Goal: Task Accomplishment & Management: Use online tool/utility

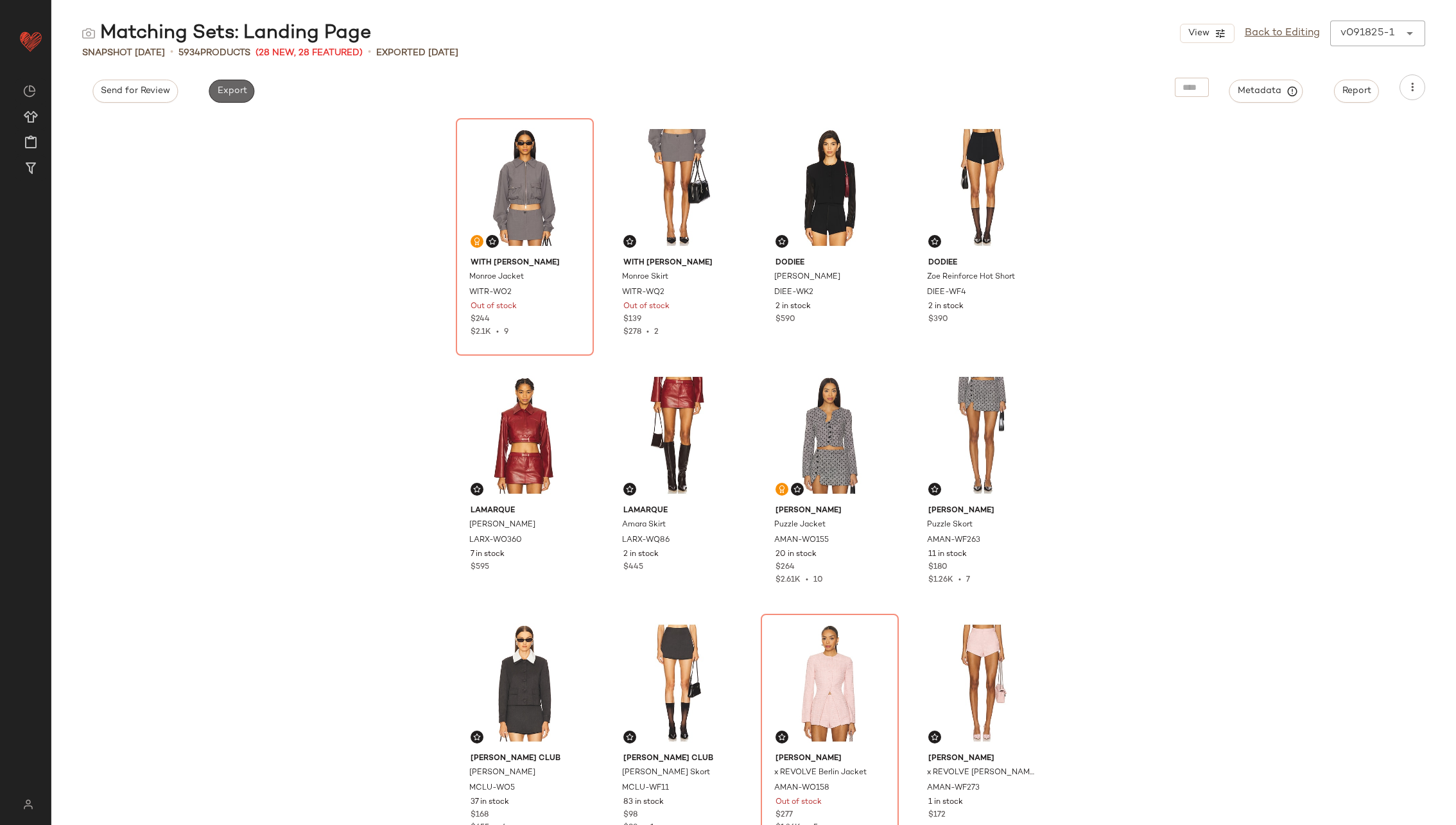
click at [224, 95] on span "Export" at bounding box center [231, 90] width 30 height 10
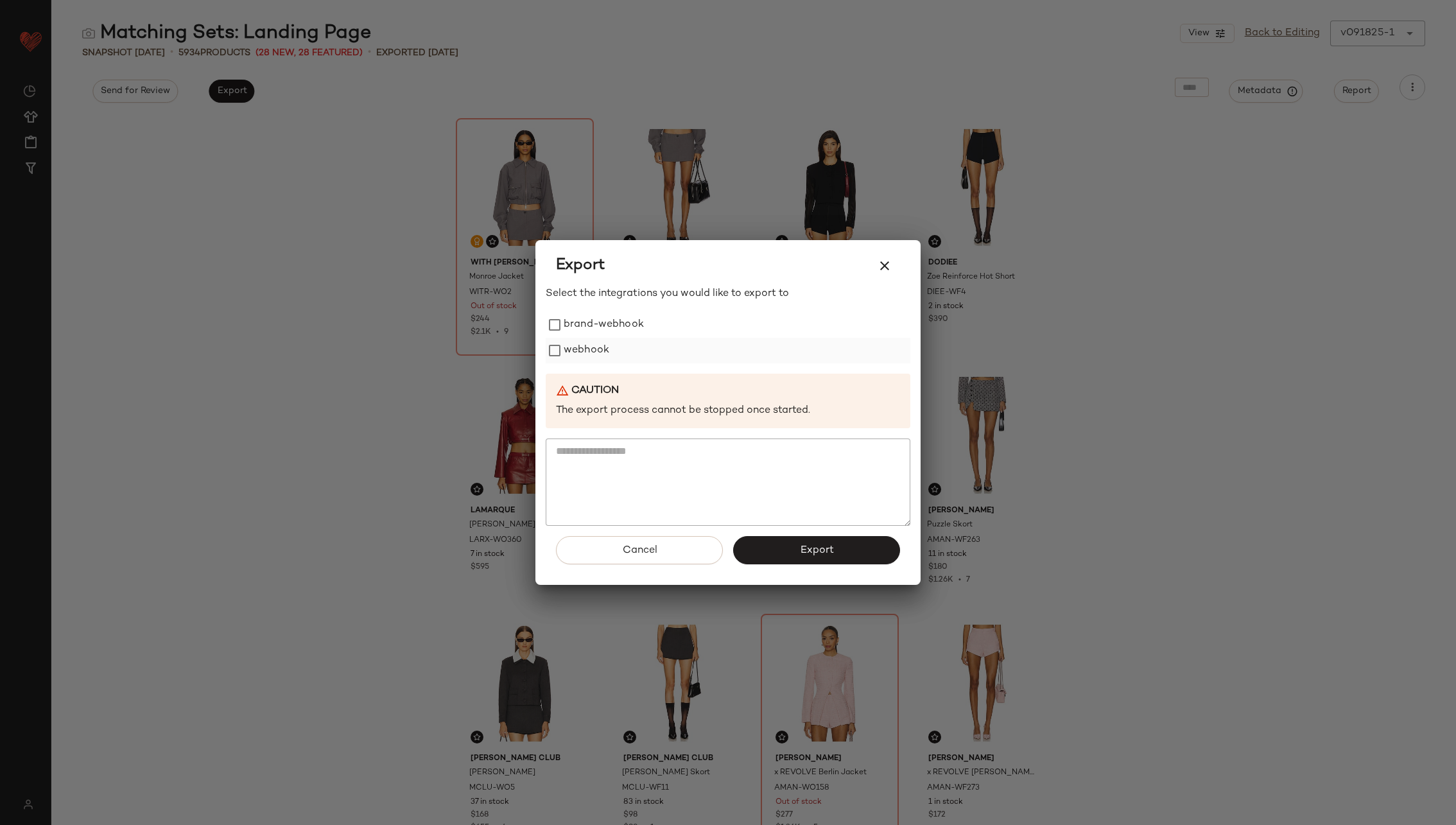
click at [575, 349] on label "webhook" at bounding box center [586, 350] width 45 height 25
click at [821, 548] on span "Export" at bounding box center [816, 551] width 34 height 13
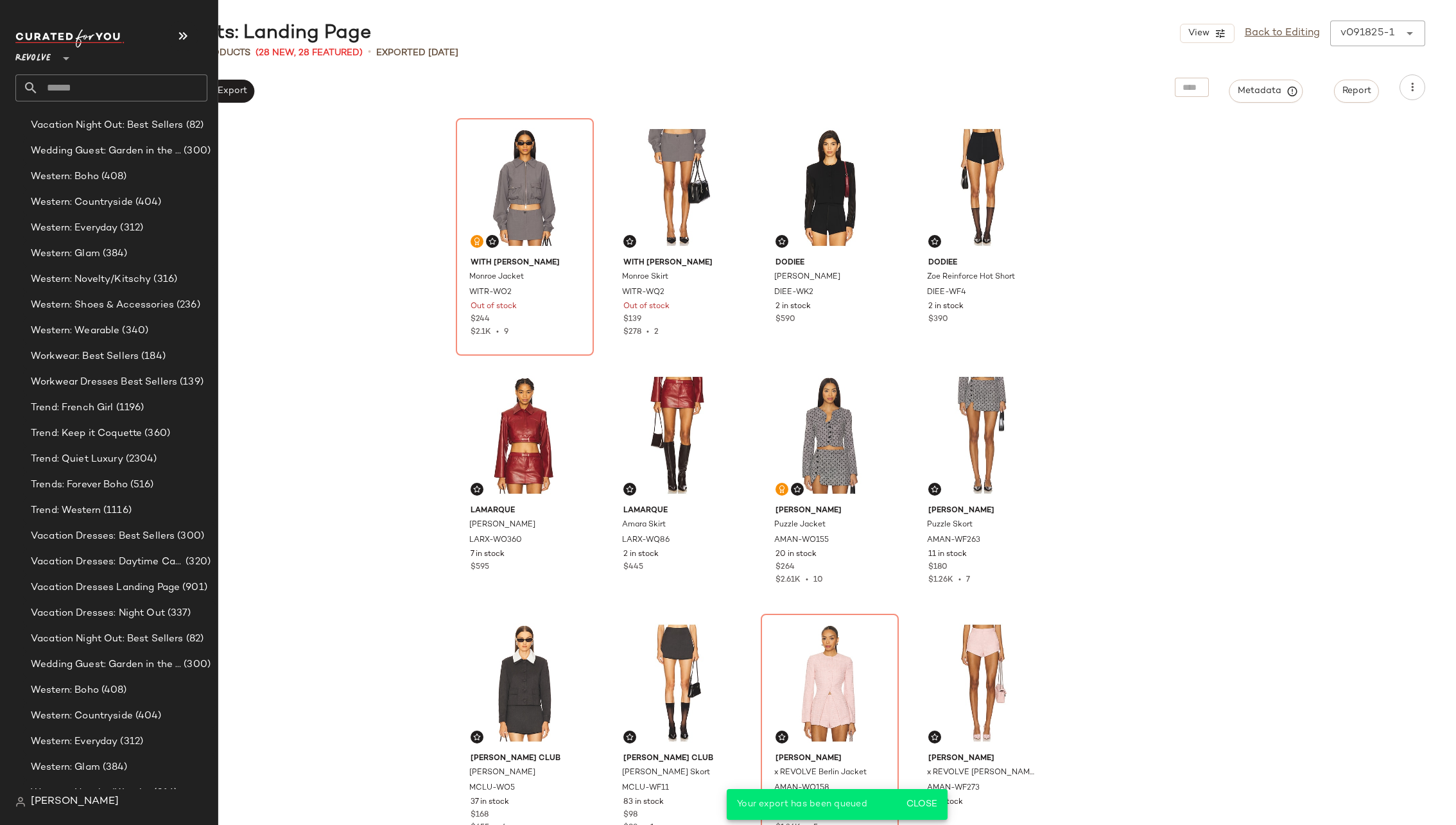
scroll to position [2213, 0]
click at [114, 455] on span "Trend: Quiet Luxury" at bounding box center [77, 461] width 92 height 14
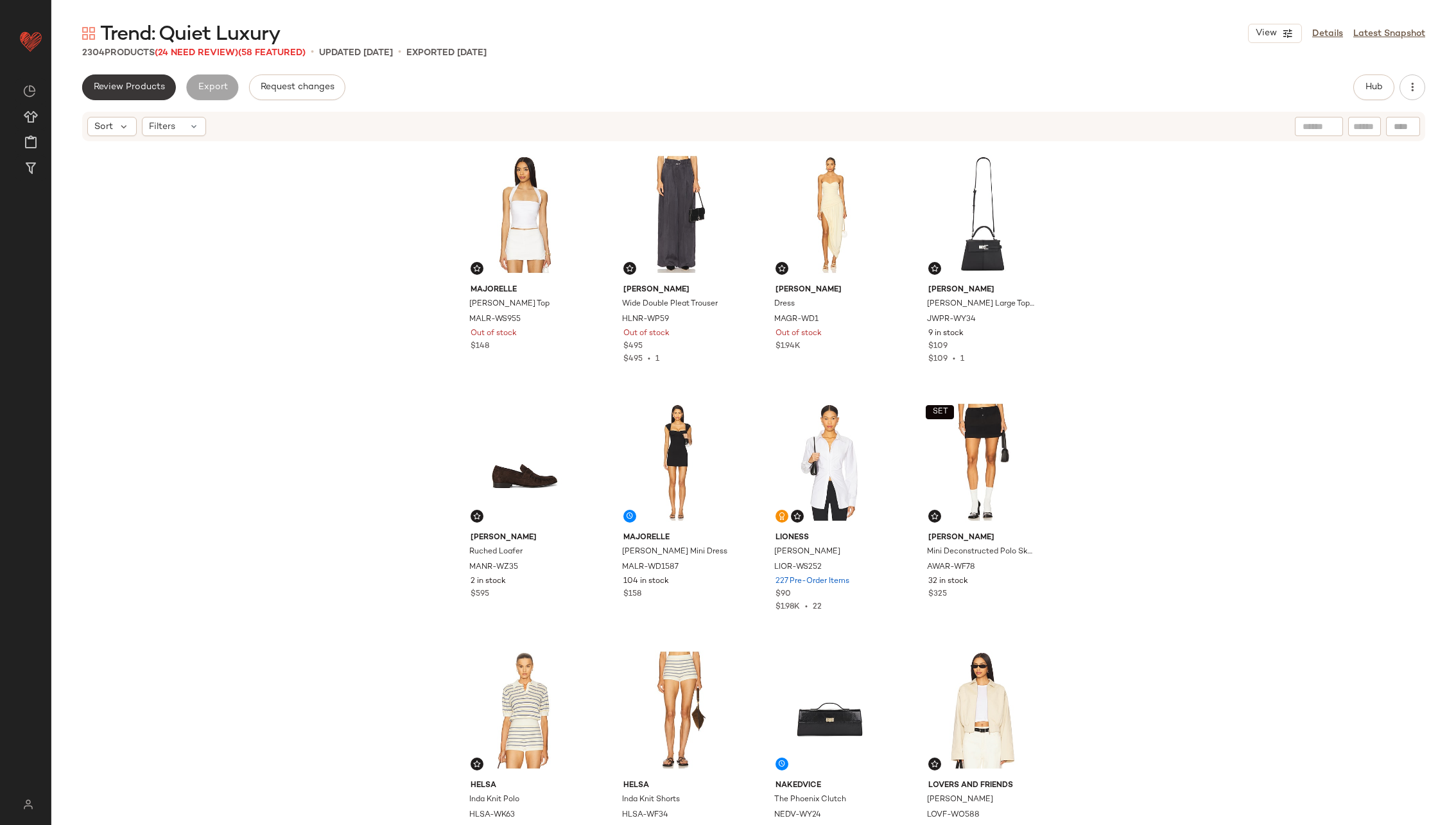
click at [145, 90] on span "Review Products" at bounding box center [129, 87] width 72 height 10
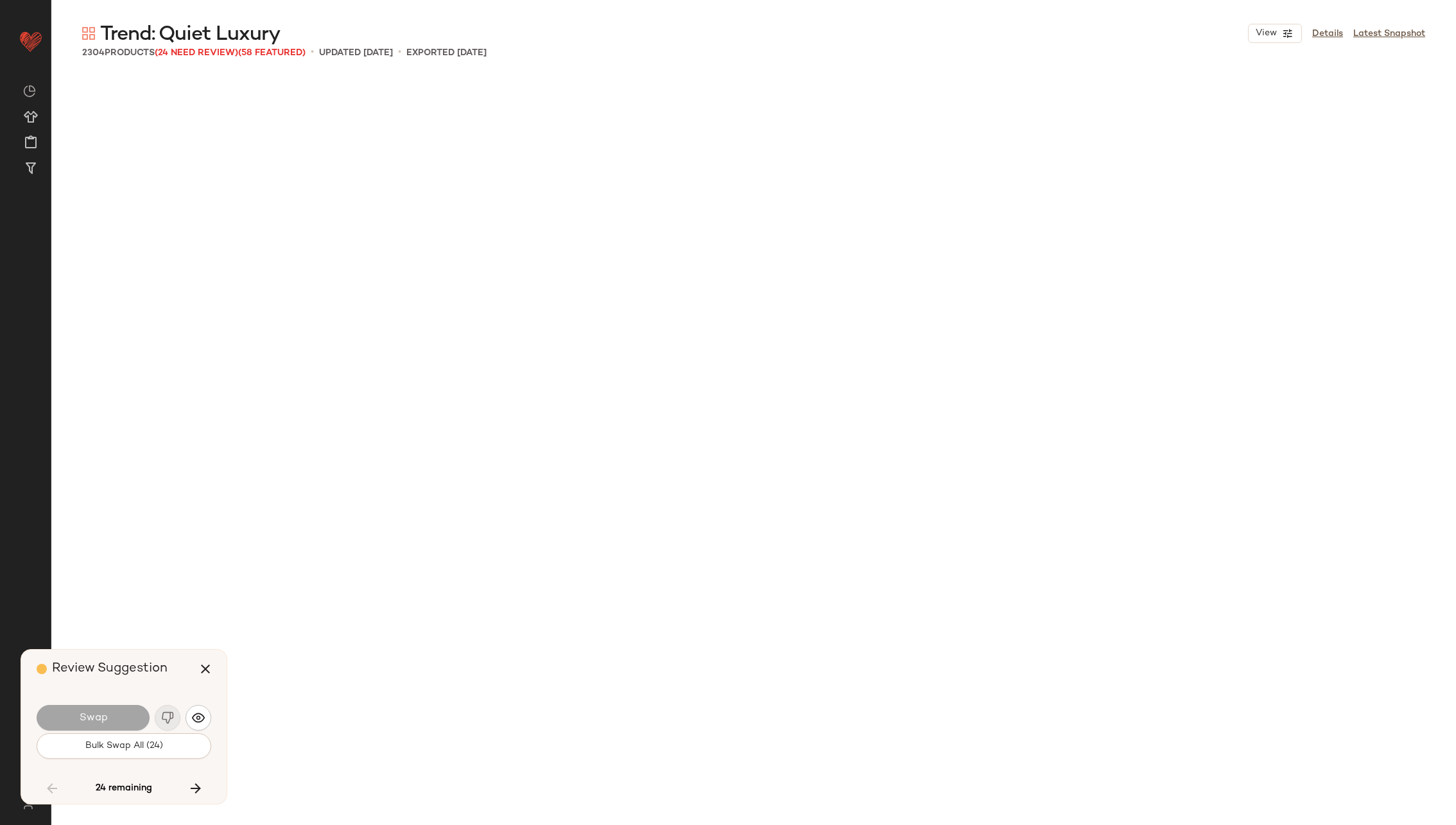
scroll to position [5203, 0]
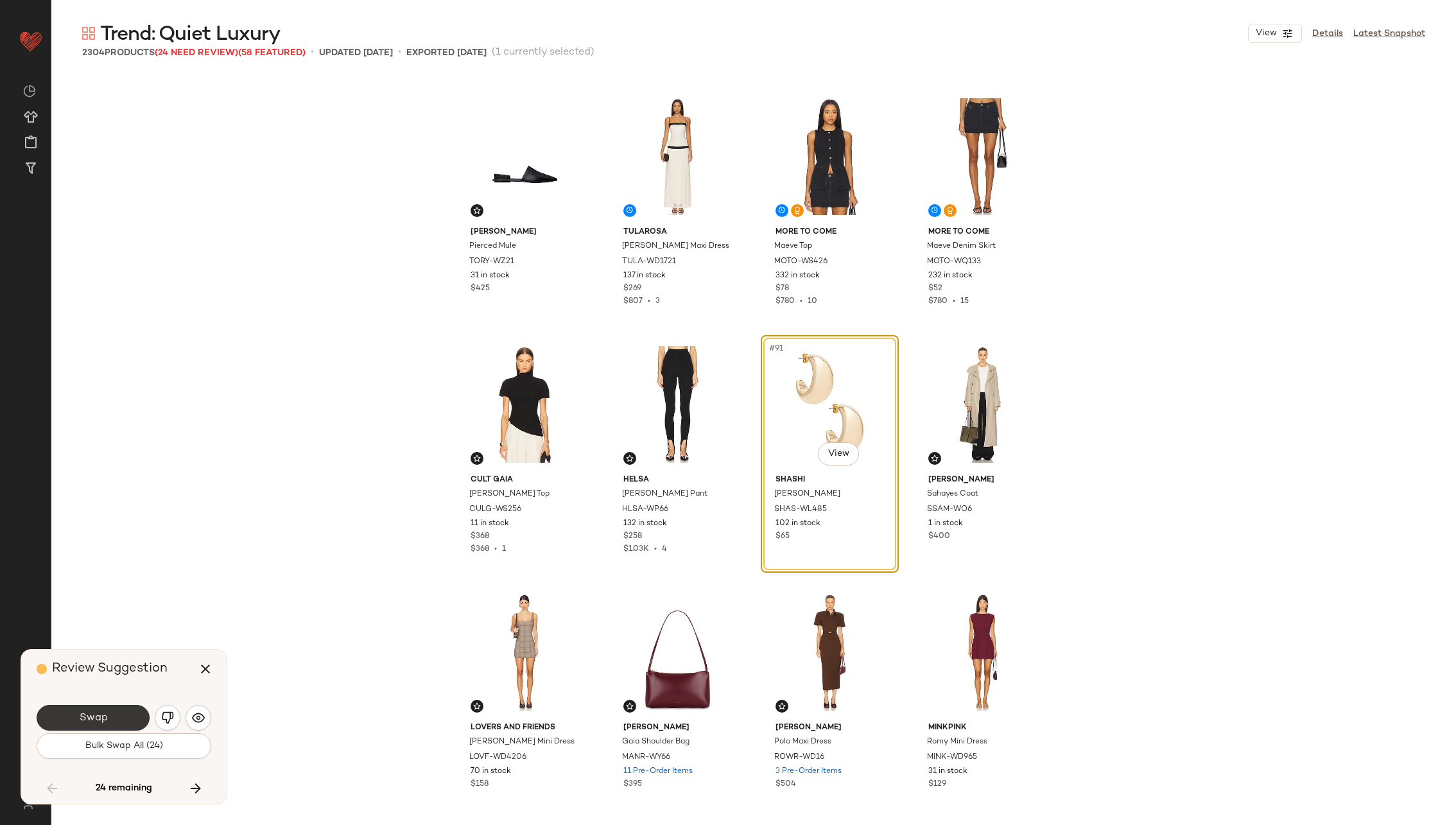
click at [95, 714] on span "Swap" at bounding box center [93, 718] width 29 height 13
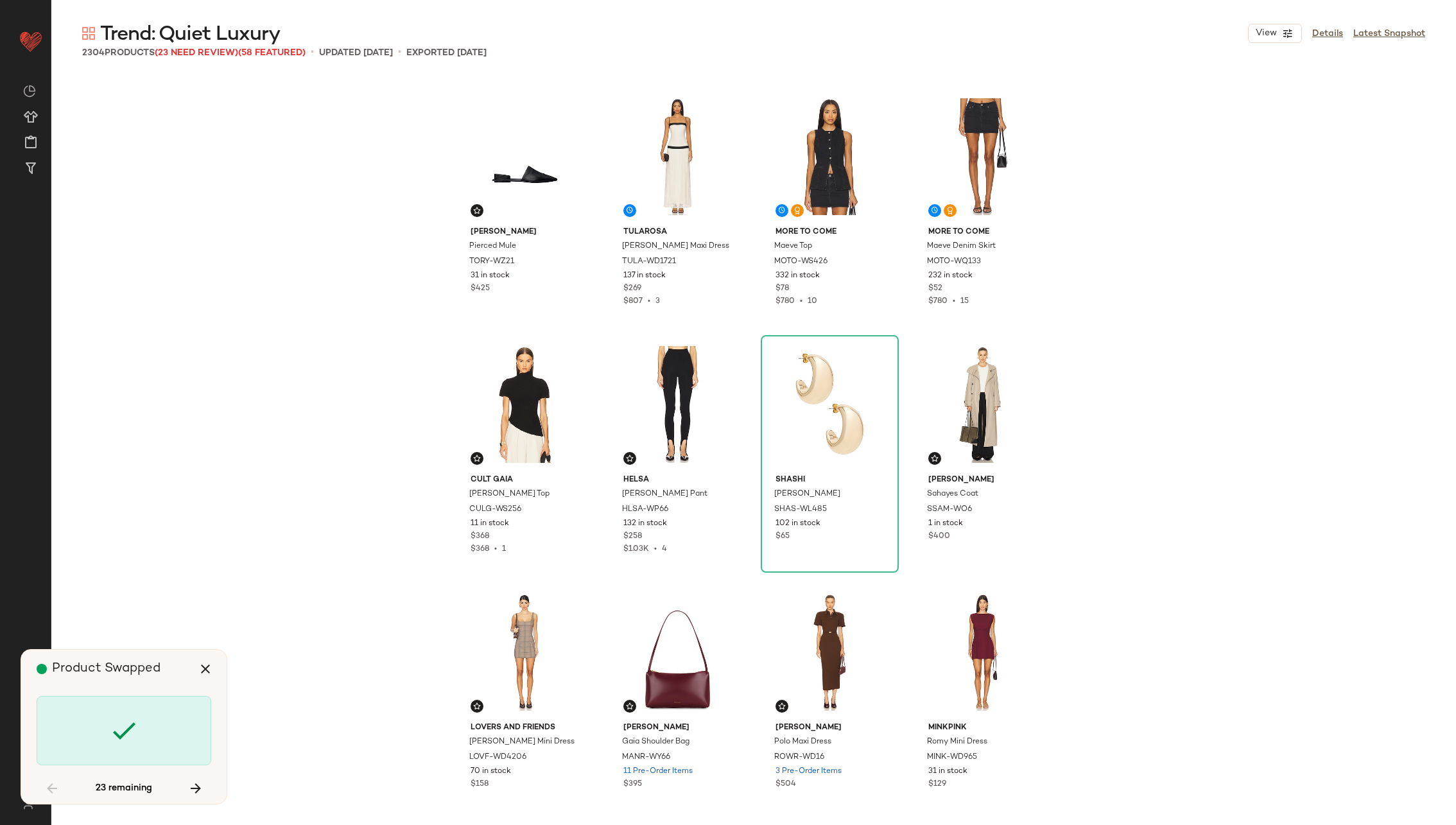
scroll to position [10653, 0]
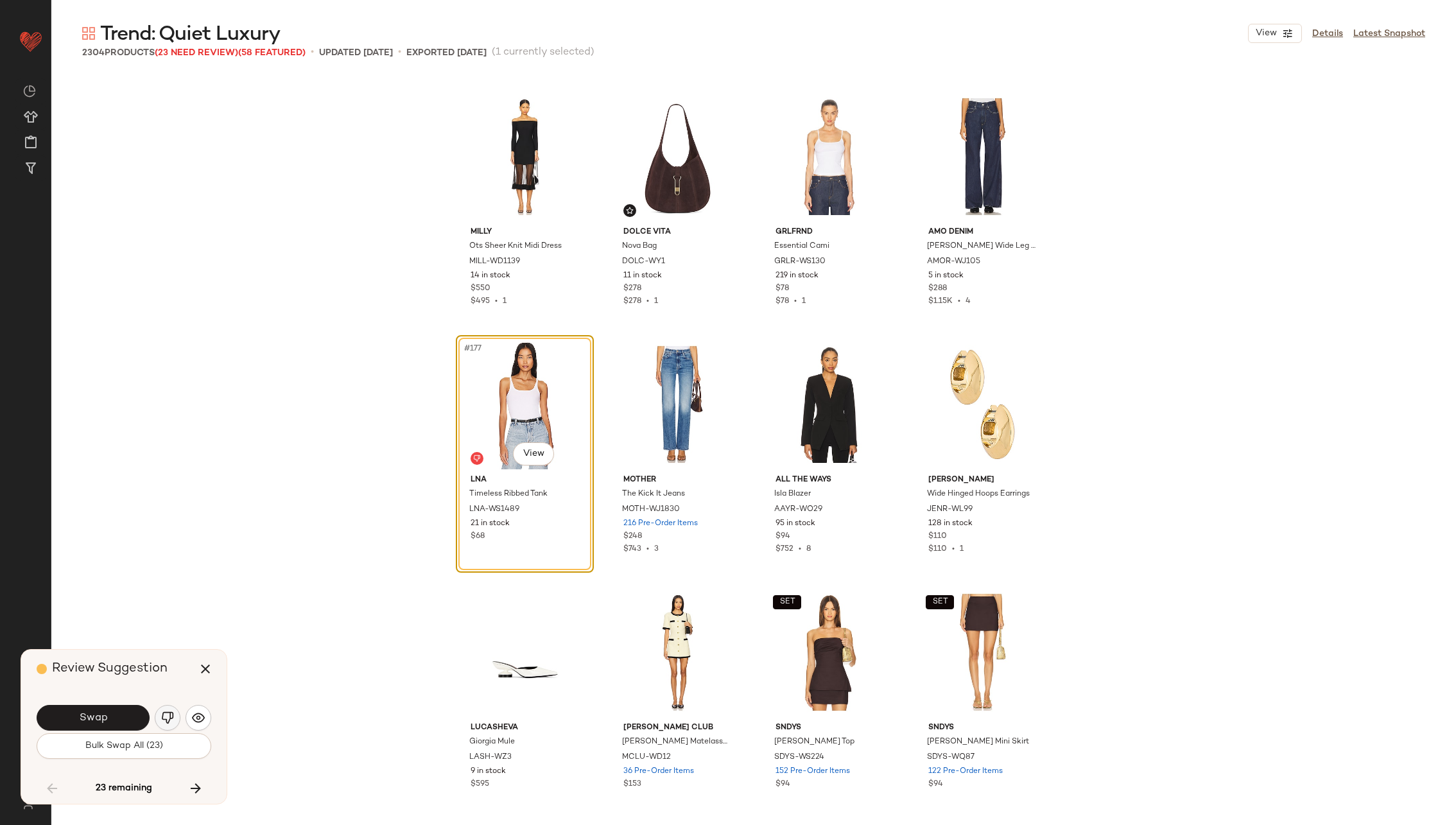
click at [172, 713] on img "button" at bounding box center [167, 718] width 13 height 13
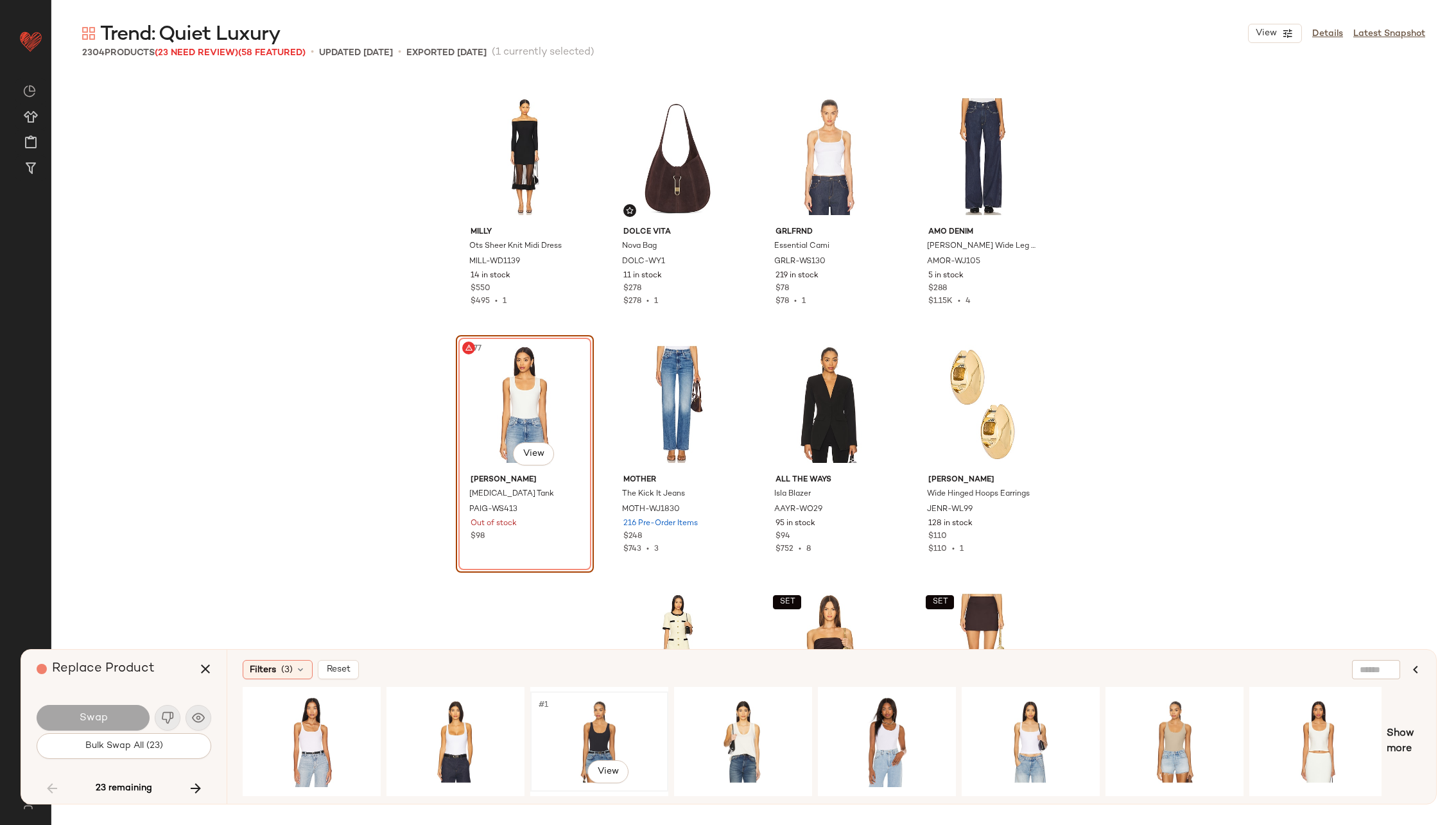
click at [608, 720] on div "#1 View" at bounding box center [598, 741] width 129 height 91
click at [91, 718] on span "Swap" at bounding box center [93, 718] width 29 height 13
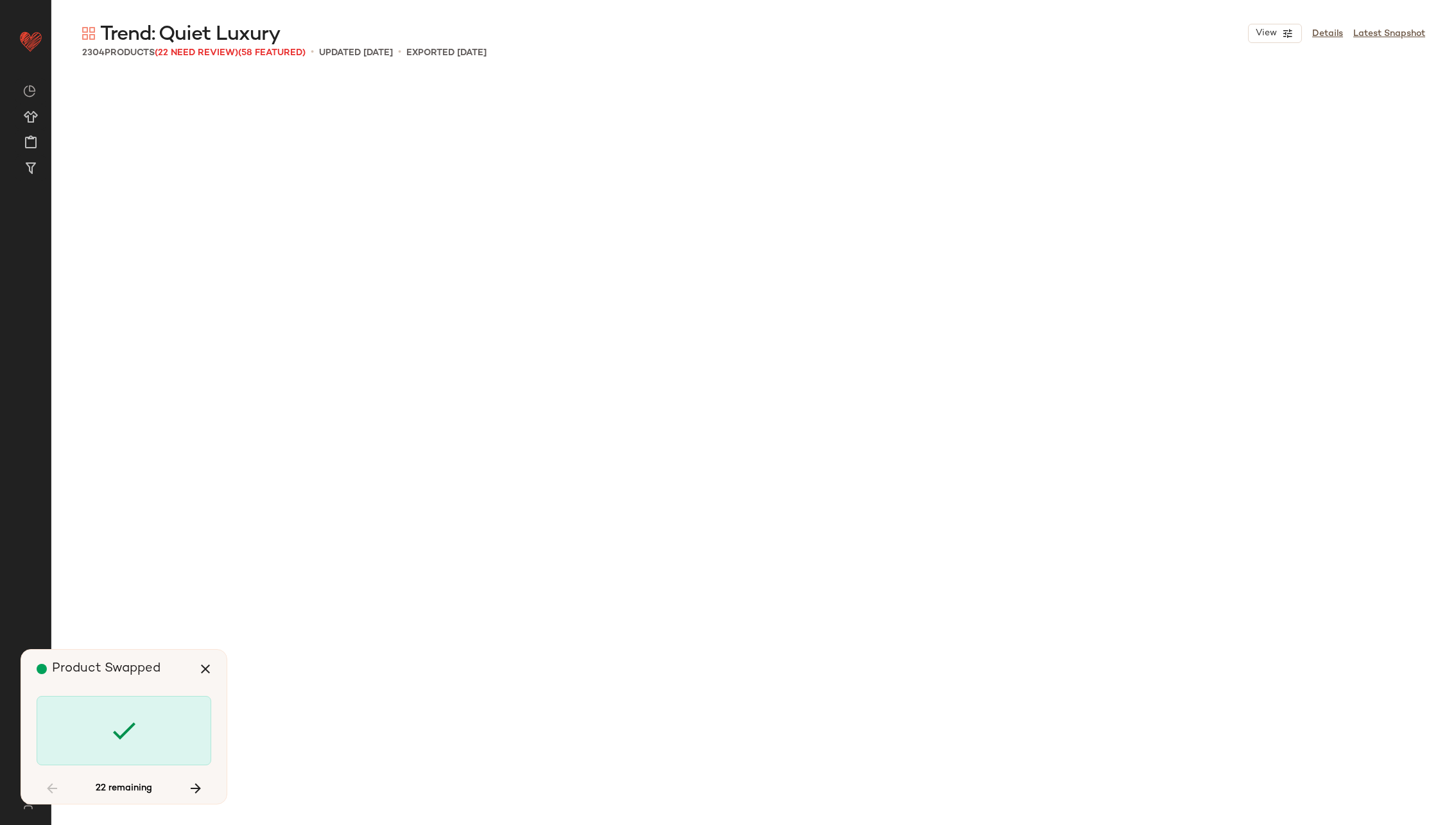
scroll to position [14369, 0]
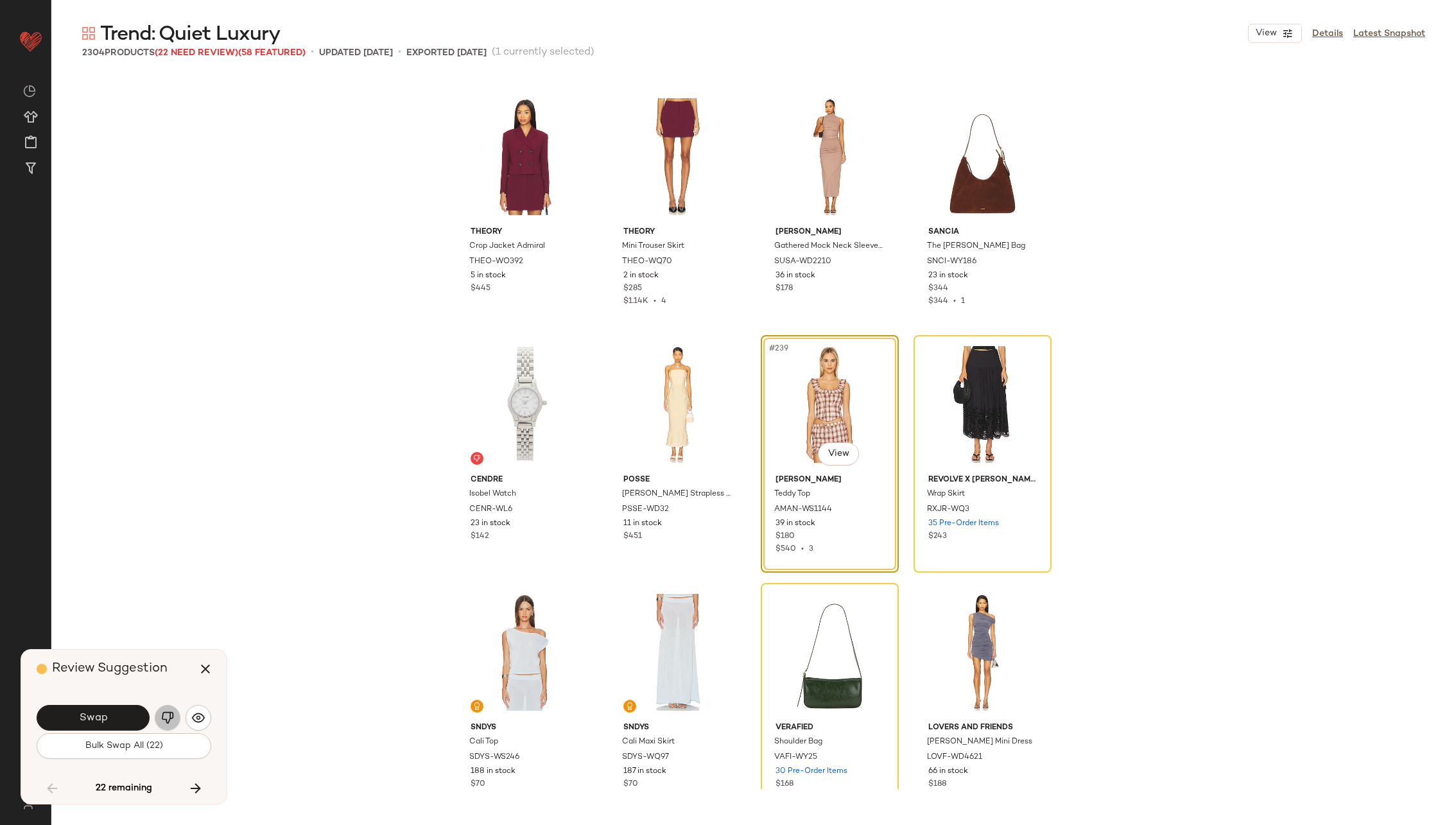
click at [167, 713] on img "button" at bounding box center [167, 718] width 13 height 13
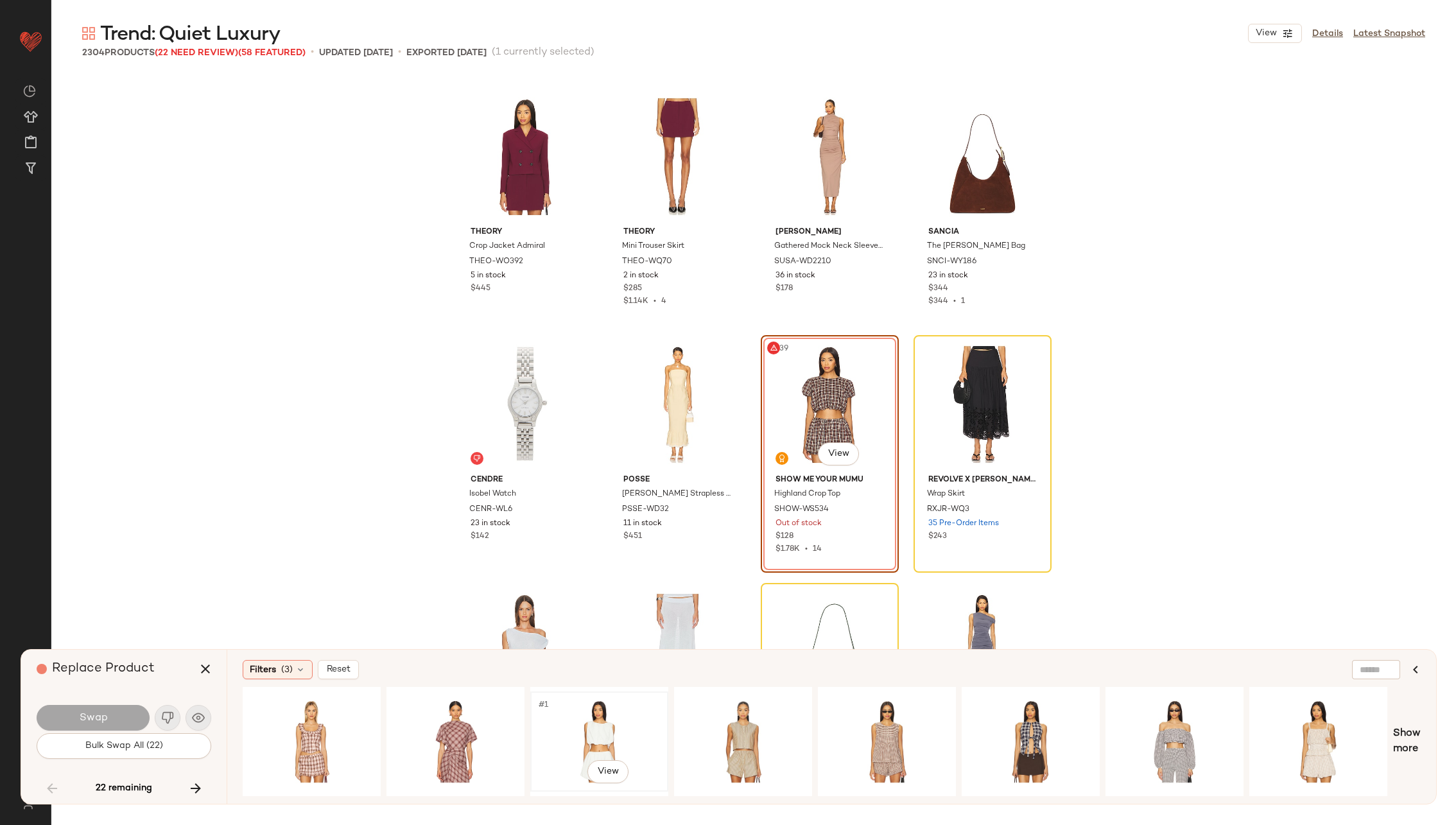
click at [624, 720] on div "#1 View" at bounding box center [598, 741] width 129 height 91
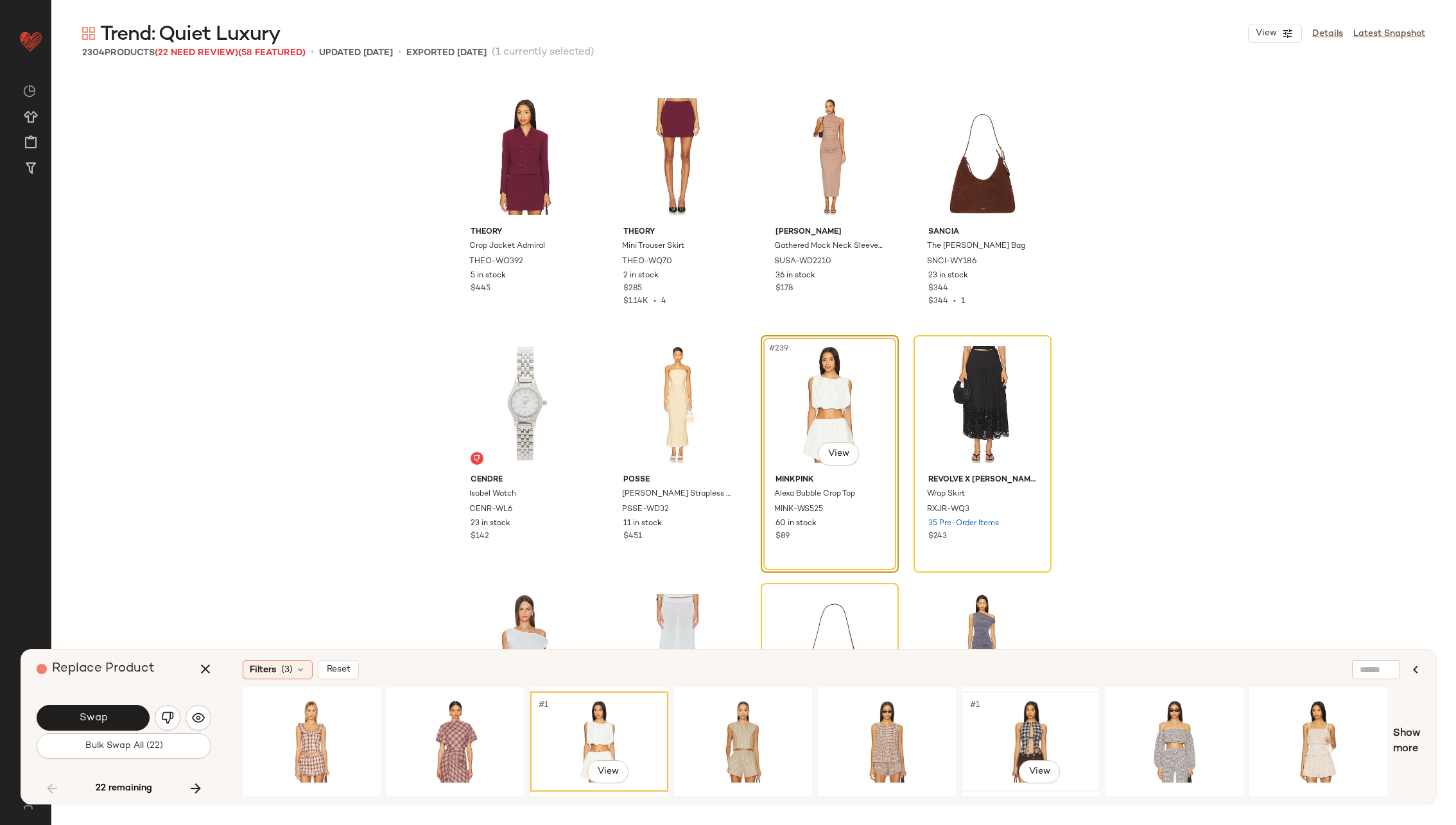
click at [1042, 726] on div "#1 View" at bounding box center [1030, 741] width 129 height 91
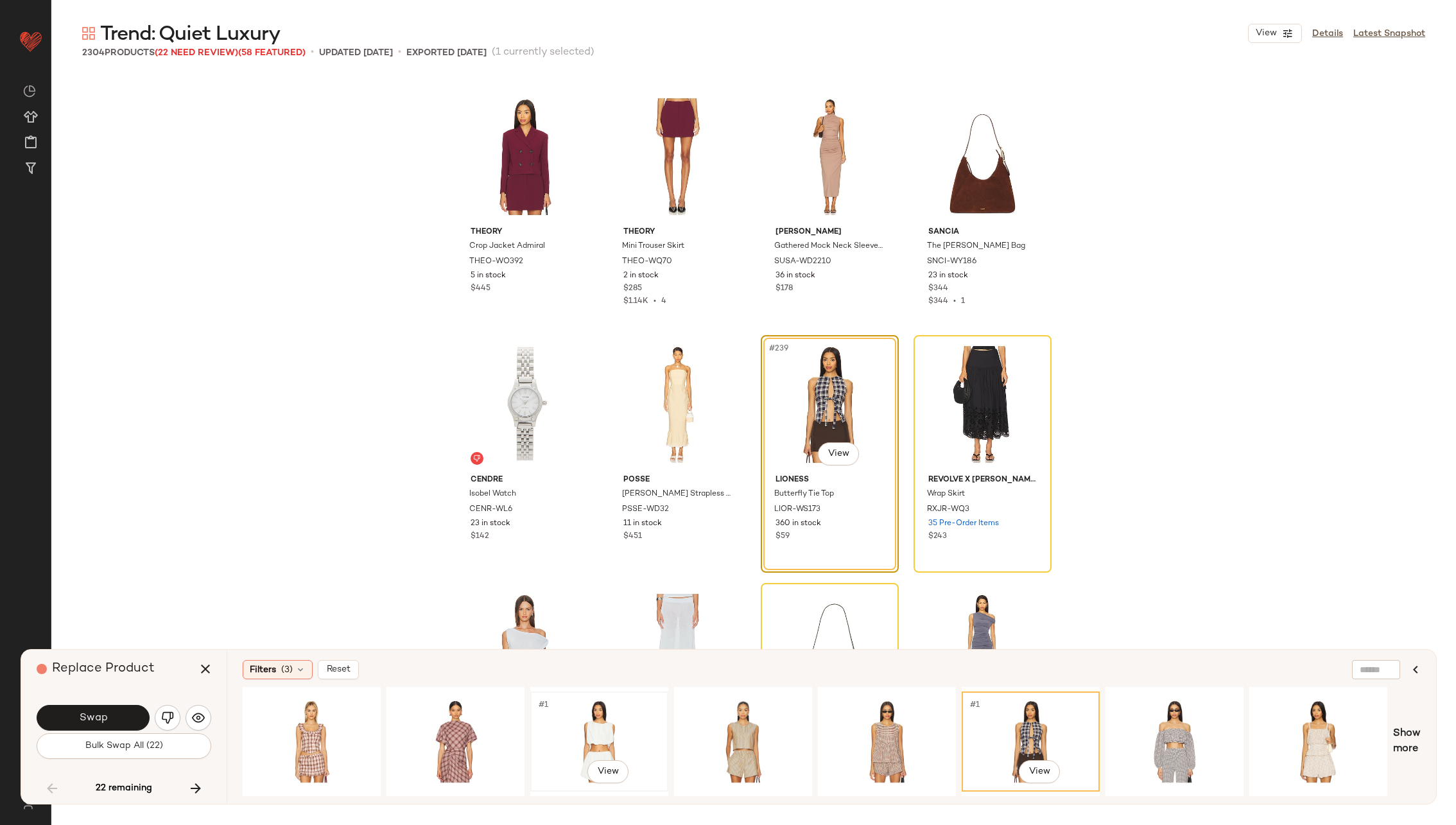
click at [626, 709] on div "#1 View" at bounding box center [598, 741] width 129 height 91
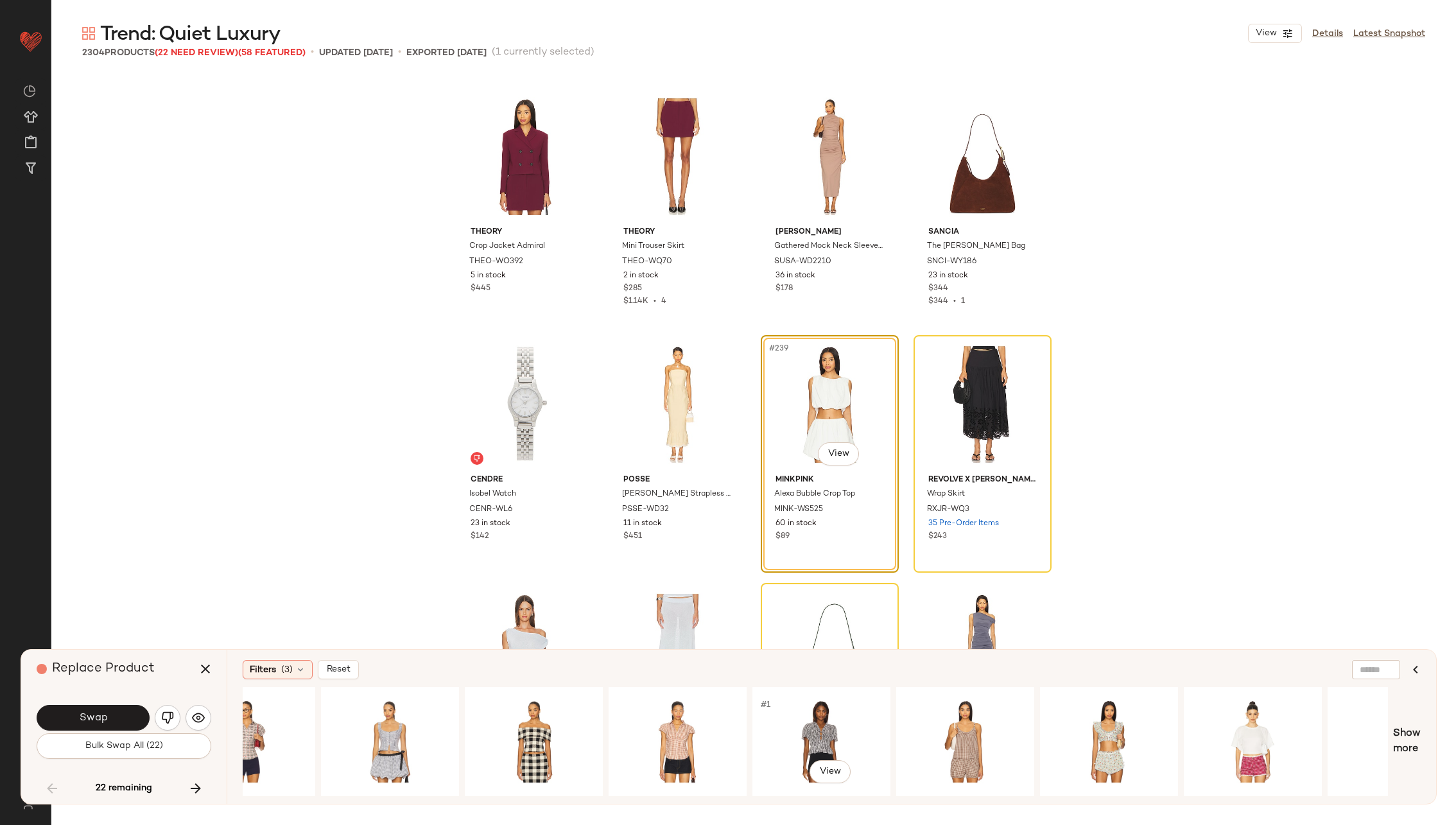
scroll to position [0, 1292]
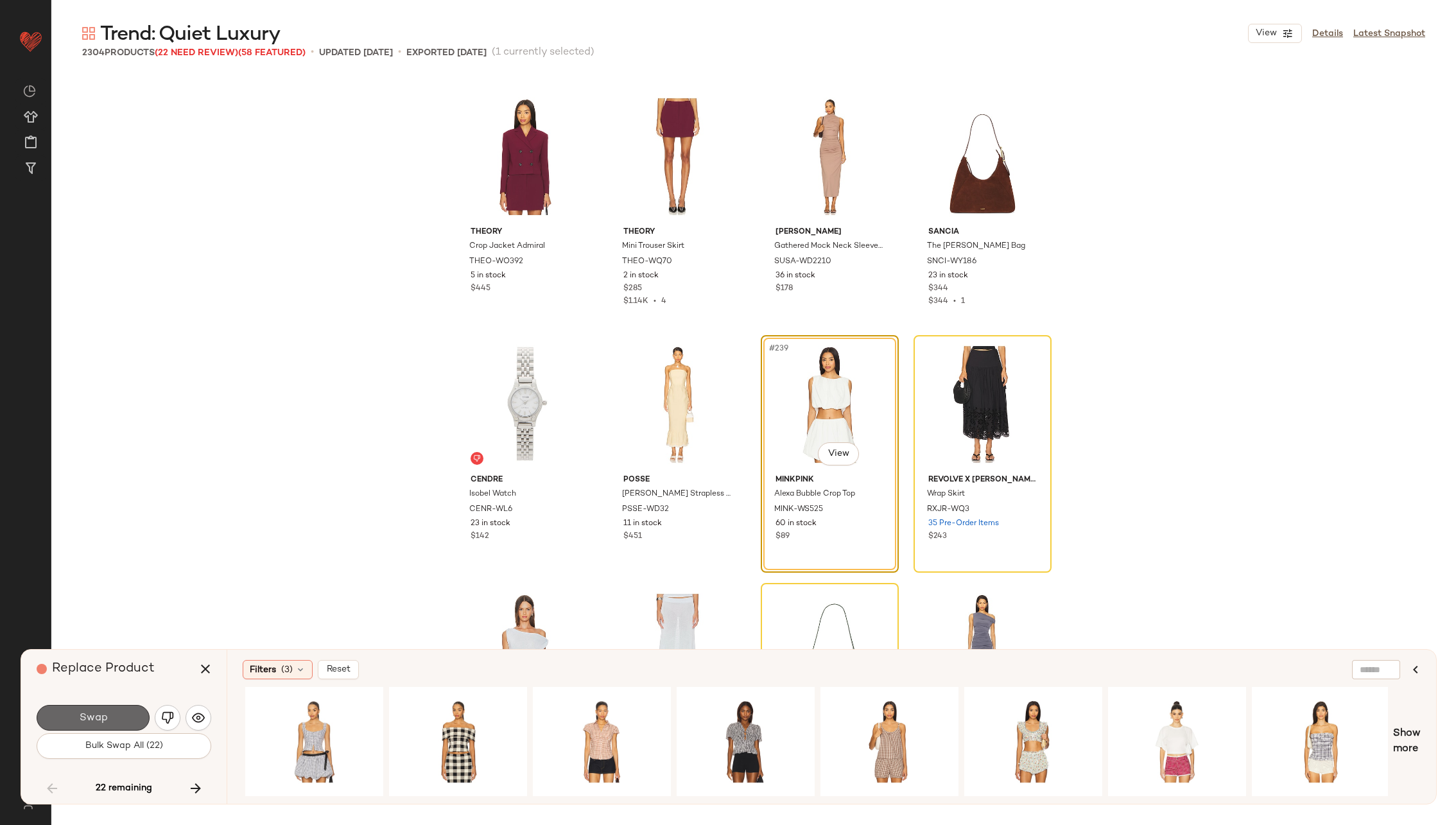
click at [122, 709] on button "Swap" at bounding box center [93, 718] width 113 height 25
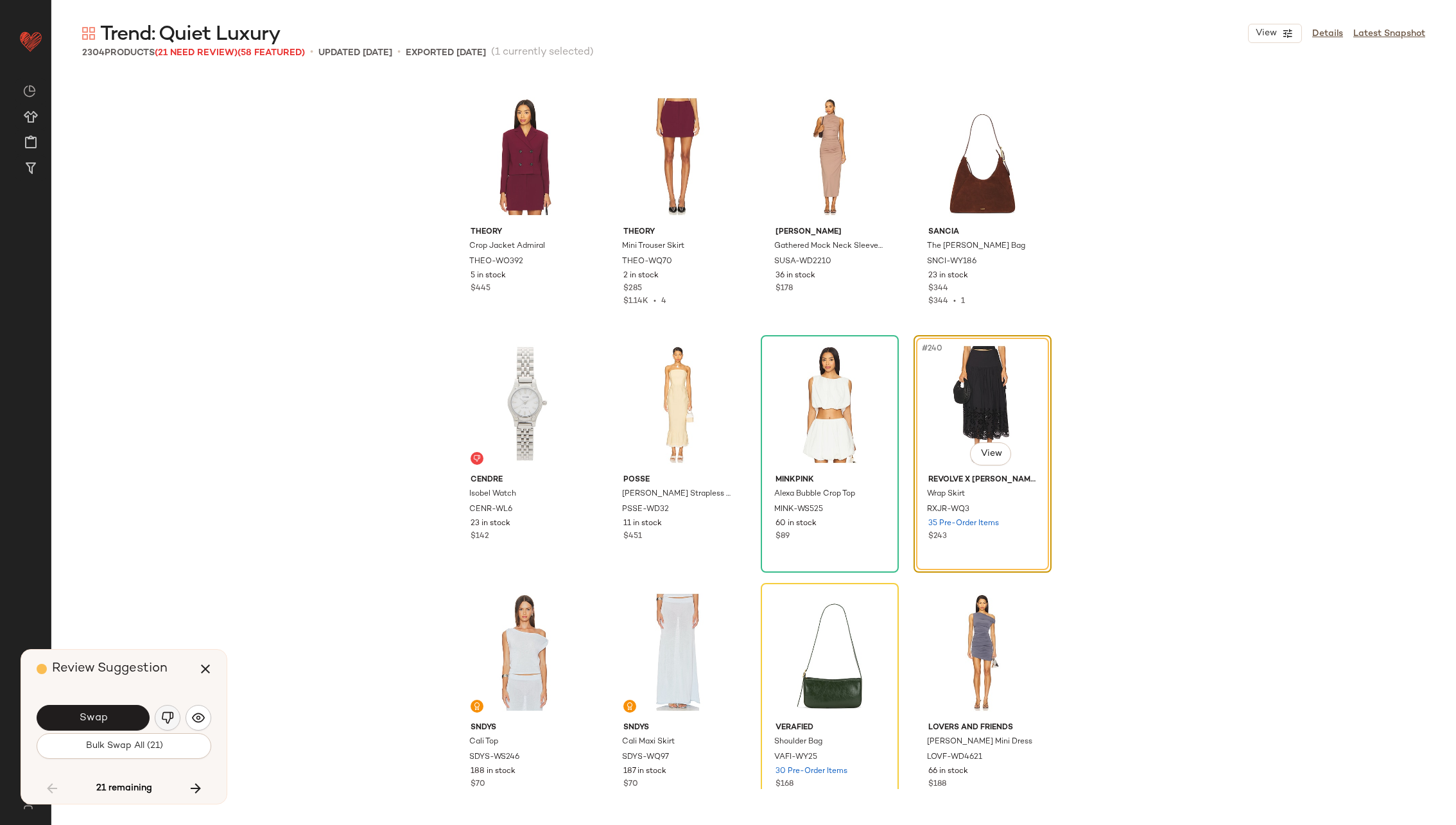
click at [169, 709] on button "button" at bounding box center [167, 718] width 25 height 25
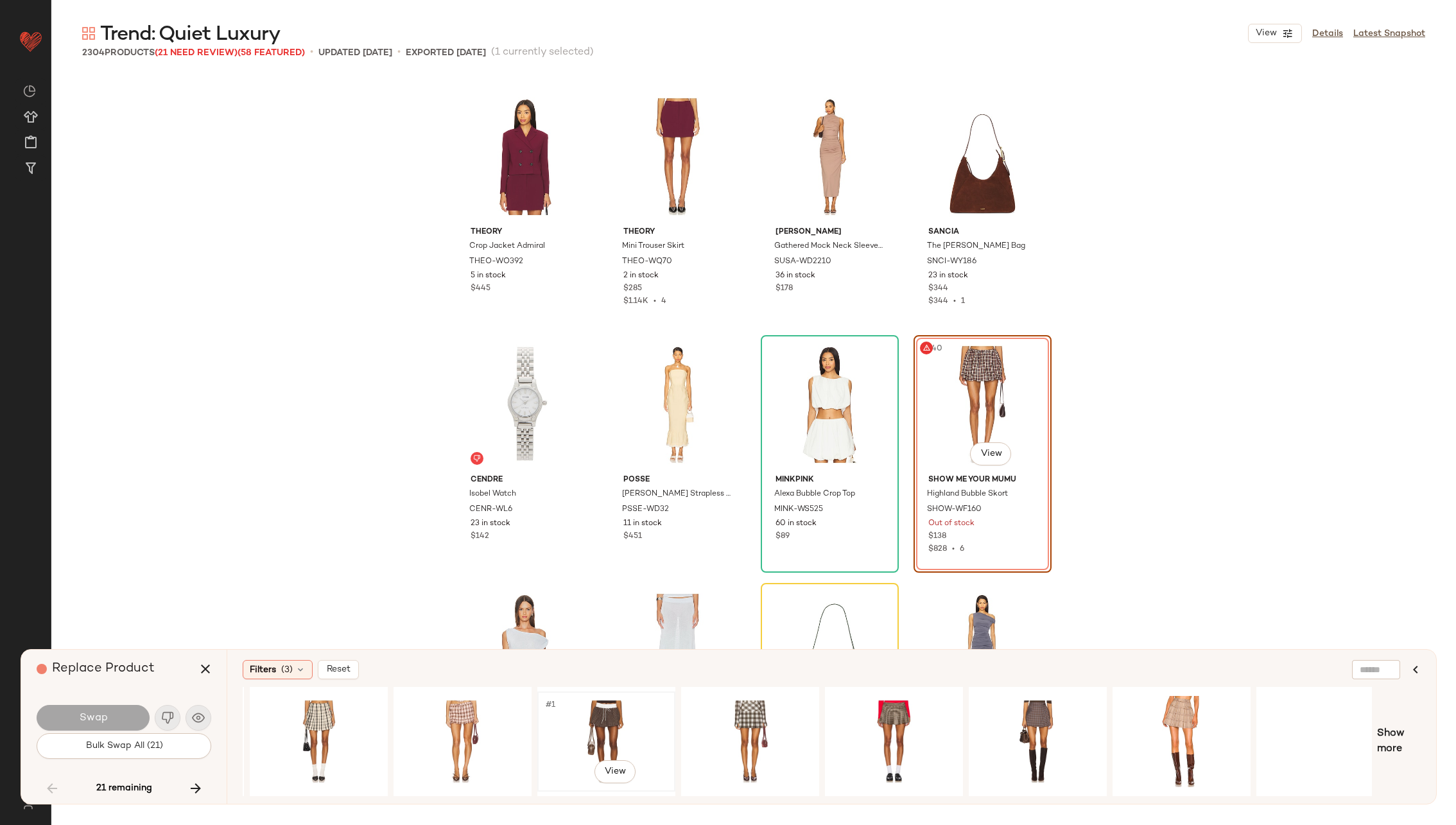
scroll to position [0, 301]
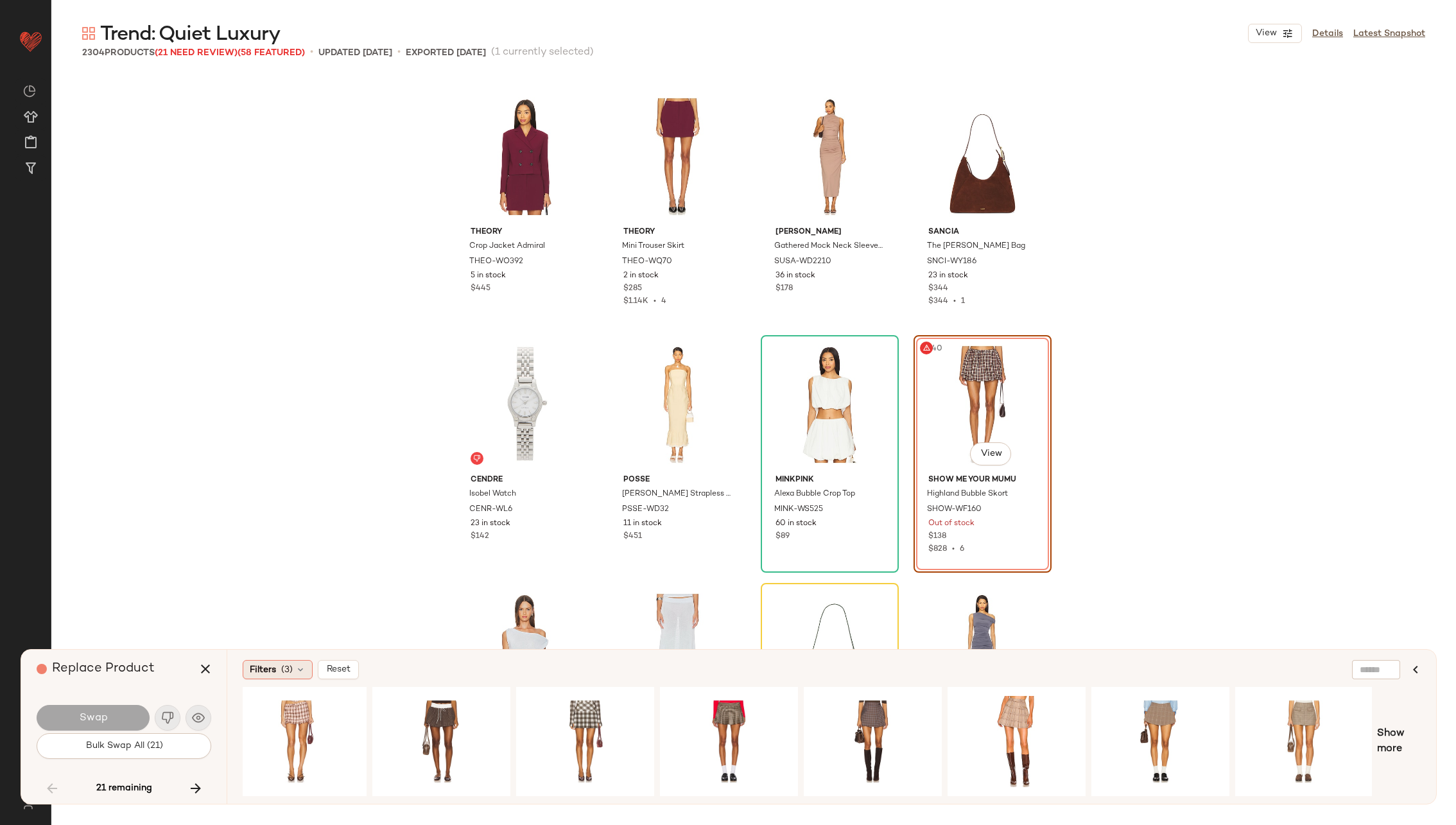
click at [305, 667] on div "Filters (3)" at bounding box center [278, 669] width 70 height 19
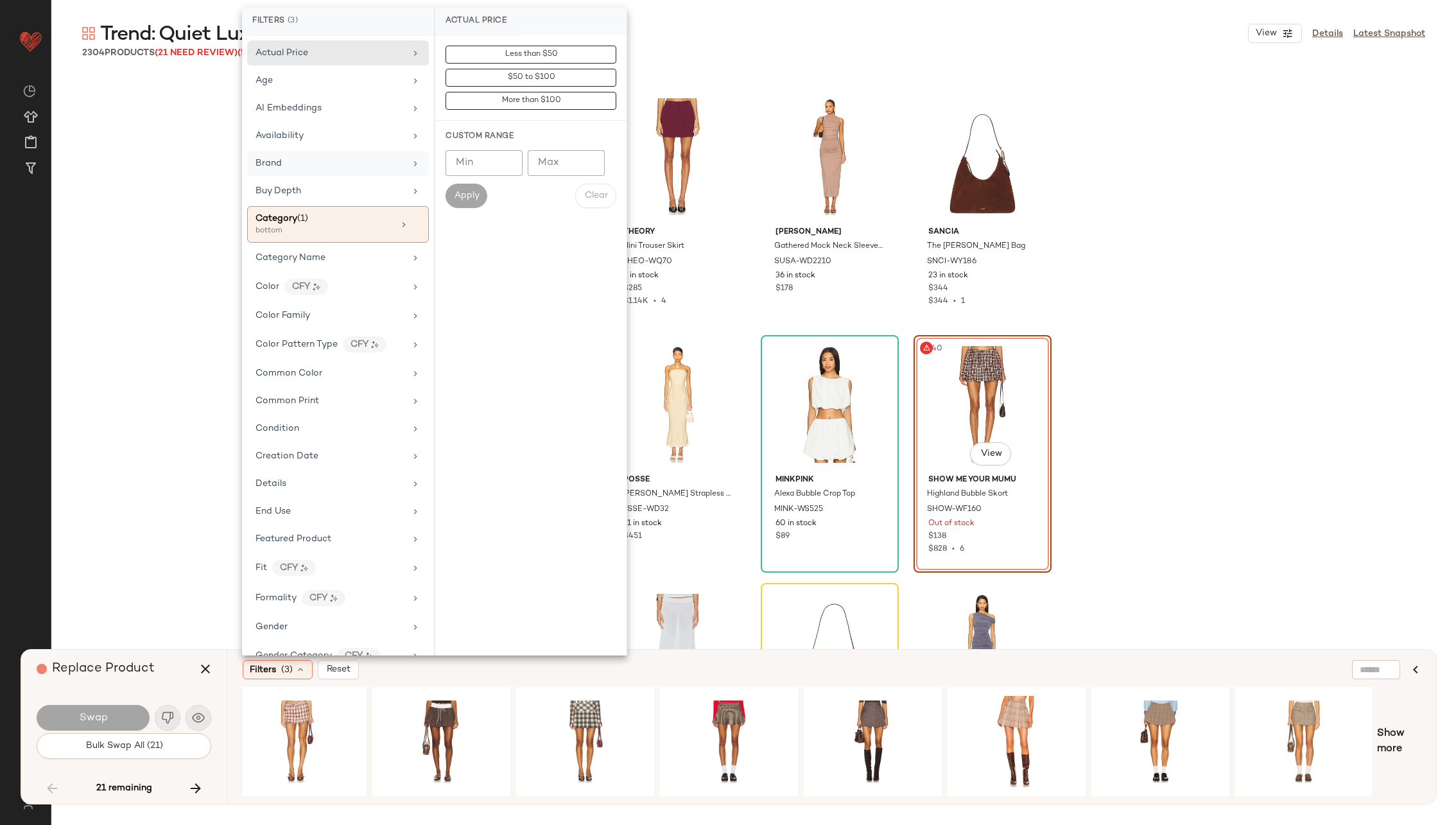
click at [367, 163] on div "Brand" at bounding box center [330, 162] width 150 height 14
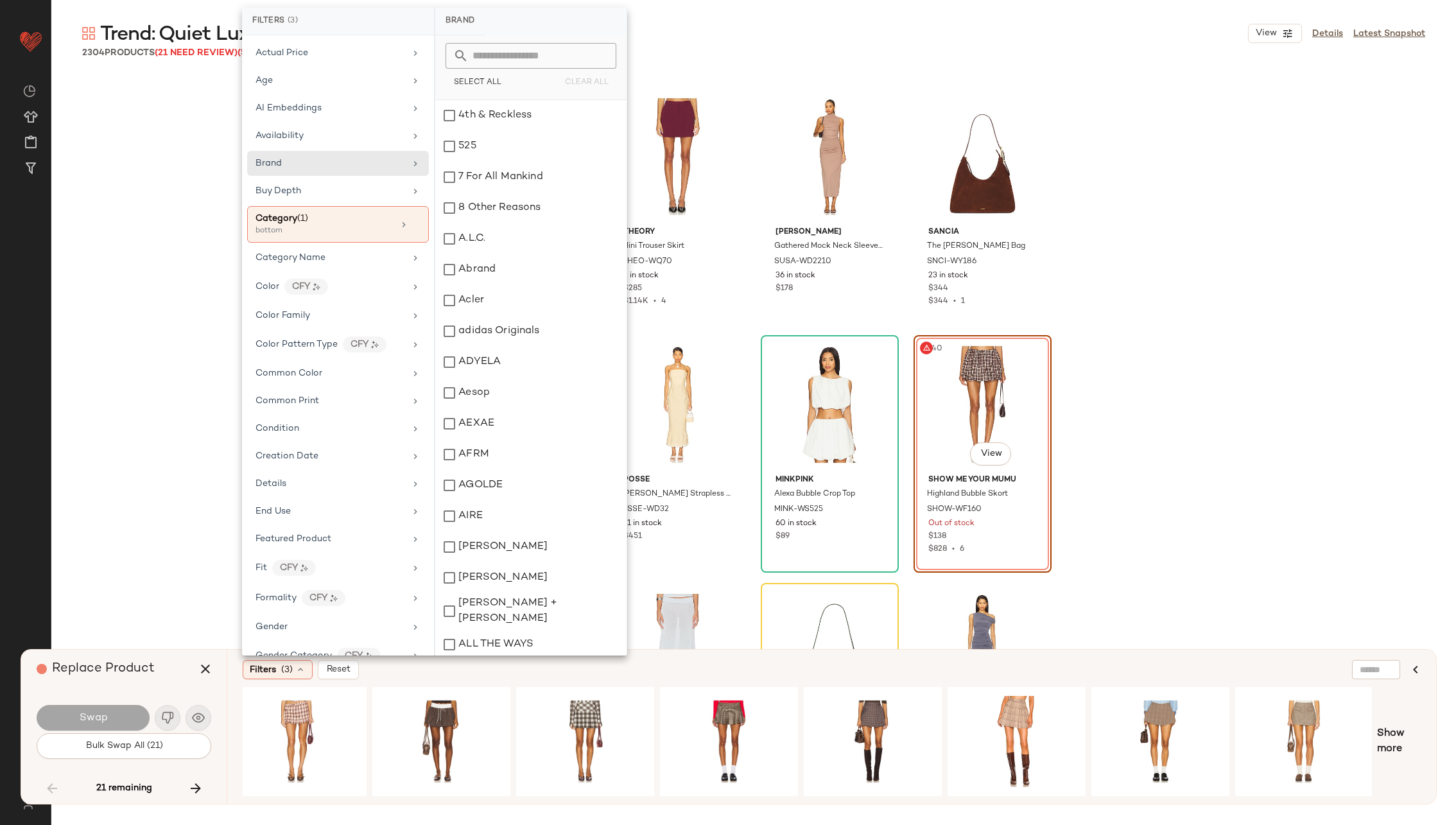
click at [533, 52] on input "text" at bounding box center [538, 56] width 140 height 25
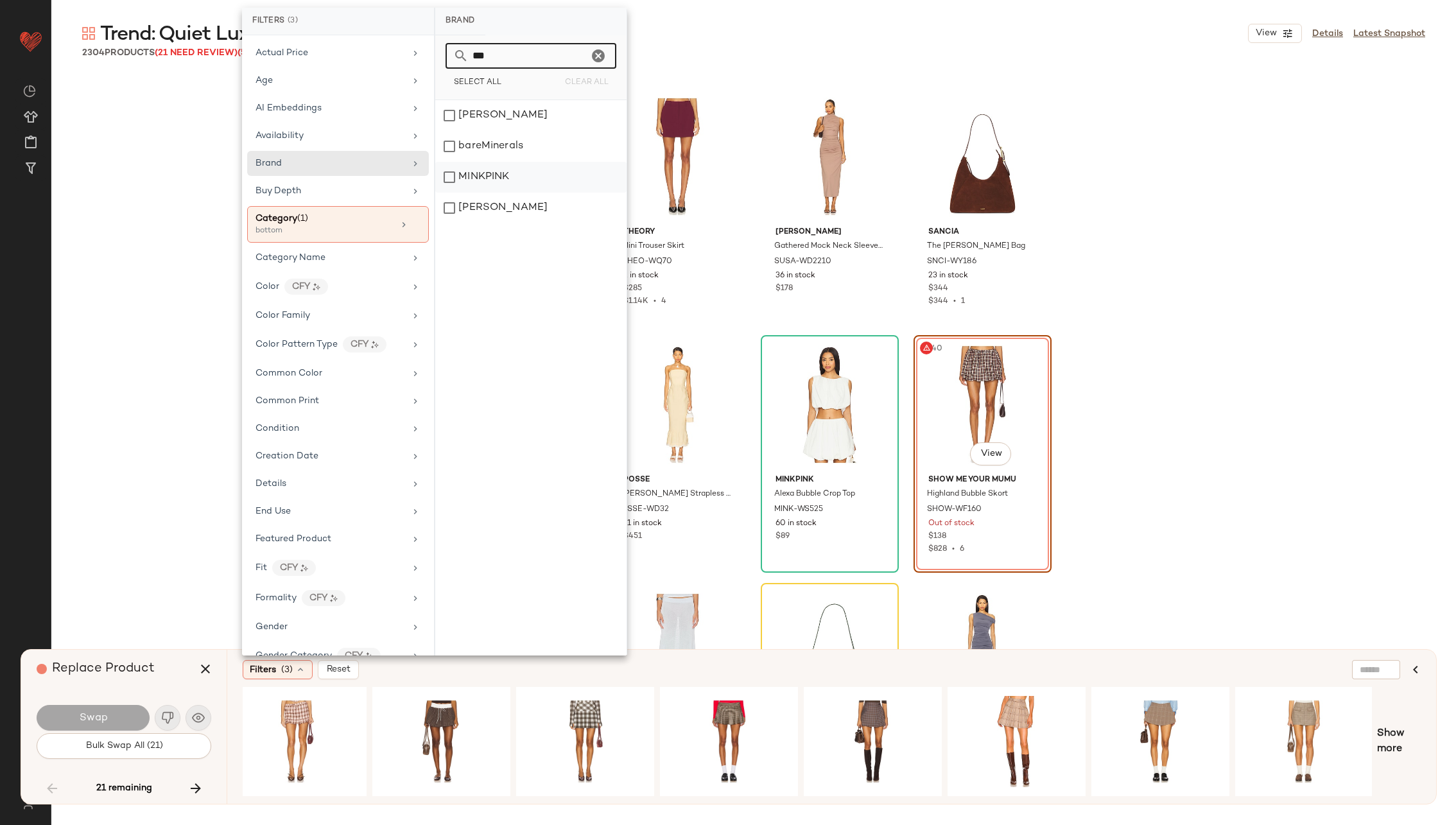
type input "***"
click at [525, 173] on div "MINKPINK" at bounding box center [531, 177] width 191 height 31
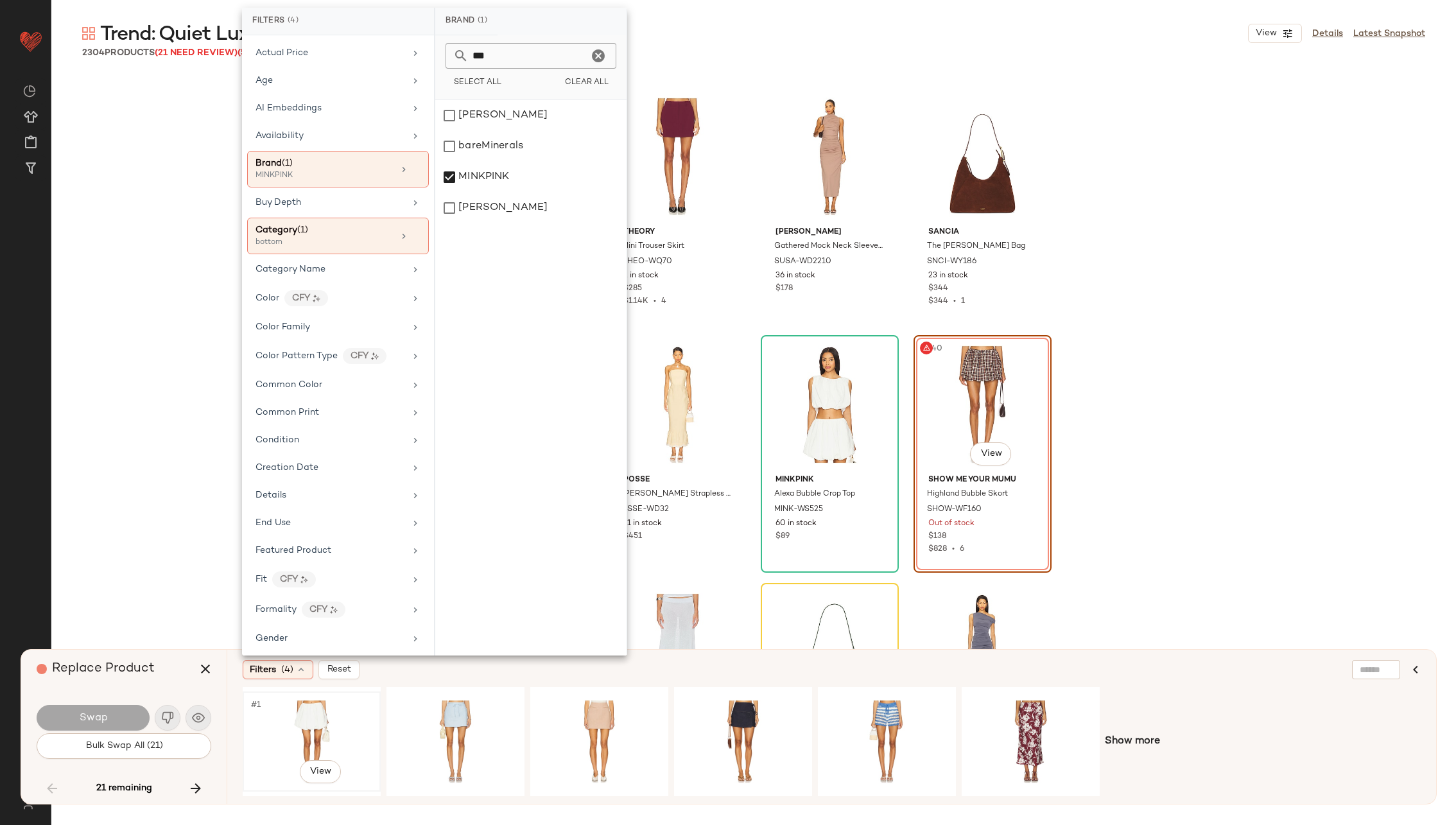
click at [311, 739] on div "#1 View" at bounding box center [311, 741] width 129 height 91
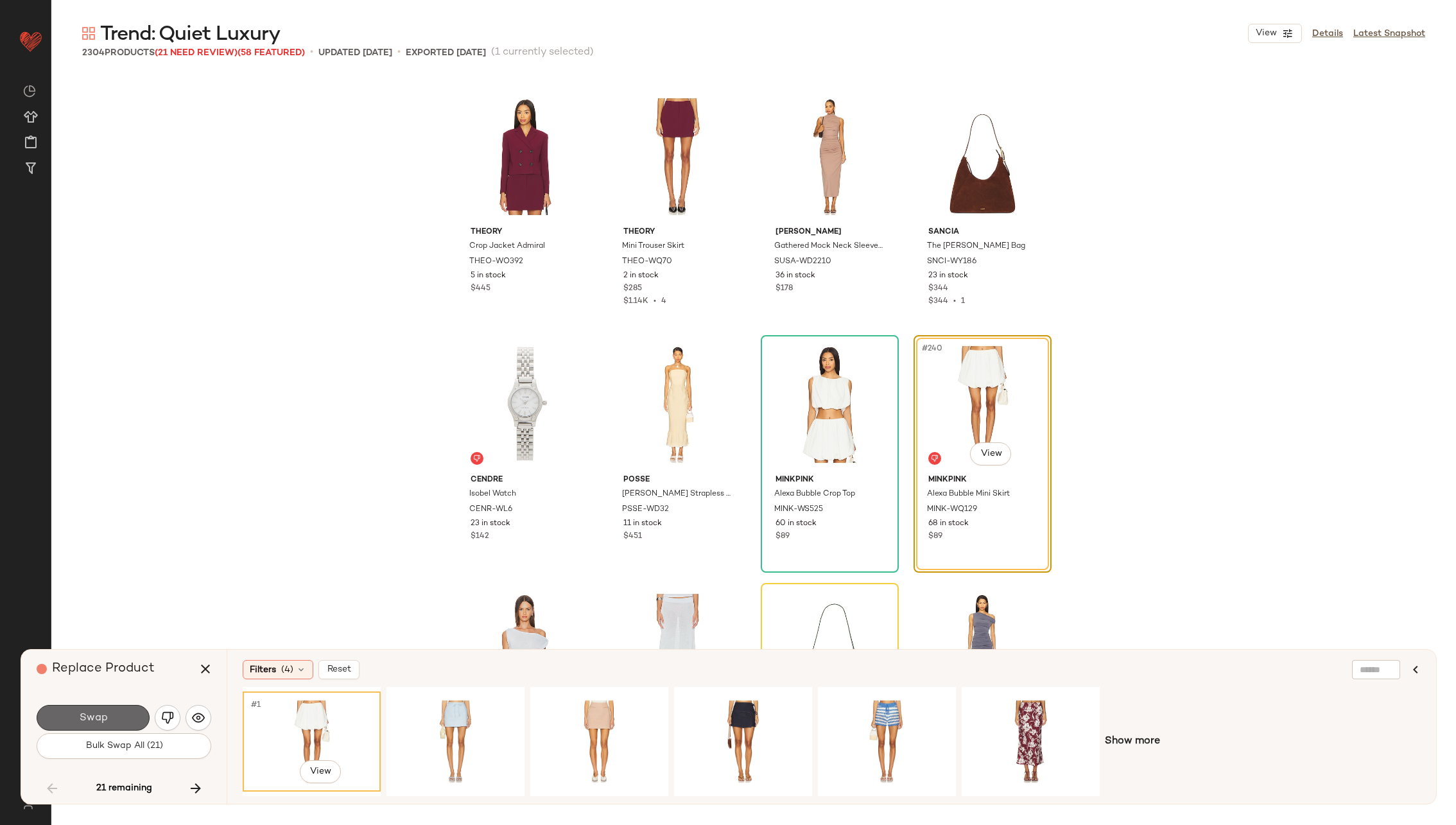
click at [106, 712] on span "Swap" at bounding box center [93, 718] width 29 height 13
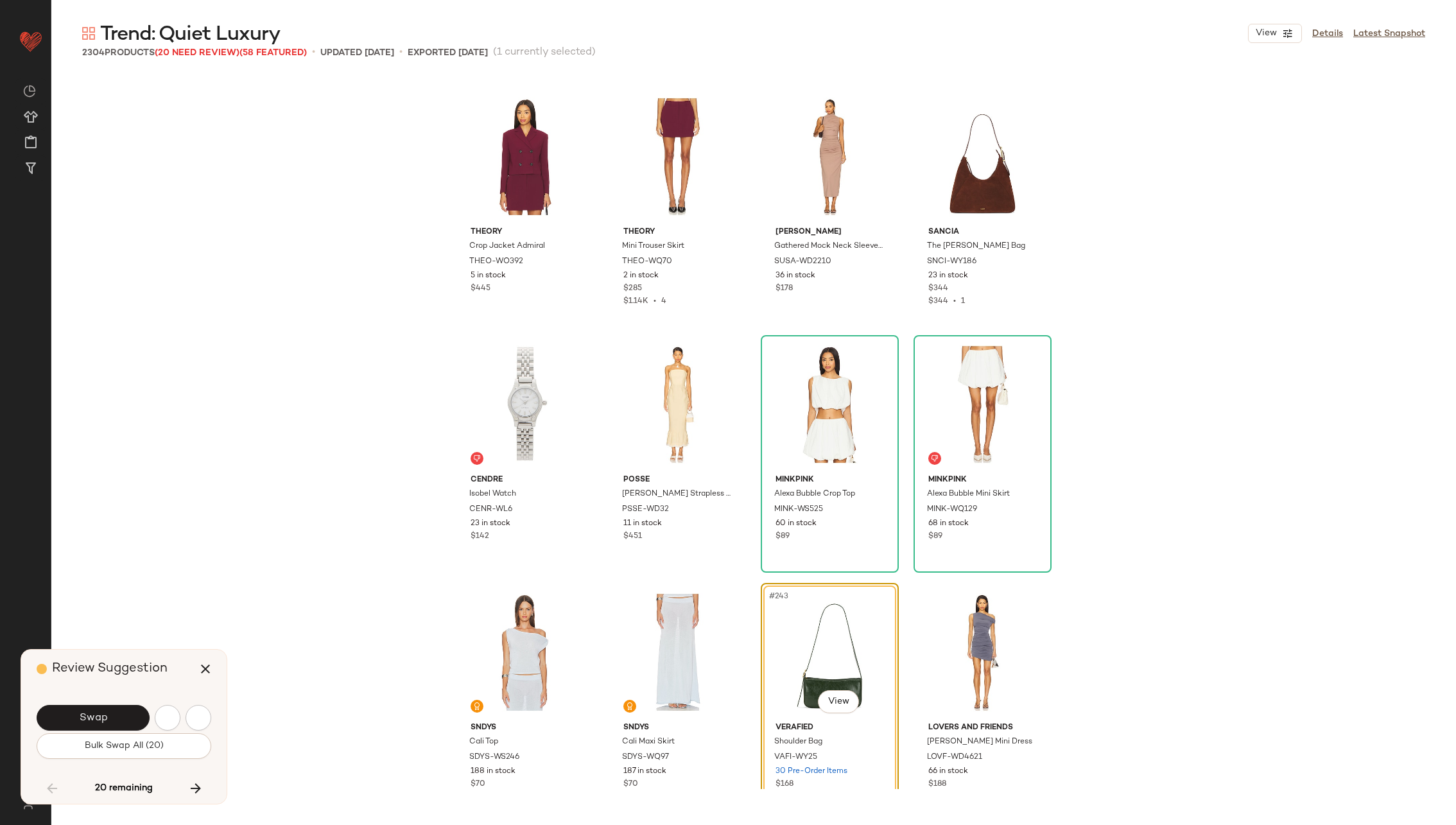
scroll to position [14616, 0]
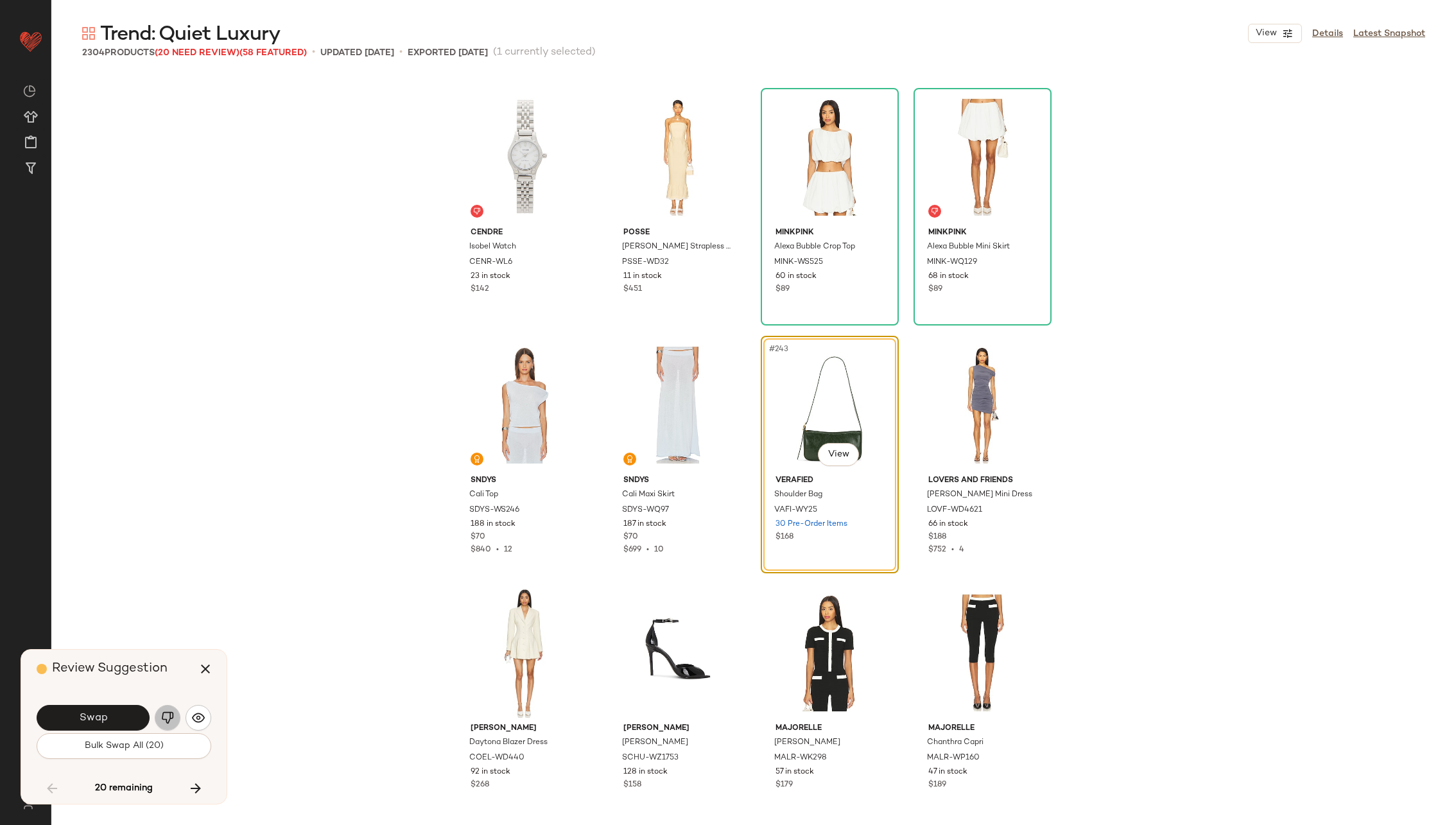
click at [167, 714] on img "button" at bounding box center [167, 718] width 13 height 13
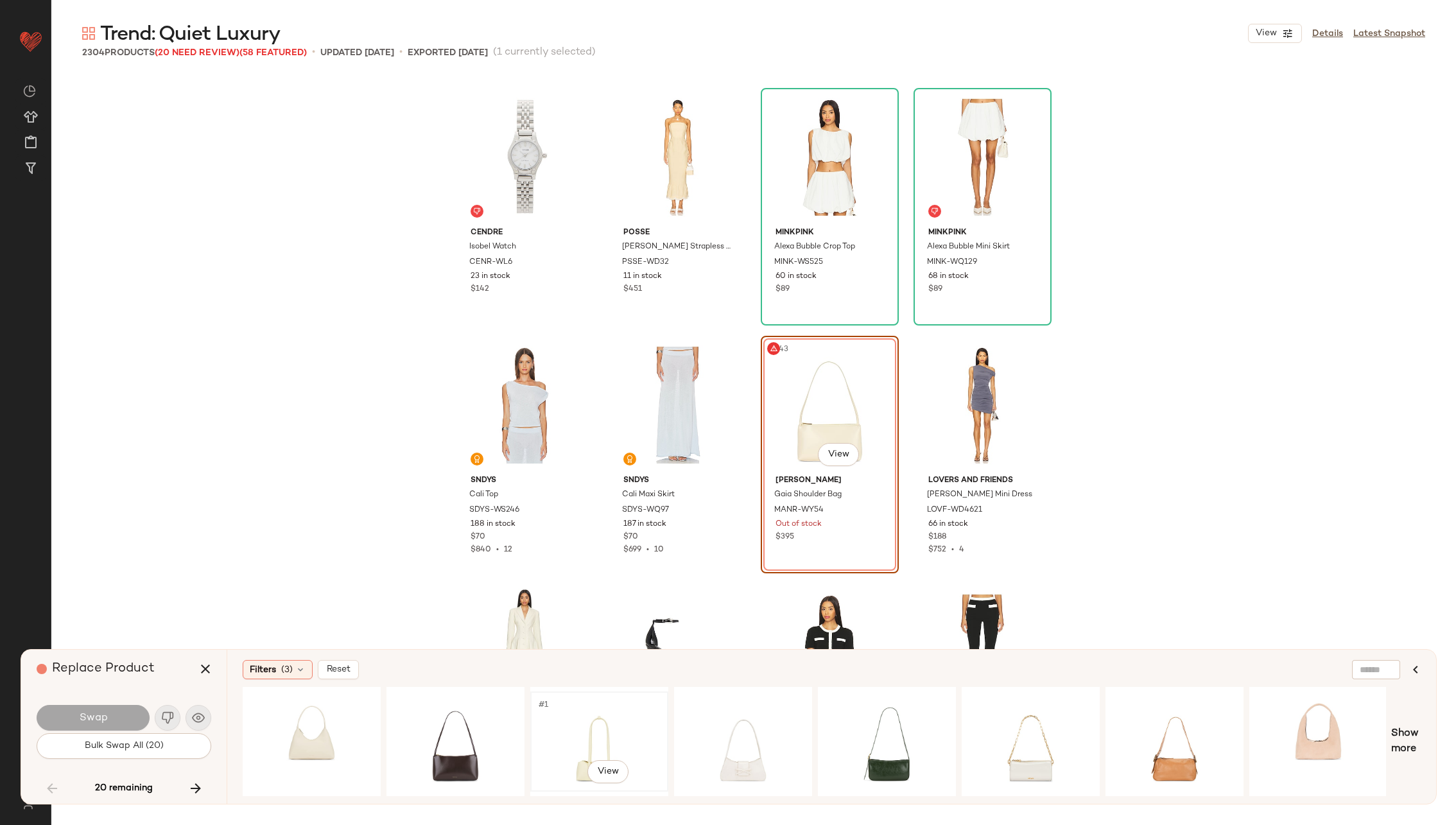
click at [587, 714] on div "#1 View" at bounding box center [598, 741] width 129 height 91
click at [299, 737] on div "#1 View" at bounding box center [311, 741] width 129 height 91
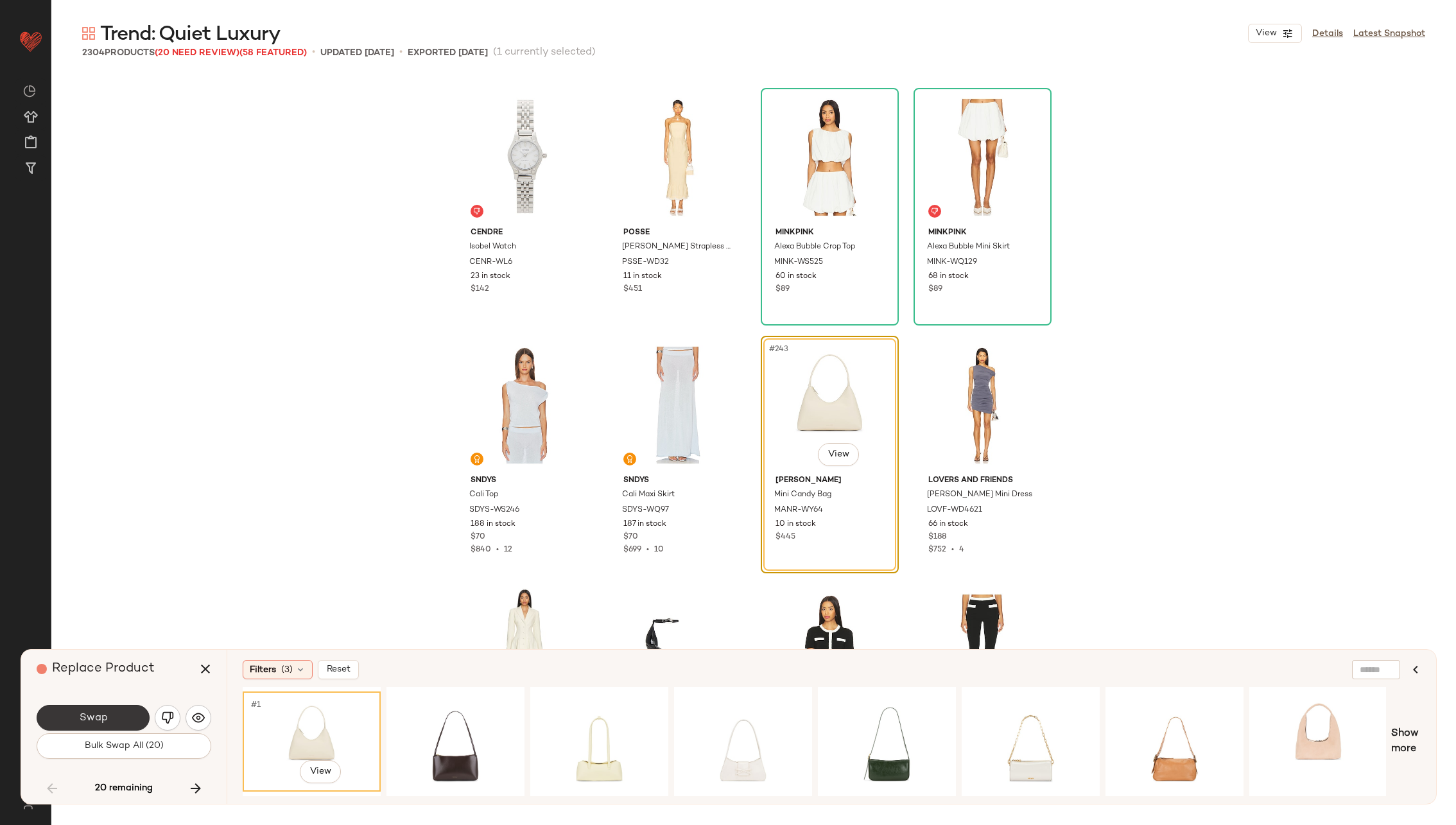
click at [101, 708] on button "Swap" at bounding box center [93, 718] width 113 height 25
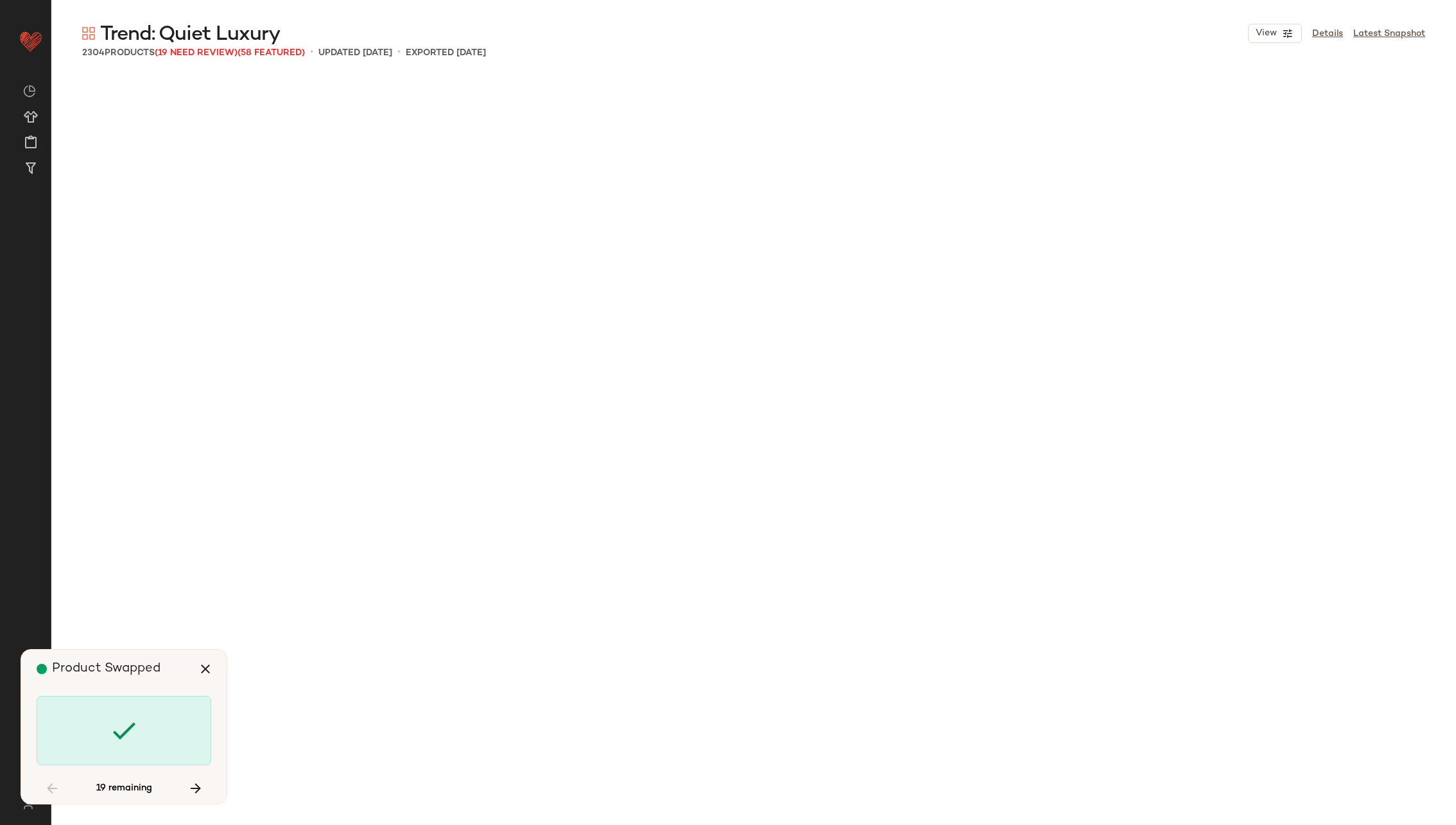
scroll to position [16350, 0]
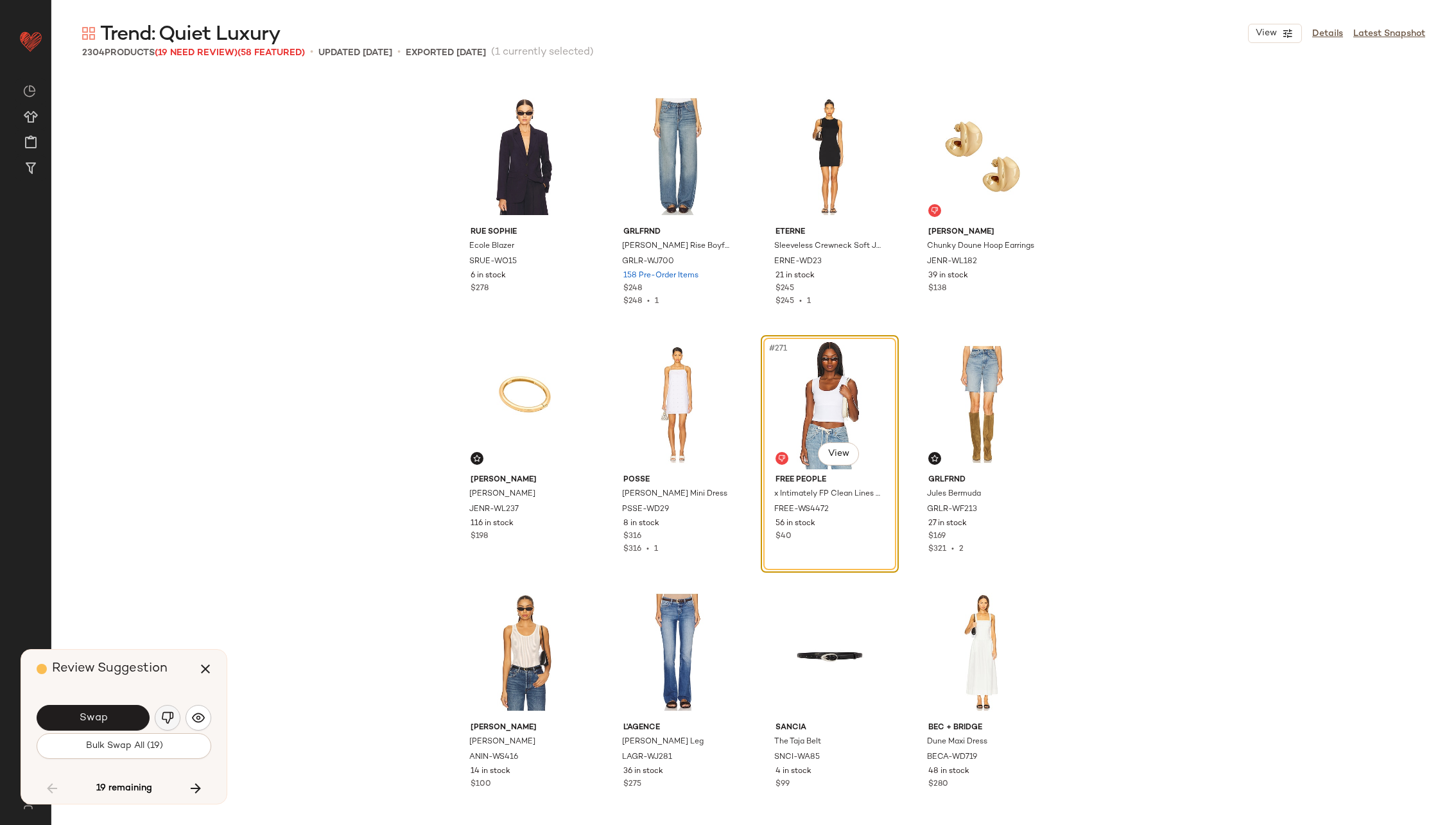
click at [167, 714] on img "button" at bounding box center [167, 718] width 13 height 13
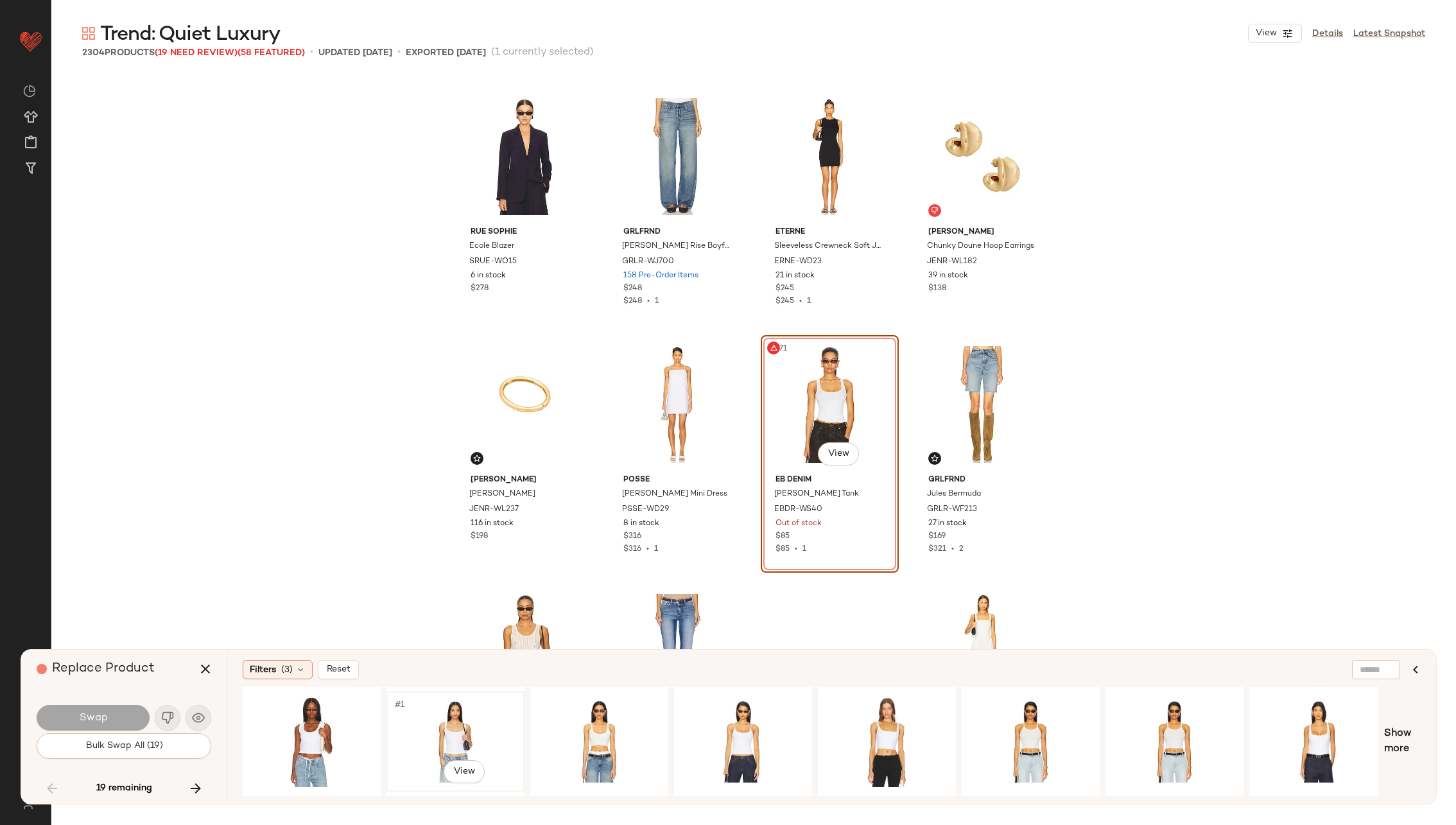
click at [463, 725] on div "#1 View" at bounding box center [455, 741] width 129 height 91
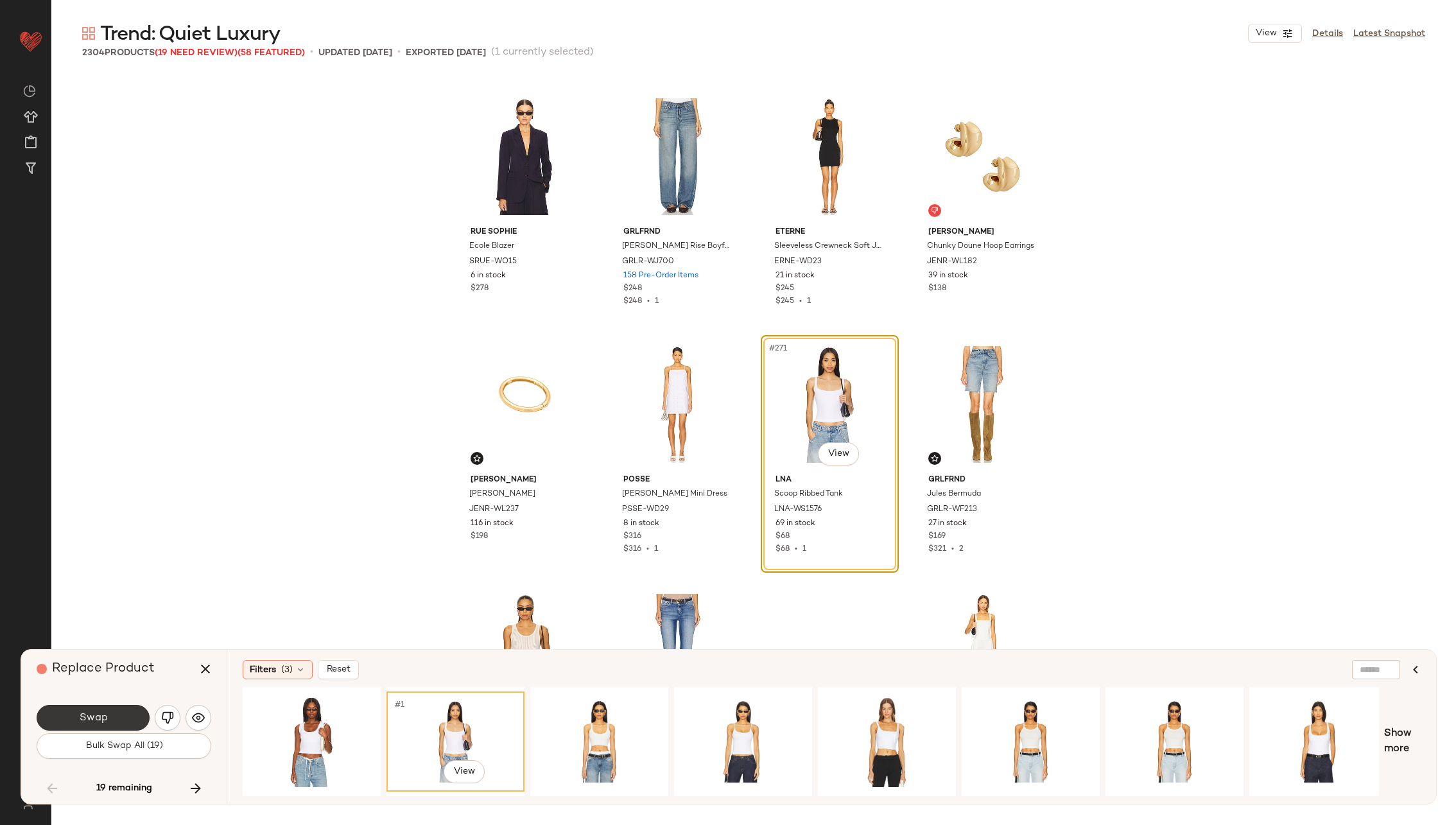
click at [121, 714] on button "Swap" at bounding box center [93, 718] width 113 height 25
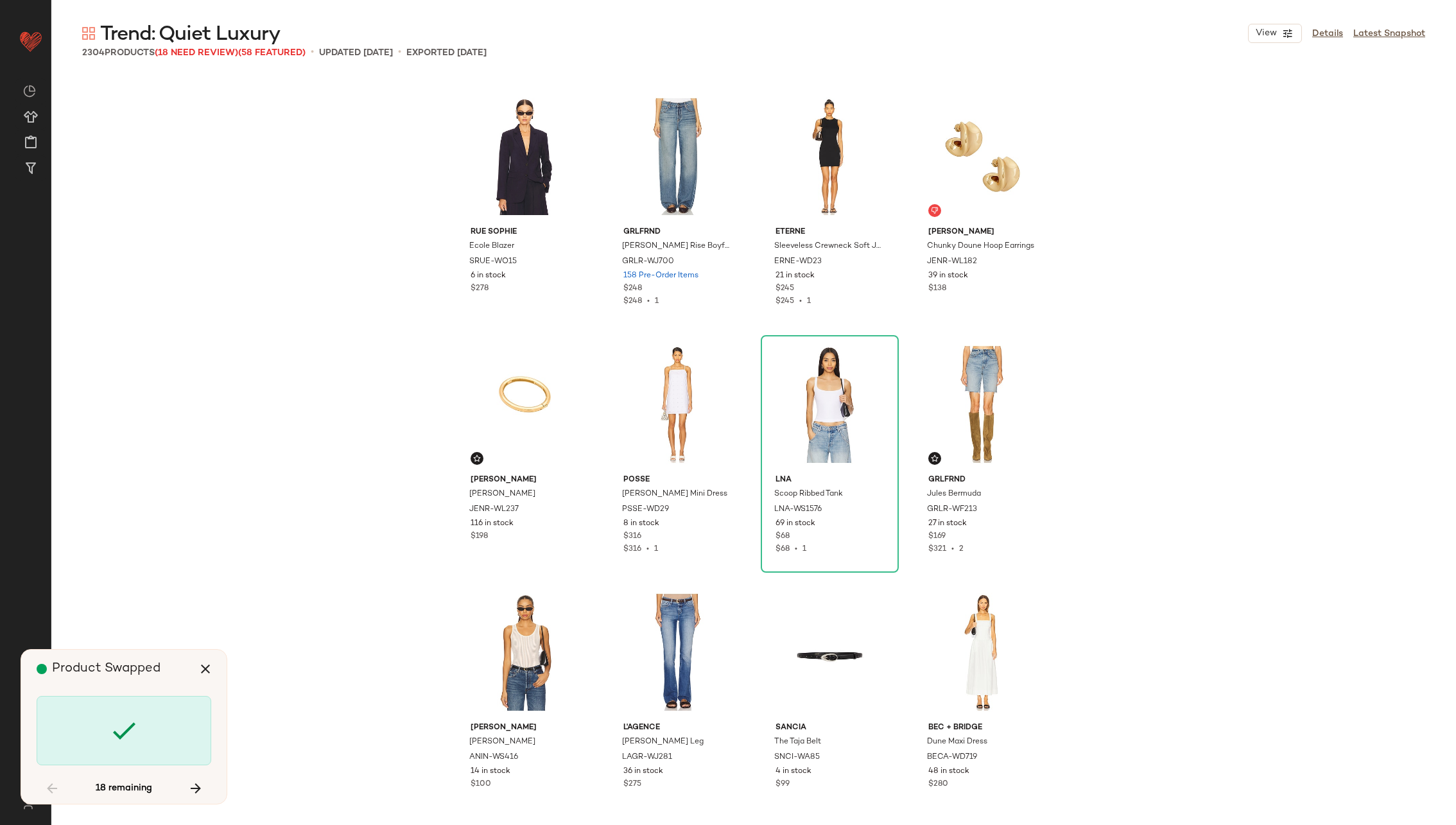
scroll to position [16846, 0]
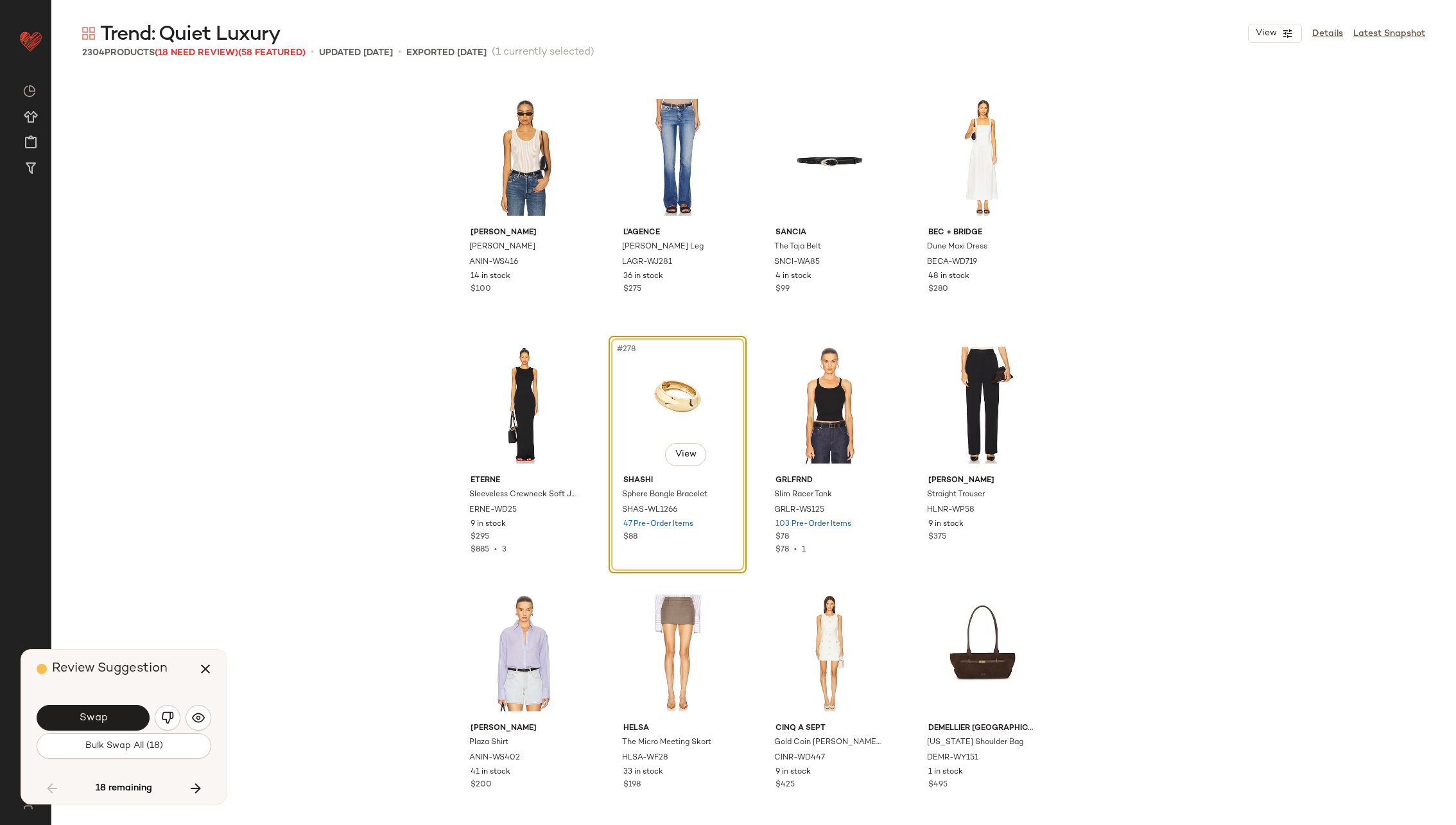
click at [121, 714] on button "Swap" at bounding box center [93, 718] width 113 height 25
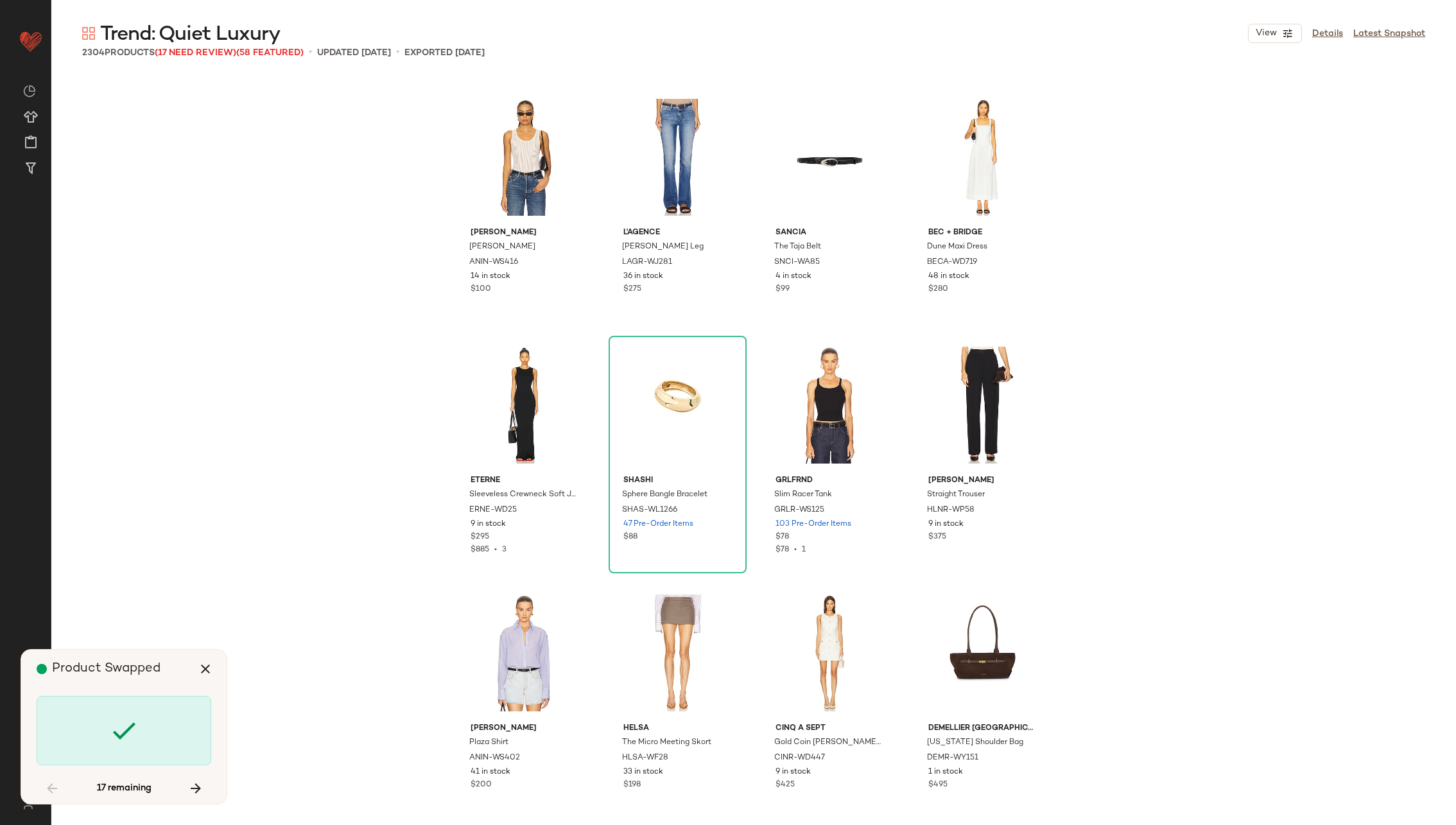
scroll to position [27993, 0]
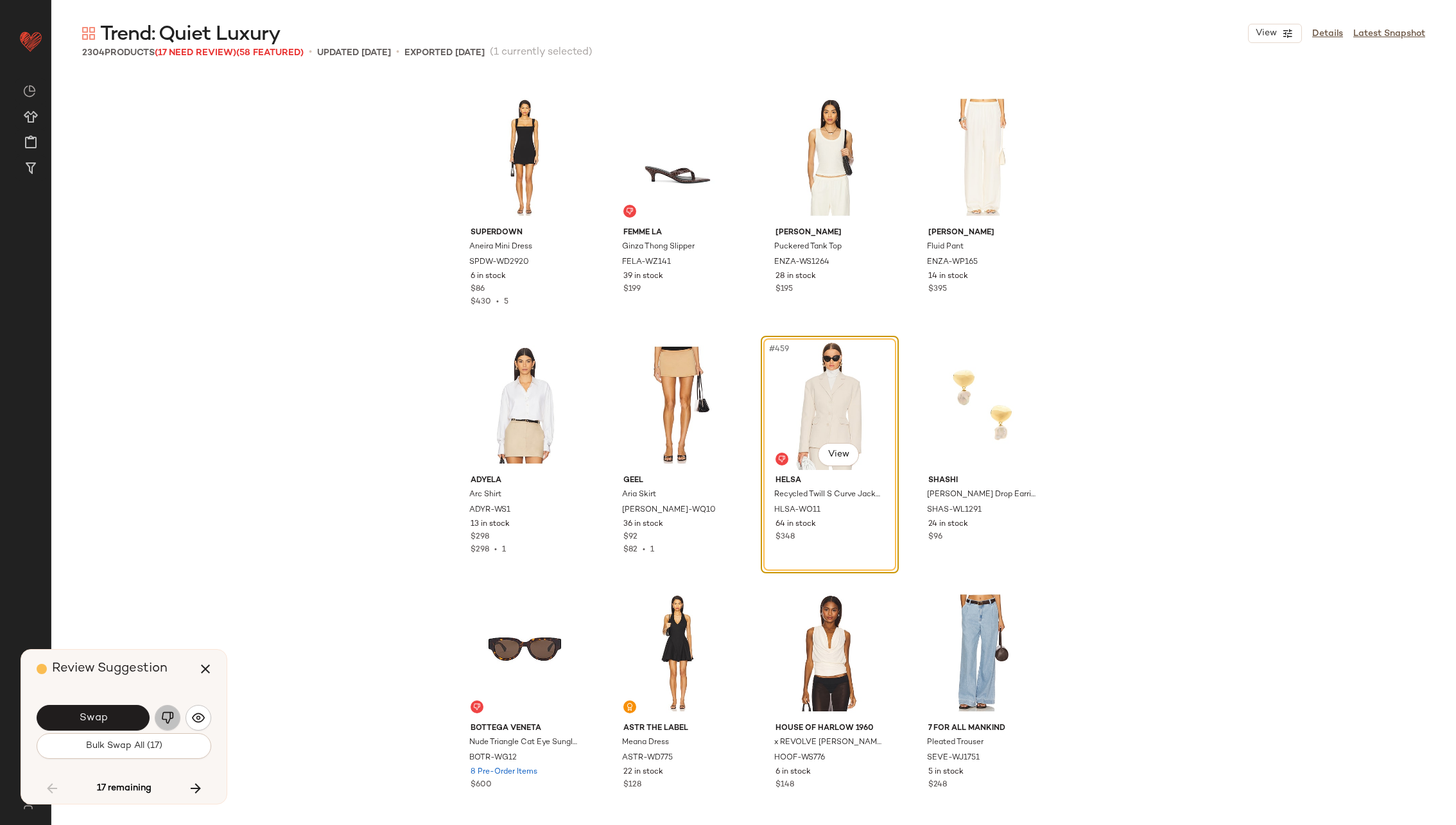
click at [170, 714] on img "button" at bounding box center [167, 718] width 13 height 13
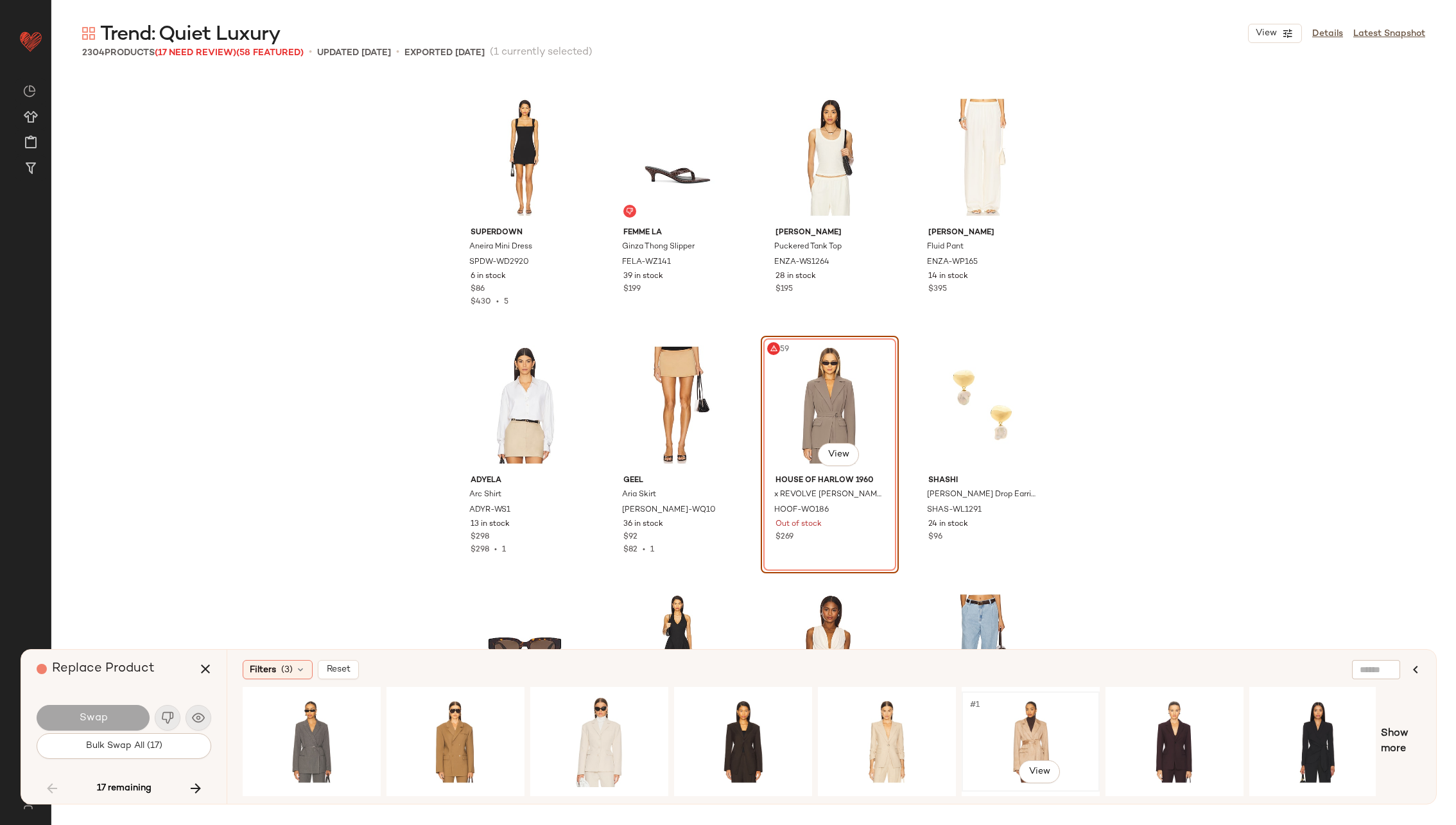
click at [1023, 721] on div "#1 View" at bounding box center [1030, 741] width 129 height 91
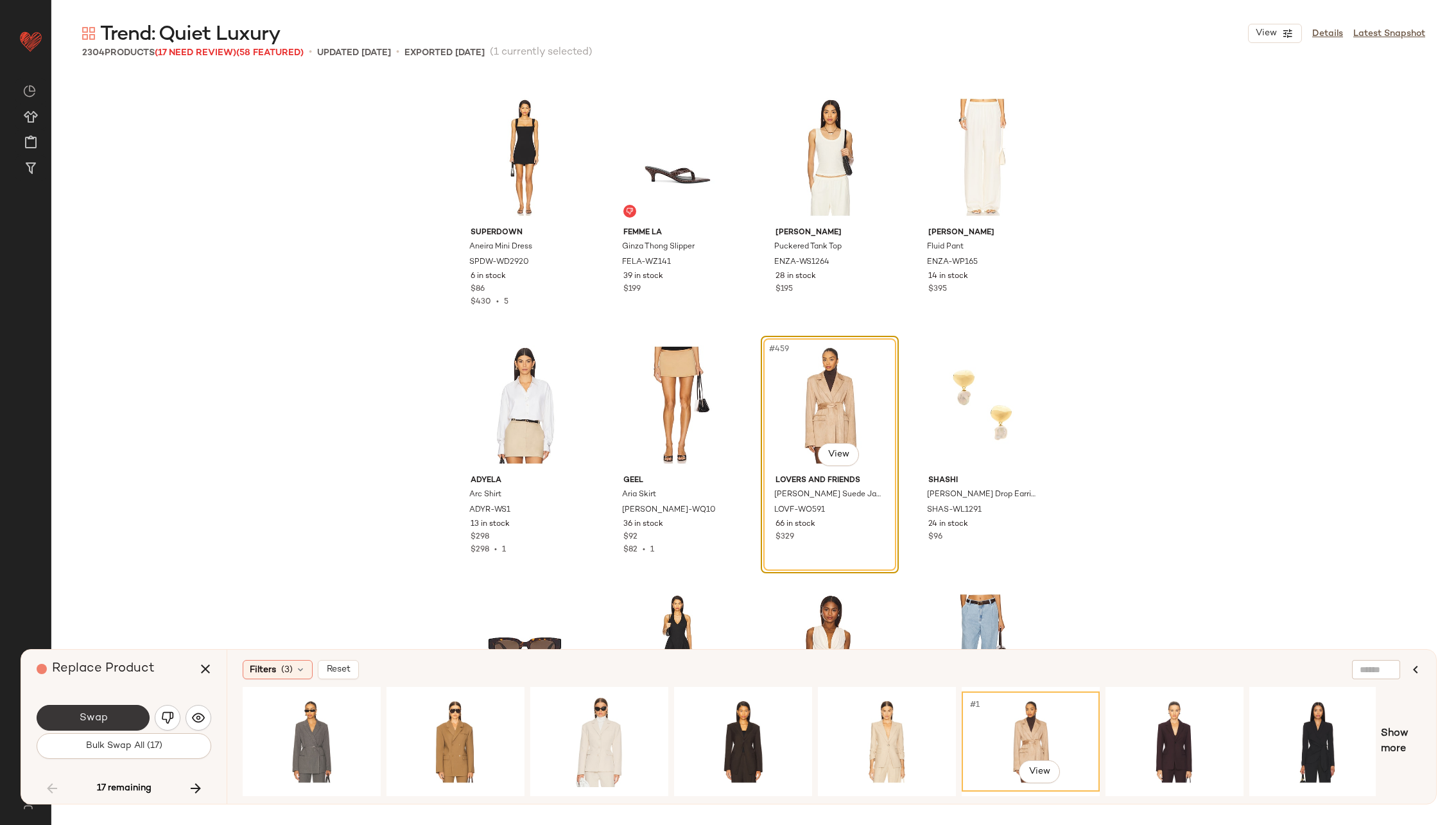
click at [116, 718] on button "Swap" at bounding box center [93, 718] width 113 height 25
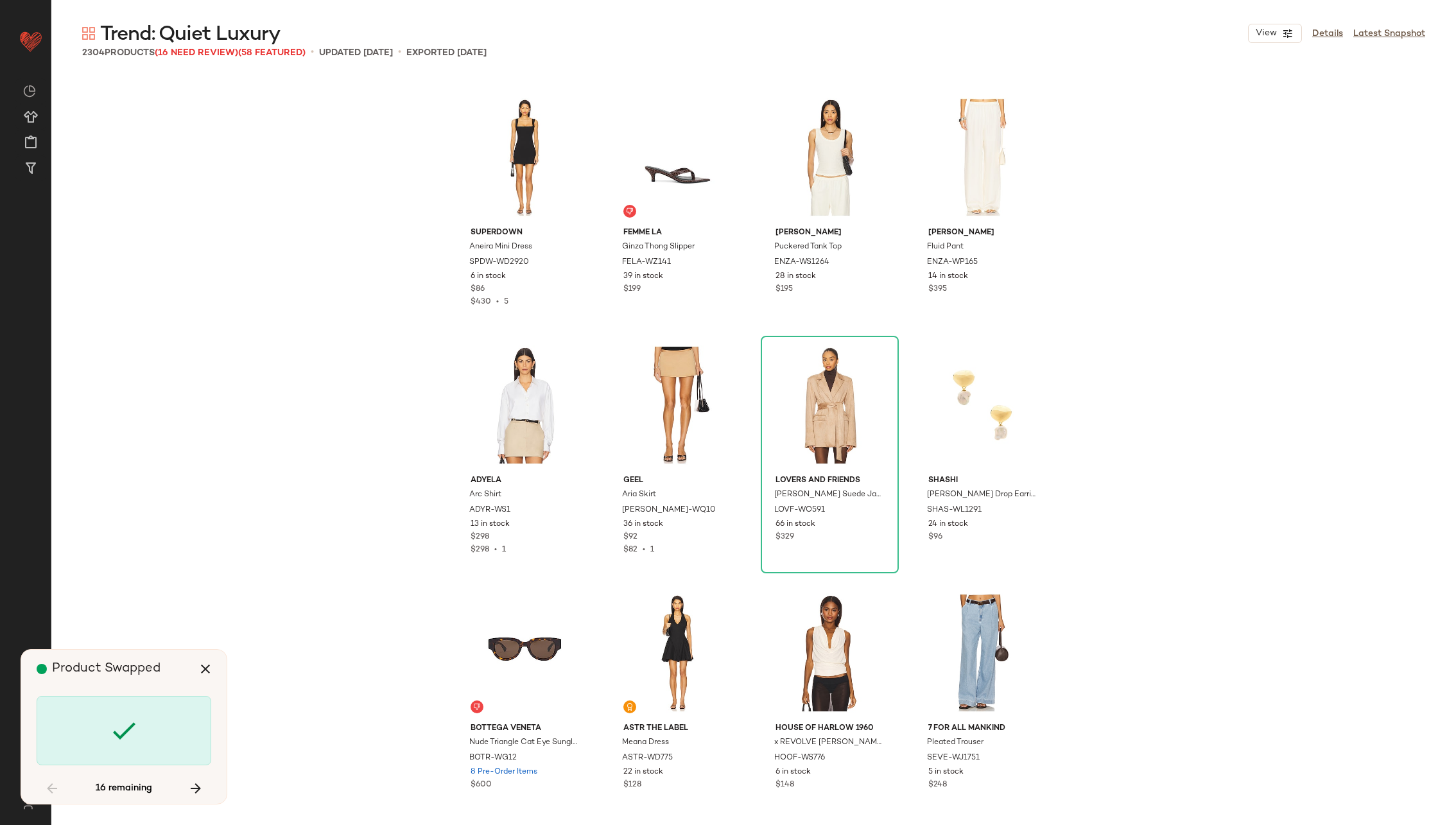
scroll to position [29976, 0]
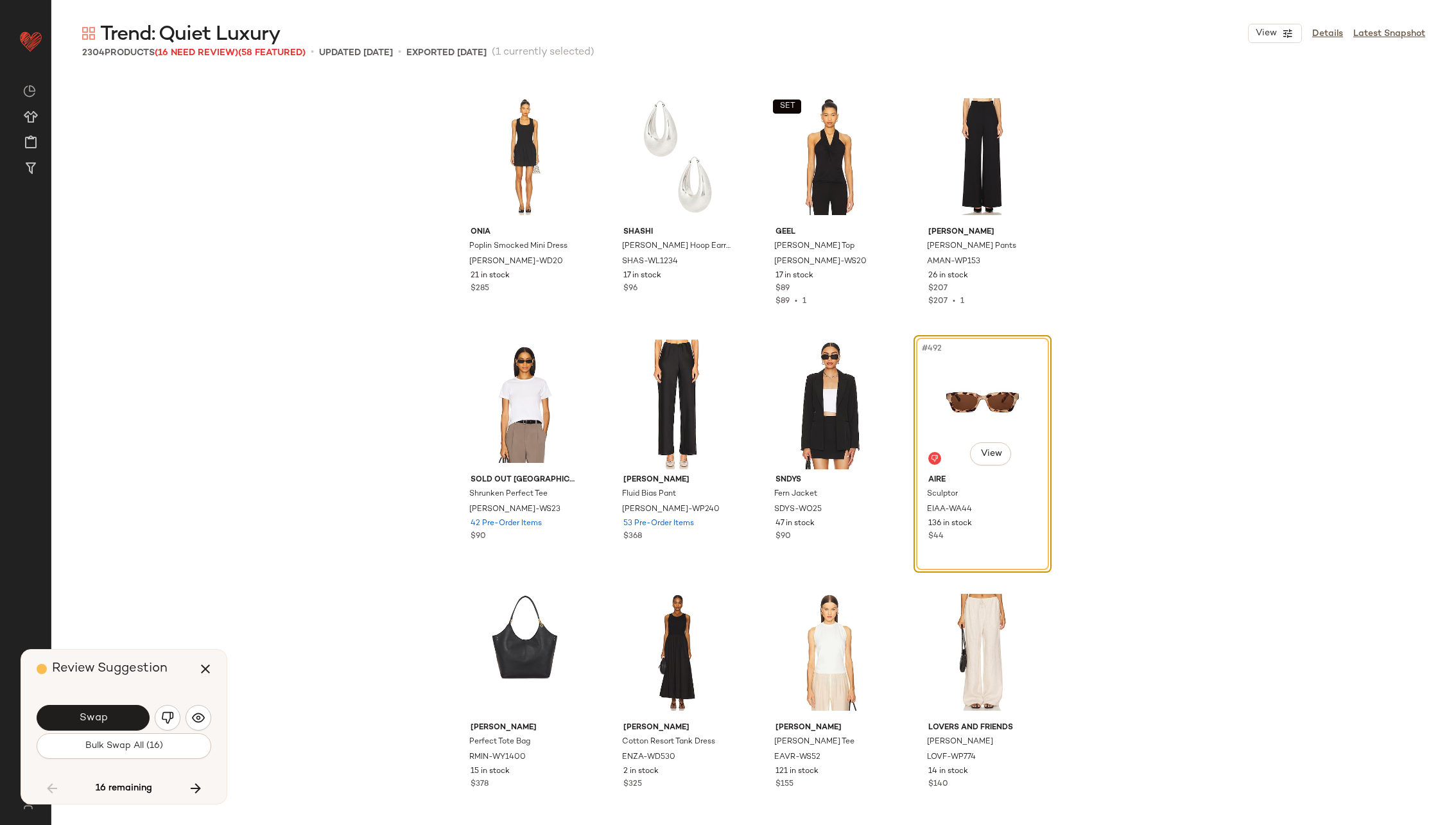
click at [116, 718] on button "Swap" at bounding box center [93, 718] width 113 height 25
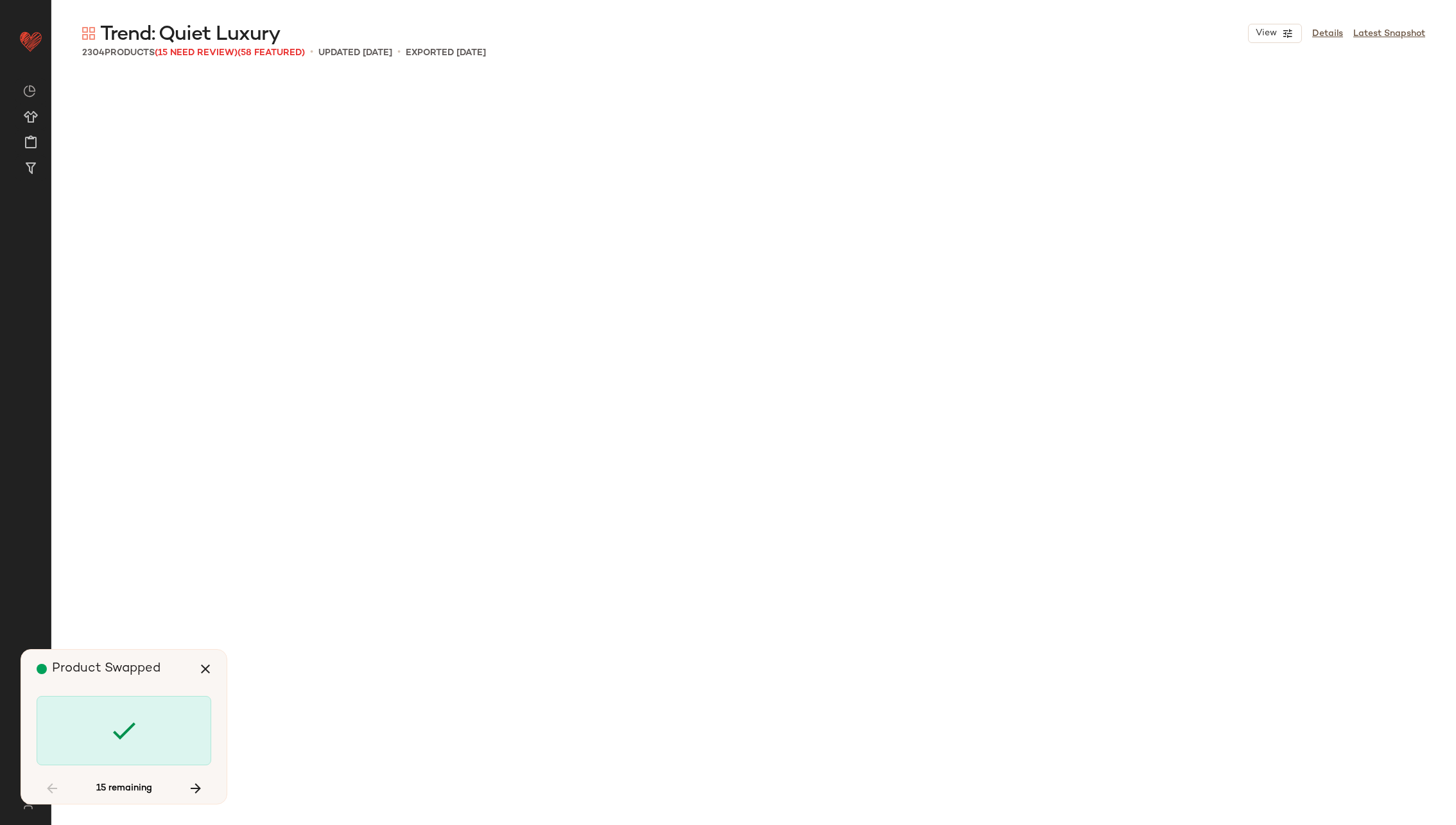
scroll to position [35922, 0]
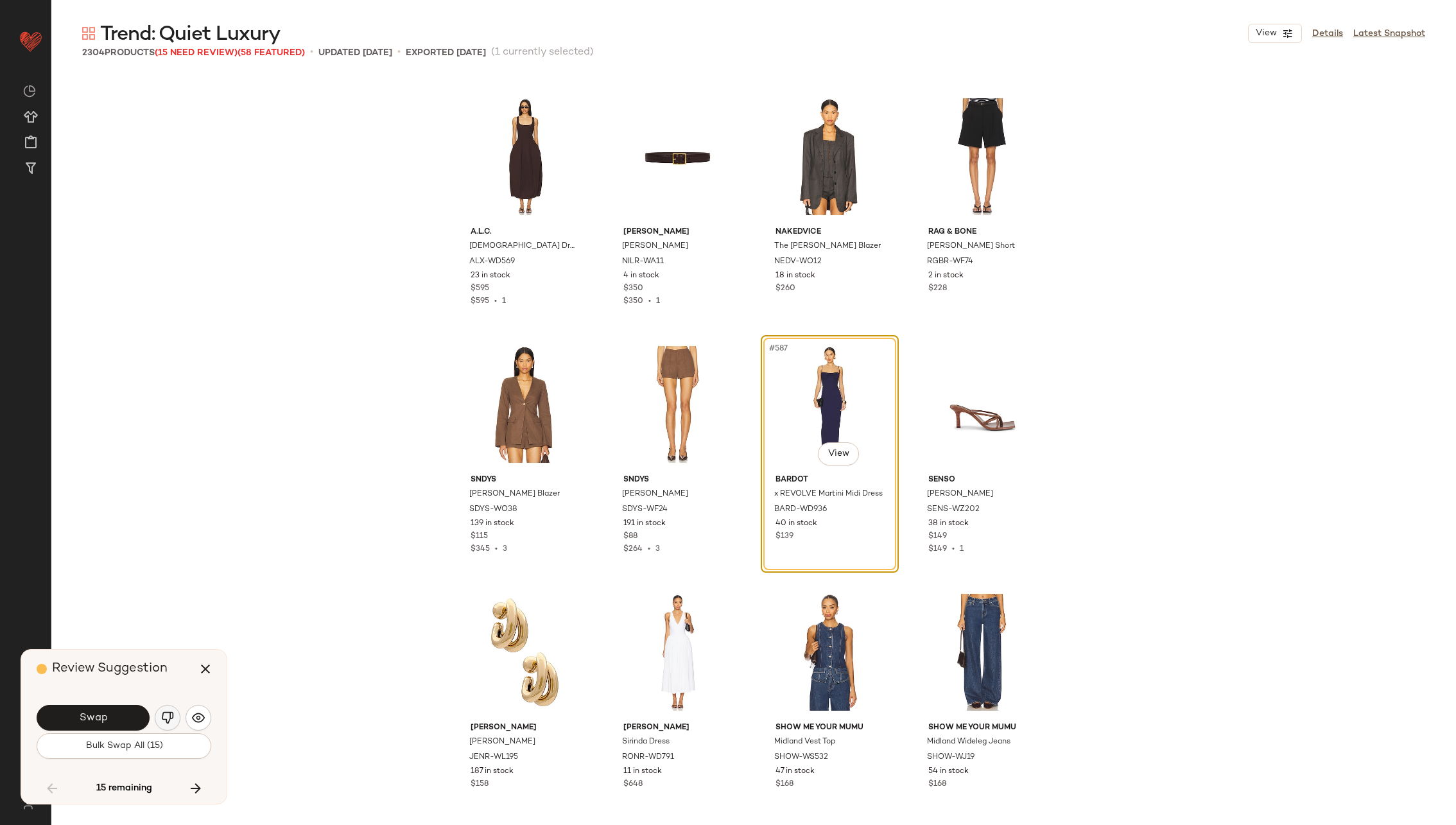
click at [166, 716] on img "button" at bounding box center [167, 718] width 13 height 13
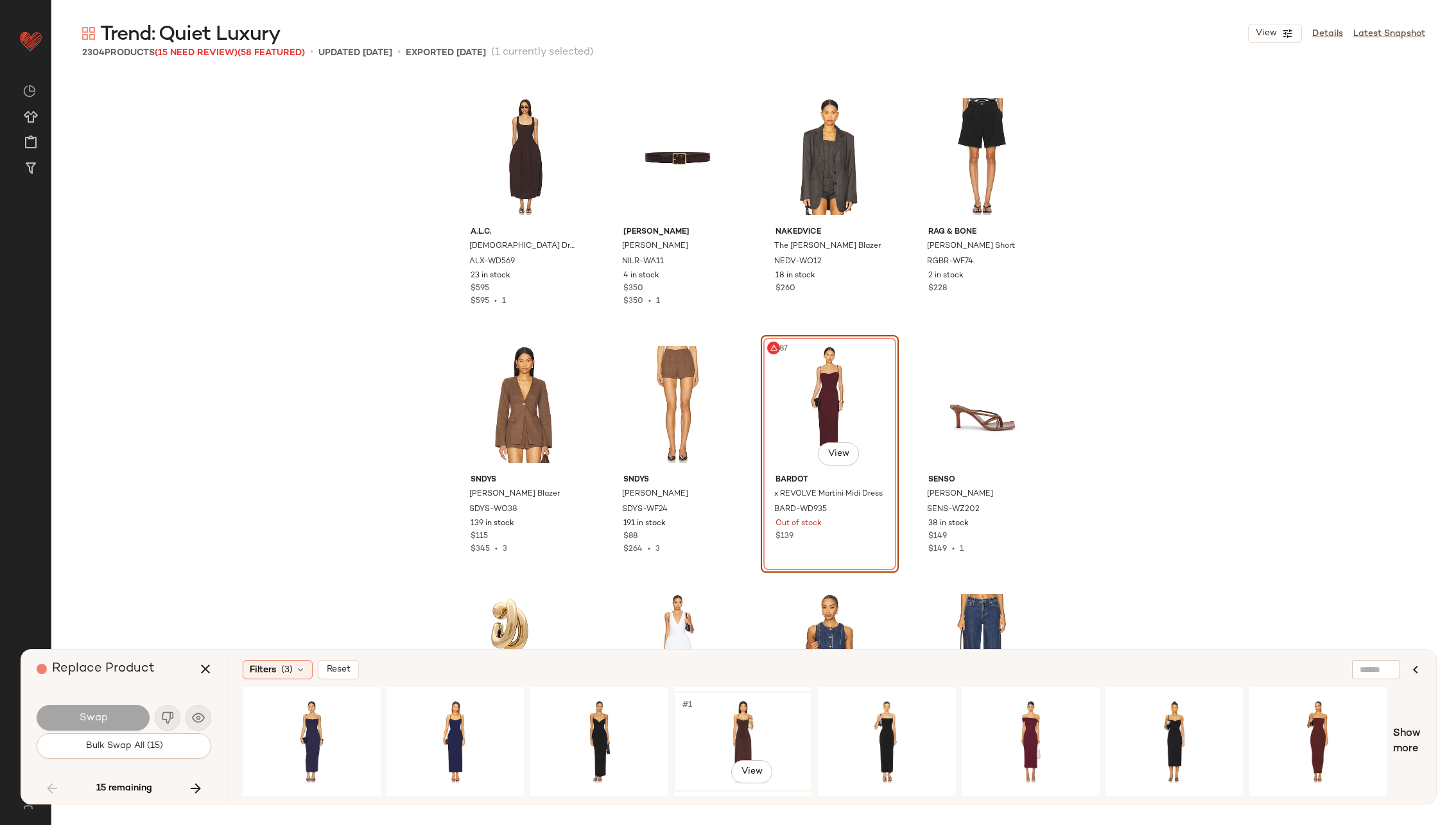
click at [748, 728] on div "#1 View" at bounding box center [743, 741] width 129 height 91
click at [111, 712] on button "Swap" at bounding box center [93, 718] width 113 height 25
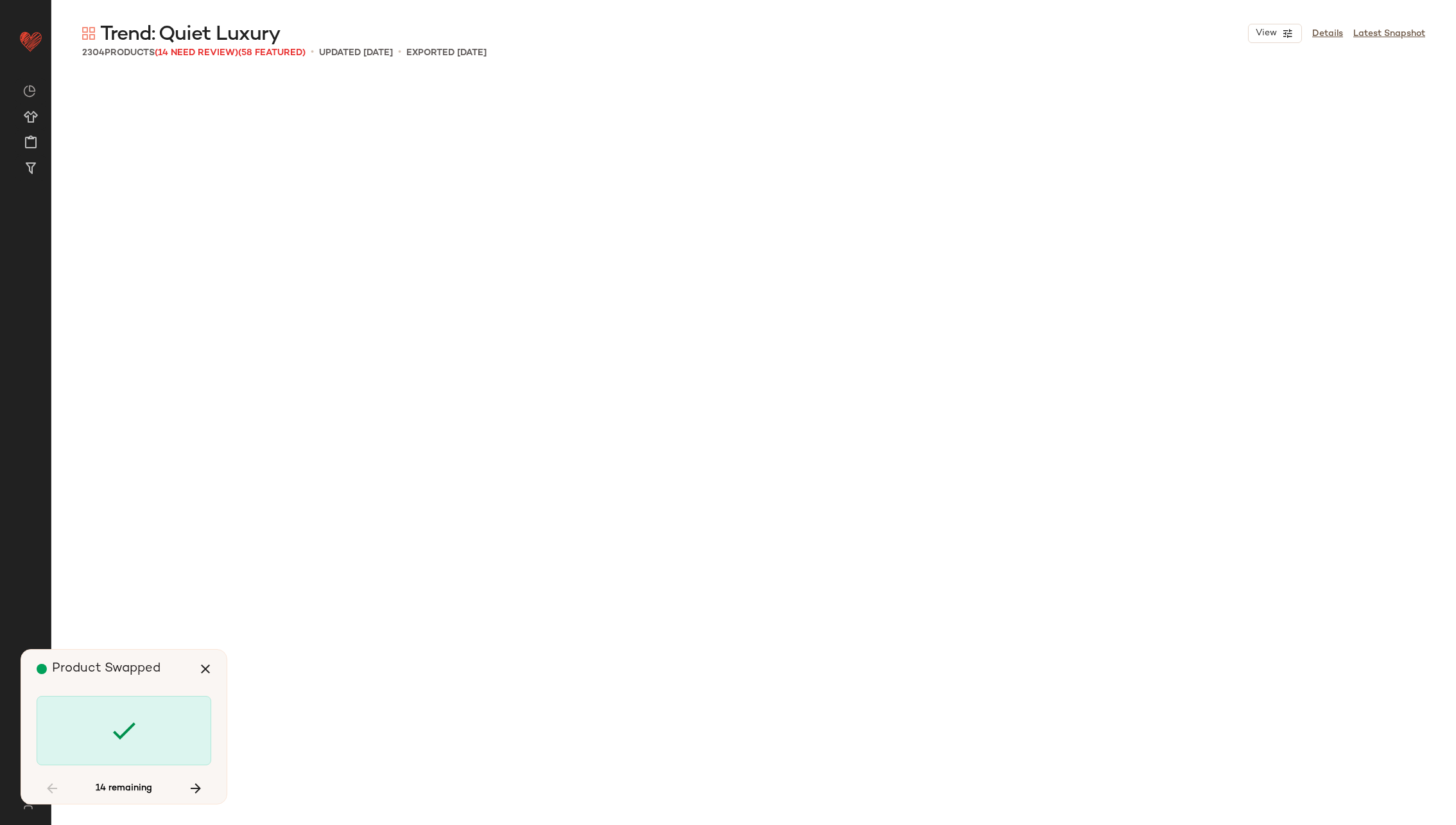
scroll to position [42363, 0]
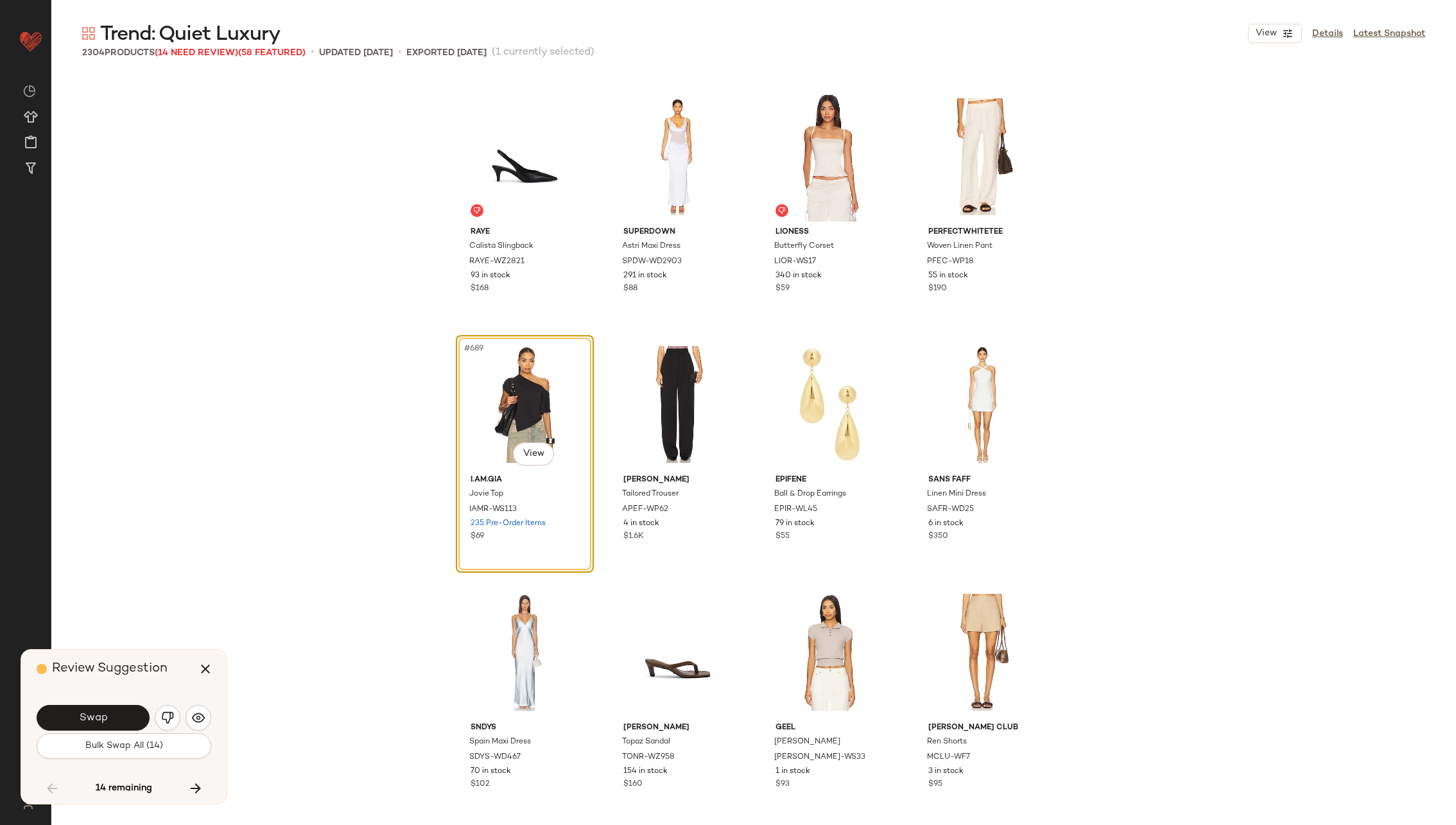
click at [111, 712] on button "Swap" at bounding box center [93, 718] width 113 height 25
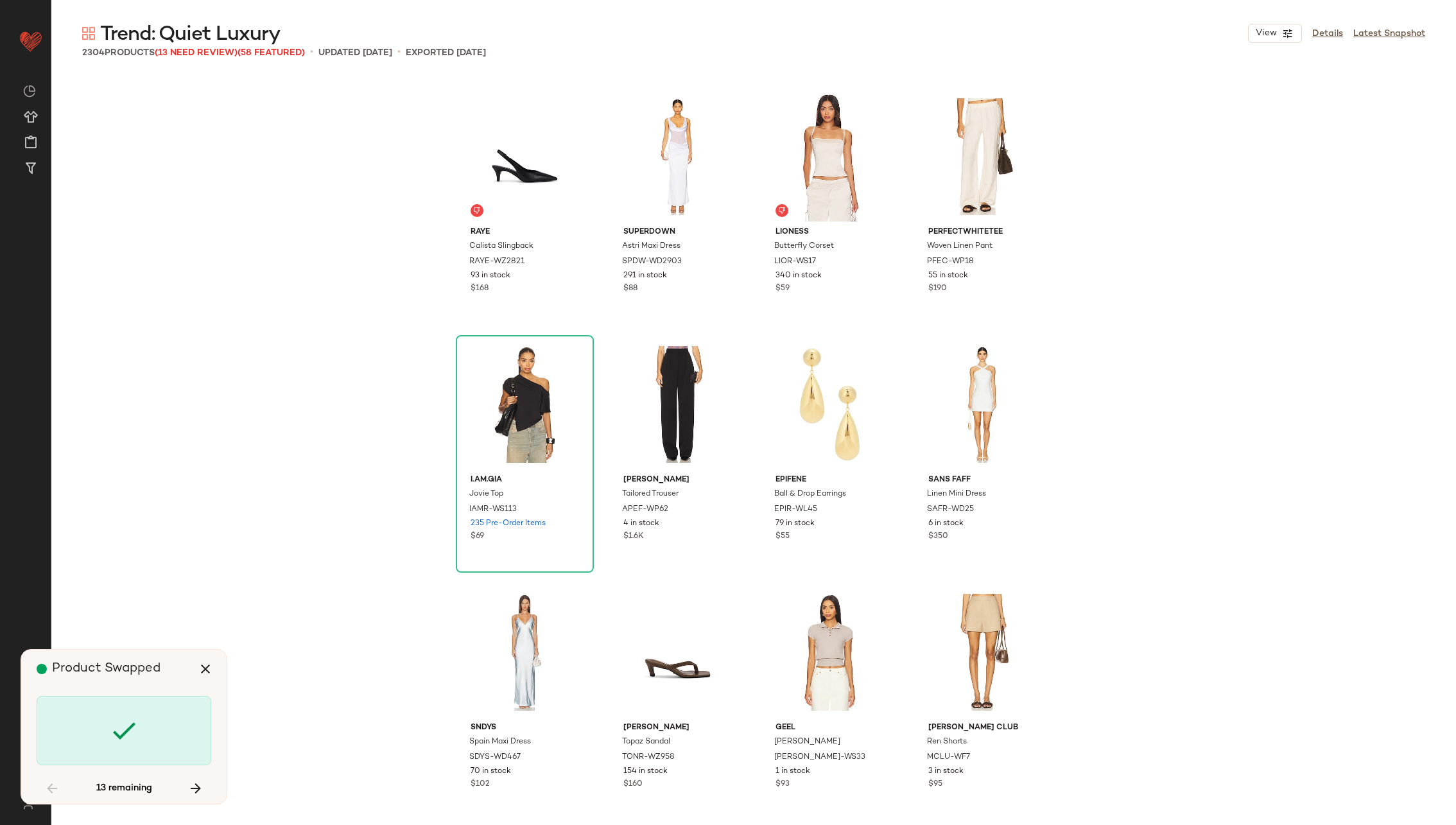
scroll to position [57722, 0]
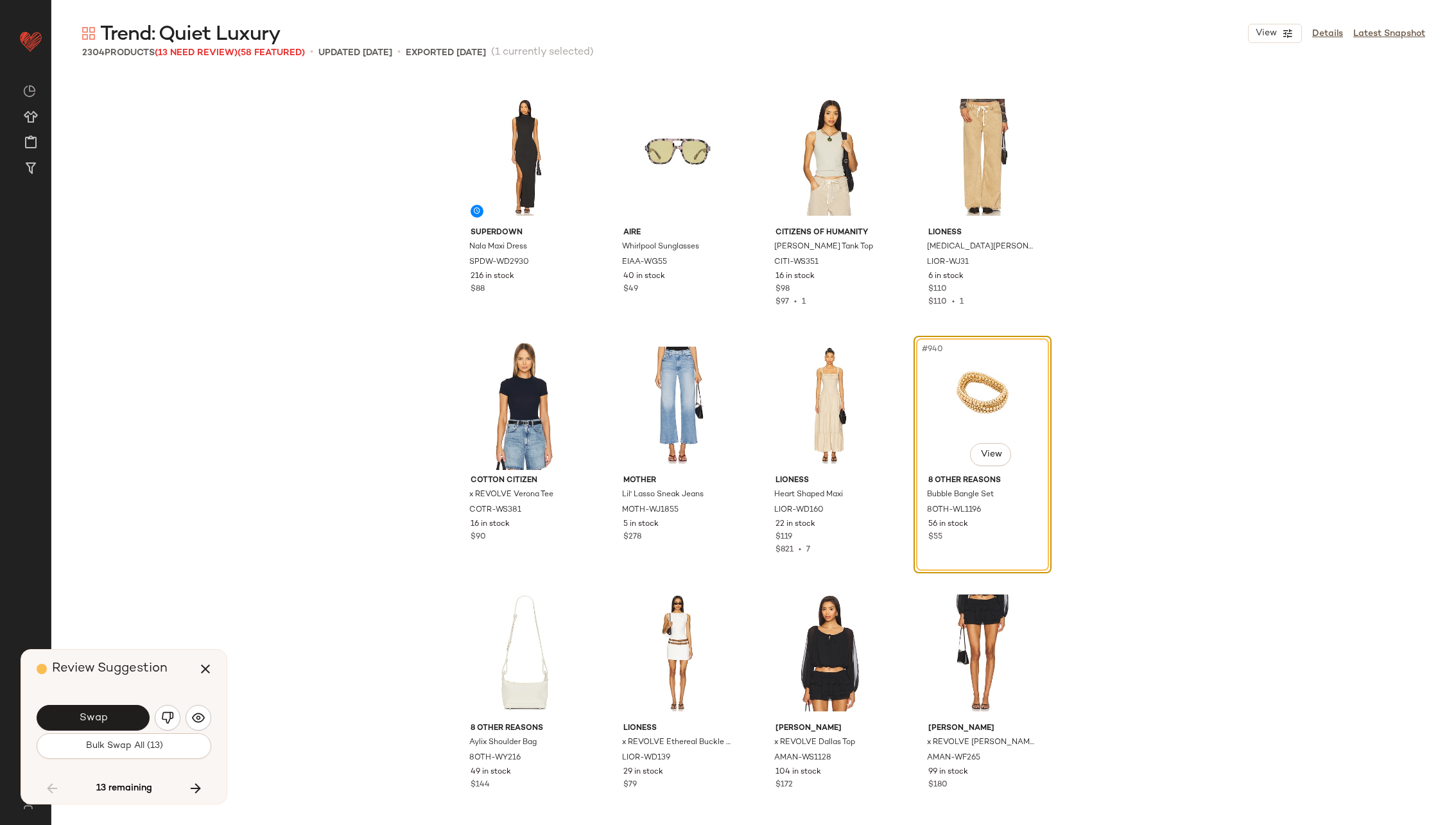
click at [111, 712] on button "Swap" at bounding box center [93, 718] width 113 height 25
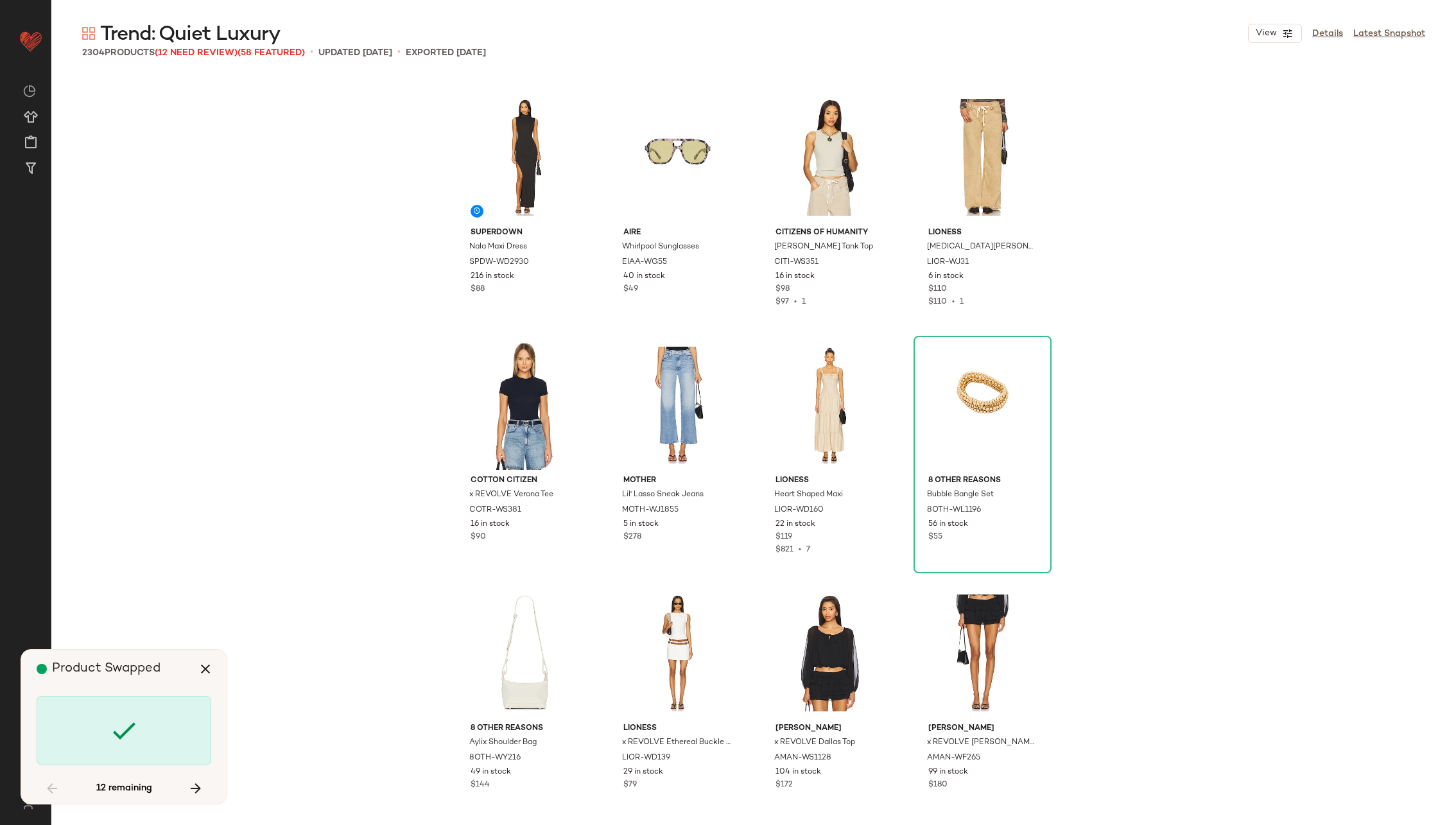
scroll to position [72835, 0]
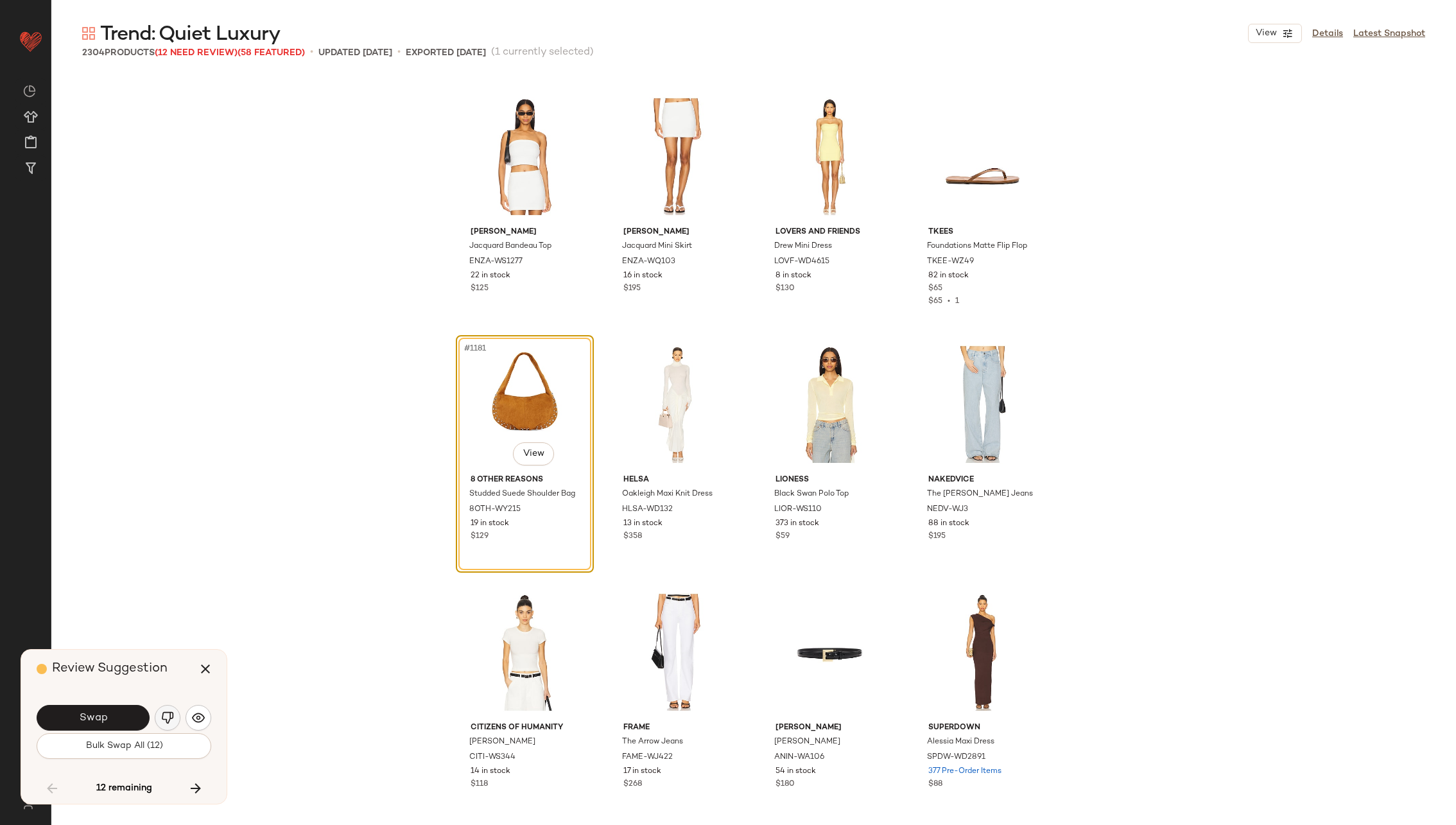
click at [168, 709] on button "button" at bounding box center [167, 718] width 25 height 25
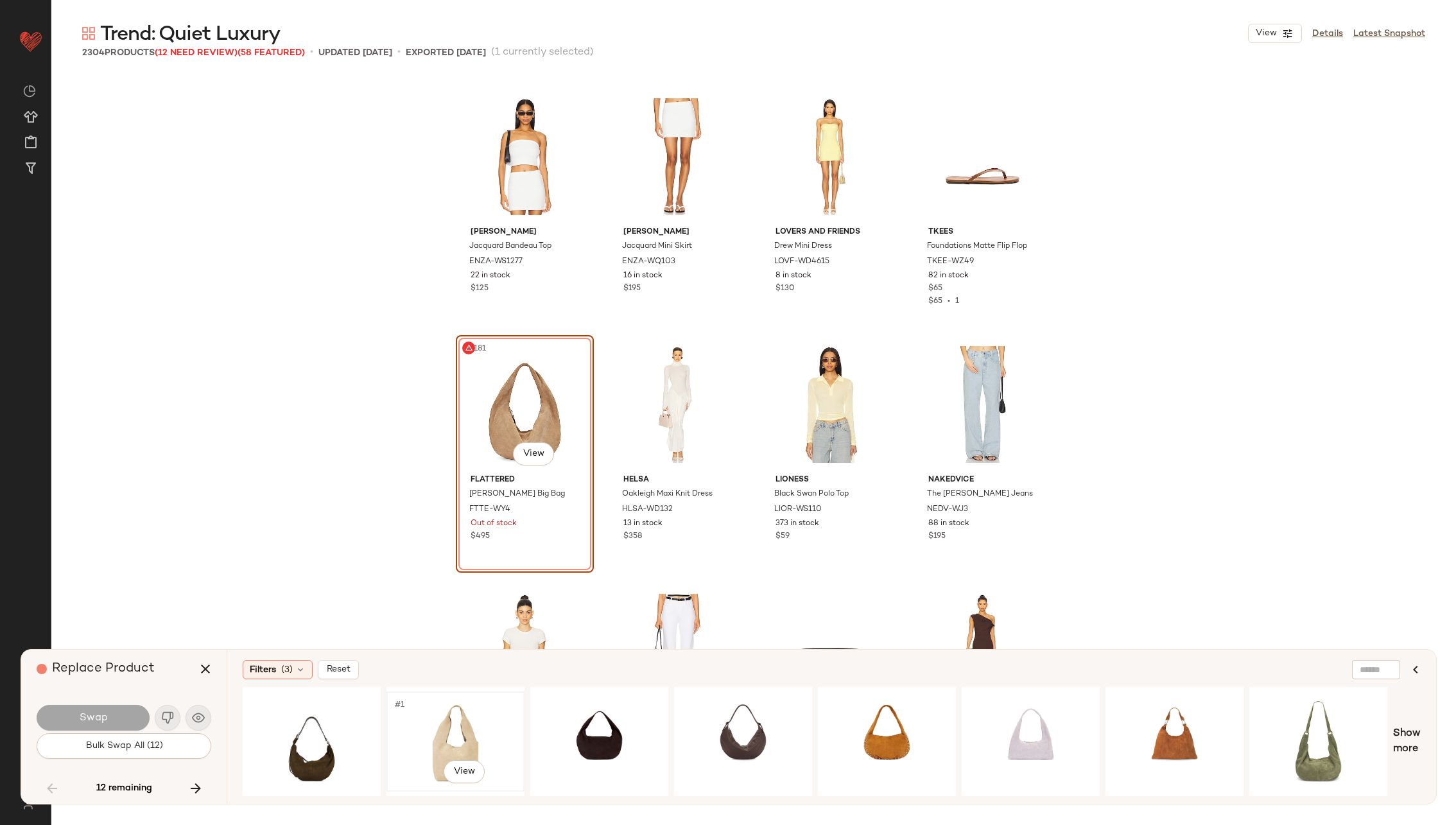
click at [451, 736] on div "#1 View" at bounding box center [455, 741] width 129 height 91
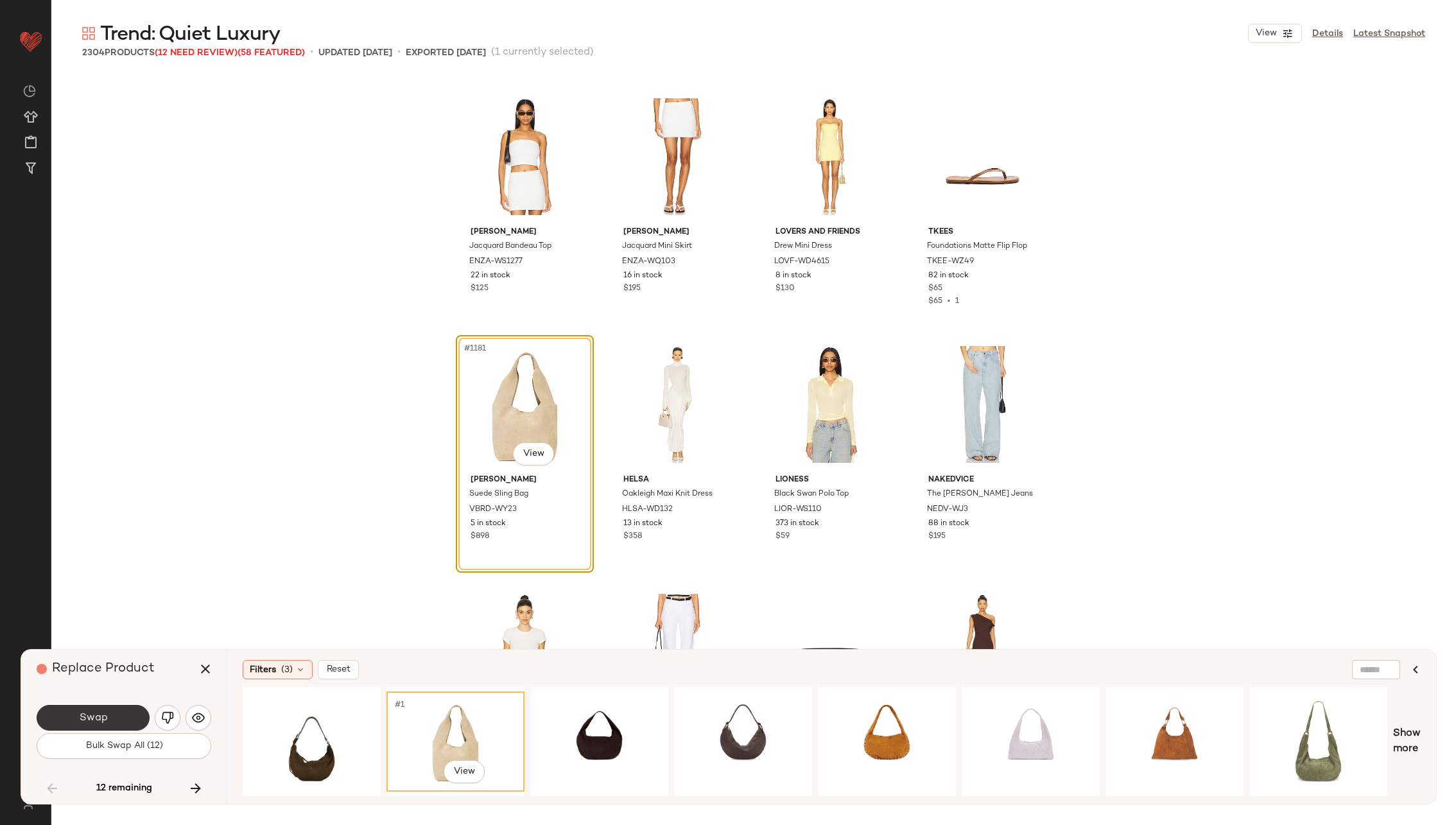
click at [110, 718] on button "Swap" at bounding box center [93, 718] width 113 height 25
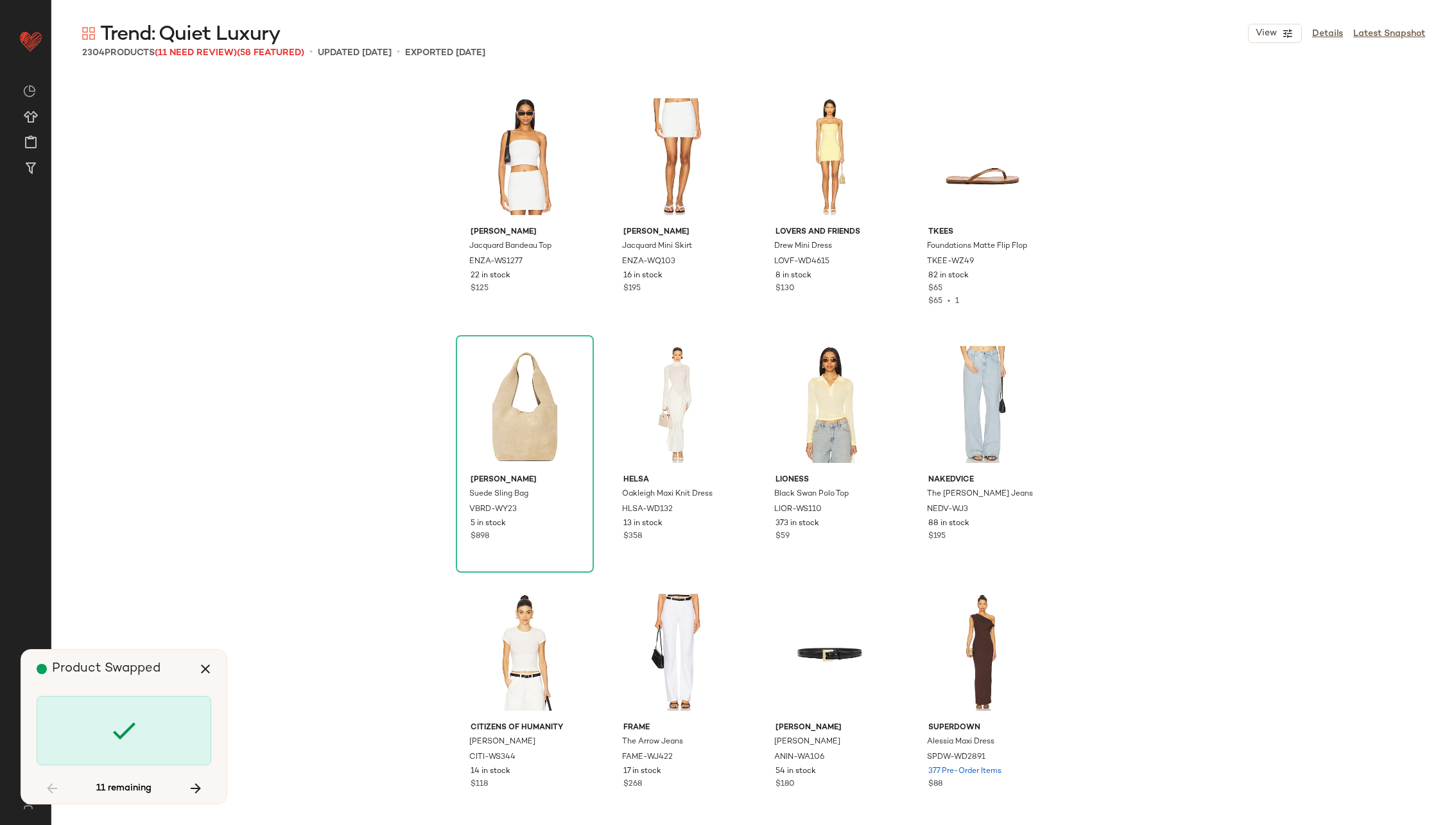
scroll to position [76551, 0]
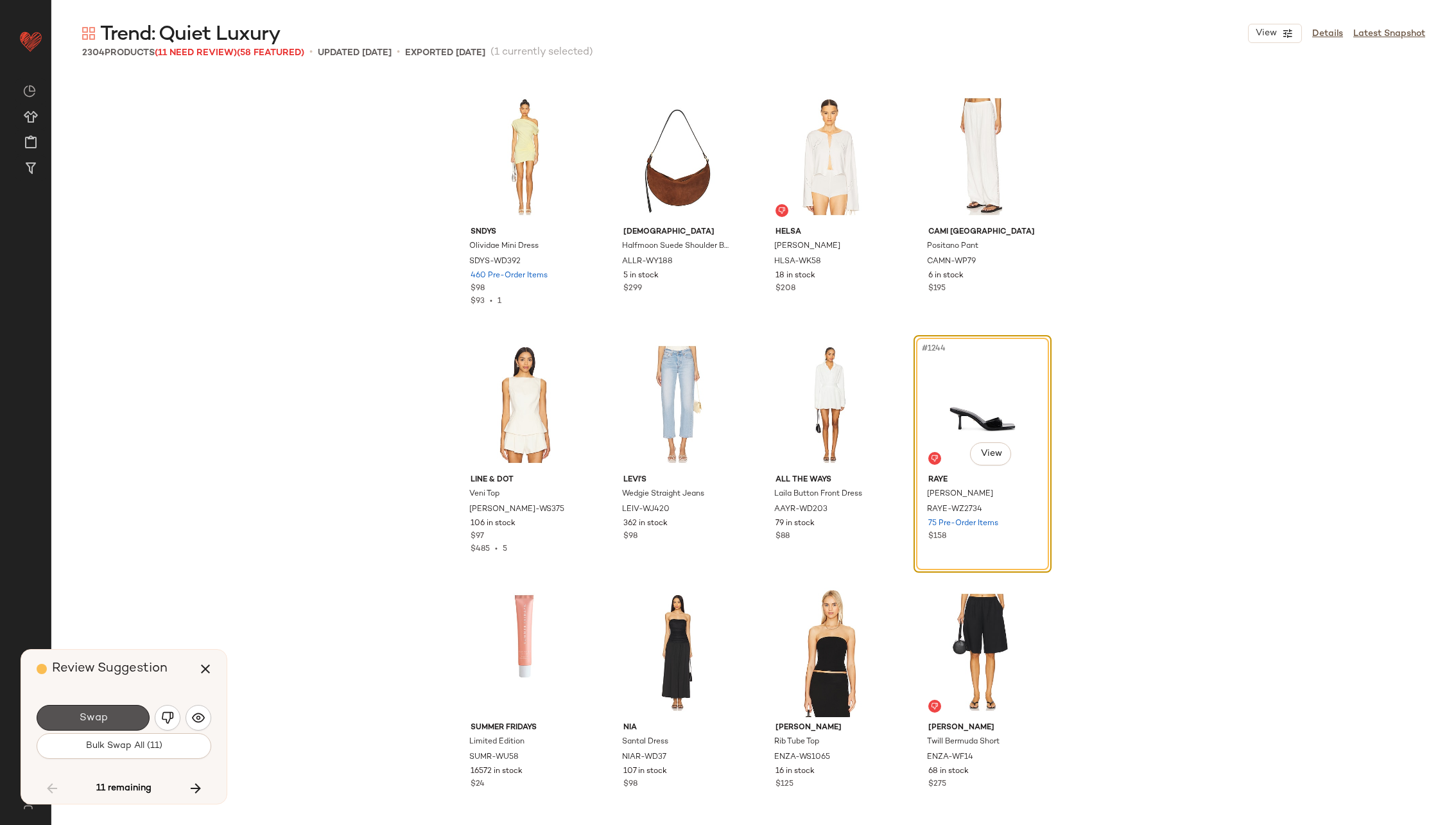
click at [110, 718] on button "Swap" at bounding box center [93, 718] width 113 height 25
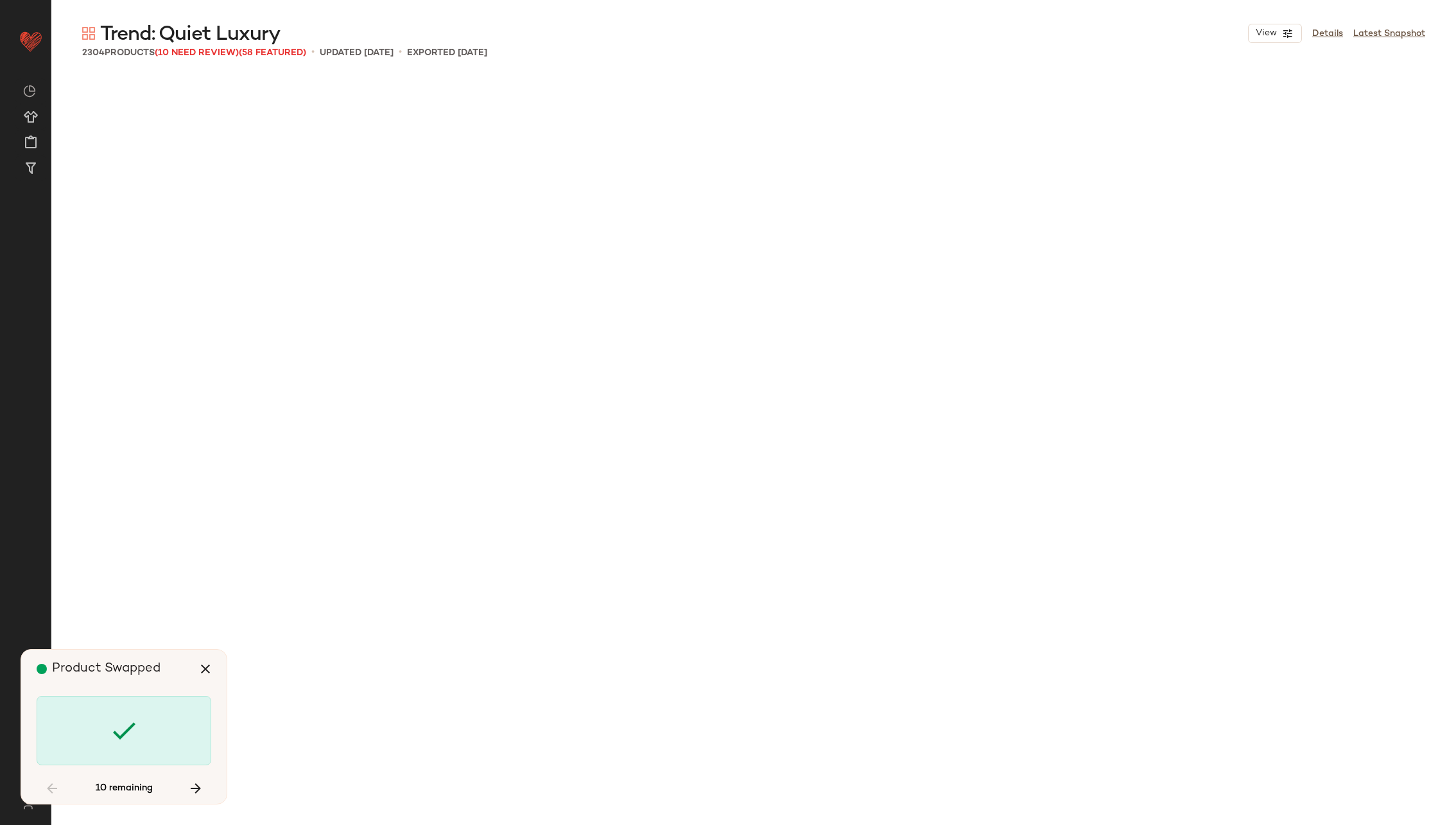
scroll to position [80762, 0]
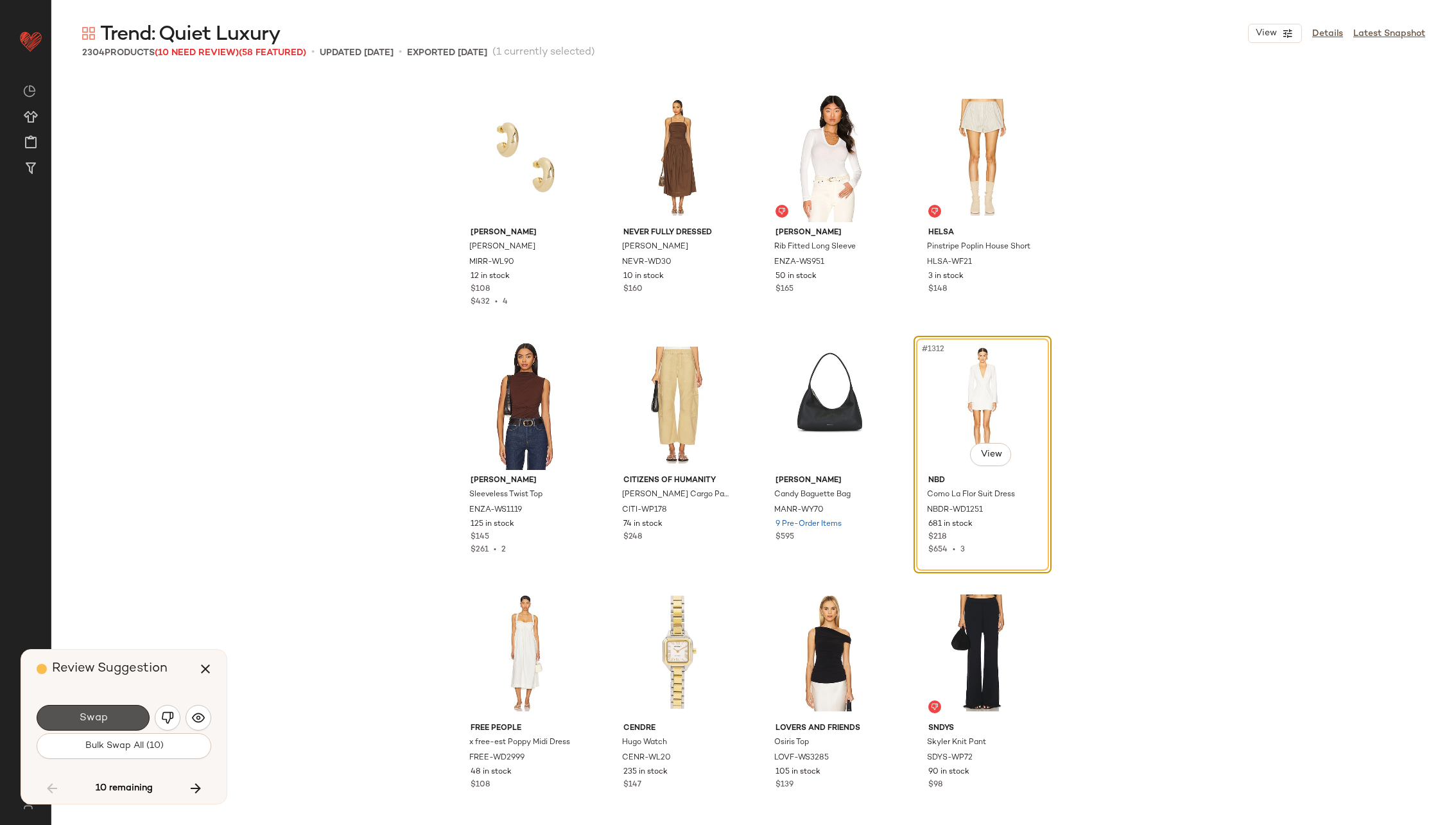
click at [110, 718] on button "Swap" at bounding box center [93, 718] width 113 height 25
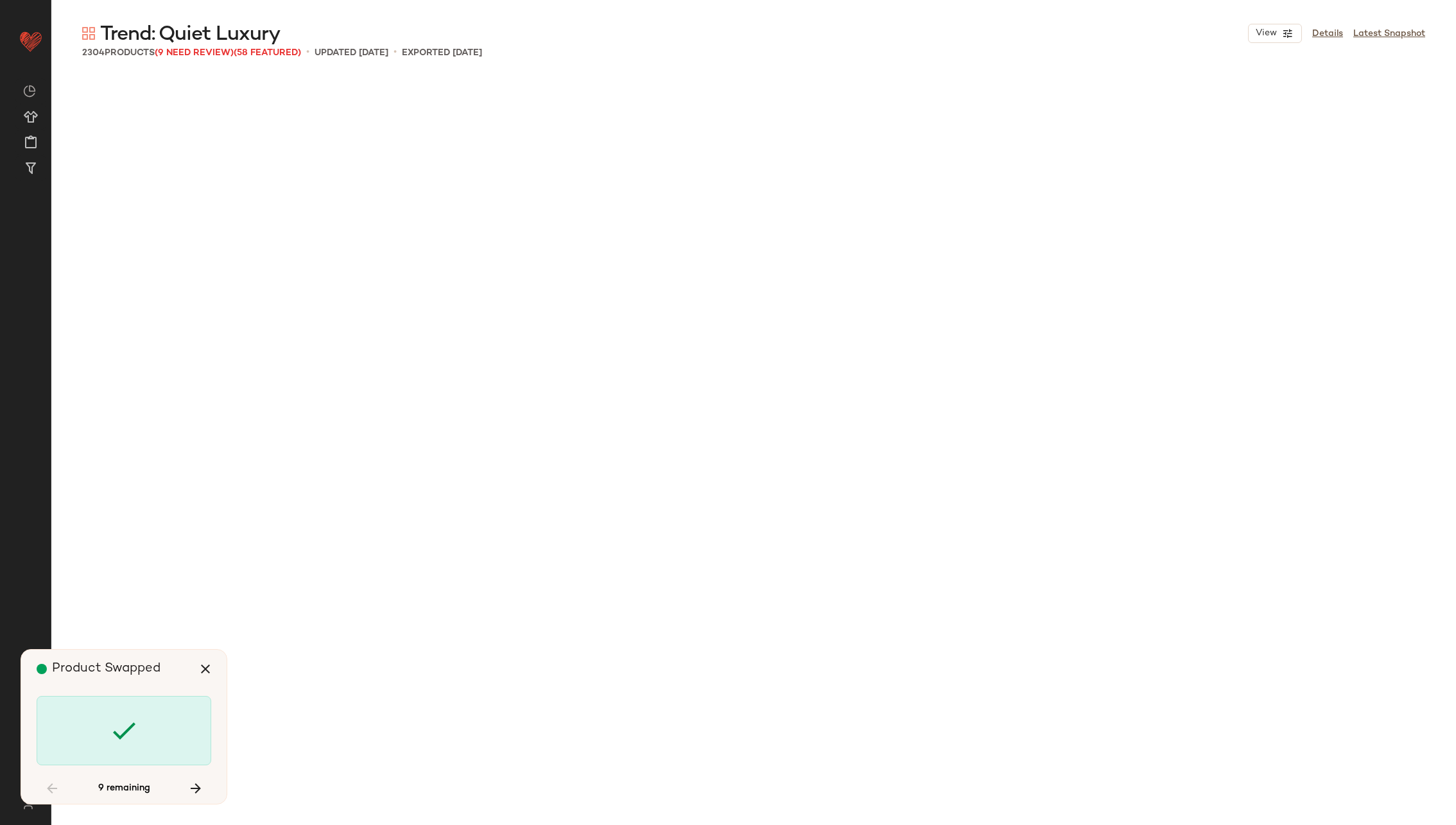
scroll to position [81753, 0]
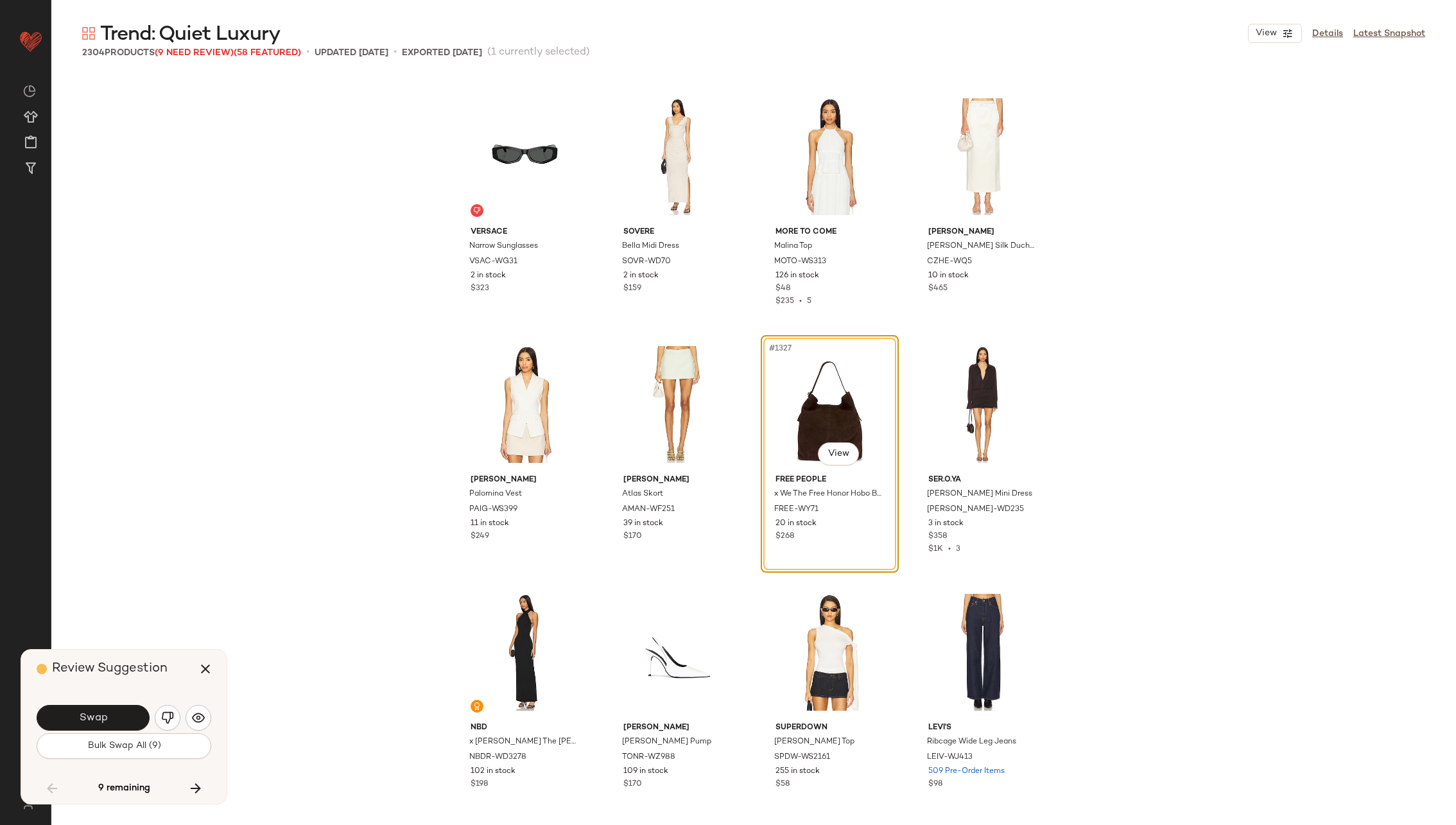
click at [110, 718] on button "Swap" at bounding box center [93, 718] width 113 height 25
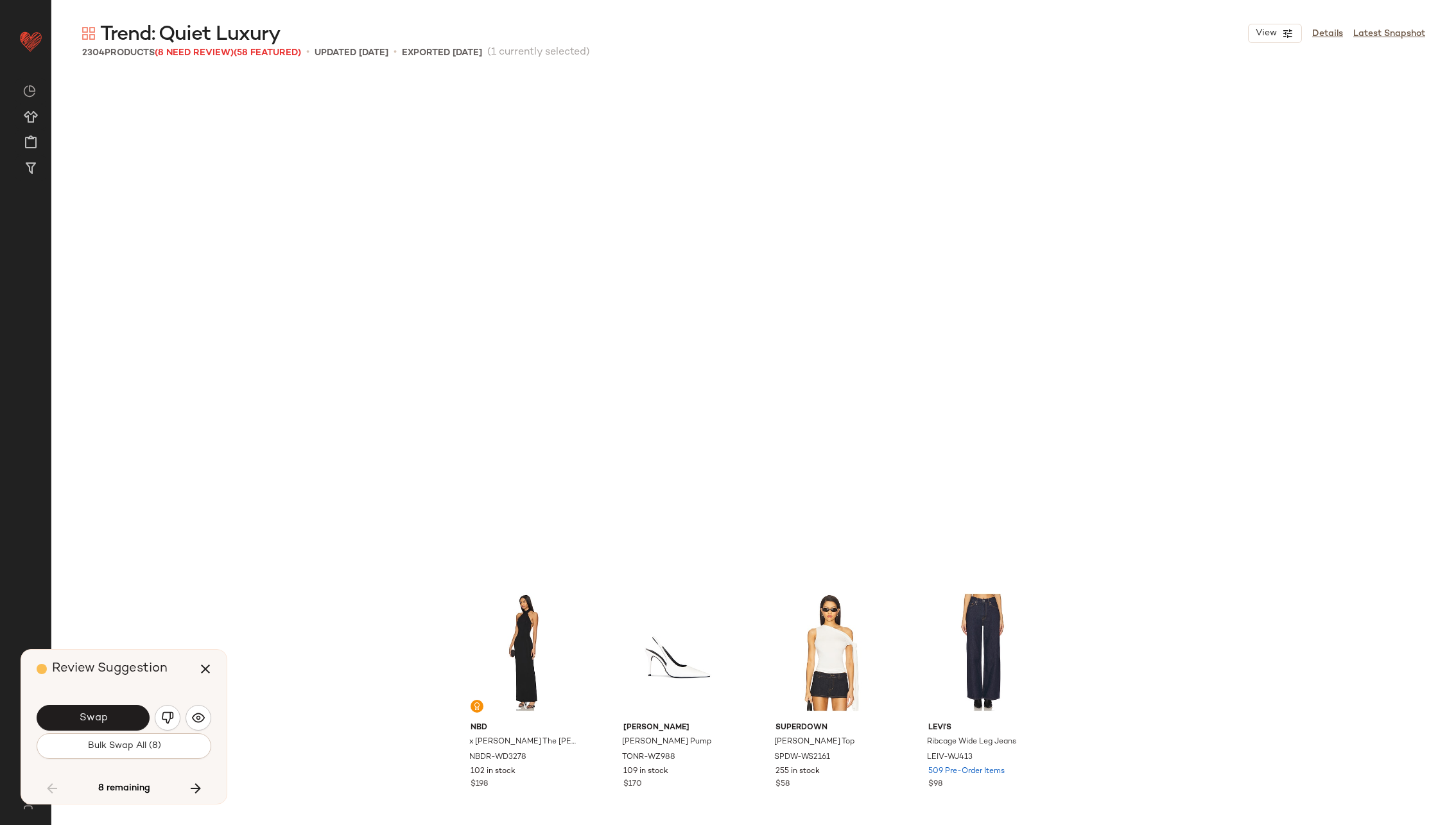
scroll to position [82248, 0]
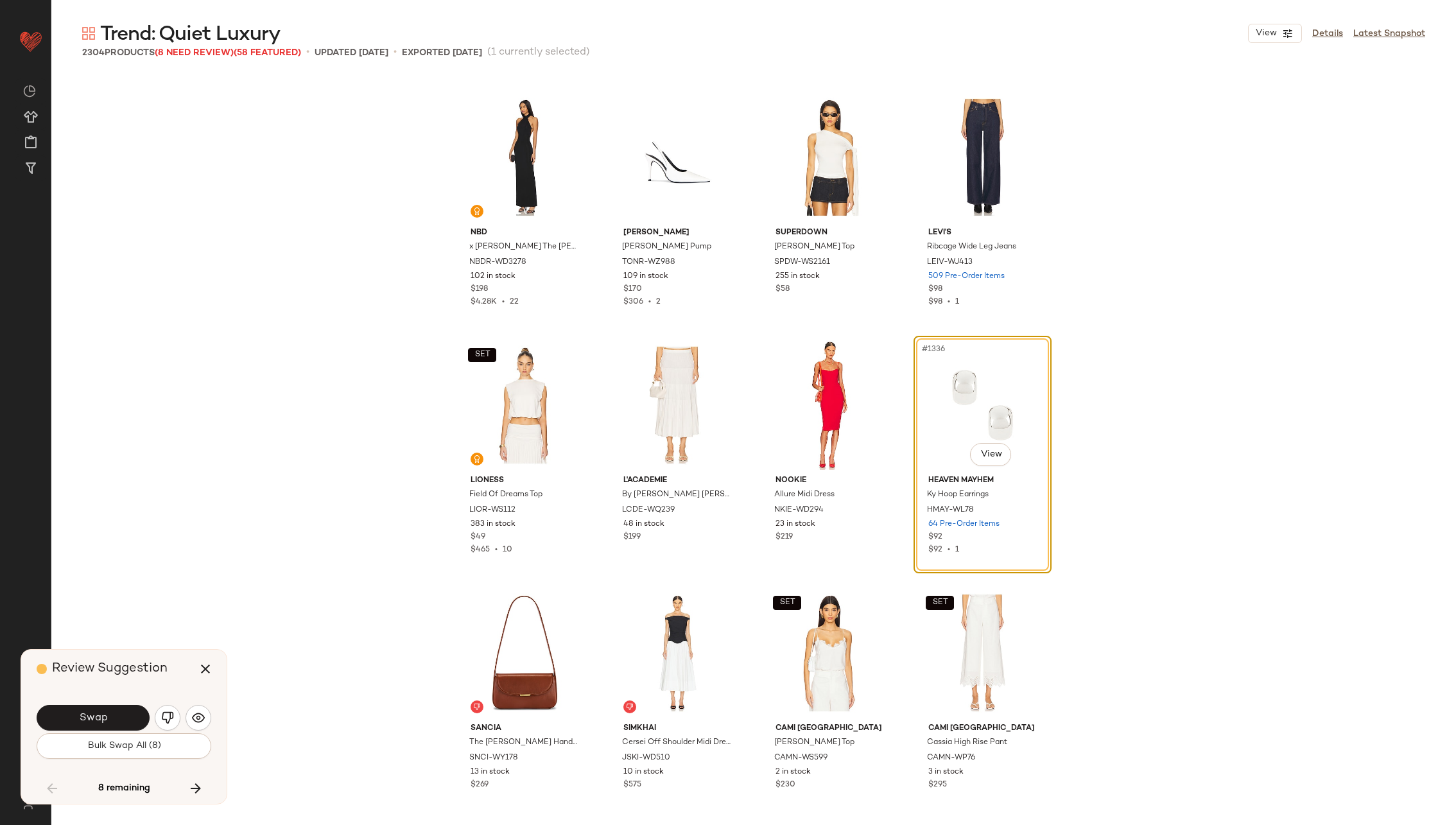
click at [110, 718] on button "Swap" at bounding box center [93, 718] width 113 height 25
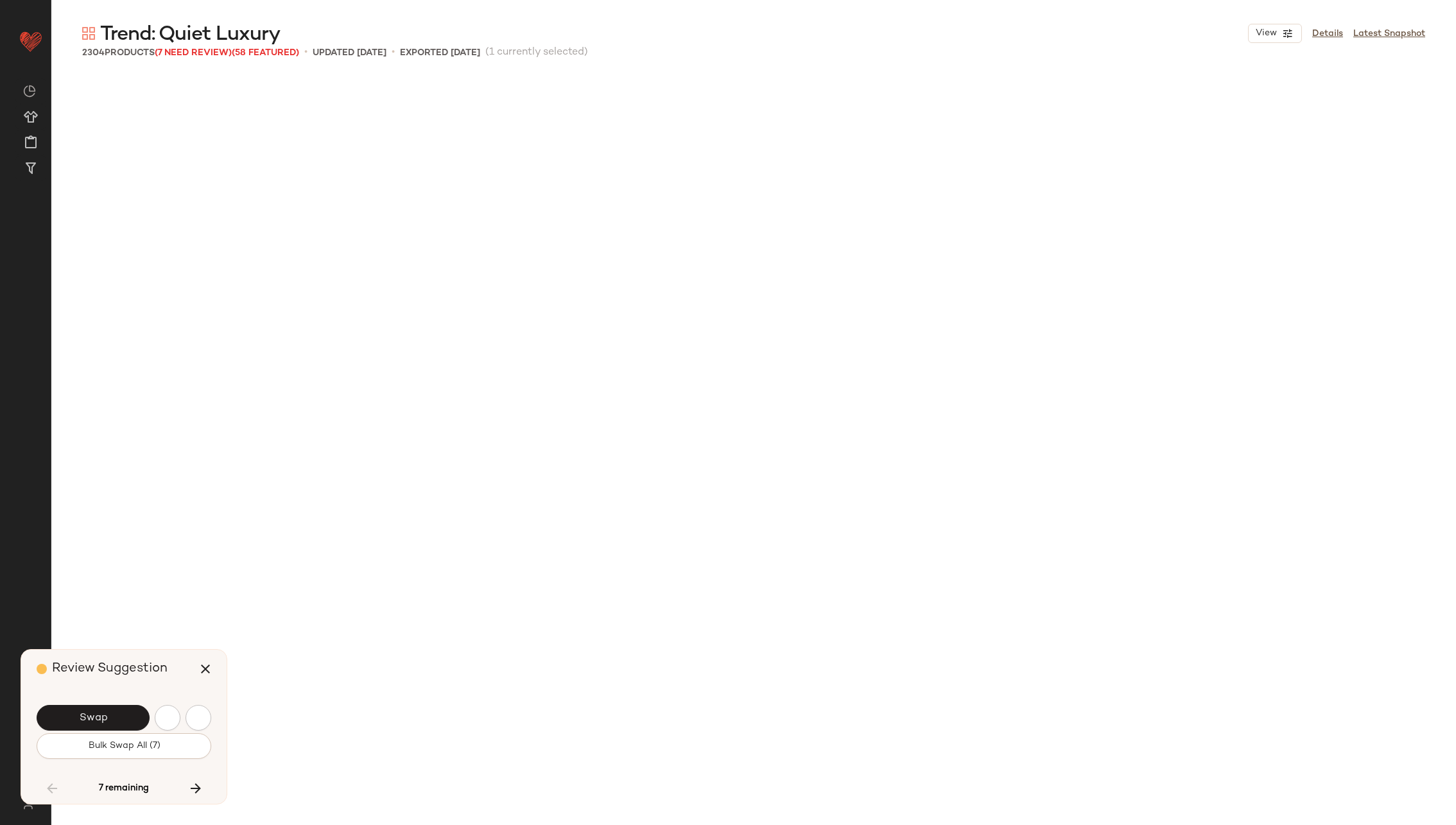
scroll to position [89929, 0]
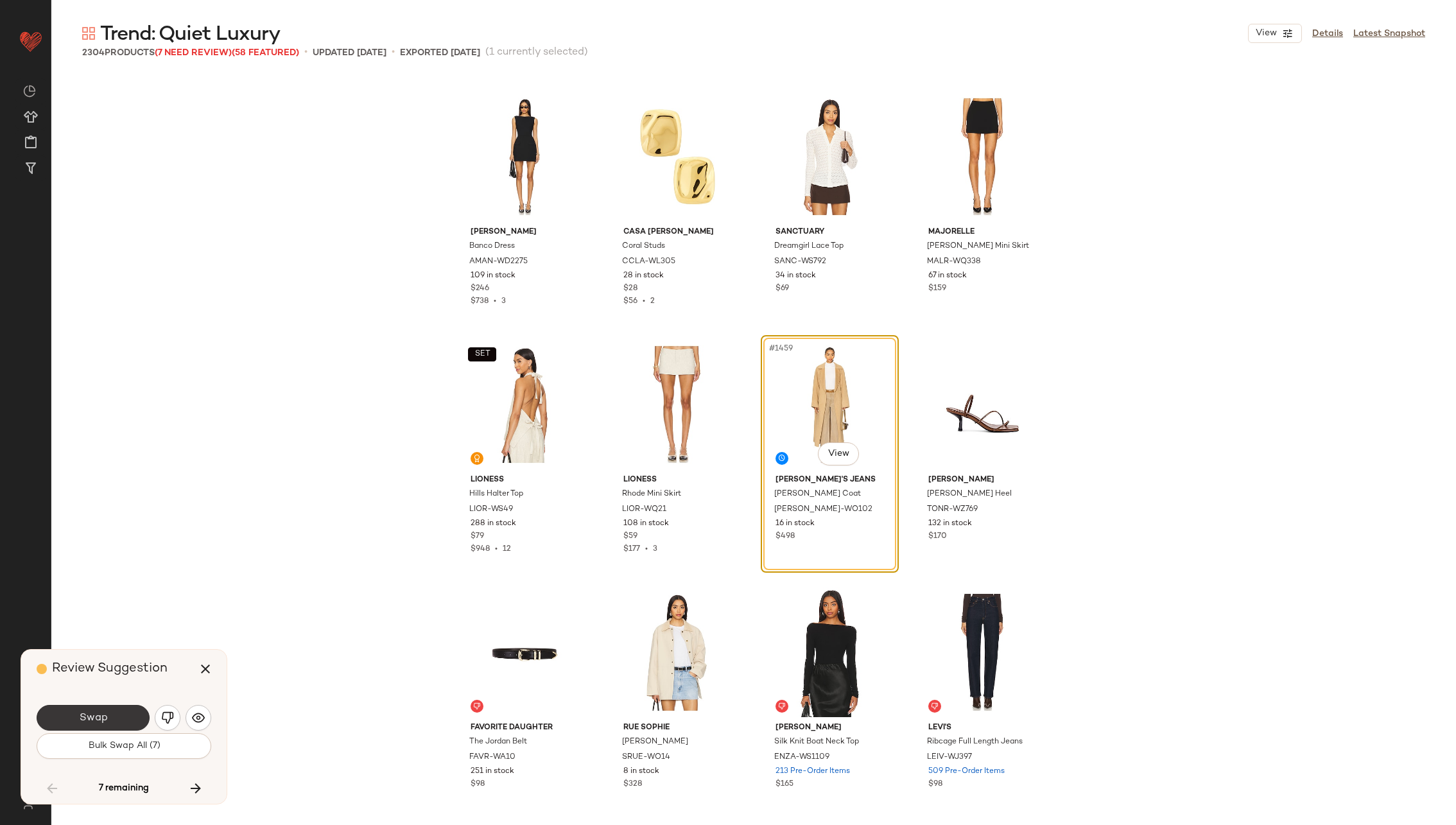
click at [107, 717] on span "Swap" at bounding box center [93, 718] width 29 height 13
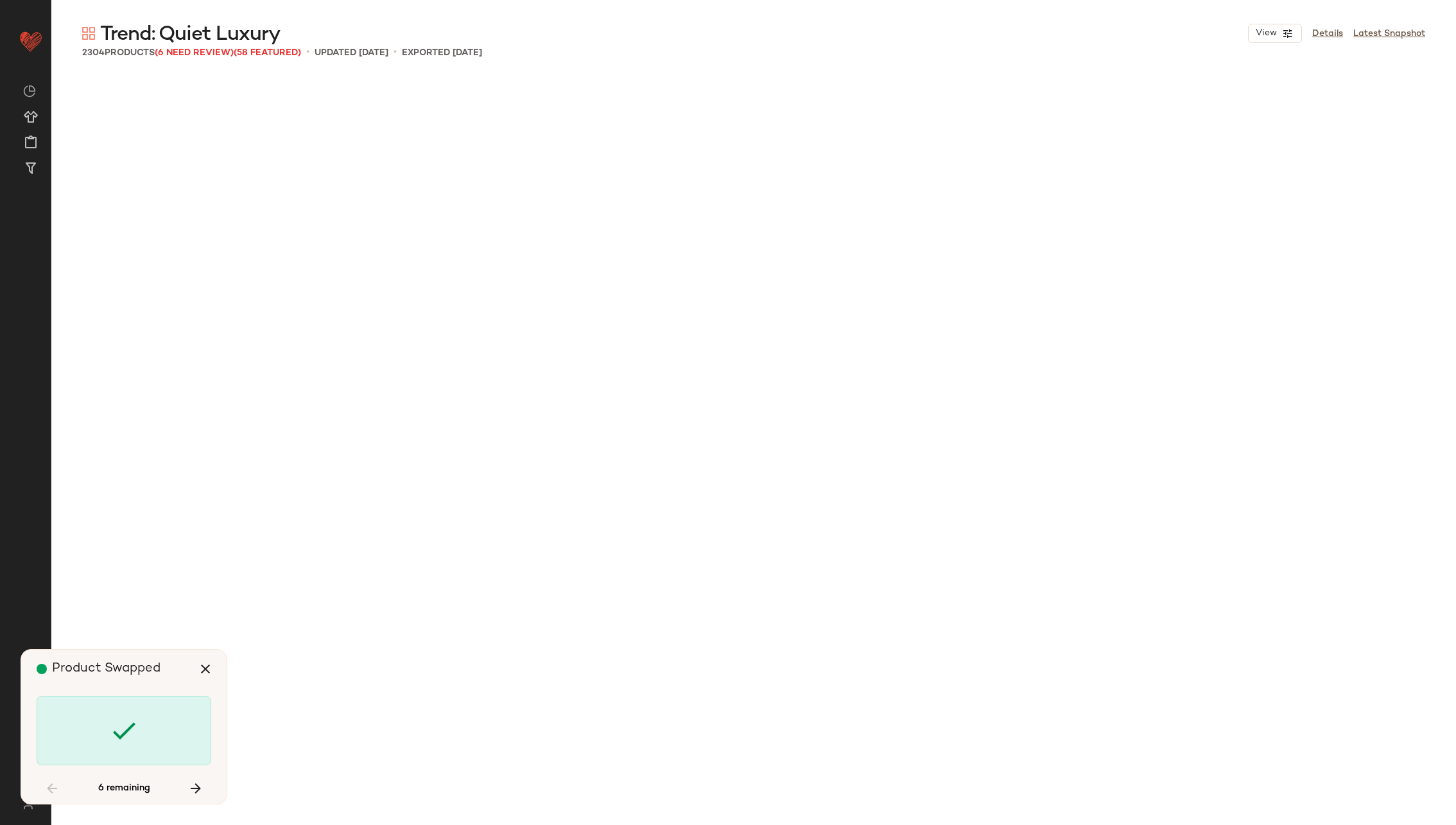
scroll to position [94635, 0]
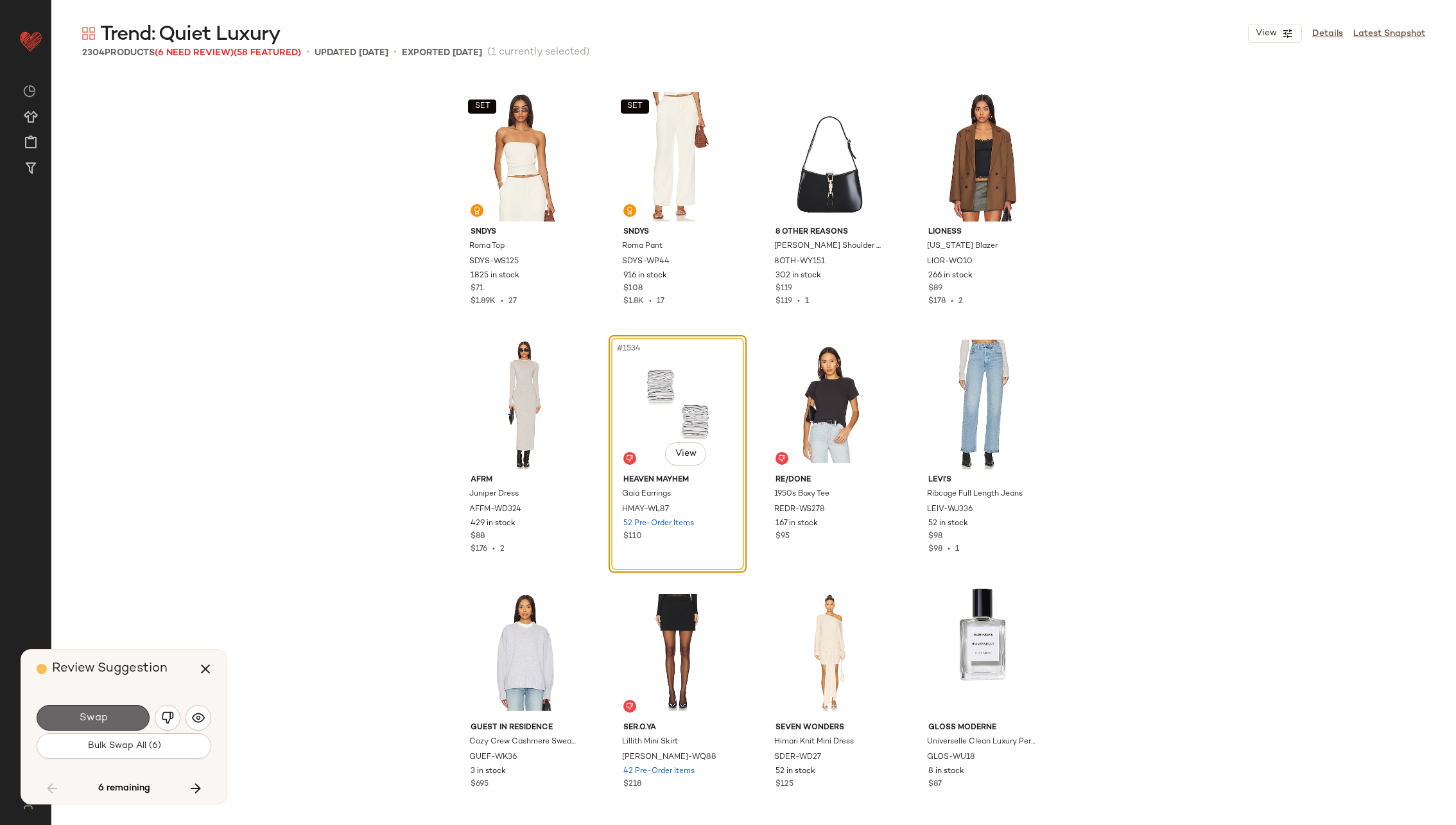
click at [116, 717] on button "Swap" at bounding box center [93, 718] width 113 height 25
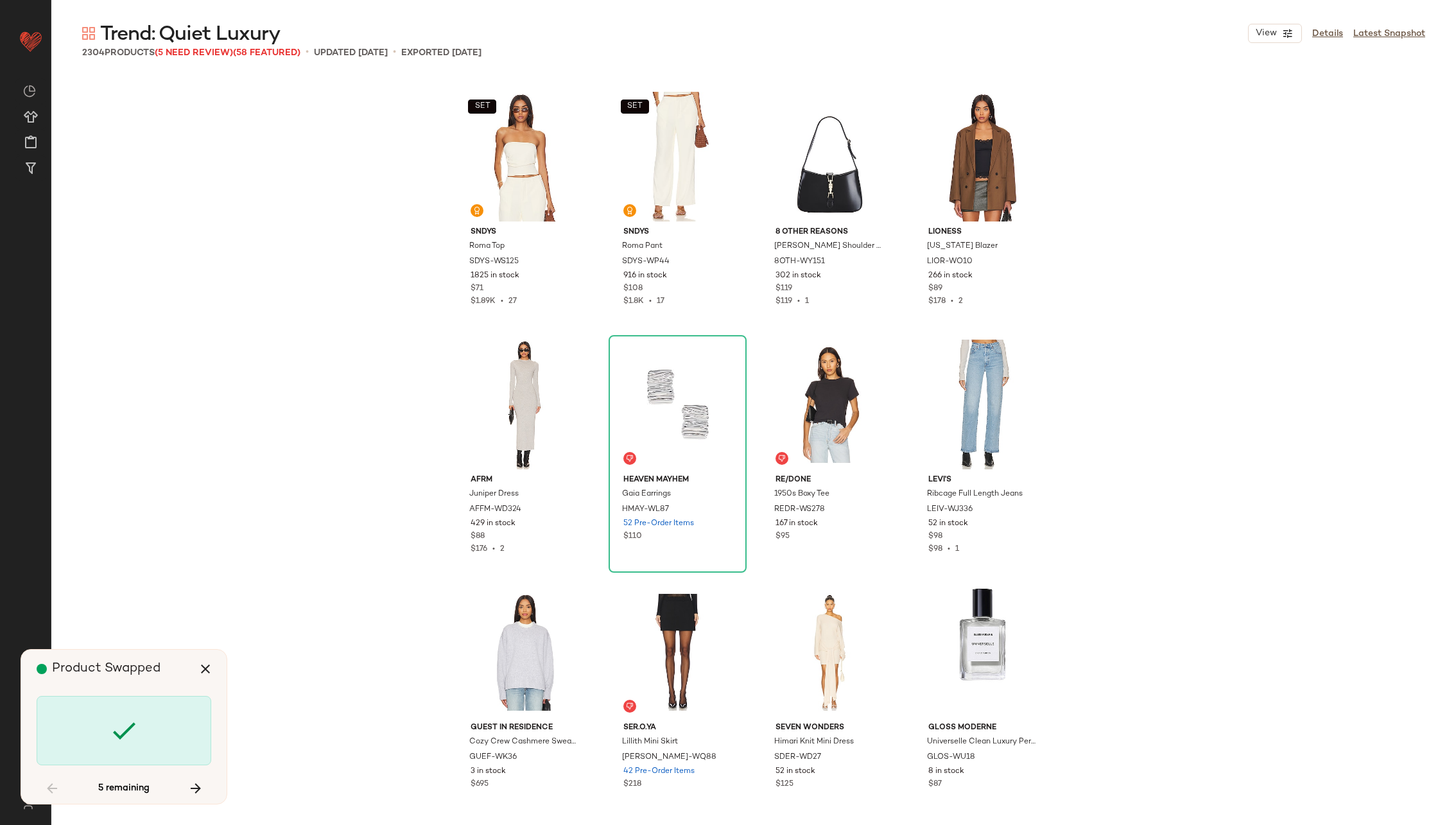
scroll to position [97112, 0]
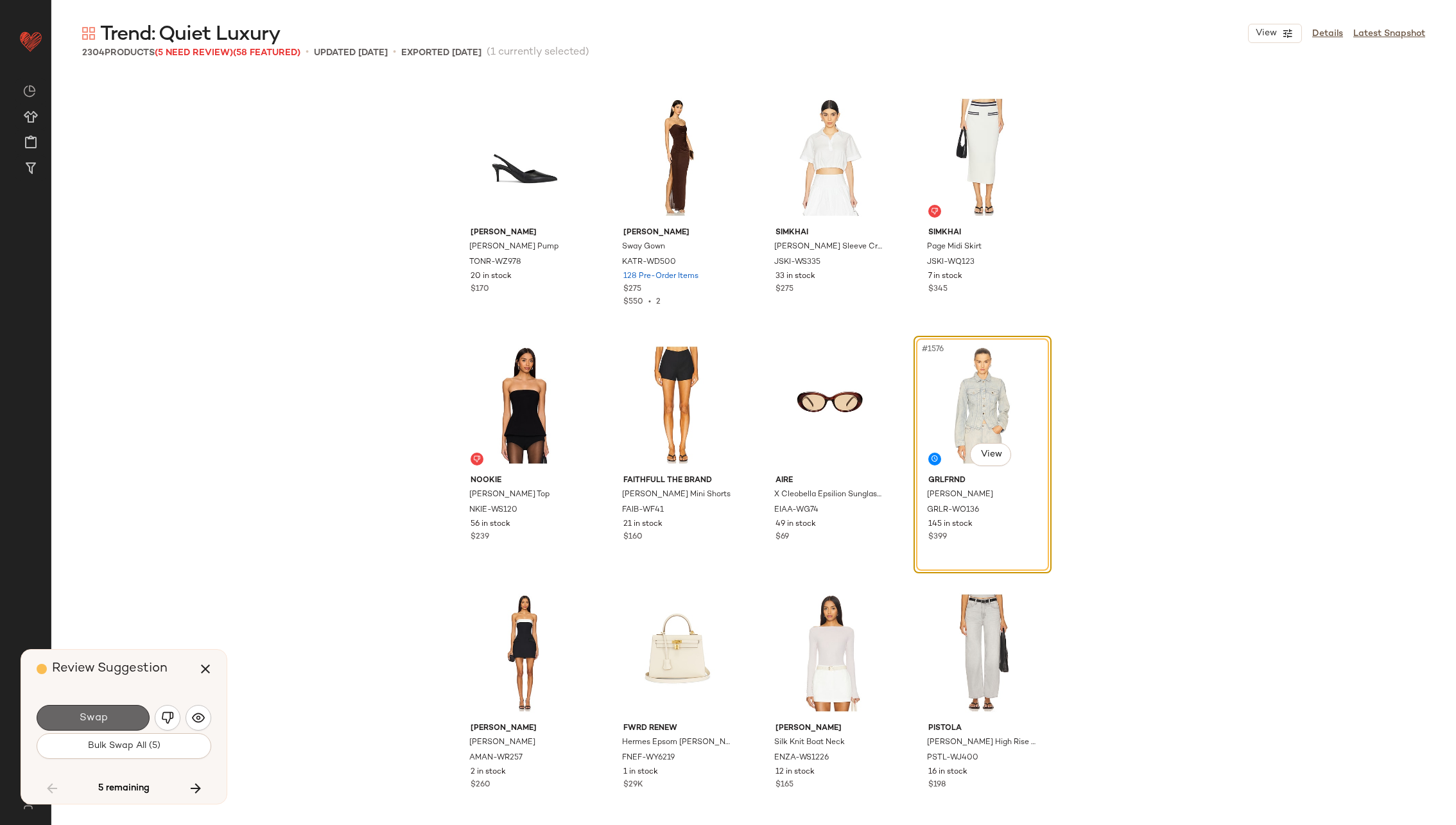
click at [116, 717] on button "Swap" at bounding box center [93, 718] width 113 height 25
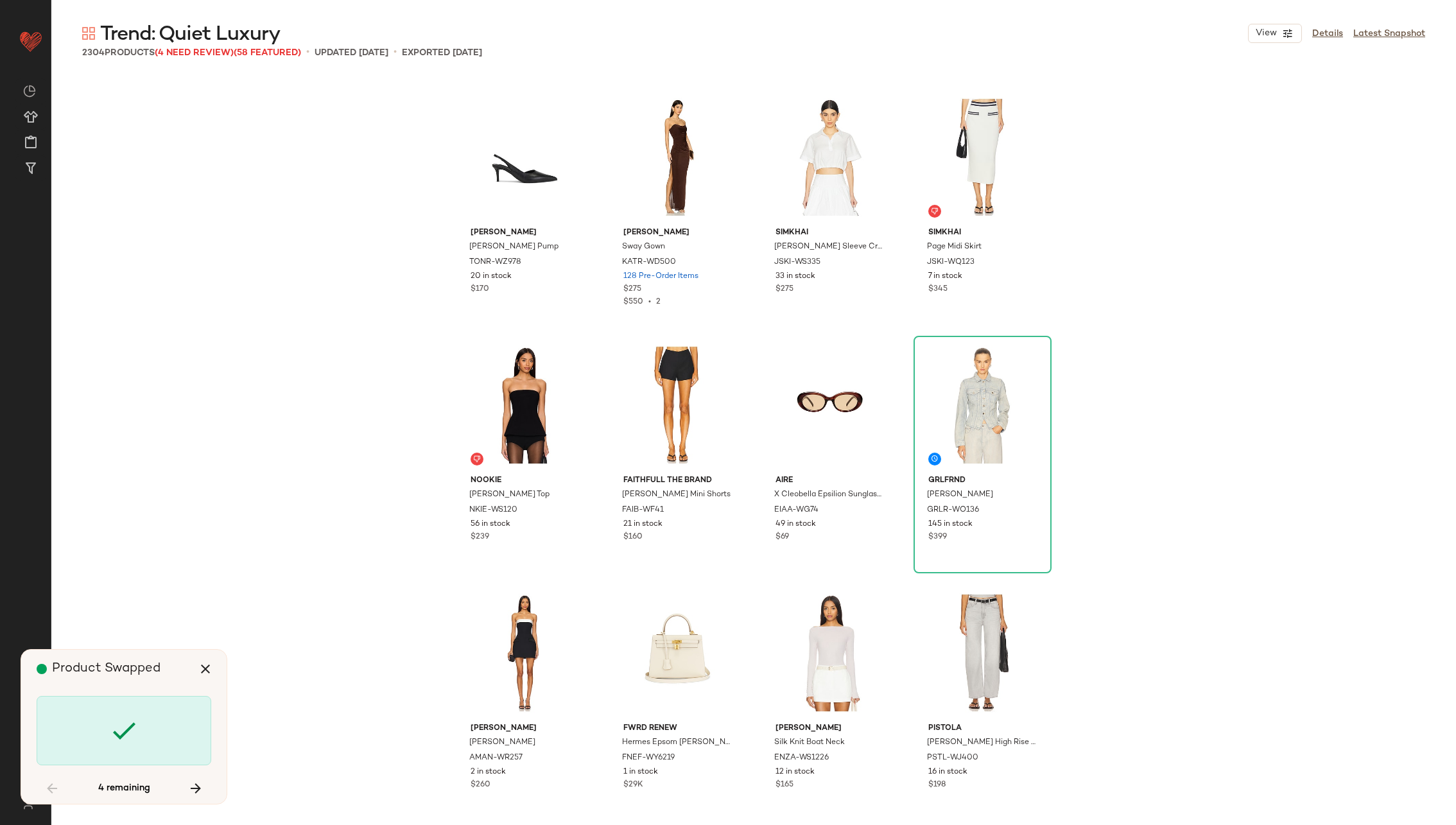
scroll to position [109747, 0]
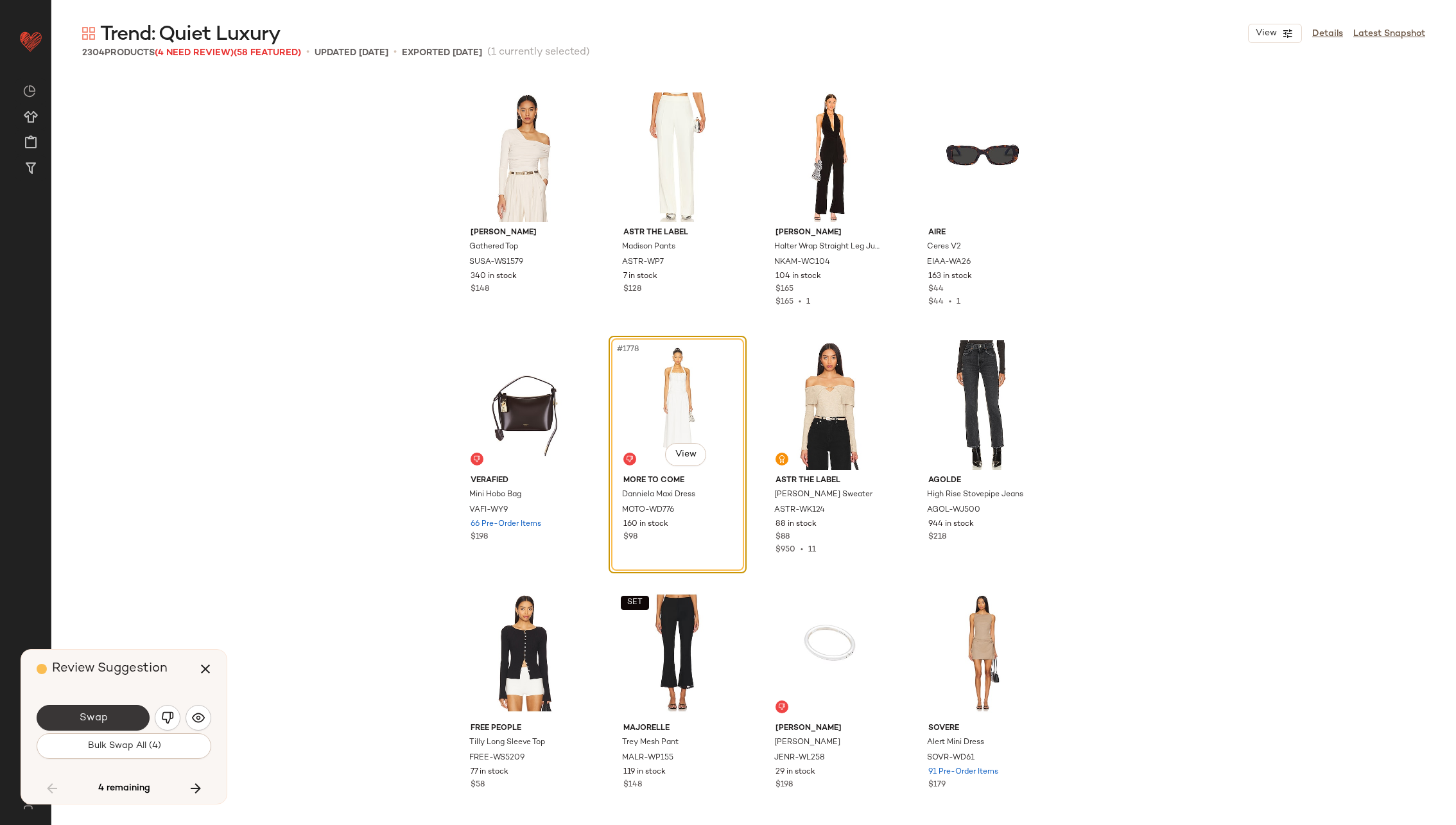
click at [119, 717] on button "Swap" at bounding box center [93, 718] width 113 height 25
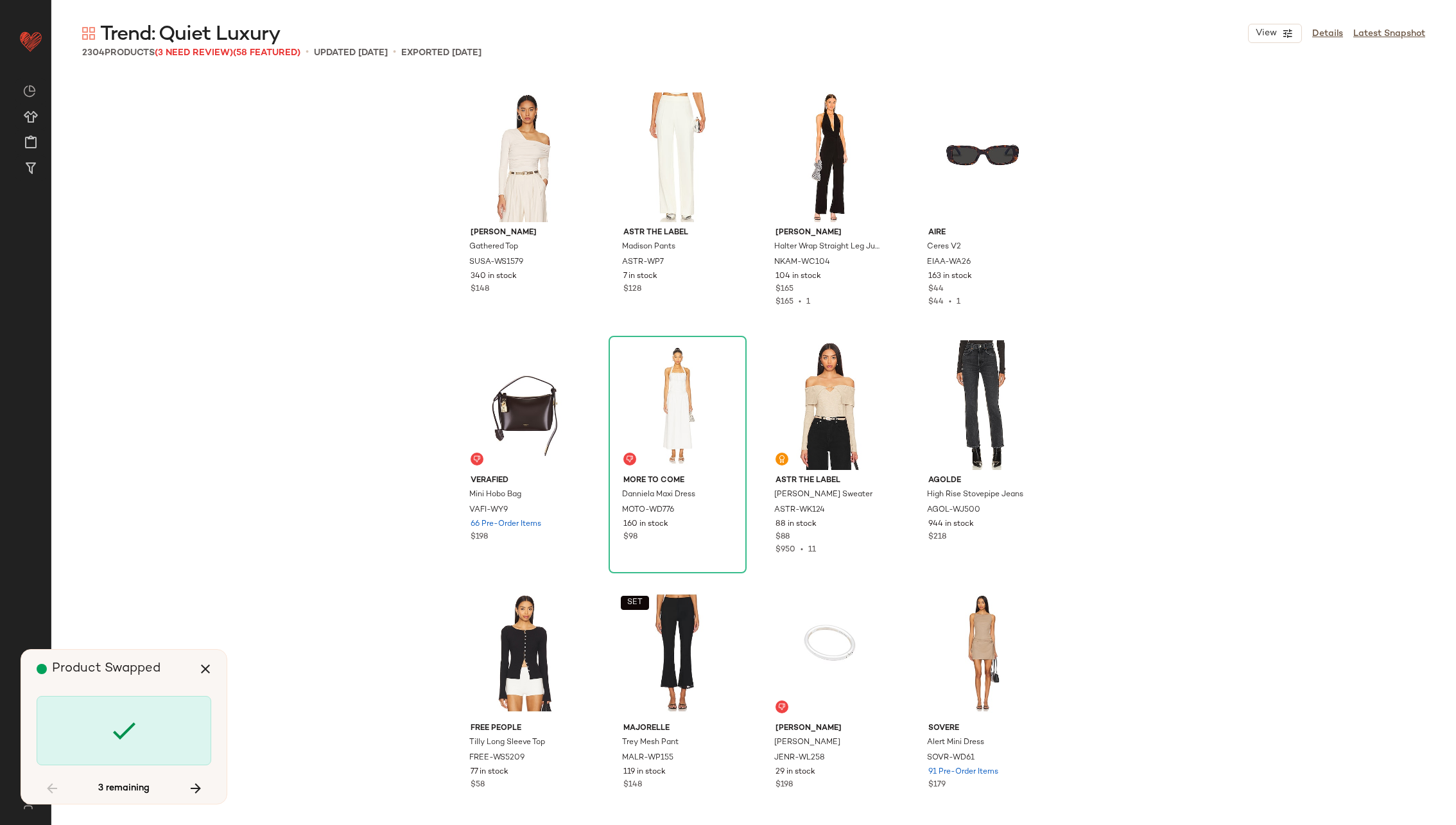
scroll to position [121638, 0]
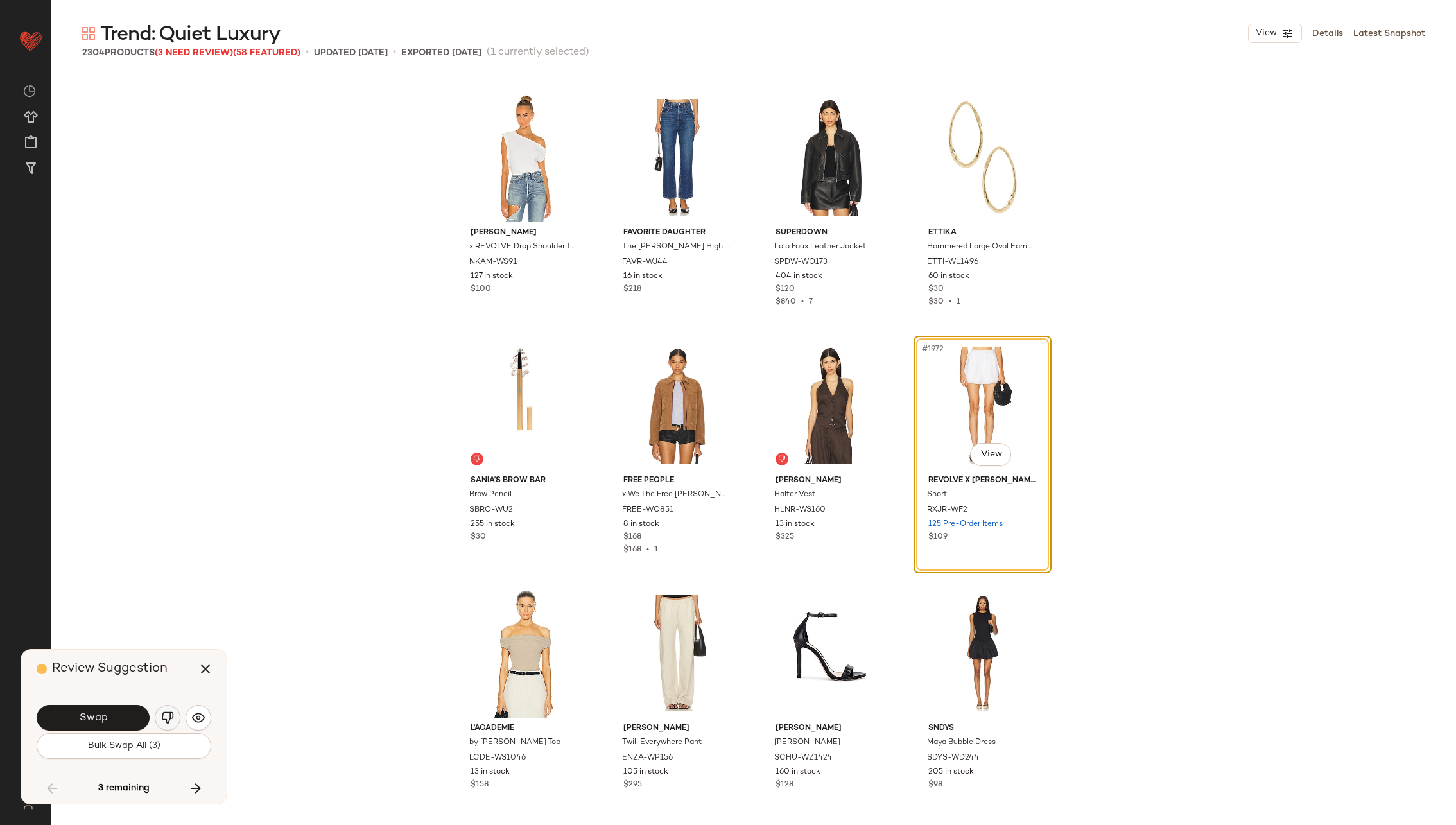
click at [168, 717] on img "button" at bounding box center [167, 718] width 13 height 13
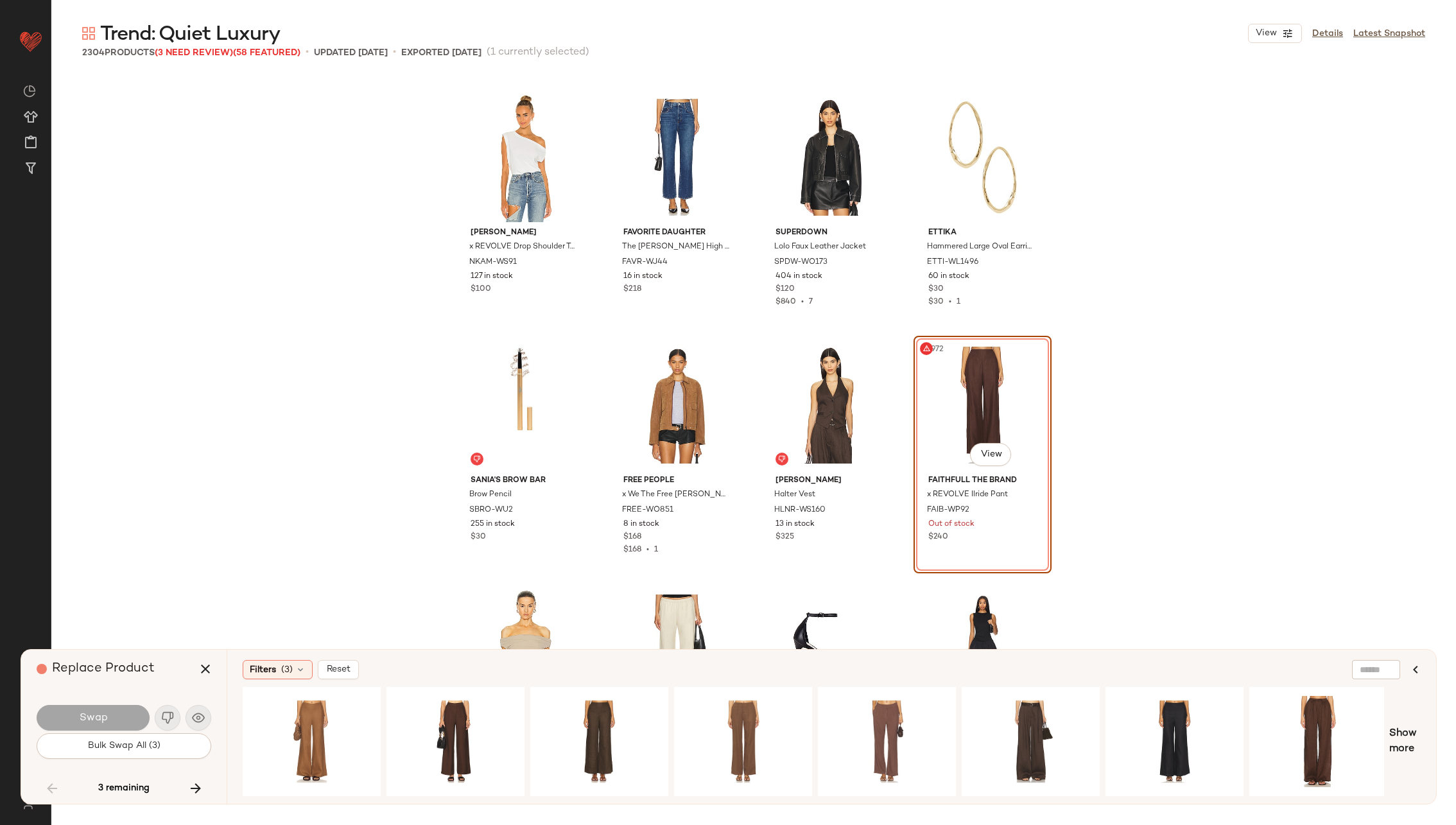
click at [978, 440] on body "Revolve ** Dashboard All Products Global Clipboards (23) Curations (70) Alexis …" at bounding box center [728, 465] width 1456 height 930
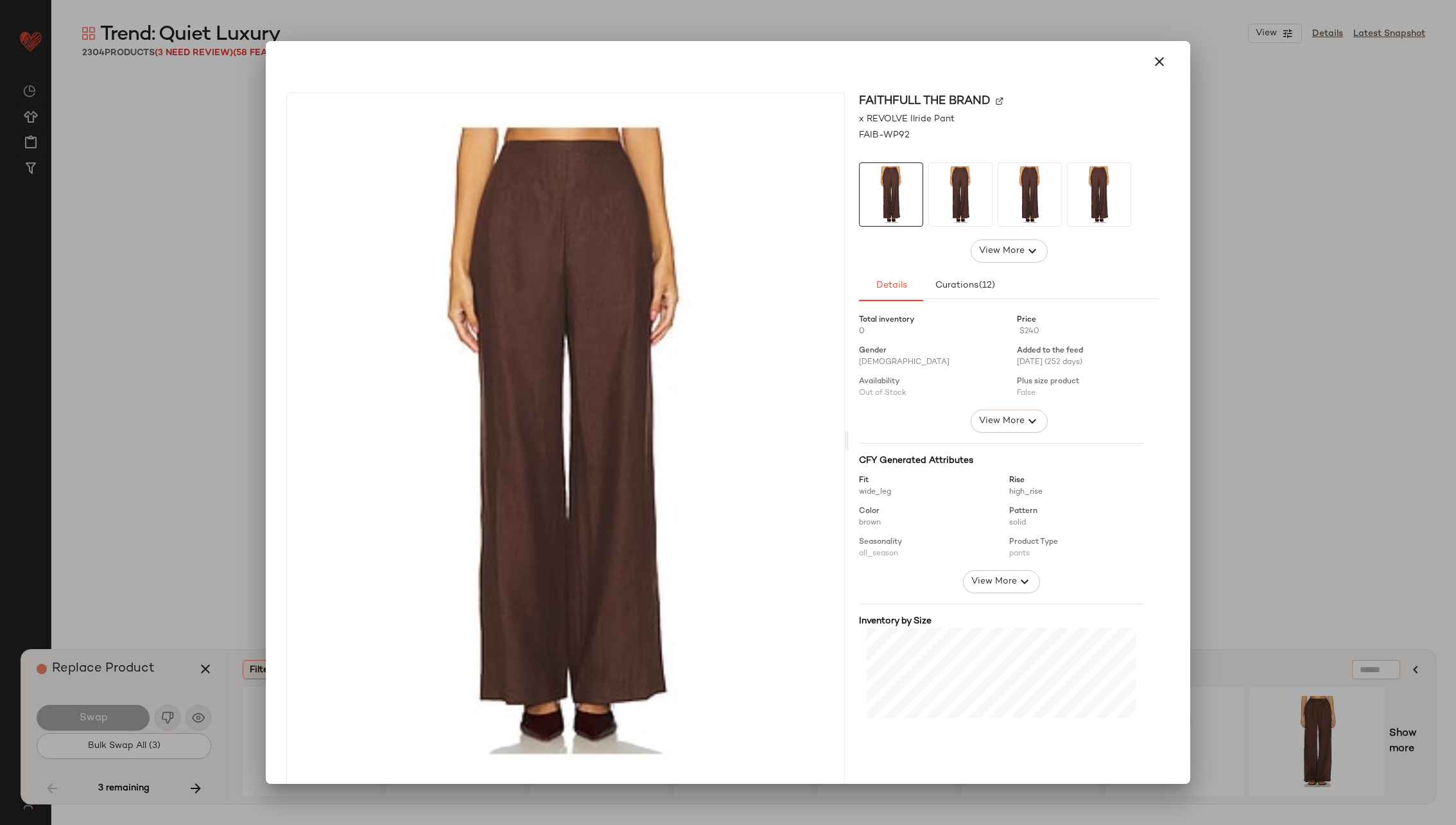
click at [996, 103] on img at bounding box center [999, 101] width 8 height 8
click at [1152, 62] on icon "button" at bounding box center [1159, 61] width 15 height 15
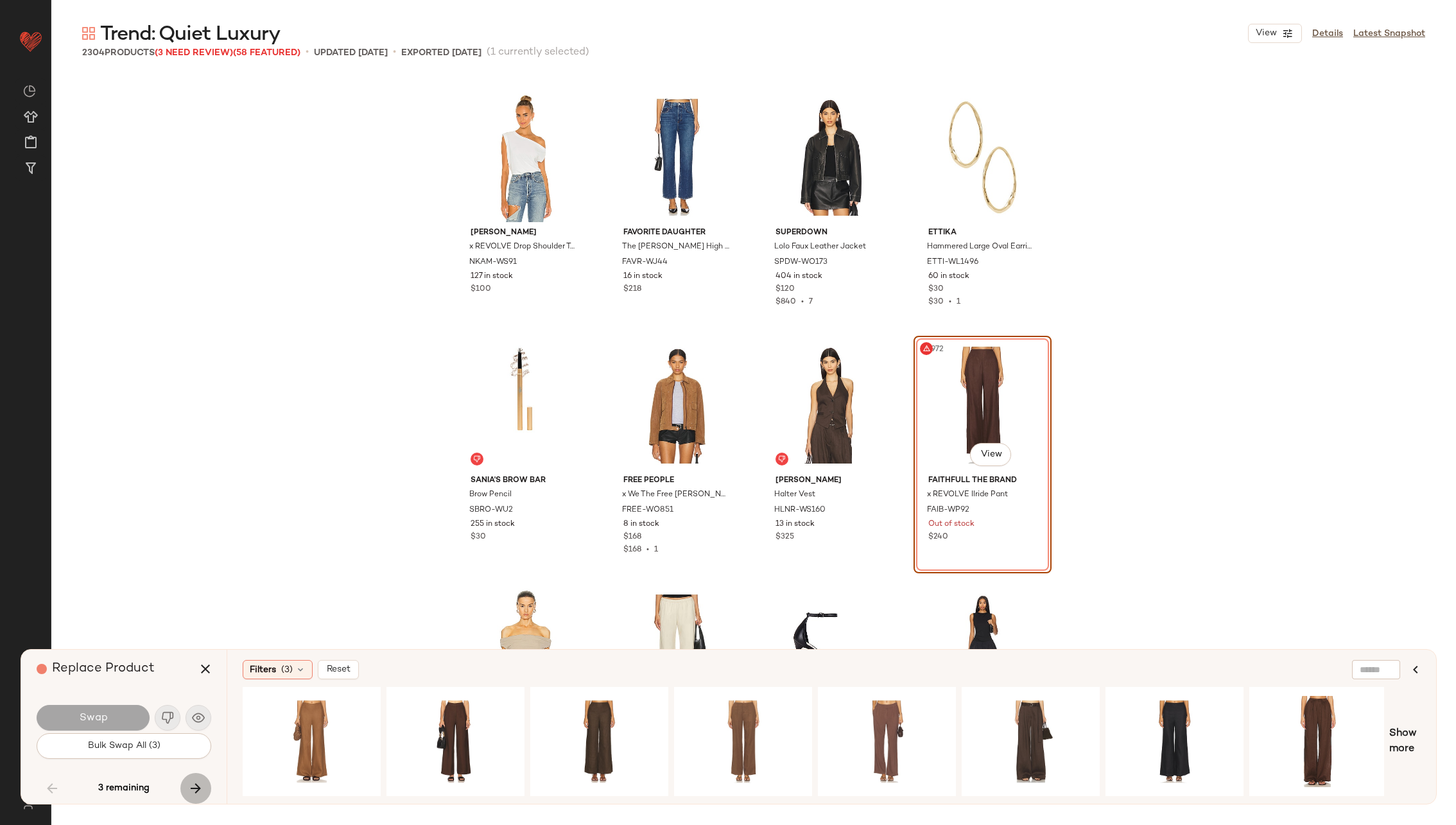
click at [196, 792] on icon "button" at bounding box center [195, 788] width 15 height 15
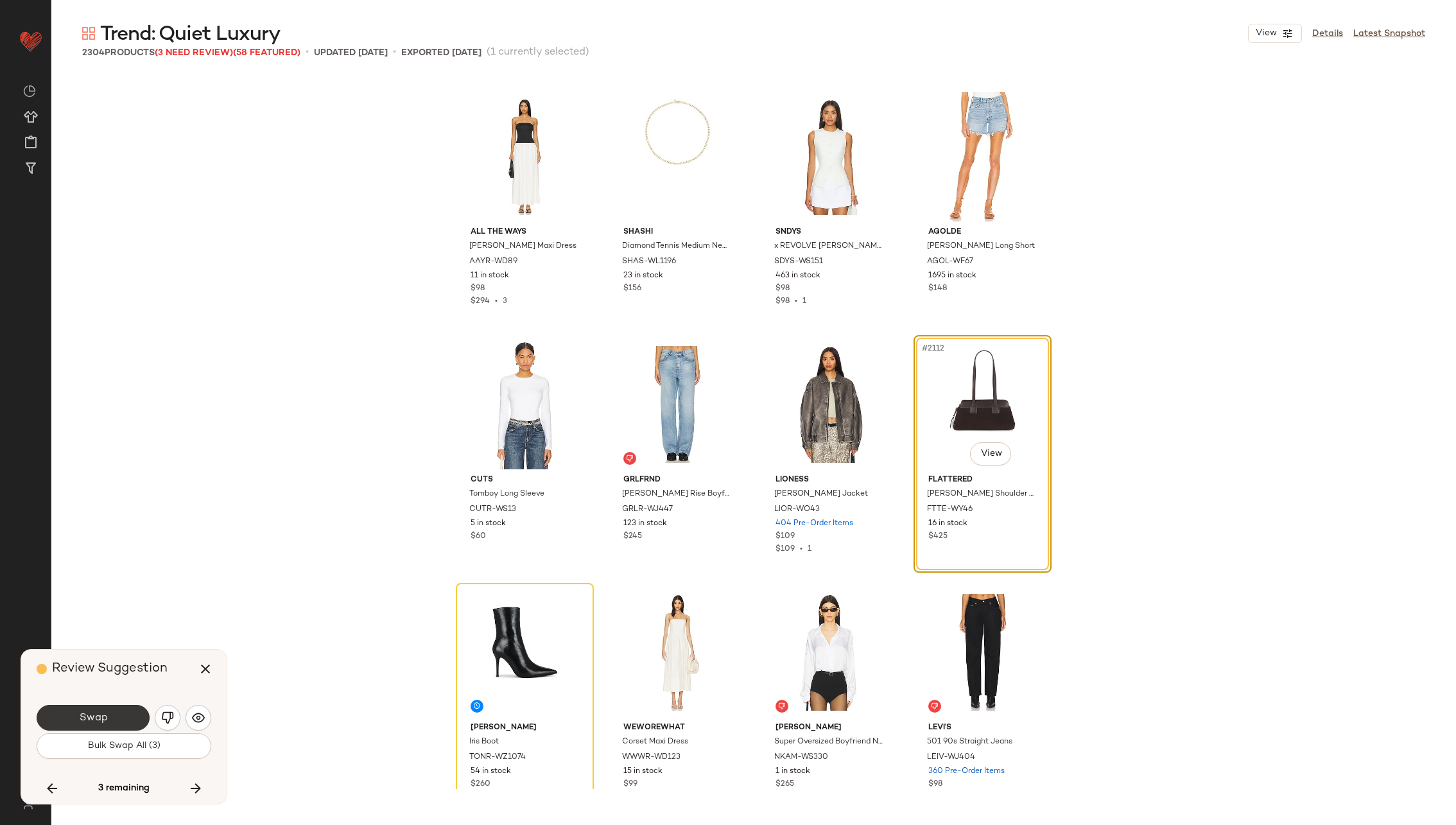
click at [107, 722] on button "Swap" at bounding box center [93, 718] width 113 height 25
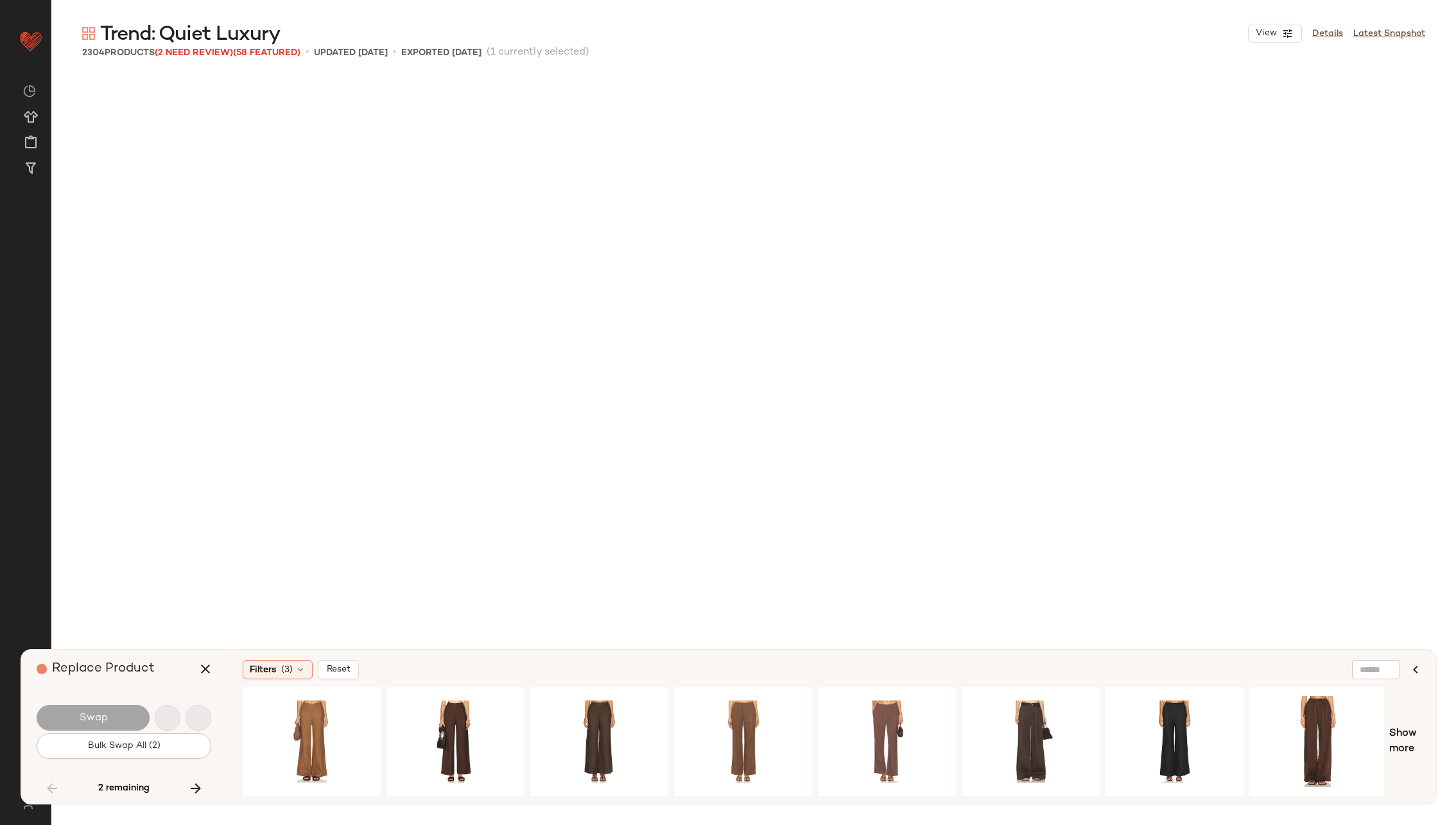
scroll to position [121638, 0]
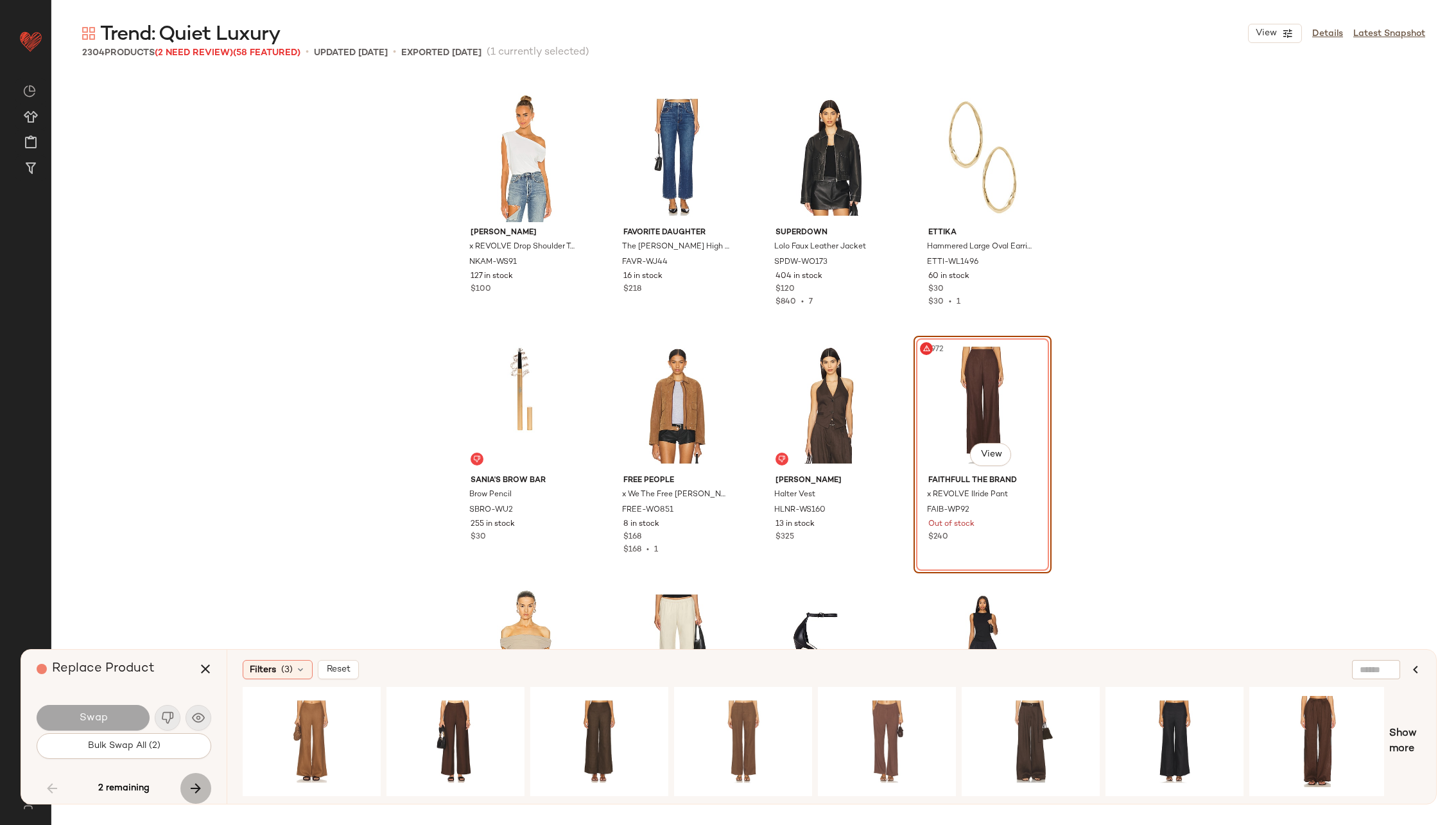
click at [186, 790] on button "button" at bounding box center [196, 788] width 31 height 31
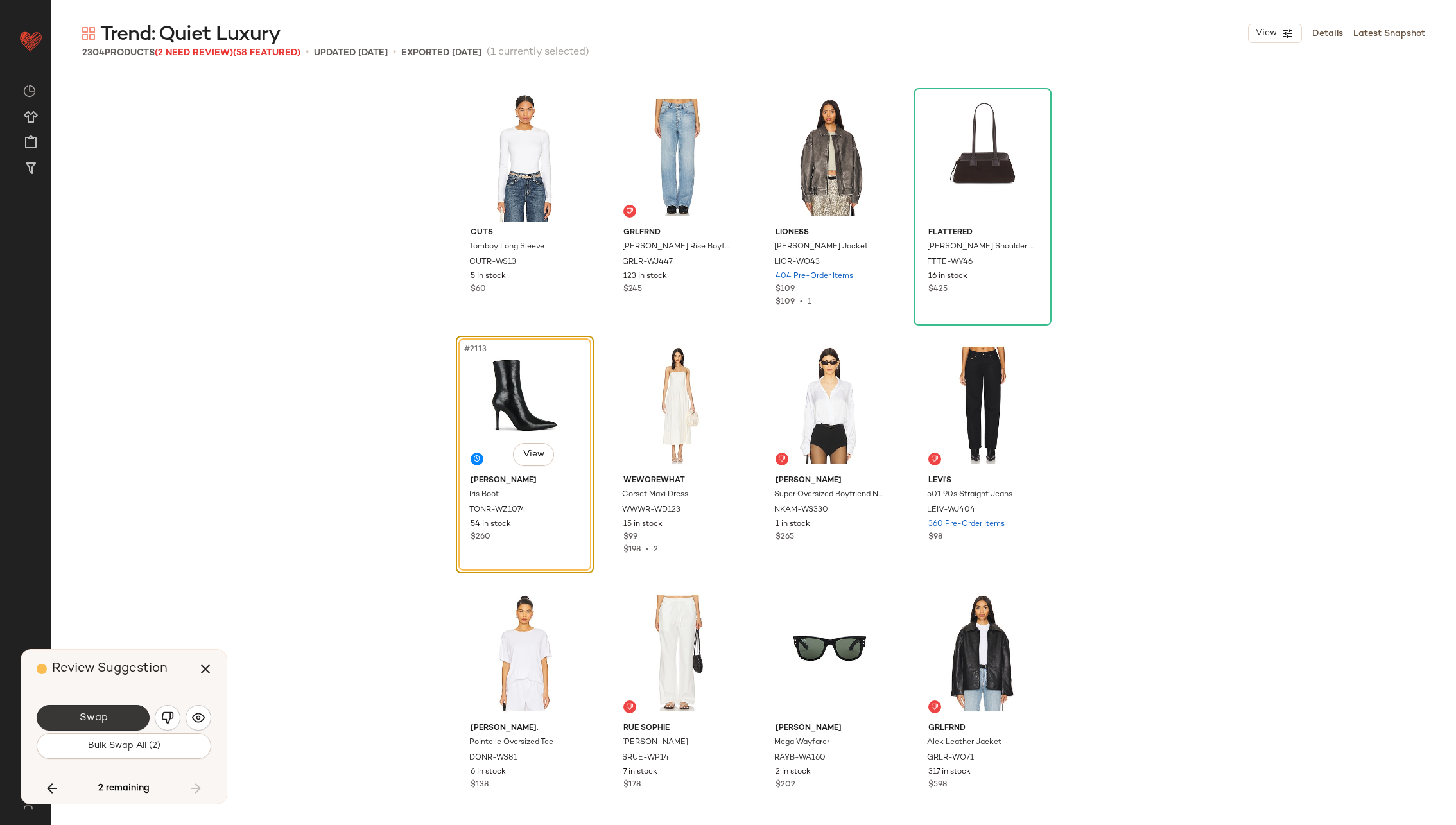
click at [115, 718] on button "Swap" at bounding box center [93, 718] width 113 height 25
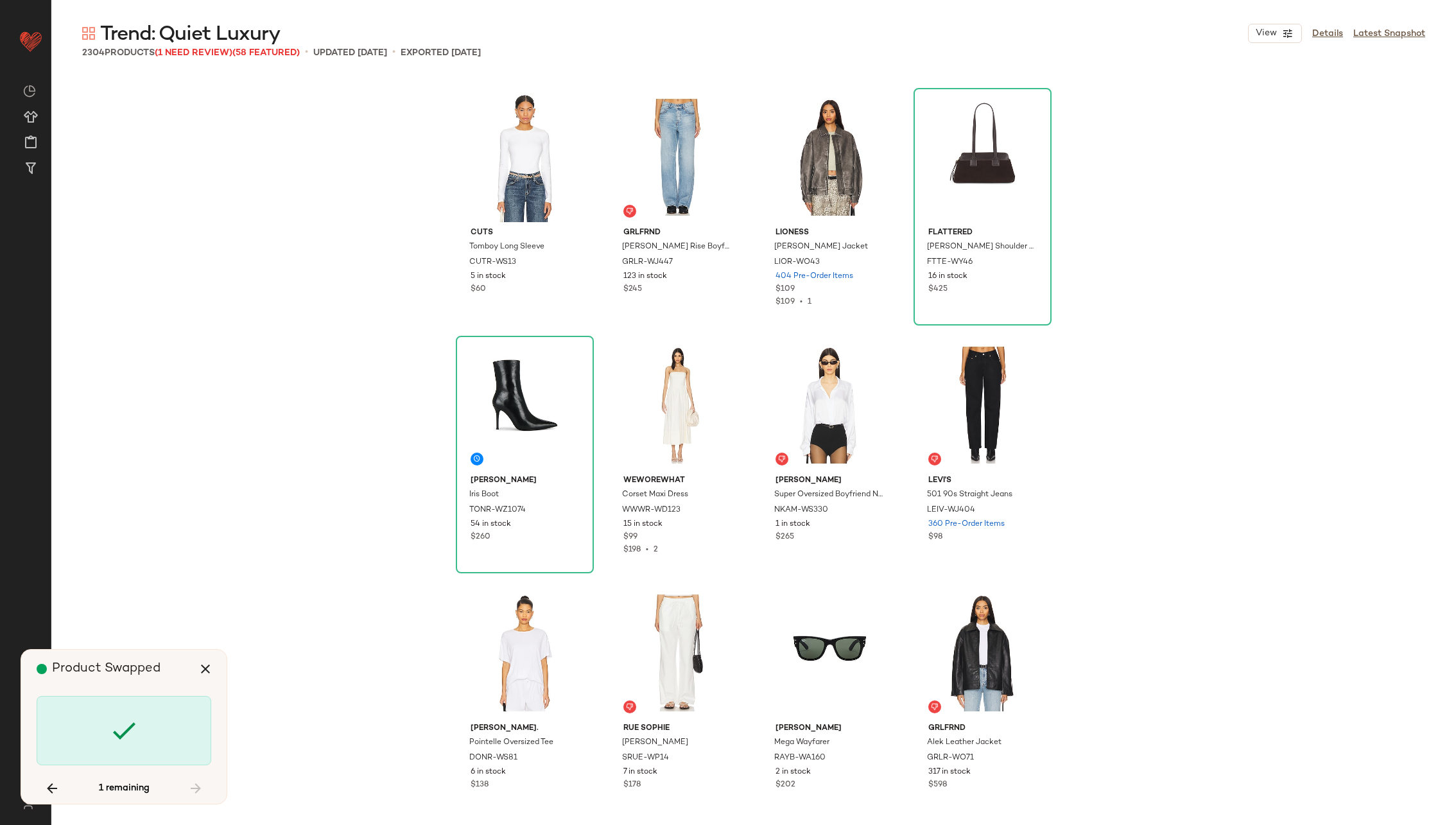
scroll to position [121638, 0]
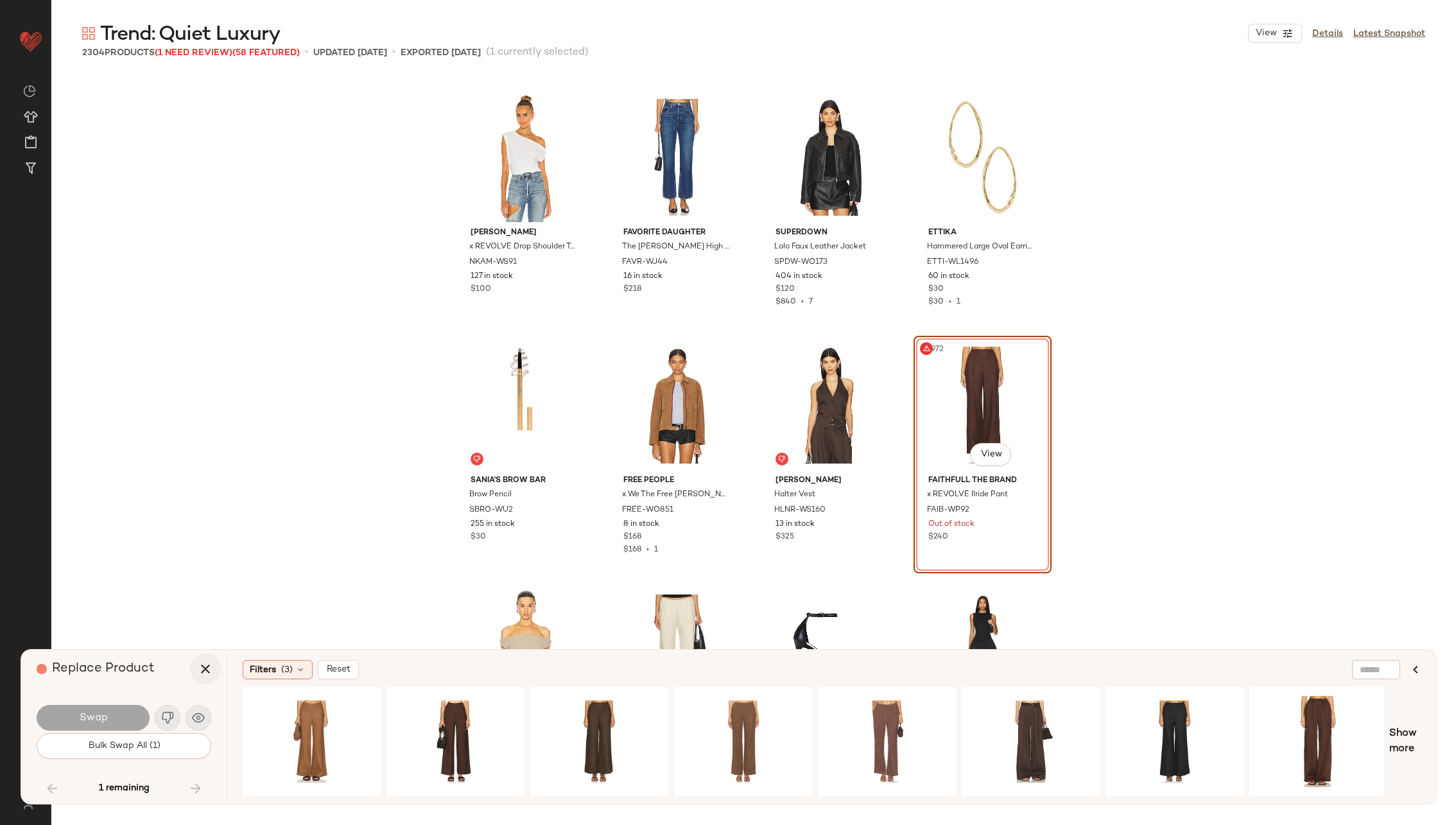
click at [212, 663] on button "button" at bounding box center [205, 669] width 31 height 31
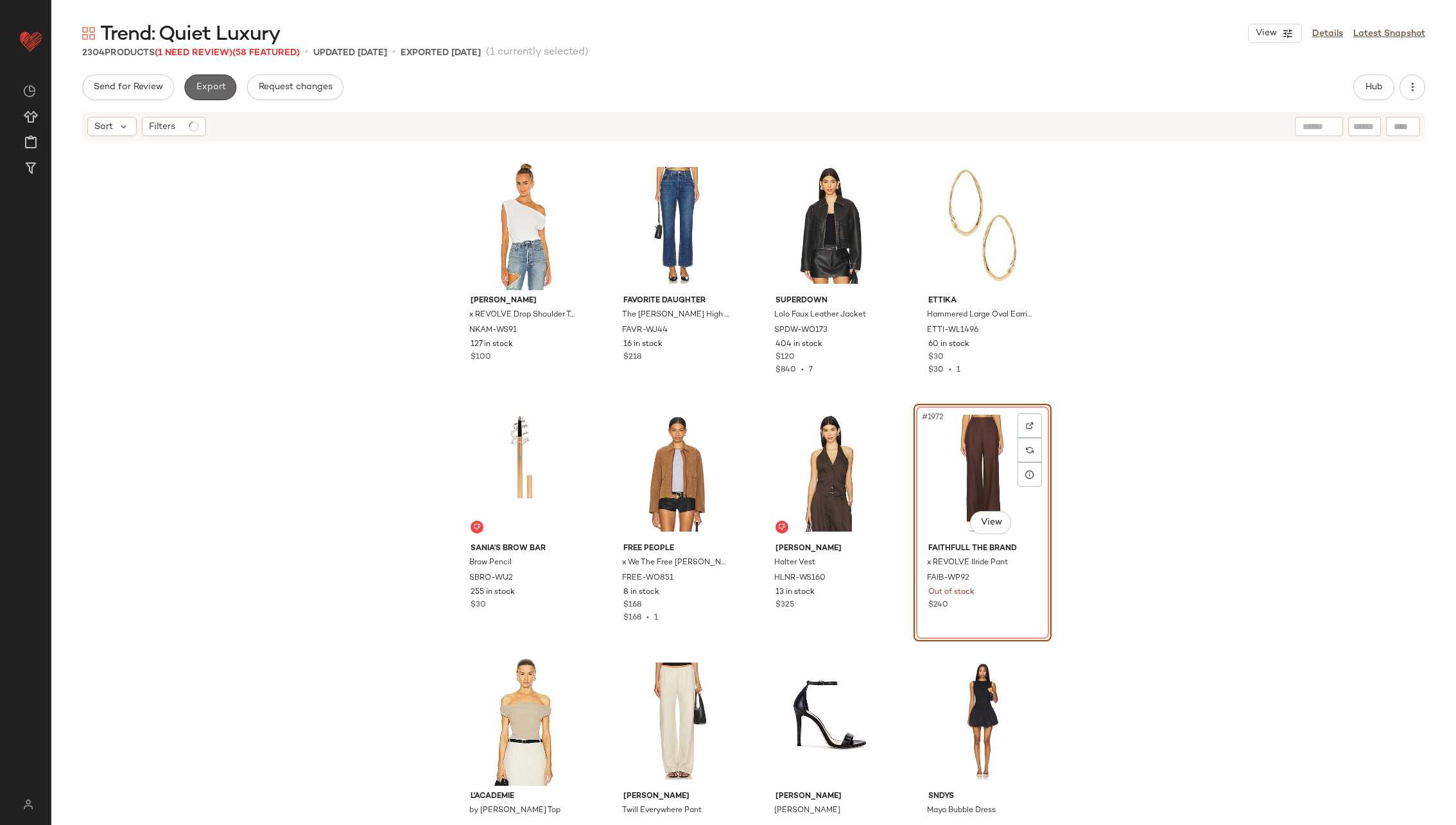
click at [218, 88] on span "Export" at bounding box center [209, 87] width 30 height 10
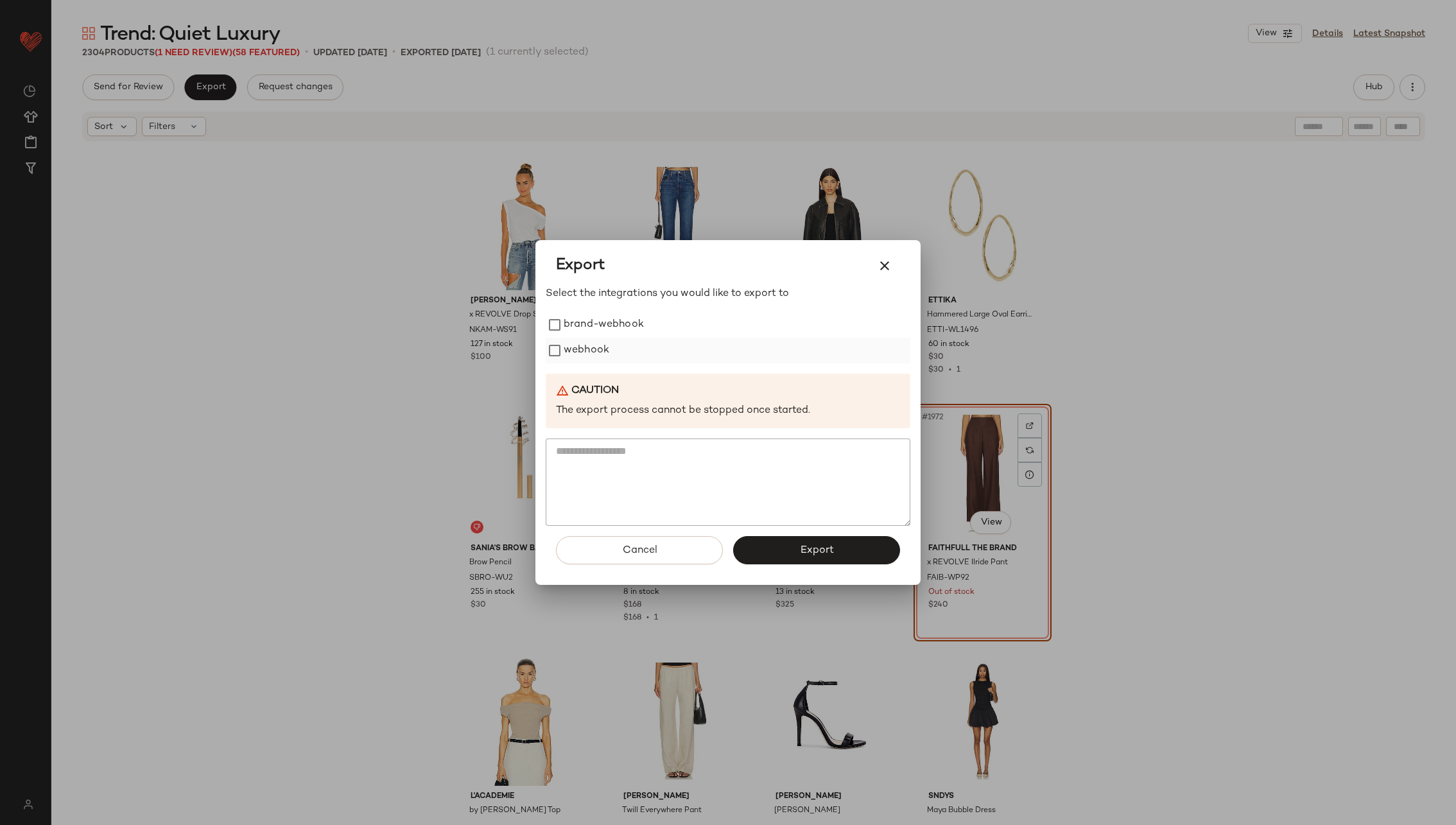
click at [574, 354] on label "webhook" at bounding box center [586, 350] width 45 height 25
click at [779, 554] on button "Export" at bounding box center [816, 550] width 167 height 28
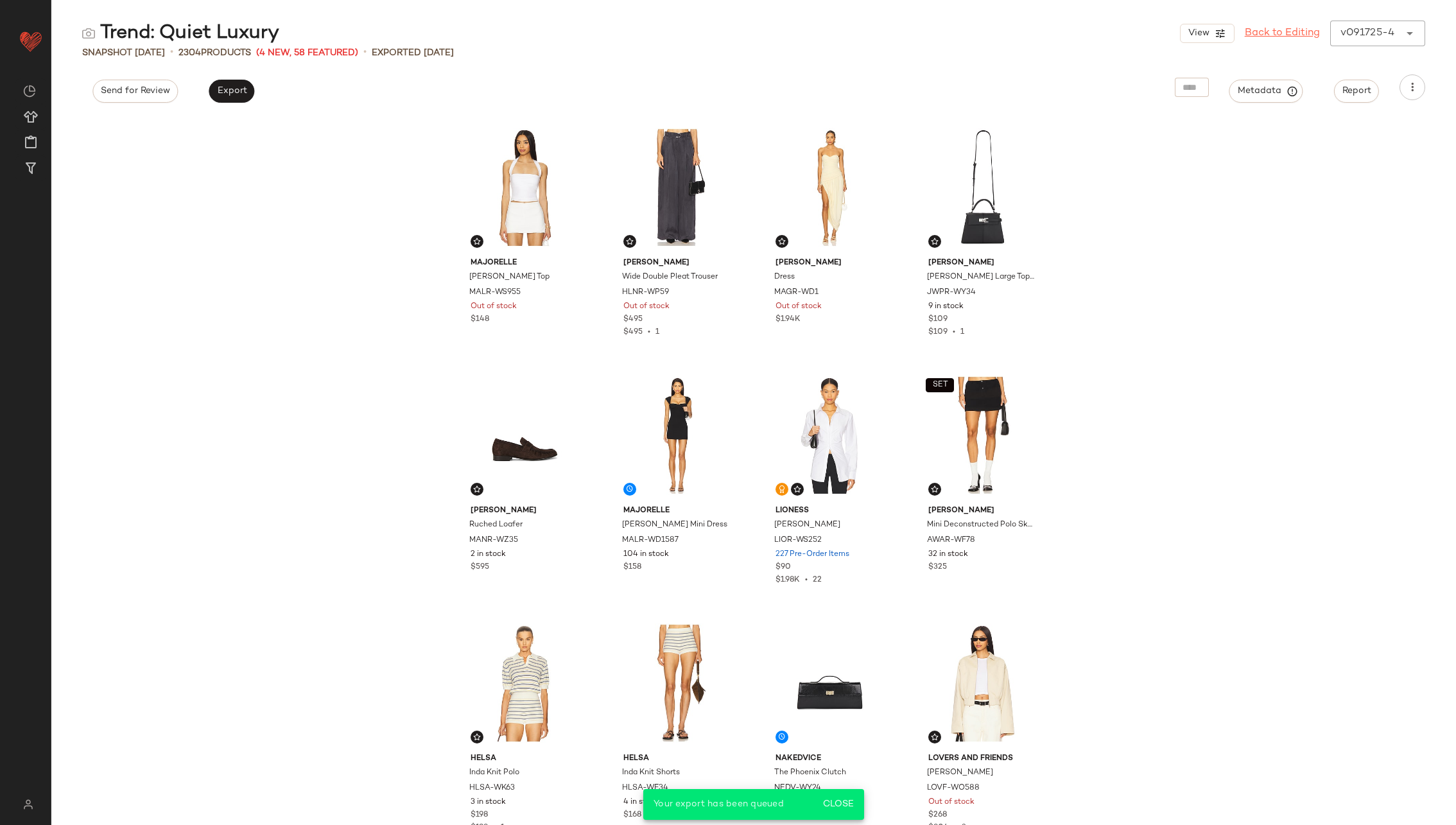
click at [1281, 30] on link "Back to Editing" at bounding box center [1282, 32] width 75 height 15
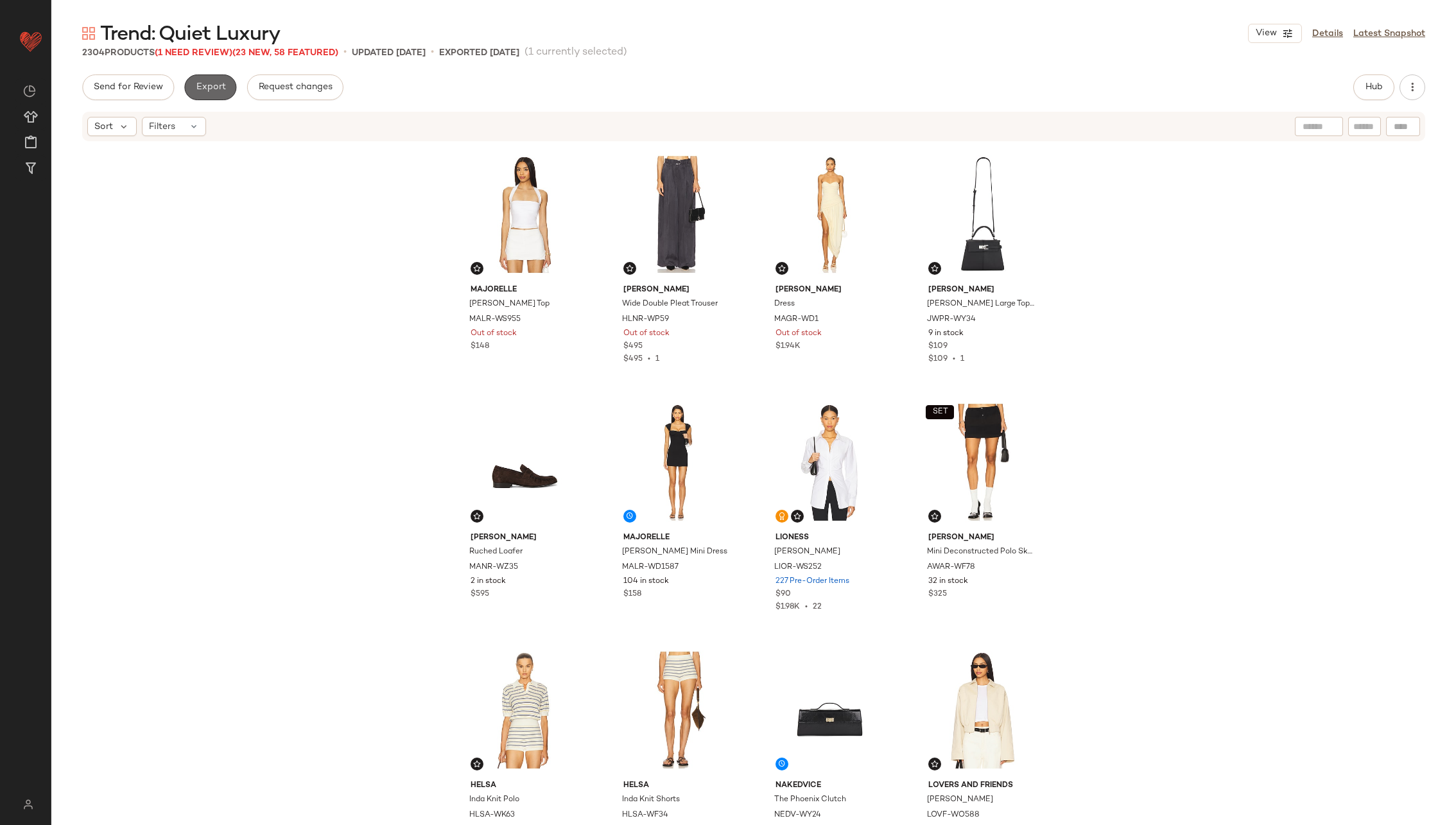
click at [210, 88] on span "Export" at bounding box center [209, 87] width 30 height 10
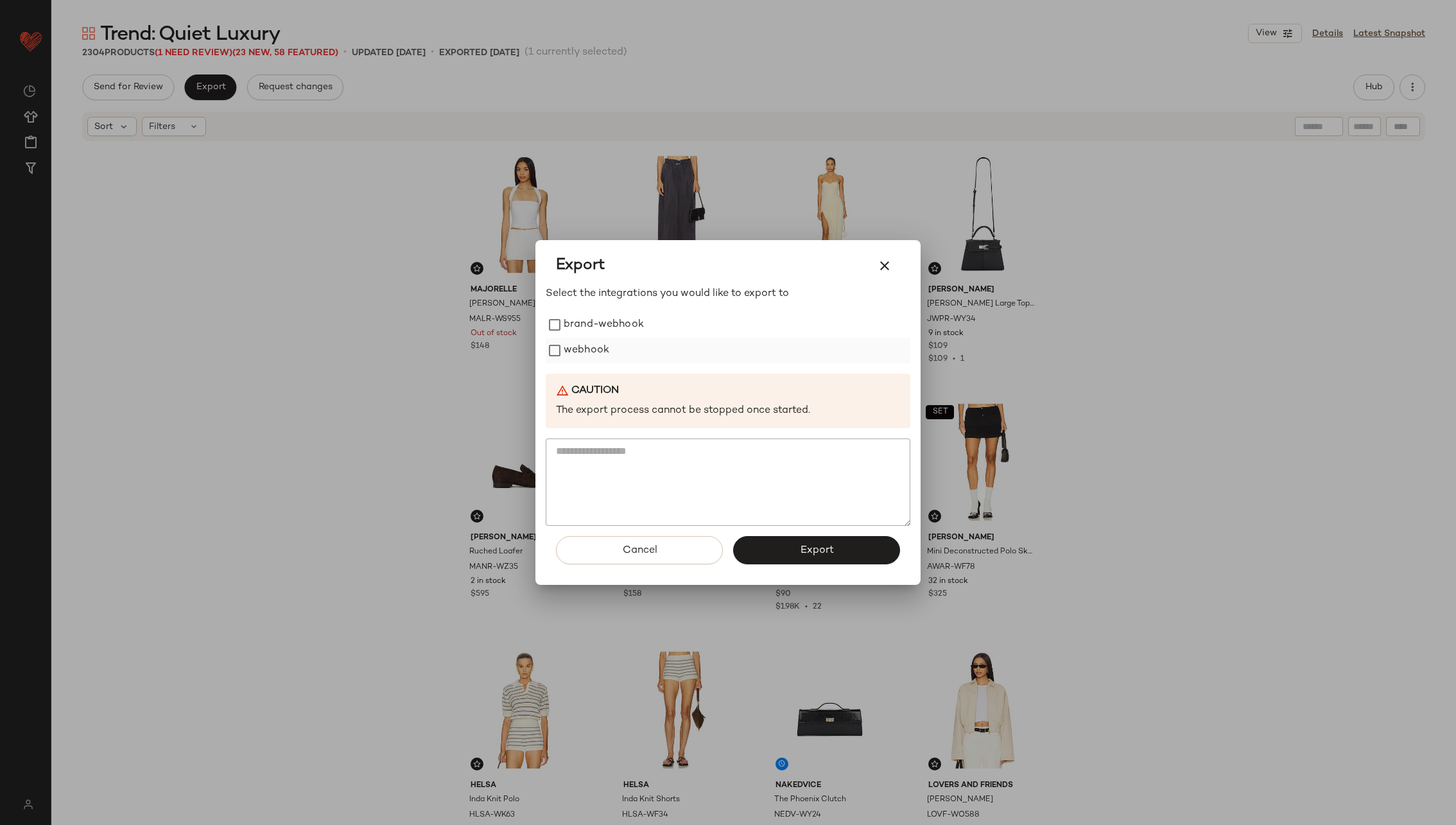
click at [565, 343] on label "webhook" at bounding box center [586, 350] width 45 height 25
click at [796, 550] on button "Export" at bounding box center [816, 550] width 167 height 28
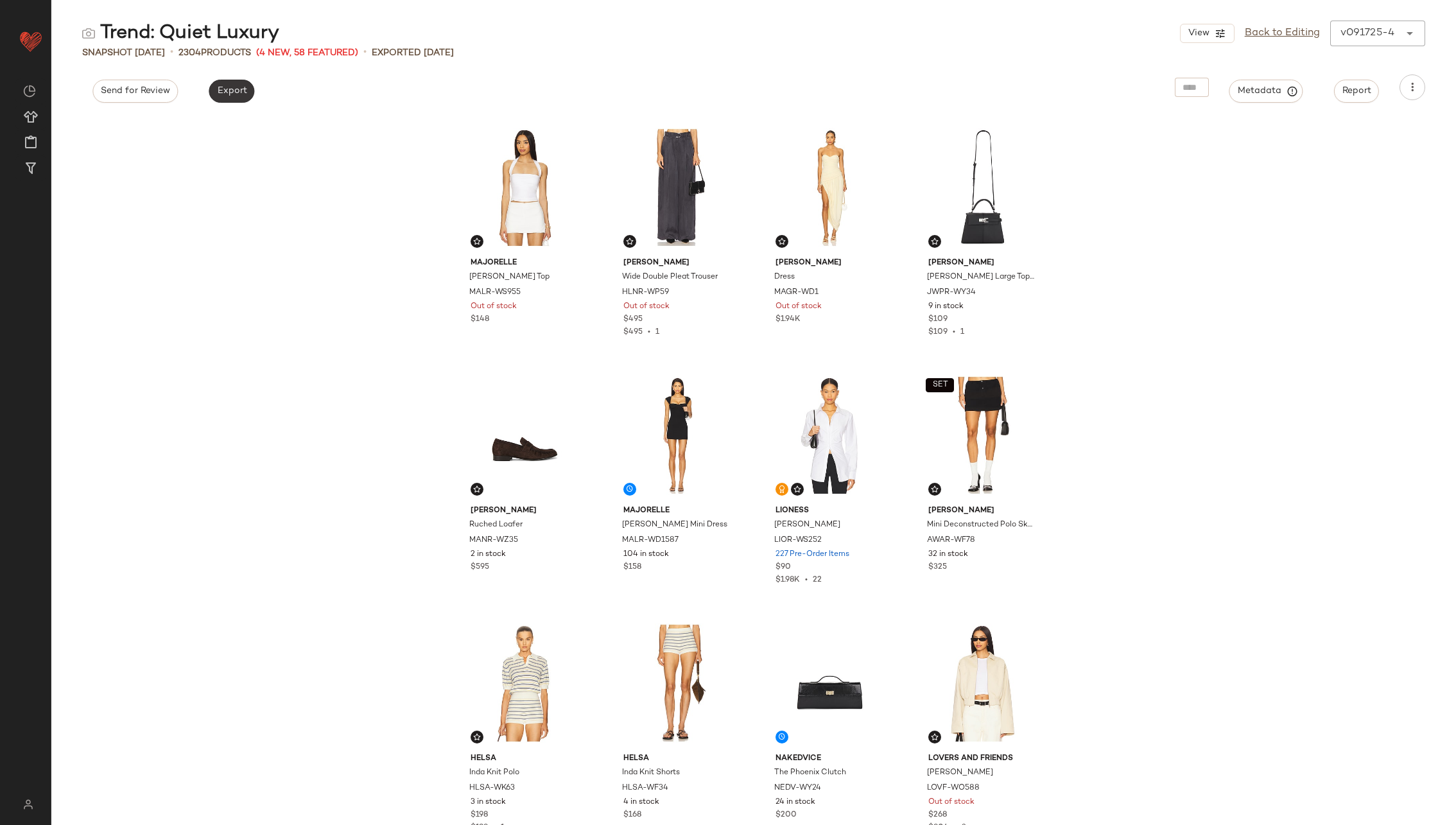
click at [233, 89] on span "Export" at bounding box center [231, 90] width 30 height 10
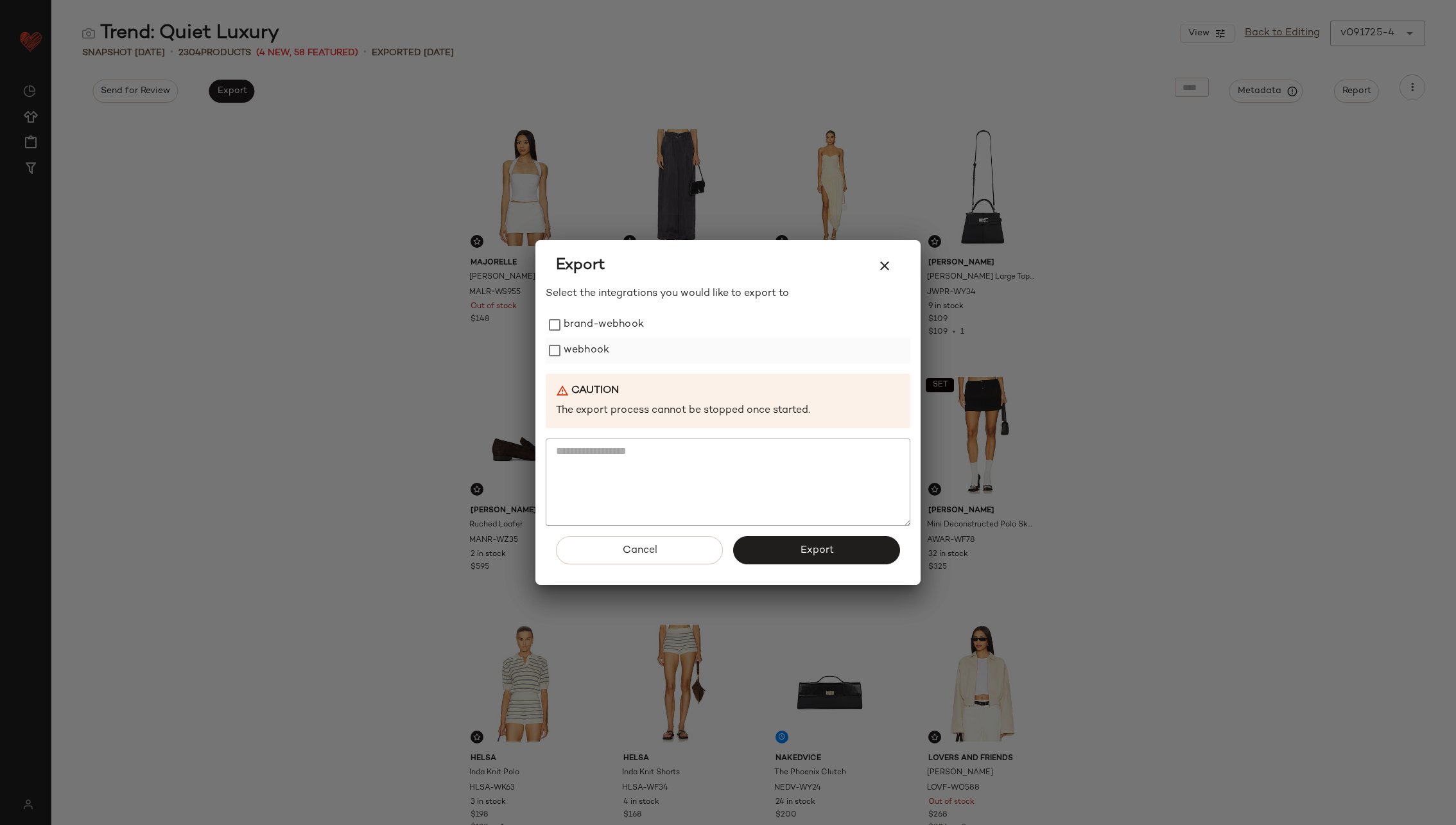
click at [580, 346] on label "webhook" at bounding box center [586, 350] width 45 height 25
click at [799, 546] on button "Export" at bounding box center [816, 550] width 167 height 28
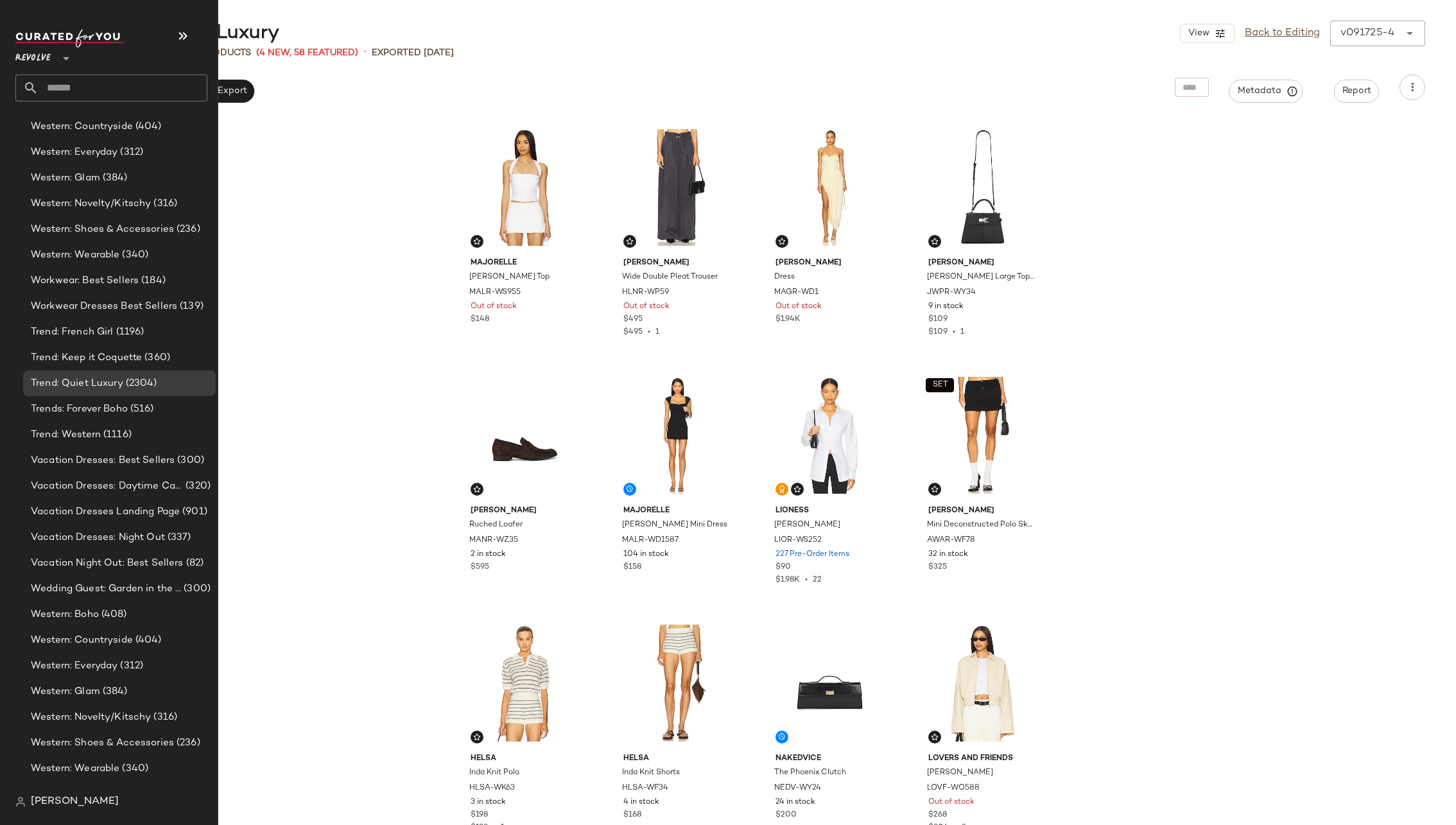
scroll to position [2291, 0]
click at [107, 79] on input "text" at bounding box center [123, 88] width 169 height 27
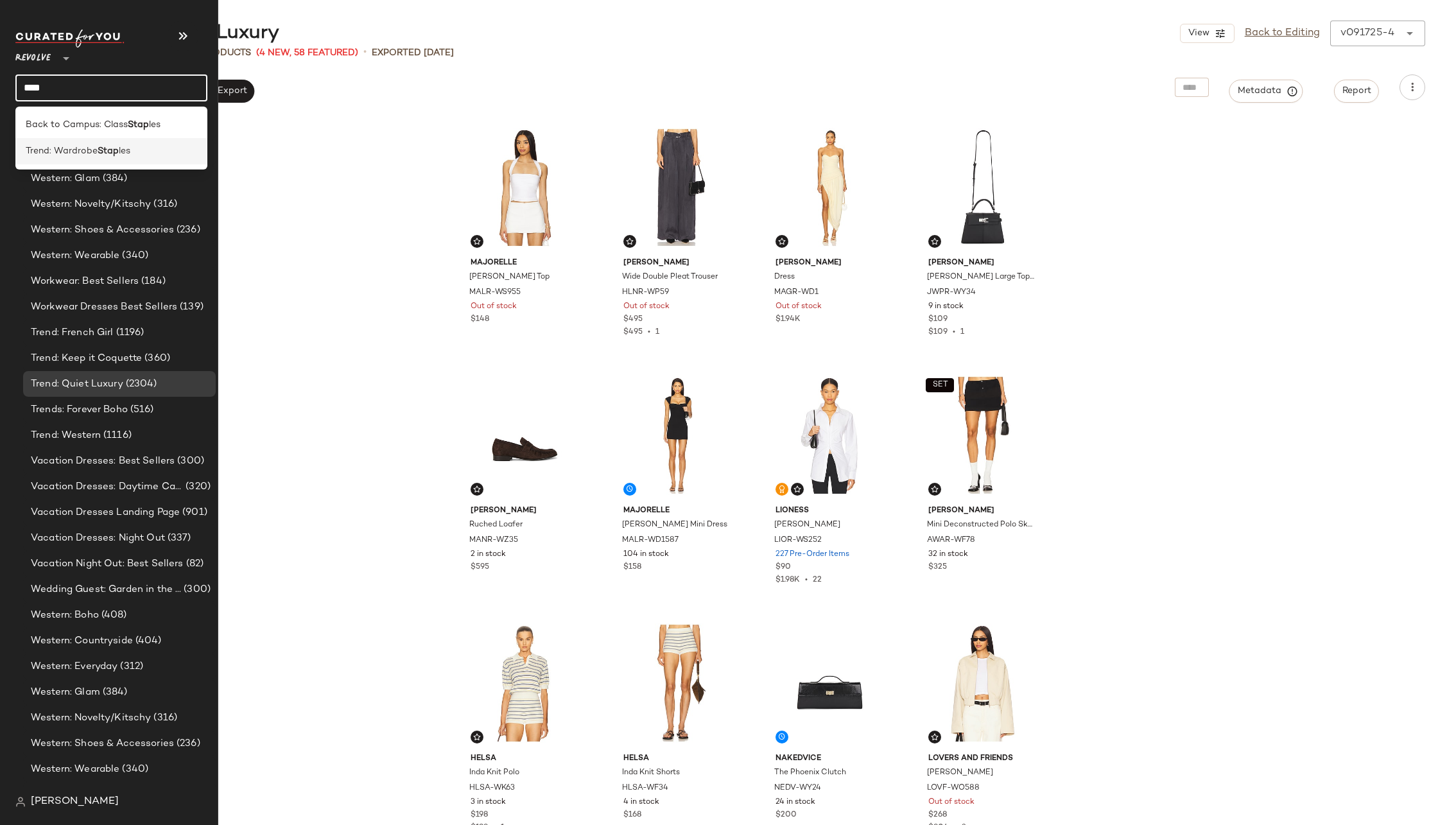
type input "****"
click at [92, 144] on span "Trend: Wardrobe" at bounding box center [61, 151] width 72 height 14
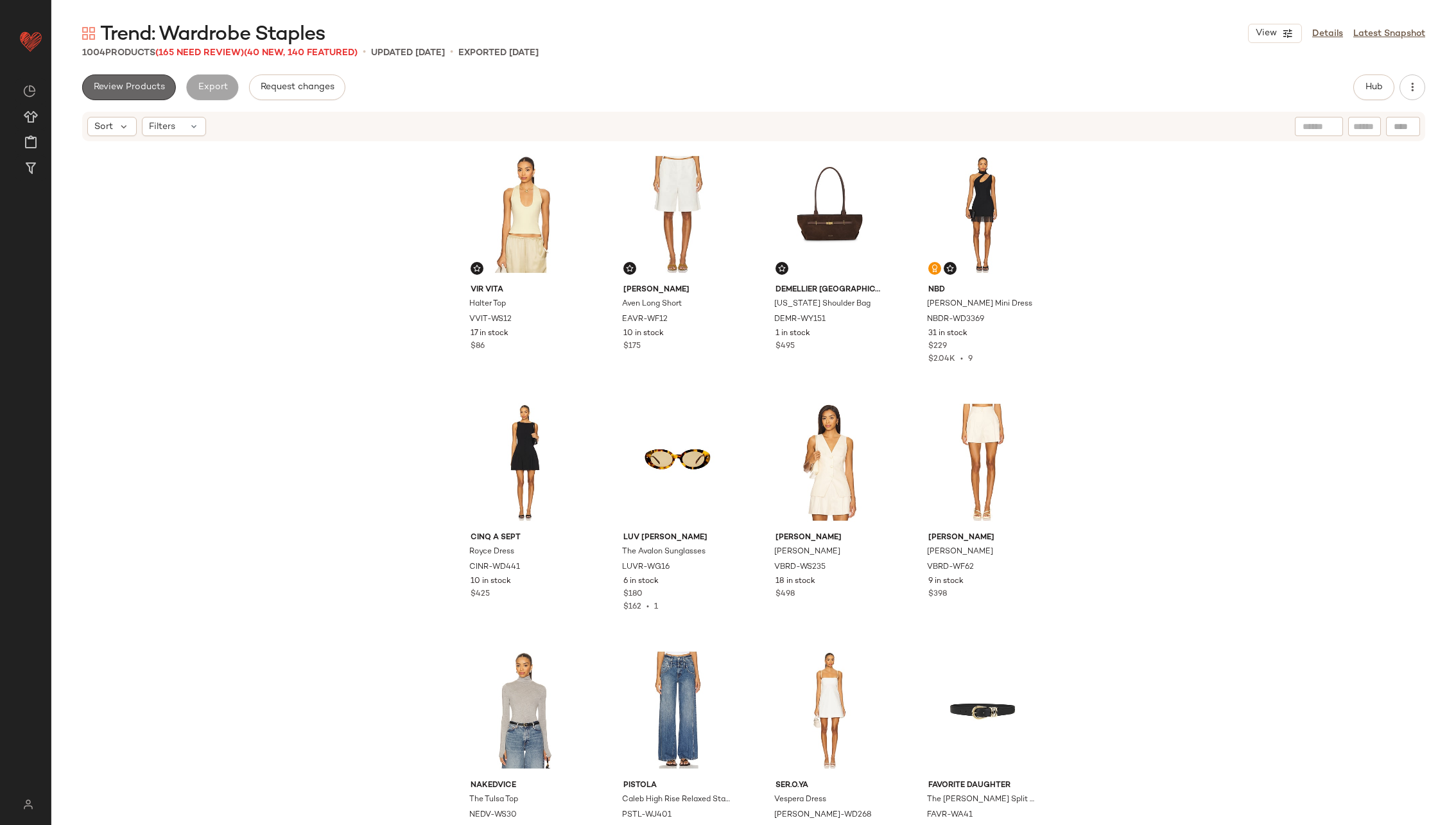
click at [153, 82] on span "Review Products" at bounding box center [129, 87] width 72 height 10
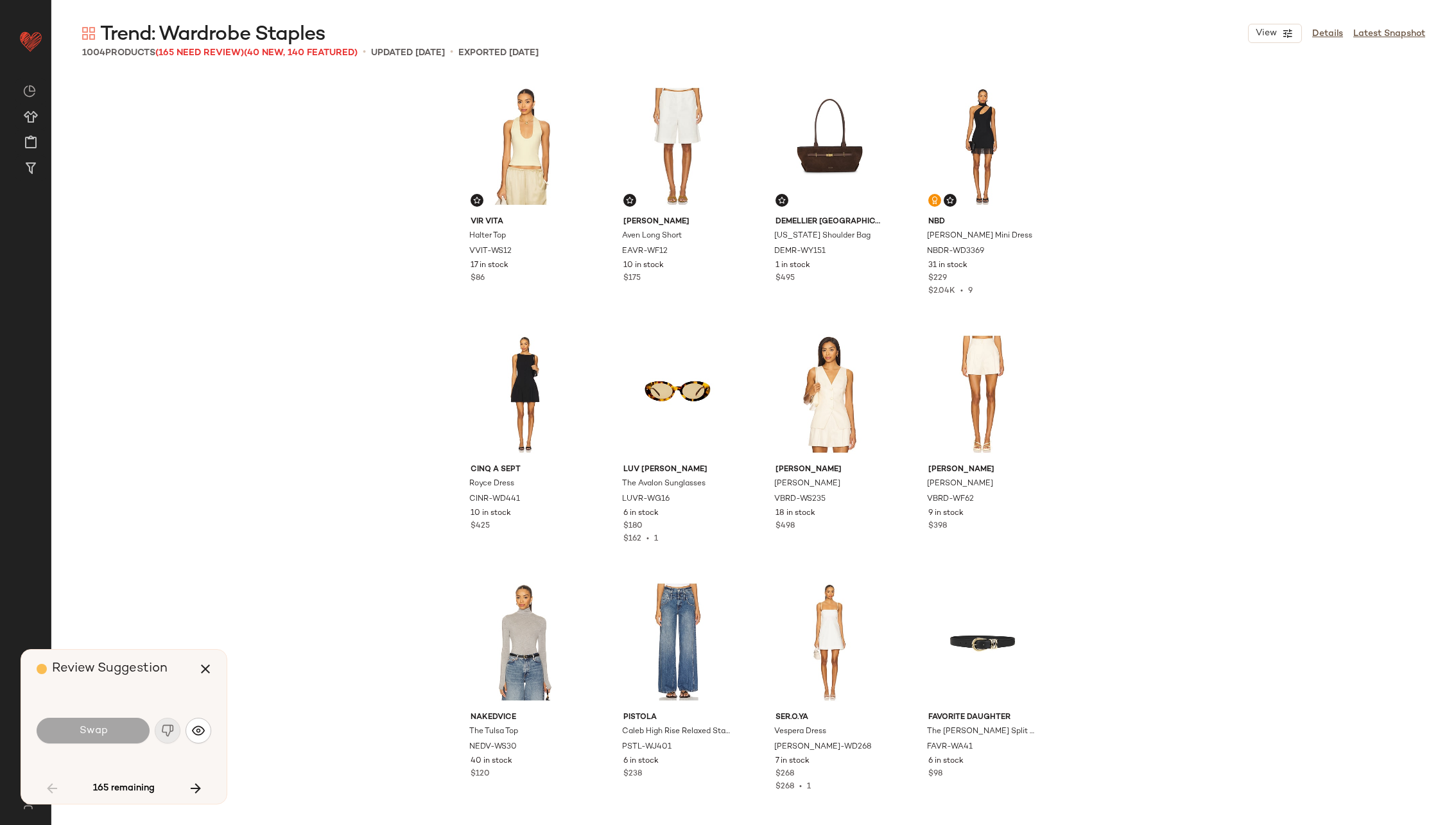
scroll to position [1001, 0]
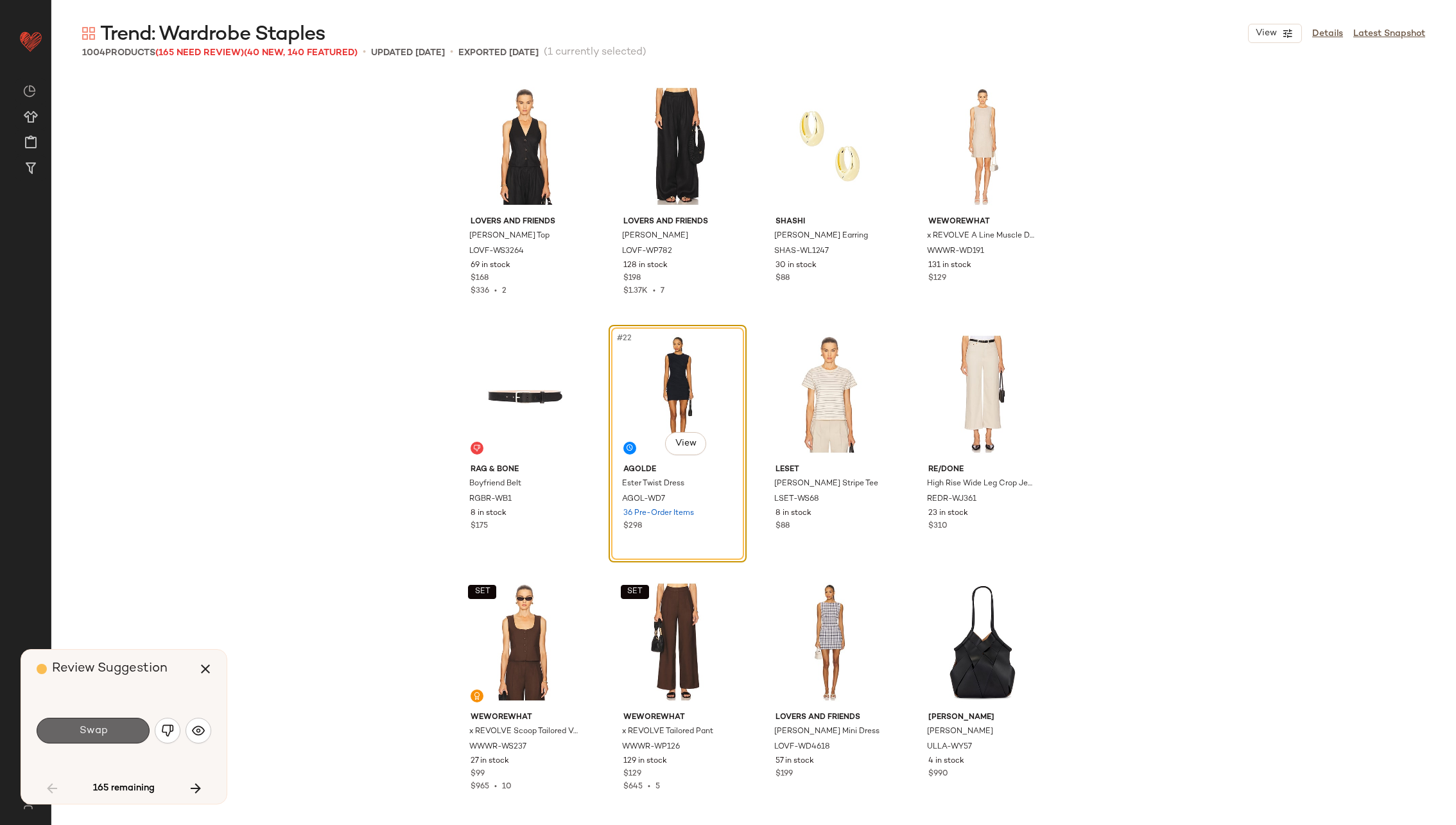
click at [97, 728] on span "Swap" at bounding box center [93, 731] width 29 height 13
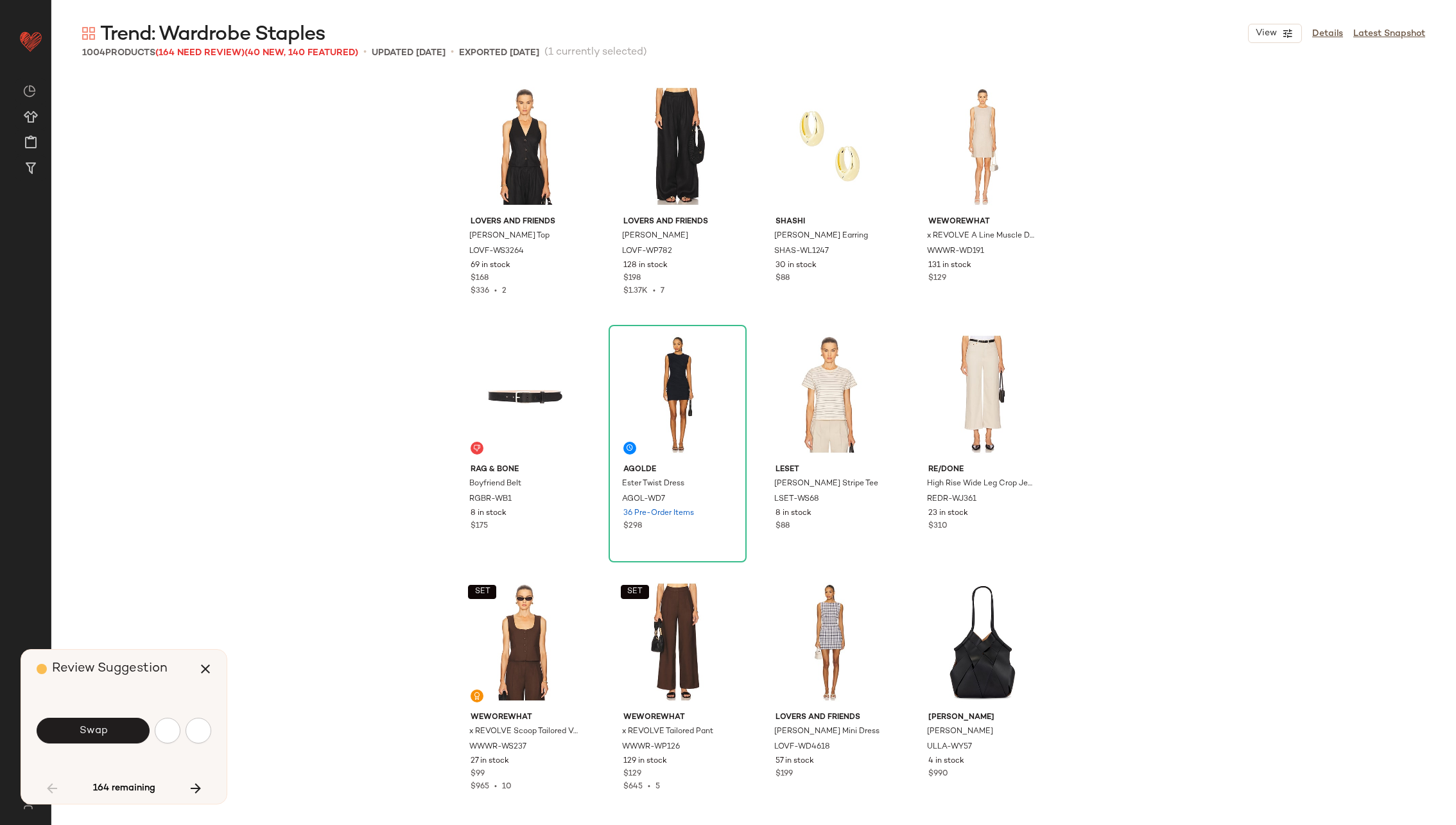
scroll to position [1487, 0]
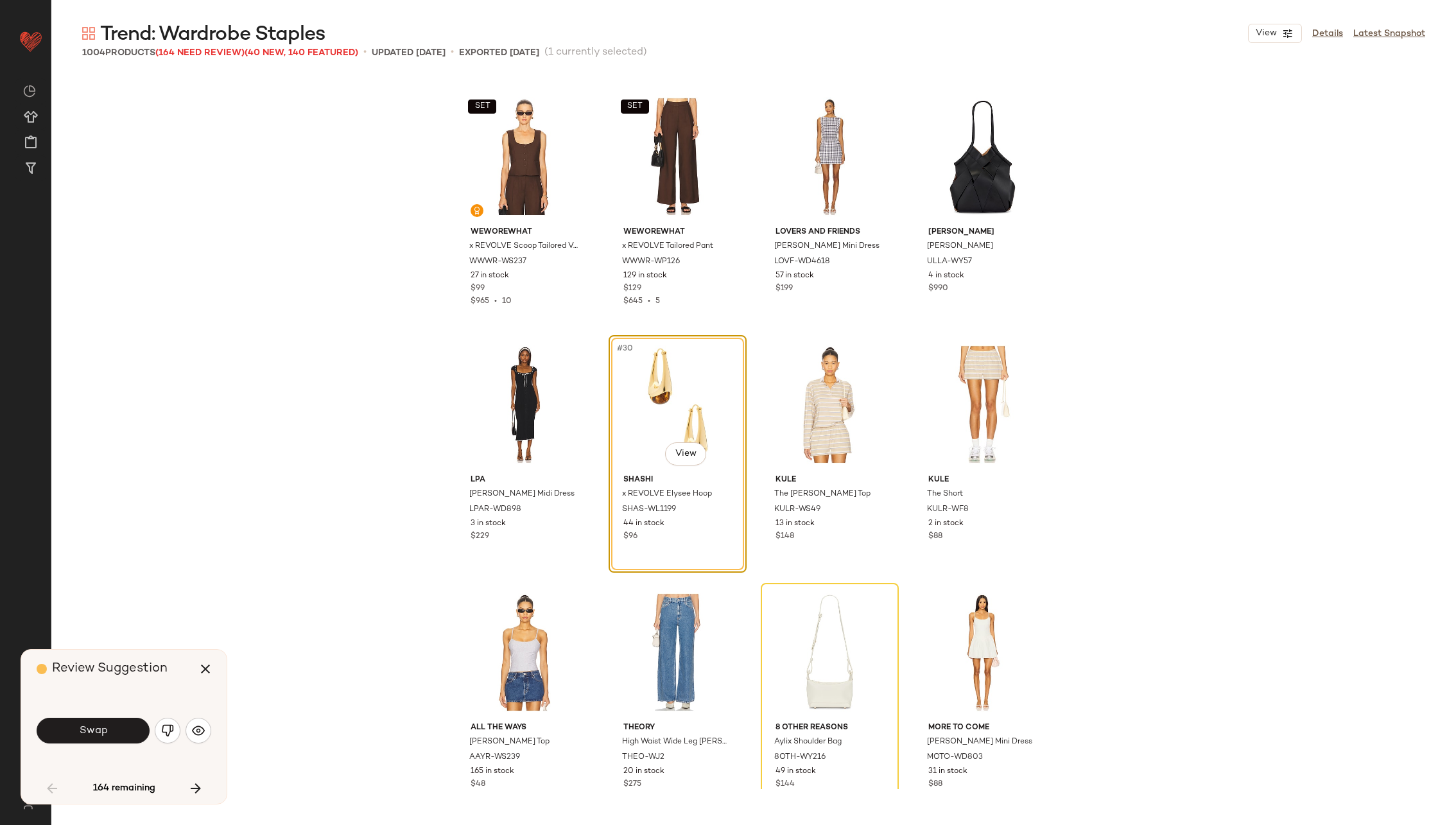
click at [97, 728] on span "Swap" at bounding box center [93, 731] width 29 height 13
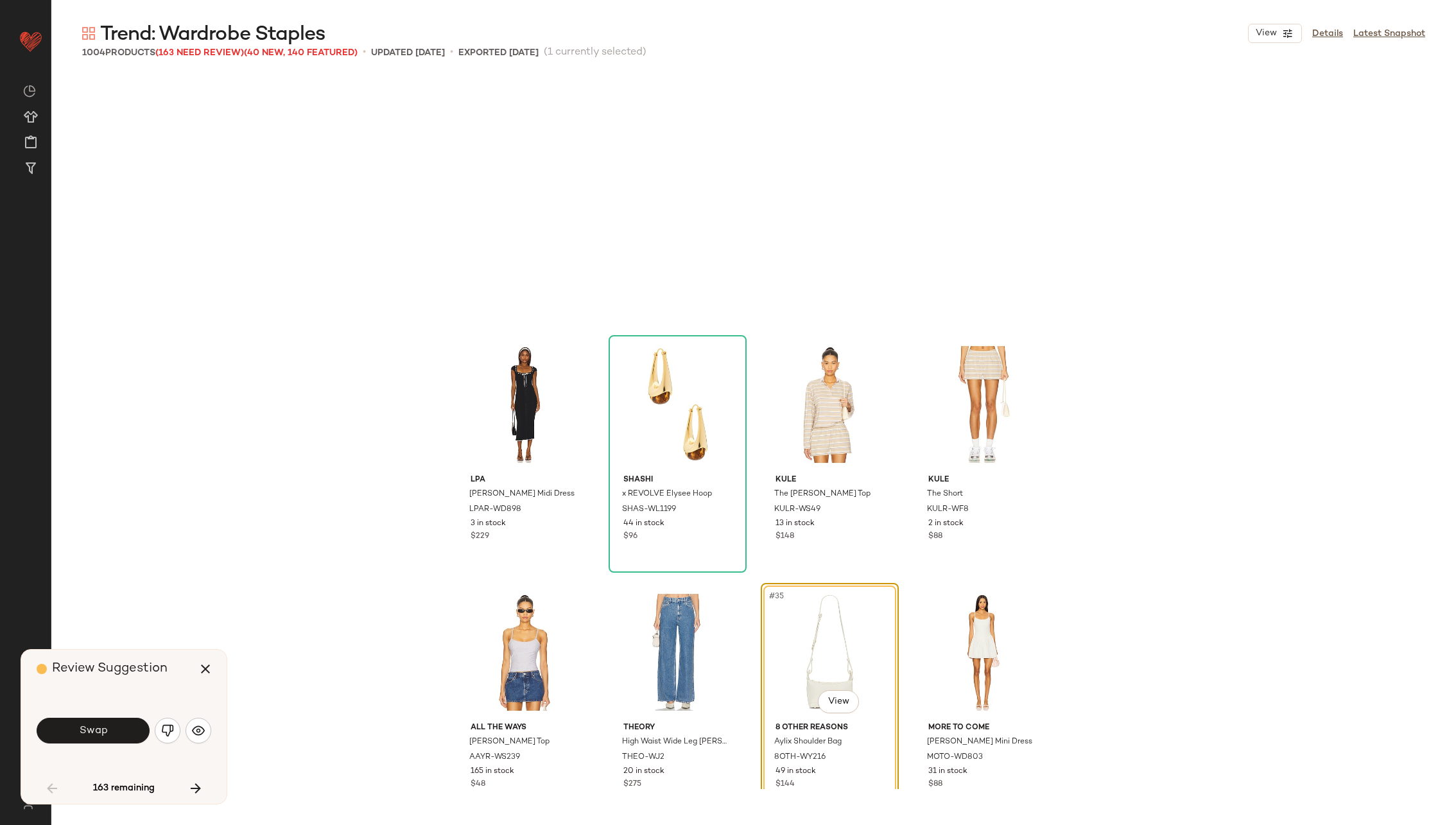
scroll to position [1734, 0]
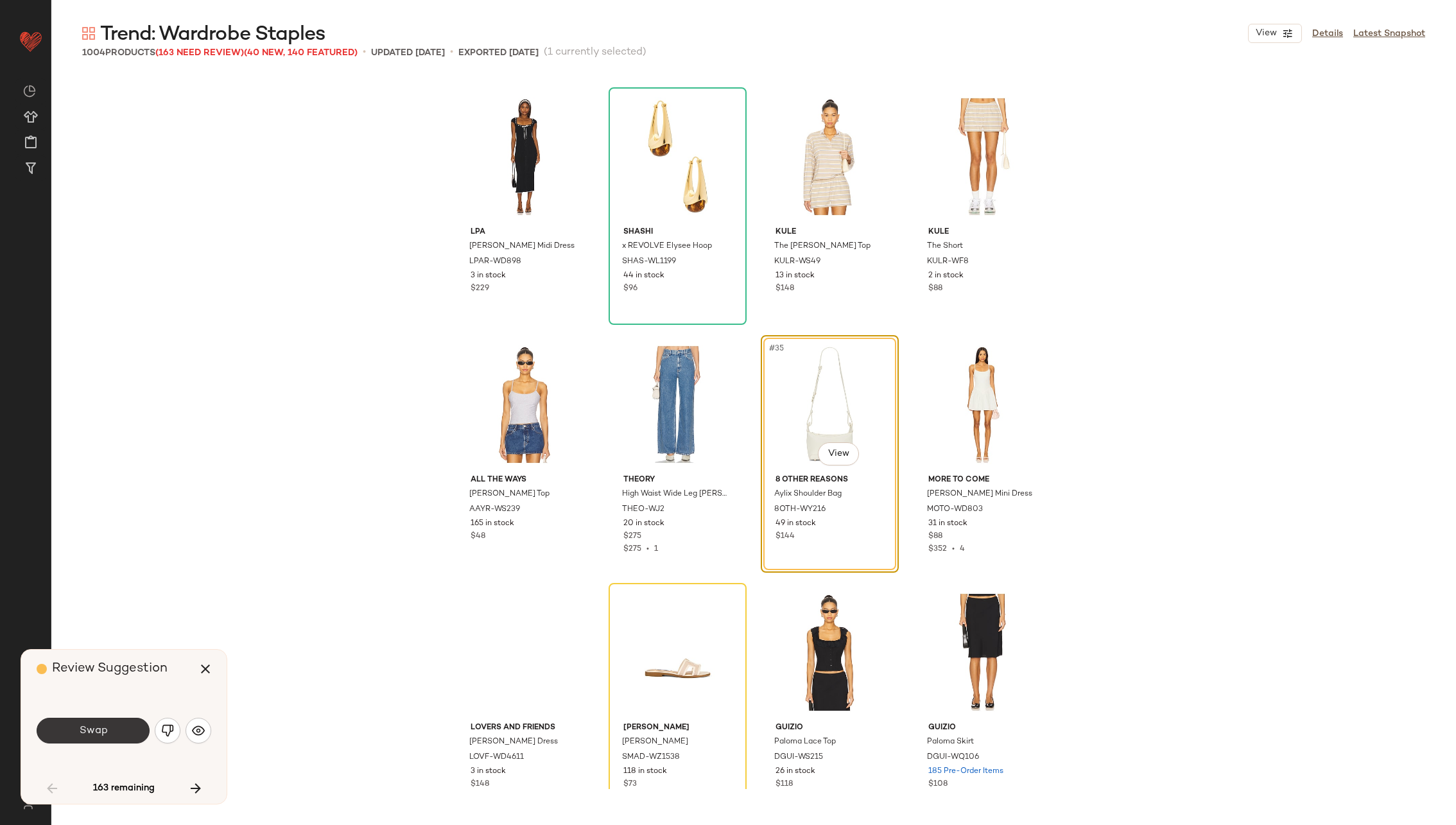
click at [99, 728] on span "Swap" at bounding box center [93, 731] width 29 height 13
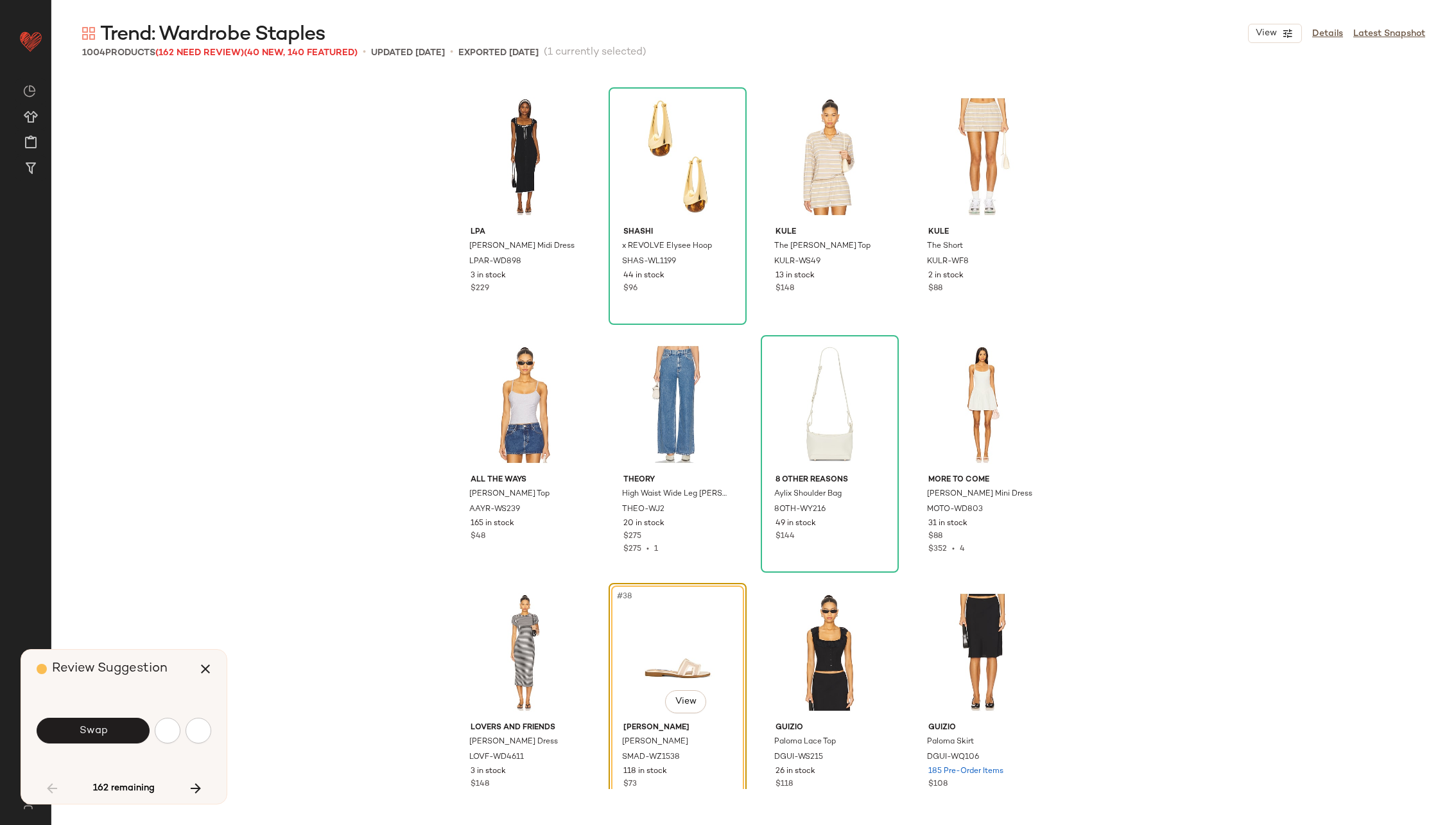
scroll to position [1981, 0]
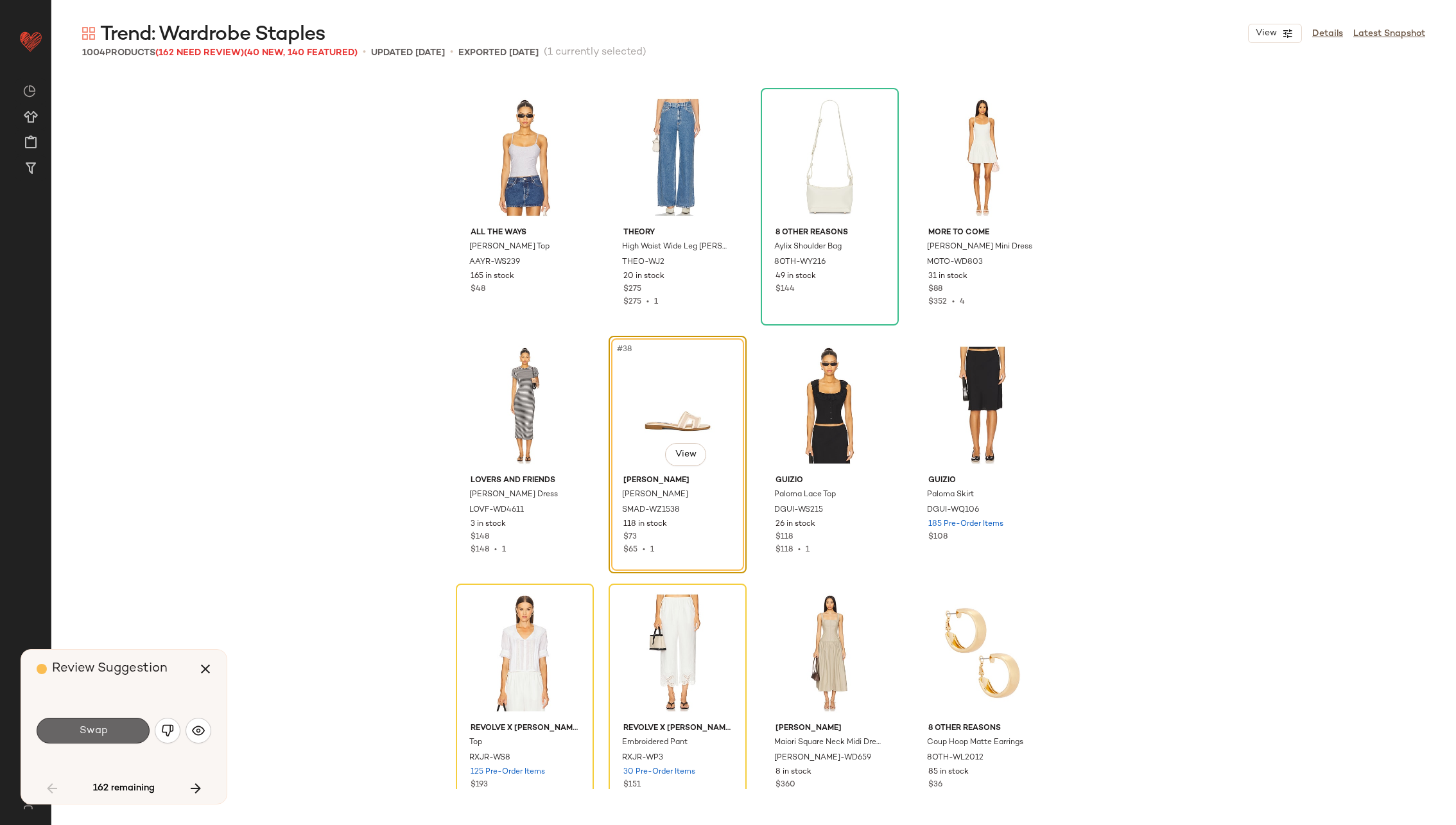
click at [99, 728] on span "Swap" at bounding box center [93, 731] width 29 height 13
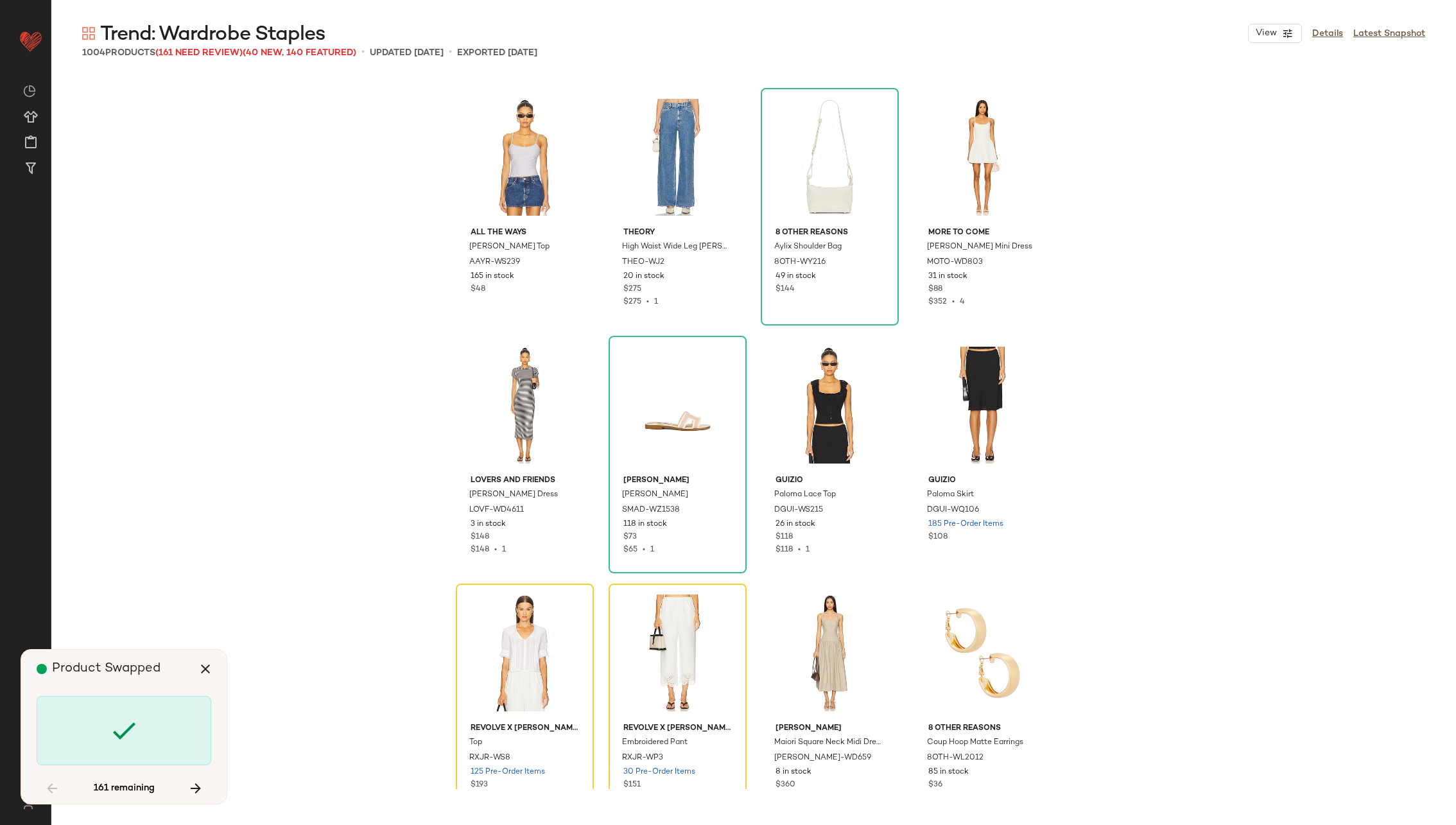
scroll to position [2229, 0]
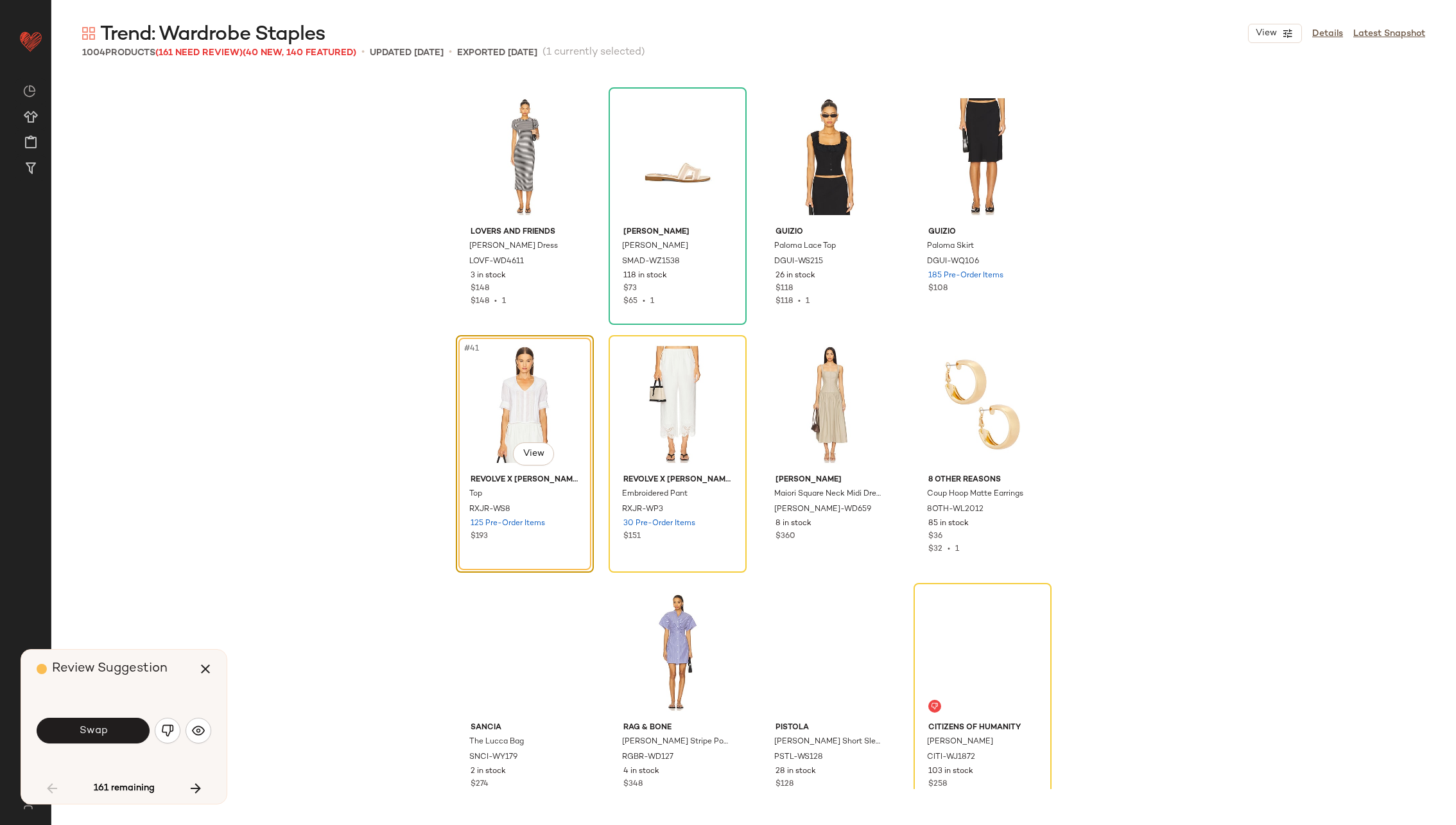
click at [99, 728] on span "Swap" at bounding box center [93, 731] width 29 height 13
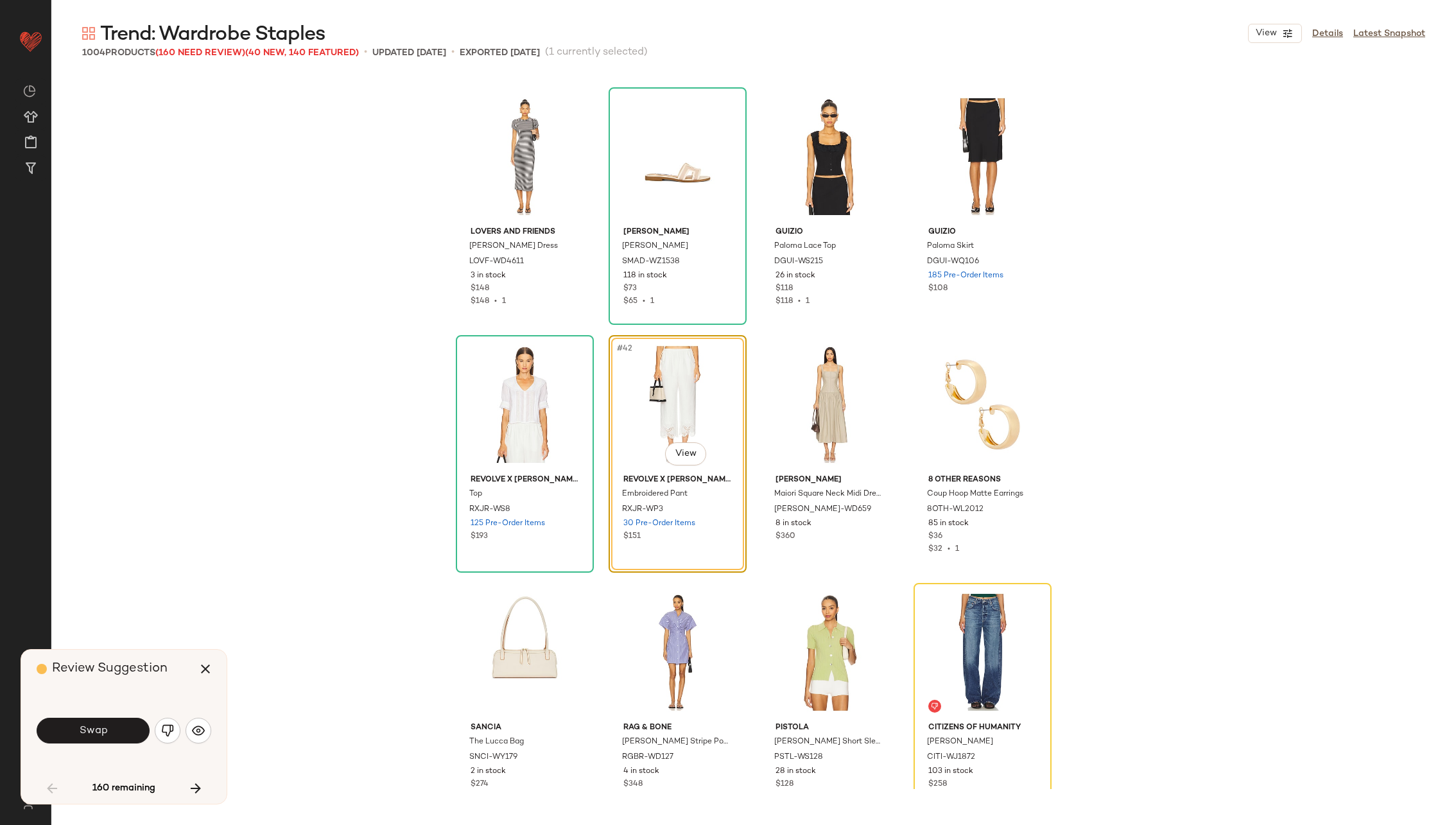
click at [99, 728] on span "Swap" at bounding box center [93, 731] width 29 height 13
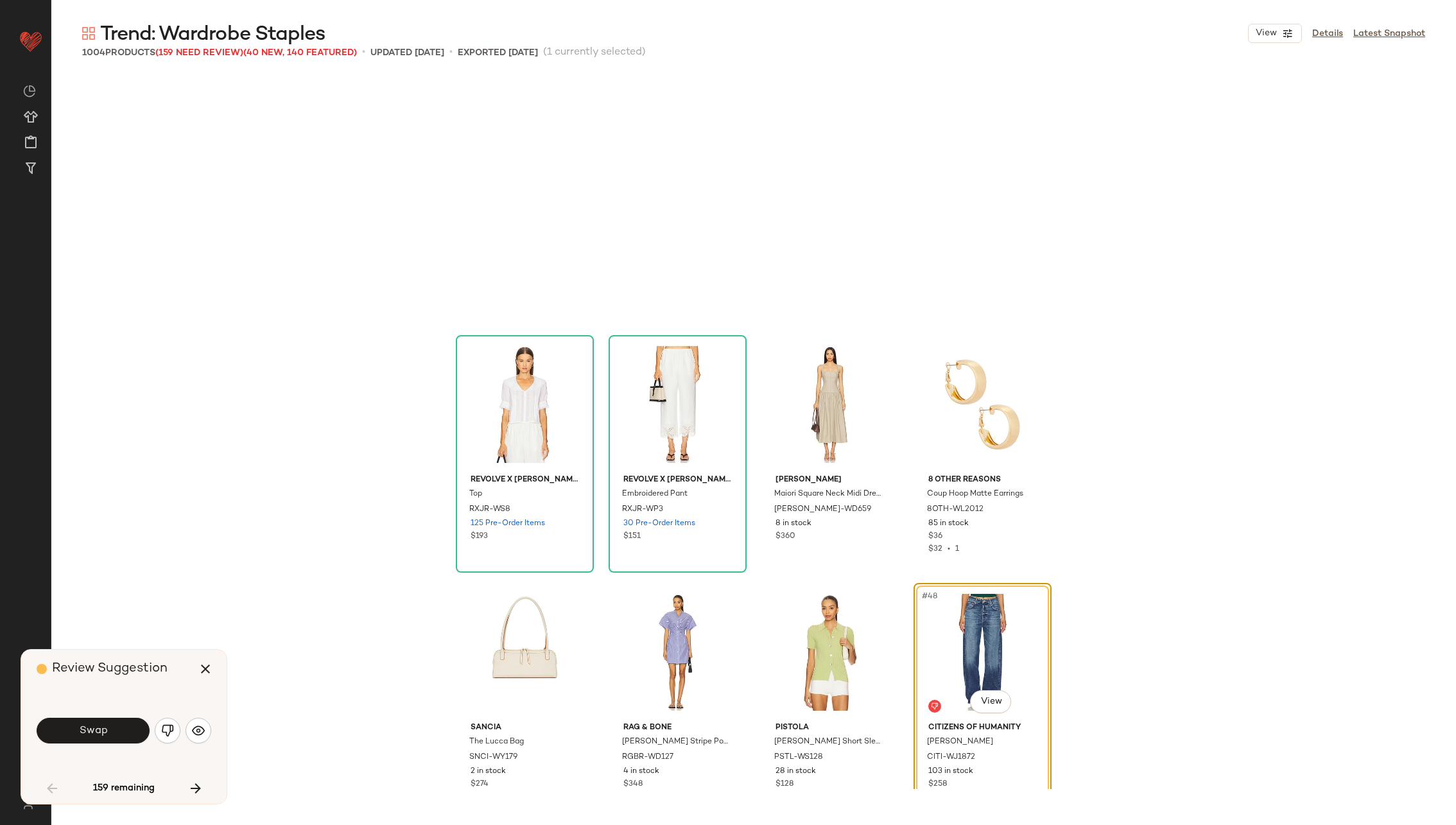
scroll to position [2478, 0]
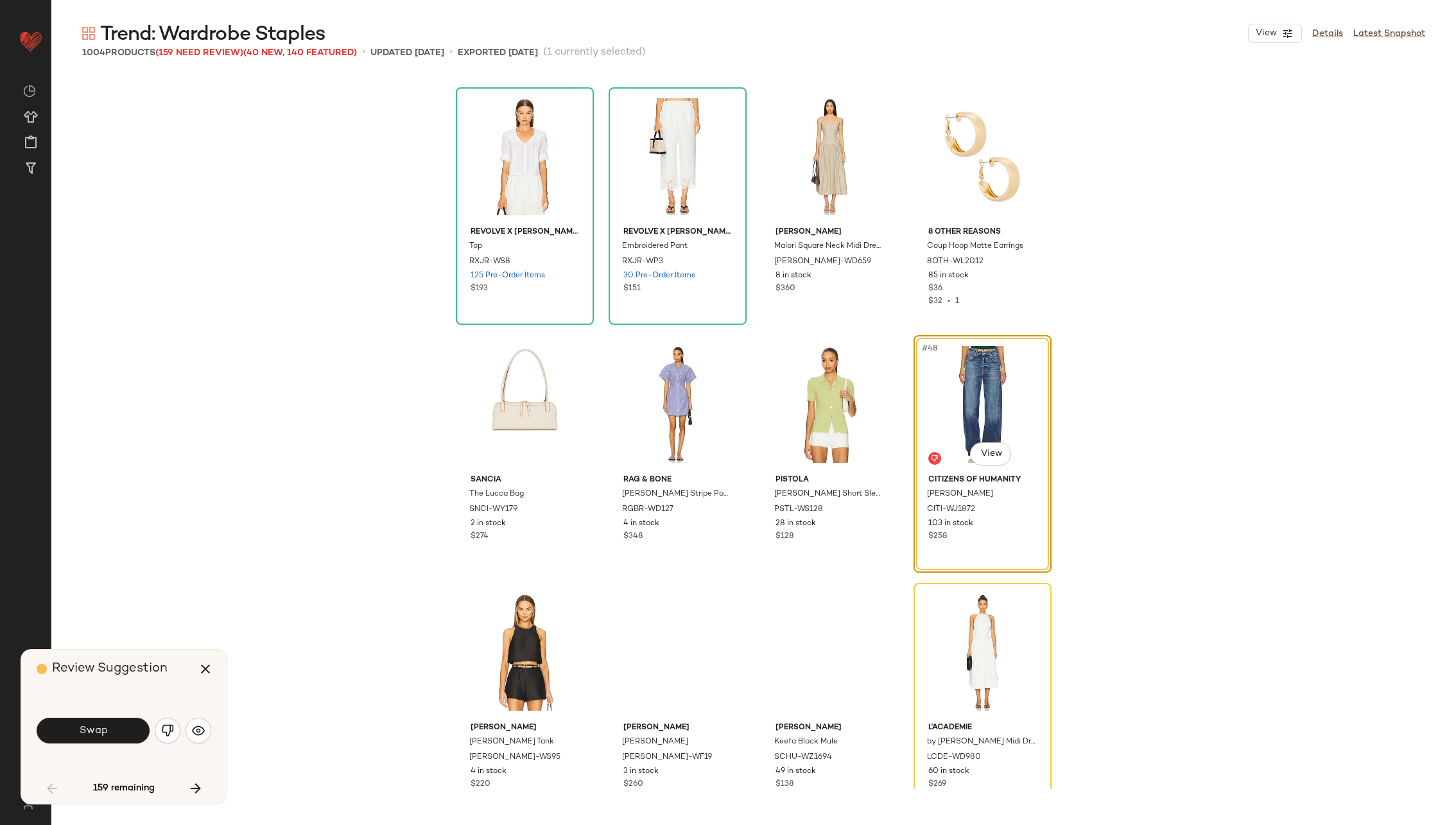
click at [99, 728] on span "Swap" at bounding box center [93, 731] width 29 height 13
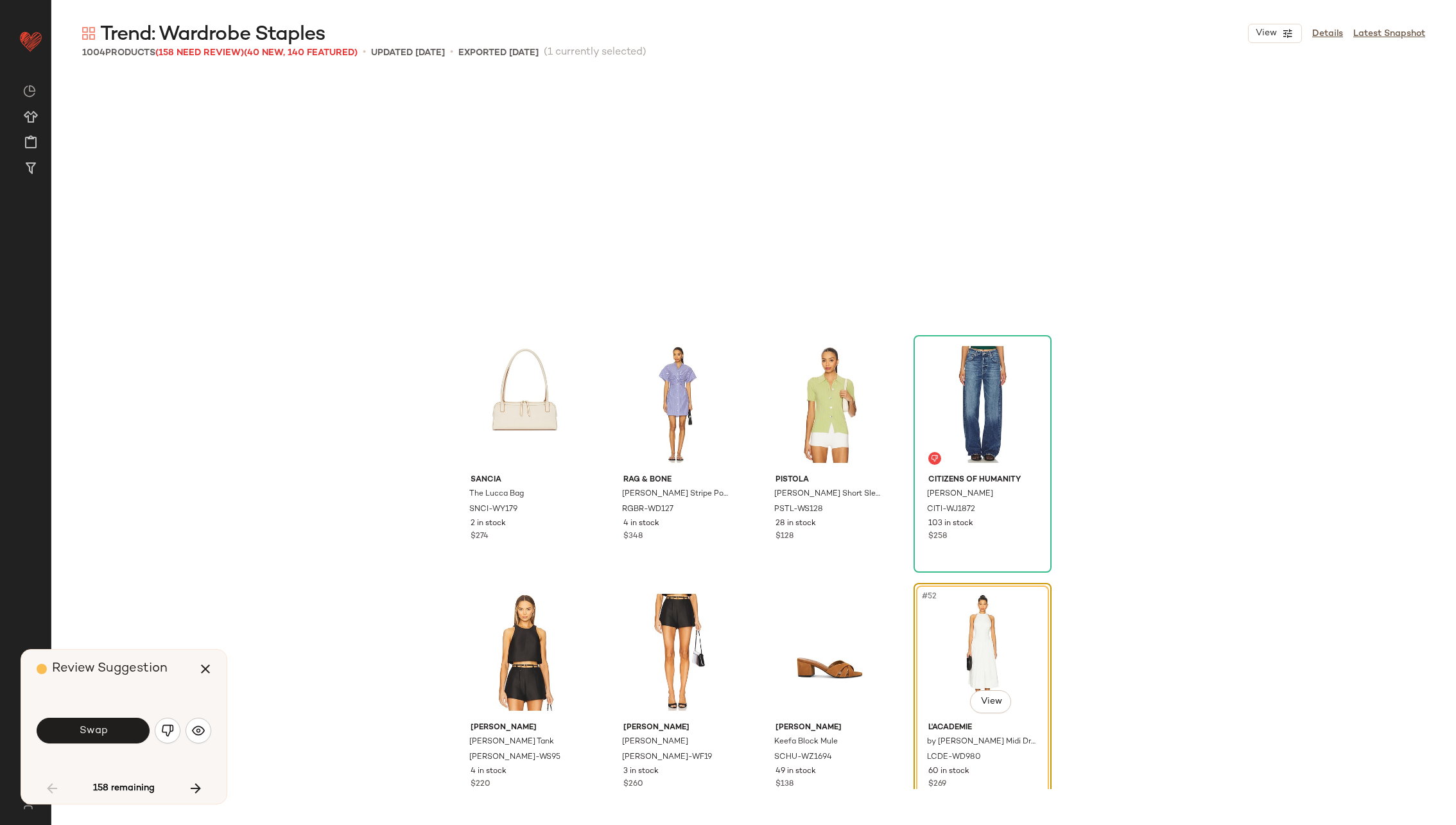
scroll to position [2724, 0]
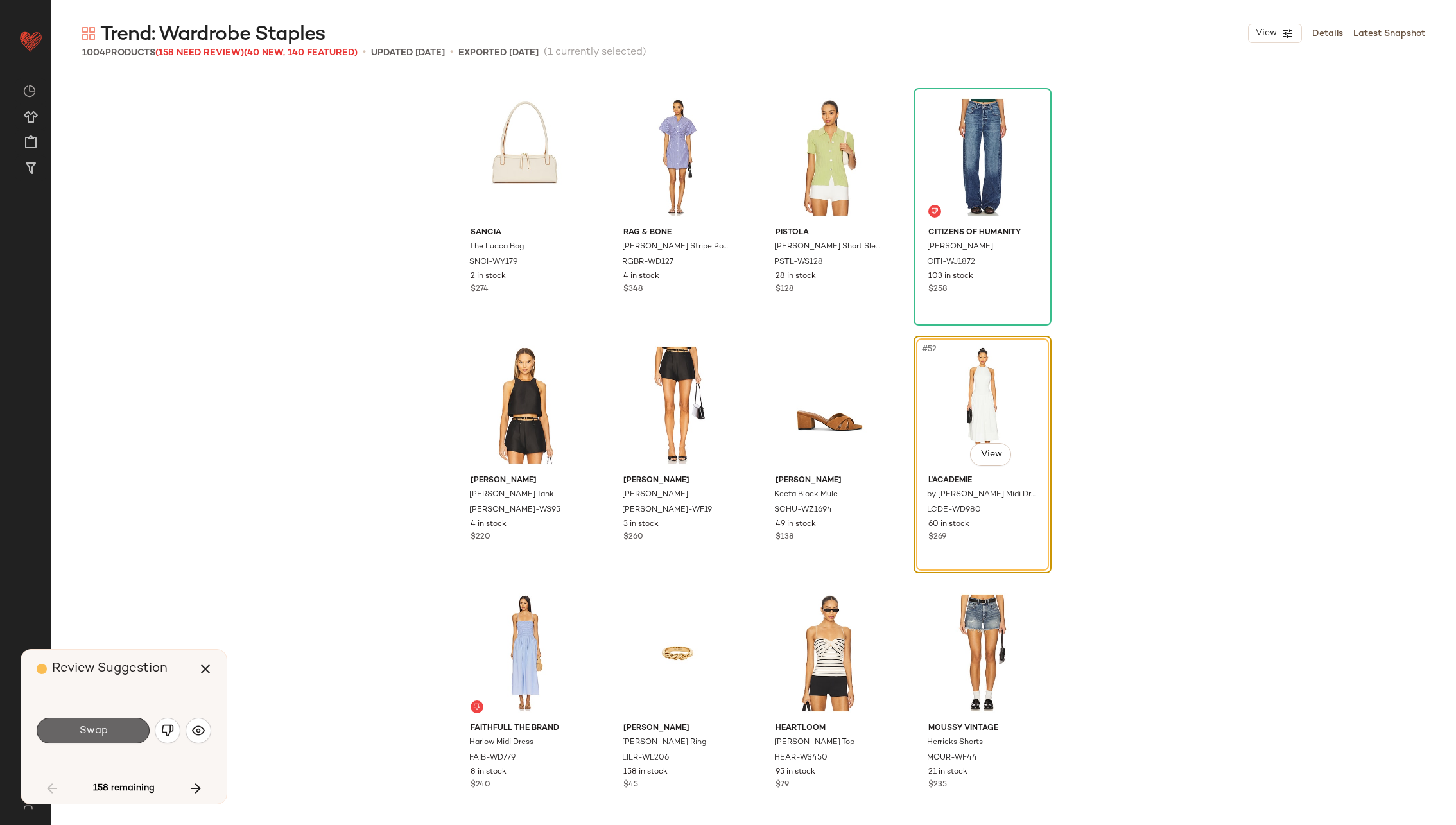
click at [101, 729] on span "Swap" at bounding box center [93, 731] width 29 height 13
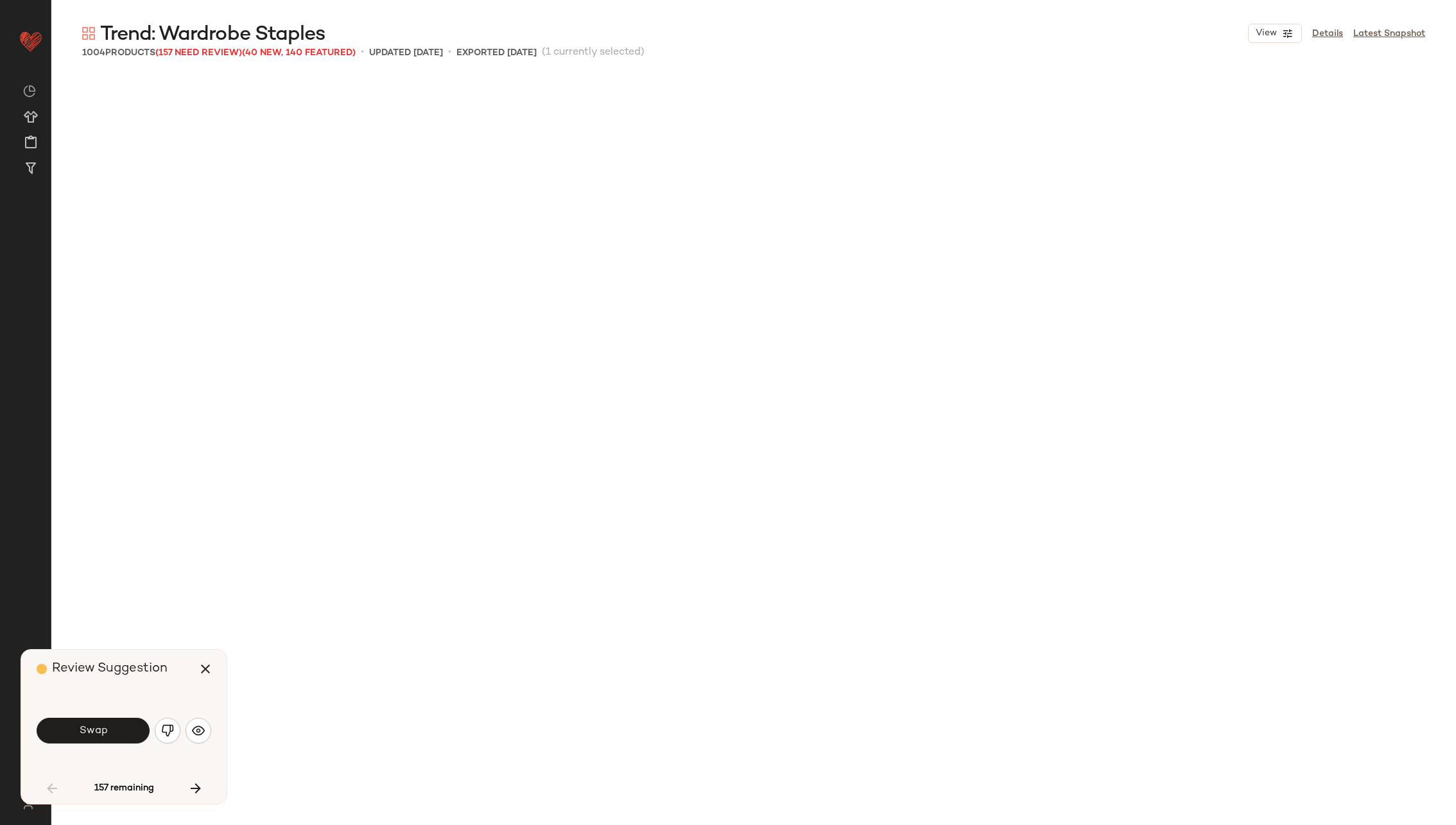
scroll to position [3468, 0]
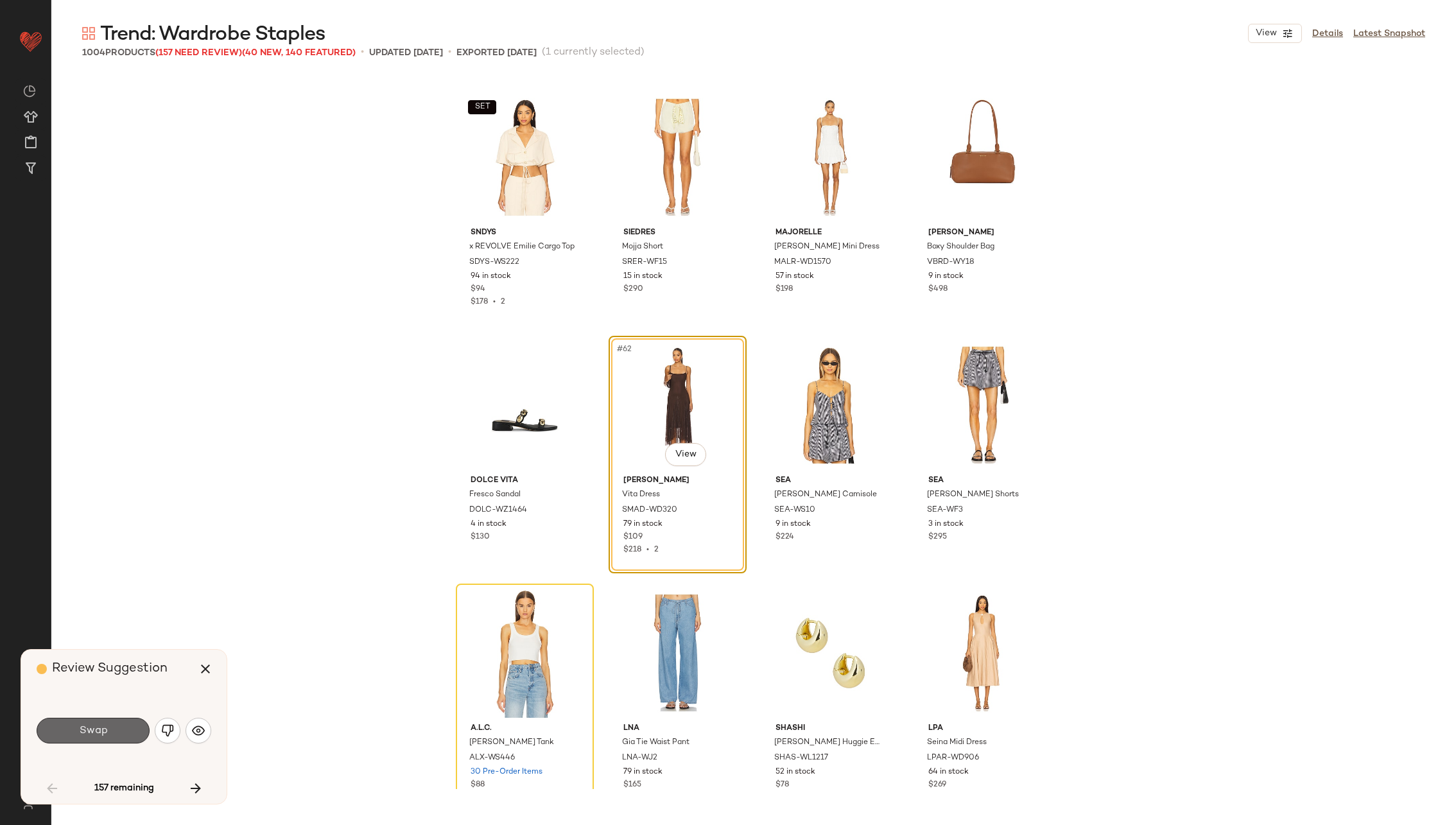
click at [103, 729] on span "Swap" at bounding box center [93, 731] width 29 height 13
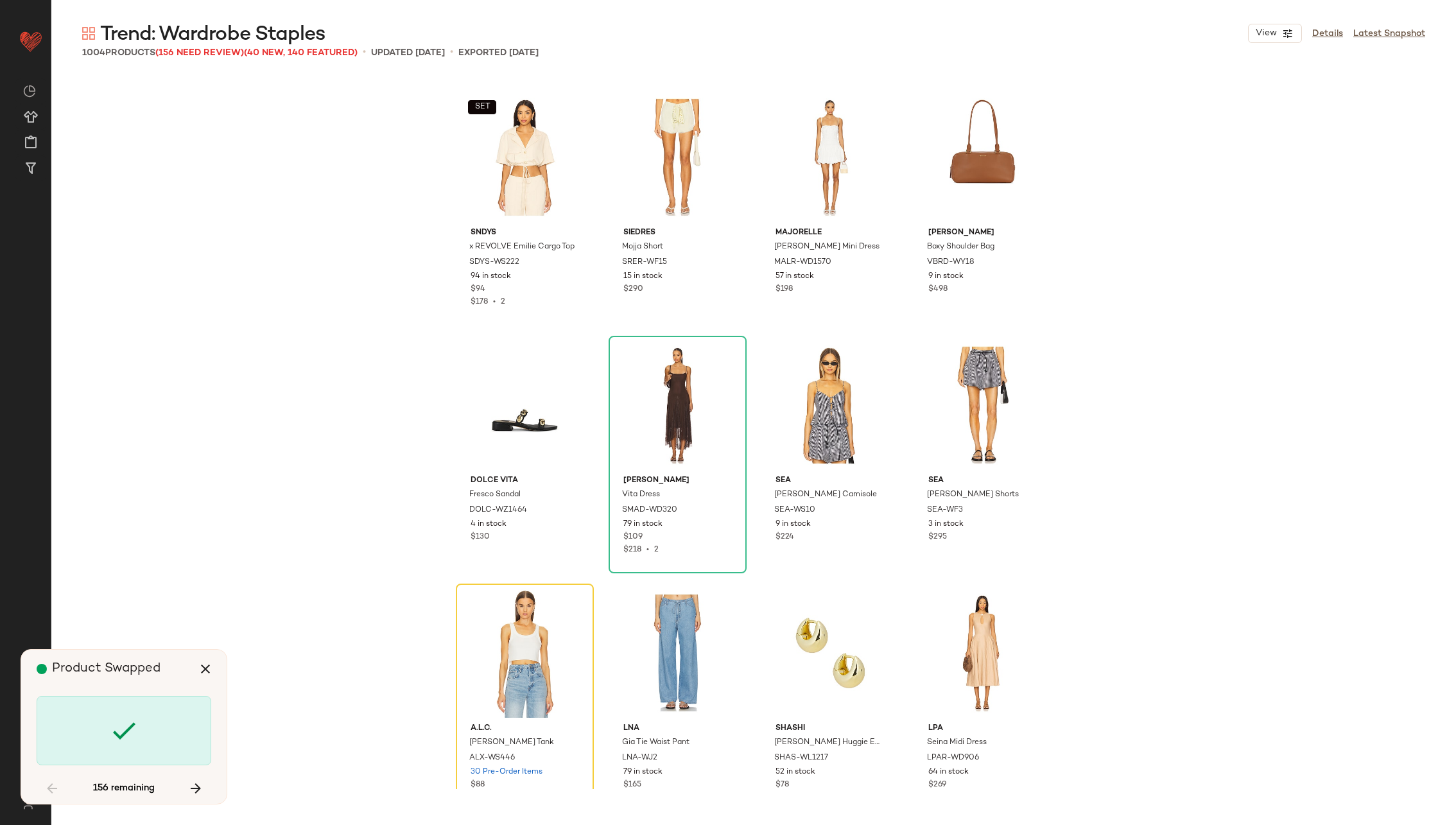
scroll to position [3716, 0]
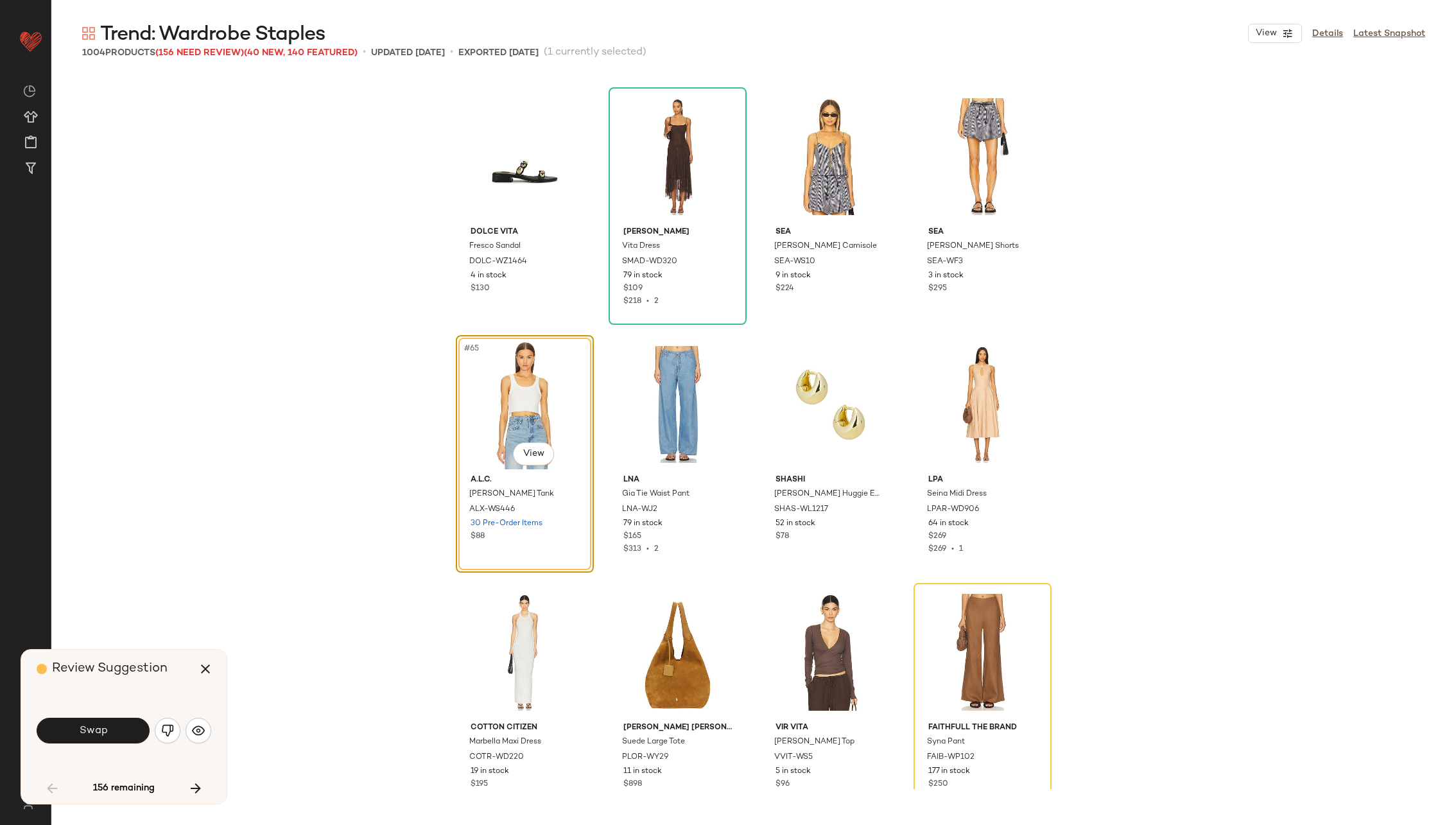
click at [103, 729] on span "Swap" at bounding box center [93, 731] width 29 height 13
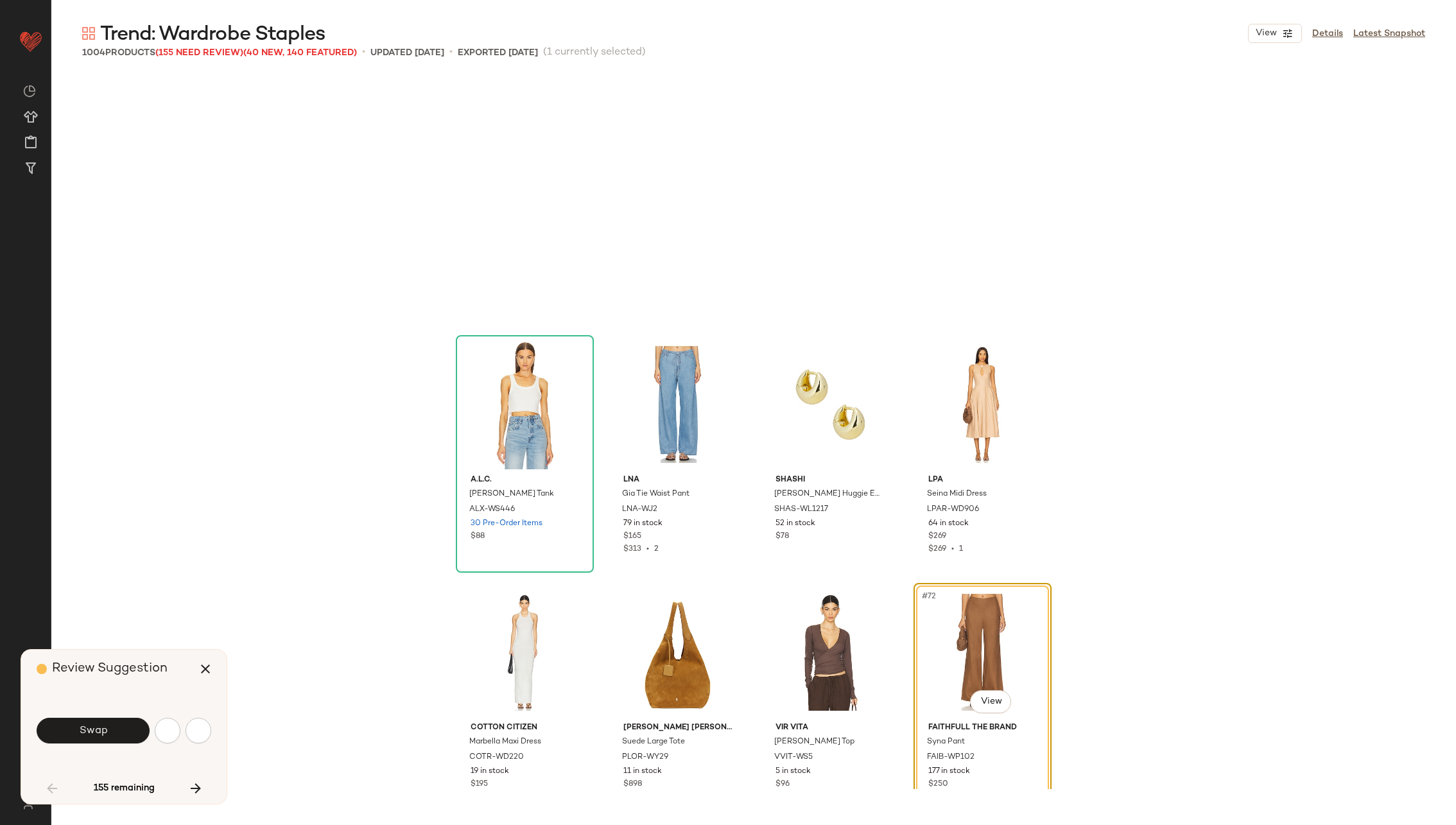
scroll to position [3963, 0]
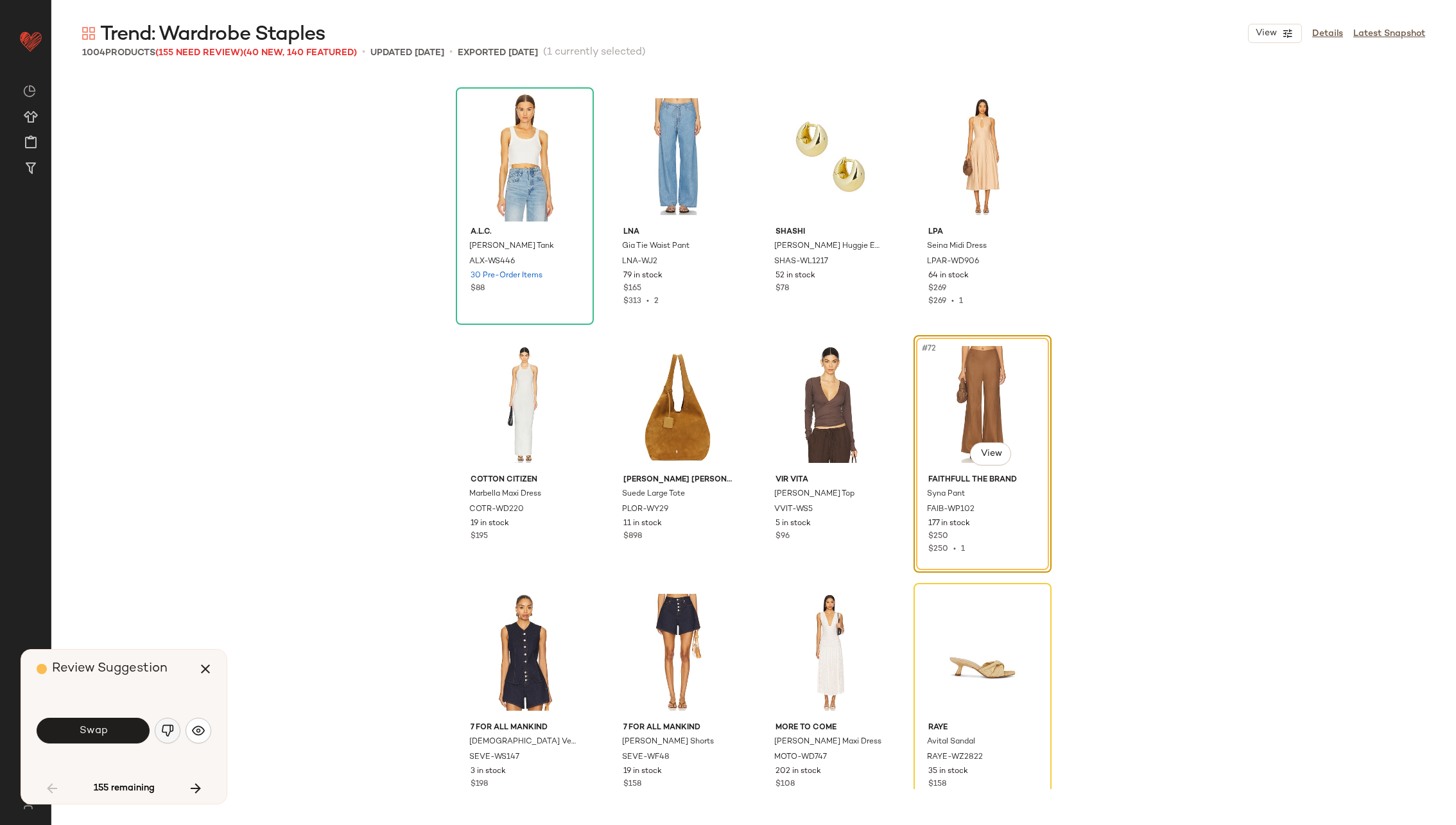
click at [170, 727] on img "button" at bounding box center [167, 730] width 13 height 13
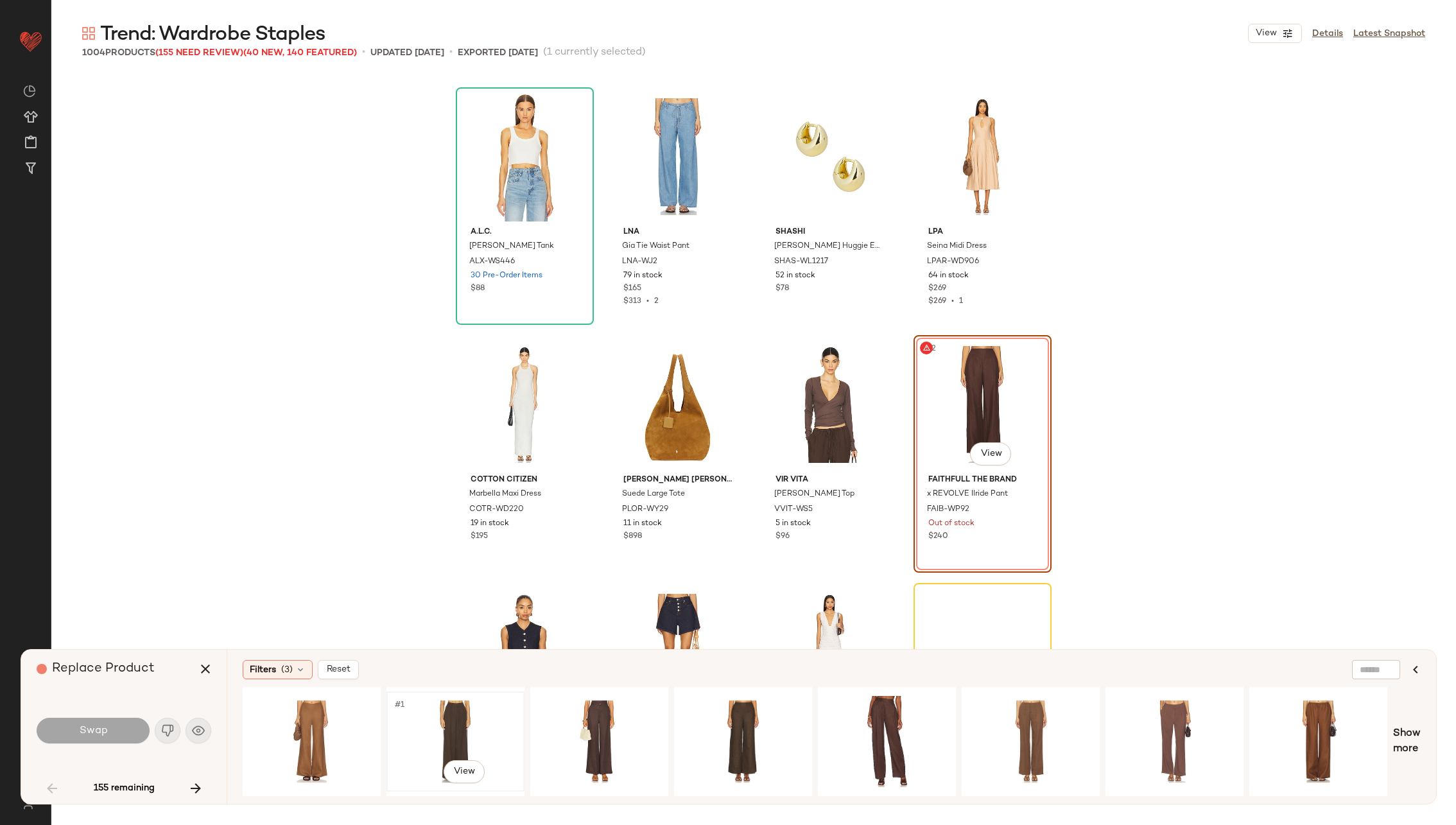
click at [436, 718] on div "#1 View" at bounding box center [455, 741] width 129 height 91
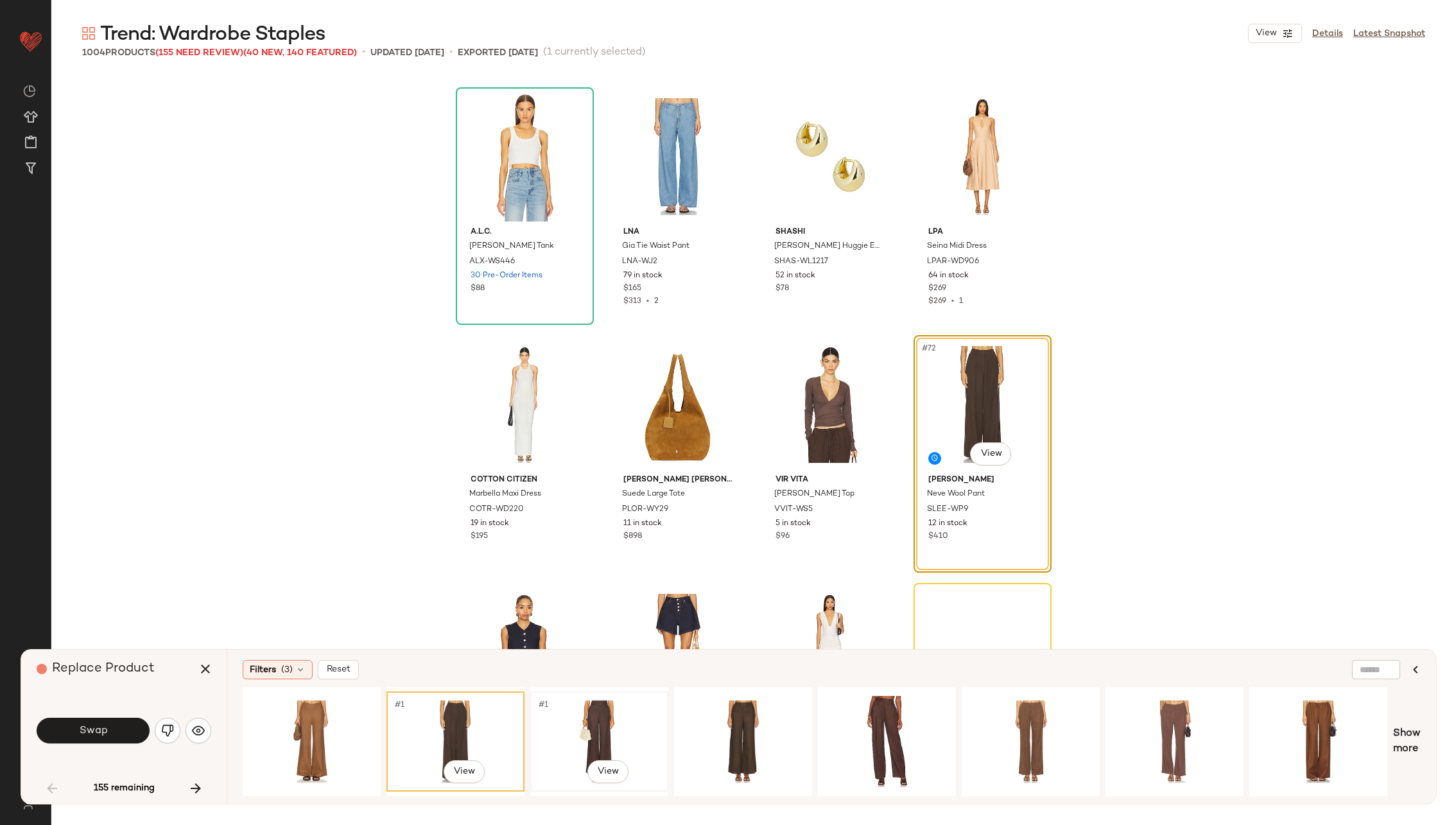
click at [603, 718] on div "#1 View" at bounding box center [598, 741] width 129 height 91
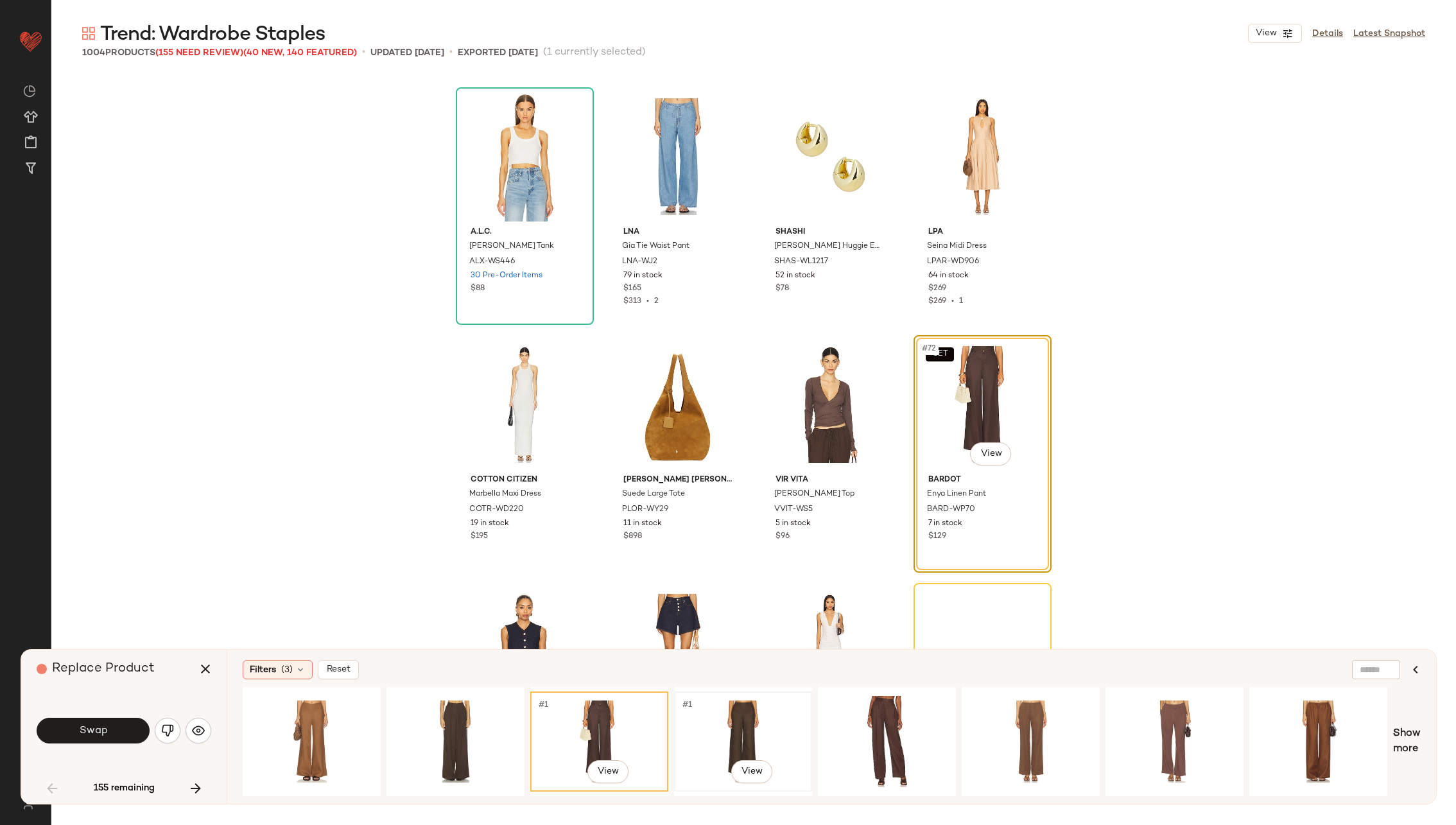
click at [763, 728] on div "#1 View" at bounding box center [743, 741] width 129 height 91
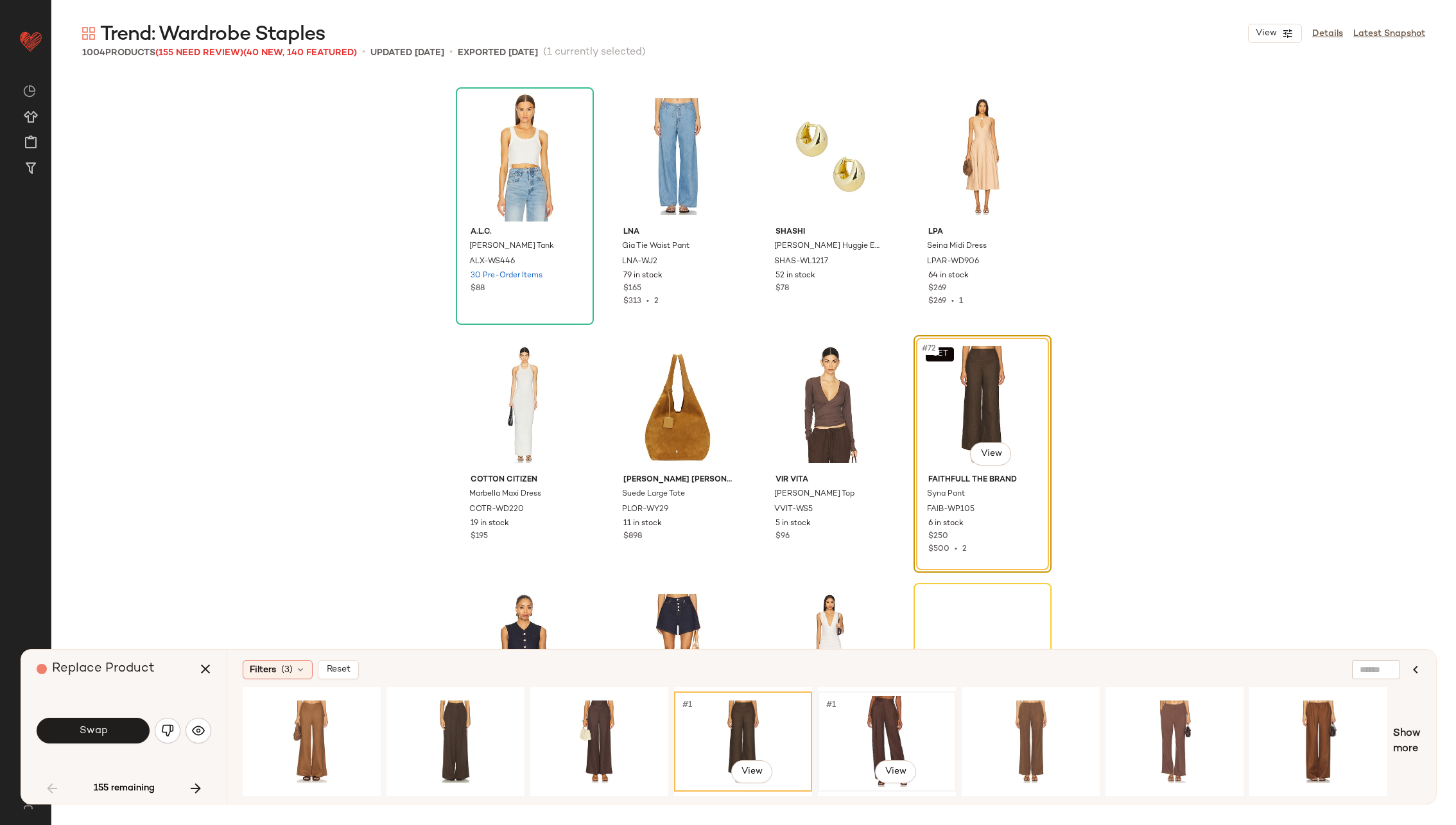
click at [856, 721] on div "#1 View" at bounding box center [886, 741] width 129 height 91
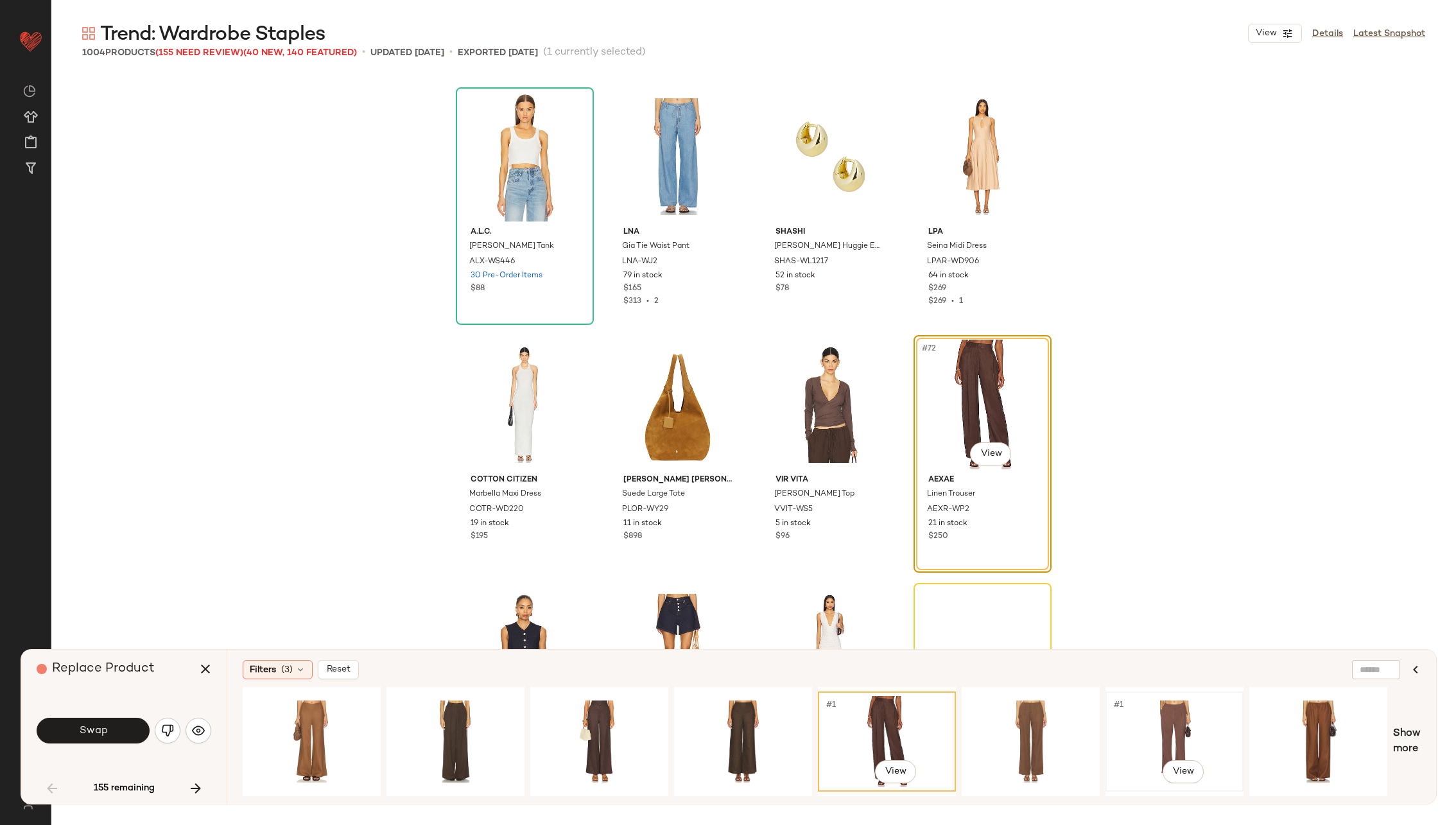
click at [1126, 715] on div "#1 View" at bounding box center [1173, 741] width 129 height 91
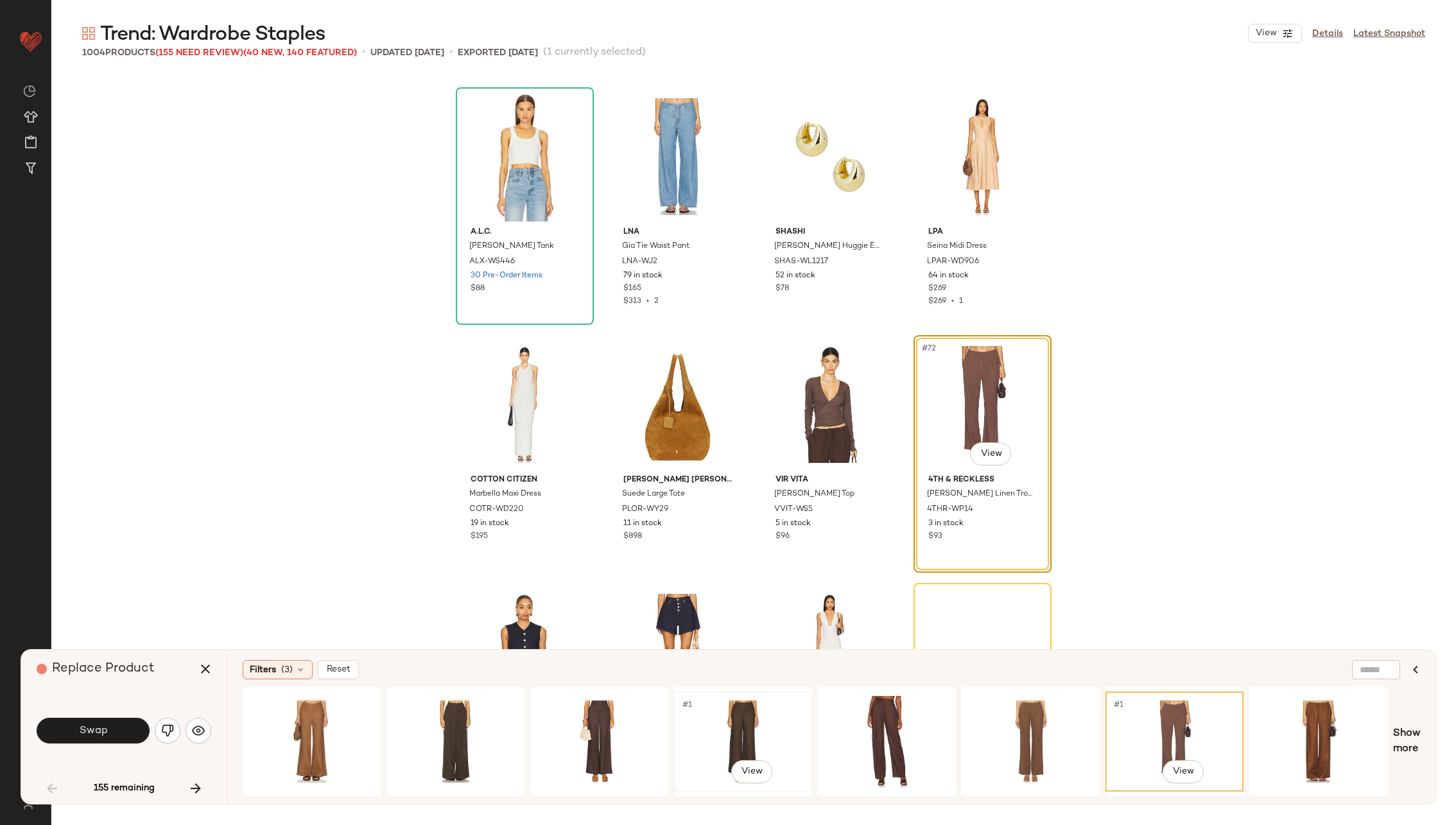
click at [741, 728] on div "#1 View" at bounding box center [743, 741] width 129 height 91
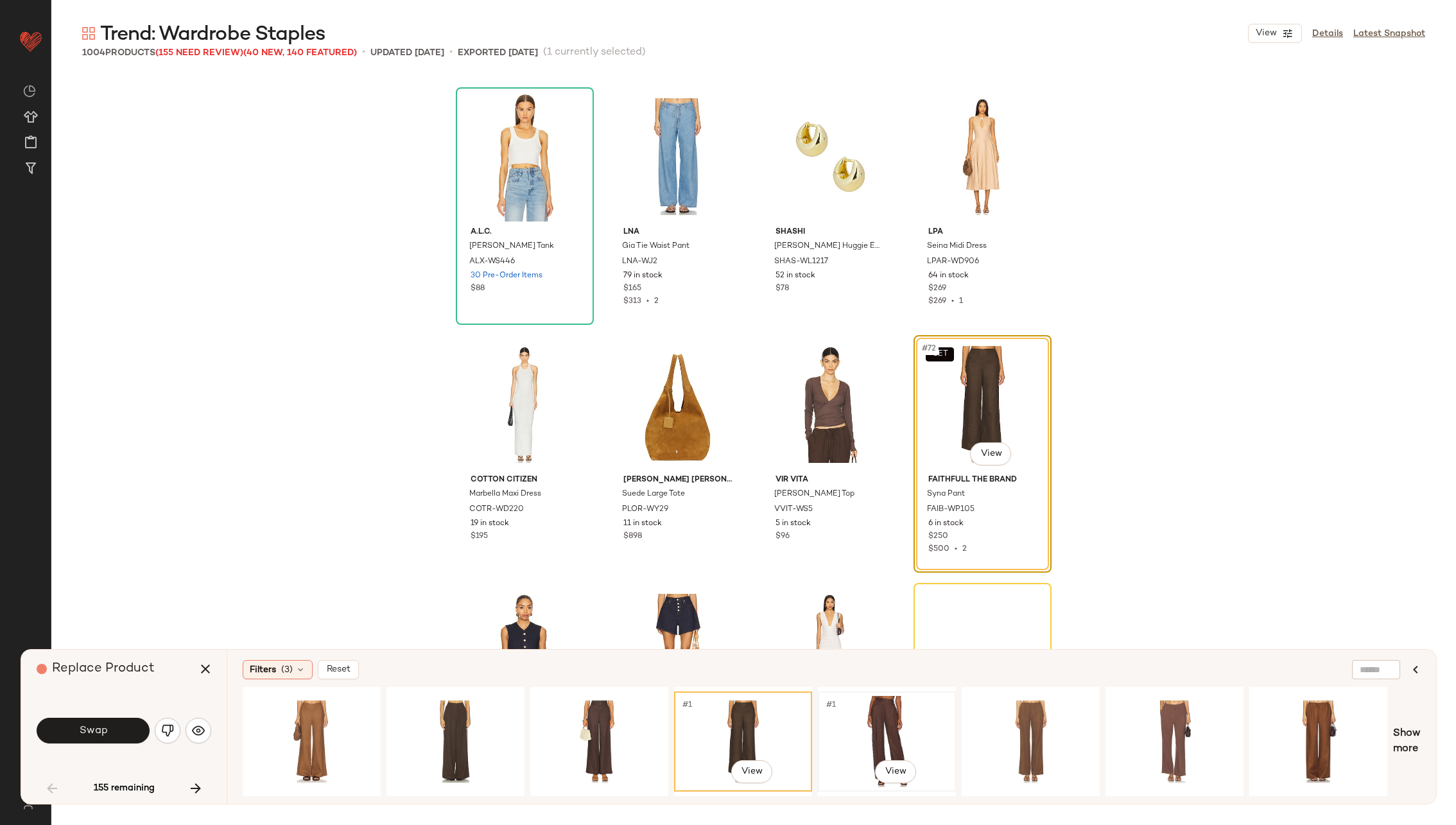
click at [850, 721] on div "#1 View" at bounding box center [886, 741] width 129 height 91
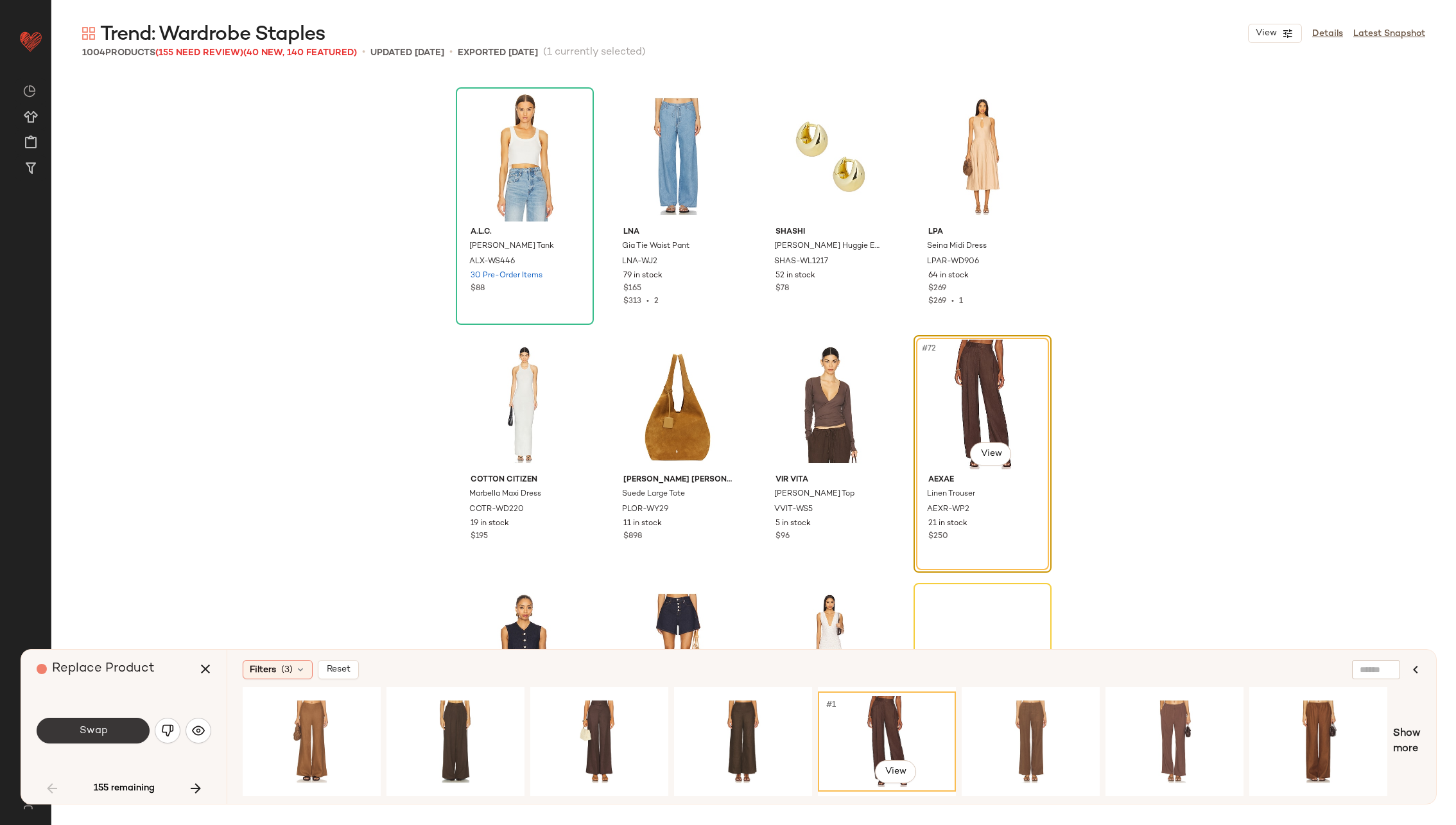
click at [110, 734] on button "Swap" at bounding box center [93, 730] width 113 height 25
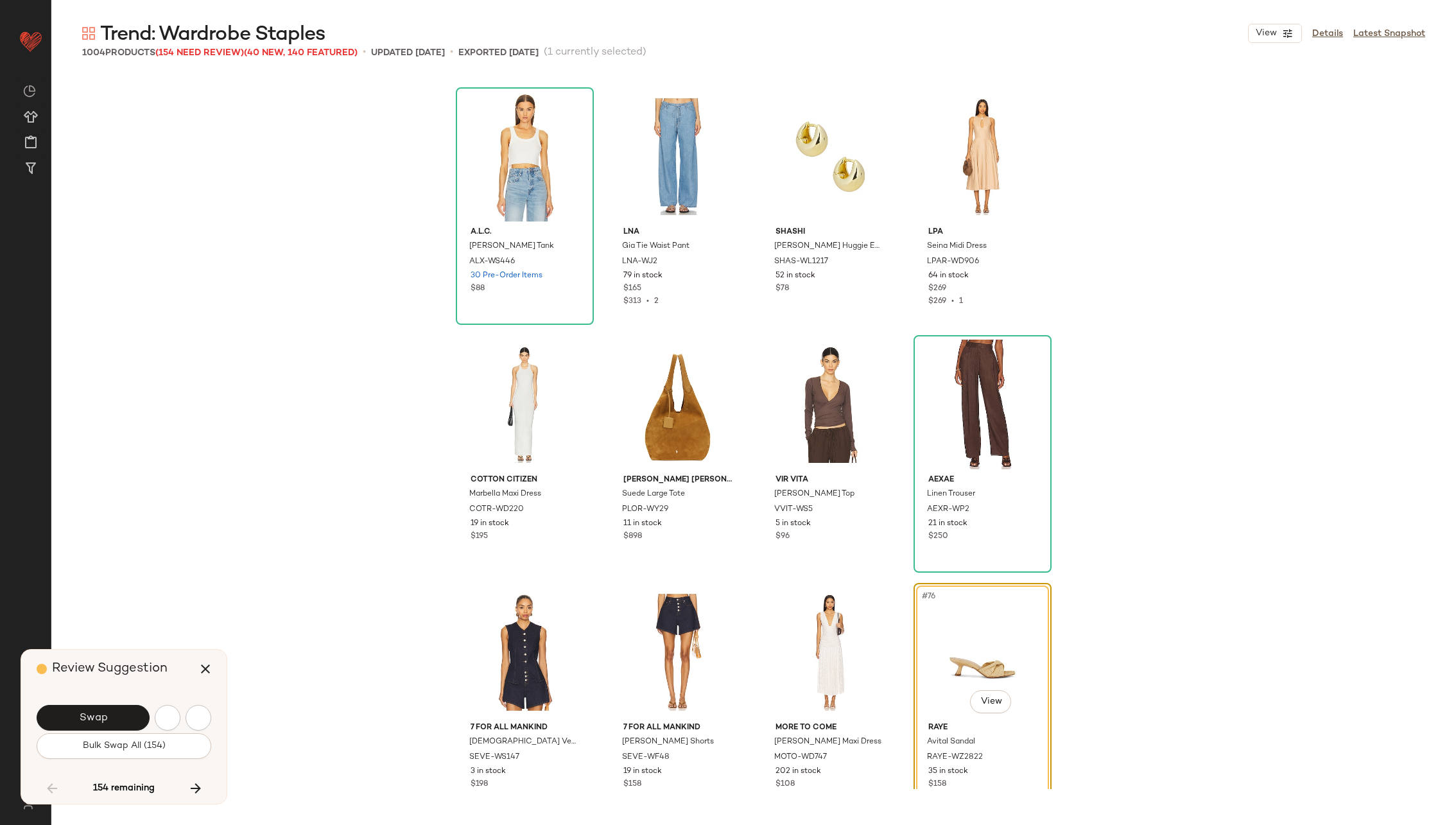
scroll to position [4211, 0]
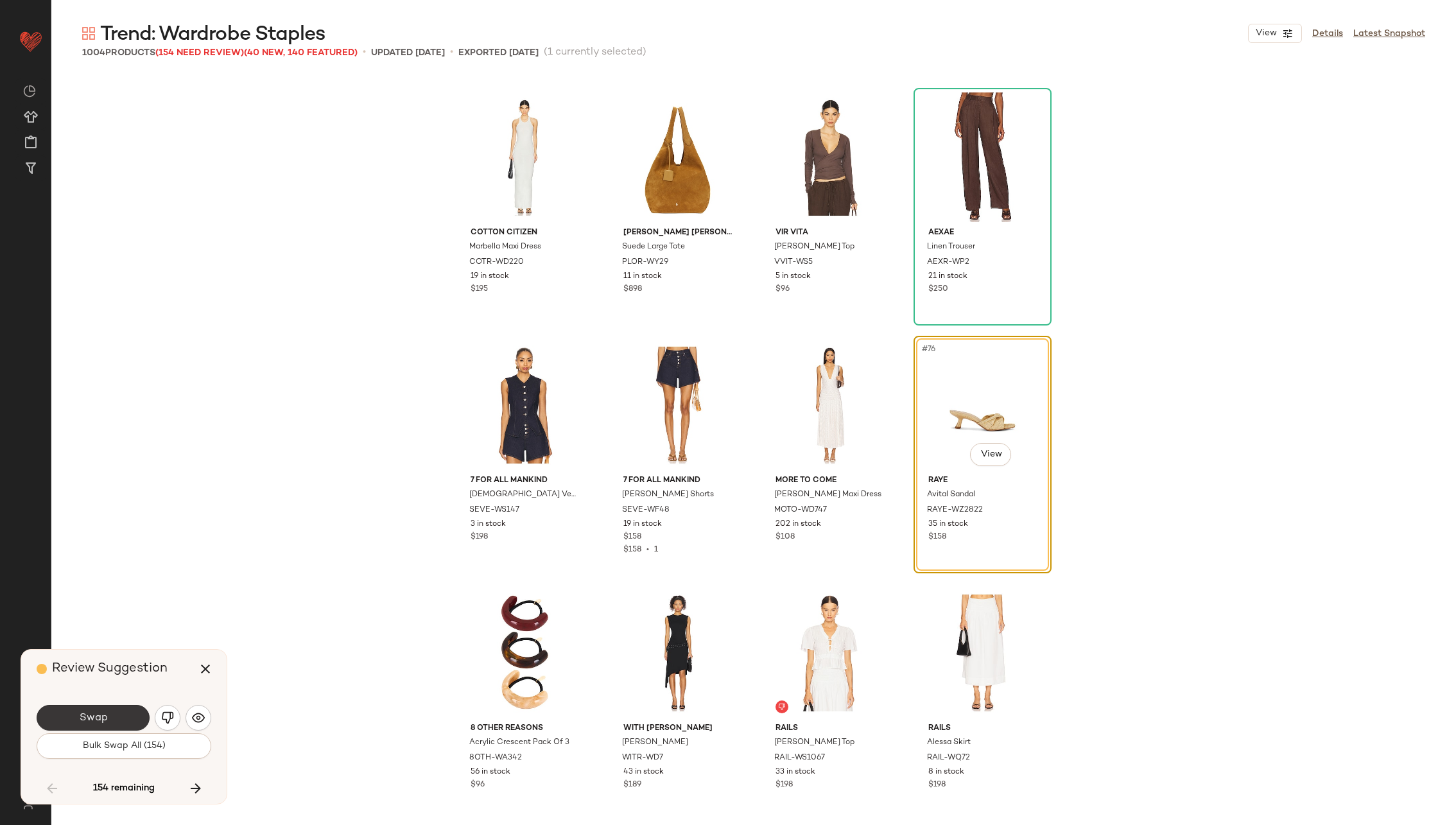
click at [100, 720] on span "Swap" at bounding box center [93, 718] width 29 height 13
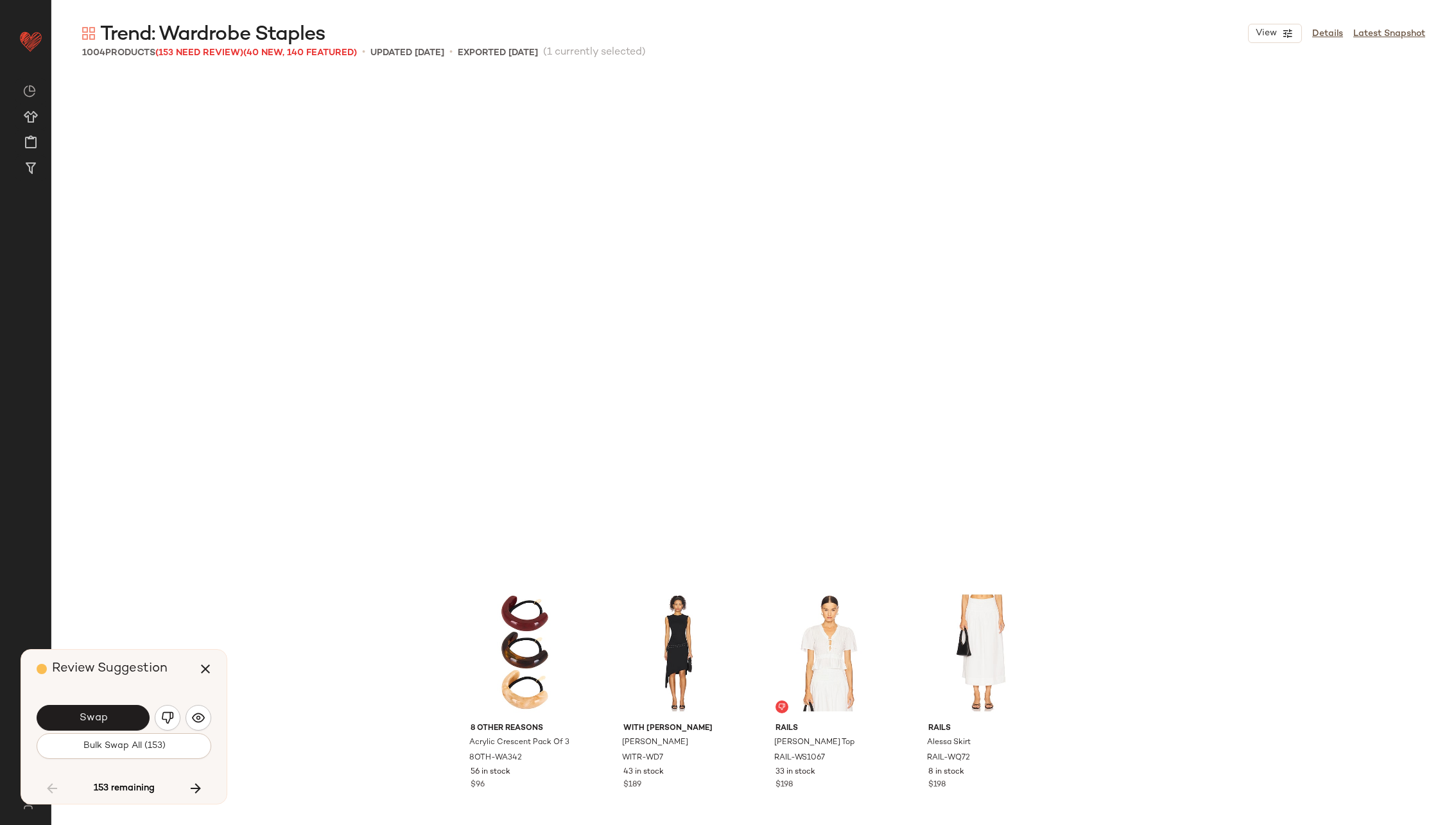
scroll to position [4707, 0]
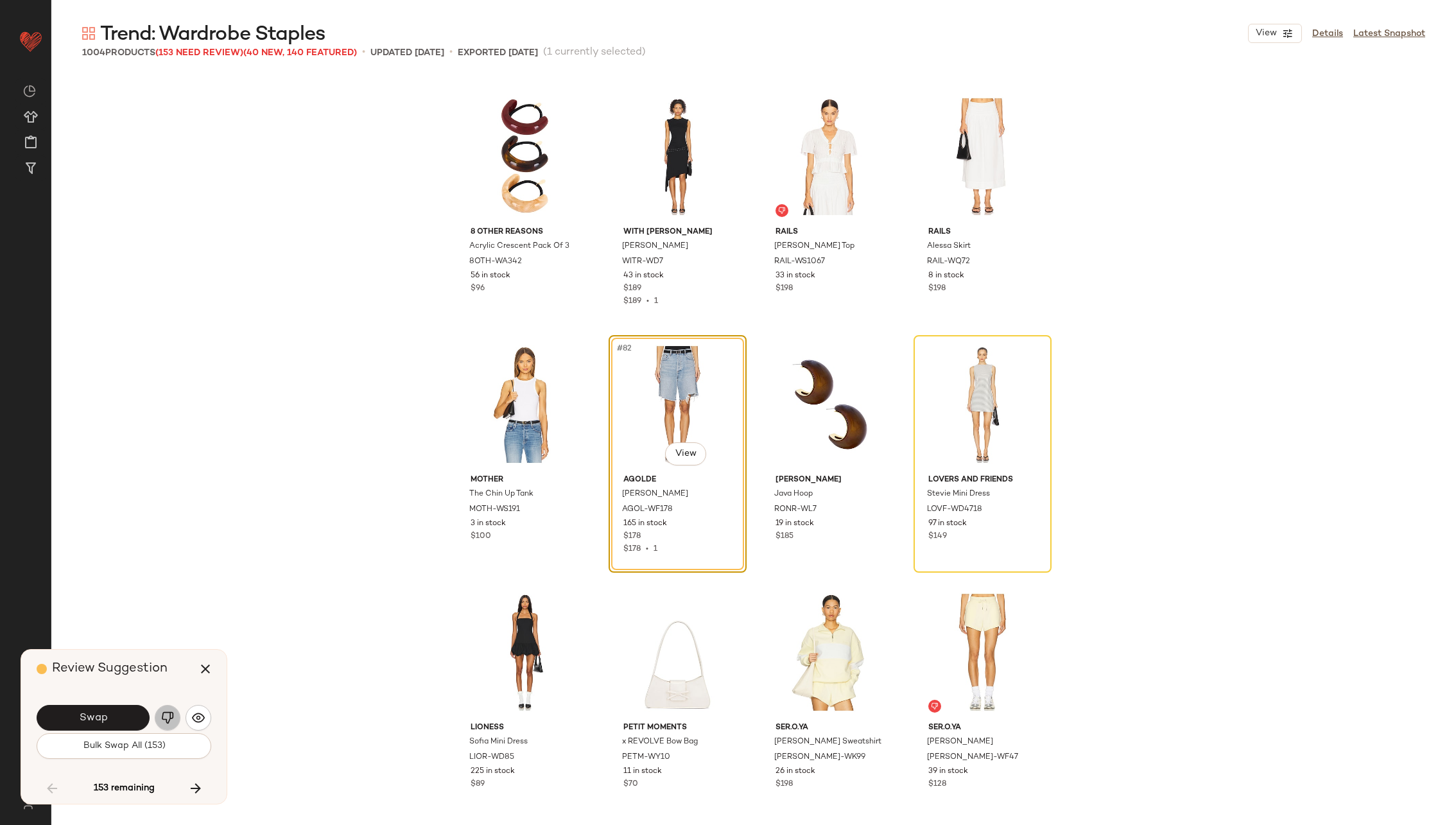
click at [163, 712] on img "button" at bounding box center [167, 718] width 13 height 13
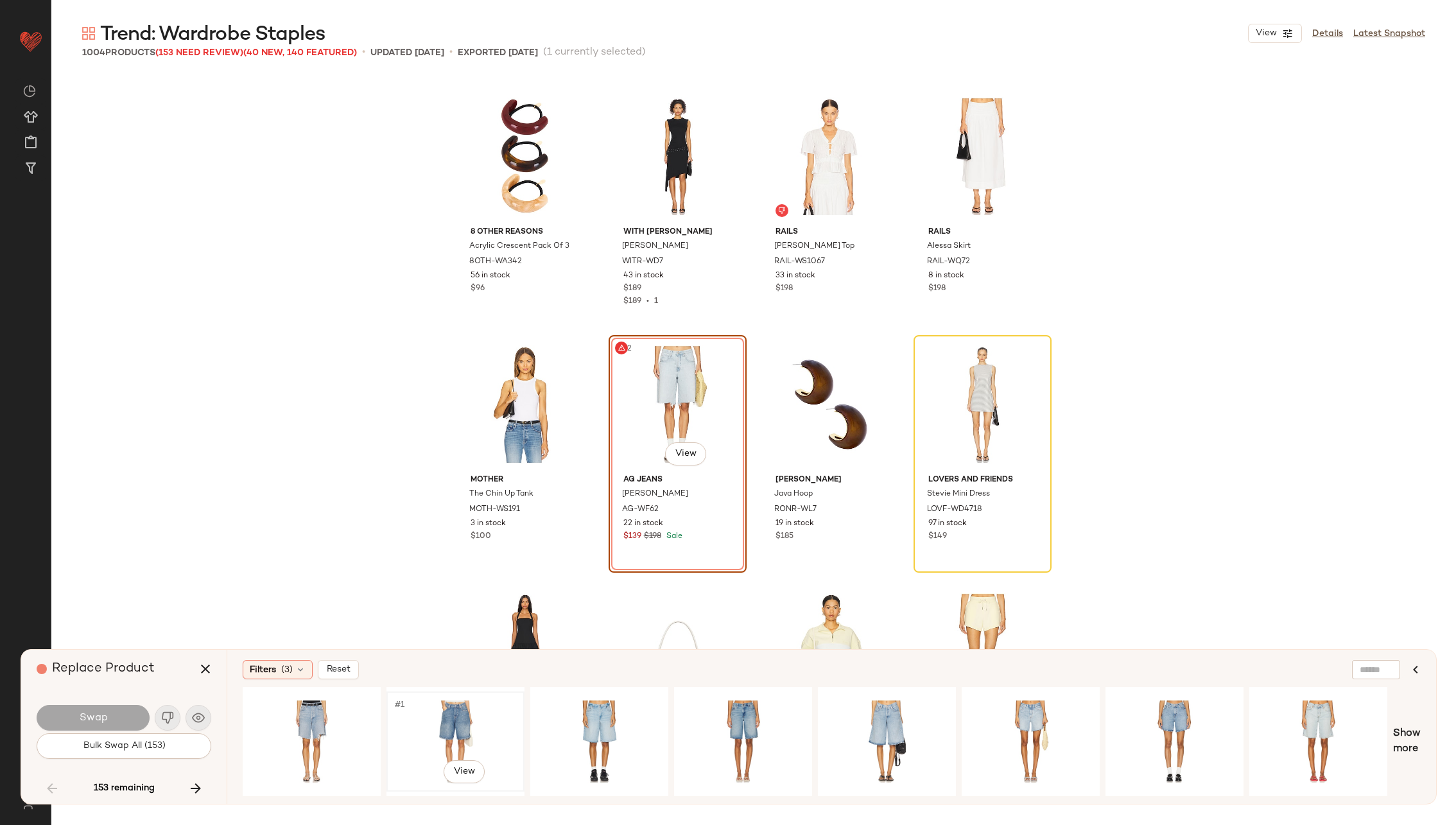
click at [474, 724] on div "#1 View" at bounding box center [455, 741] width 129 height 91
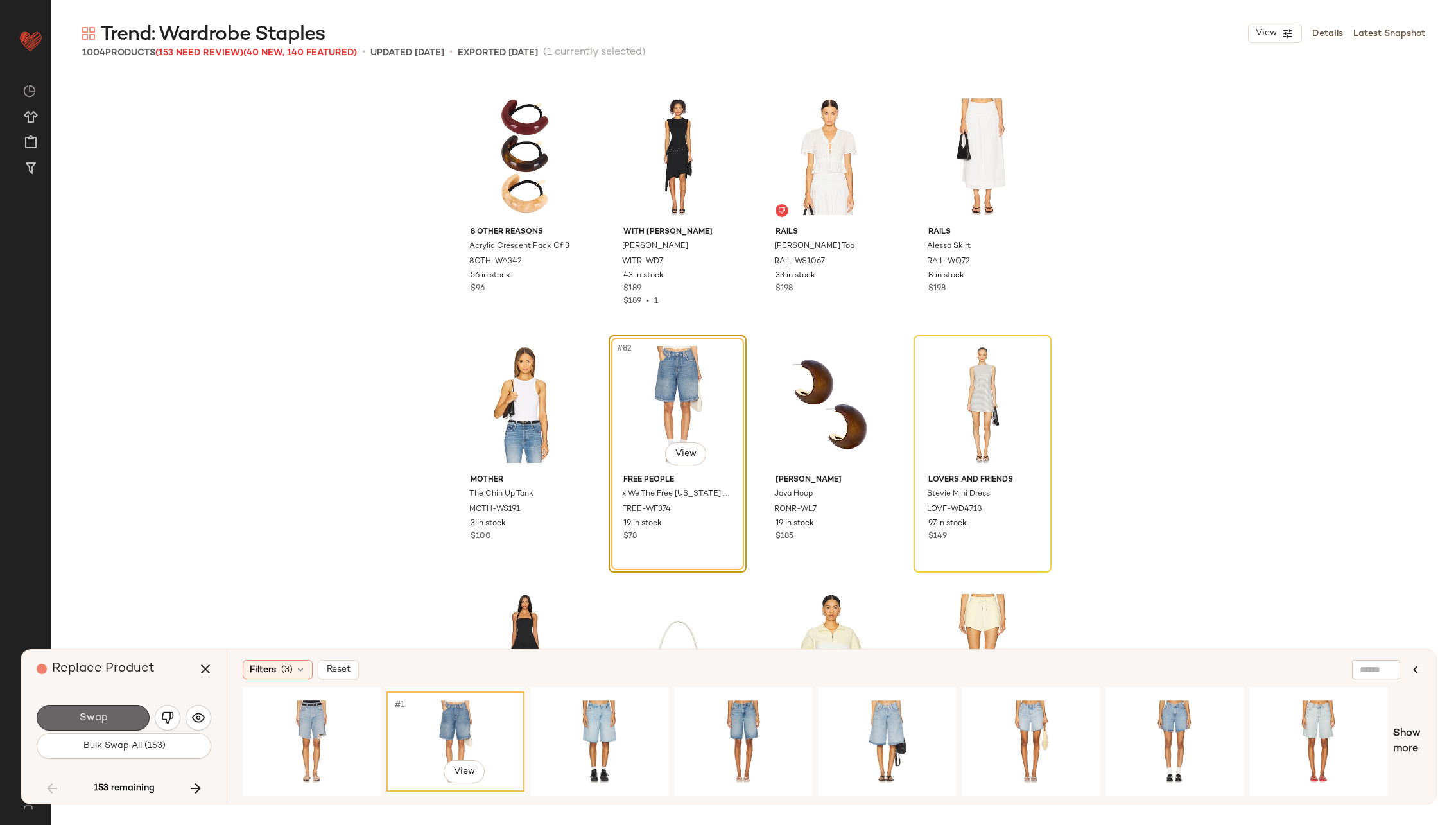
click at [136, 716] on button "Swap" at bounding box center [93, 718] width 113 height 25
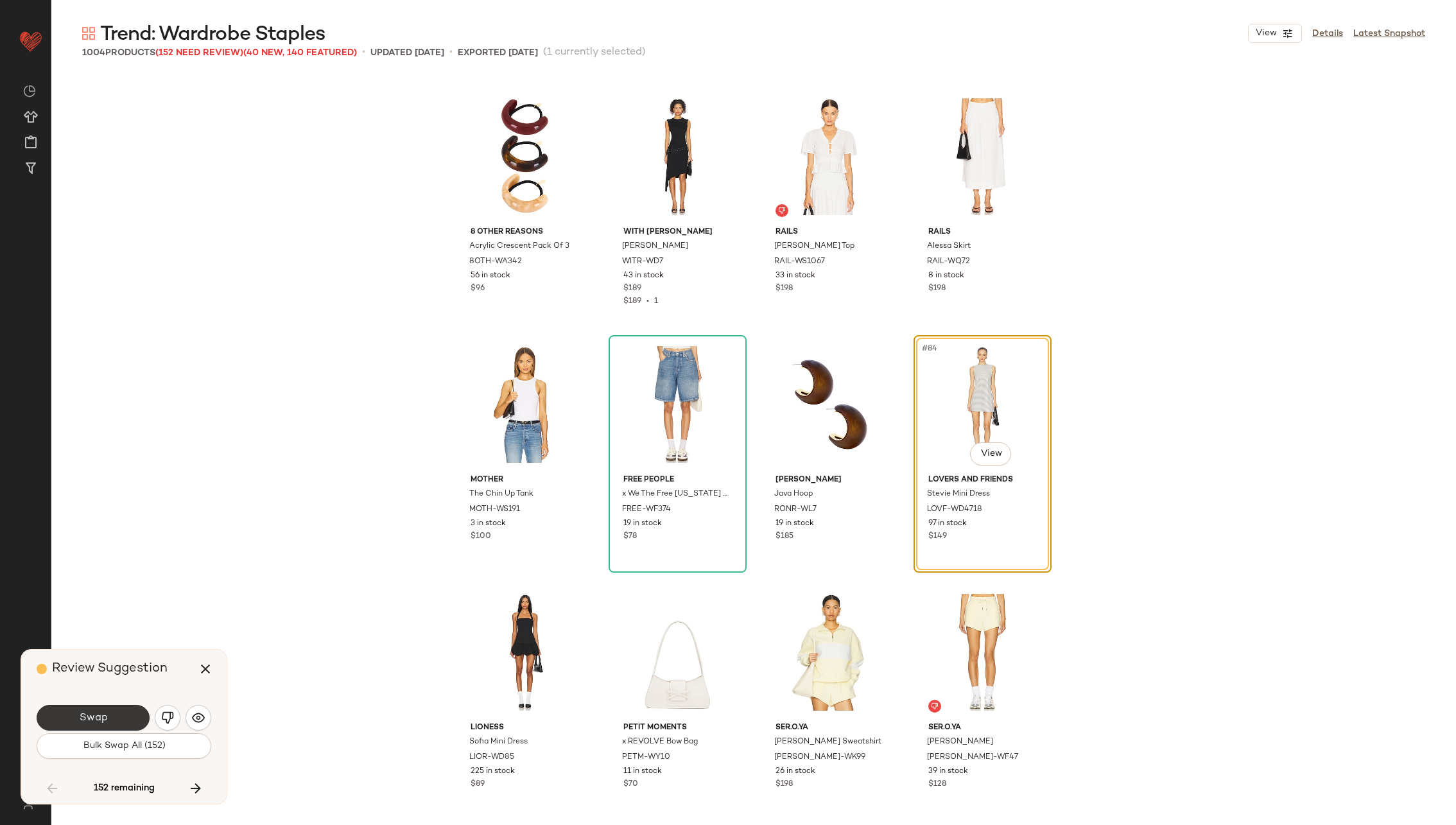
click at [119, 712] on button "Swap" at bounding box center [93, 718] width 113 height 25
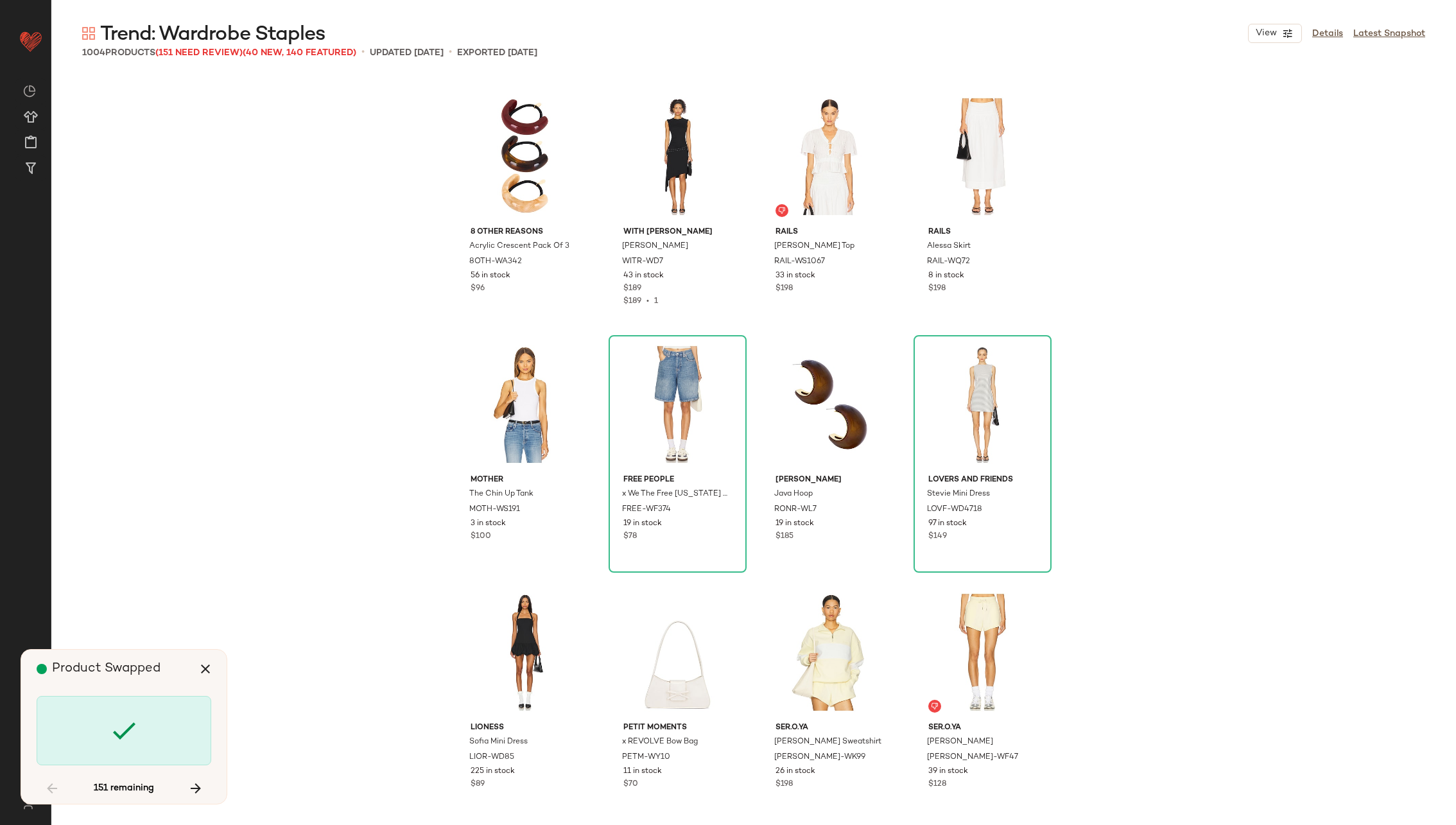
scroll to position [5203, 0]
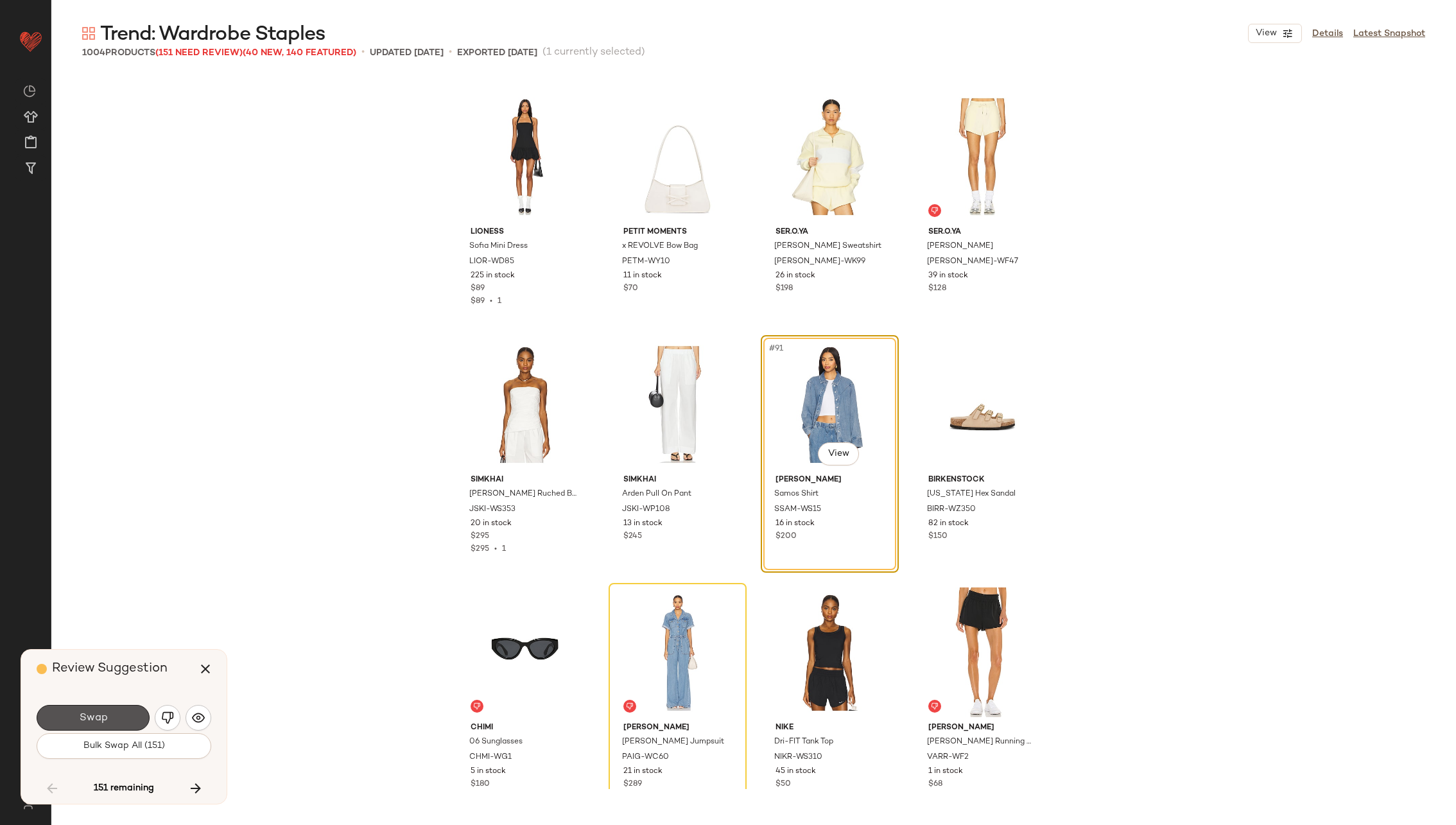
click at [119, 712] on button "Swap" at bounding box center [93, 718] width 113 height 25
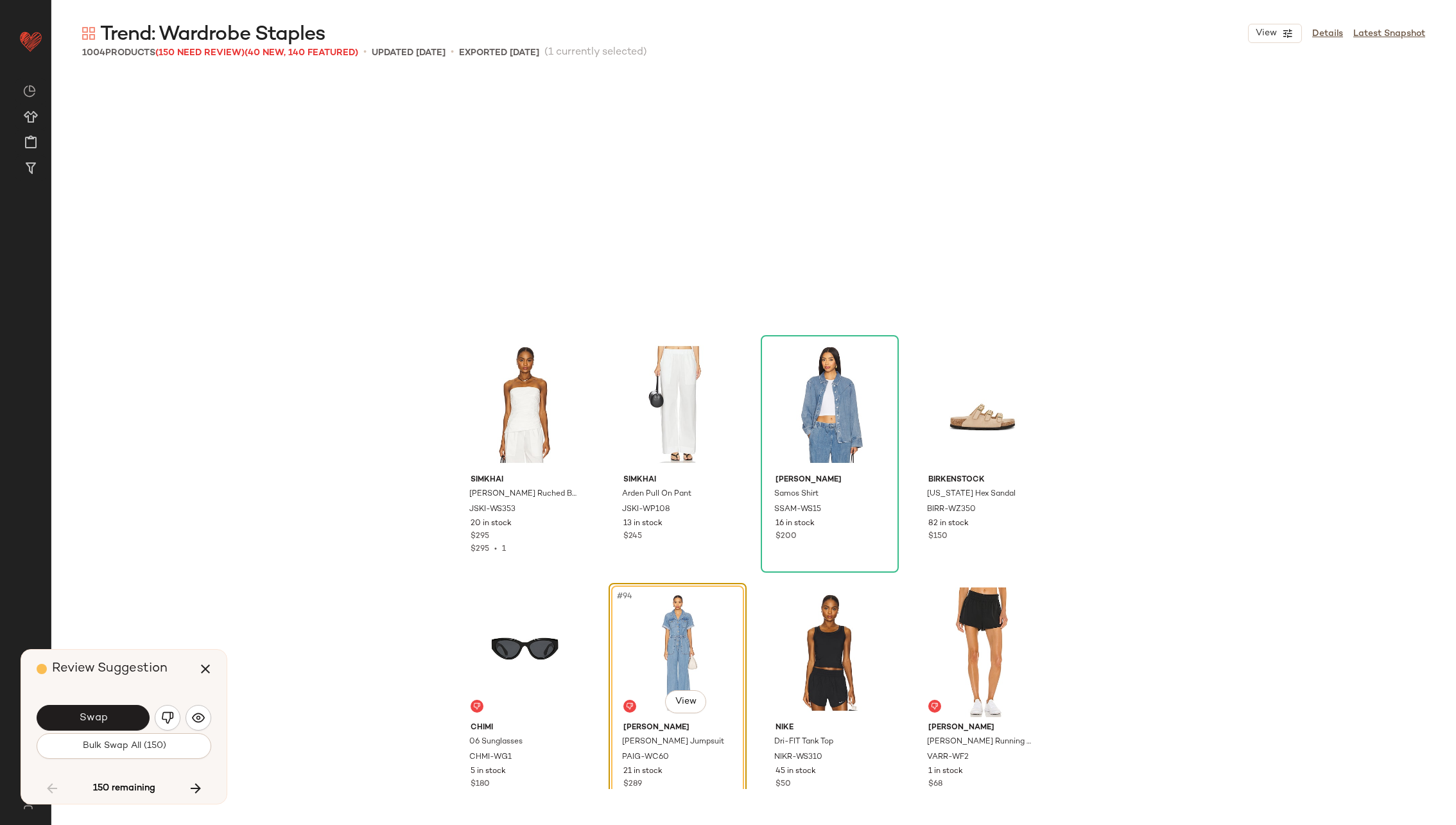
scroll to position [5450, 0]
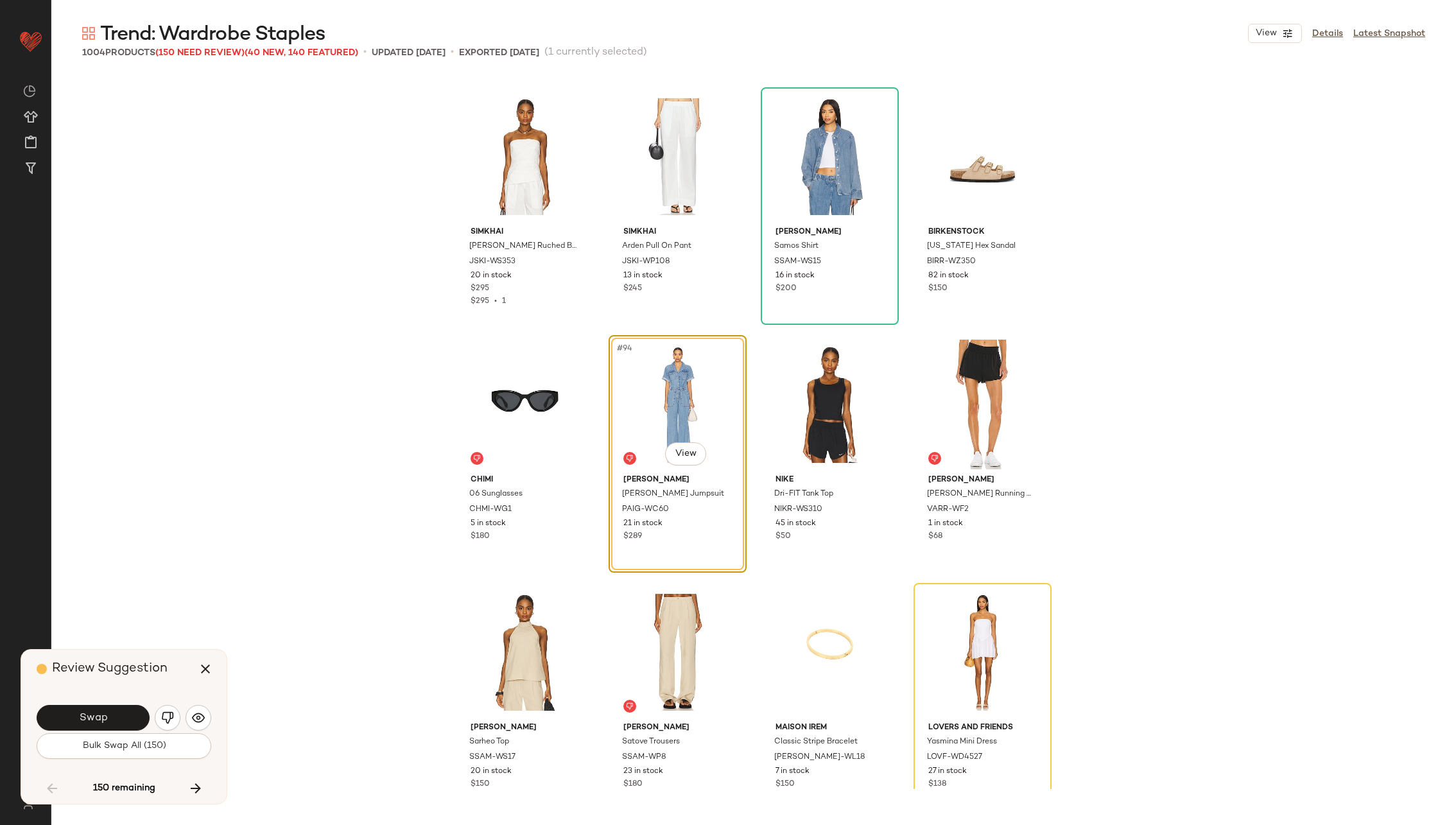
click at [119, 712] on button "Swap" at bounding box center [93, 718] width 113 height 25
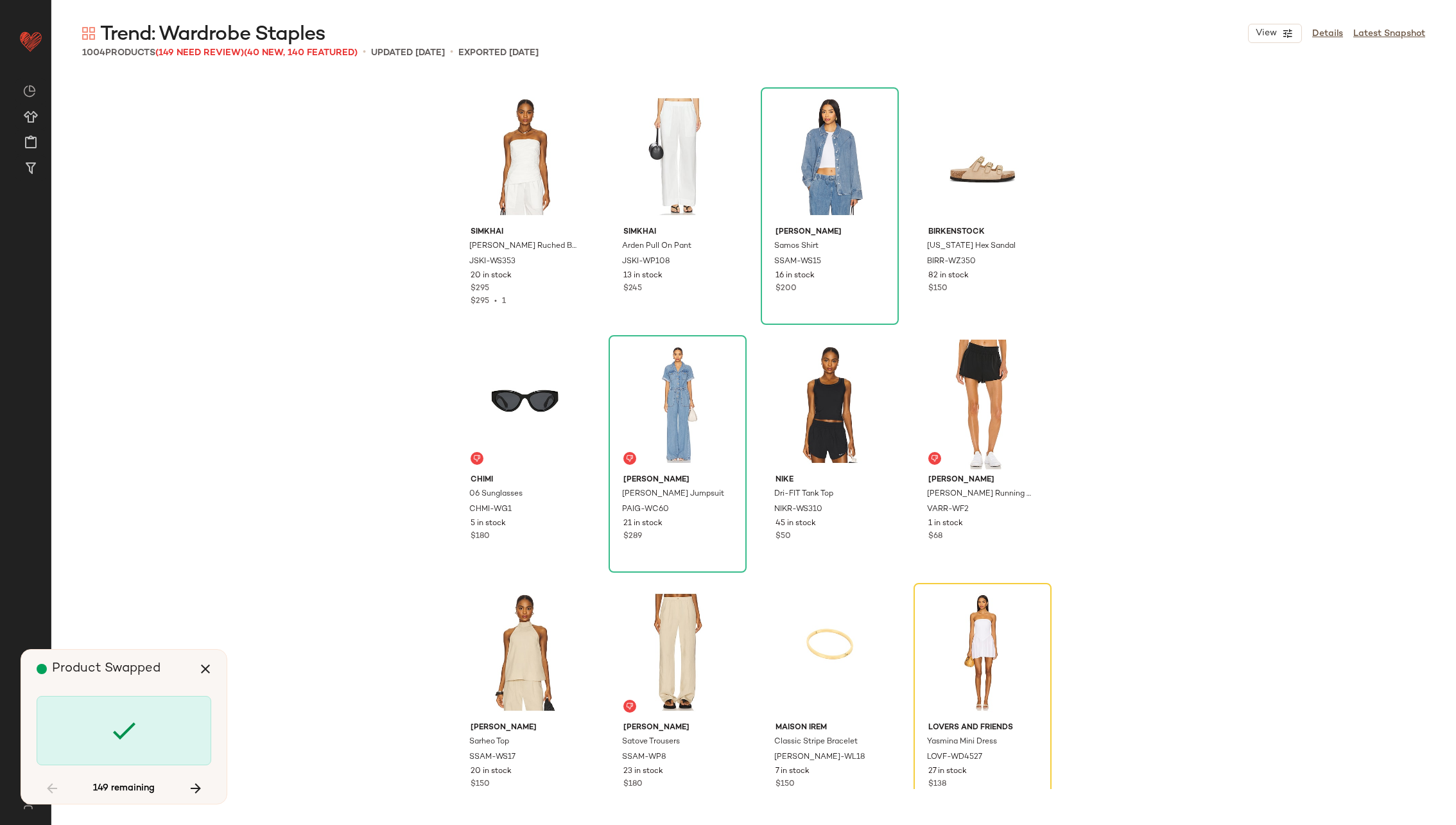
scroll to position [5697, 0]
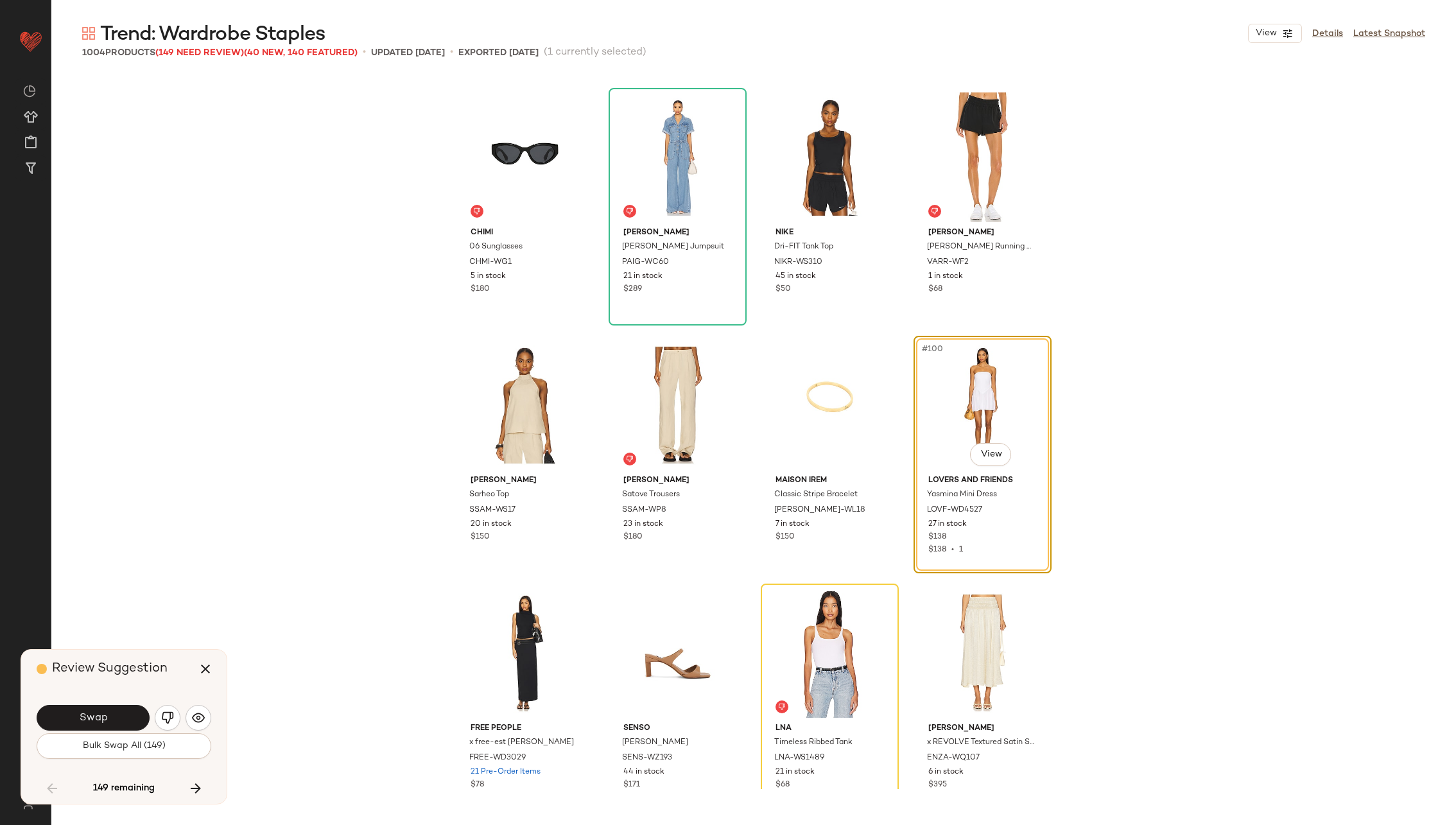
click at [119, 712] on button "Swap" at bounding box center [93, 718] width 113 height 25
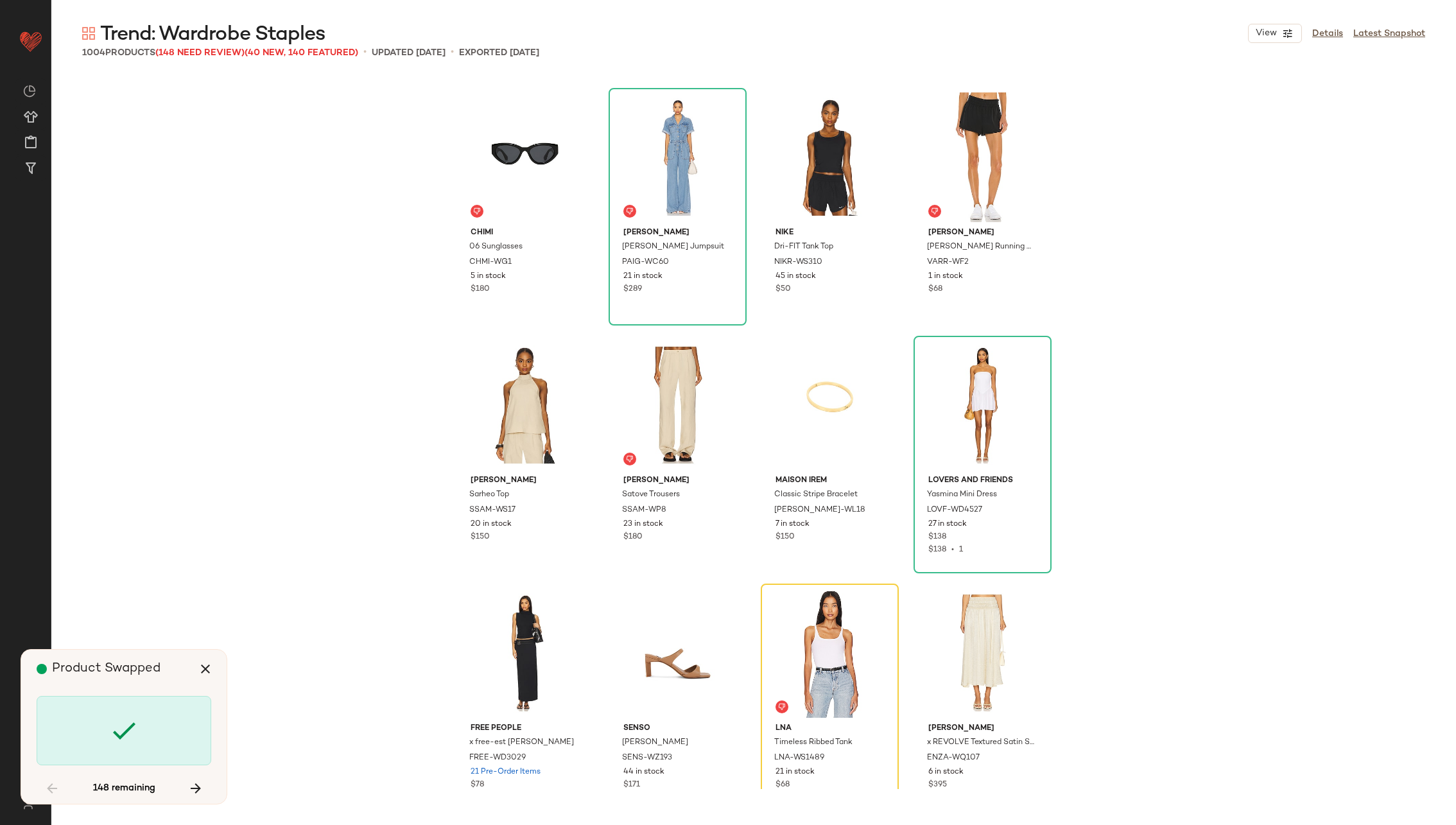
scroll to position [5946, 0]
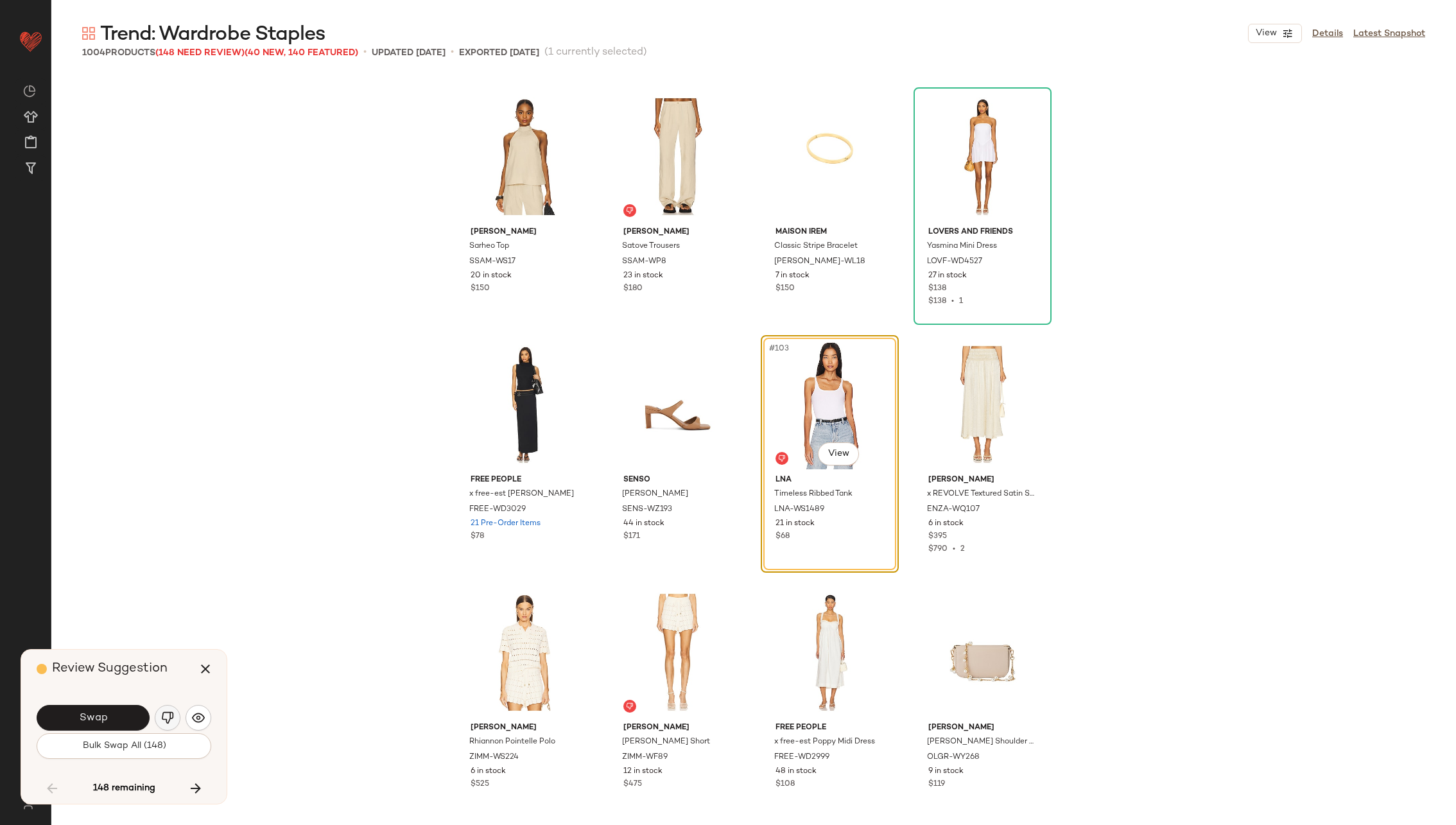
click at [167, 712] on img "button" at bounding box center [167, 718] width 13 height 13
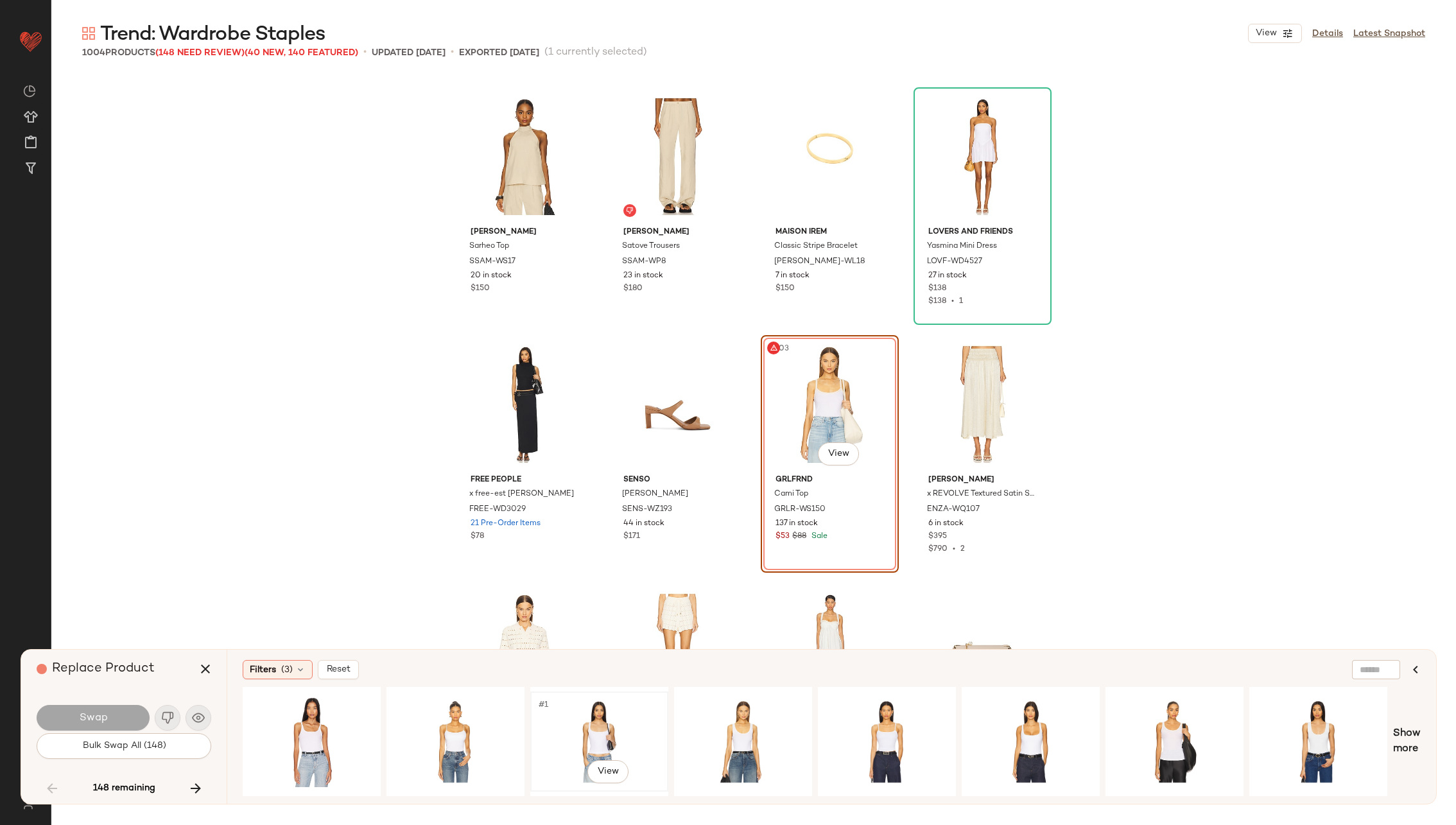
click at [604, 725] on div "#1 View" at bounding box center [598, 741] width 129 height 91
click at [116, 718] on button "Swap" at bounding box center [93, 718] width 113 height 25
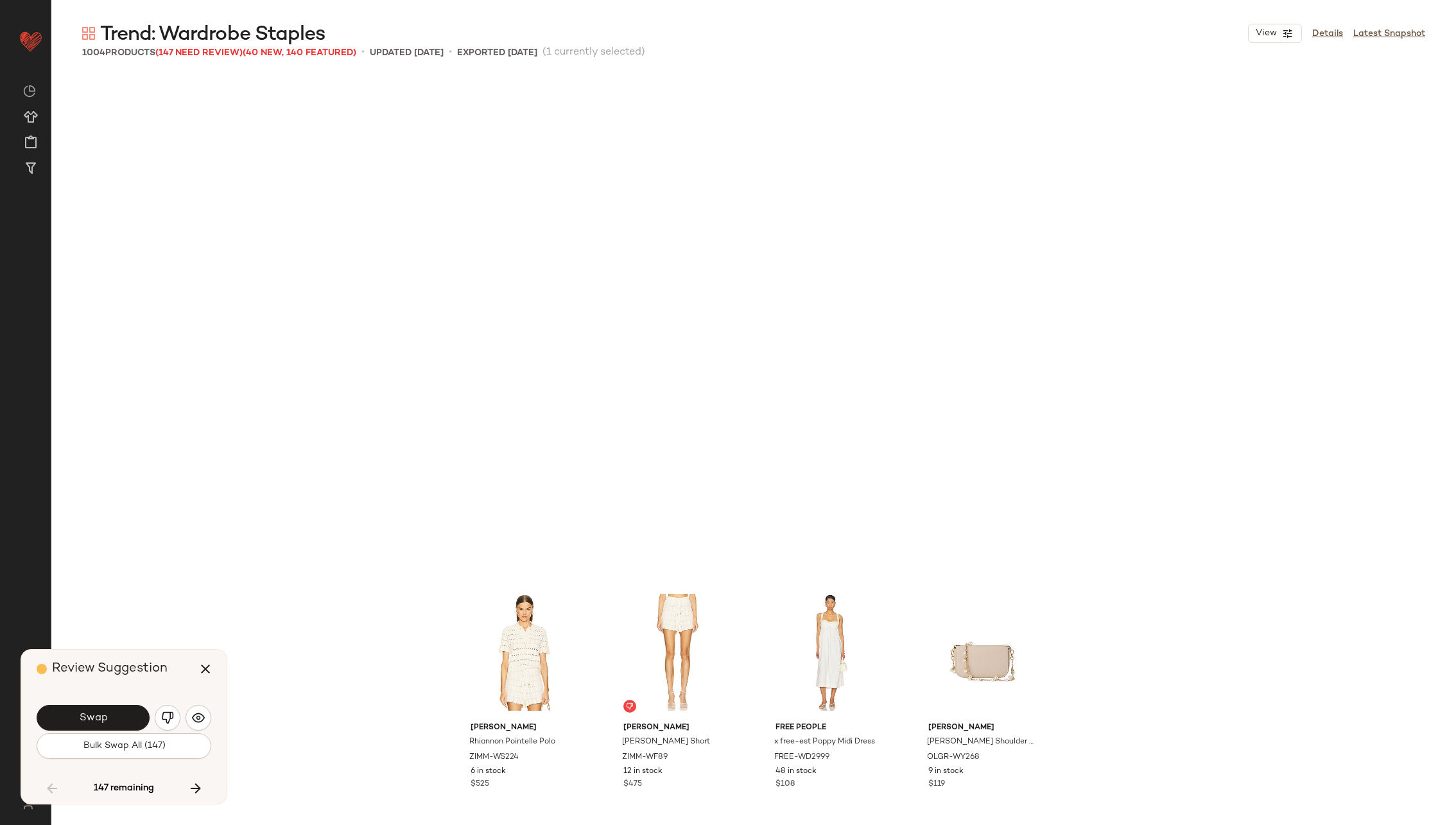
scroll to position [6440, 0]
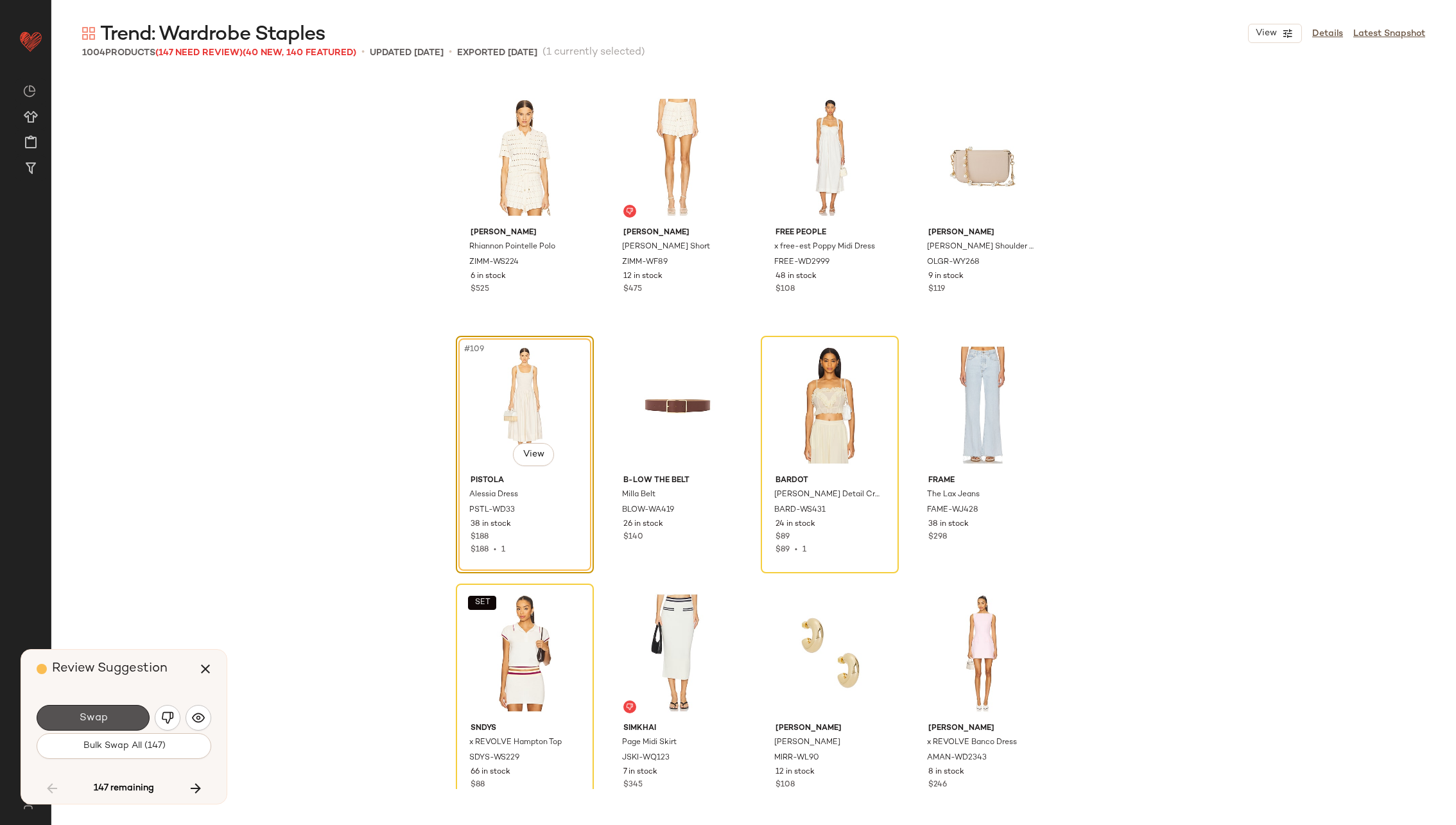
click at [116, 718] on button "Swap" at bounding box center [93, 718] width 113 height 25
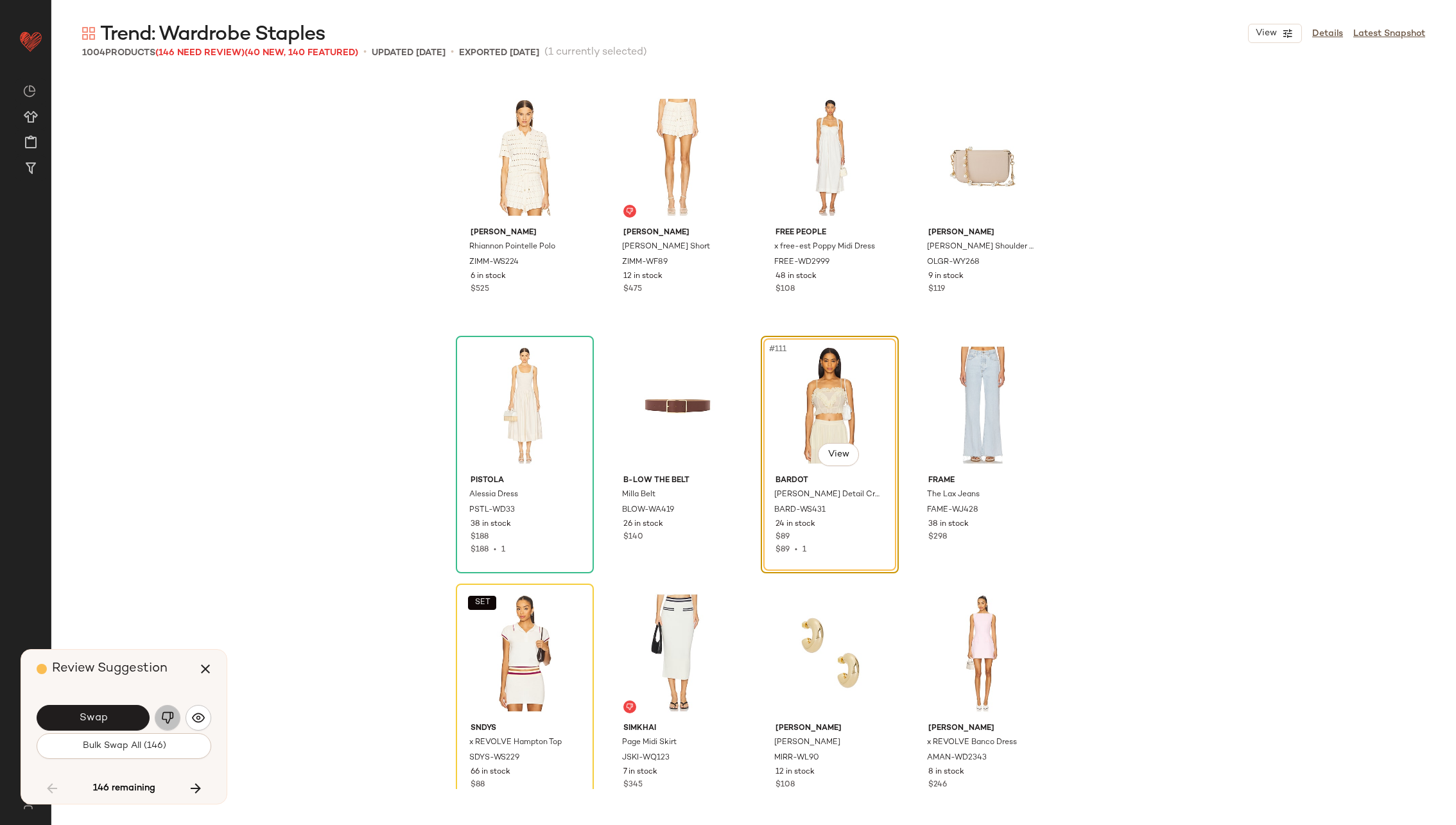
click at [162, 716] on img "button" at bounding box center [167, 718] width 13 height 13
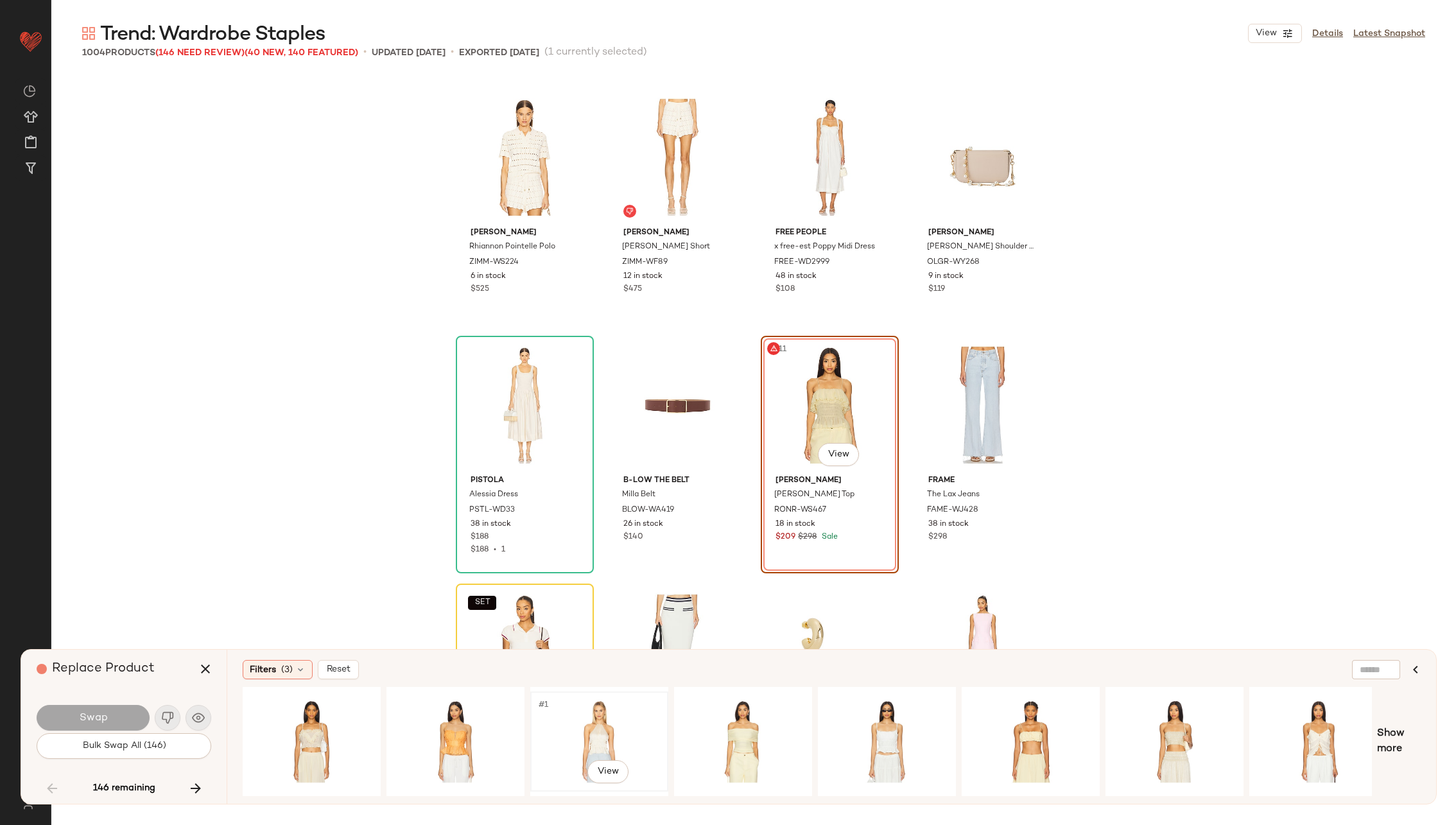
click at [603, 728] on div "#1 View" at bounding box center [598, 741] width 129 height 91
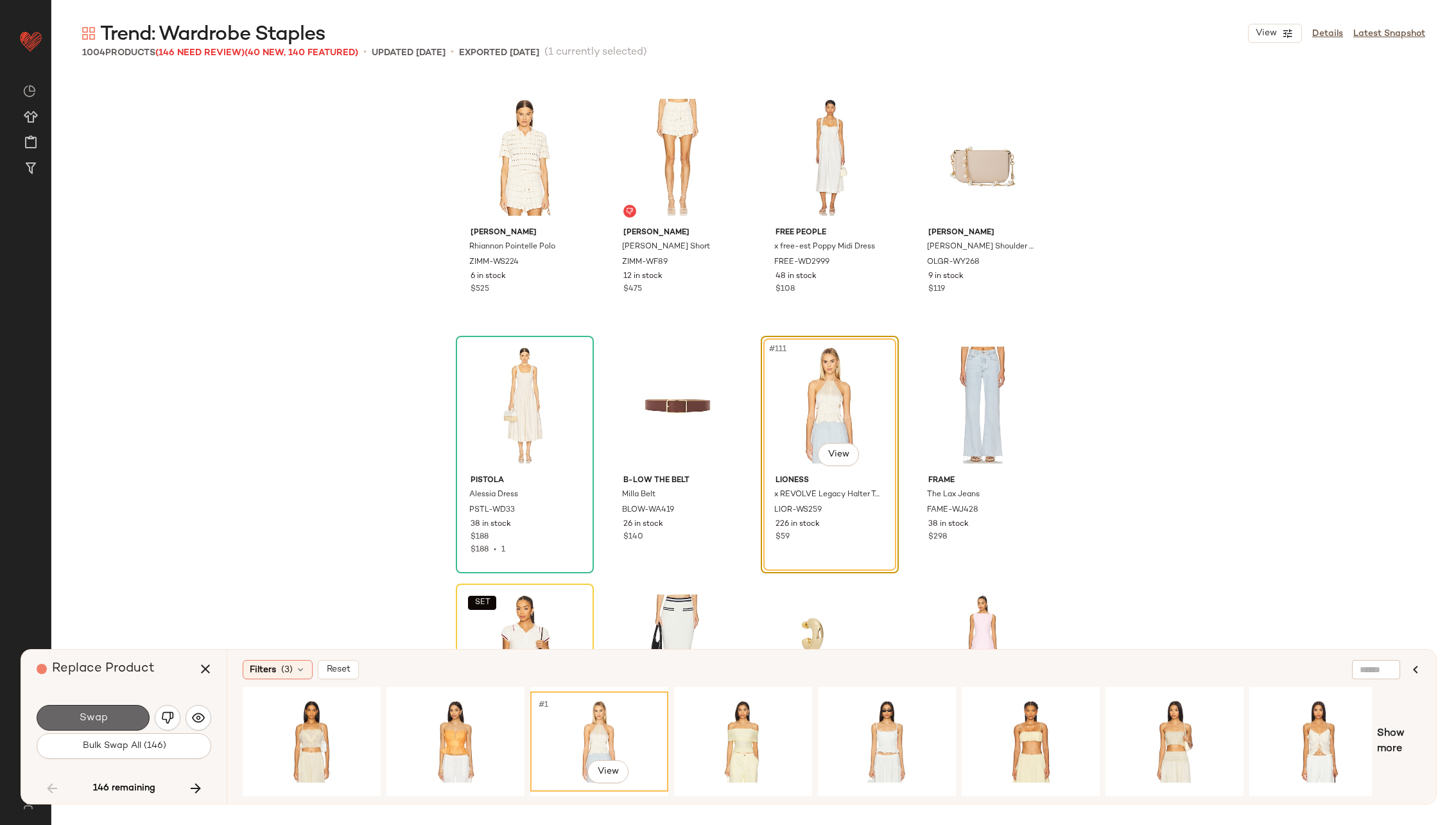
click at [121, 717] on button "Swap" at bounding box center [93, 718] width 113 height 25
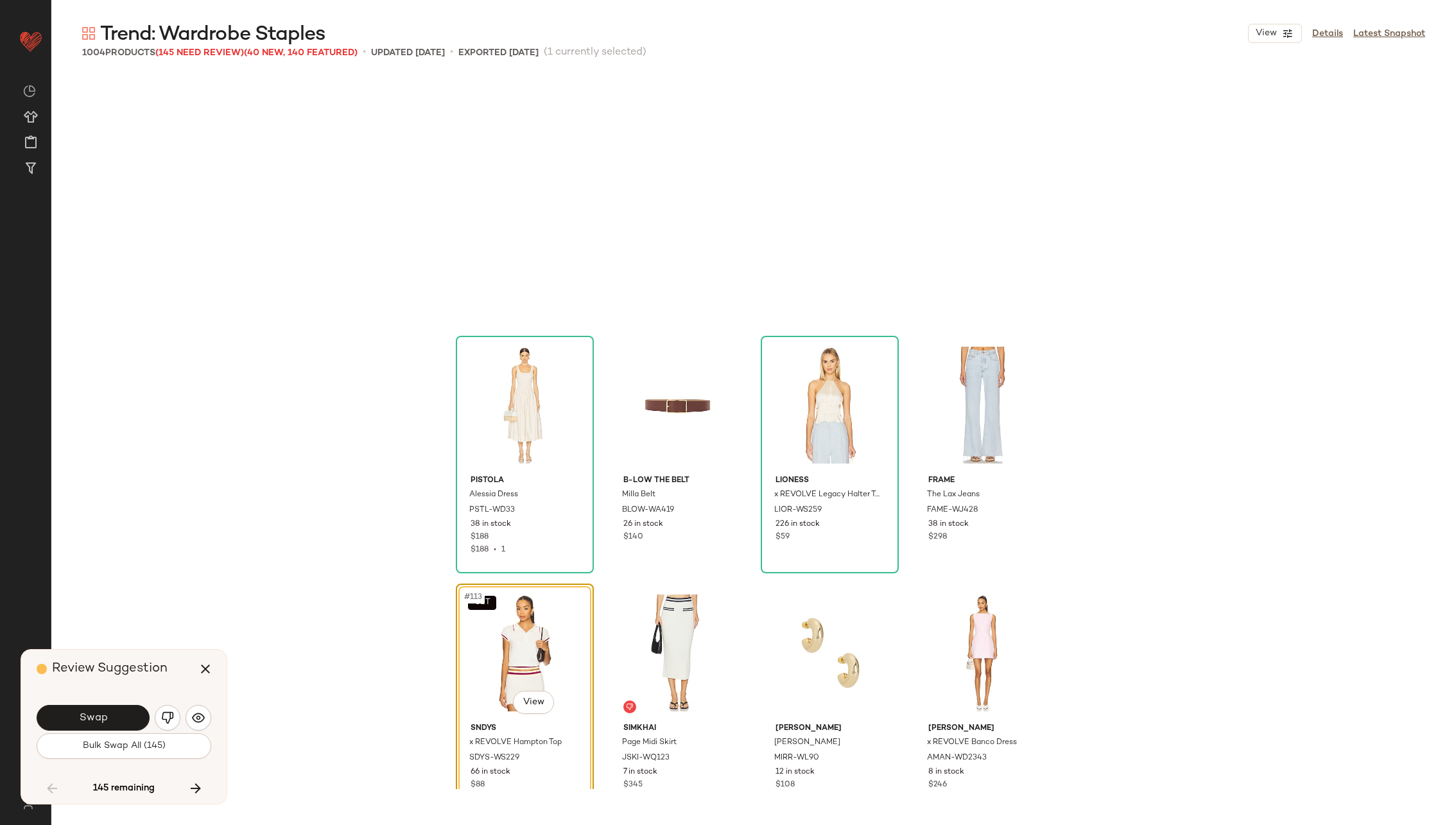
scroll to position [6688, 0]
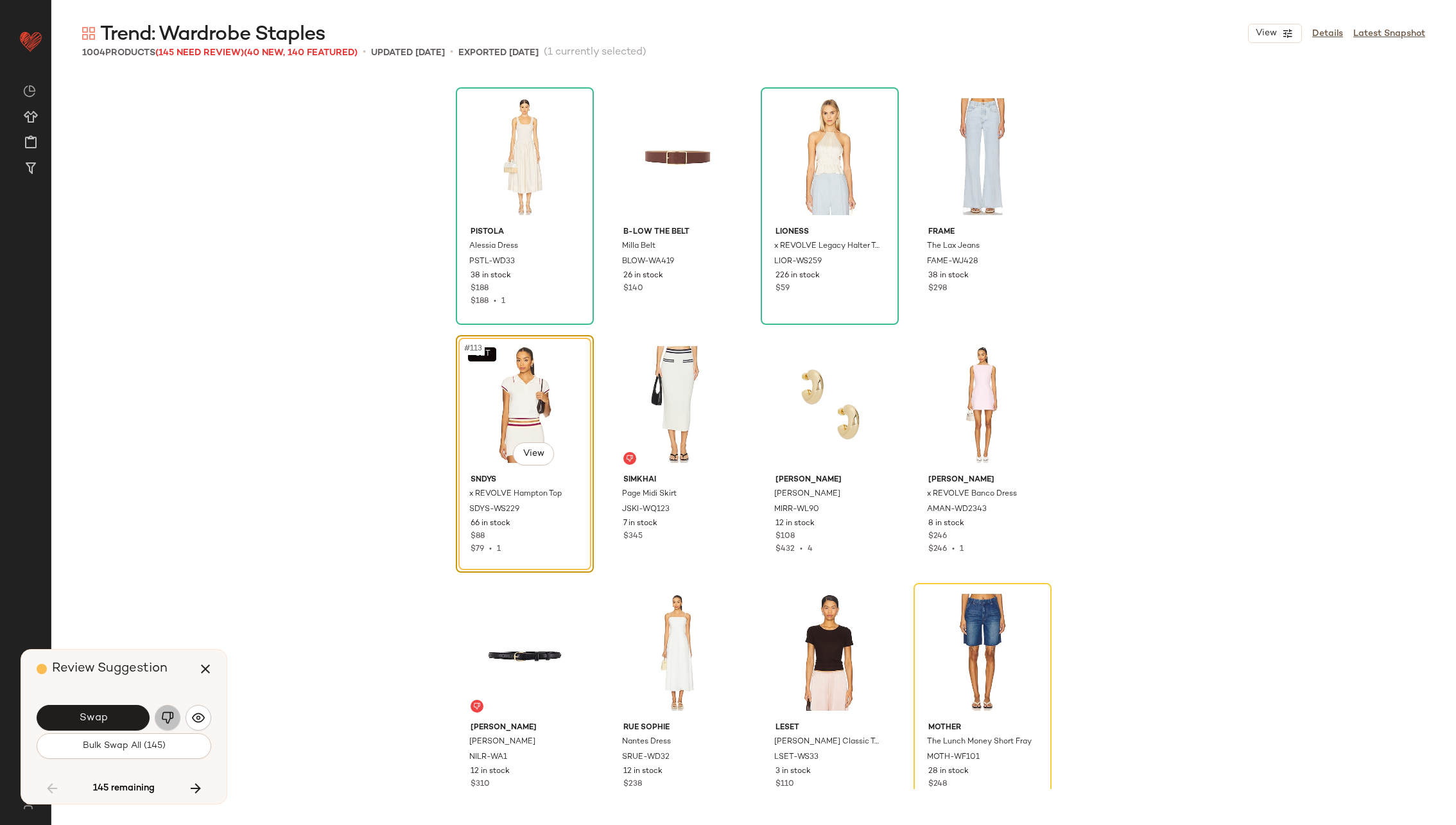
click at [169, 717] on img "button" at bounding box center [167, 718] width 13 height 13
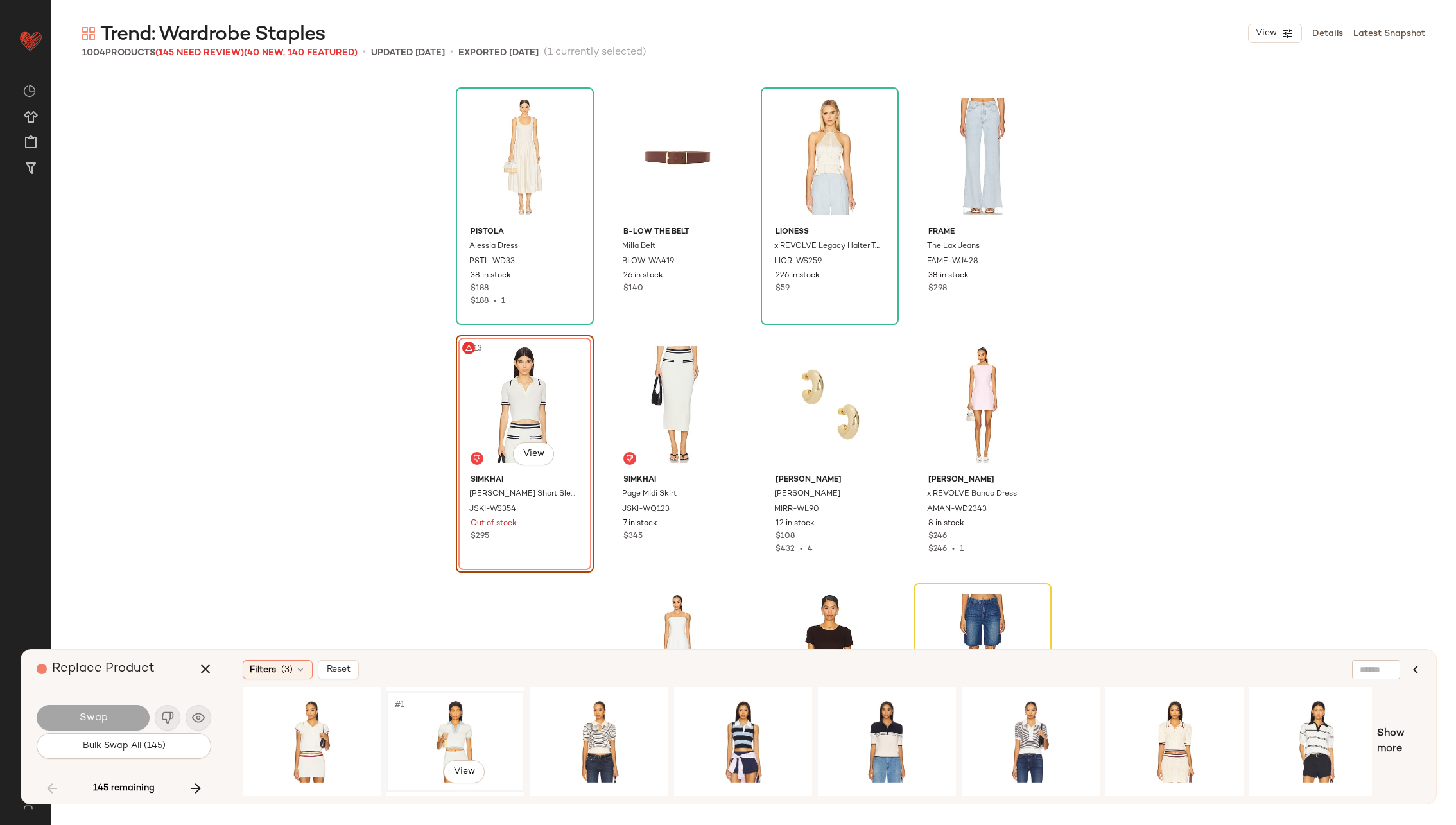
click at [459, 718] on div "#1 View" at bounding box center [455, 741] width 129 height 91
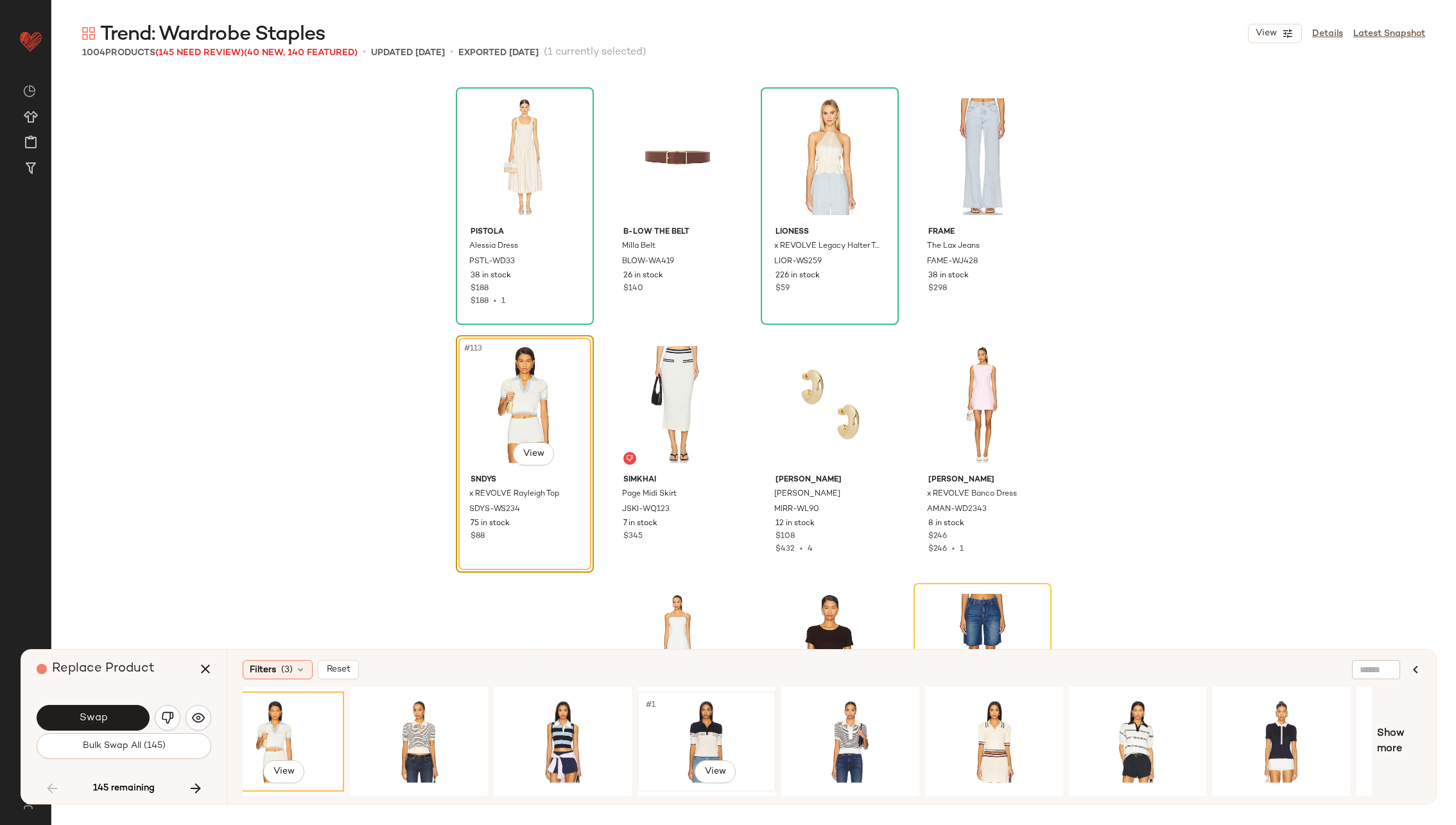
scroll to position [0, 0]
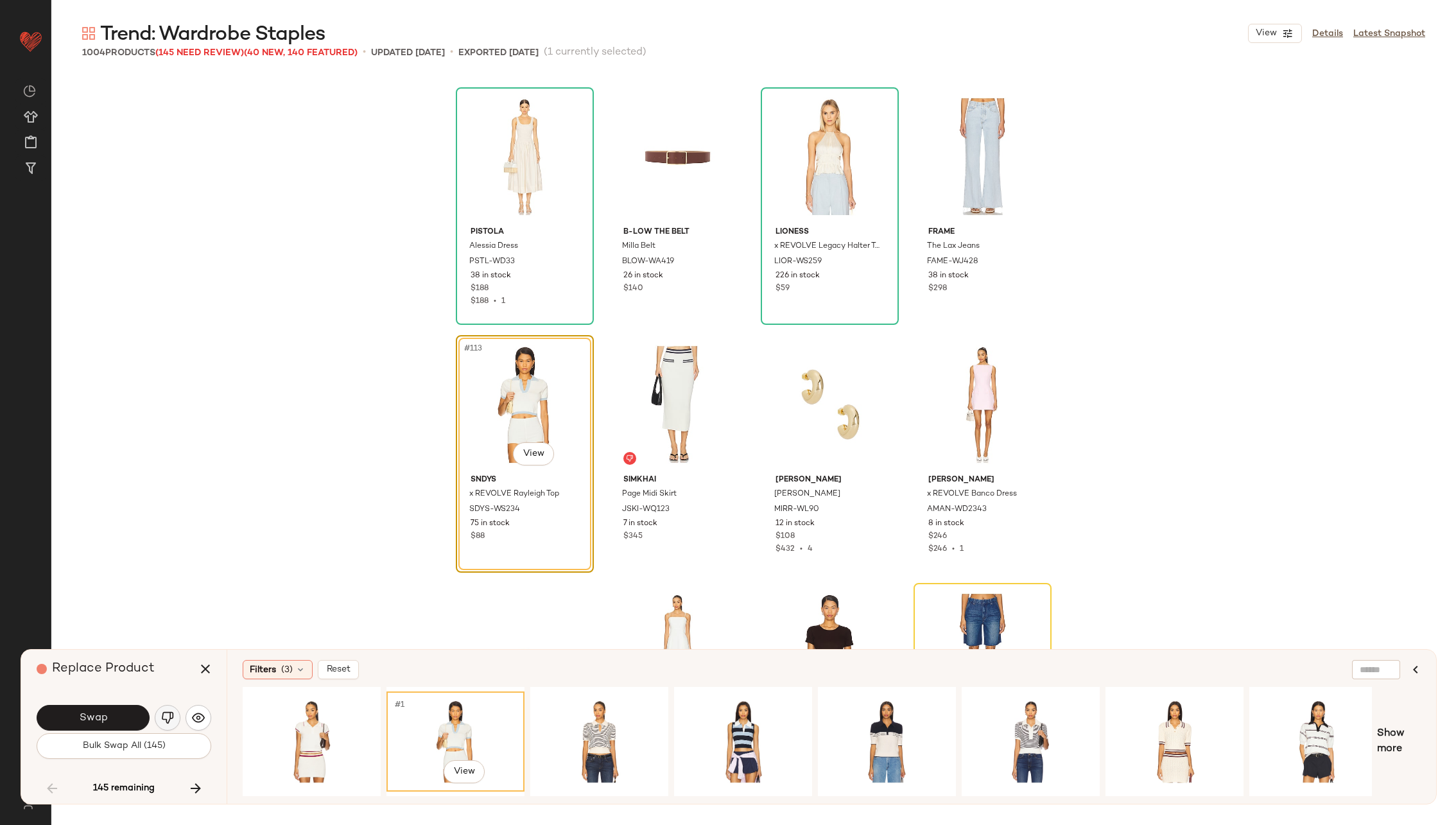
click at [170, 717] on img "button" at bounding box center [167, 718] width 13 height 13
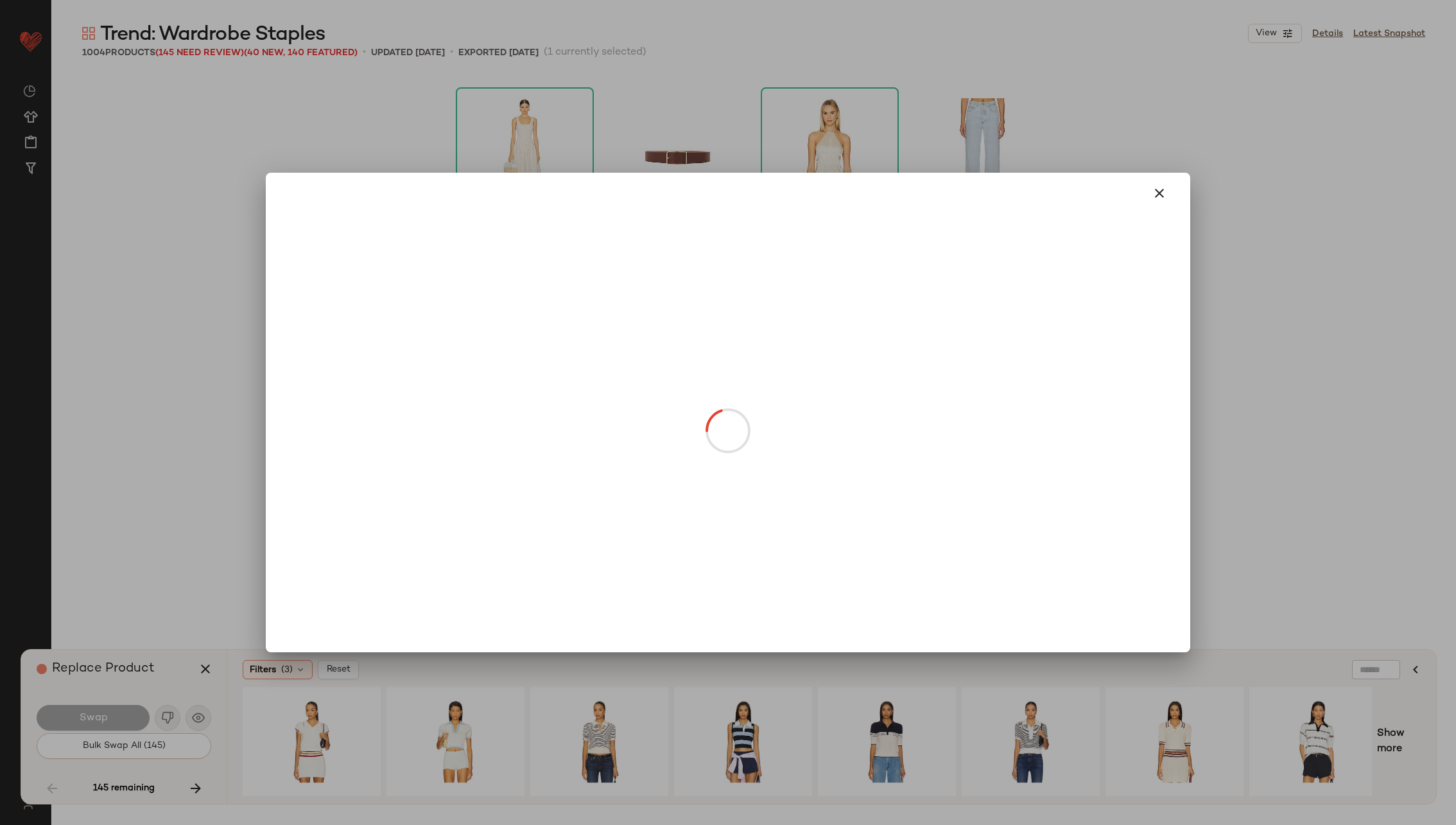
click at [530, 452] on body "Revolve ** Dashboard All Products Global Clipboards (23) Curations (70) Alexis …" at bounding box center [728, 465] width 1456 height 930
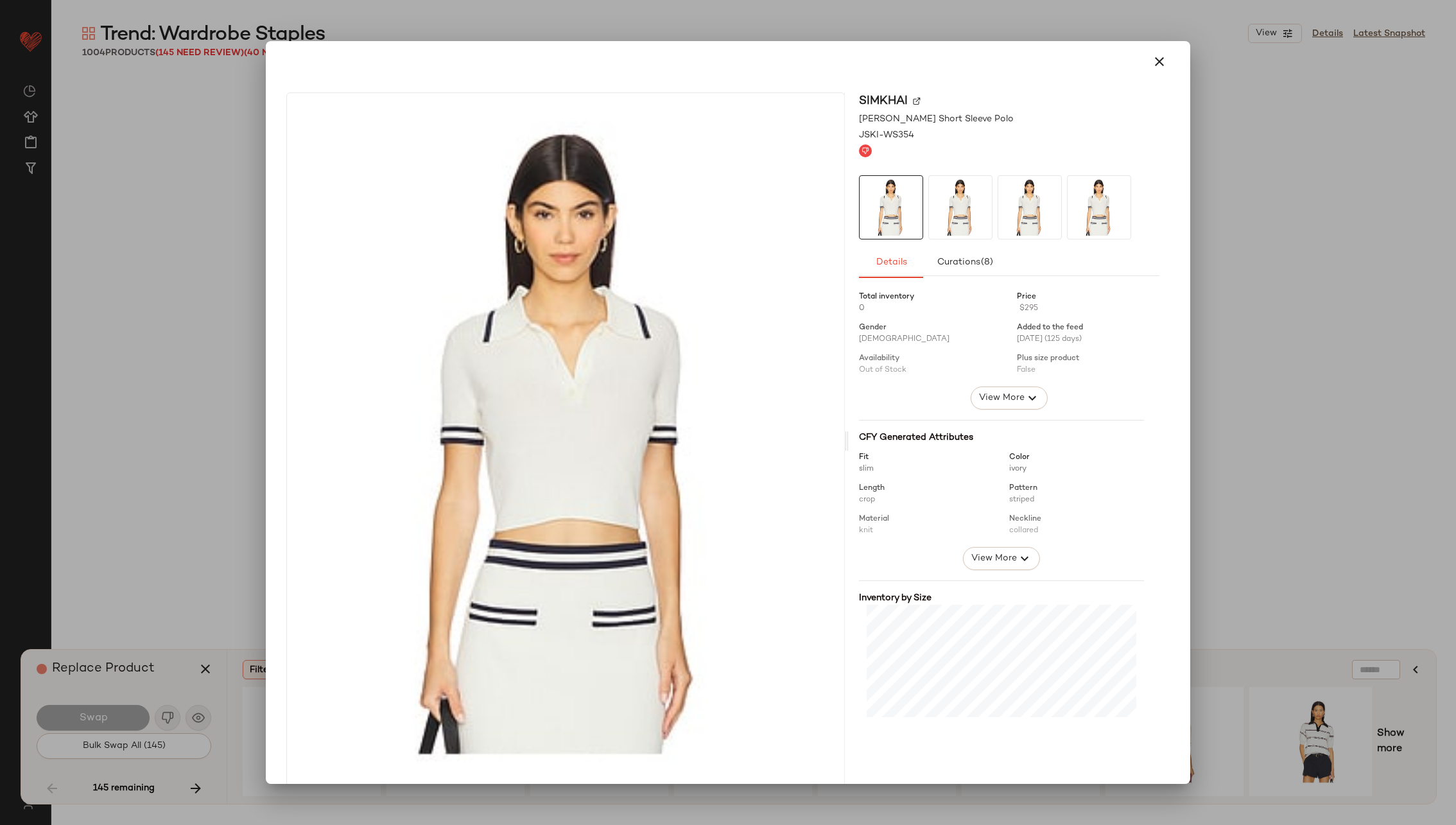
click at [913, 101] on img at bounding box center [916, 101] width 8 height 8
click at [1152, 58] on icon "button" at bounding box center [1159, 61] width 15 height 15
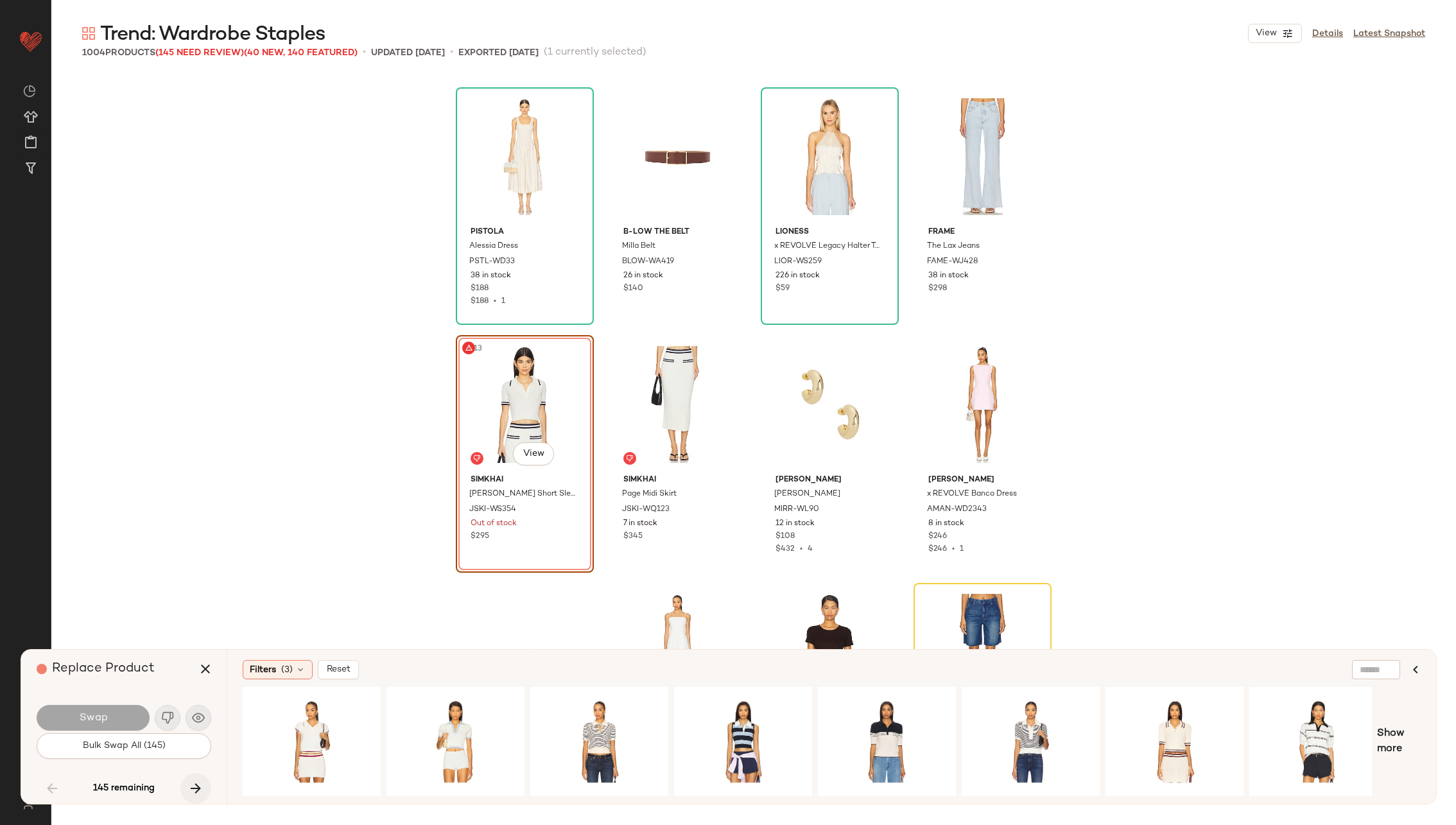
click at [195, 783] on icon "button" at bounding box center [195, 788] width 15 height 15
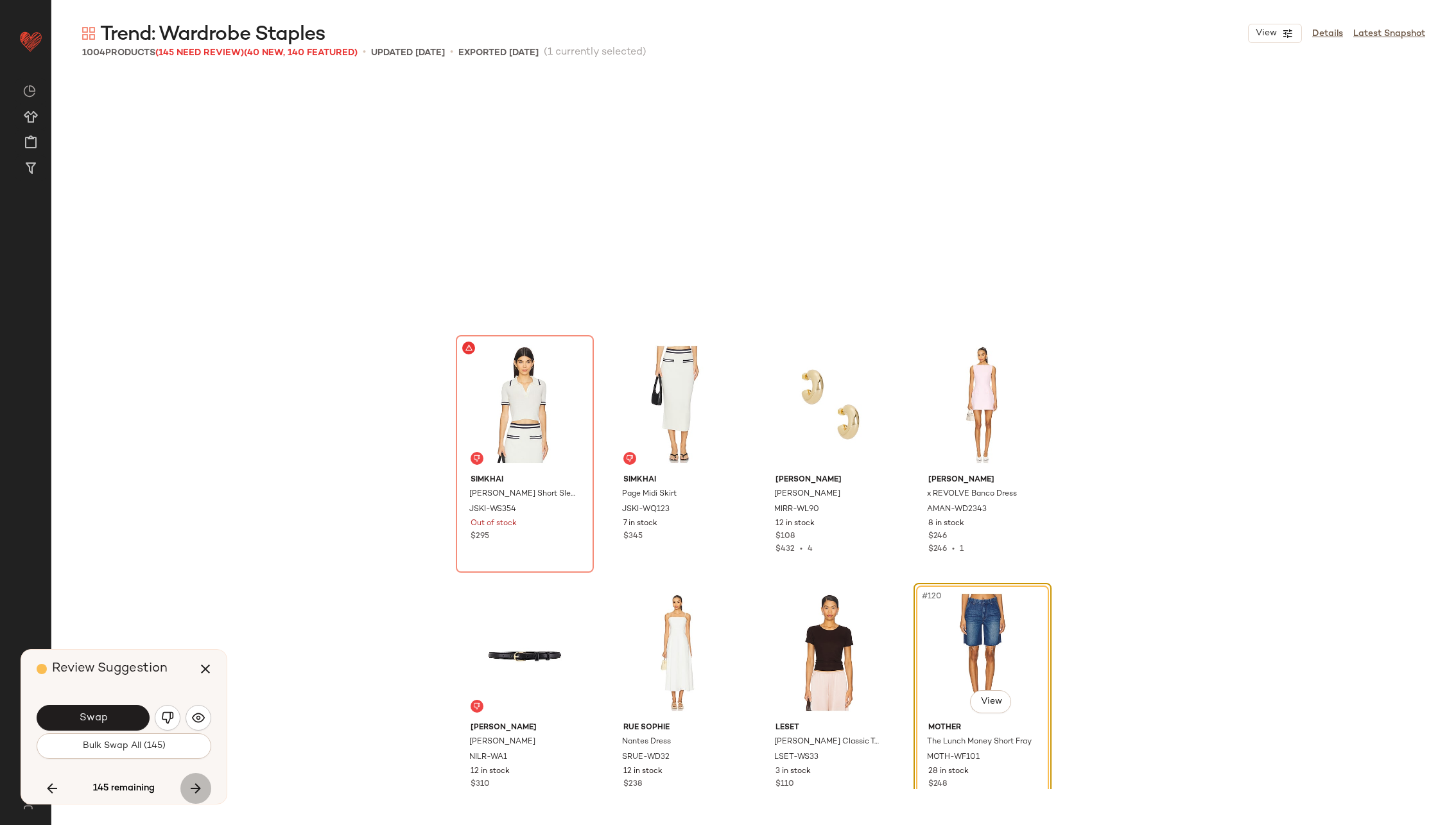
scroll to position [6937, 0]
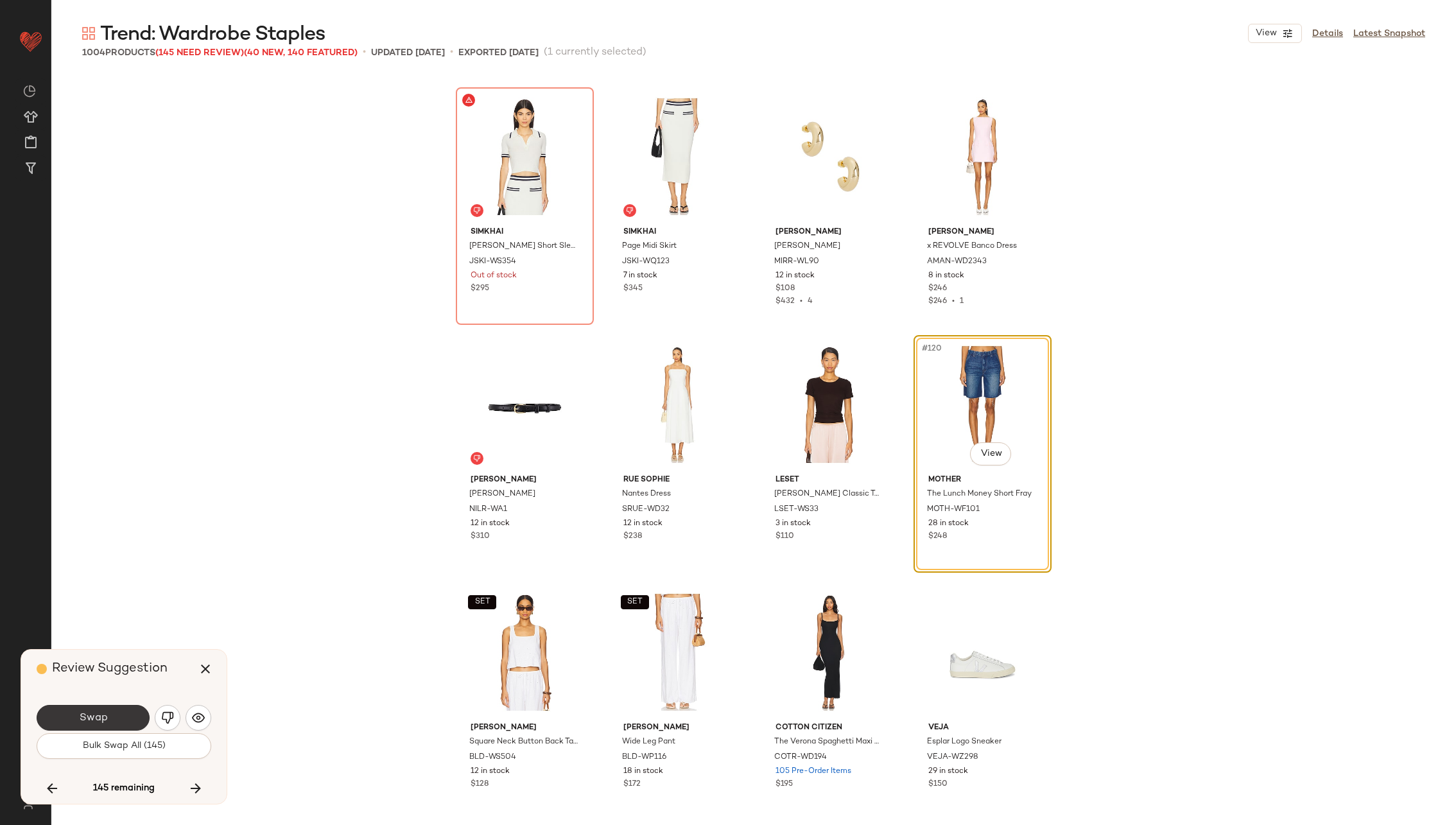
click at [108, 713] on button "Swap" at bounding box center [93, 718] width 113 height 25
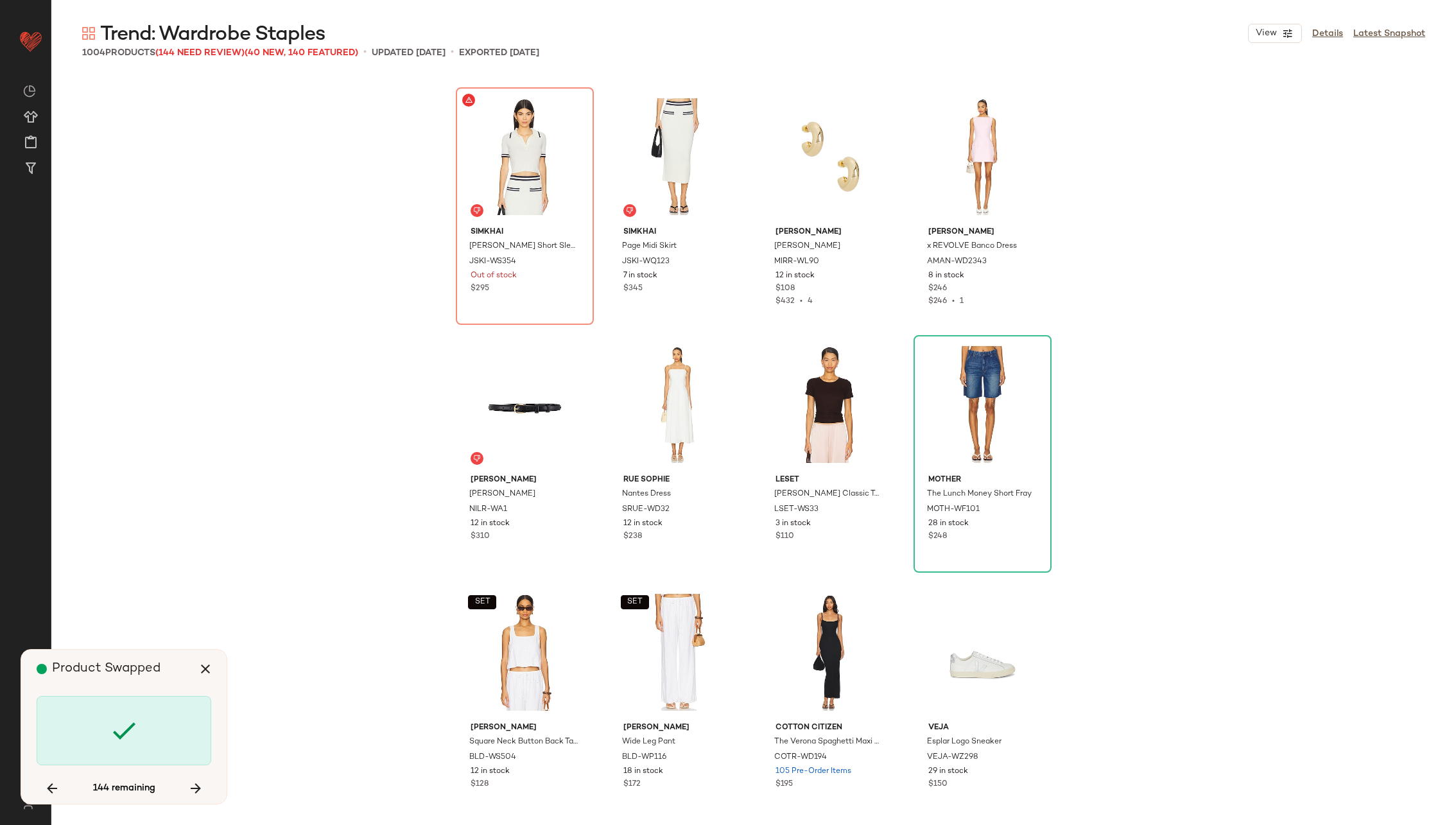
scroll to position [7432, 0]
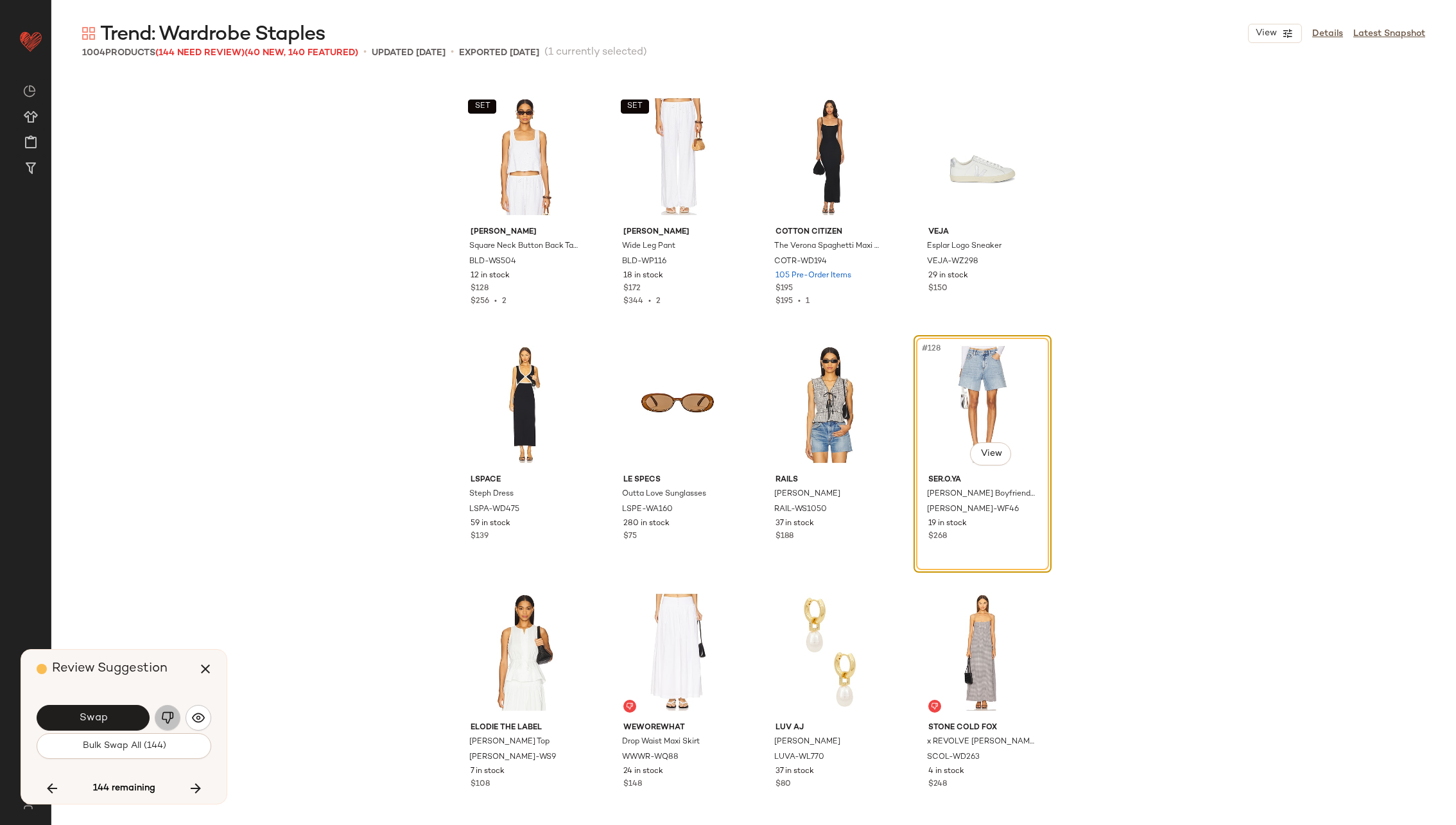
click at [169, 713] on img "button" at bounding box center [167, 718] width 13 height 13
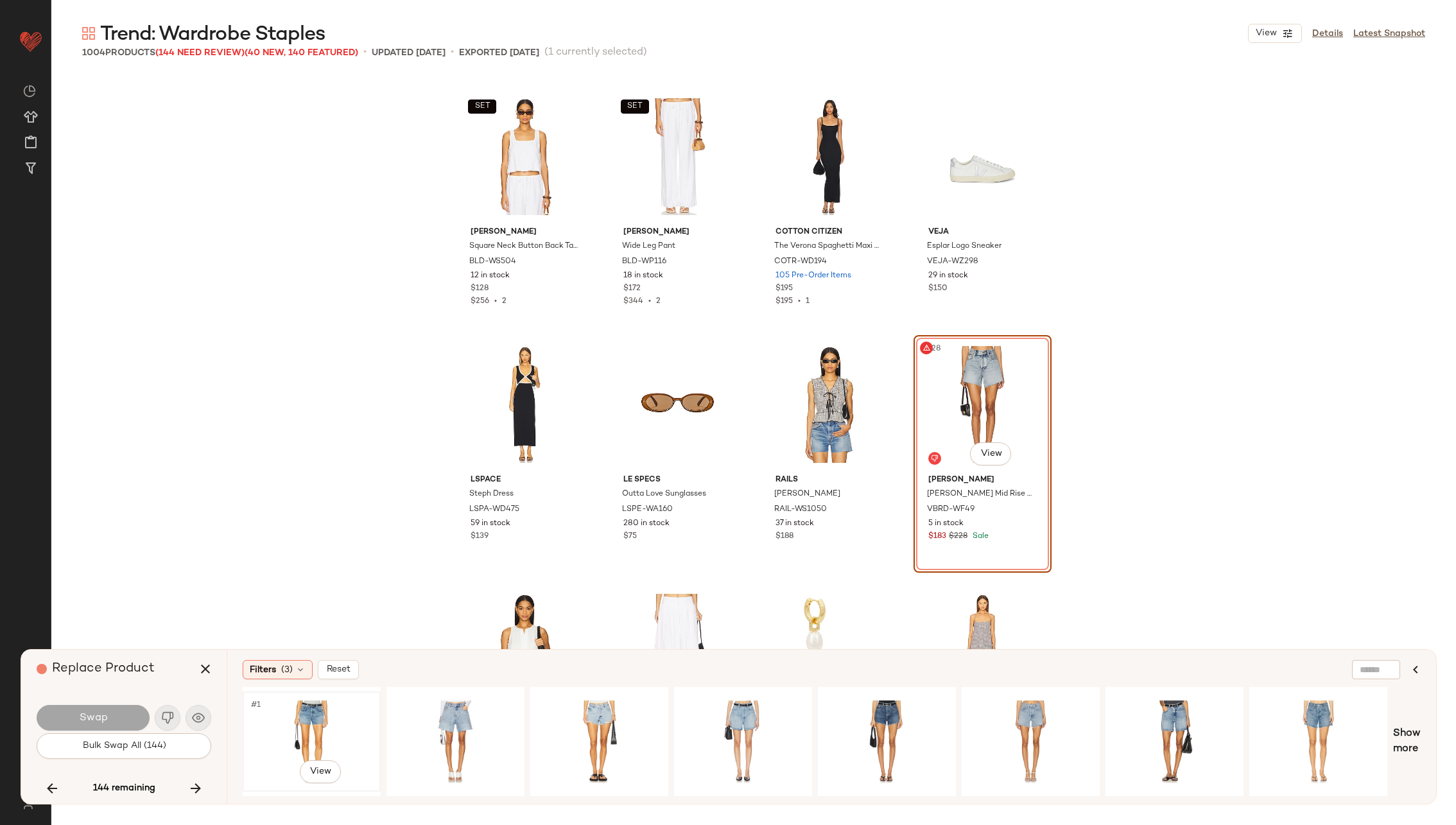
click at [311, 716] on div "#1 View" at bounding box center [311, 741] width 129 height 91
click at [119, 711] on button "Swap" at bounding box center [93, 718] width 113 height 25
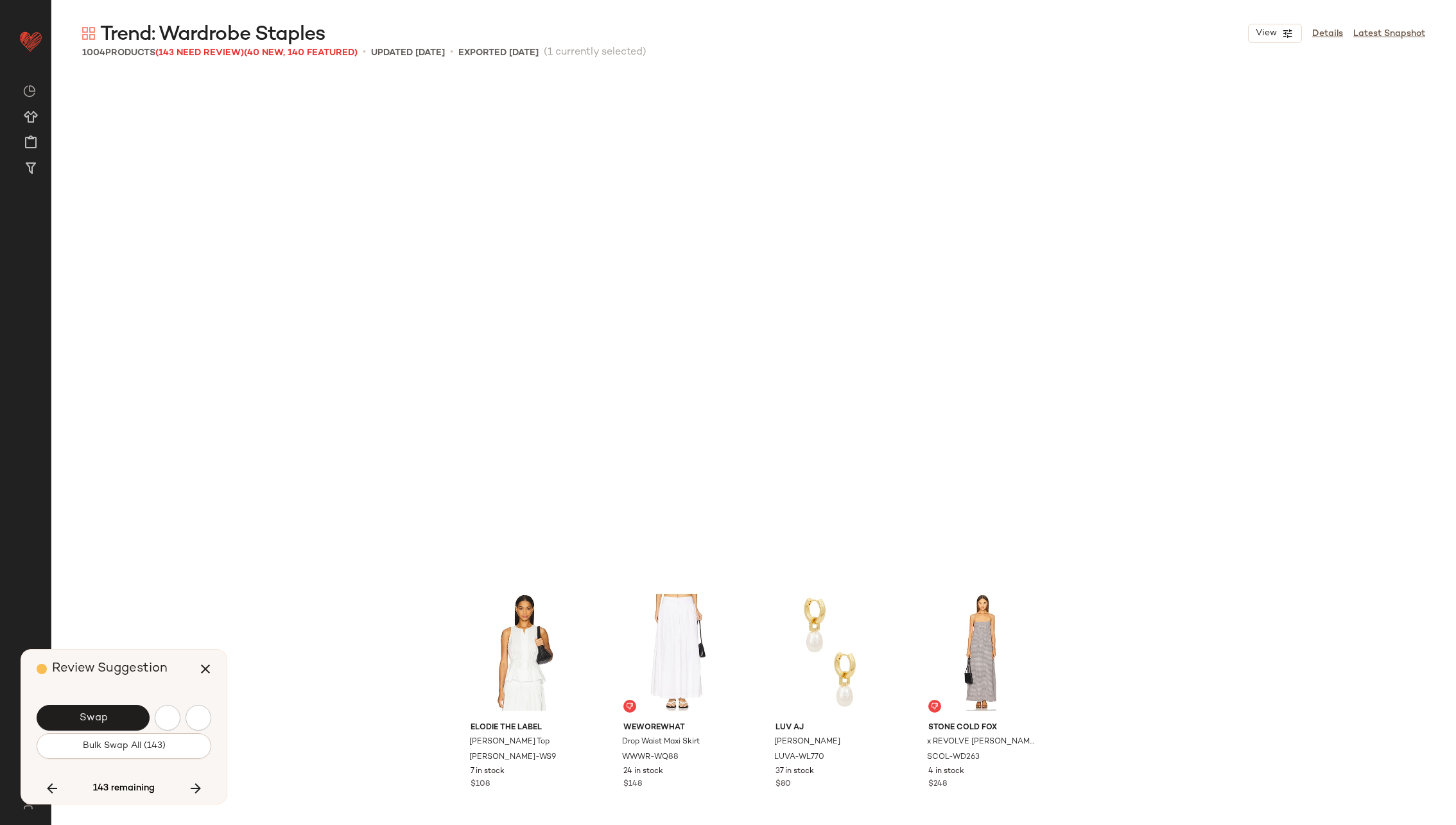
scroll to position [7927, 0]
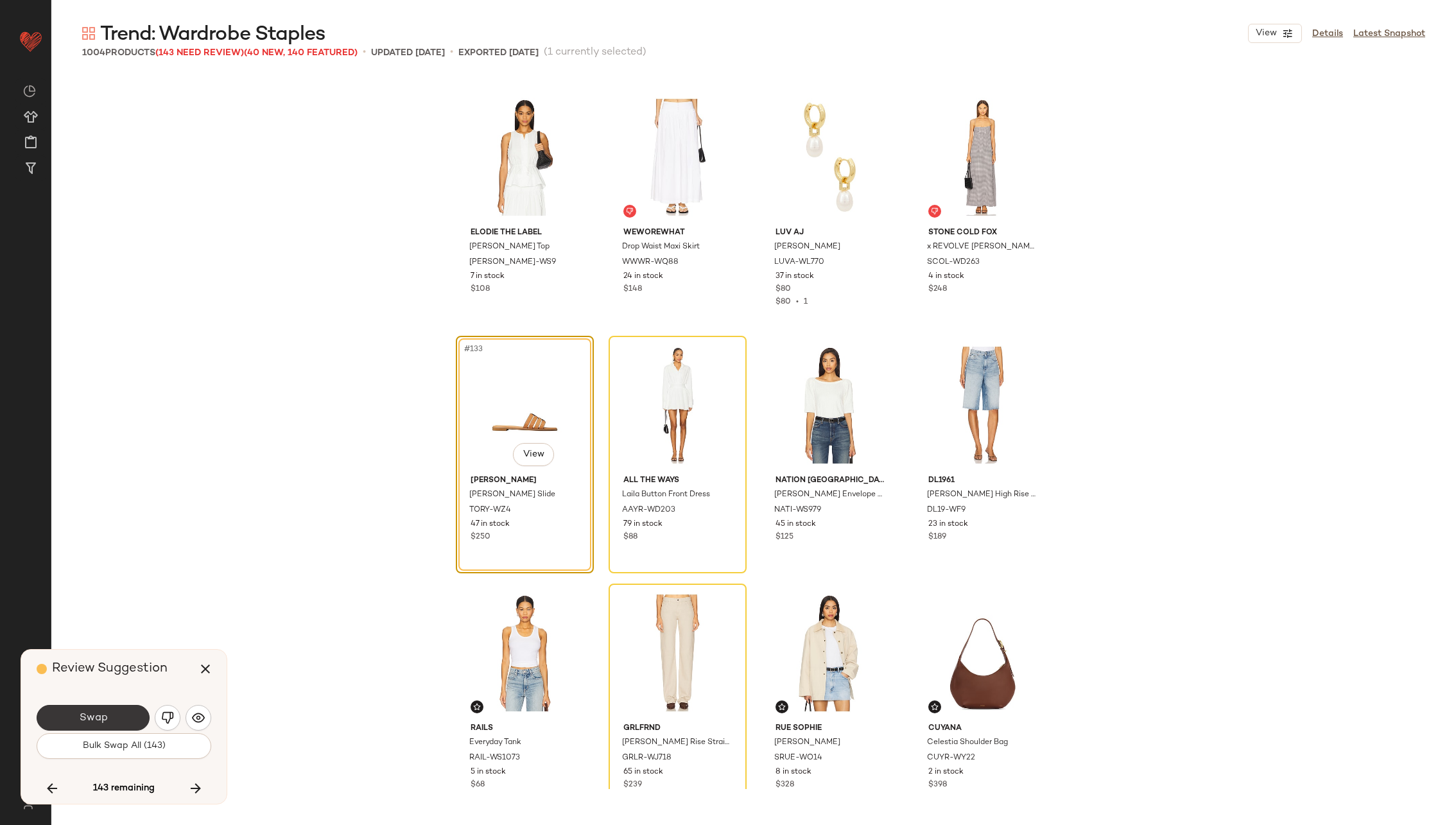
click at [100, 713] on span "Swap" at bounding box center [93, 718] width 29 height 13
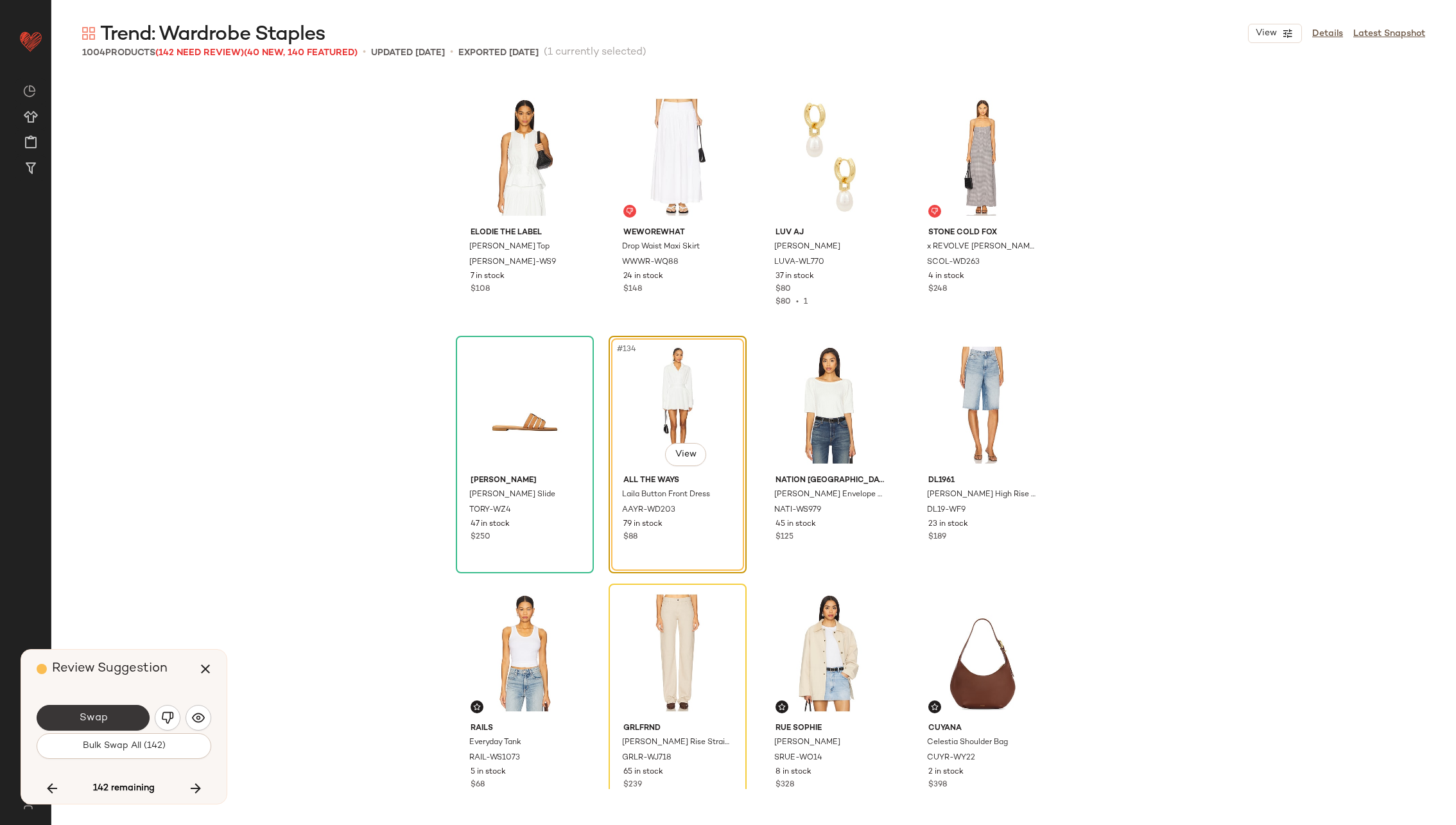
click at [103, 709] on button "Swap" at bounding box center [93, 718] width 113 height 25
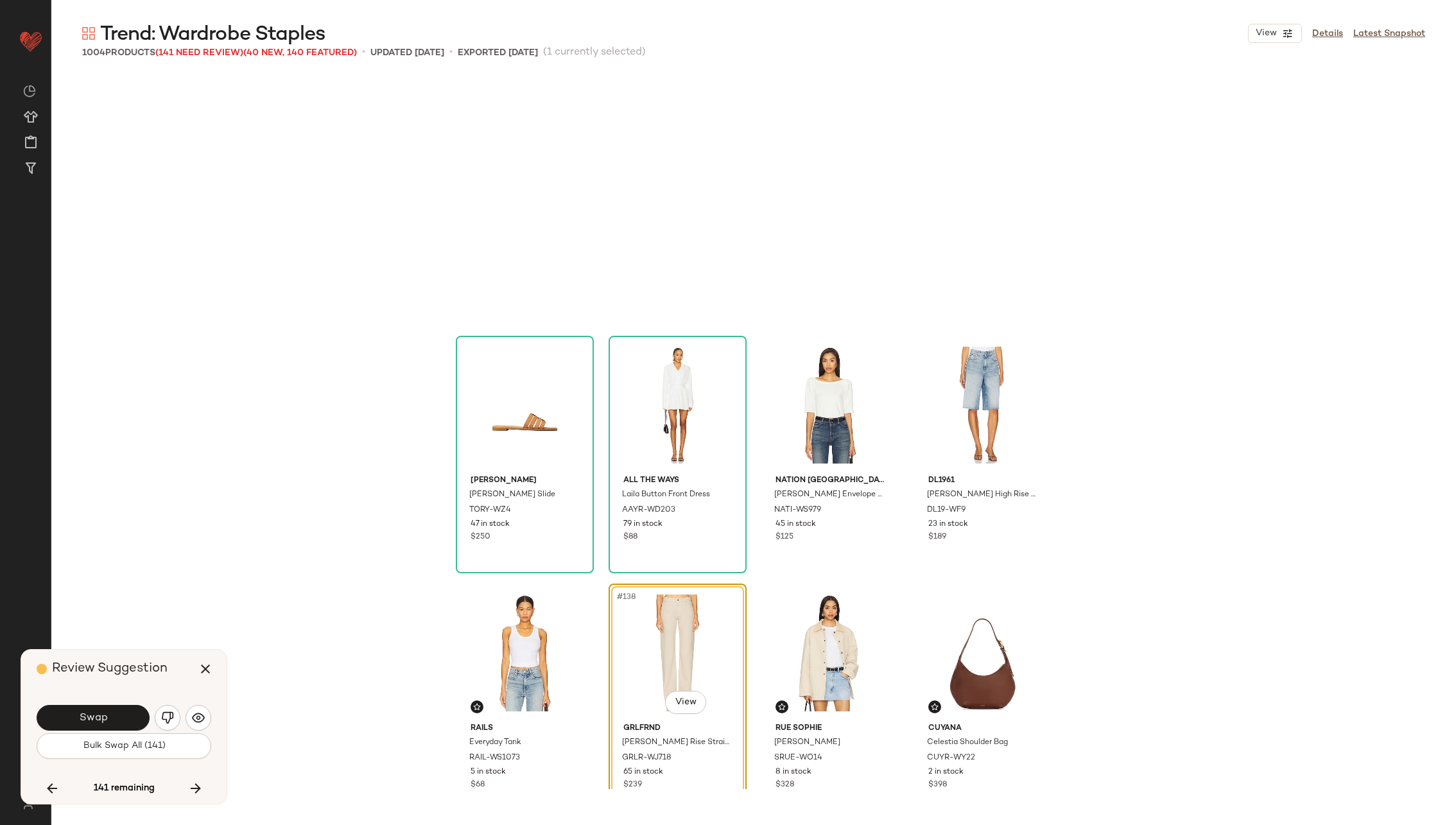
scroll to position [8175, 0]
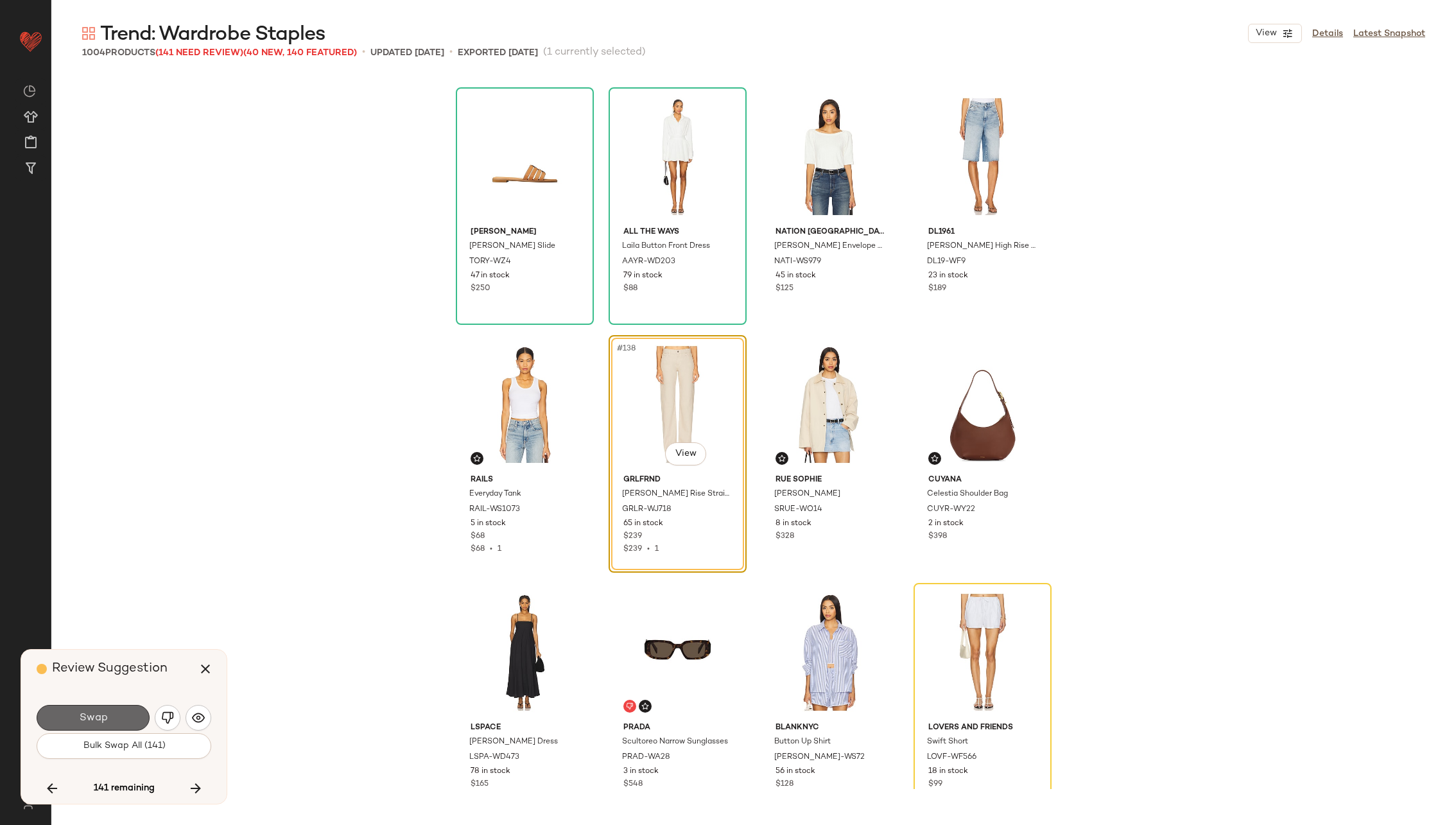
click at [108, 718] on button "Swap" at bounding box center [93, 718] width 113 height 25
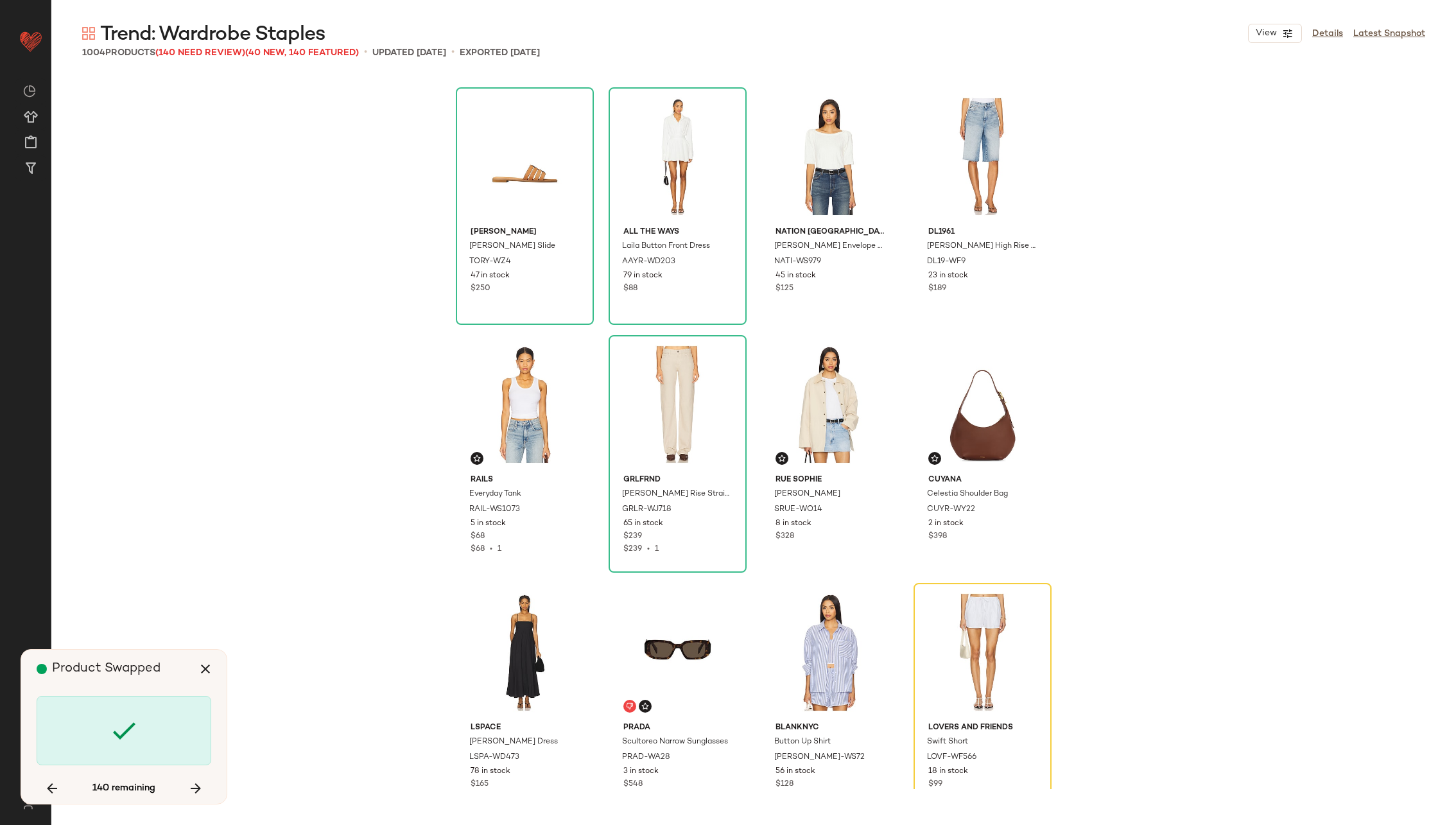
scroll to position [8423, 0]
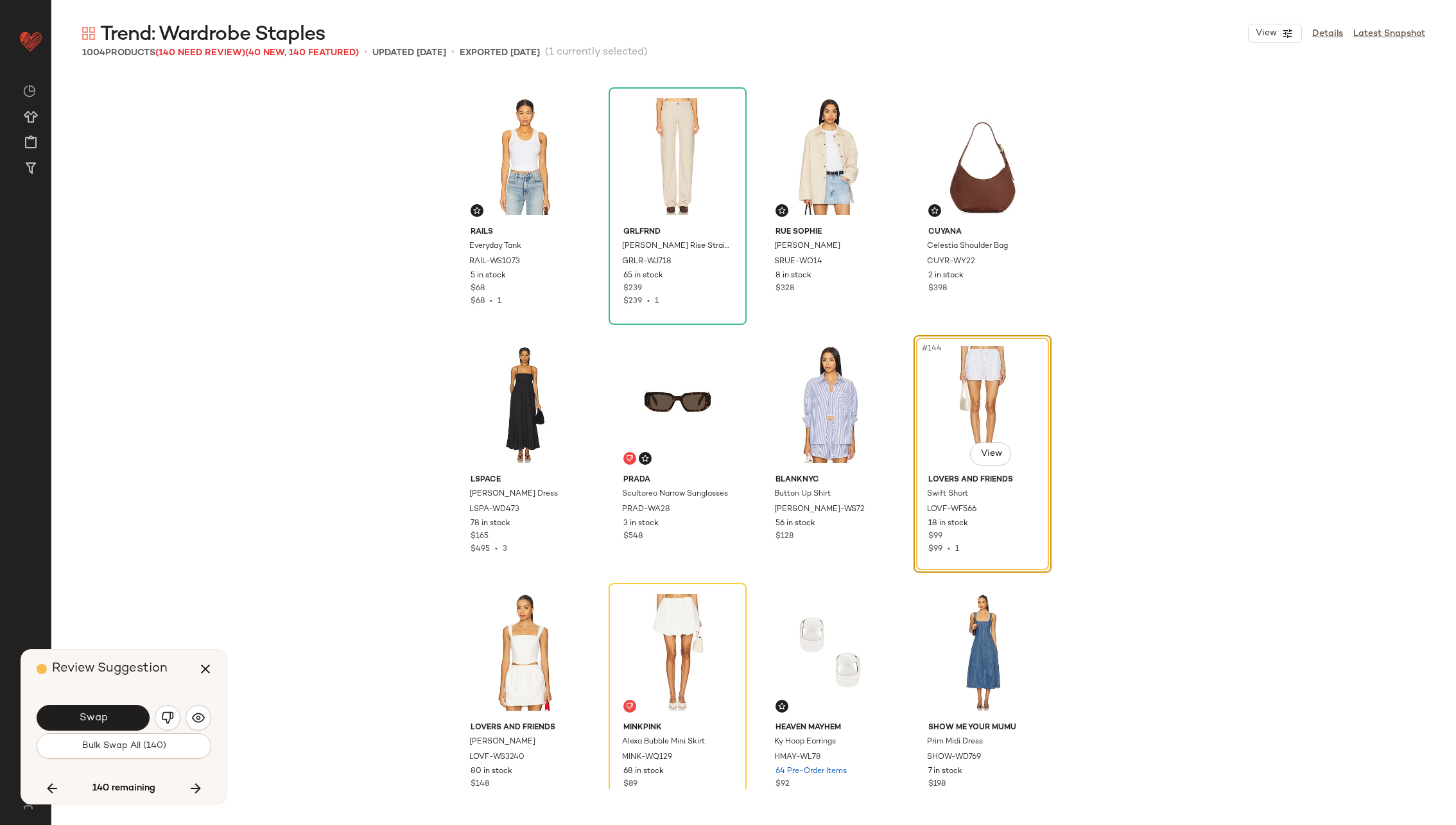
click at [108, 718] on button "Swap" at bounding box center [93, 718] width 113 height 25
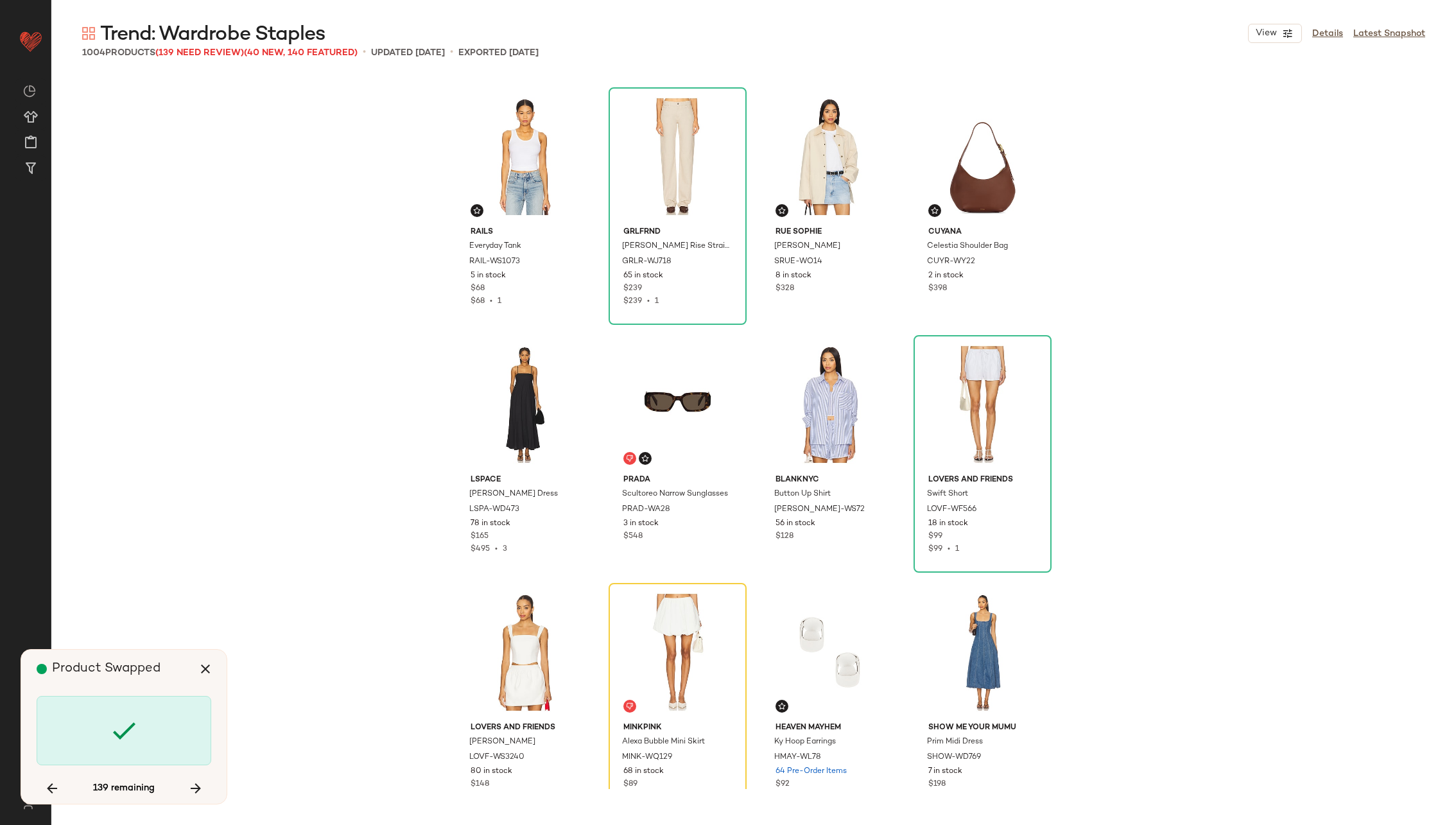
scroll to position [8670, 0]
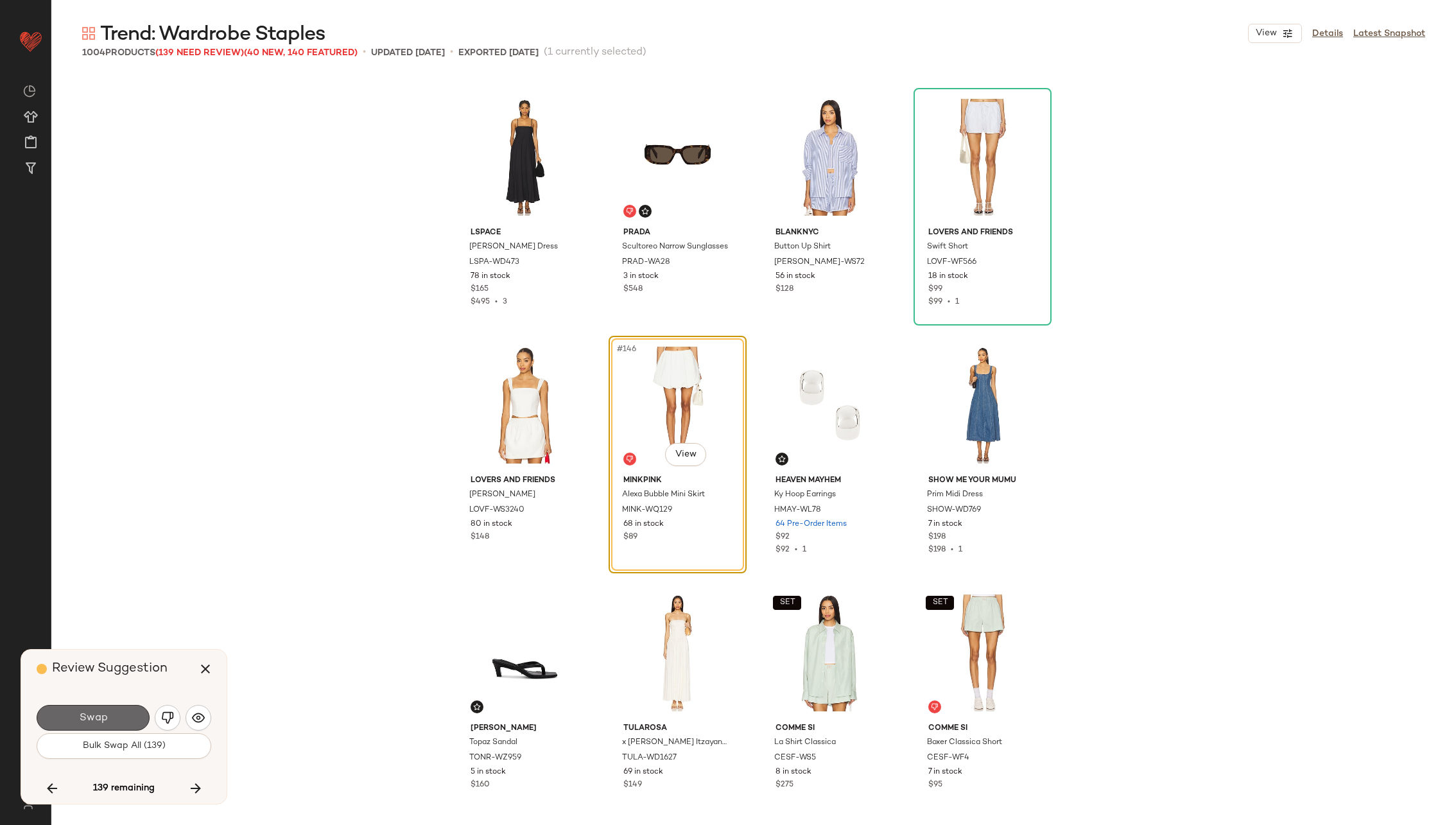
click at [109, 718] on button "Swap" at bounding box center [93, 718] width 113 height 25
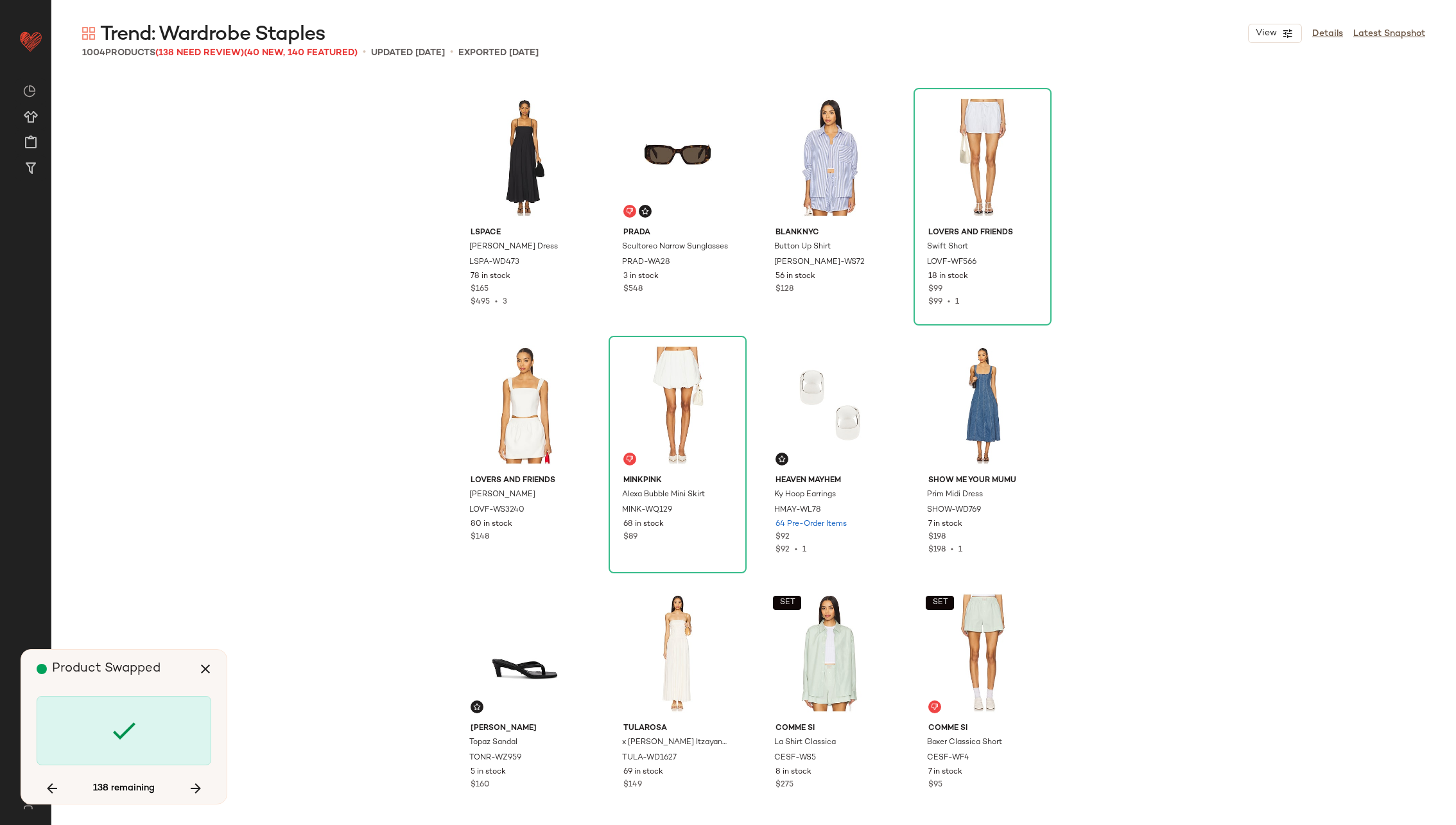
scroll to position [9166, 0]
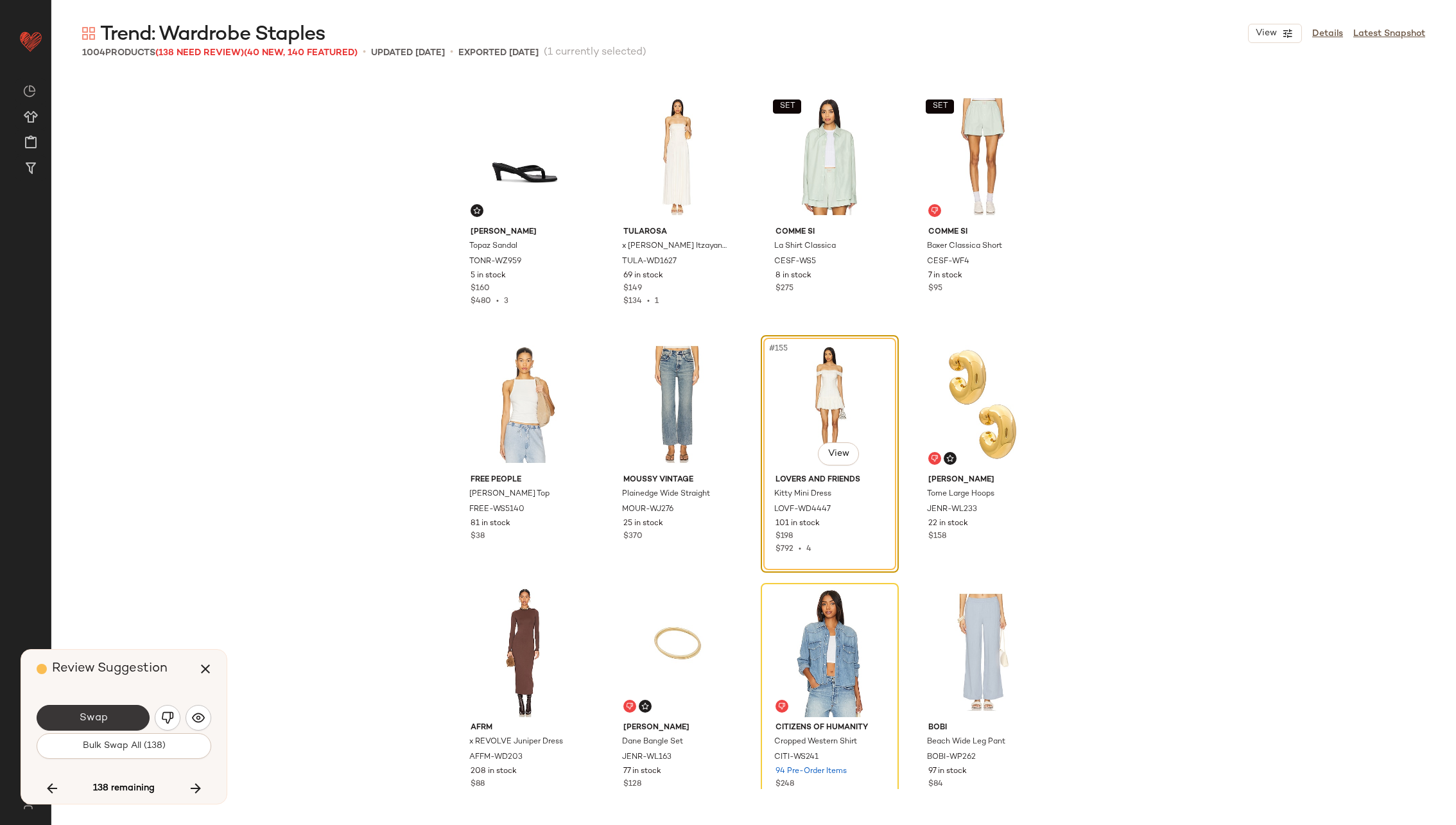
click at [110, 718] on button "Swap" at bounding box center [93, 718] width 113 height 25
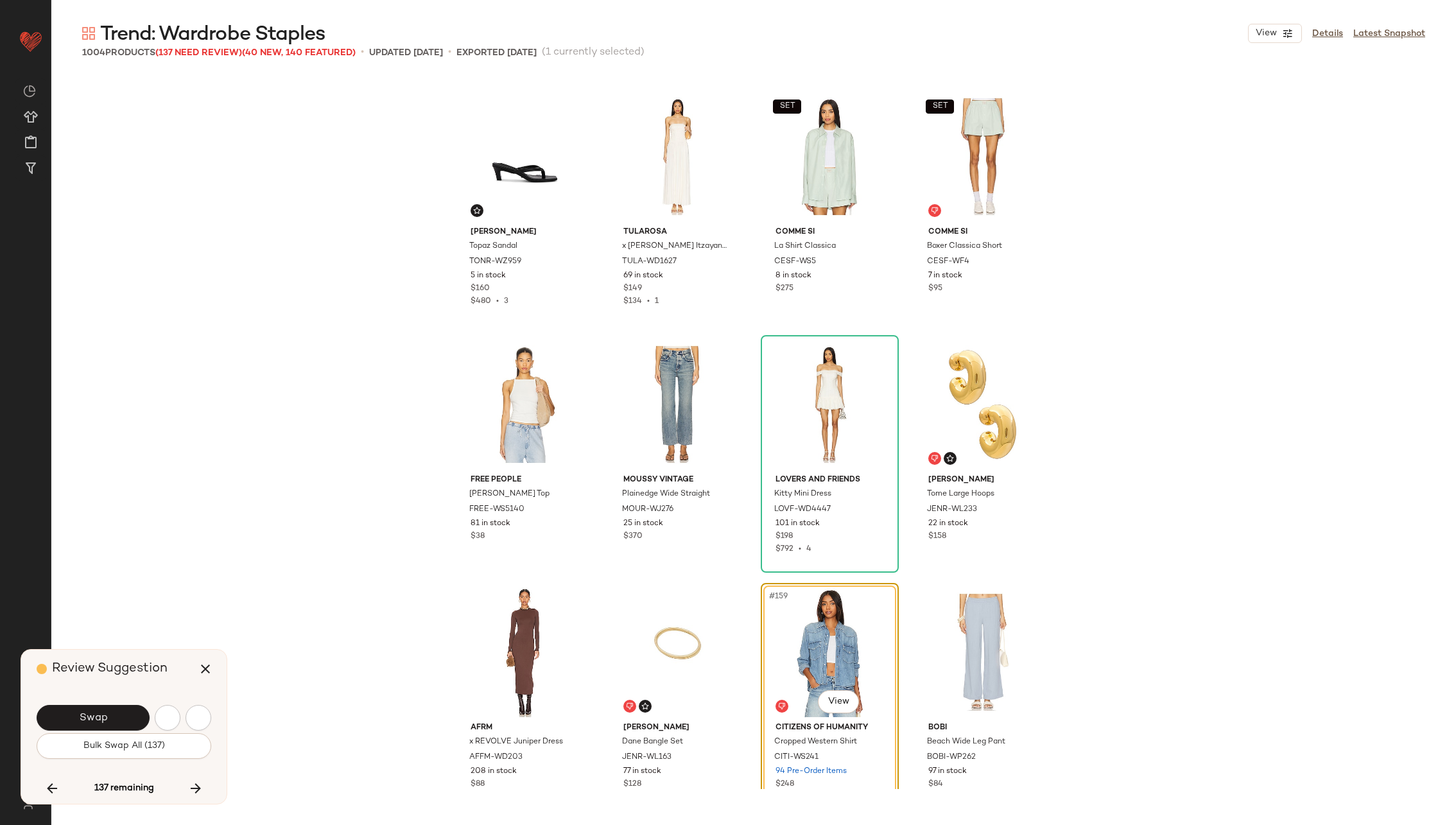
scroll to position [9413, 0]
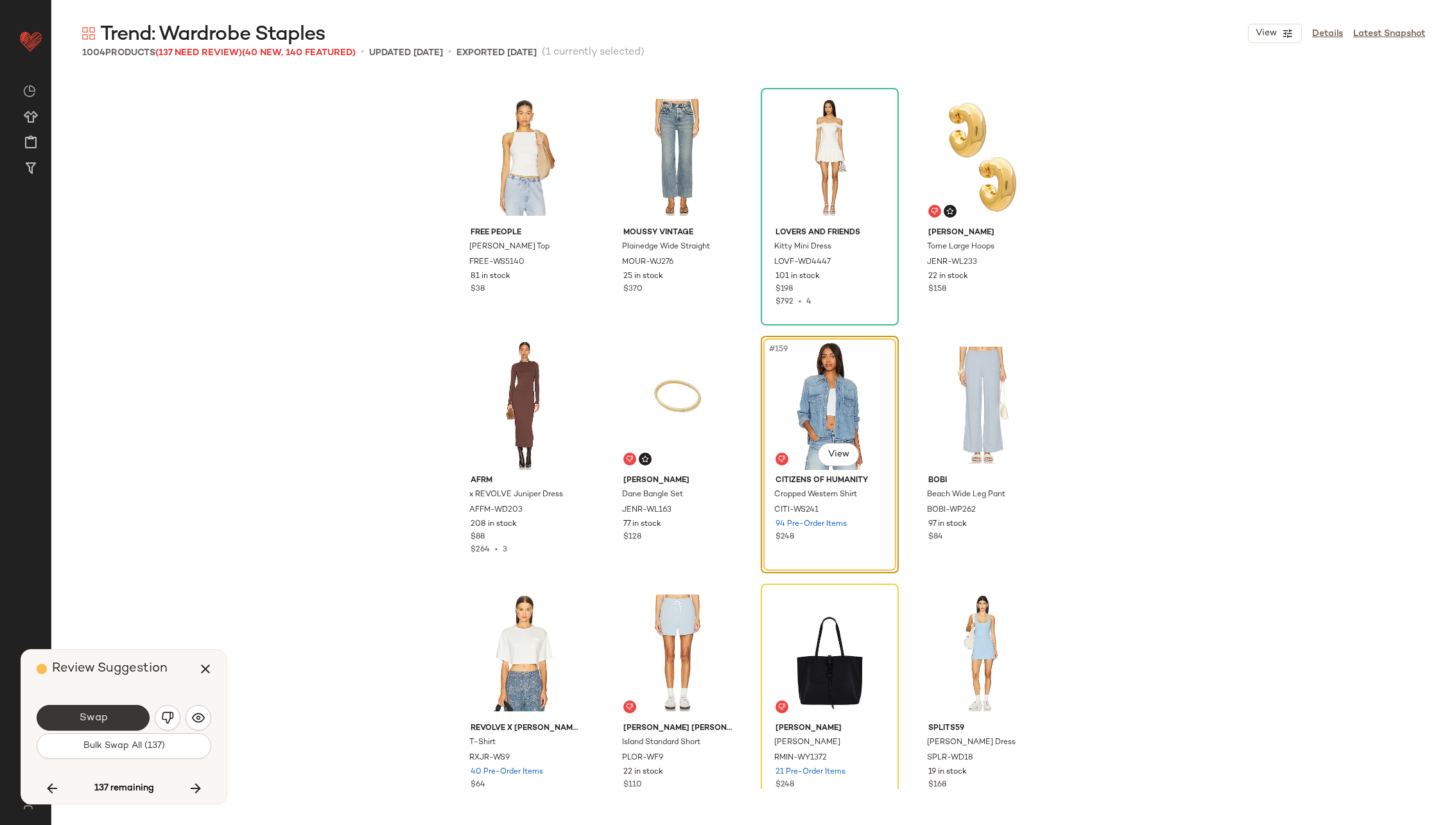
click at [110, 717] on button "Swap" at bounding box center [93, 718] width 113 height 25
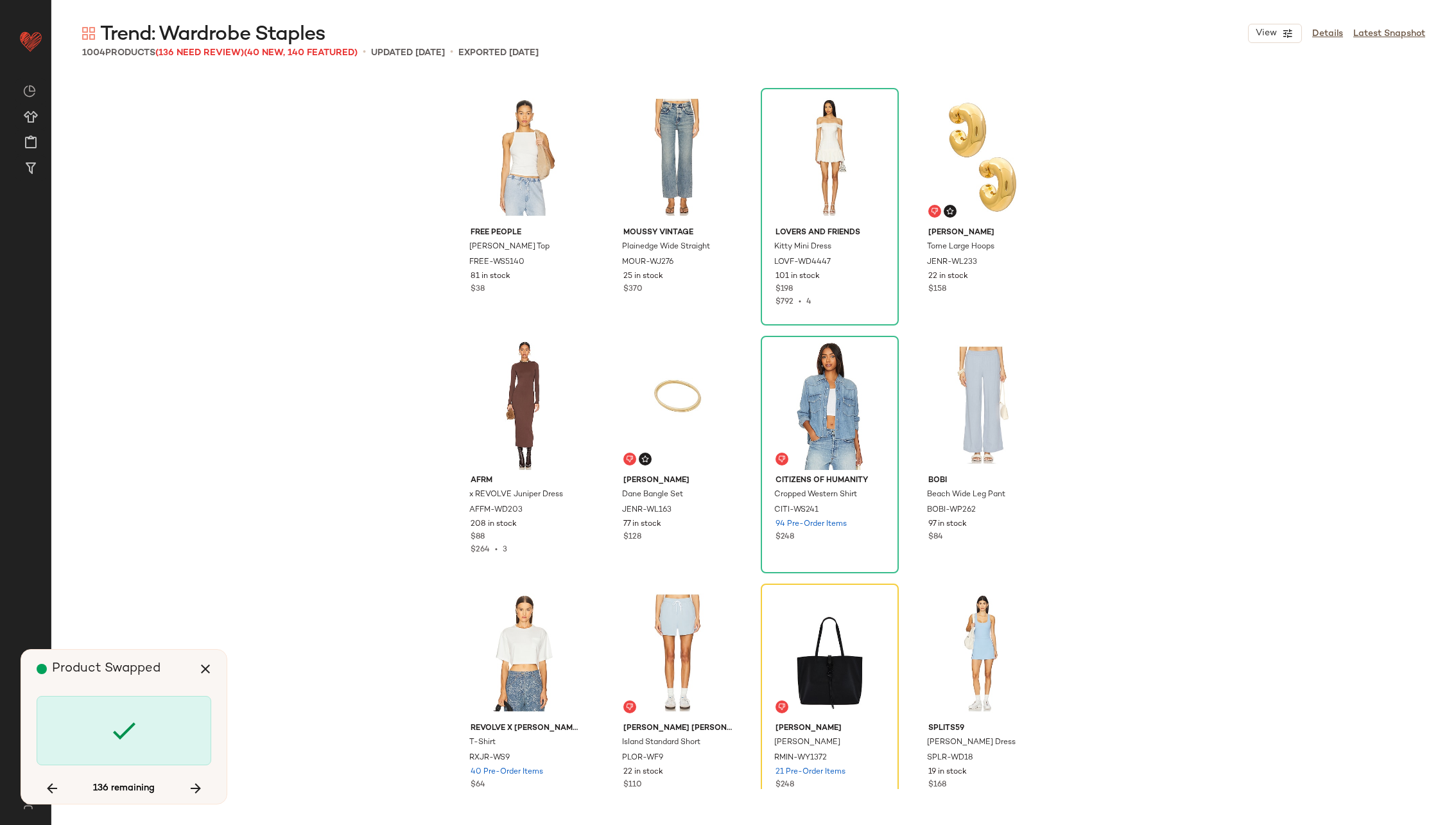
scroll to position [9662, 0]
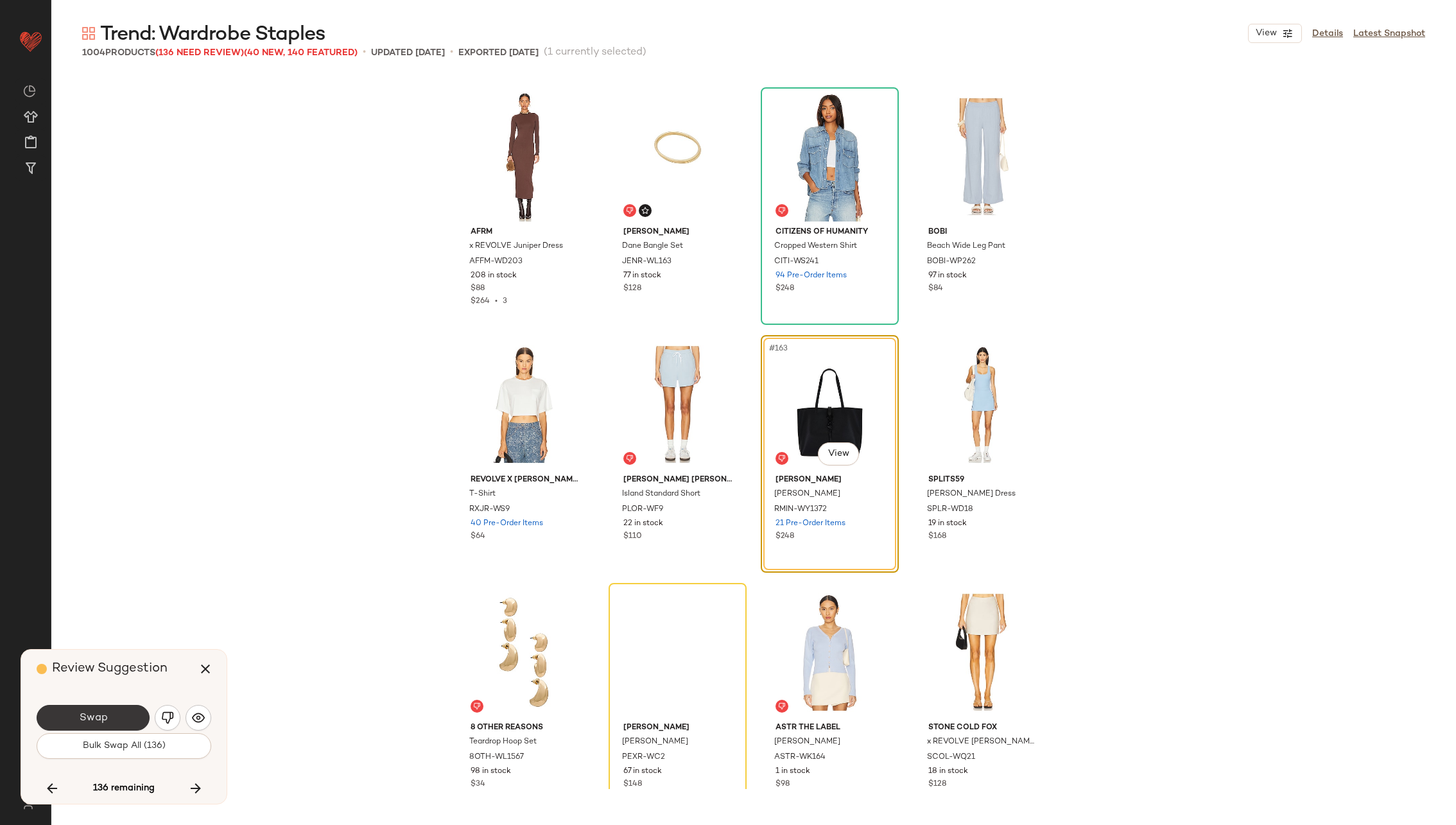
click at [111, 717] on button "Swap" at bounding box center [93, 718] width 113 height 25
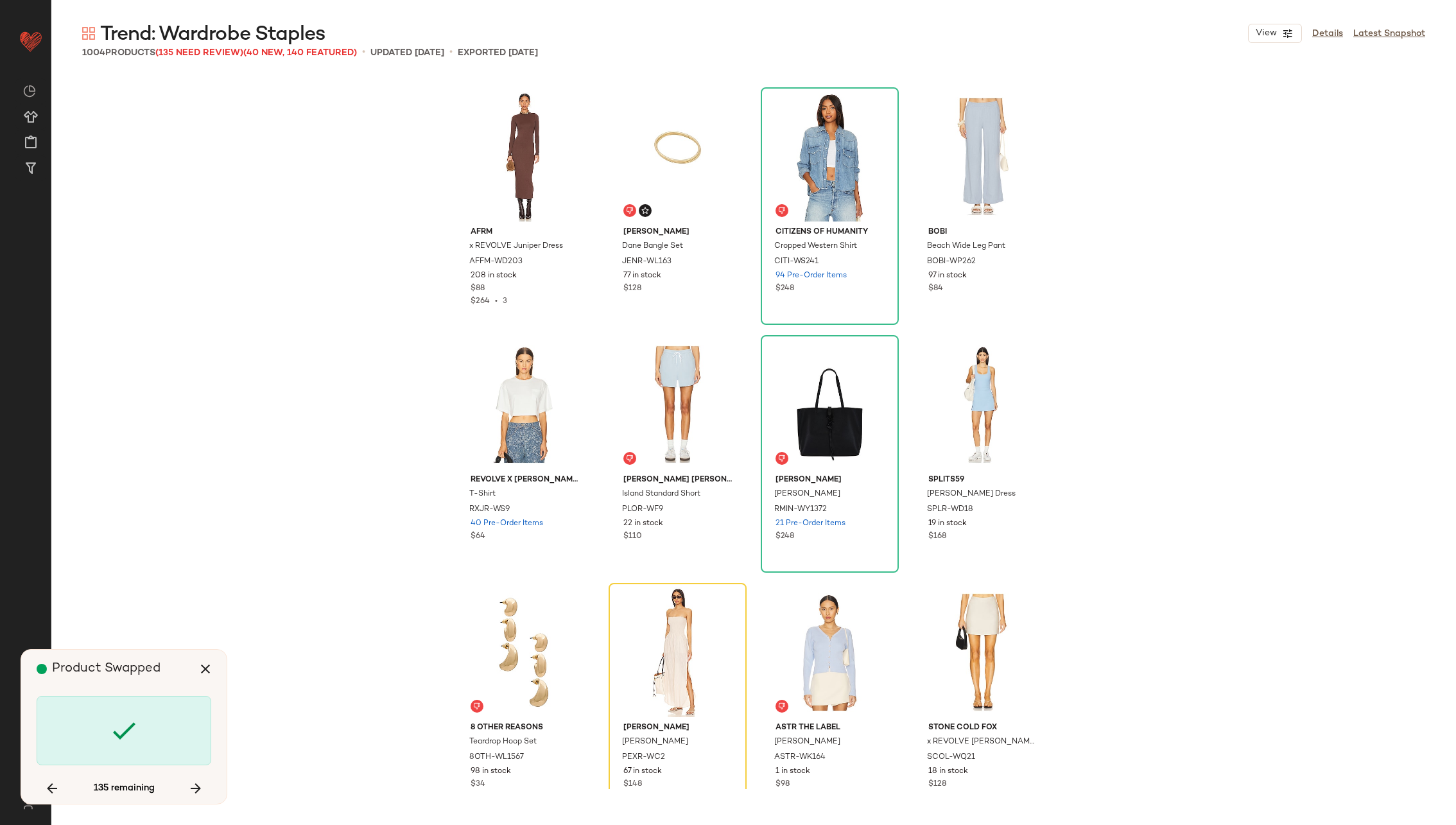
scroll to position [9909, 0]
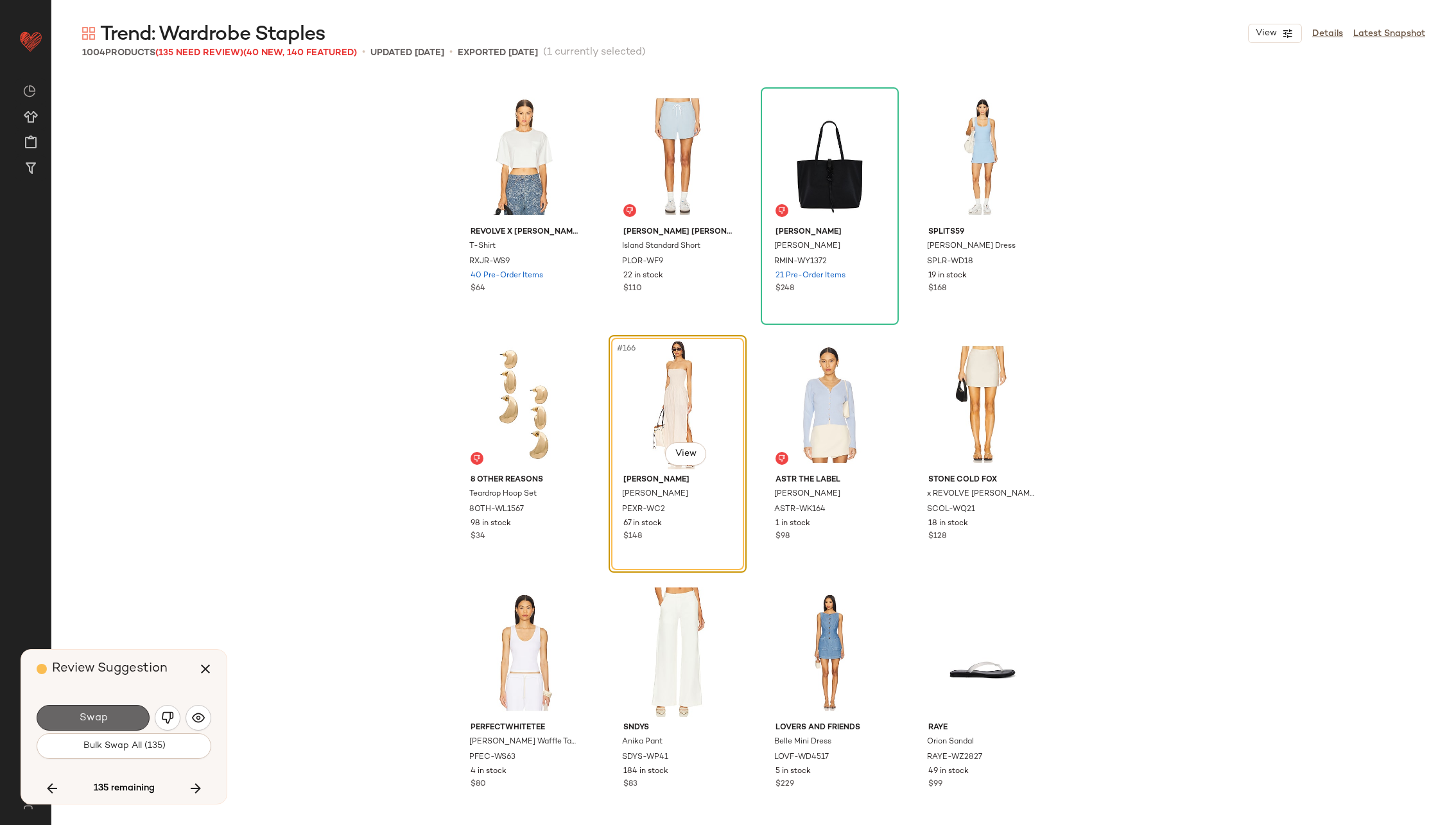
click at [112, 717] on button "Swap" at bounding box center [93, 718] width 113 height 25
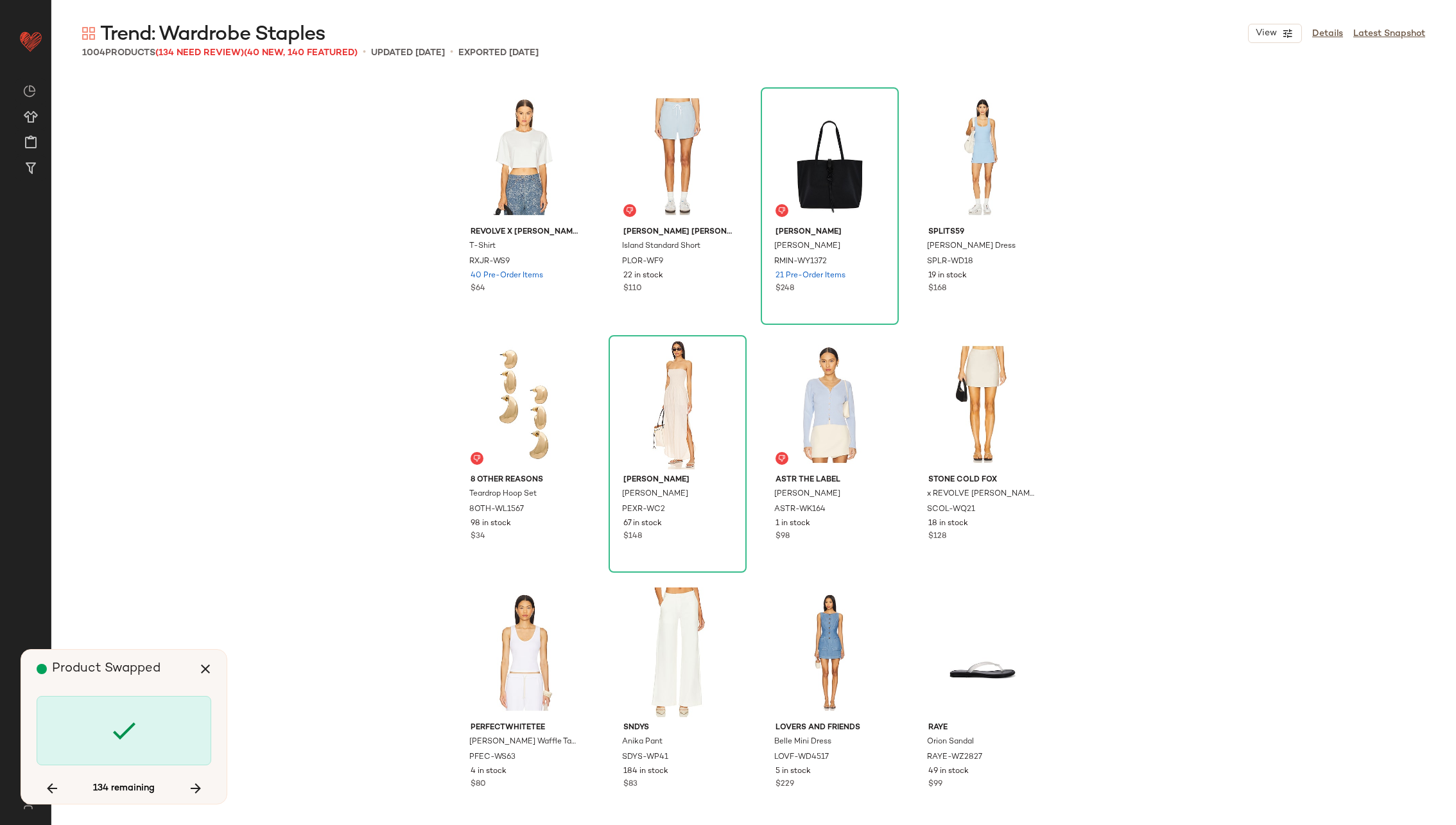
scroll to position [10405, 0]
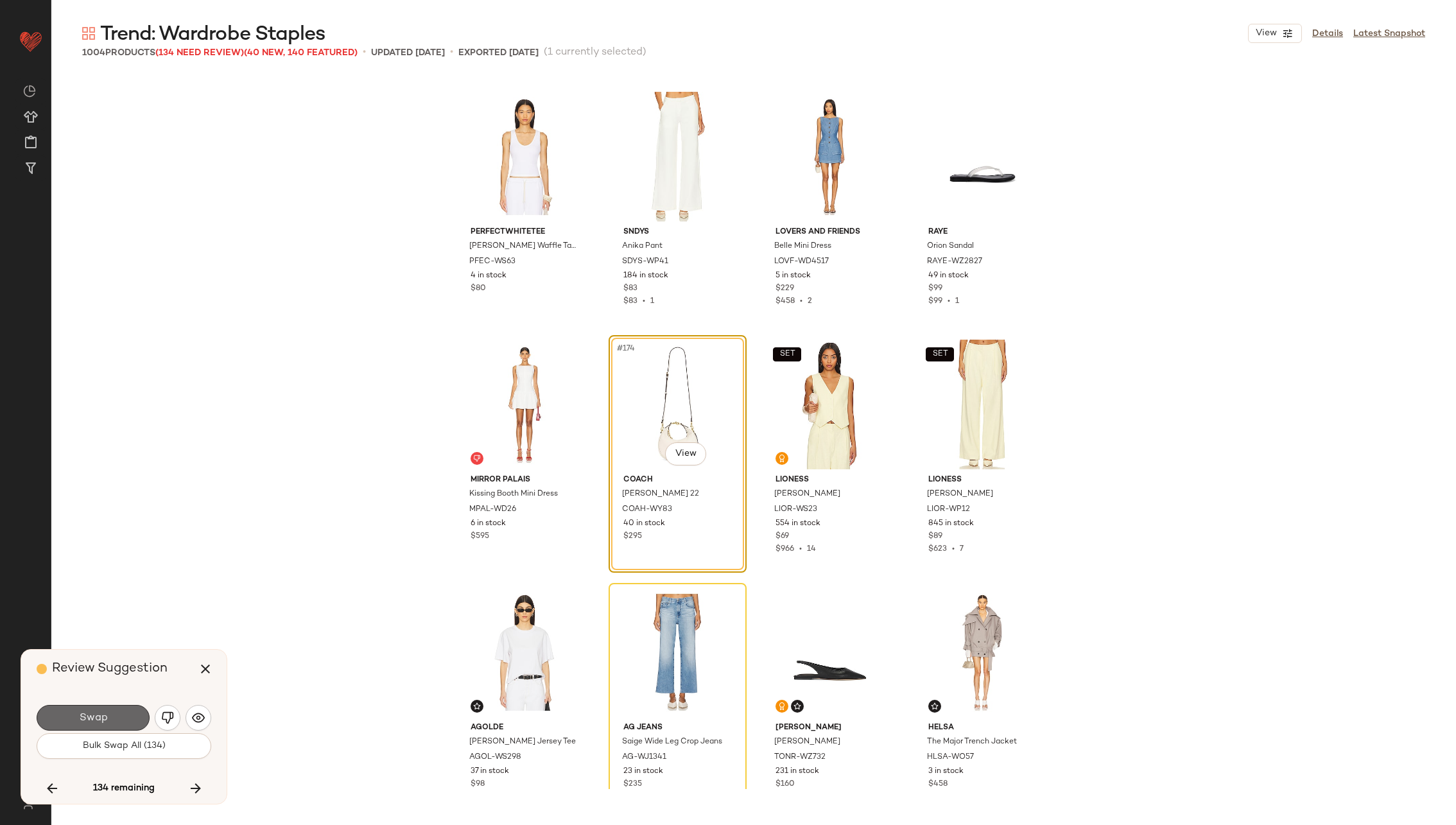
click at [115, 714] on button "Swap" at bounding box center [93, 718] width 113 height 25
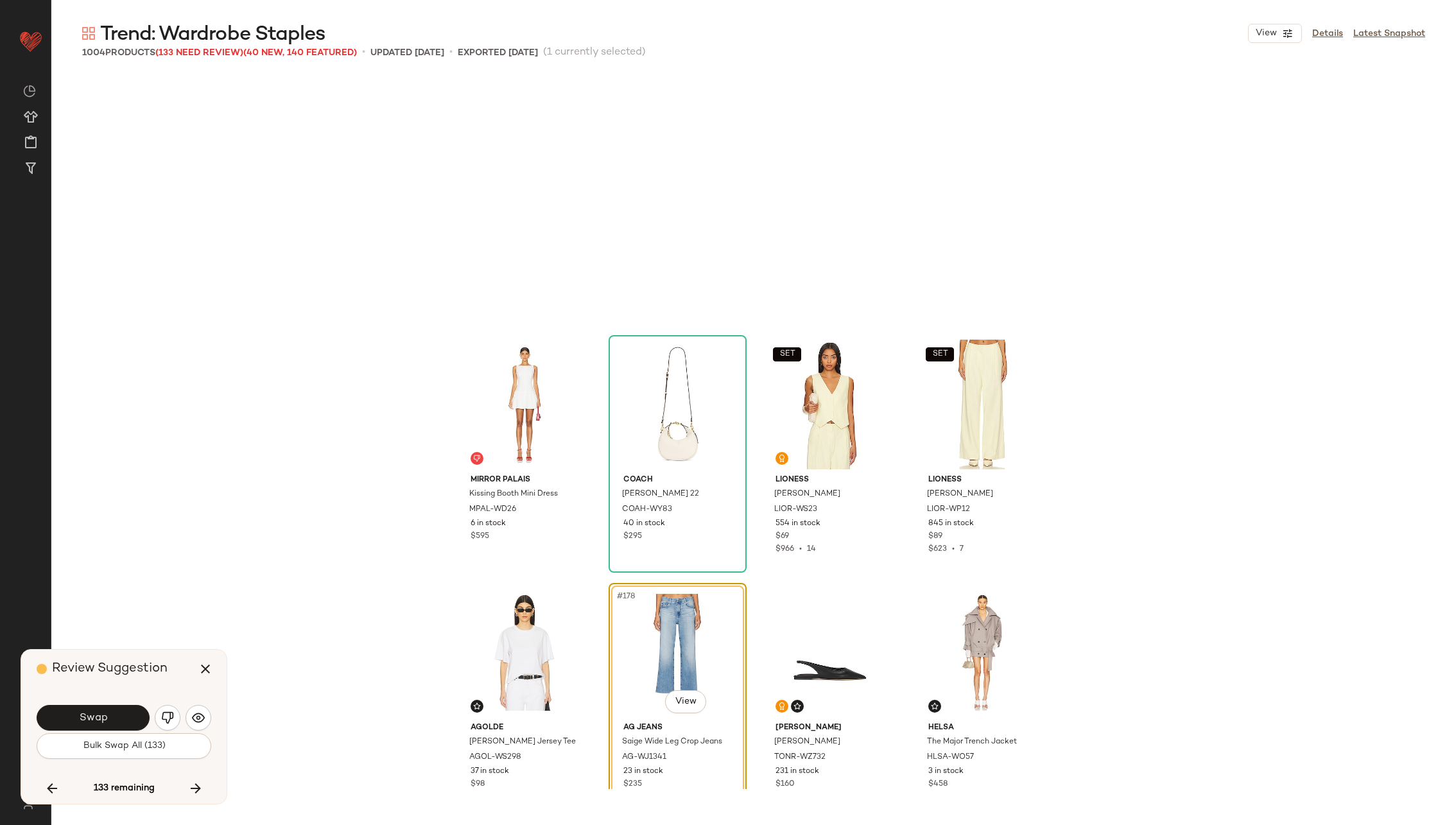
scroll to position [10653, 0]
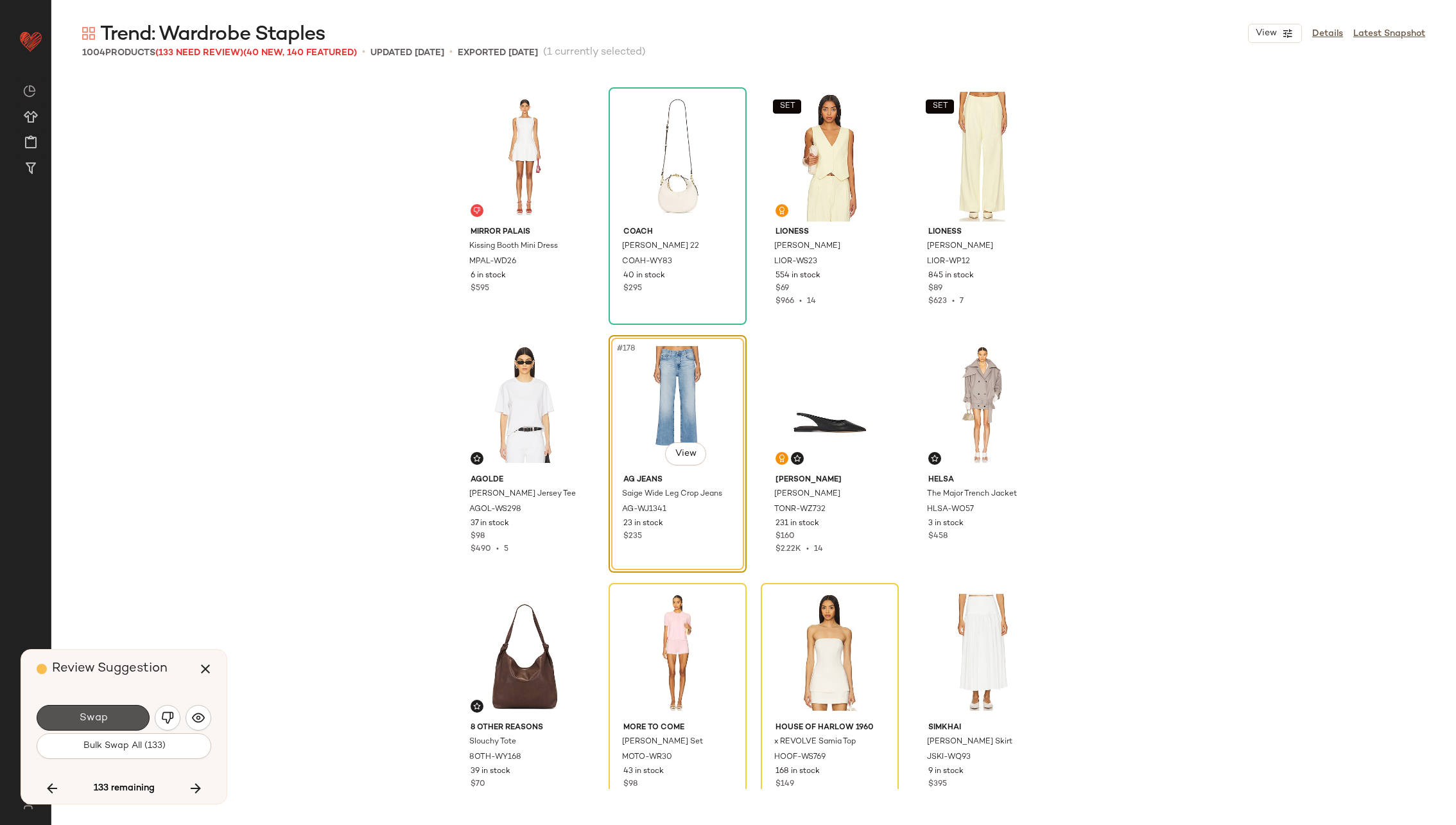
click at [115, 714] on button "Swap" at bounding box center [93, 718] width 113 height 25
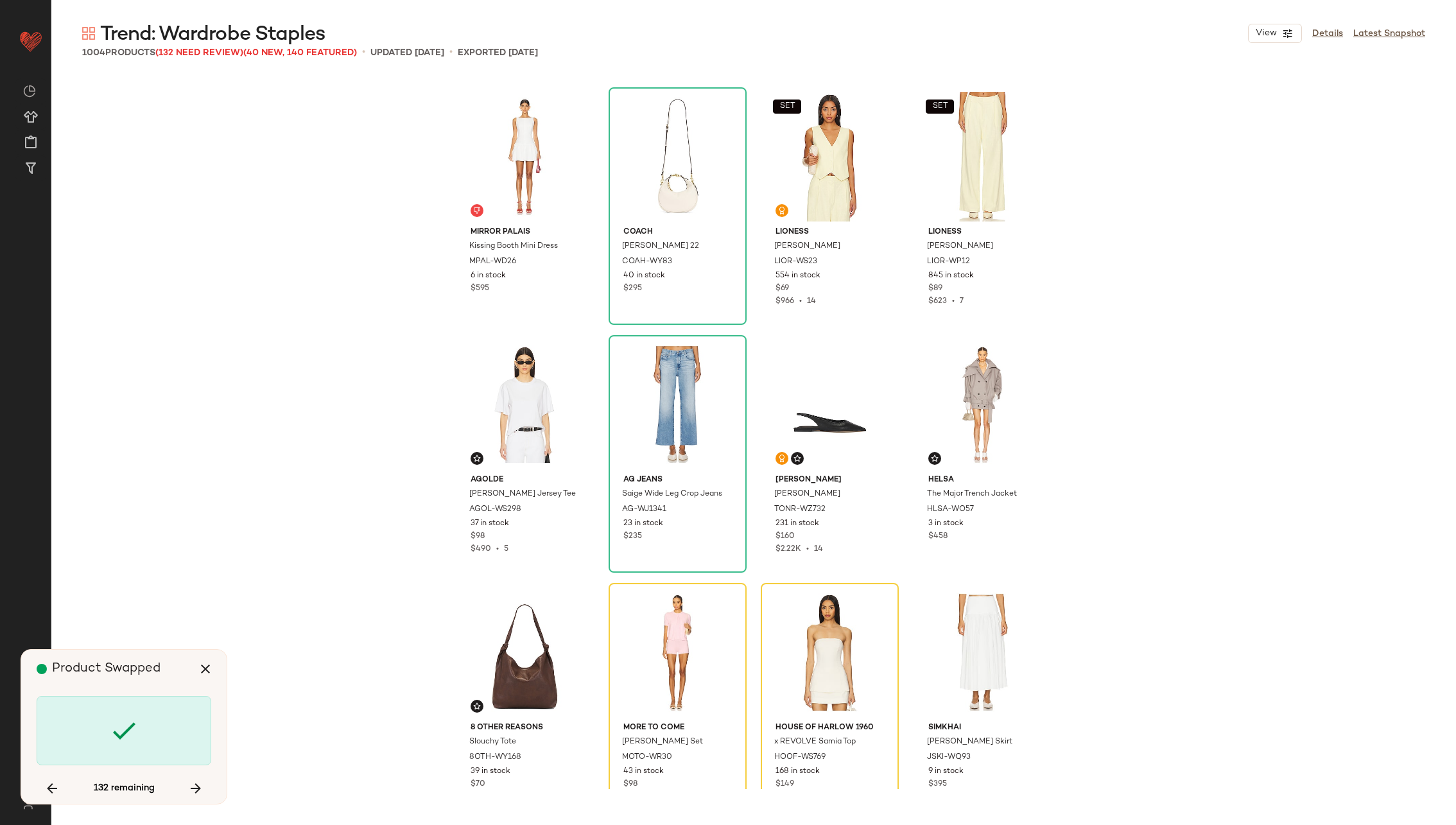
scroll to position [10900, 0]
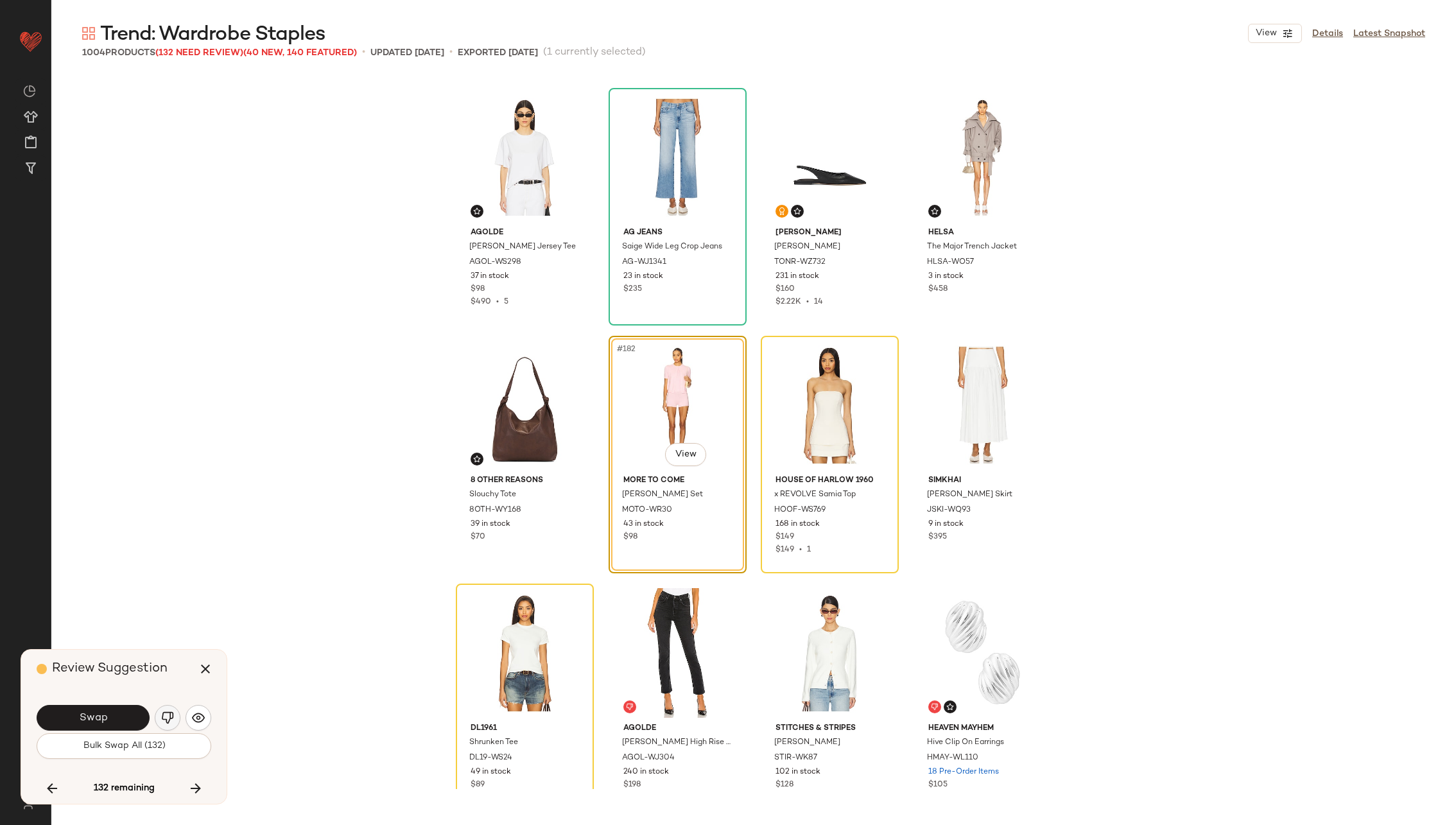
click at [166, 714] on img "button" at bounding box center [167, 718] width 13 height 13
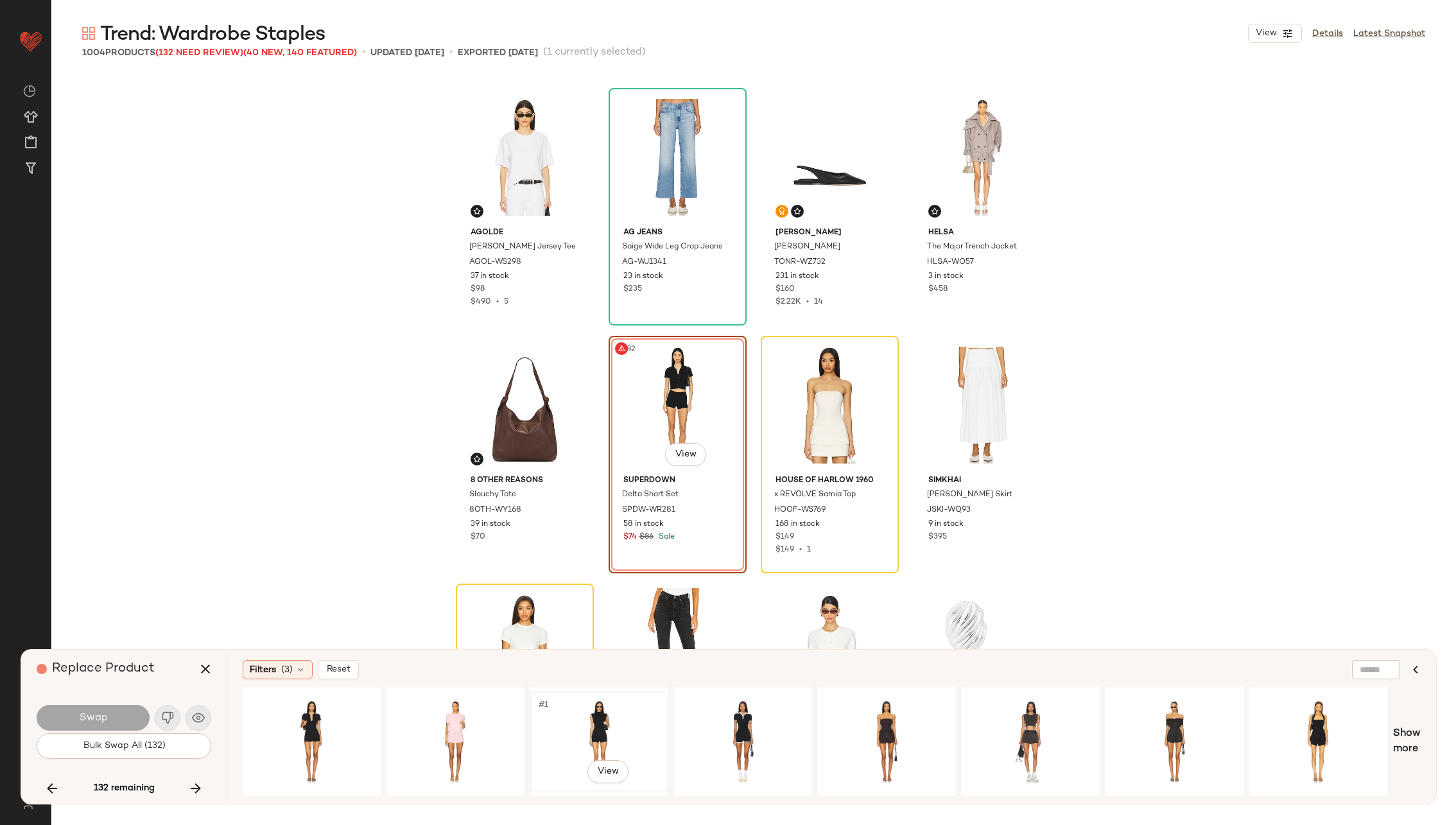
click at [585, 709] on div "#1 View" at bounding box center [598, 741] width 129 height 91
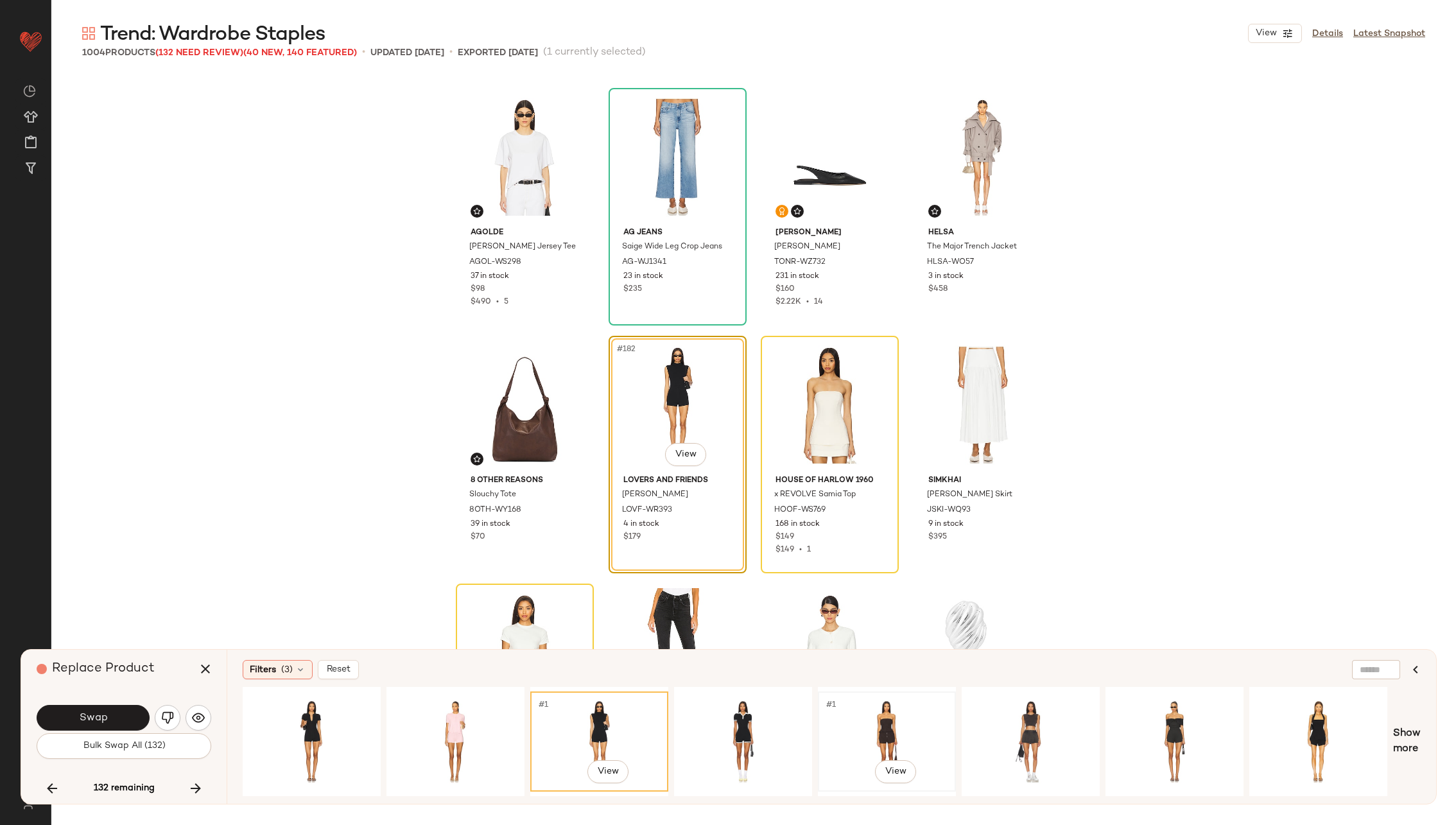
click at [894, 718] on div "#1 View" at bounding box center [886, 741] width 129 height 91
click at [1202, 731] on div "#1 View" at bounding box center [1173, 741] width 129 height 91
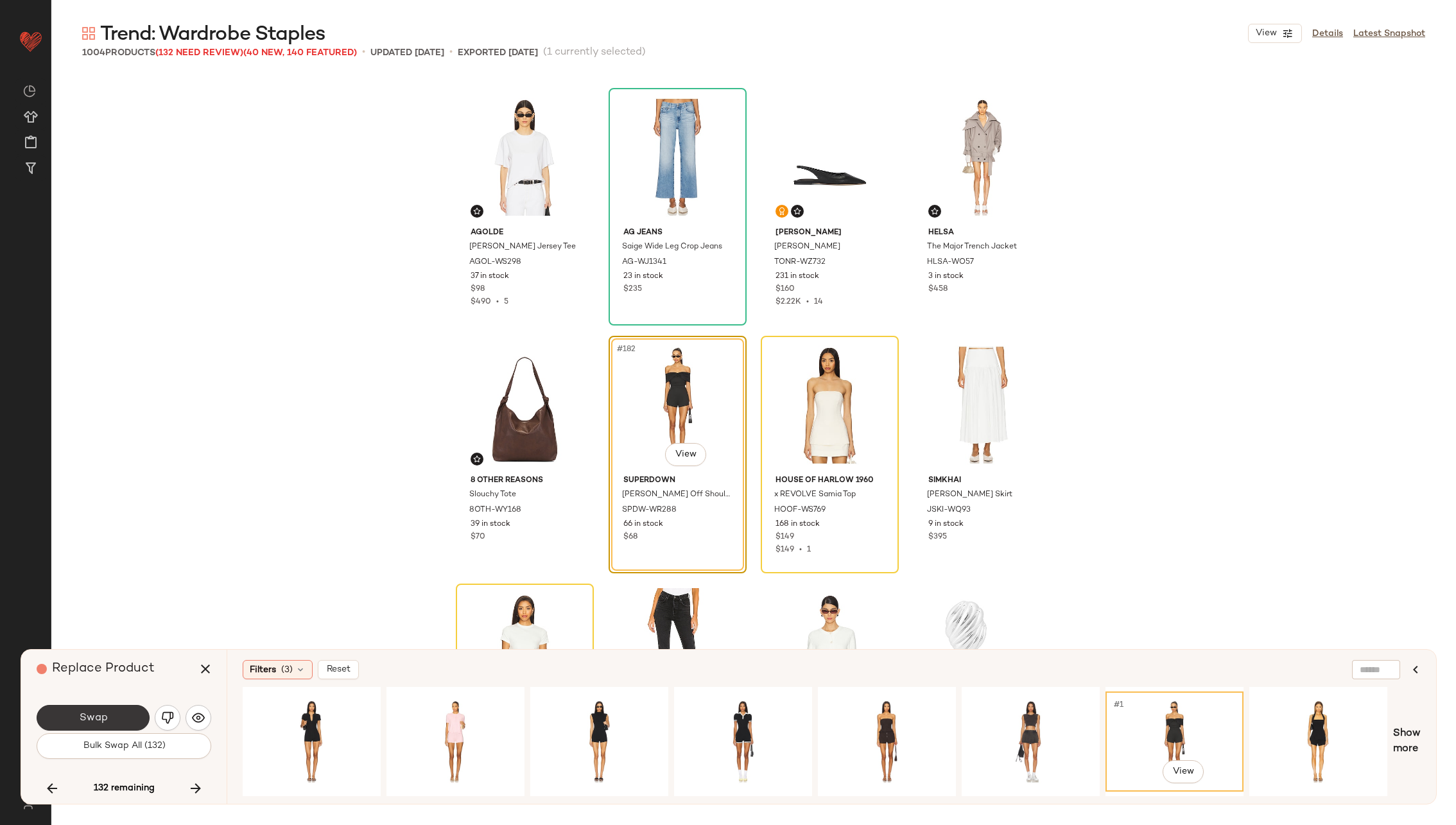
click at [115, 718] on button "Swap" at bounding box center [93, 718] width 113 height 25
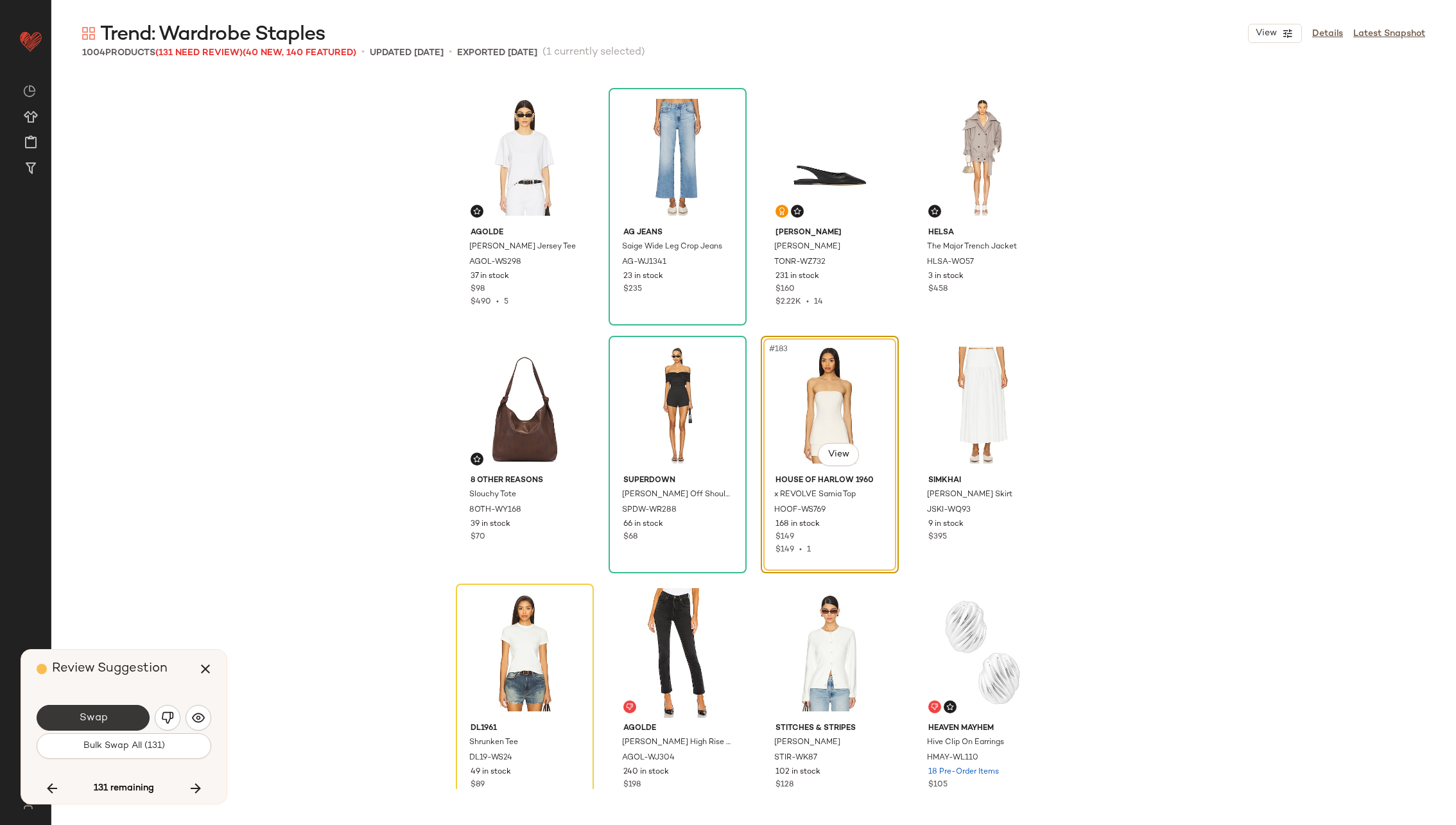
click at [113, 708] on button "Swap" at bounding box center [93, 718] width 113 height 25
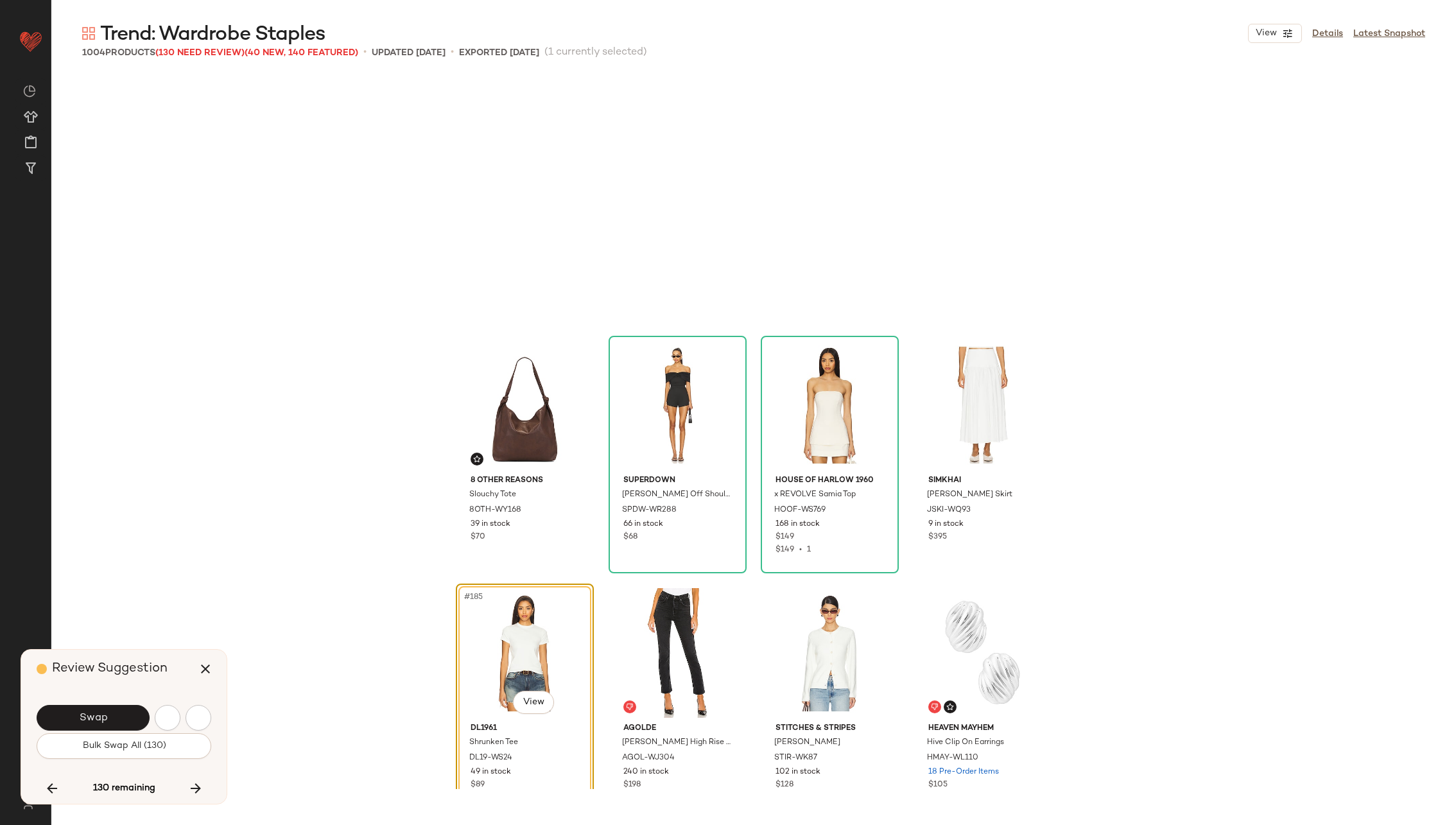
scroll to position [11148, 0]
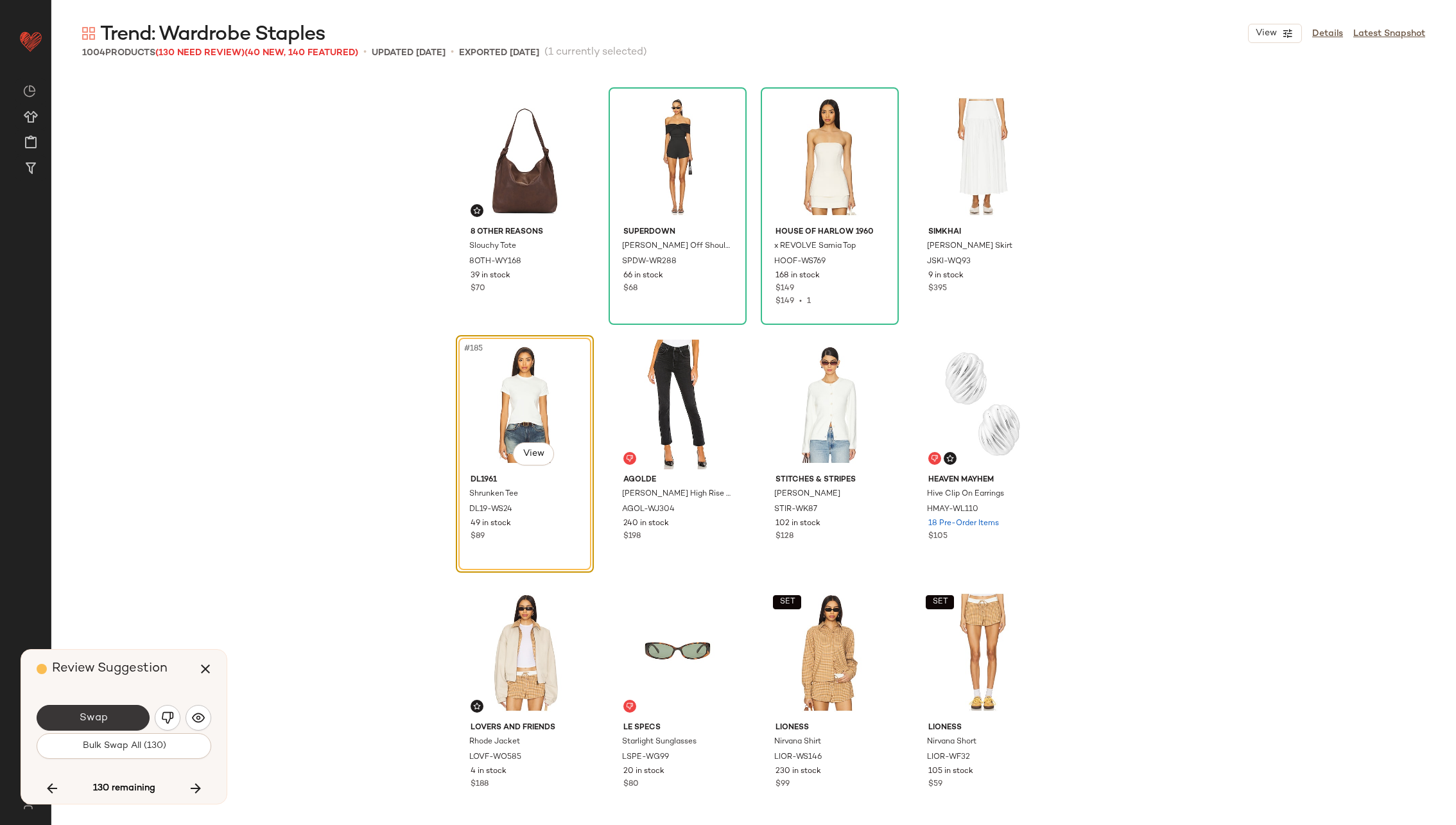
click at [107, 712] on button "Swap" at bounding box center [93, 718] width 113 height 25
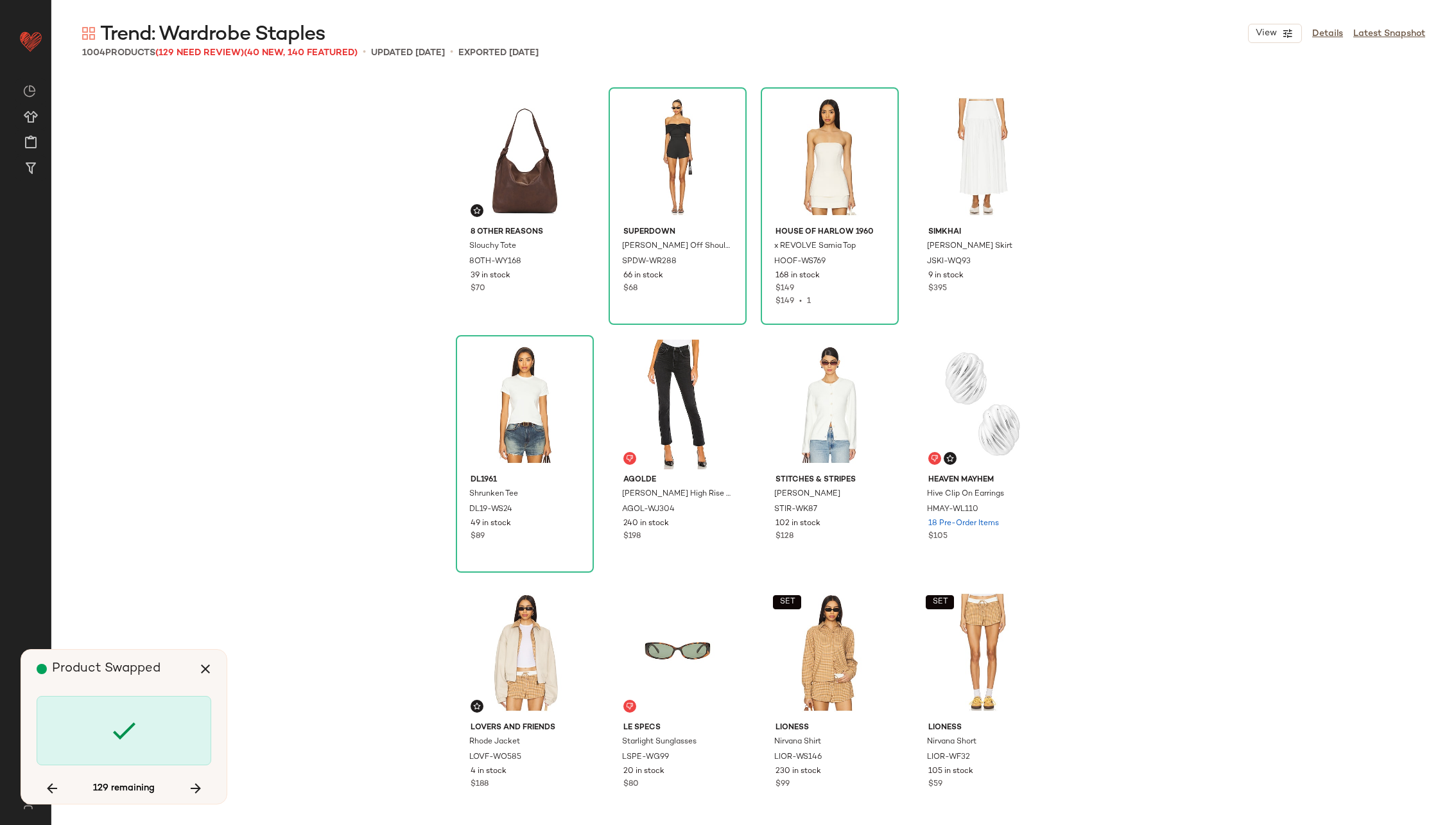
scroll to position [11891, 0]
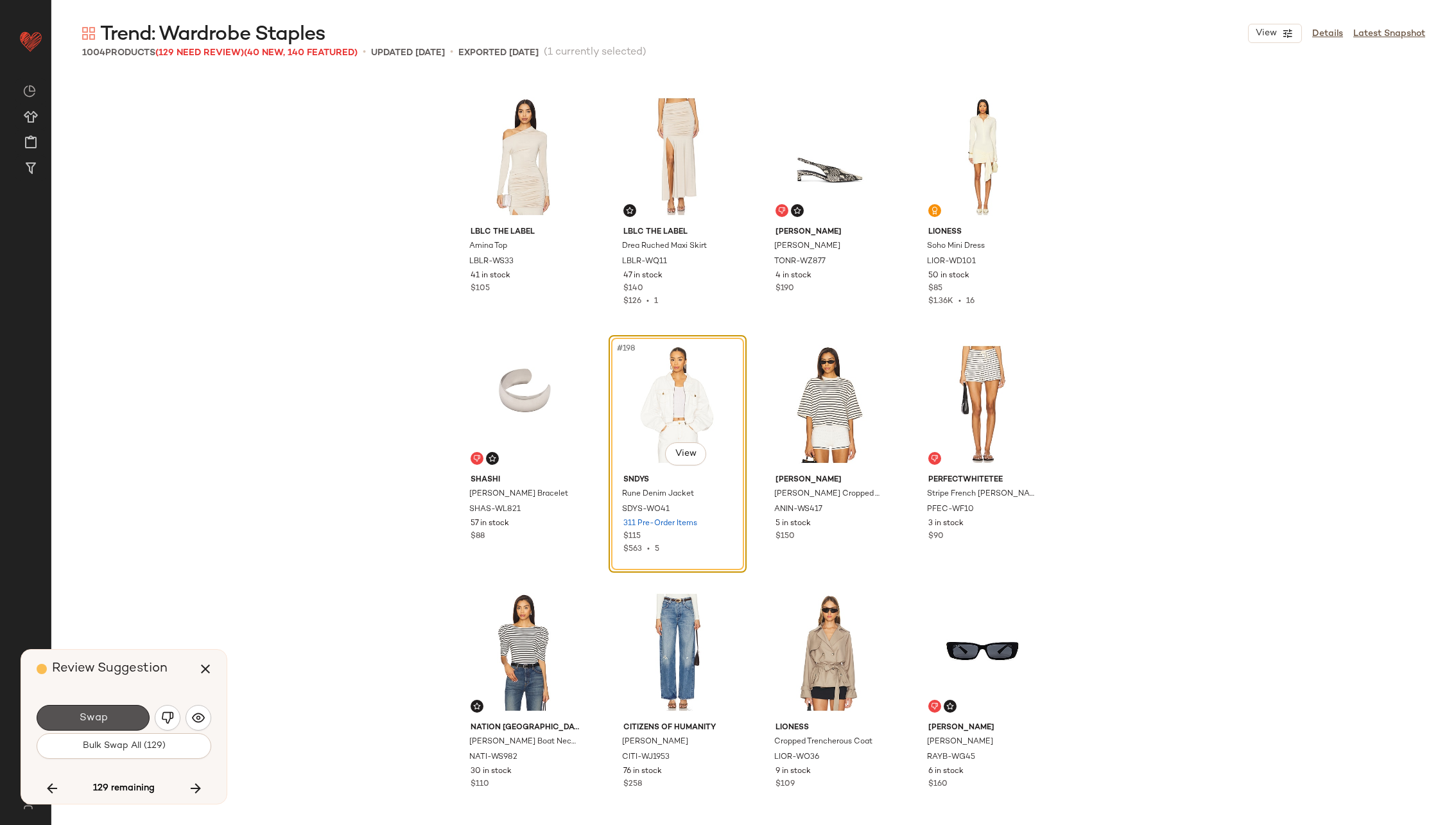
click at [107, 712] on button "Swap" at bounding box center [93, 718] width 113 height 25
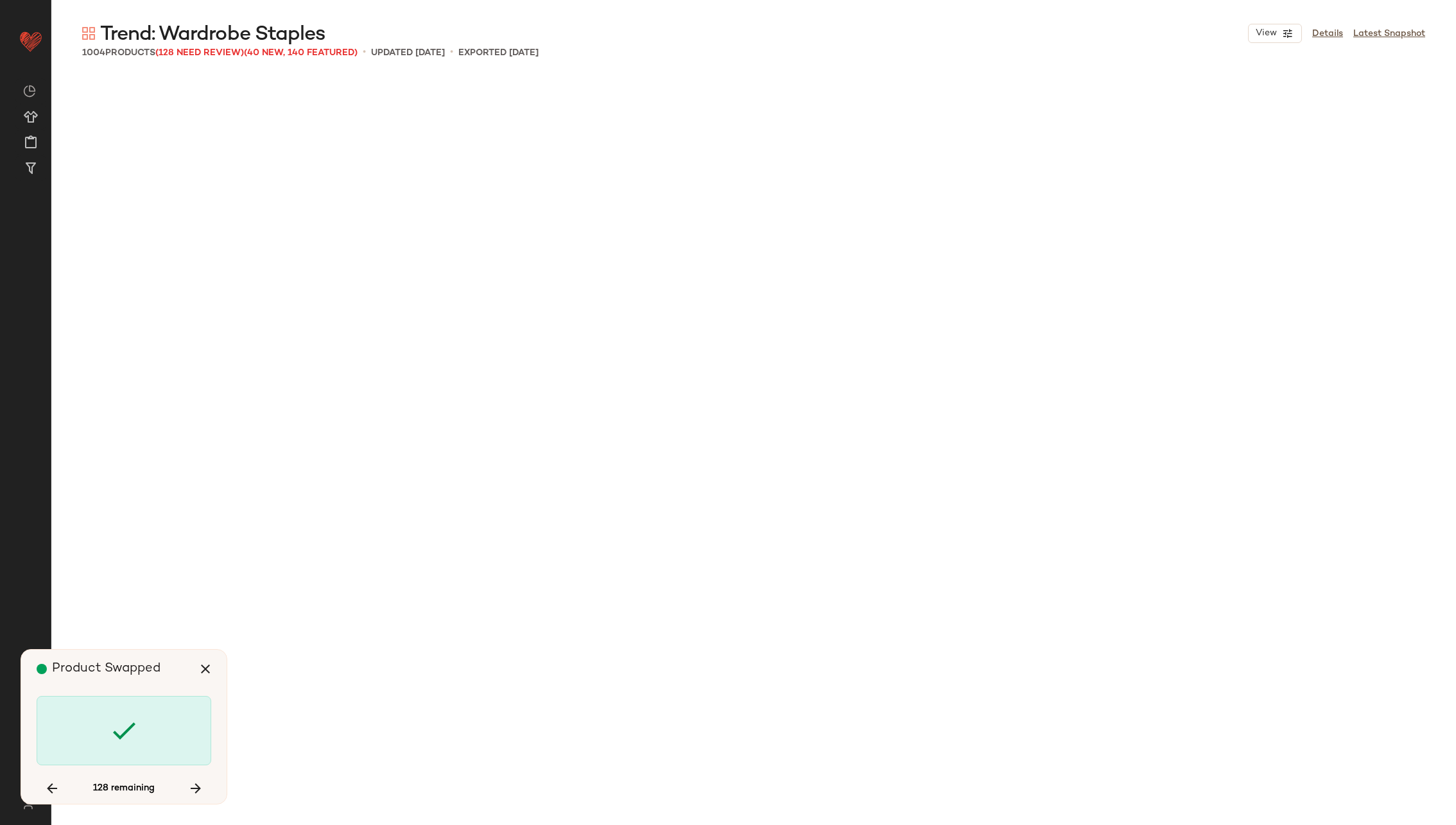
scroll to position [12882, 0]
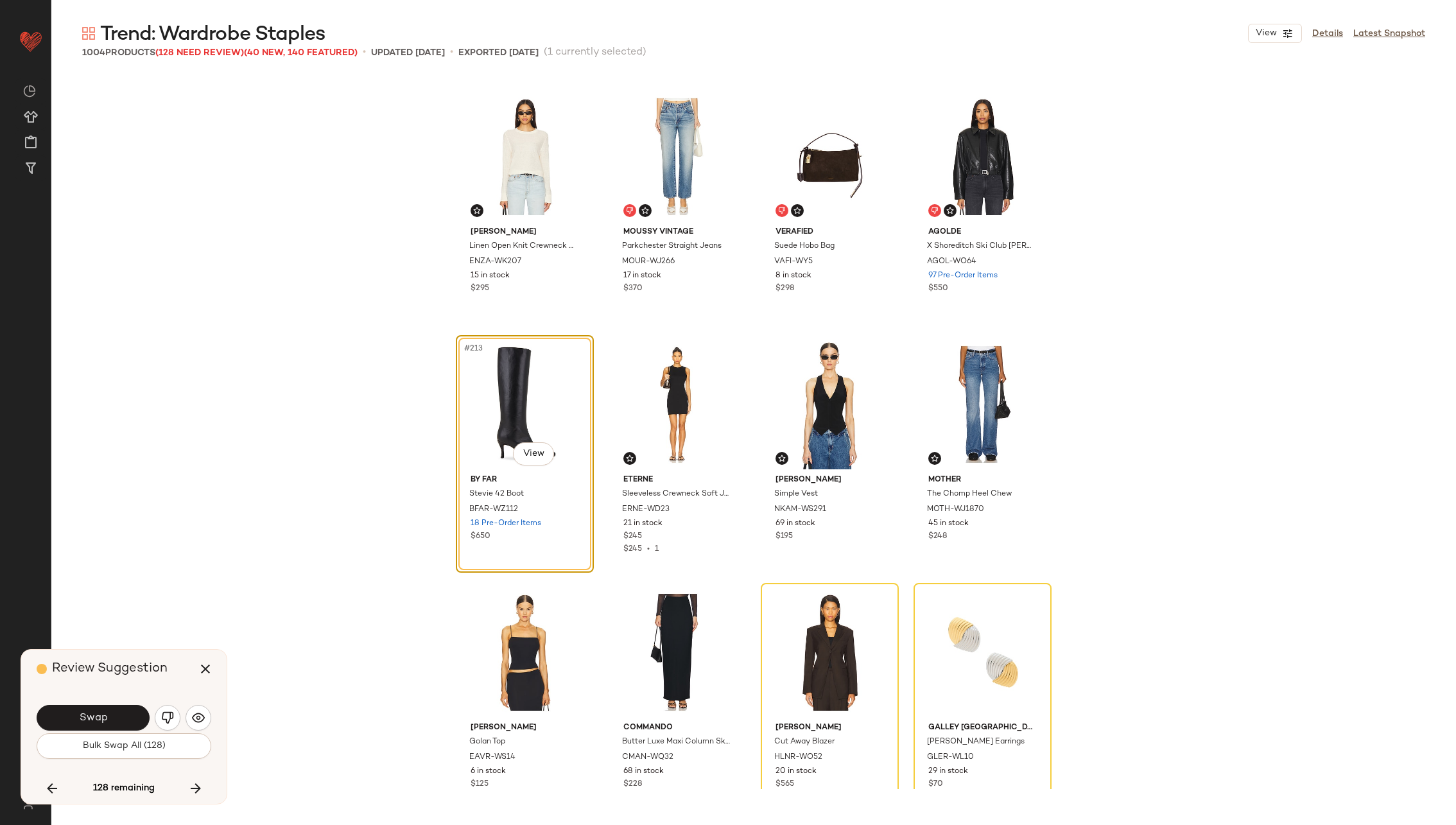
click at [107, 712] on button "Swap" at bounding box center [93, 718] width 113 height 25
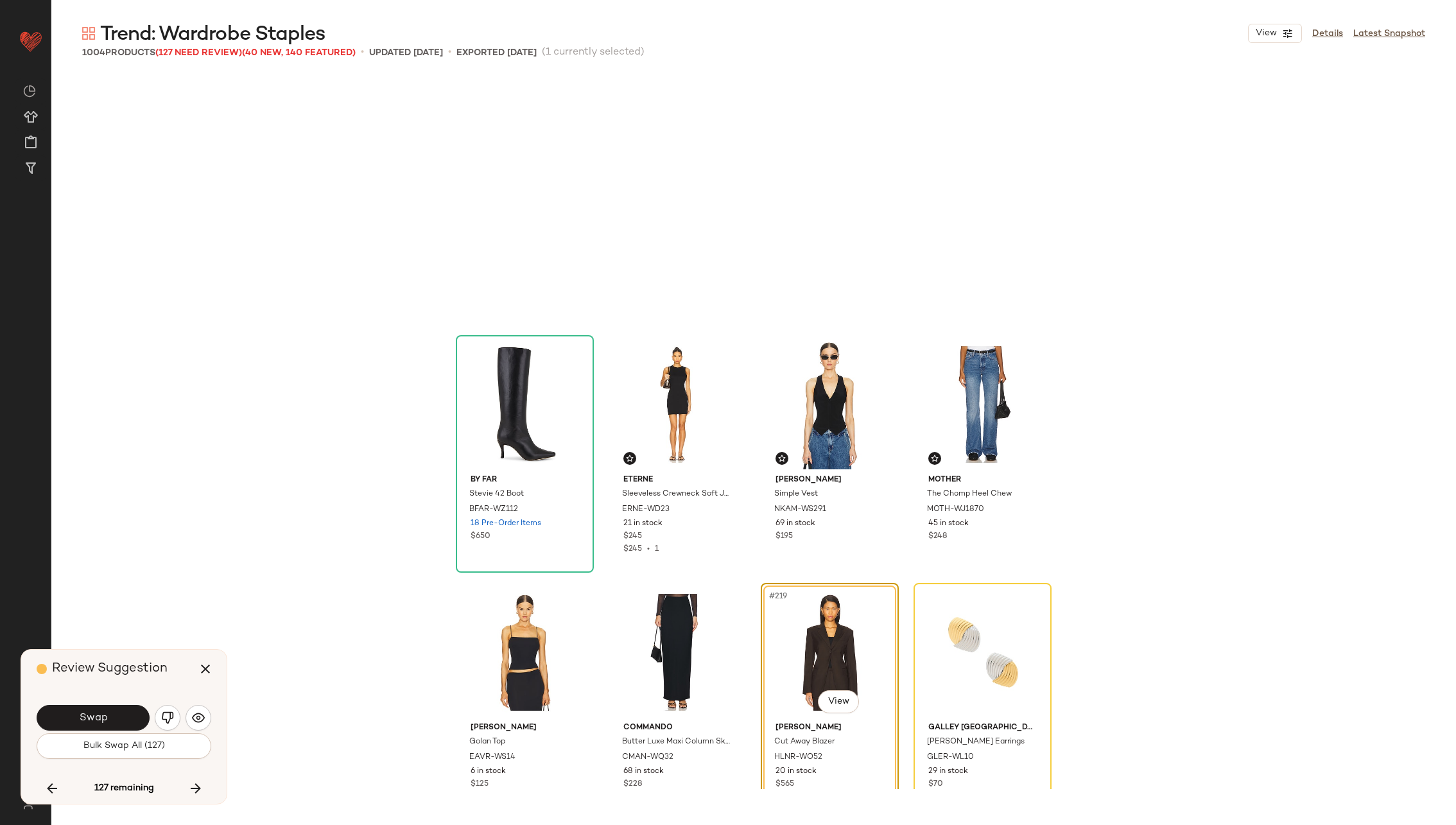
scroll to position [13130, 0]
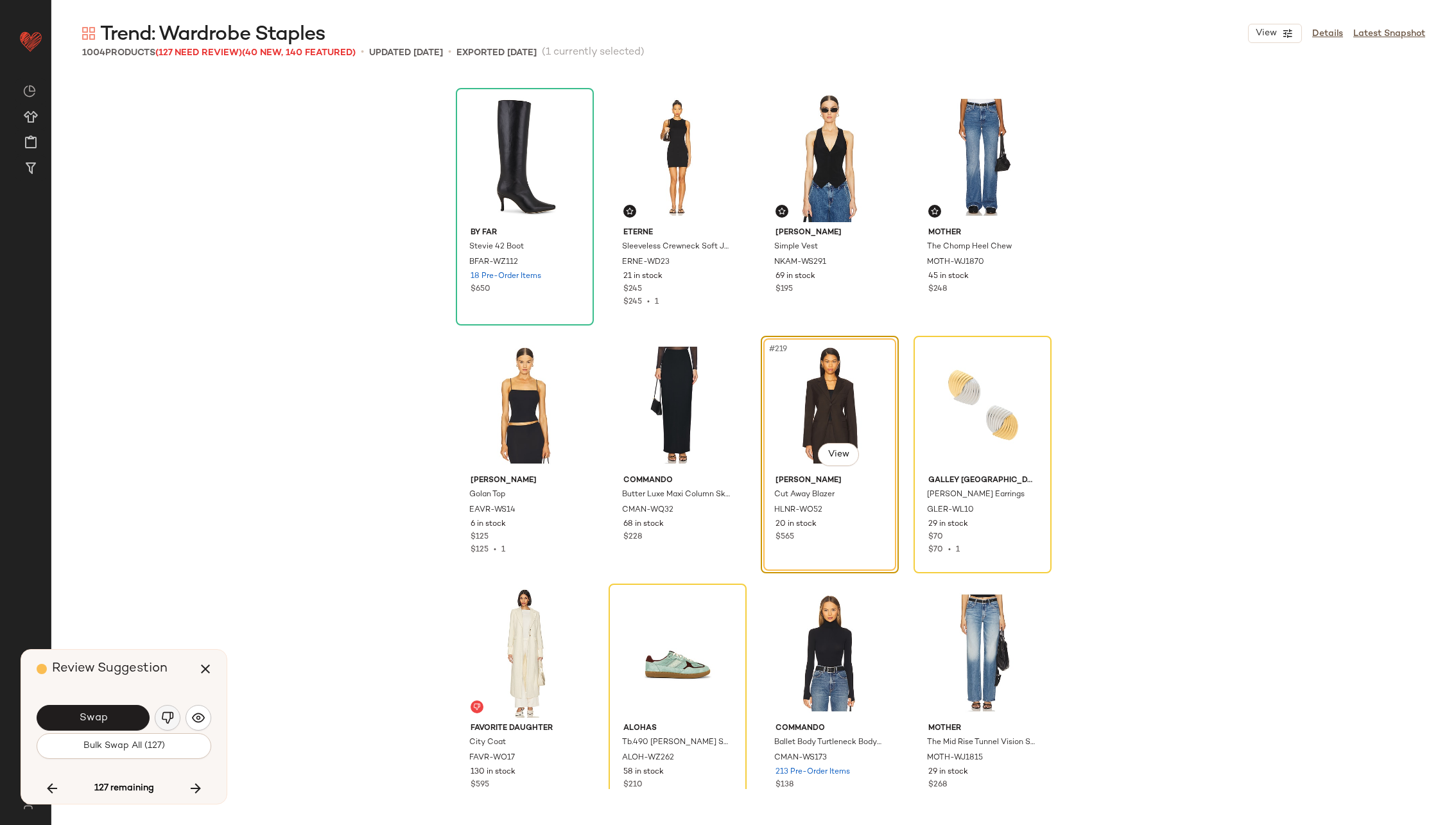
click at [163, 717] on img "button" at bounding box center [167, 718] width 13 height 13
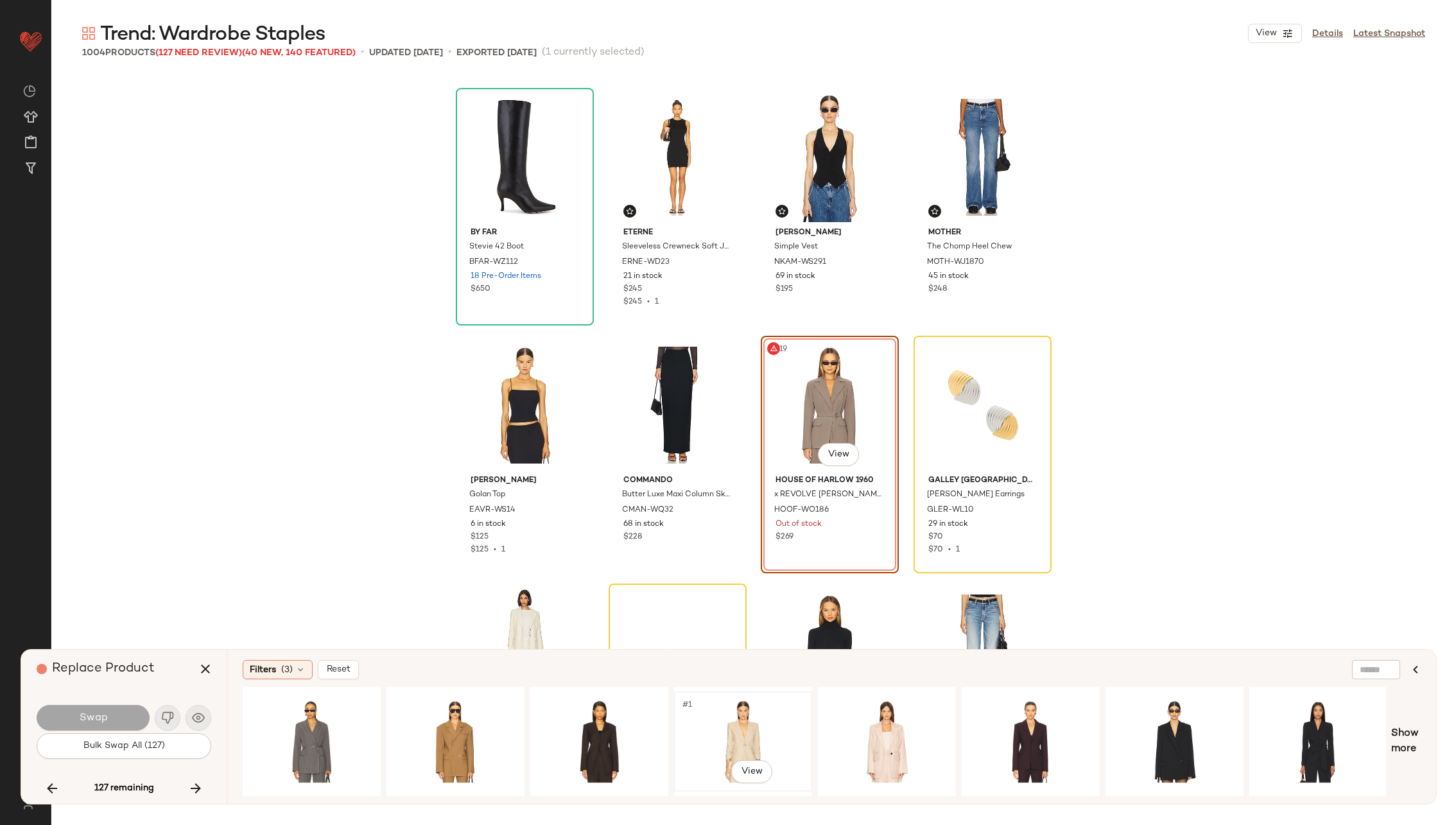
click at [710, 726] on div "#1 View" at bounding box center [743, 741] width 129 height 91
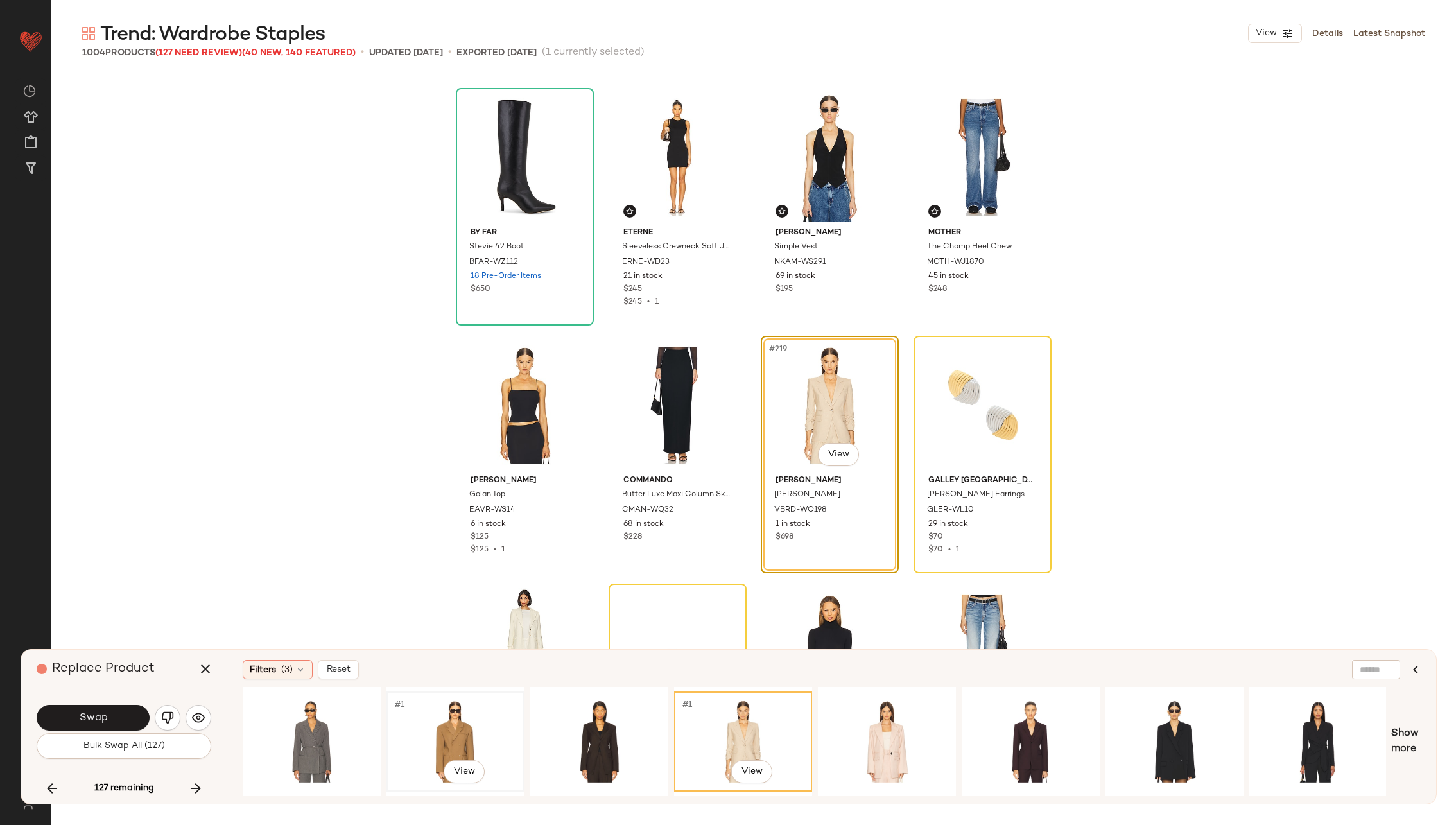
click at [452, 720] on div "#1 View" at bounding box center [455, 741] width 129 height 91
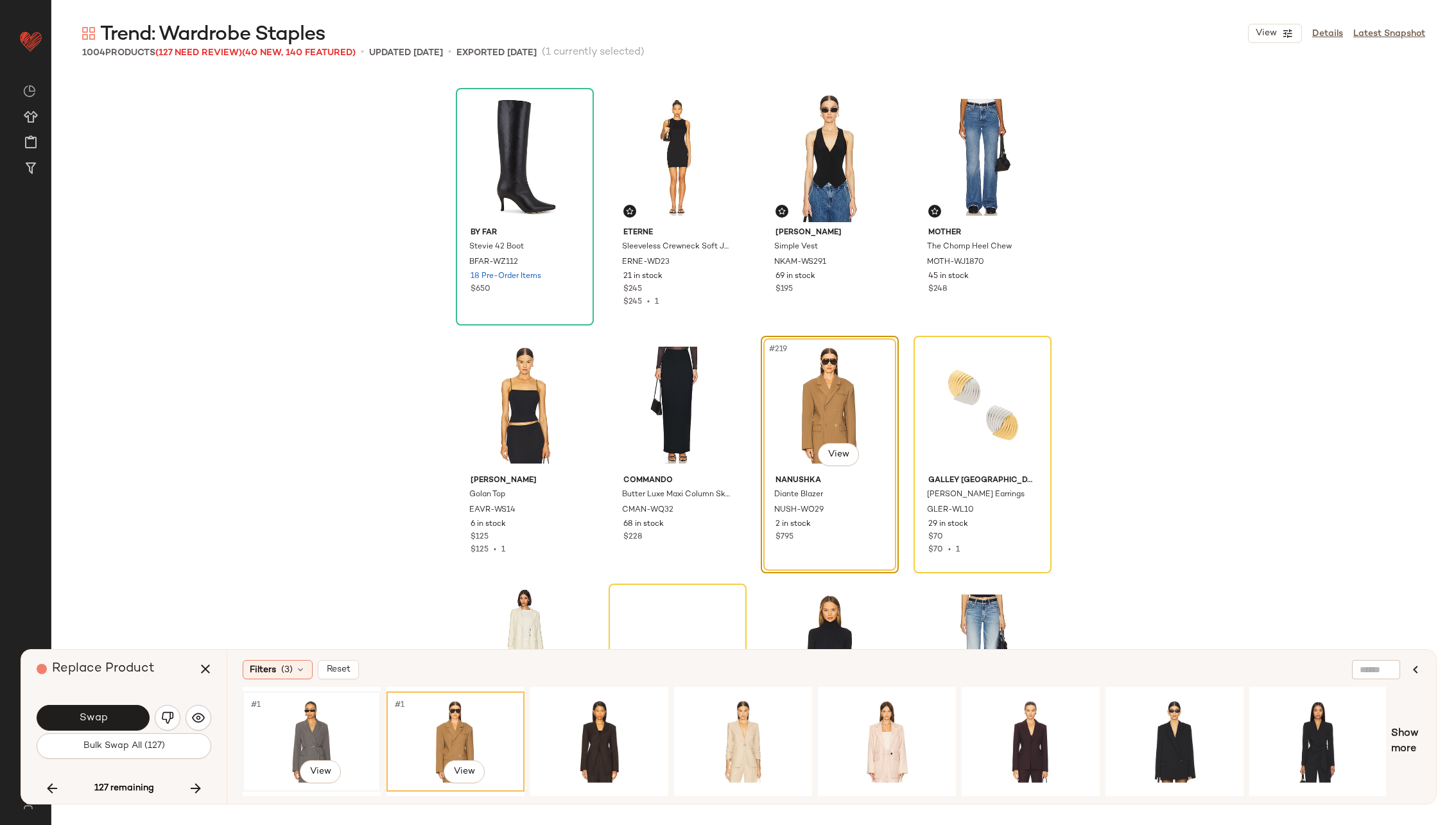
click at [274, 729] on div "#1 View" at bounding box center [311, 741] width 129 height 91
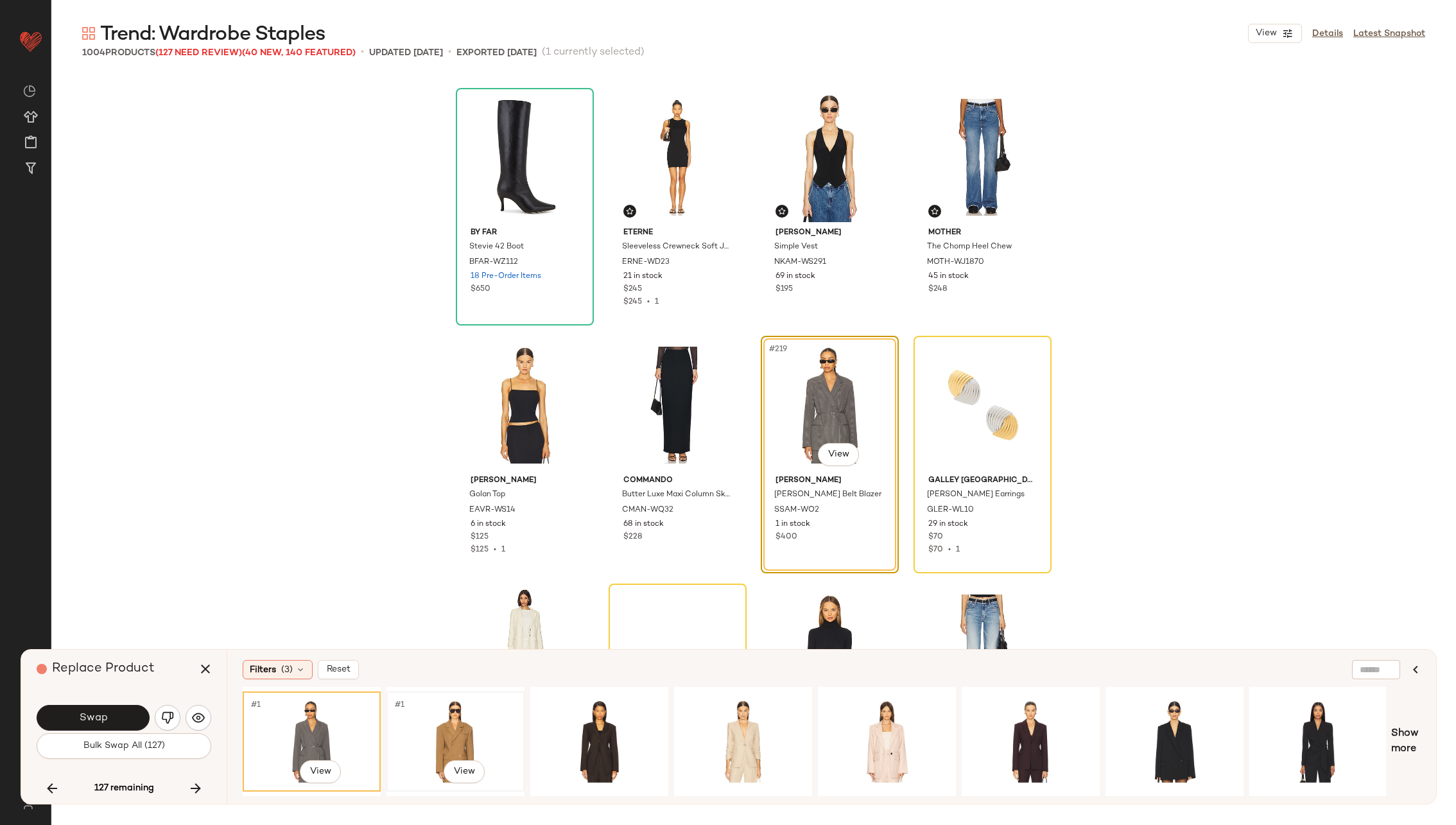
click at [408, 718] on div "#1 View" at bounding box center [455, 741] width 129 height 91
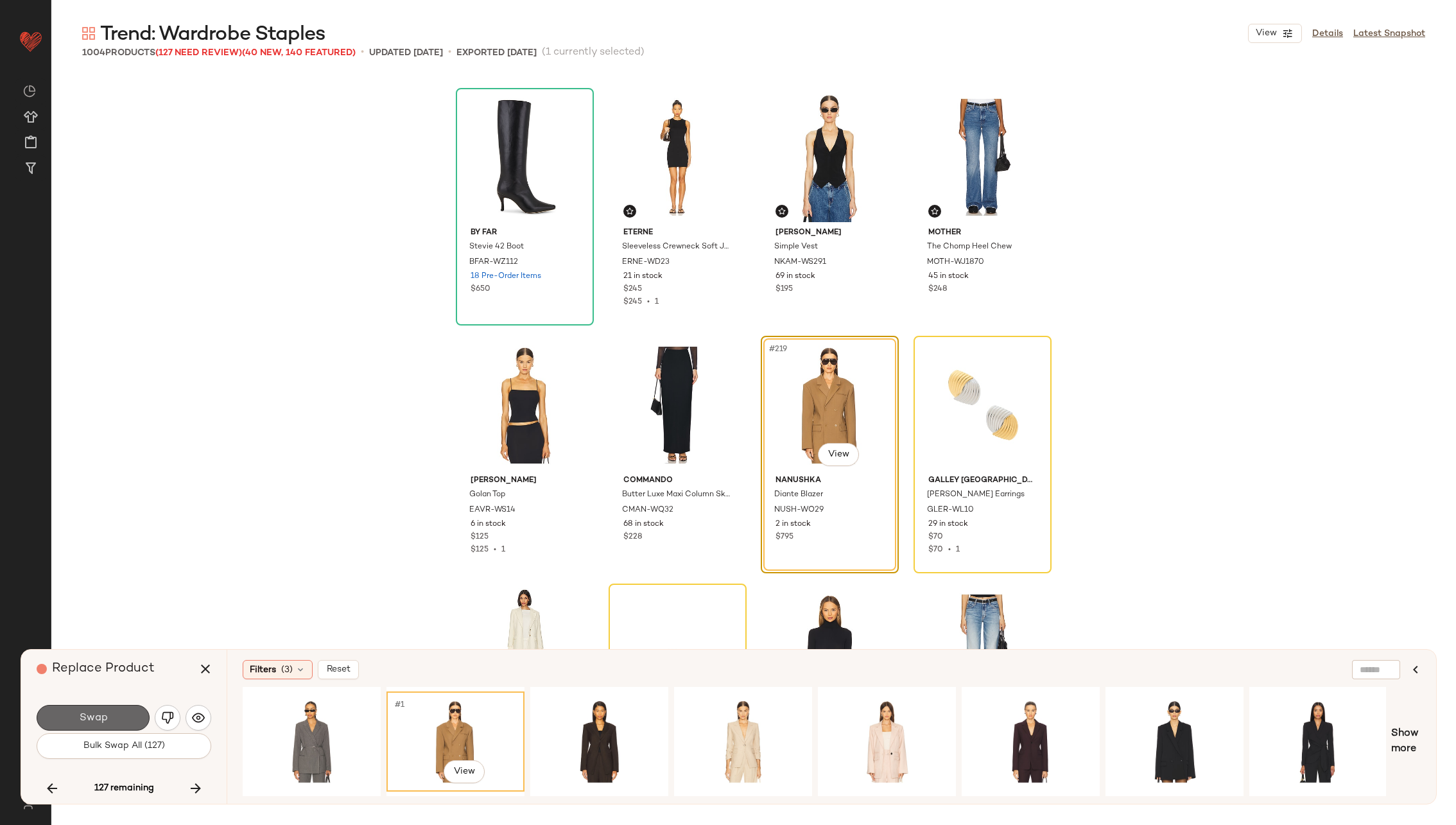
click at [112, 712] on button "Swap" at bounding box center [93, 718] width 113 height 25
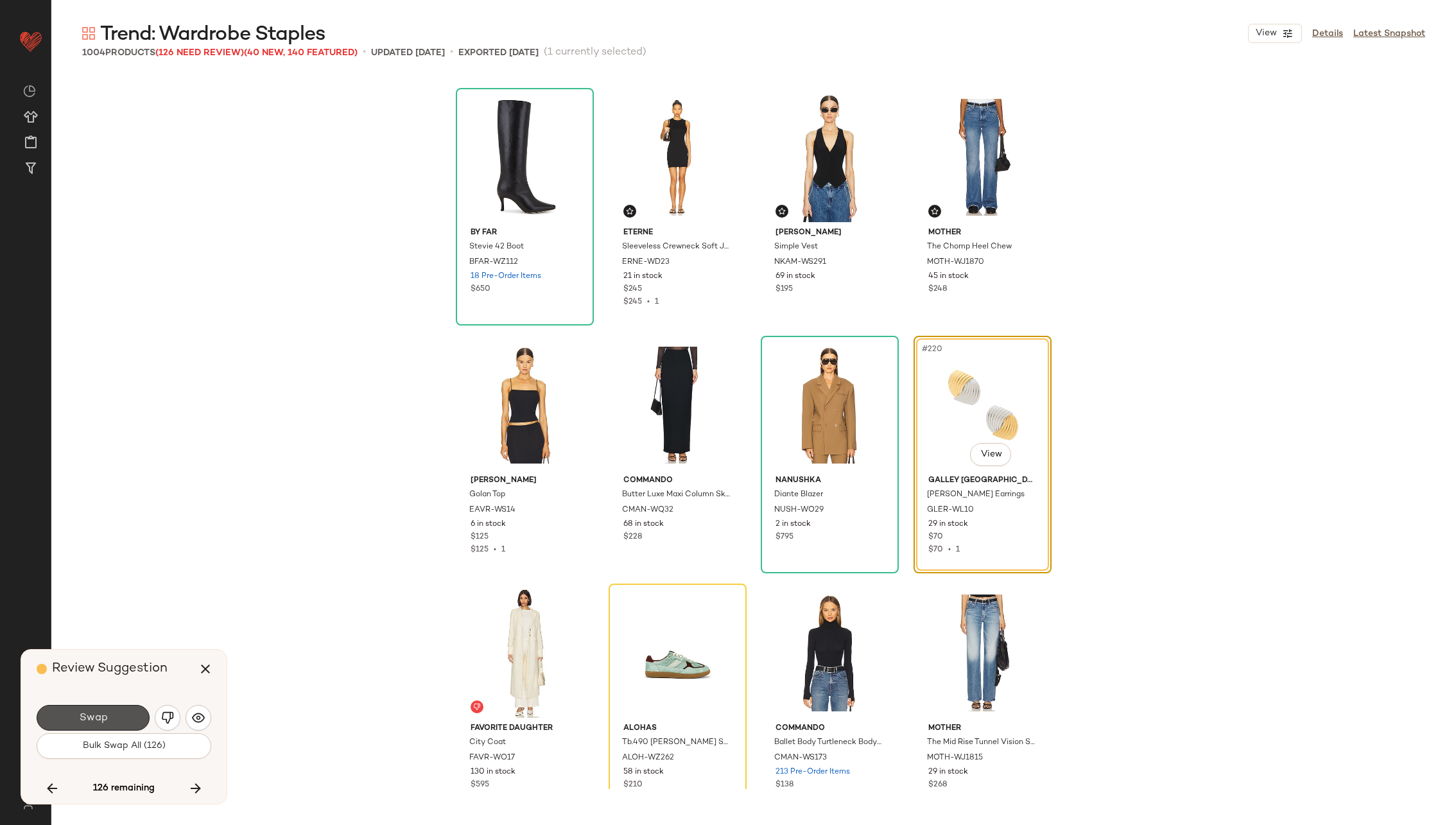
click at [112, 712] on button "Swap" at bounding box center [93, 718] width 113 height 25
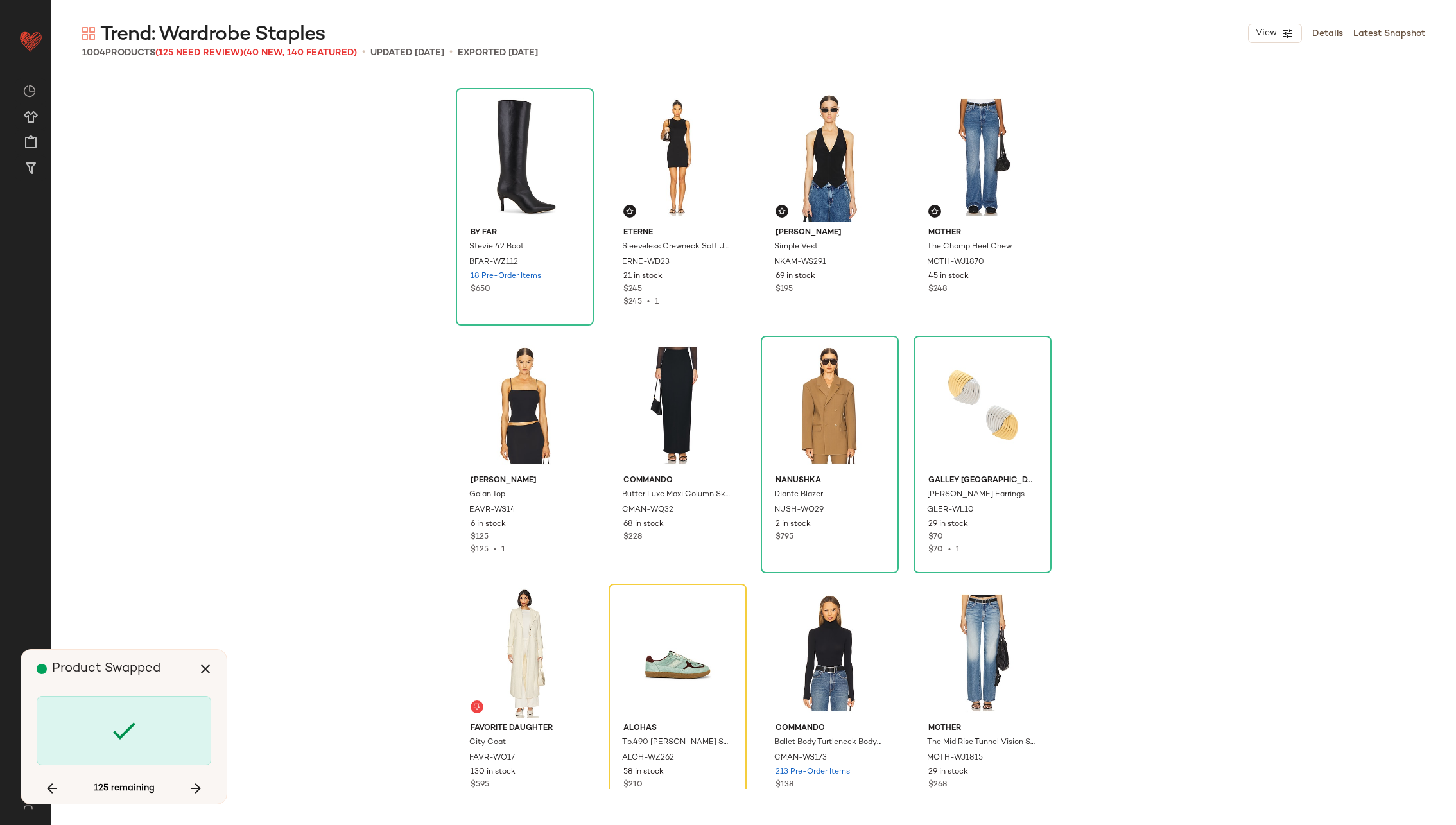
scroll to position [13378, 0]
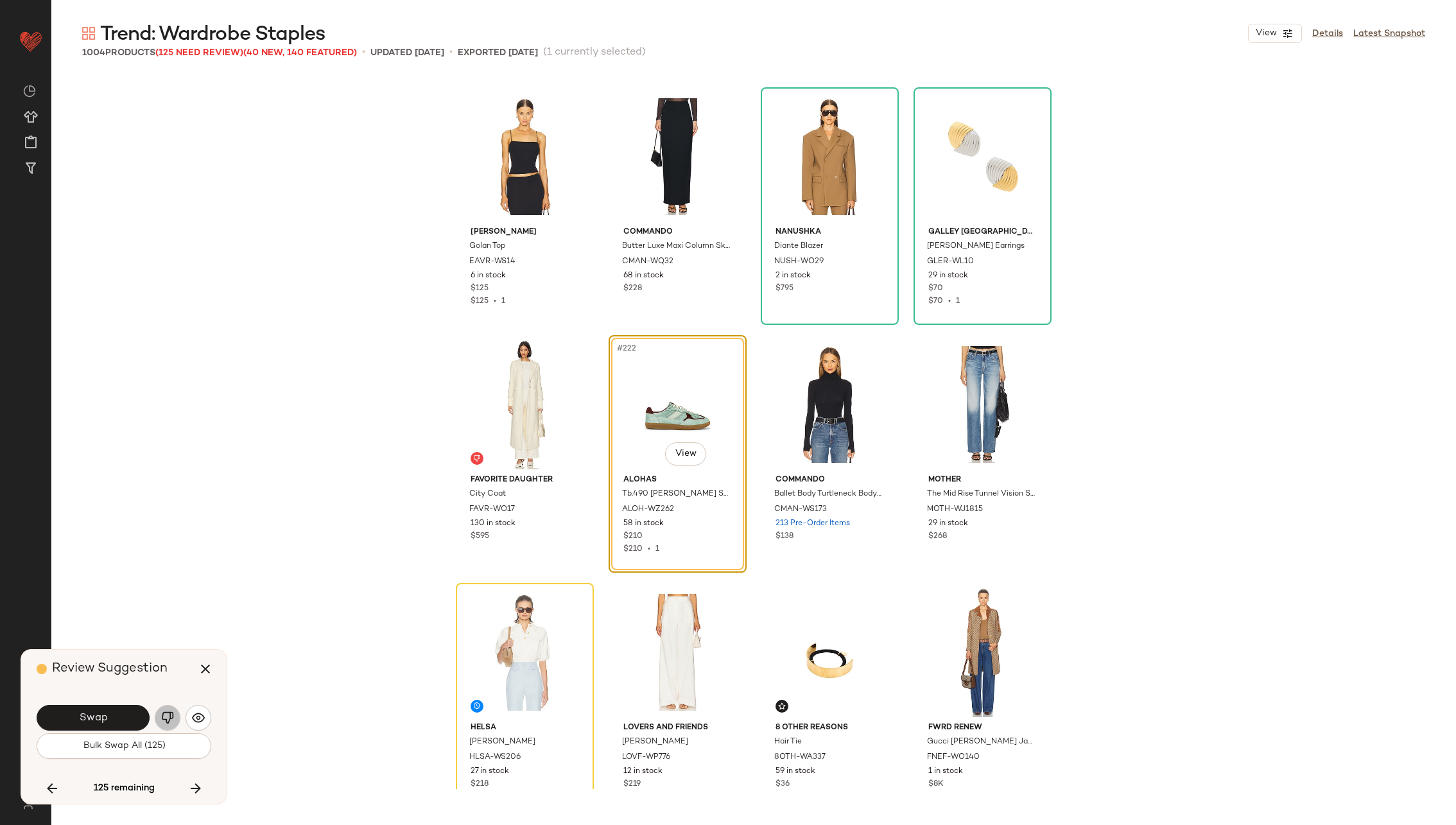
click at [171, 714] on img "button" at bounding box center [167, 718] width 13 height 13
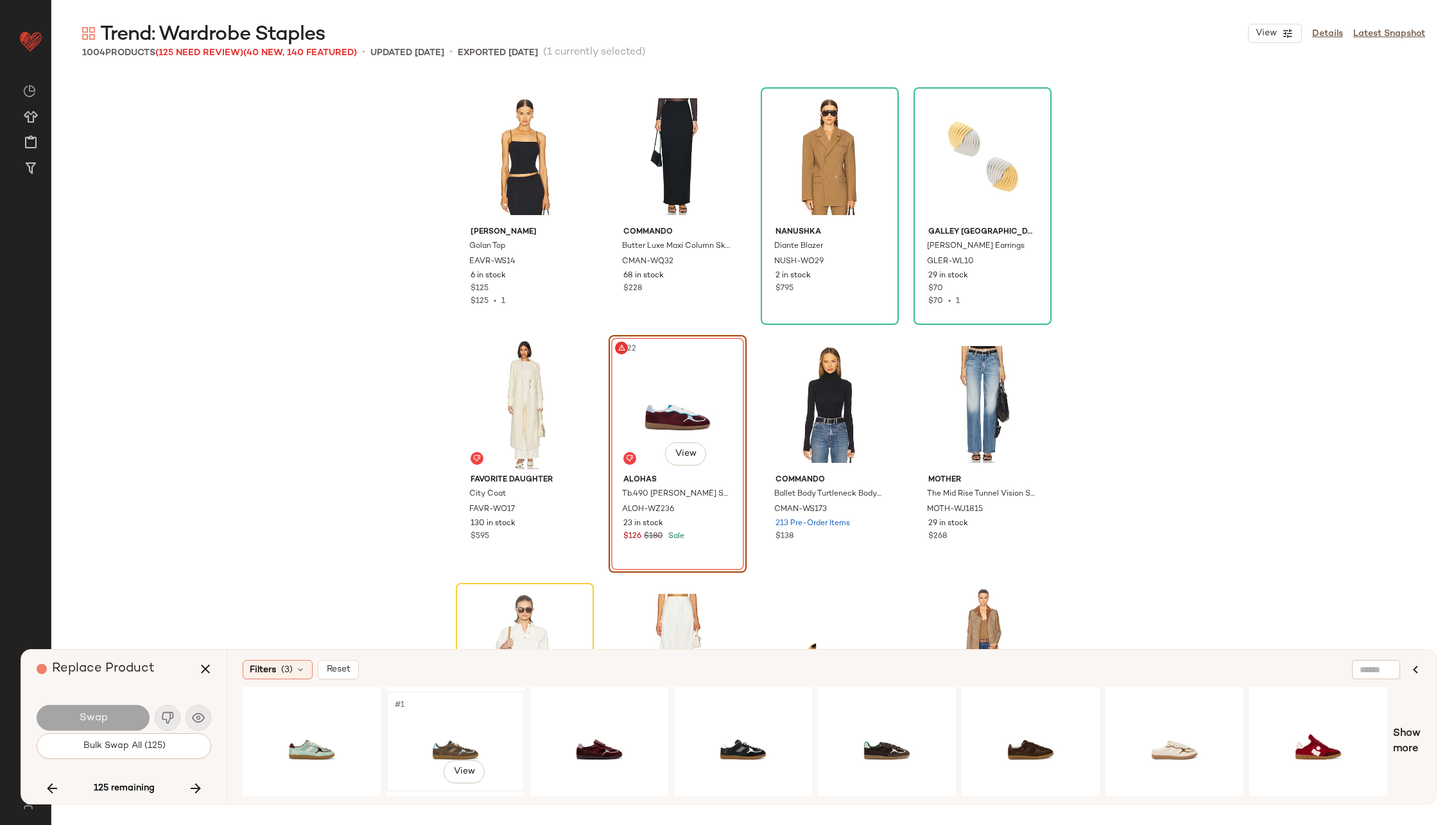
click at [462, 734] on div "#1 View" at bounding box center [455, 741] width 129 height 91
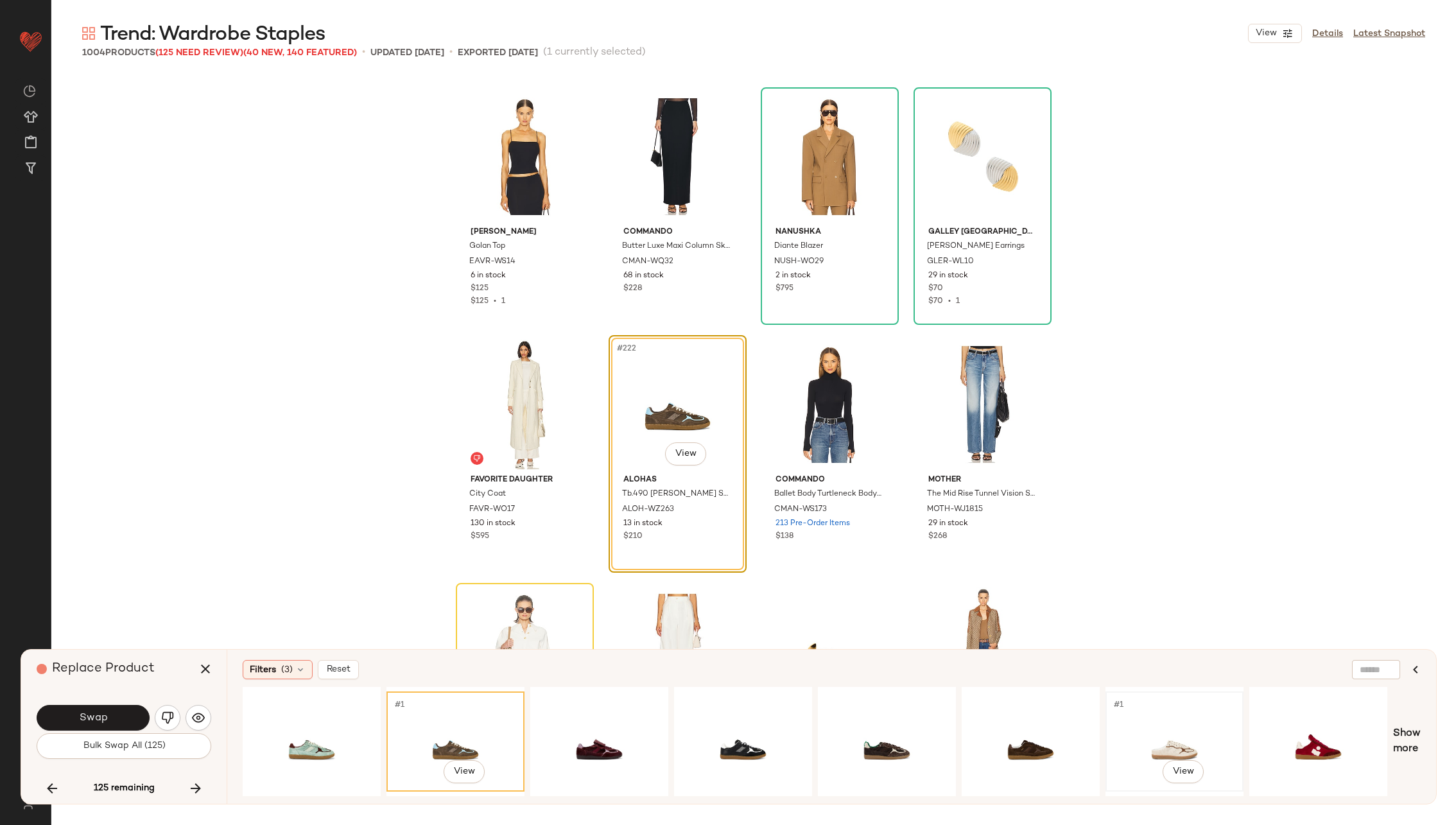
click at [1151, 732] on div "#1 View" at bounding box center [1173, 741] width 129 height 91
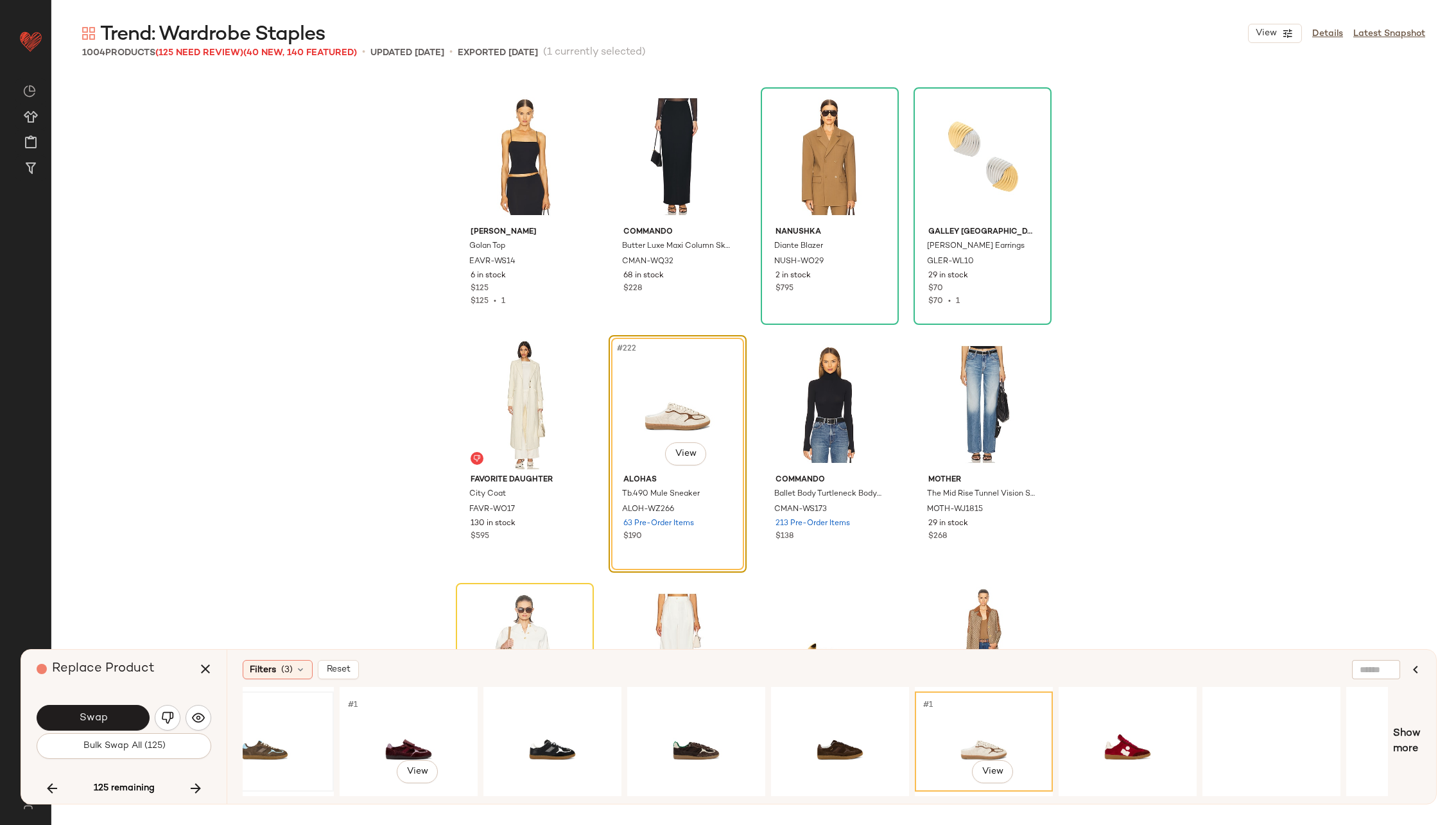
scroll to position [0, 370]
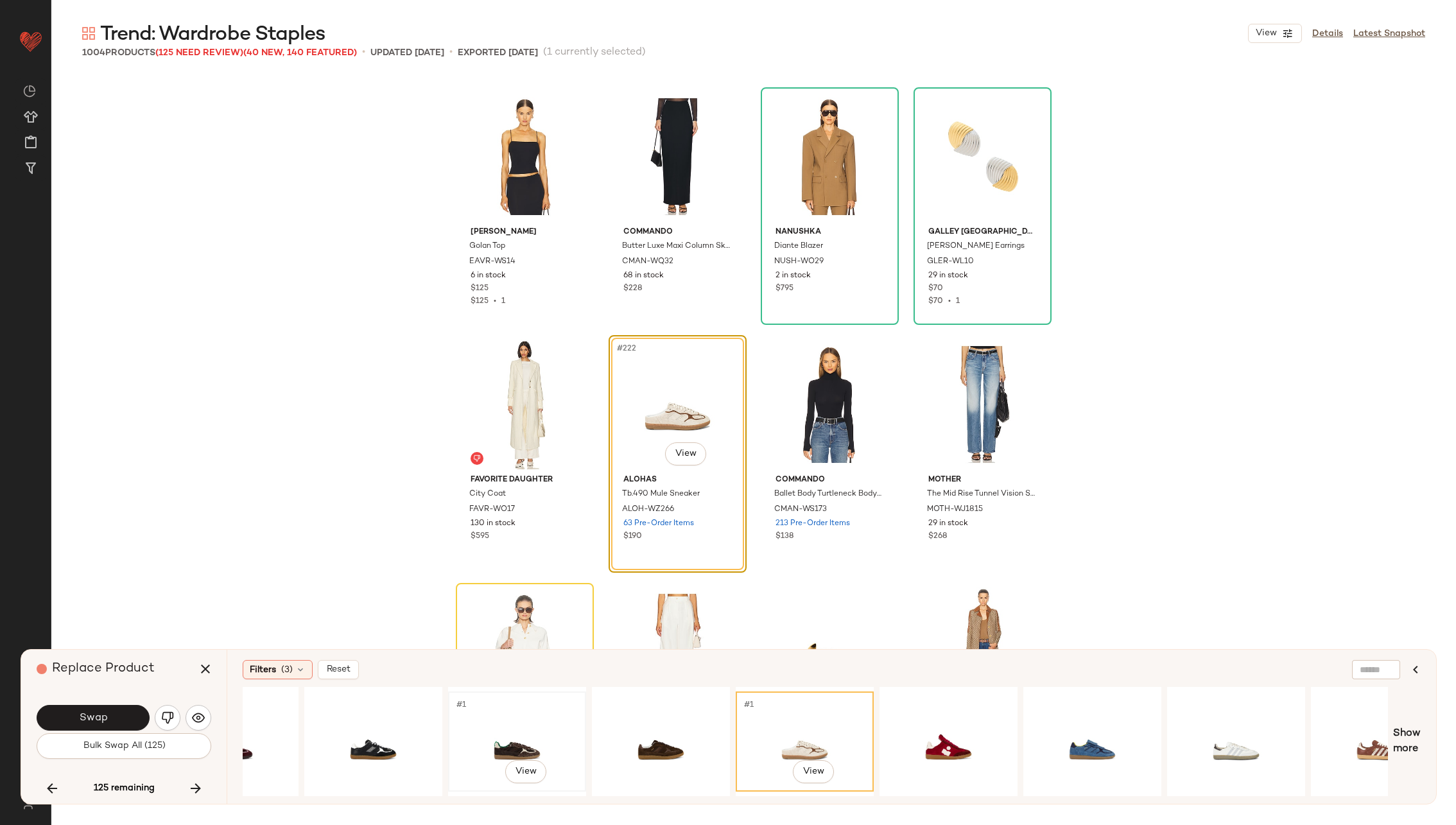
click at [478, 729] on div "#1 View" at bounding box center [516, 741] width 129 height 91
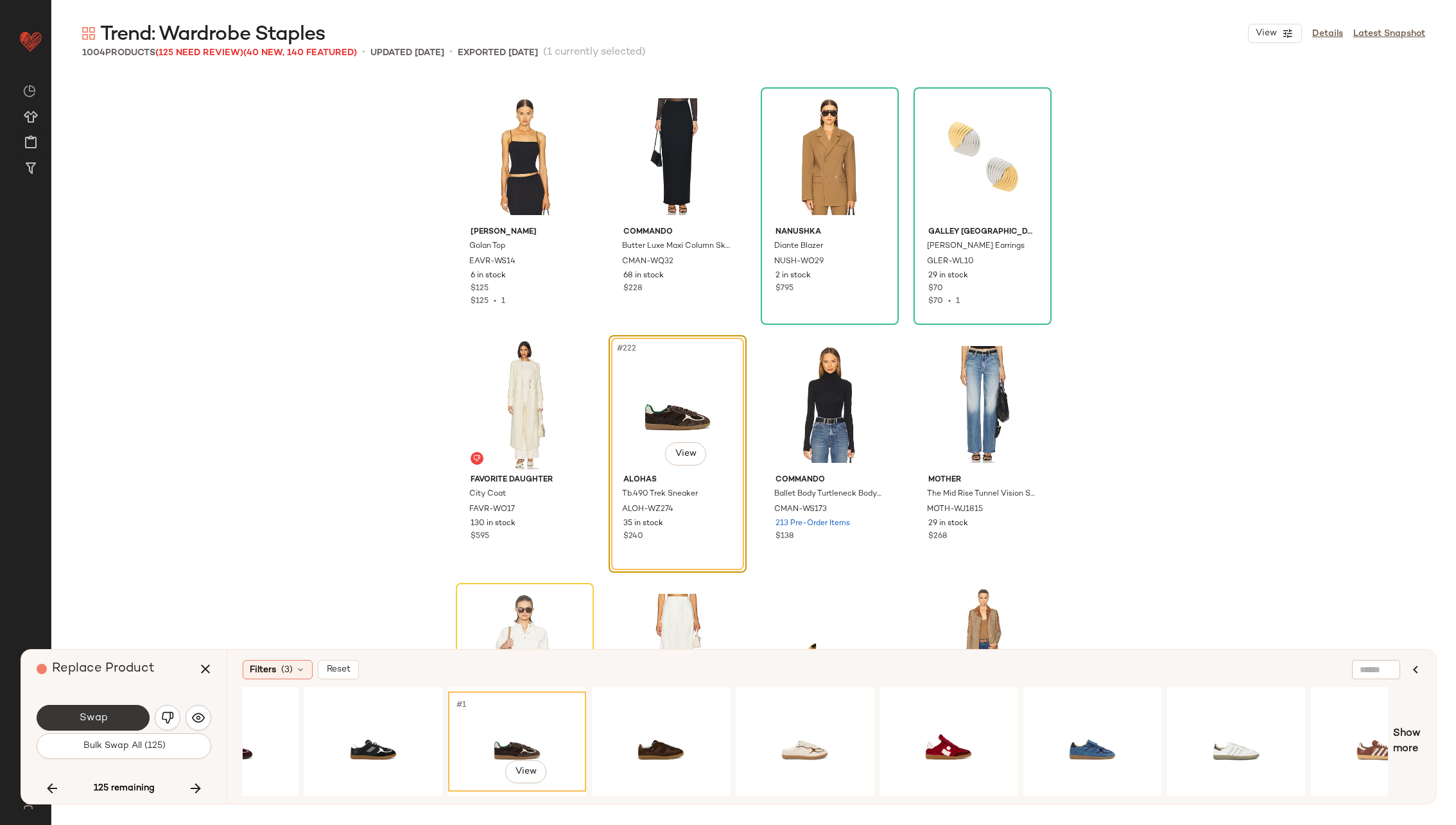
click at [119, 718] on button "Swap" at bounding box center [93, 718] width 113 height 25
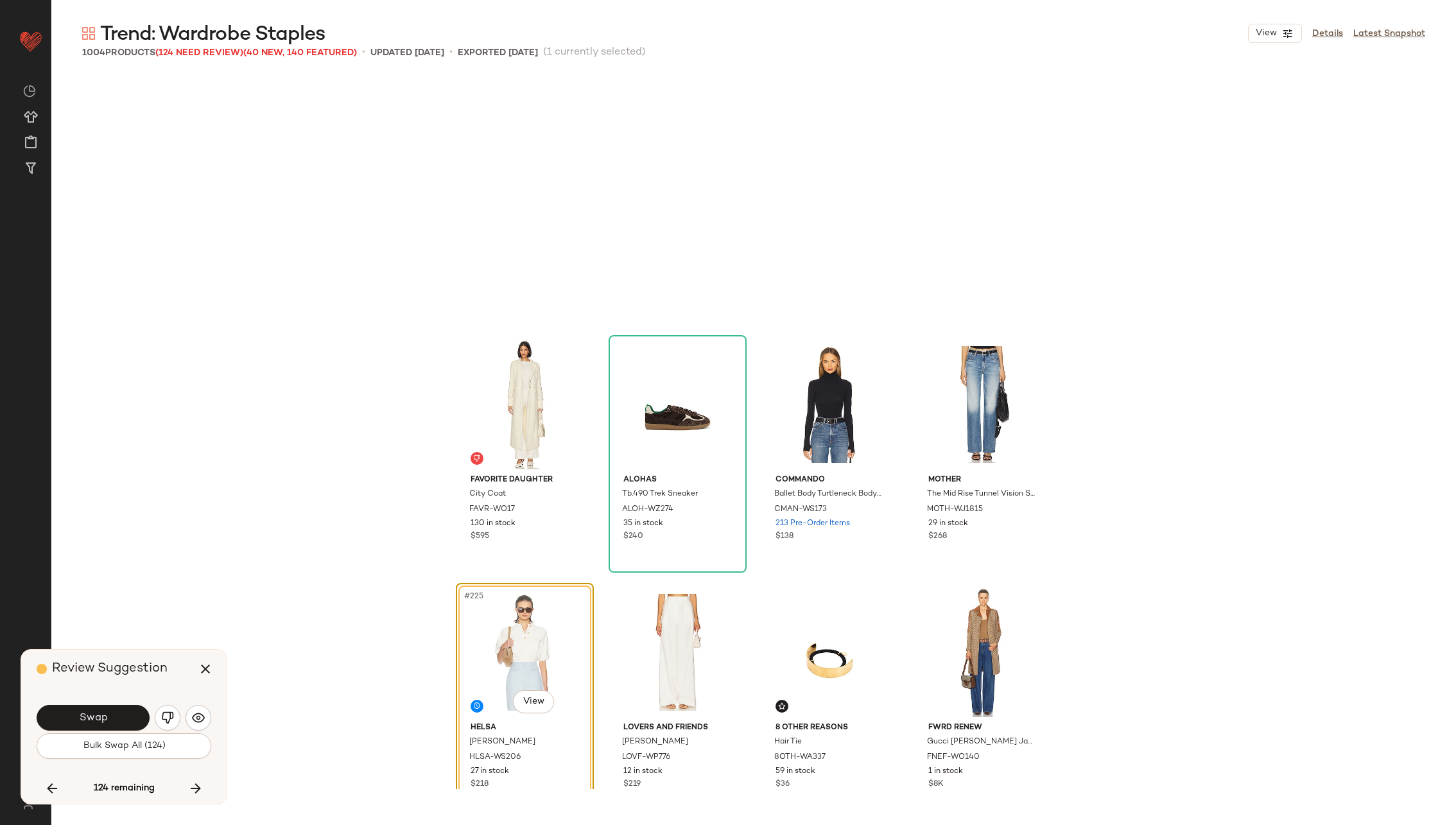
scroll to position [13625, 0]
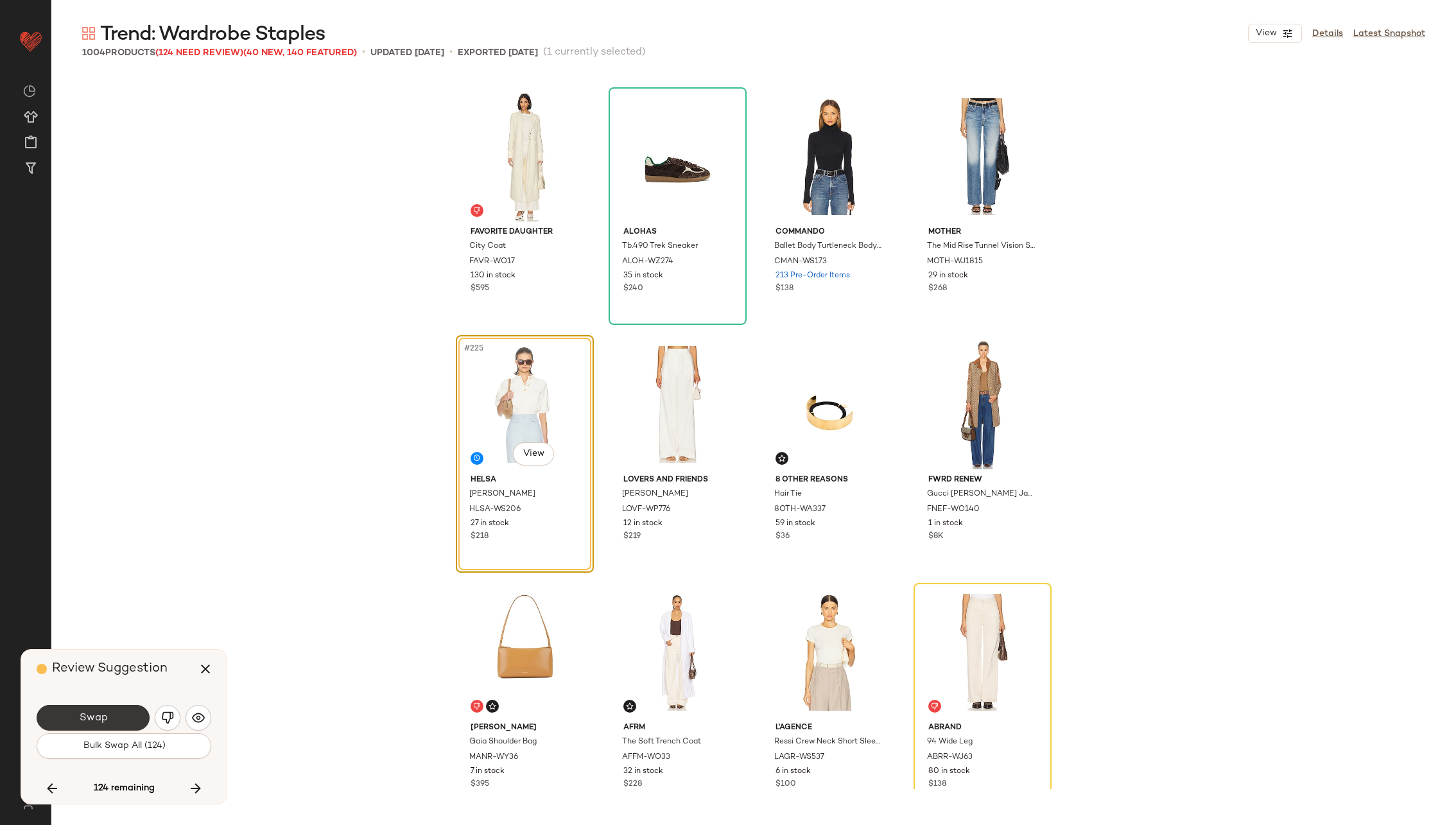
click at [101, 714] on span "Swap" at bounding box center [93, 718] width 29 height 13
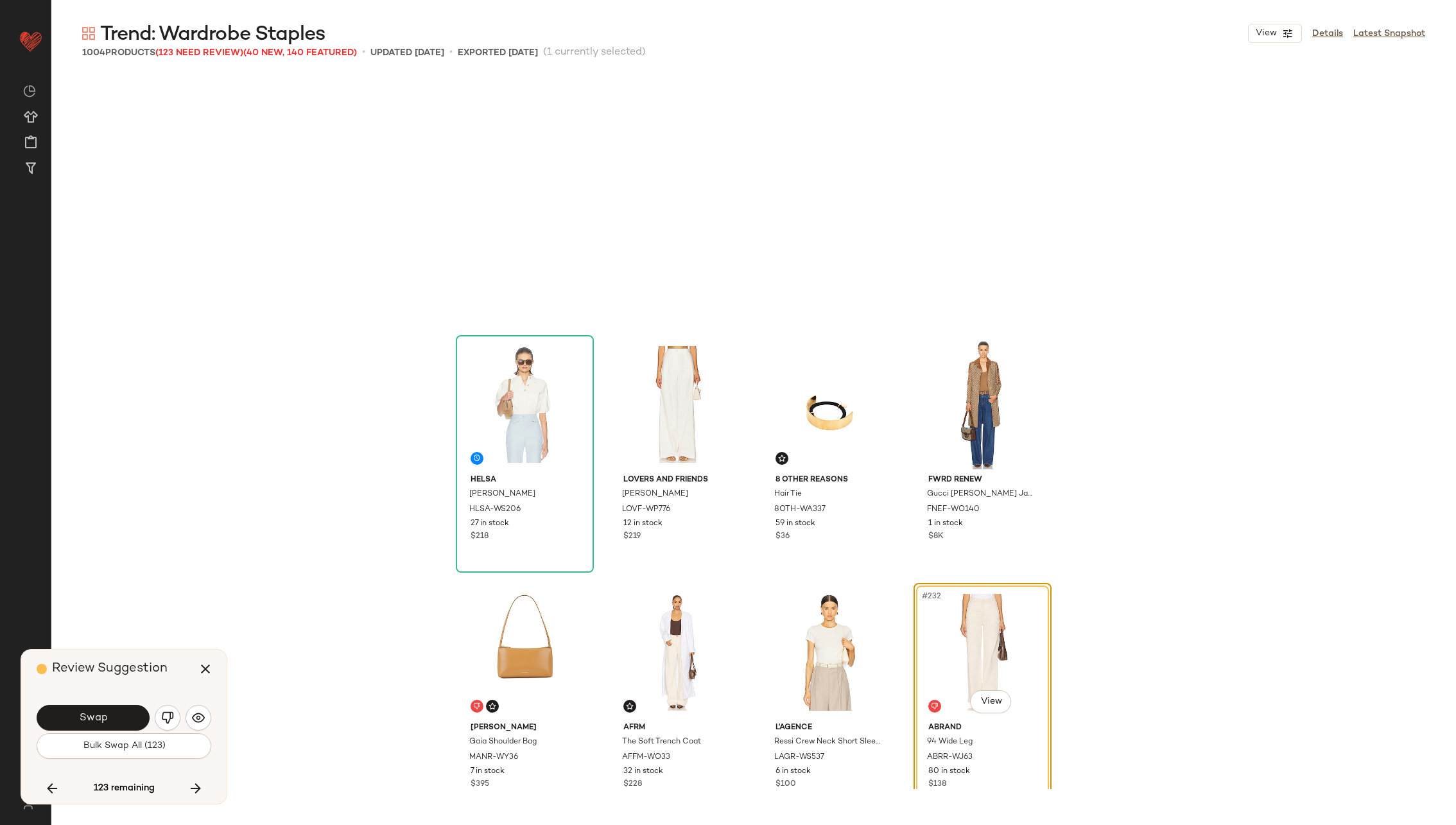
scroll to position [13872, 0]
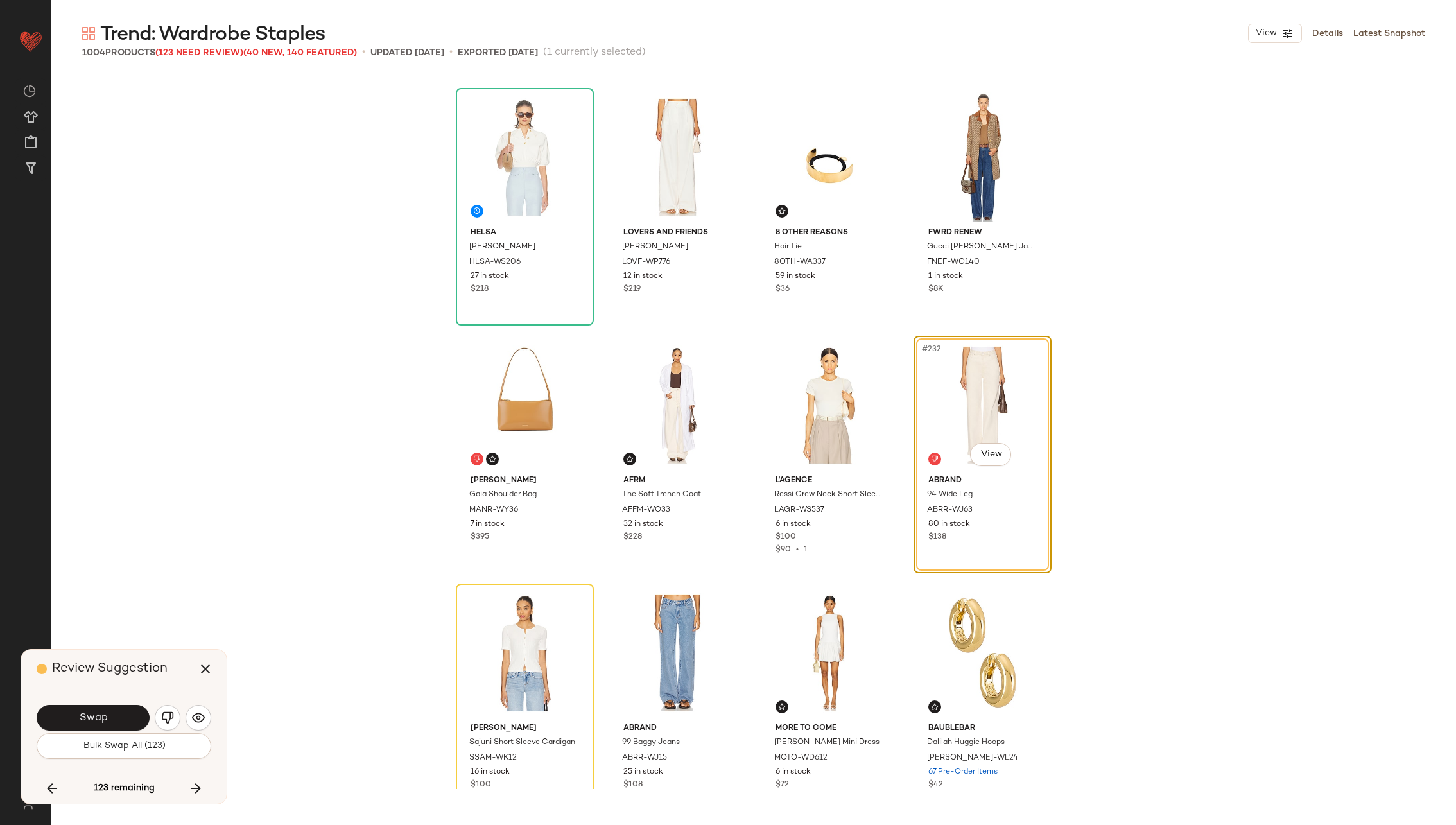
click at [101, 714] on span "Swap" at bounding box center [93, 718] width 29 height 13
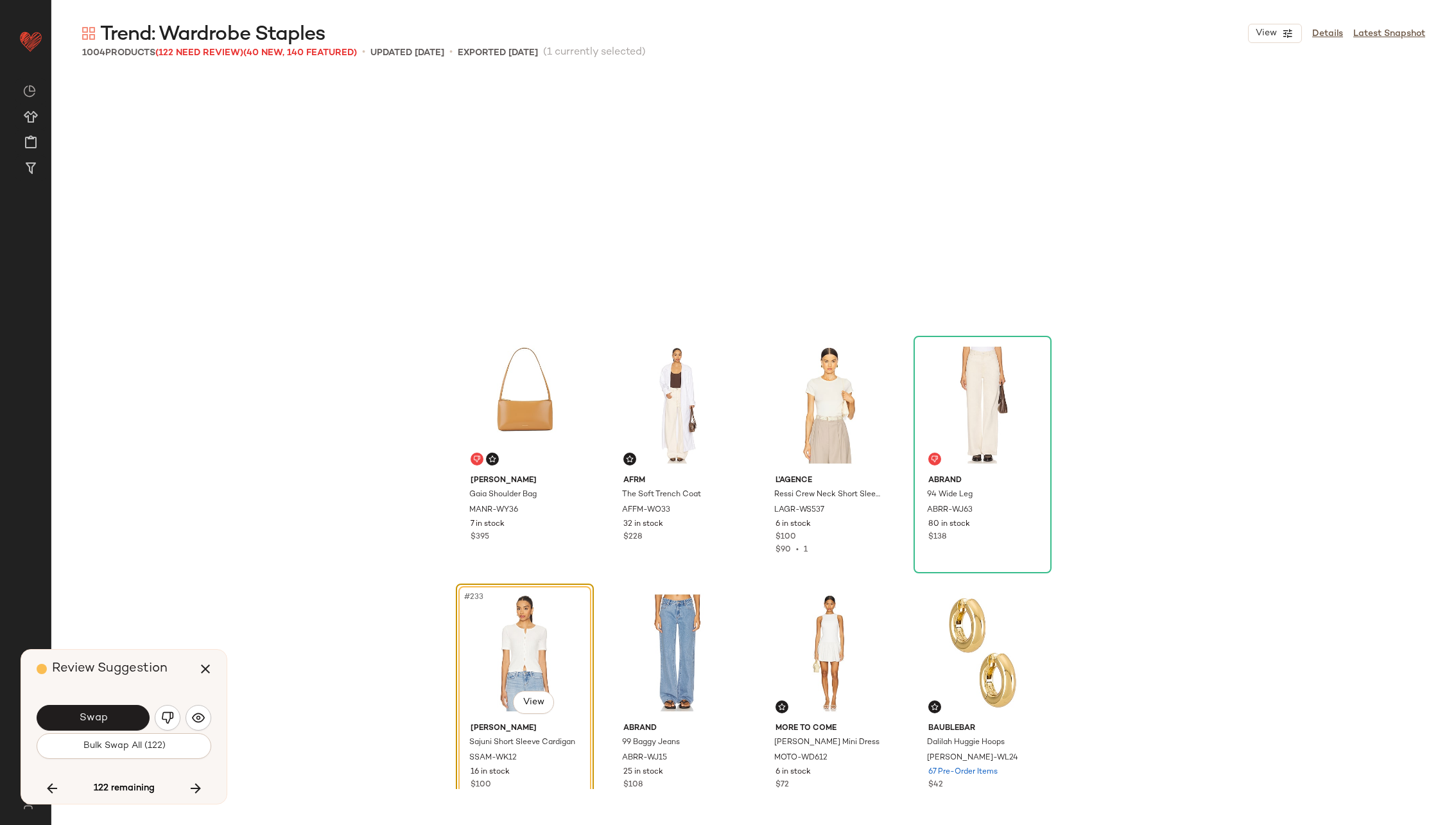
scroll to position [14121, 0]
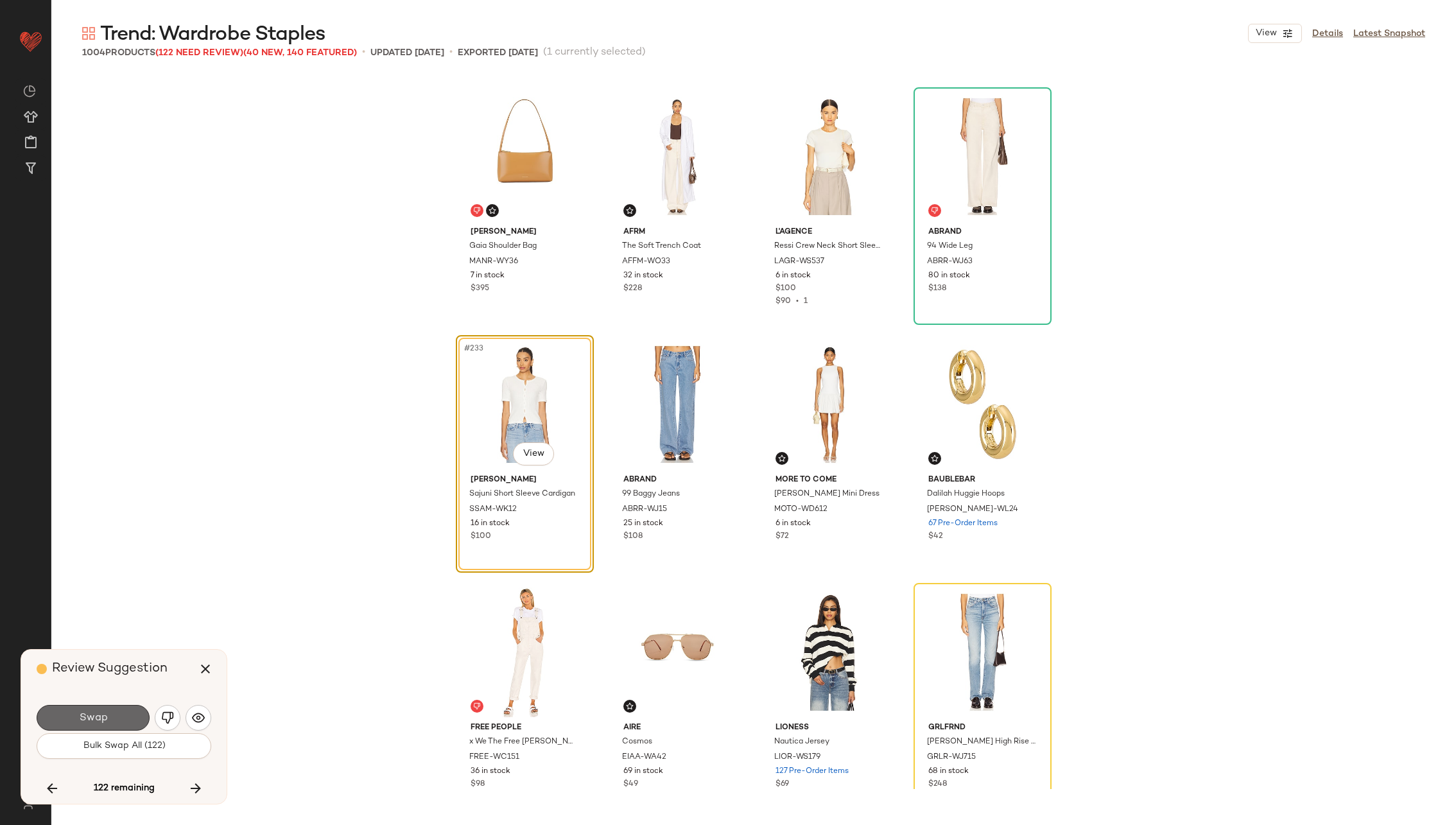
click at [103, 714] on span "Swap" at bounding box center [93, 718] width 29 height 13
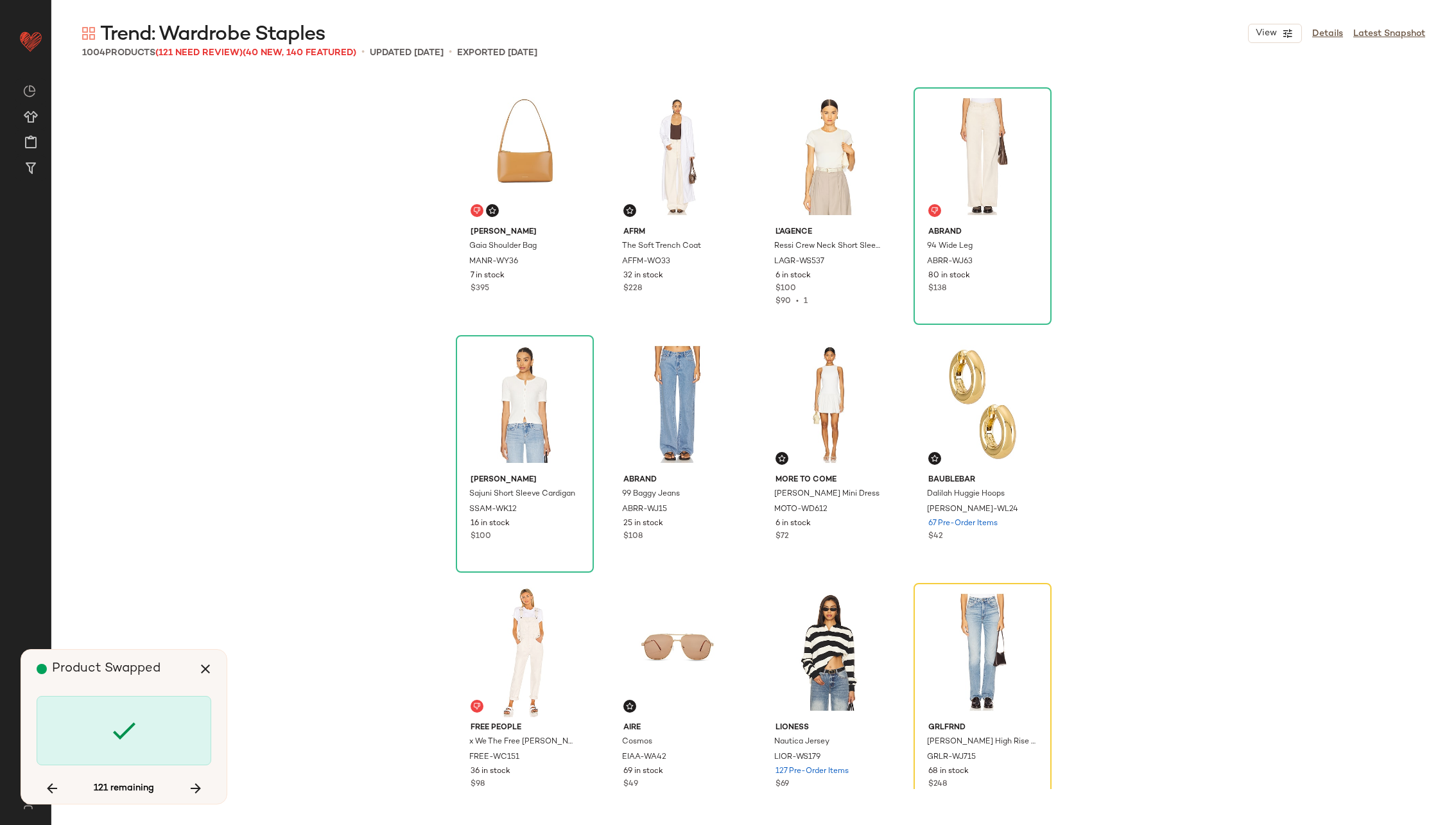
scroll to position [14369, 0]
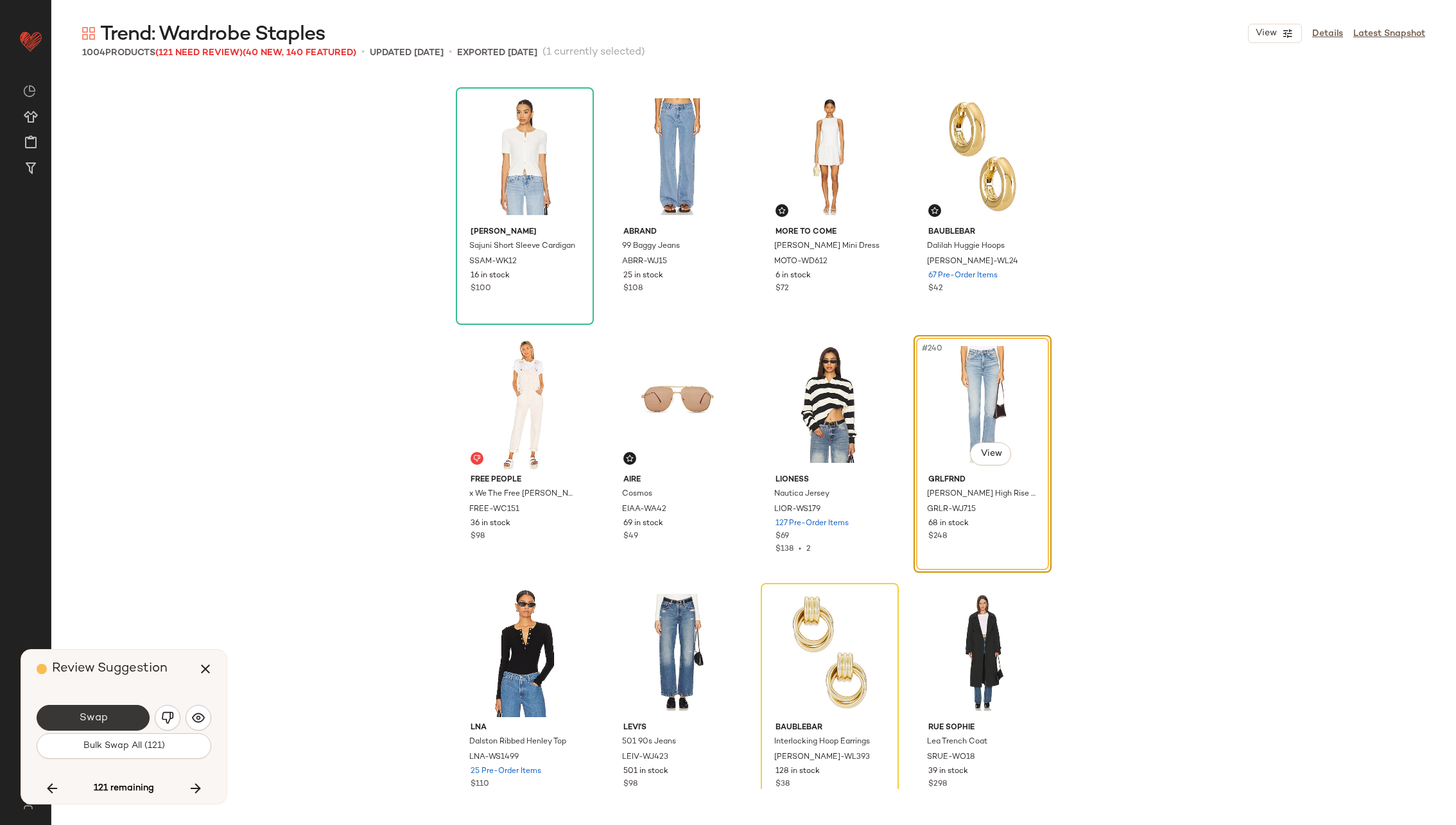
click at [105, 714] on span "Swap" at bounding box center [93, 718] width 29 height 13
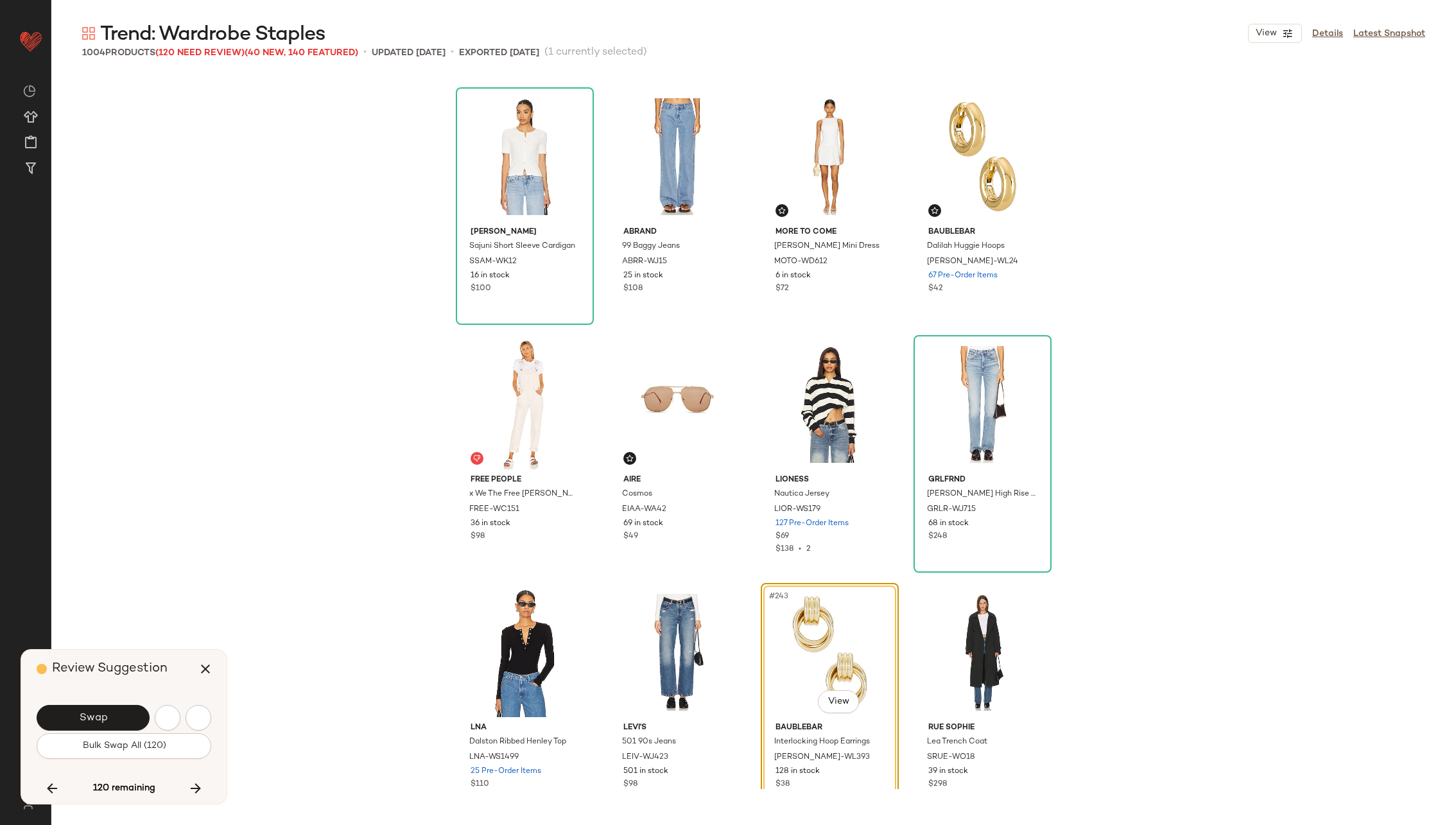
scroll to position [14616, 0]
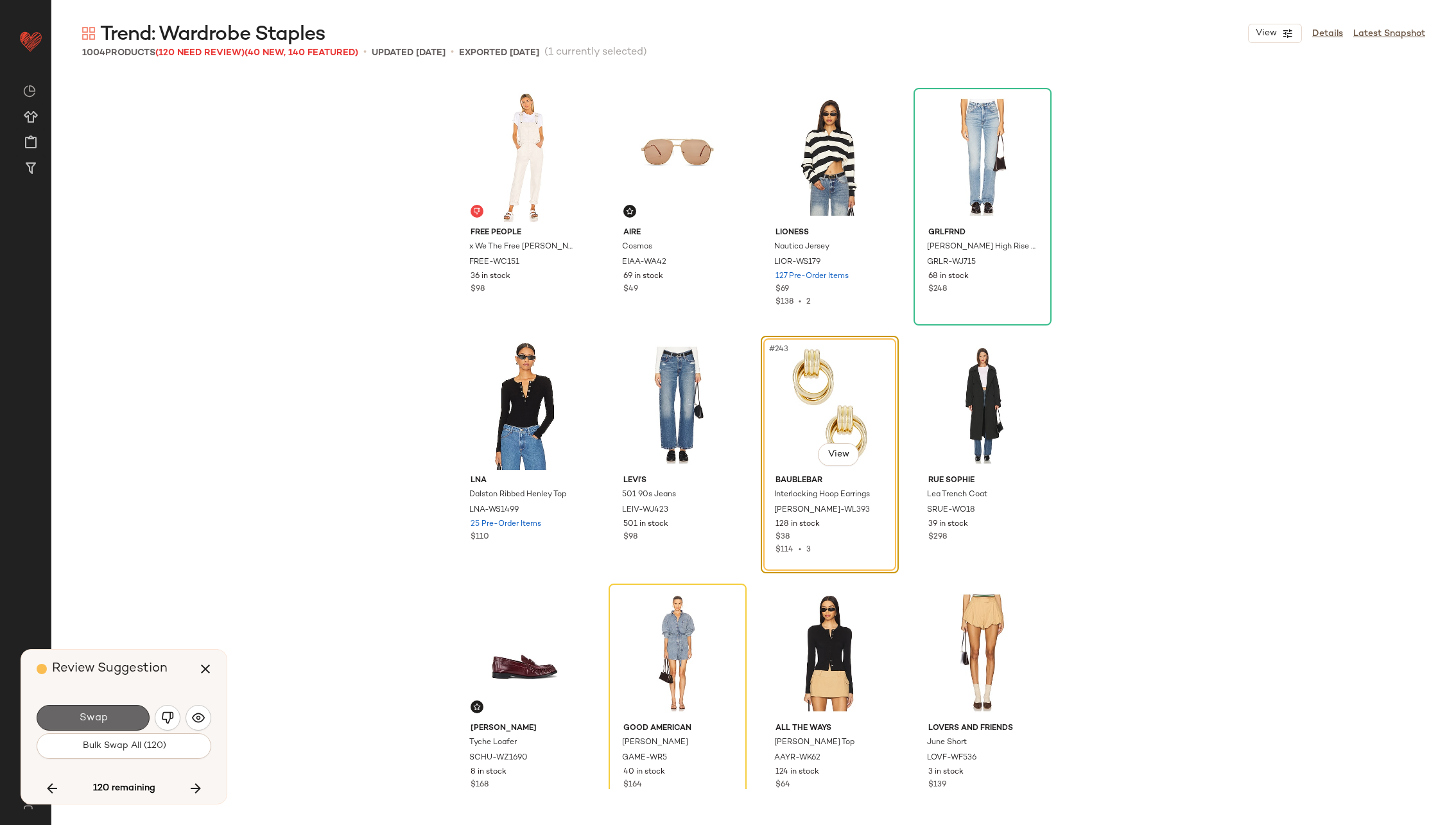
click at [106, 715] on span "Swap" at bounding box center [93, 718] width 29 height 13
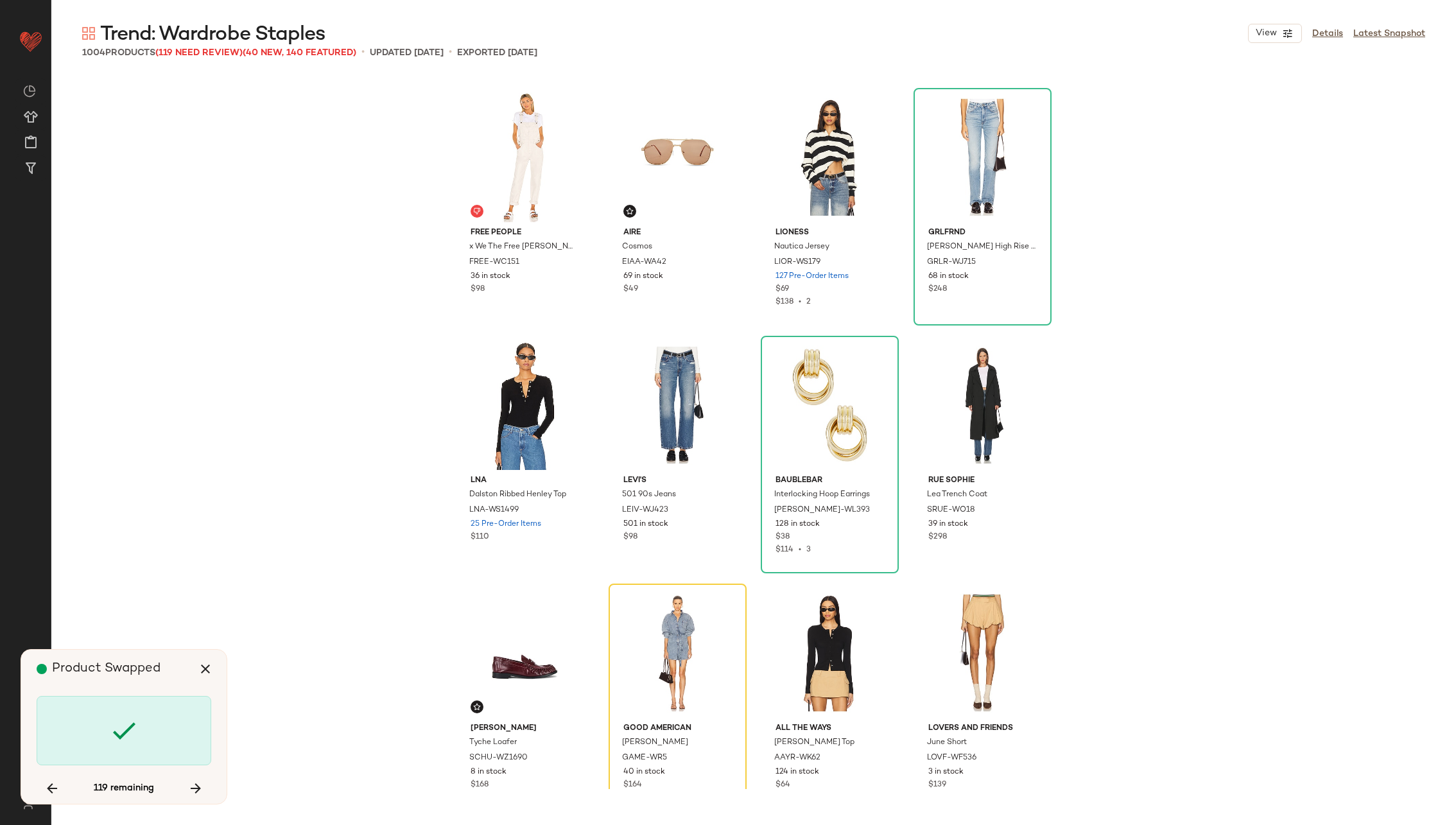
scroll to position [14864, 0]
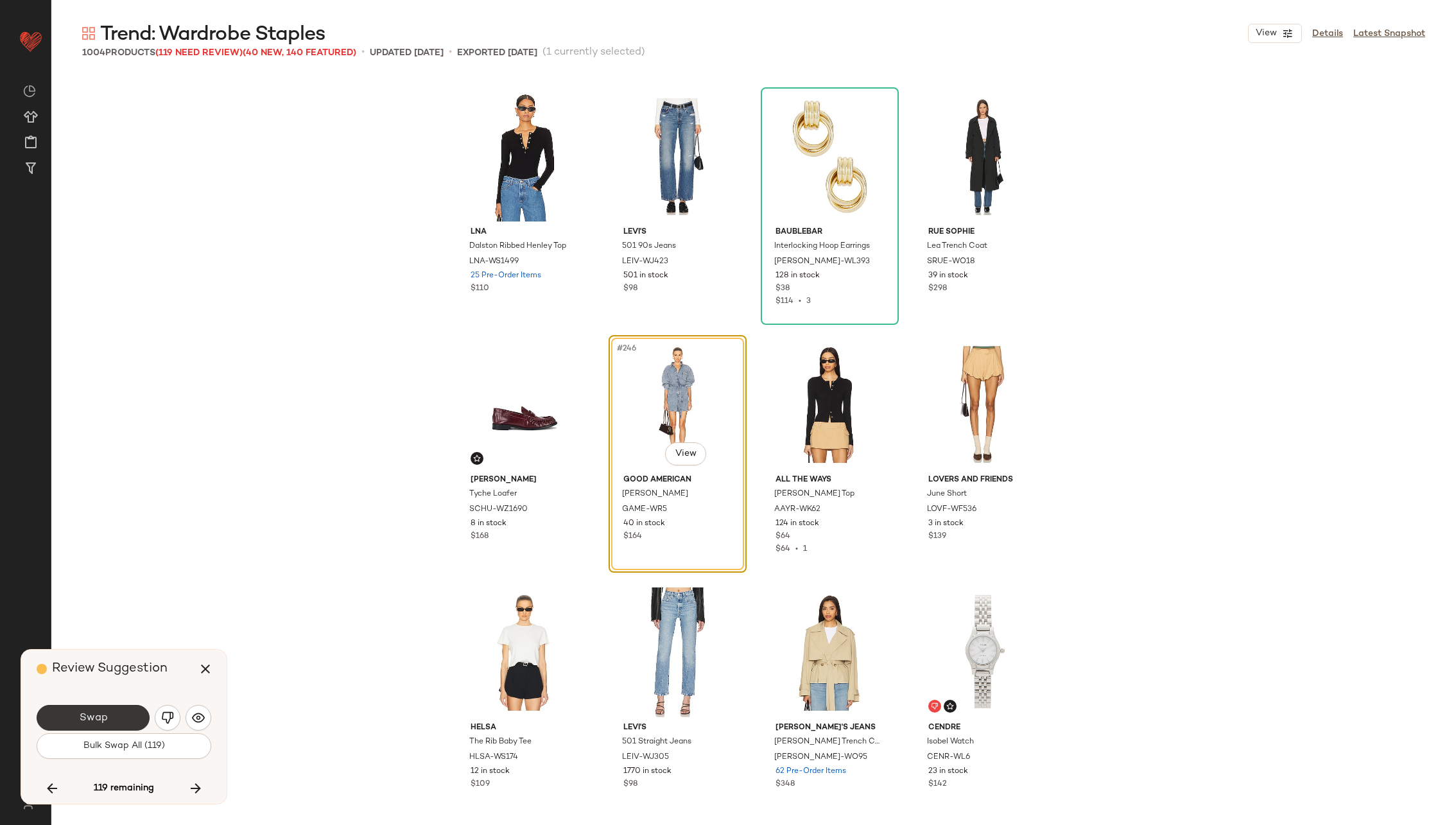
click at [104, 715] on span "Swap" at bounding box center [93, 718] width 29 height 13
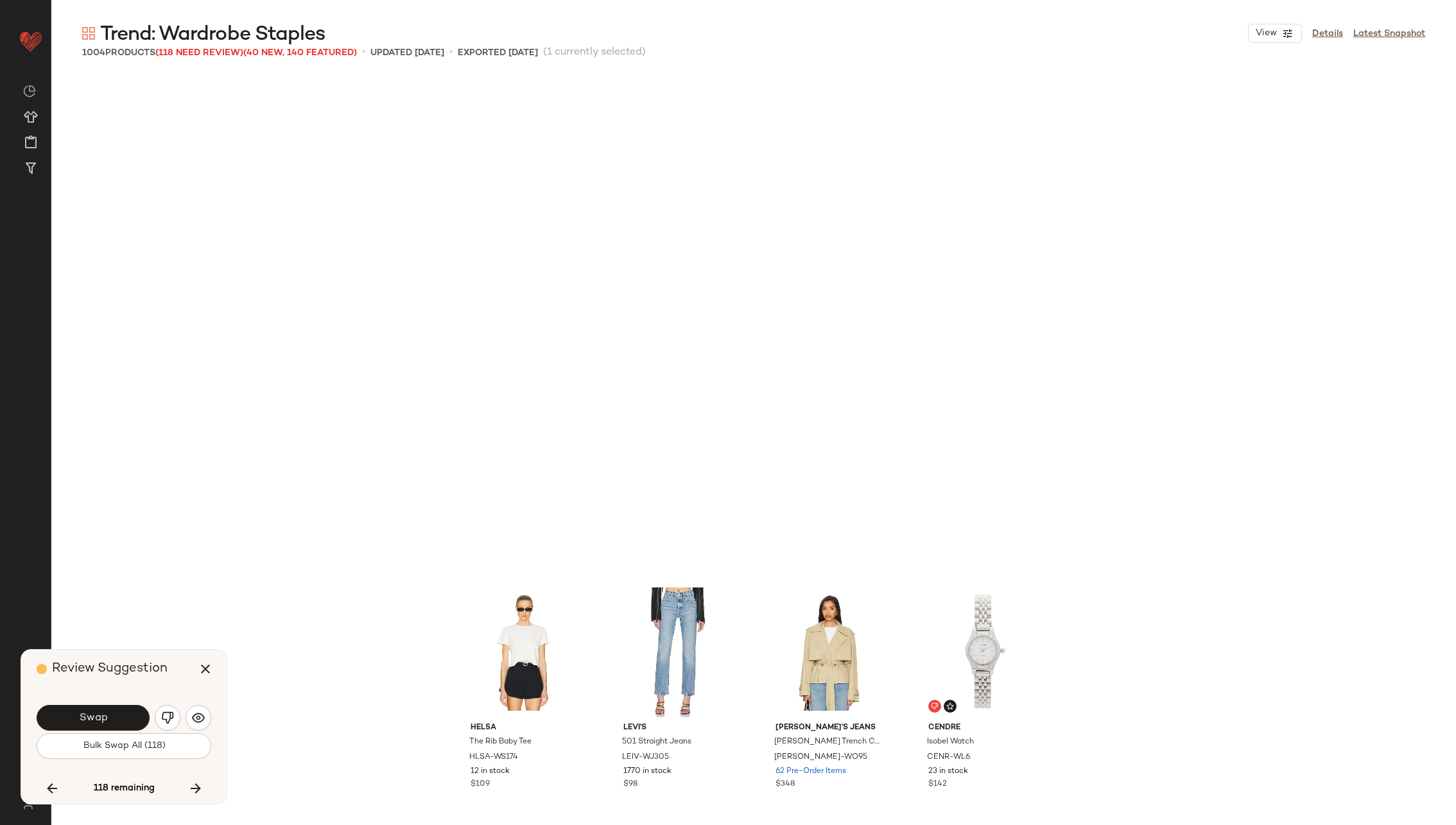
scroll to position [15359, 0]
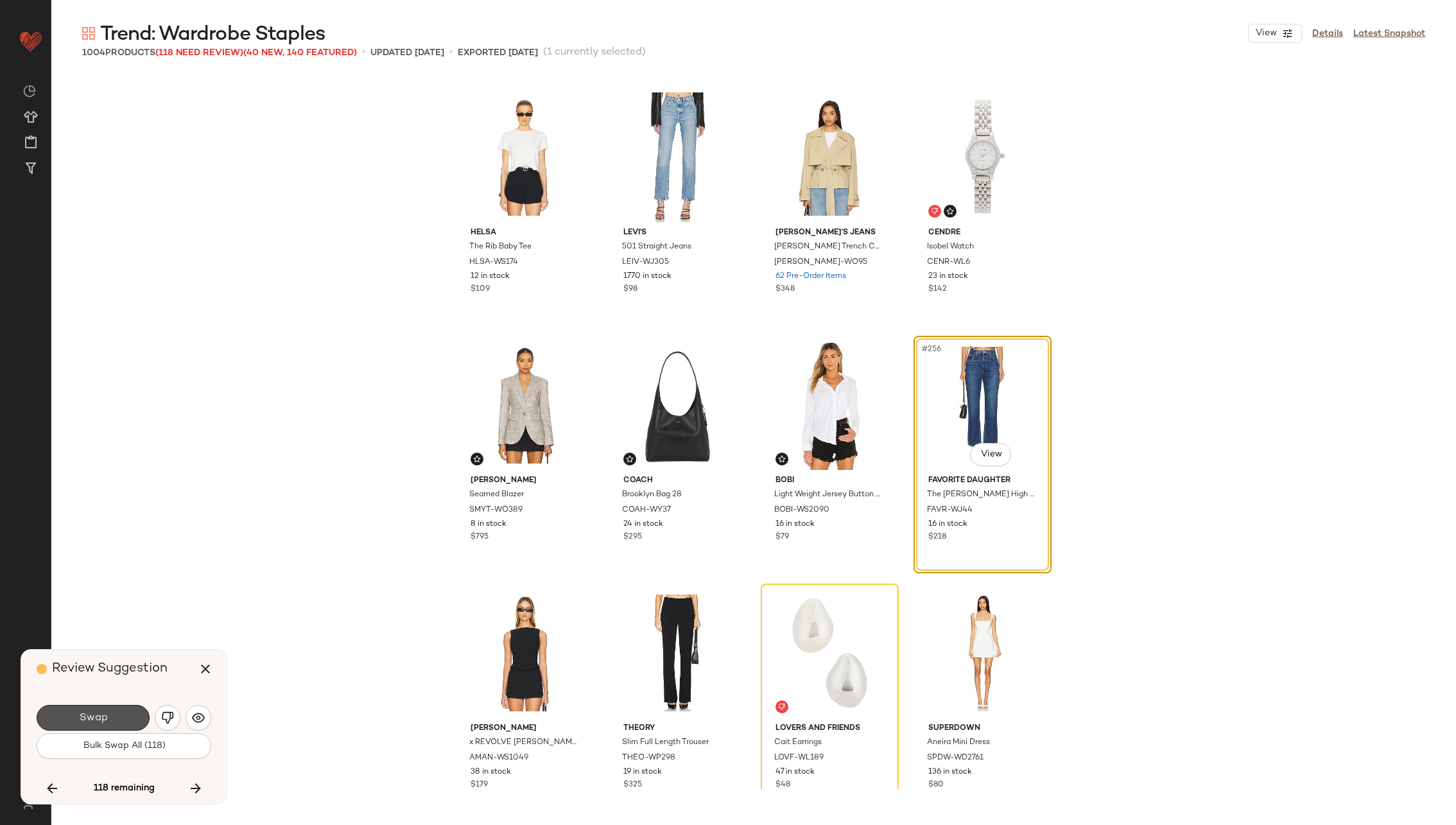
click at [104, 715] on span "Swap" at bounding box center [93, 718] width 29 height 13
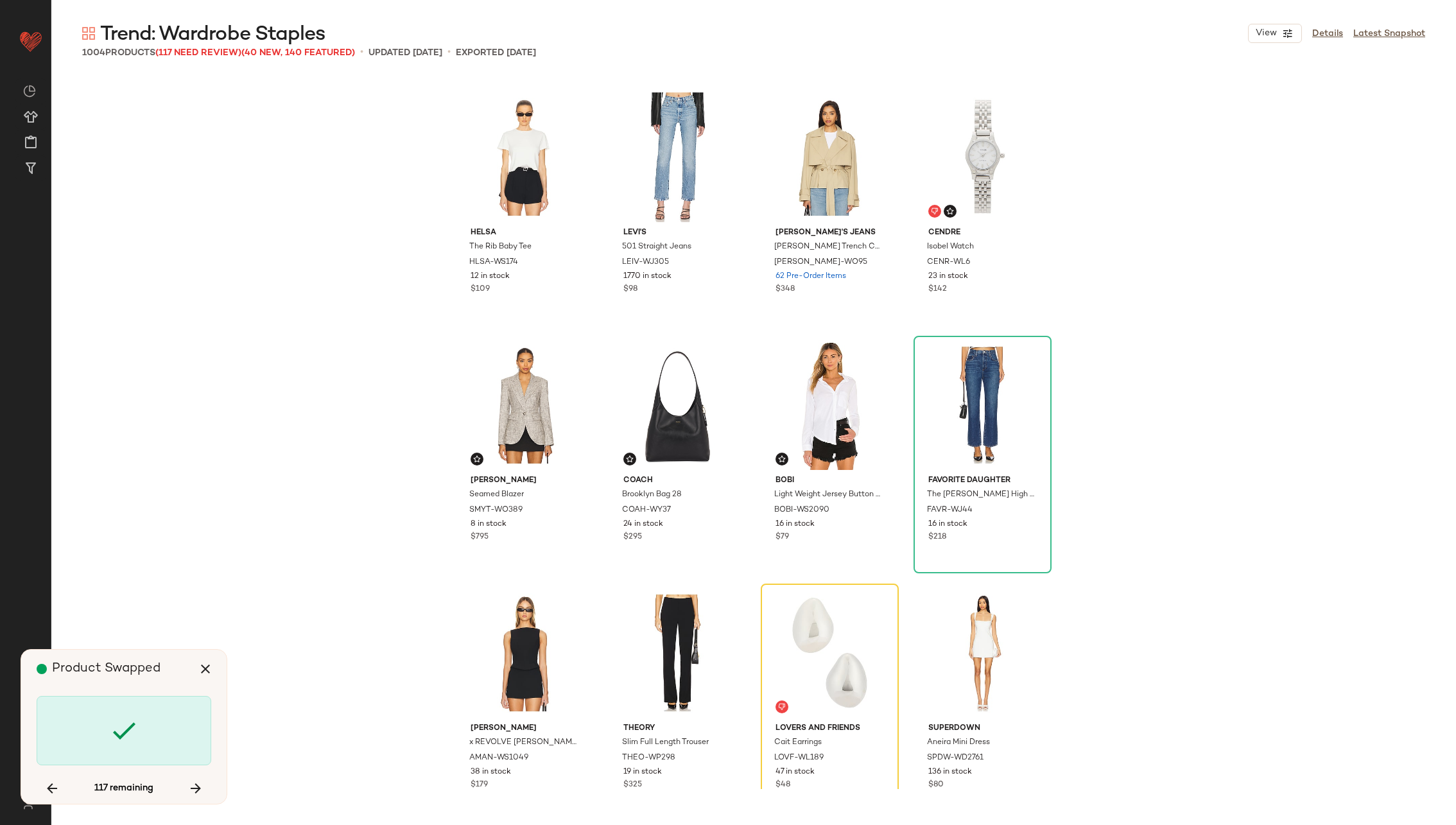
scroll to position [15607, 0]
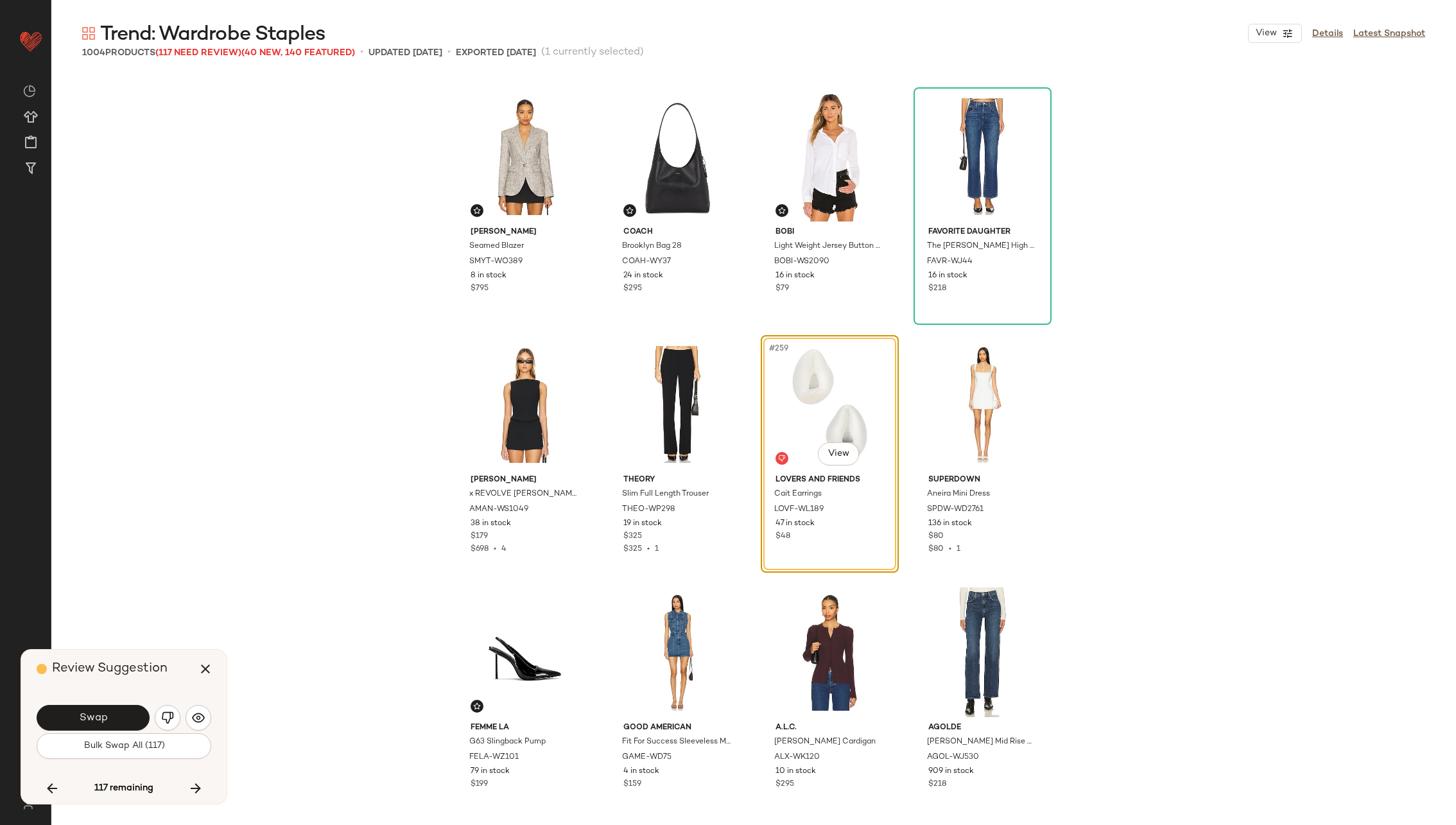
click at [104, 715] on span "Swap" at bounding box center [93, 718] width 29 height 13
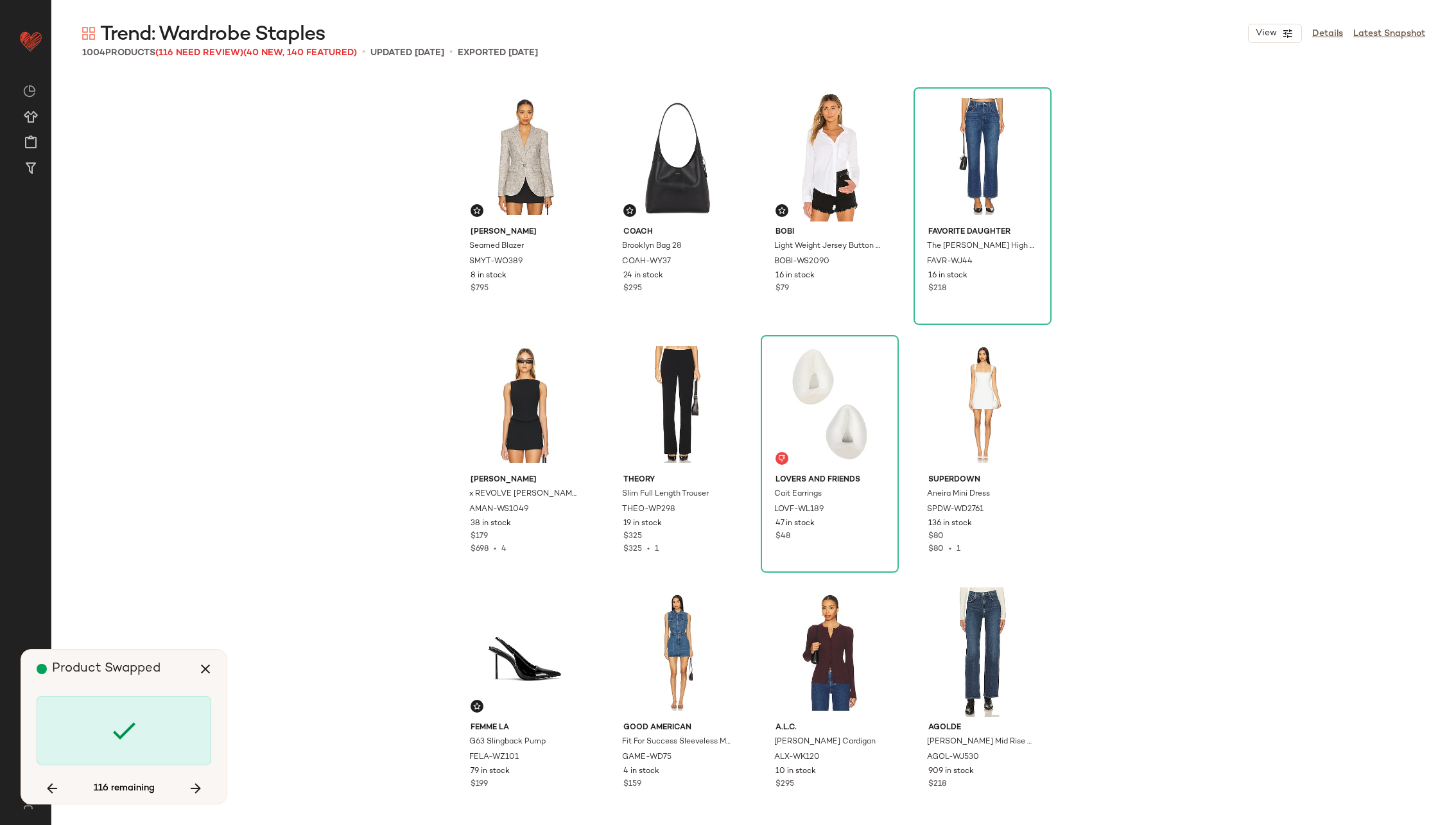
scroll to position [16598, 0]
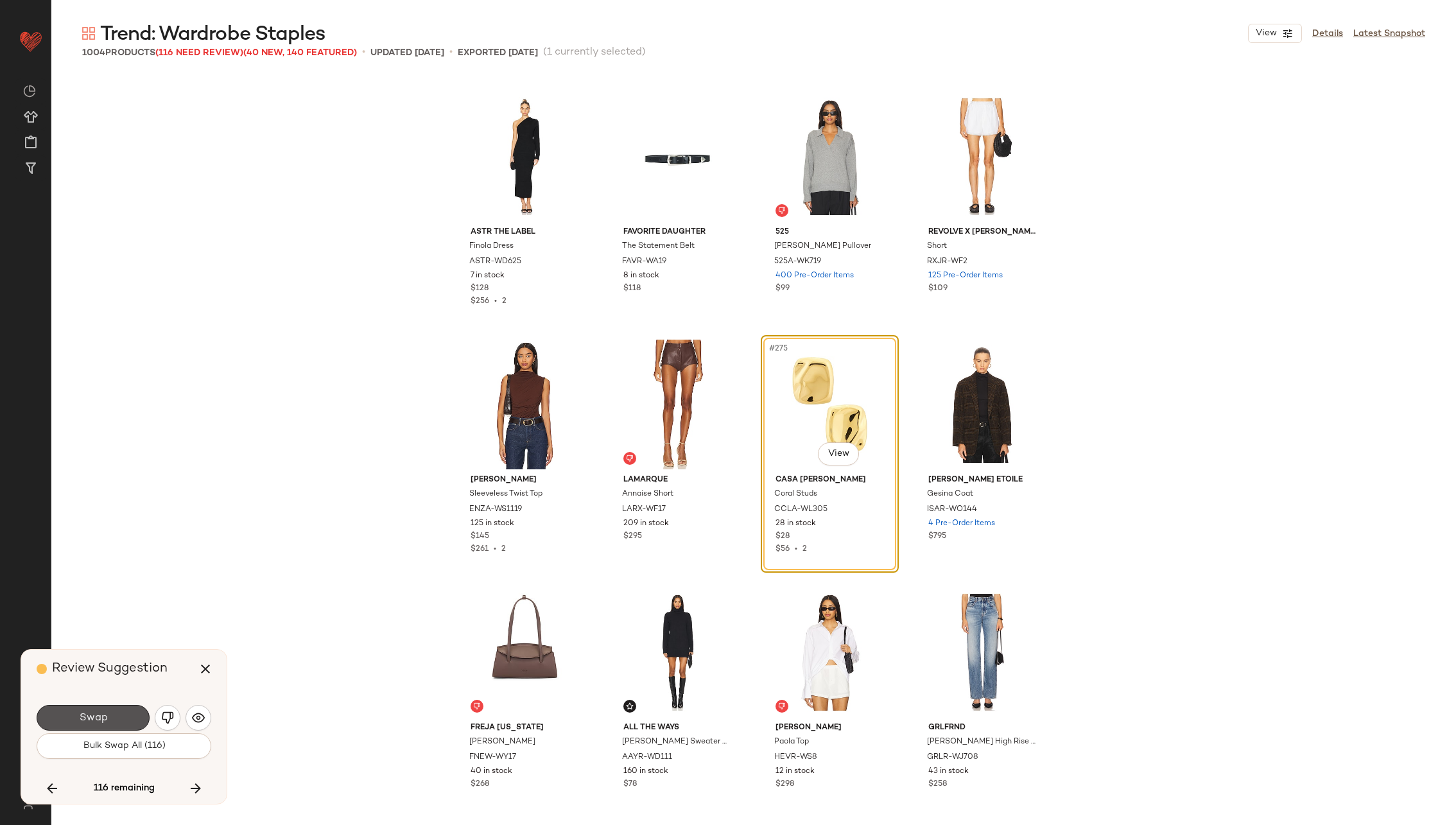
click at [104, 715] on span "Swap" at bounding box center [93, 718] width 29 height 13
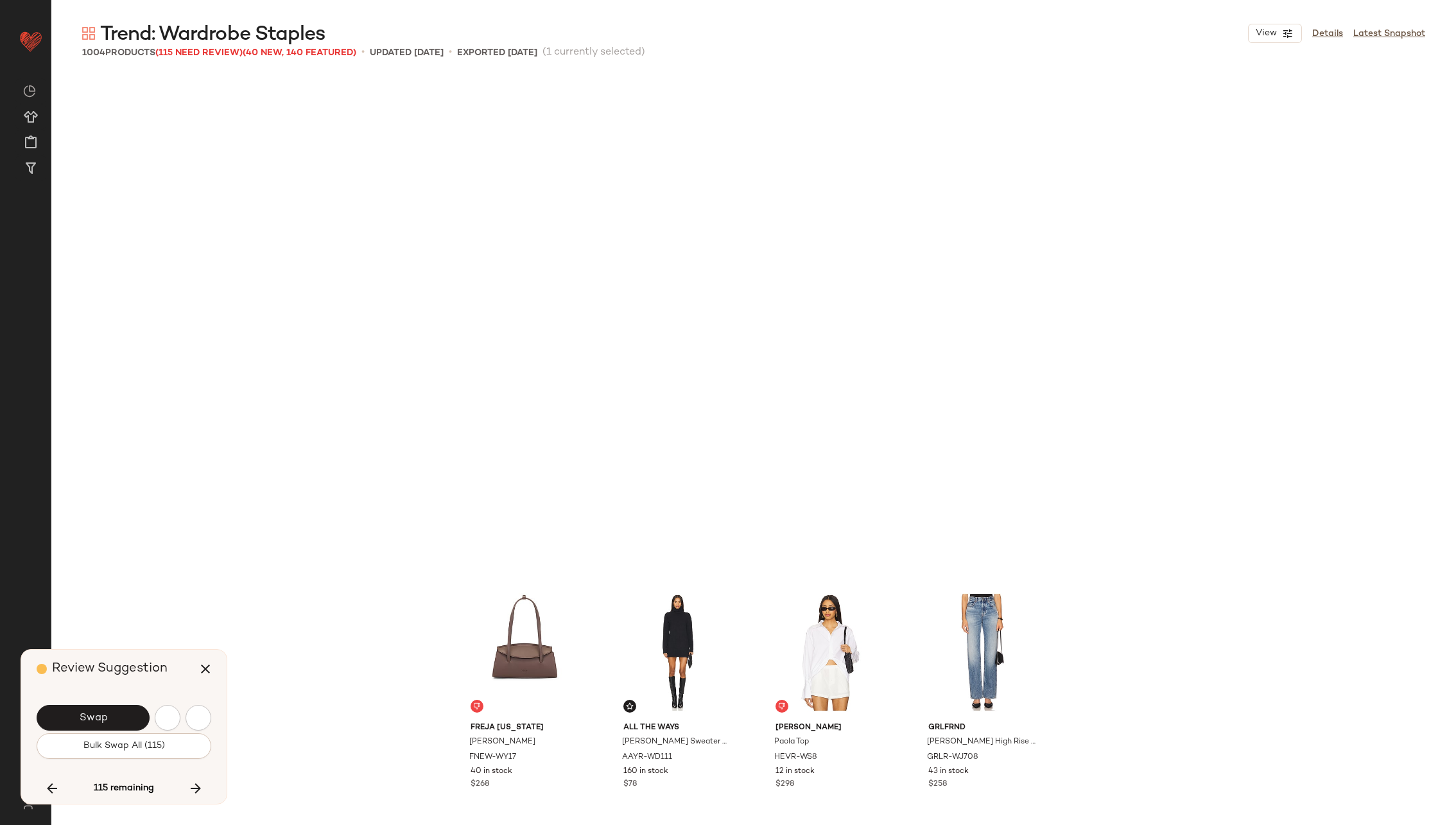
scroll to position [17094, 0]
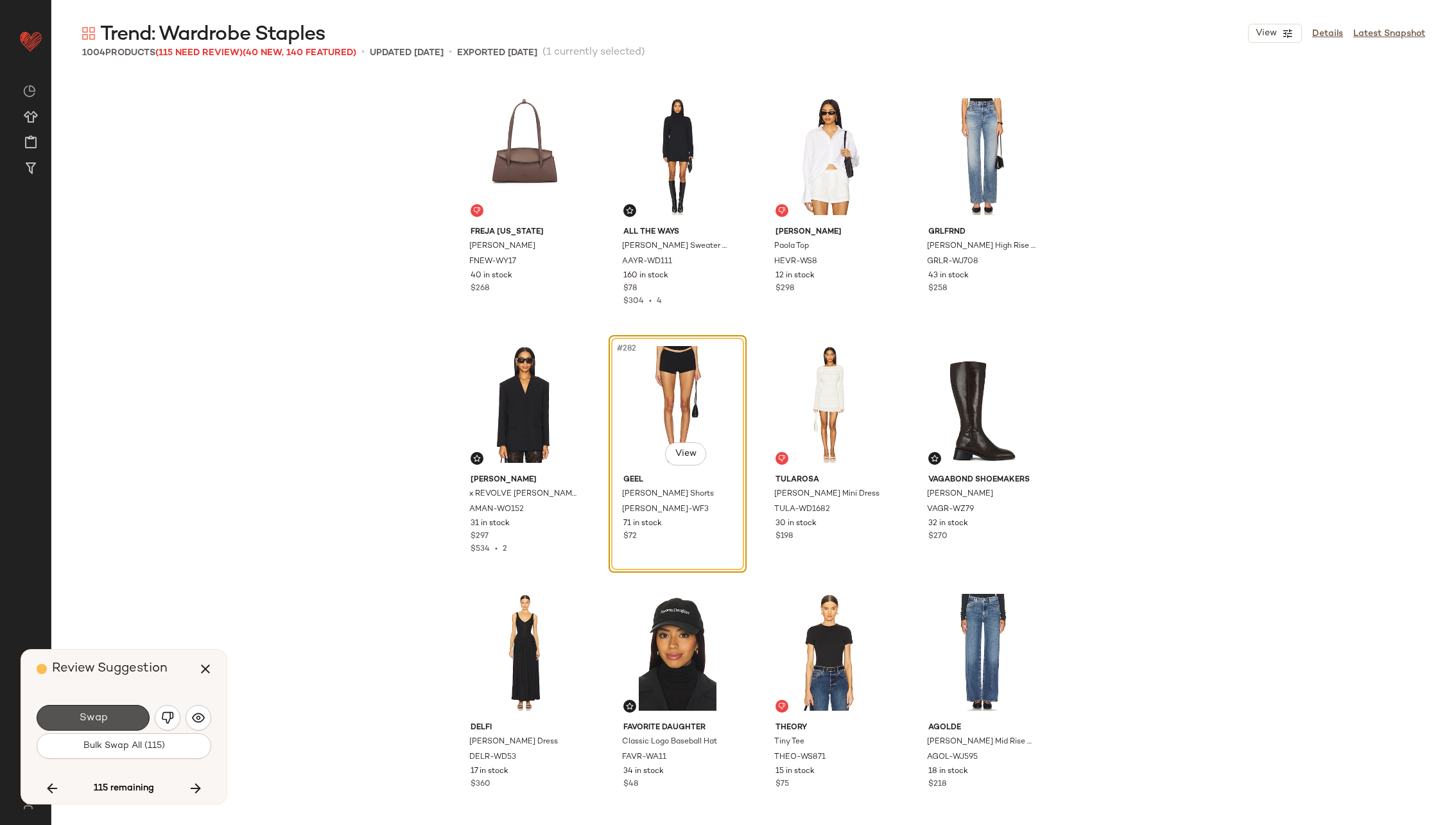
click at [104, 715] on span "Swap" at bounding box center [93, 718] width 29 height 13
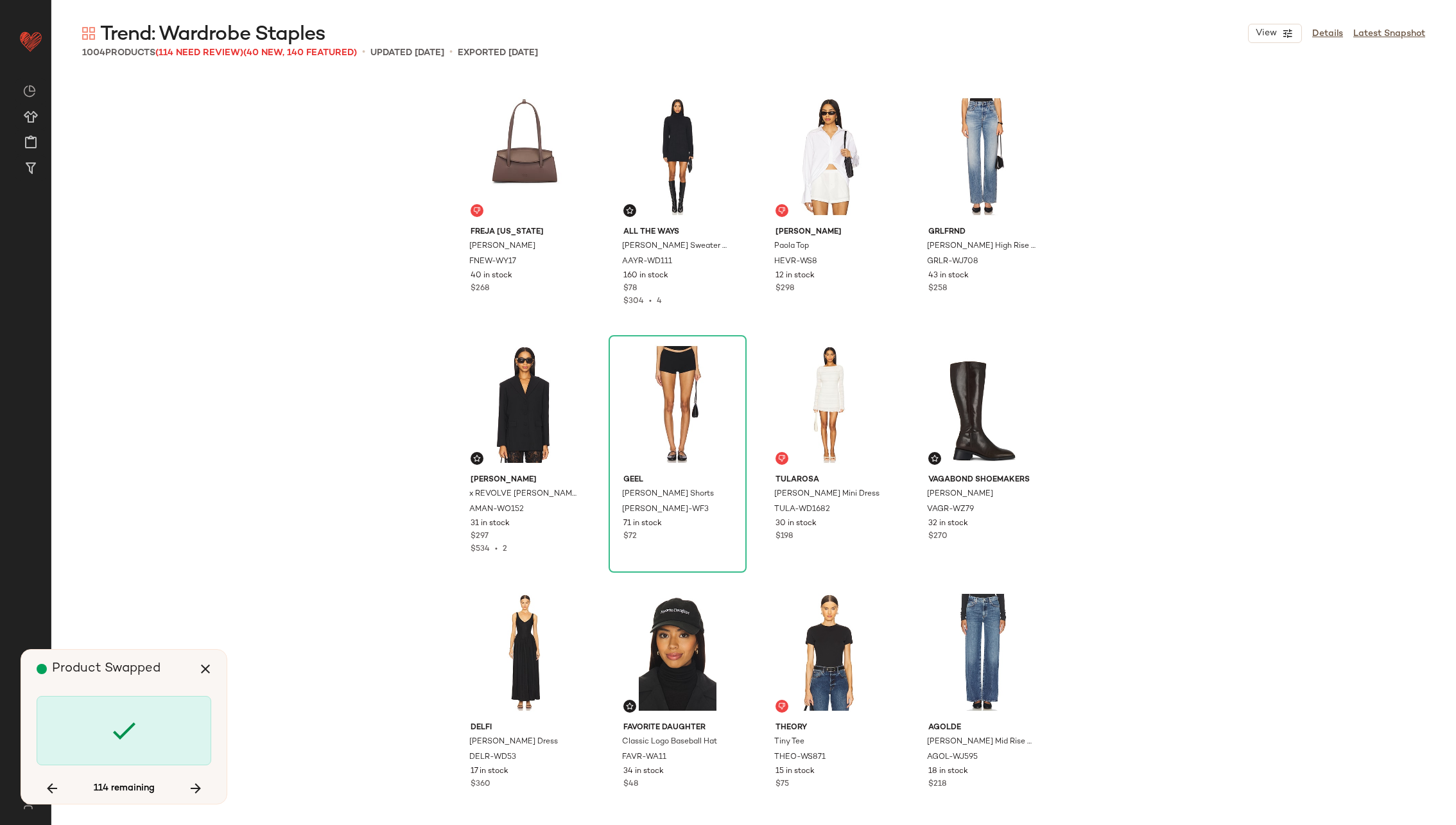
scroll to position [17589, 0]
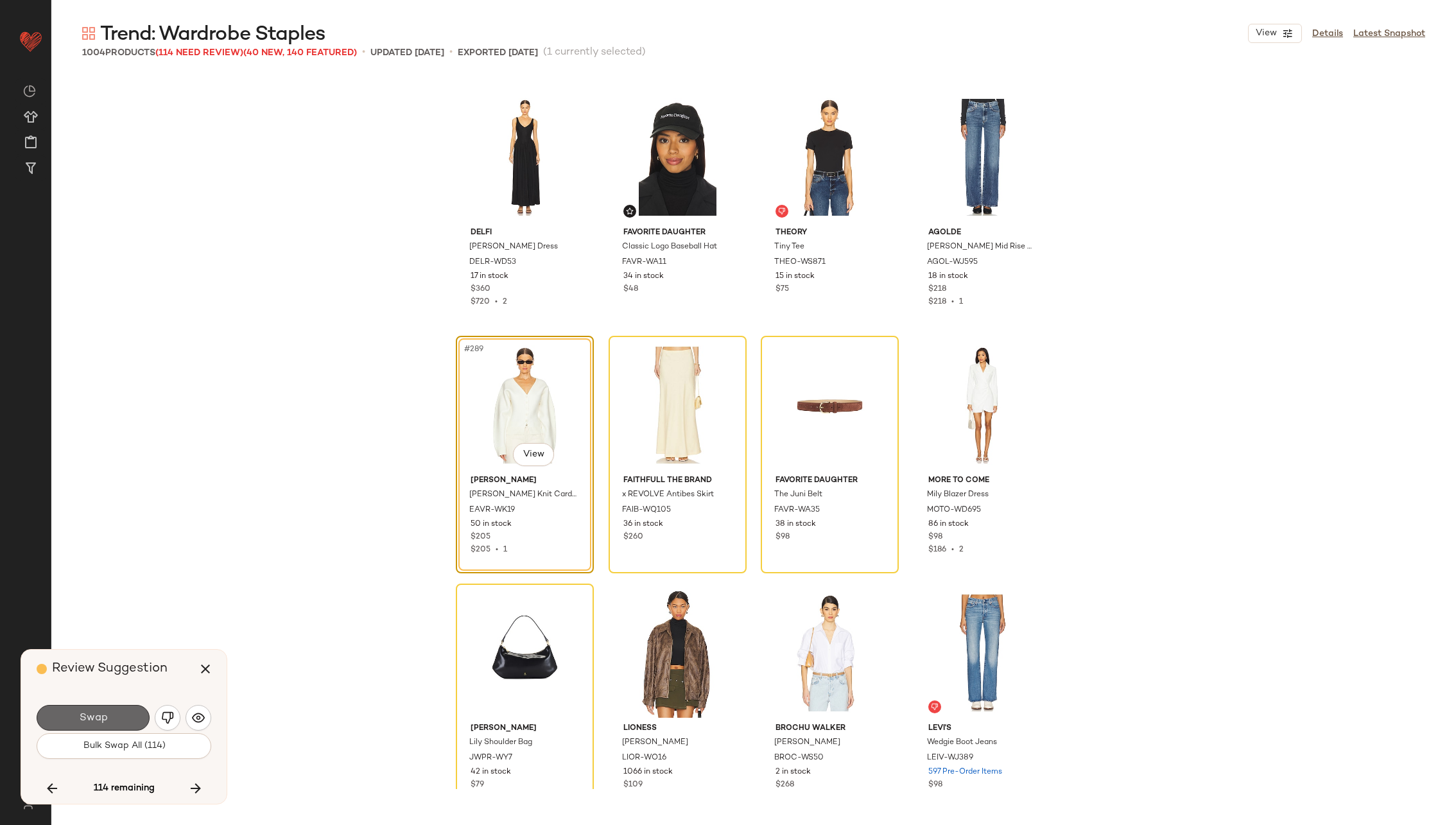
click at [105, 715] on span "Swap" at bounding box center [93, 718] width 29 height 13
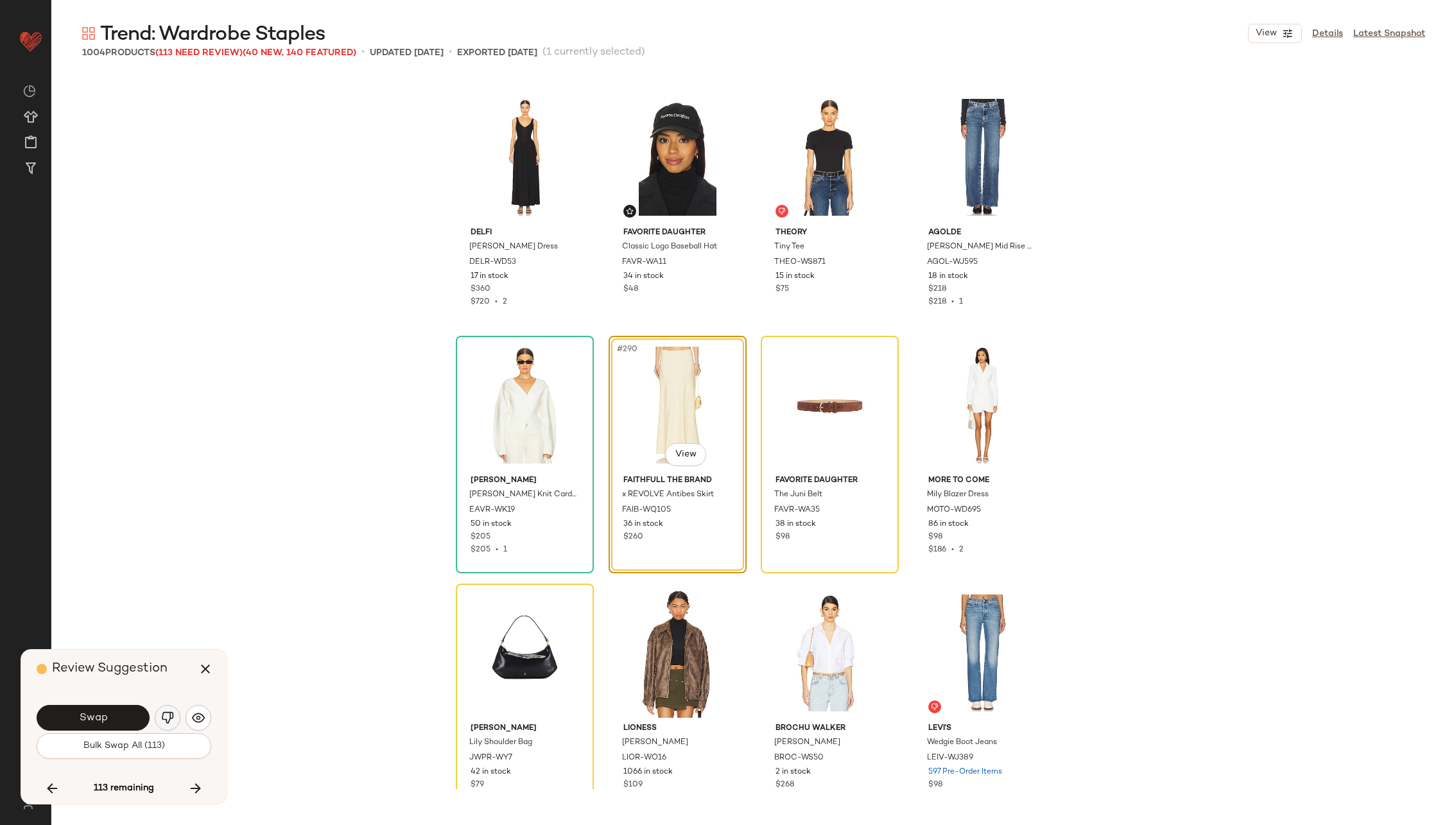
click at [168, 715] on img "button" at bounding box center [167, 718] width 13 height 13
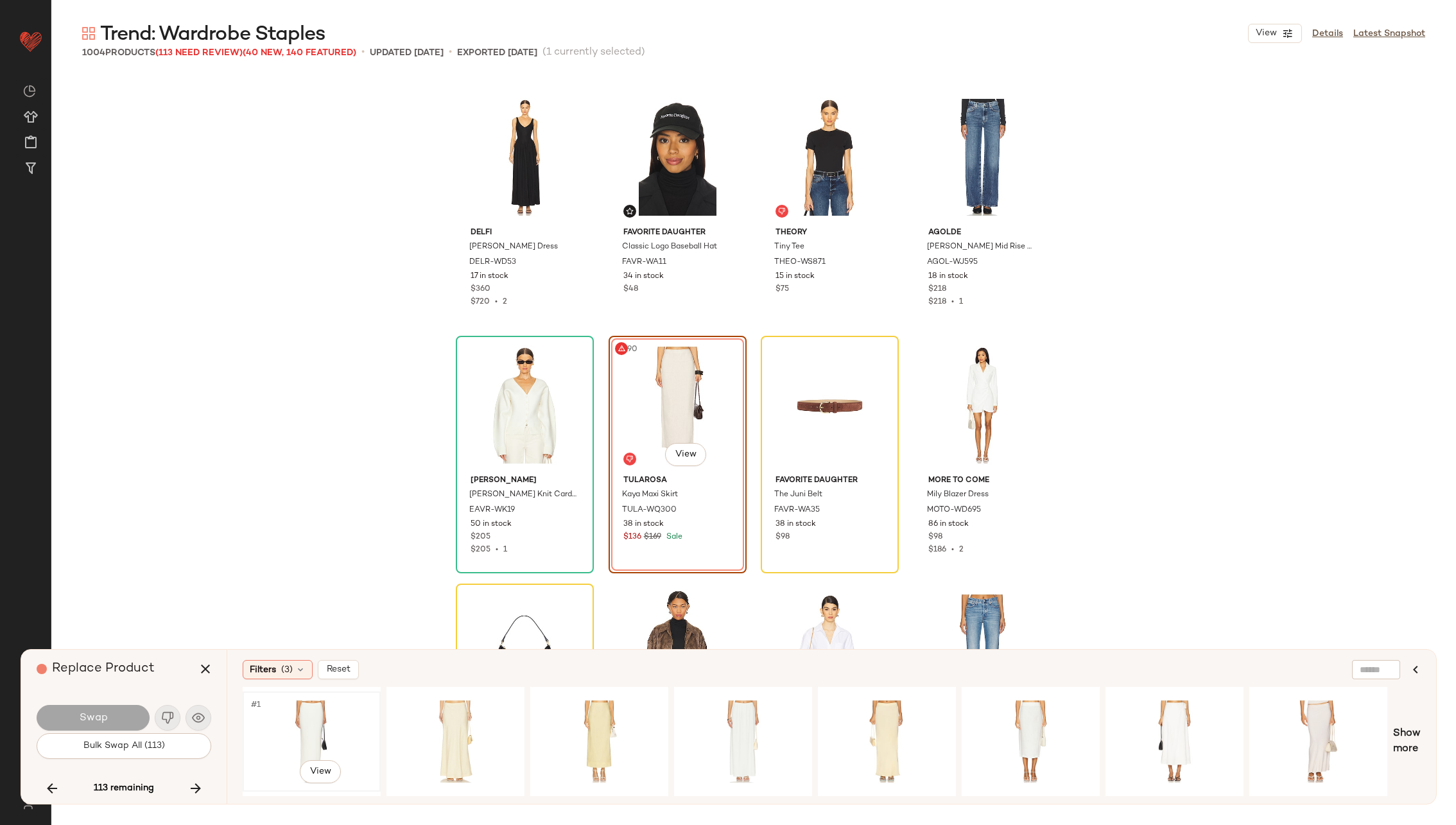
click at [349, 710] on div "#1 View" at bounding box center [311, 741] width 129 height 91
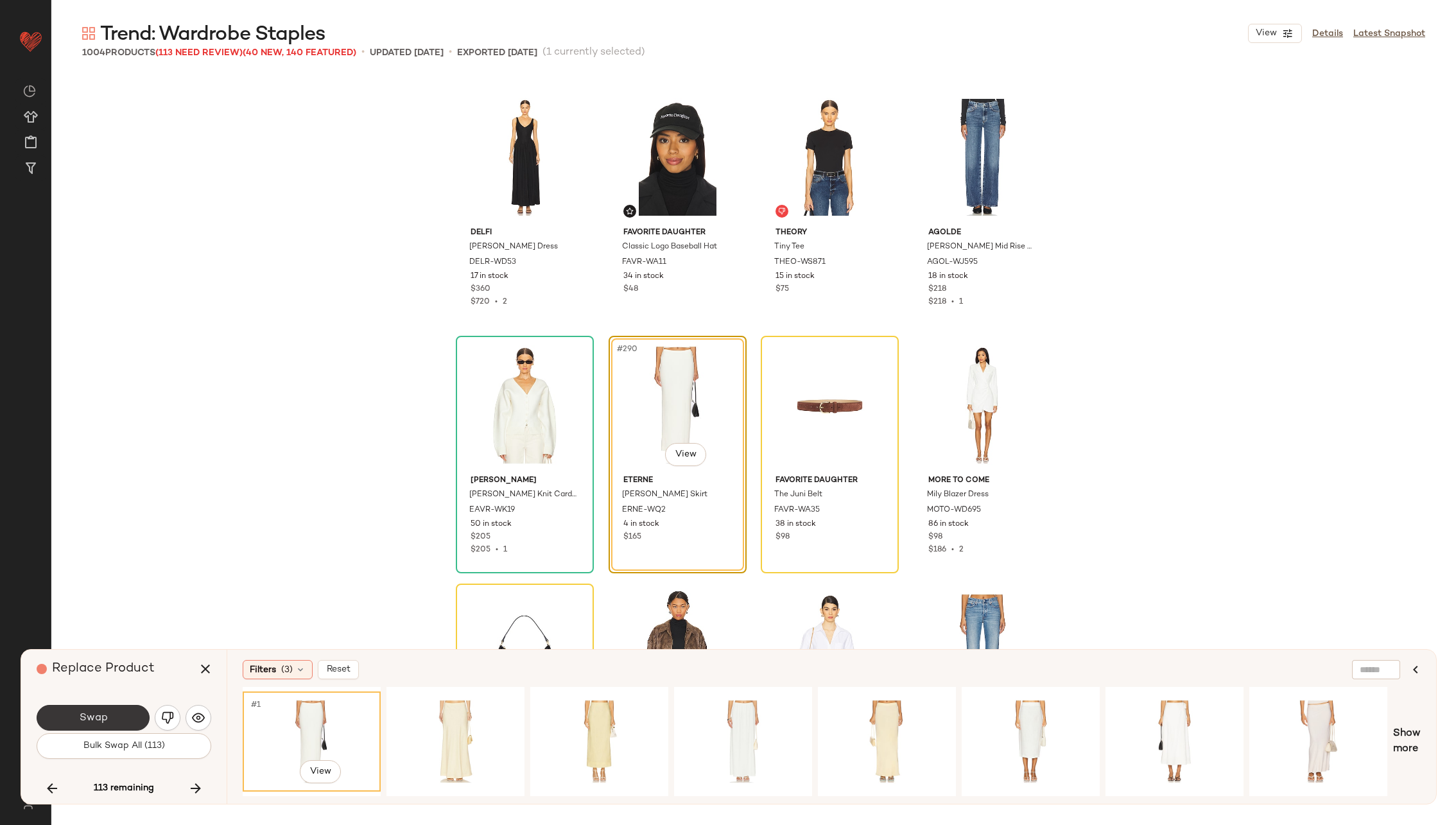
click at [104, 709] on button "Swap" at bounding box center [93, 718] width 113 height 25
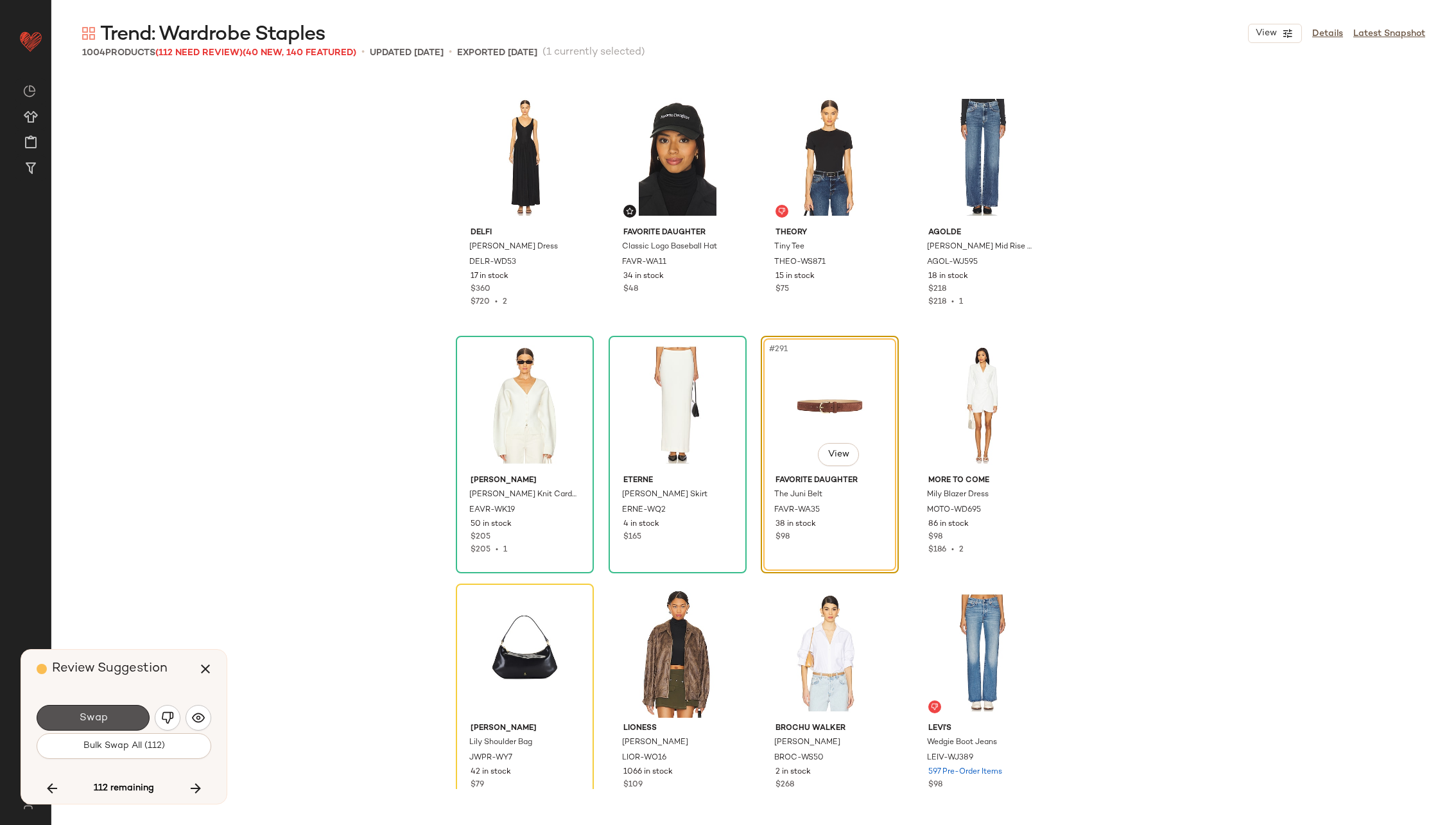
click at [104, 709] on button "Swap" at bounding box center [93, 718] width 113 height 25
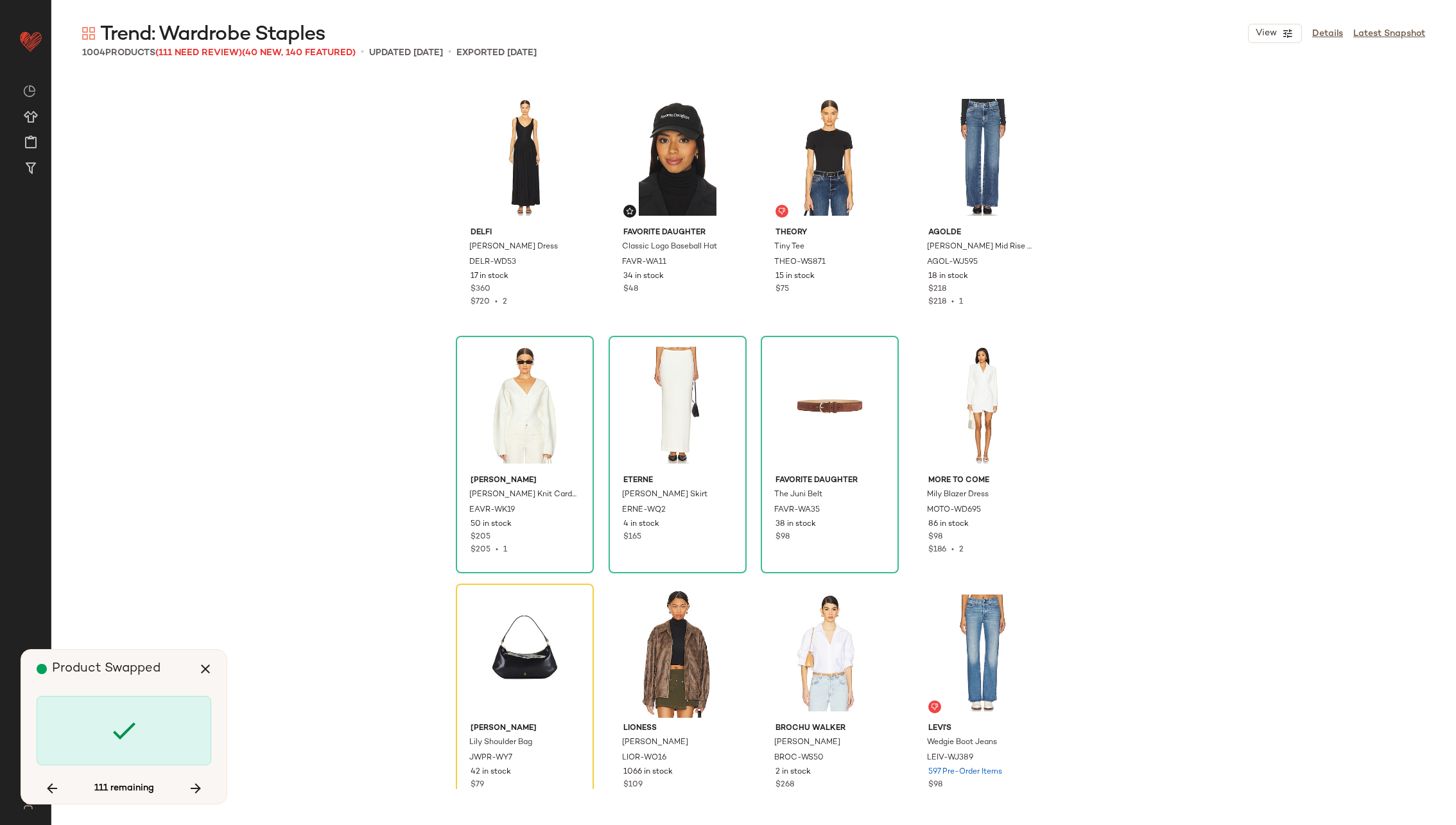
scroll to position [17837, 0]
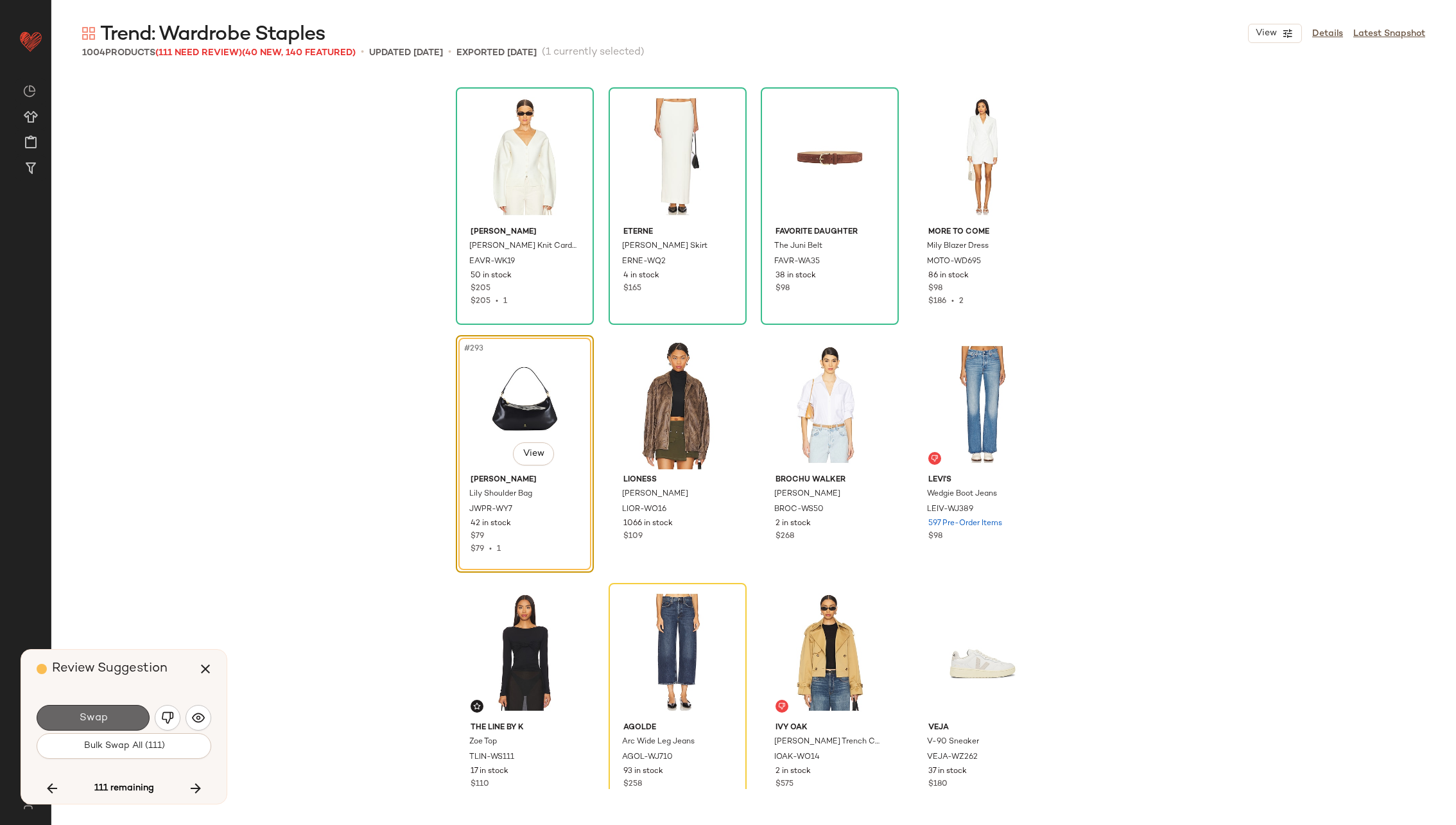
click at [104, 709] on button "Swap" at bounding box center [93, 718] width 113 height 25
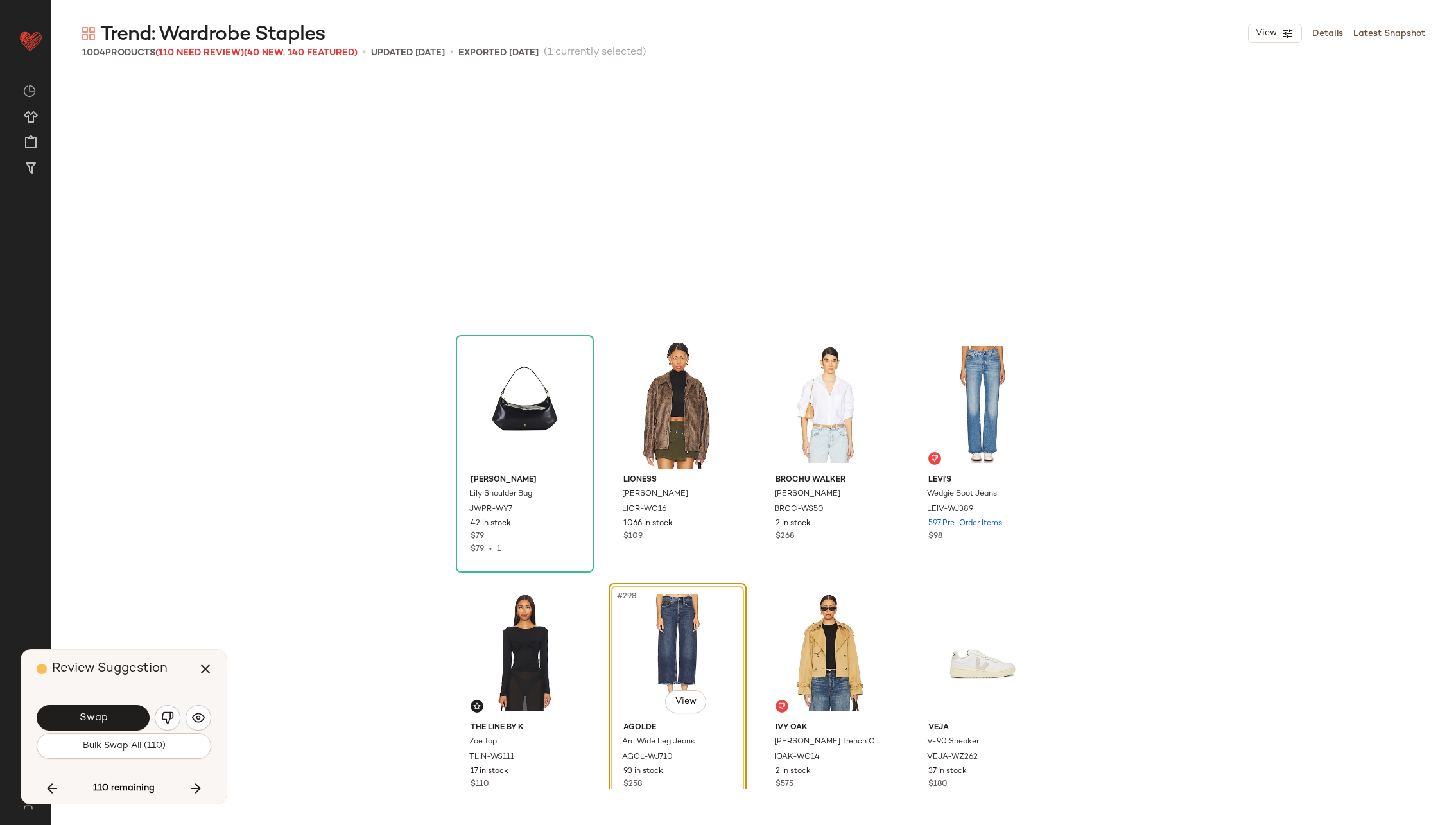
scroll to position [18085, 0]
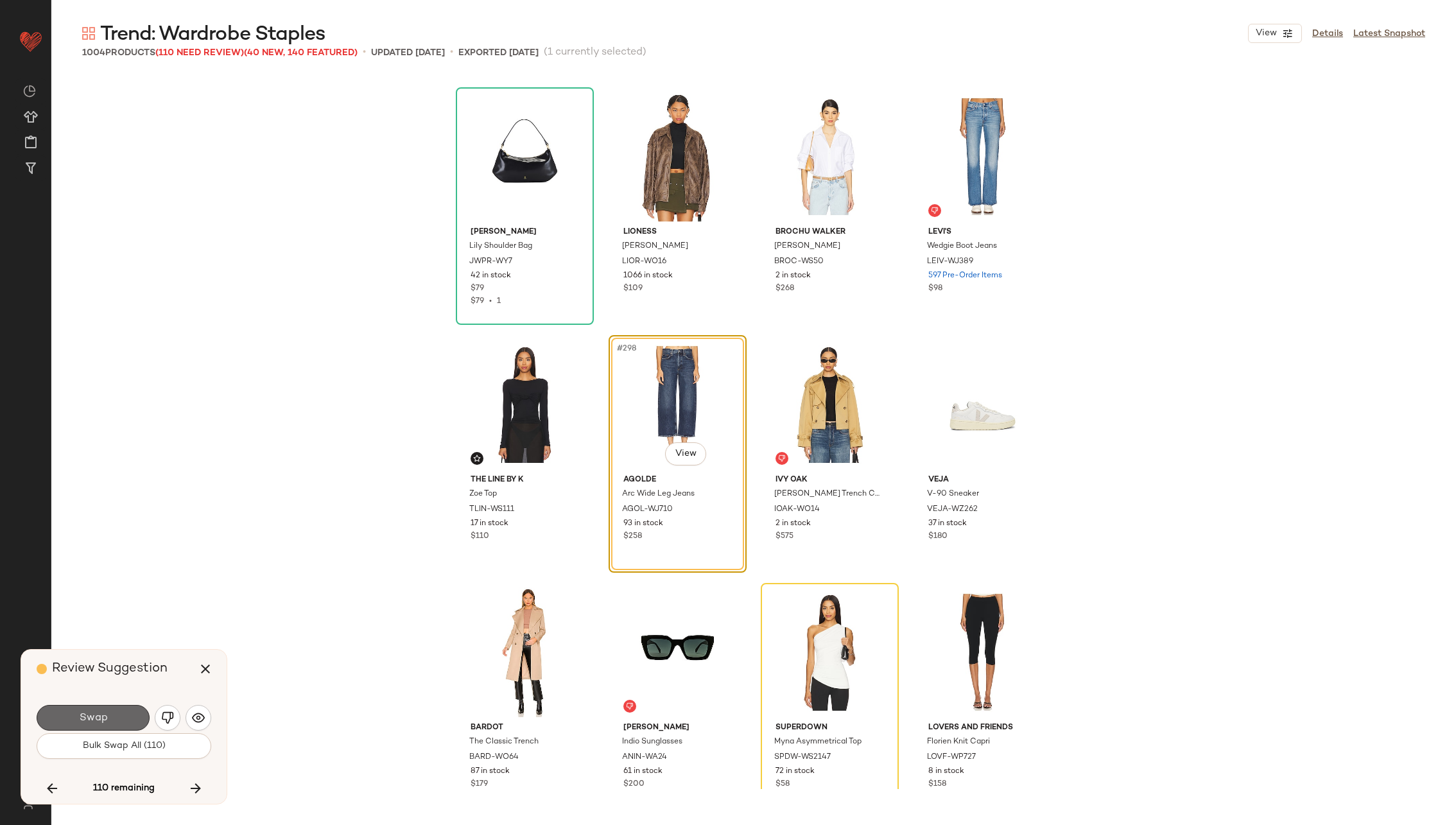
click at [107, 709] on button "Swap" at bounding box center [93, 718] width 113 height 25
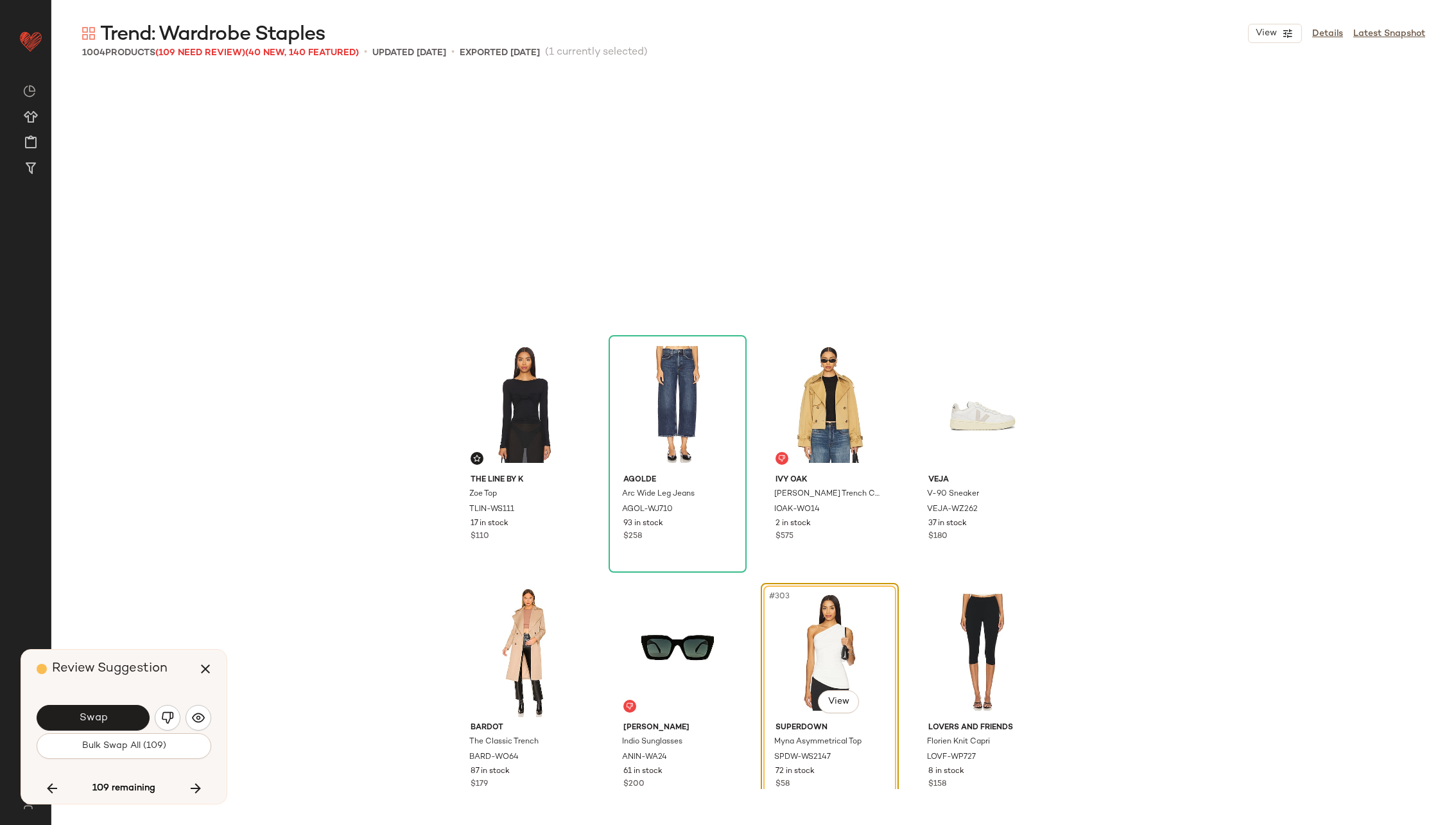
scroll to position [18331, 0]
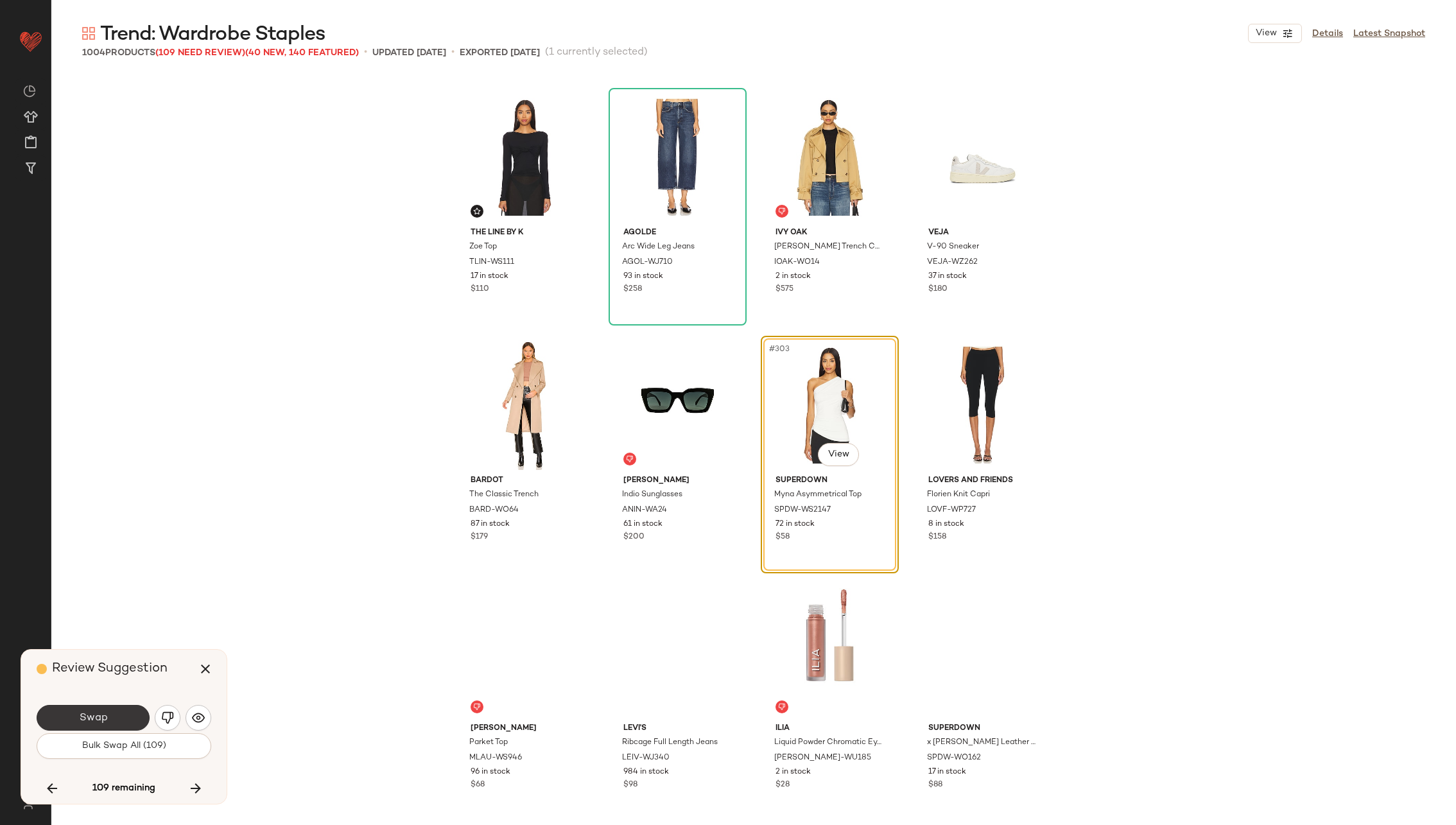
click at [107, 709] on button "Swap" at bounding box center [93, 718] width 113 height 25
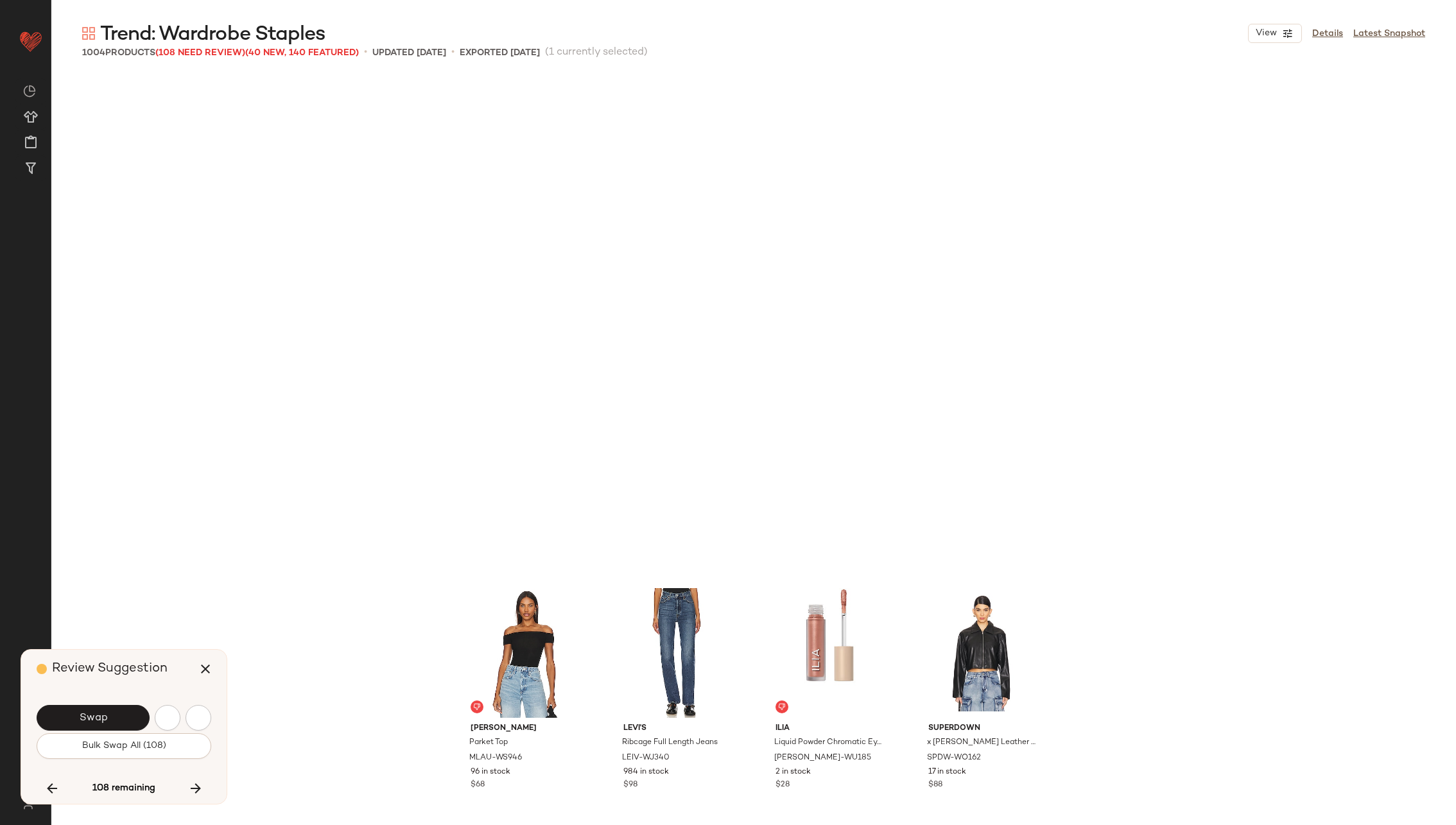
scroll to position [18828, 0]
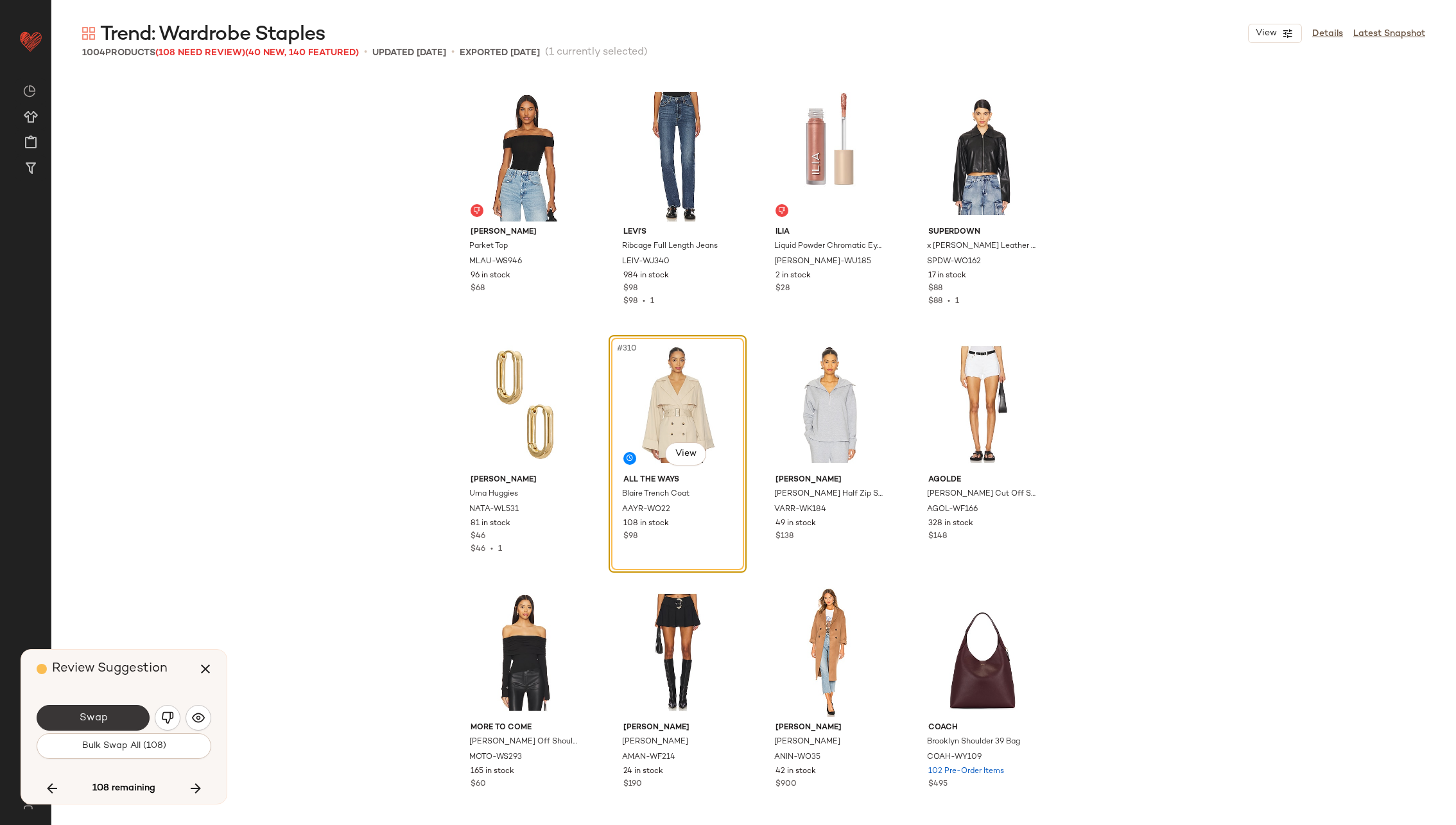
click at [111, 709] on button "Swap" at bounding box center [93, 718] width 113 height 25
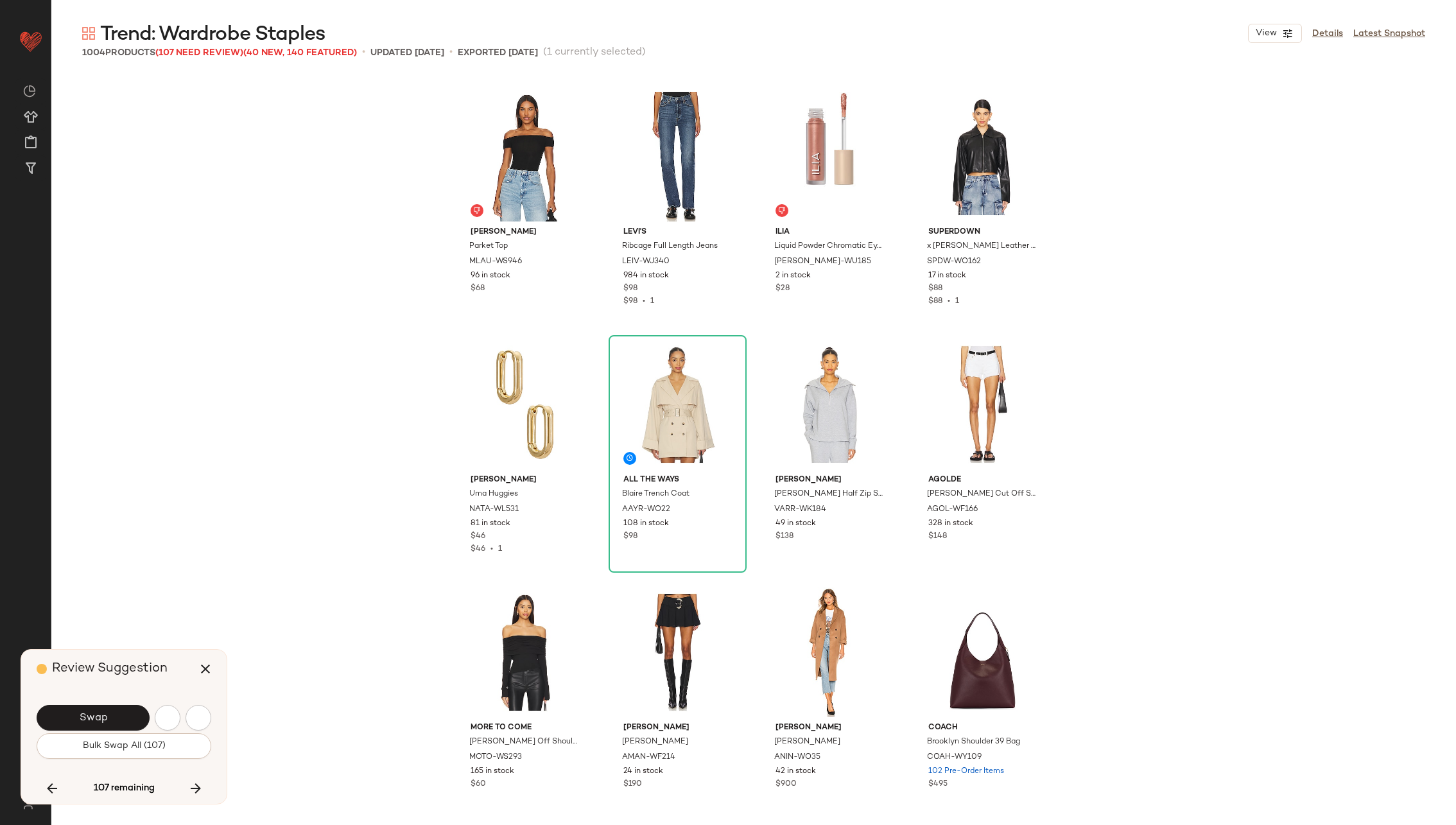
scroll to position [19323, 0]
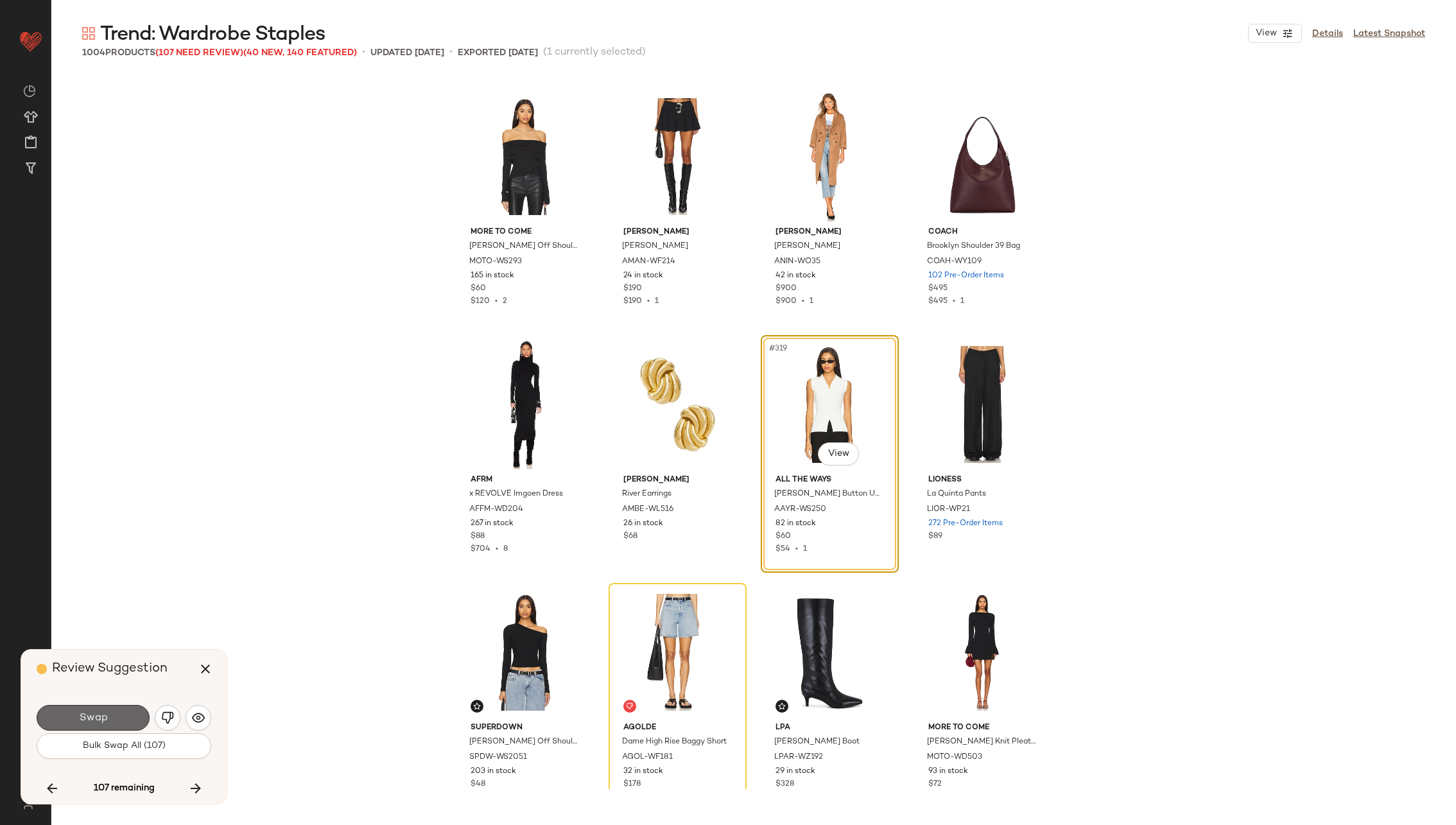
click at [113, 709] on button "Swap" at bounding box center [93, 718] width 113 height 25
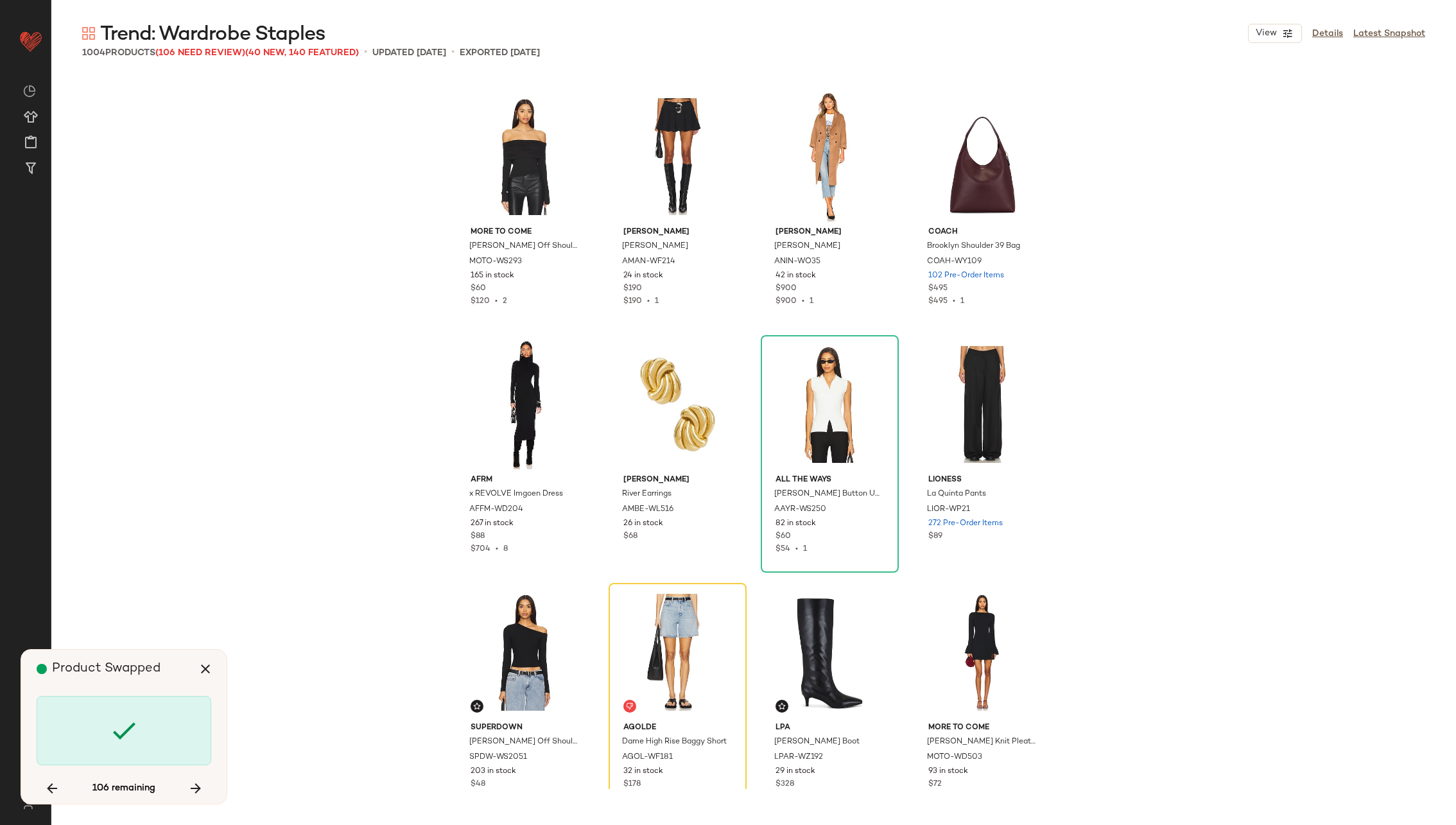
scroll to position [19571, 0]
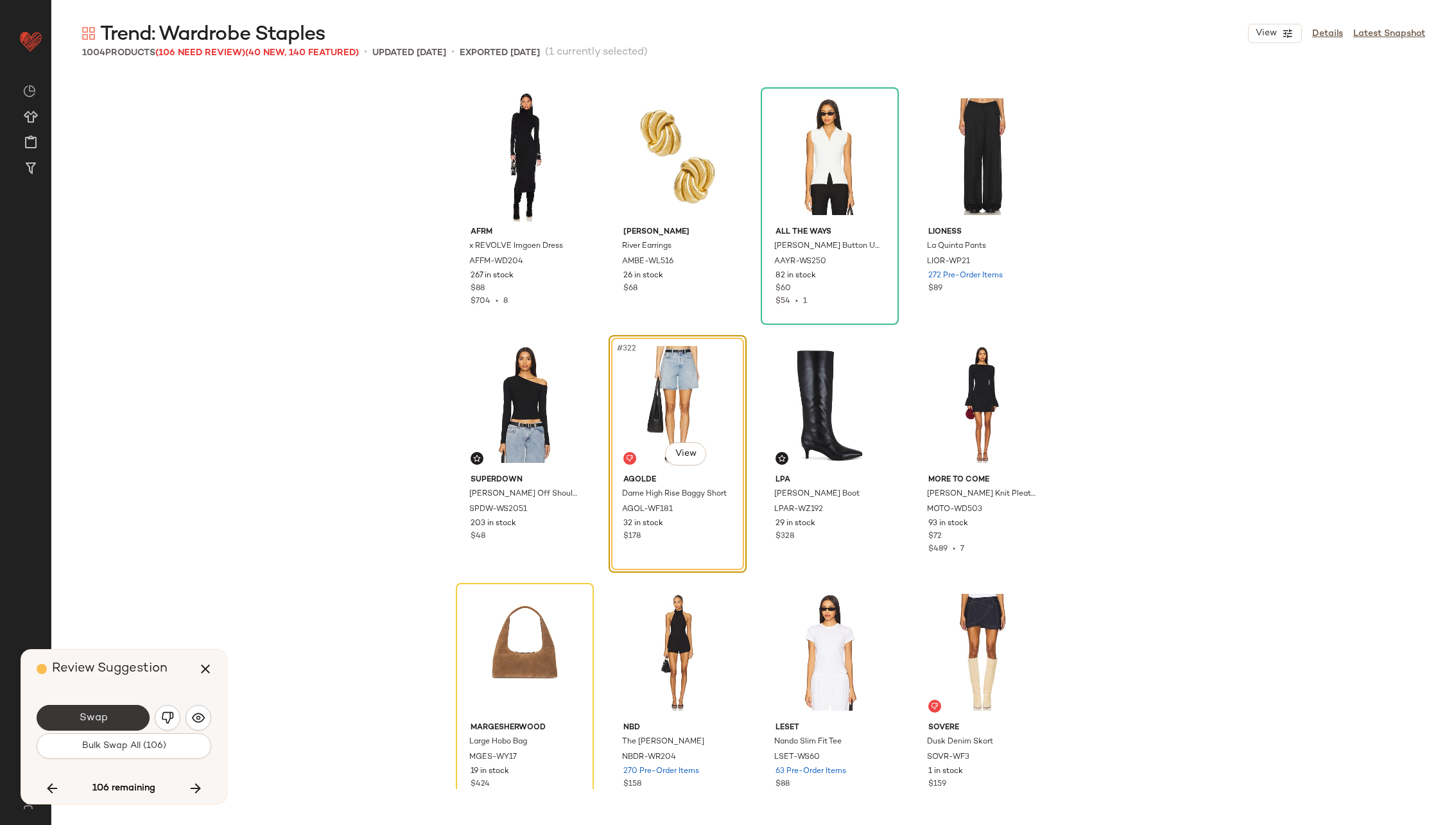
click at [116, 712] on button "Swap" at bounding box center [93, 718] width 113 height 25
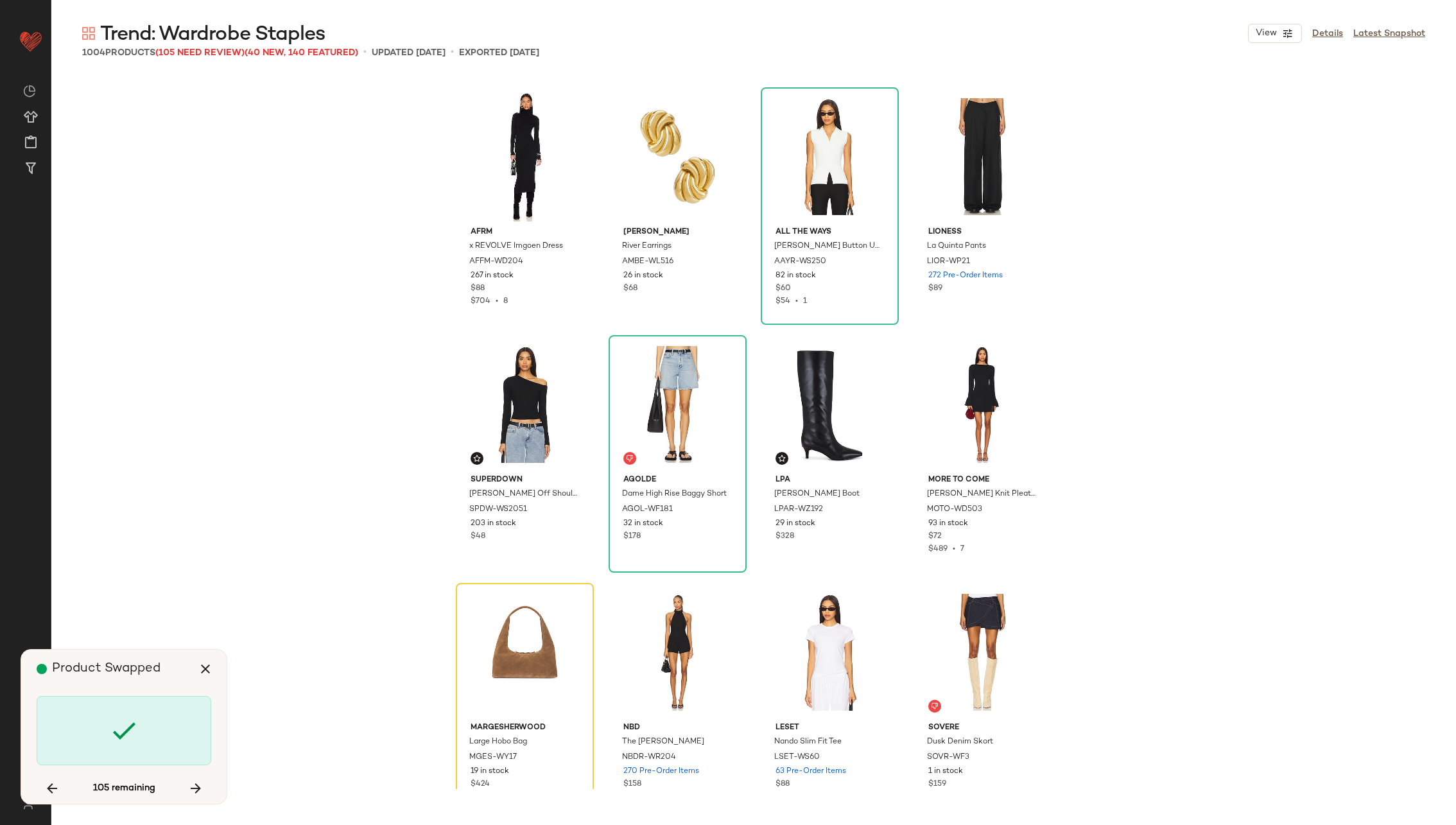
scroll to position [19818, 0]
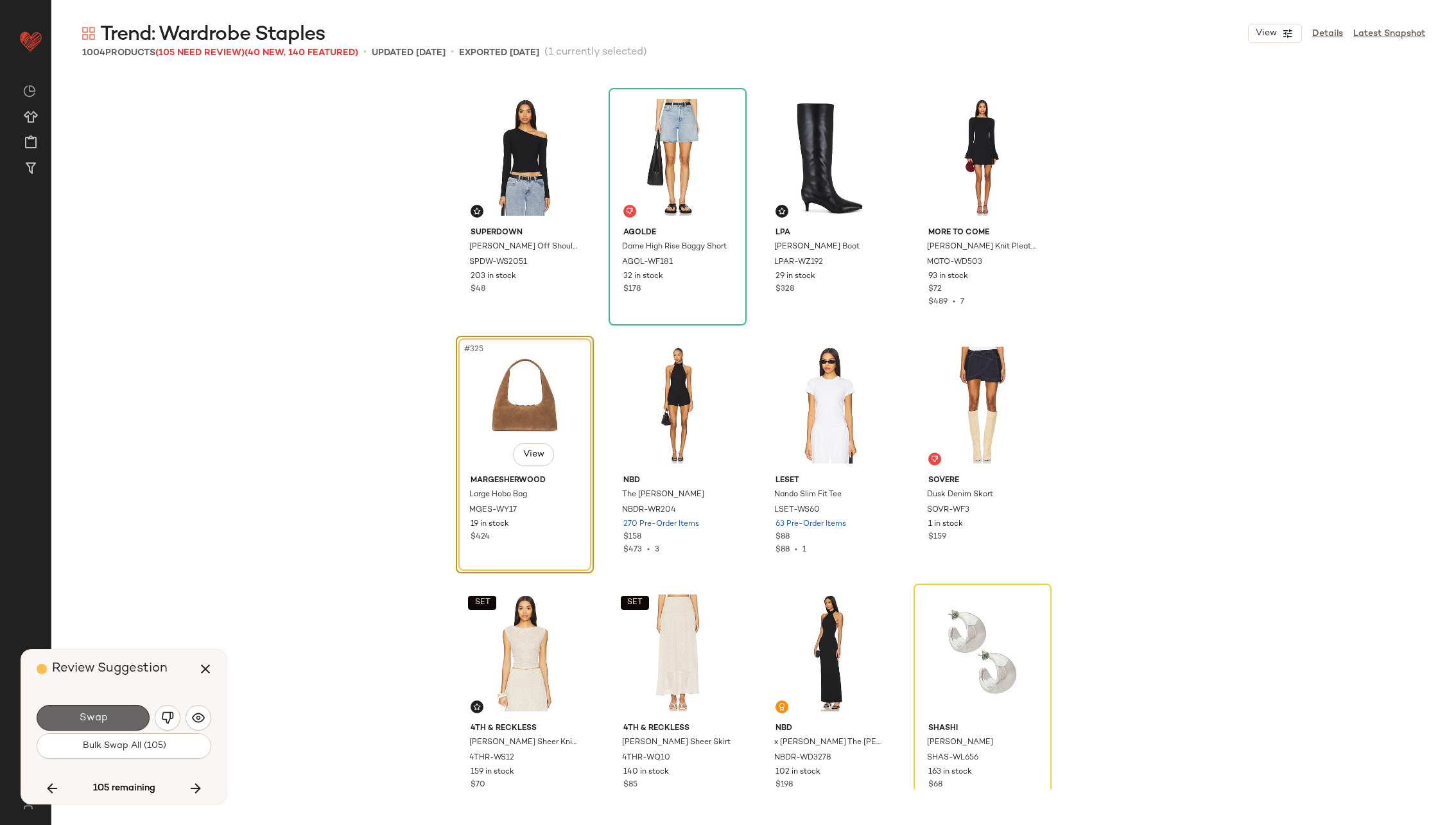
click at [117, 711] on button "Swap" at bounding box center [93, 718] width 113 height 25
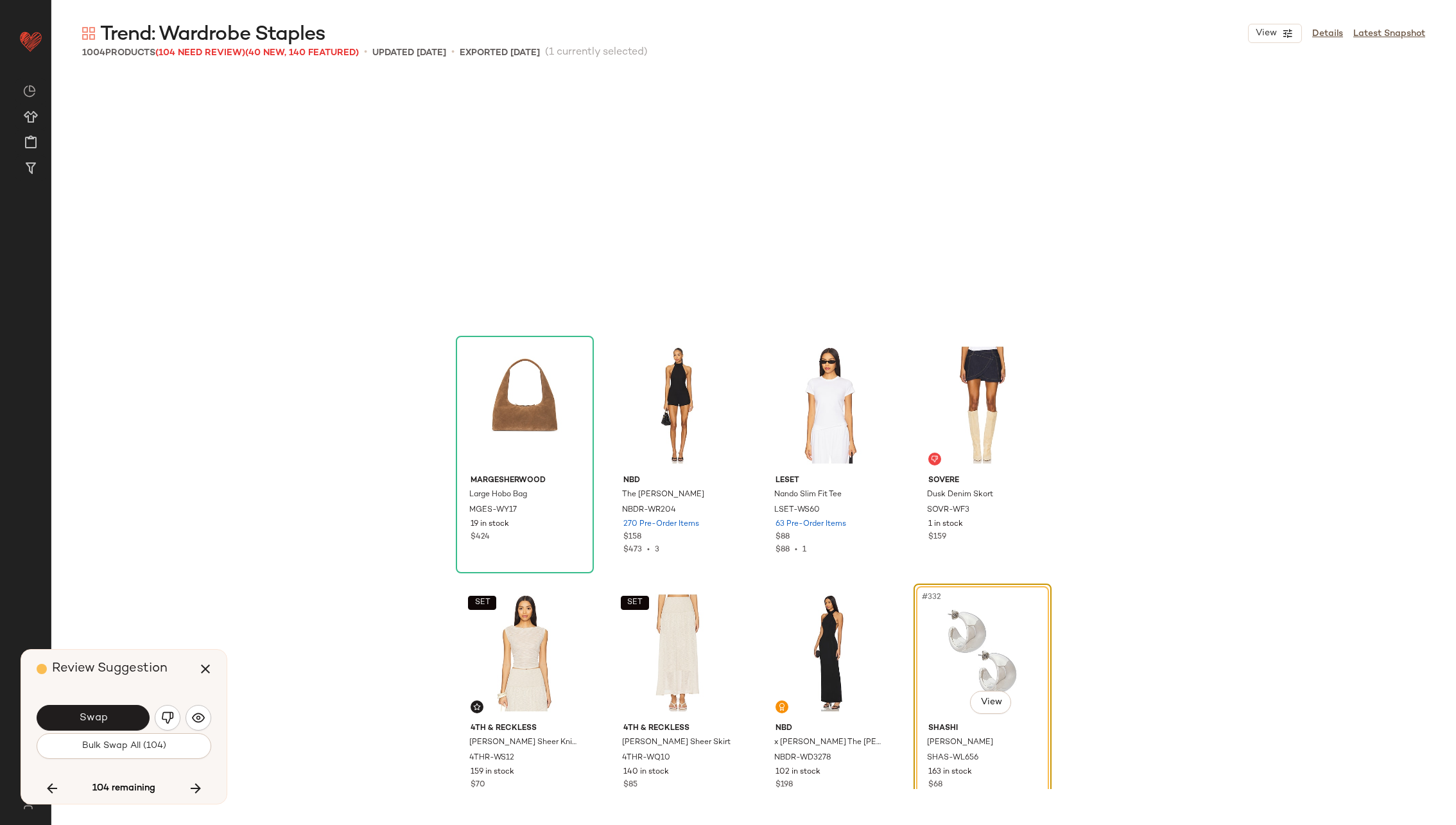
scroll to position [20066, 0]
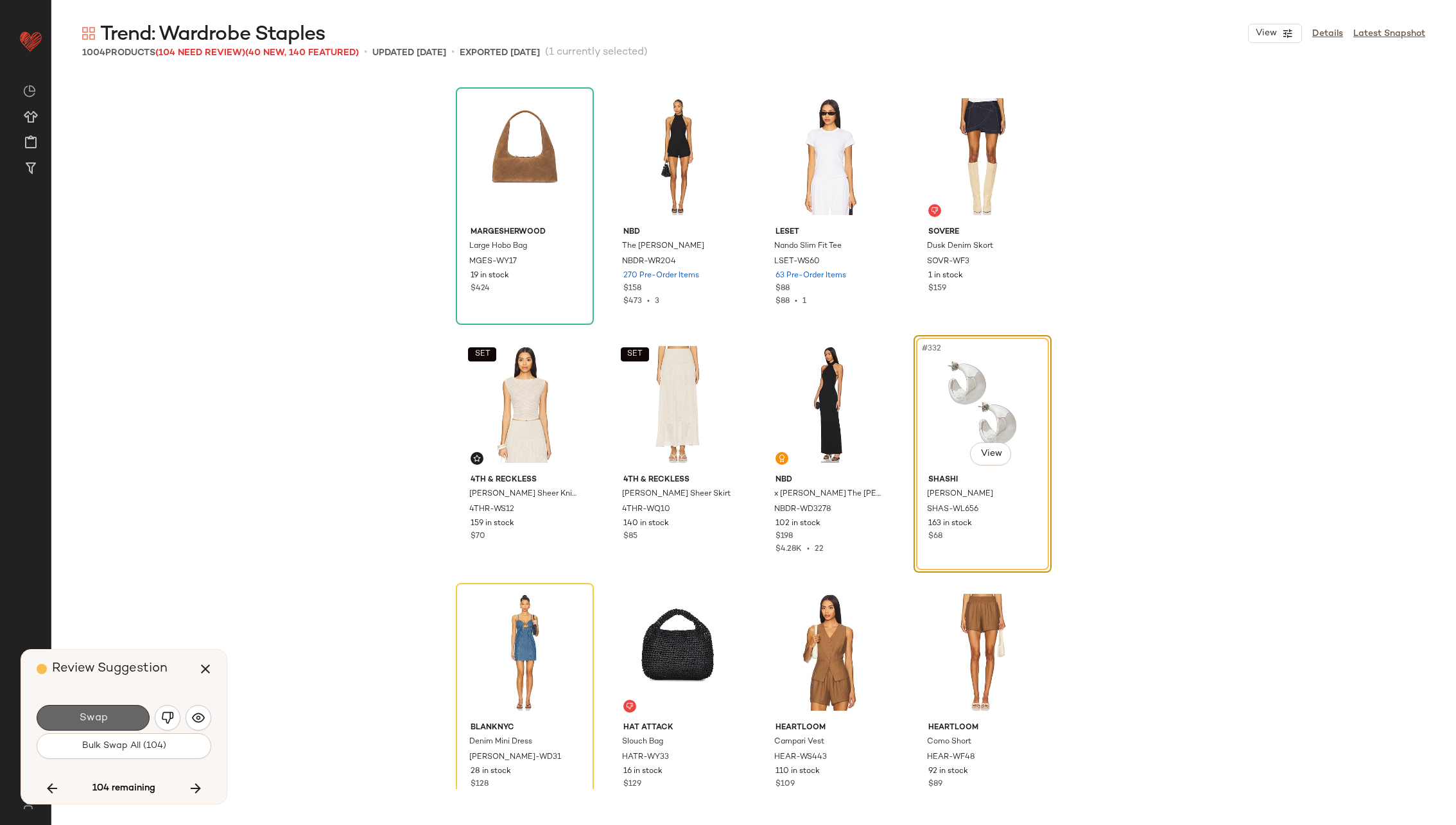
click at [119, 711] on button "Swap" at bounding box center [93, 718] width 113 height 25
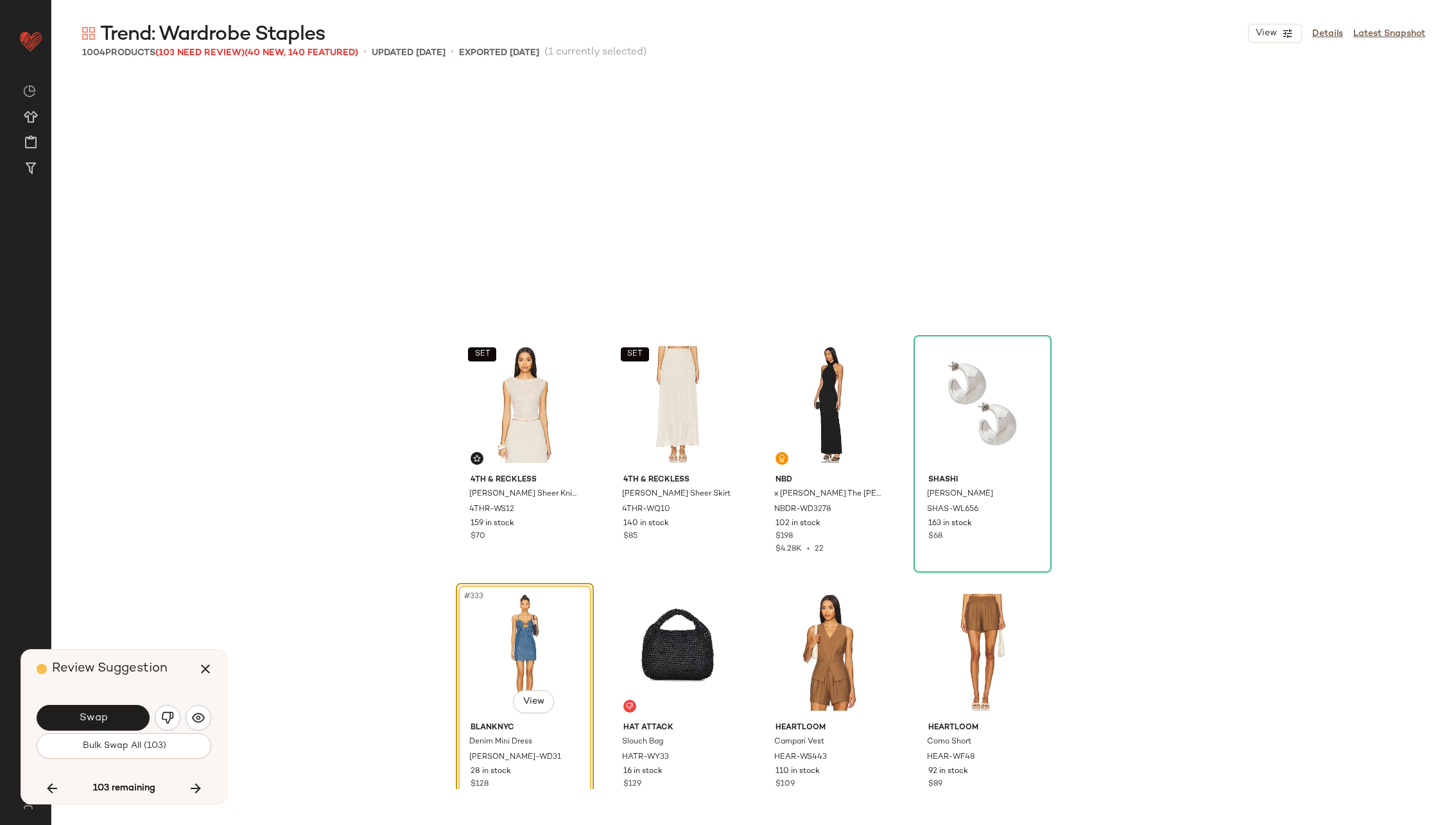
scroll to position [20314, 0]
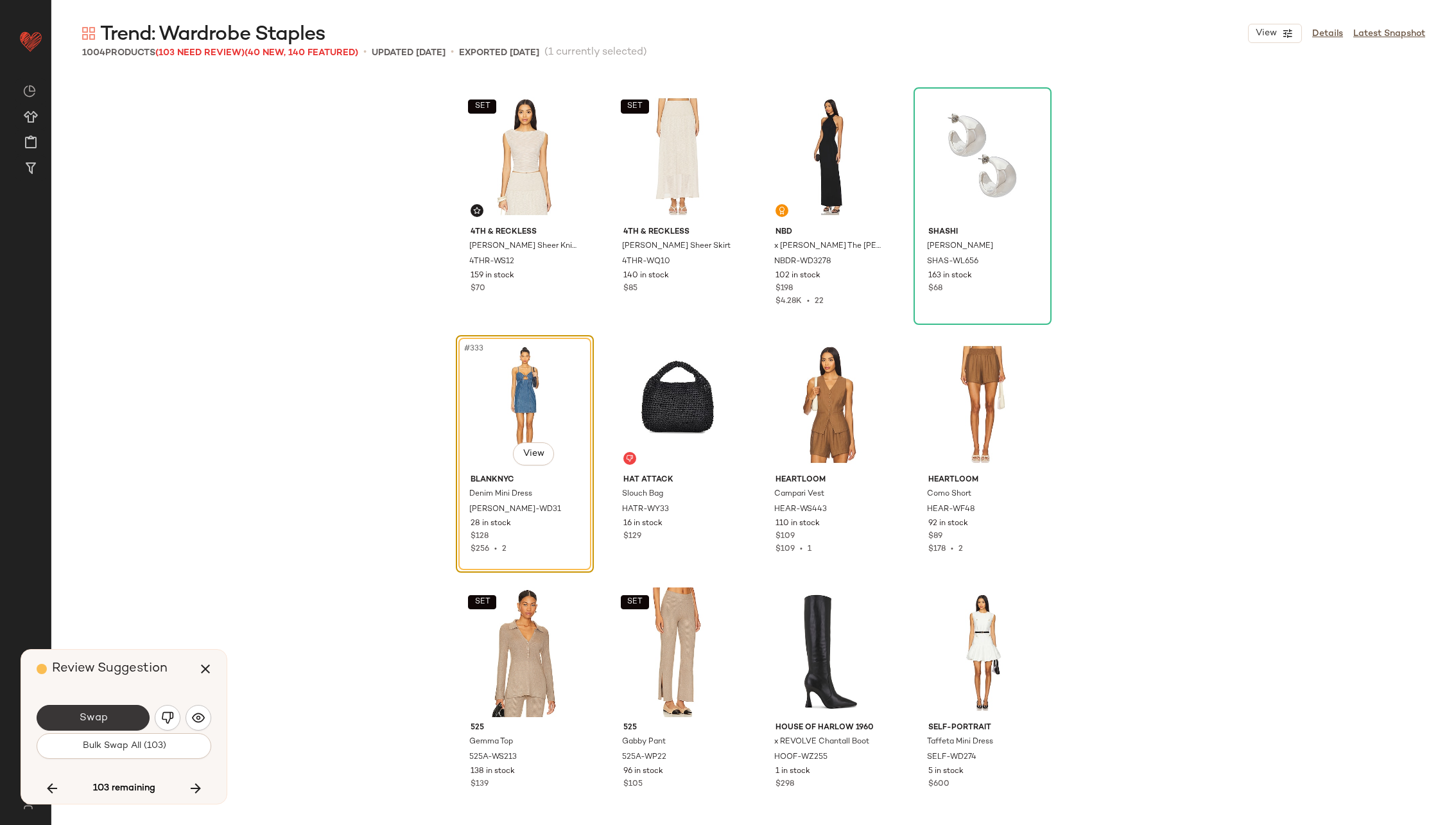
click at [121, 712] on button "Swap" at bounding box center [93, 718] width 113 height 25
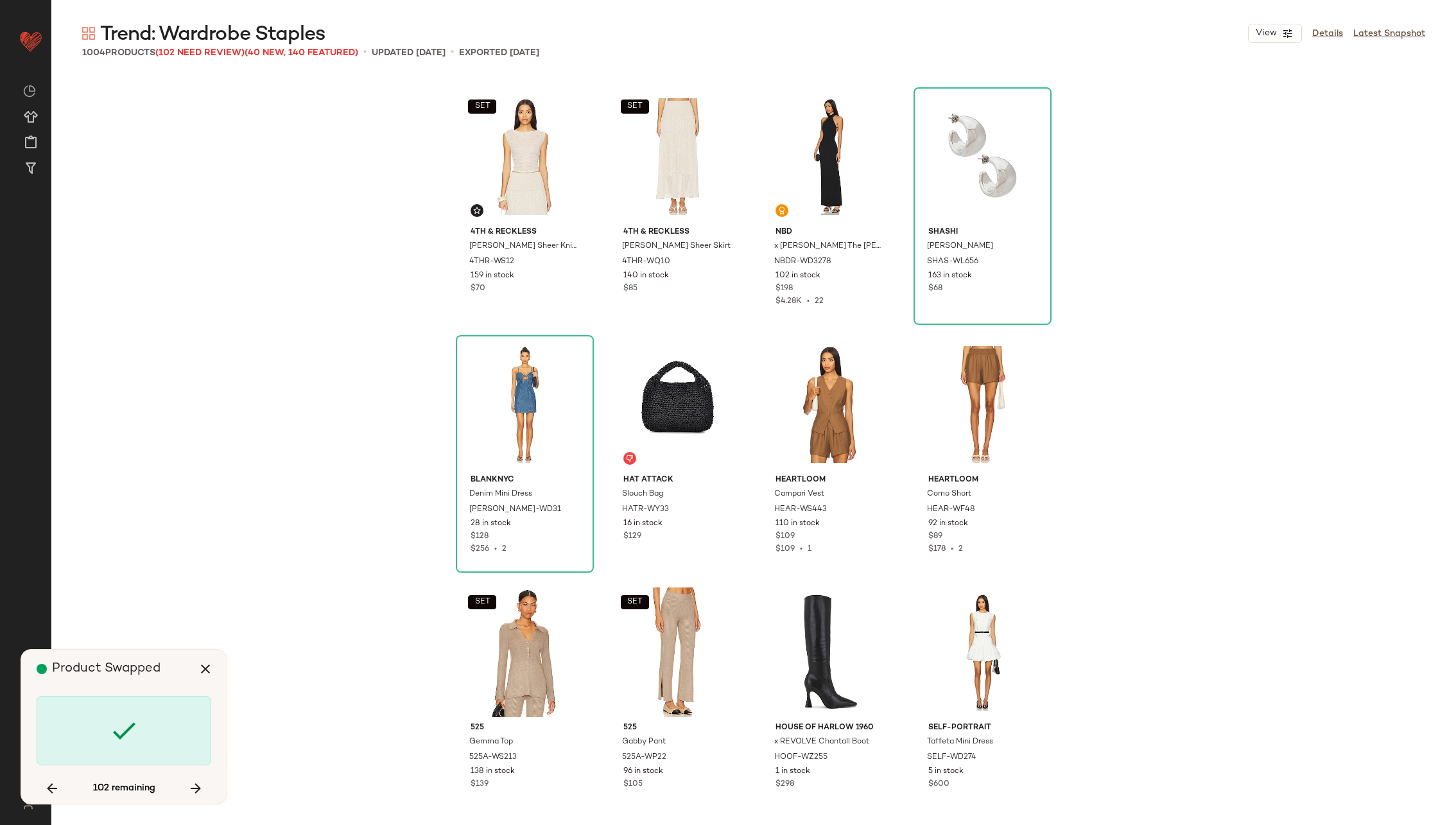
scroll to position [21305, 0]
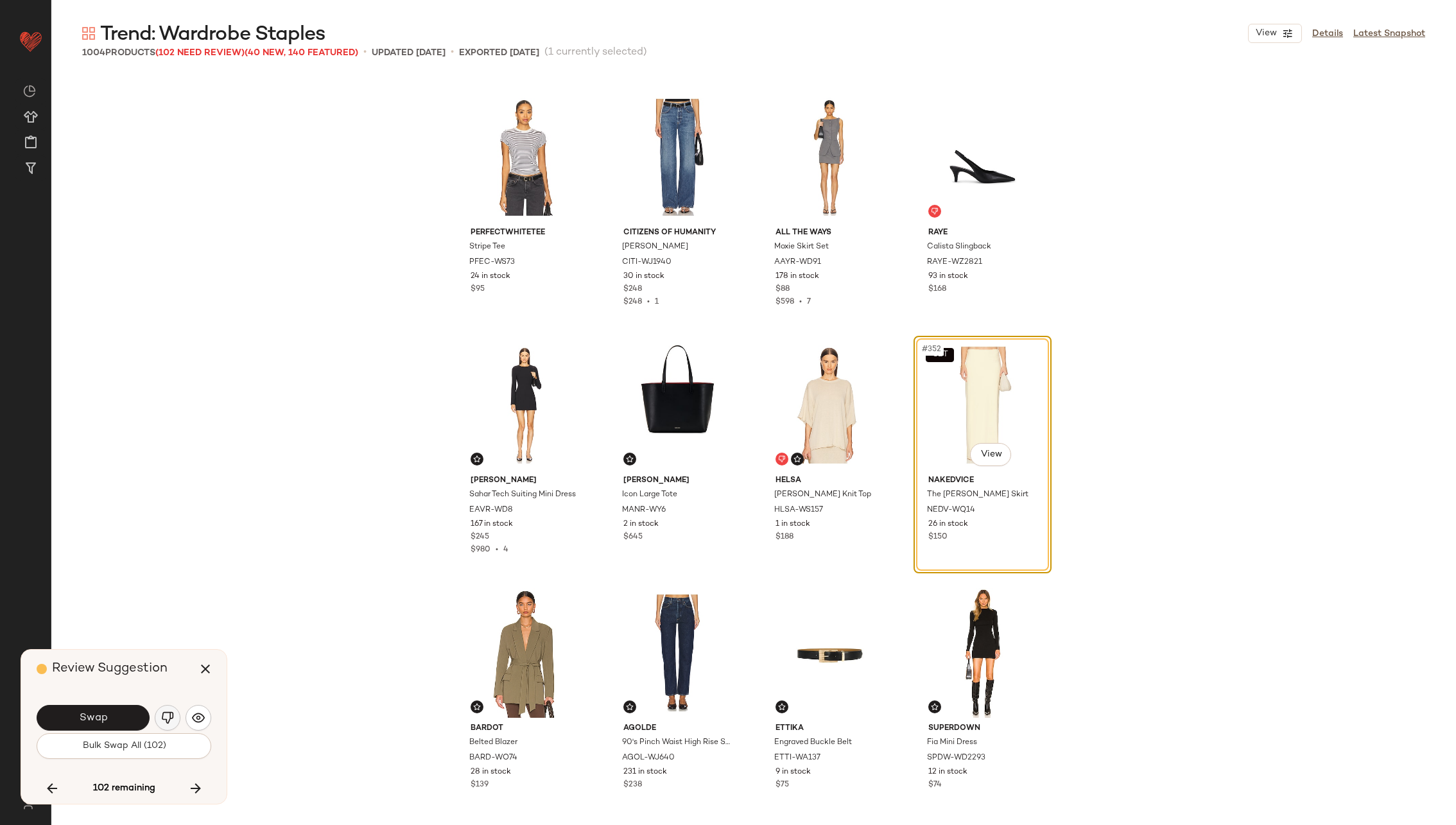
click at [170, 712] on img "button" at bounding box center [167, 718] width 13 height 13
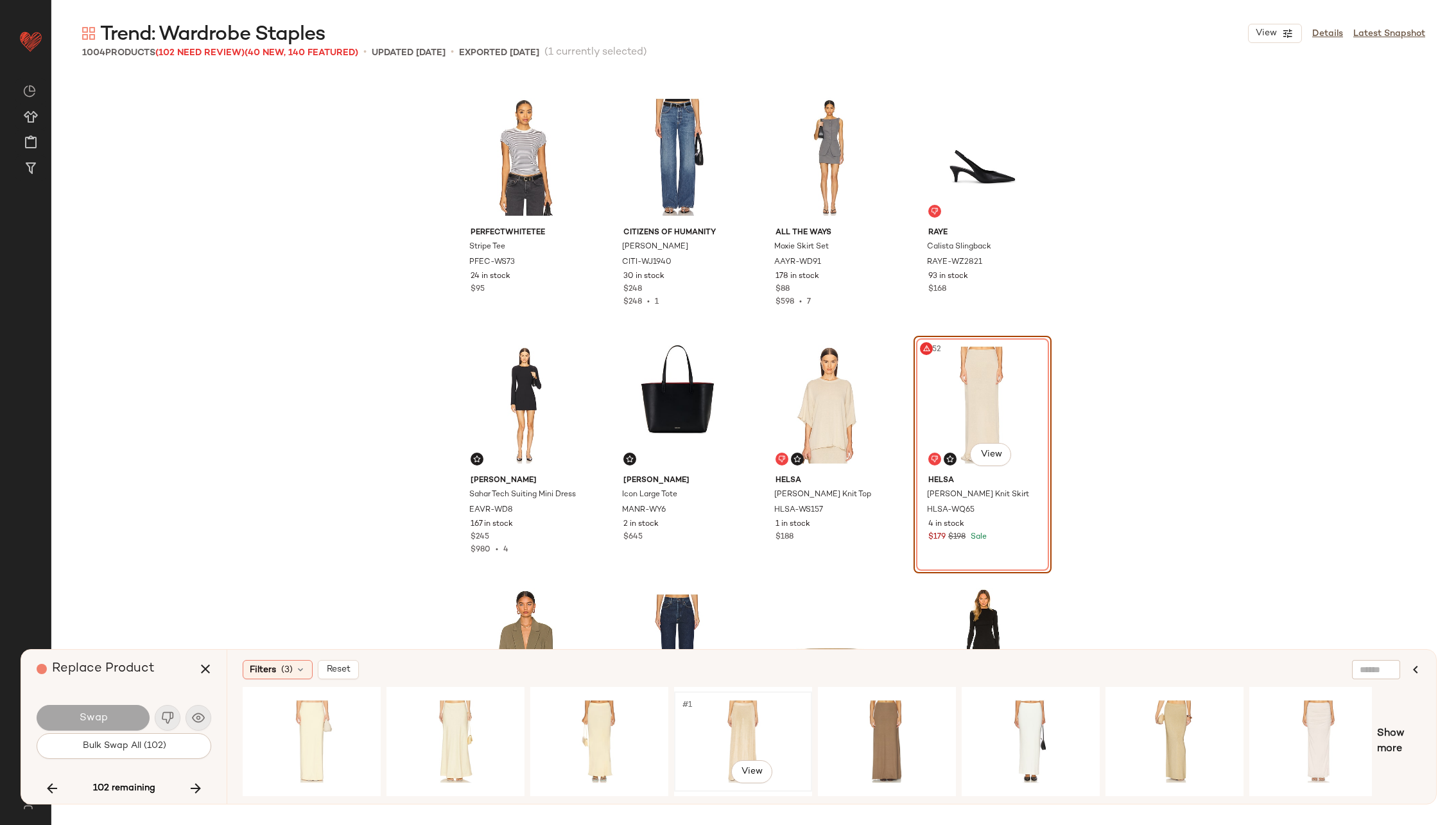
click at [708, 724] on div "#1 View" at bounding box center [743, 741] width 129 height 91
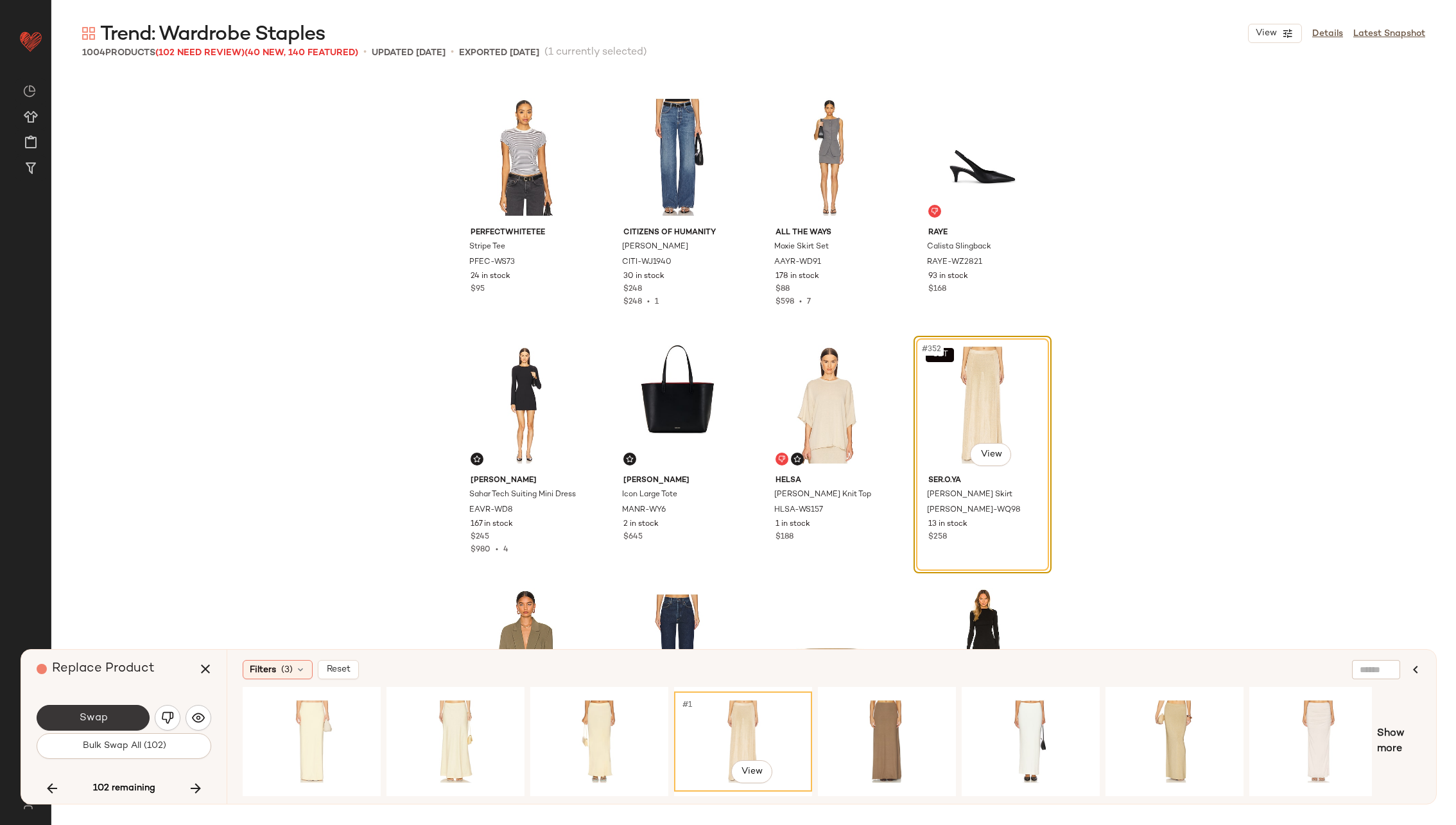
click at [125, 709] on button "Swap" at bounding box center [93, 718] width 113 height 25
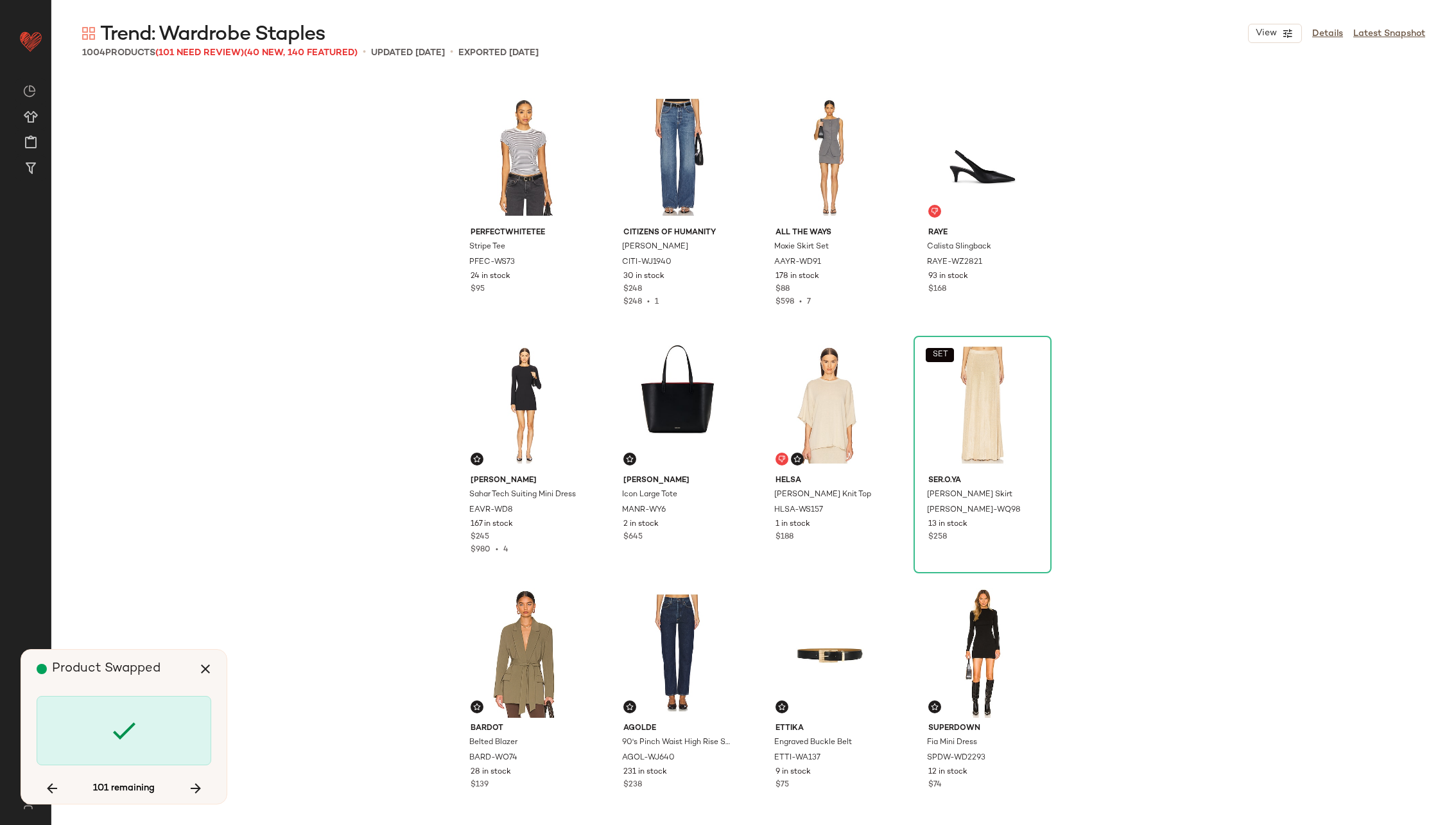
scroll to position [22048, 0]
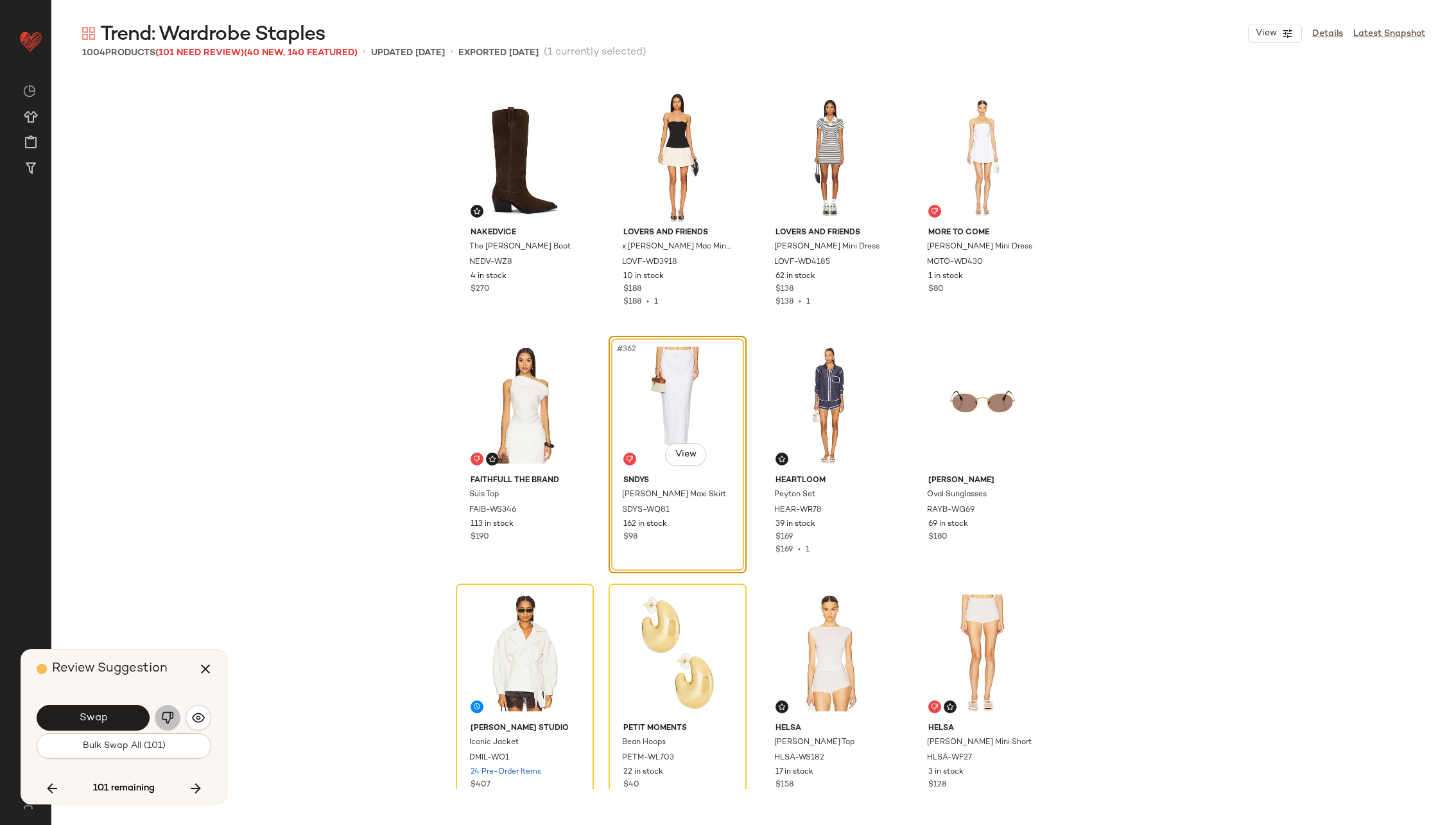
click at [168, 714] on img "button" at bounding box center [167, 718] width 13 height 13
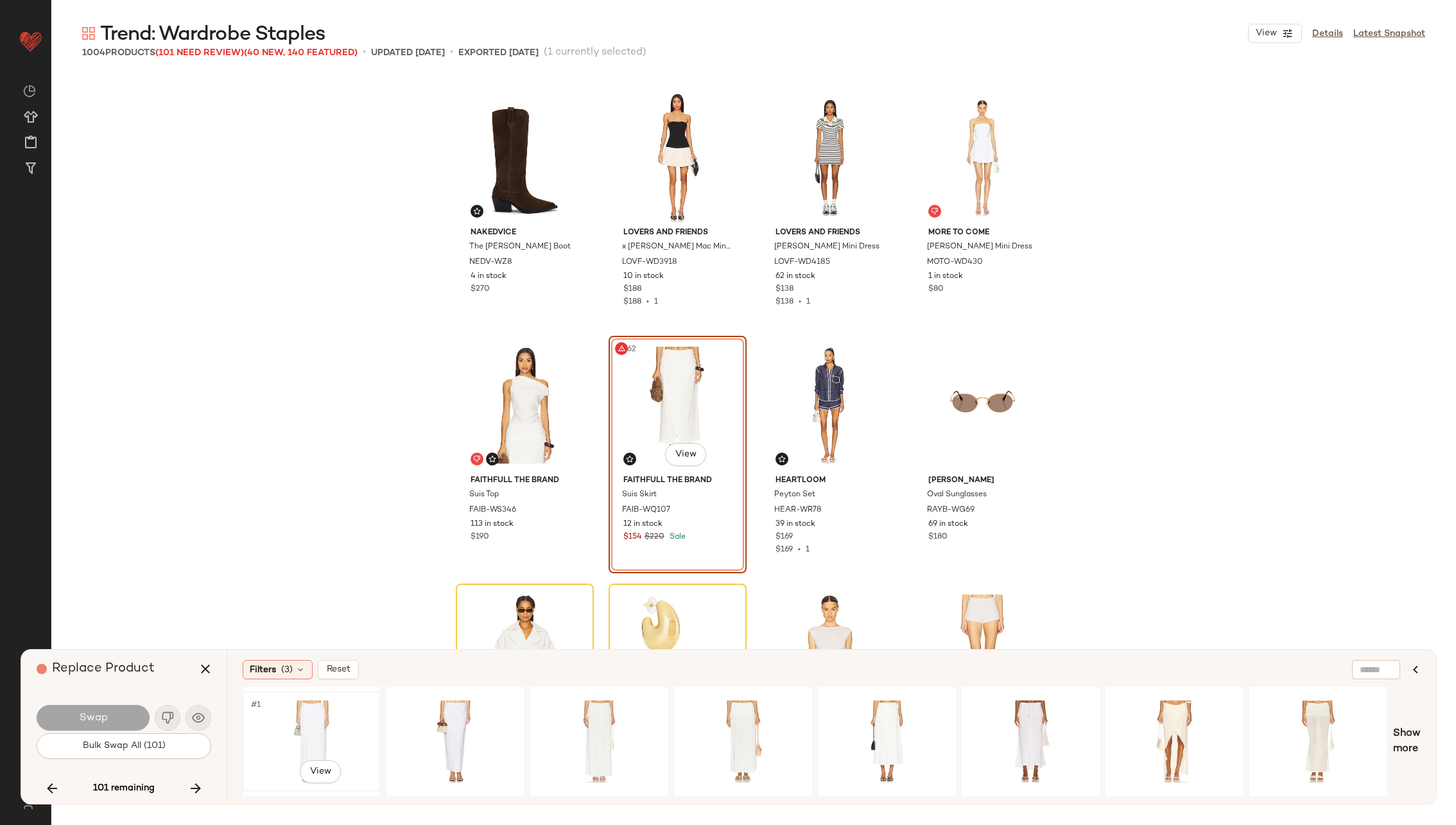
click at [303, 717] on div "#1 View" at bounding box center [311, 741] width 129 height 91
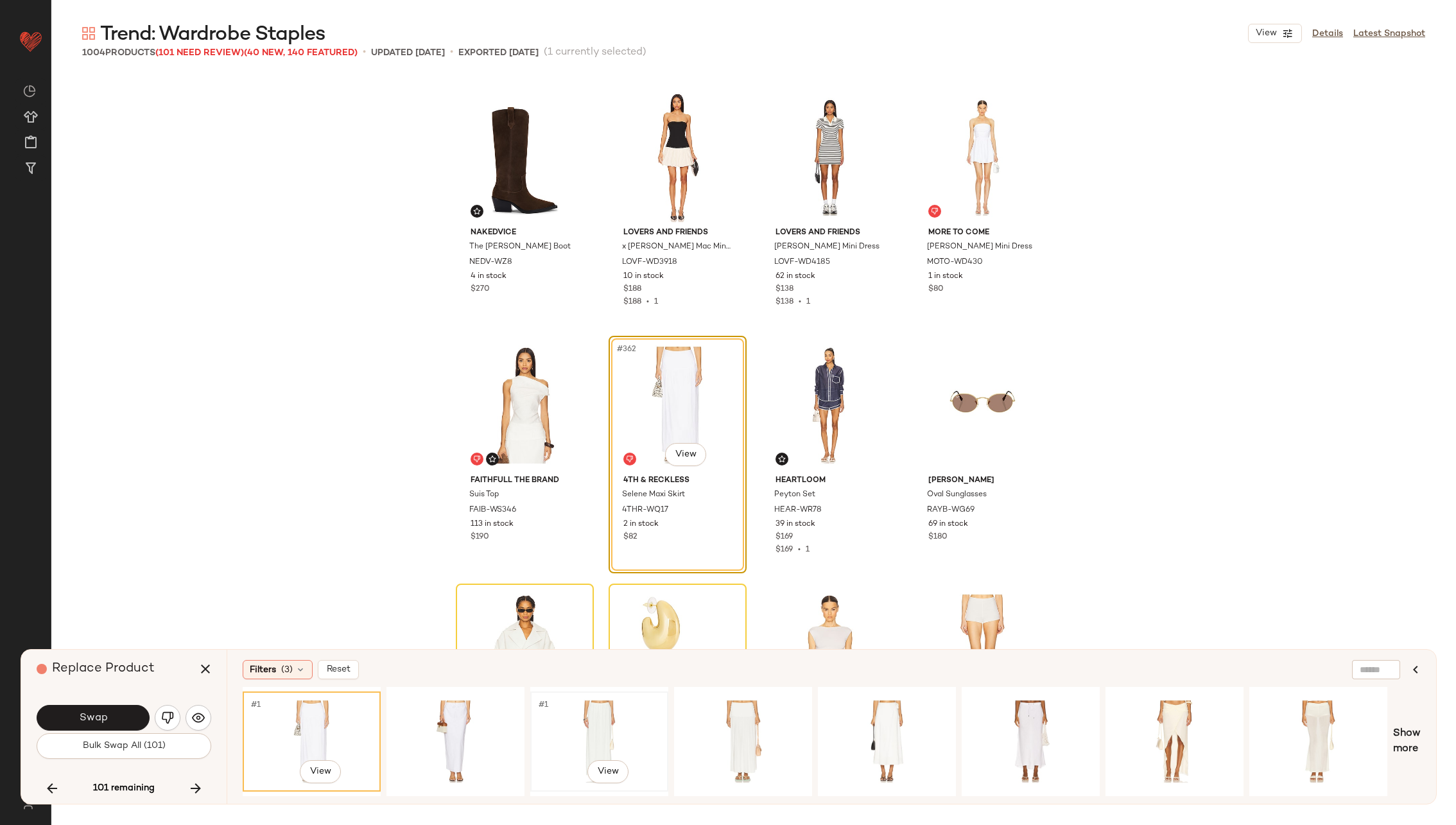
click at [625, 723] on div "#1 View" at bounding box center [598, 741] width 129 height 91
click at [135, 718] on button "Swap" at bounding box center [93, 718] width 113 height 25
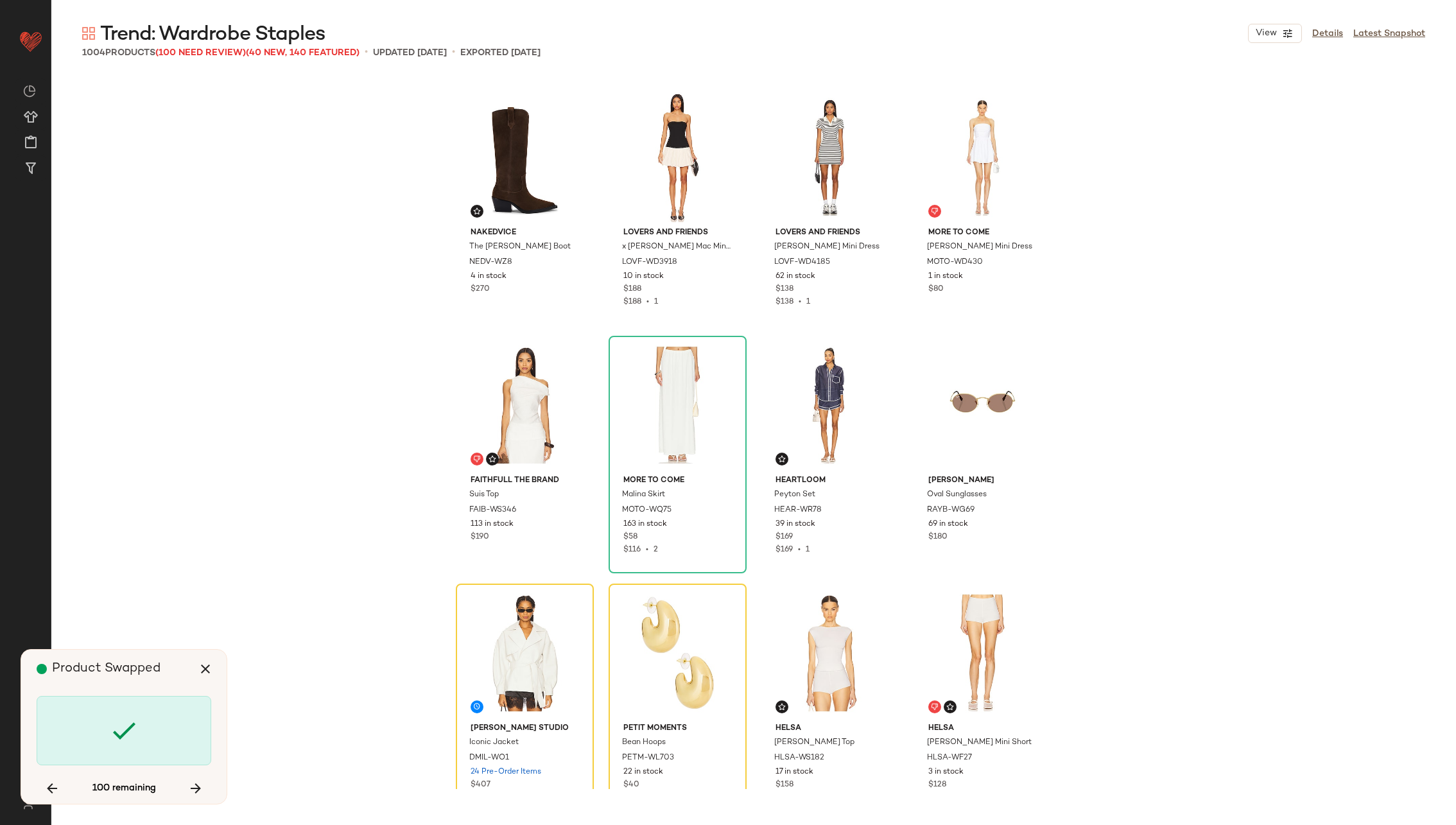
scroll to position [22297, 0]
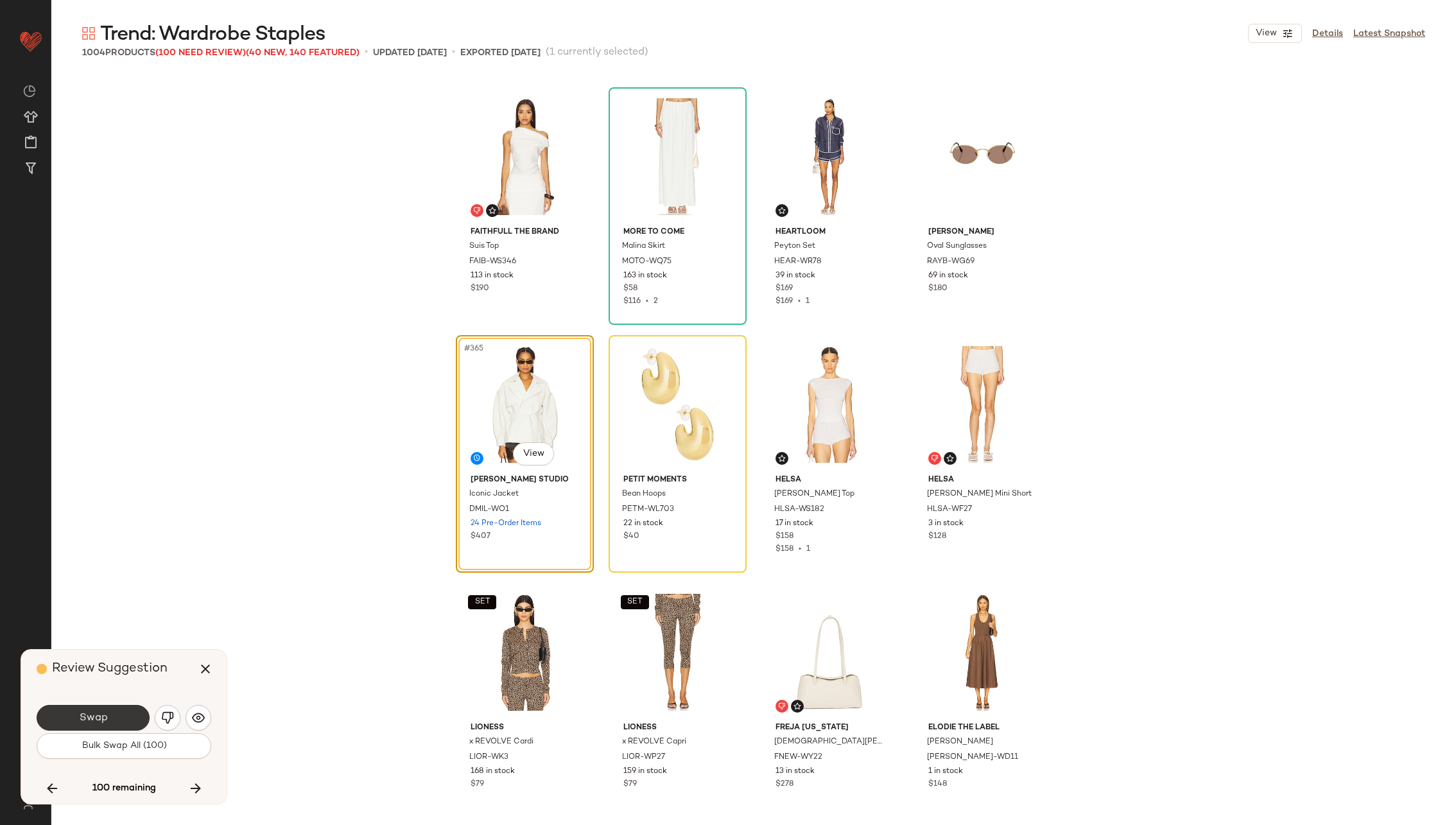
click at [107, 717] on button "Swap" at bounding box center [93, 718] width 113 height 25
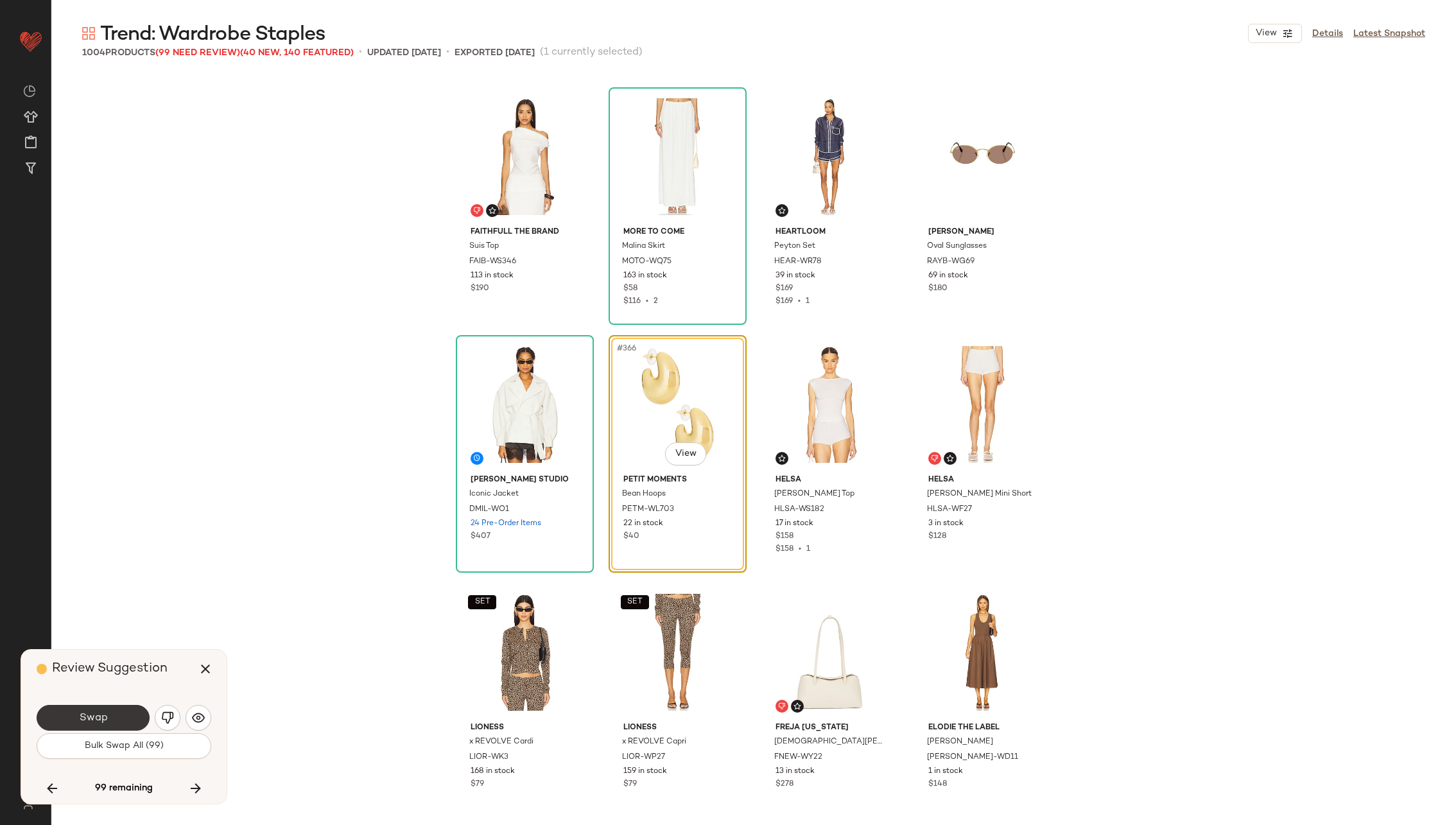
click at [108, 715] on button "Swap" at bounding box center [93, 718] width 113 height 25
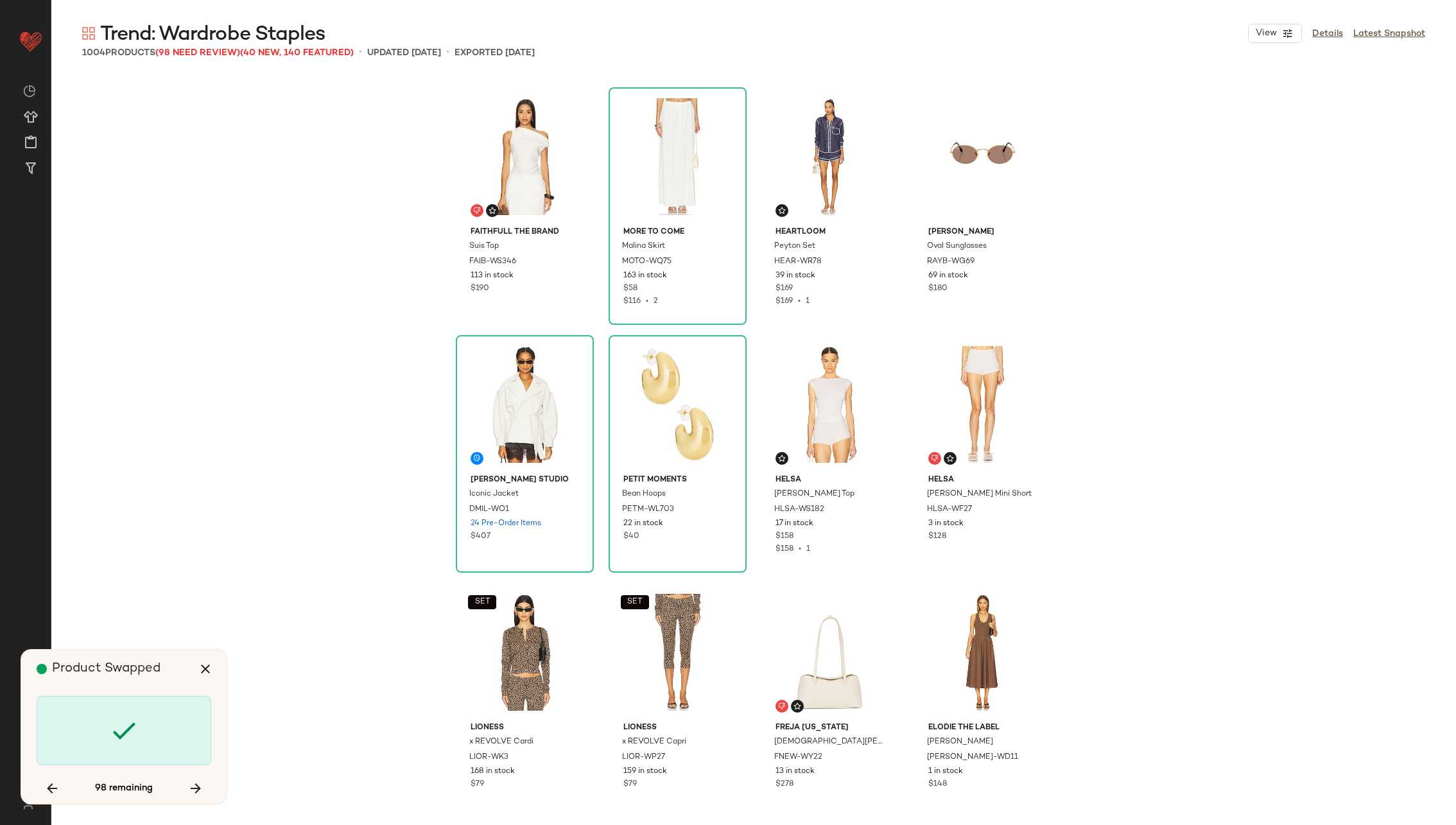
scroll to position [22791, 0]
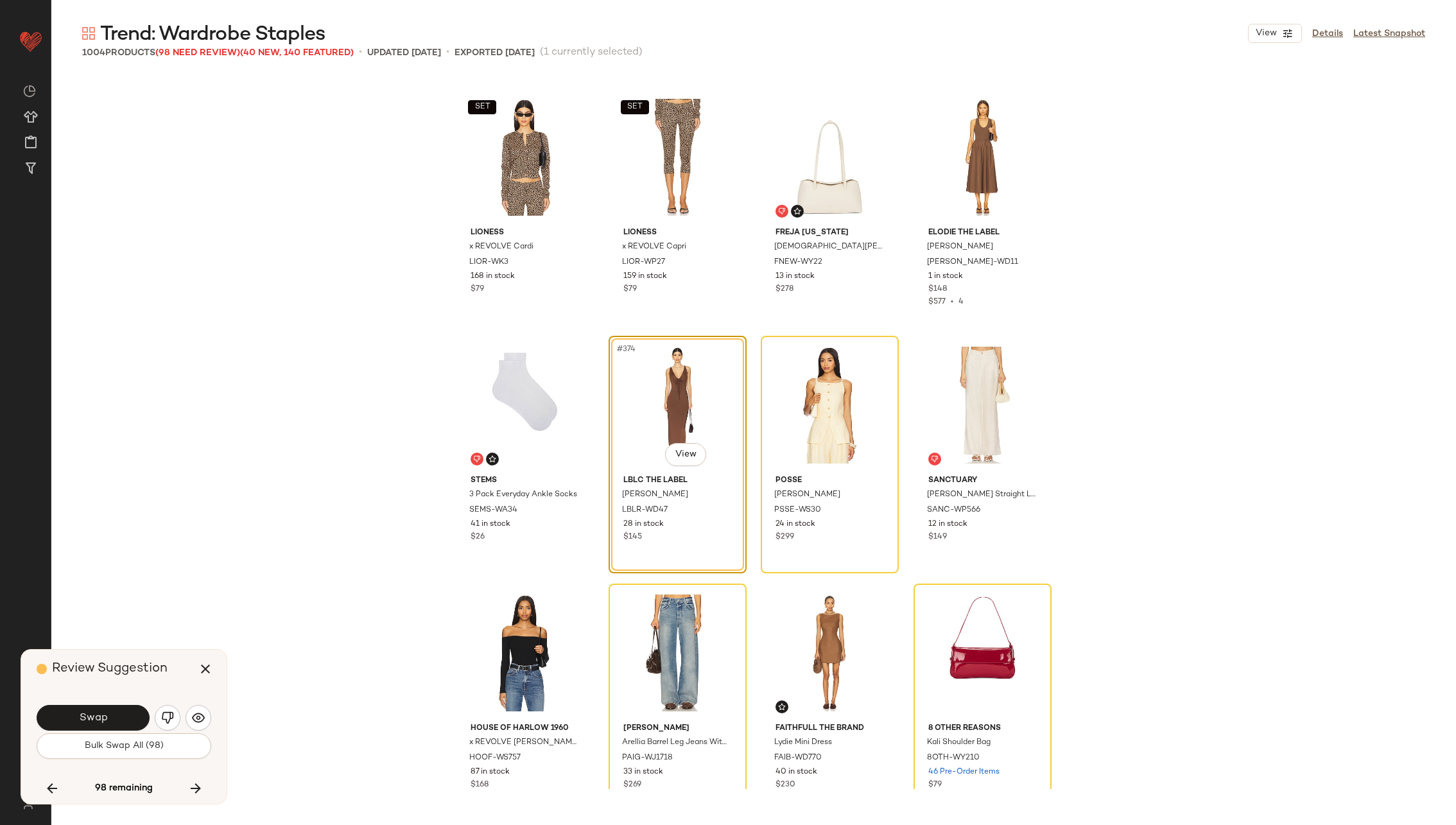
click at [108, 715] on button "Swap" at bounding box center [93, 718] width 113 height 25
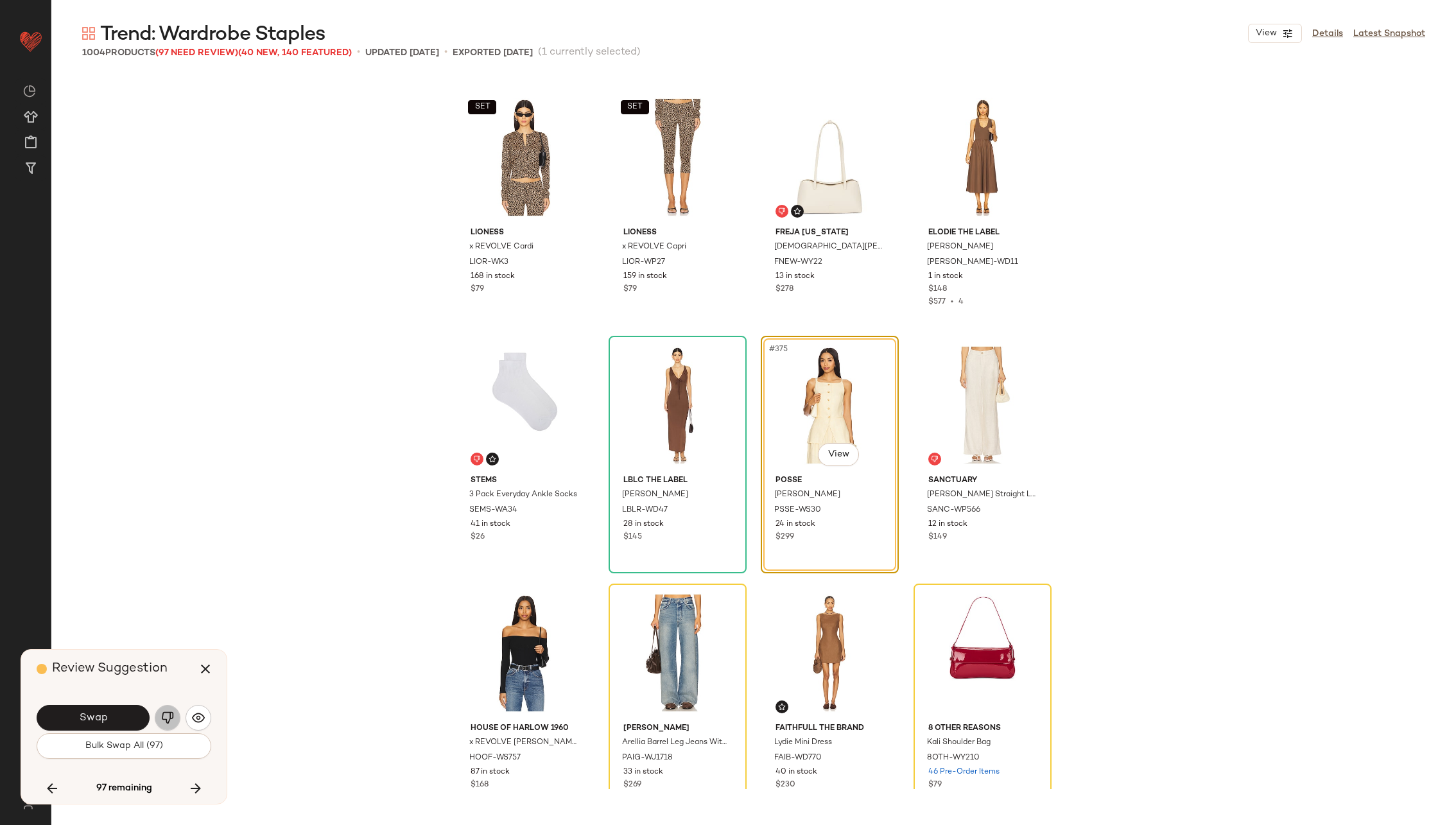
click at [163, 720] on img "button" at bounding box center [167, 718] width 13 height 13
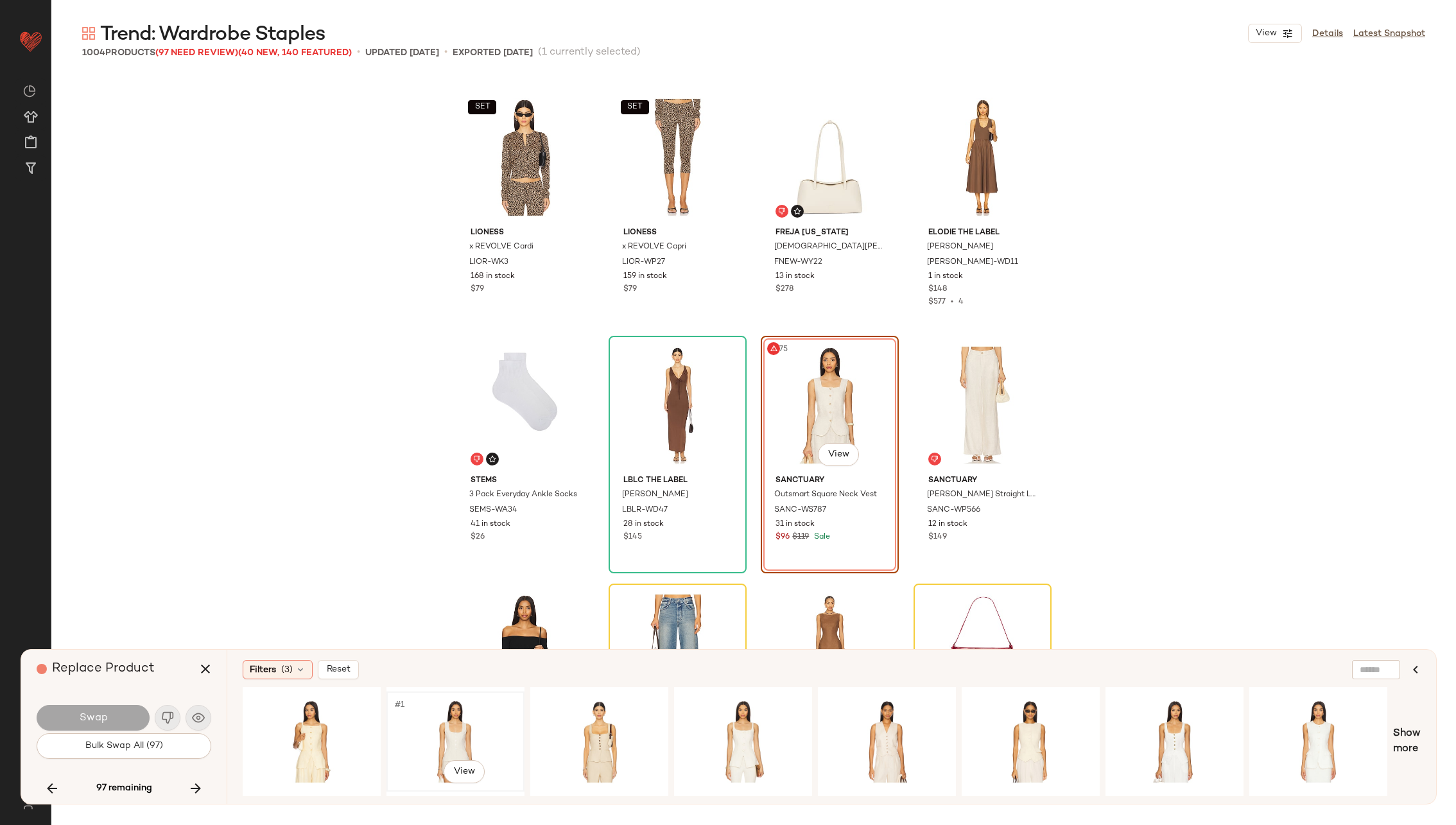
click at [457, 732] on div "#1 View" at bounding box center [455, 741] width 129 height 91
click at [101, 714] on span "Swap" at bounding box center [93, 718] width 29 height 13
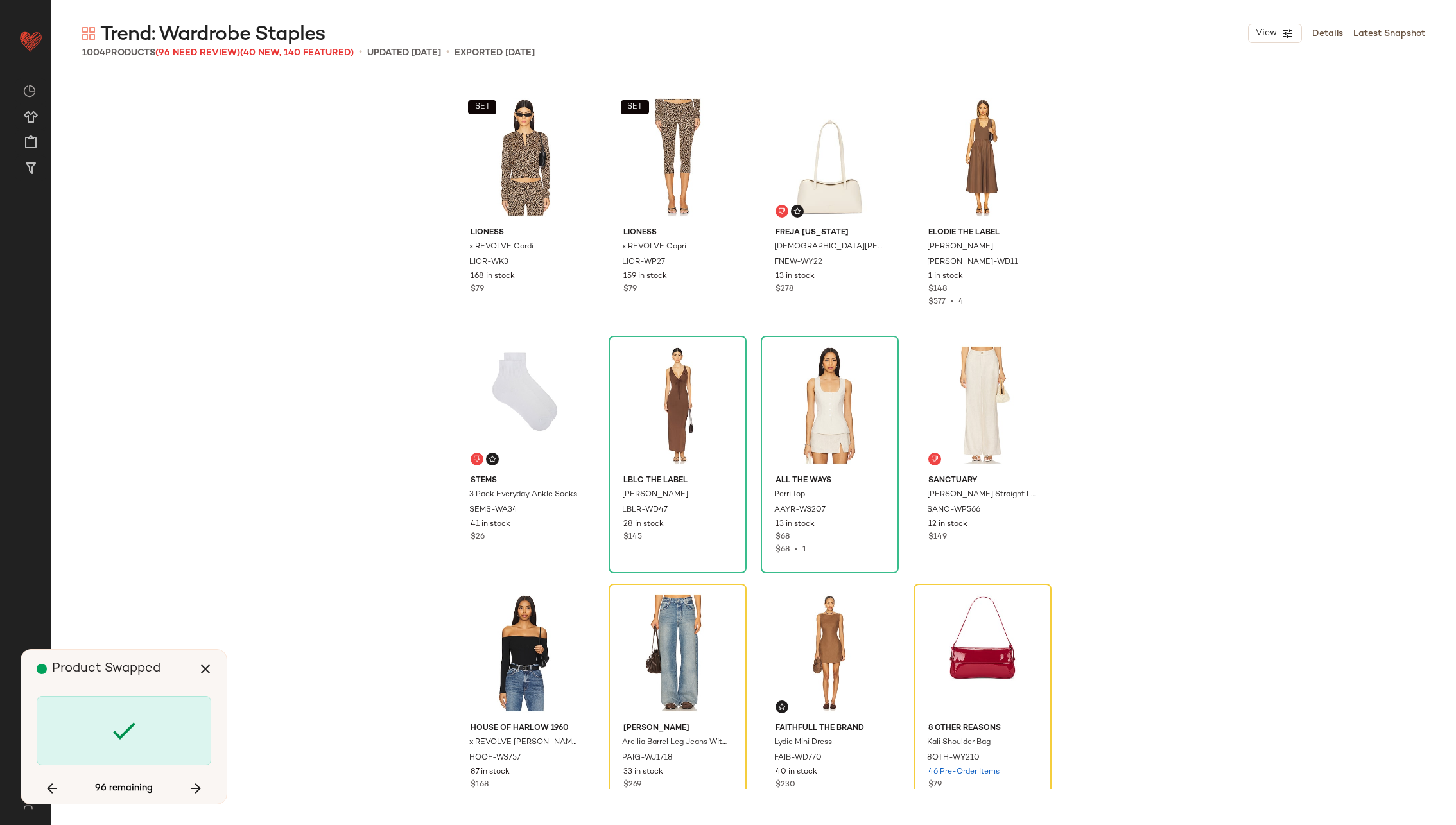
scroll to position [23040, 0]
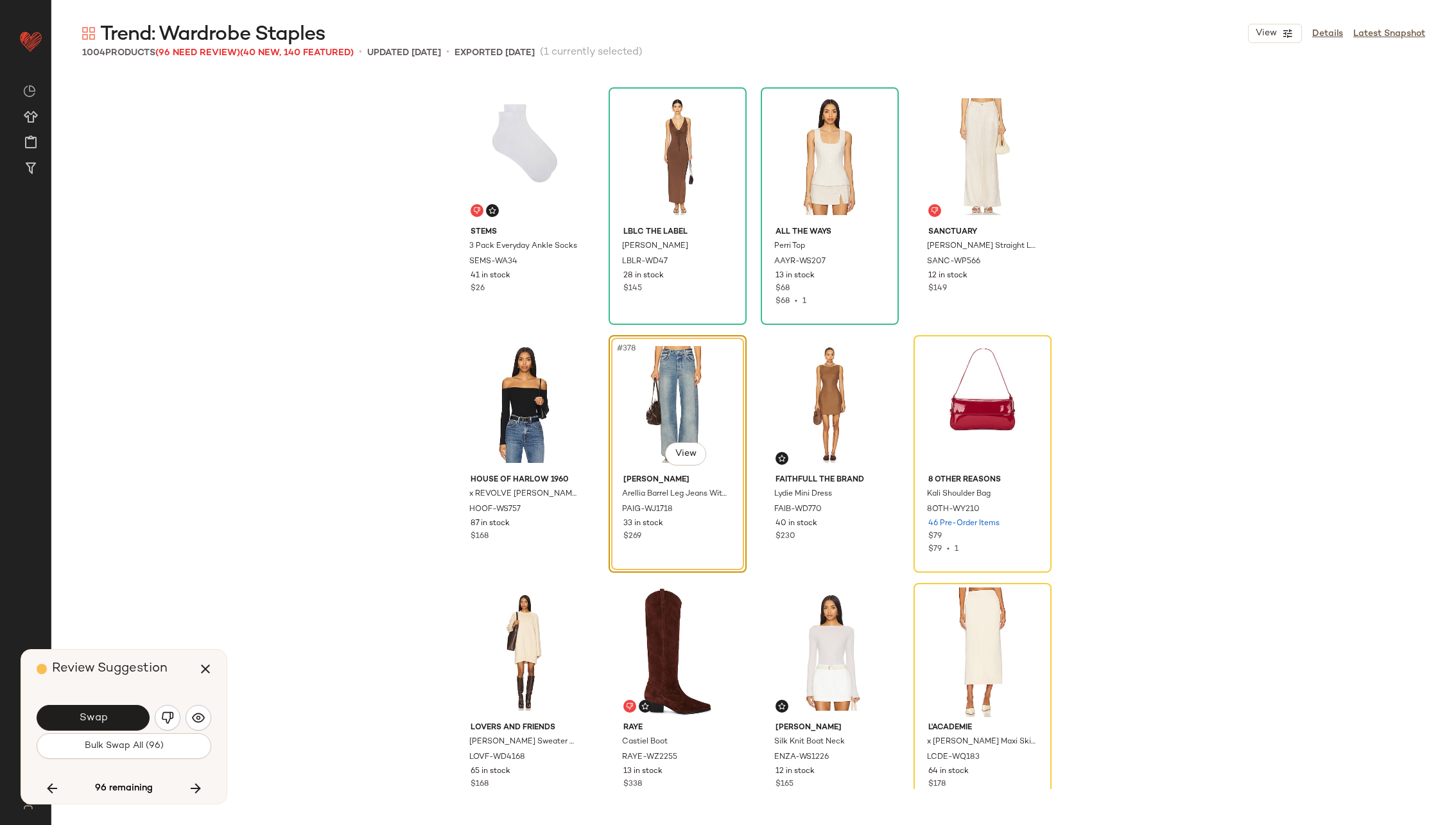
click at [101, 714] on span "Swap" at bounding box center [93, 718] width 29 height 13
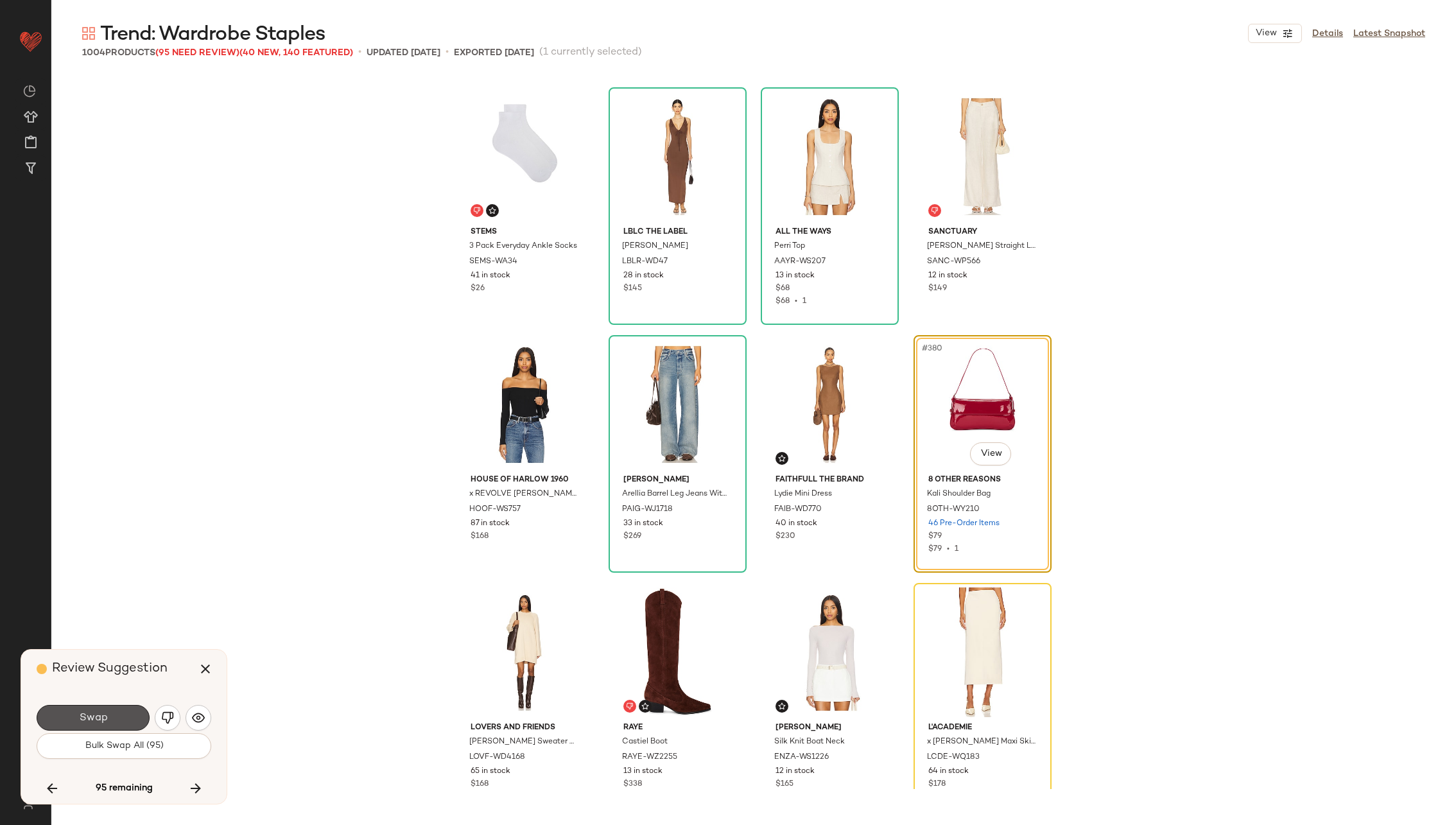
click at [101, 714] on span "Swap" at bounding box center [93, 718] width 29 height 13
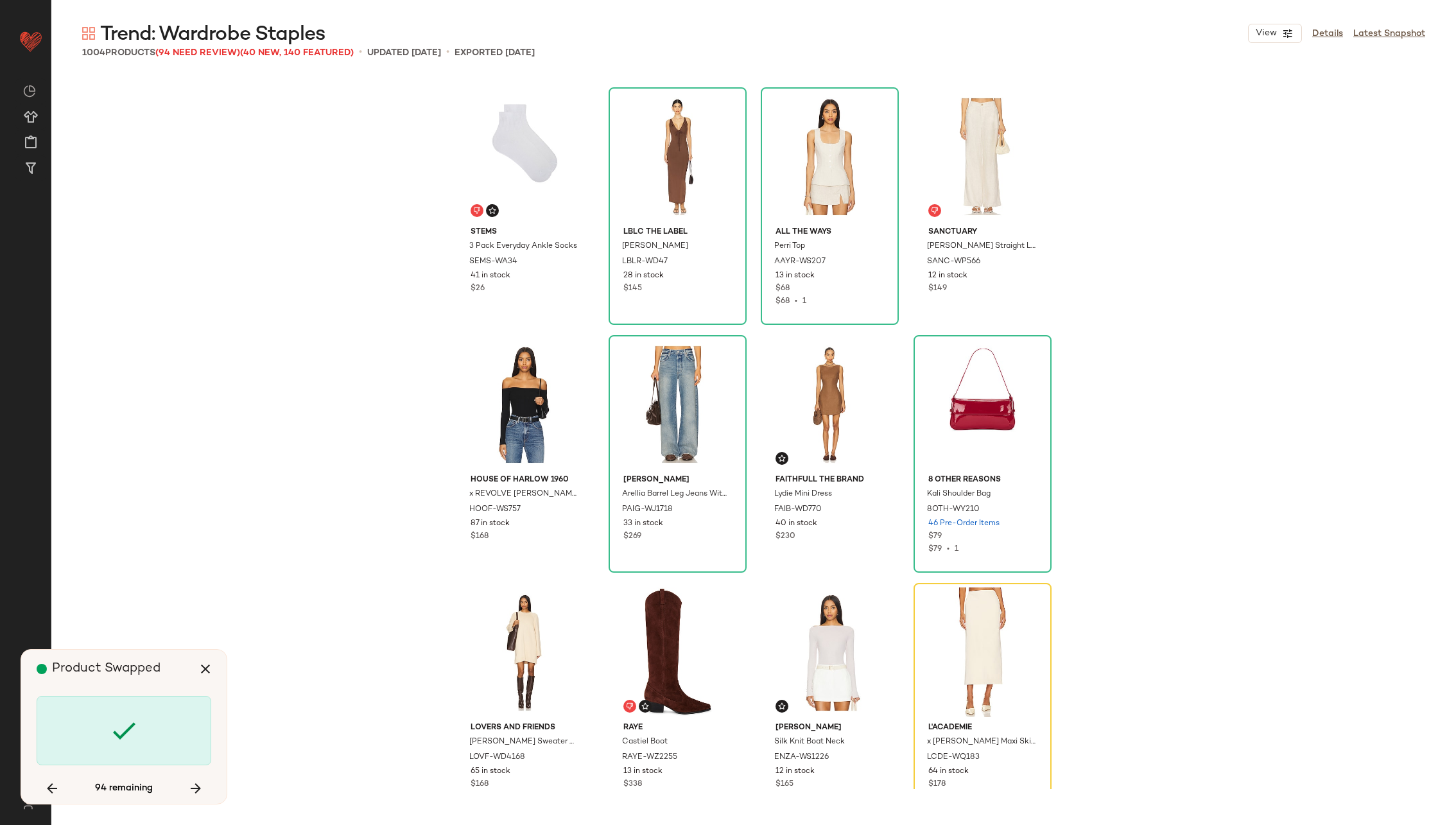
scroll to position [23287, 0]
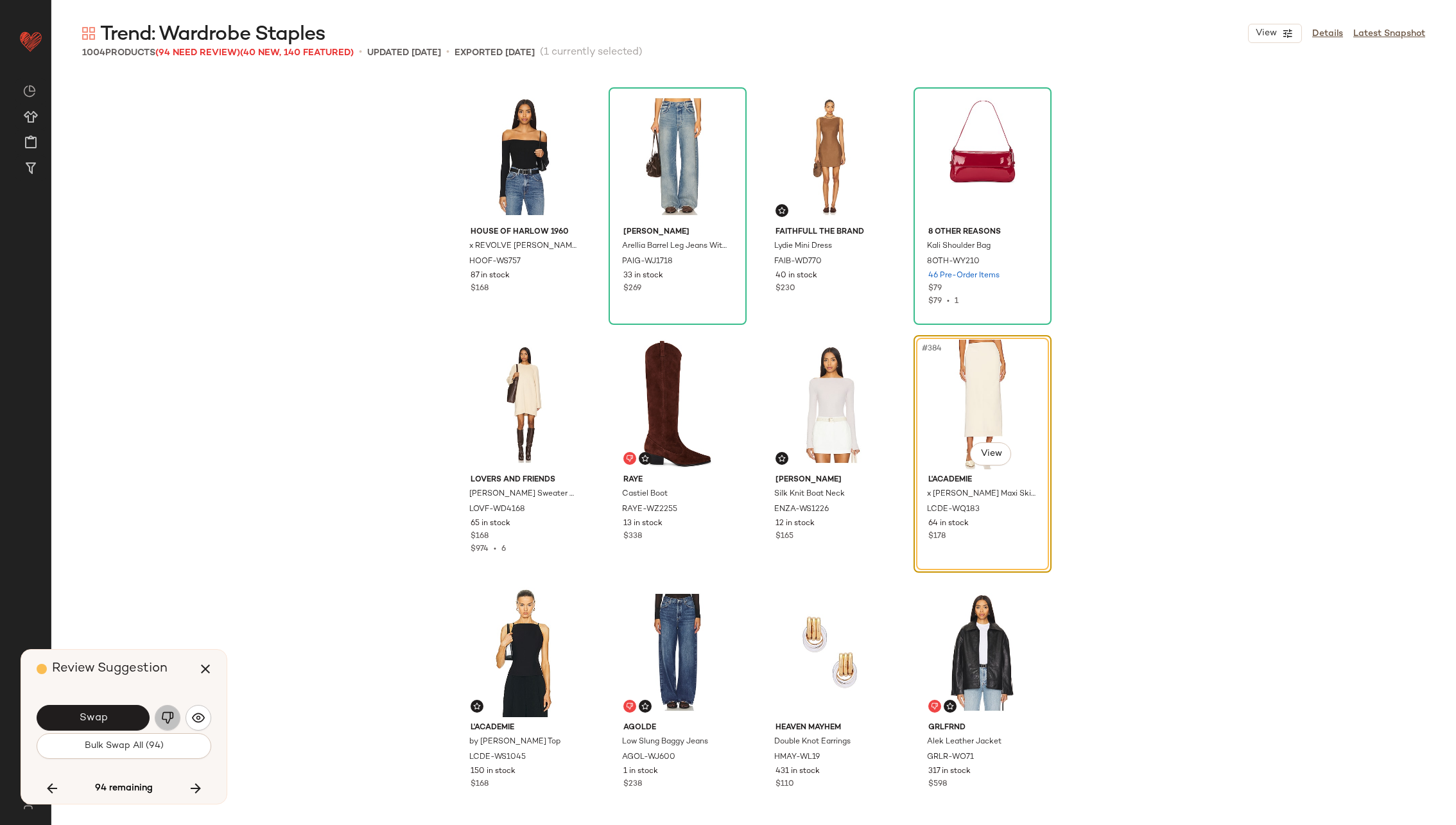
click at [170, 718] on img "button" at bounding box center [167, 718] width 13 height 13
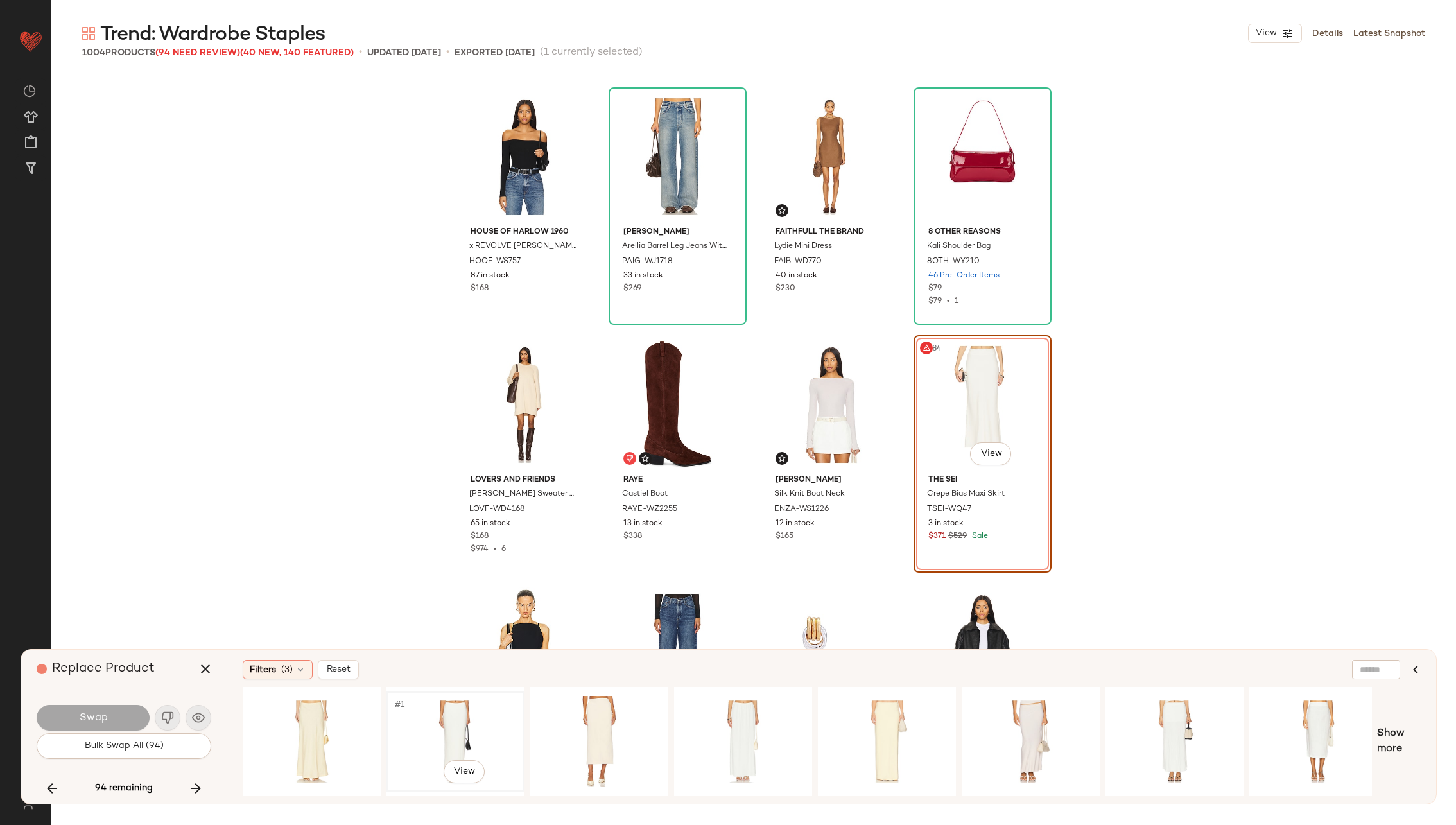
click at [442, 715] on div "#1 View" at bounding box center [455, 741] width 129 height 91
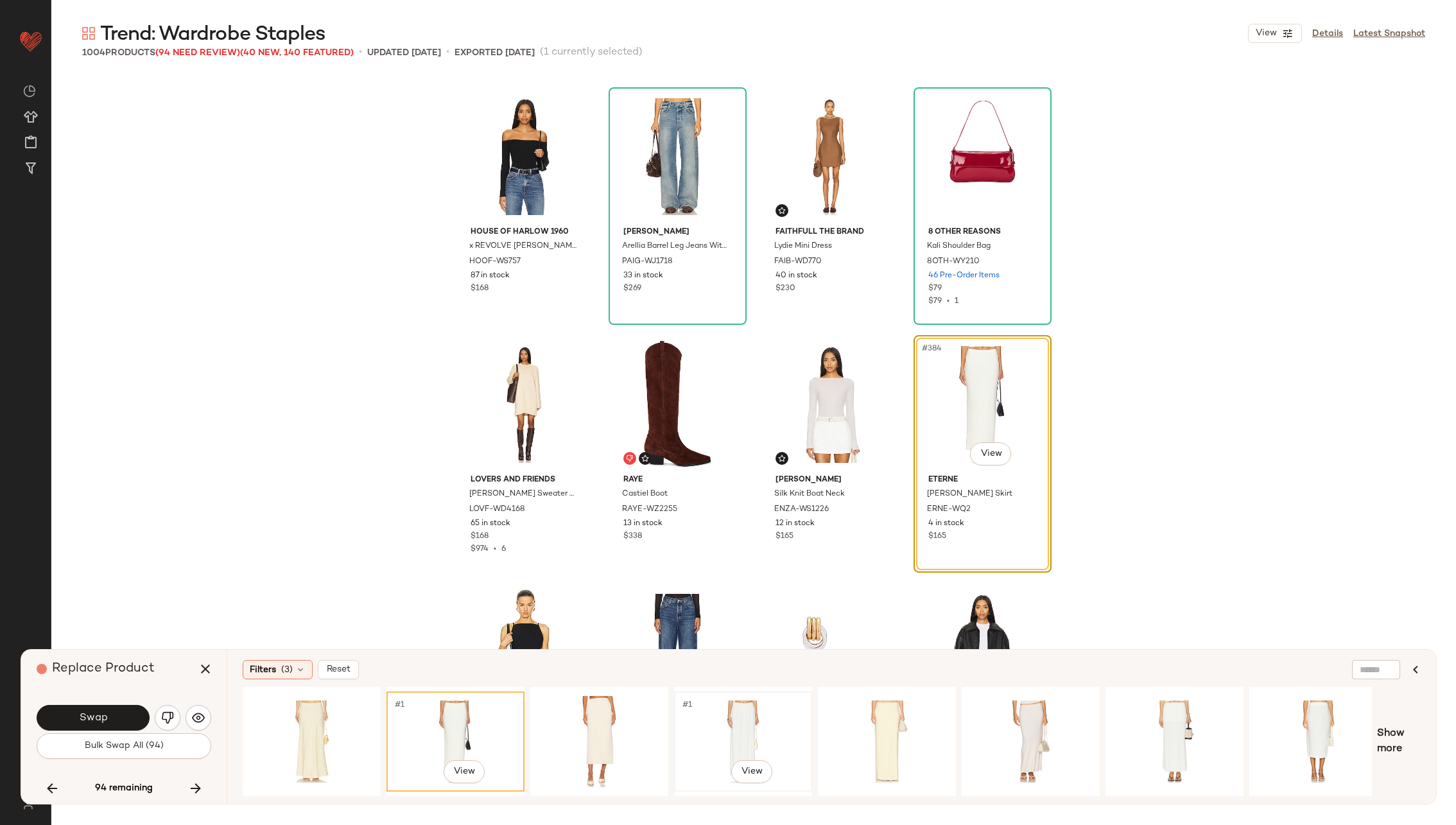
click at [679, 723] on div "#1 View" at bounding box center [743, 741] width 129 height 91
click at [1152, 727] on div "#1 View" at bounding box center [1173, 741] width 129 height 91
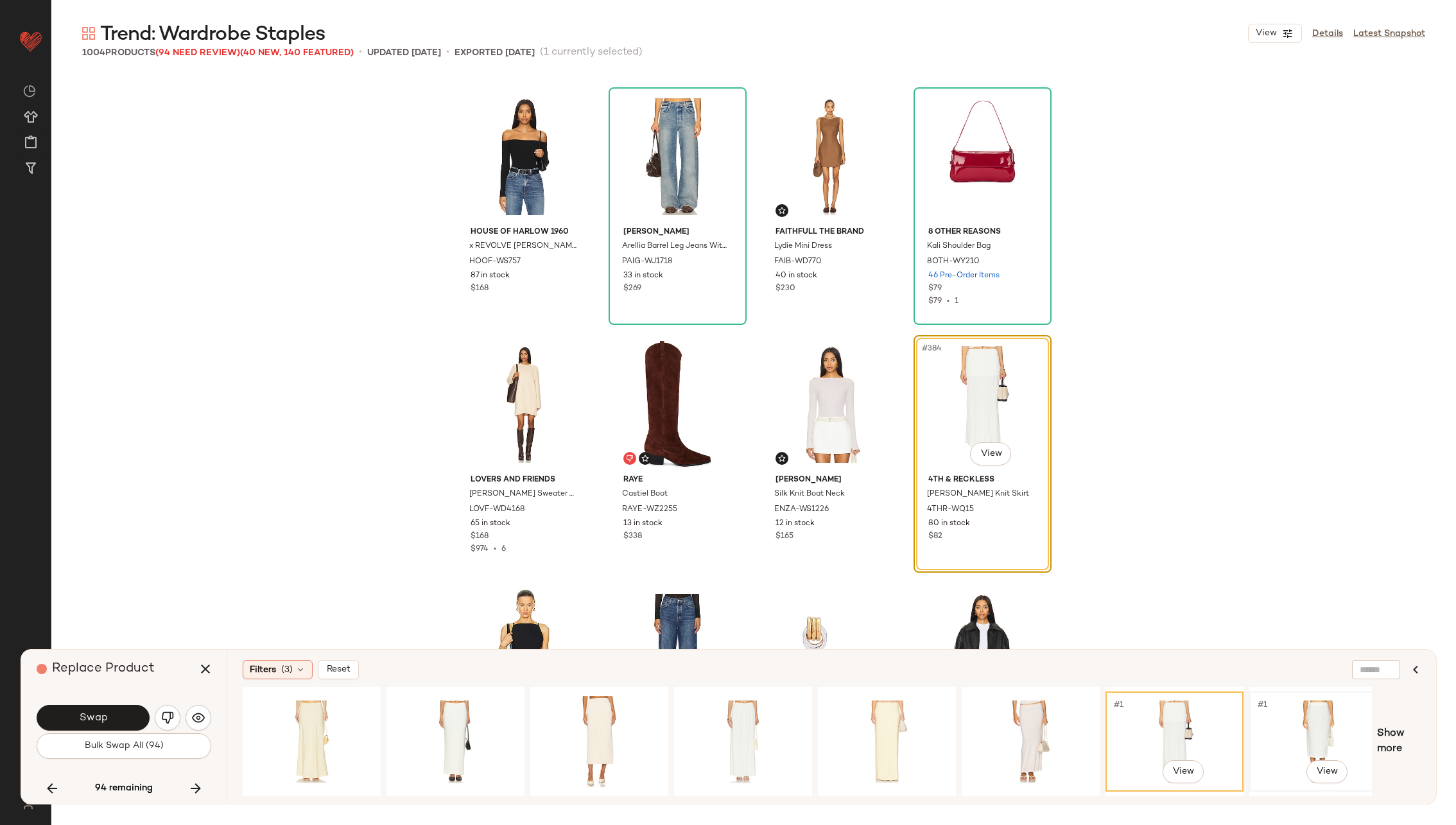
click at [1316, 727] on div "#1 View" at bounding box center [1318, 741] width 129 height 91
click at [123, 714] on button "Swap" at bounding box center [93, 718] width 113 height 25
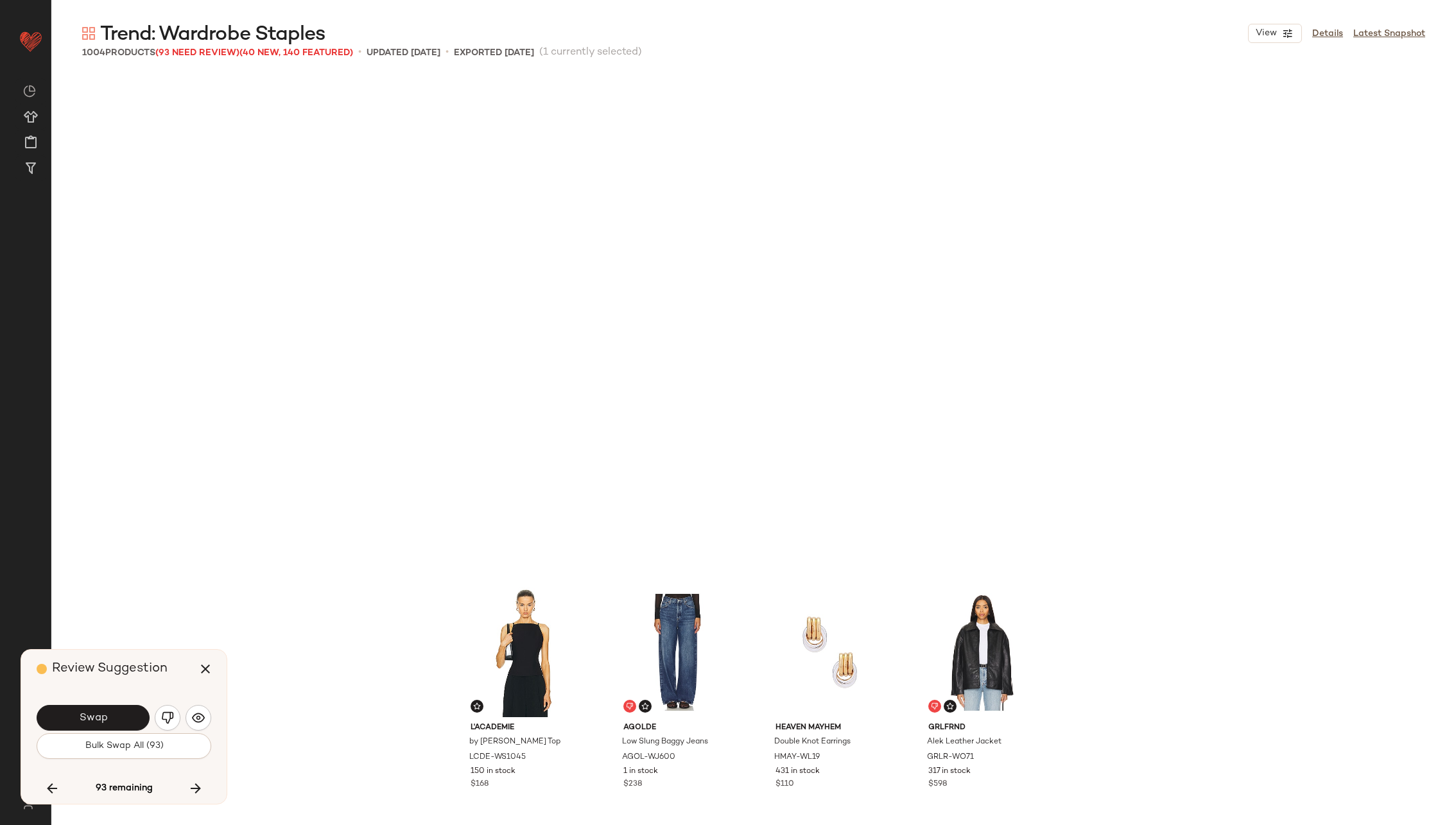
scroll to position [23782, 0]
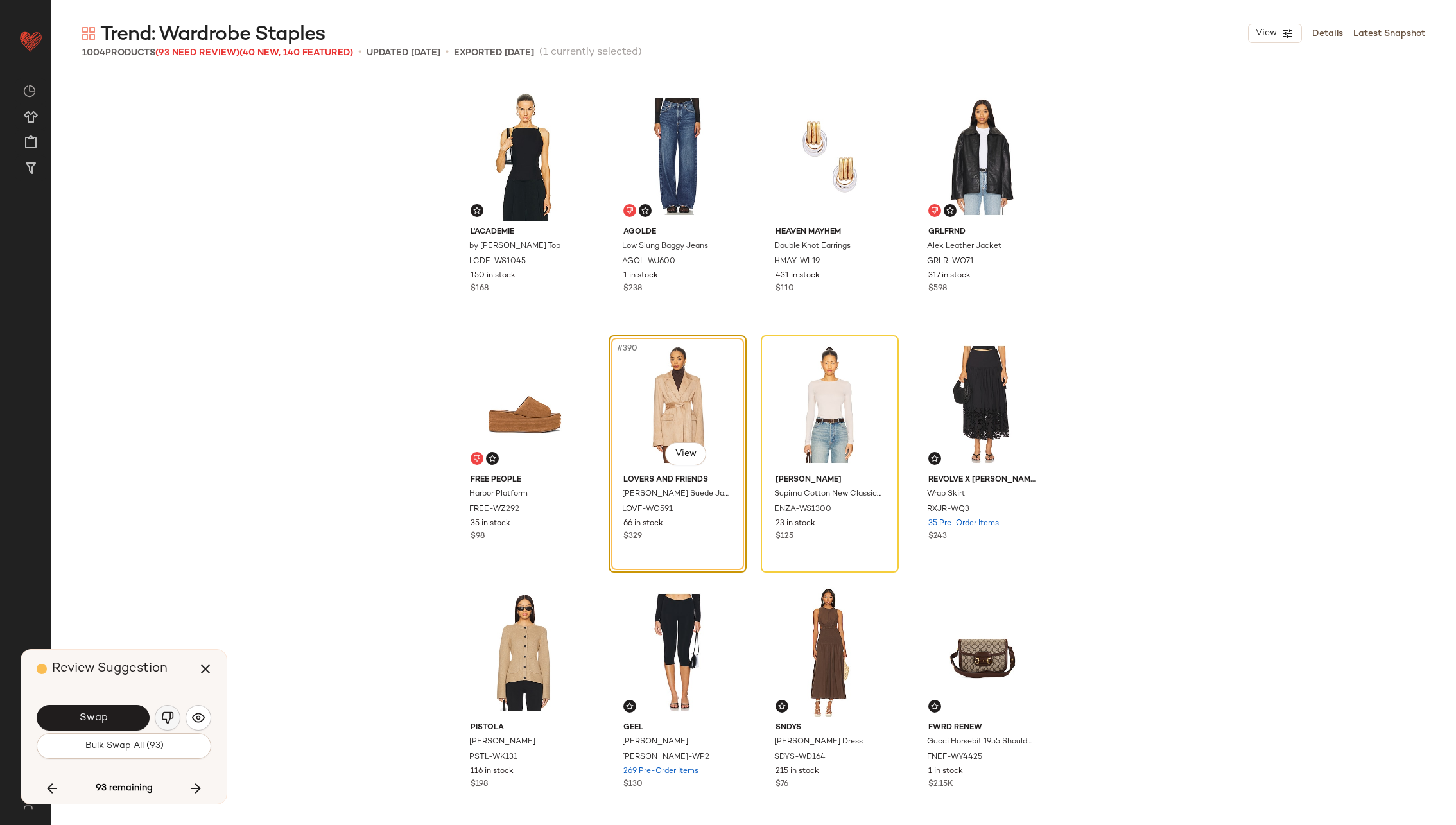
click at [163, 718] on img "button" at bounding box center [167, 718] width 13 height 13
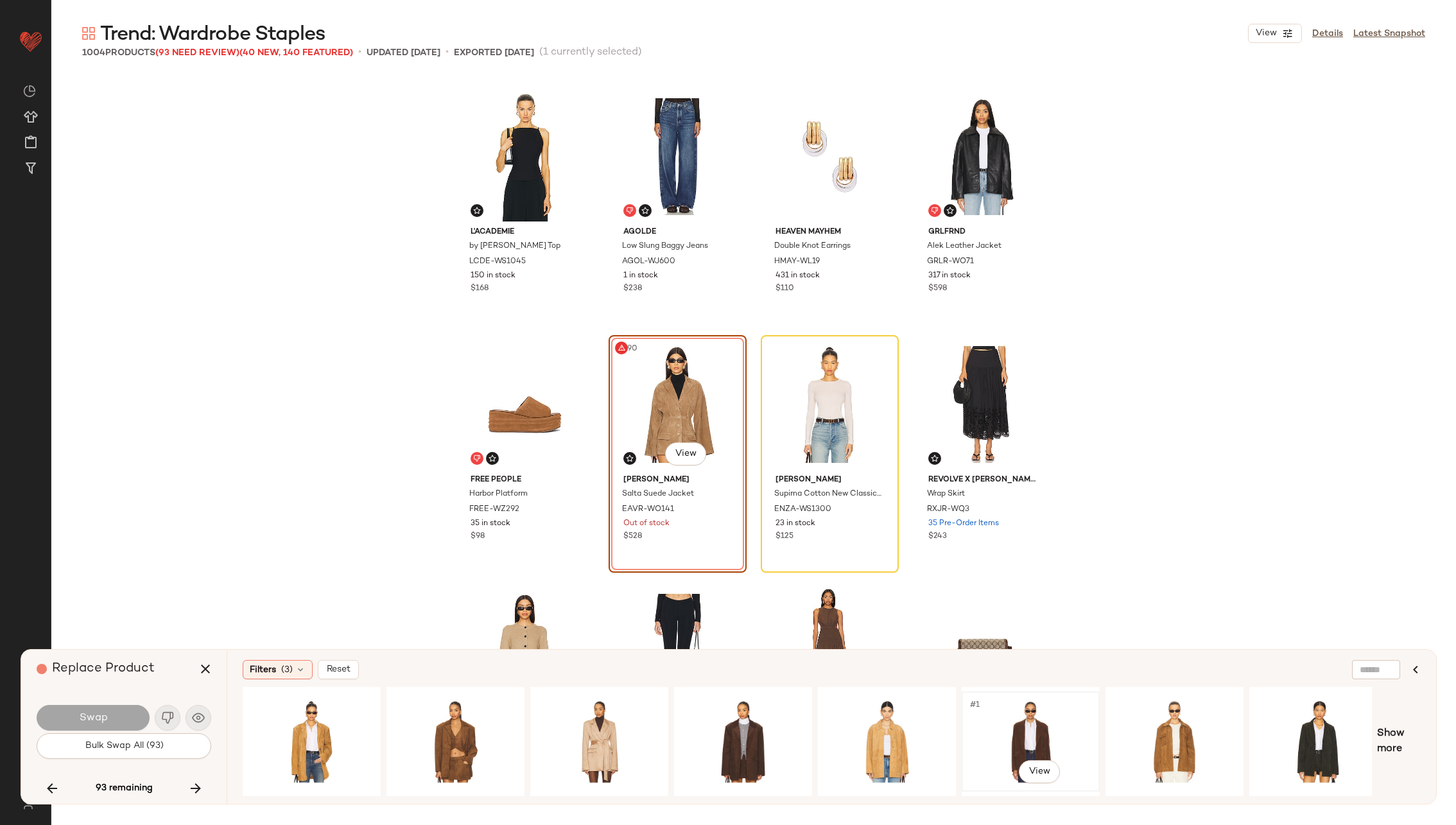
click at [1041, 705] on div "#1 View" at bounding box center [1030, 741] width 129 height 91
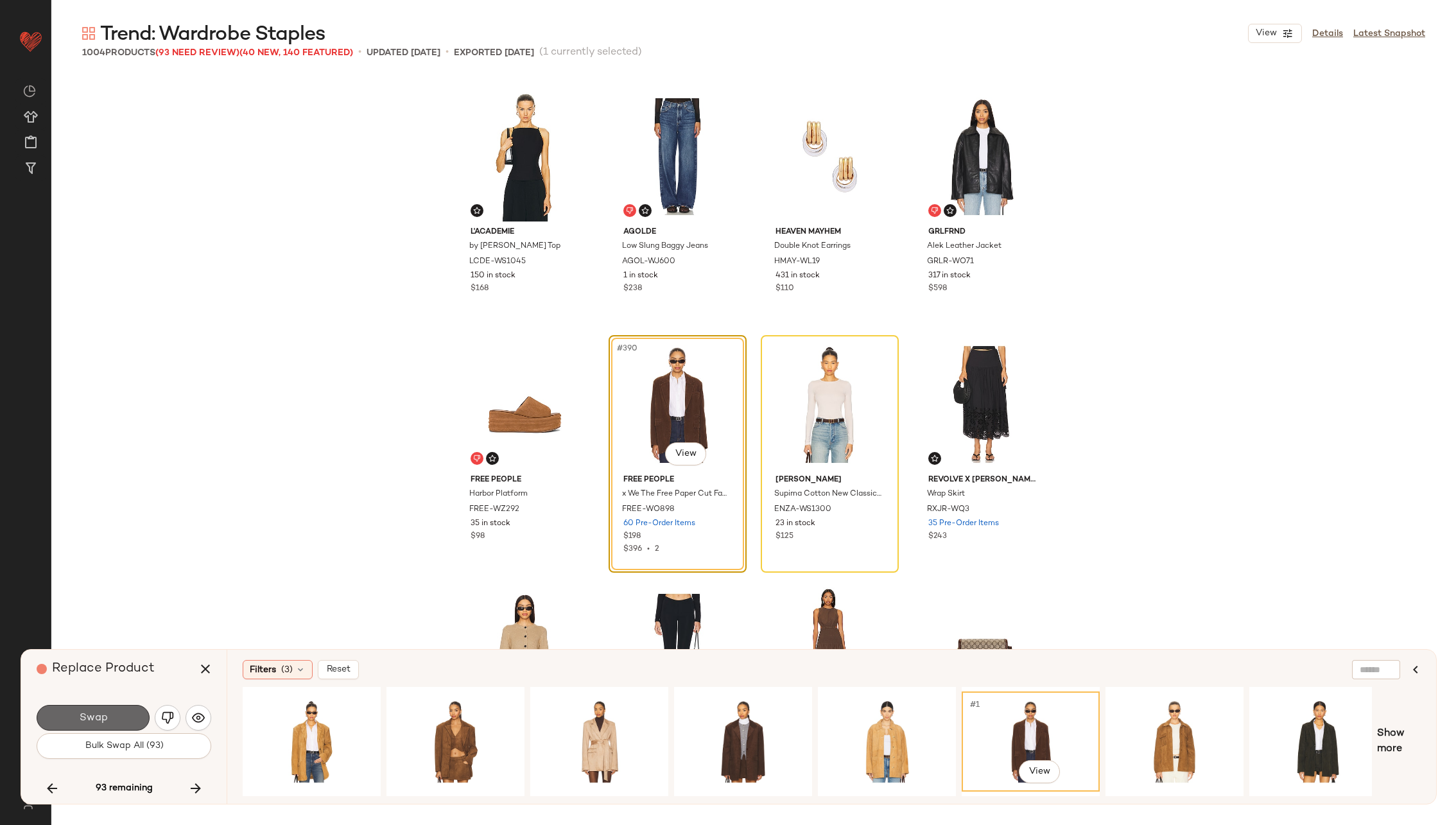
click at [112, 709] on button "Swap" at bounding box center [93, 718] width 113 height 25
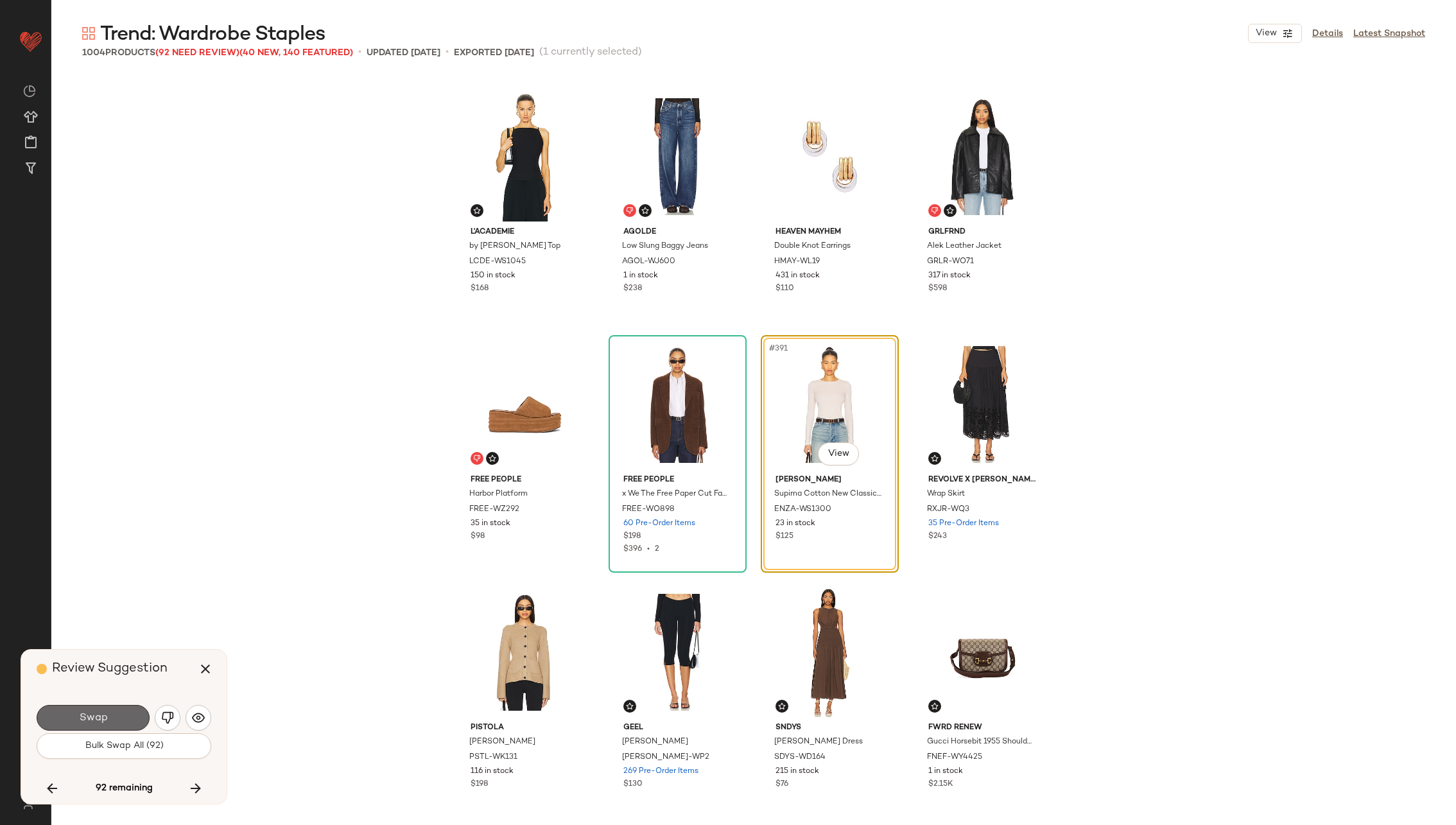
click at [112, 721] on button "Swap" at bounding box center [93, 718] width 113 height 25
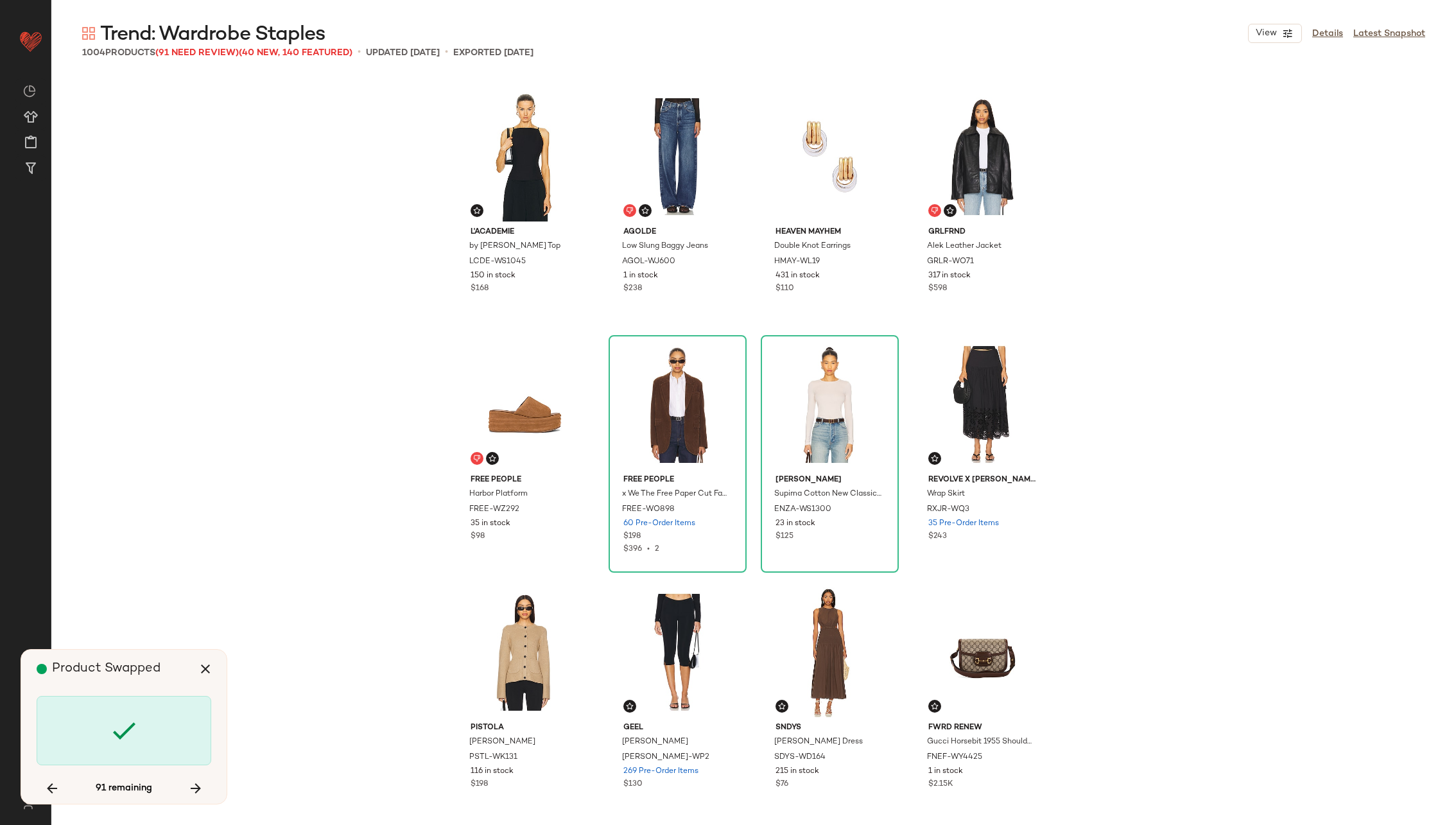
scroll to position [24773, 0]
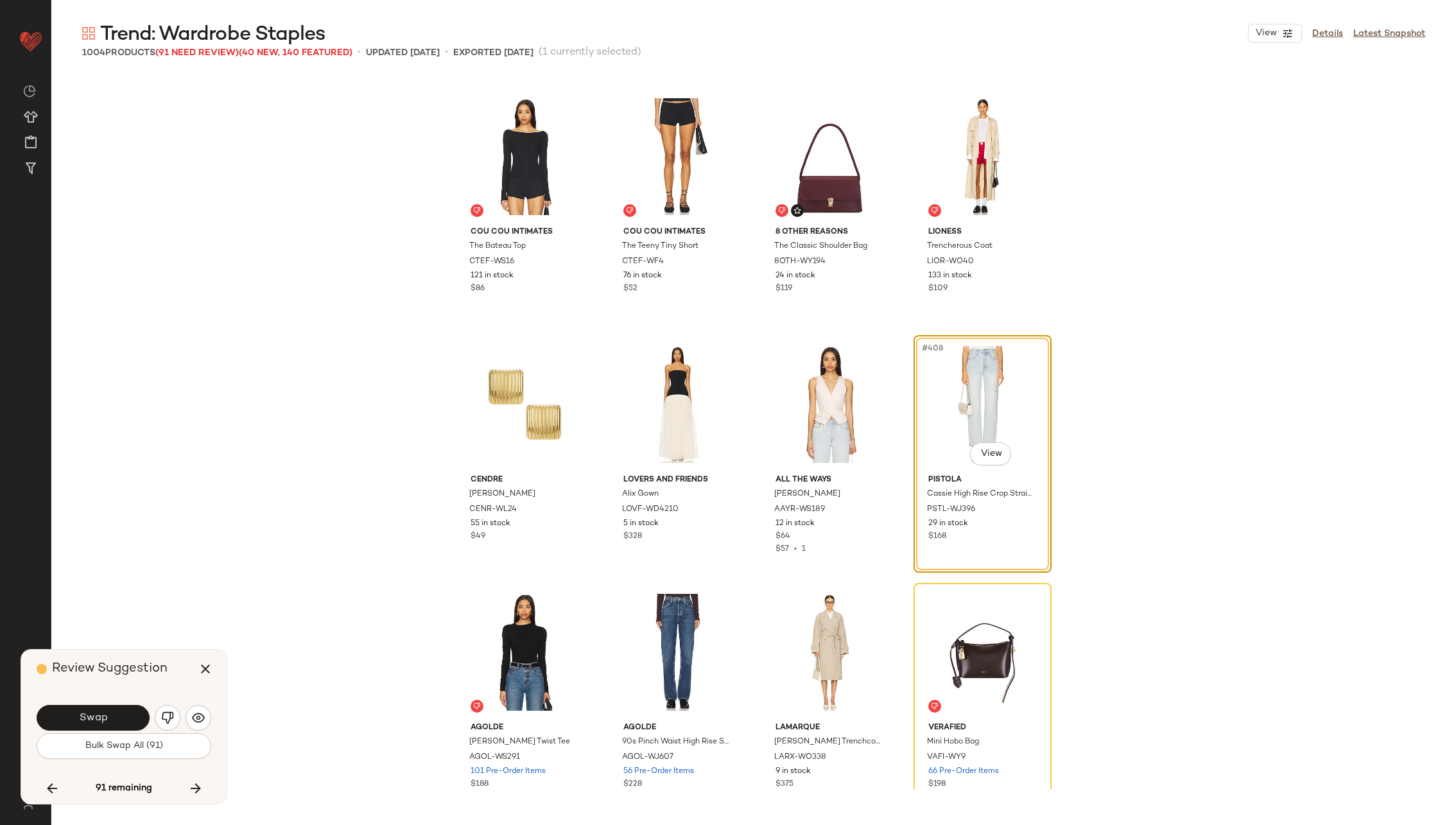
click at [112, 721] on button "Swap" at bounding box center [93, 718] width 113 height 25
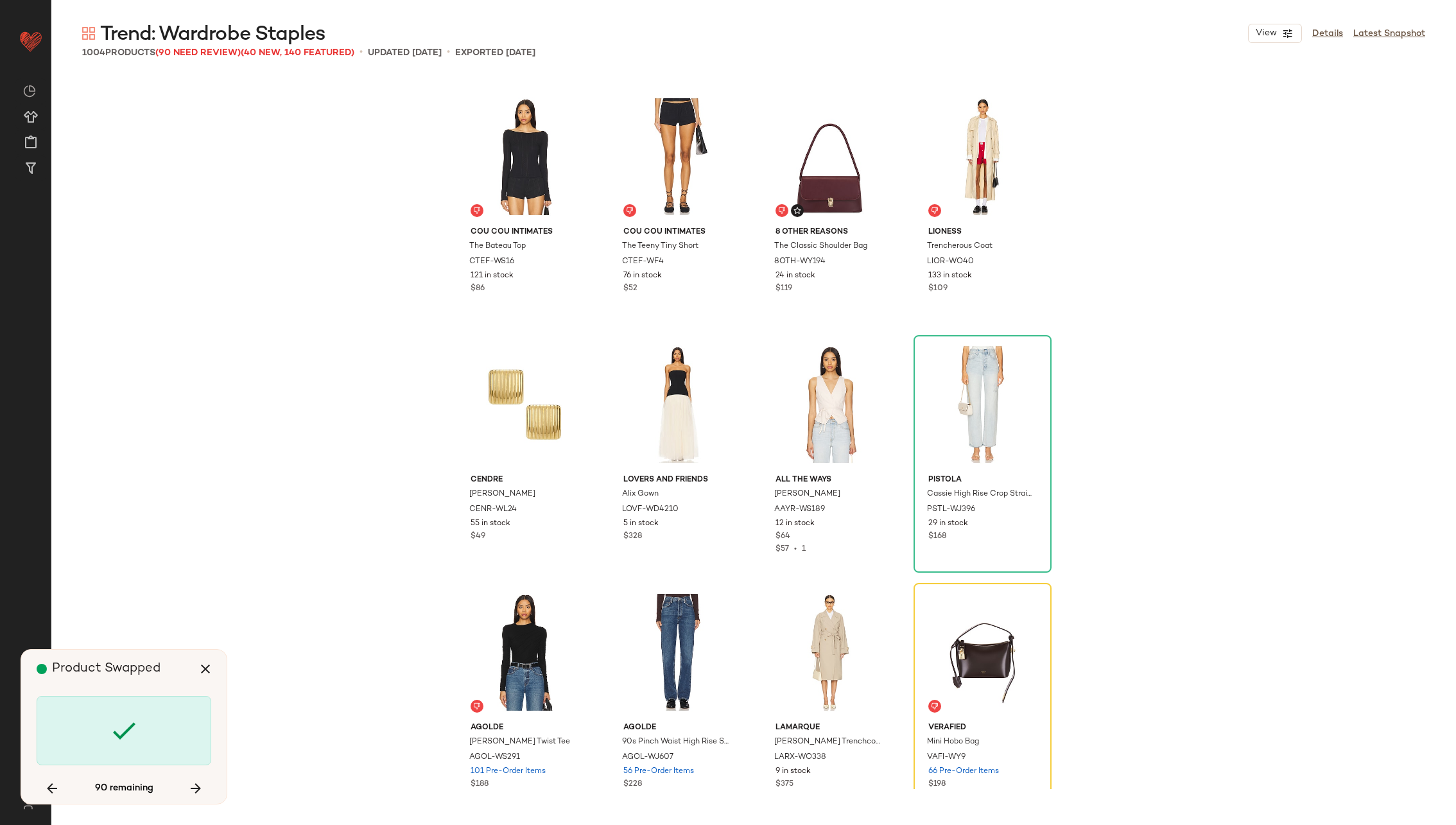
scroll to position [25021, 0]
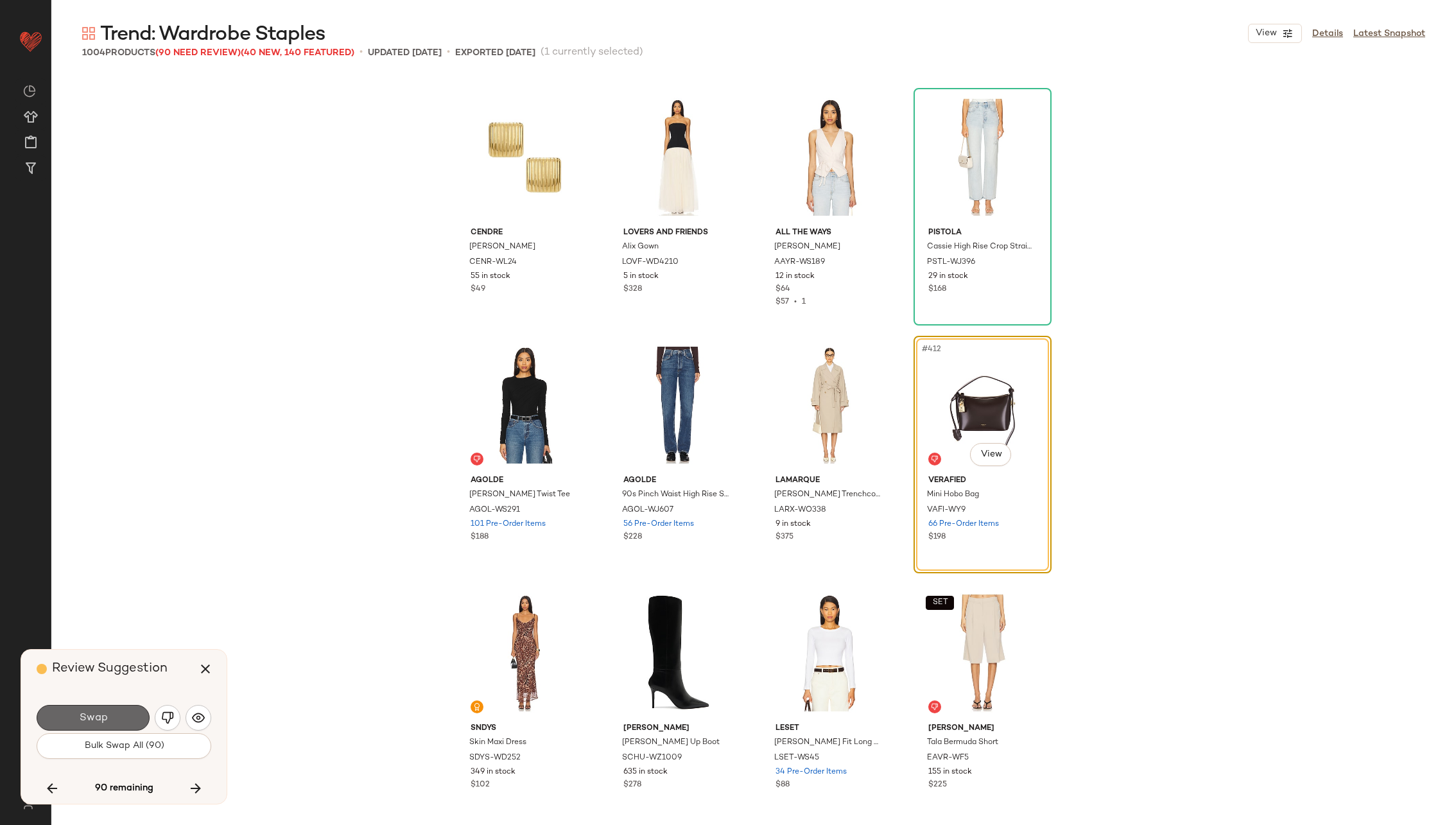
click at [112, 714] on button "Swap" at bounding box center [93, 718] width 113 height 25
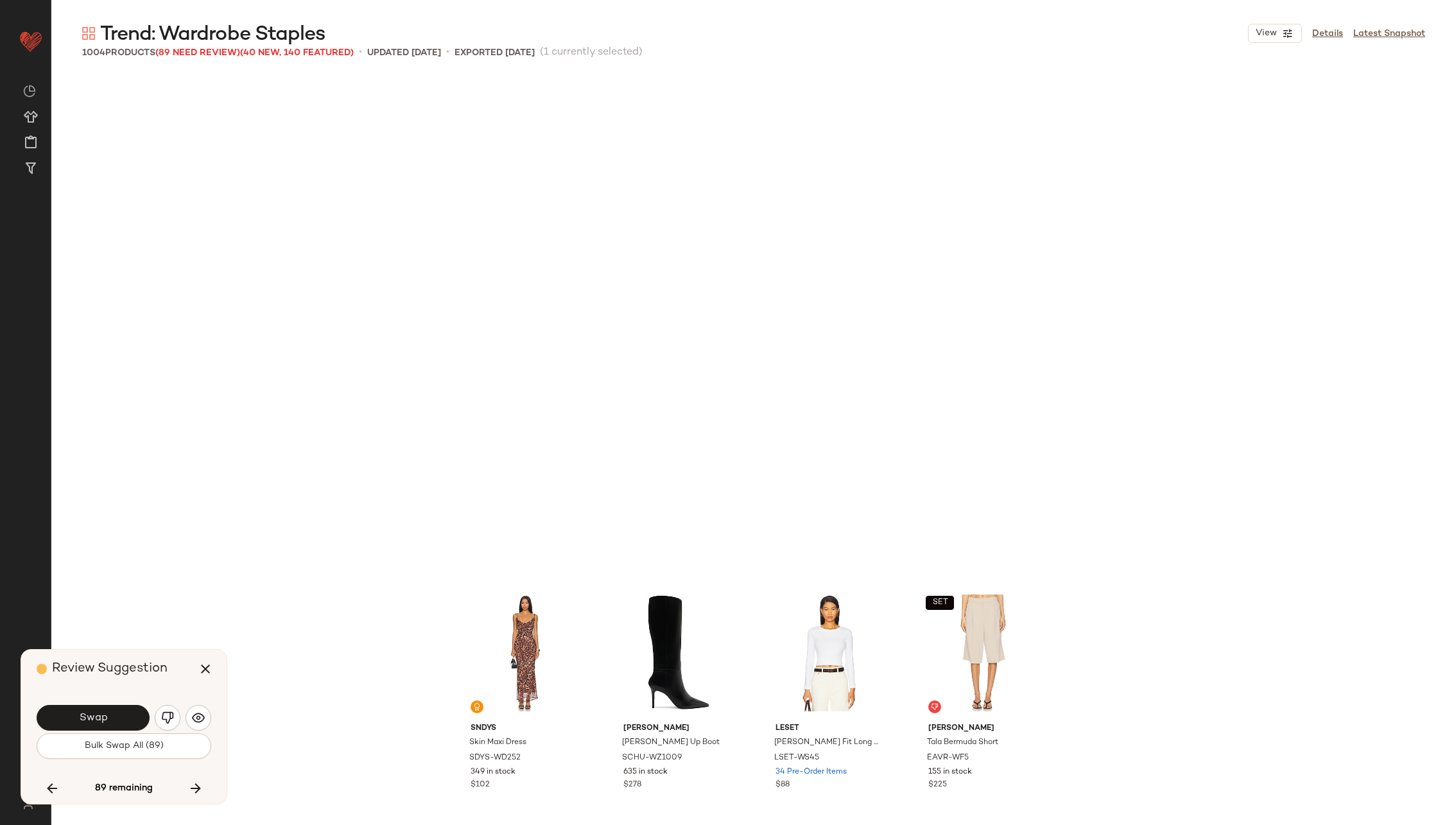
scroll to position [25517, 0]
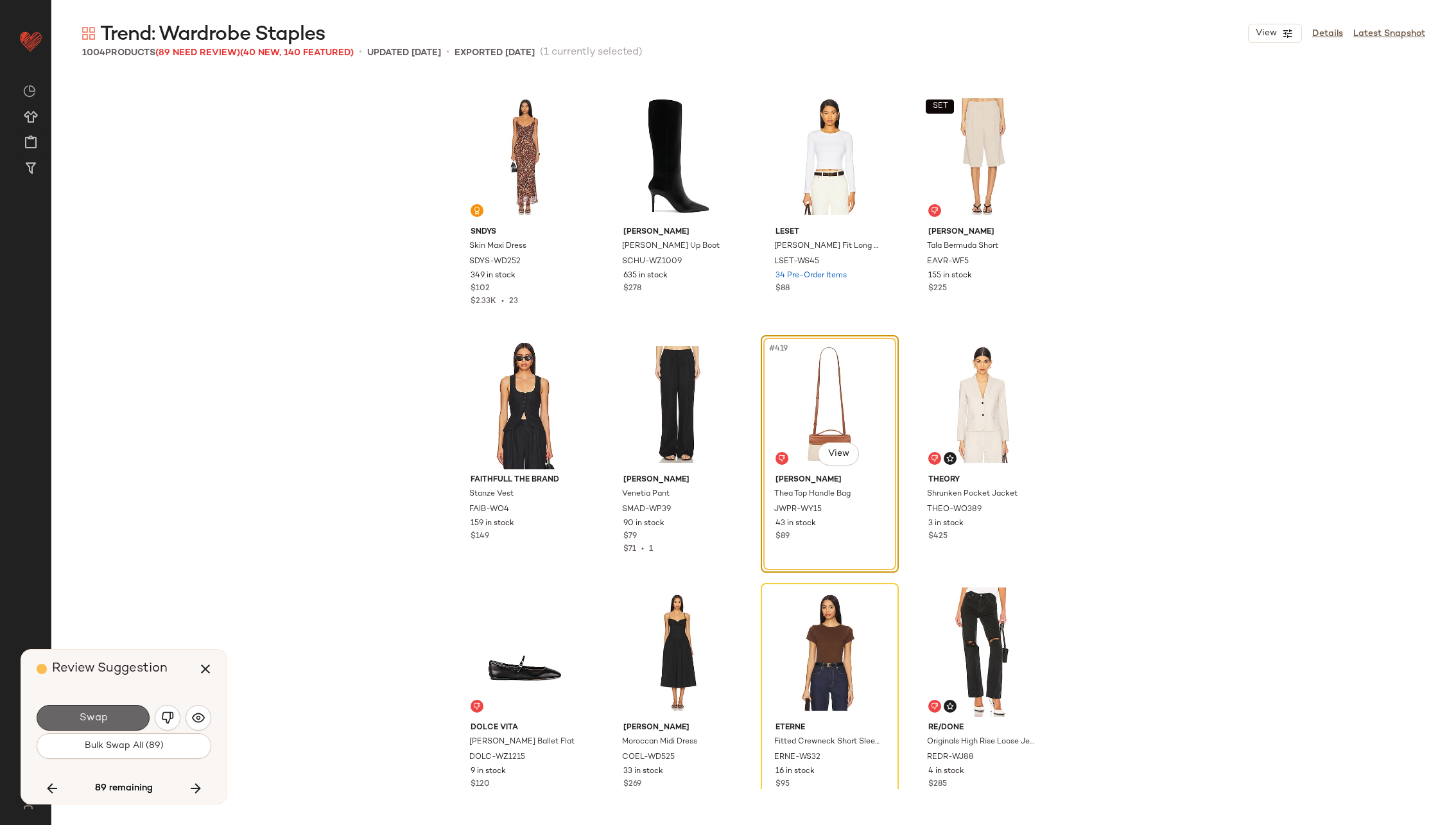
click at [113, 714] on button "Swap" at bounding box center [93, 718] width 113 height 25
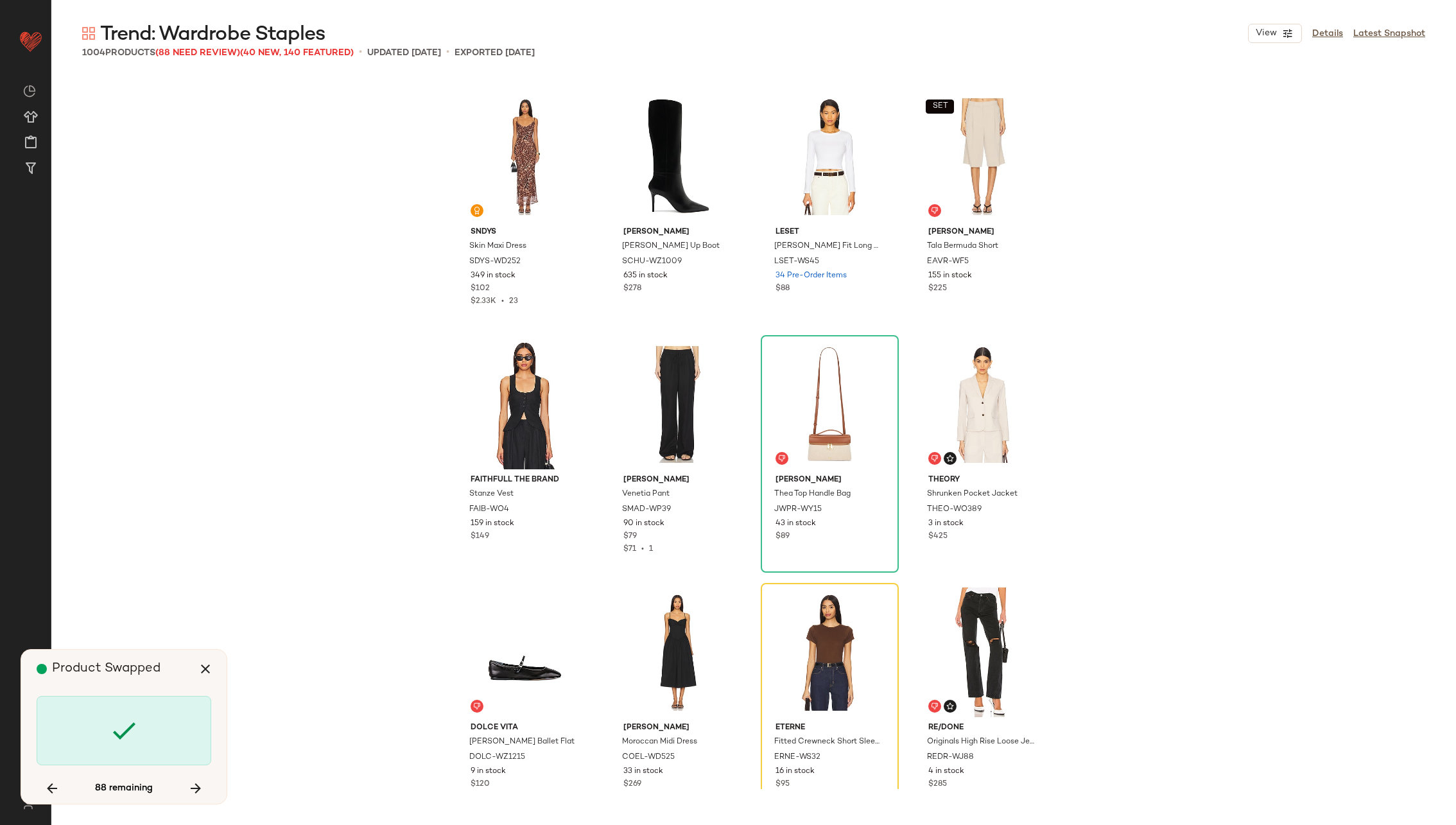
scroll to position [25764, 0]
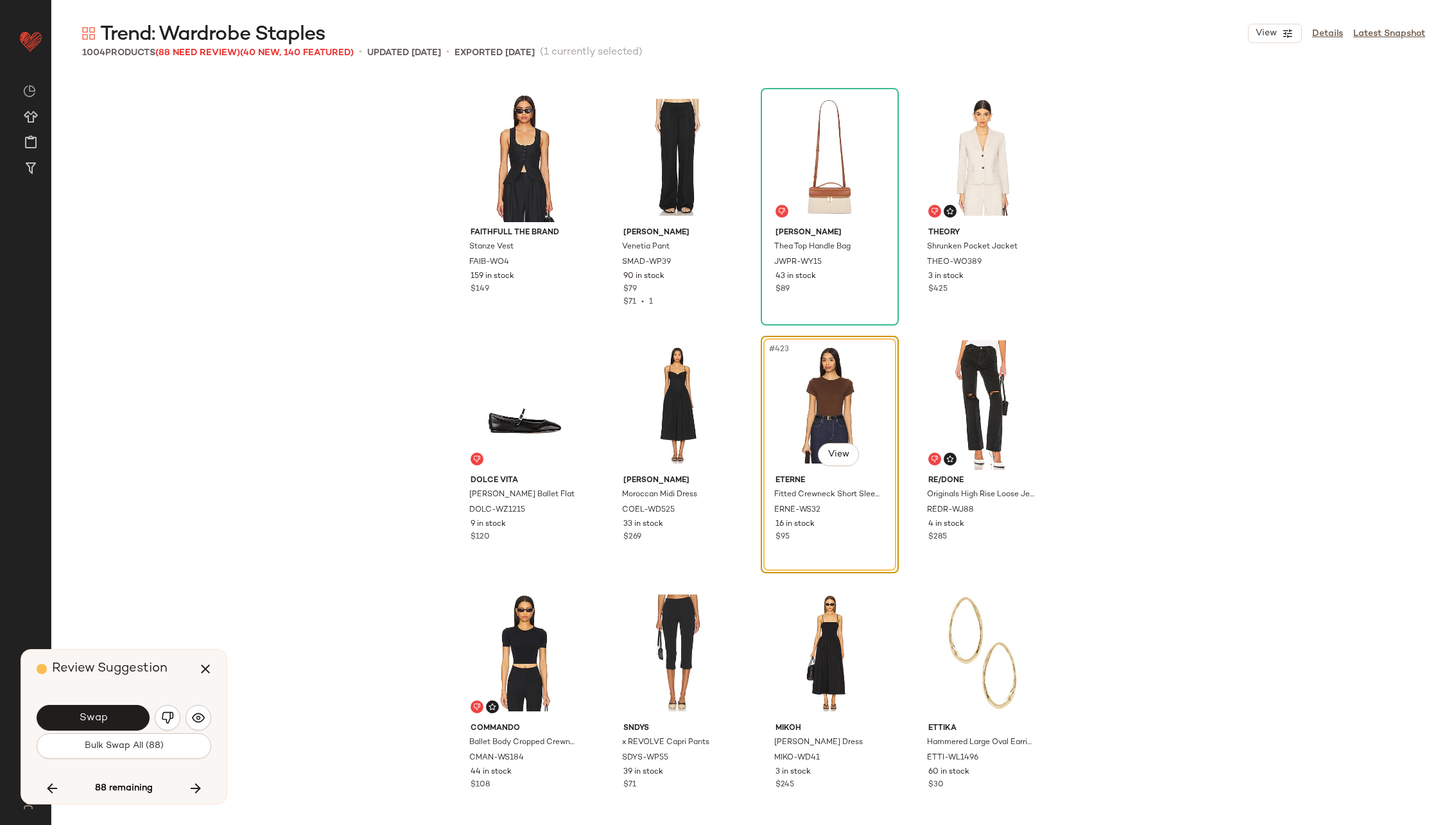
click at [113, 714] on button "Swap" at bounding box center [93, 718] width 113 height 25
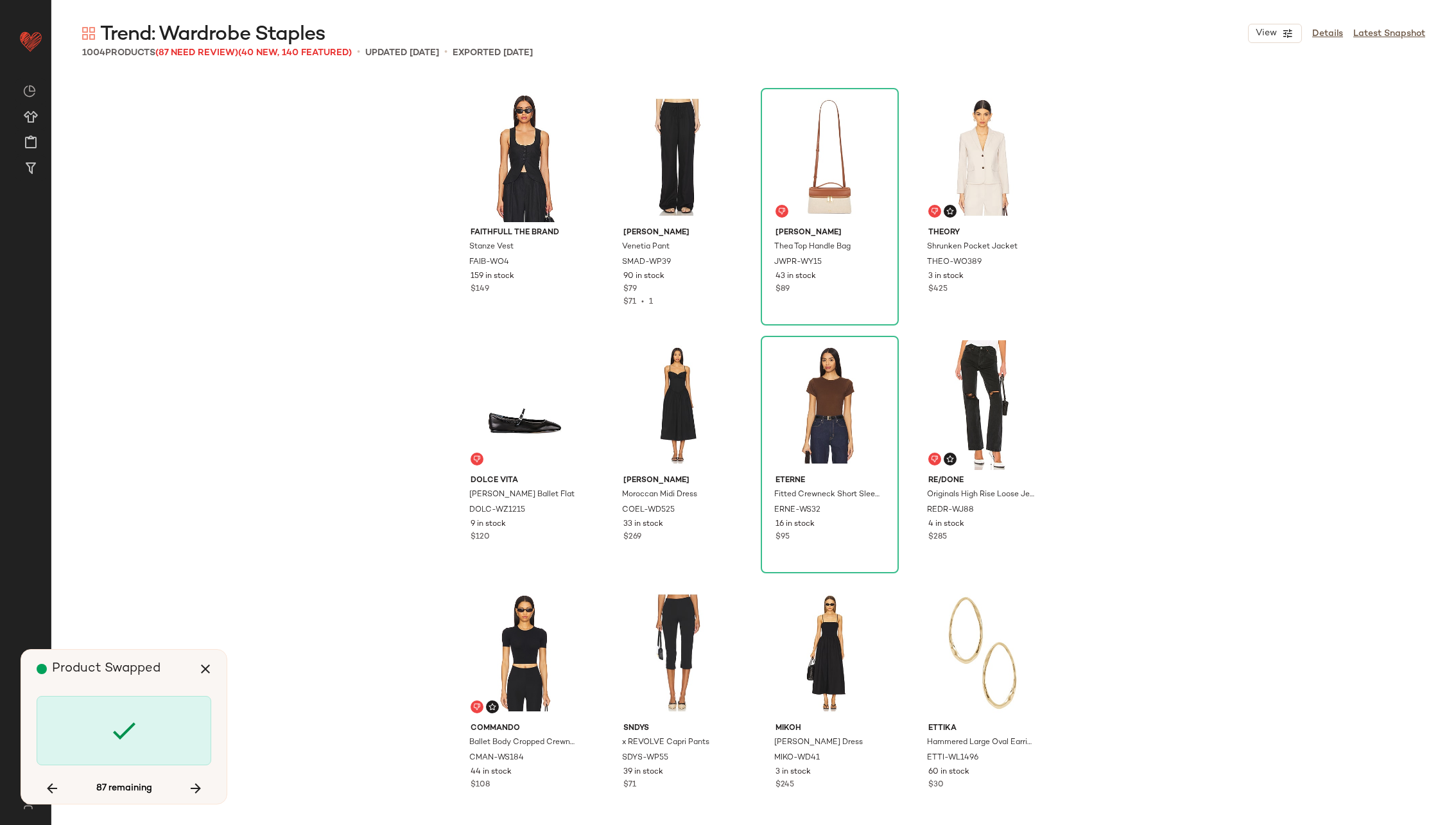
scroll to position [26756, 0]
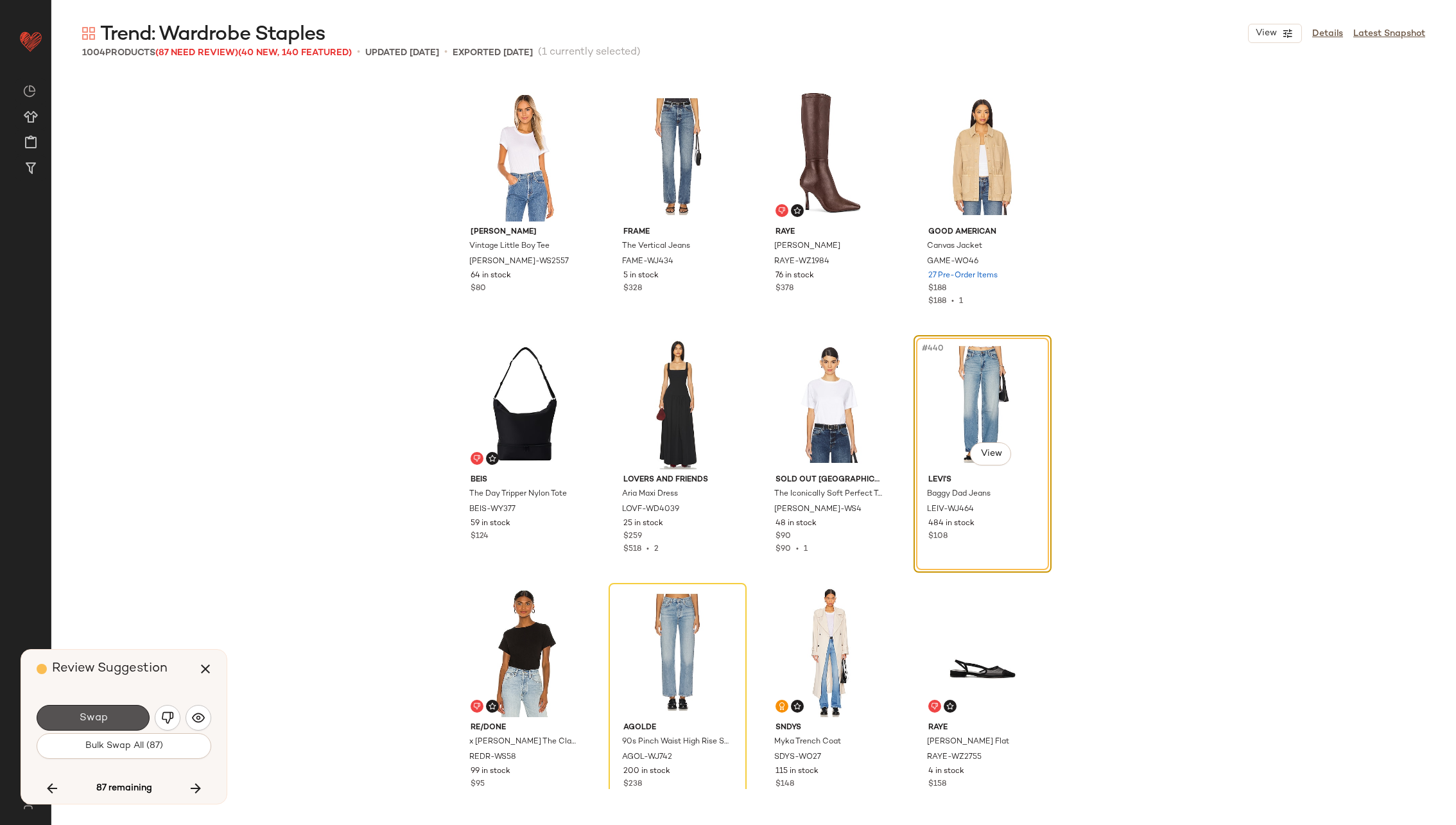
click at [113, 714] on button "Swap" at bounding box center [93, 718] width 113 height 25
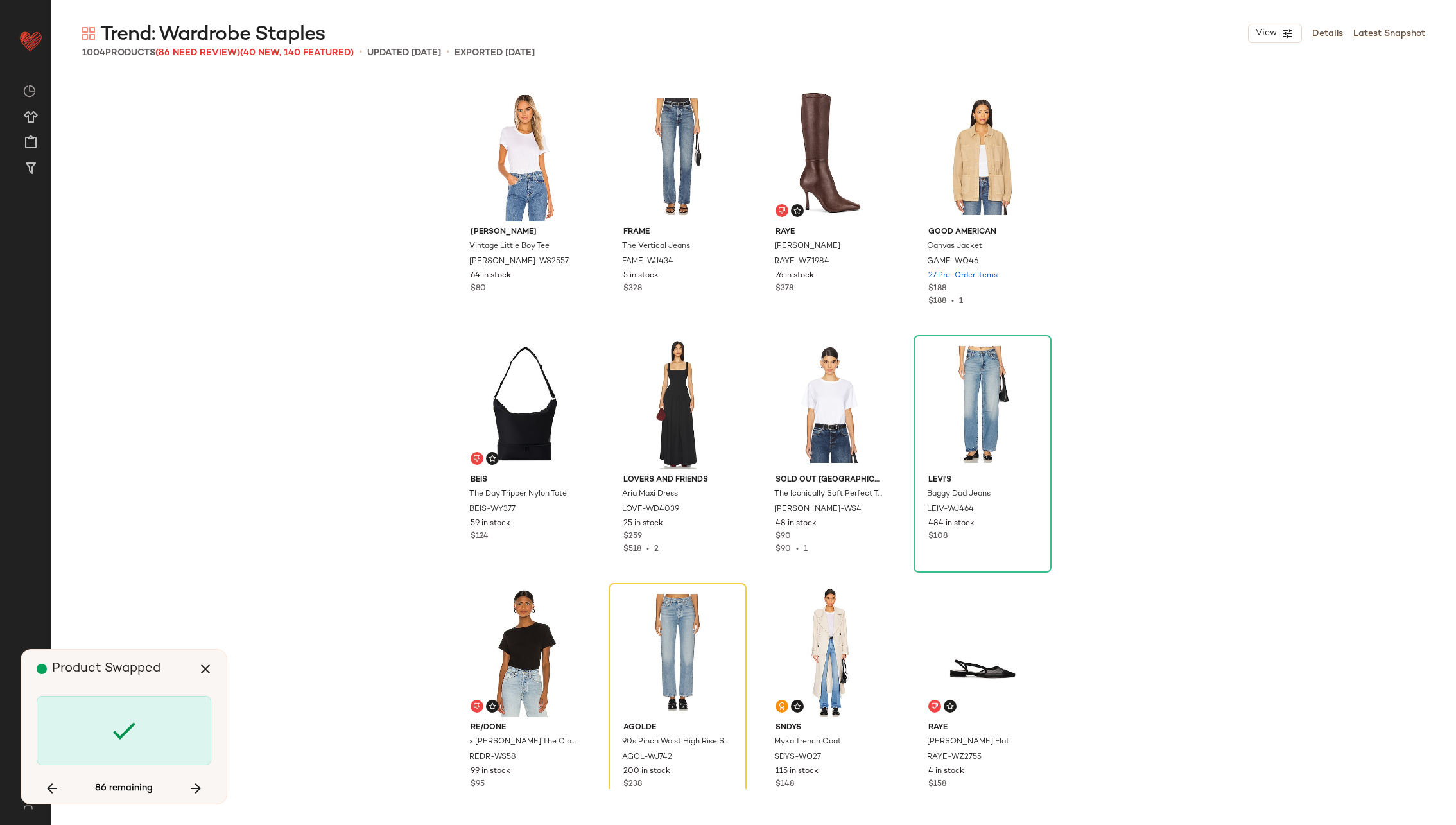
scroll to position [27003, 0]
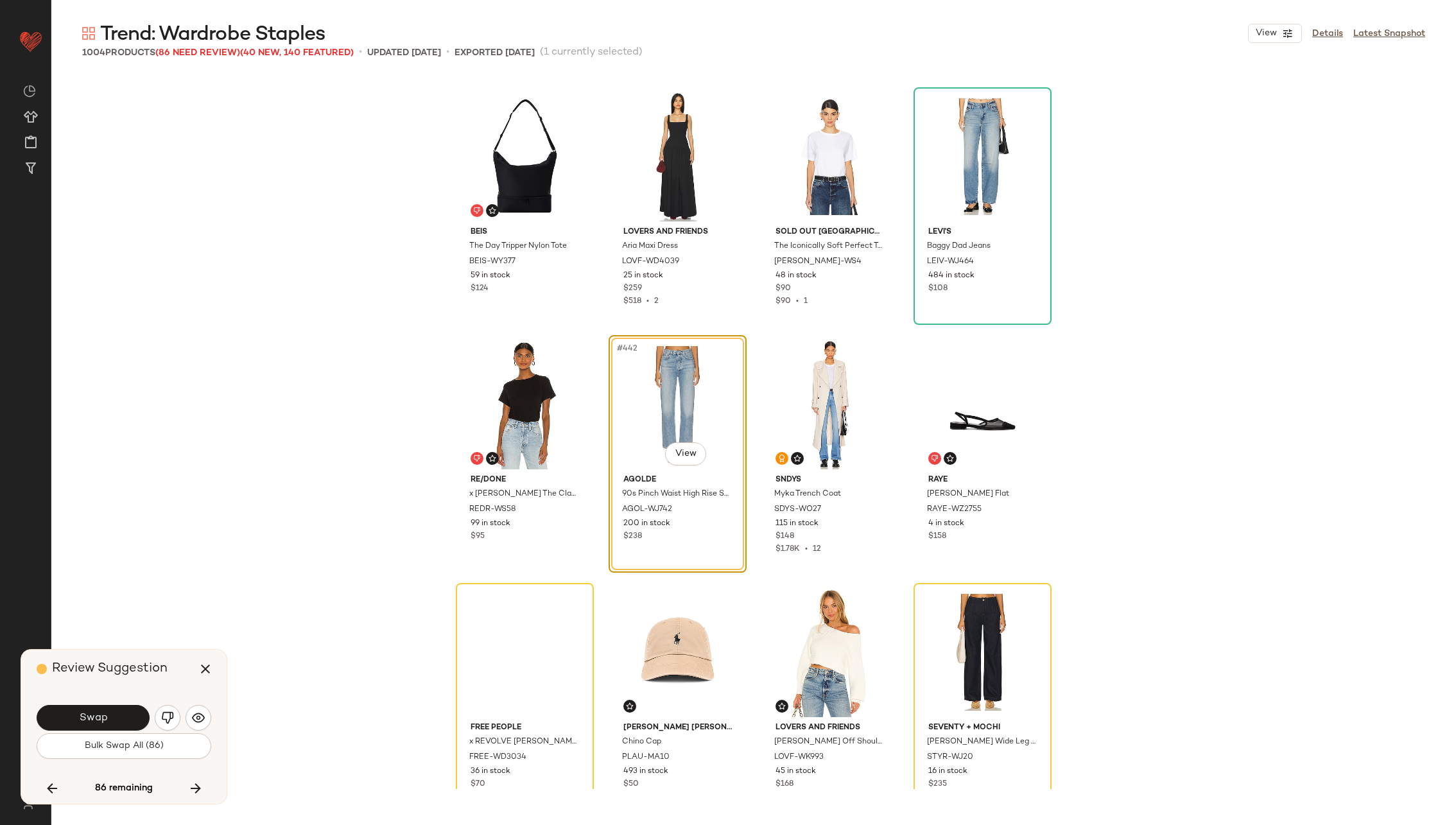
click at [113, 714] on button "Swap" at bounding box center [93, 718] width 113 height 25
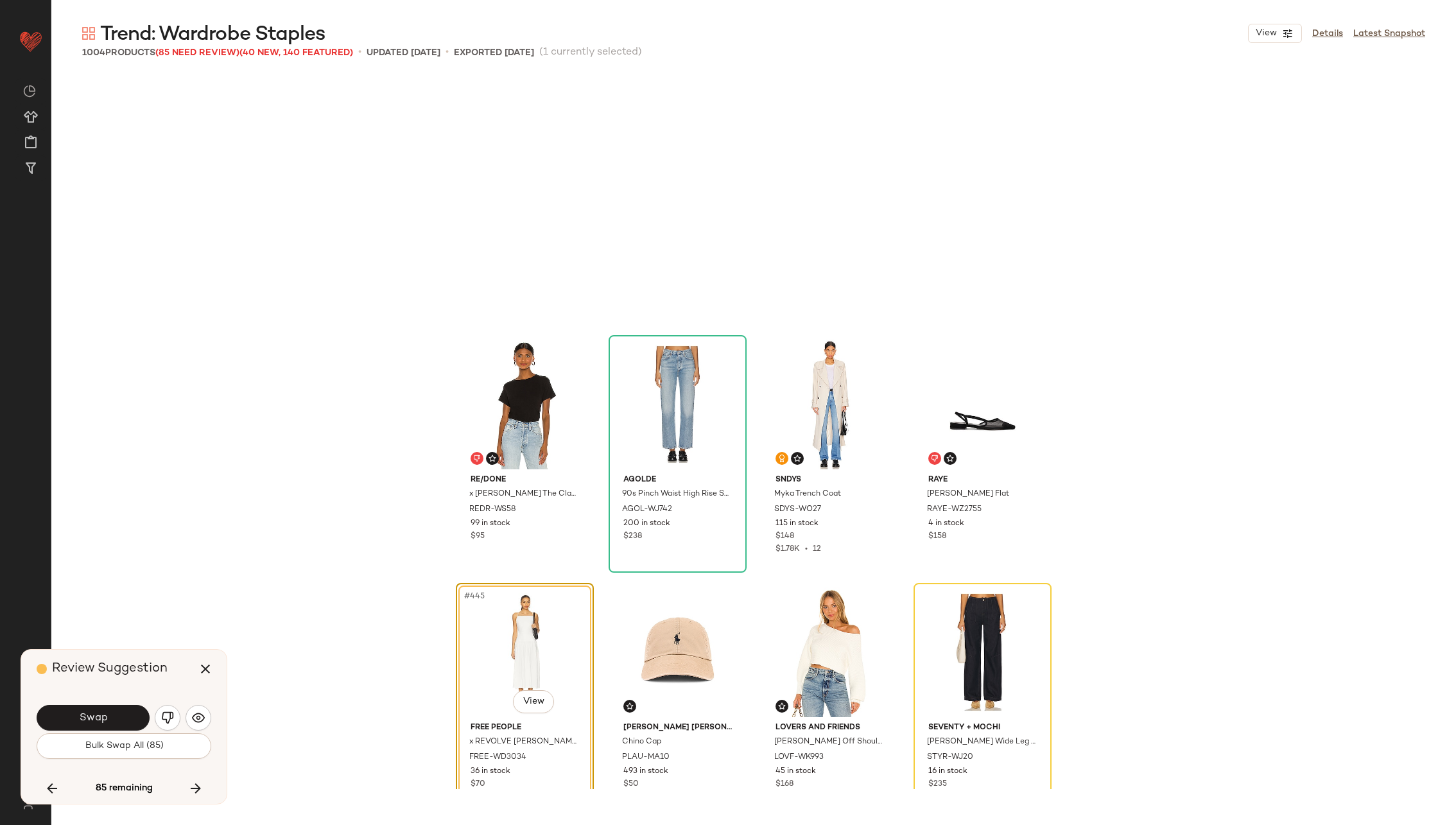
scroll to position [27250, 0]
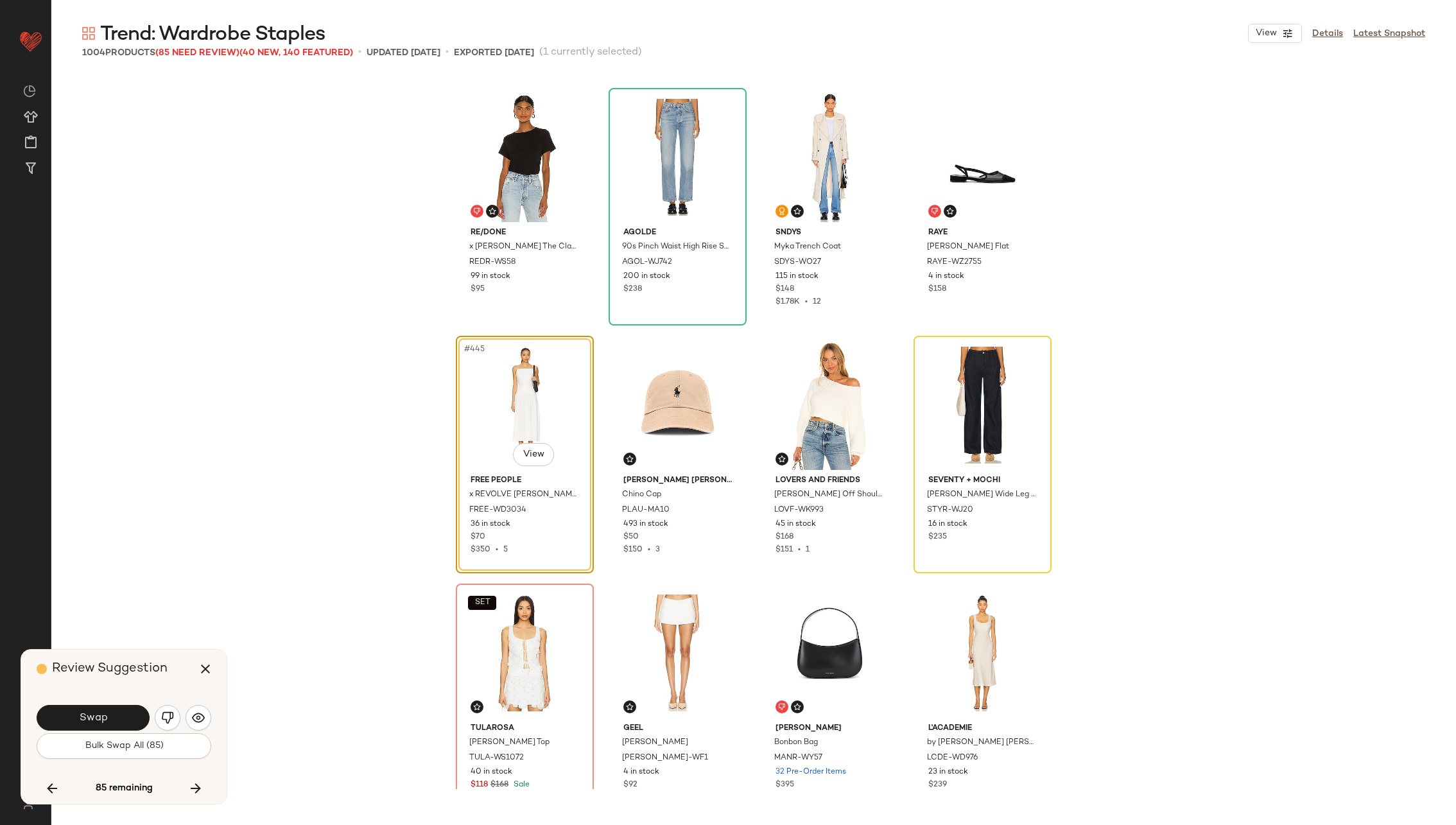
click at [113, 714] on button "Swap" at bounding box center [93, 718] width 113 height 25
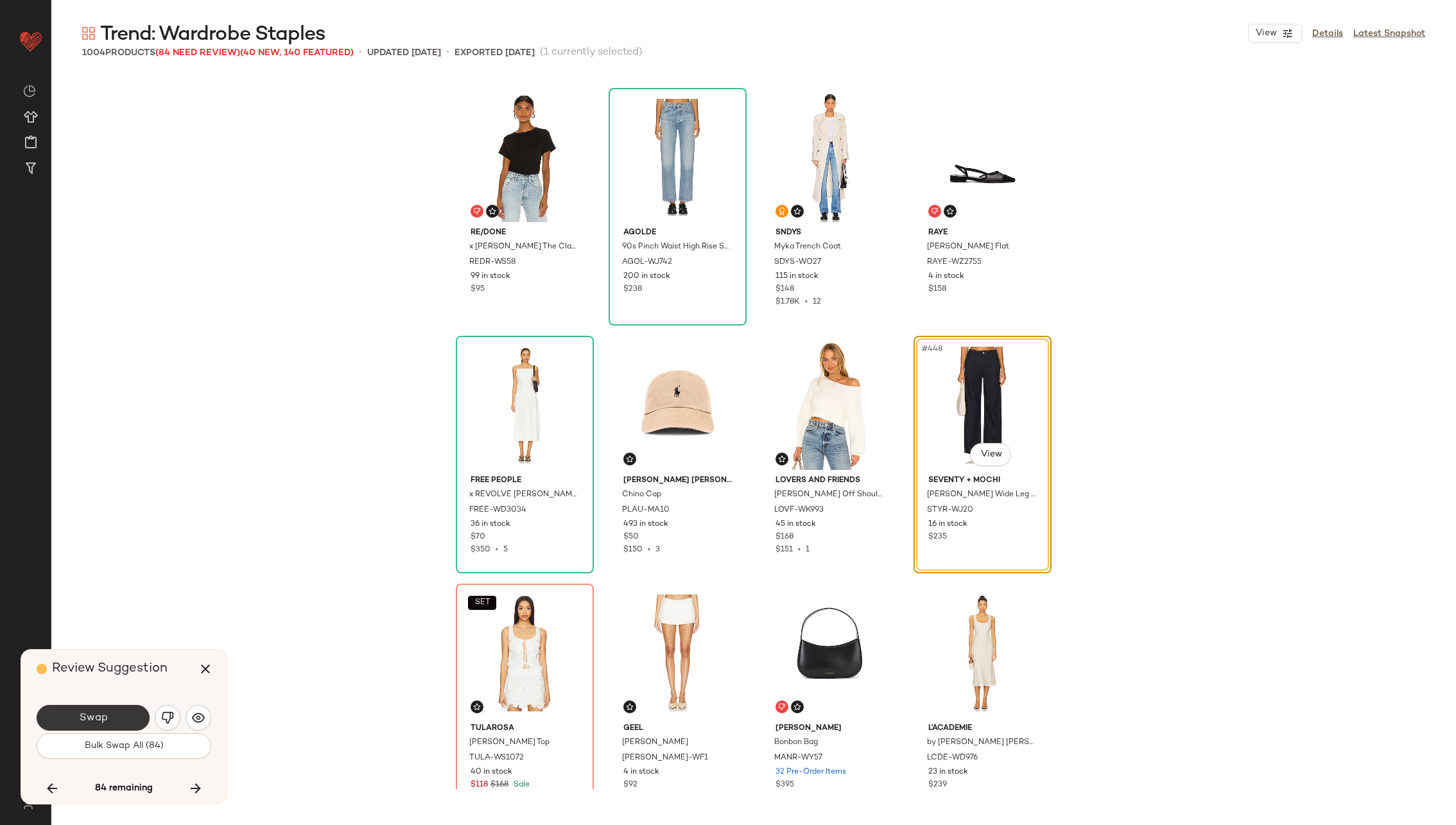
click at [115, 714] on button "Swap" at bounding box center [93, 718] width 113 height 25
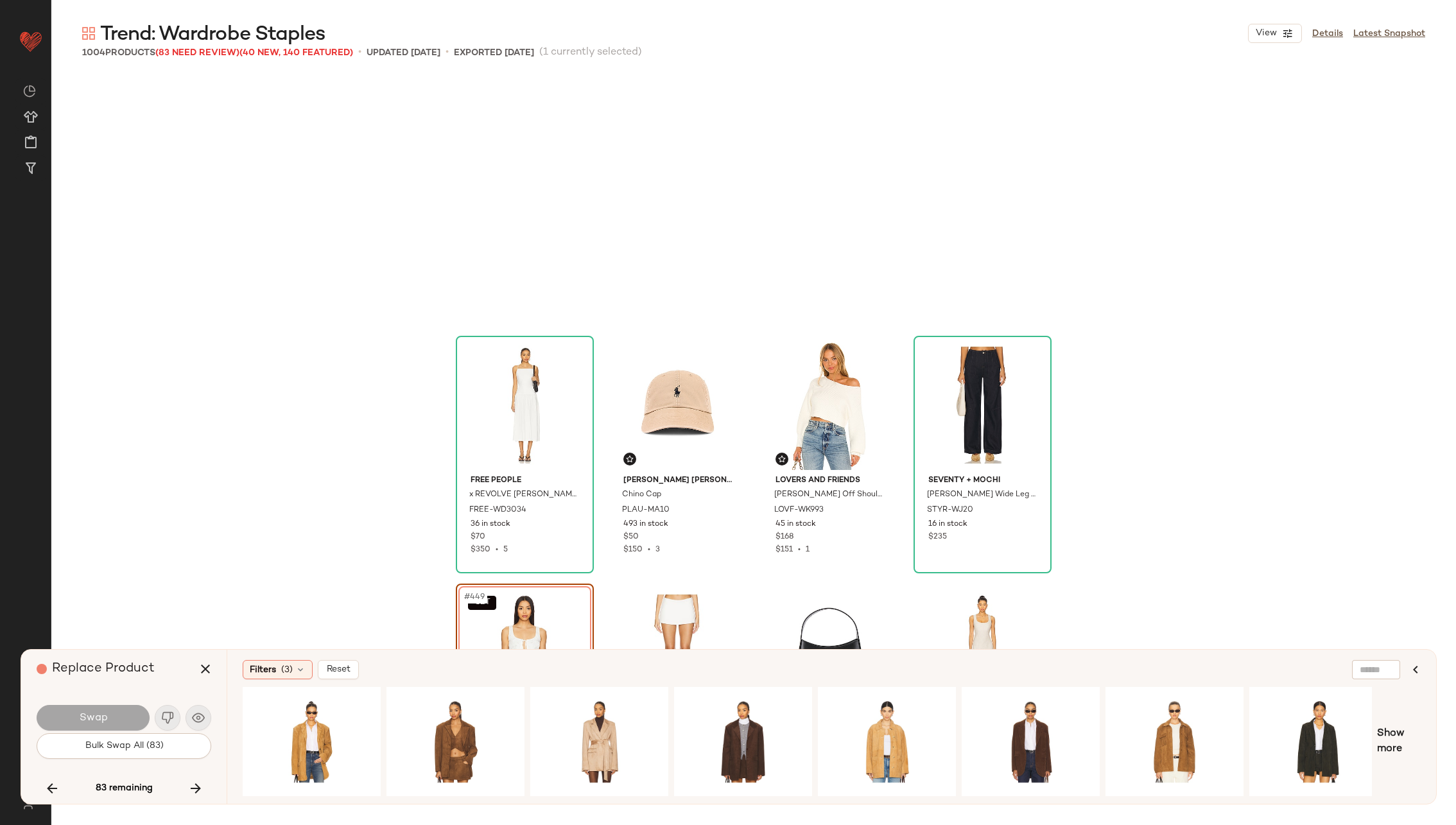
scroll to position [27498, 0]
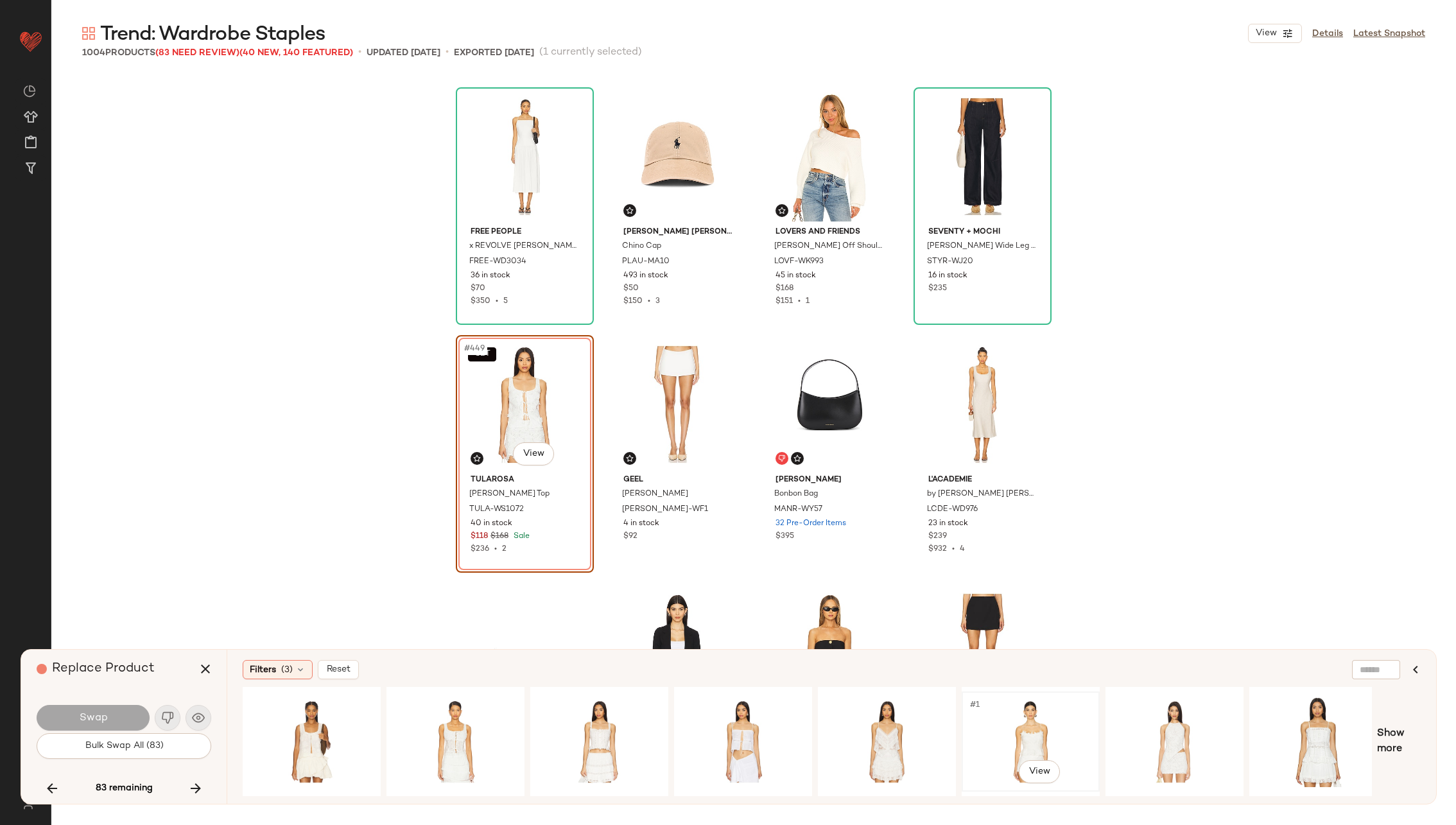
click at [1056, 727] on div "#1 View" at bounding box center [1030, 741] width 129 height 91
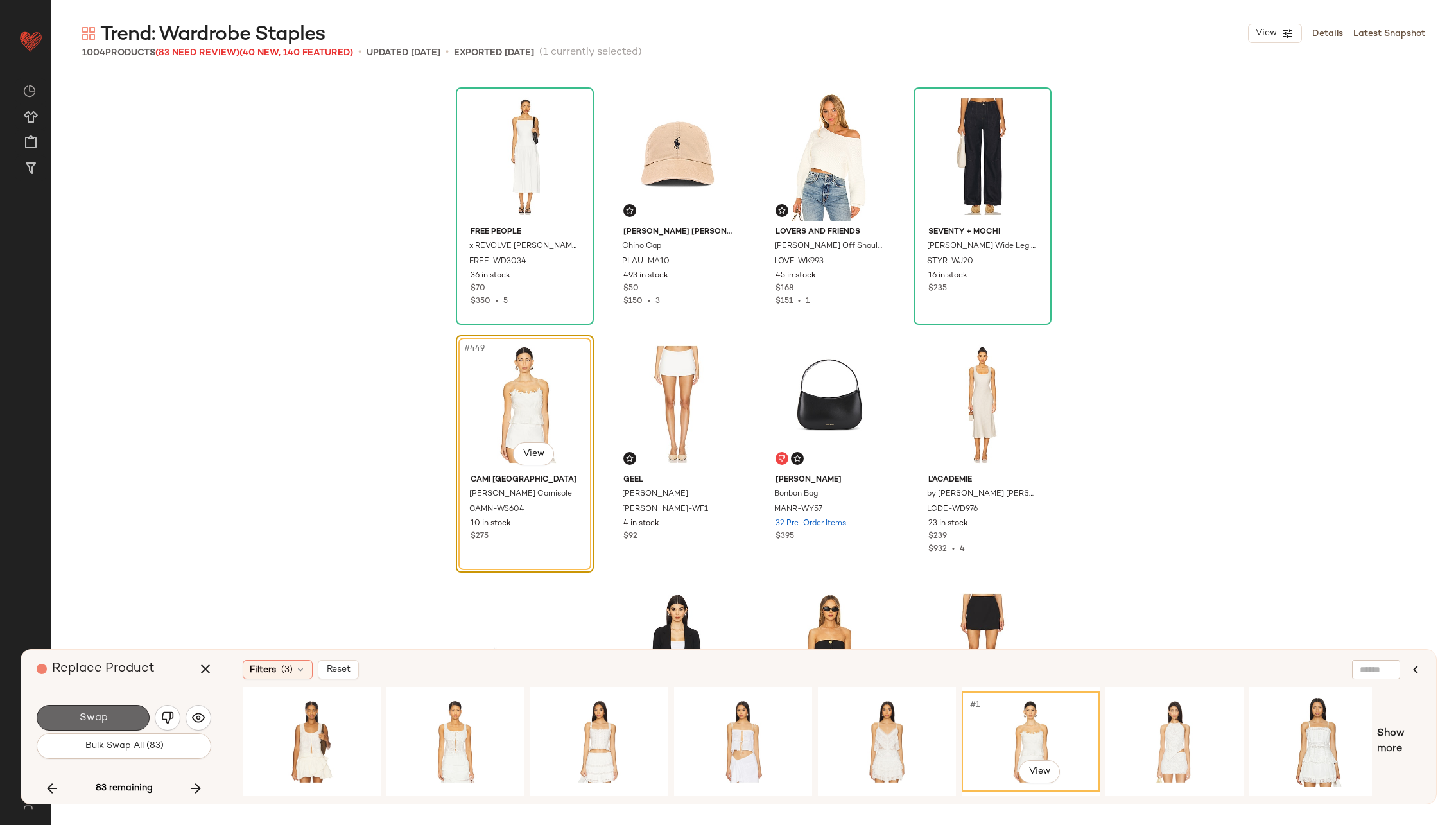
click at [92, 709] on button "Swap" at bounding box center [93, 718] width 113 height 25
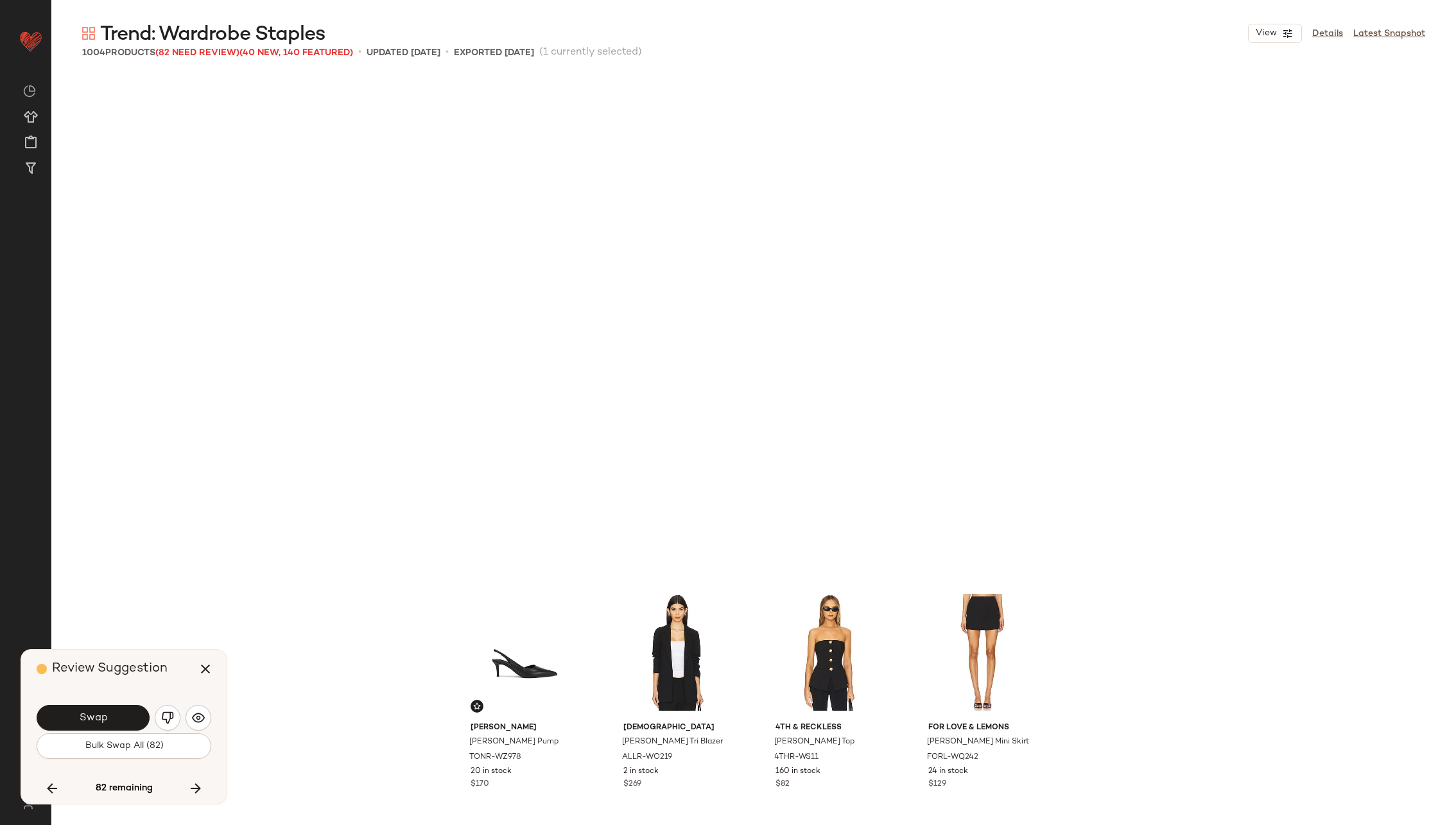
scroll to position [27993, 0]
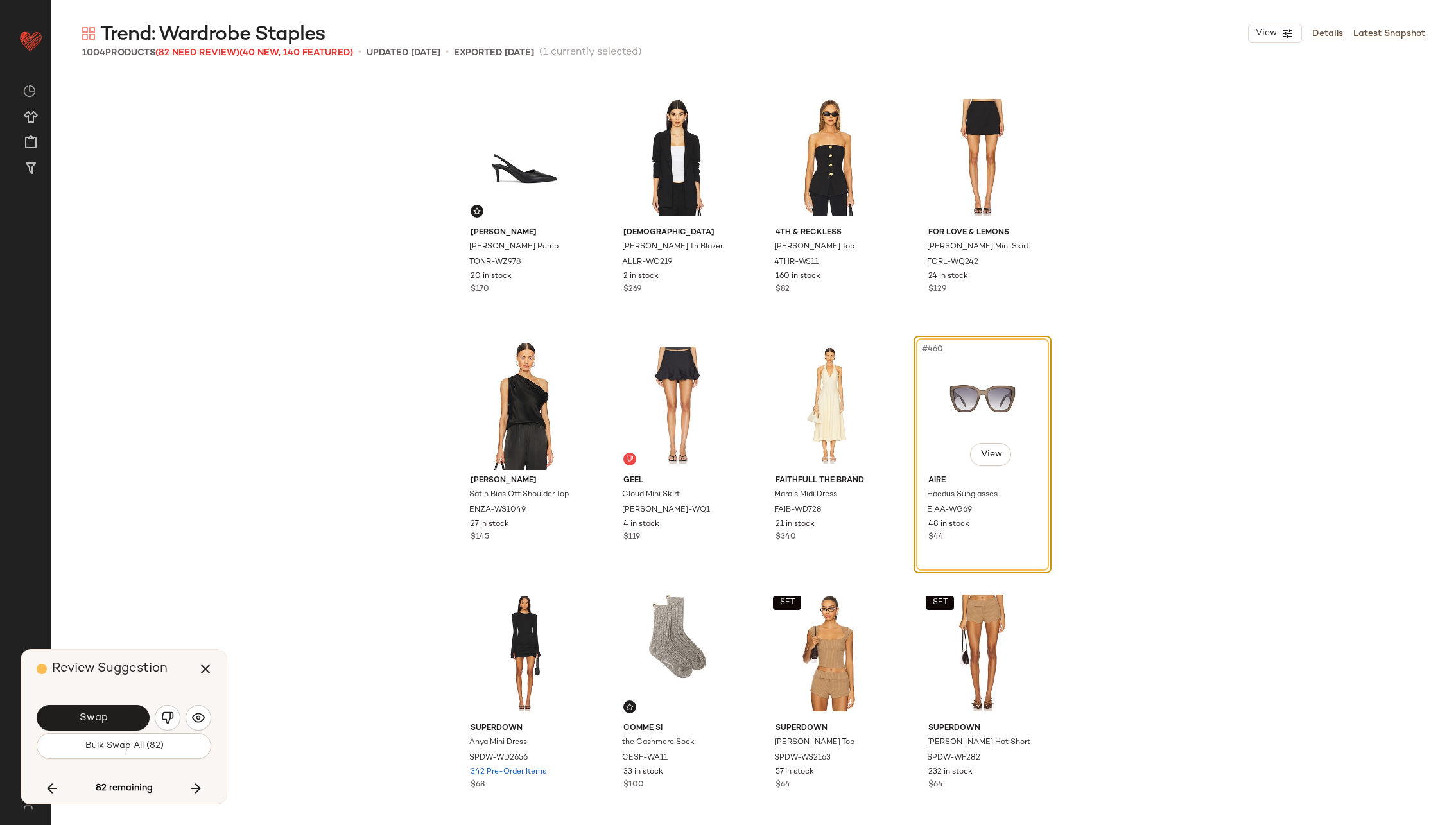
click at [92, 709] on button "Swap" at bounding box center [93, 718] width 113 height 25
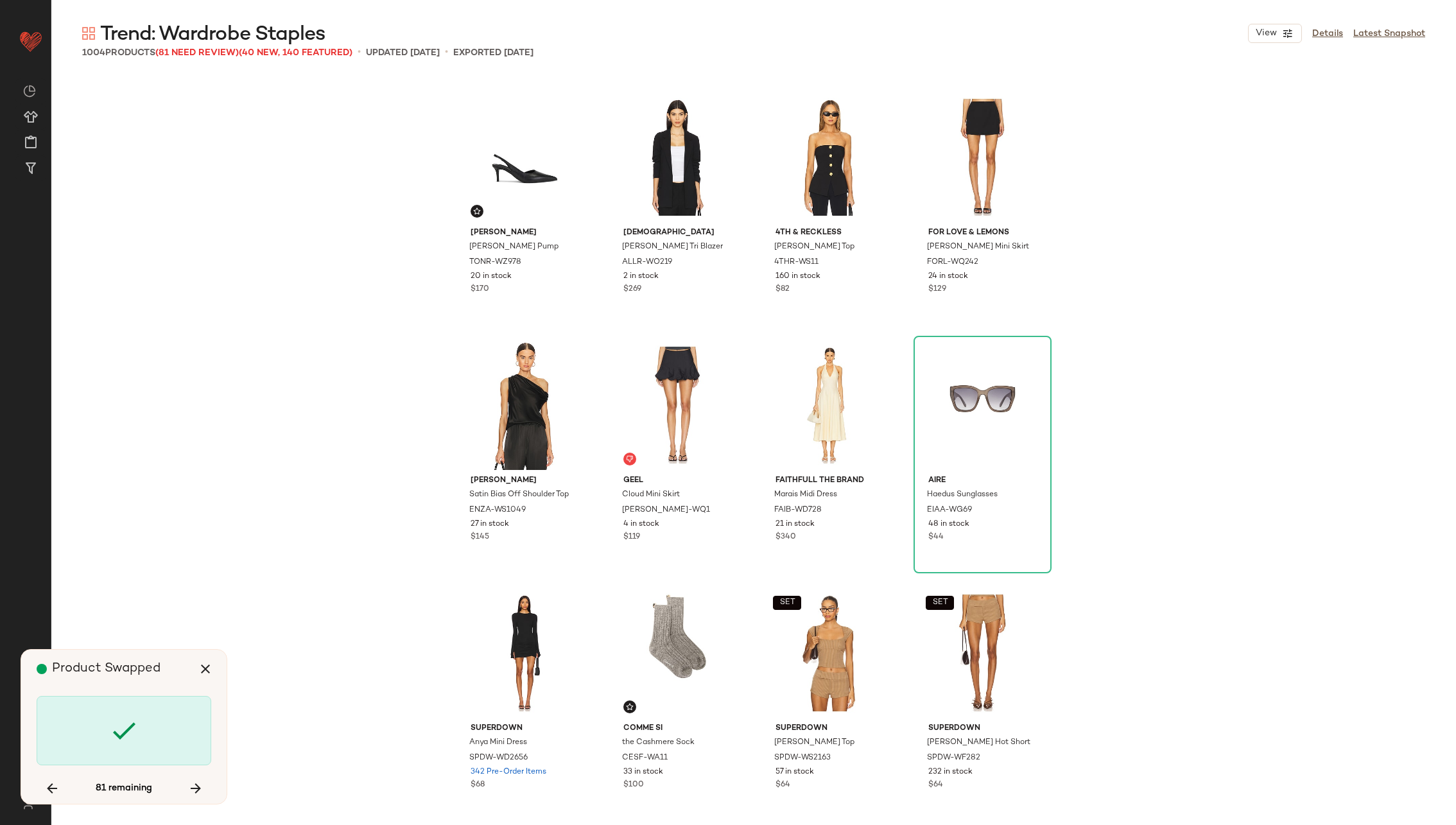
scroll to position [28737, 0]
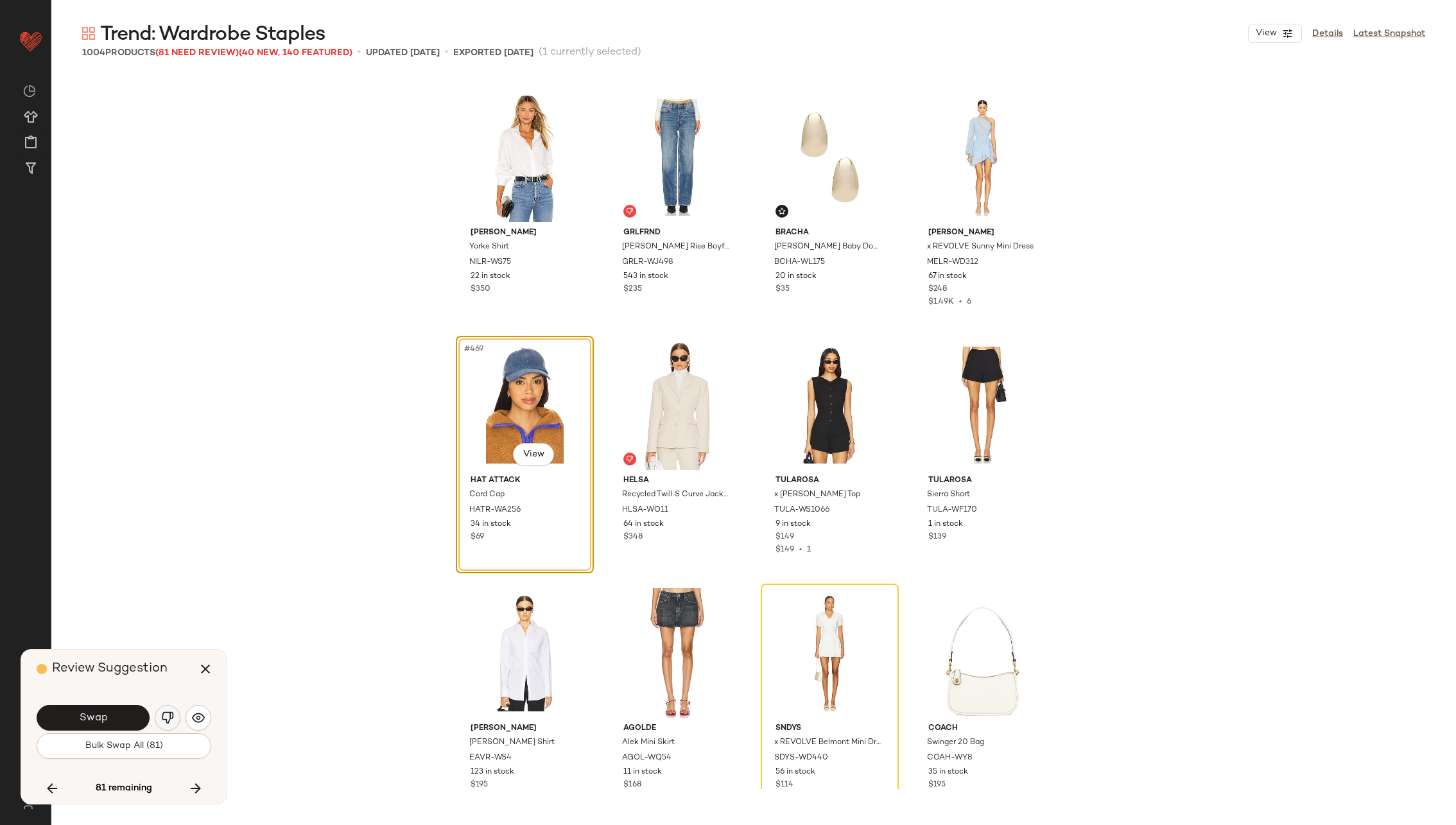
click at [162, 717] on img "button" at bounding box center [167, 718] width 13 height 13
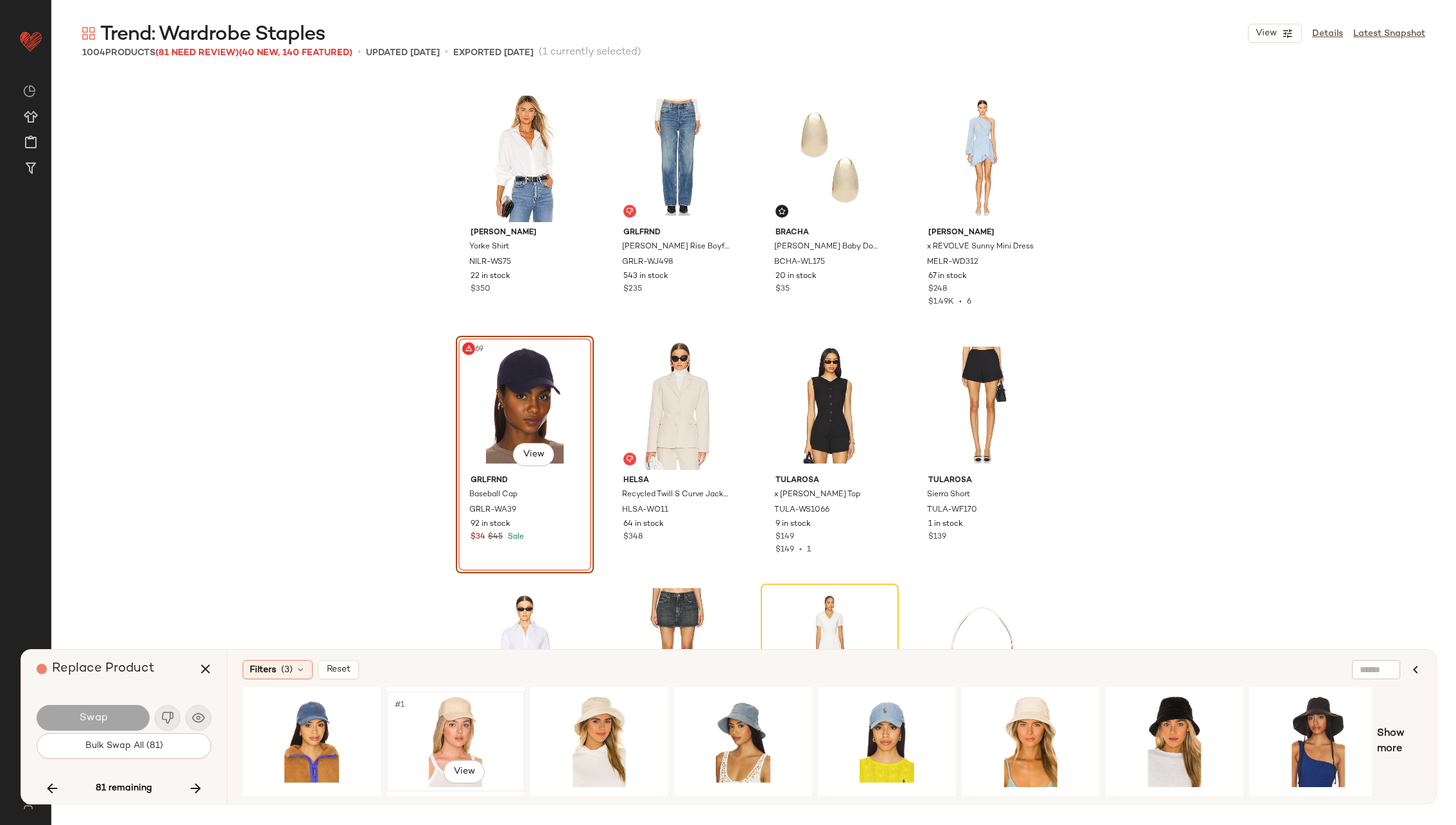
click at [463, 720] on div "#1 View" at bounding box center [455, 741] width 129 height 91
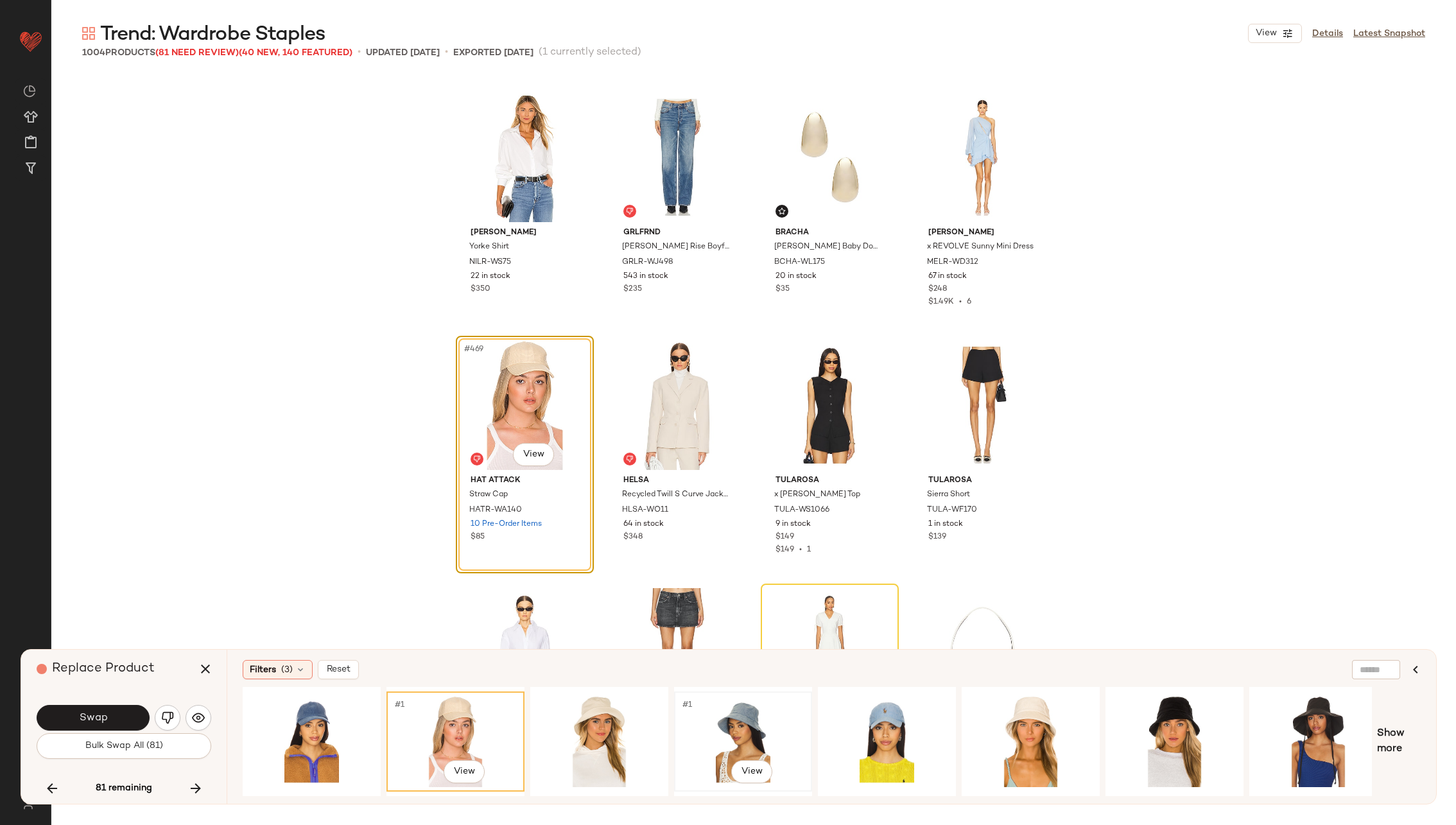
scroll to position [0, 301]
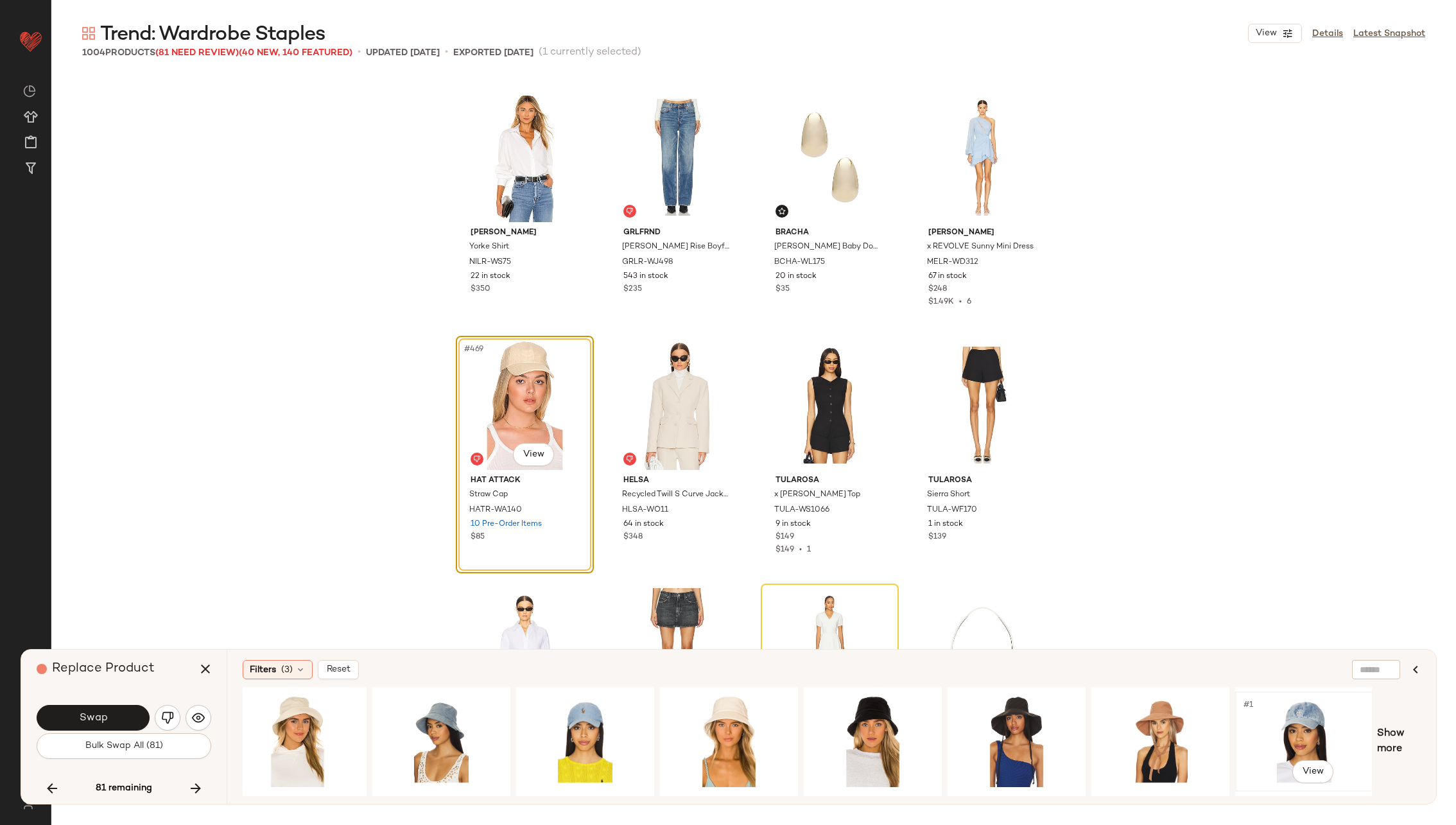
click at [1308, 699] on div "#1 View" at bounding box center [1303, 741] width 129 height 91
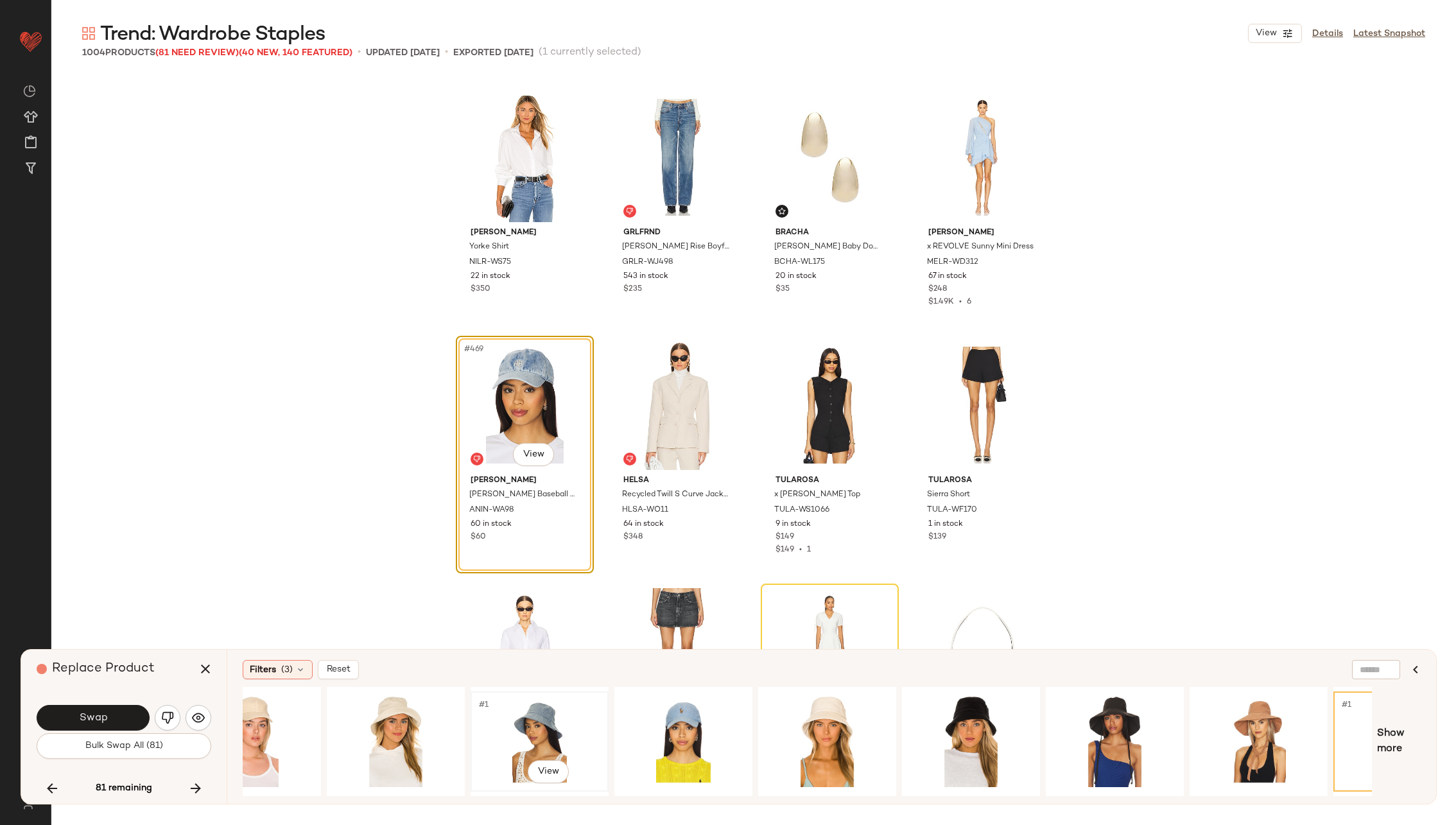
scroll to position [0, 0]
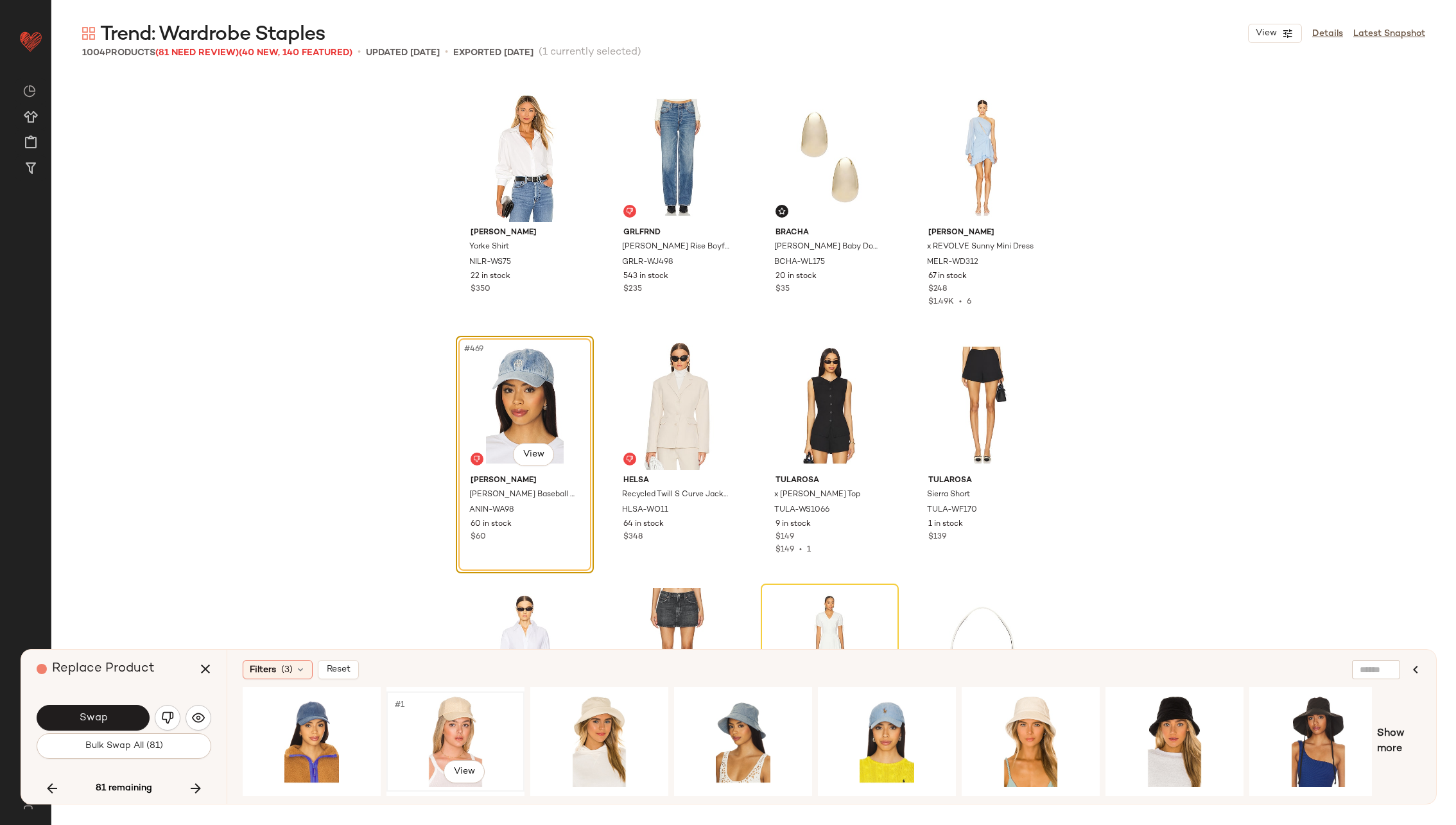
click at [439, 708] on div "#1 View" at bounding box center [455, 741] width 129 height 91
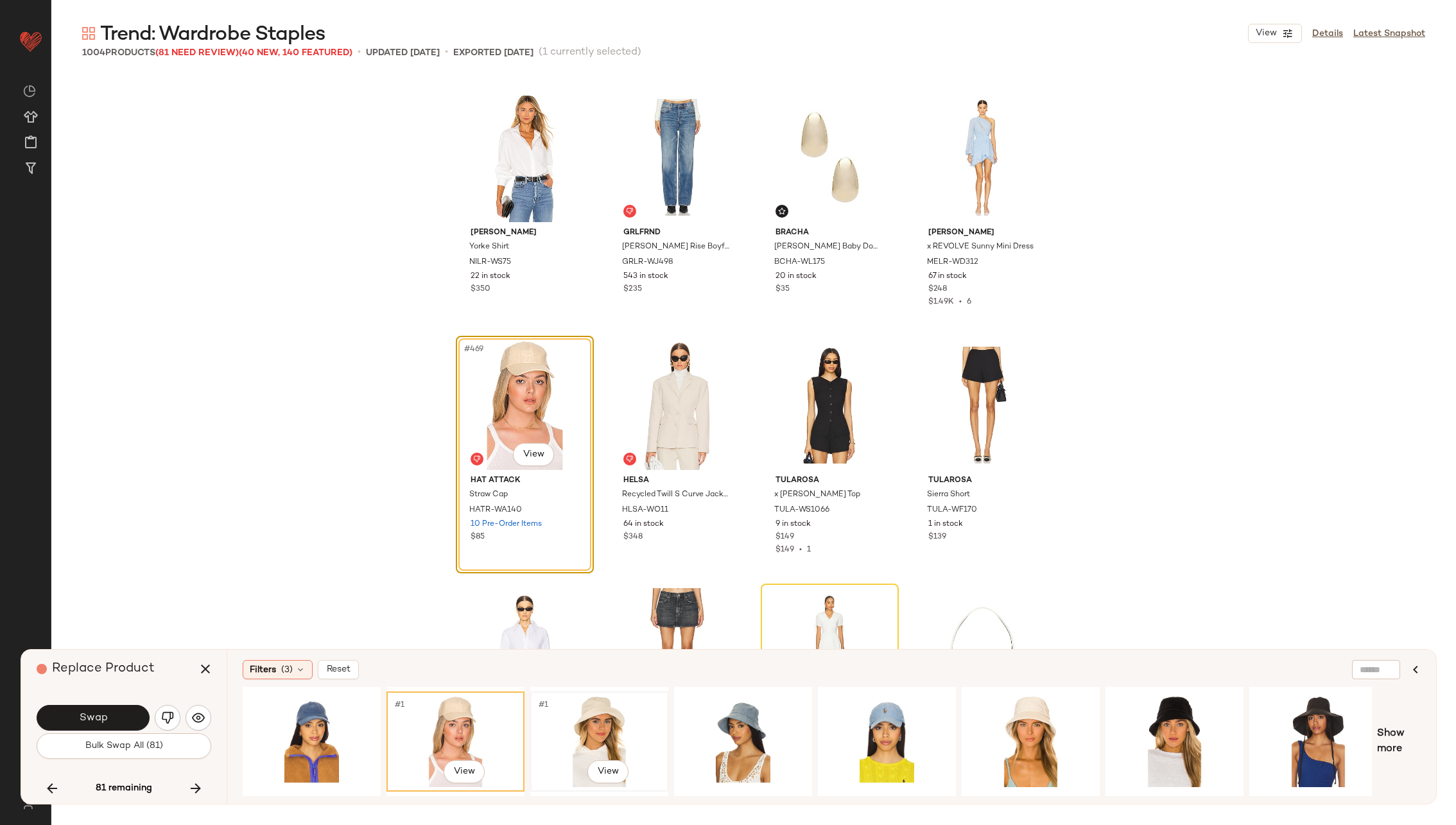
click at [597, 721] on div "#1 View" at bounding box center [598, 741] width 129 height 91
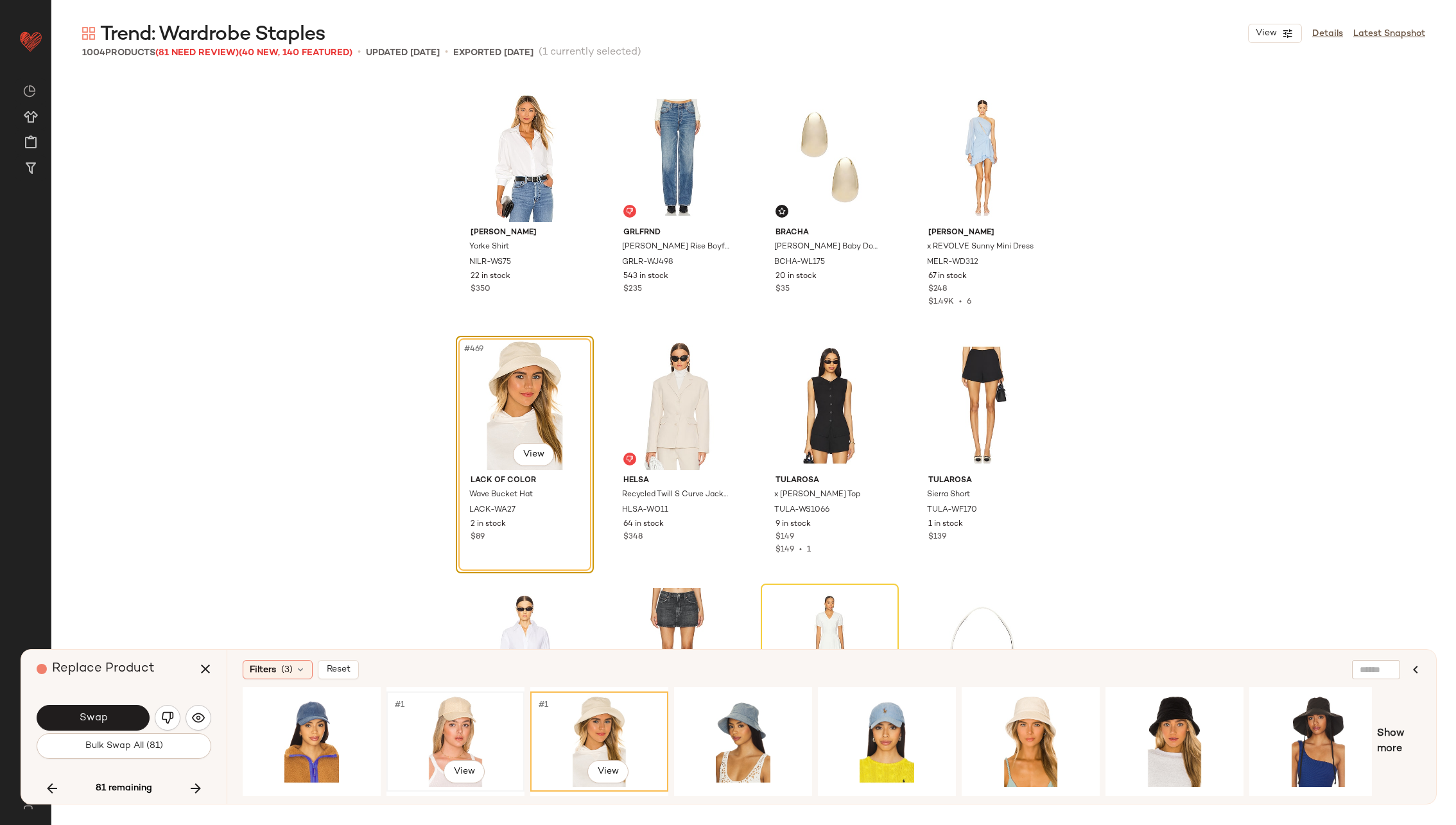
click at [448, 720] on div "#1 View" at bounding box center [455, 741] width 129 height 91
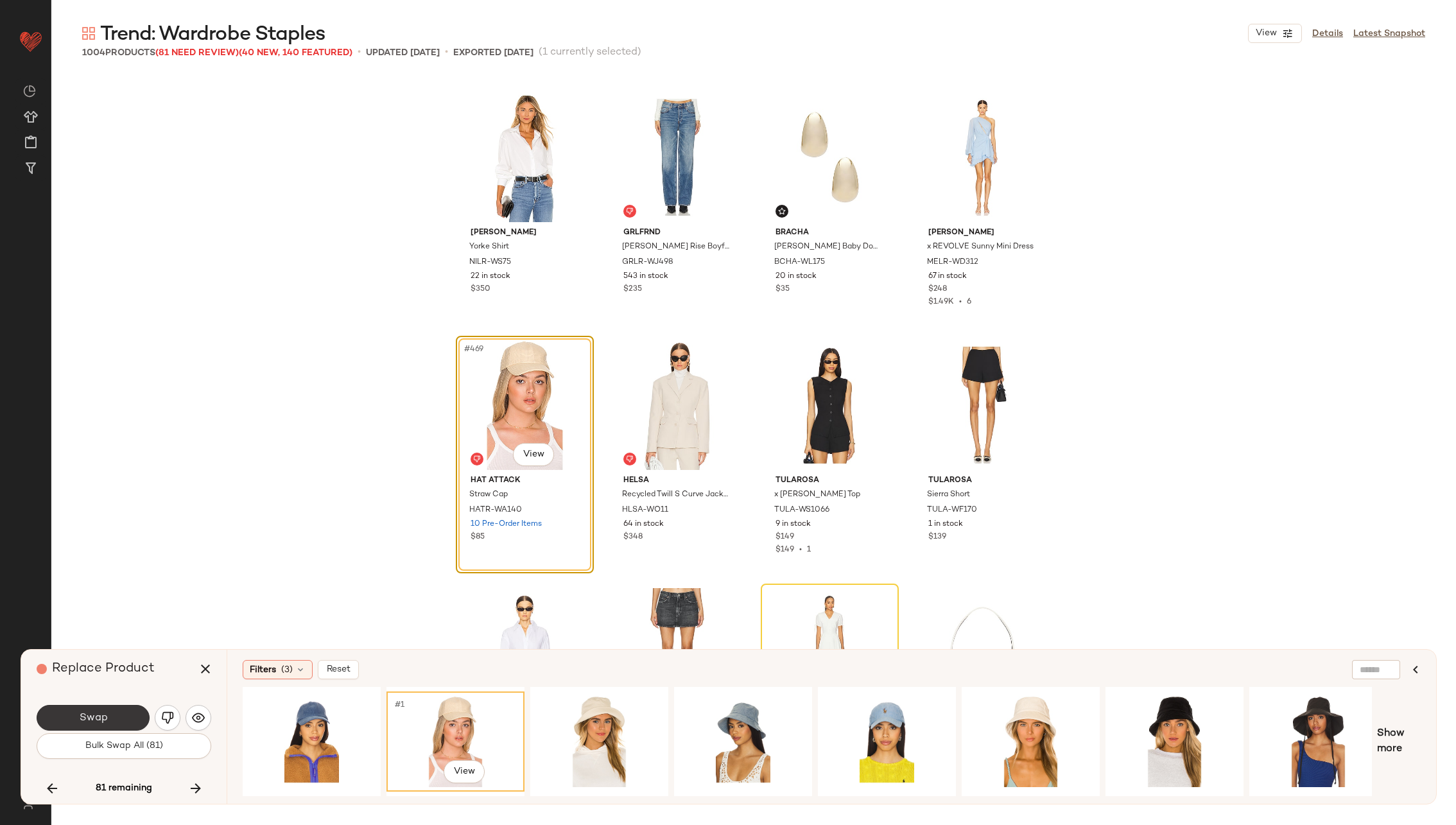
click at [118, 720] on button "Swap" at bounding box center [93, 718] width 113 height 25
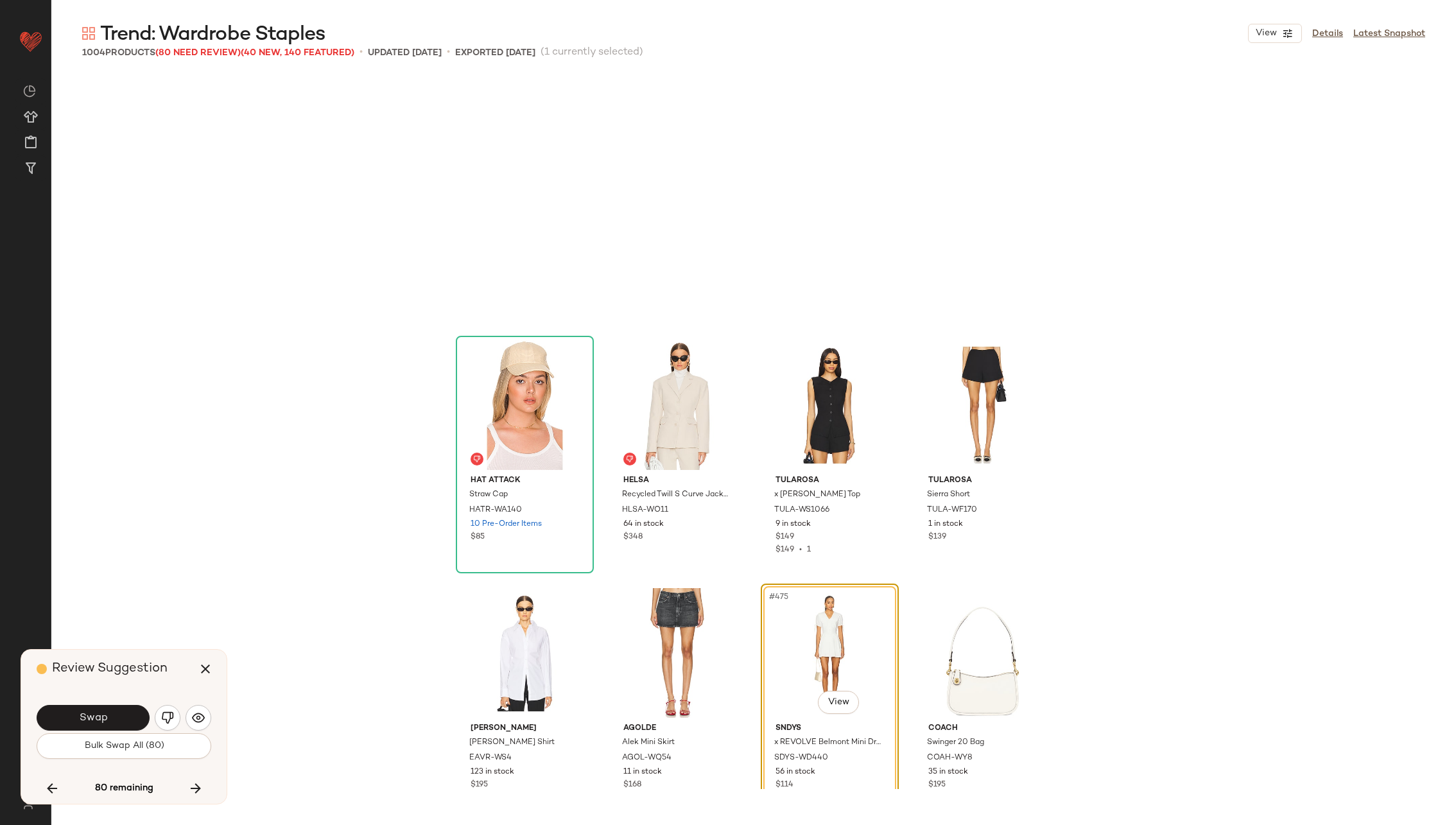
scroll to position [28985, 0]
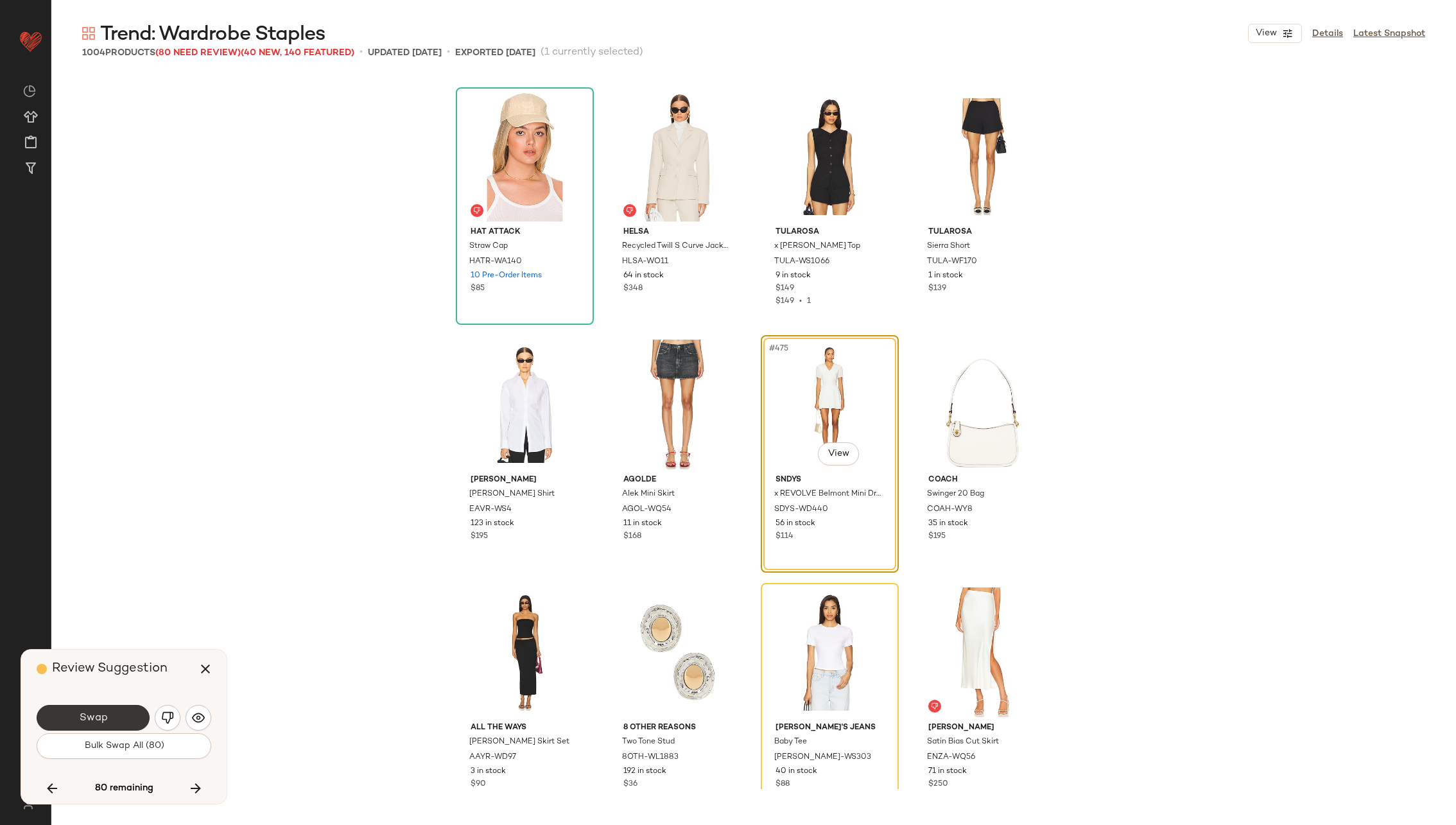
click at [119, 719] on button "Swap" at bounding box center [93, 718] width 113 height 25
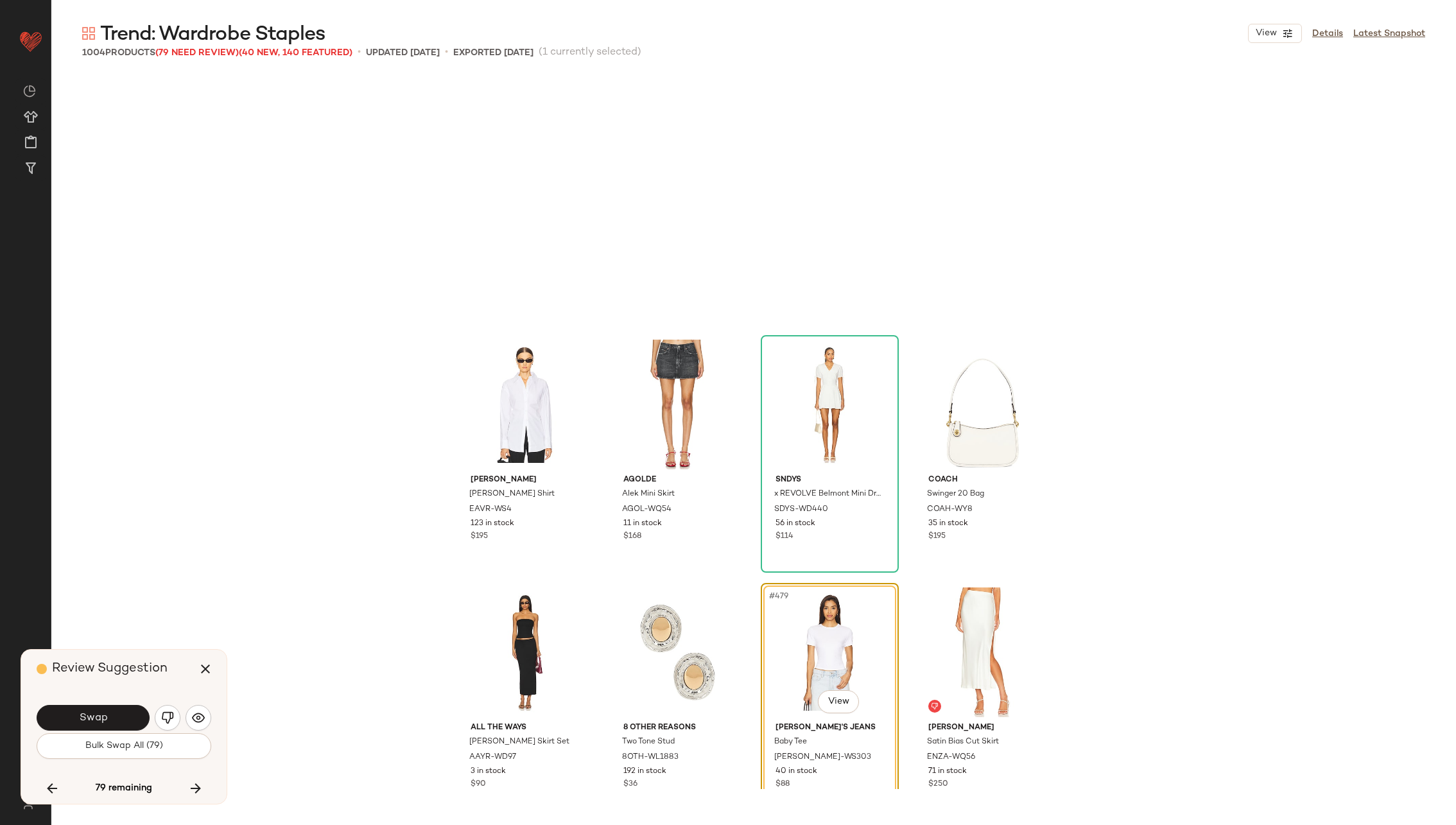
scroll to position [29233, 0]
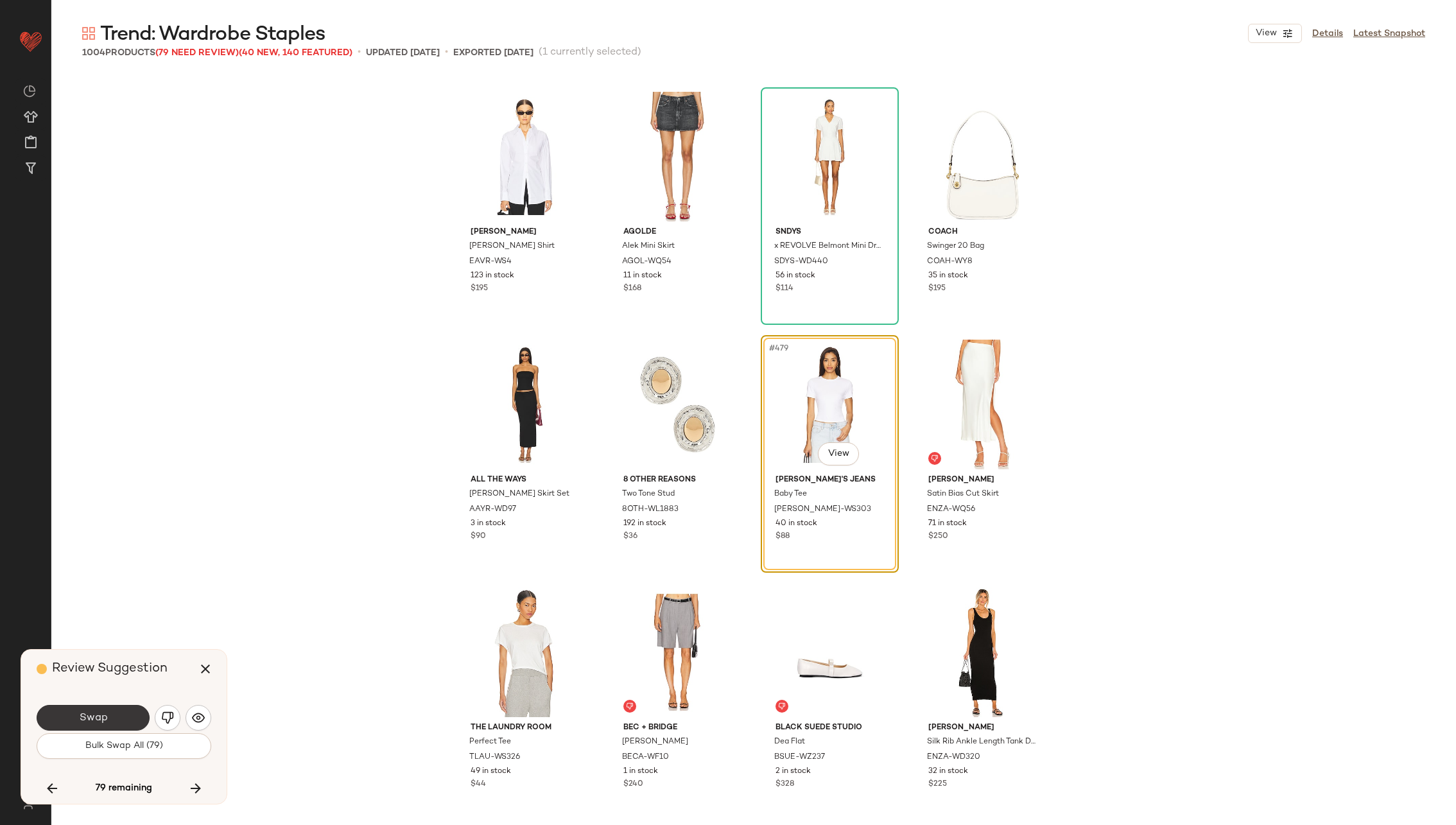
click at [121, 719] on button "Swap" at bounding box center [93, 718] width 113 height 25
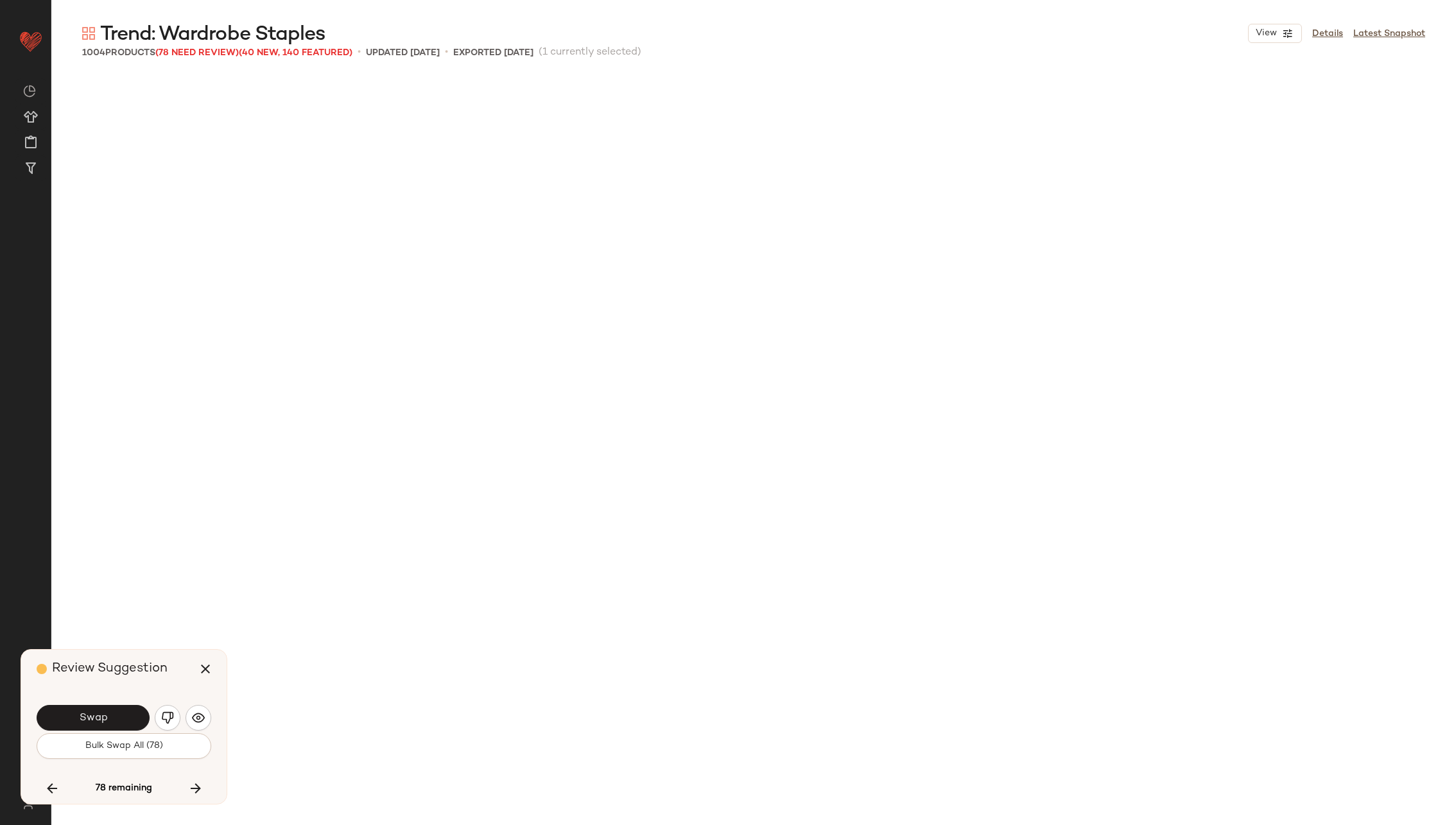
scroll to position [29976, 0]
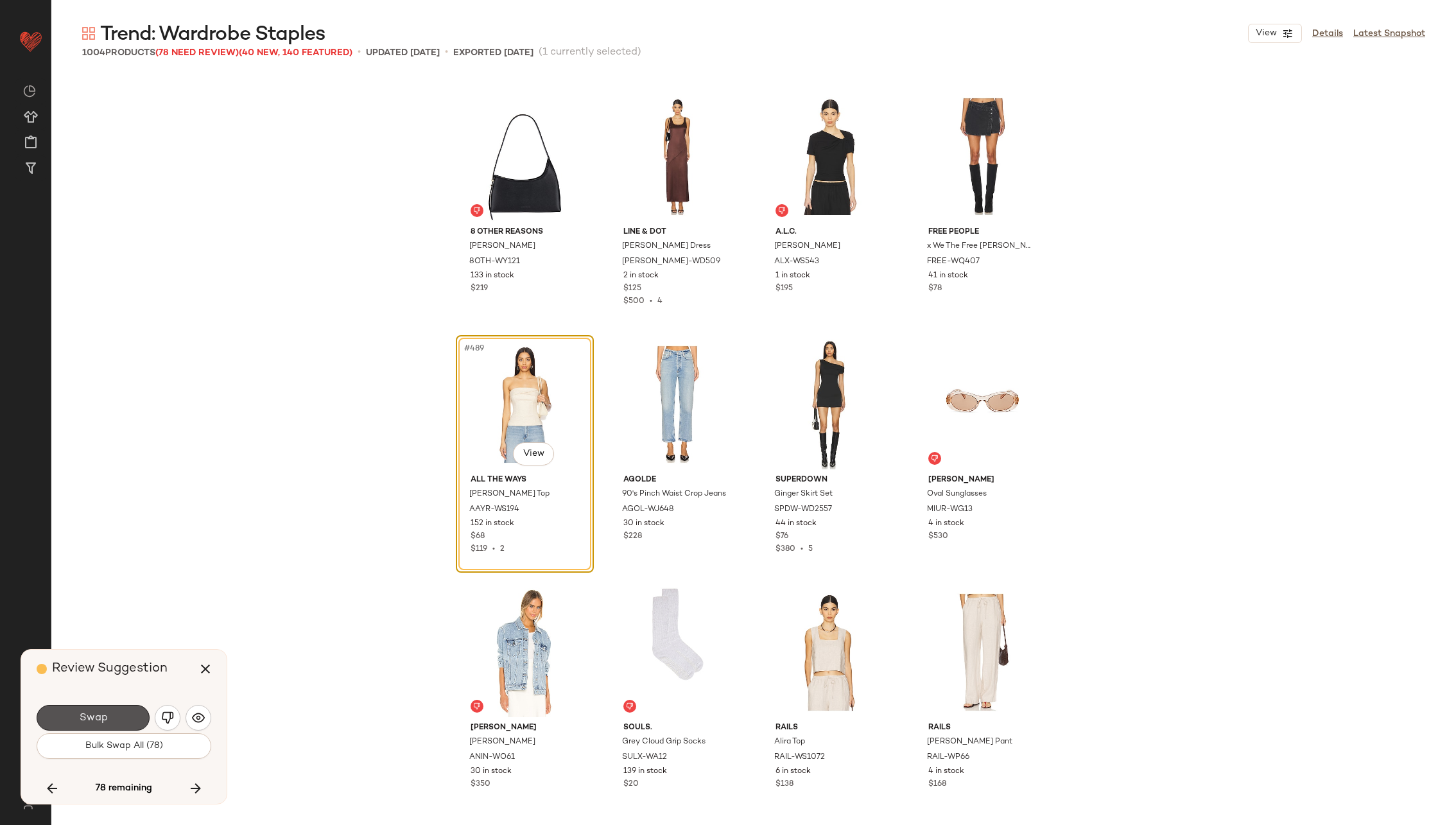
click at [121, 718] on button "Swap" at bounding box center [93, 718] width 113 height 25
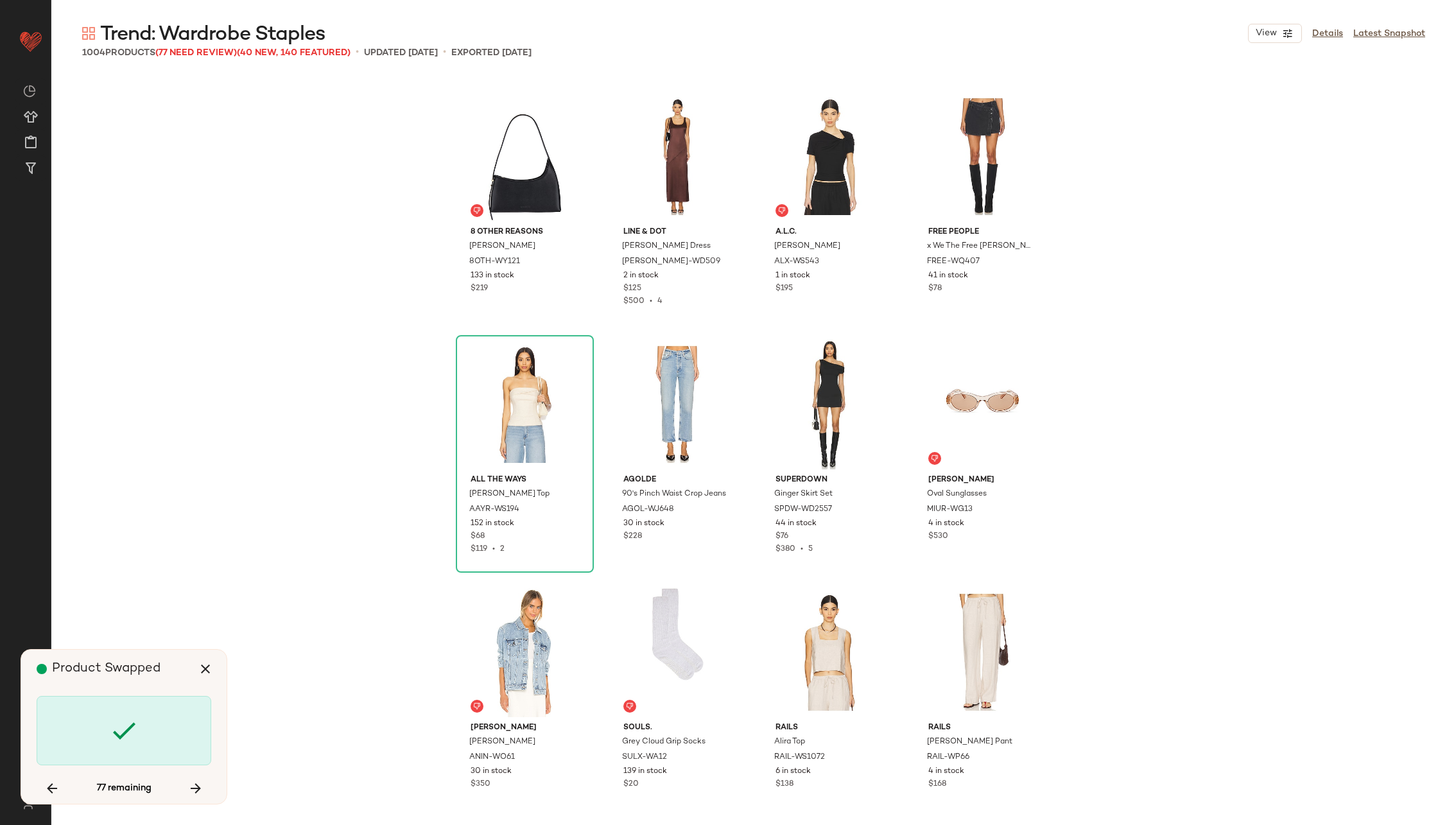
scroll to position [30719, 0]
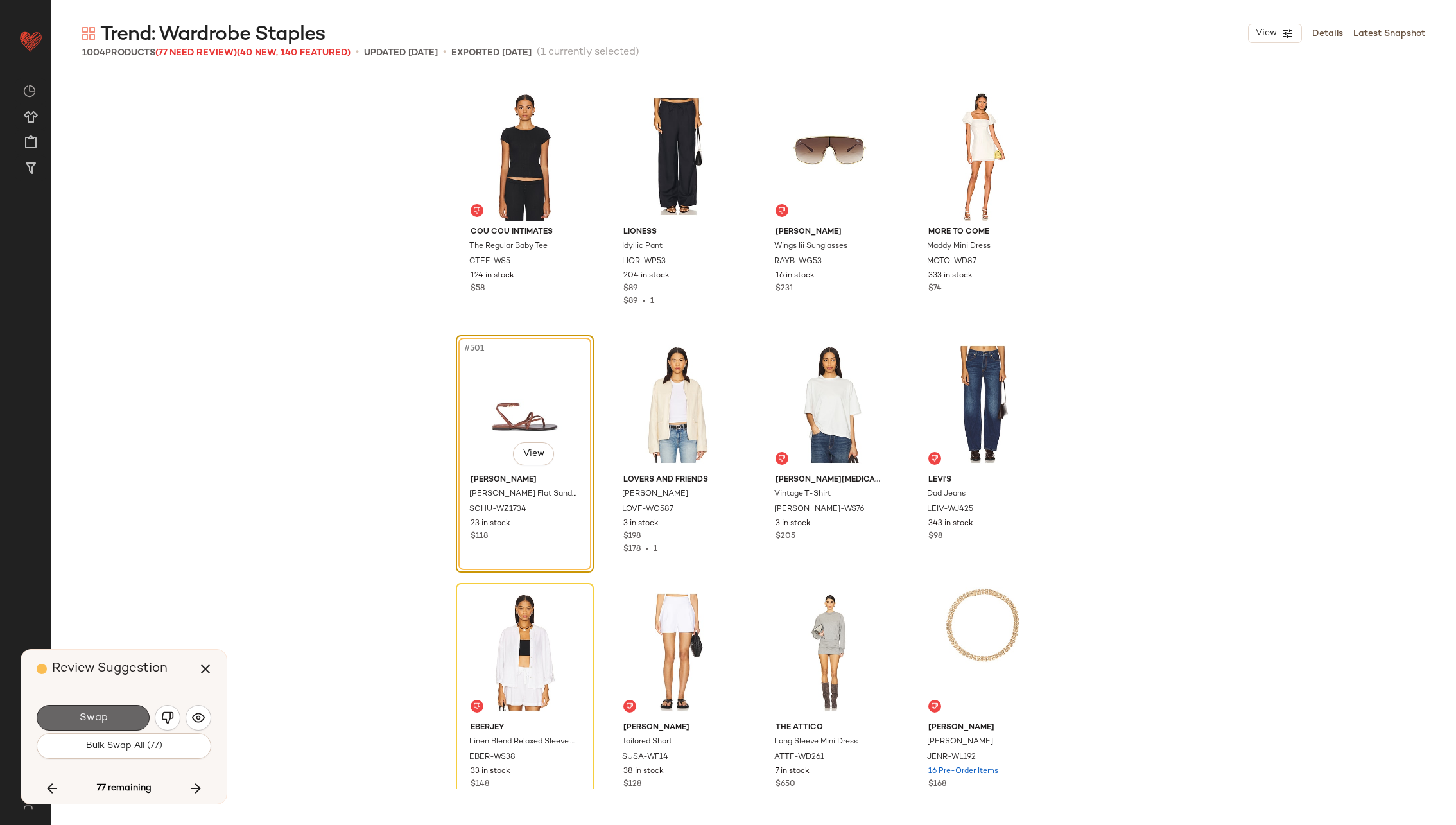
click at [116, 712] on button "Swap" at bounding box center [93, 718] width 113 height 25
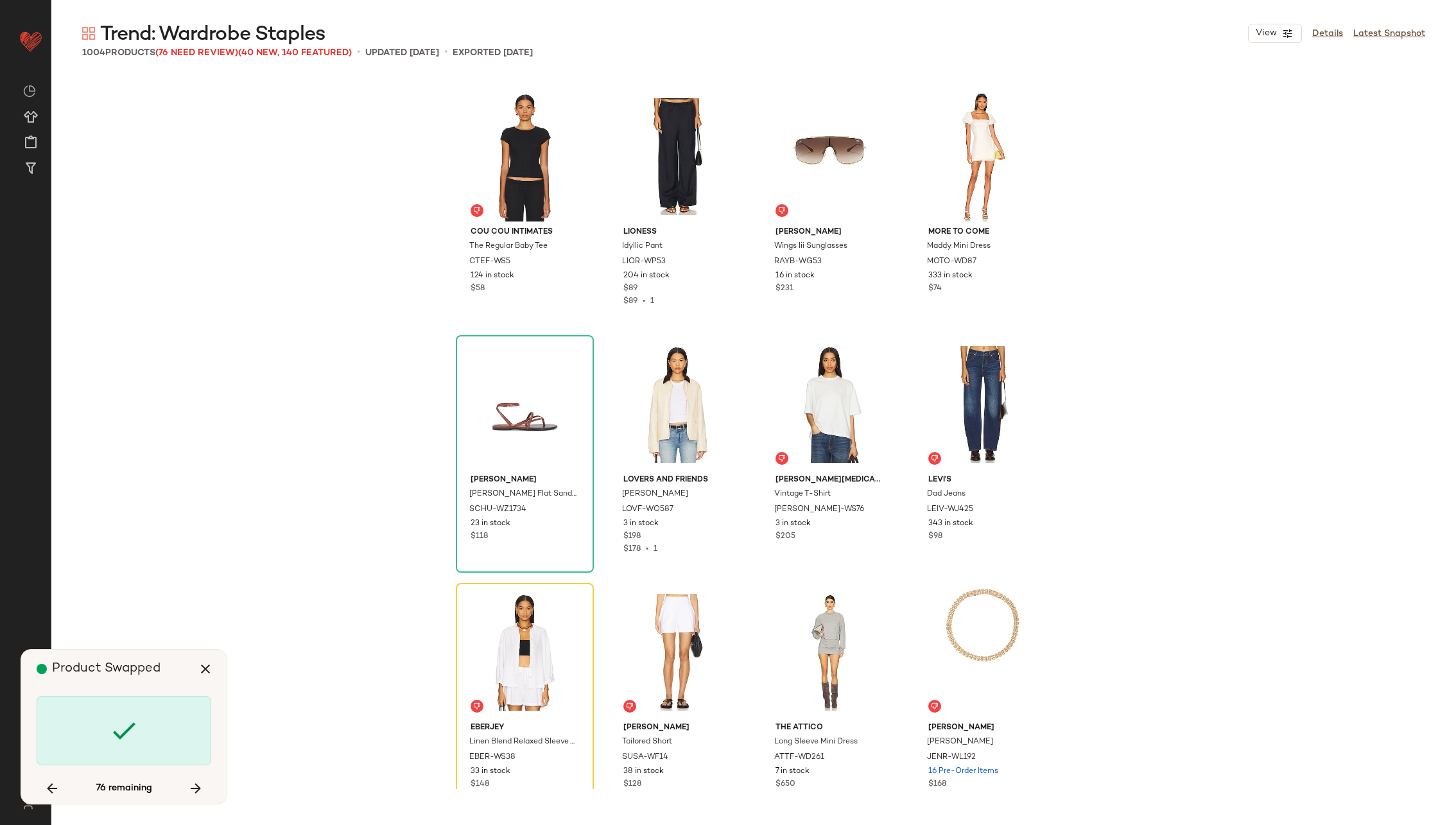
scroll to position [30966, 0]
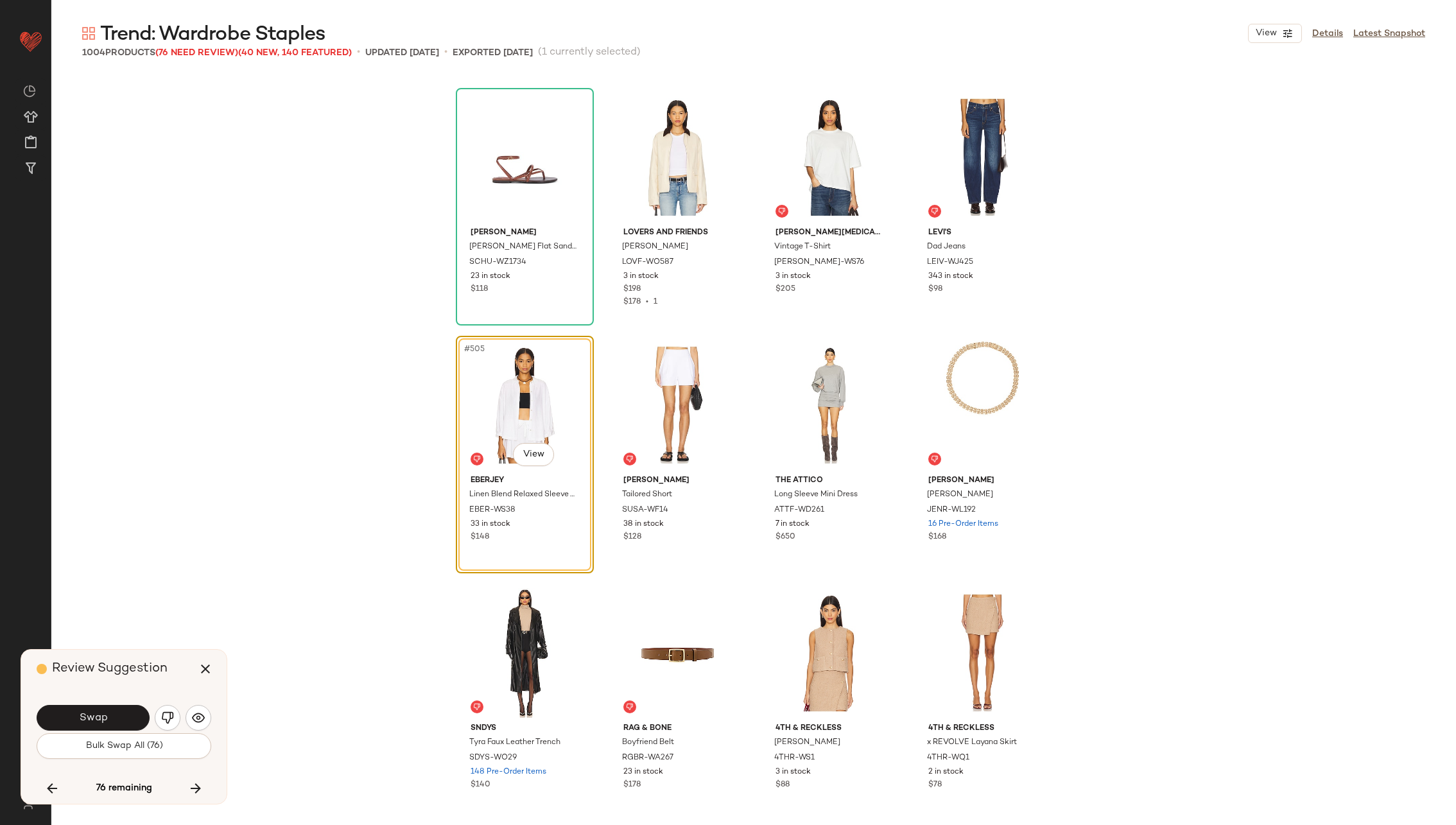
click at [116, 712] on button "Swap" at bounding box center [93, 718] width 113 height 25
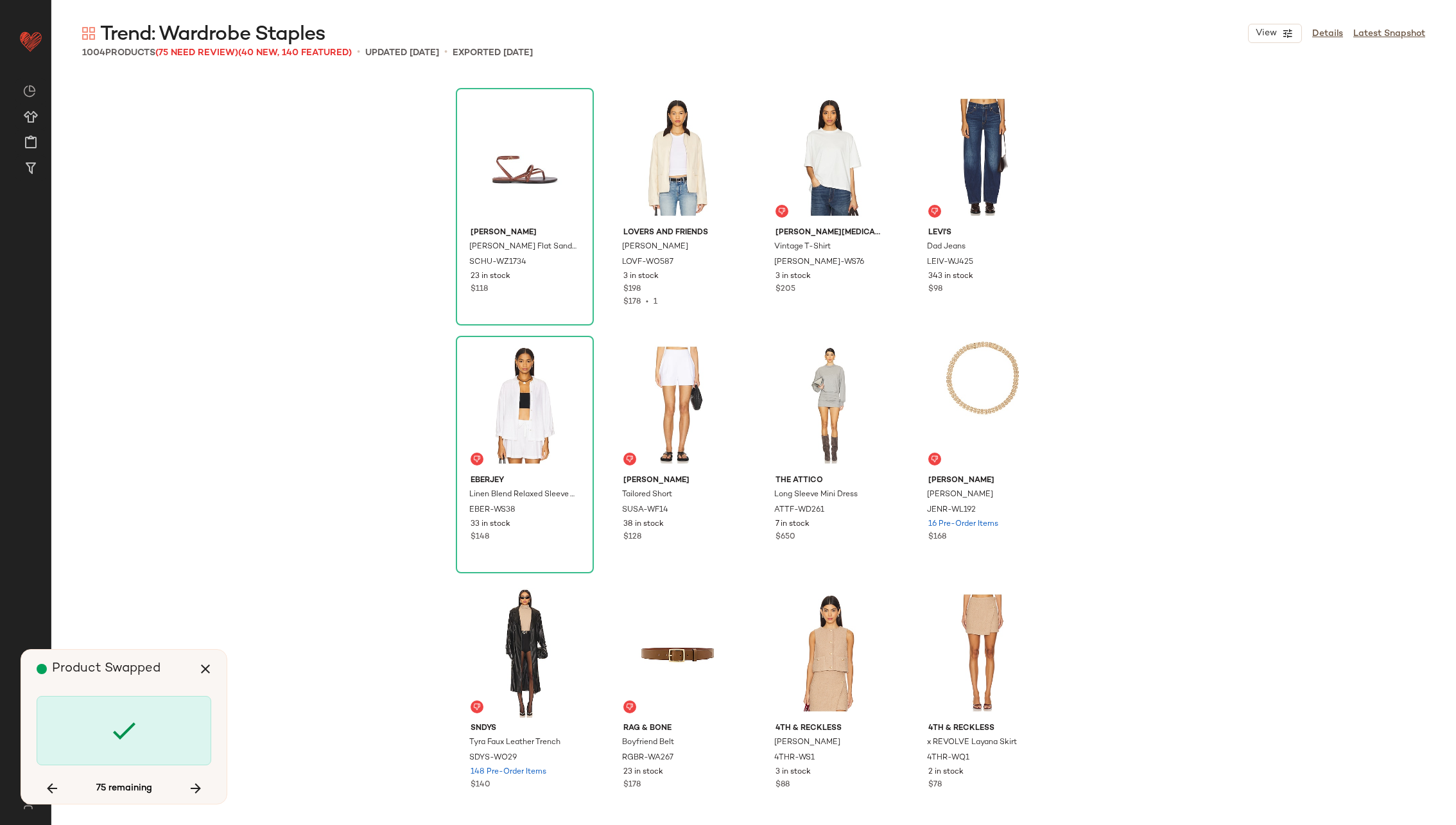
scroll to position [31958, 0]
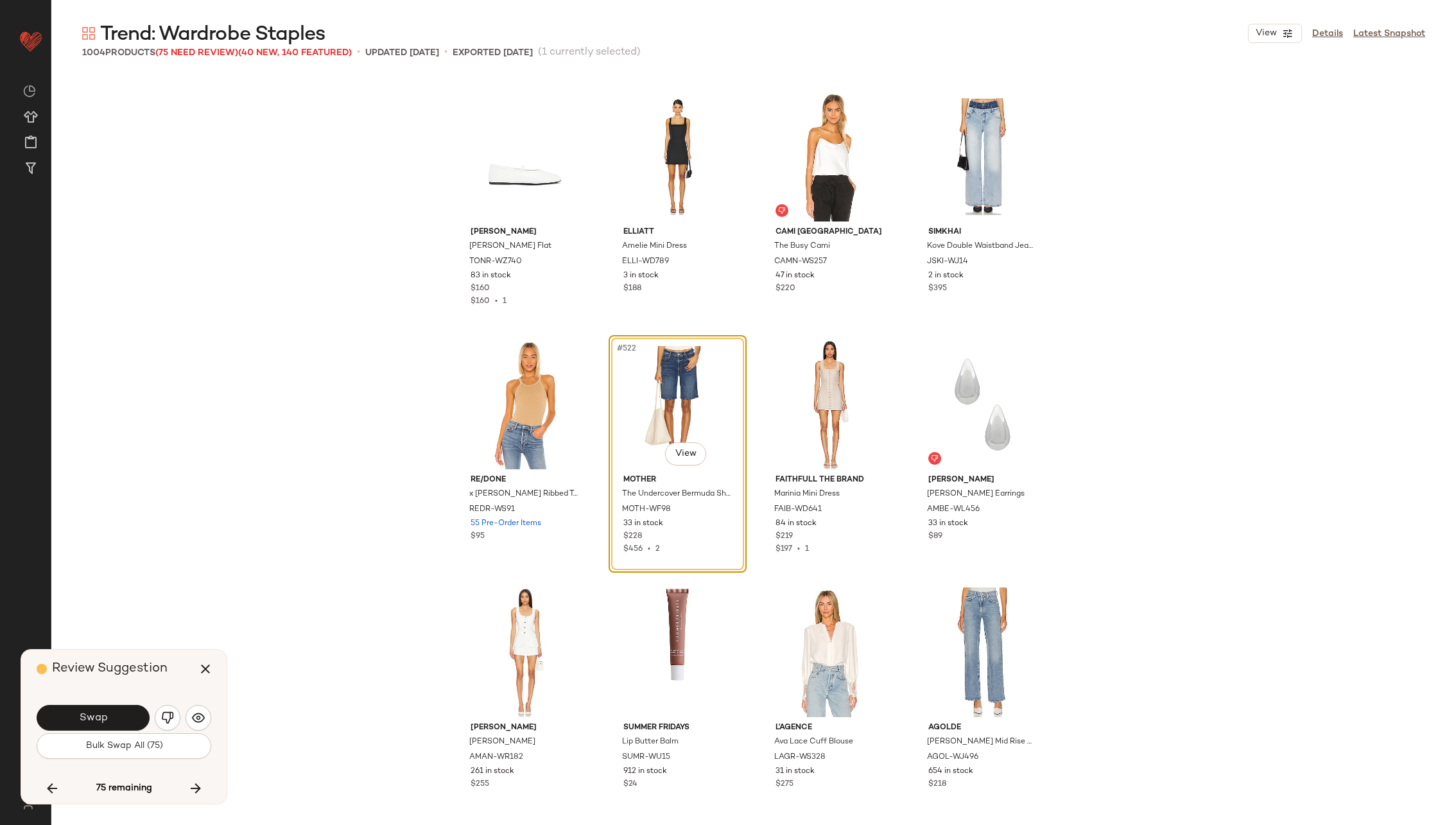
click at [153, 714] on div "Swap" at bounding box center [124, 718] width 174 height 31
click at [165, 715] on img "button" at bounding box center [167, 718] width 13 height 13
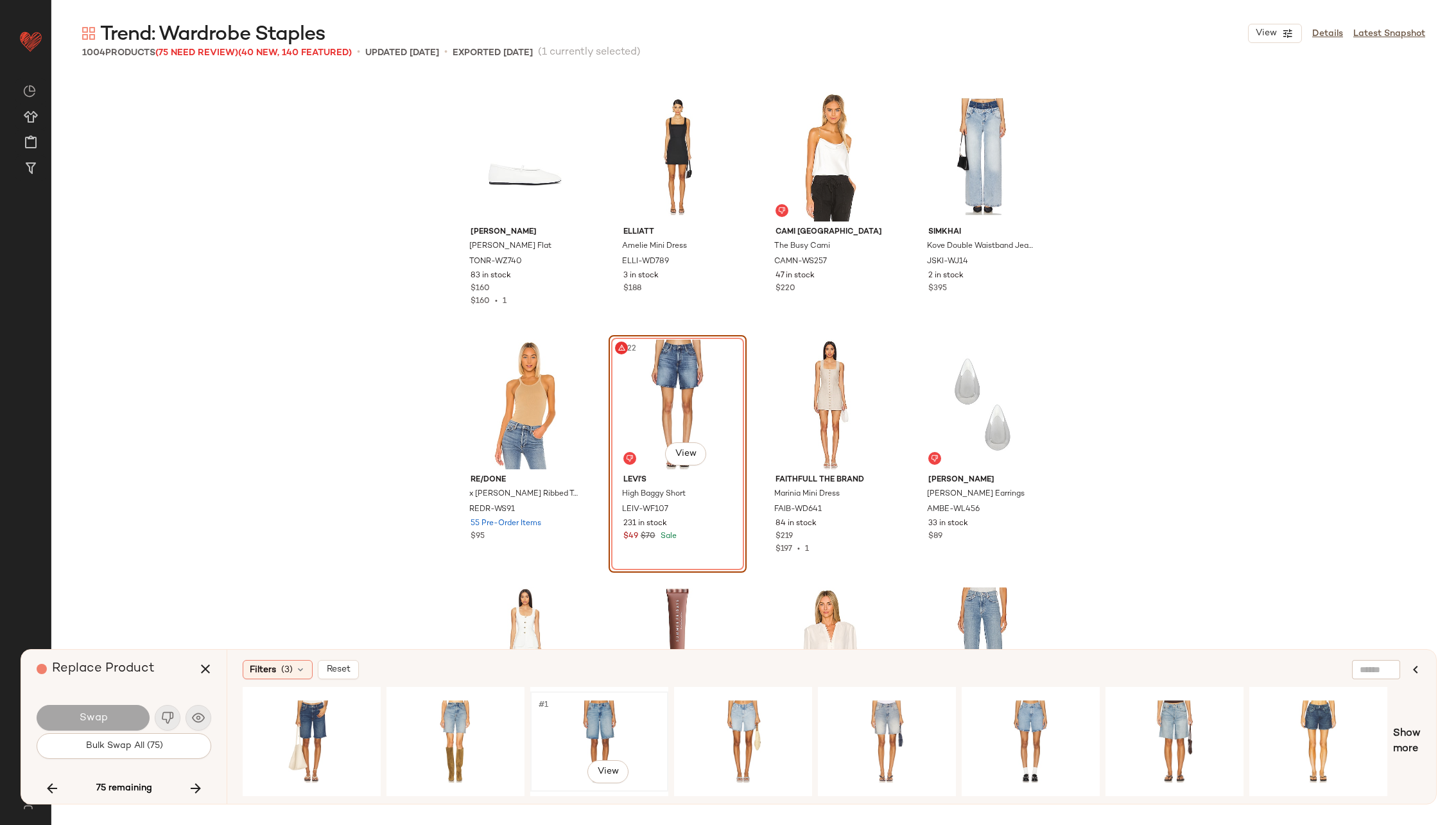
click at [568, 724] on div "#1 View" at bounding box center [598, 741] width 129 height 91
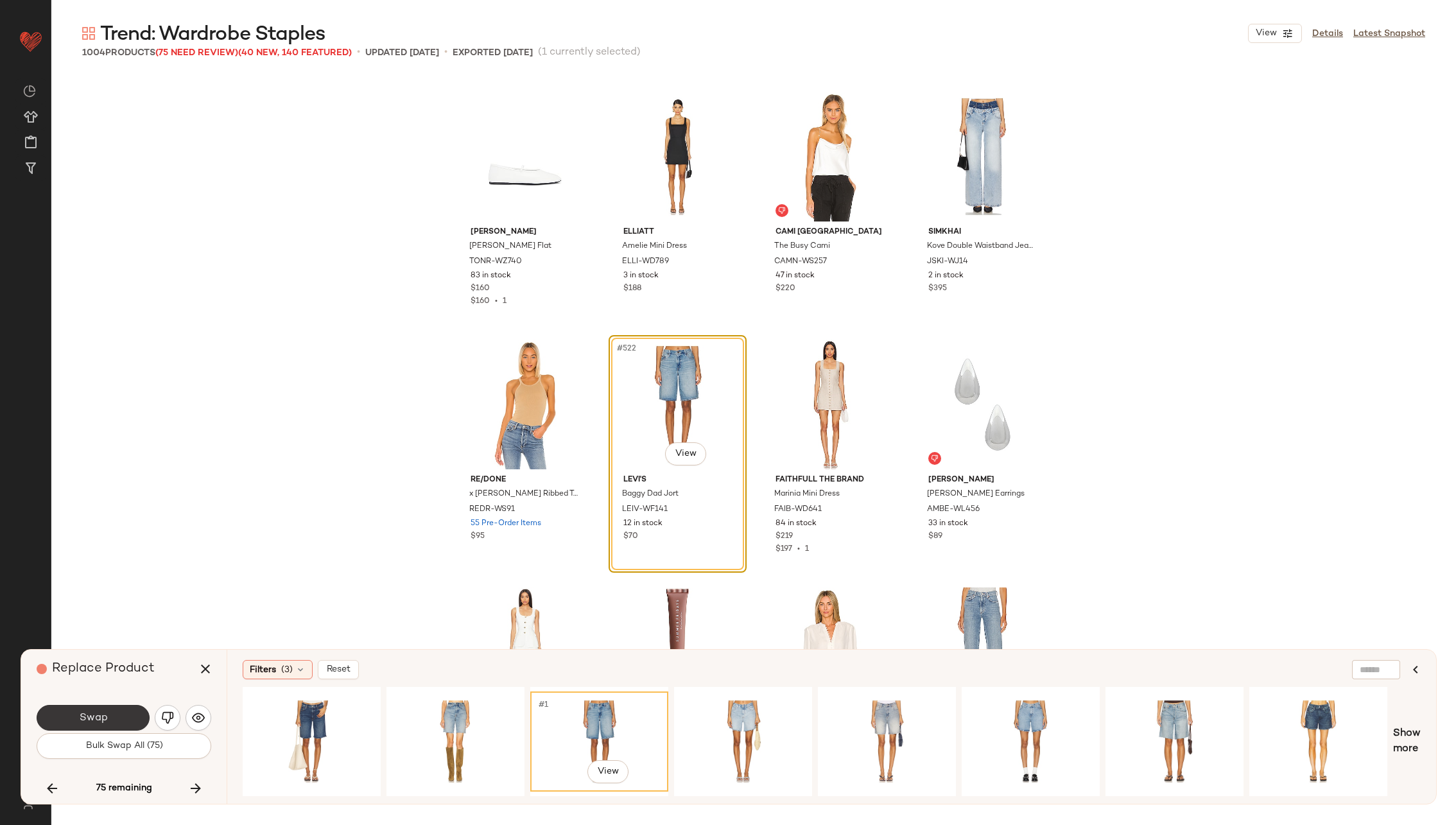
click at [124, 717] on button "Swap" at bounding box center [93, 718] width 113 height 25
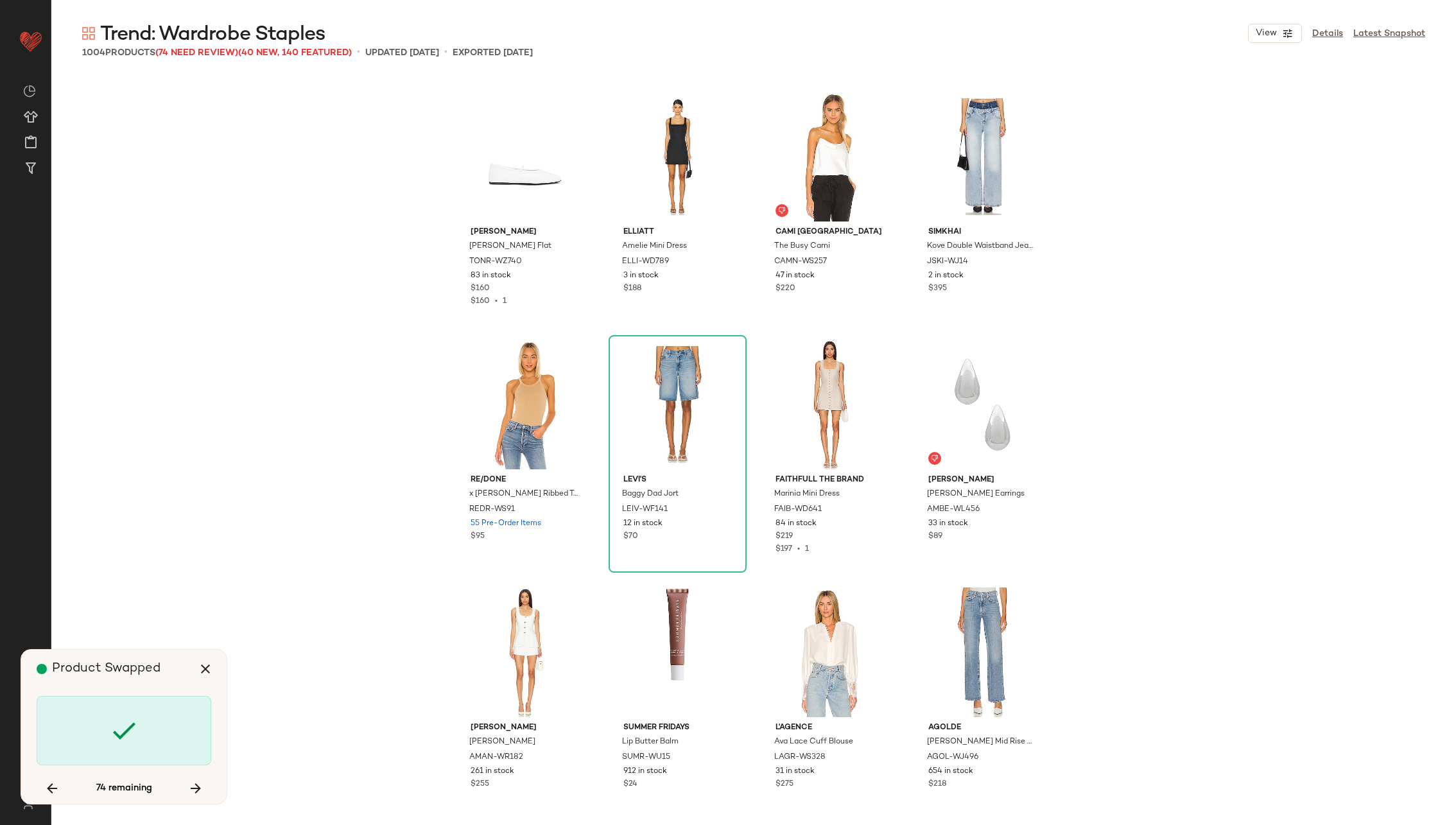
scroll to position [32949, 0]
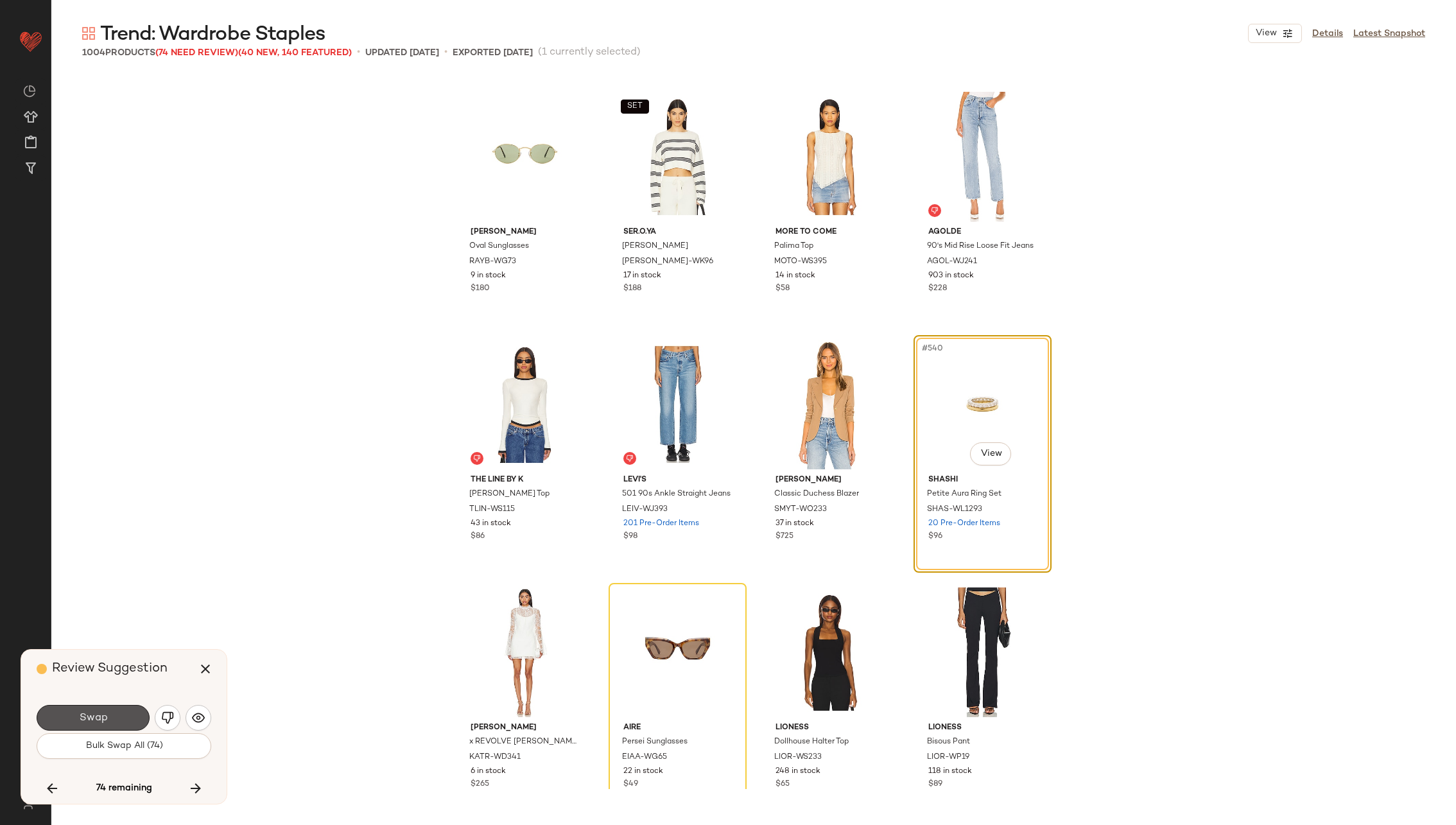
click at [124, 717] on button "Swap" at bounding box center [93, 718] width 113 height 25
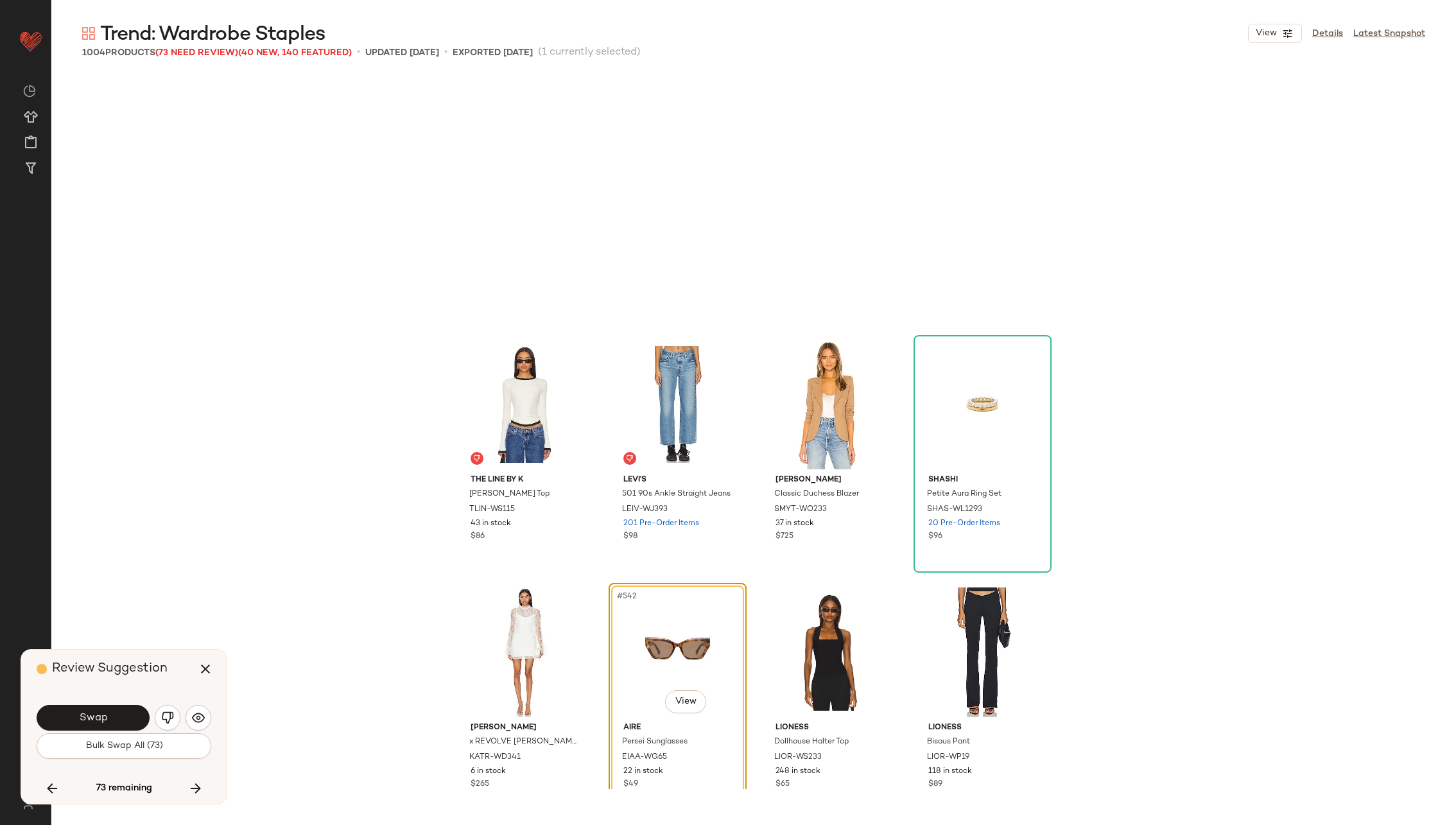
scroll to position [33196, 0]
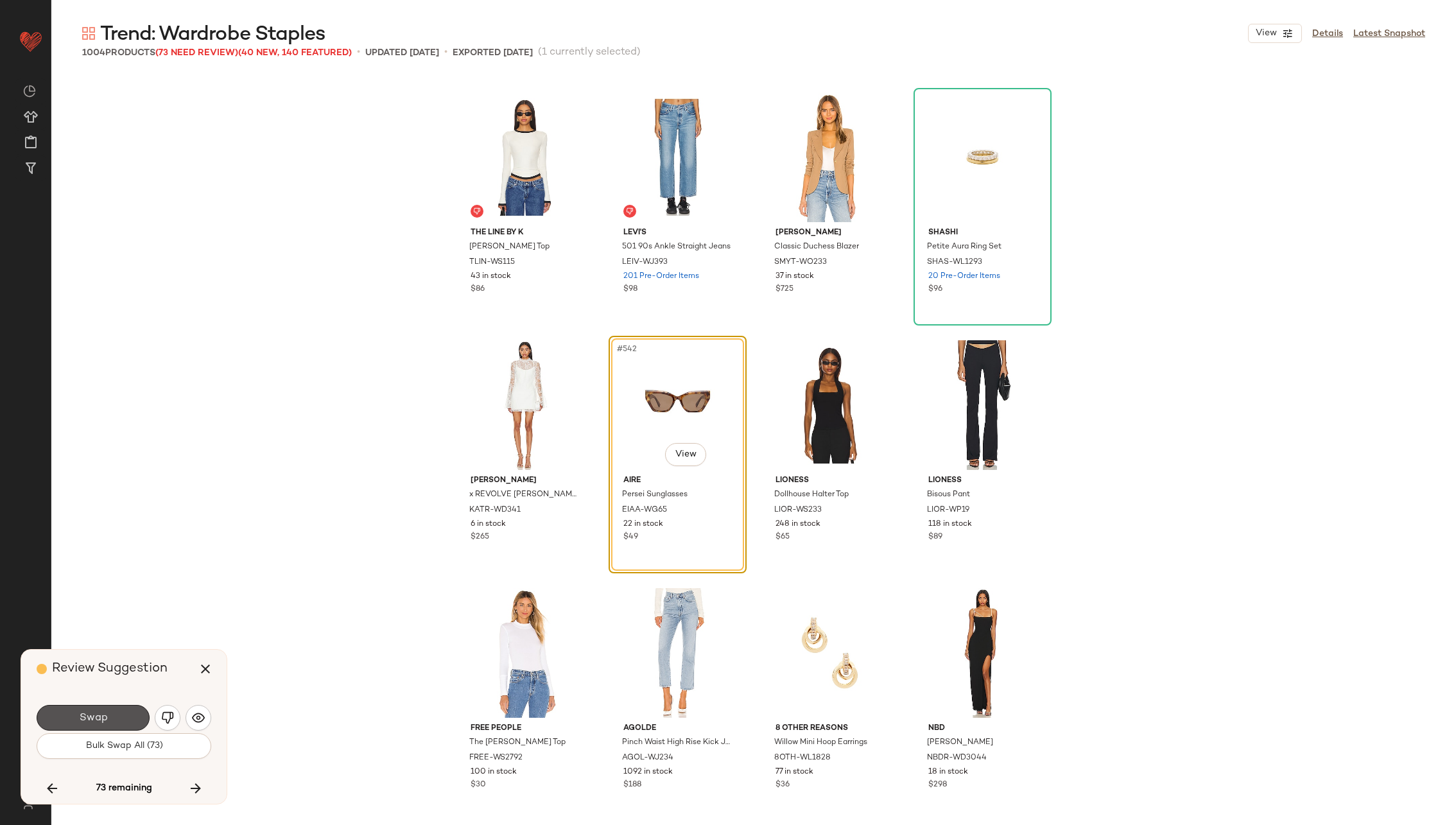
click at [124, 717] on button "Swap" at bounding box center [93, 718] width 113 height 25
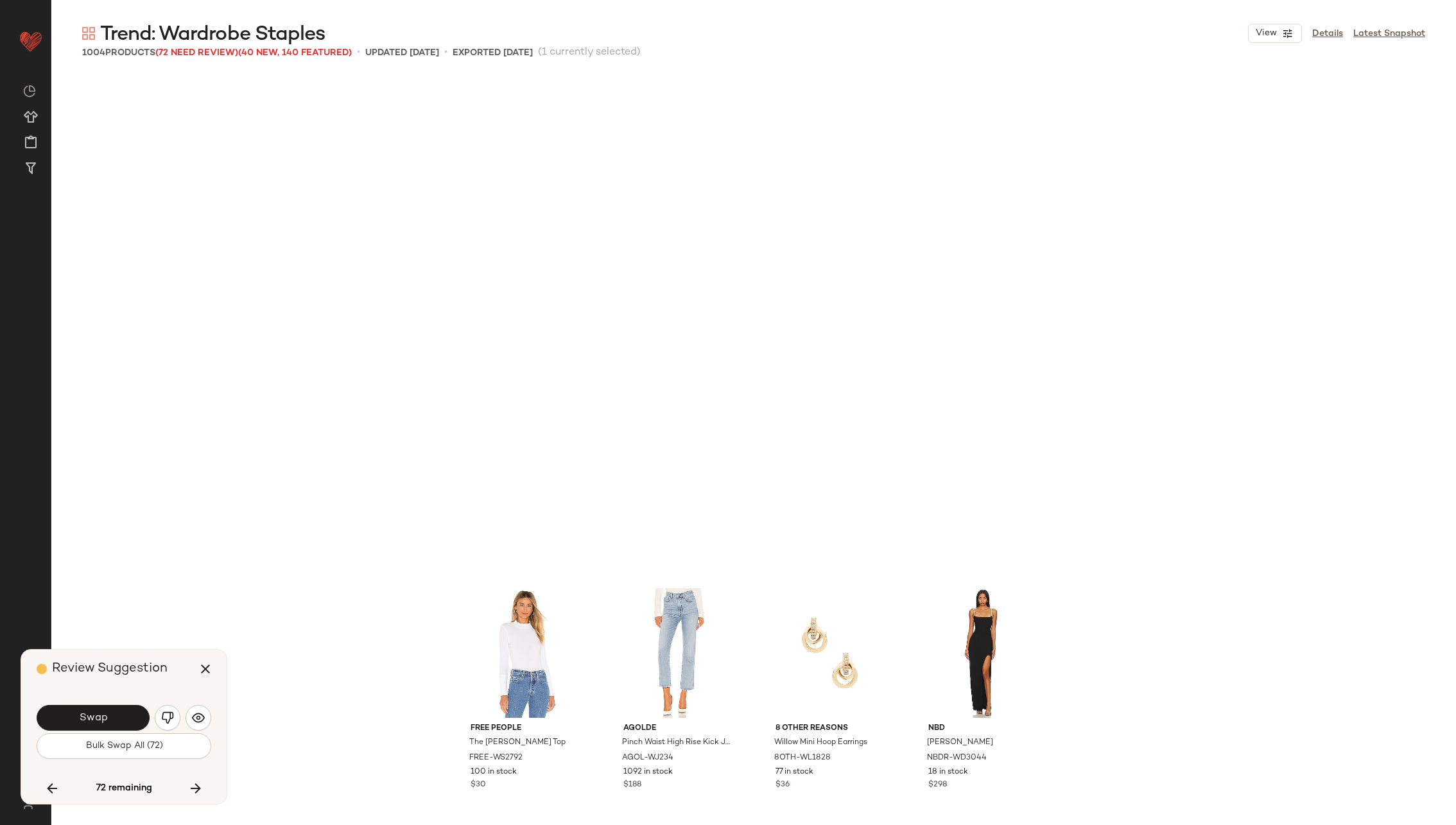
scroll to position [33692, 0]
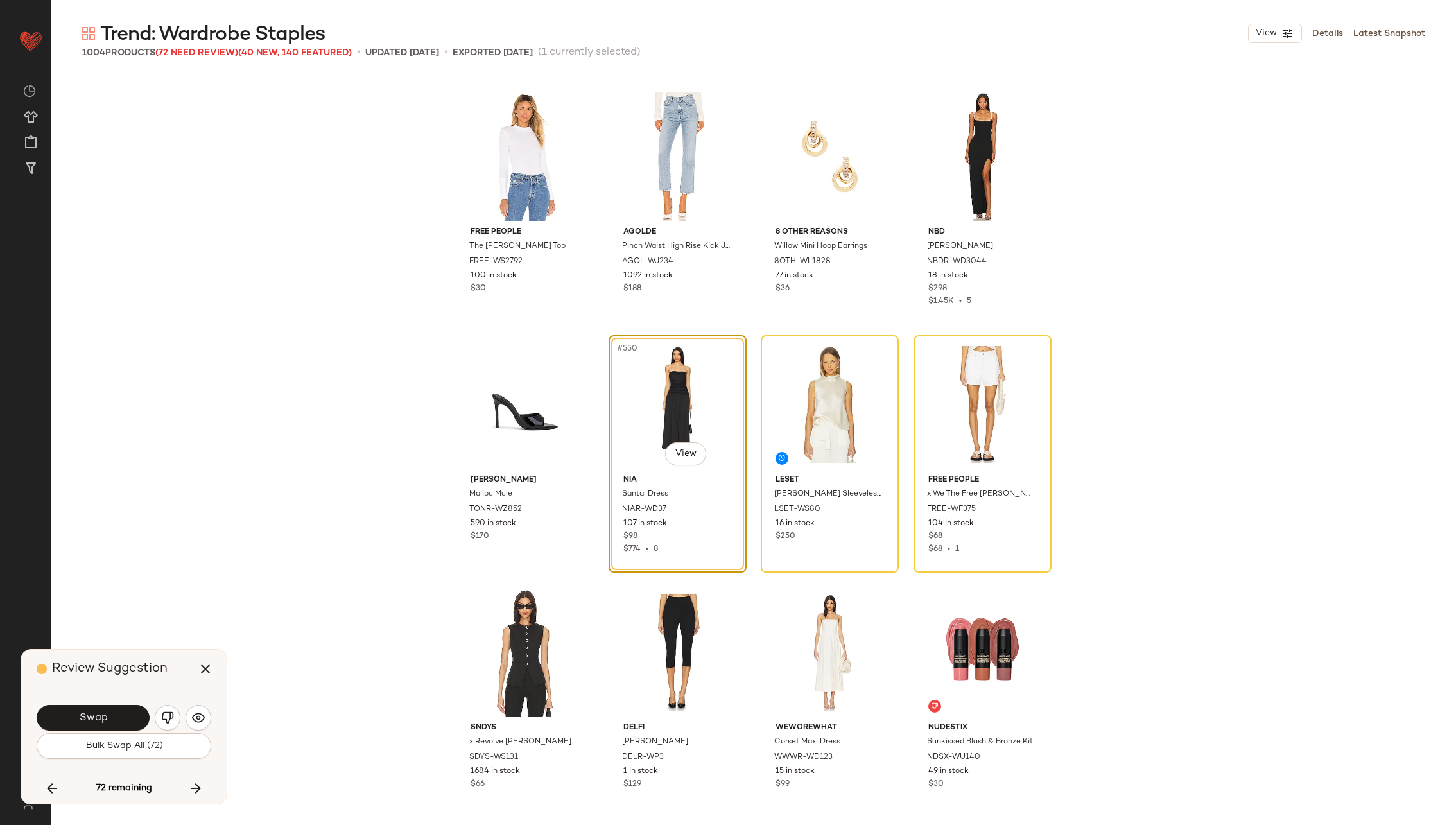
click at [124, 717] on button "Swap" at bounding box center [93, 718] width 113 height 25
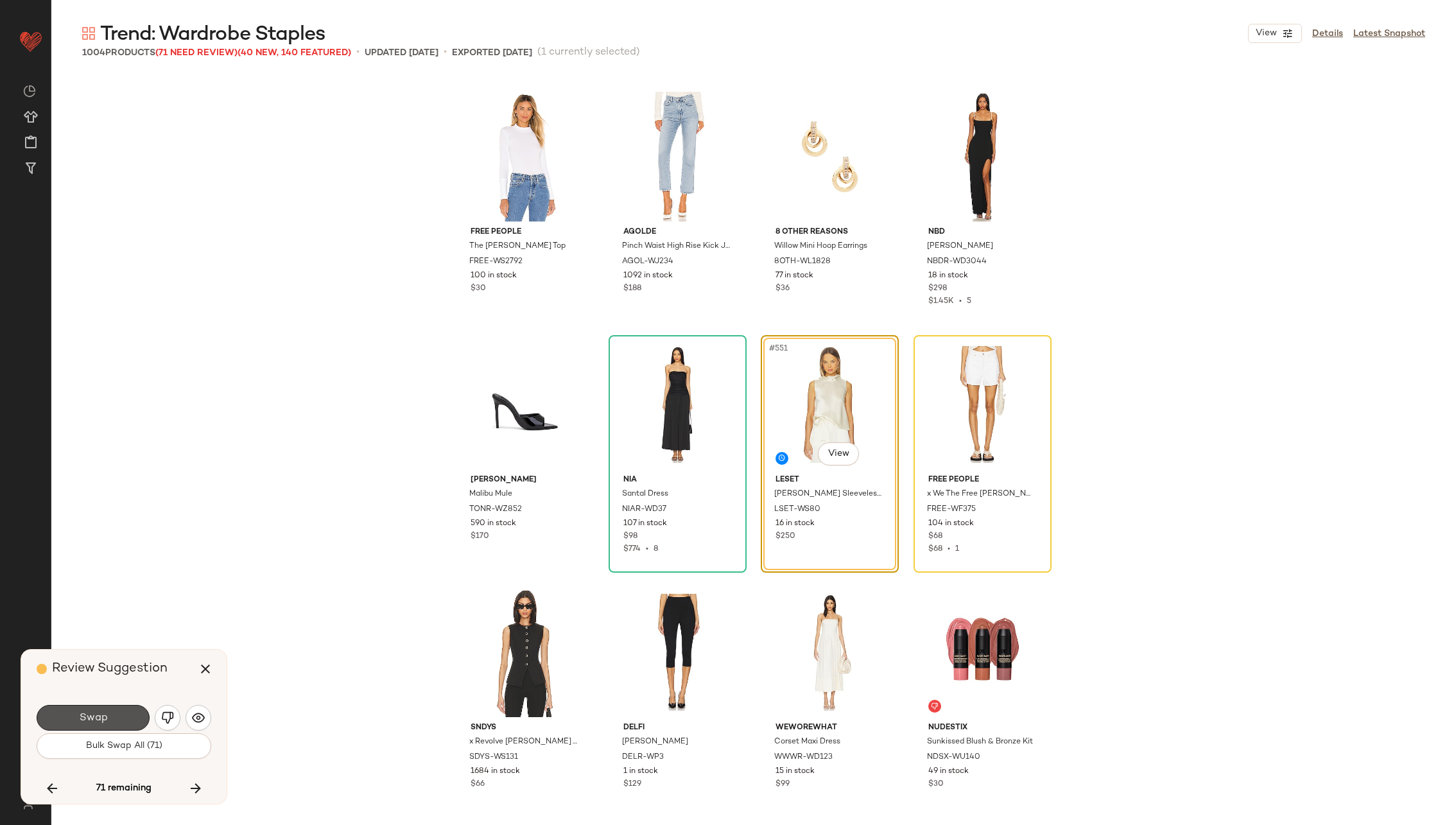
click at [124, 717] on button "Swap" at bounding box center [93, 718] width 113 height 25
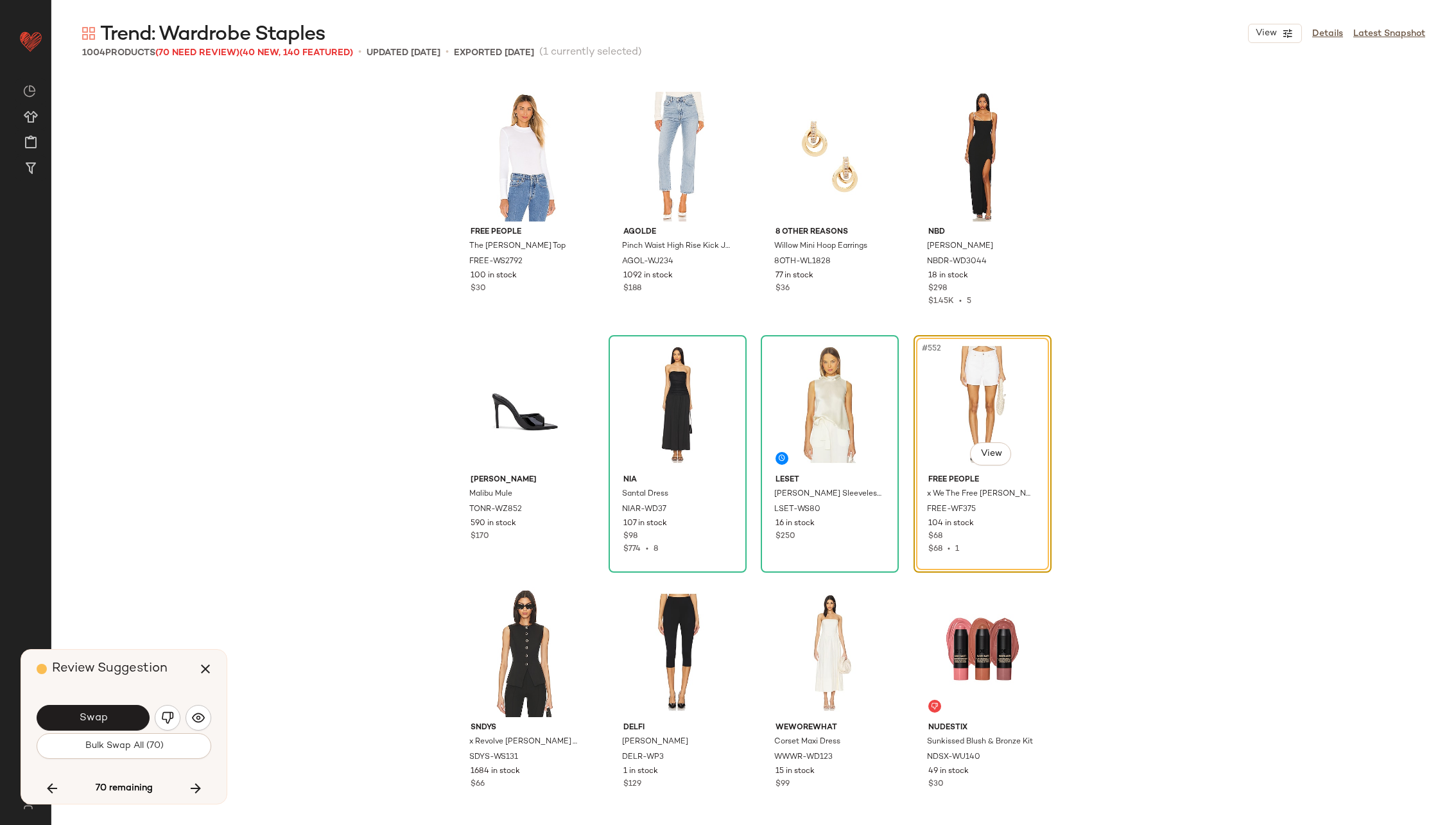
click at [124, 717] on button "Swap" at bounding box center [93, 718] width 113 height 25
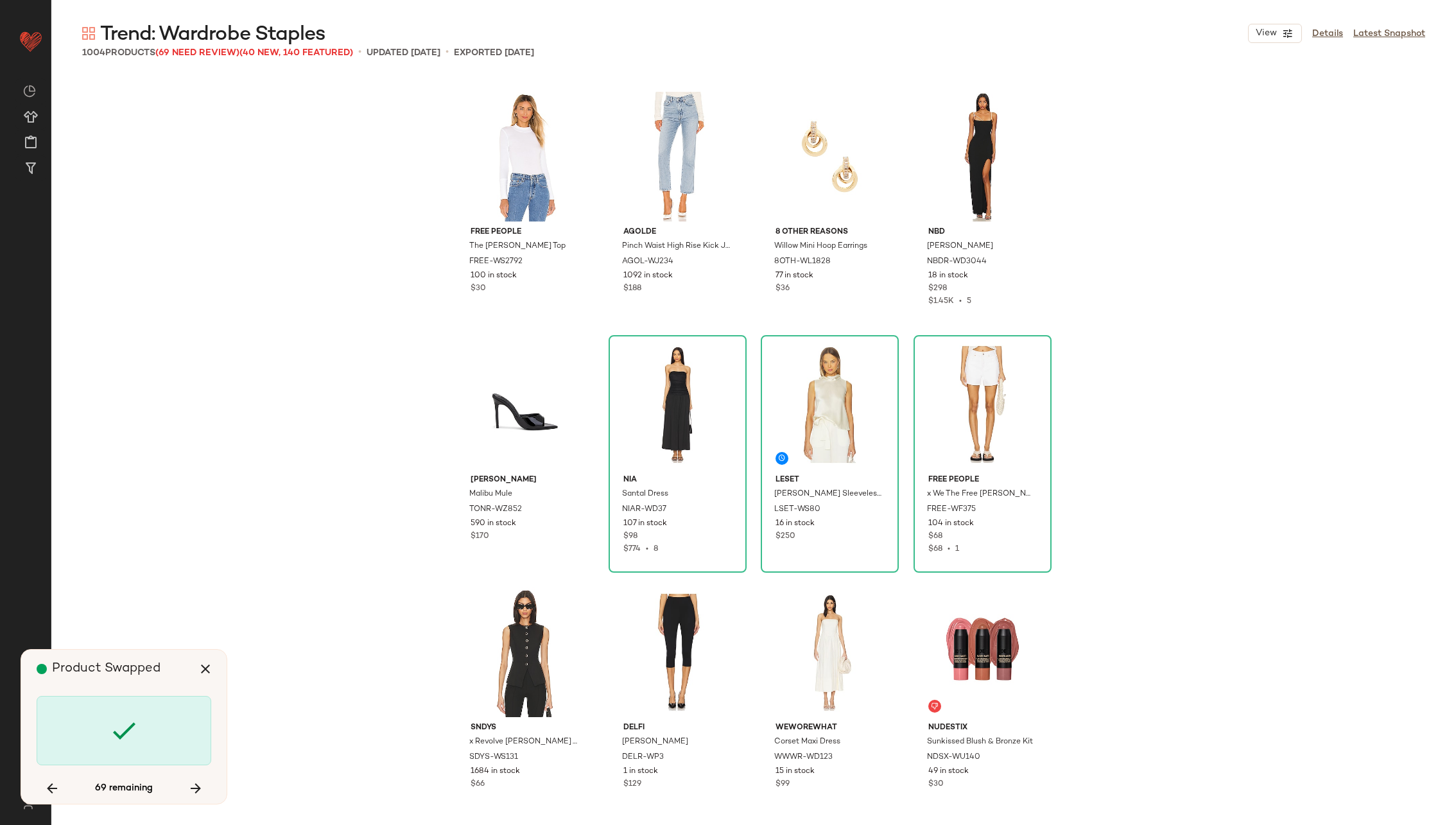
scroll to position [34188, 0]
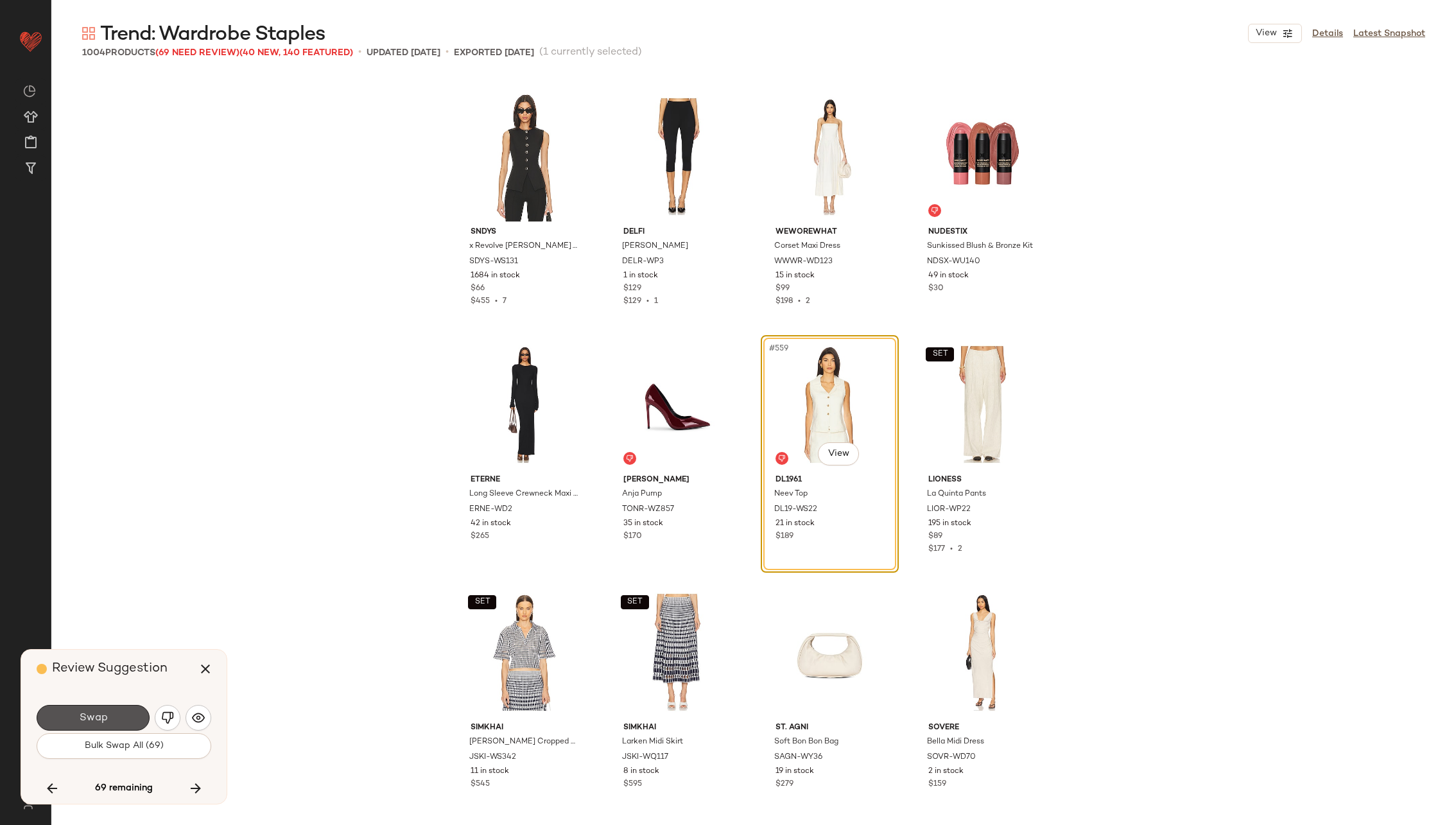
click at [124, 717] on button "Swap" at bounding box center [93, 718] width 113 height 25
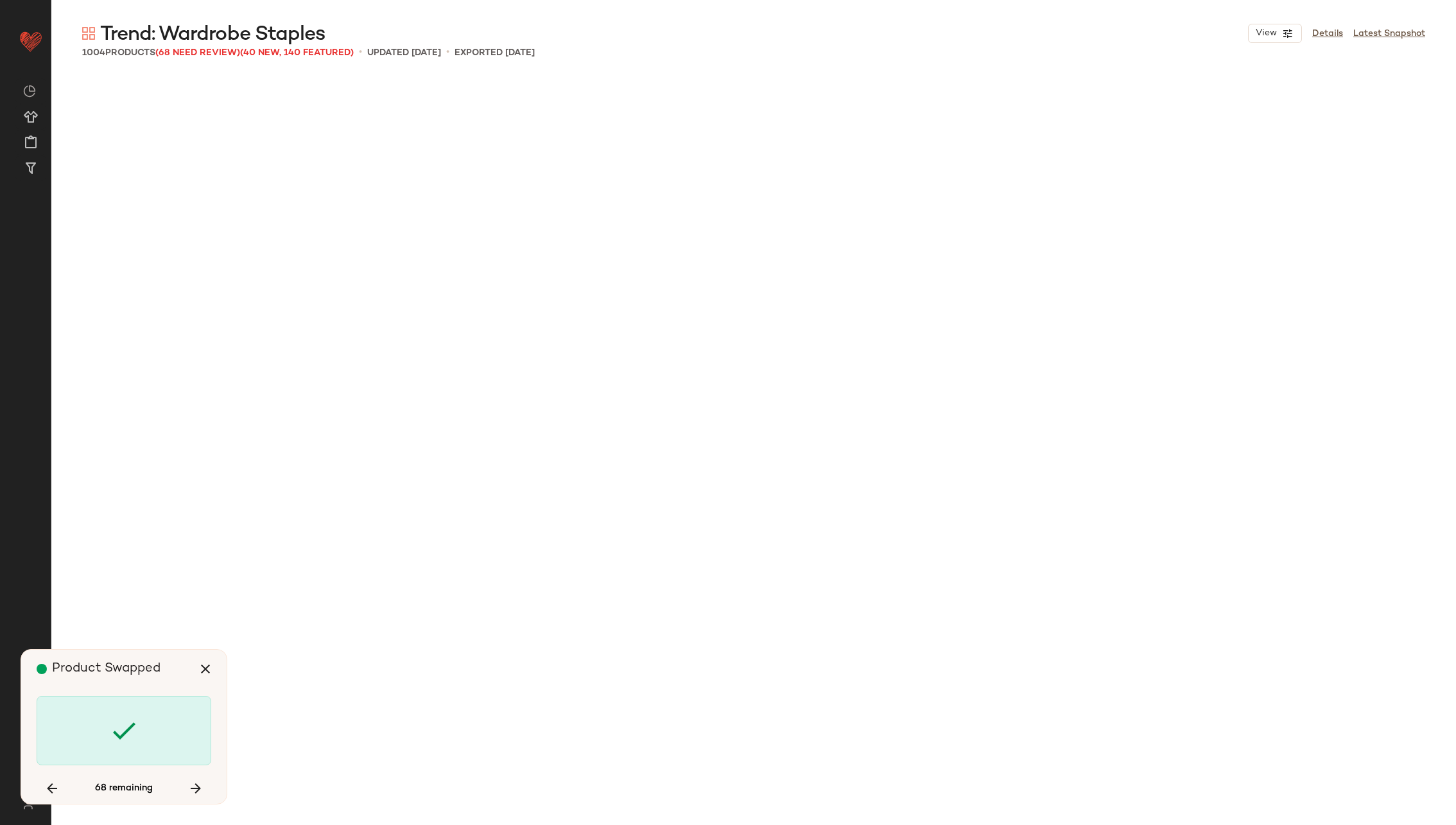
scroll to position [35179, 0]
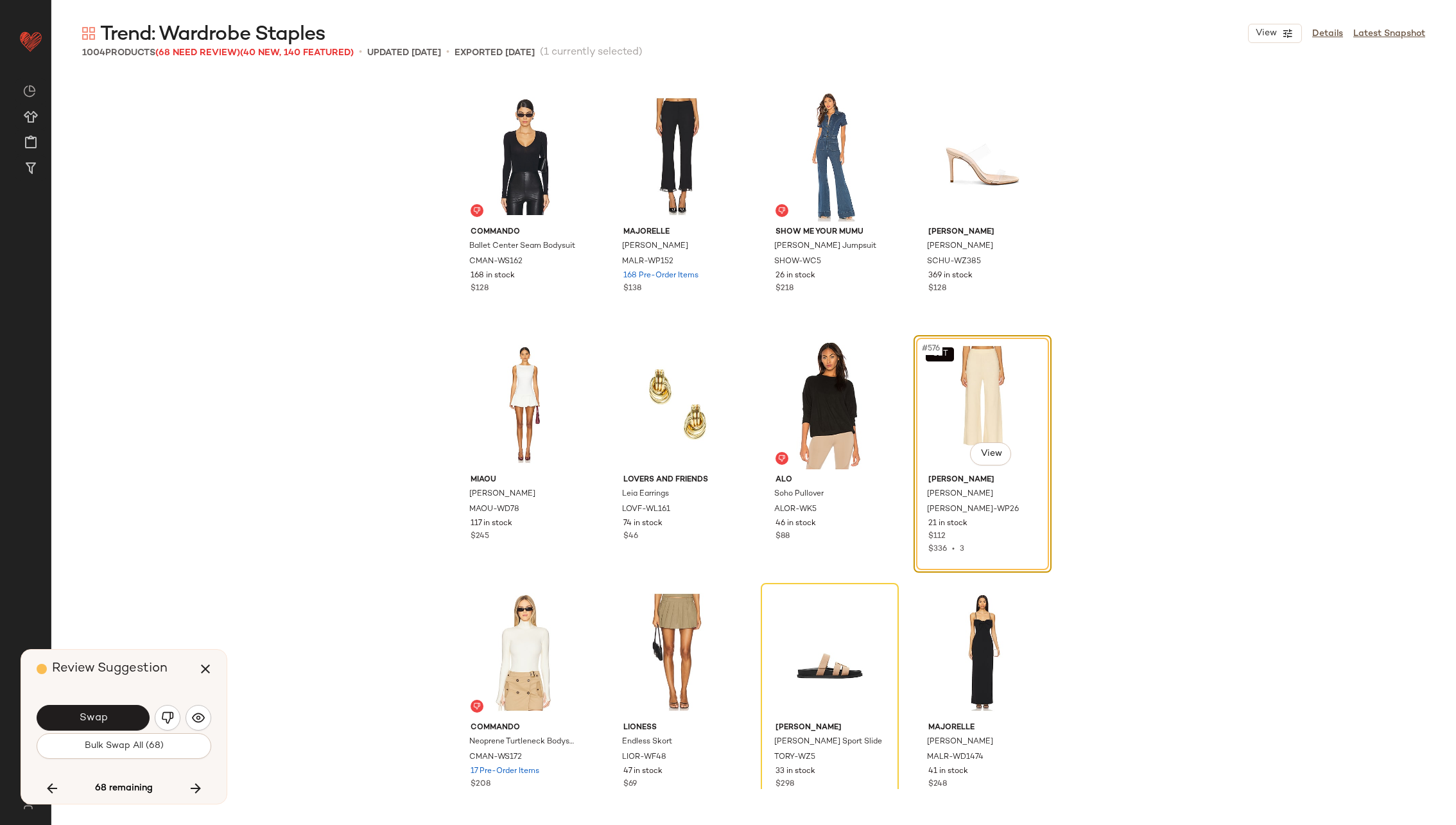
click at [124, 717] on button "Swap" at bounding box center [93, 718] width 113 height 25
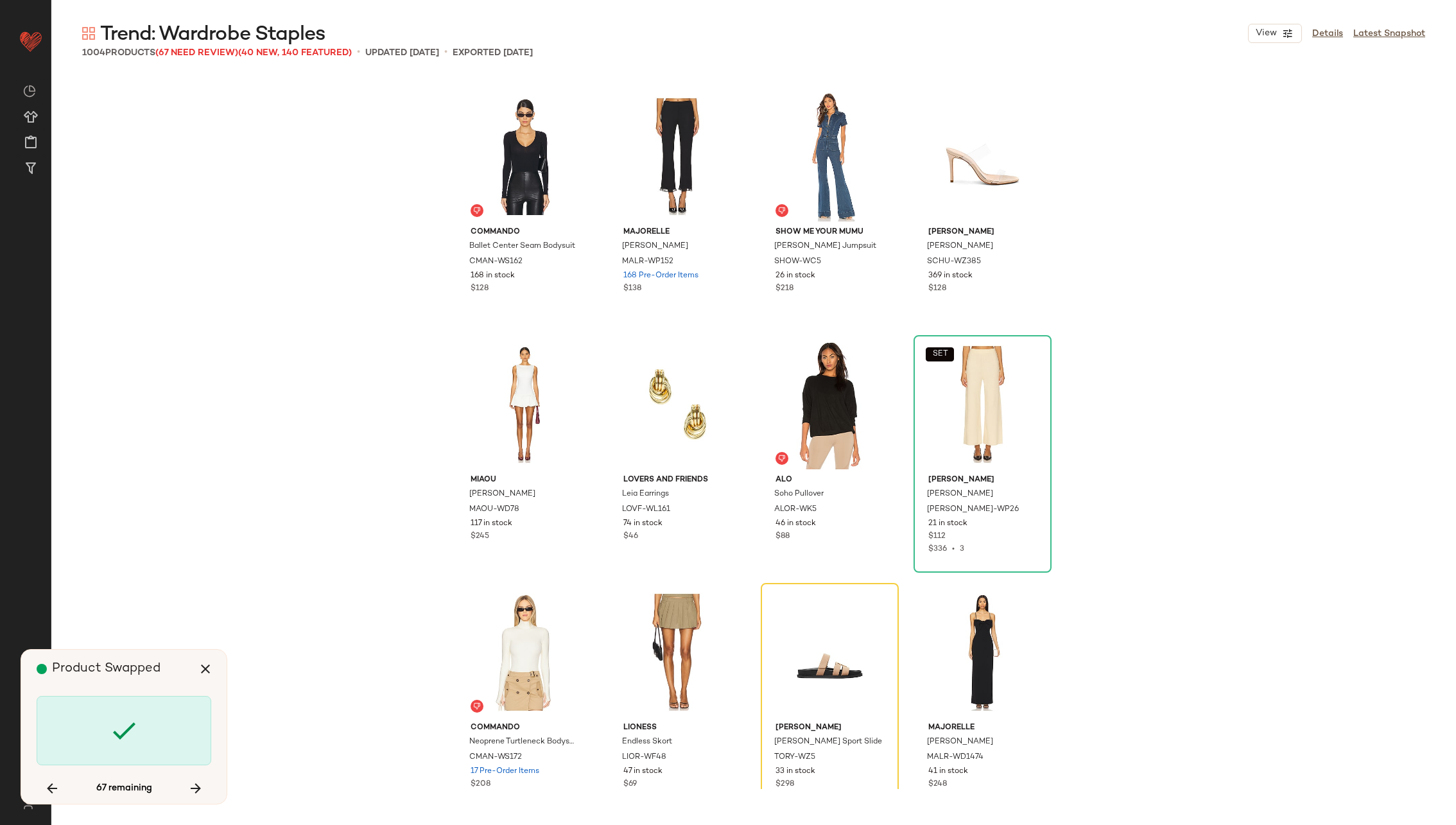
scroll to position [35425, 0]
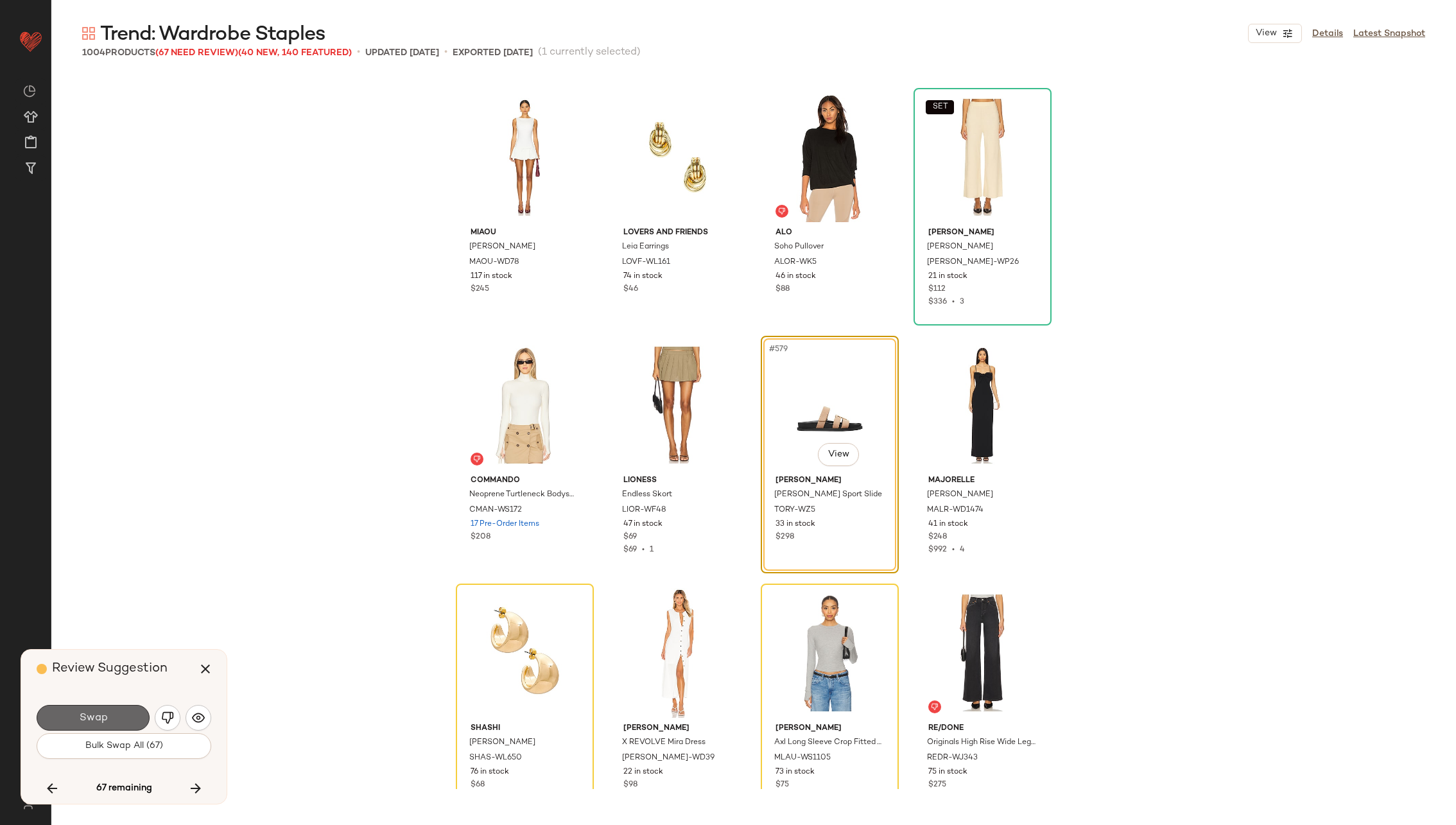
click at [125, 718] on button "Swap" at bounding box center [93, 718] width 113 height 25
click at [196, 785] on icon "button" at bounding box center [195, 788] width 15 height 15
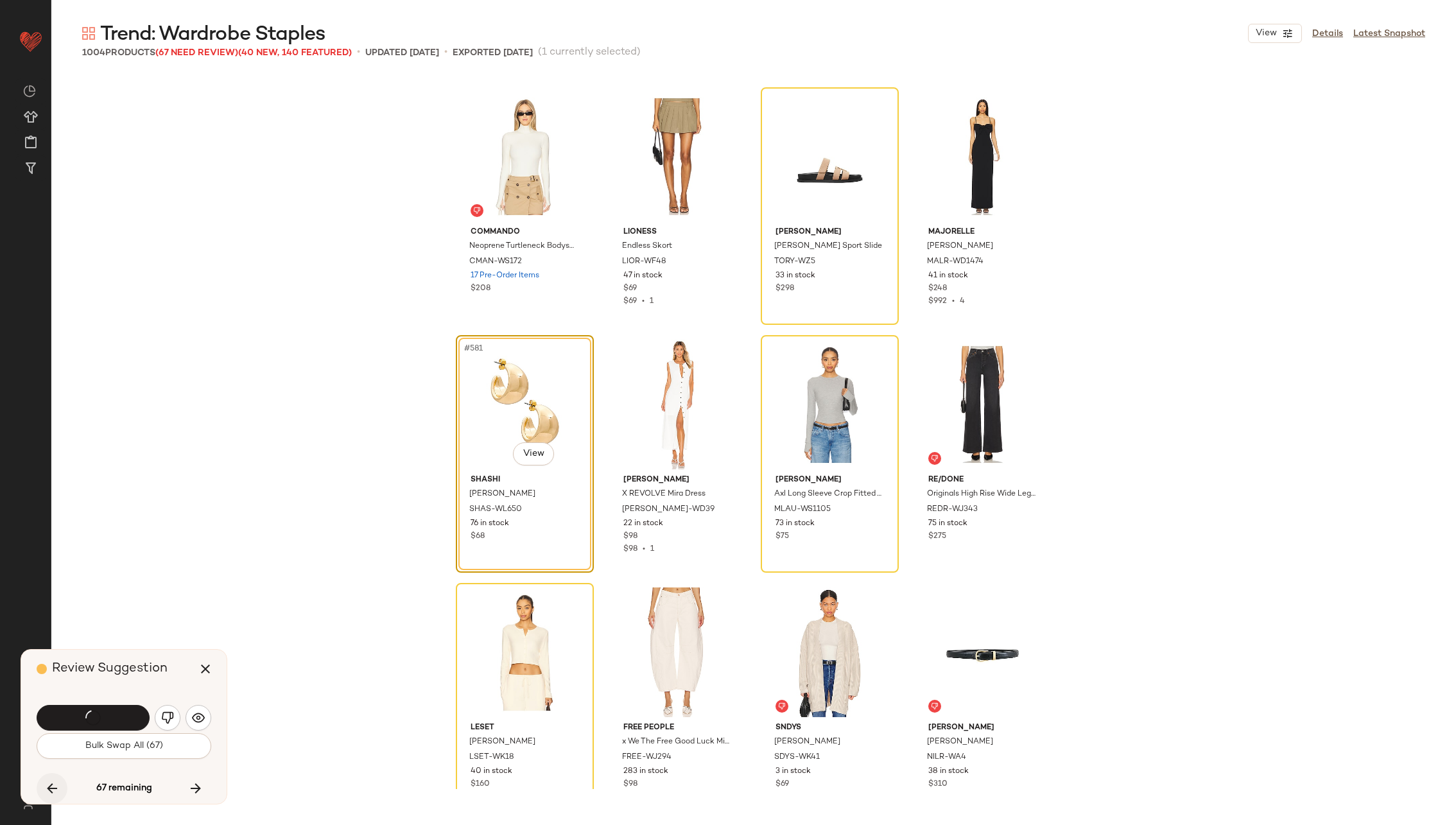
click at [43, 778] on button "button" at bounding box center [52, 788] width 31 height 31
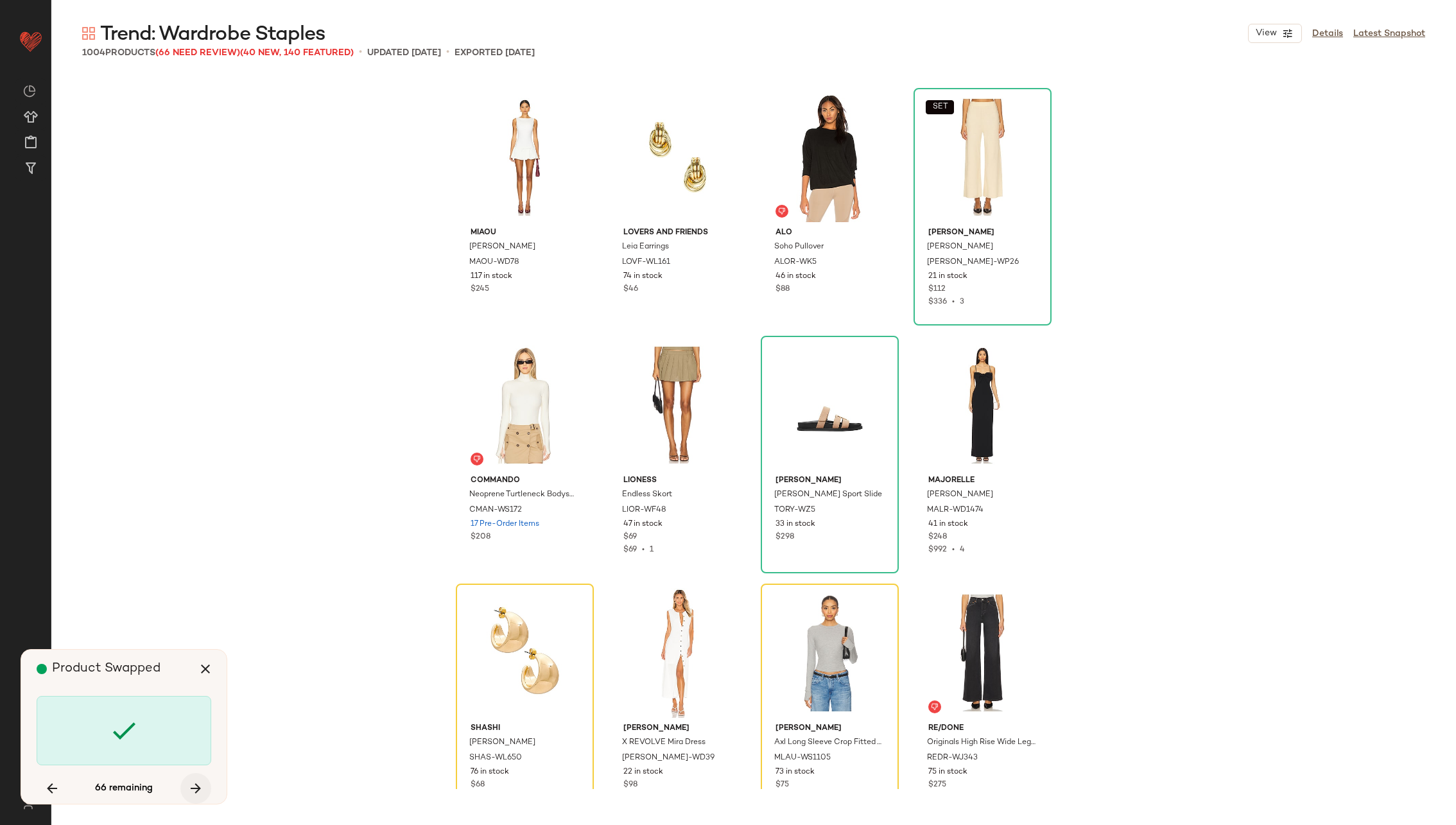
scroll to position [35674, 0]
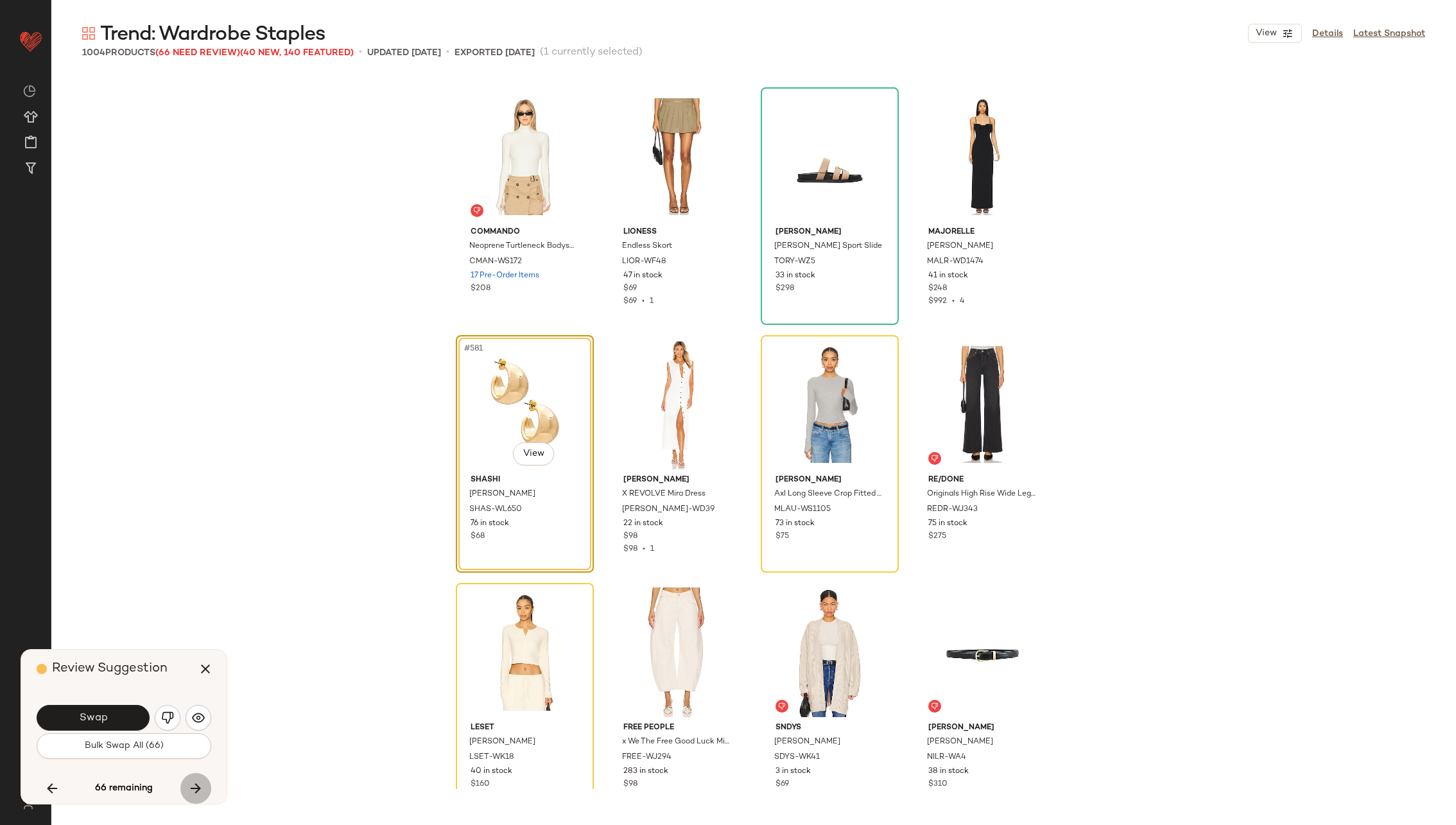
click at [192, 783] on icon "button" at bounding box center [195, 788] width 15 height 15
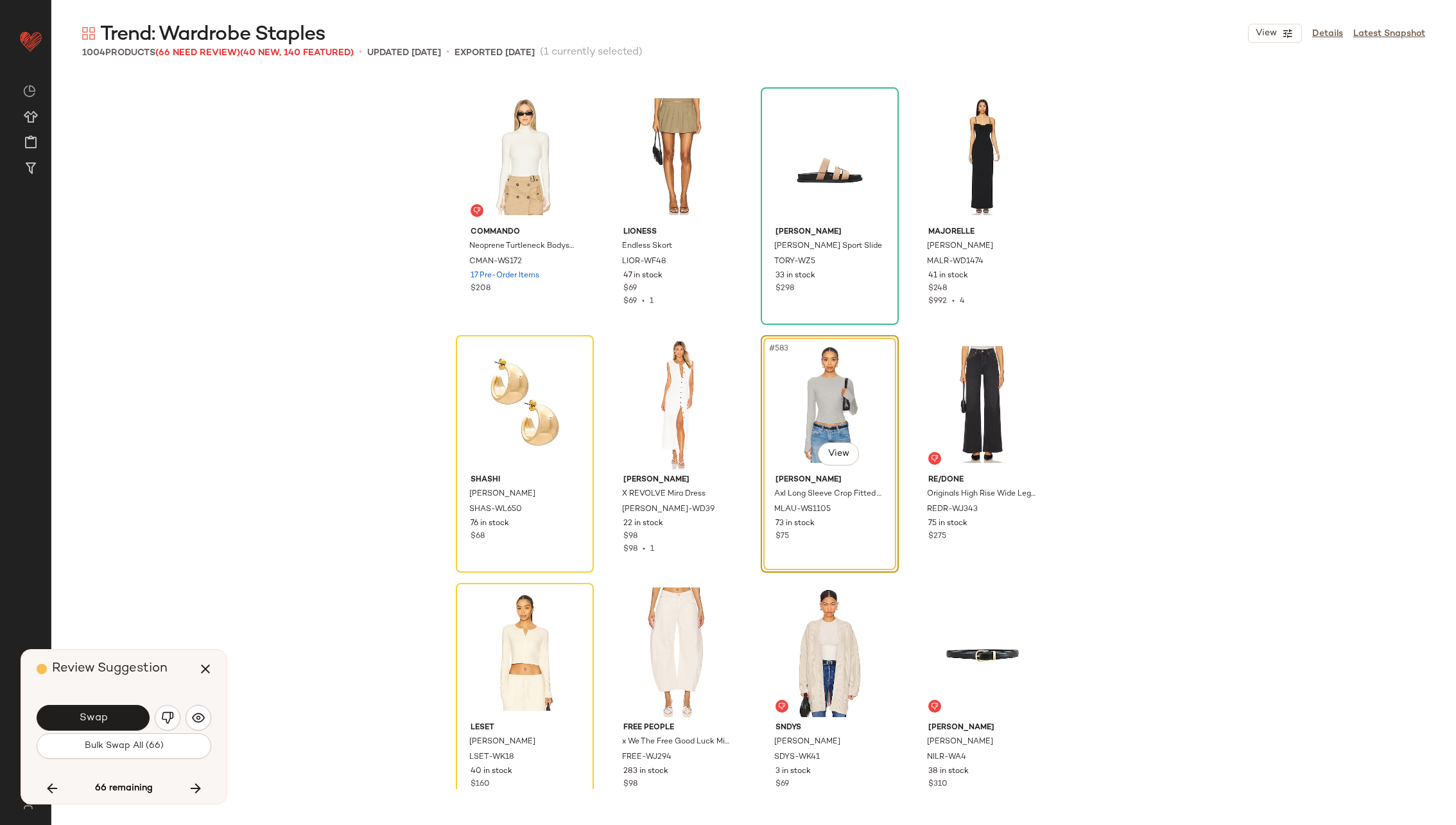
click at [35, 783] on div "Review Suggestion Swap Bulk Swap All (66) 66 remaining" at bounding box center [124, 727] width 206 height 154
click at [45, 785] on icon "button" at bounding box center [51, 788] width 15 height 15
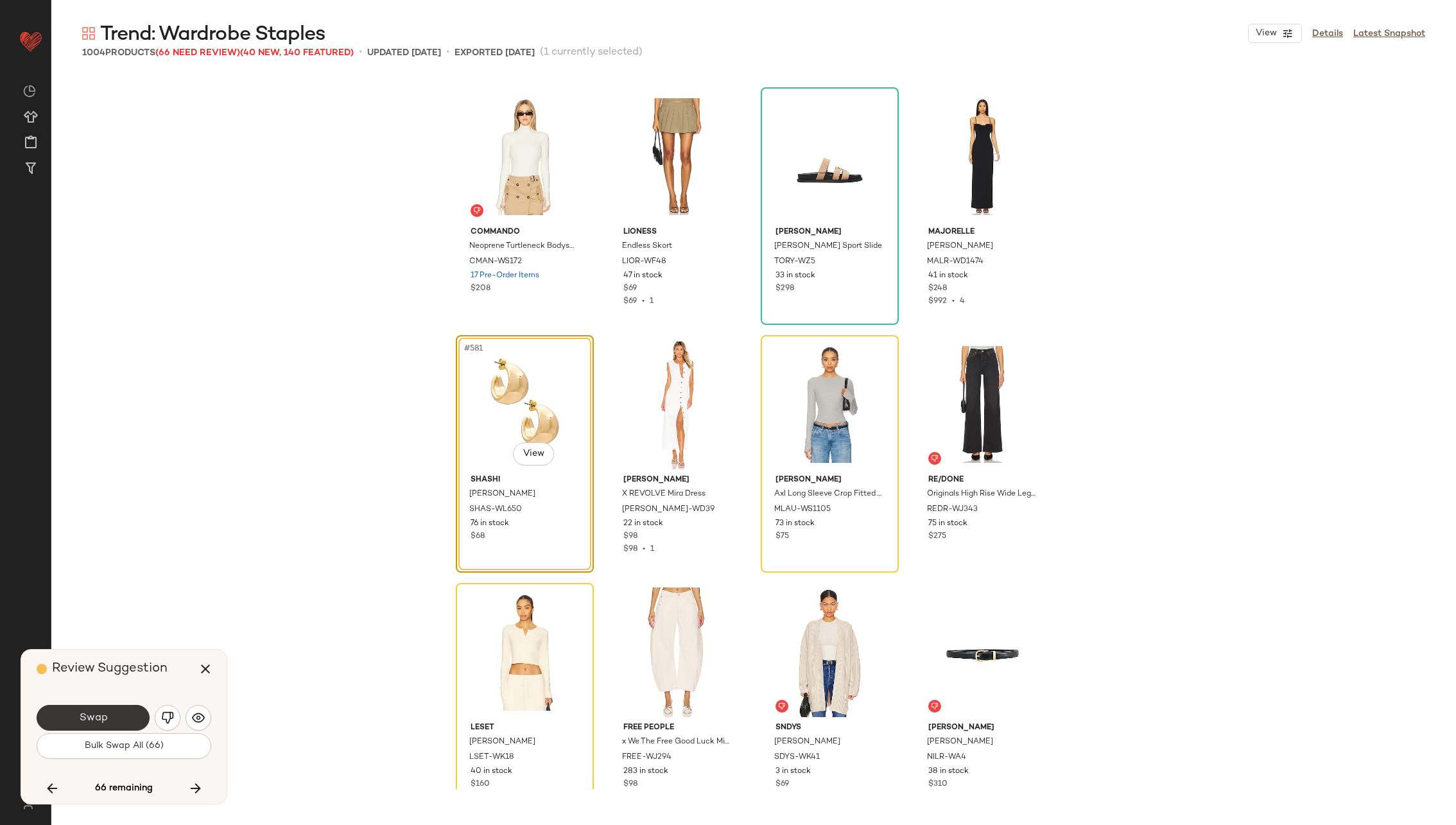
click at [88, 716] on span "Swap" at bounding box center [93, 718] width 29 height 13
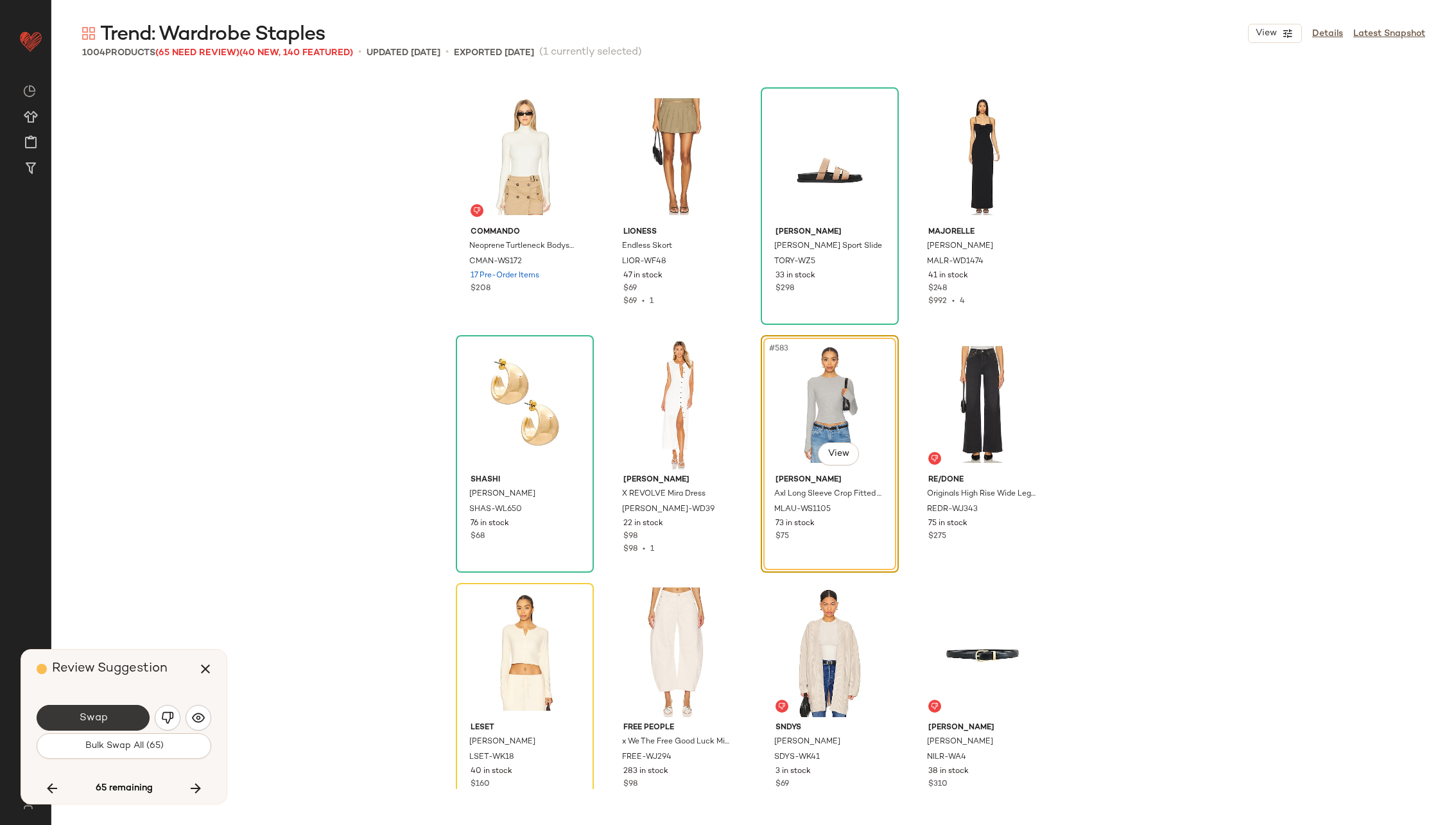
click at [88, 716] on span "Swap" at bounding box center [93, 718] width 29 height 13
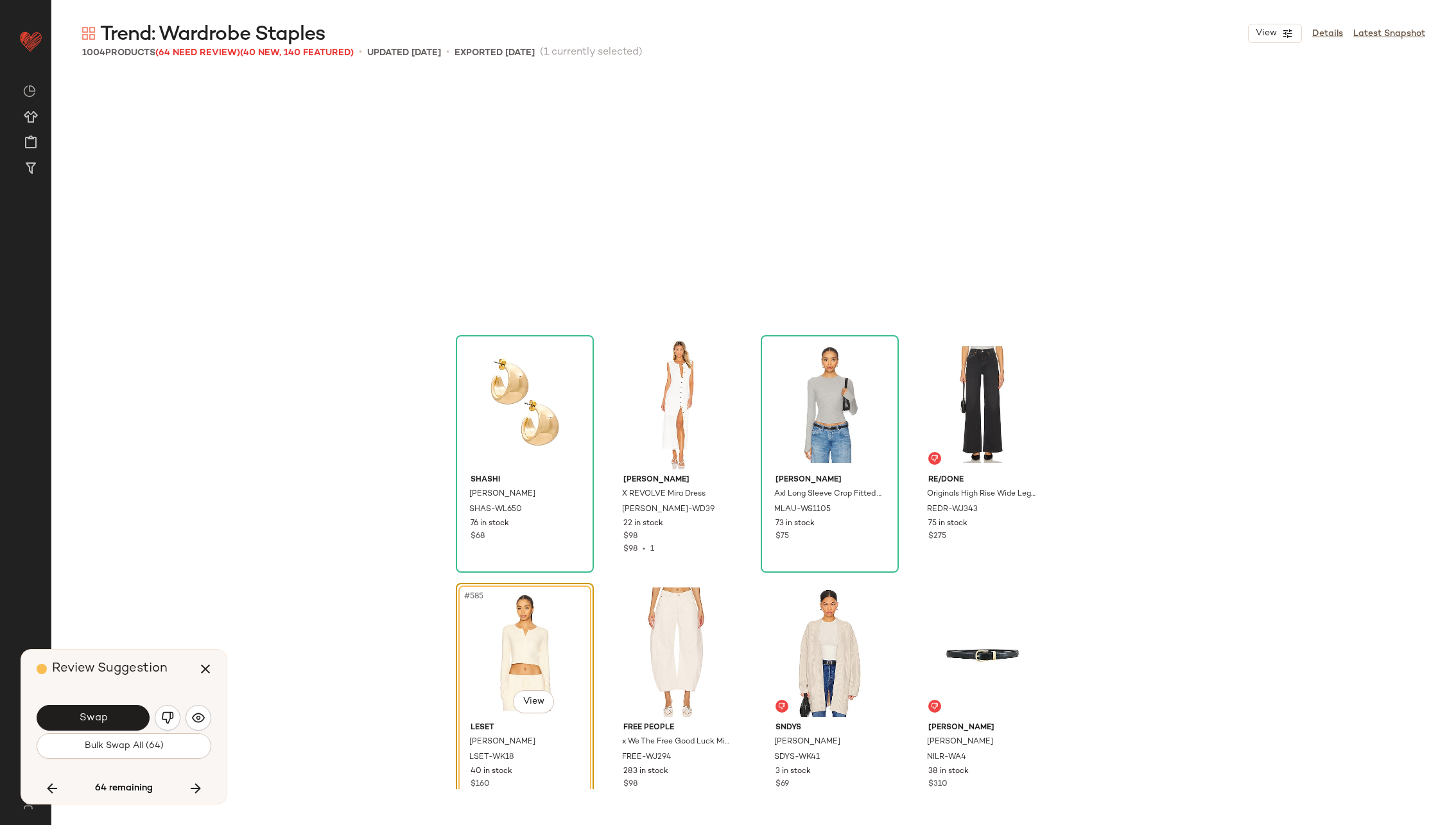
scroll to position [35922, 0]
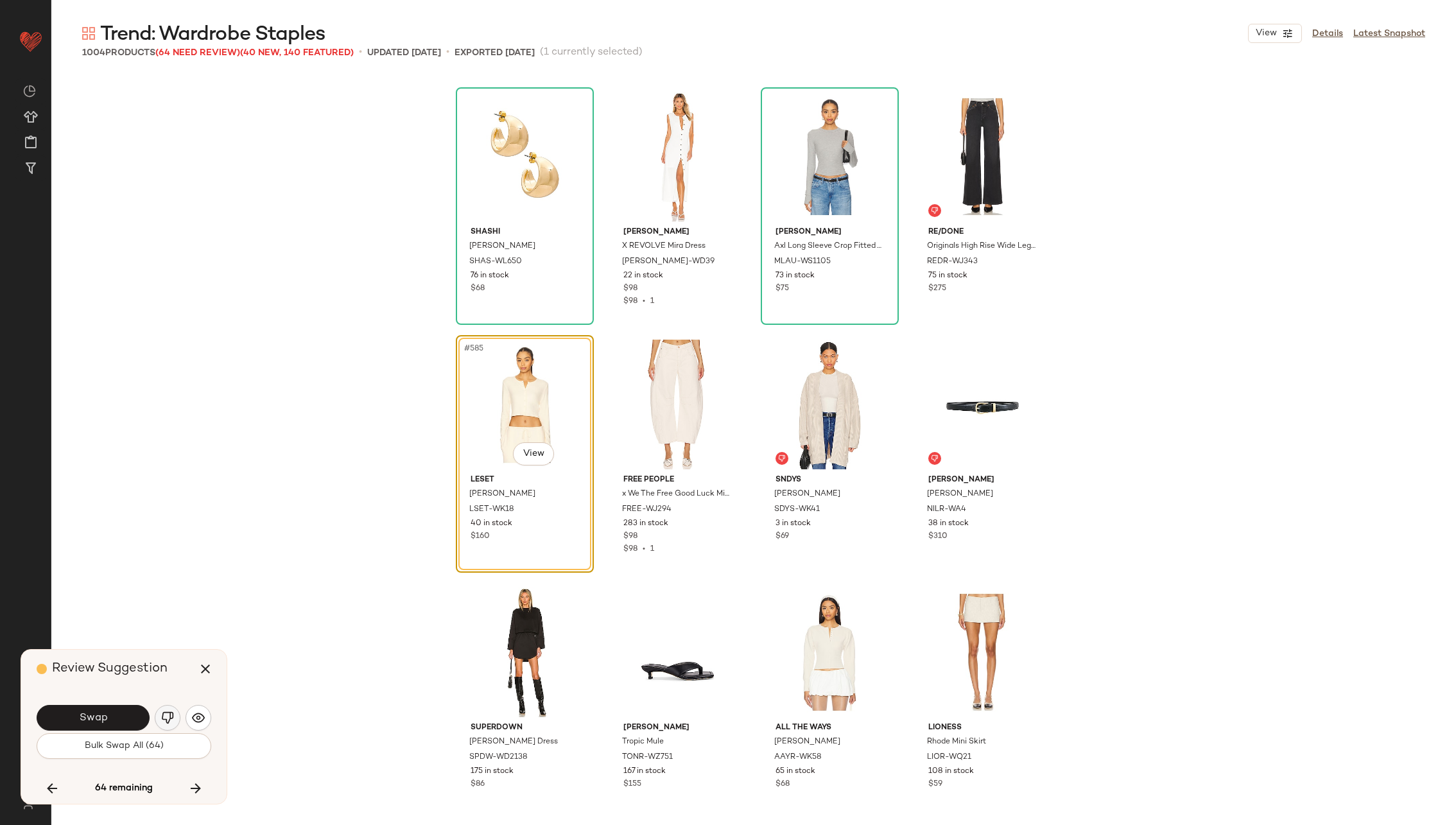
click at [168, 718] on img "button" at bounding box center [167, 718] width 13 height 13
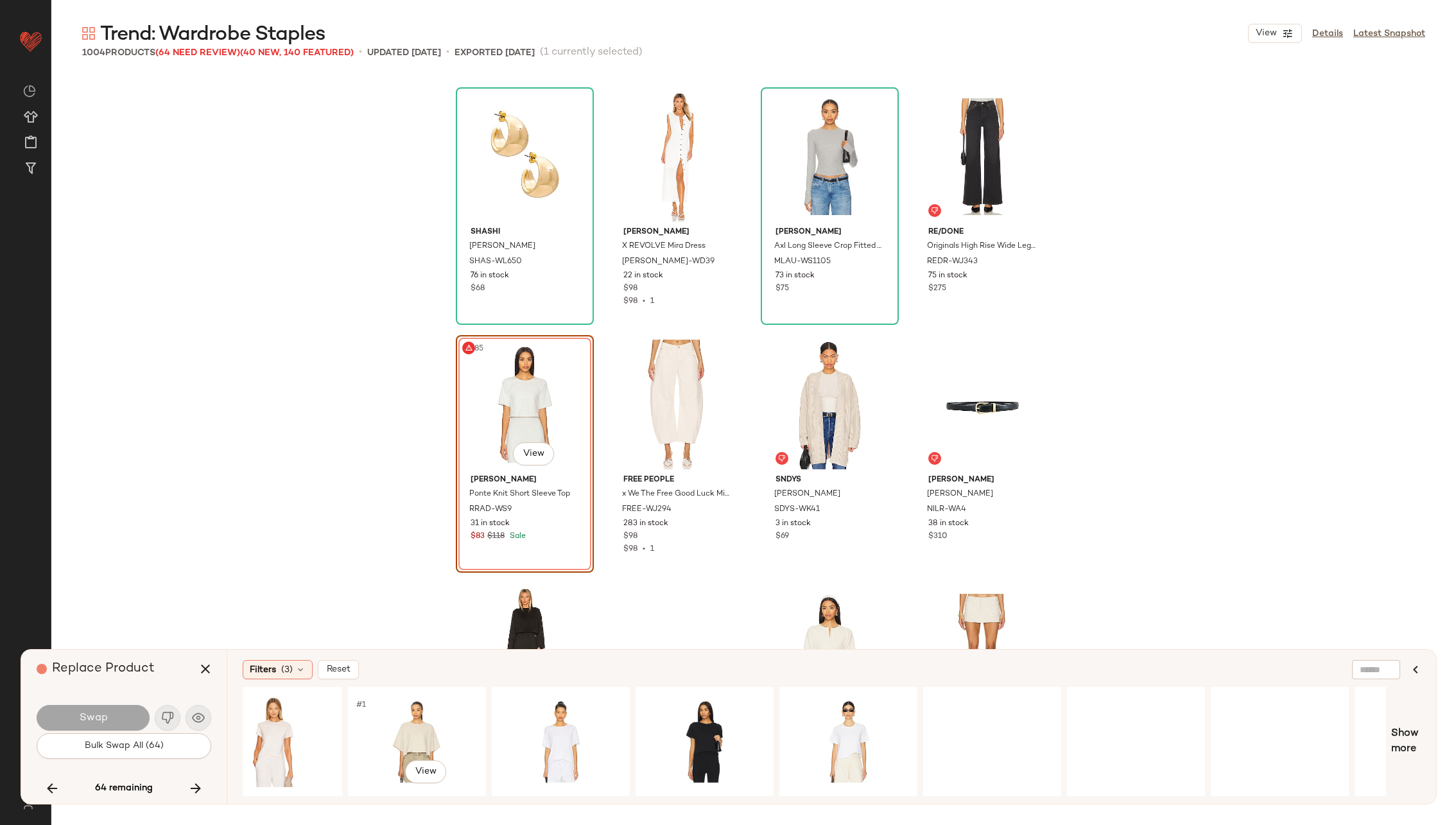
scroll to position [0, 761]
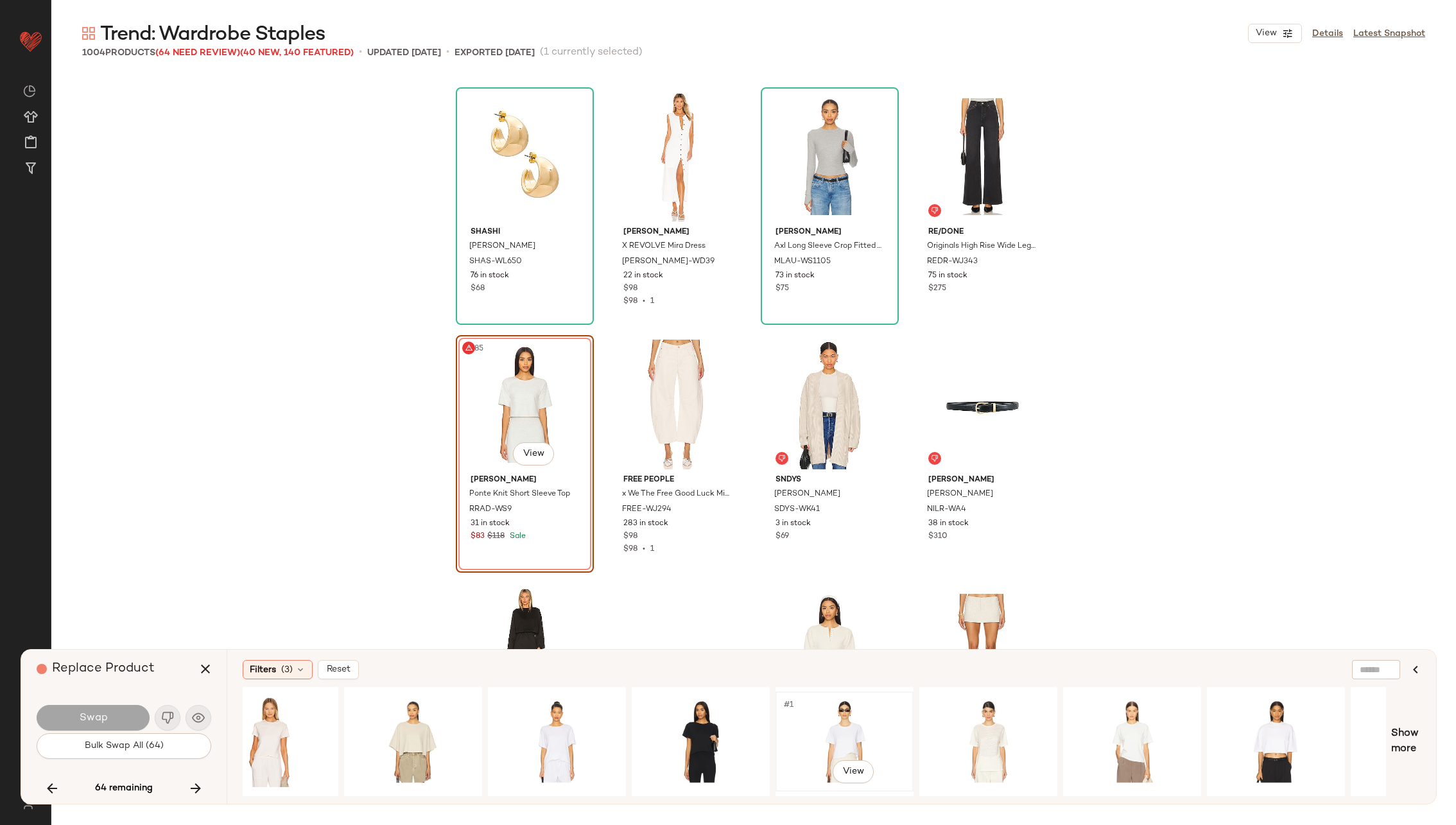
click at [858, 722] on div "#1 View" at bounding box center [844, 741] width 129 height 91
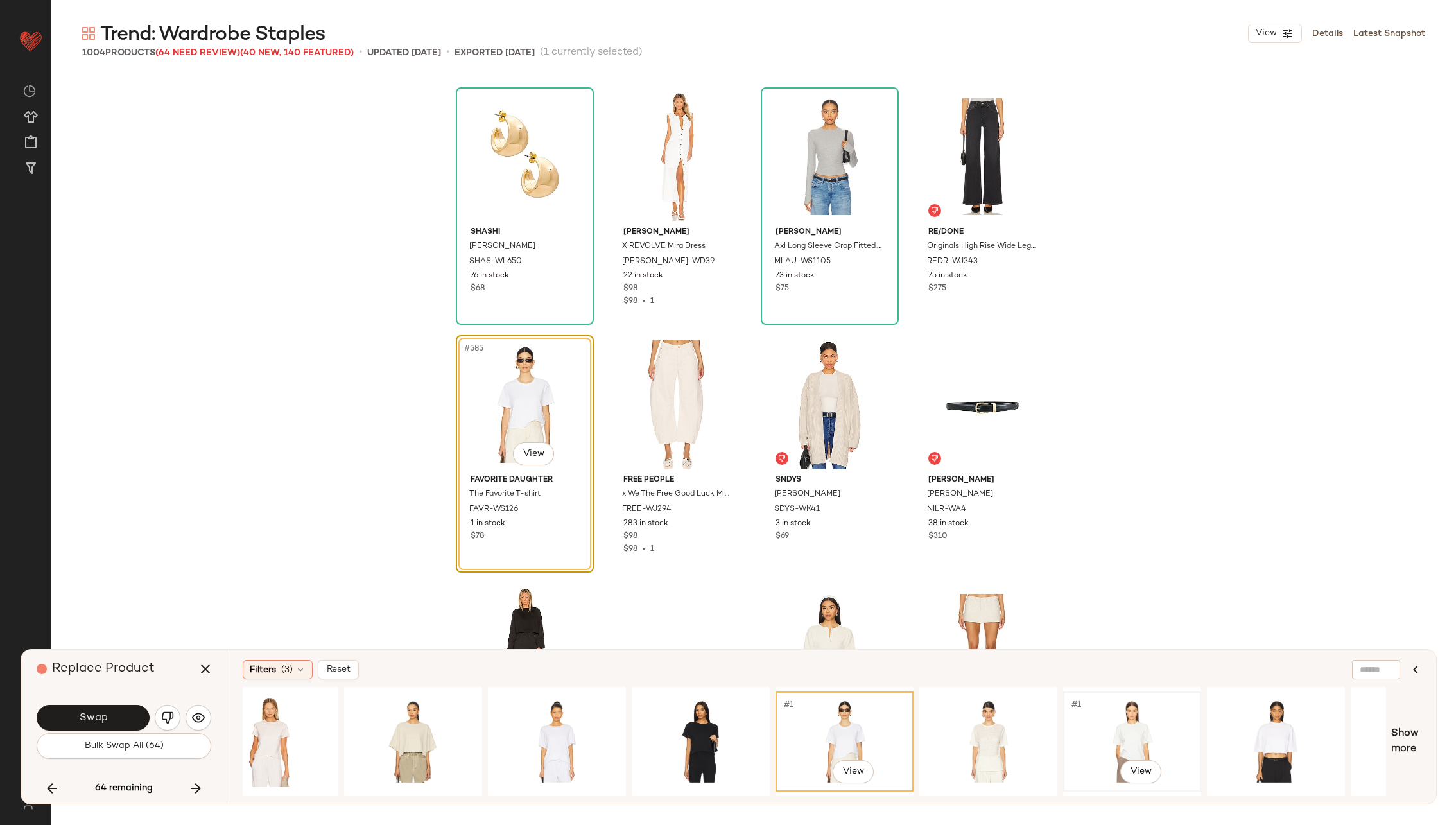
click at [1094, 738] on div "#1 View" at bounding box center [1131, 741] width 129 height 91
click at [83, 712] on span "Swap" at bounding box center [93, 718] width 29 height 13
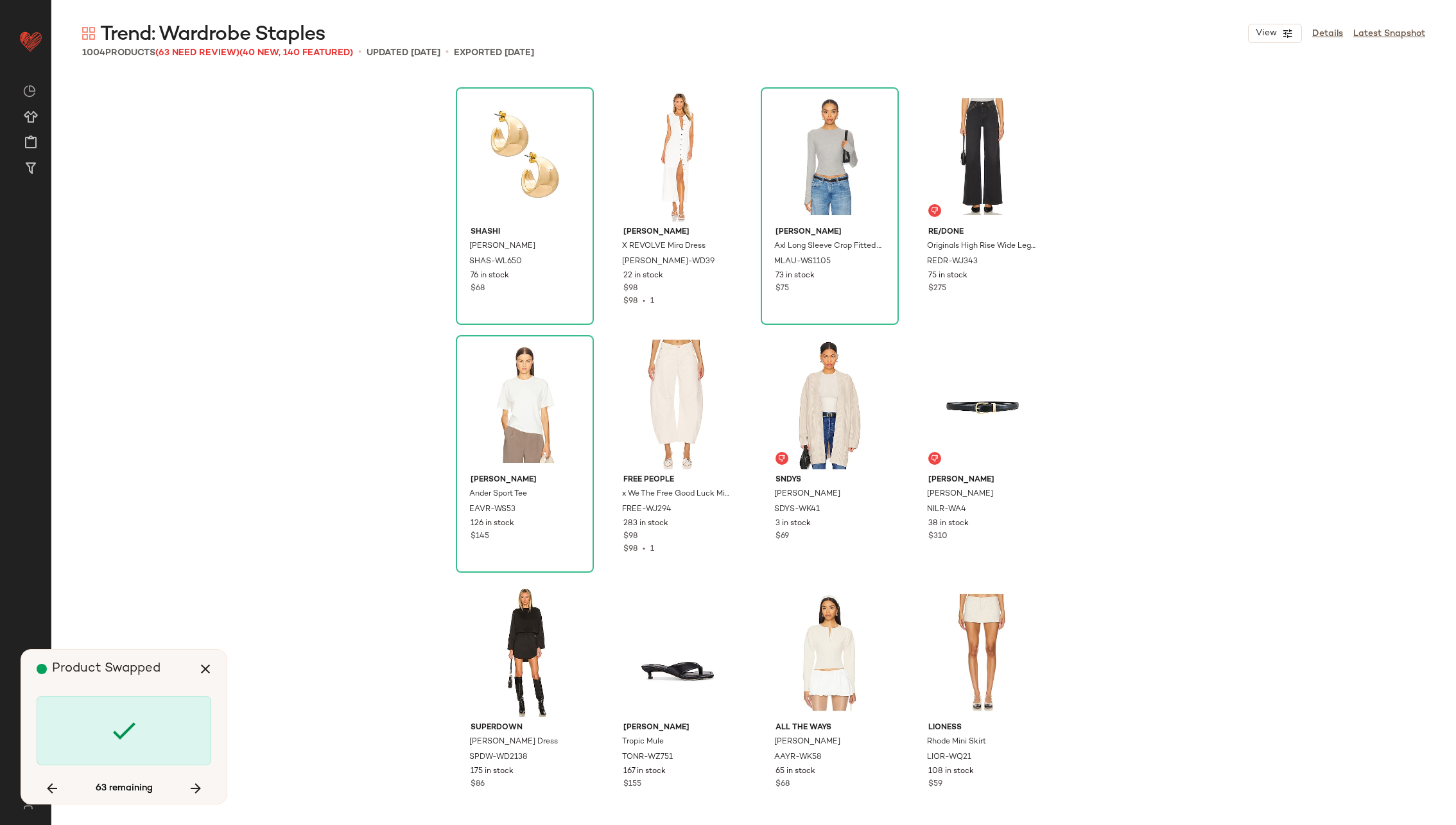
scroll to position [36912, 0]
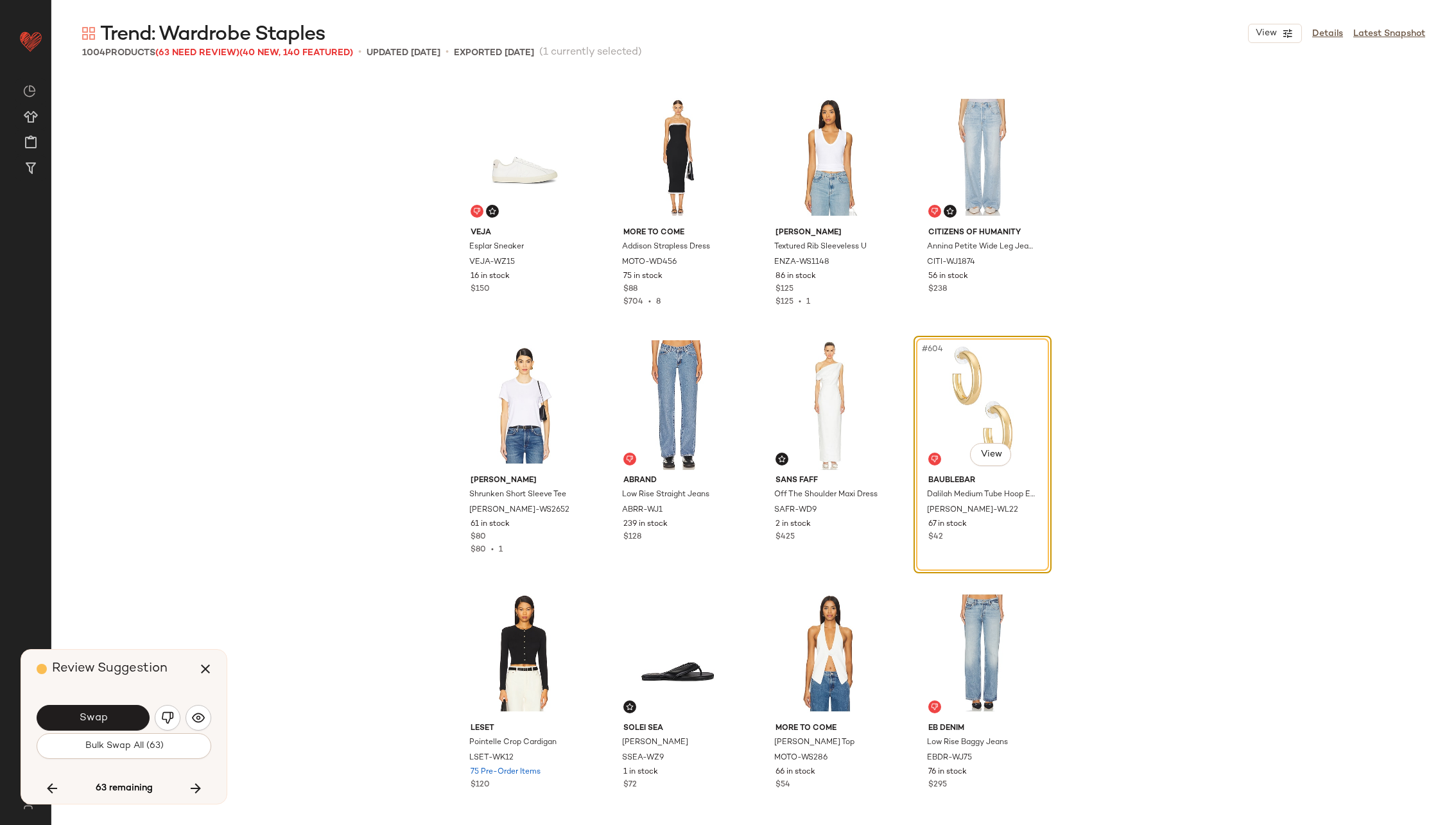
click at [83, 712] on span "Swap" at bounding box center [93, 718] width 29 height 13
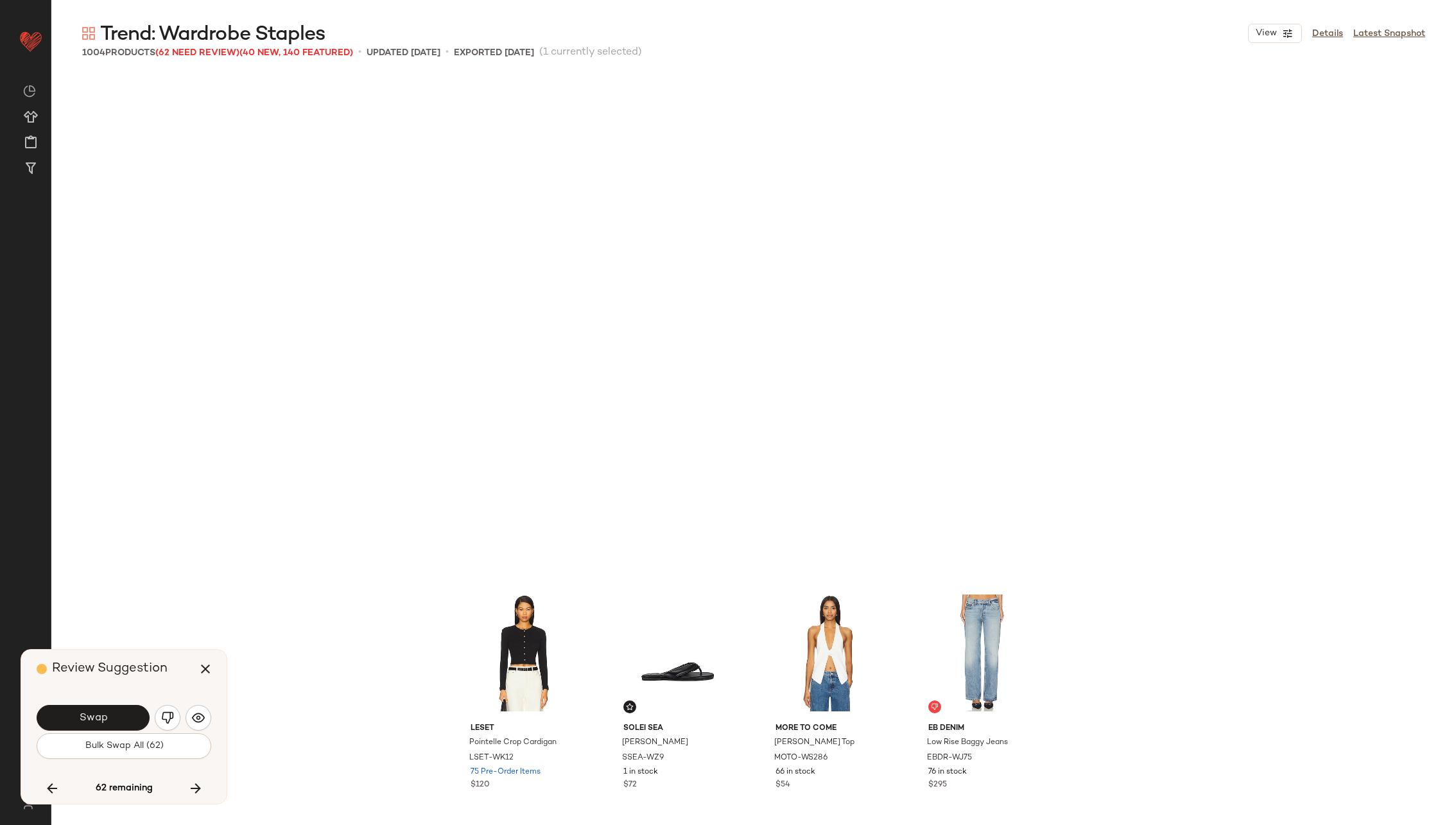
scroll to position [37408, 0]
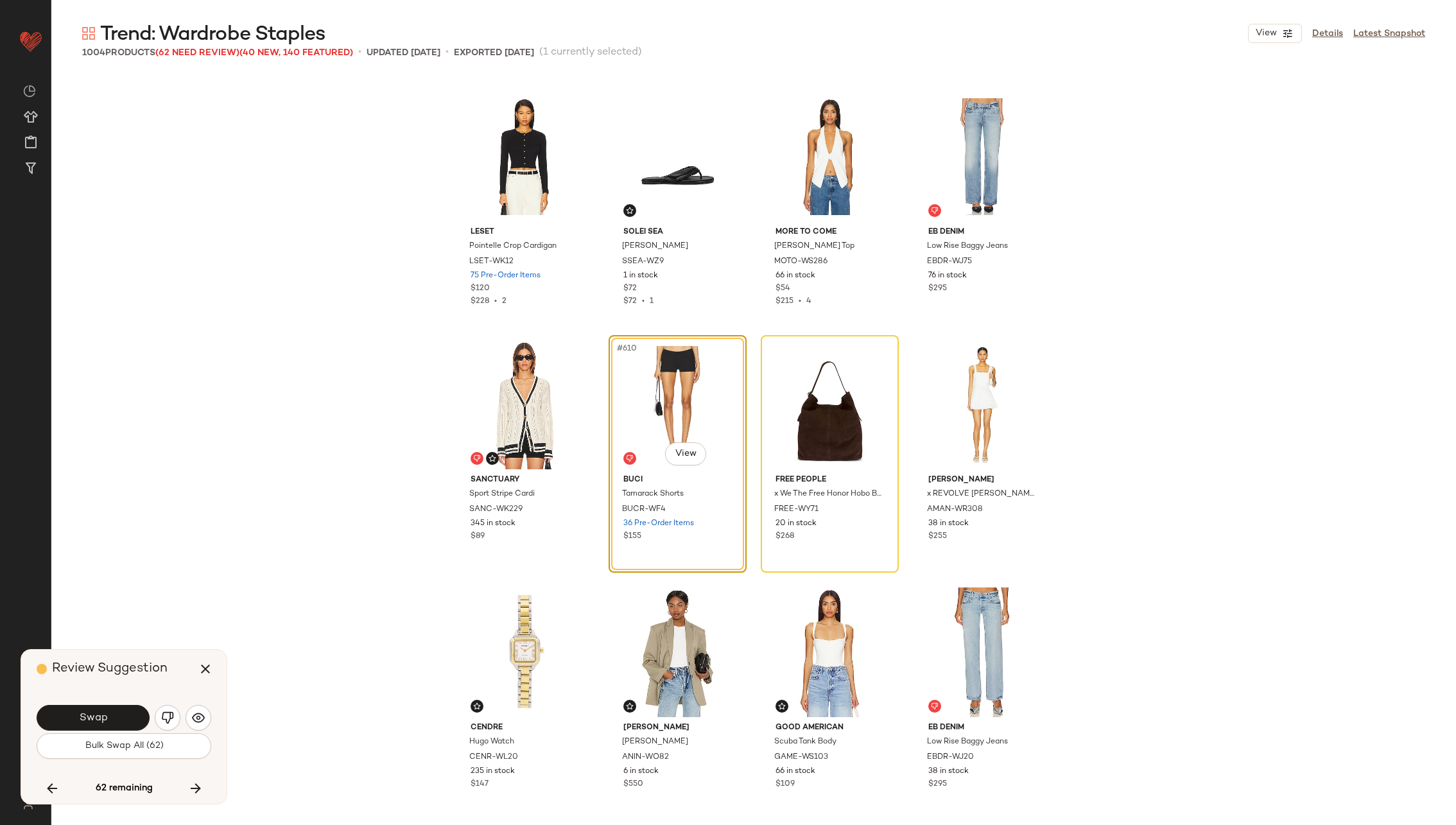
click at [83, 712] on span "Swap" at bounding box center [93, 718] width 29 height 13
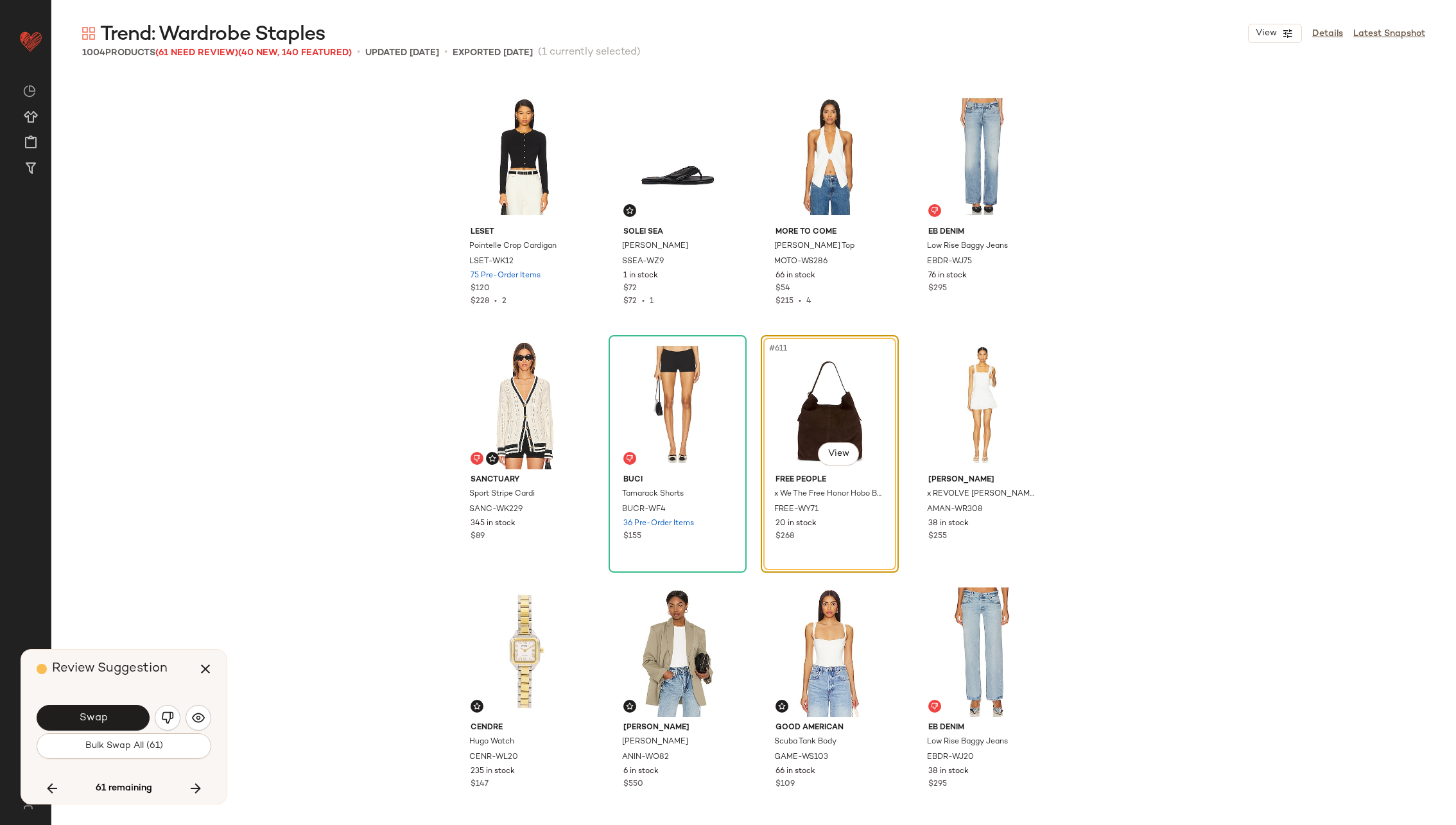
click at [83, 712] on span "Swap" at bounding box center [93, 718] width 29 height 13
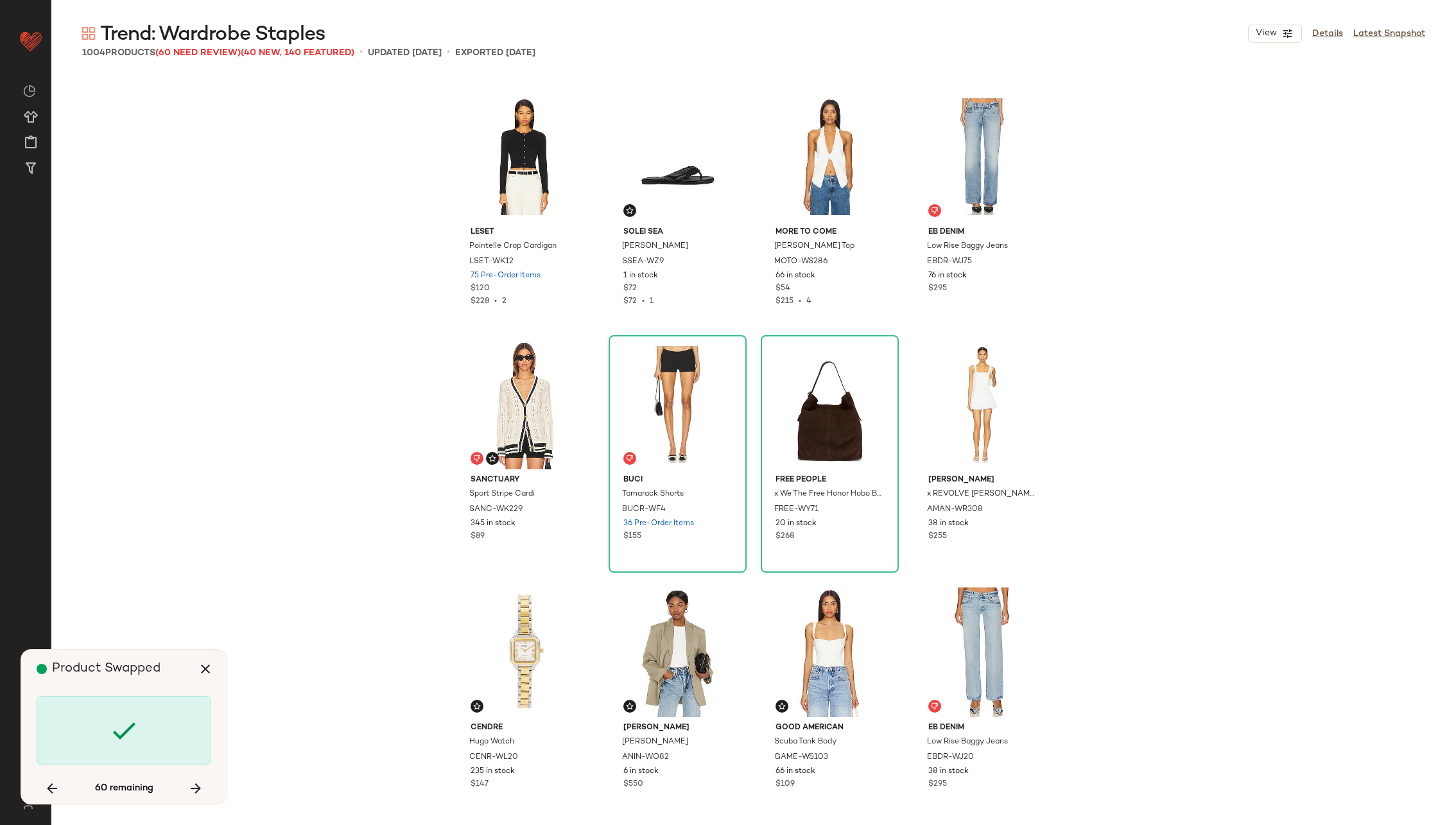
scroll to position [37904, 0]
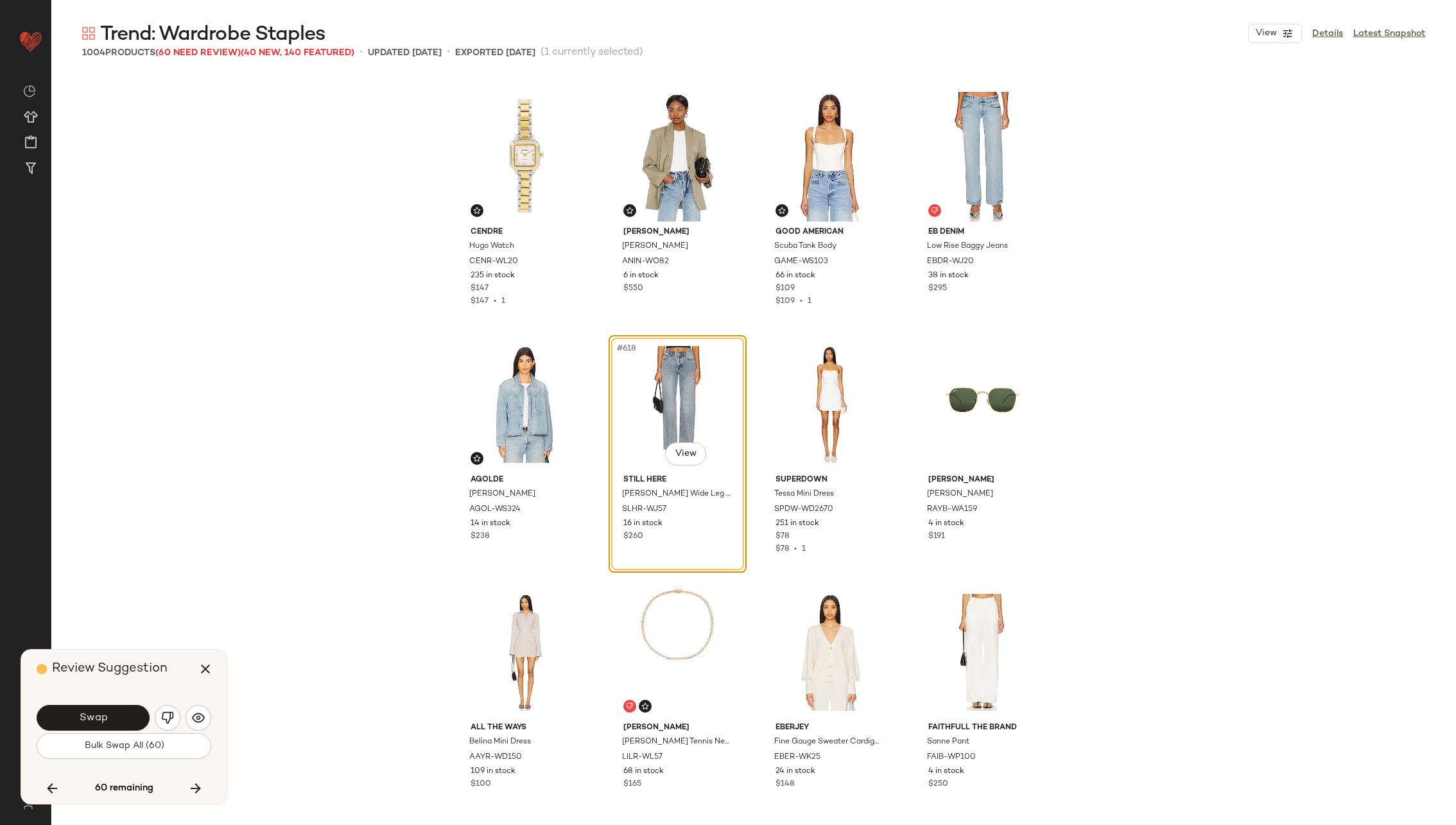
click at [83, 712] on span "Swap" at bounding box center [93, 718] width 29 height 13
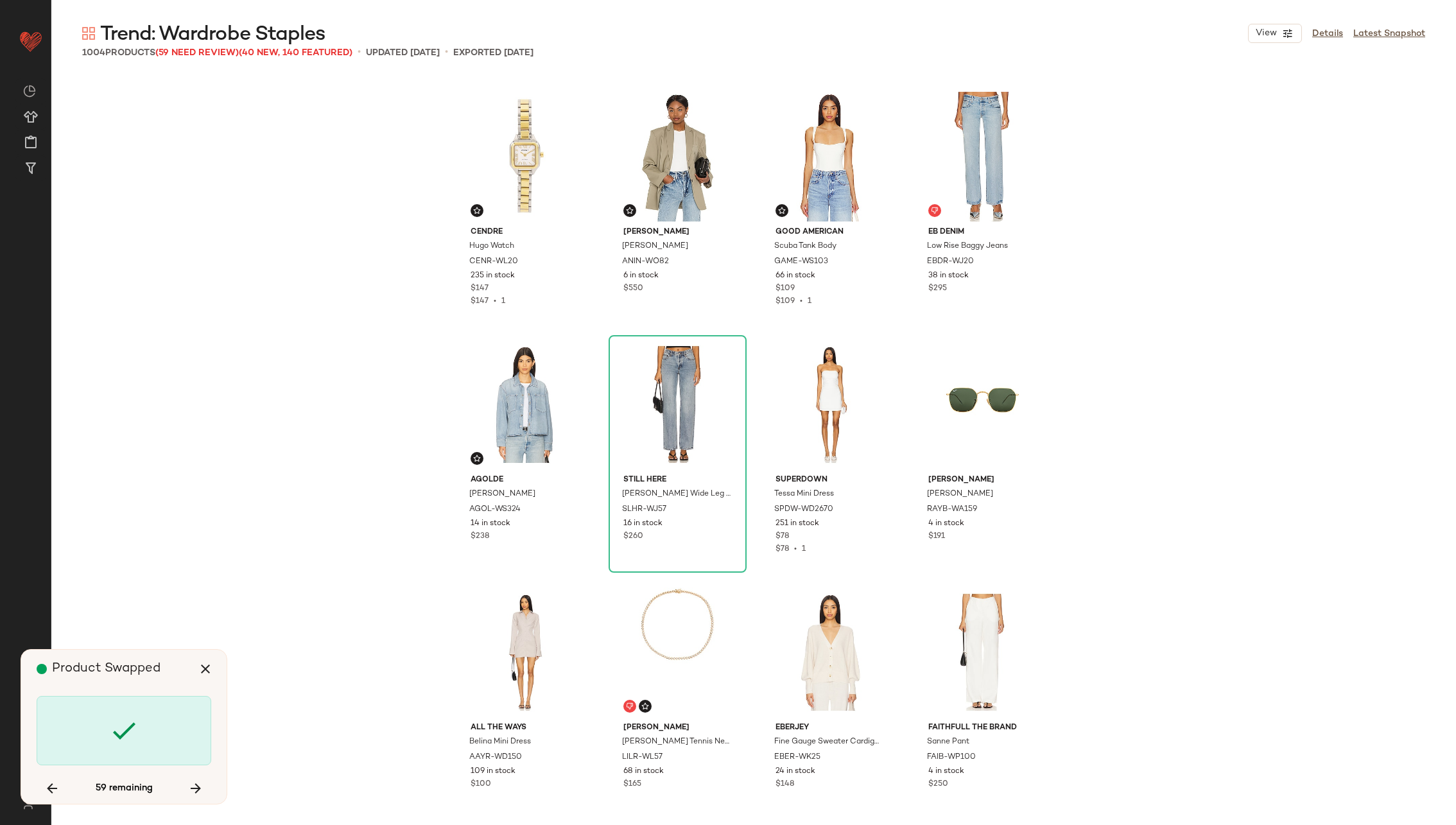
scroll to position [38895, 0]
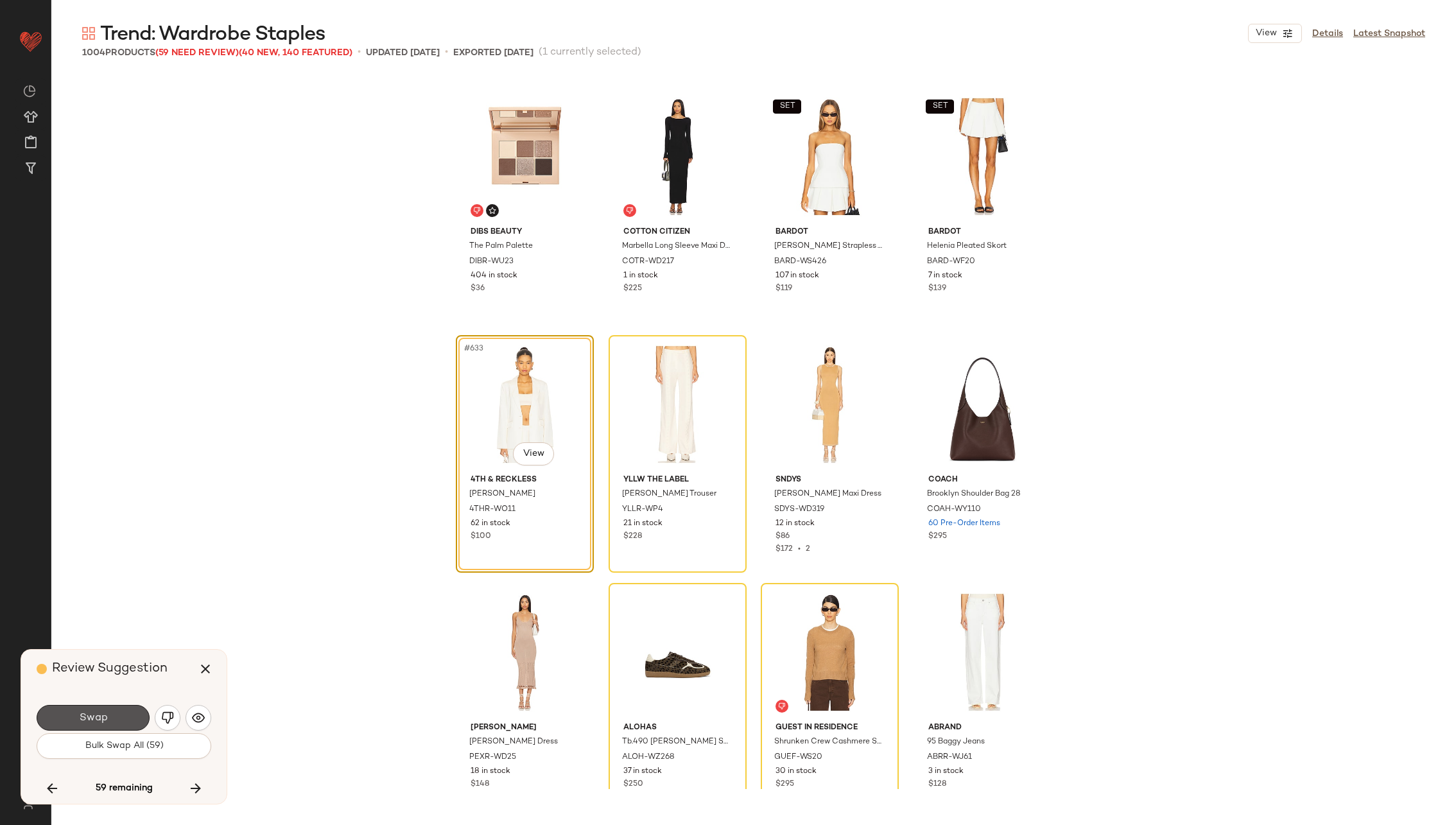
click at [83, 712] on span "Swap" at bounding box center [93, 718] width 29 height 13
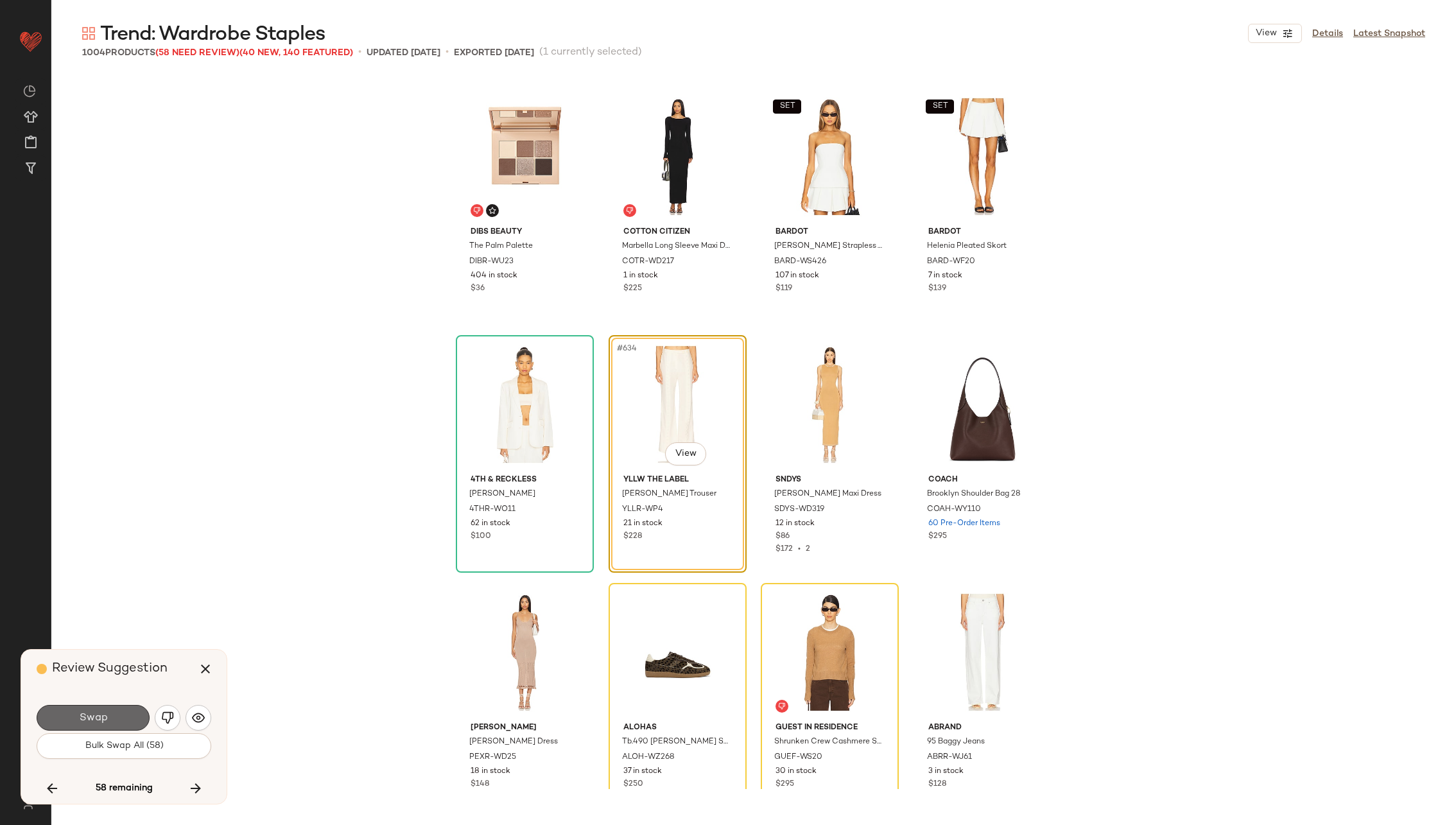
click at [82, 712] on span "Swap" at bounding box center [93, 718] width 29 height 13
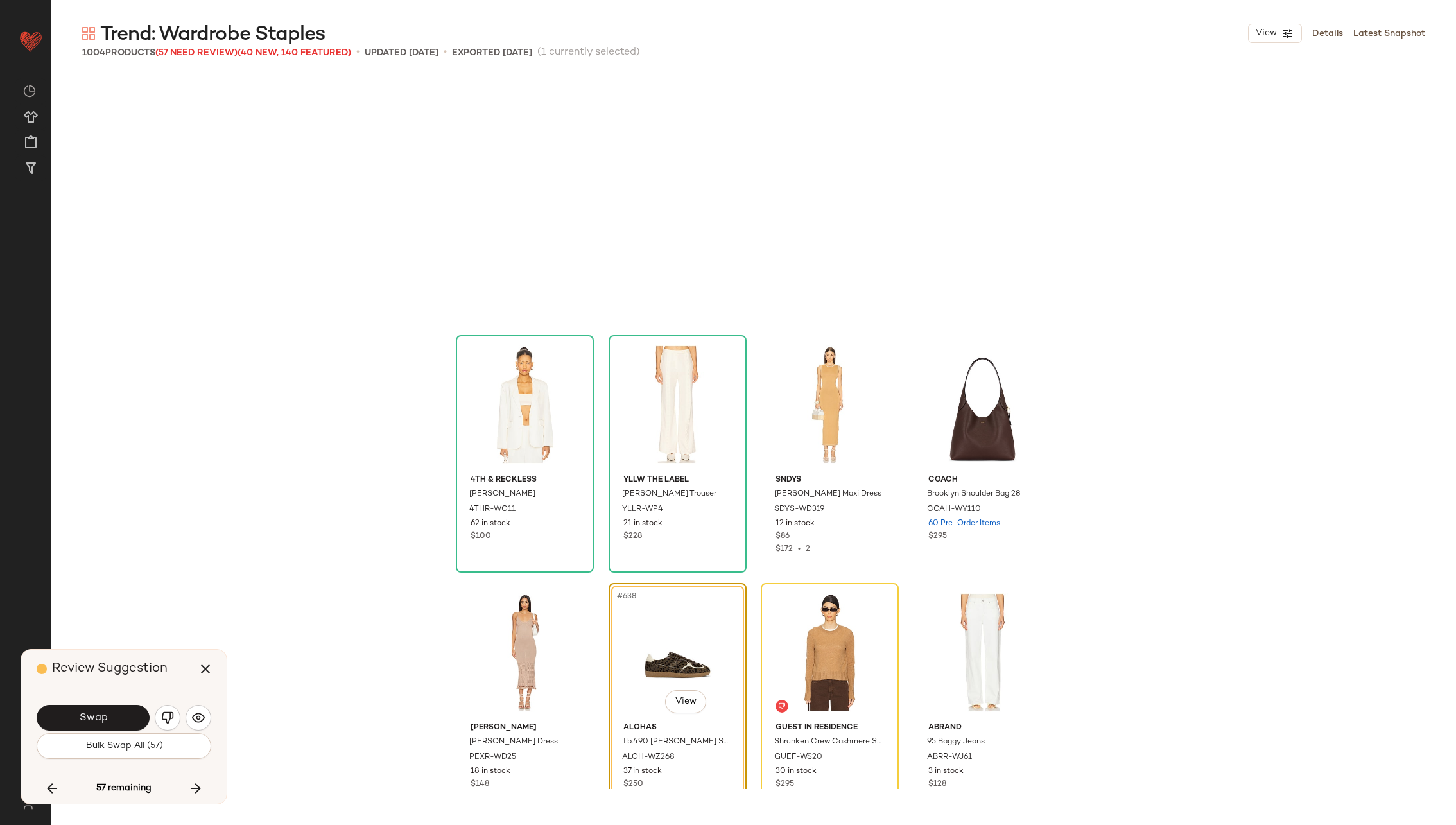
scroll to position [39141, 0]
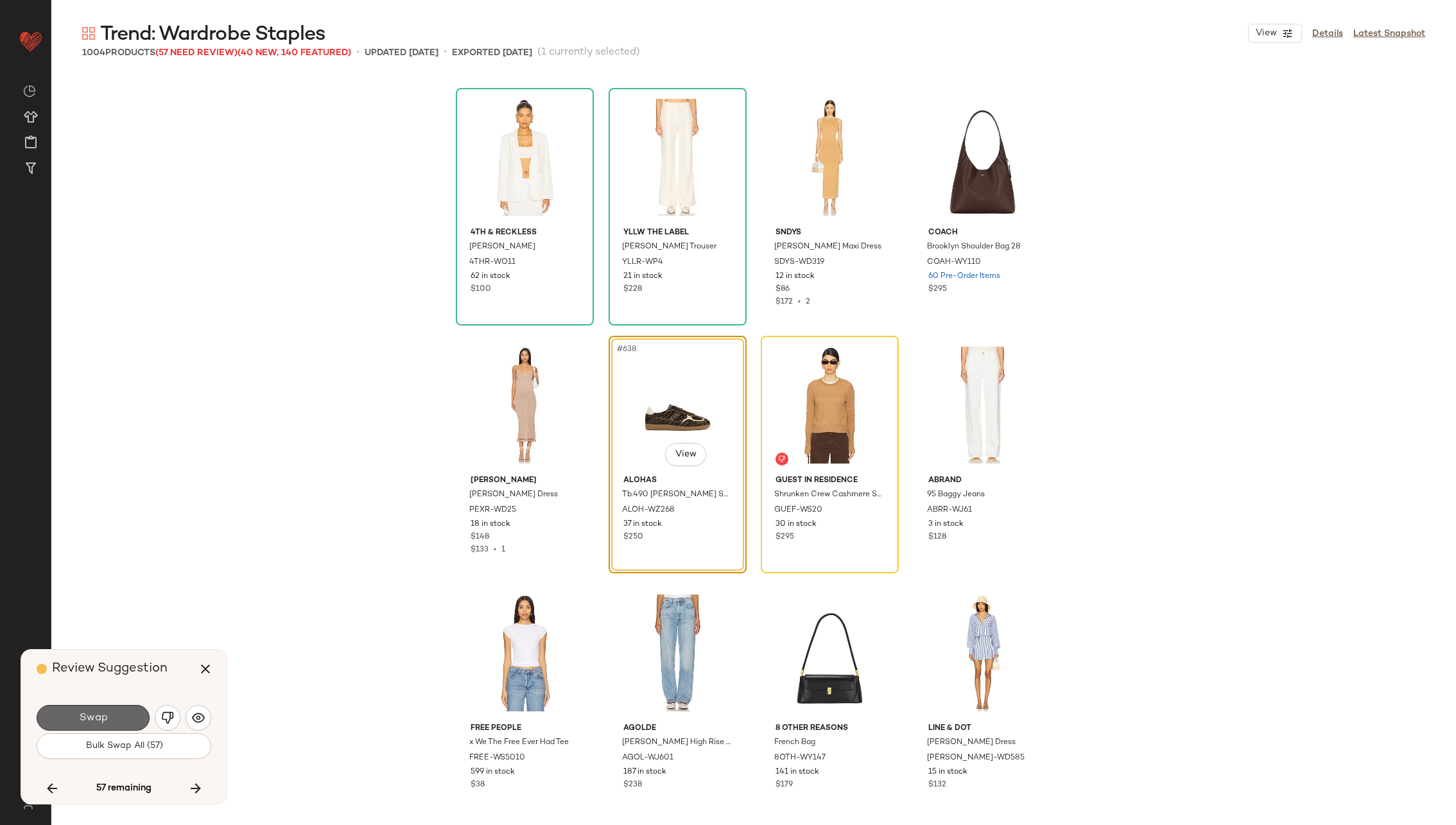
click at [82, 714] on span "Swap" at bounding box center [93, 718] width 29 height 13
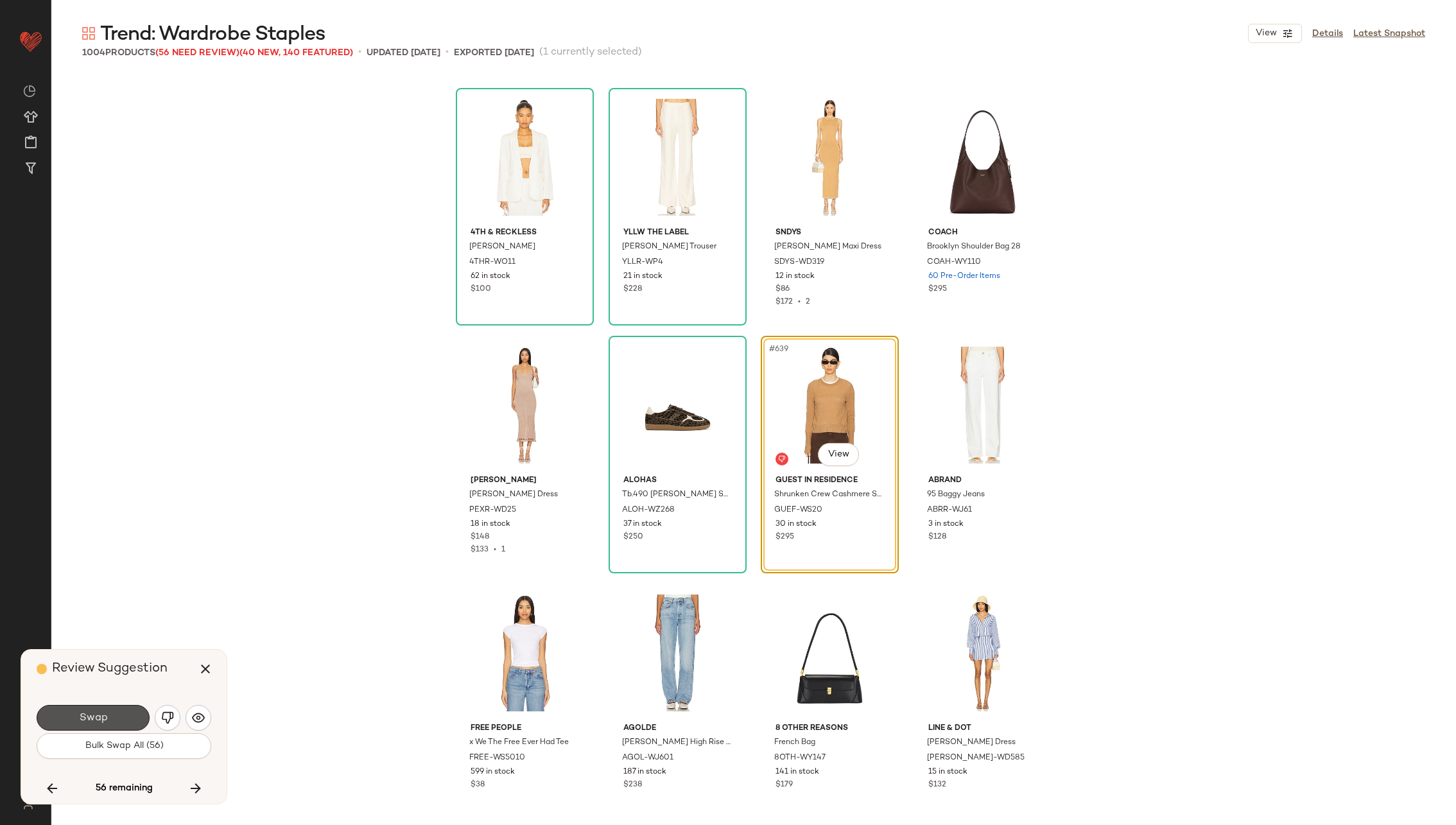
click at [82, 714] on span "Swap" at bounding box center [93, 718] width 29 height 13
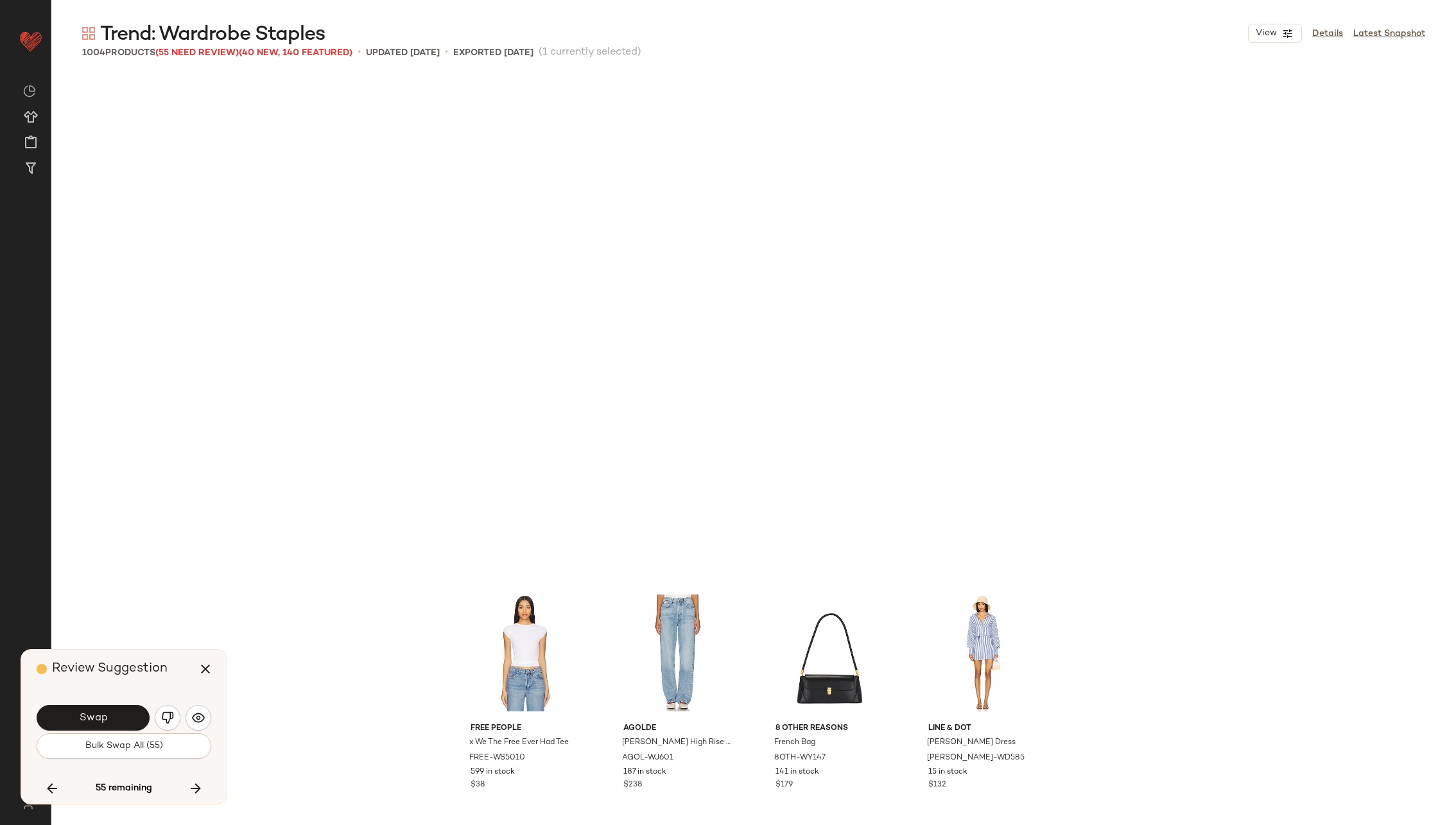
scroll to position [39638, 0]
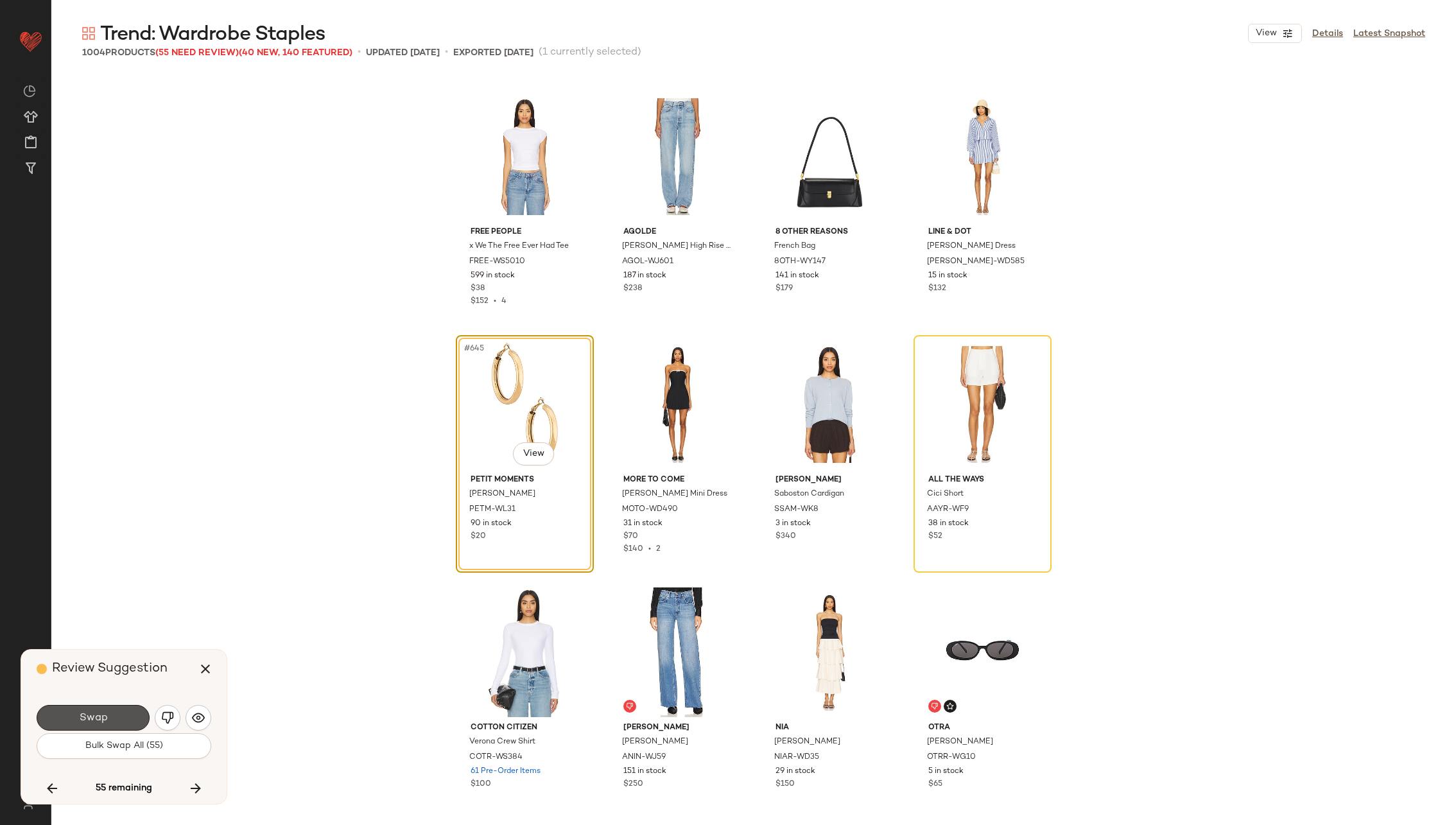
click at [82, 714] on span "Swap" at bounding box center [93, 718] width 29 height 13
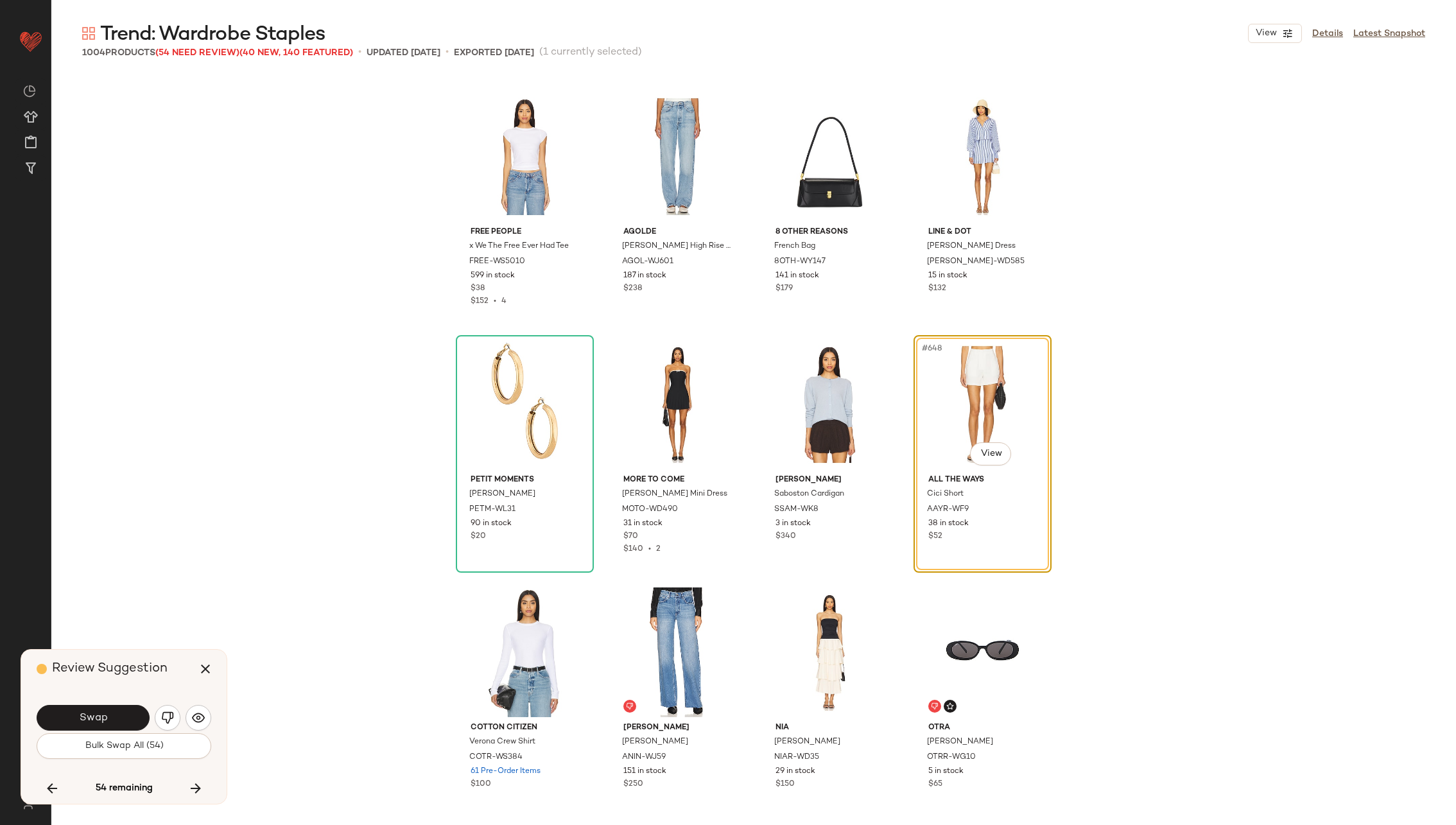
click at [82, 714] on span "Swap" at bounding box center [93, 718] width 29 height 13
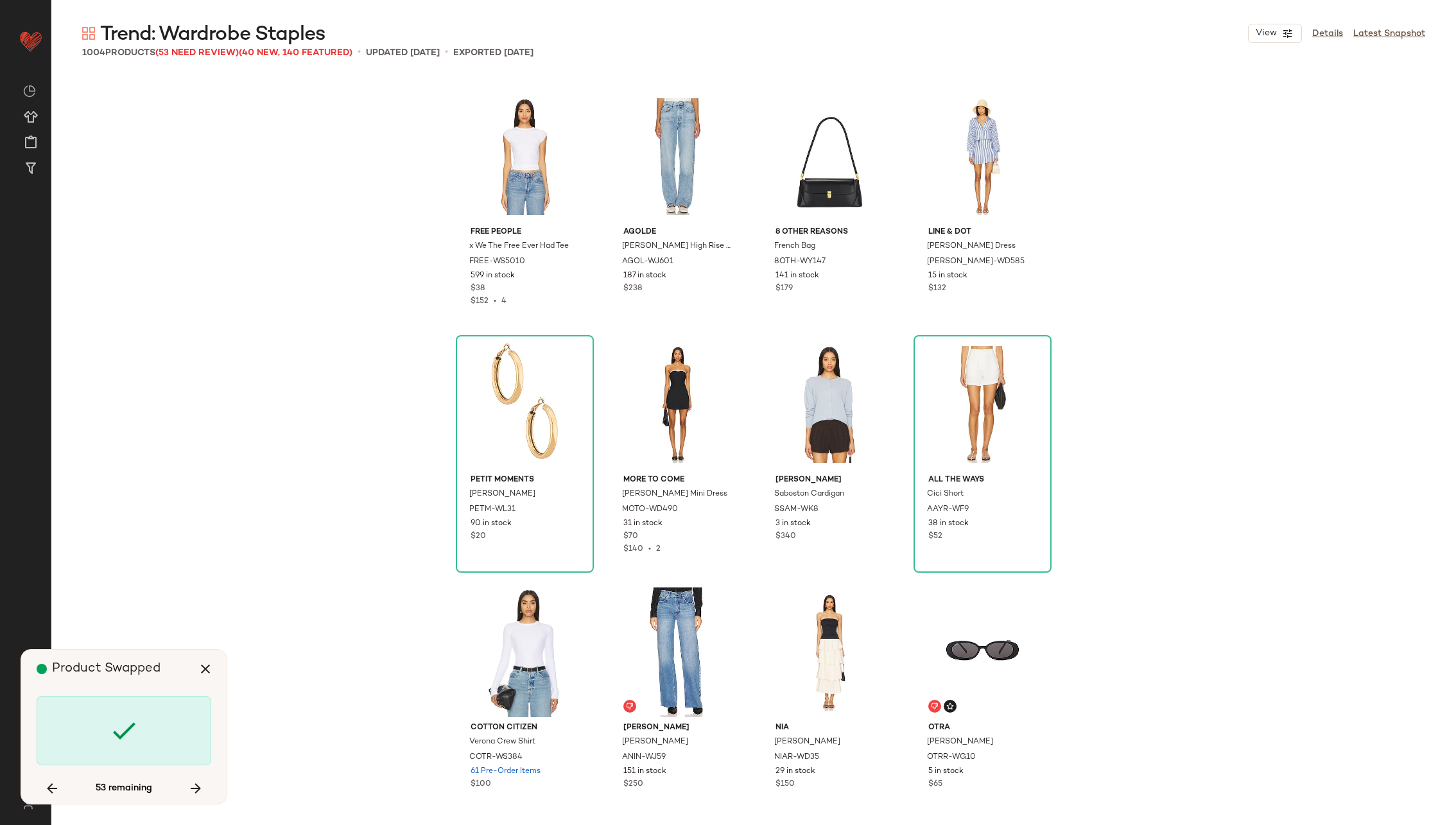
scroll to position [40133, 0]
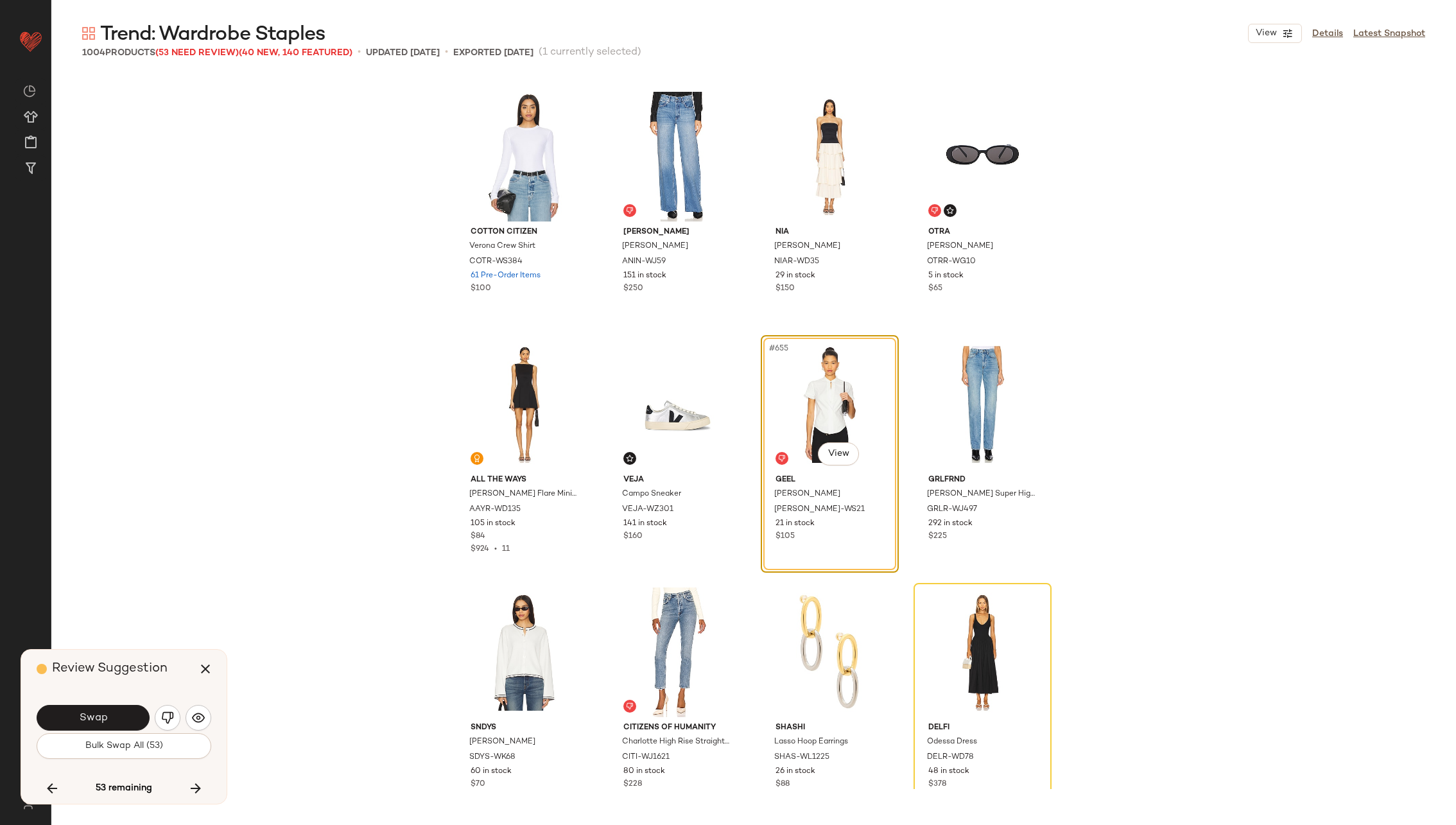
click at [225, 180] on div "COTTON CITIZEN Verona Crew Shirt COTR-WS384 61 Pre-Order Items $100 ANINE BING …" at bounding box center [754, 431] width 1405 height 714
click at [874, 512] on img "button" at bounding box center [875, 515] width 8 height 8
click at [126, 712] on button "Swap" at bounding box center [93, 718] width 113 height 25
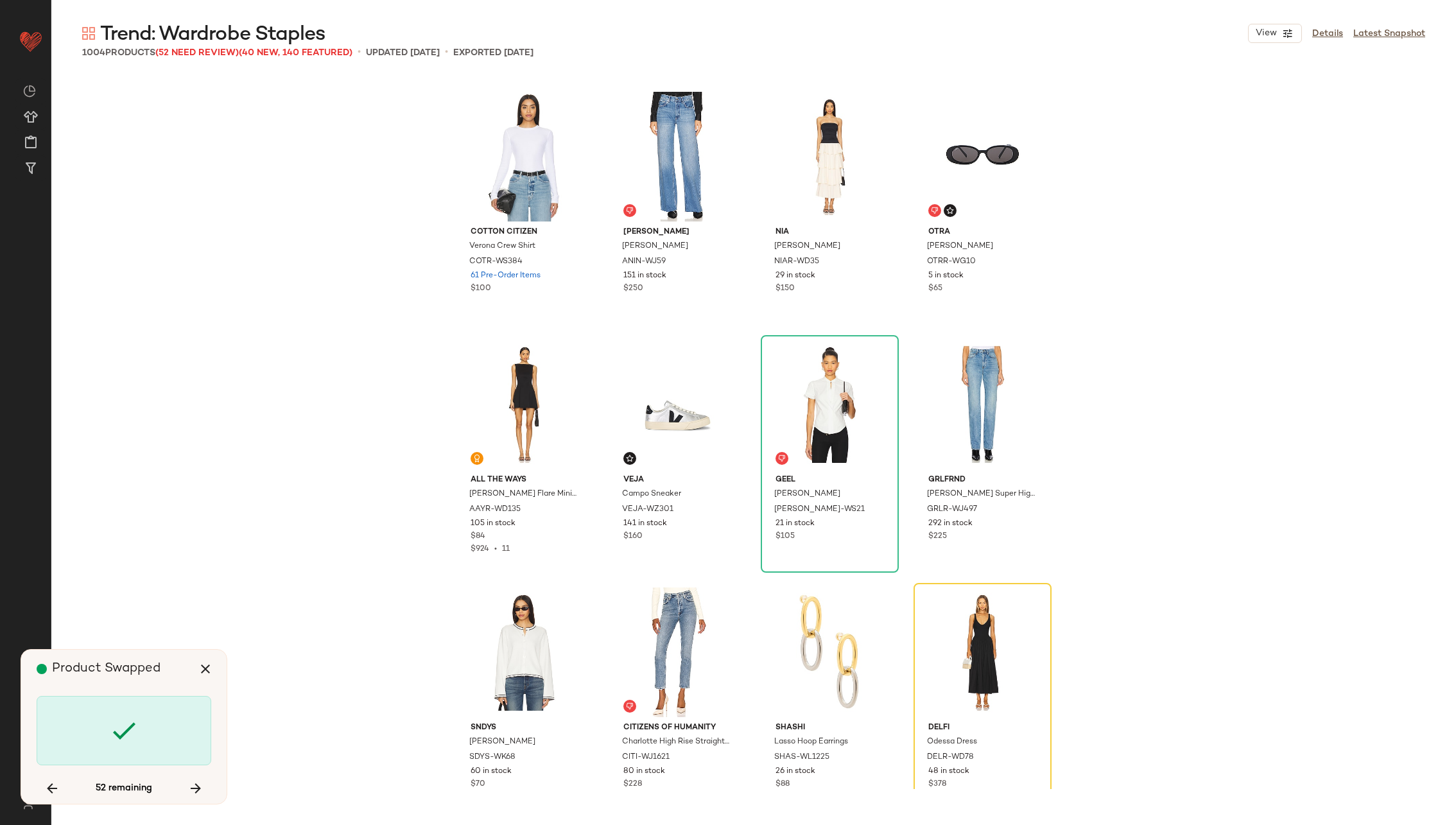
scroll to position [40381, 0]
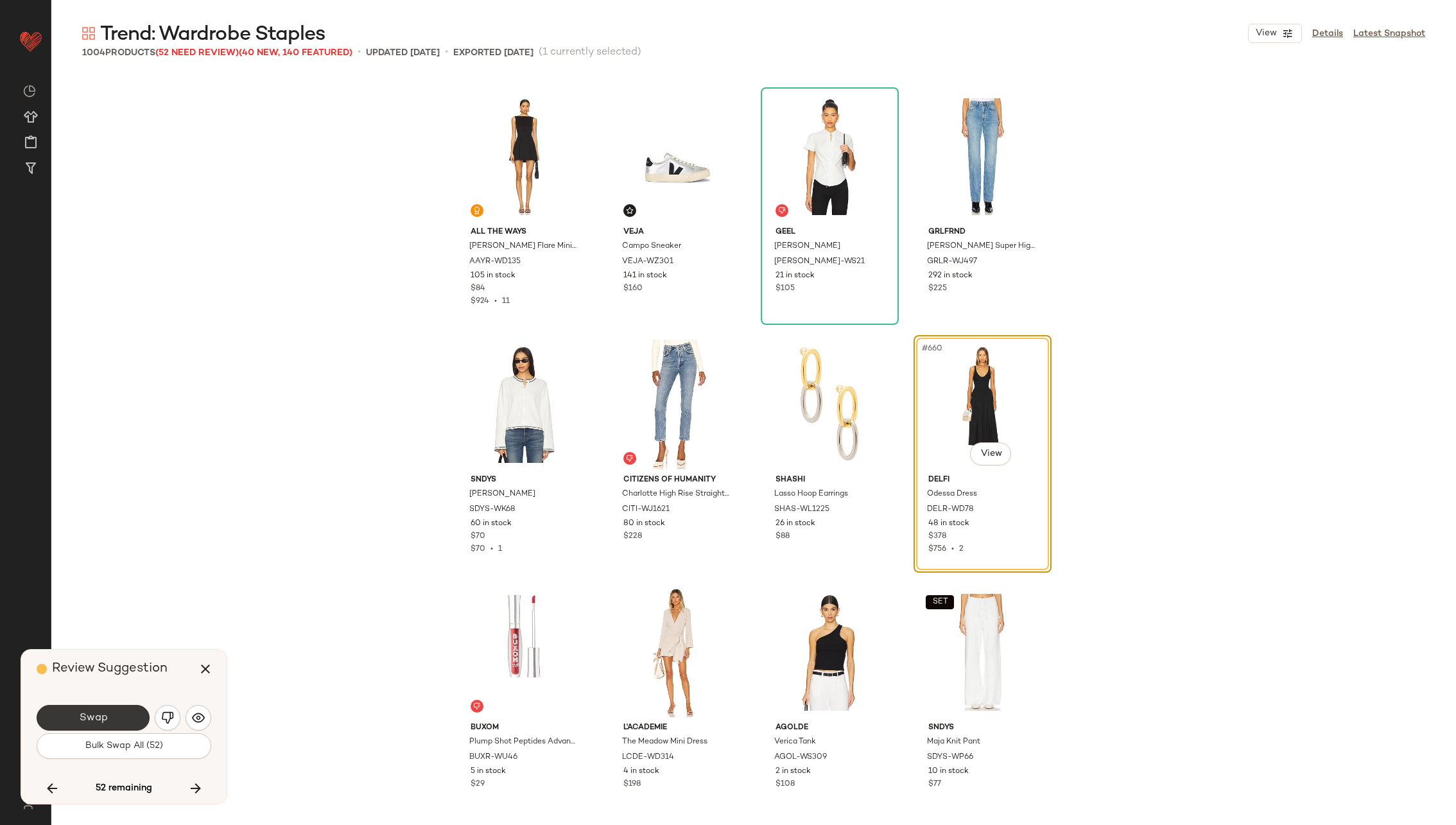
click at [116, 714] on button "Swap" at bounding box center [93, 718] width 113 height 25
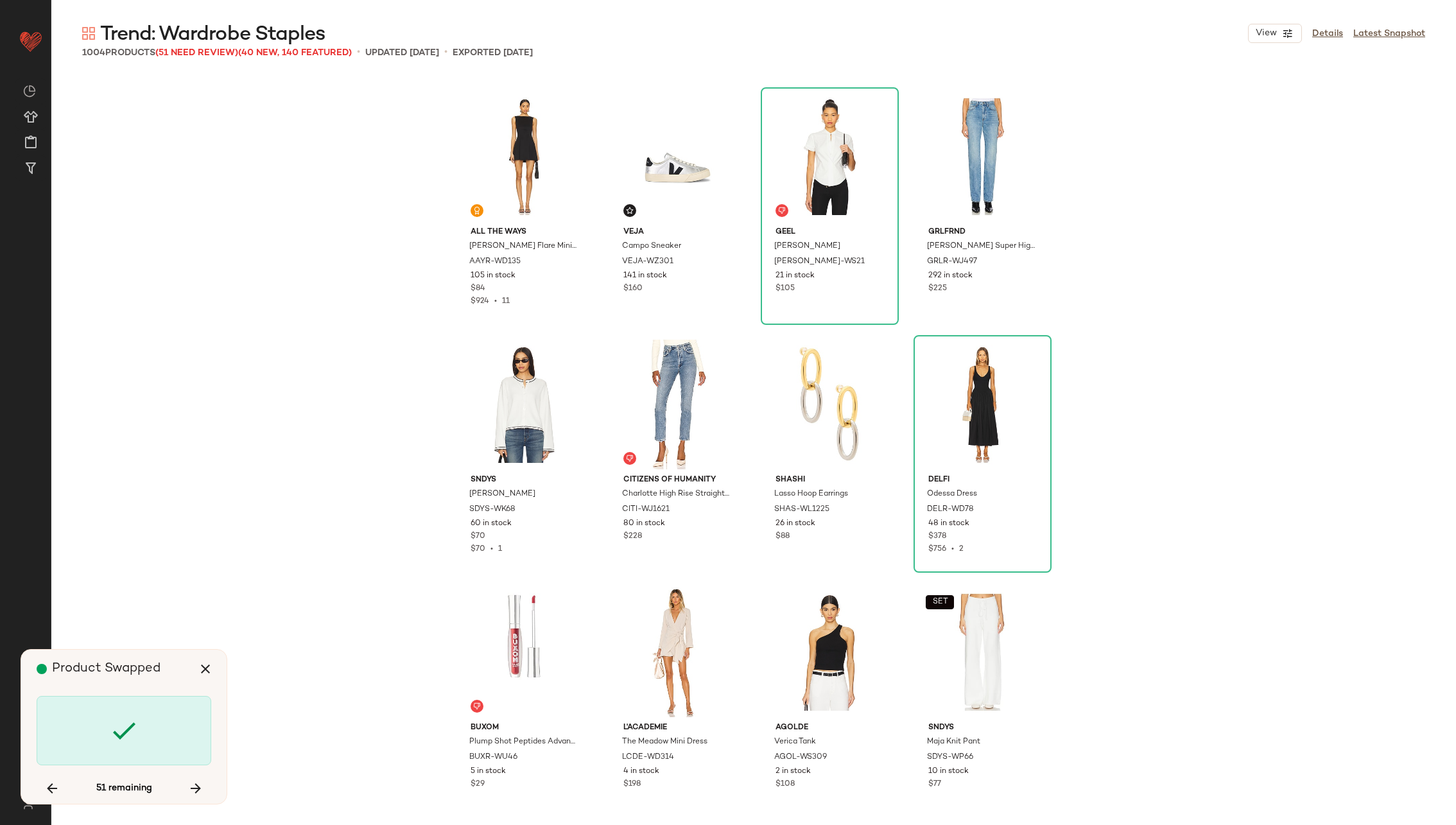
scroll to position [40876, 0]
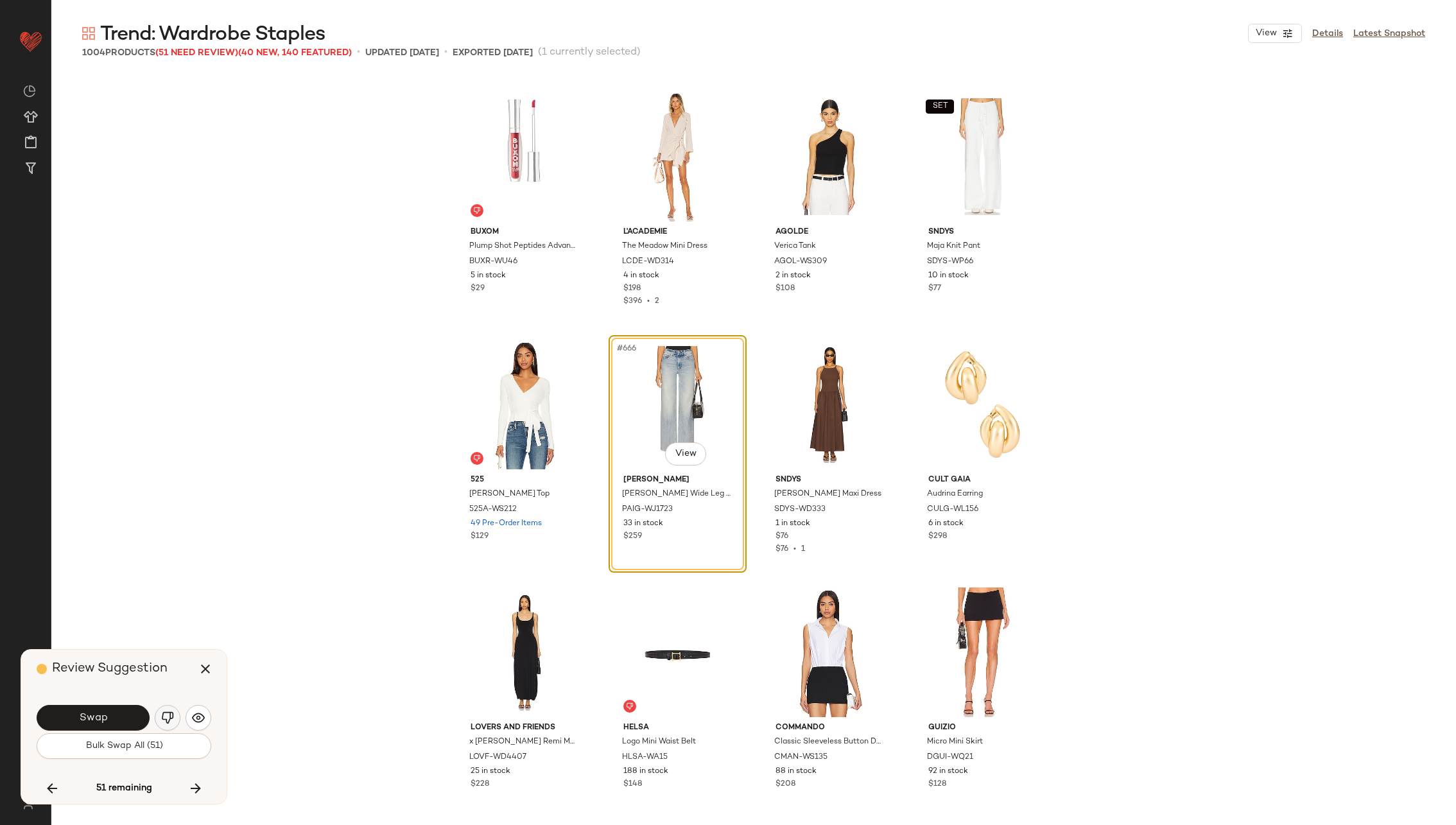
click at [165, 718] on img "button" at bounding box center [167, 718] width 13 height 13
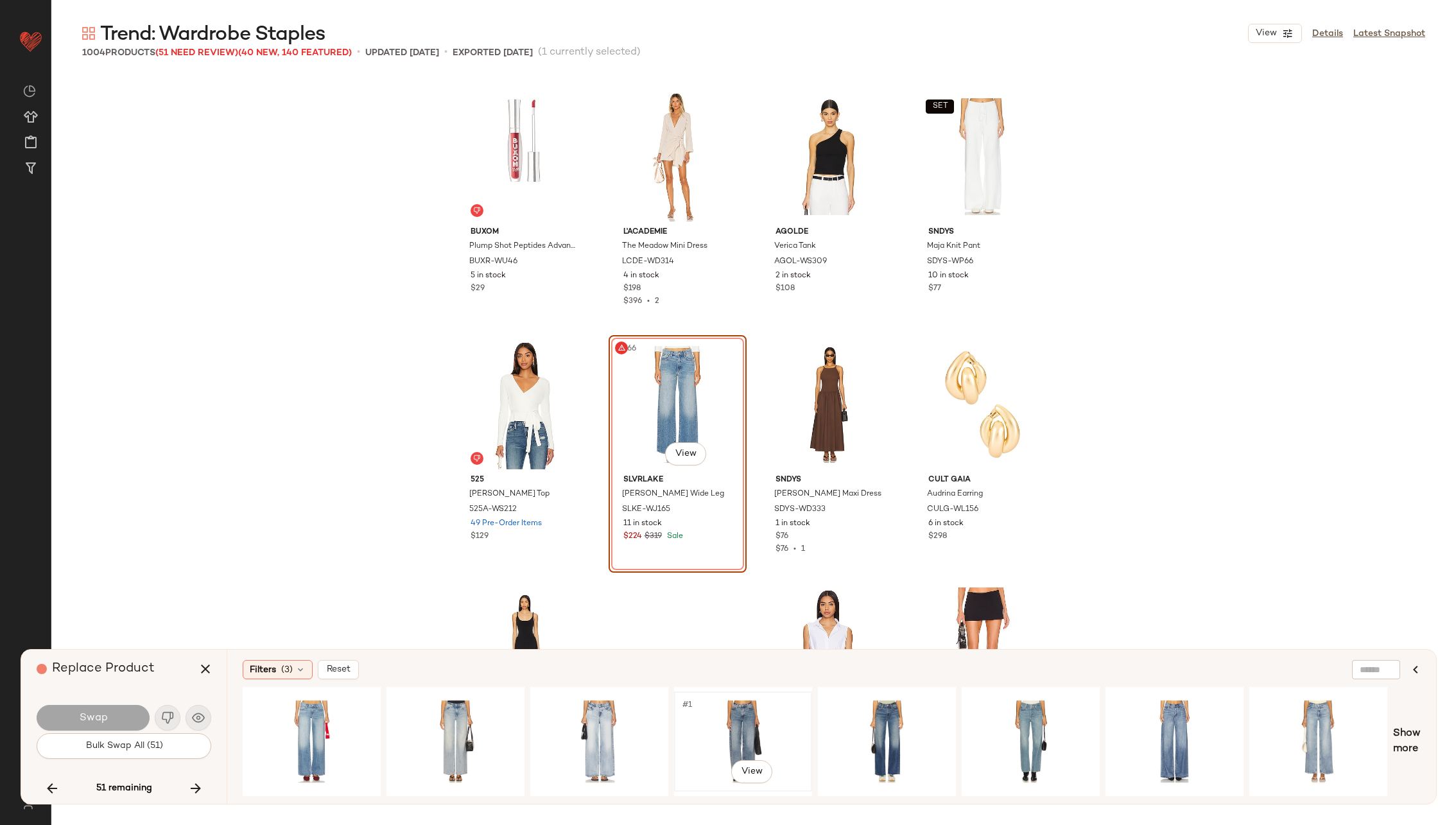
click at [775, 710] on div "#1 View" at bounding box center [743, 741] width 129 height 91
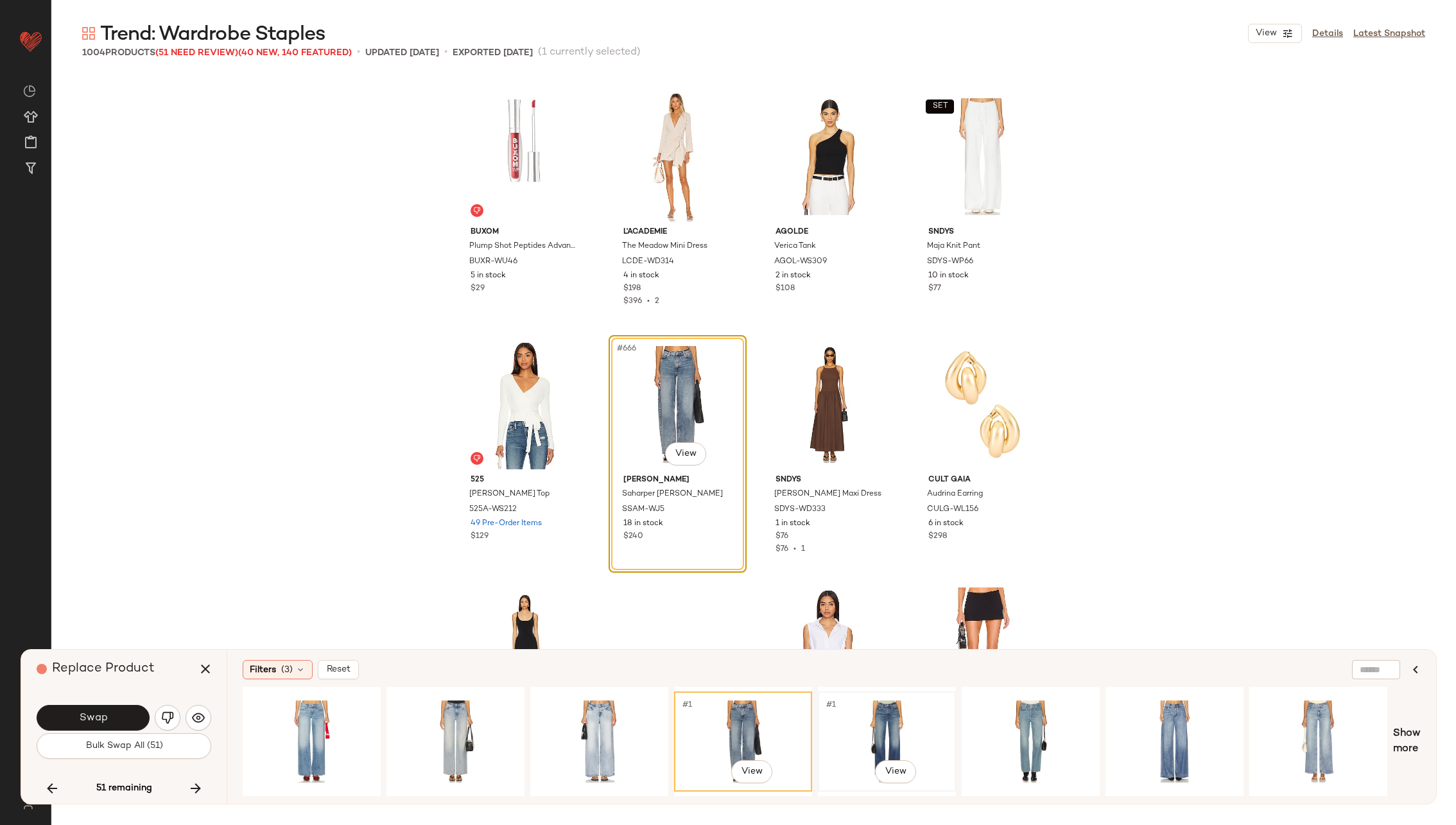
click at [869, 721] on div "#1 View" at bounding box center [886, 741] width 129 height 91
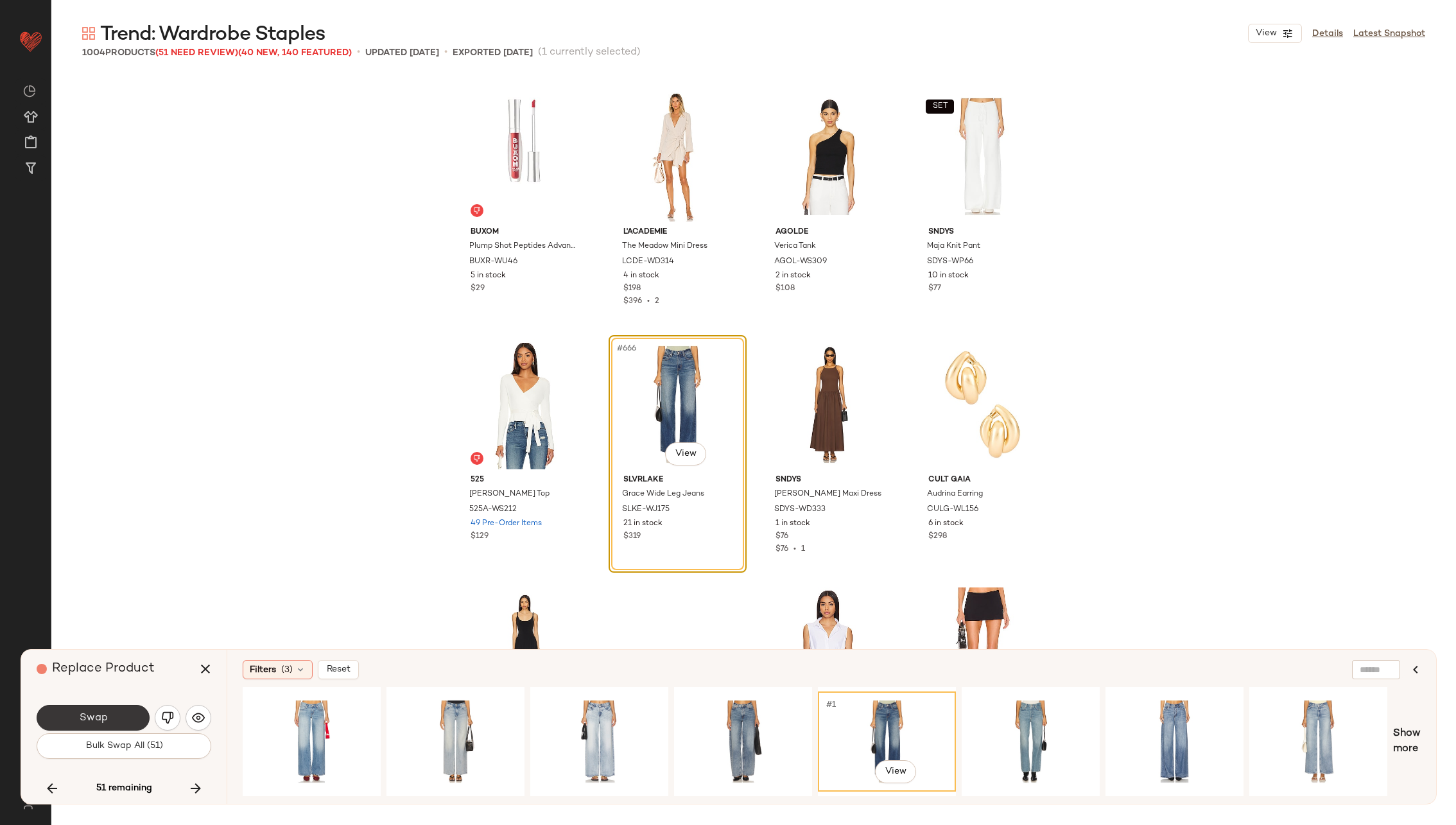
click at [116, 712] on button "Swap" at bounding box center [93, 718] width 113 height 25
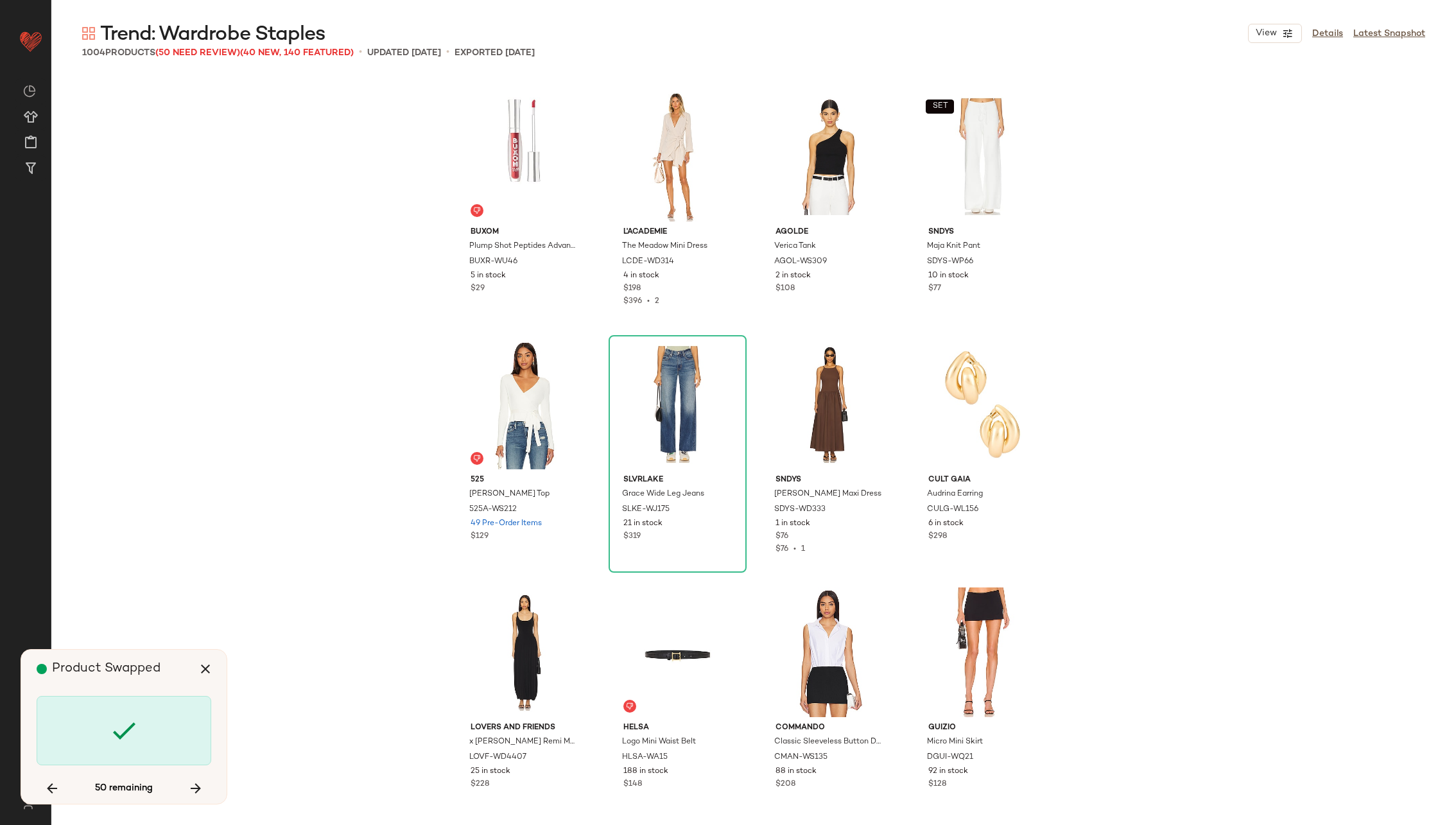
scroll to position [41867, 0]
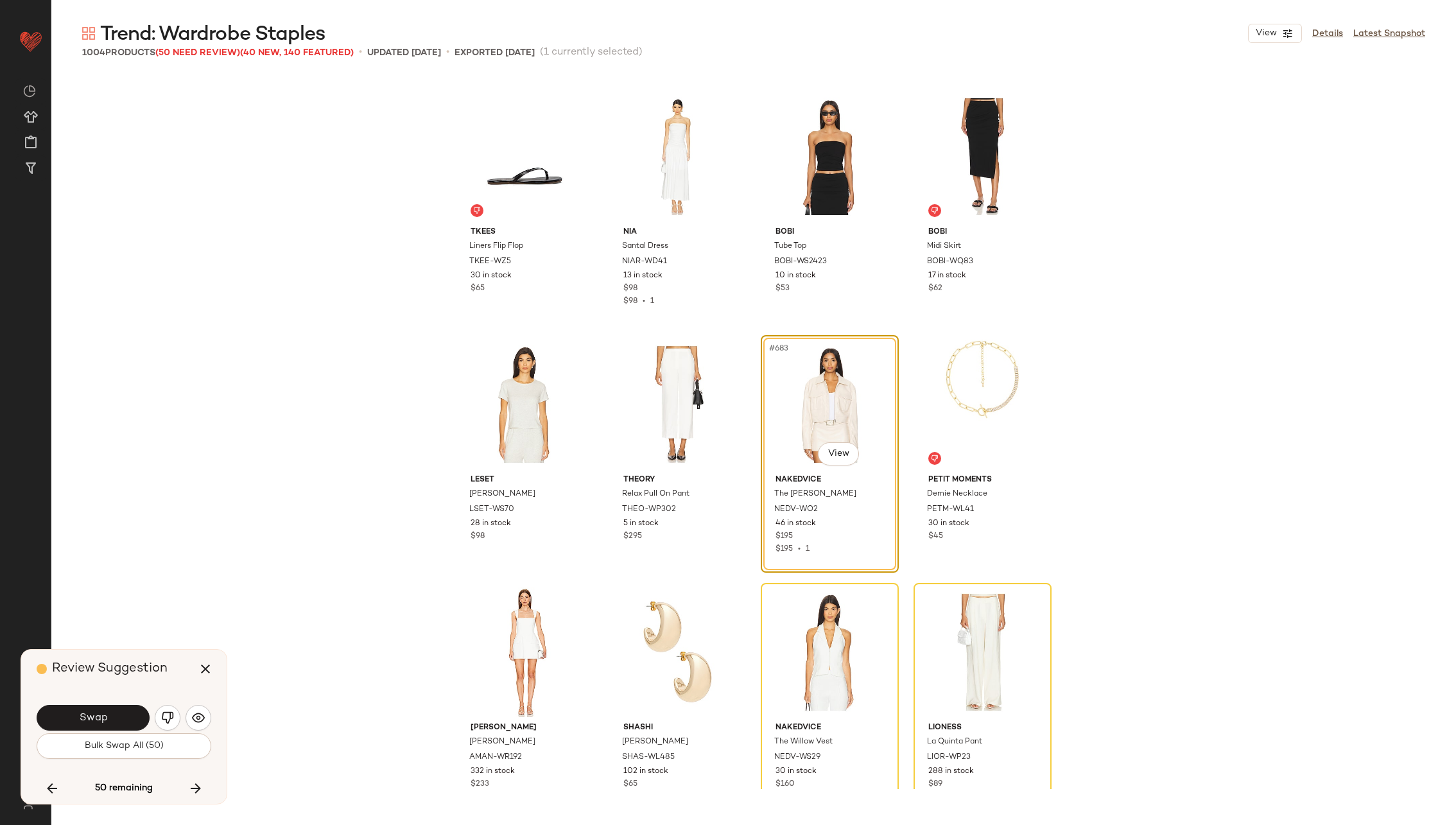
click at [116, 712] on button "Swap" at bounding box center [93, 718] width 113 height 25
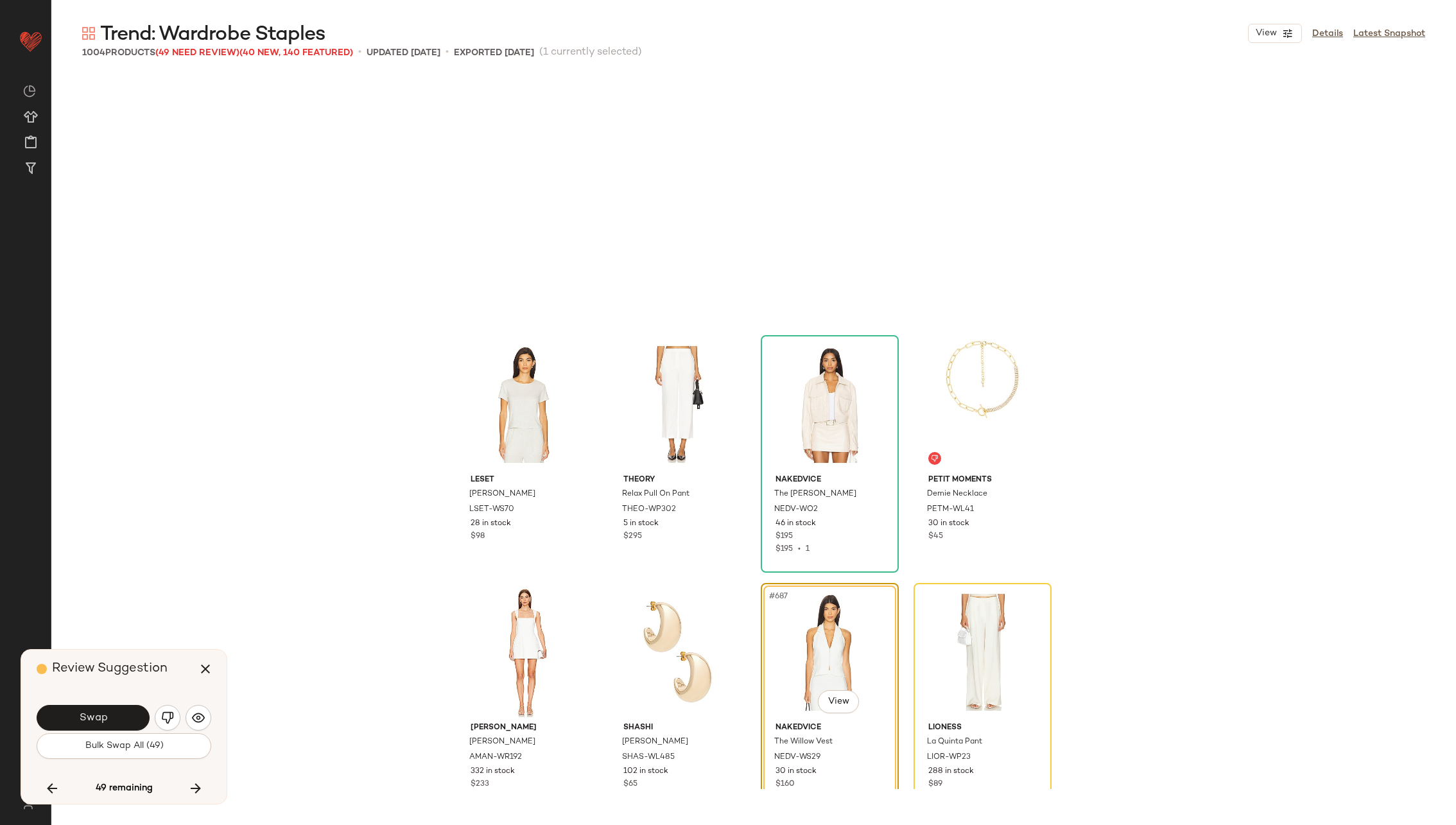
scroll to position [42115, 0]
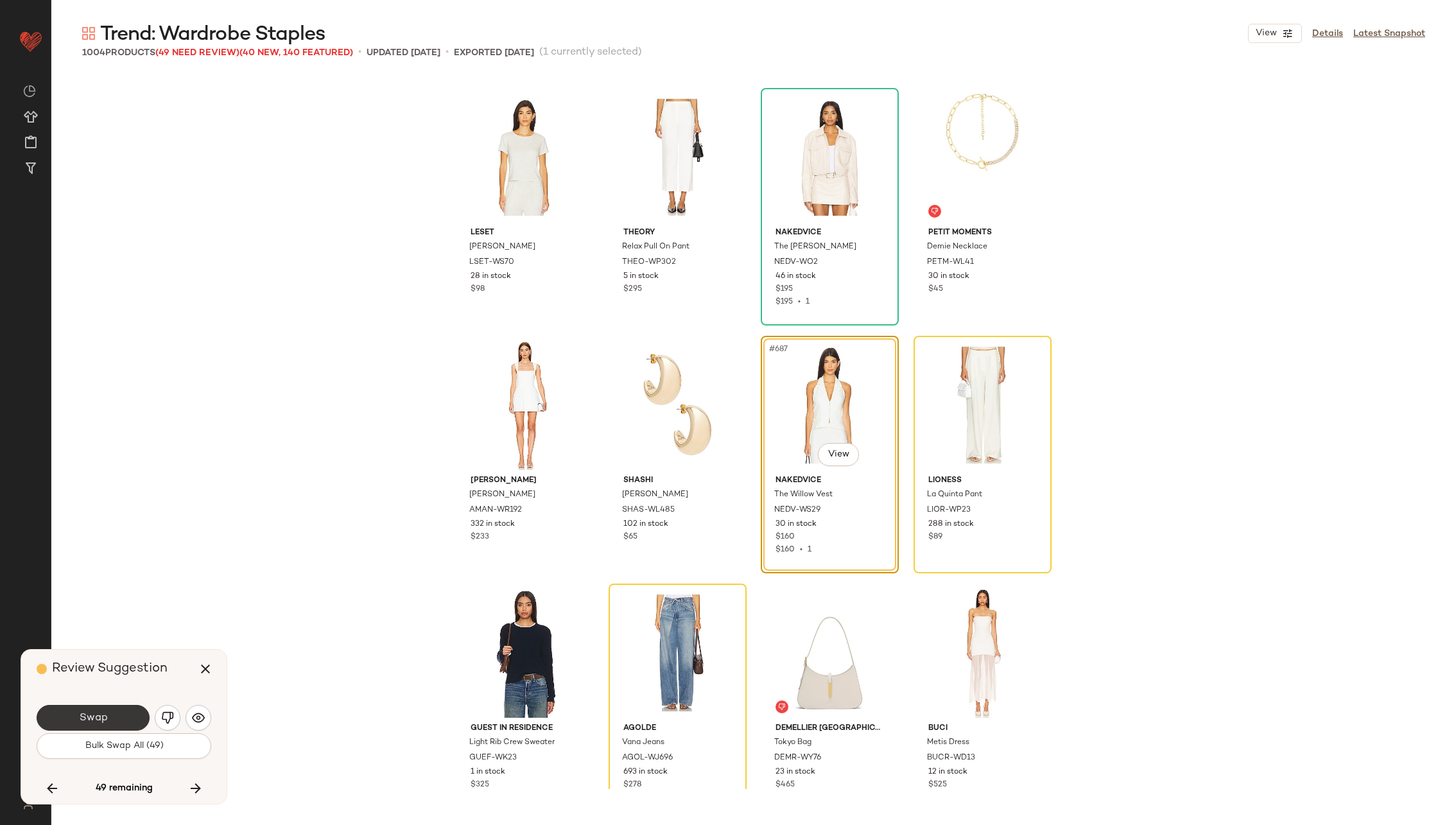
click at [105, 715] on span "Swap" at bounding box center [93, 718] width 29 height 13
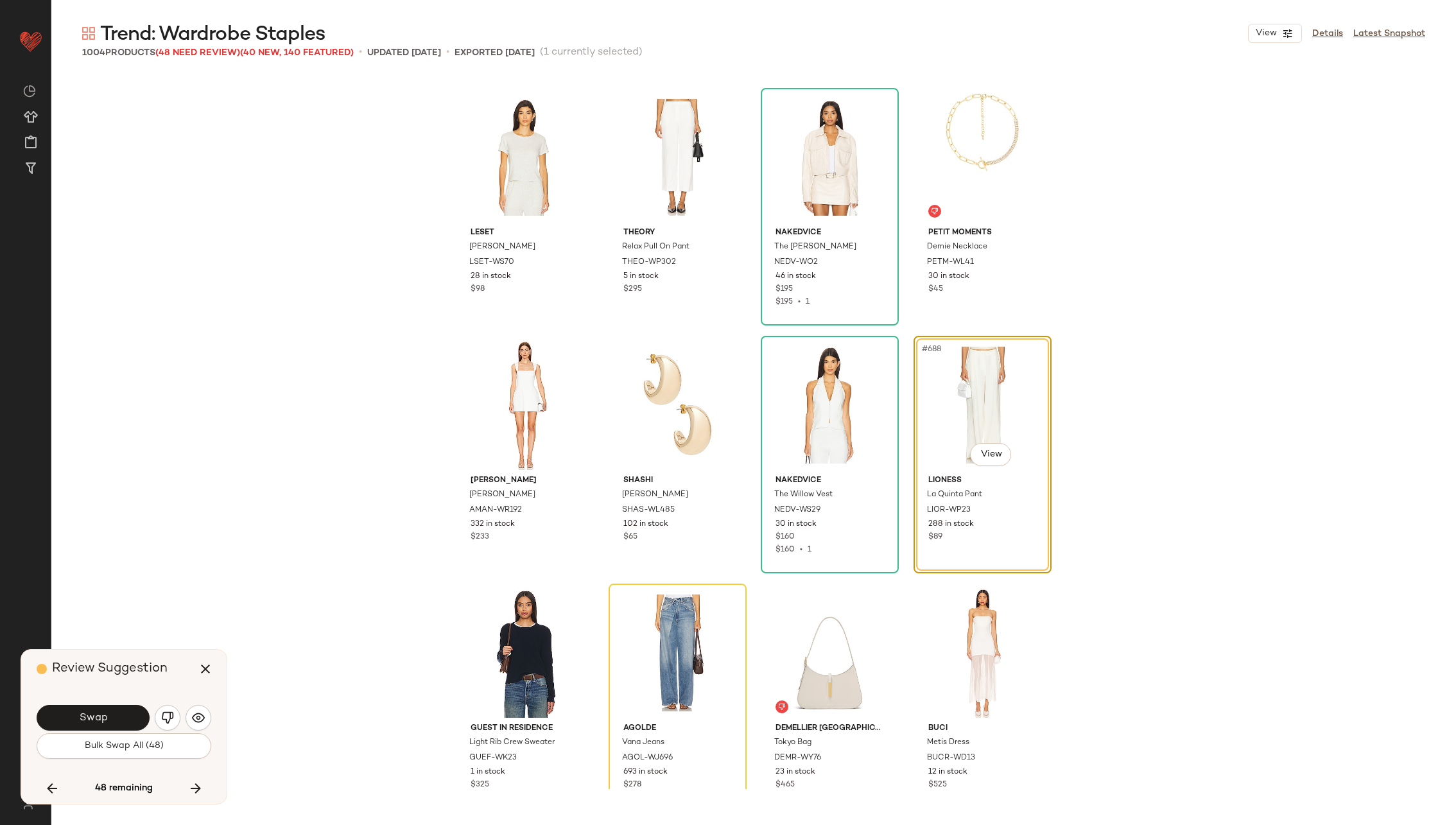
click at [105, 715] on span "Swap" at bounding box center [93, 718] width 29 height 13
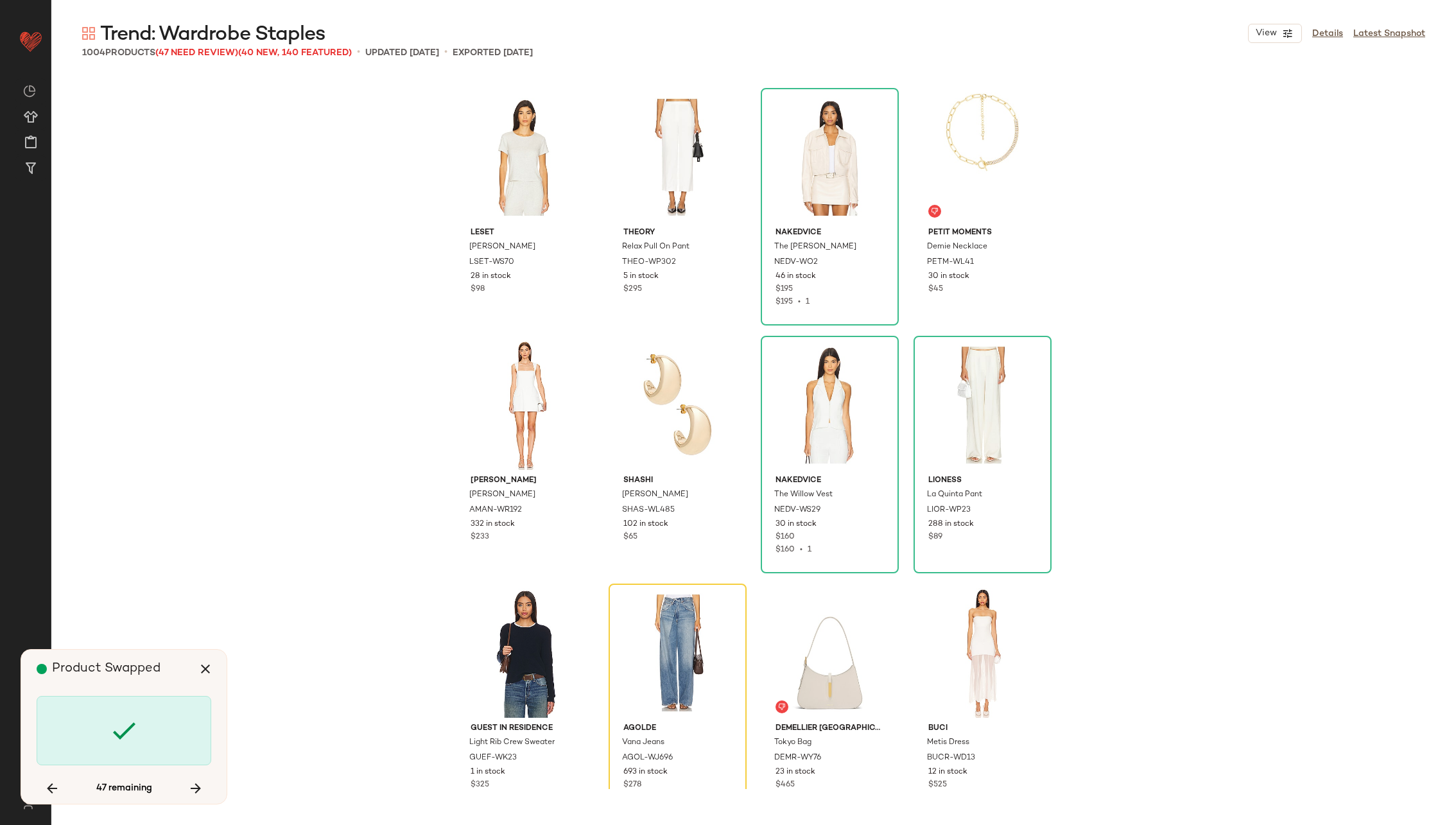
scroll to position [42363, 0]
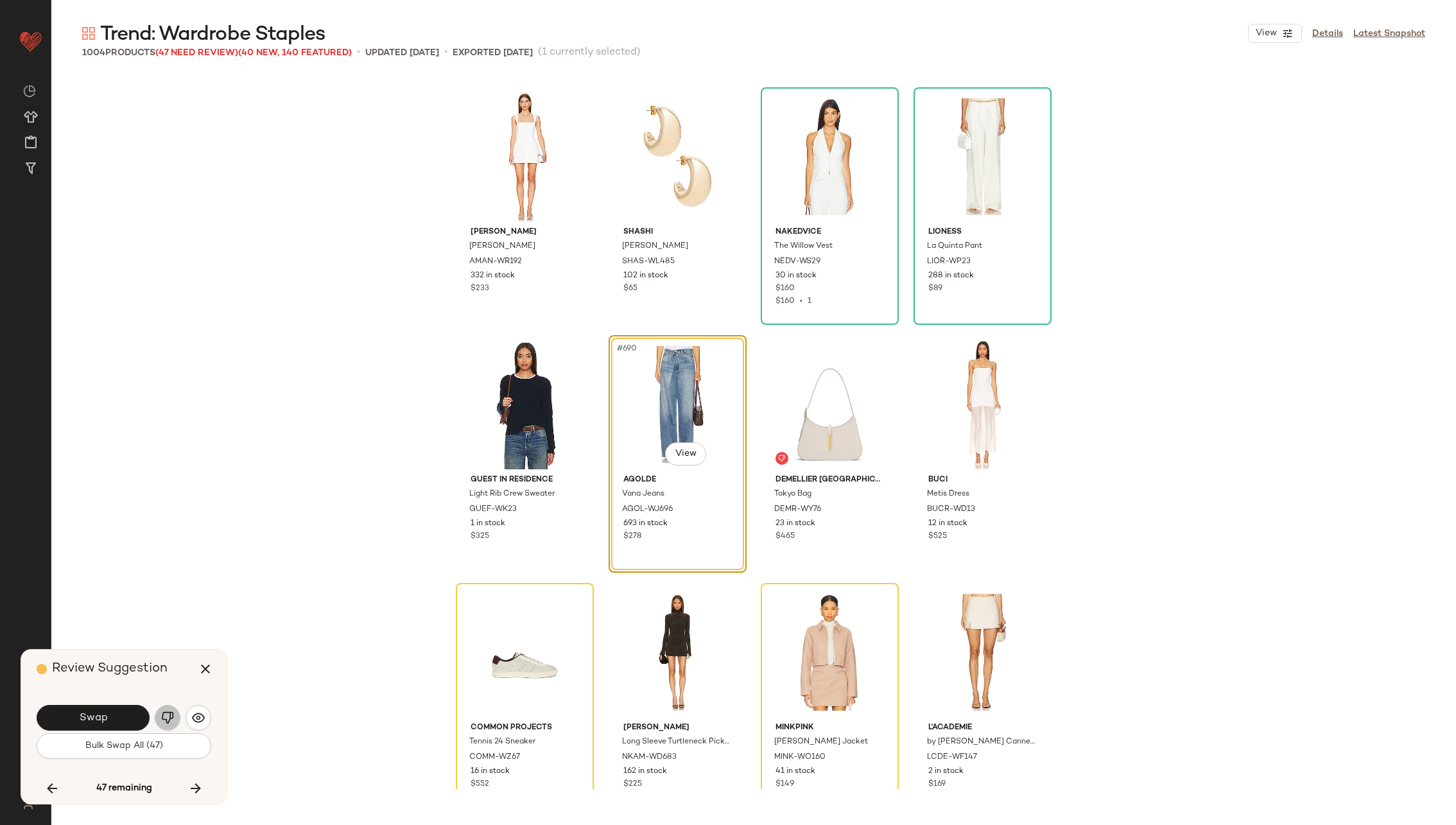
click at [170, 715] on img "button" at bounding box center [167, 718] width 13 height 13
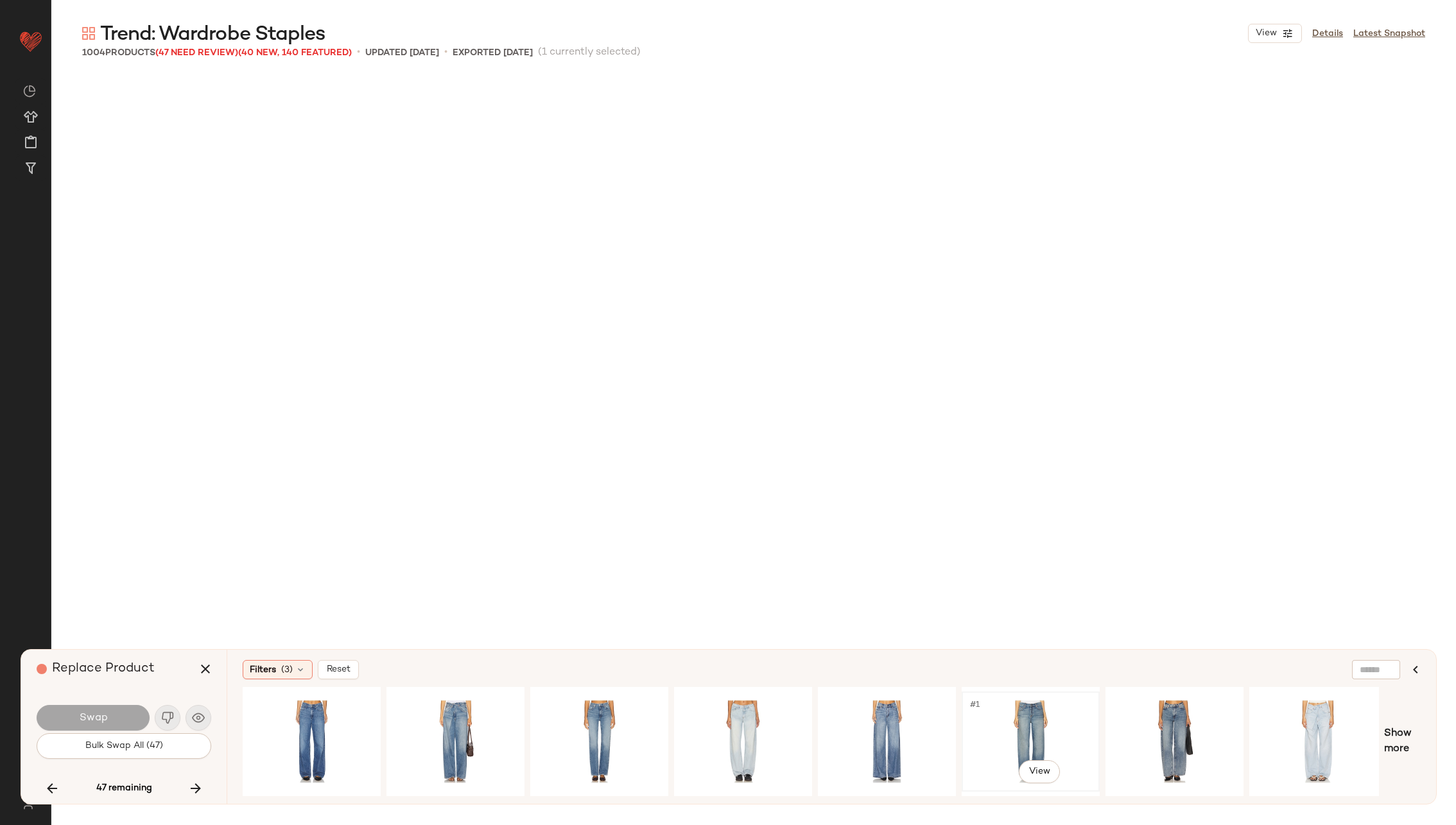
scroll to position [42363, 0]
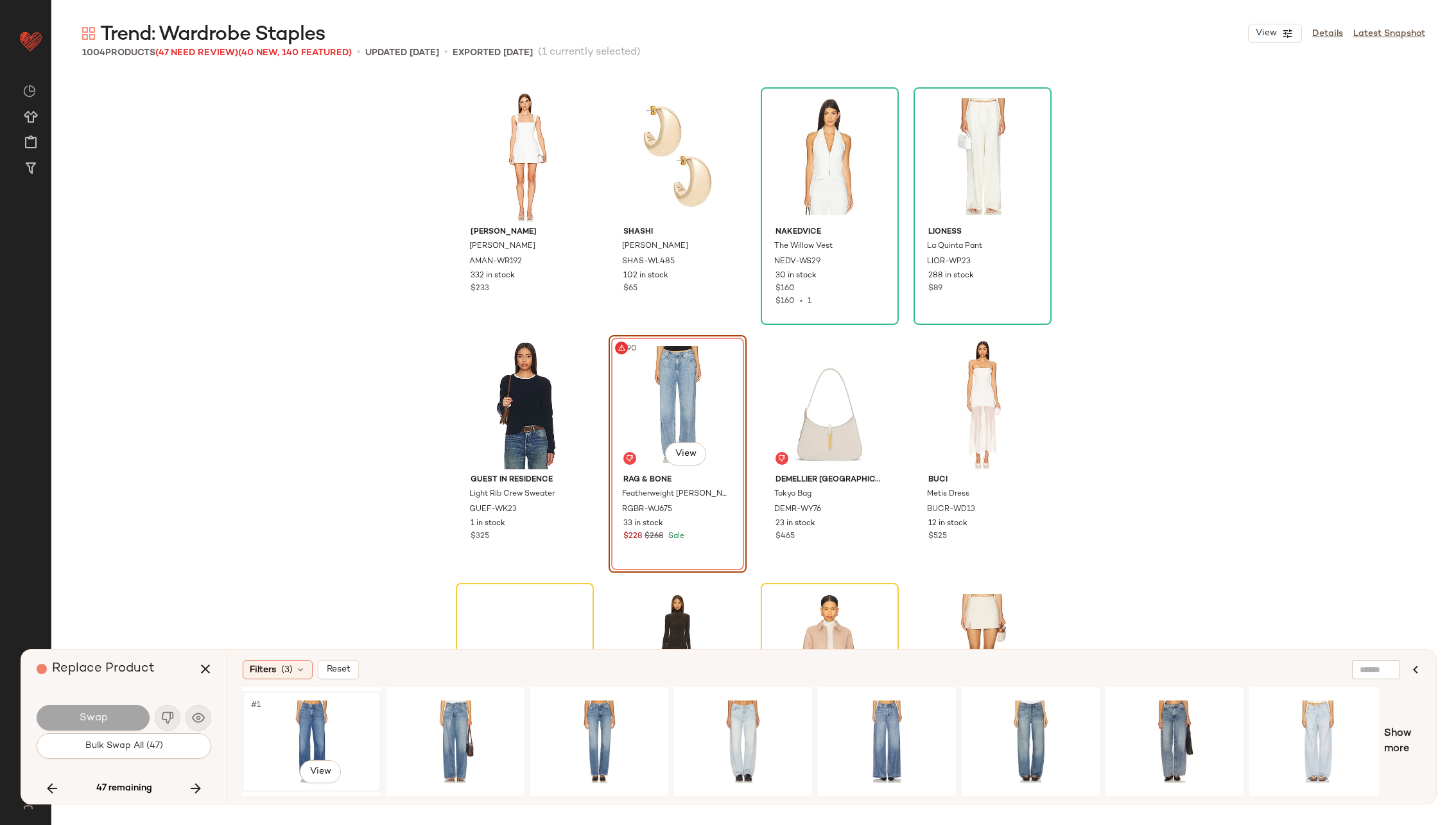
click at [331, 715] on div "#1 View" at bounding box center [311, 741] width 129 height 91
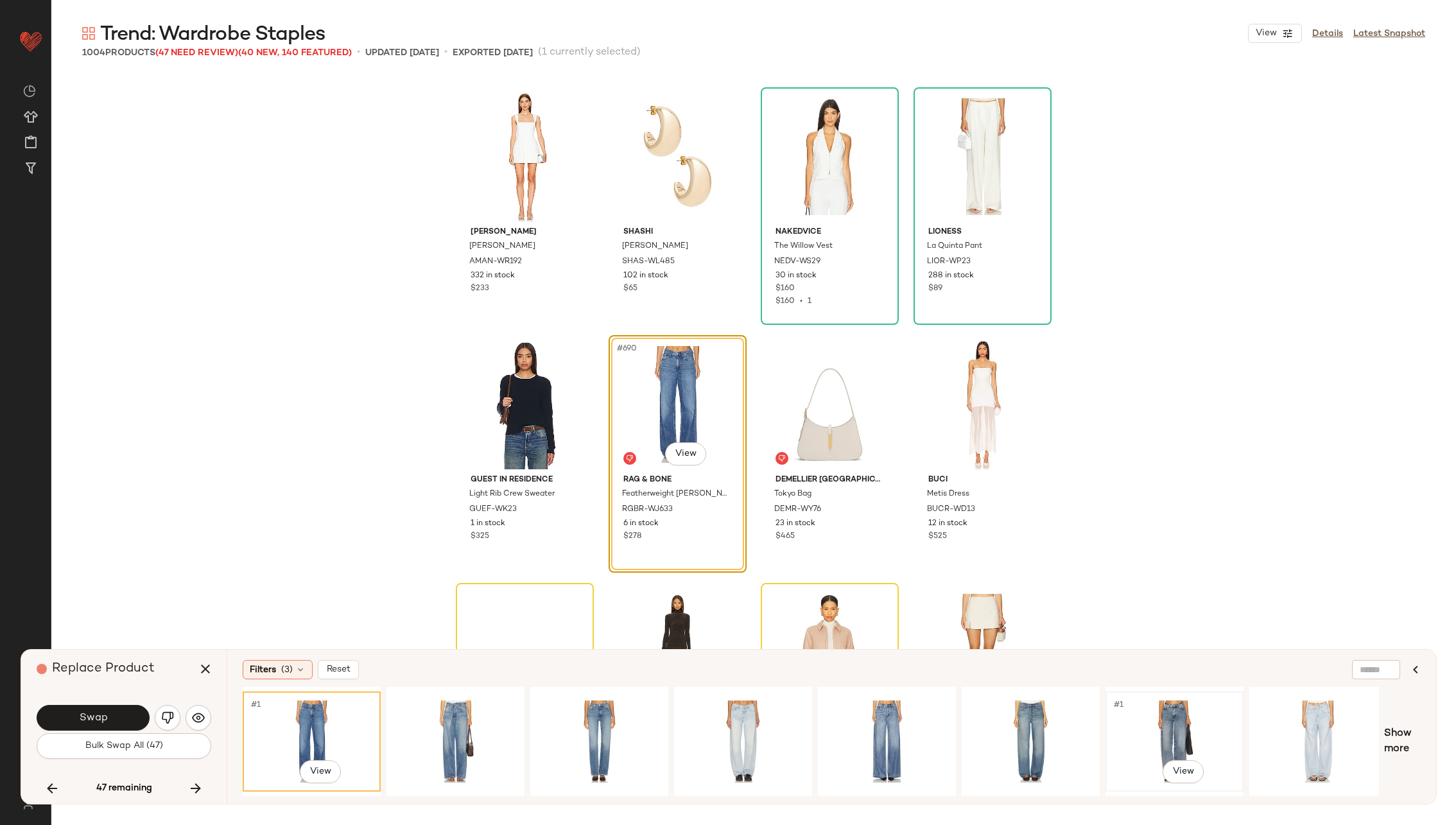
click at [1190, 717] on div "#1 View" at bounding box center [1173, 741] width 129 height 91
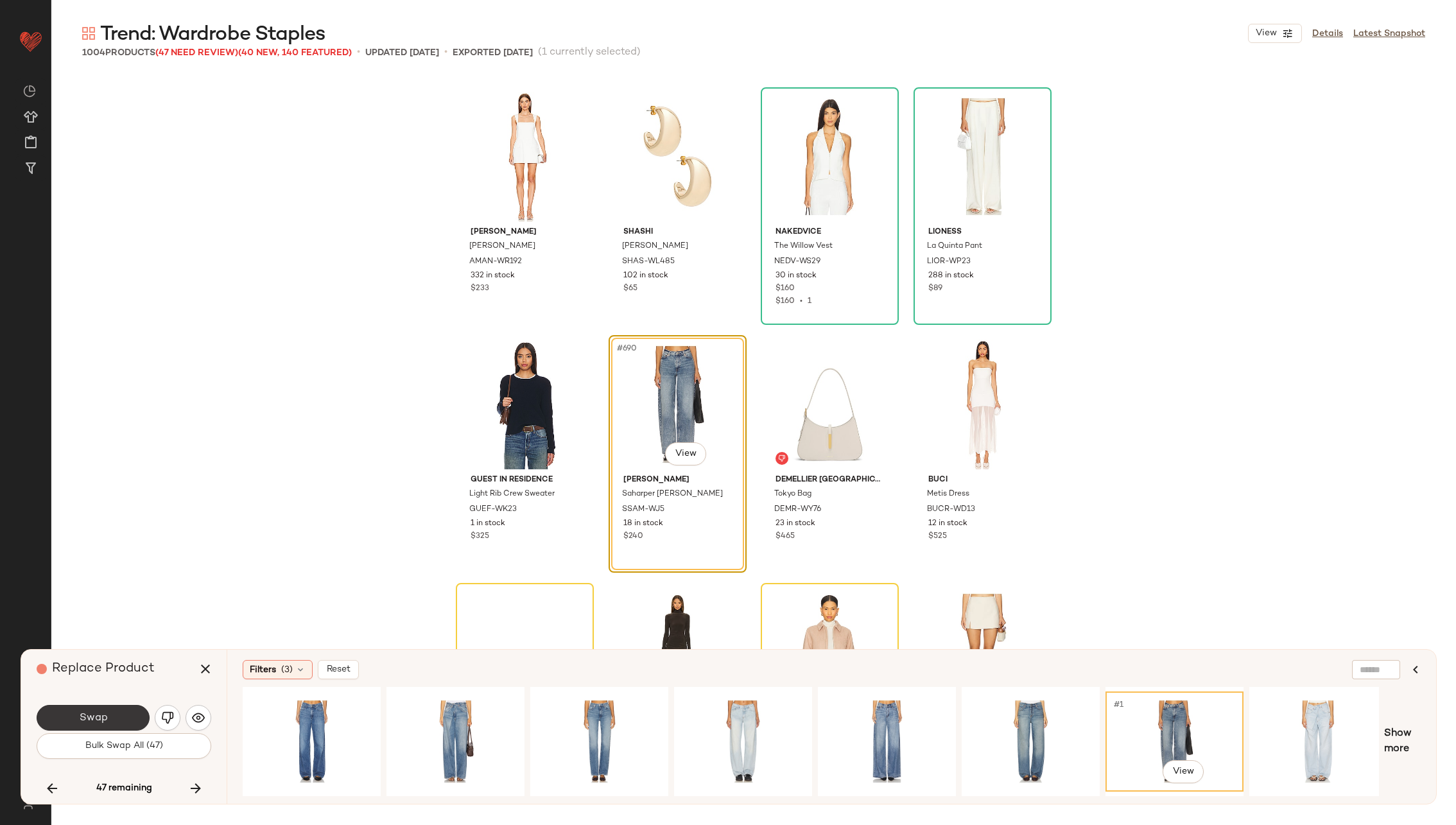
click at [116, 718] on button "Swap" at bounding box center [93, 718] width 113 height 25
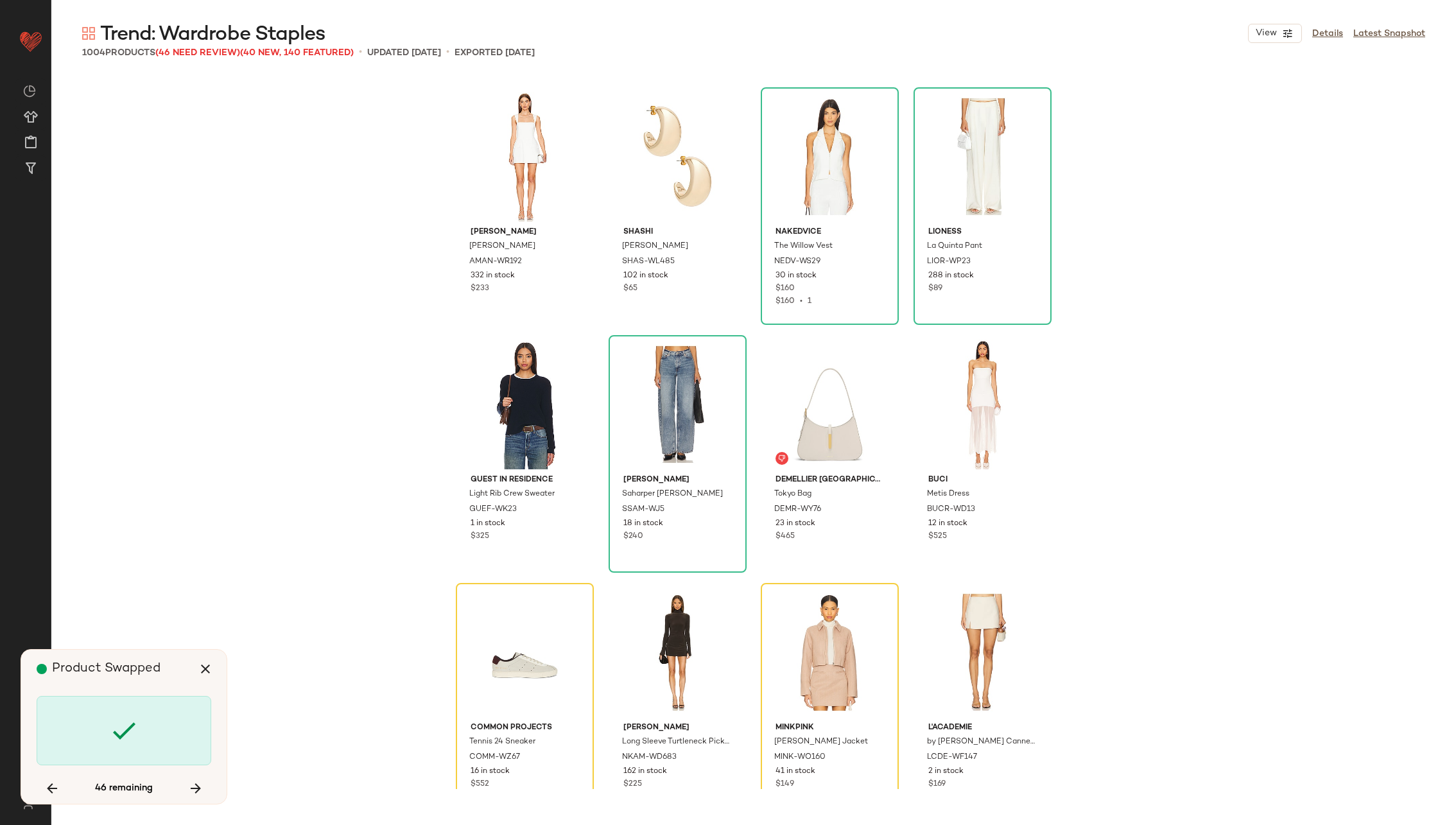
scroll to position [42610, 0]
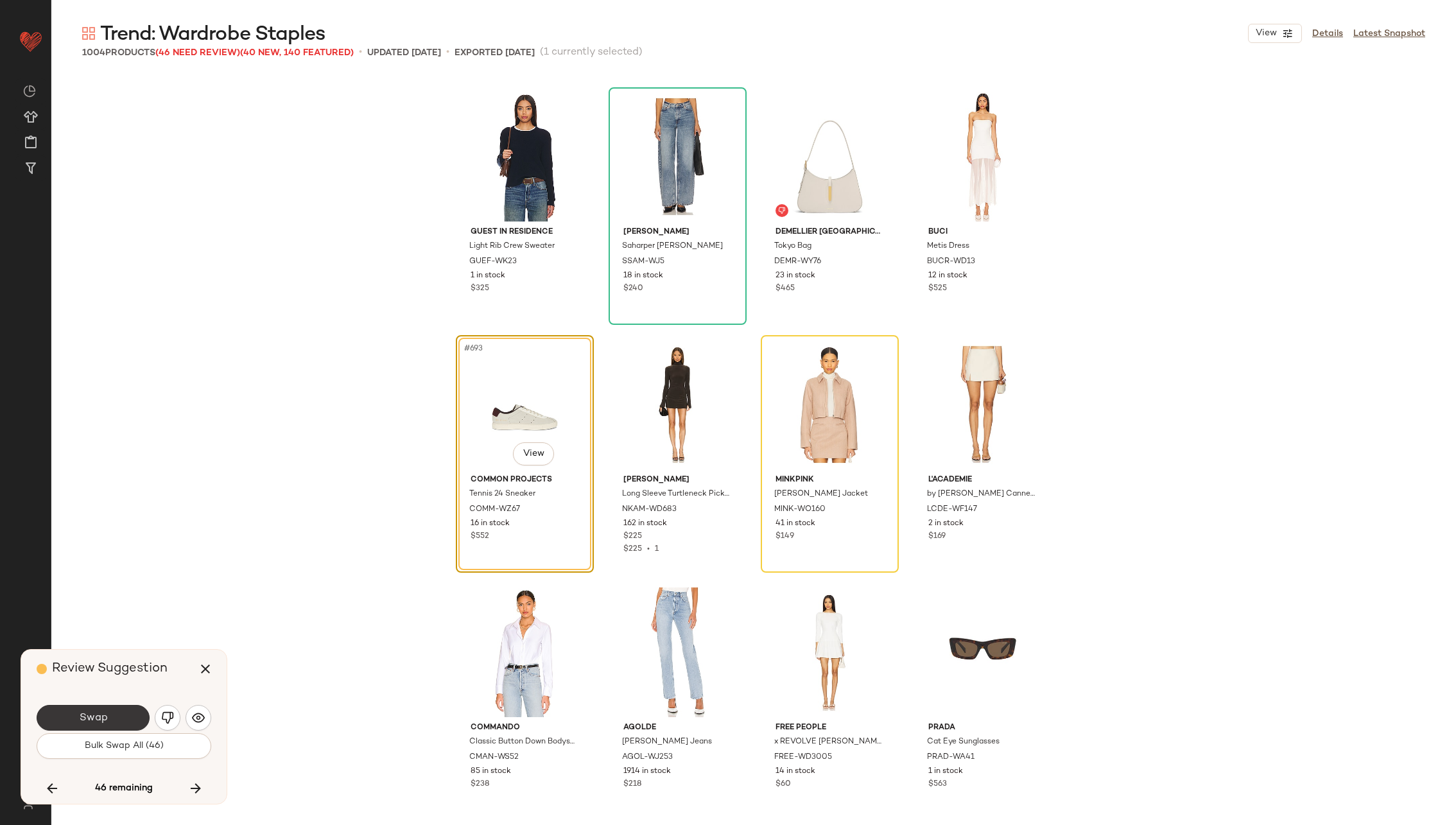
click at [103, 711] on button "Swap" at bounding box center [93, 718] width 113 height 25
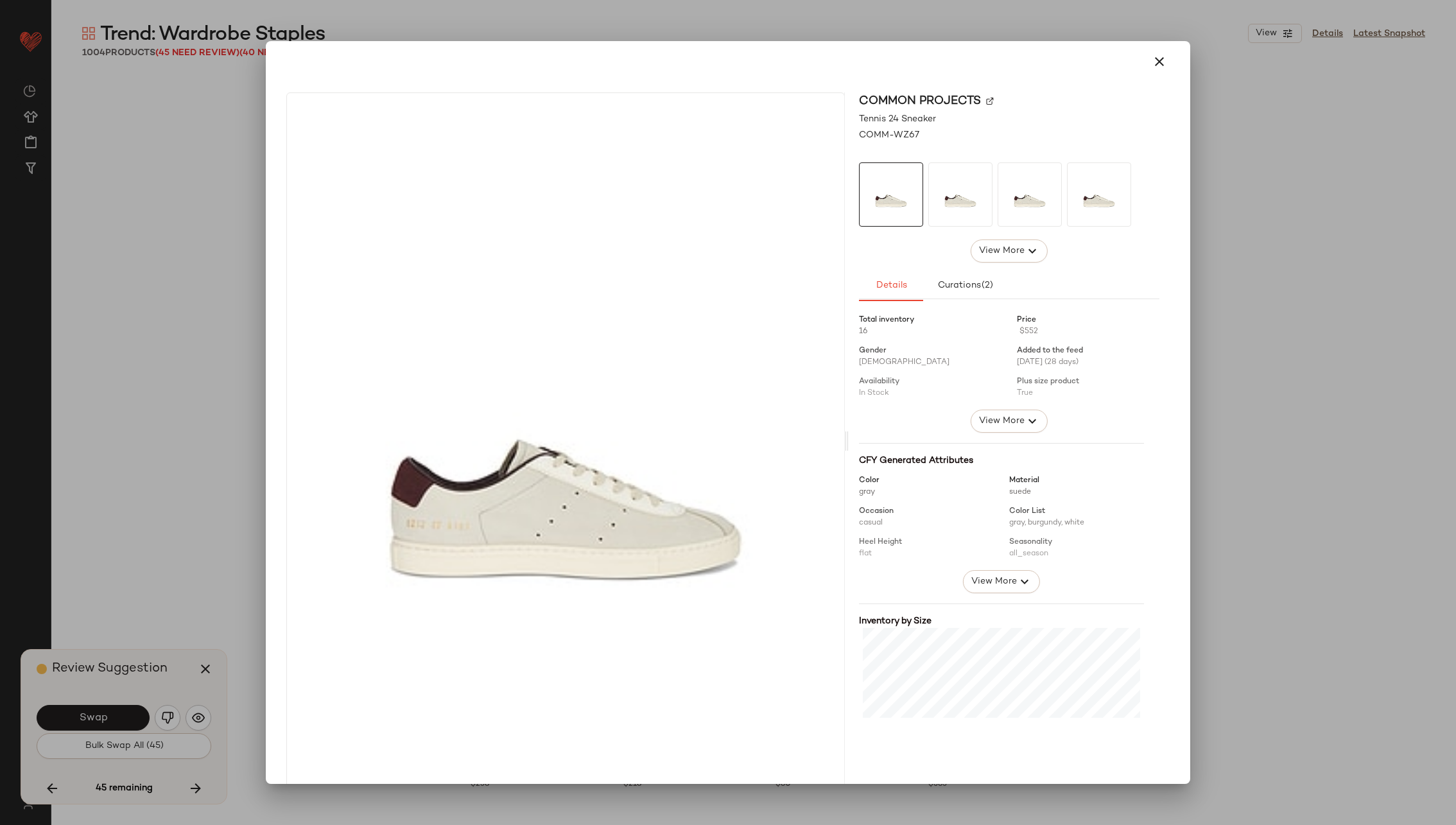
click at [986, 97] on img at bounding box center [989, 101] width 8 height 8
click at [914, 133] on div "COMM-WZ67" at bounding box center [1008, 134] width 301 height 14
click at [1152, 63] on icon "button" at bounding box center [1159, 61] width 15 height 15
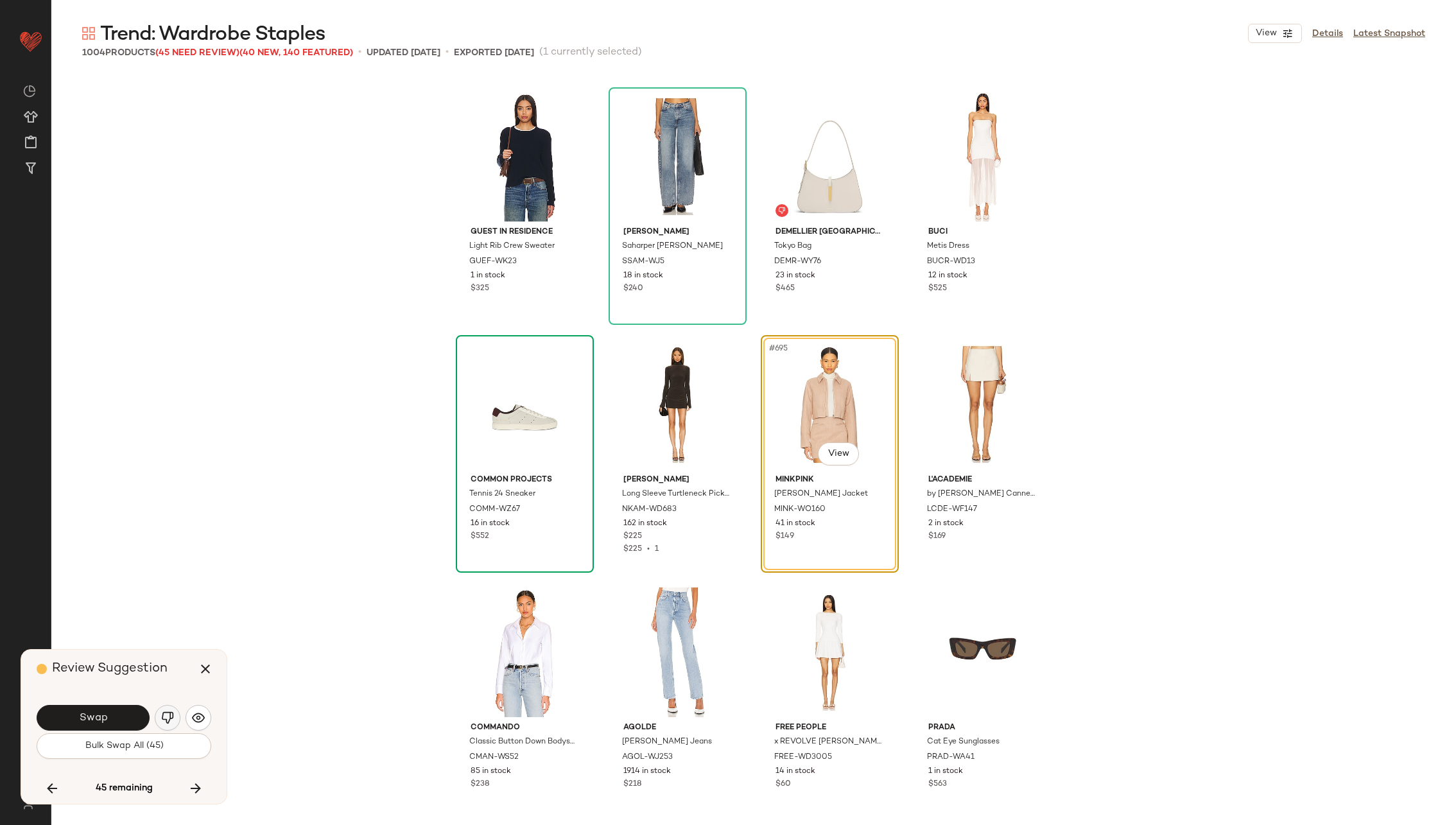
click at [162, 718] on img "button" at bounding box center [167, 718] width 13 height 13
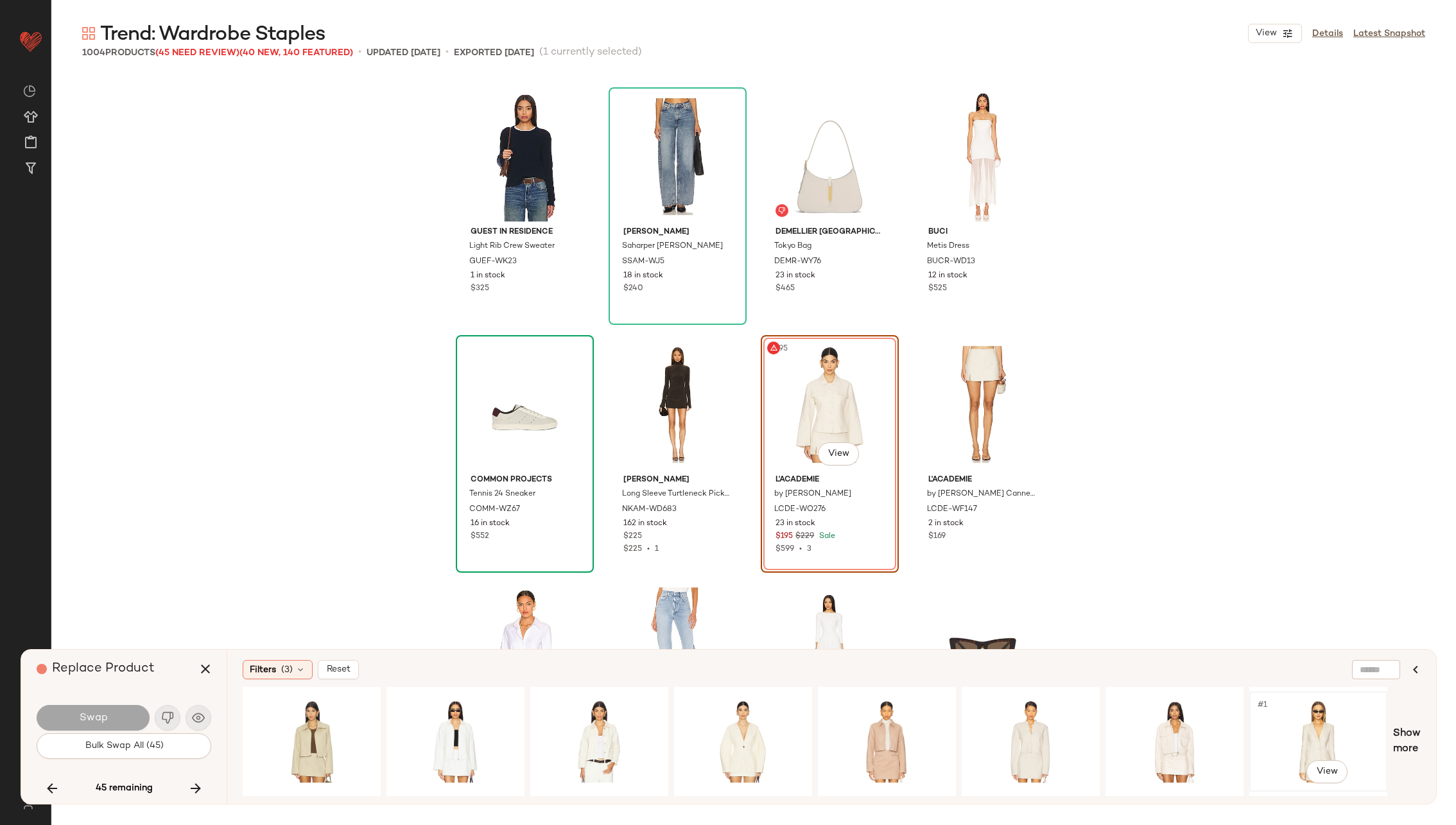
click at [1300, 717] on div "#1 View" at bounding box center [1318, 741] width 129 height 91
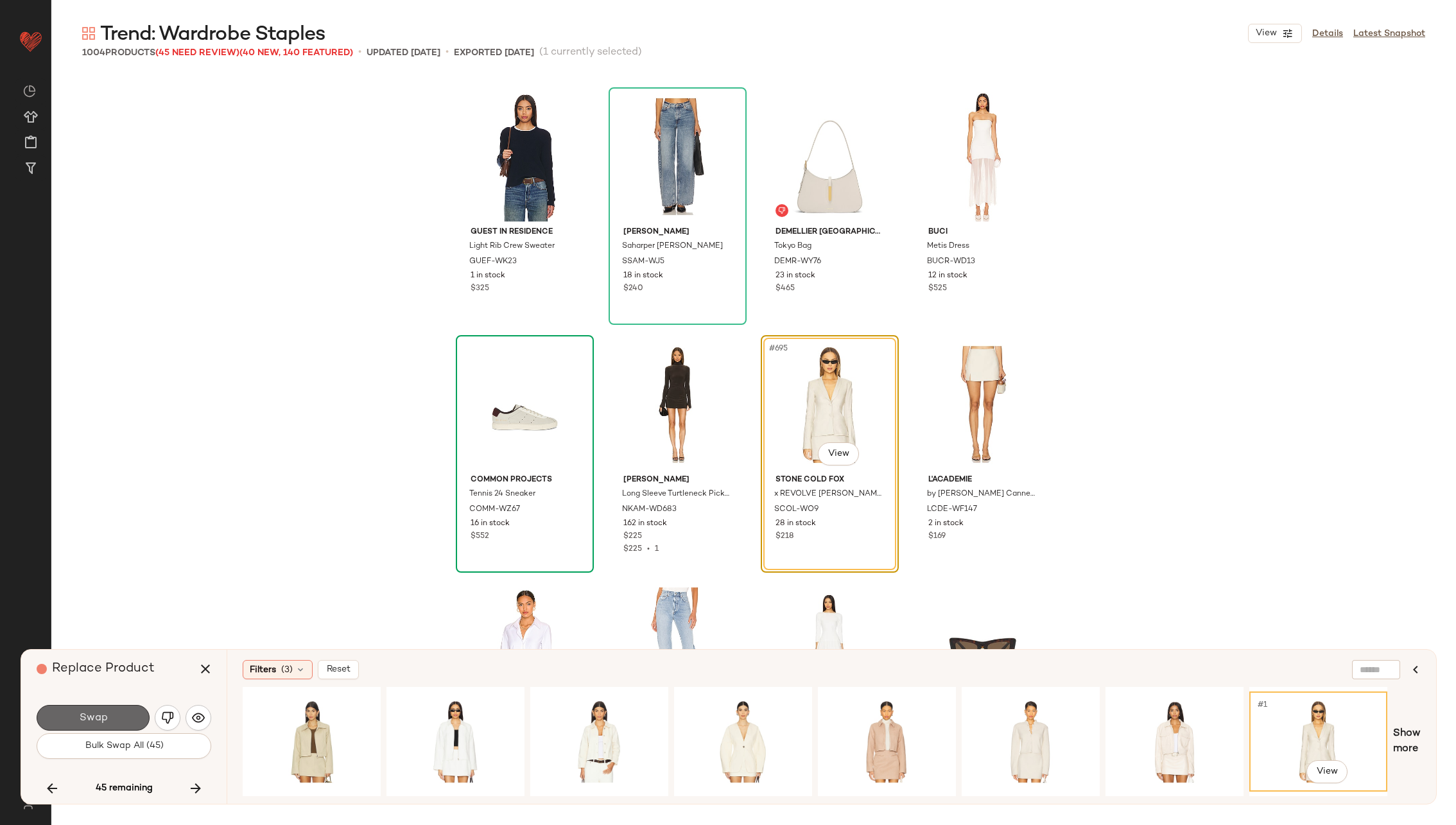
click at [93, 714] on span "Swap" at bounding box center [93, 718] width 29 height 13
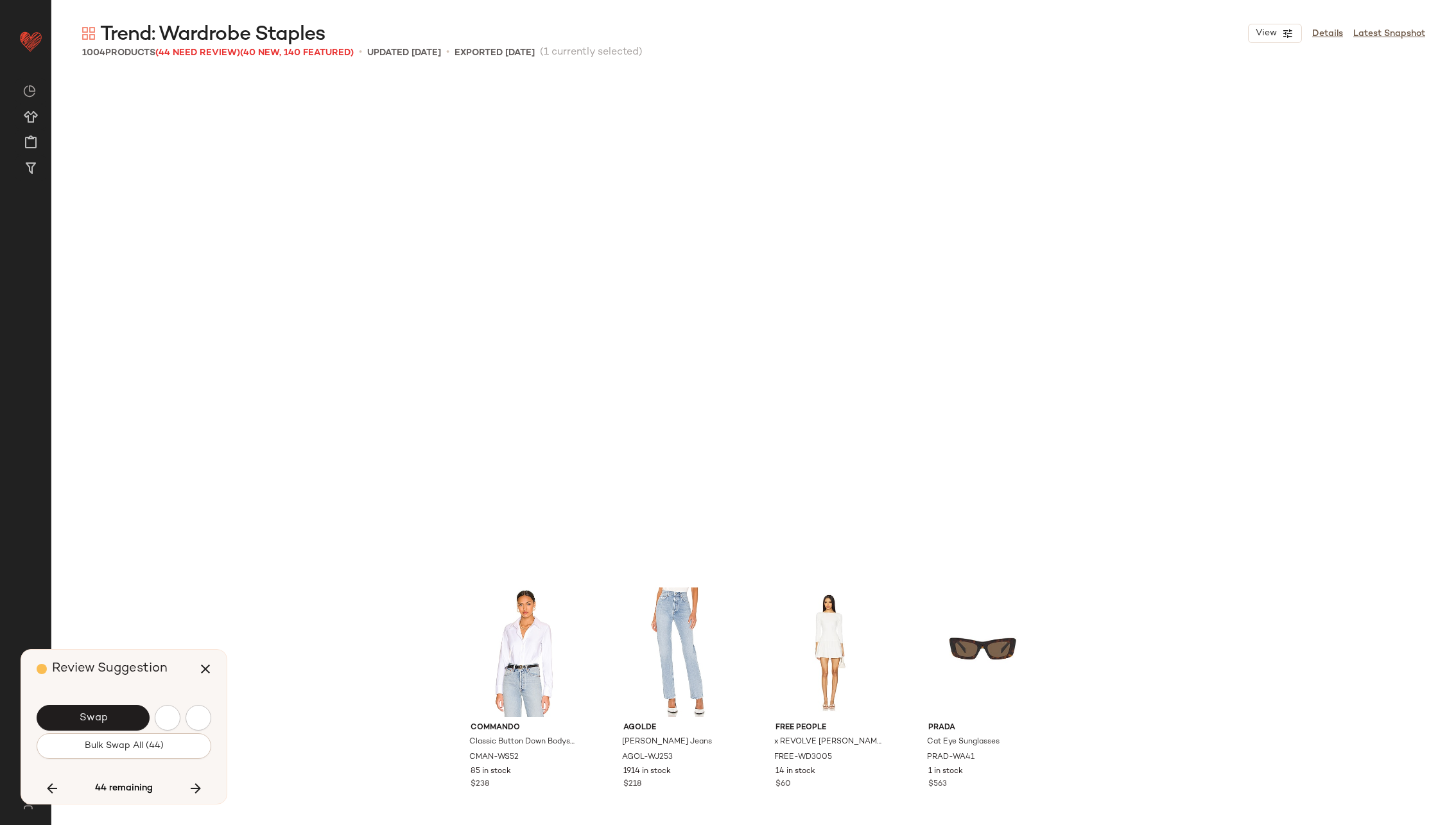
scroll to position [43106, 0]
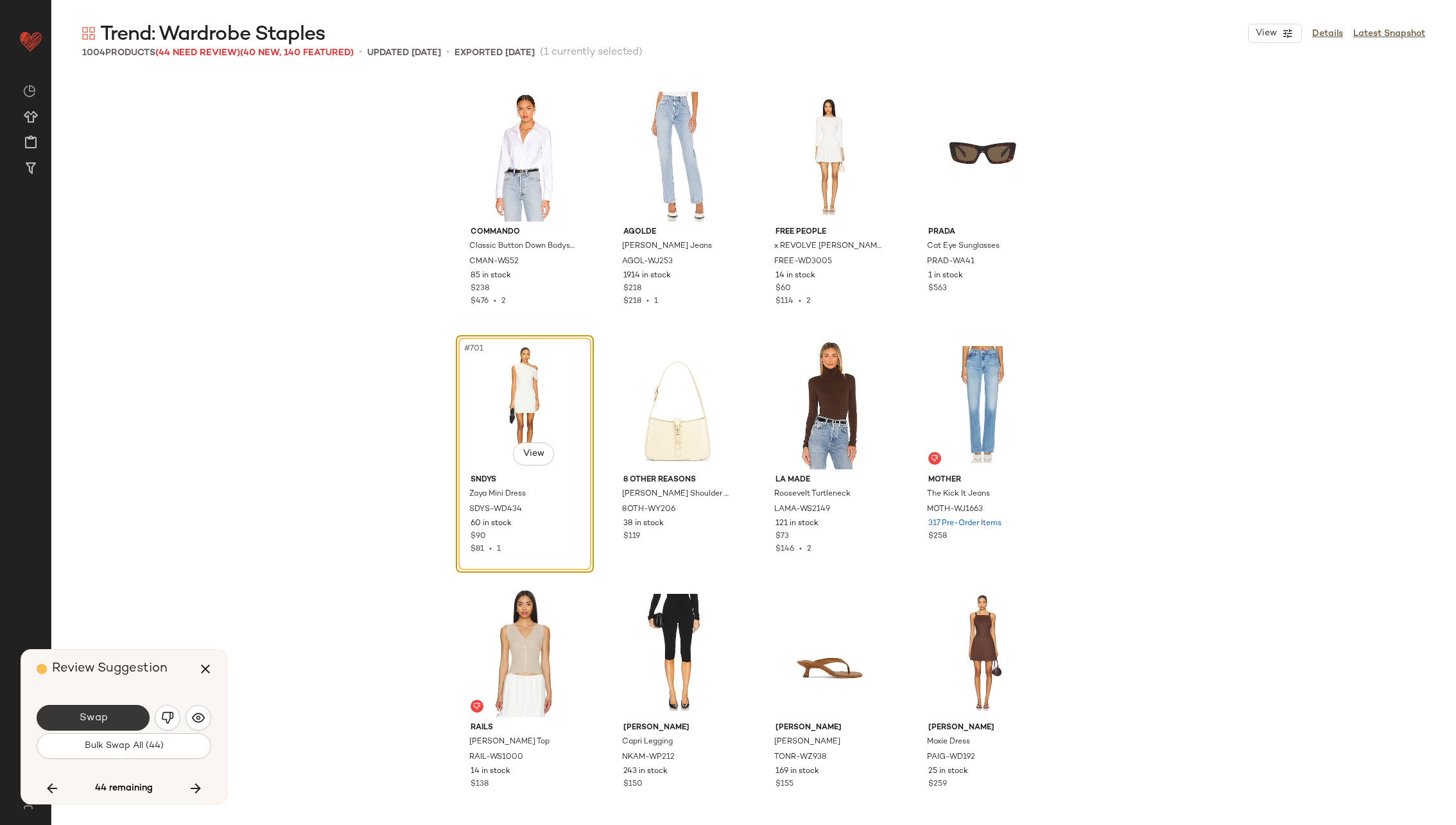
click at [101, 711] on button "Swap" at bounding box center [93, 718] width 113 height 25
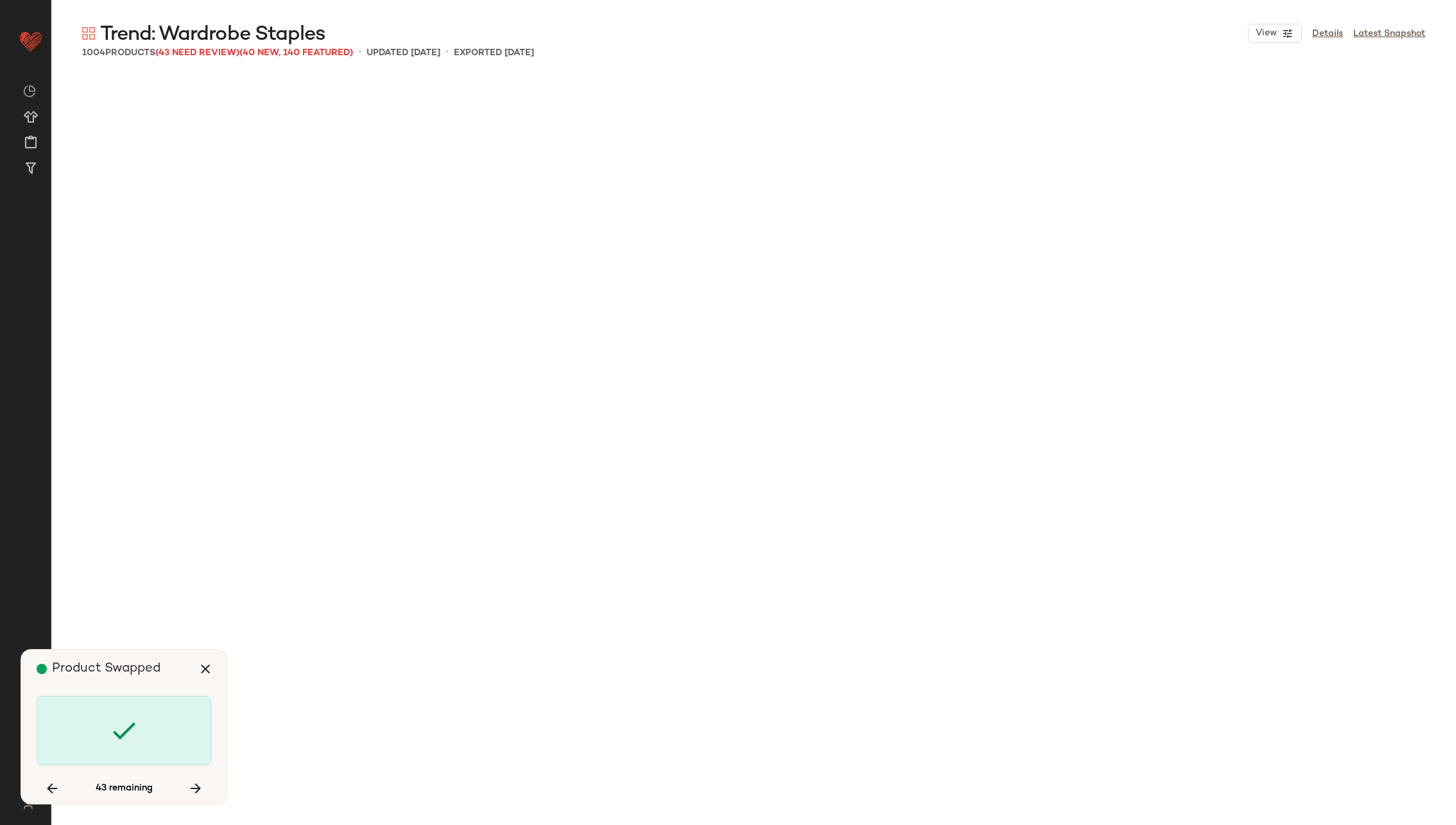
scroll to position [44097, 0]
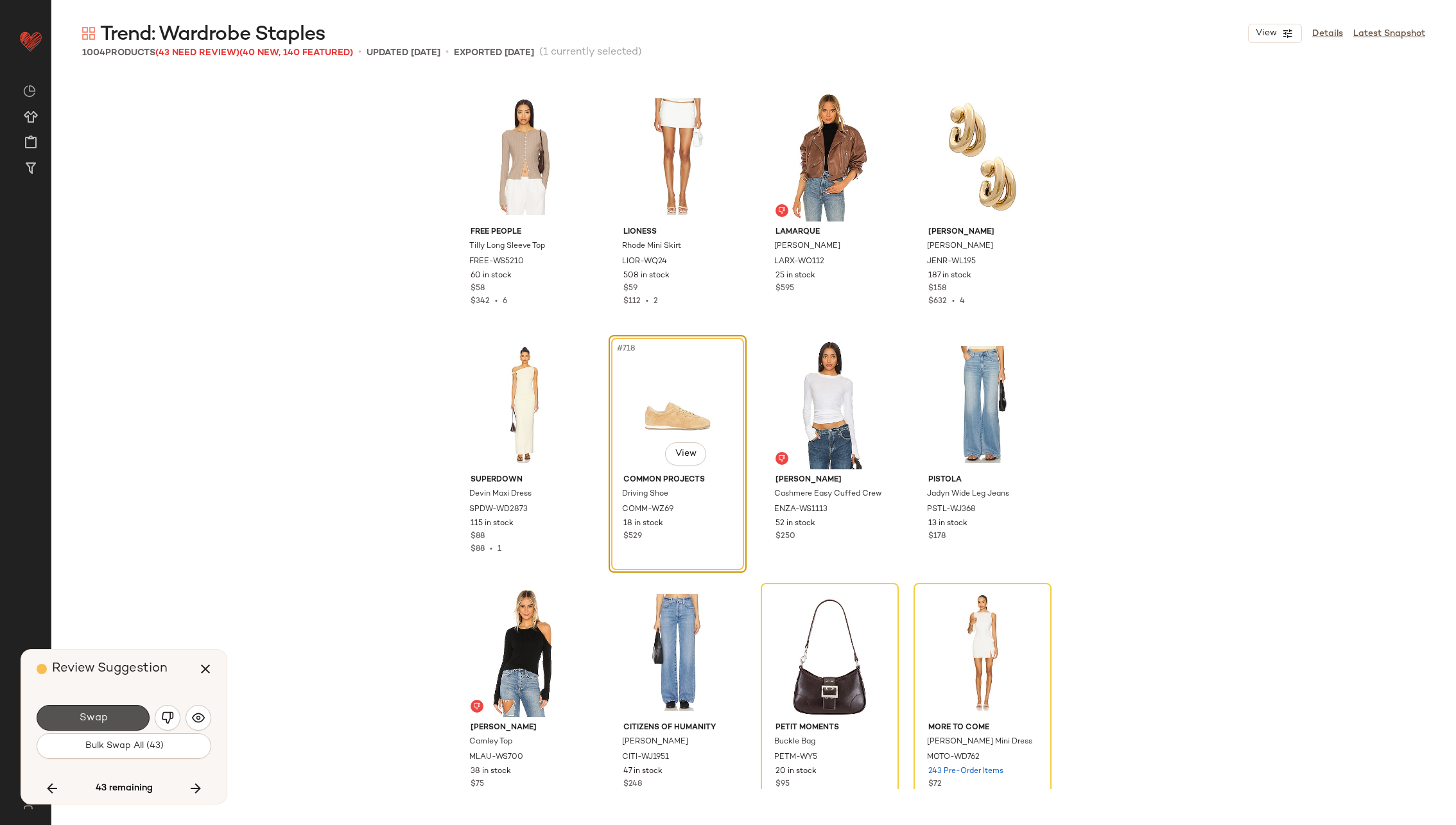
click at [101, 711] on button "Swap" at bounding box center [93, 718] width 113 height 25
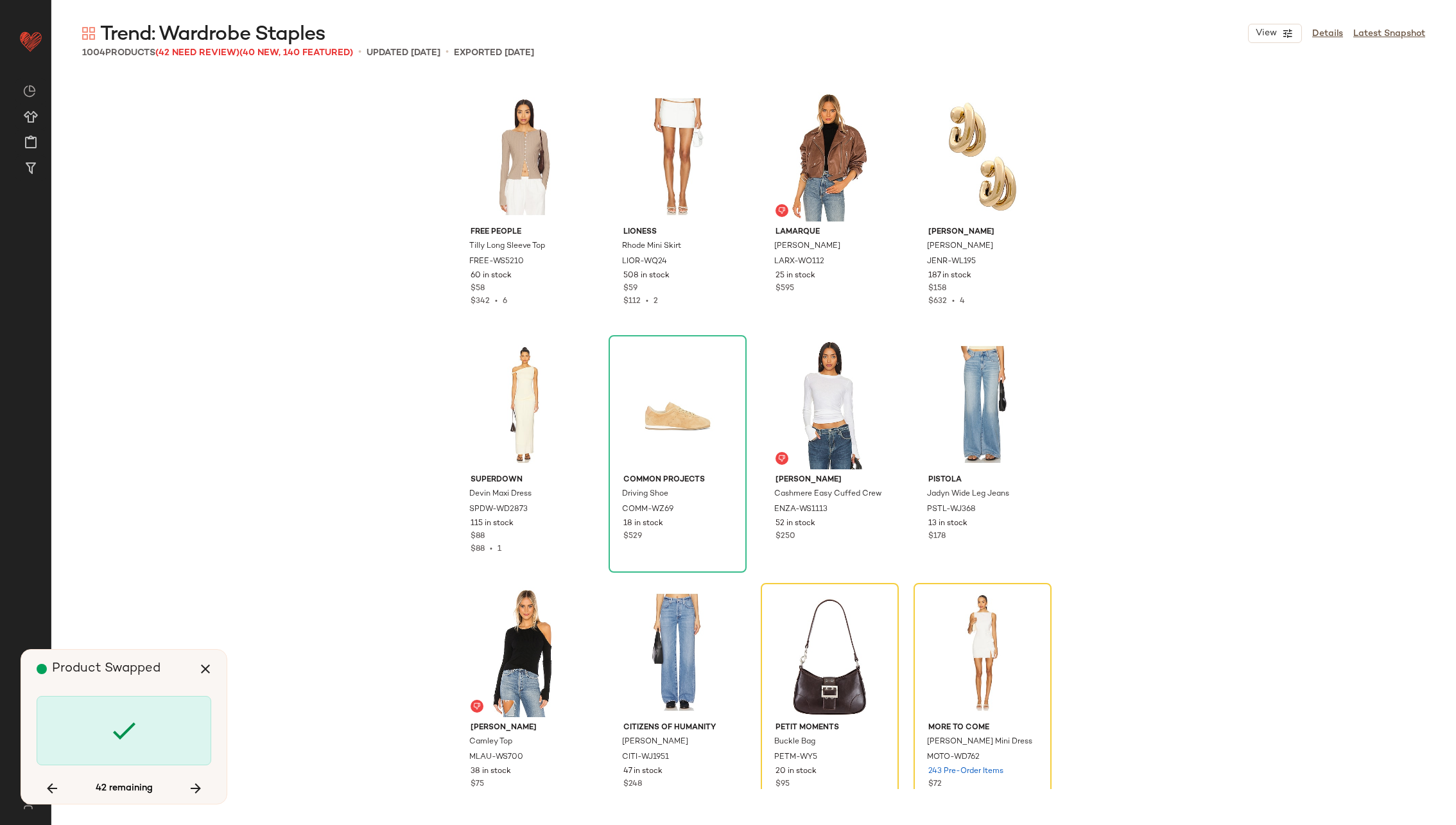
scroll to position [44344, 0]
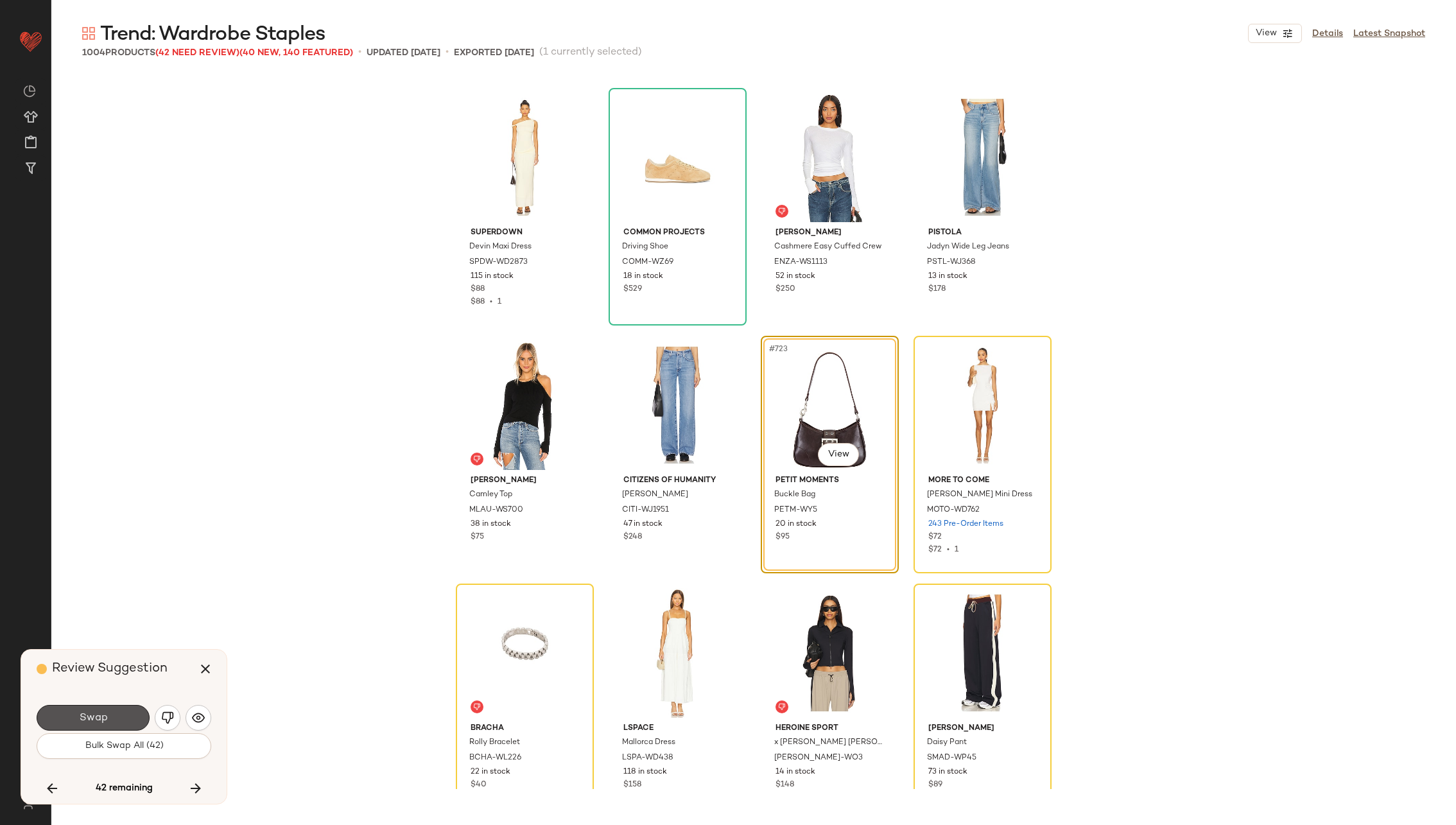
click at [101, 711] on button "Swap" at bounding box center [93, 718] width 113 height 25
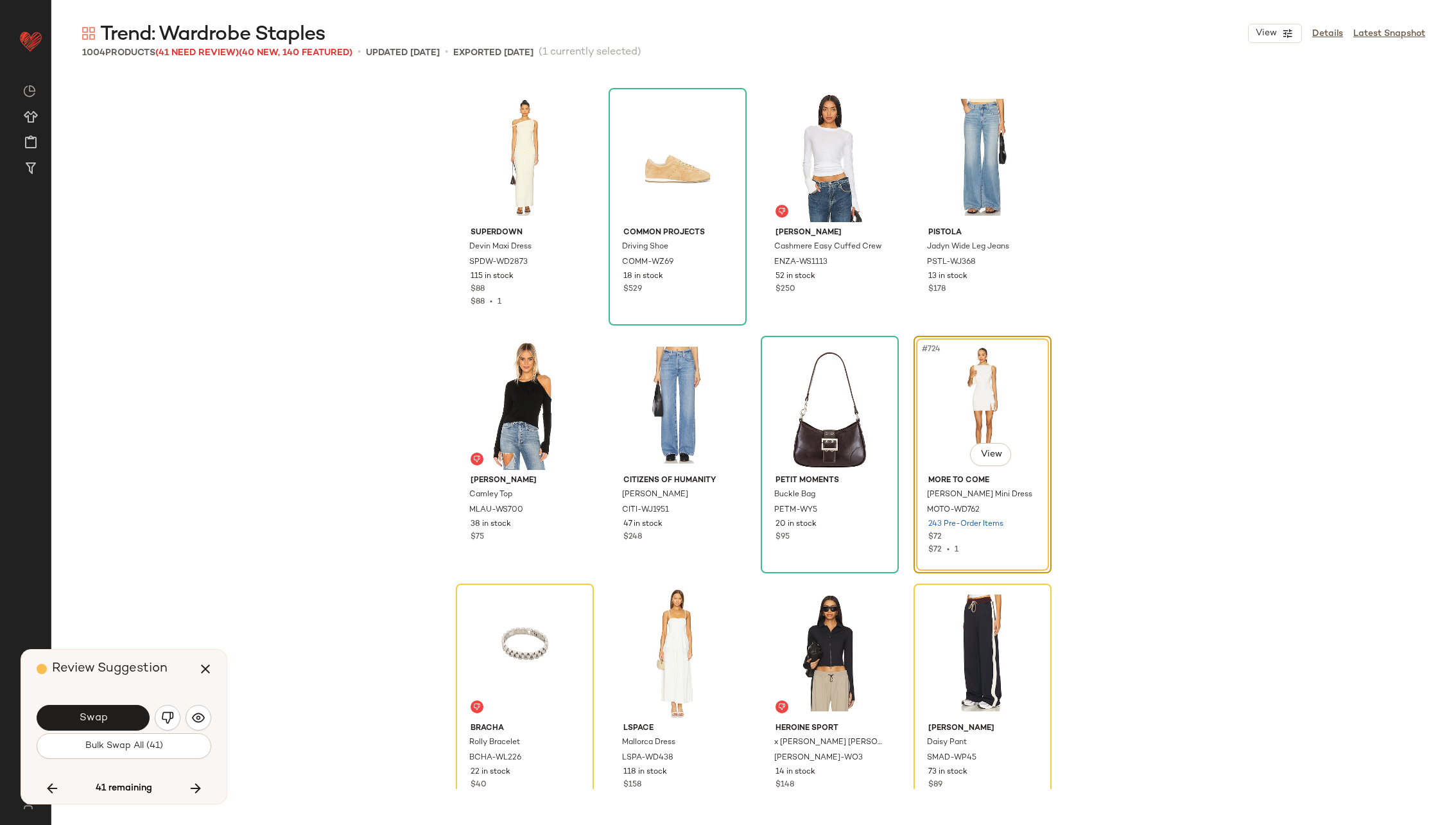
click at [101, 711] on button "Swap" at bounding box center [93, 718] width 113 height 25
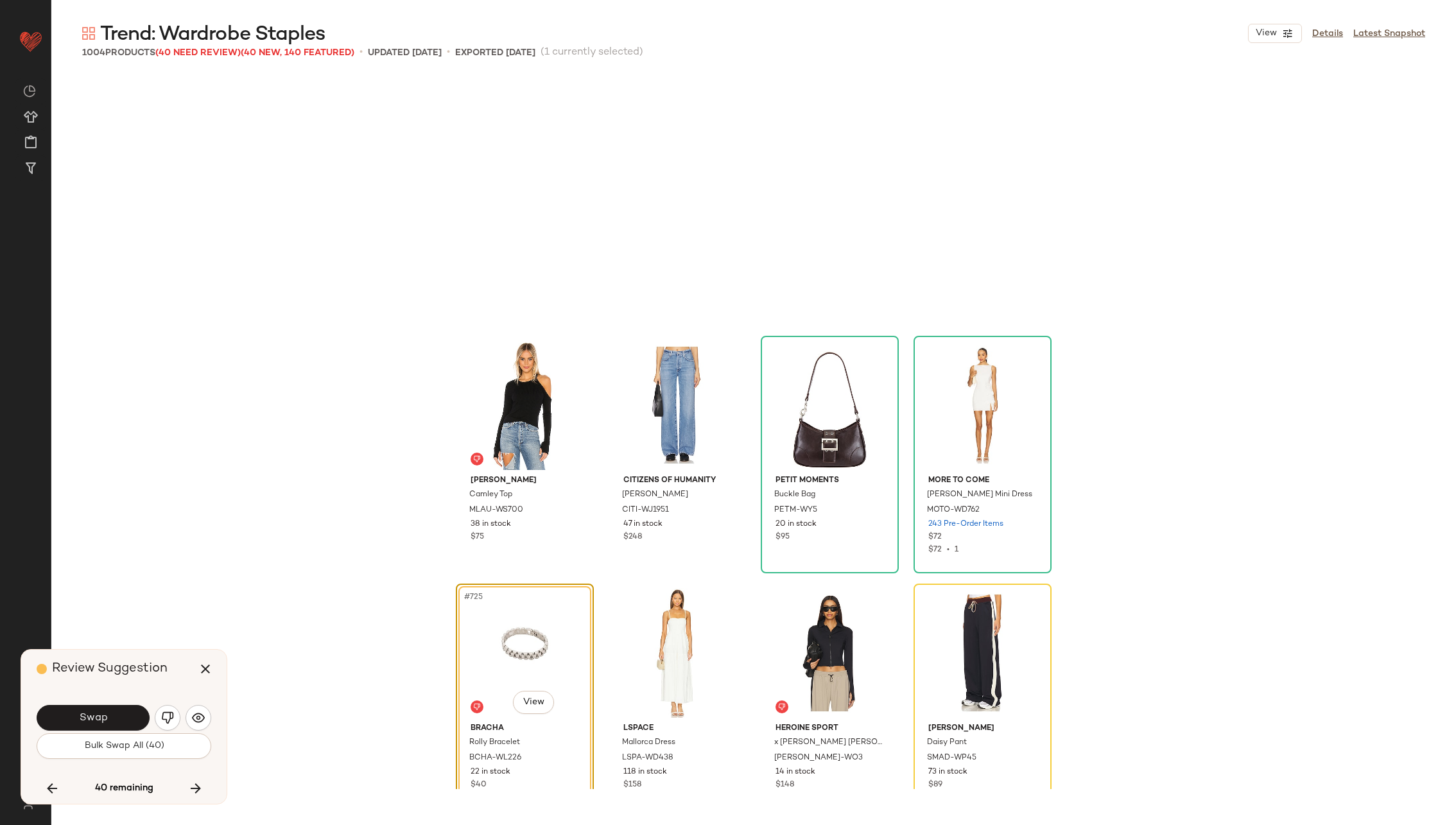
scroll to position [44592, 0]
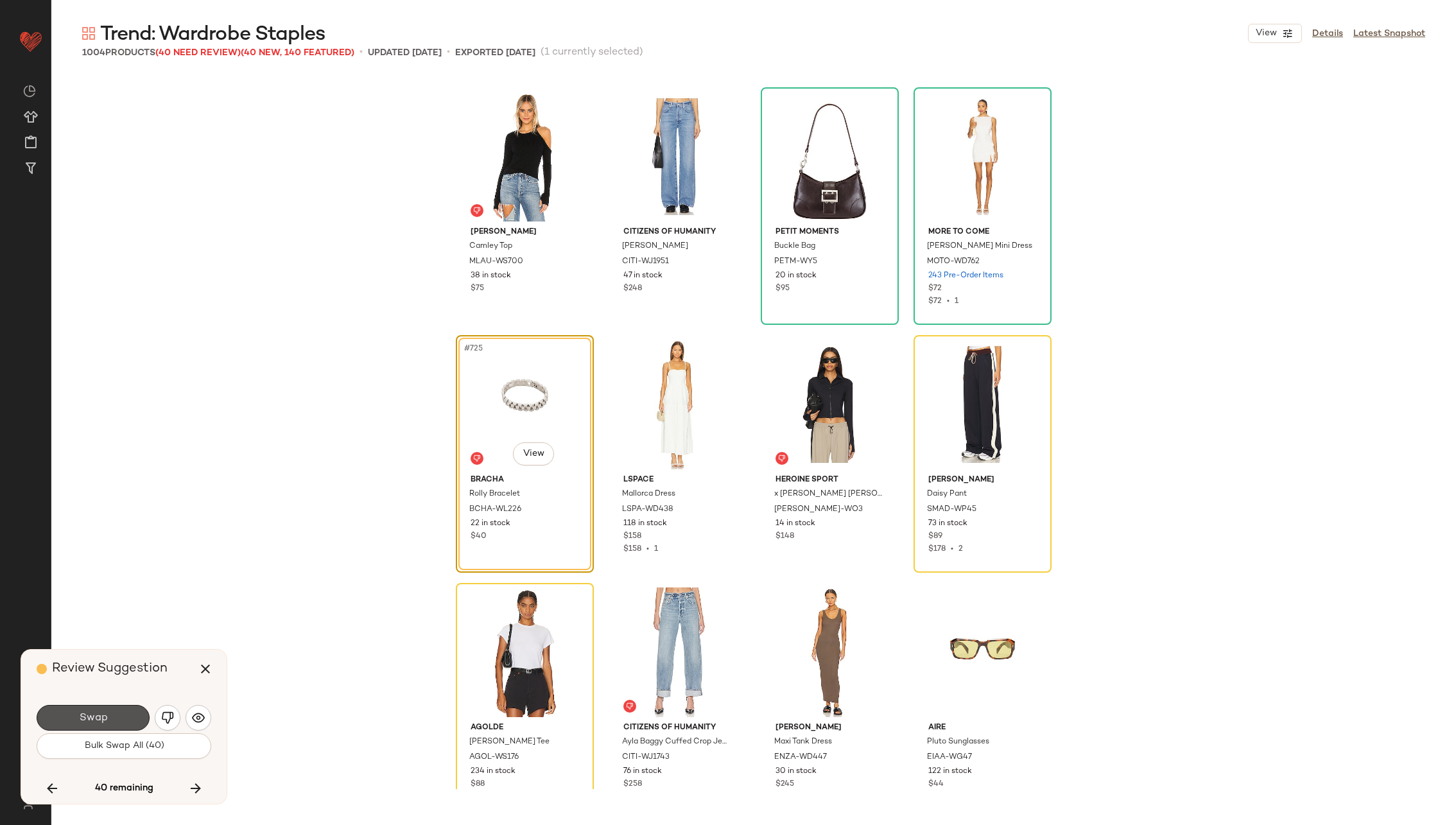
click at [101, 711] on button "Swap" at bounding box center [93, 718] width 113 height 25
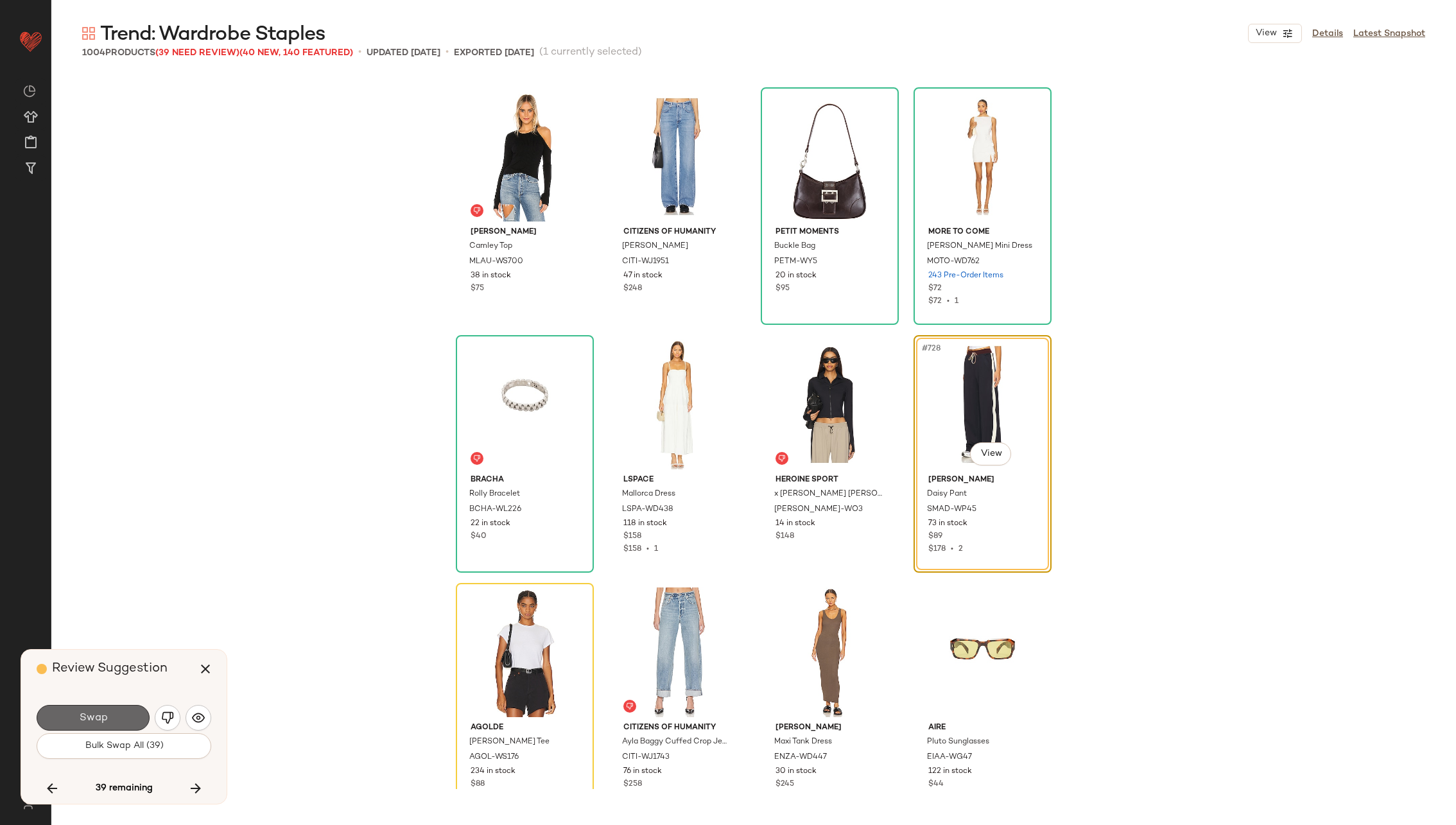
click at [101, 711] on button "Swap" at bounding box center [93, 718] width 113 height 25
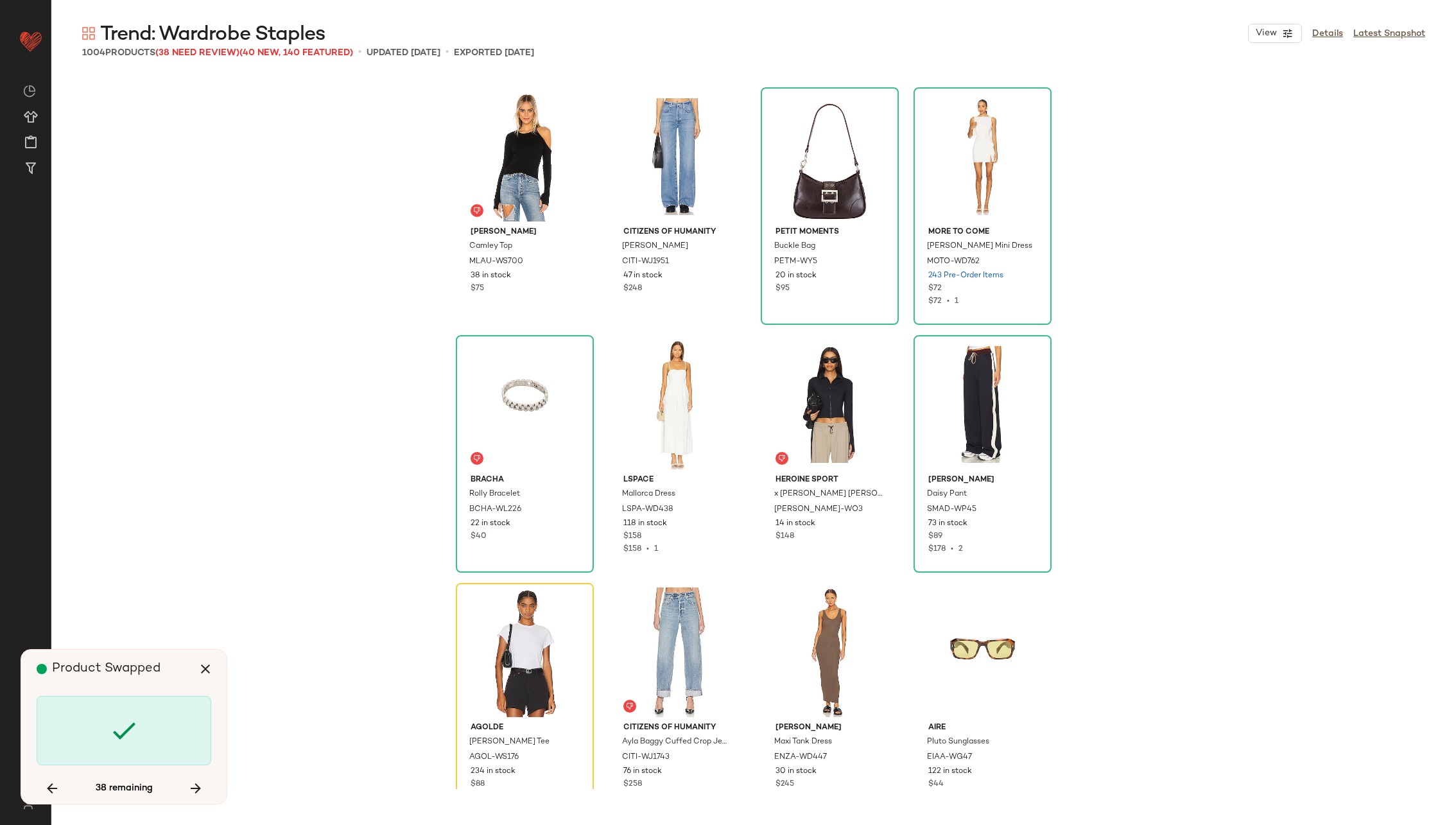
scroll to position [44841, 0]
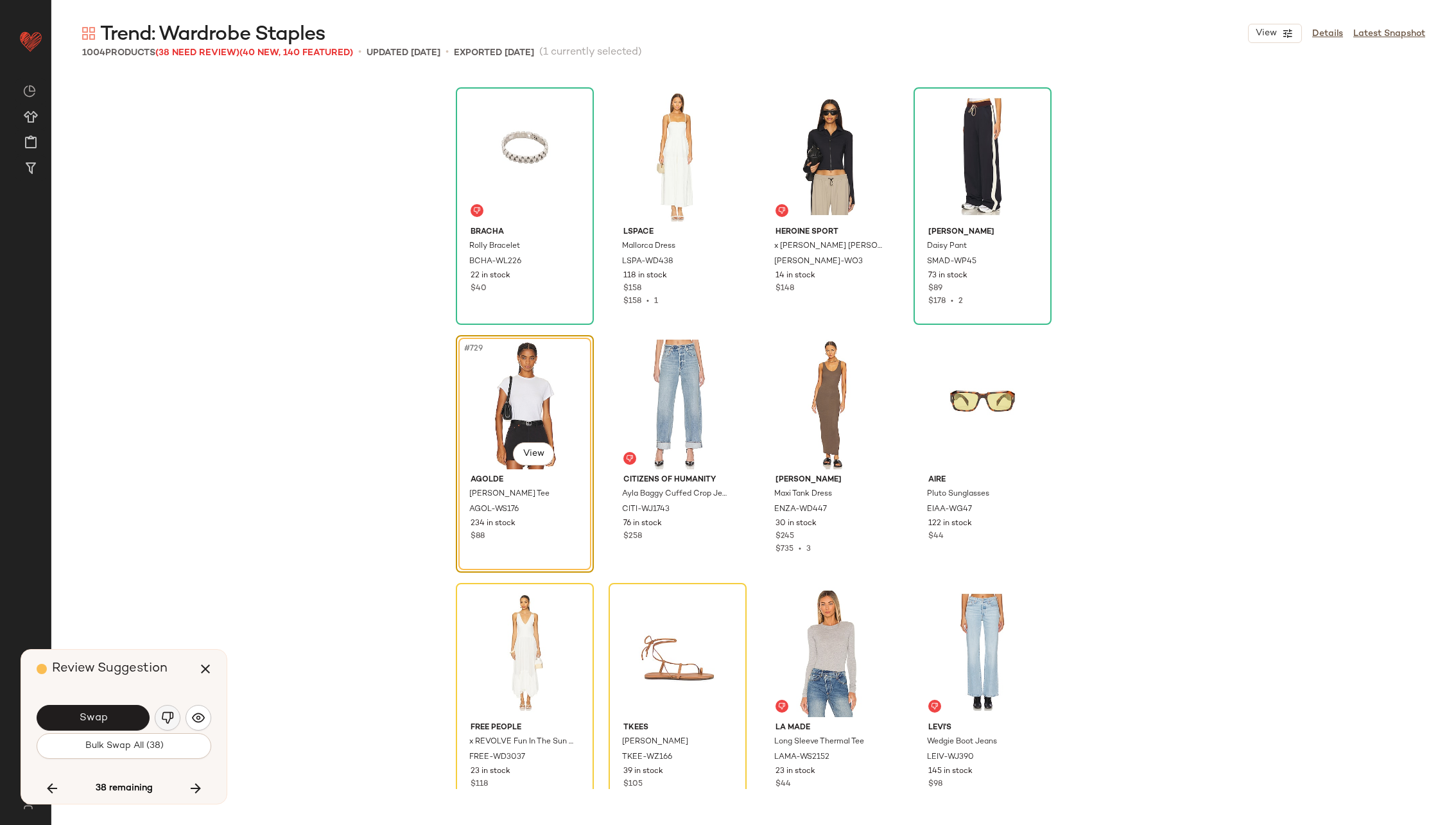
click at [162, 719] on img "button" at bounding box center [167, 718] width 13 height 13
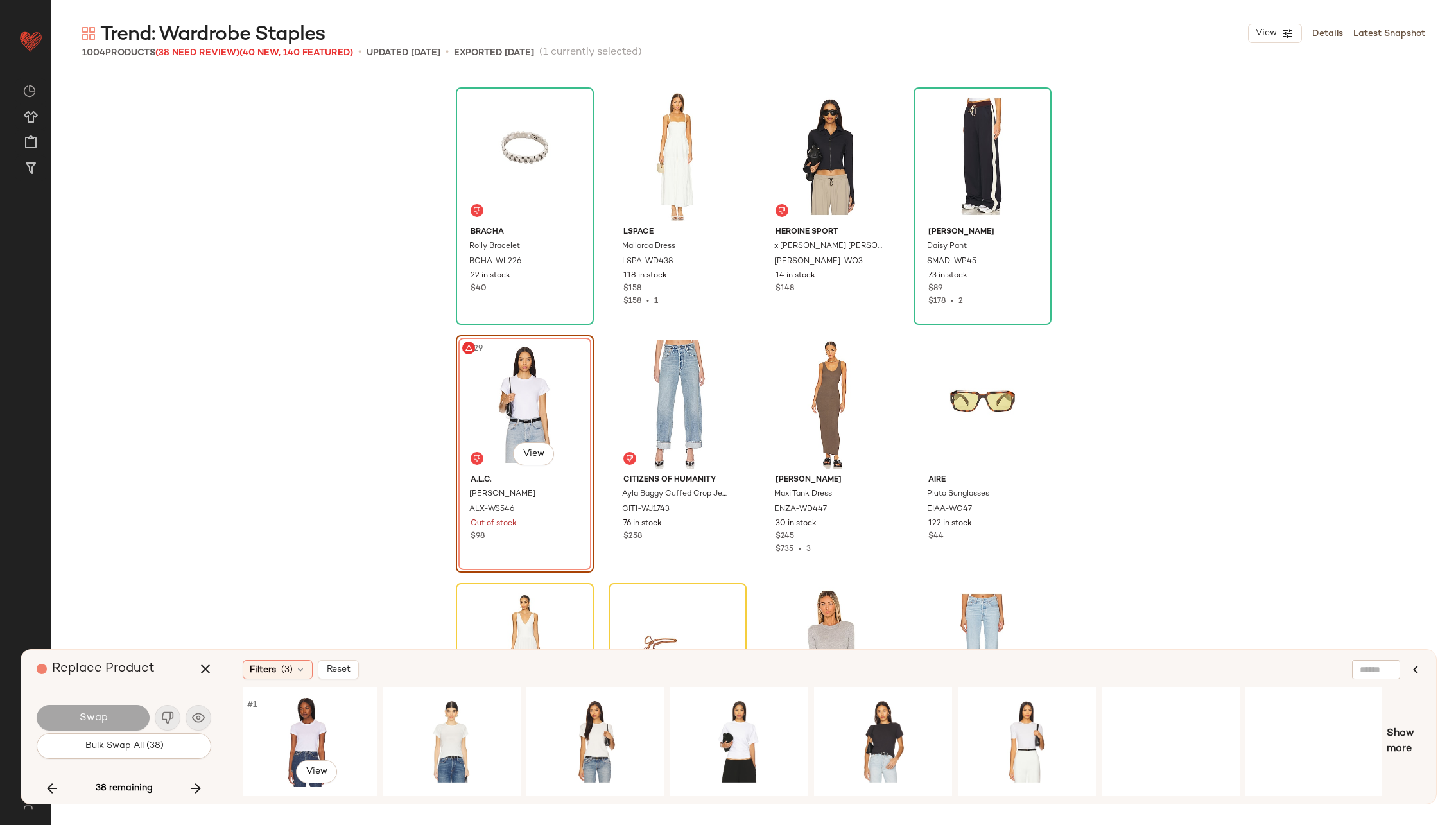
scroll to position [0, 723]
click at [614, 720] on div "#1 View" at bounding box center [594, 741] width 129 height 91
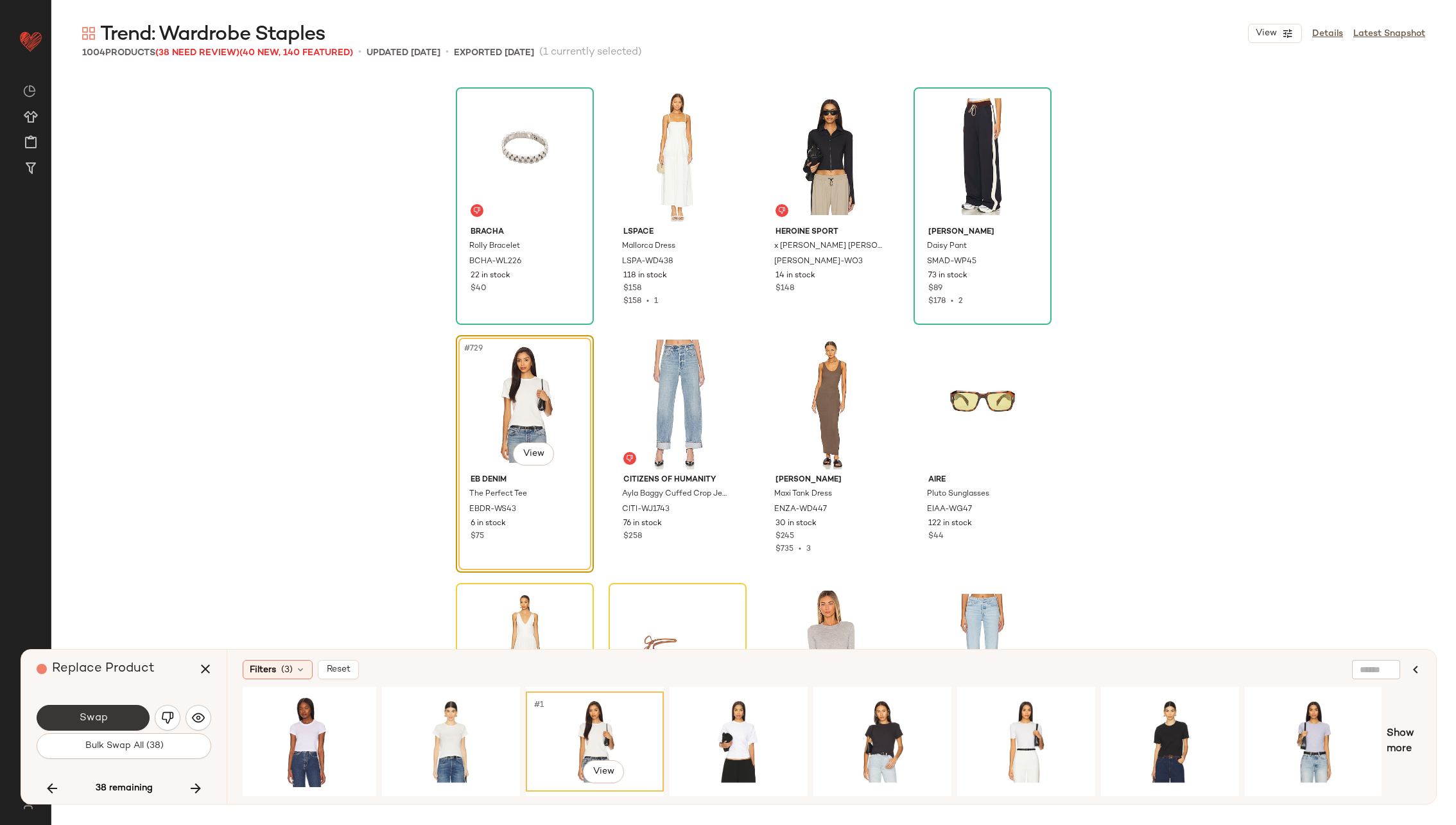
click at [88, 709] on button "Swap" at bounding box center [93, 718] width 113 height 25
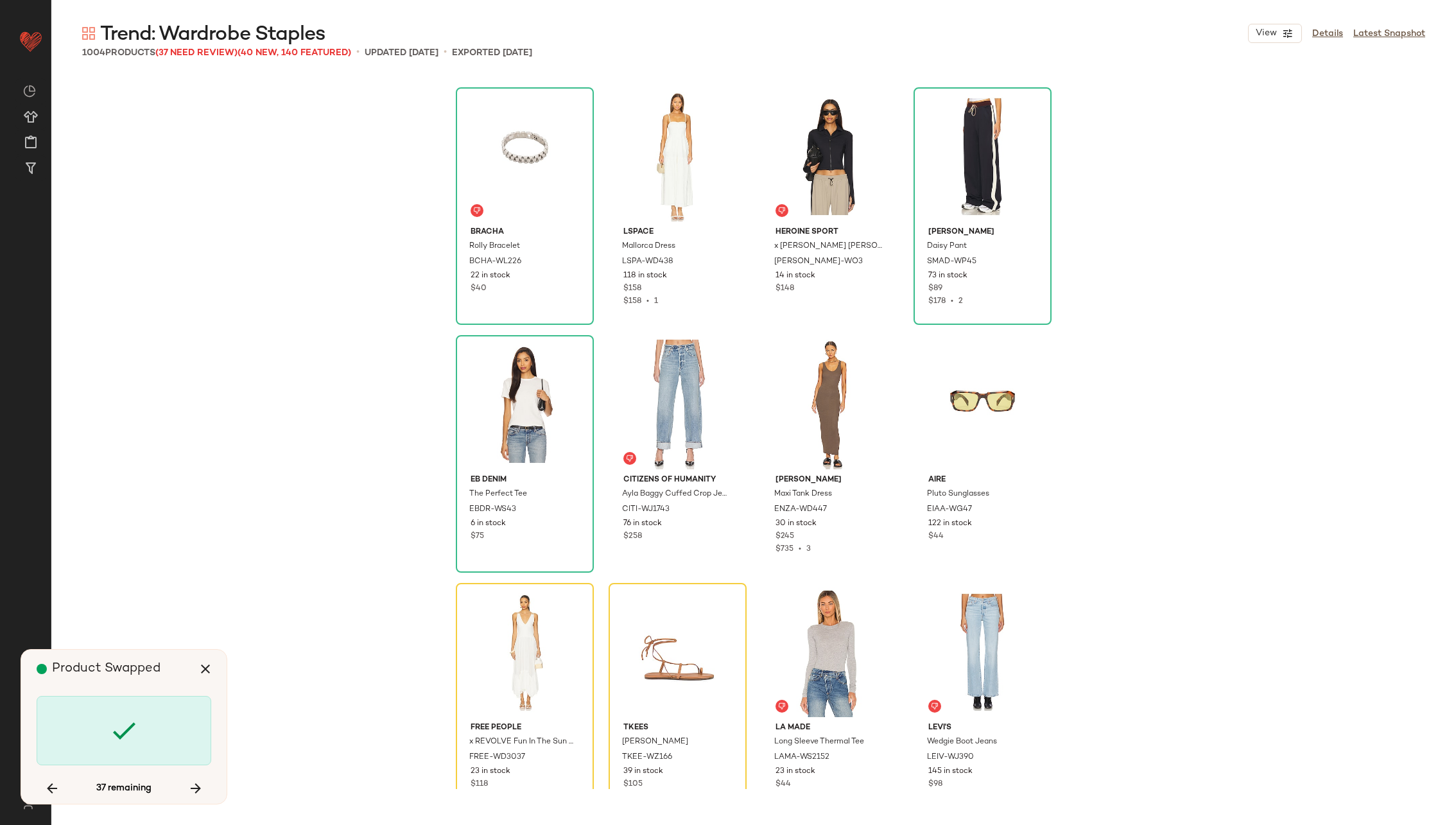
scroll to position [45087, 0]
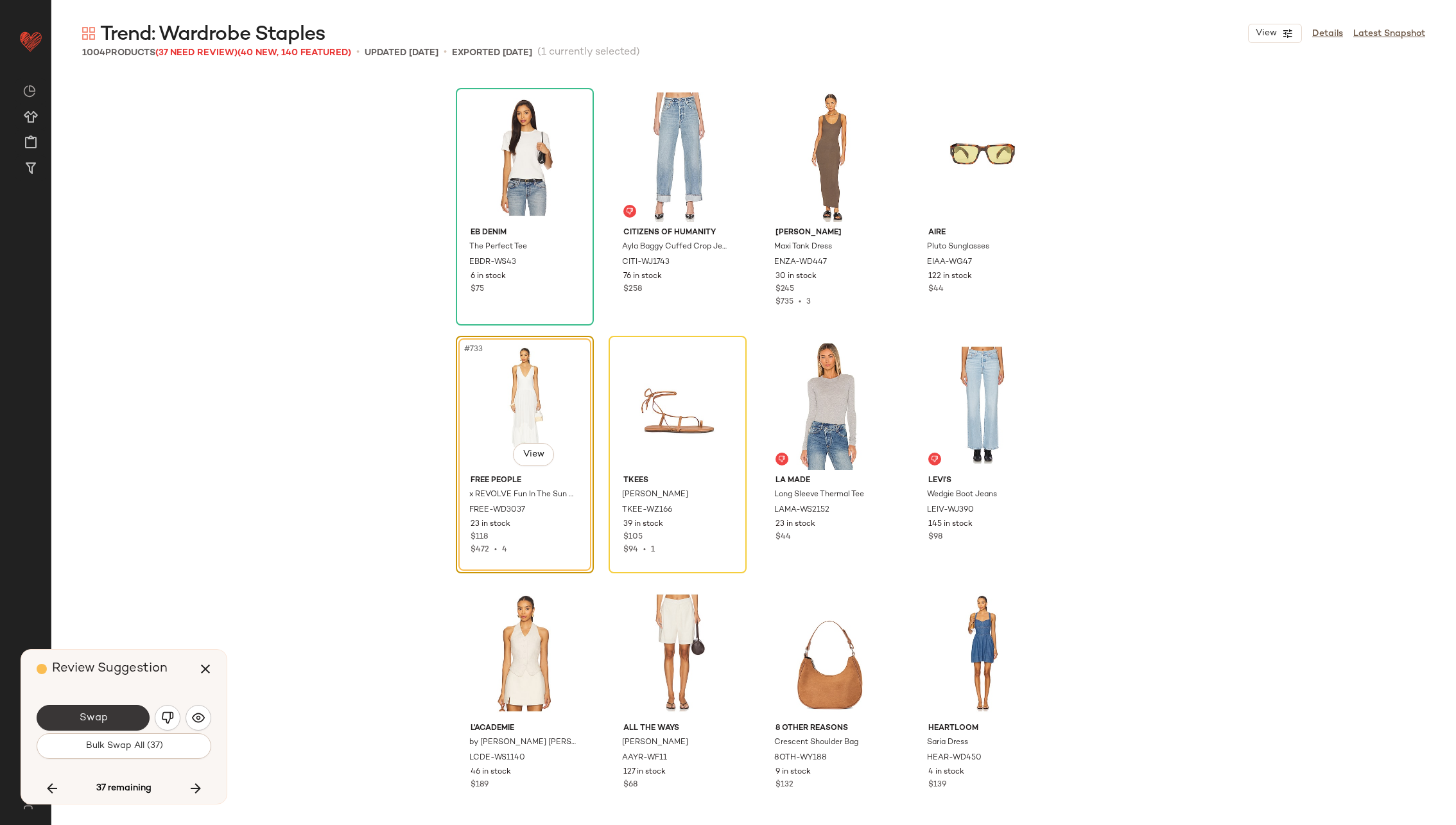
click at [99, 714] on span "Swap" at bounding box center [93, 718] width 29 height 13
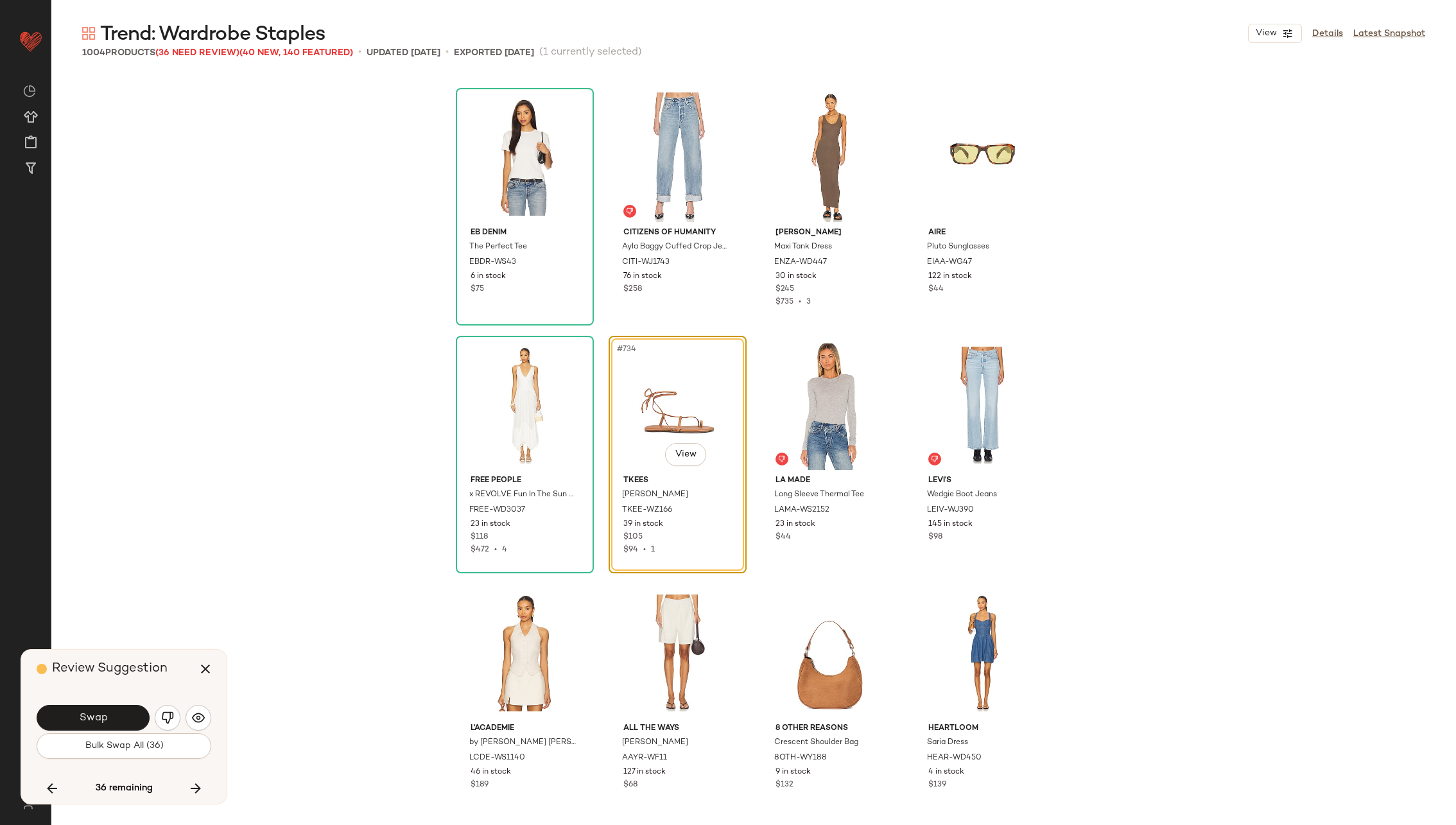
click at [99, 714] on span "Swap" at bounding box center [93, 718] width 29 height 13
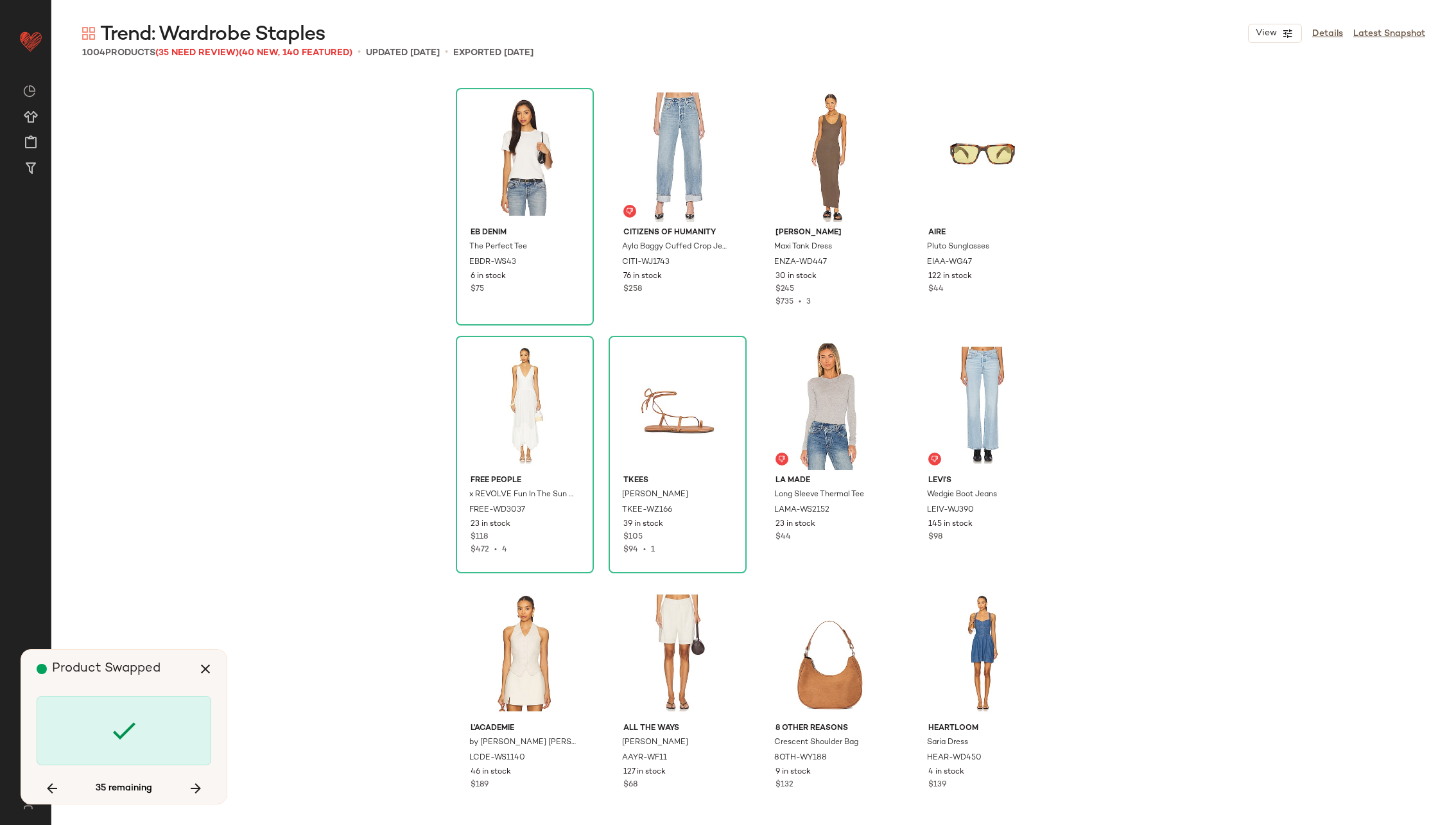
scroll to position [45584, 0]
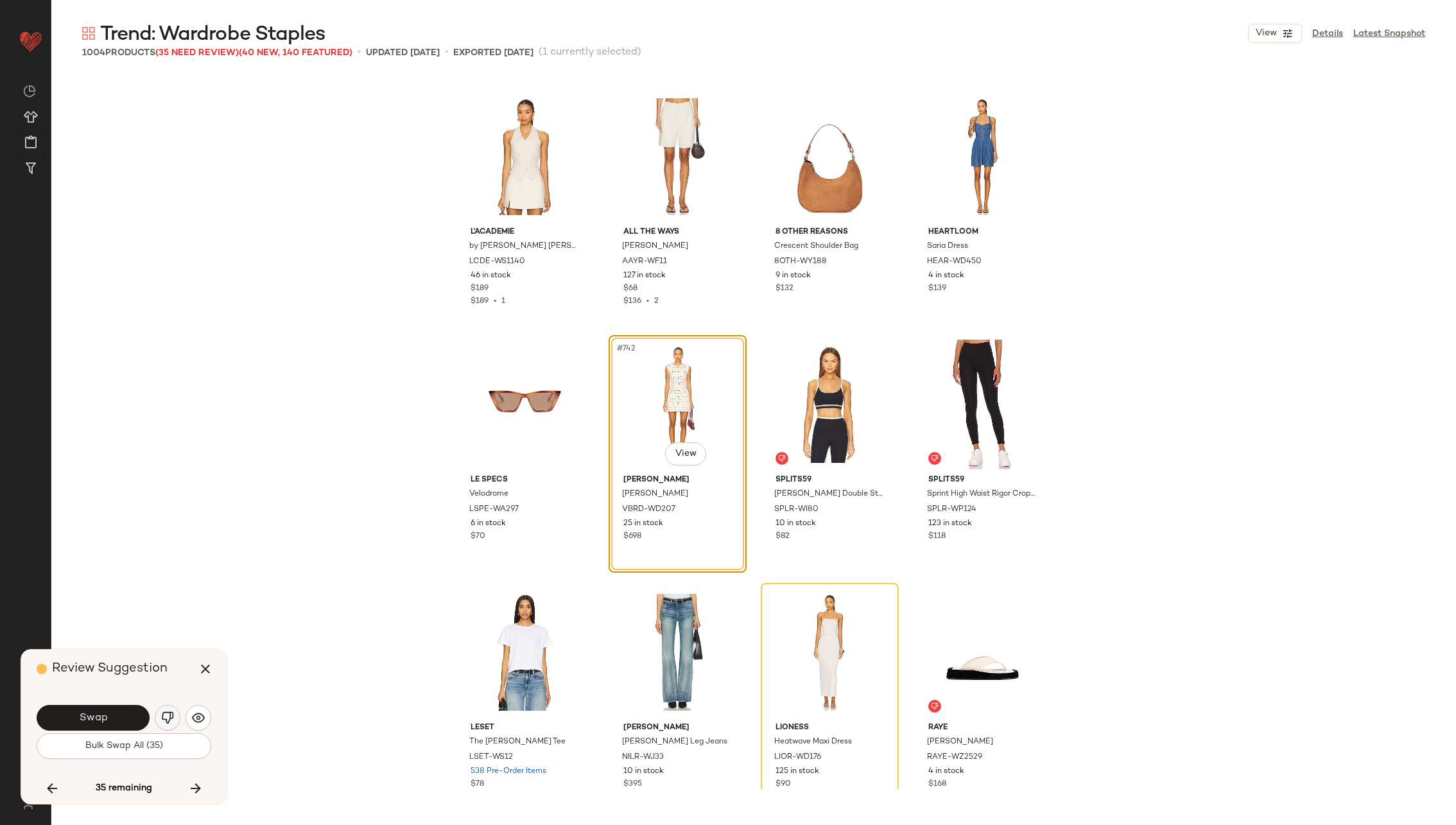
click at [167, 712] on img "button" at bounding box center [167, 718] width 13 height 13
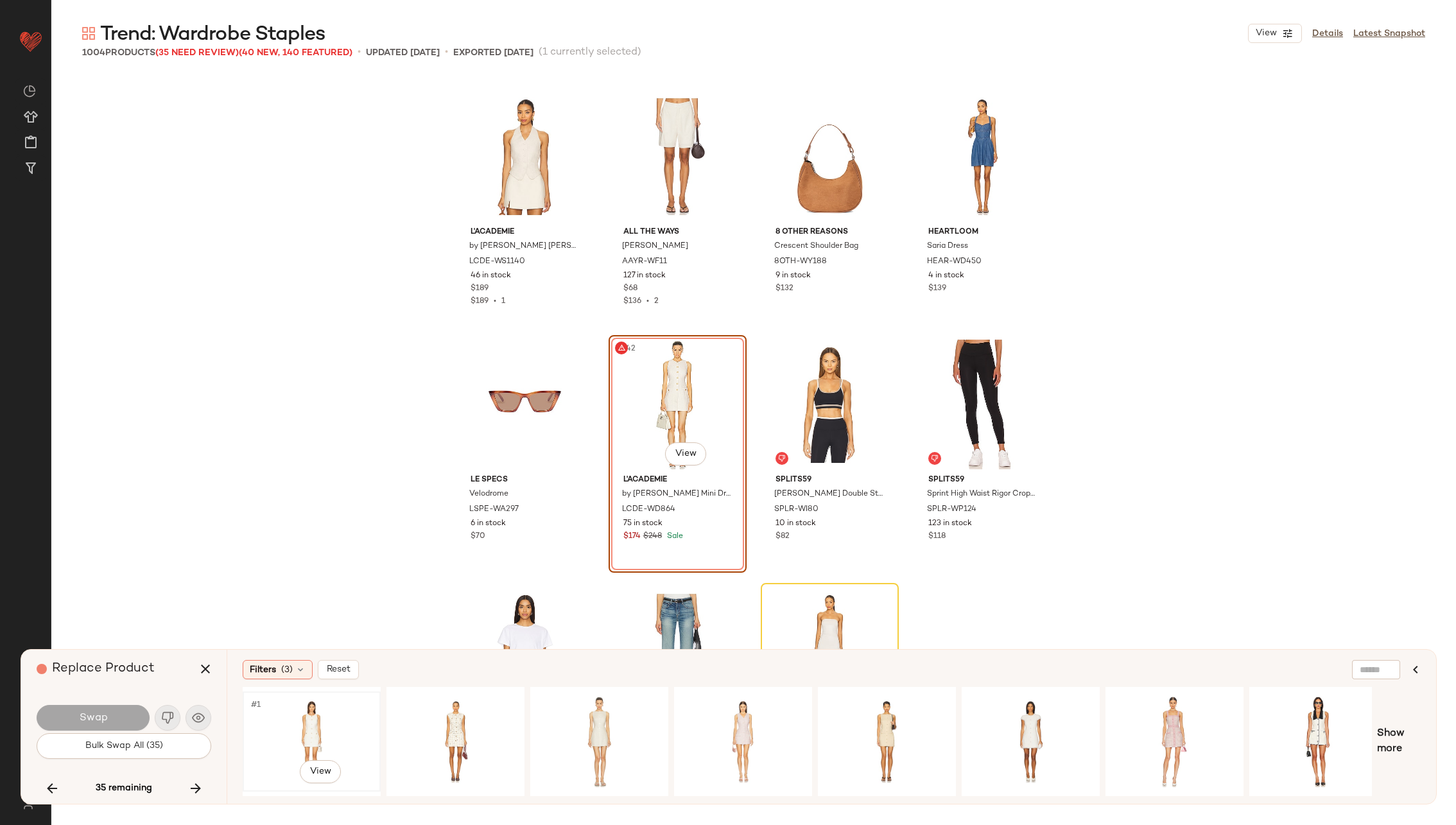
click at [318, 705] on div "#1 View" at bounding box center [311, 741] width 129 height 91
click at [113, 711] on button "Swap" at bounding box center [93, 718] width 113 height 25
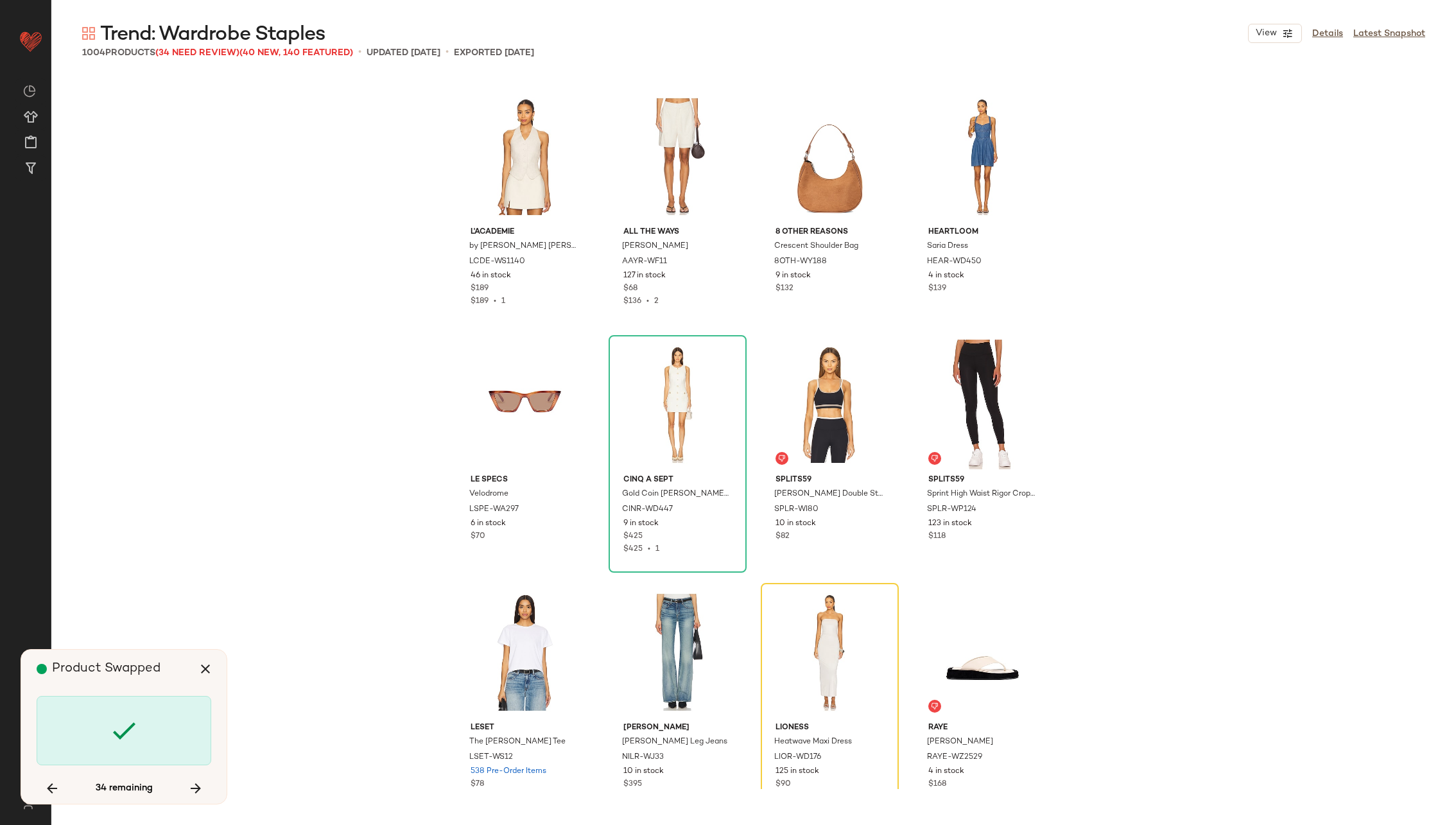
scroll to position [45831, 0]
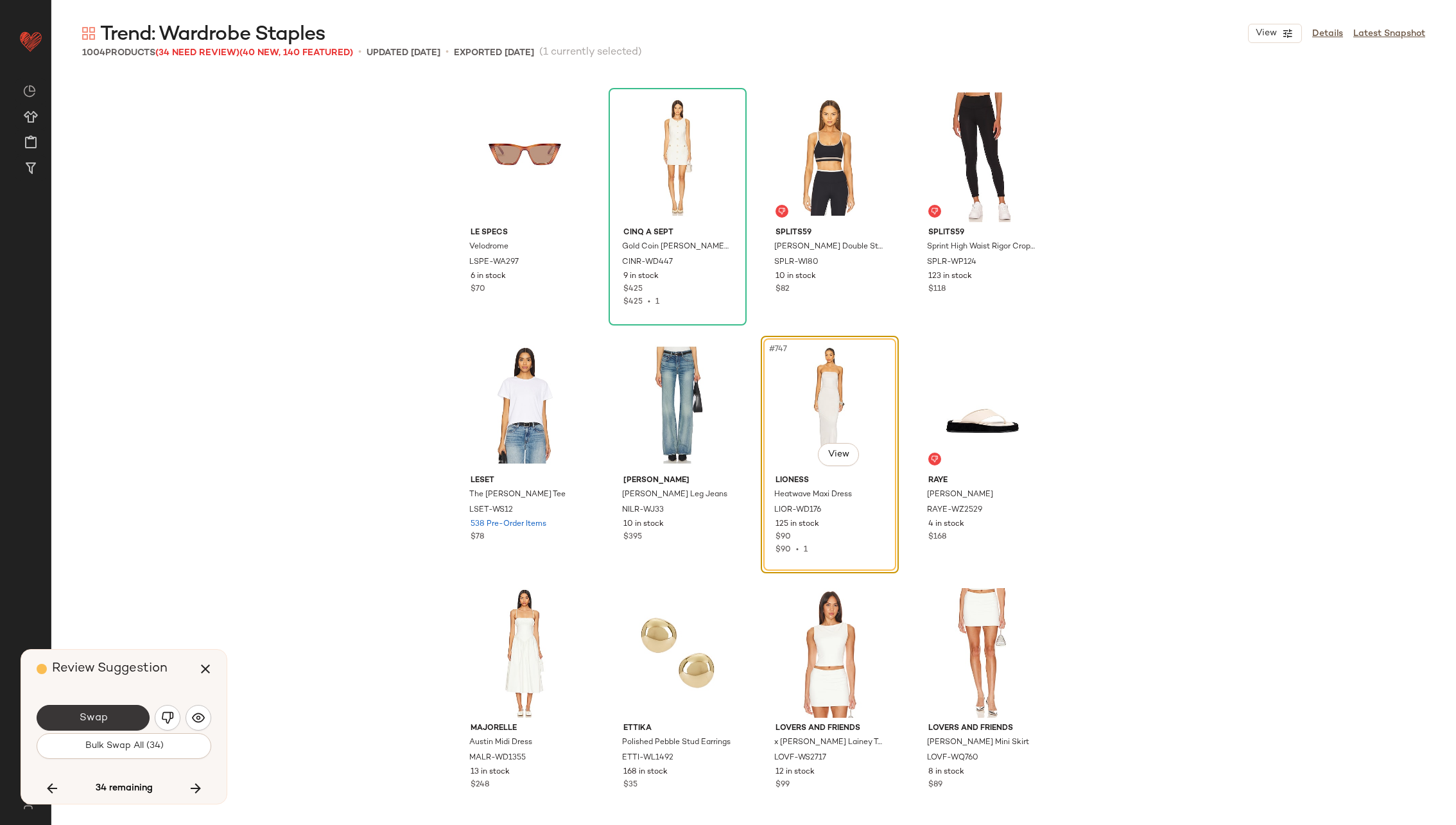
click at [100, 714] on span "Swap" at bounding box center [93, 718] width 29 height 13
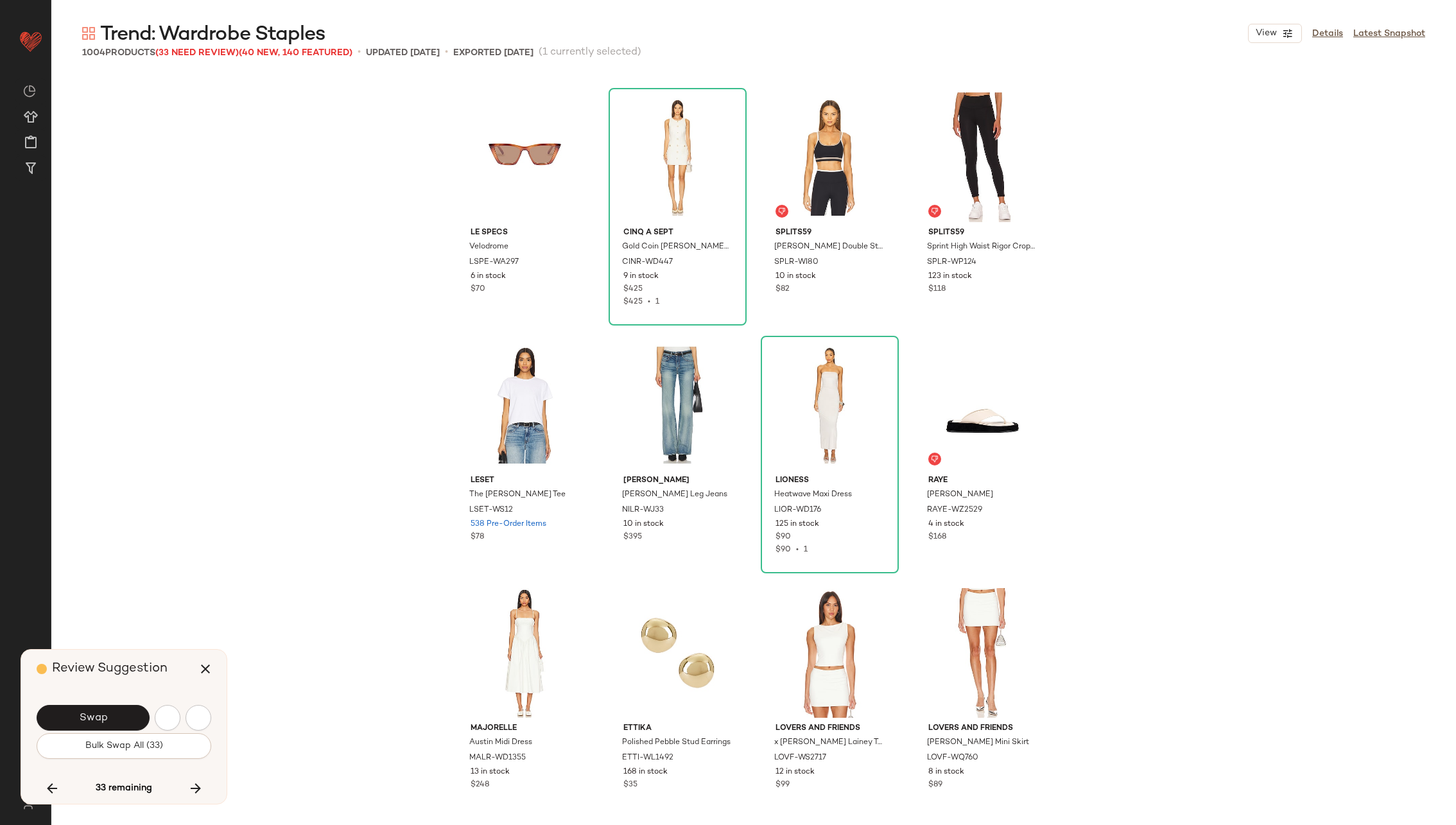
scroll to position [46326, 0]
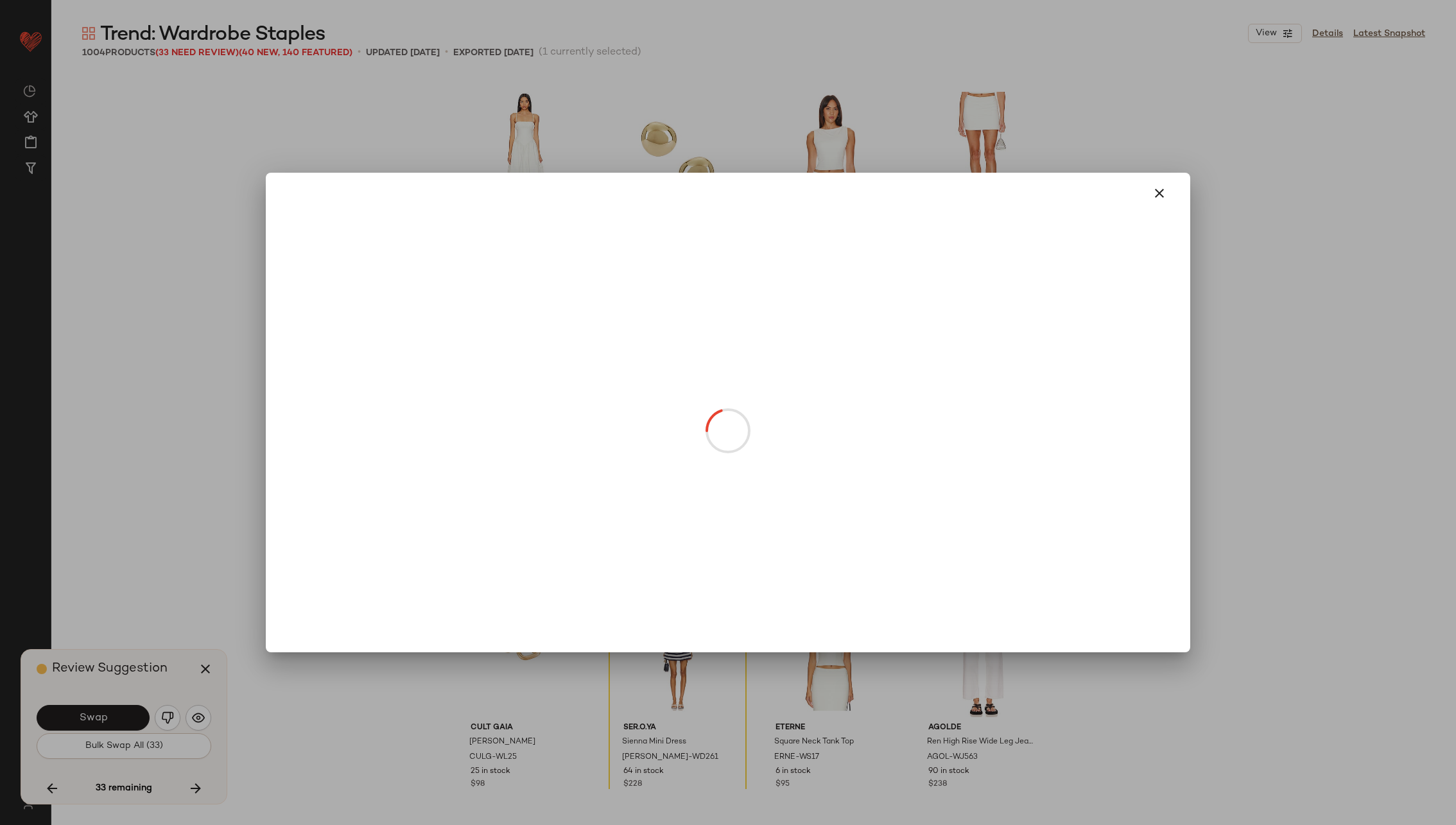
click at [992, 450] on body "Revolve ** Dashboard All Products Global Clipboards (23) Curations (70) [PERSON…" at bounding box center [728, 465] width 1456 height 930
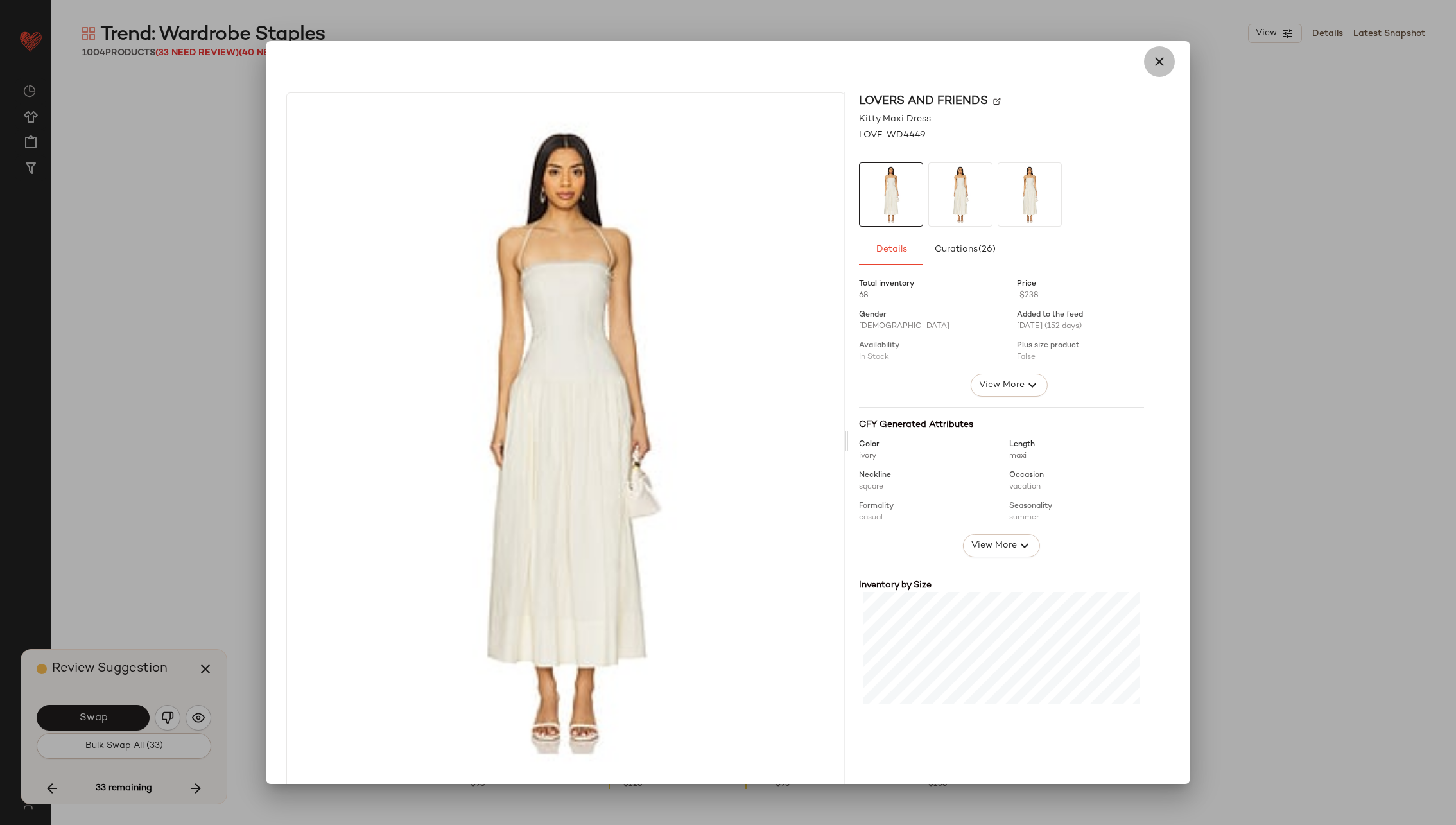
click at [1154, 65] on icon "button" at bounding box center [1159, 61] width 15 height 15
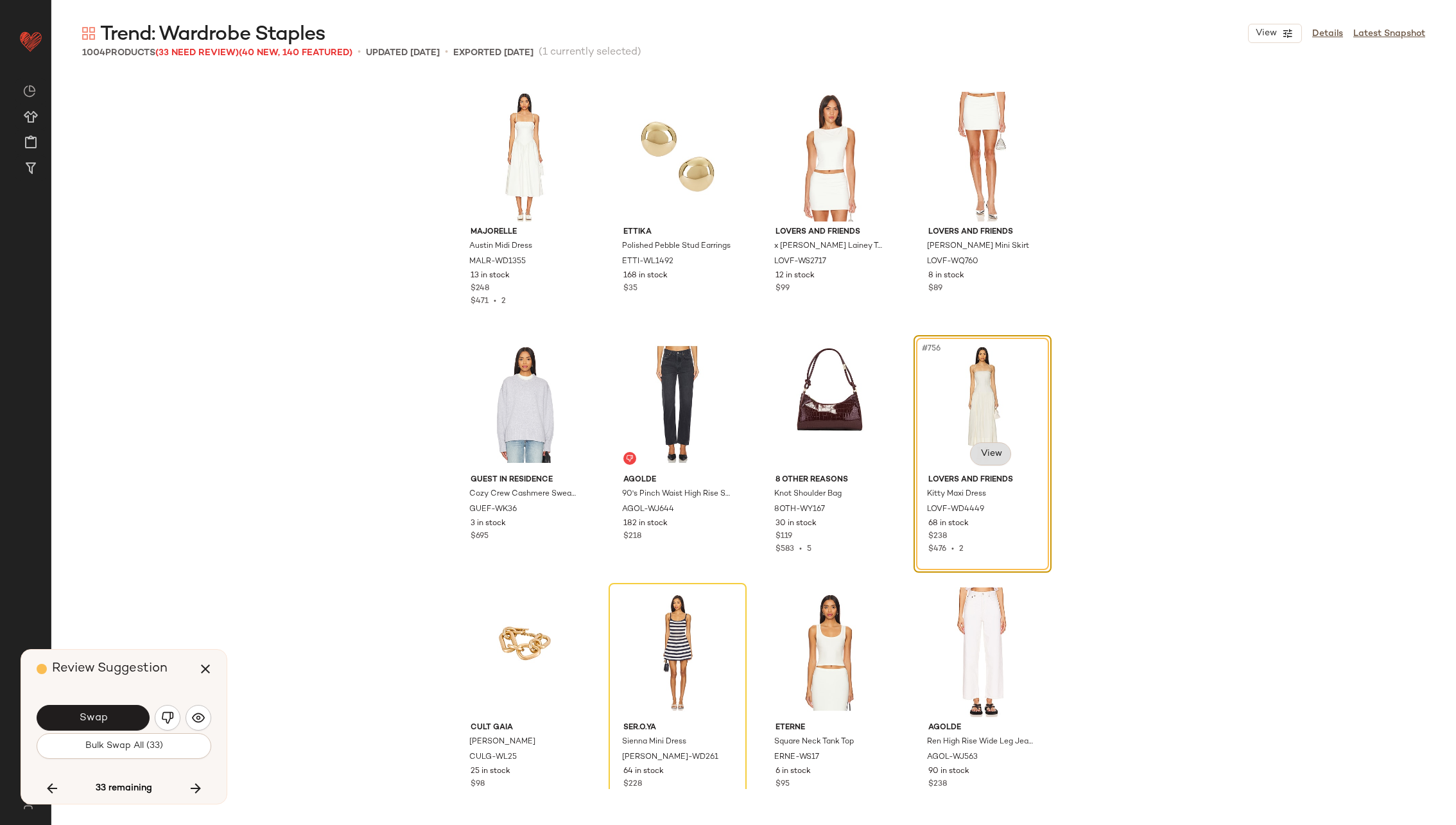
click at [997, 450] on body "Revolve ** Dashboard All Products Global Clipboards (23) Curations (70) [PERSON…" at bounding box center [728, 465] width 1456 height 930
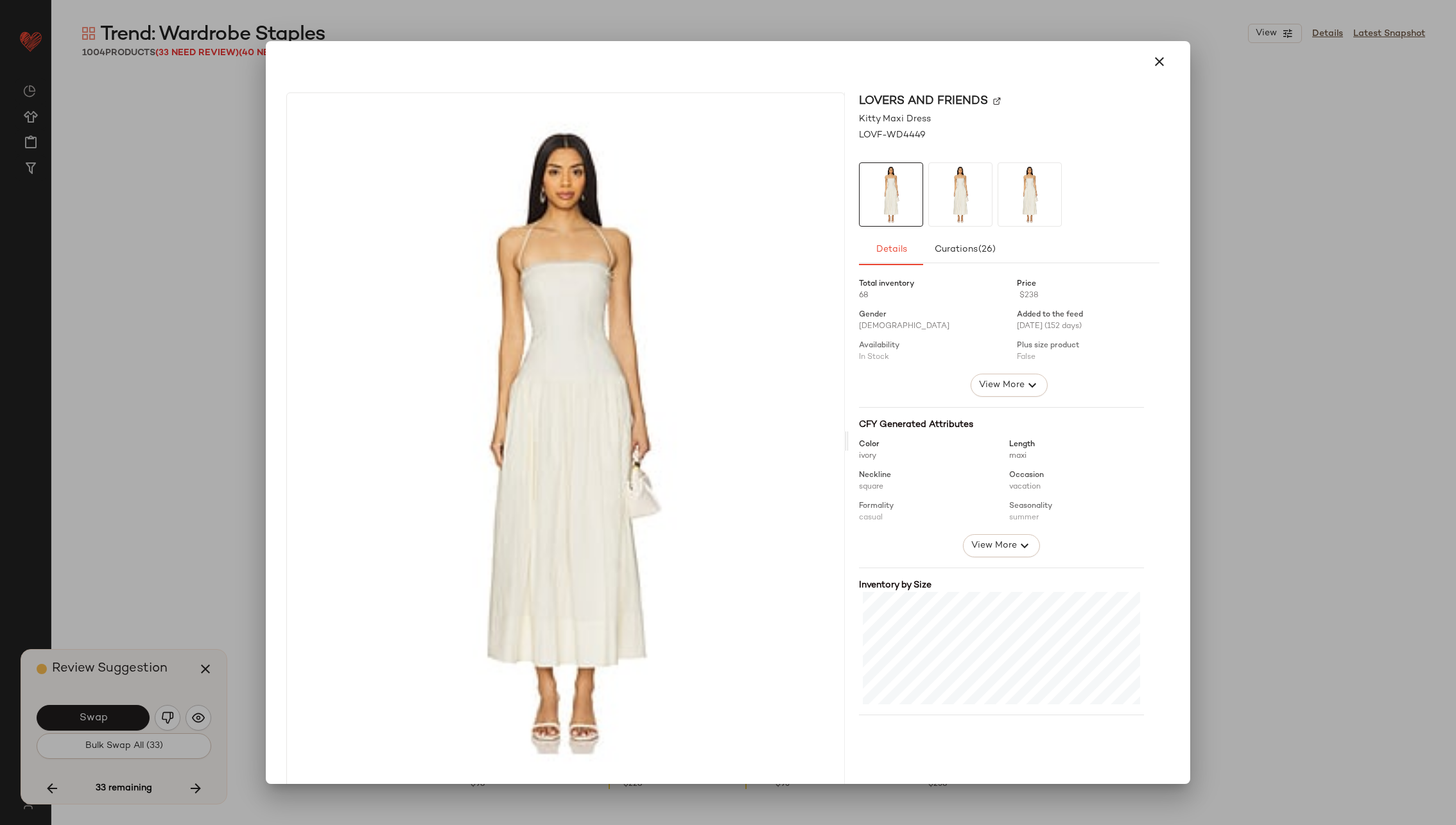
click at [993, 101] on img at bounding box center [997, 101] width 8 height 8
click at [1152, 62] on icon "button" at bounding box center [1159, 61] width 15 height 15
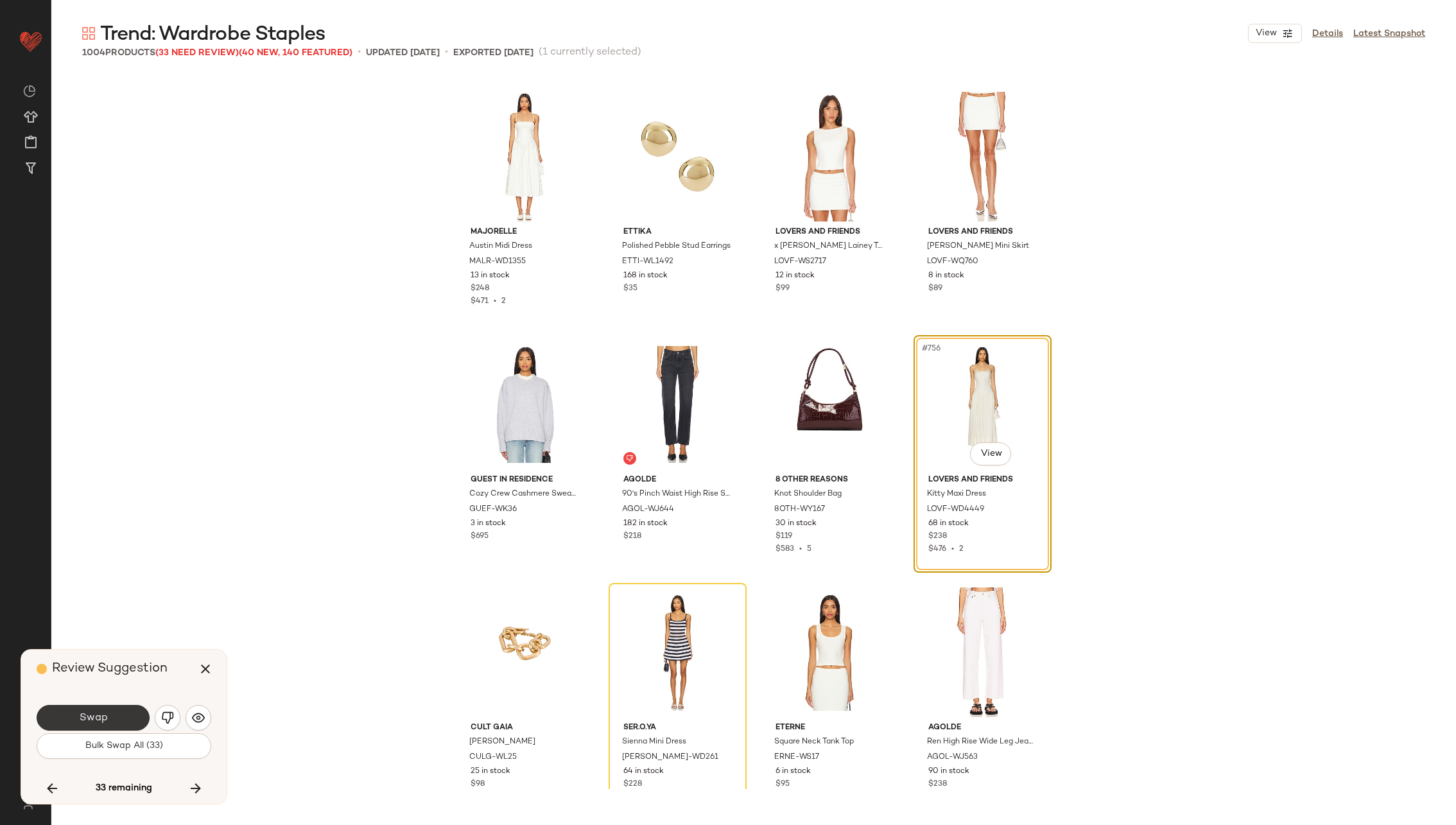
click at [118, 715] on button "Swap" at bounding box center [93, 718] width 113 height 25
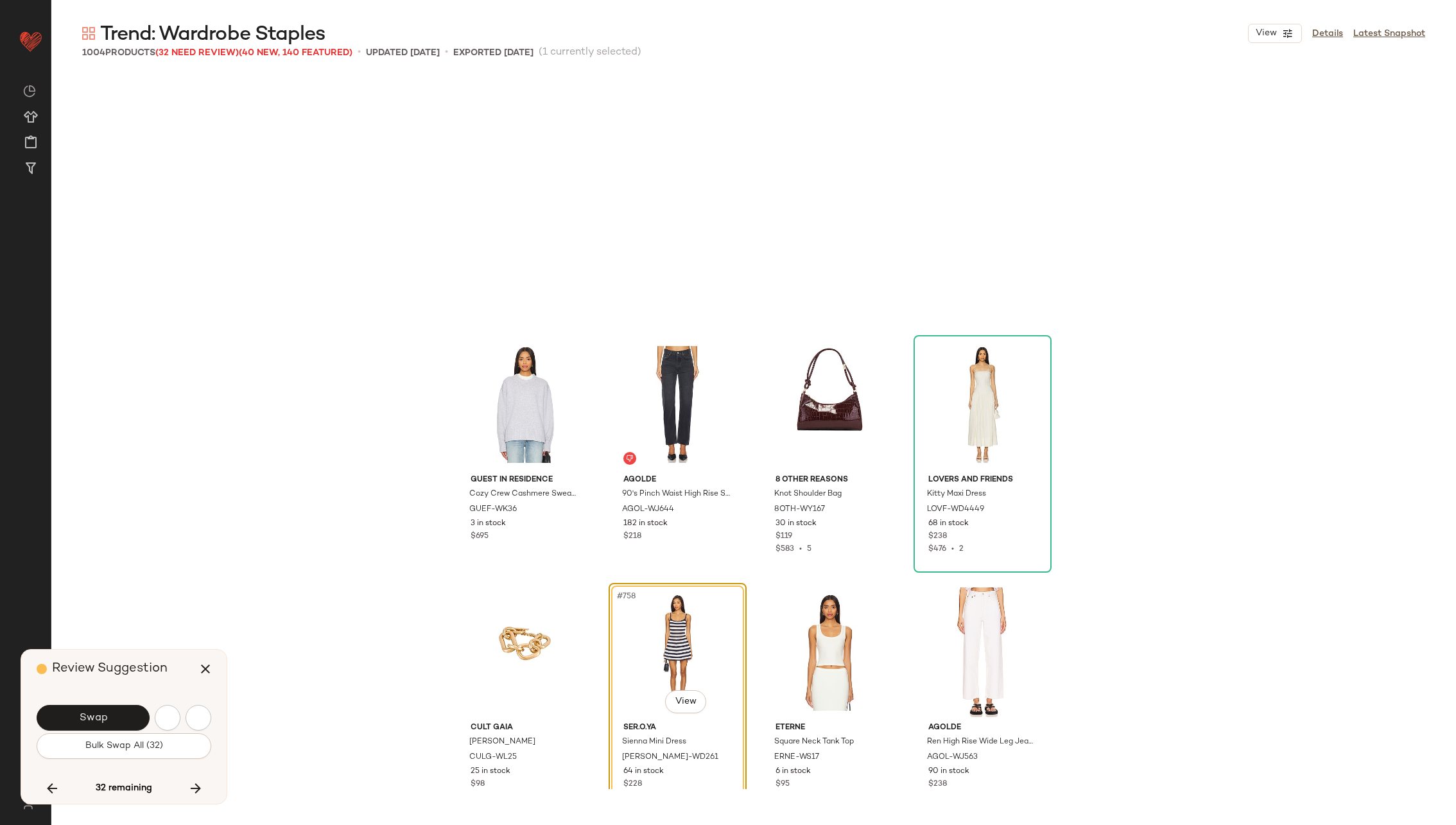
scroll to position [46574, 0]
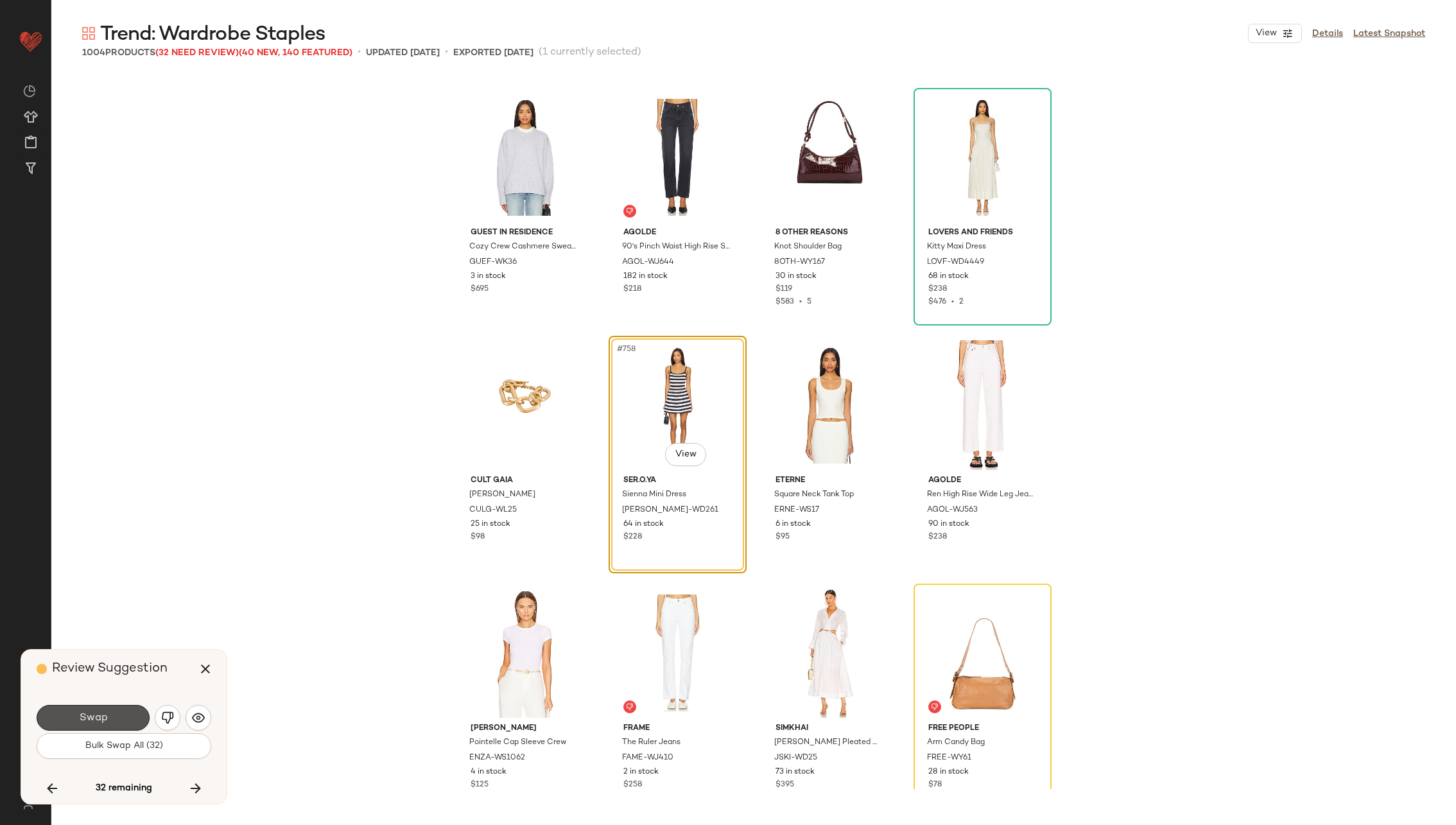
click at [118, 715] on button "Swap" at bounding box center [93, 718] width 113 height 25
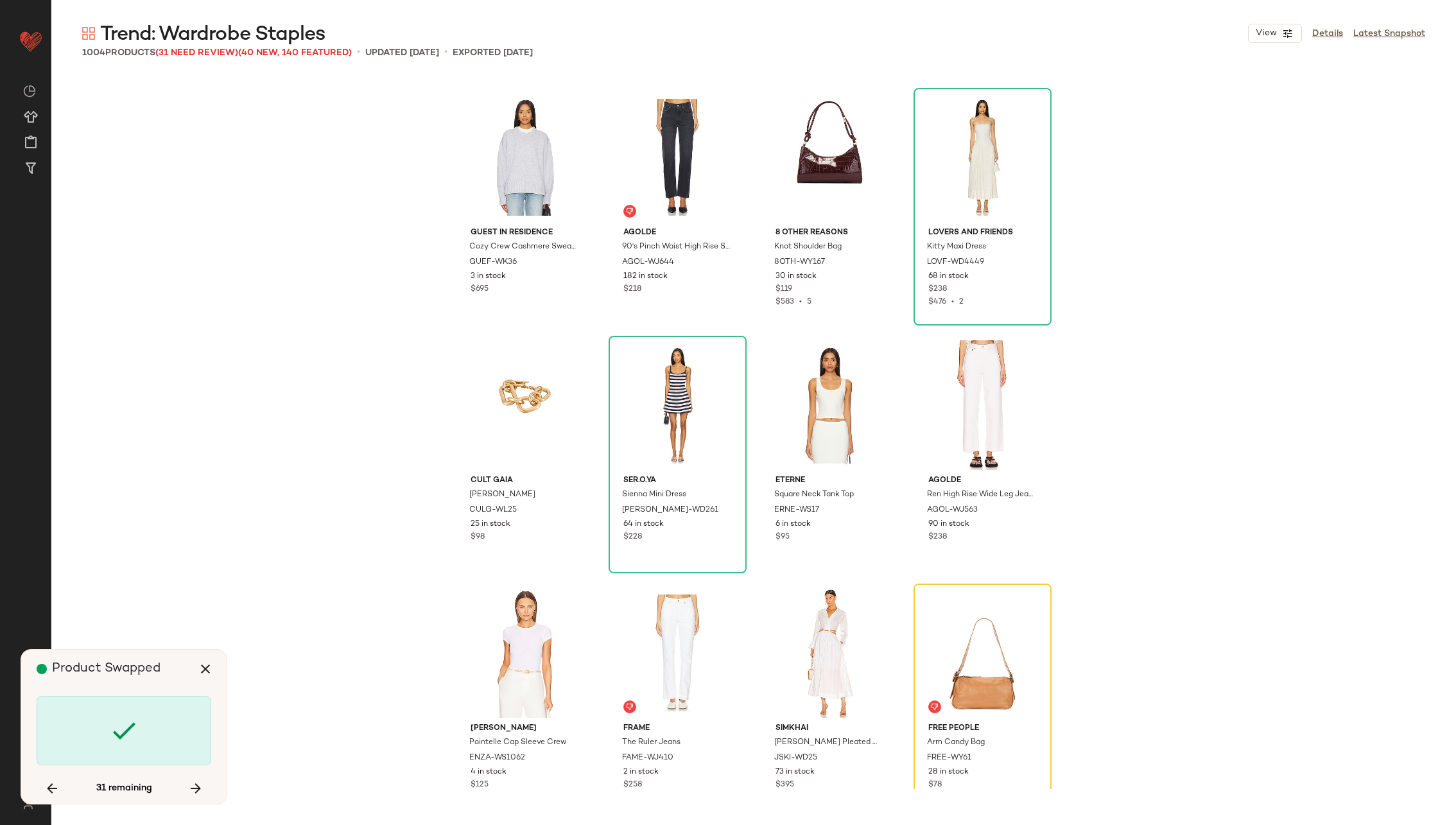
scroll to position [46822, 0]
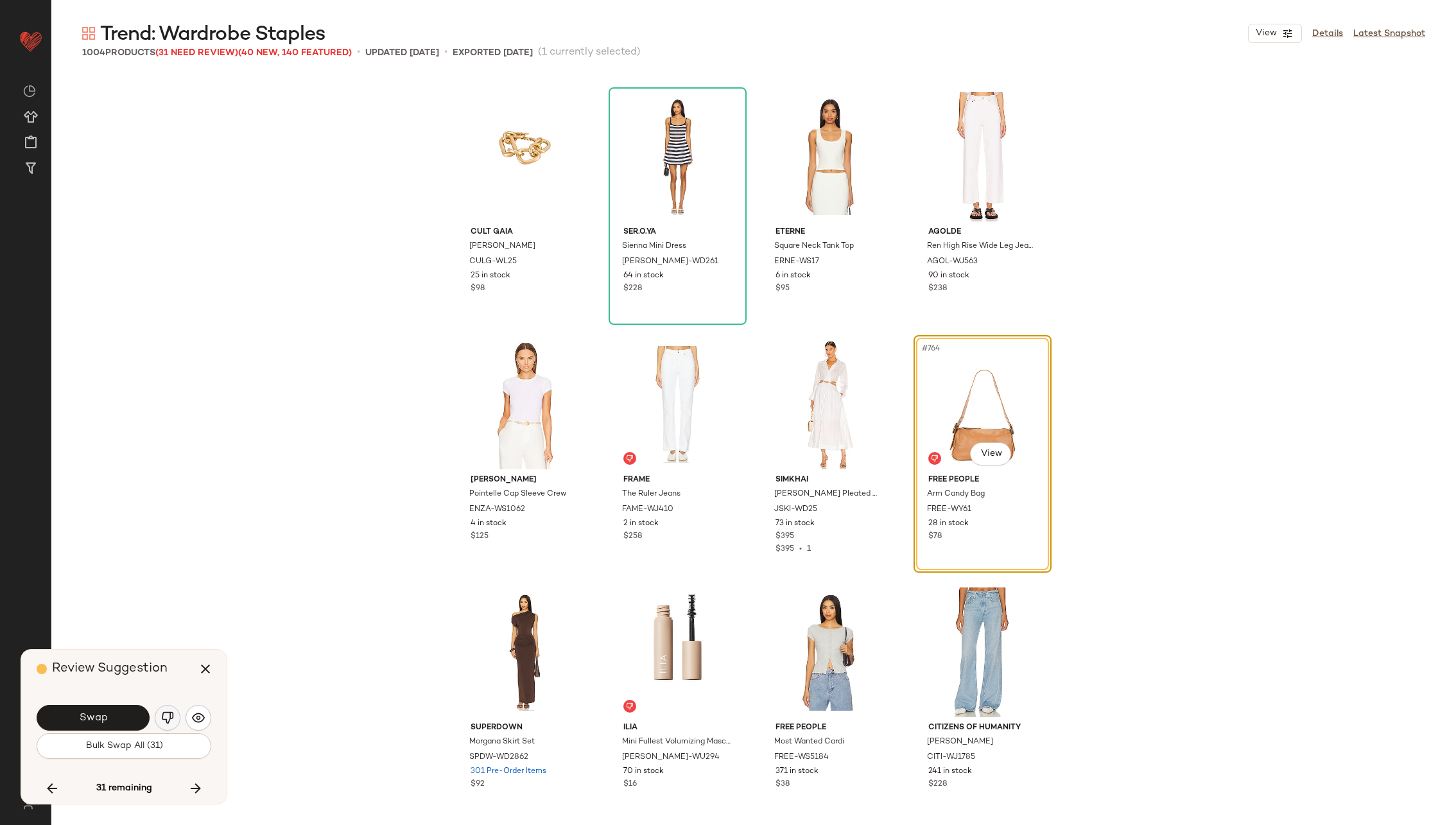
click at [167, 714] on img "button" at bounding box center [167, 718] width 13 height 13
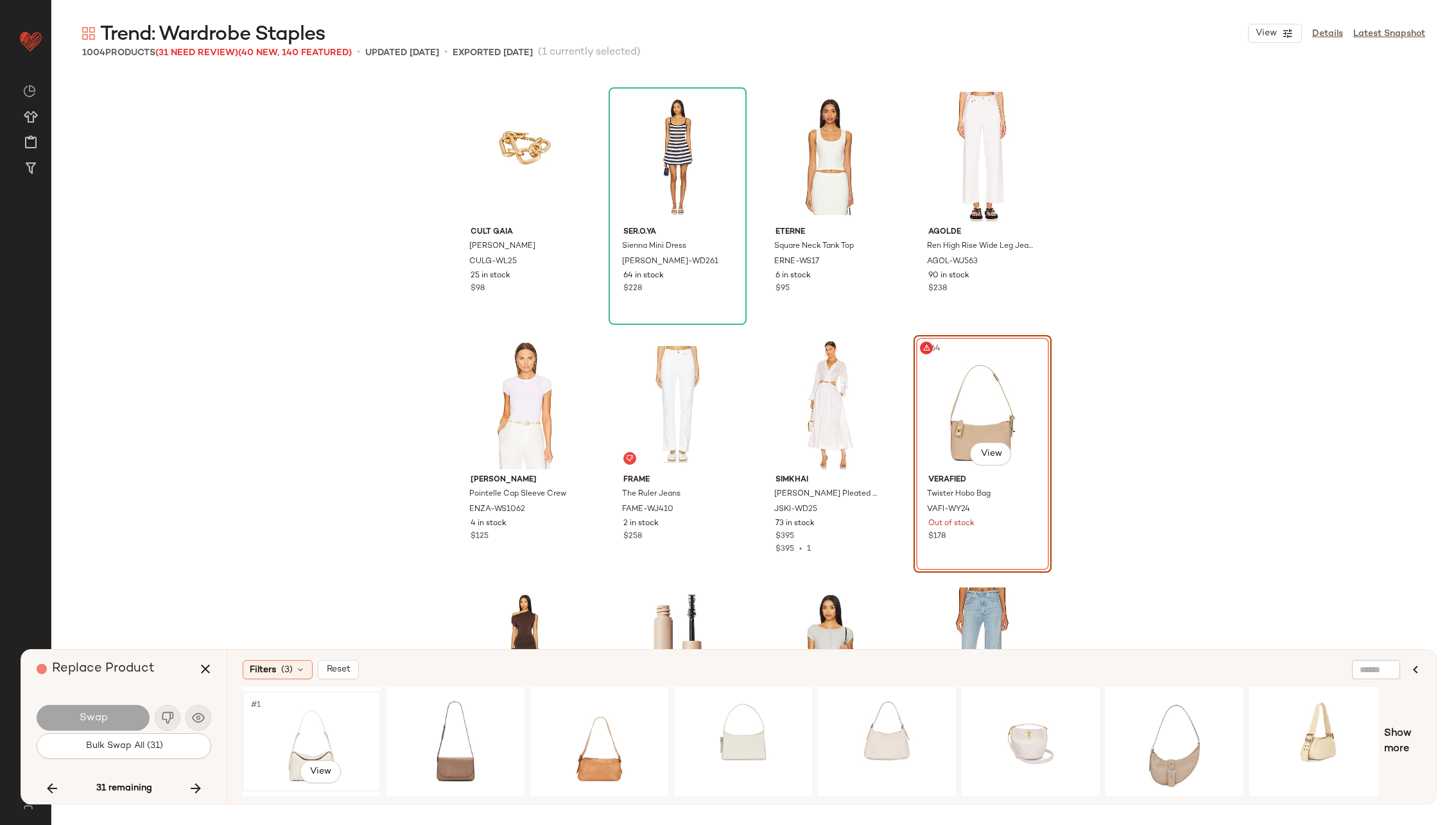
click at [312, 743] on div "#1 View" at bounding box center [311, 741] width 129 height 91
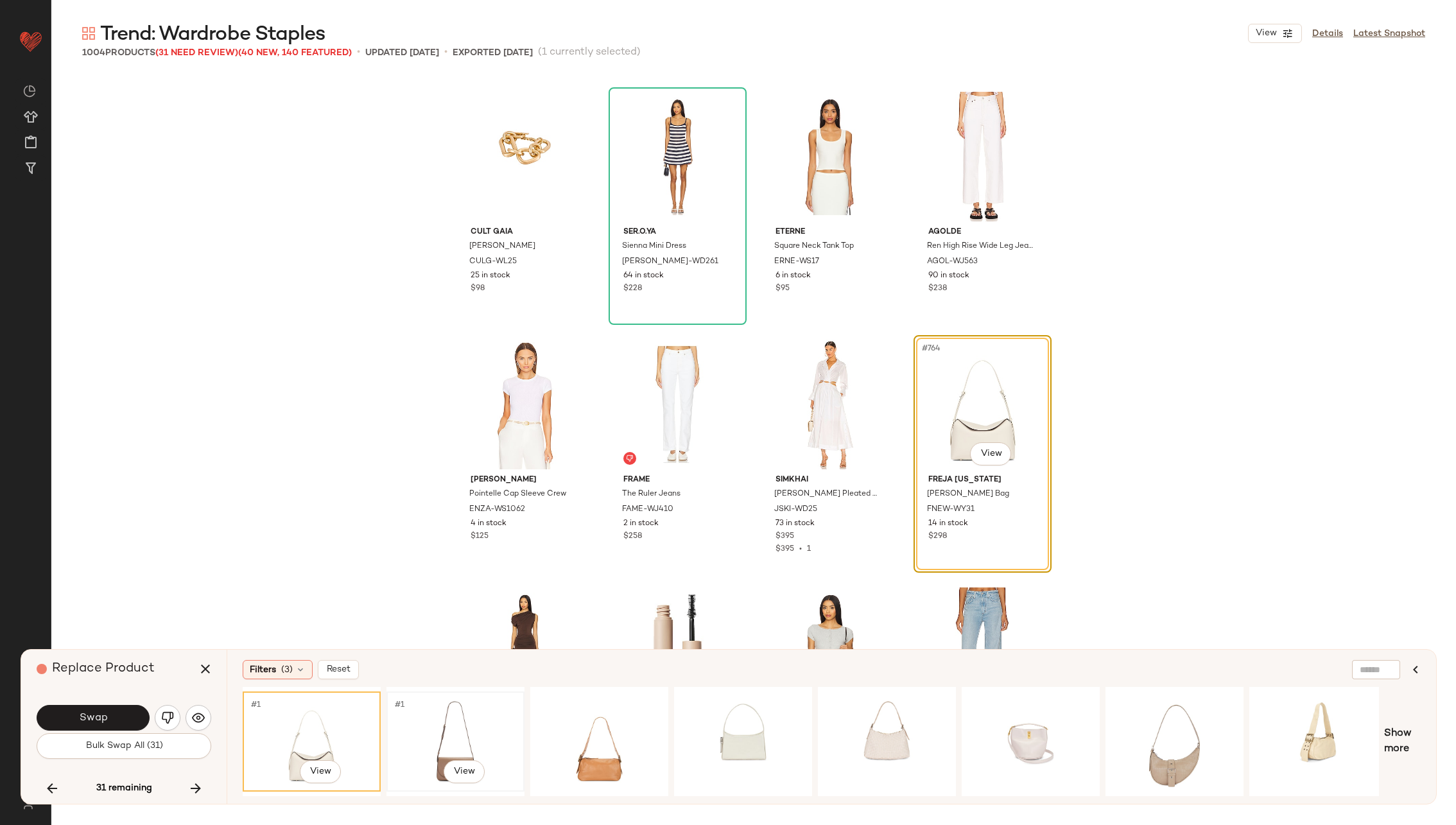
click at [415, 729] on div "#1 View" at bounding box center [455, 741] width 129 height 91
click at [1177, 725] on div "#1 View" at bounding box center [1173, 741] width 129 height 91
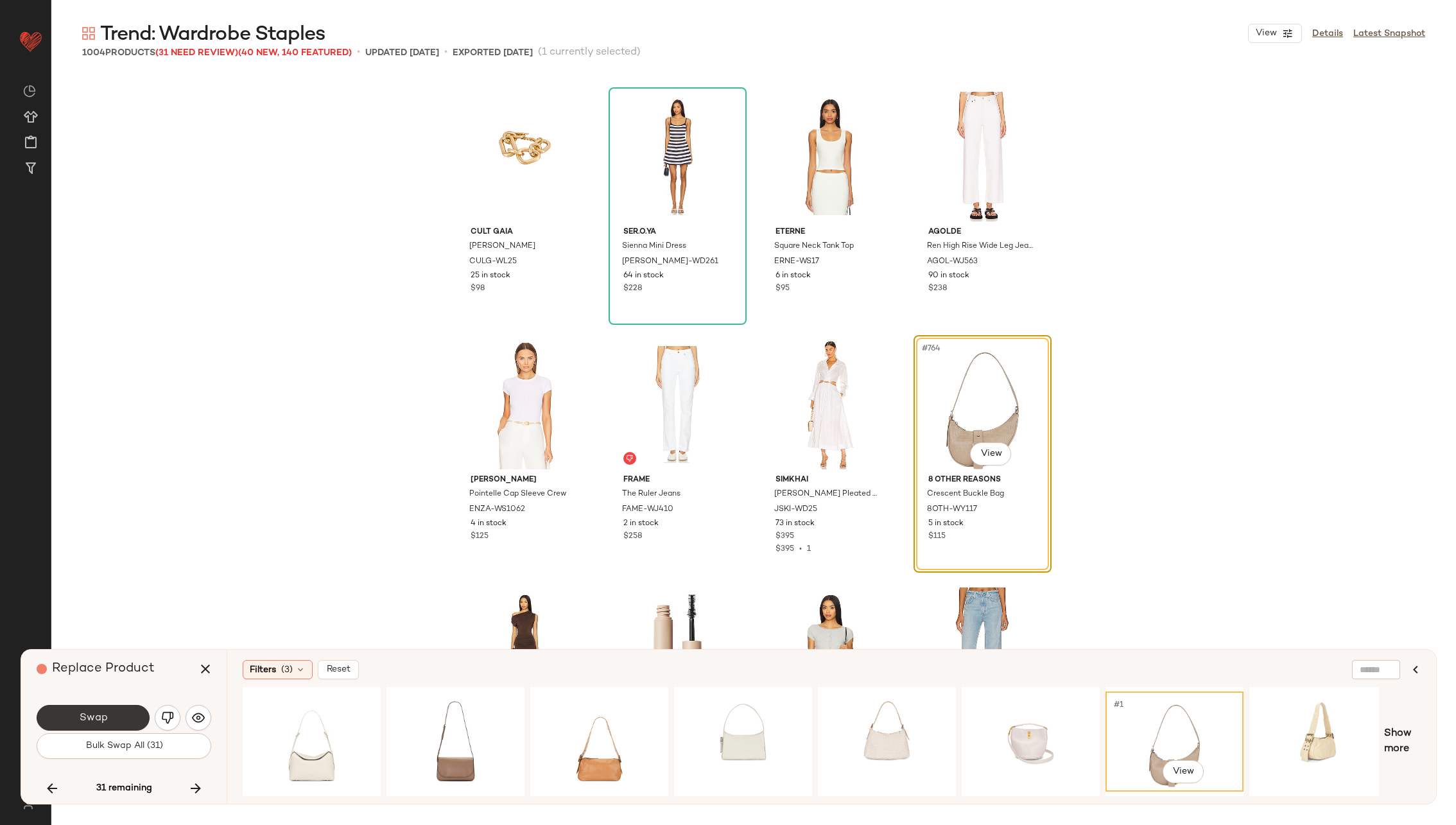
click at [92, 713] on span "Swap" at bounding box center [93, 718] width 29 height 13
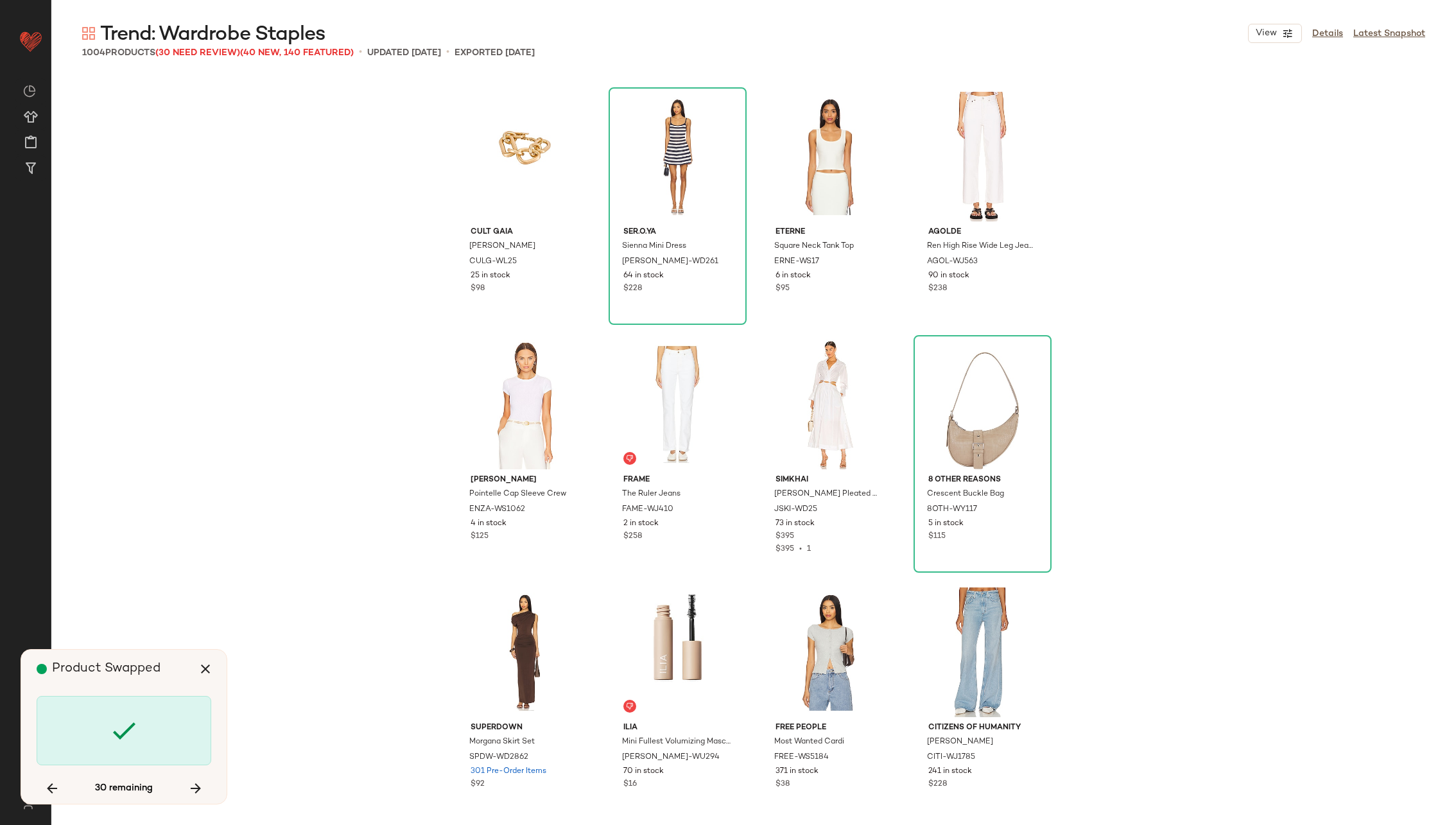
scroll to position [47317, 0]
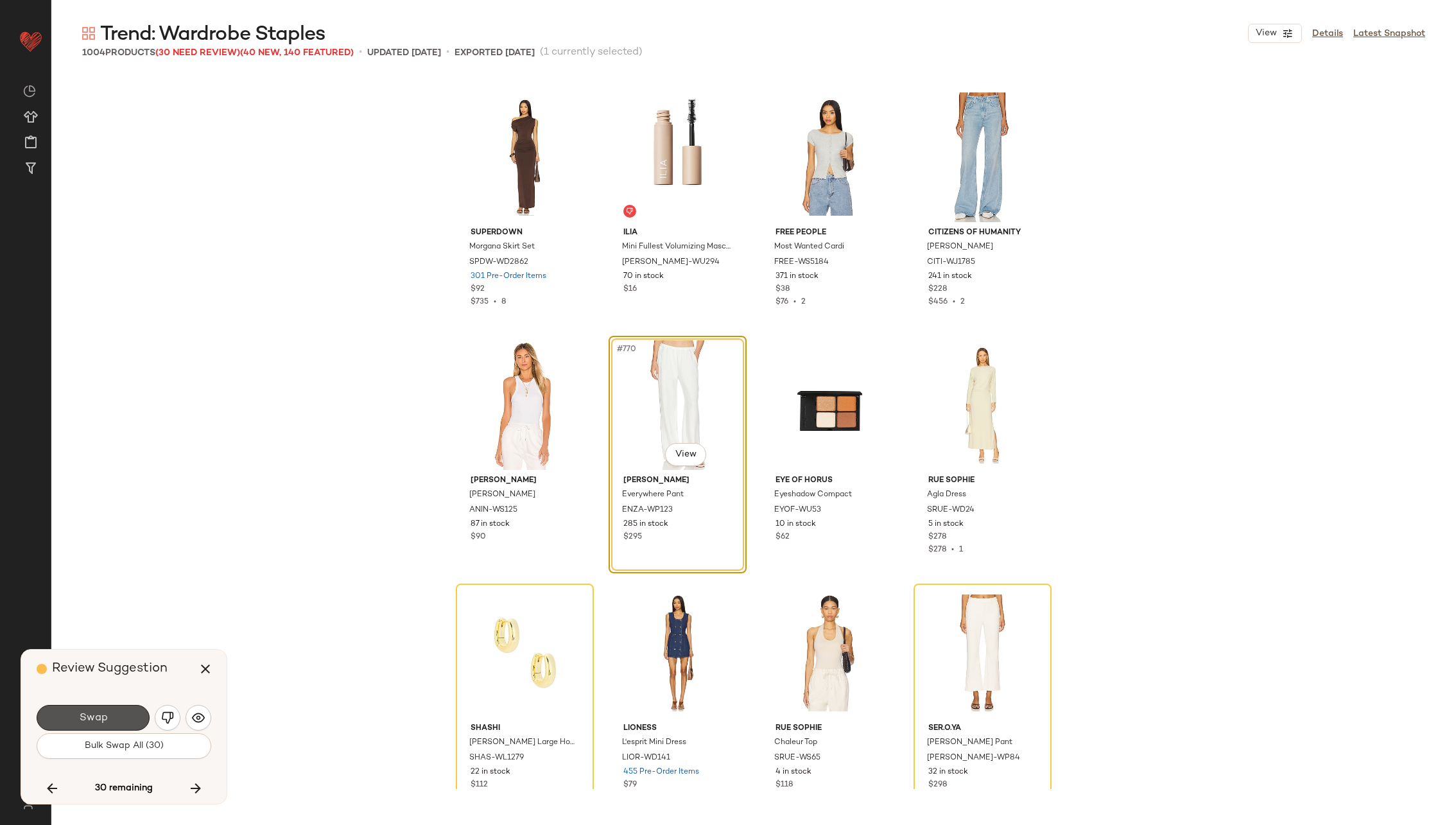
click at [92, 713] on span "Swap" at bounding box center [93, 718] width 29 height 13
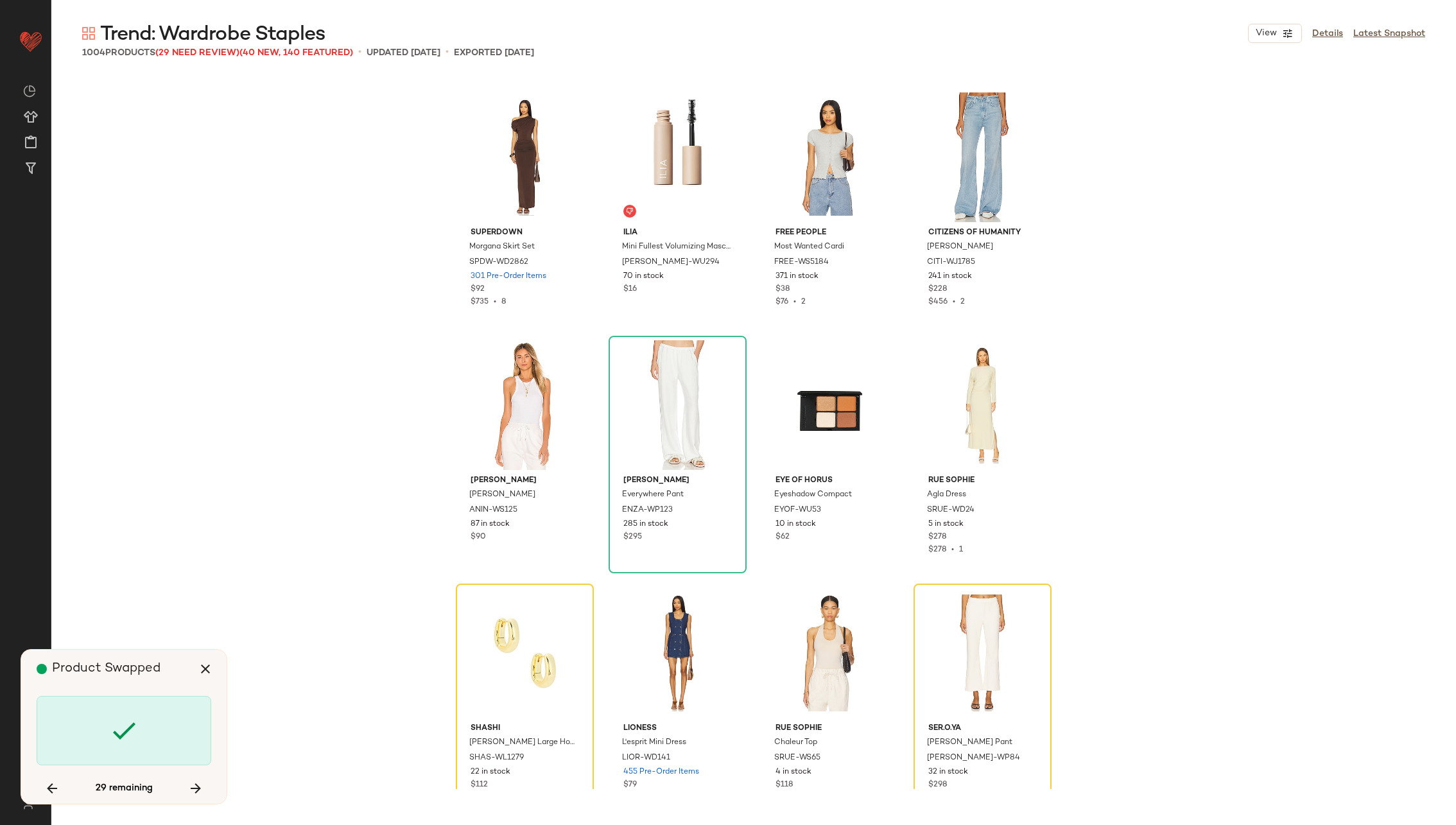
scroll to position [47566, 0]
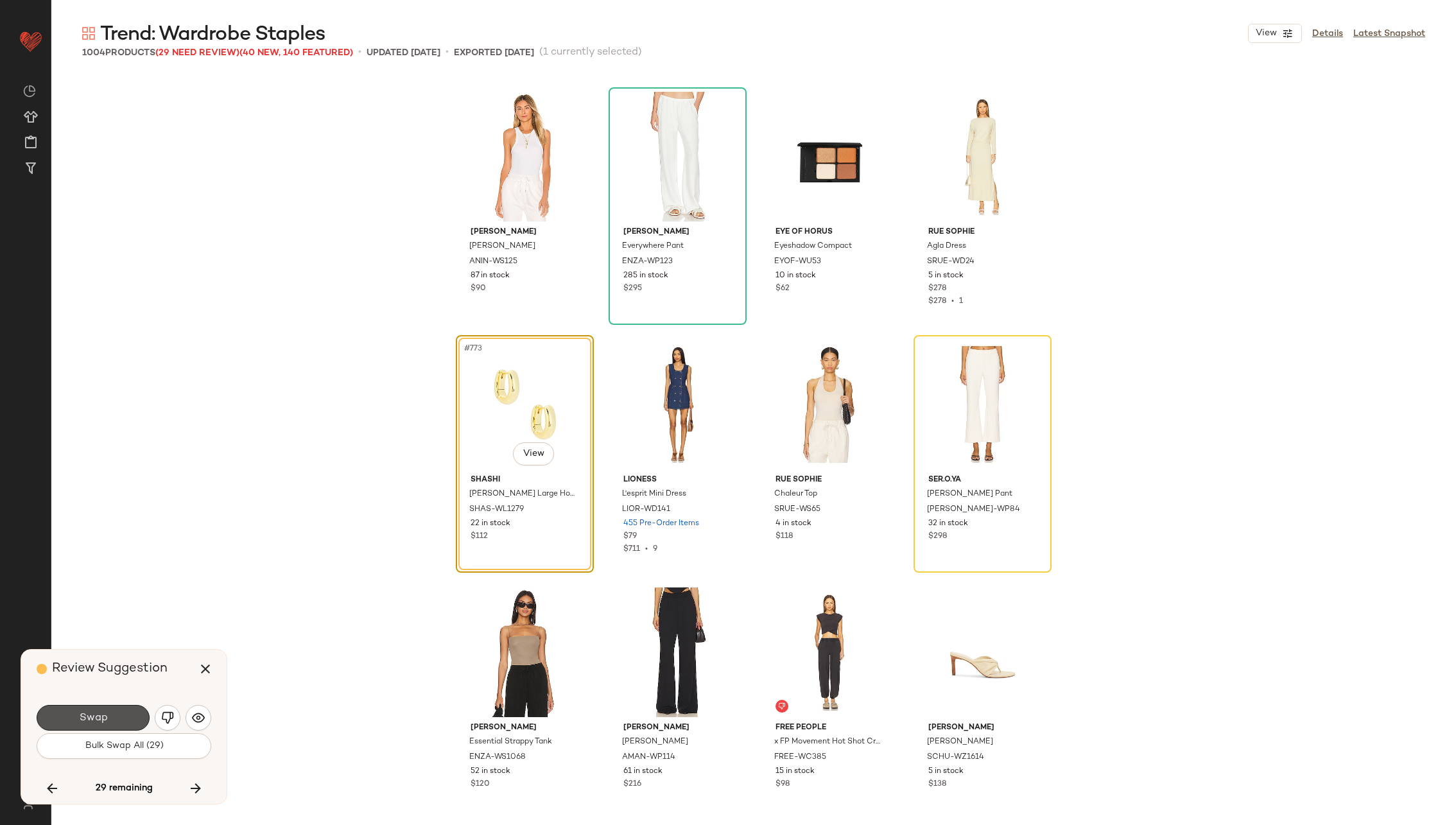
click at [92, 713] on span "Swap" at bounding box center [93, 718] width 29 height 13
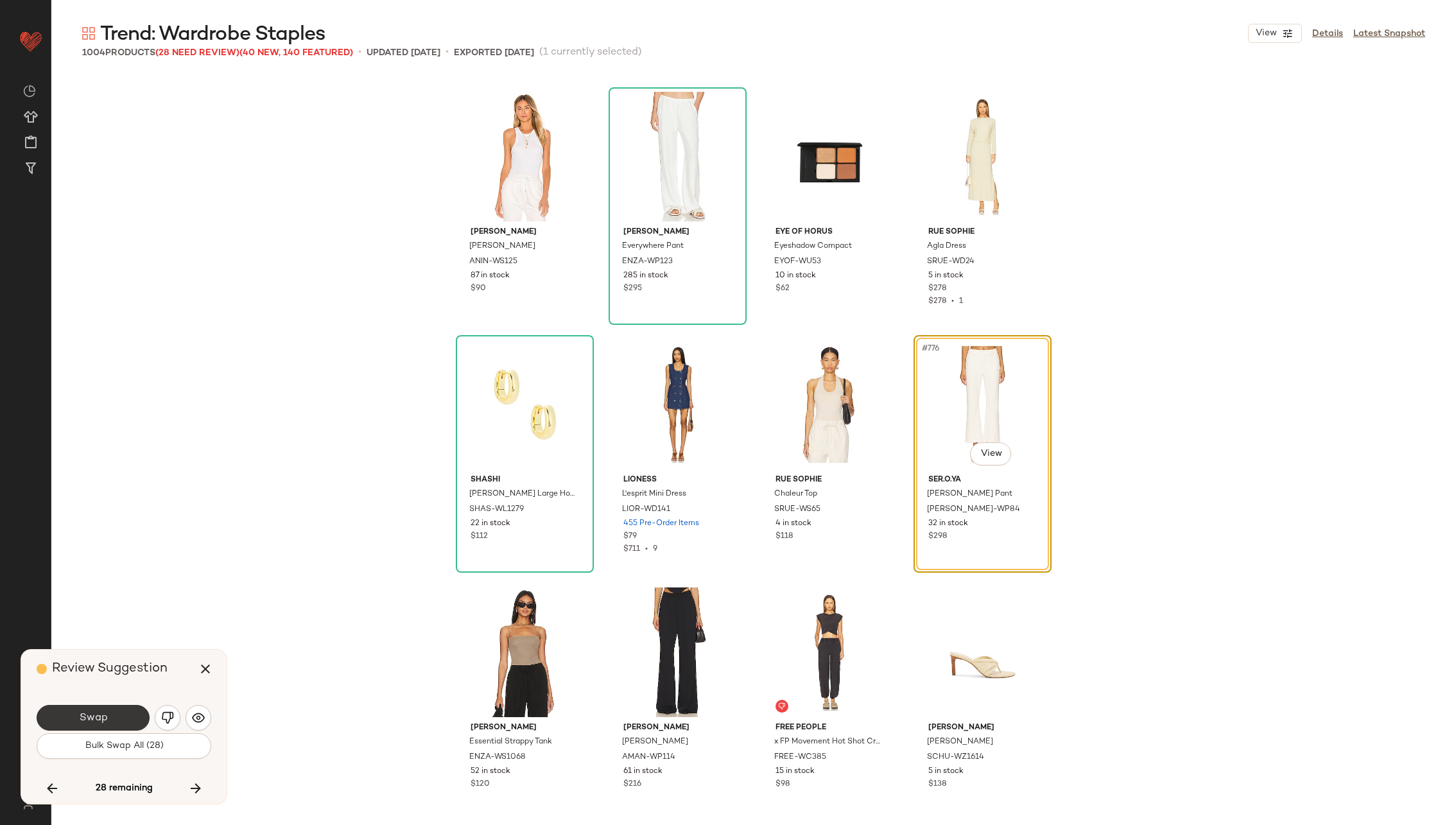
click at [94, 712] on span "Swap" at bounding box center [93, 718] width 29 height 13
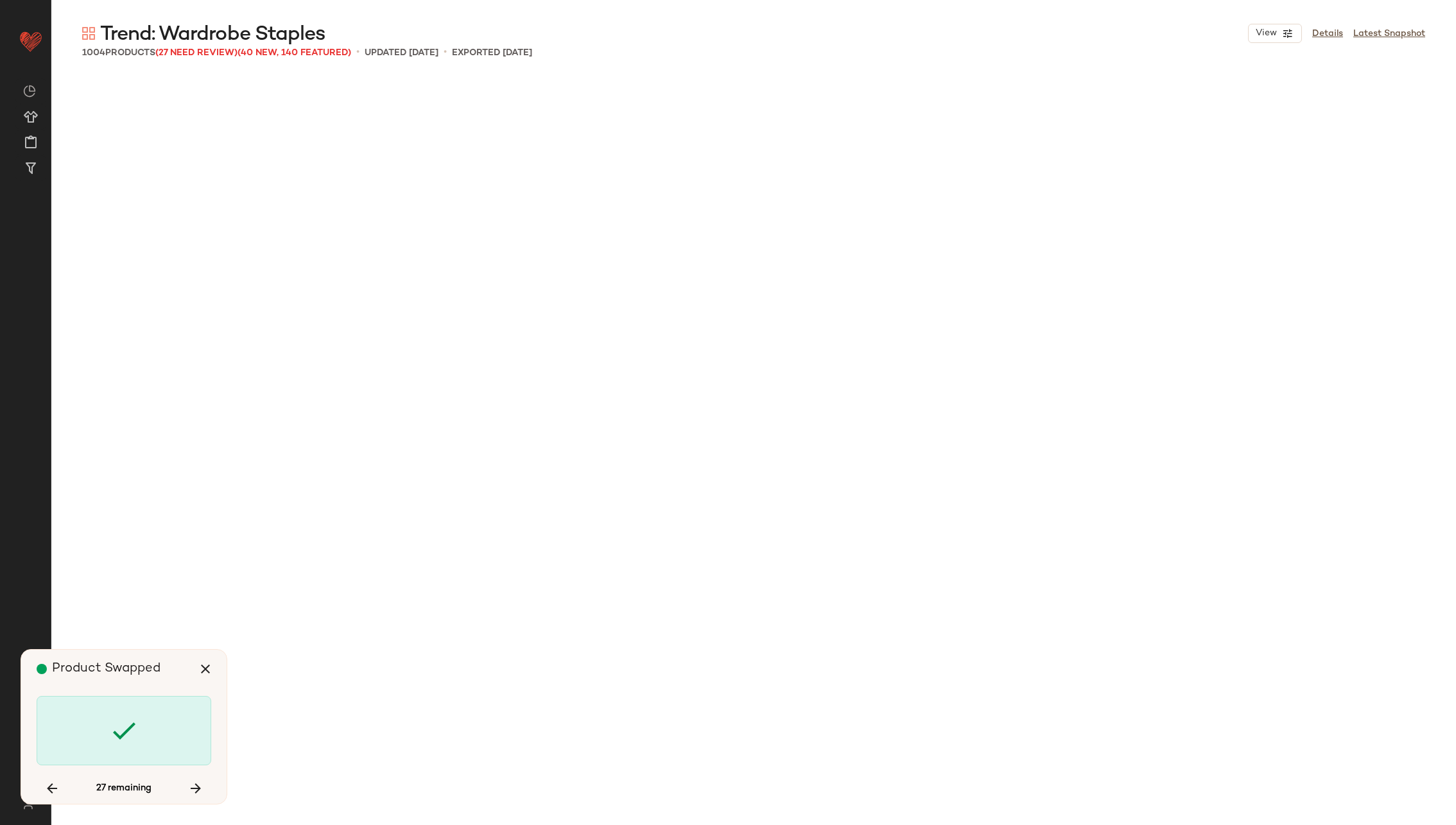
scroll to position [49051, 0]
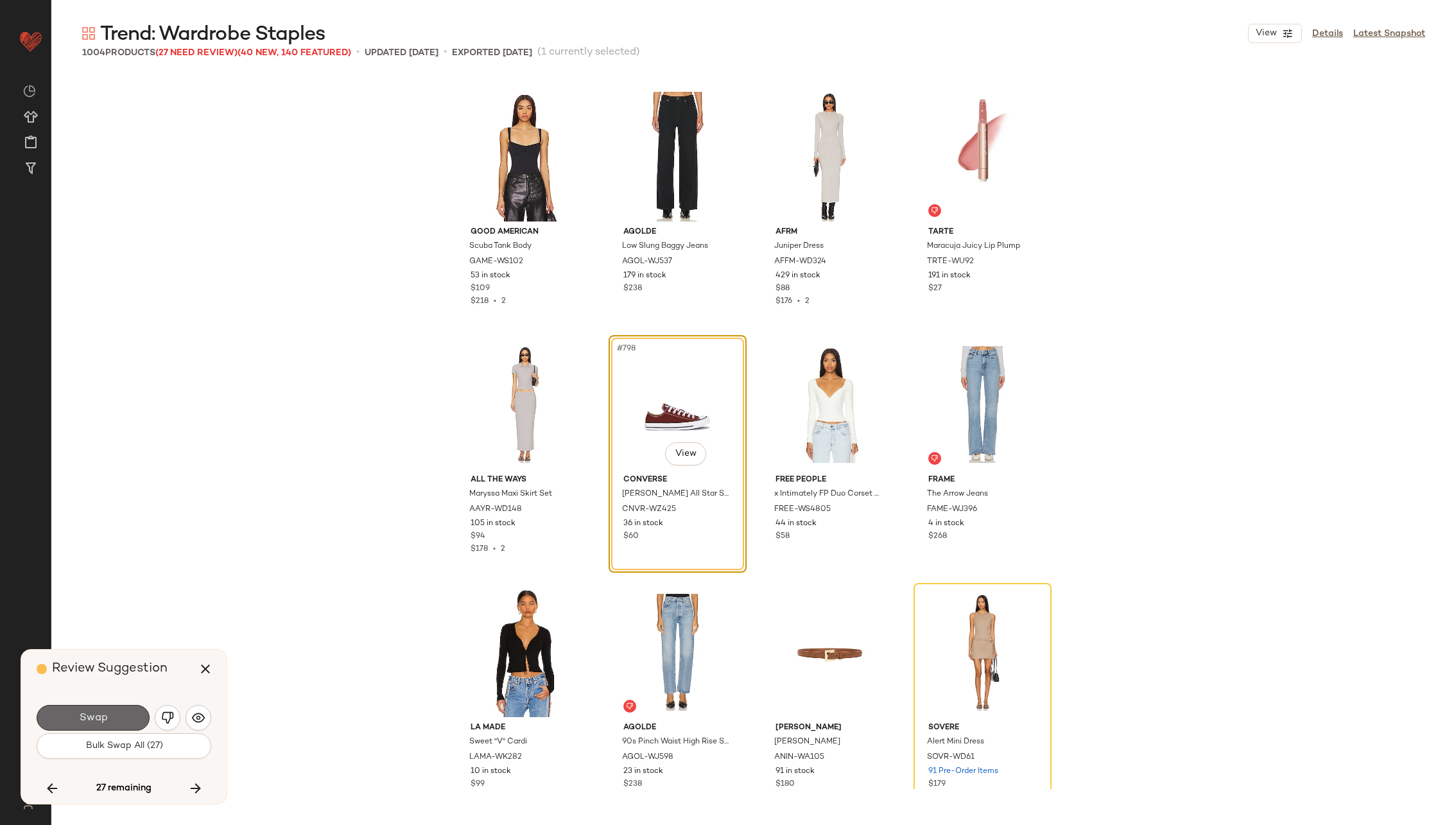
click at [88, 712] on span "Swap" at bounding box center [93, 718] width 29 height 13
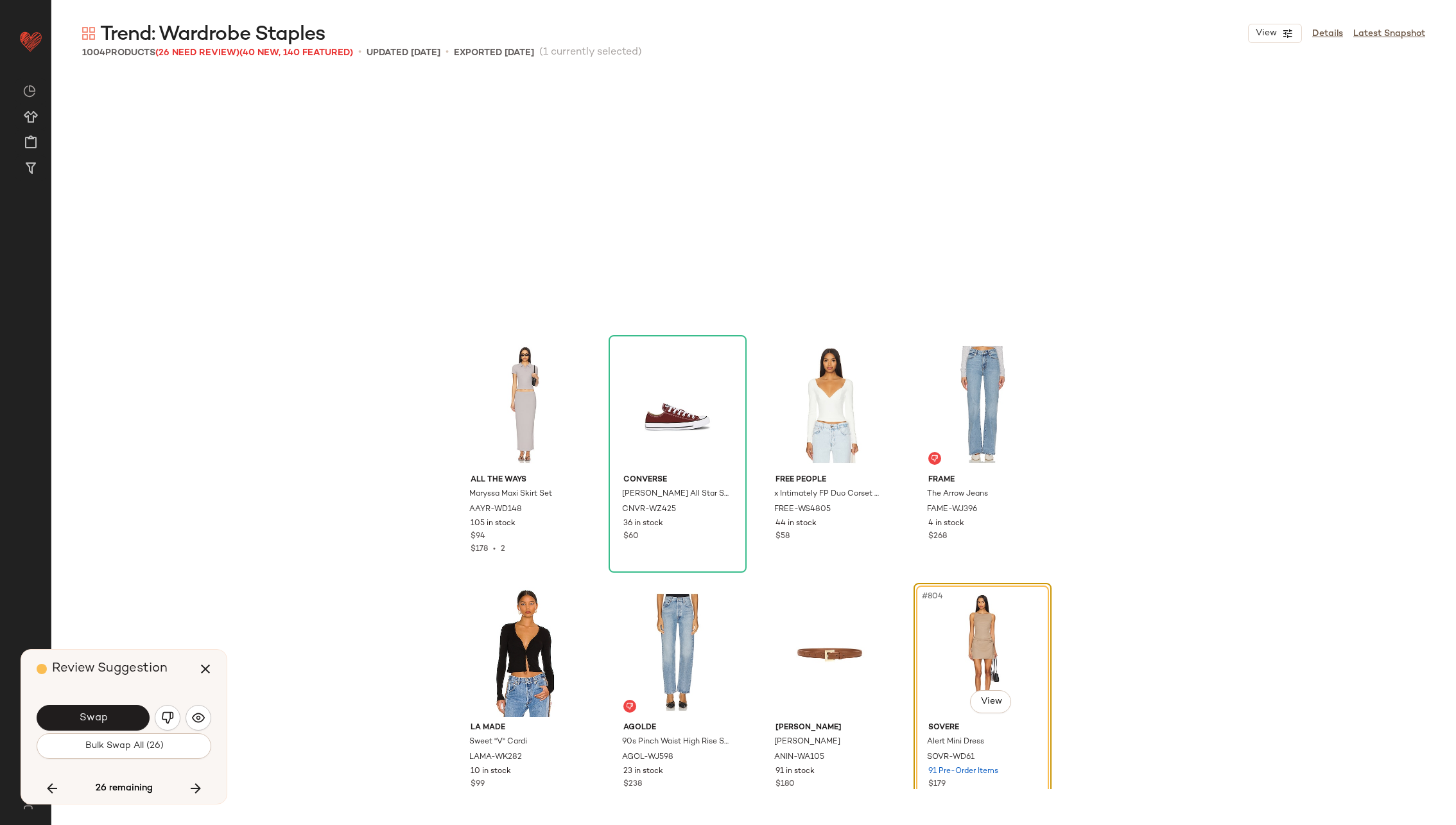
scroll to position [49300, 0]
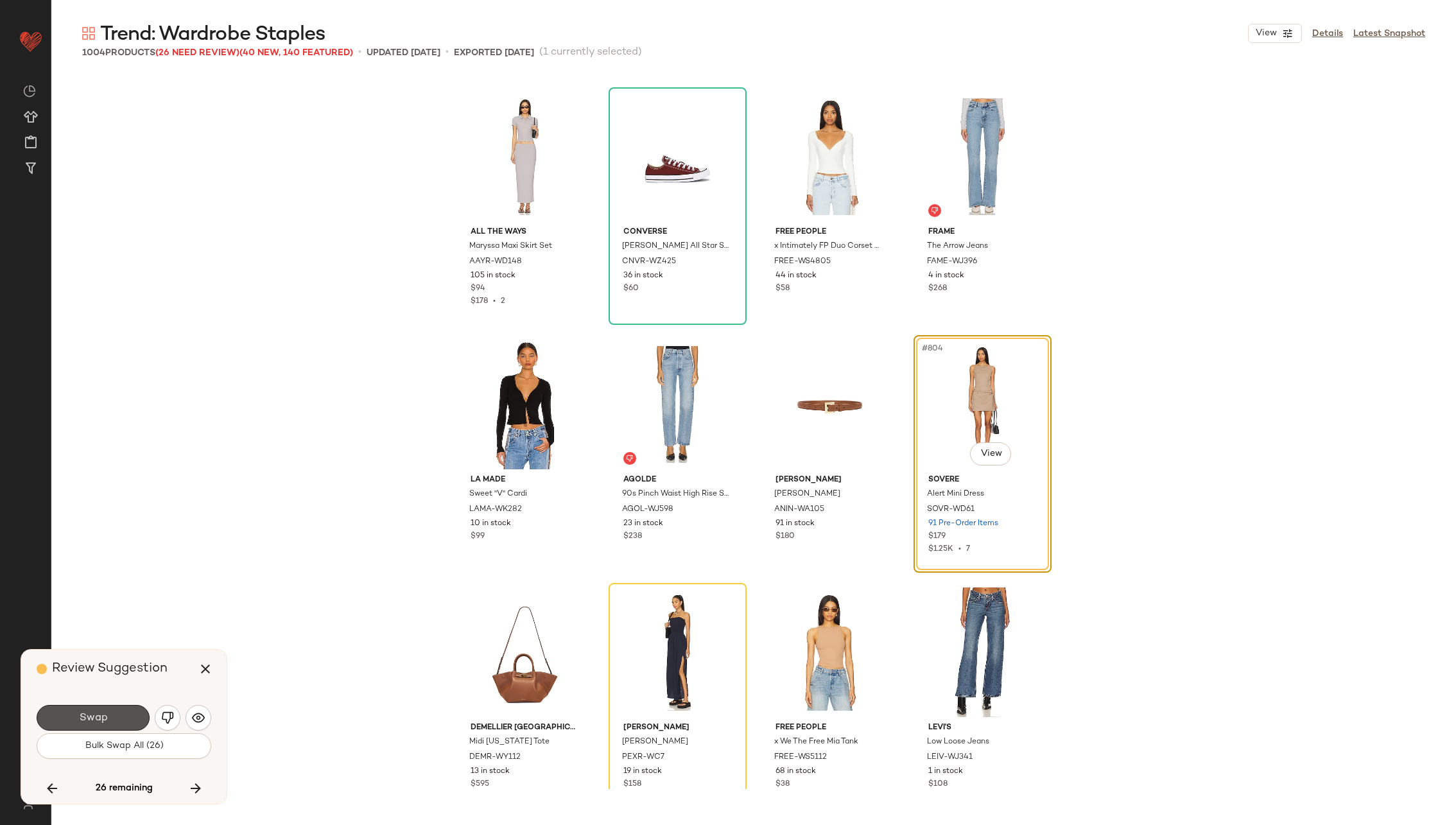
click at [88, 712] on span "Swap" at bounding box center [93, 718] width 29 height 13
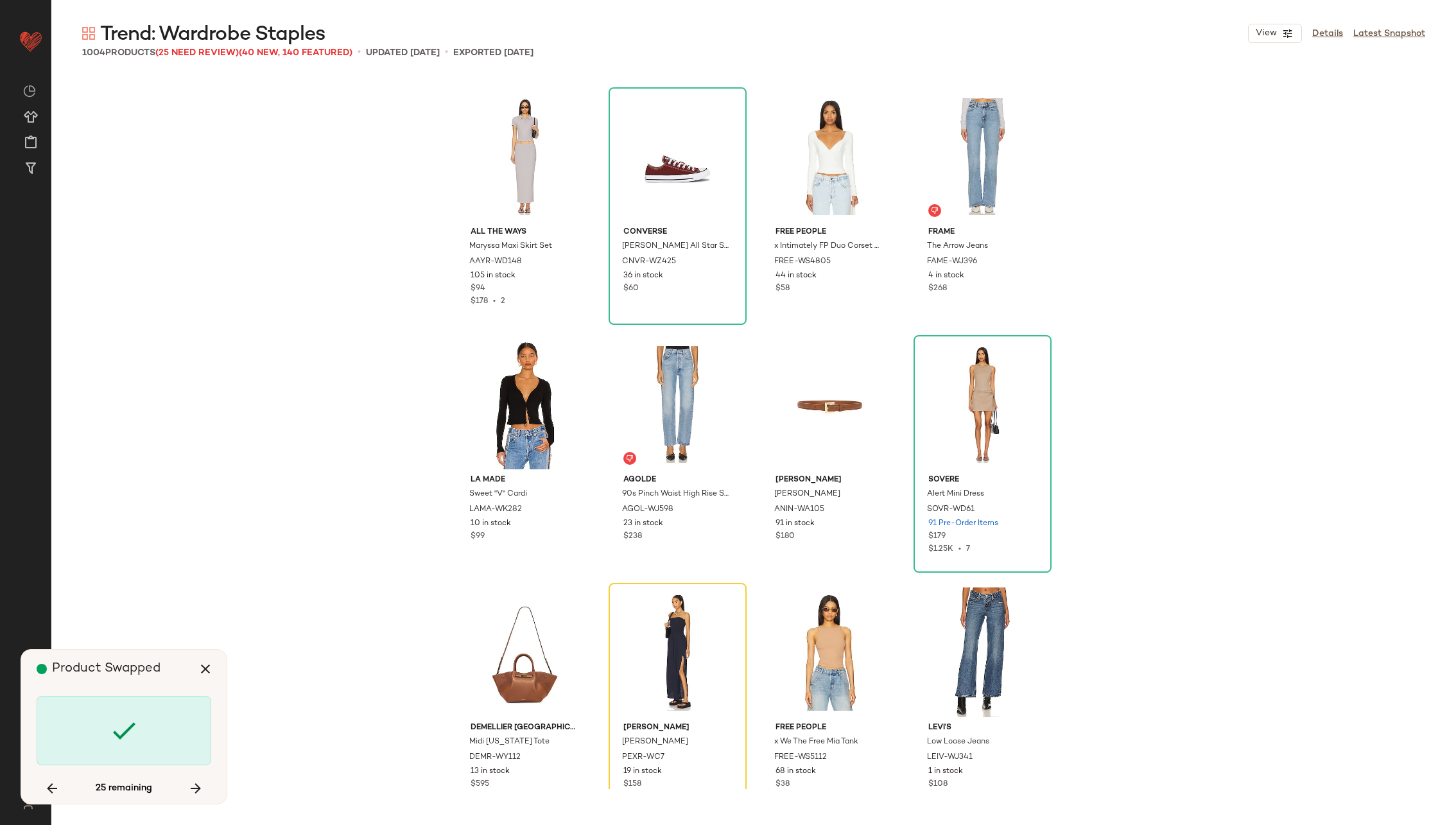
scroll to position [49547, 0]
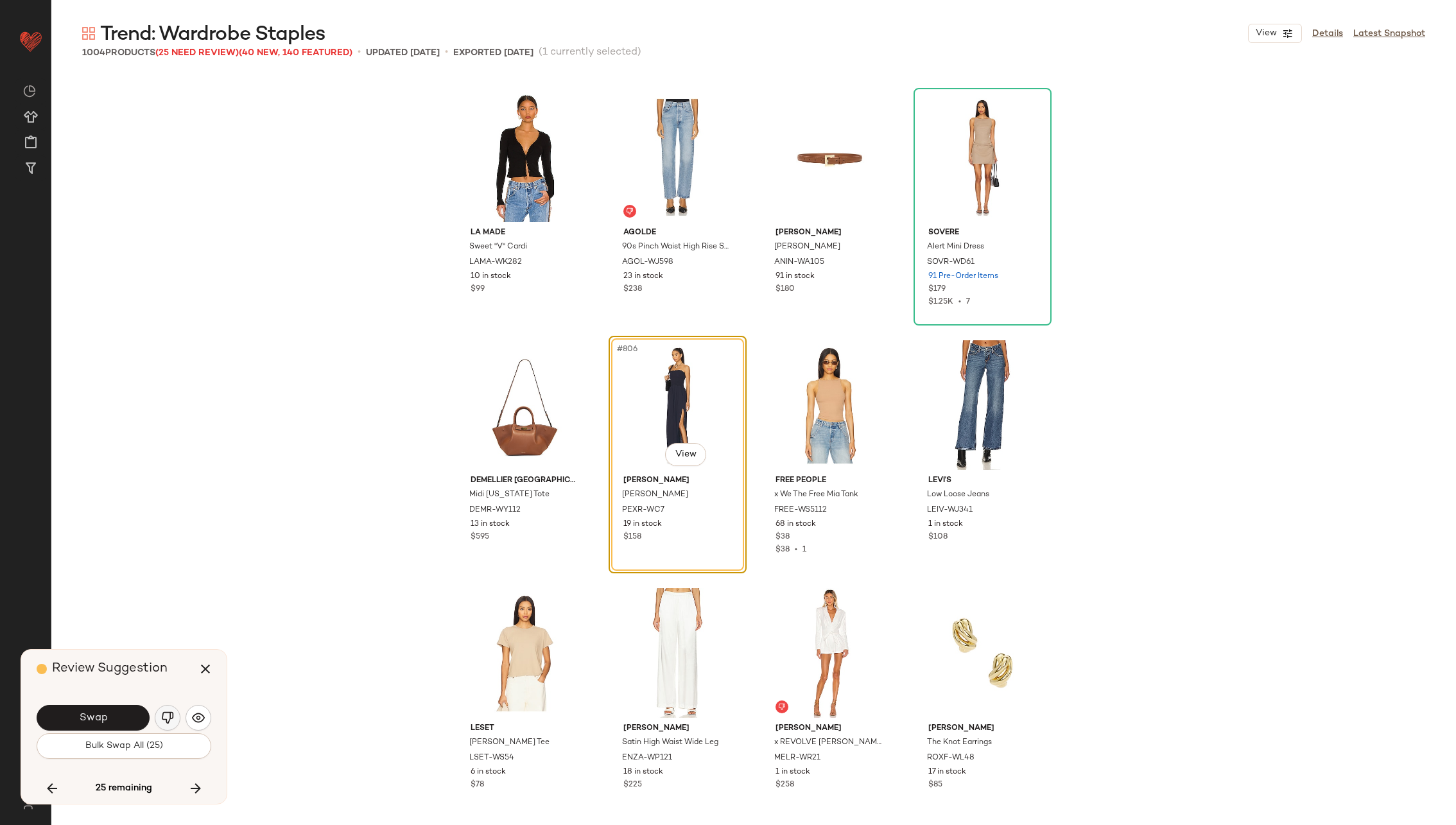
click at [168, 712] on img "button" at bounding box center [167, 718] width 13 height 13
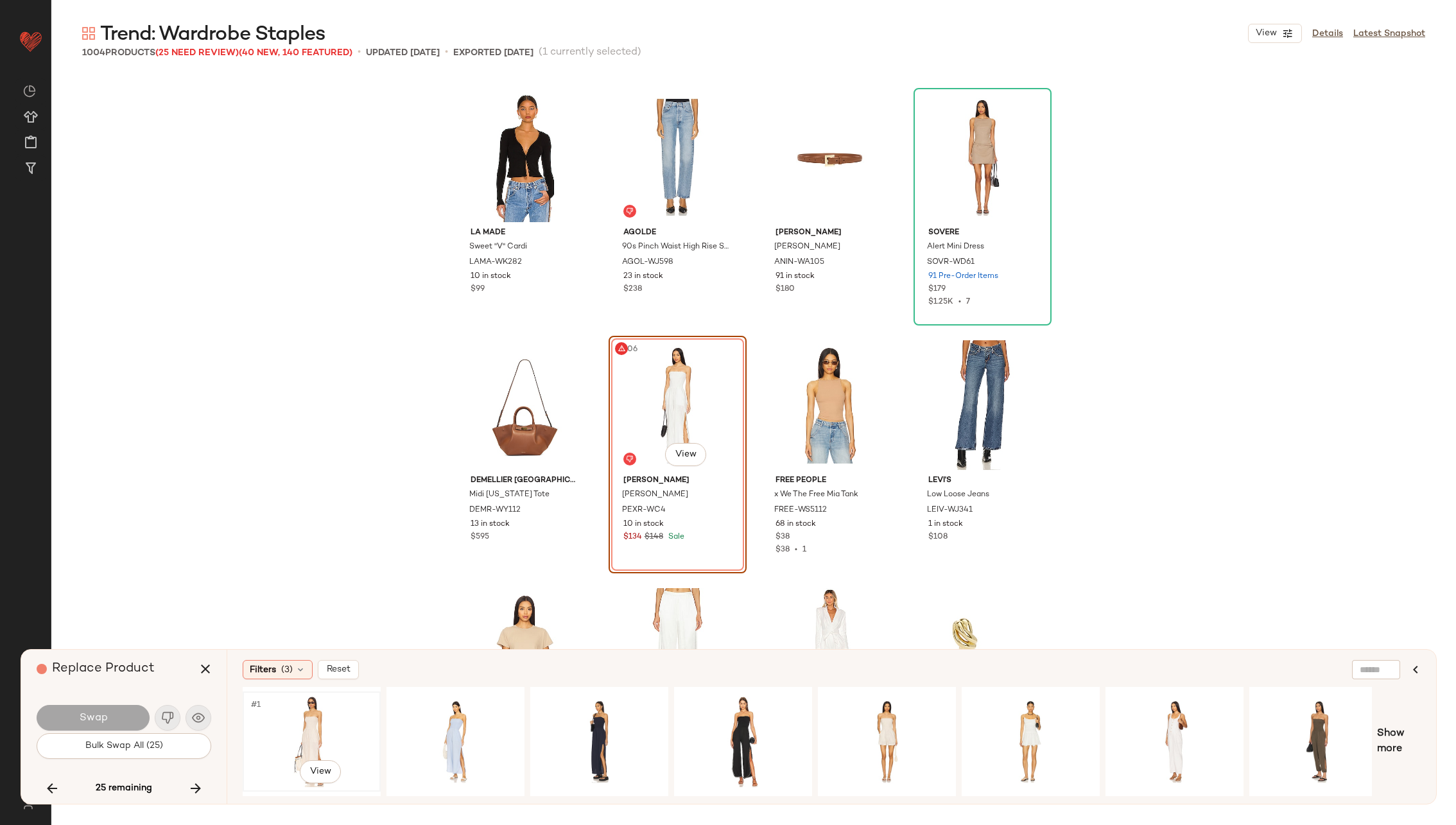
click at [325, 714] on div "#1 View" at bounding box center [311, 741] width 129 height 91
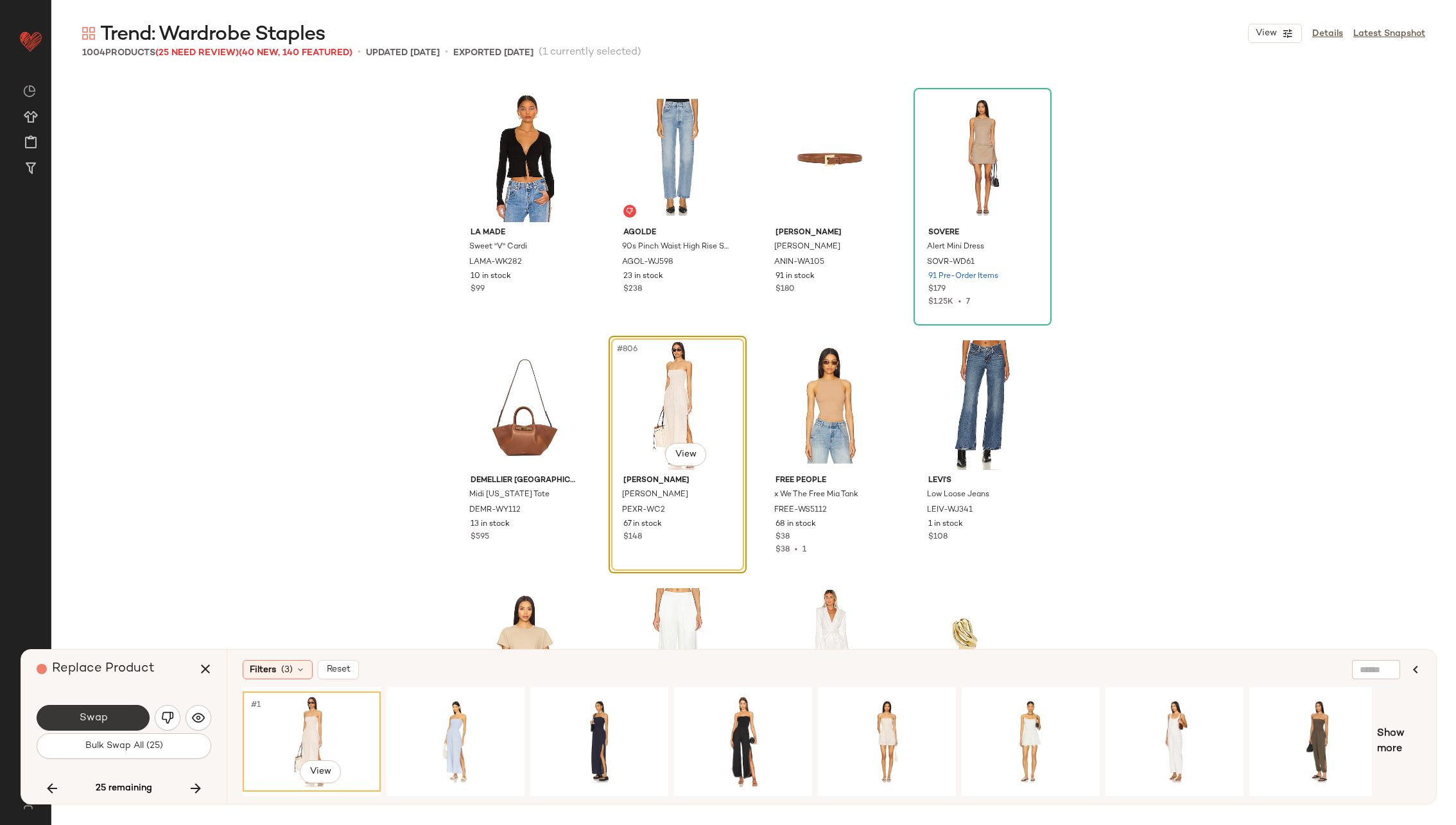
click at [117, 709] on button "Swap" at bounding box center [93, 718] width 113 height 25
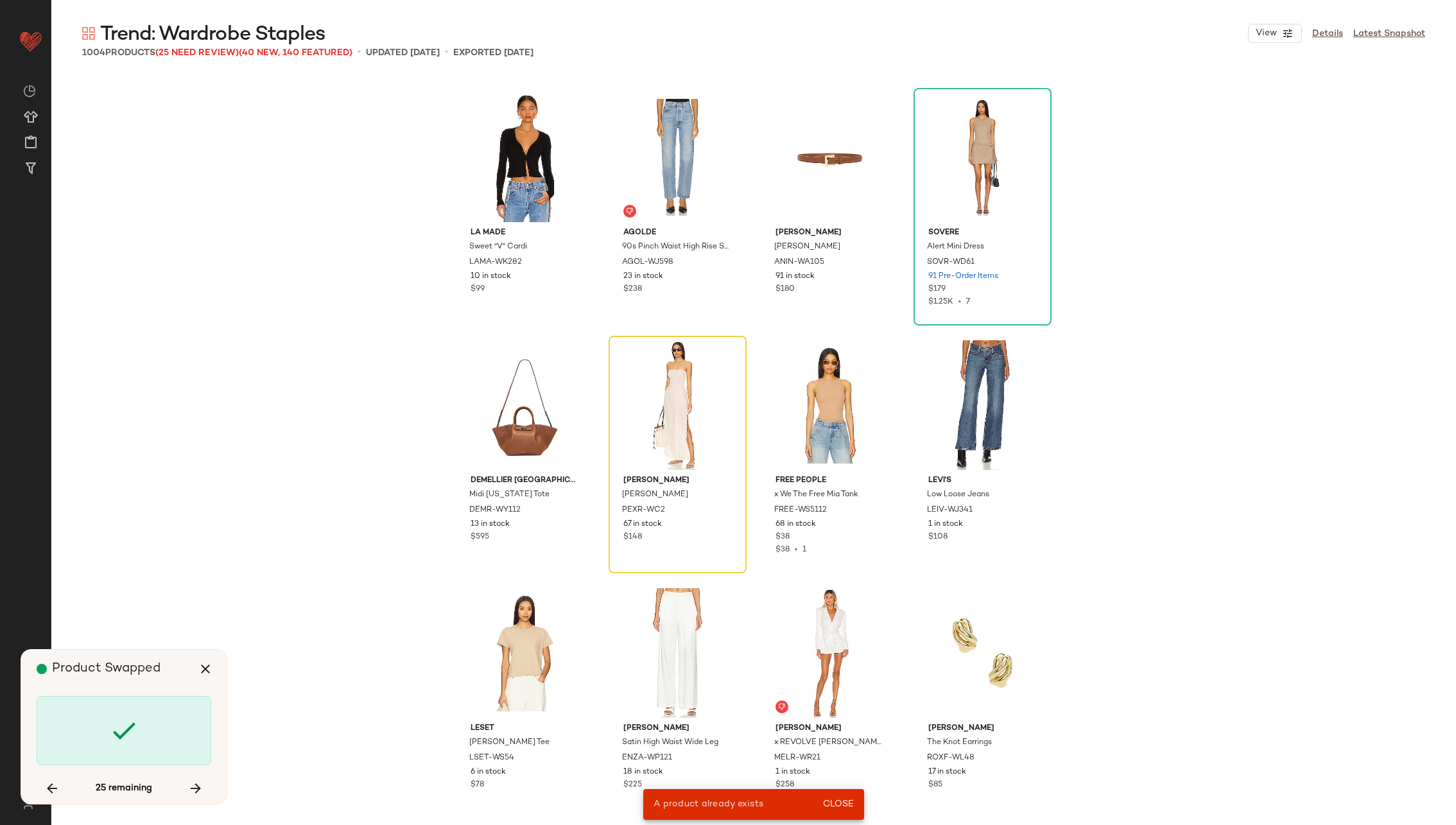
scroll to position [9909, 0]
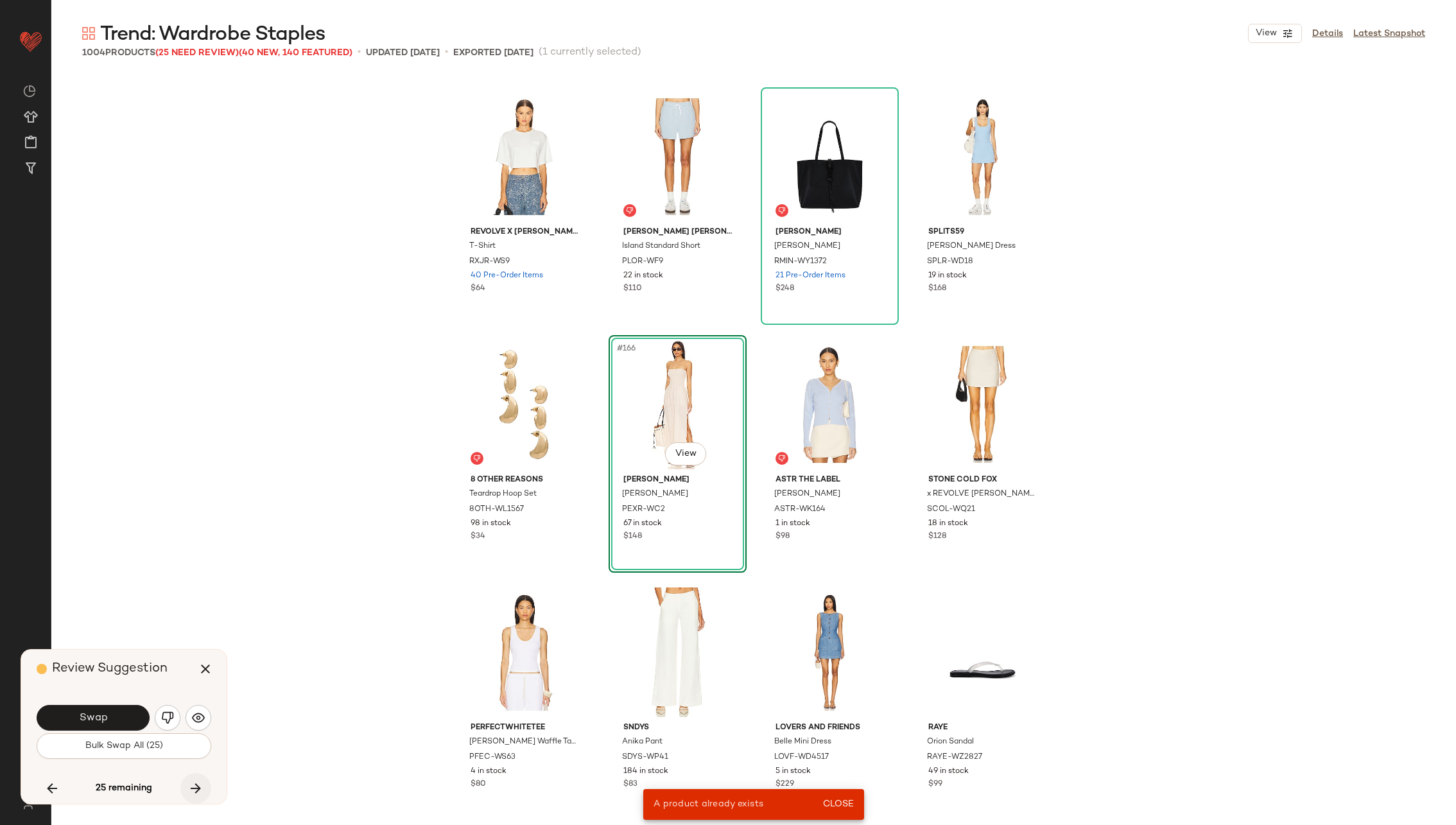
click at [190, 783] on icon "button" at bounding box center [195, 788] width 15 height 15
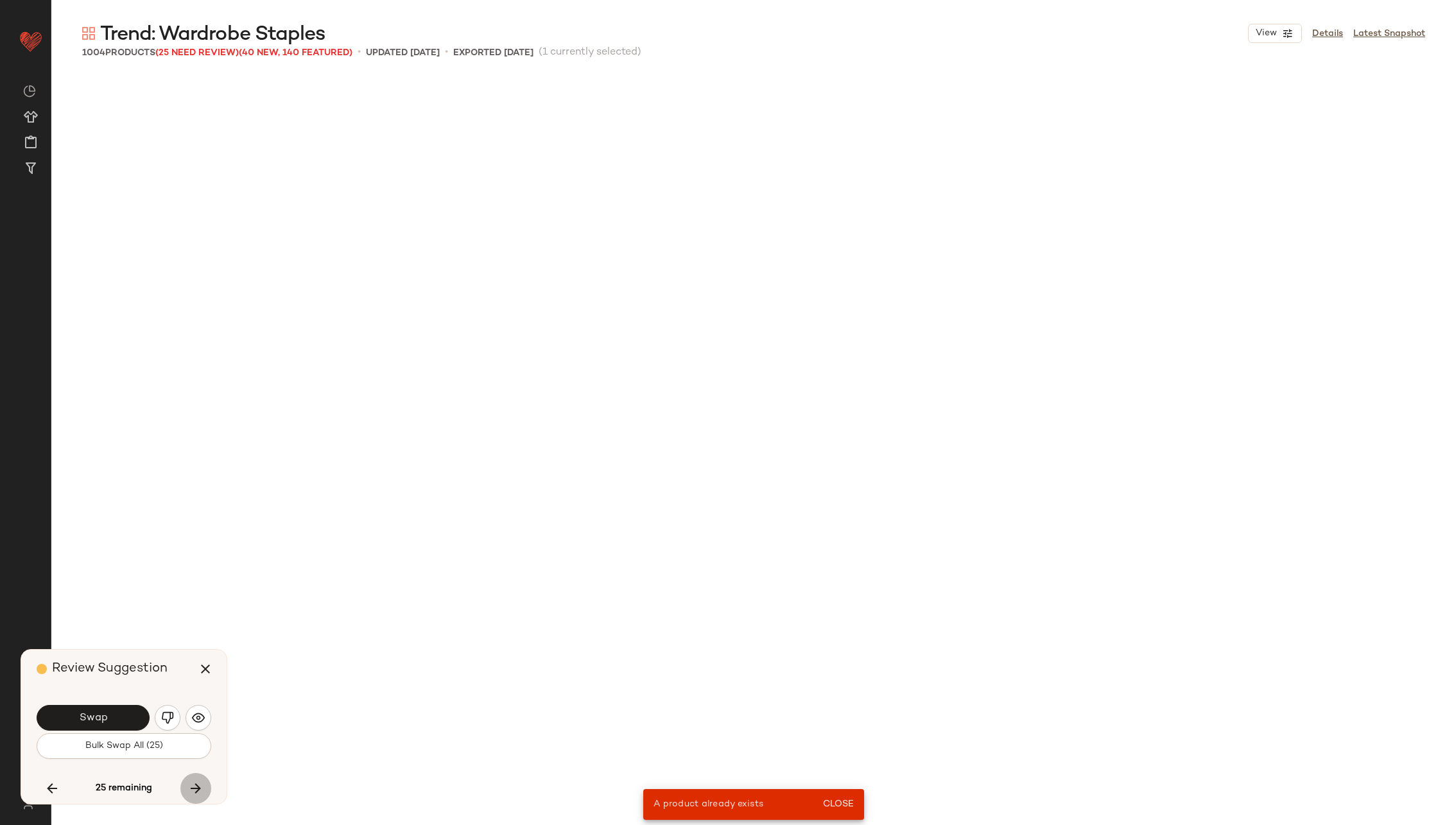
scroll to position [50538, 0]
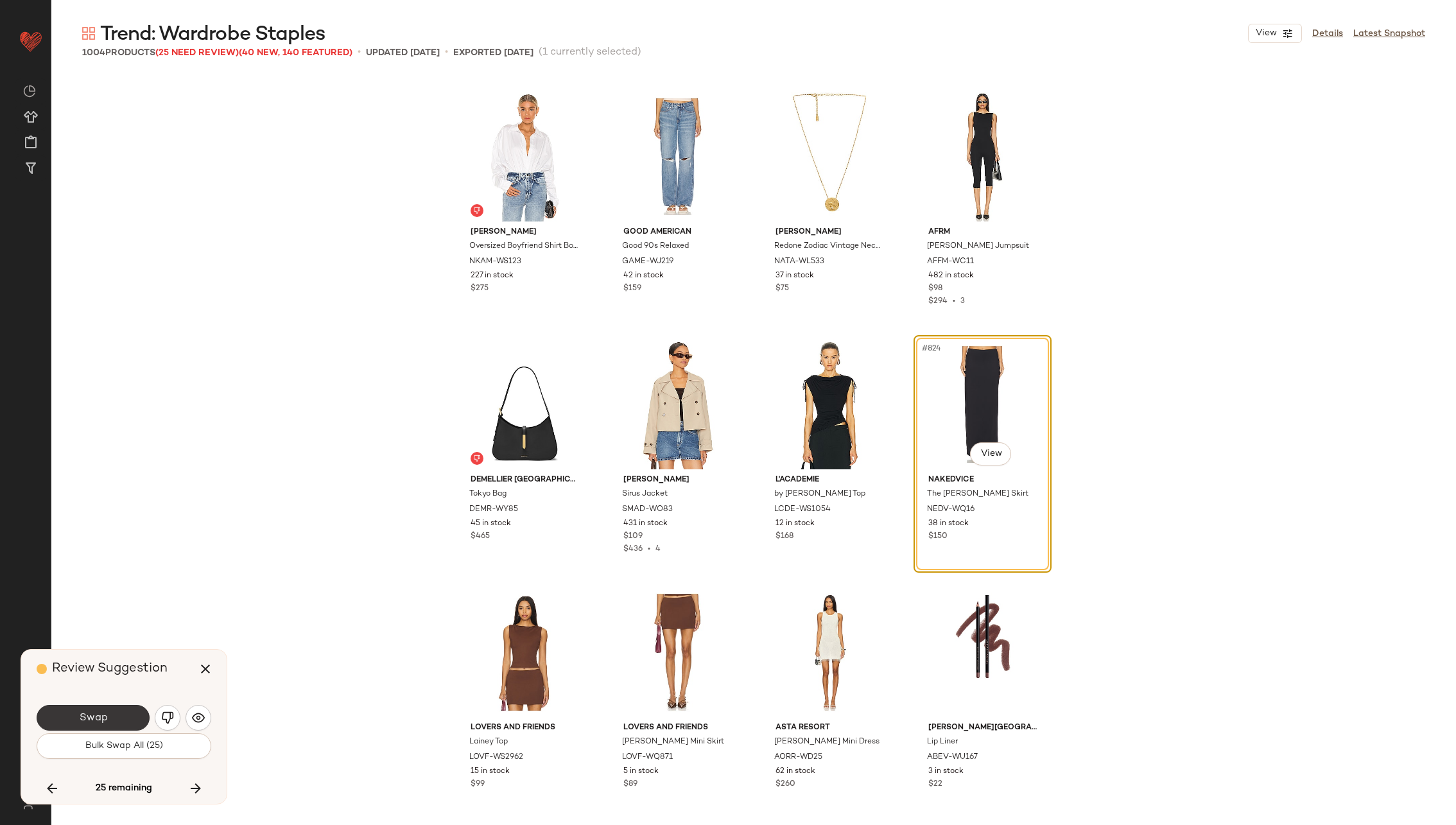
click at [113, 707] on button "Swap" at bounding box center [93, 718] width 113 height 25
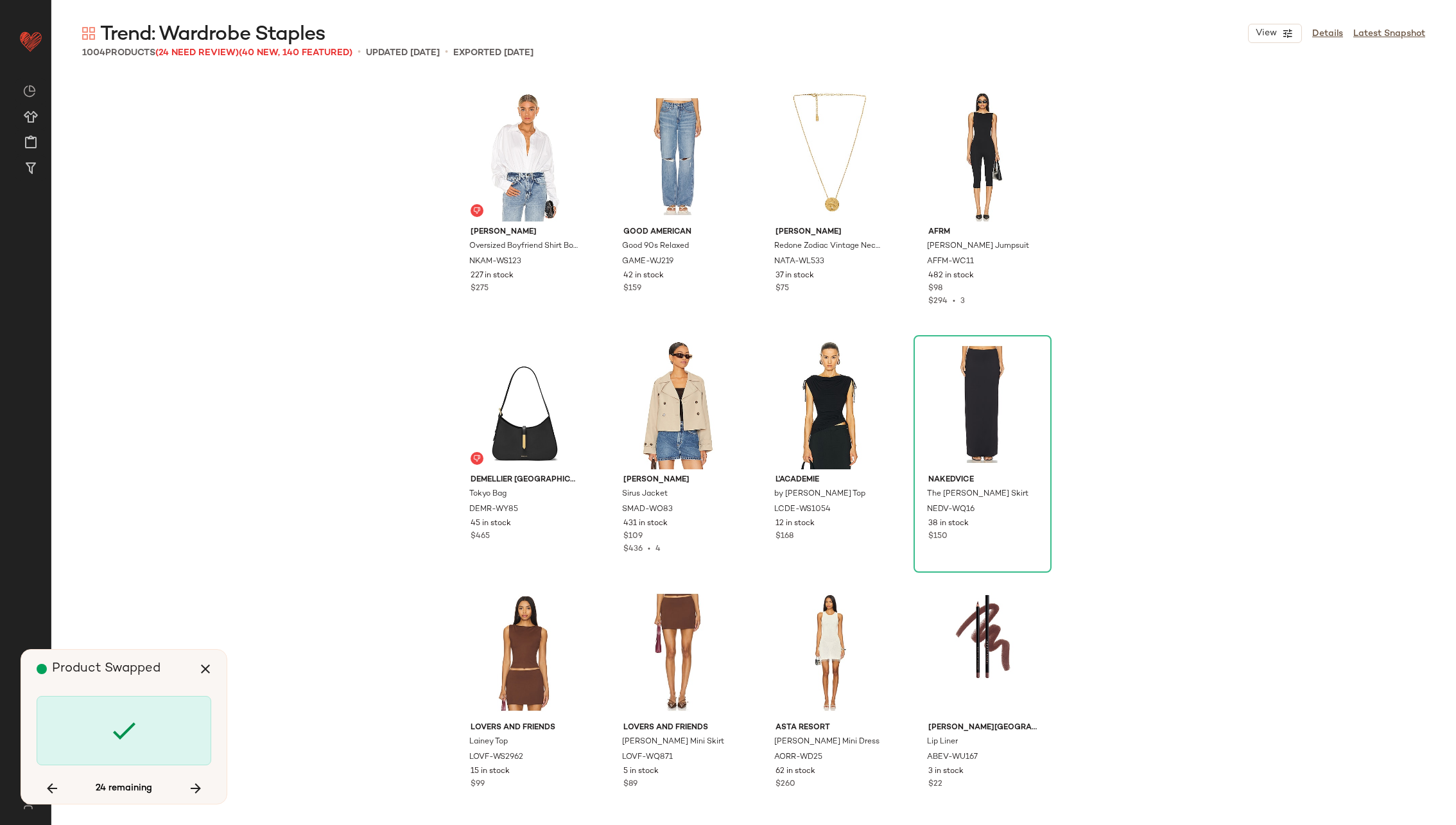
scroll to position [51033, 0]
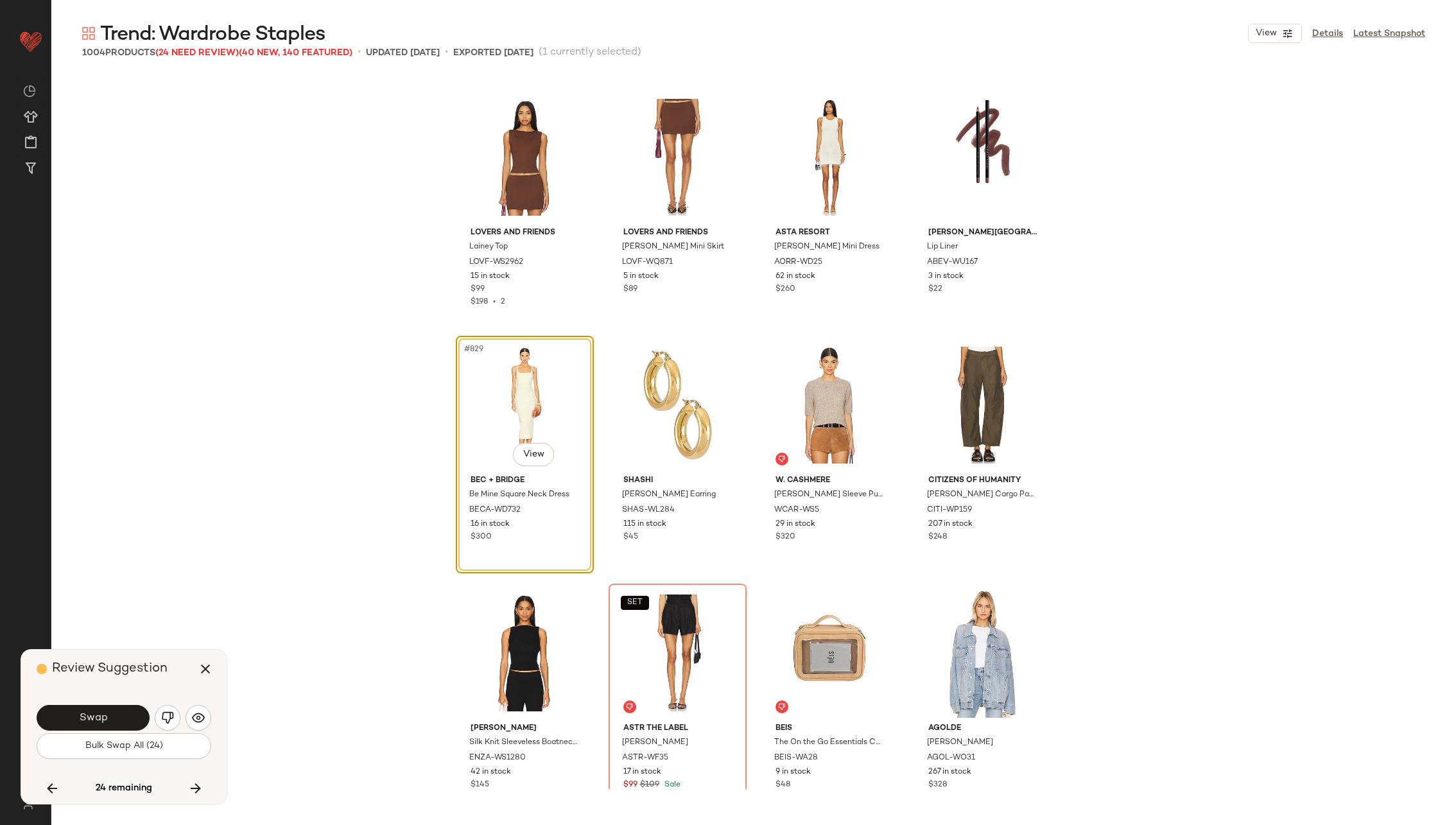
click at [113, 707] on button "Swap" at bounding box center [93, 718] width 113 height 25
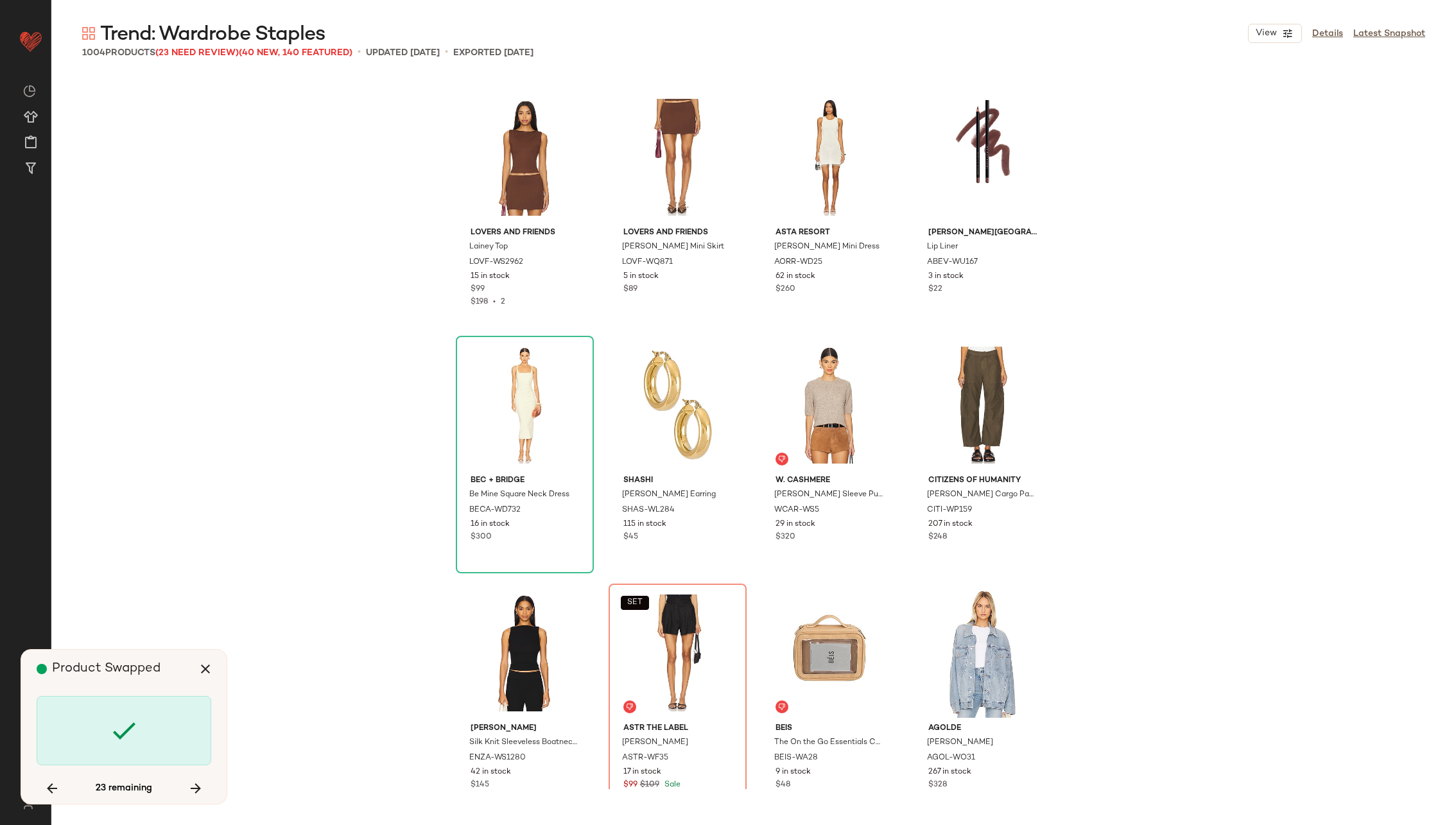
scroll to position [51282, 0]
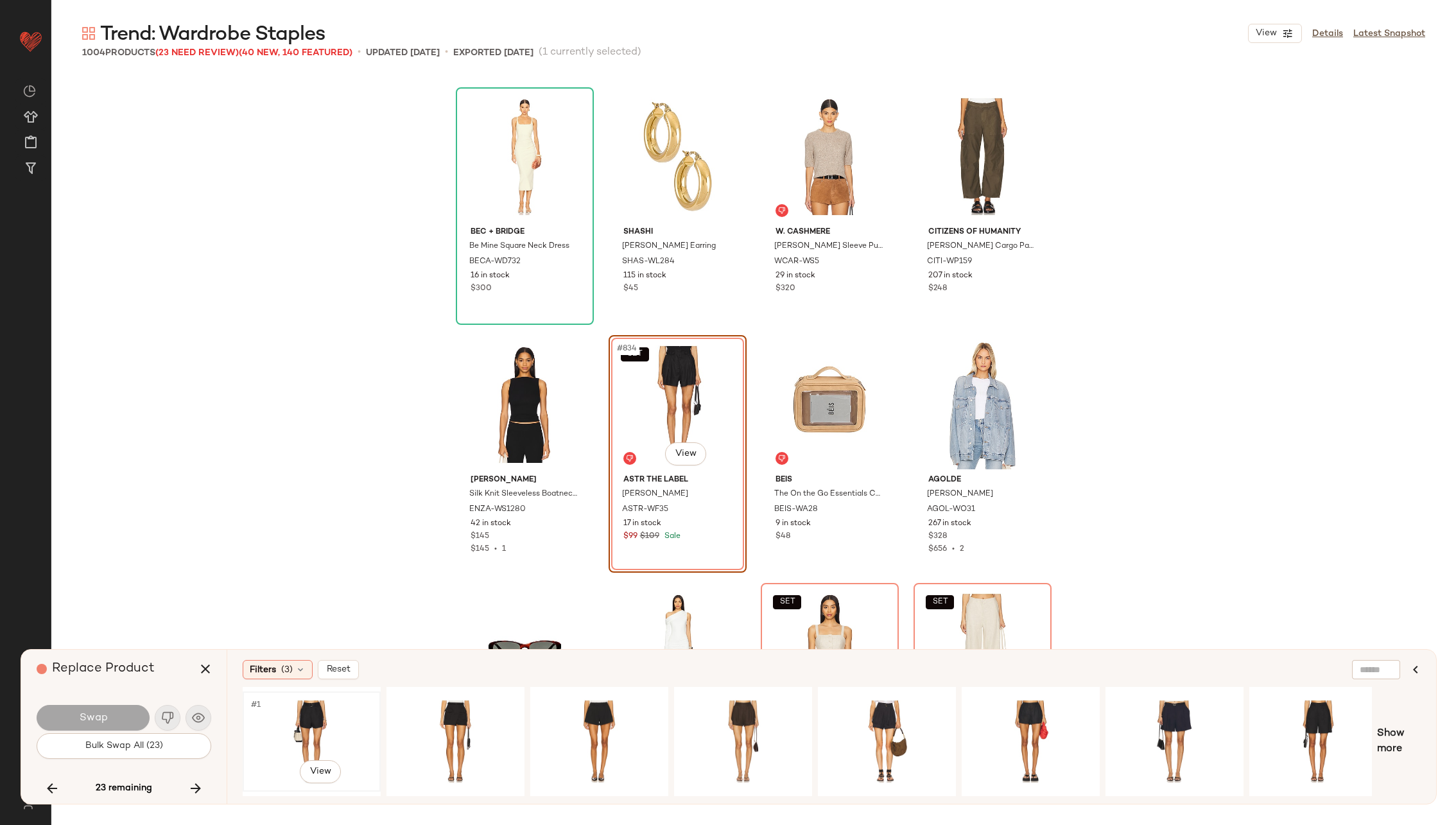
click at [305, 723] on div "#1 View" at bounding box center [311, 741] width 129 height 91
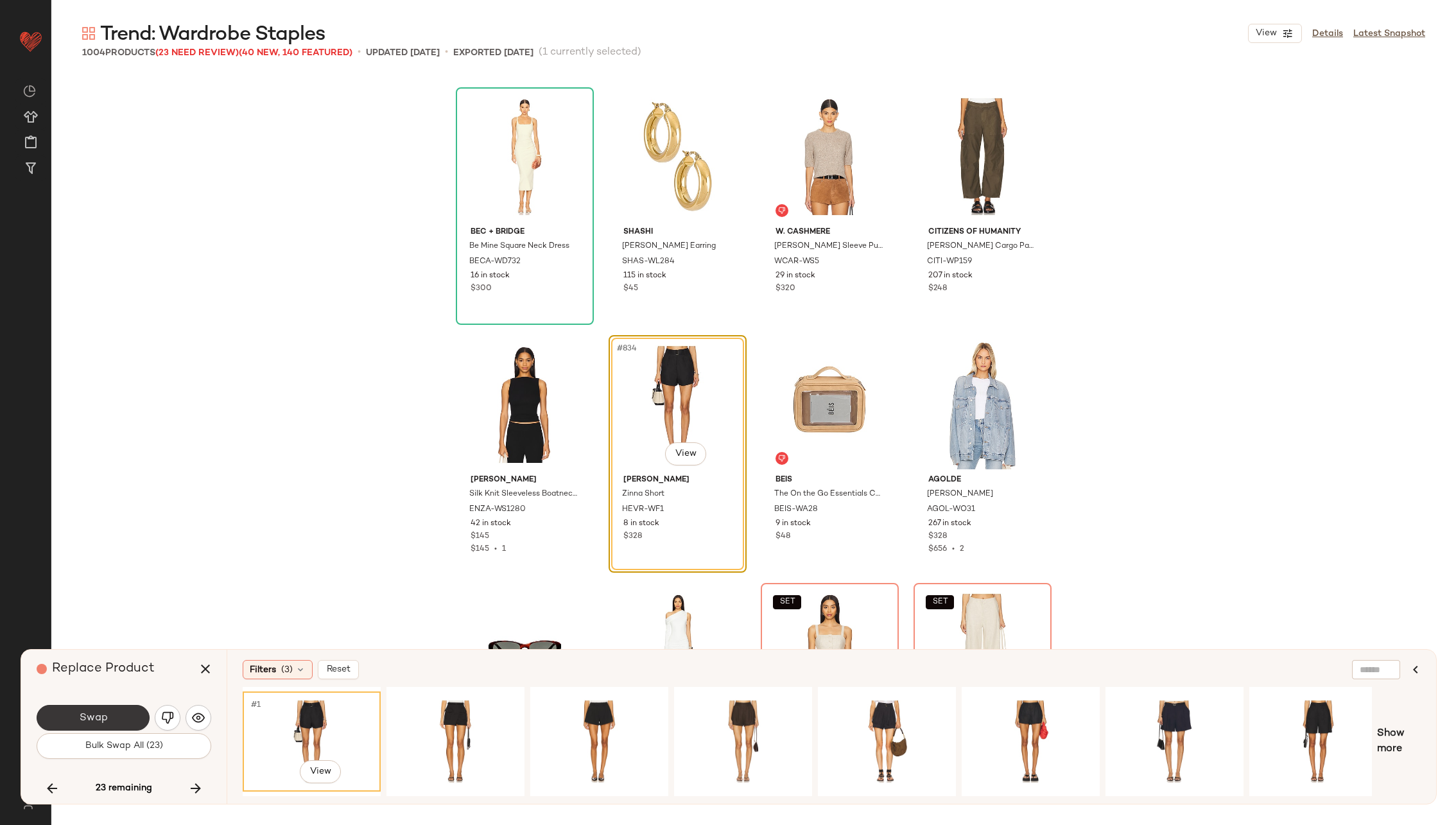
click at [94, 717] on span "Swap" at bounding box center [93, 718] width 29 height 13
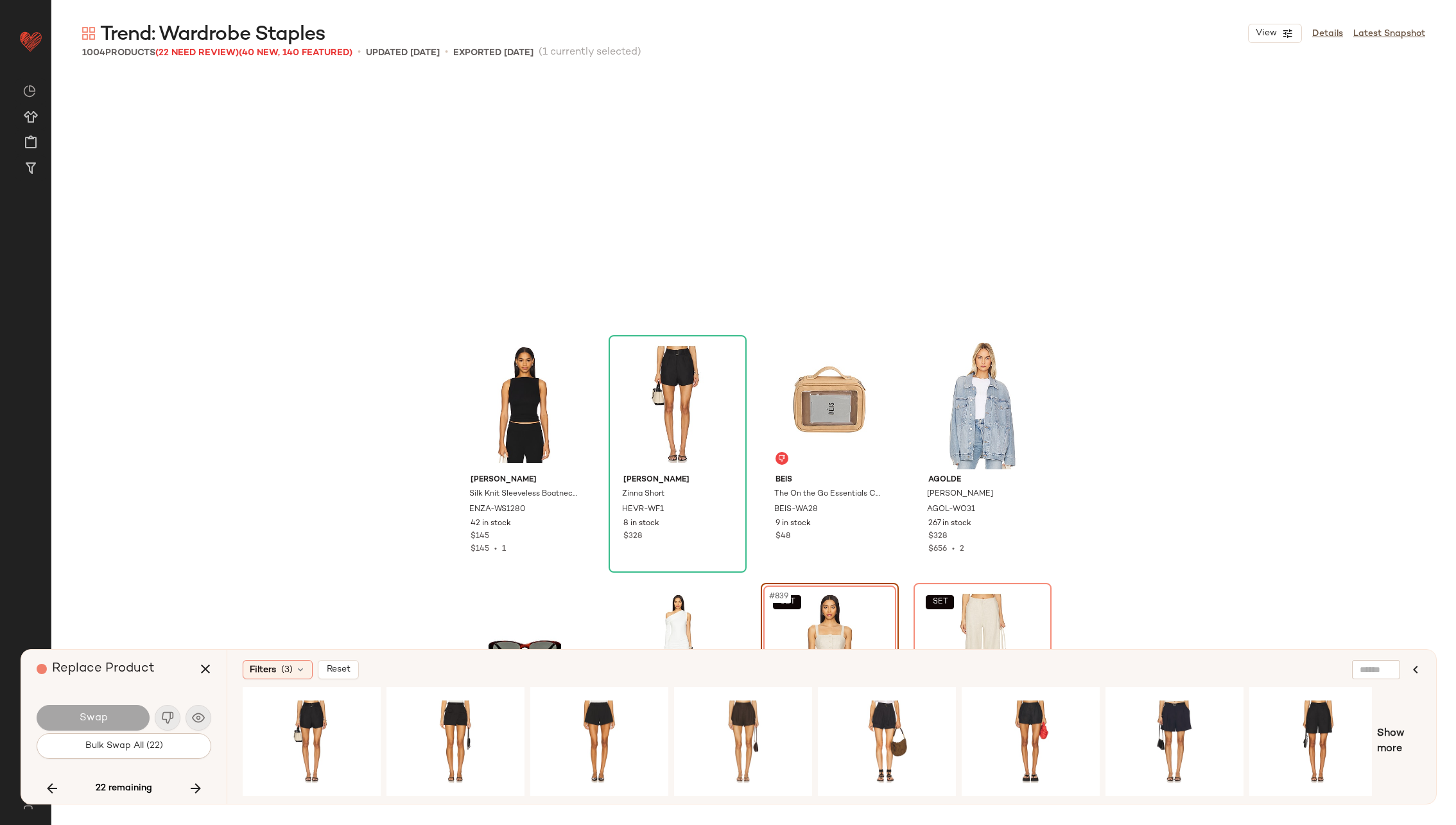
scroll to position [51529, 0]
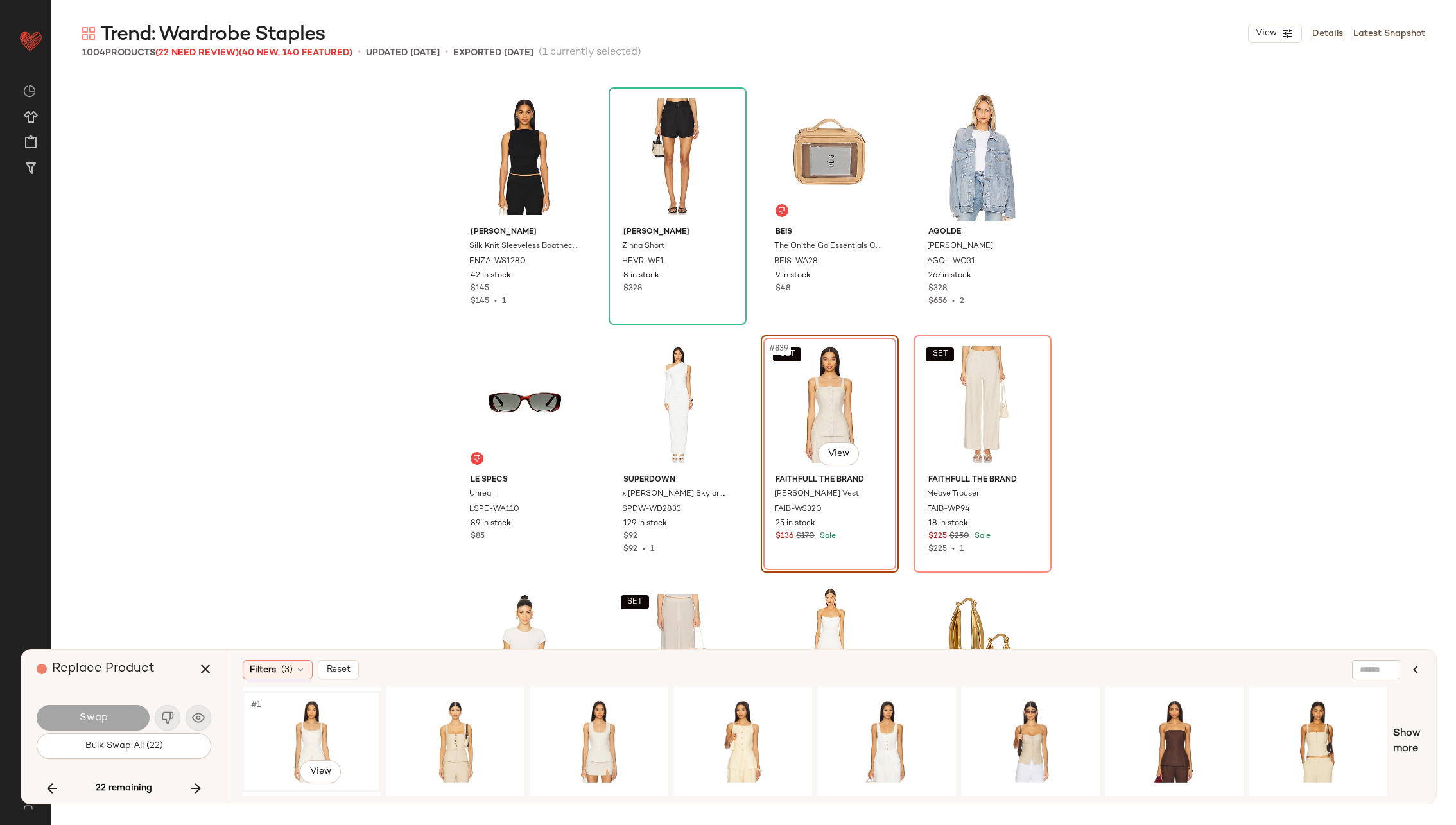
click at [269, 723] on div "#1 View" at bounding box center [311, 741] width 129 height 91
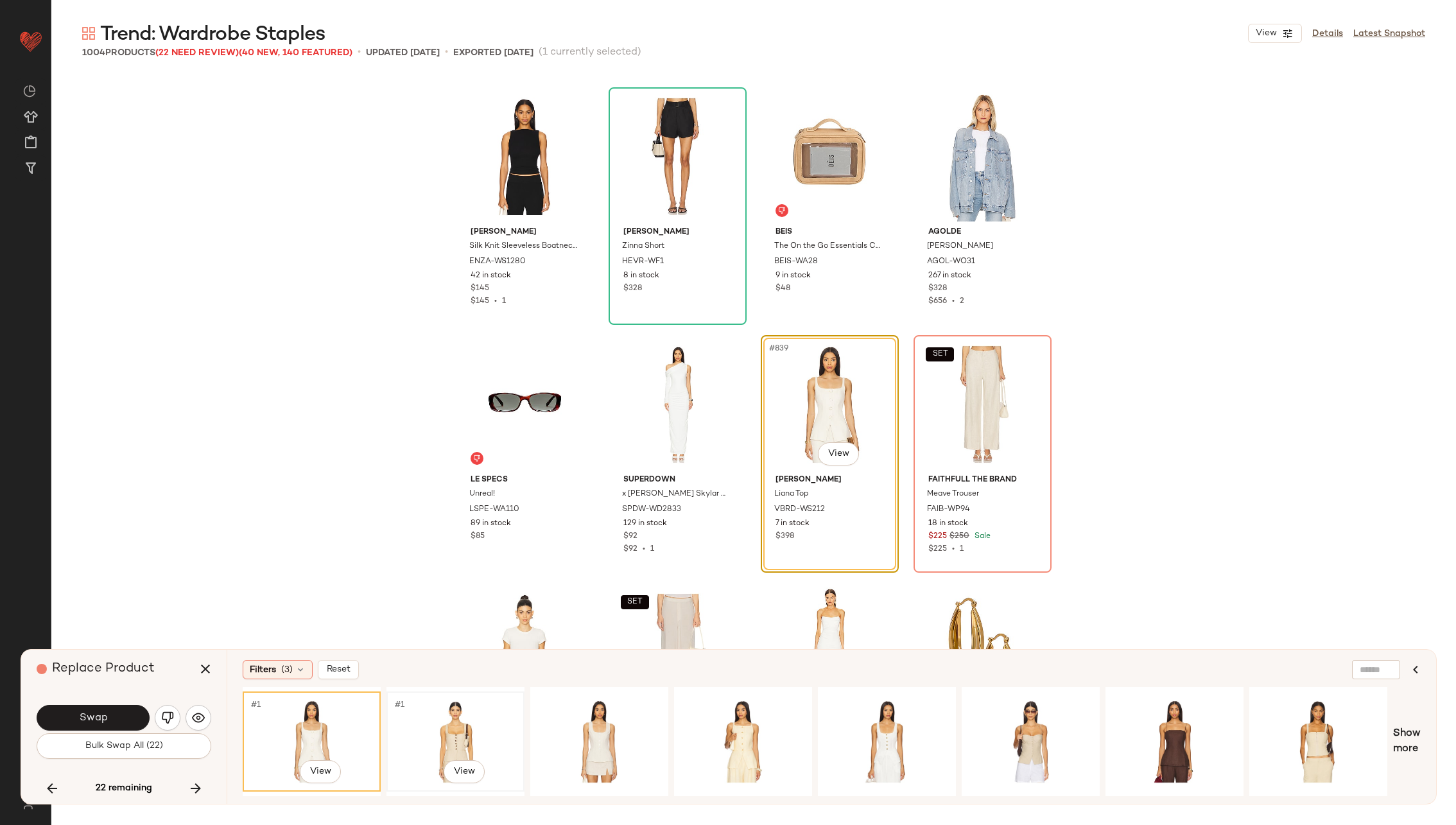
click at [420, 718] on div "#1 View" at bounding box center [455, 741] width 129 height 91
click at [618, 723] on div "#1 View" at bounding box center [598, 741] width 129 height 91
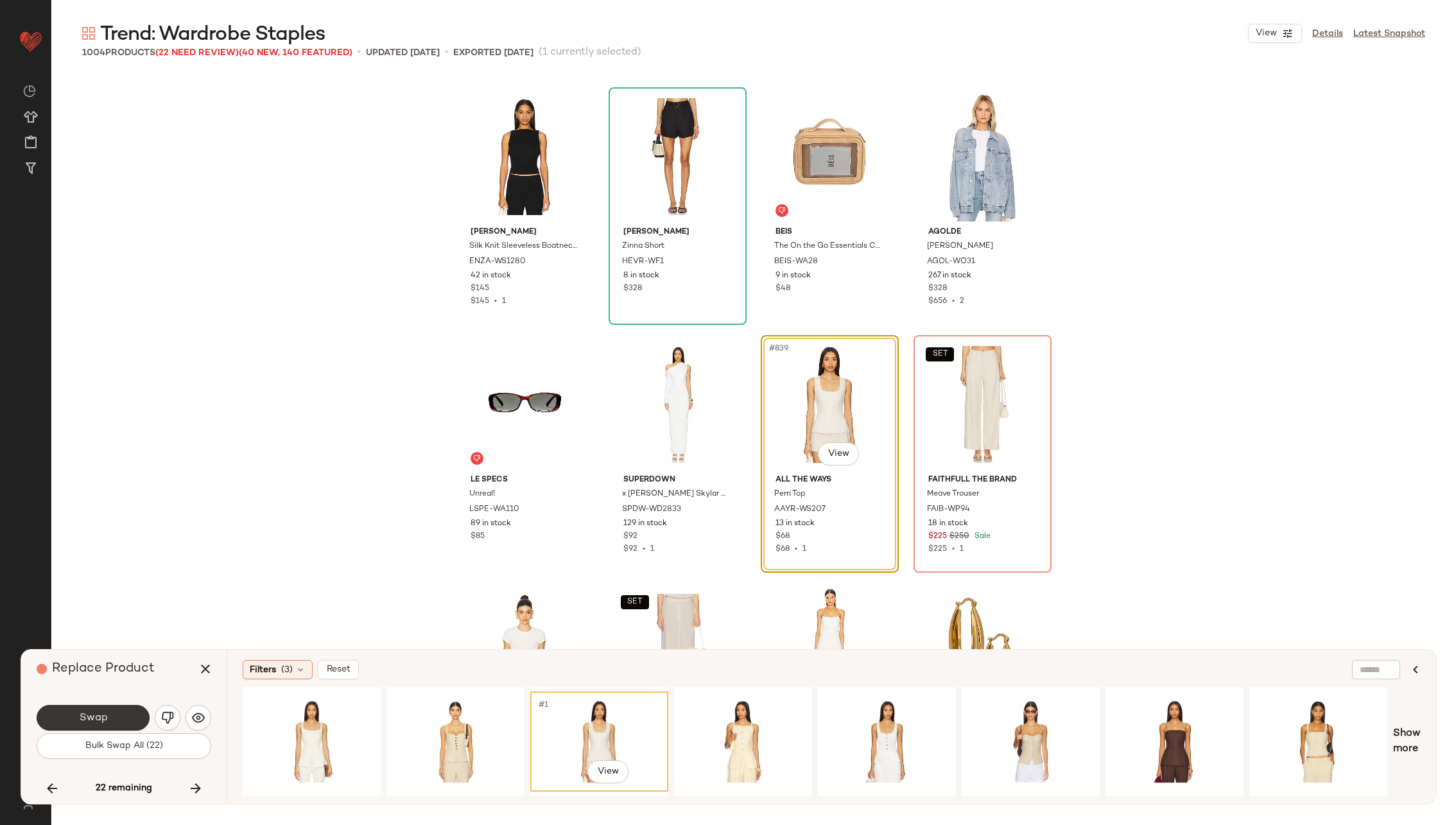
click at [111, 710] on button "Swap" at bounding box center [93, 718] width 113 height 25
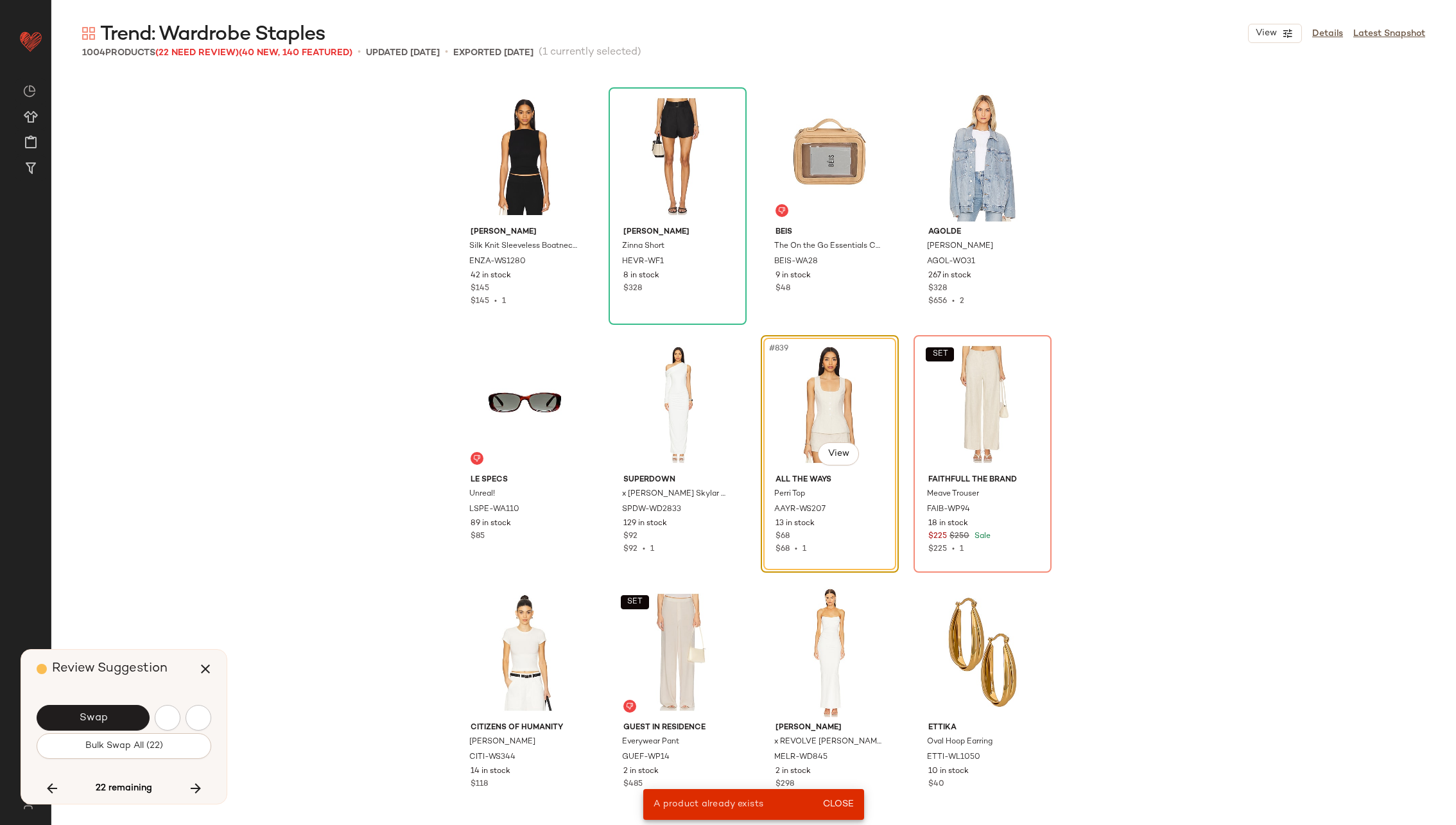
scroll to position [22791, 0]
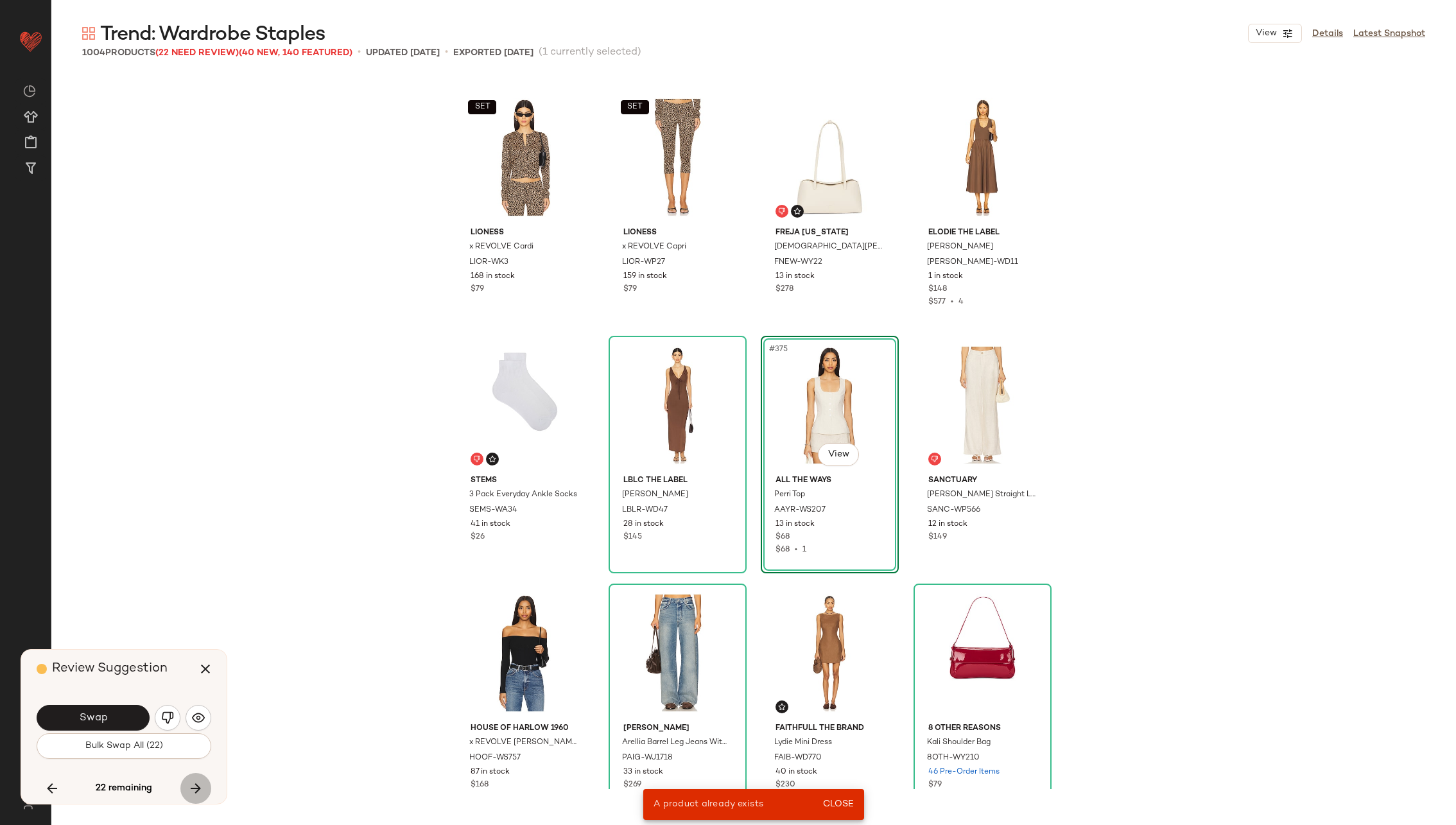
click at [209, 784] on button "button" at bounding box center [196, 788] width 31 height 31
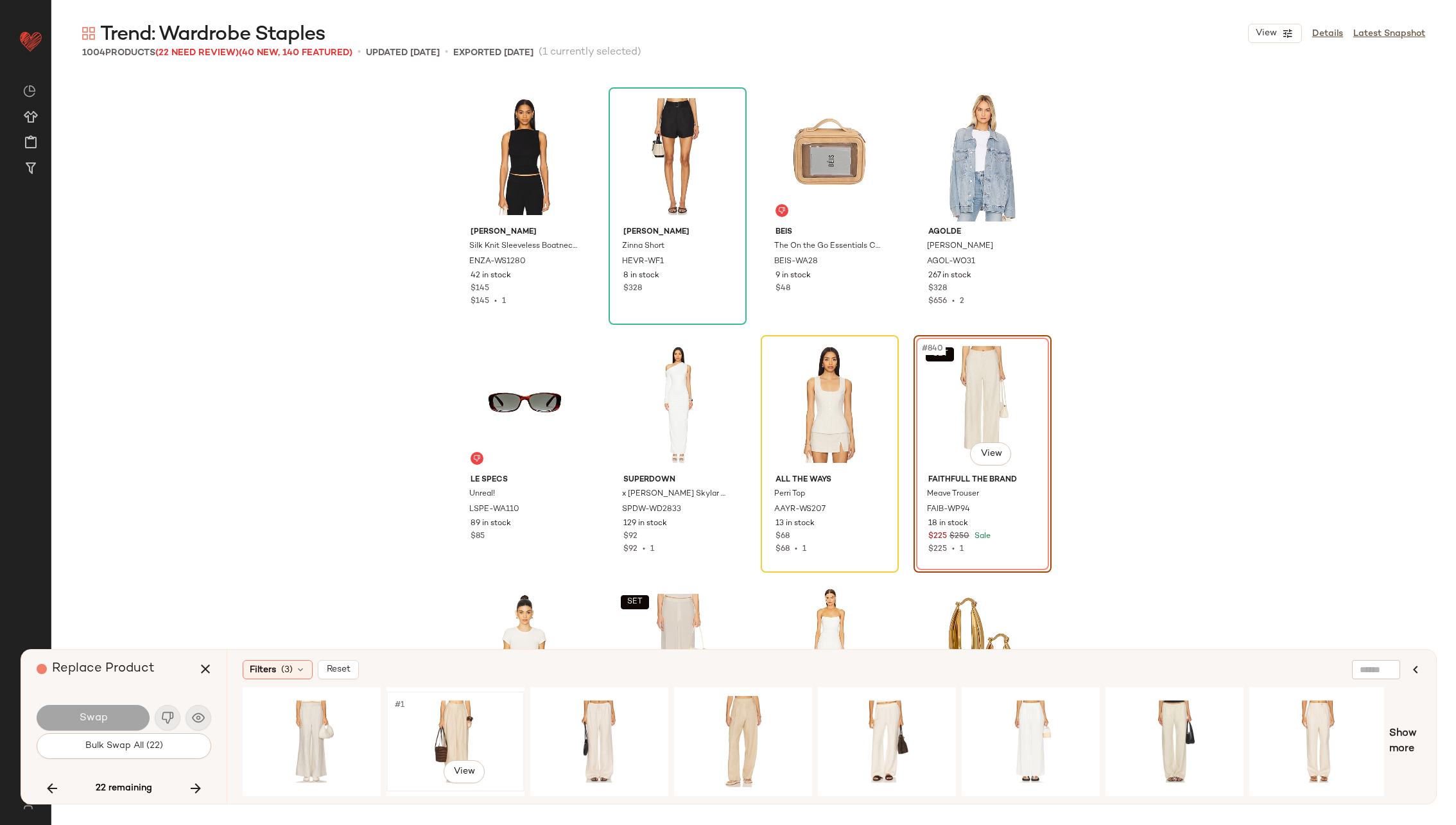
click at [441, 725] on div "#1 View" at bounding box center [455, 741] width 129 height 91
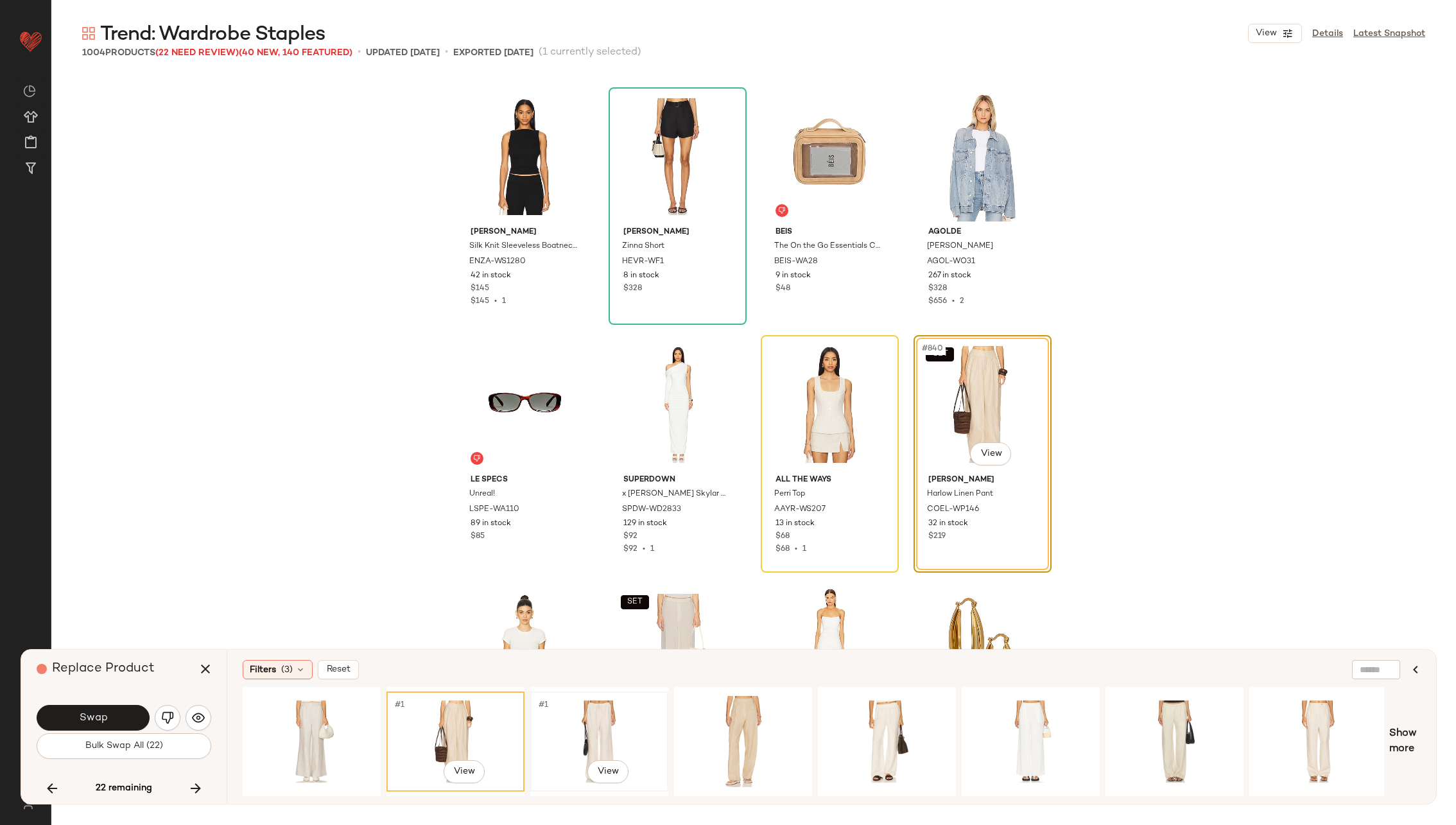
click at [609, 718] on div "#1 View" at bounding box center [598, 741] width 129 height 91
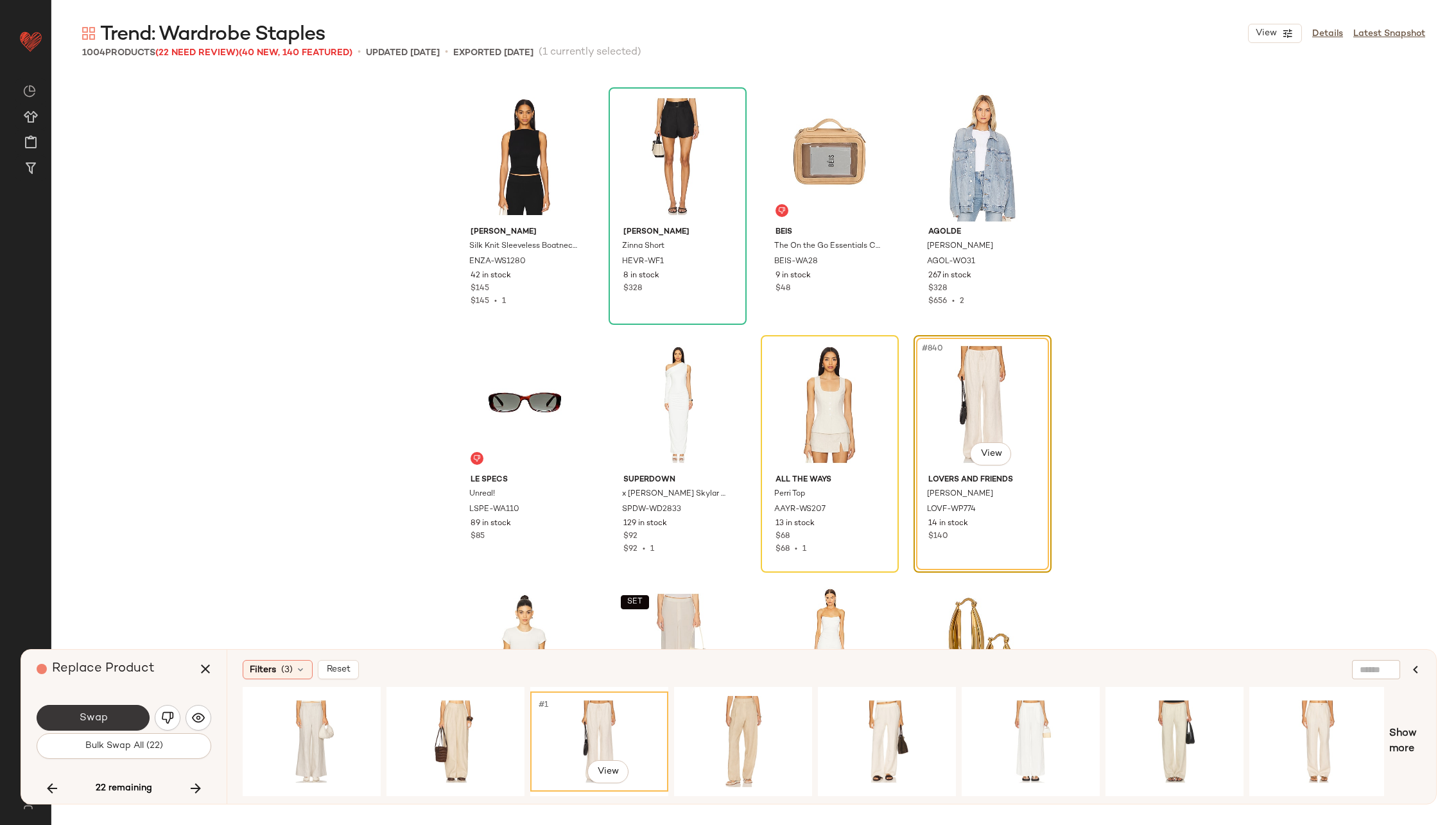
click at [119, 712] on button "Swap" at bounding box center [93, 718] width 113 height 25
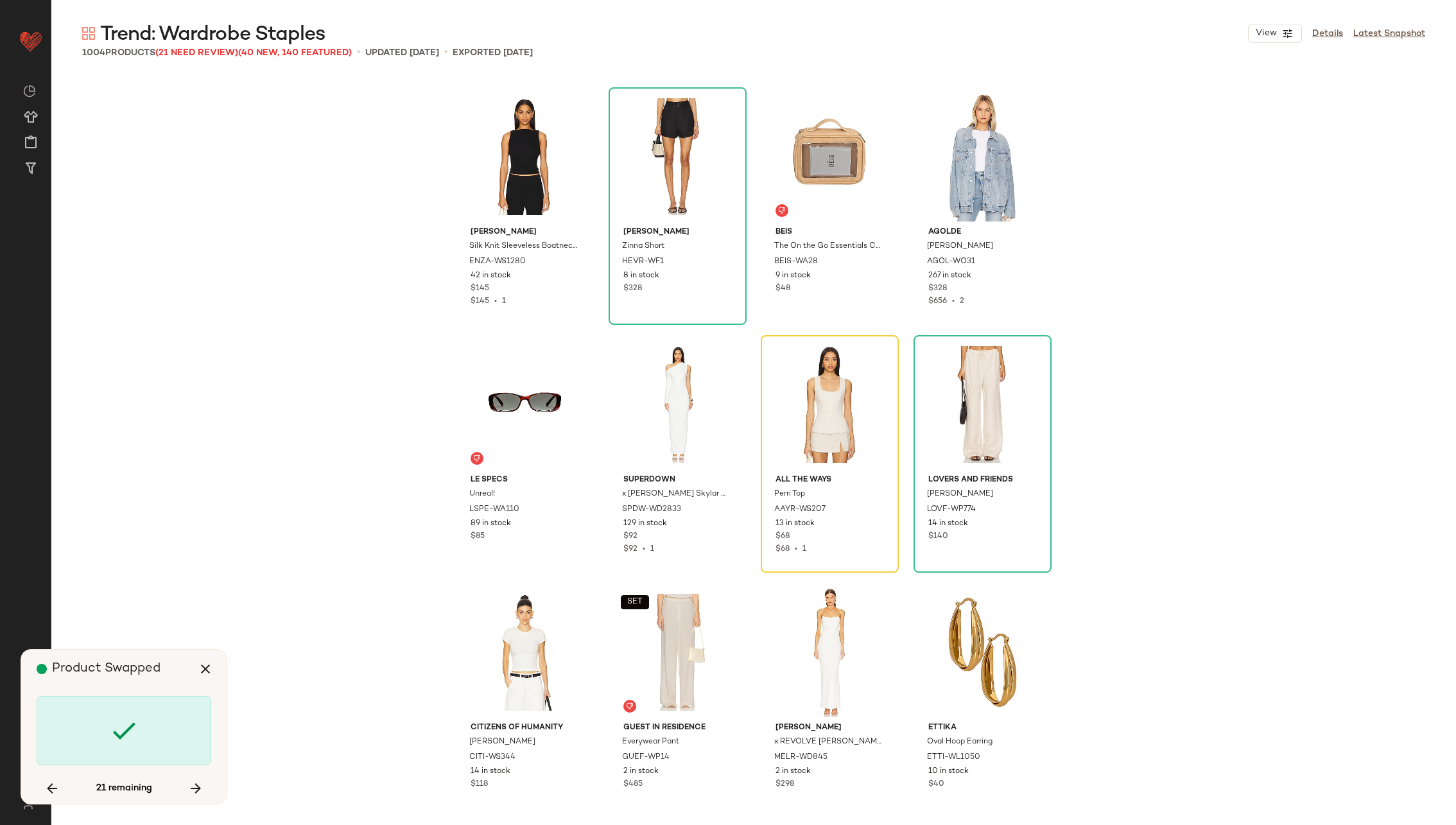
scroll to position [52768, 0]
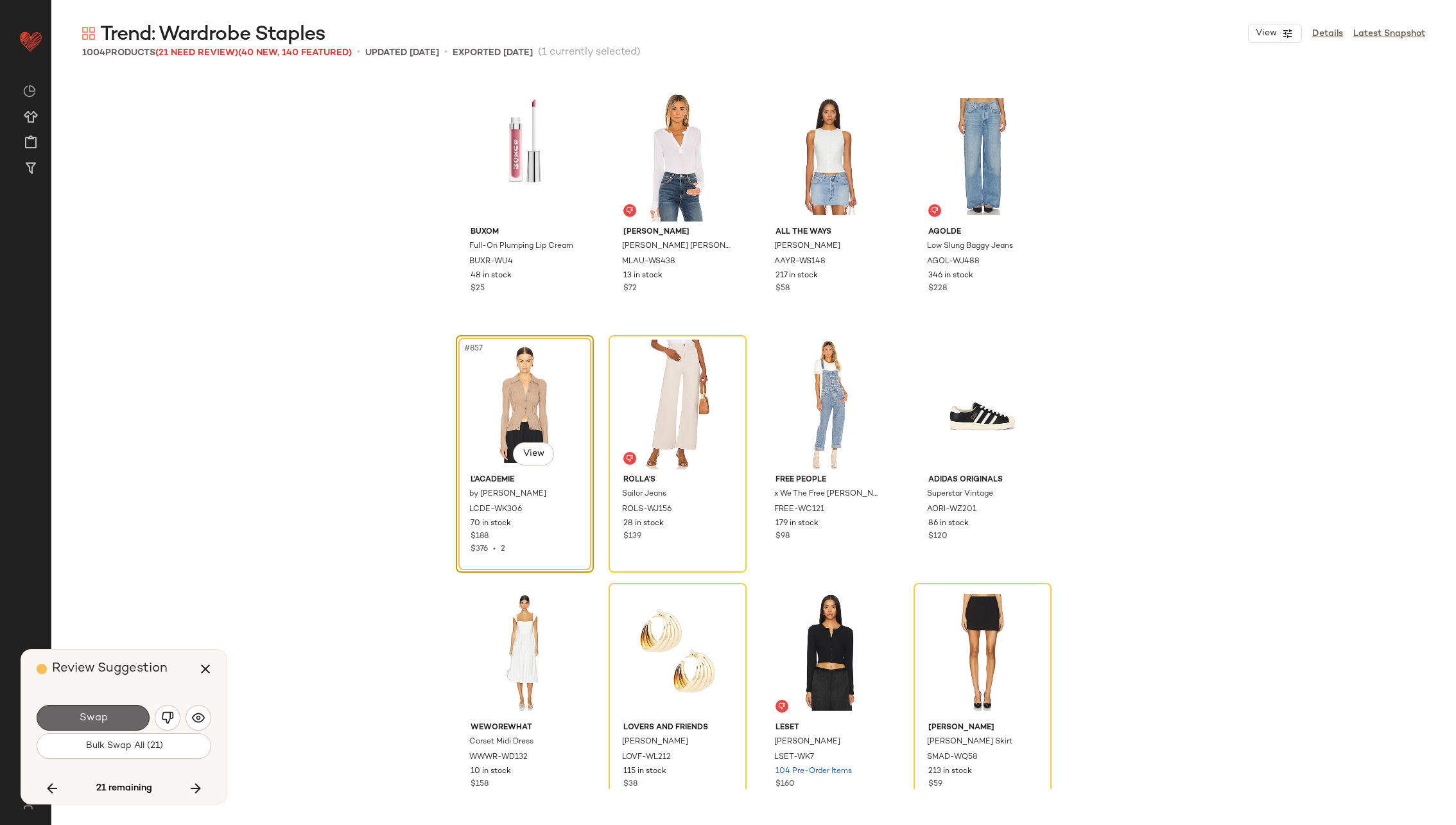
click at [113, 712] on button "Swap" at bounding box center [93, 718] width 113 height 25
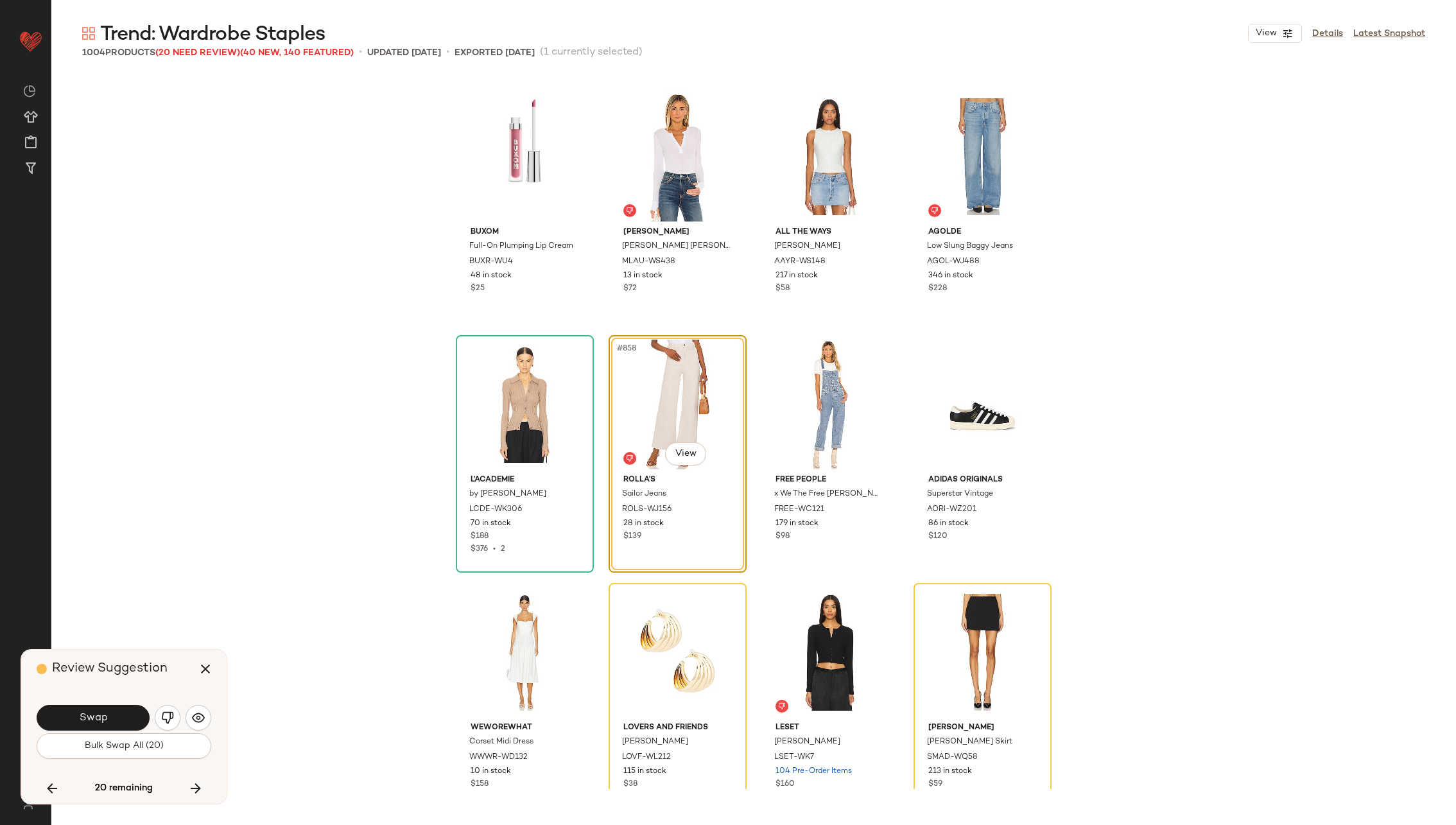
click at [113, 712] on button "Swap" at bounding box center [93, 718] width 113 height 25
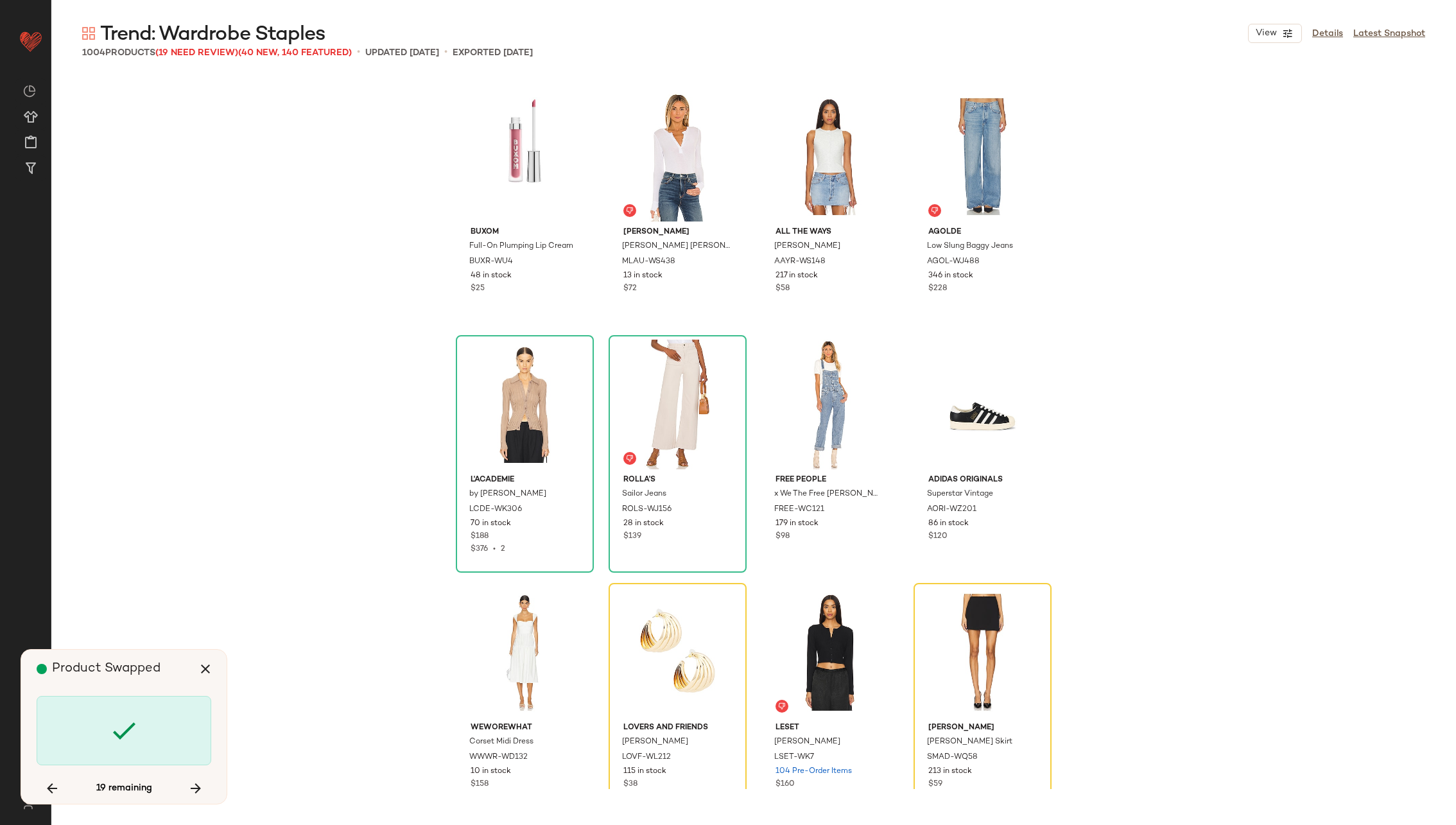
scroll to position [53016, 0]
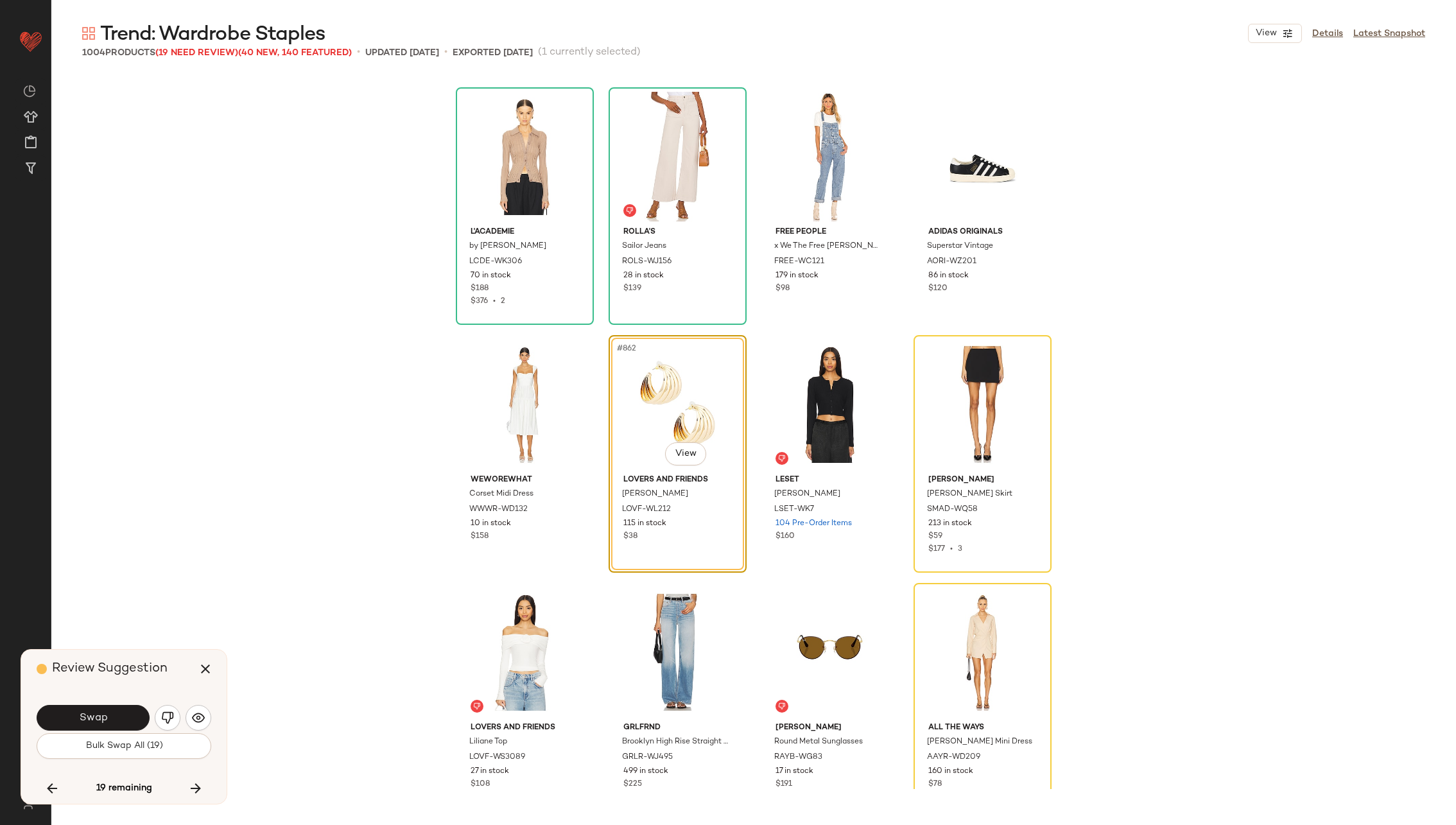
click at [113, 712] on button "Swap" at bounding box center [93, 718] width 113 height 25
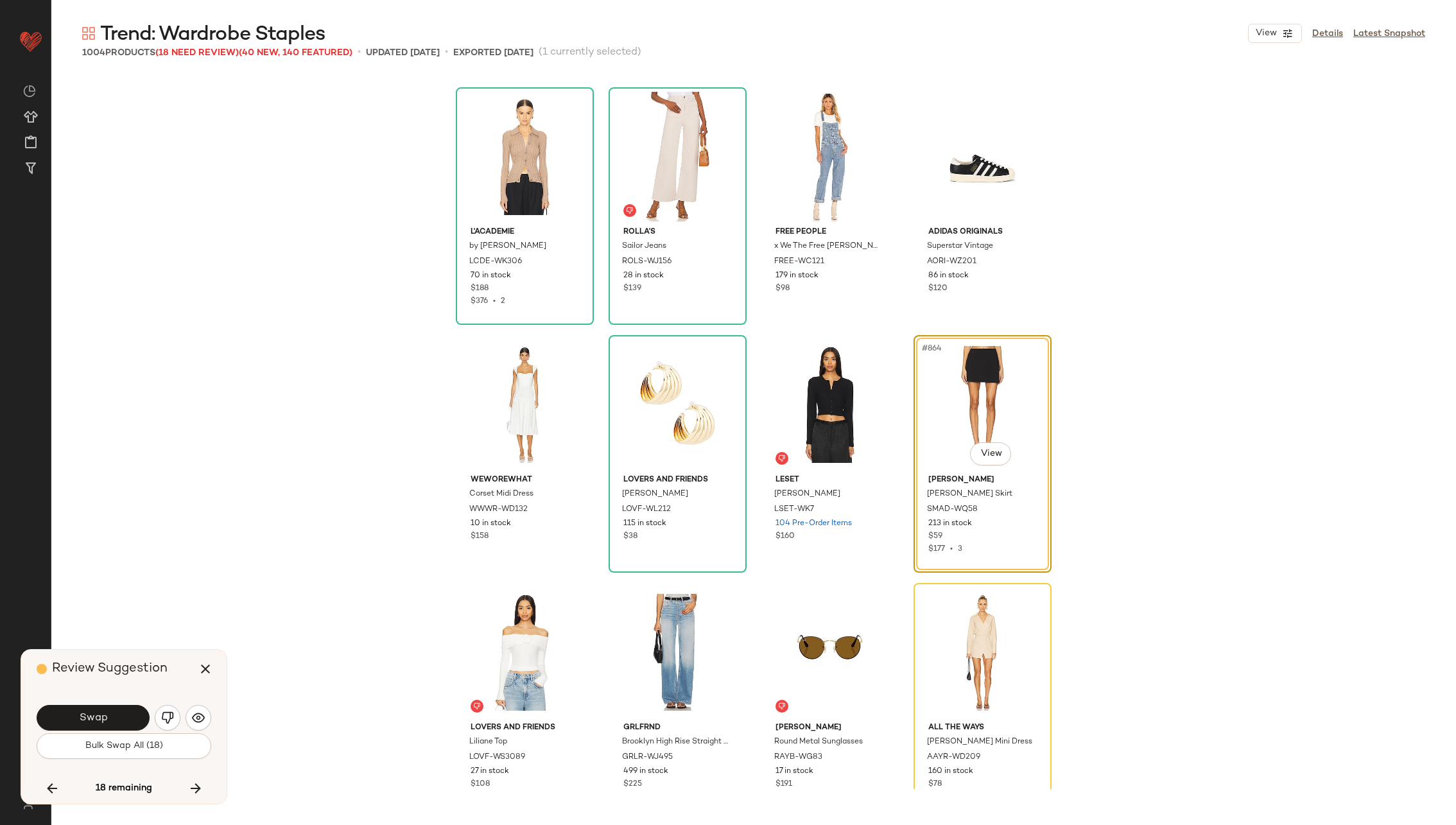
click at [113, 712] on button "Swap" at bounding box center [93, 718] width 113 height 25
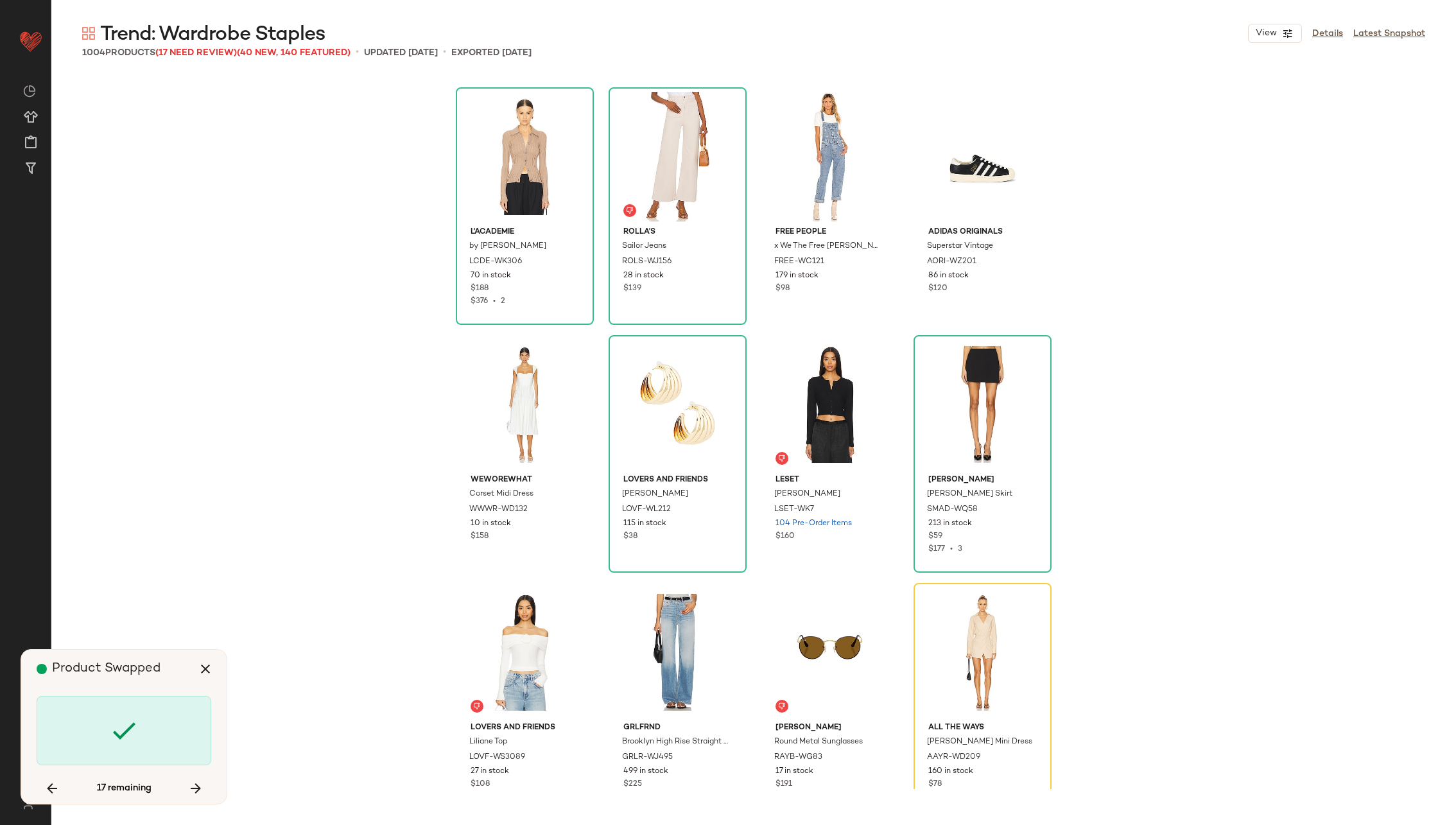
scroll to position [53263, 0]
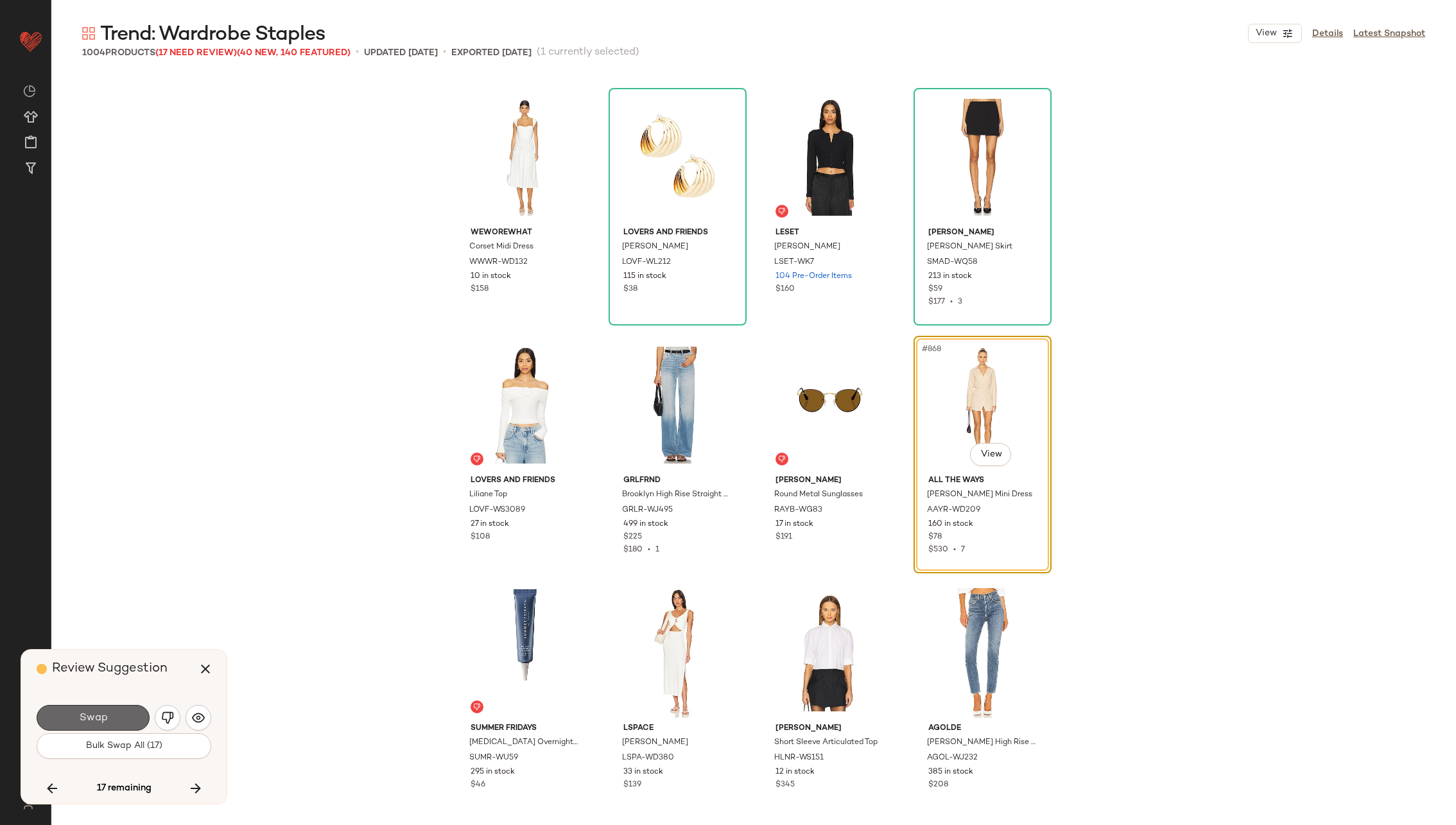
click at [115, 713] on button "Swap" at bounding box center [93, 718] width 113 height 25
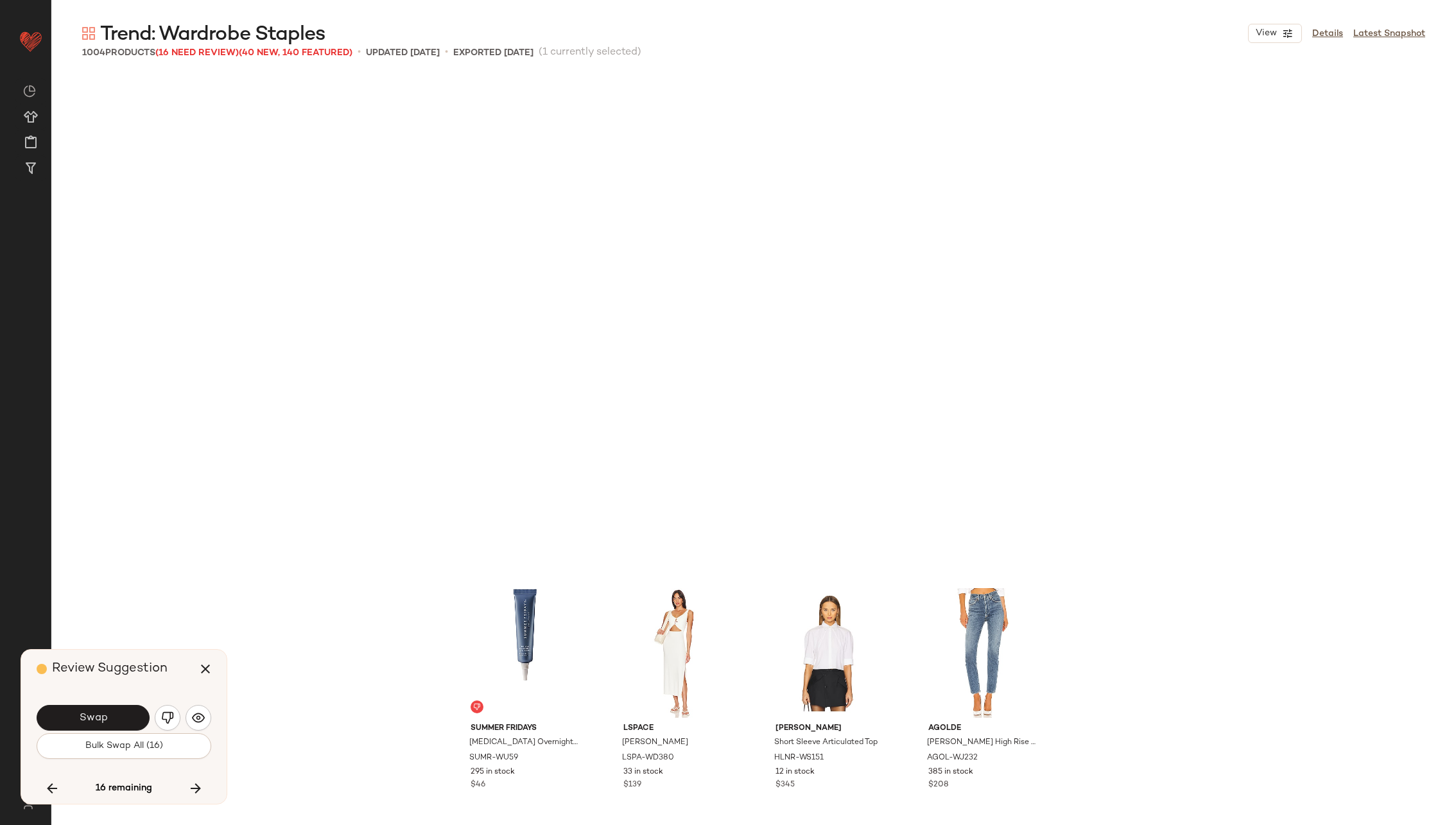
scroll to position [53759, 0]
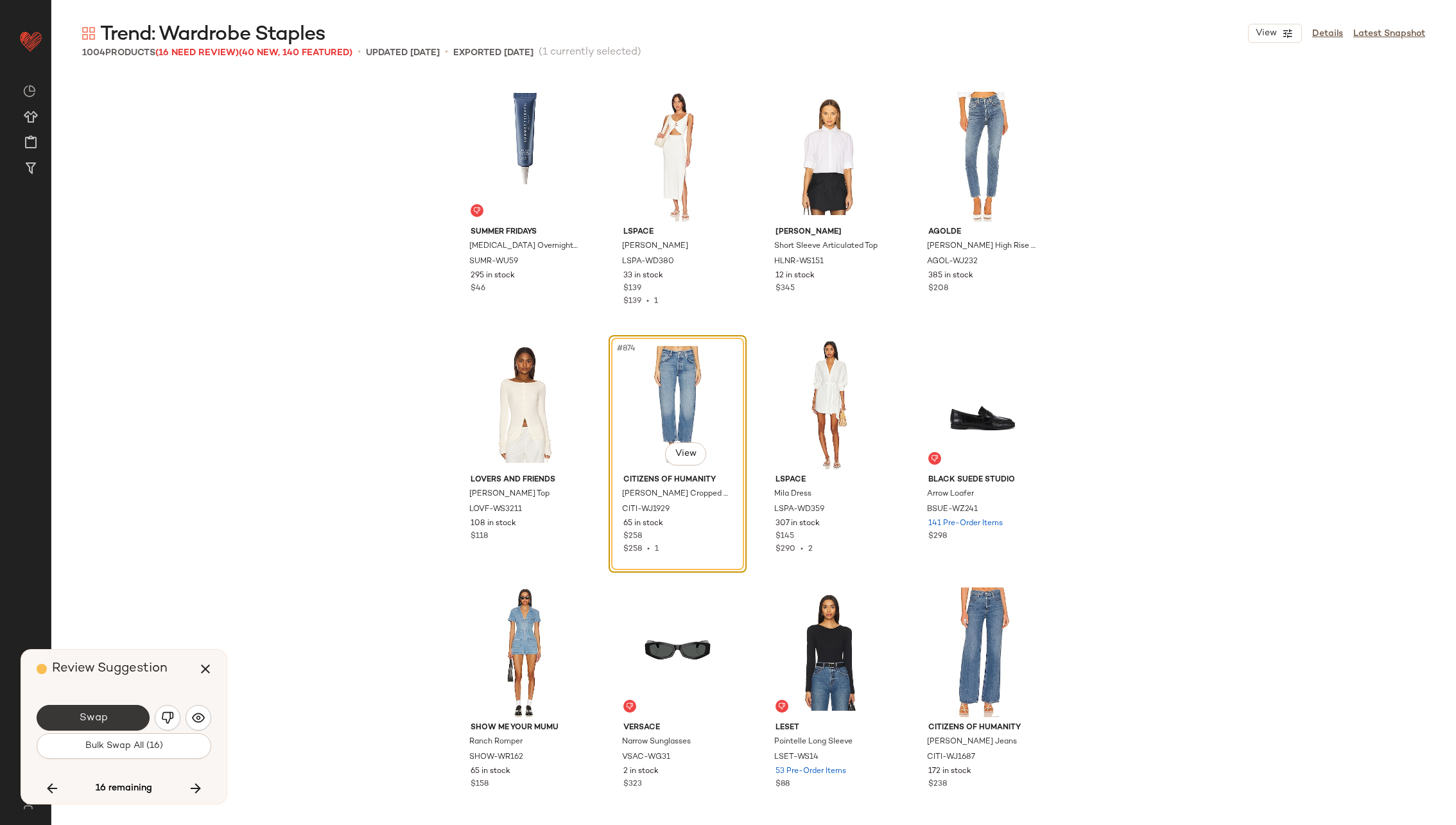
click at [116, 713] on button "Swap" at bounding box center [93, 718] width 113 height 25
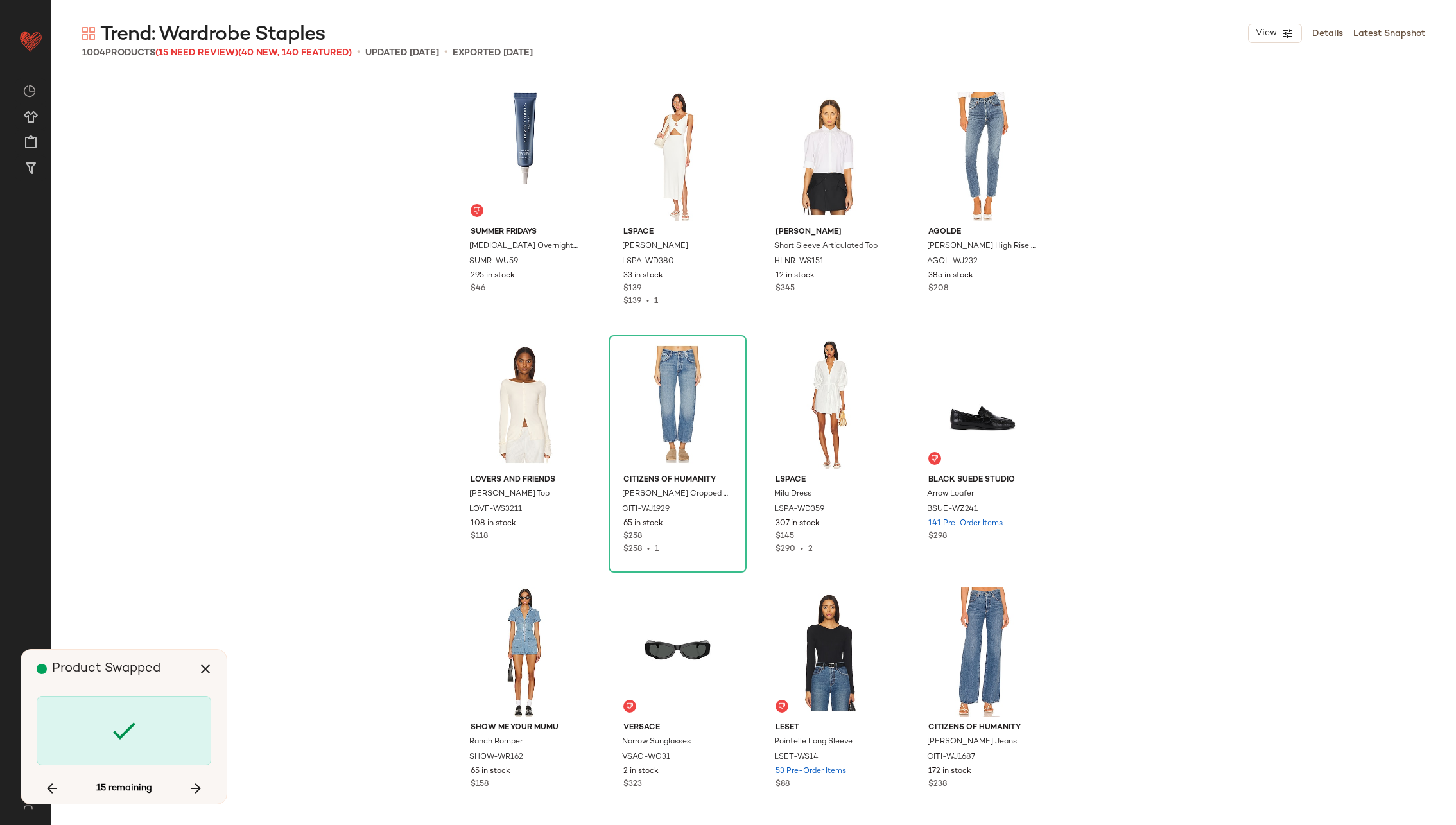
scroll to position [54254, 0]
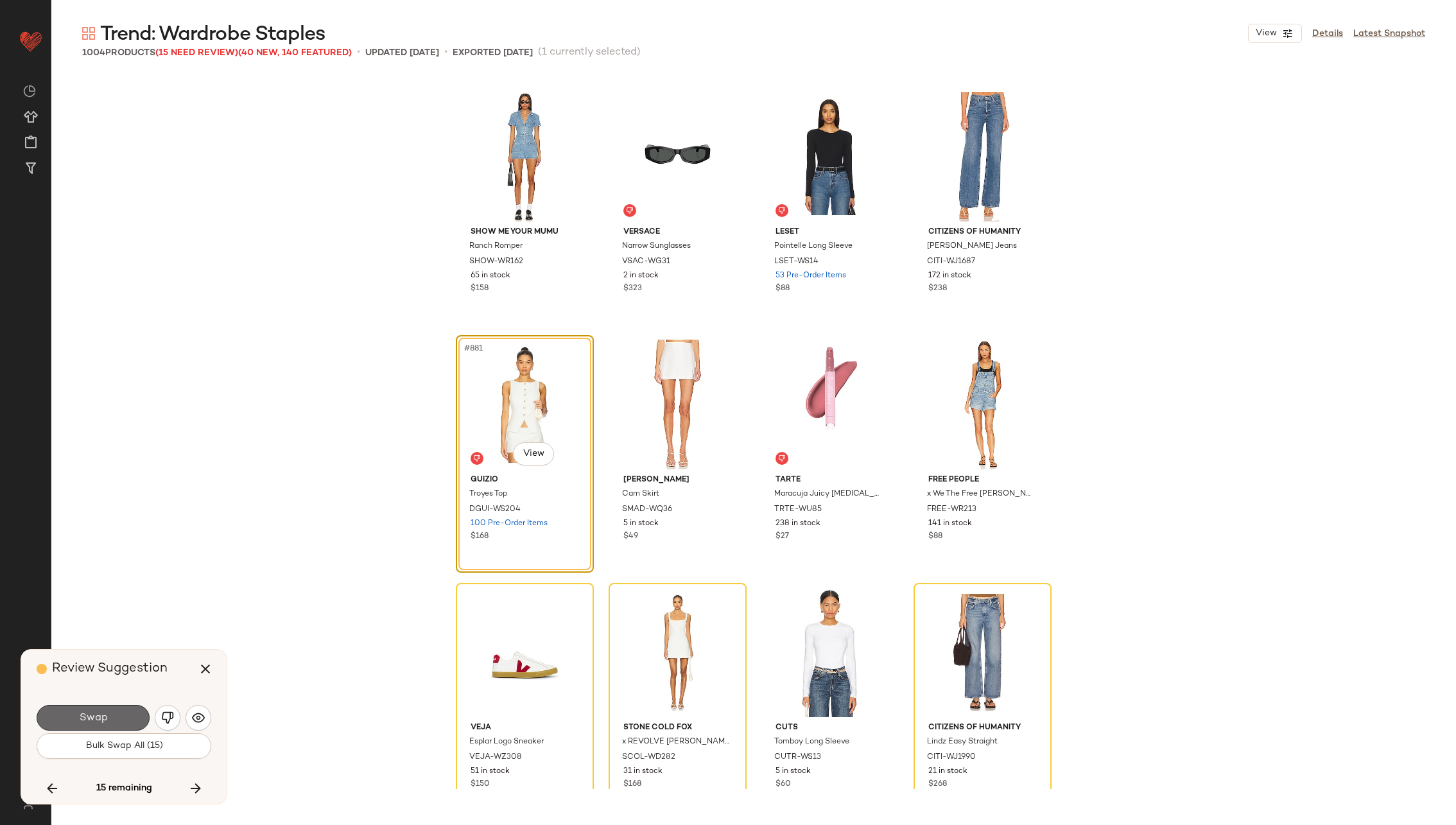
click at [119, 713] on button "Swap" at bounding box center [93, 718] width 113 height 25
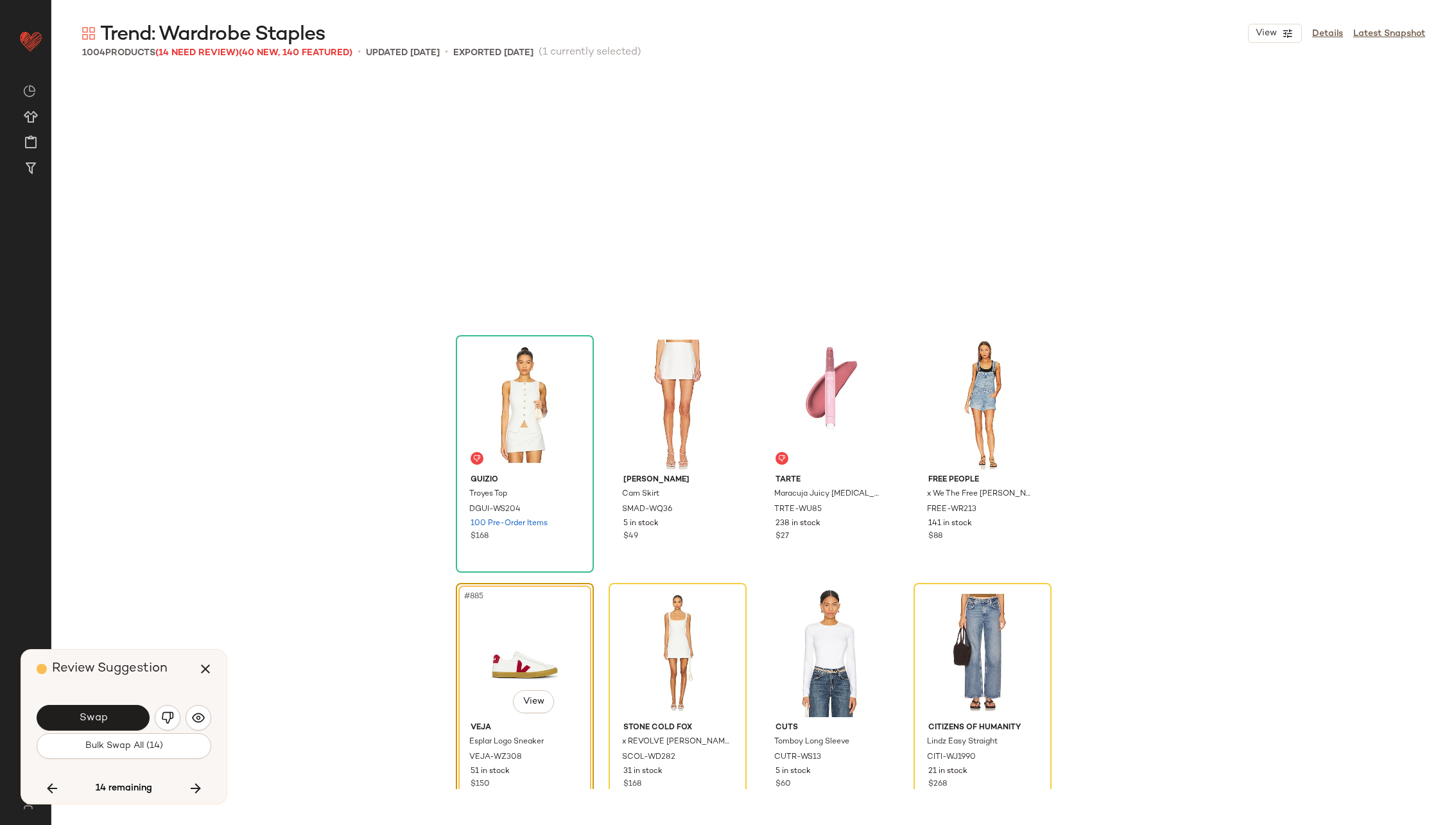
scroll to position [54502, 0]
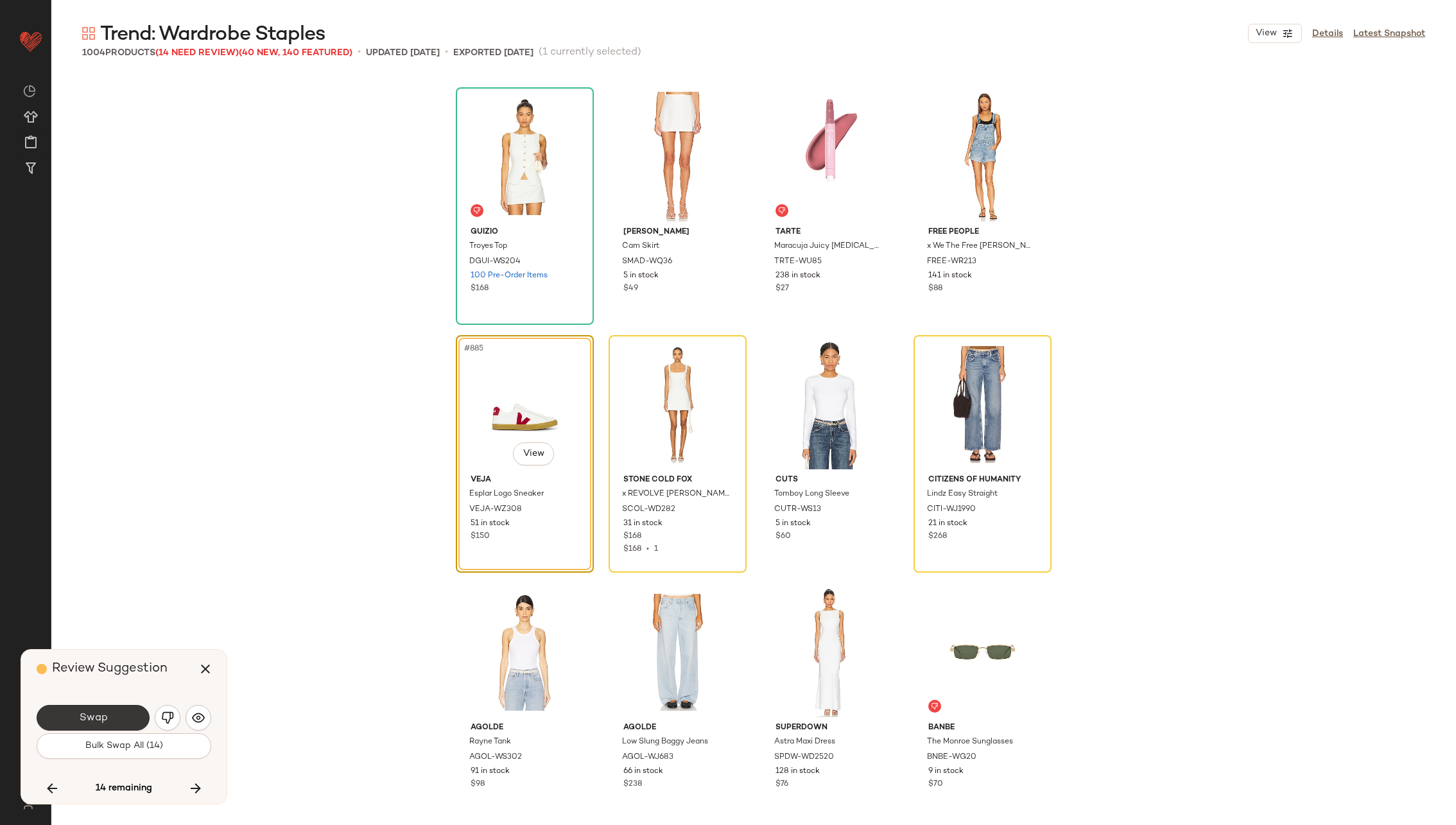
click at [88, 717] on span "Swap" at bounding box center [93, 718] width 29 height 13
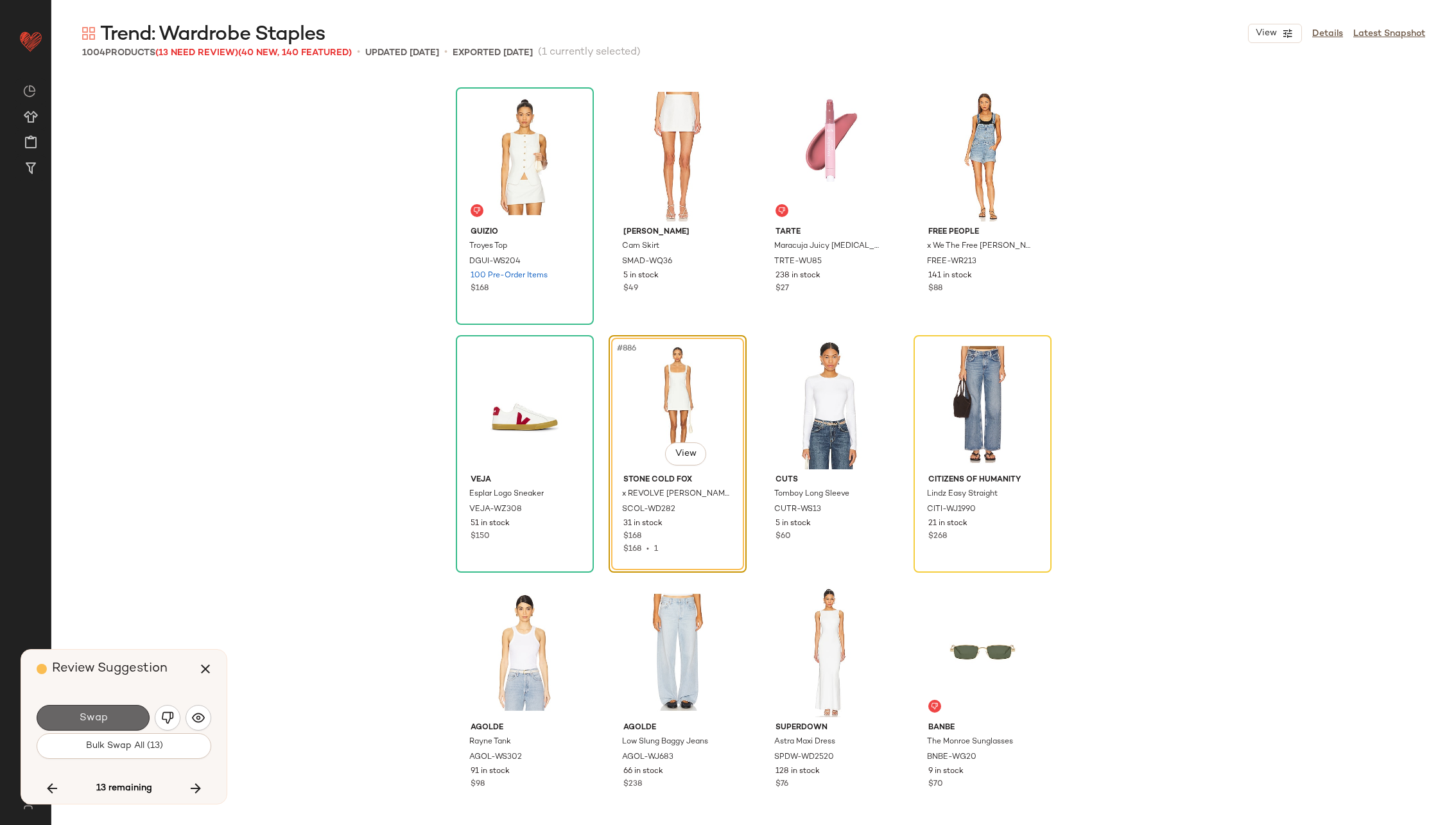
click at [90, 717] on span "Swap" at bounding box center [93, 718] width 29 height 13
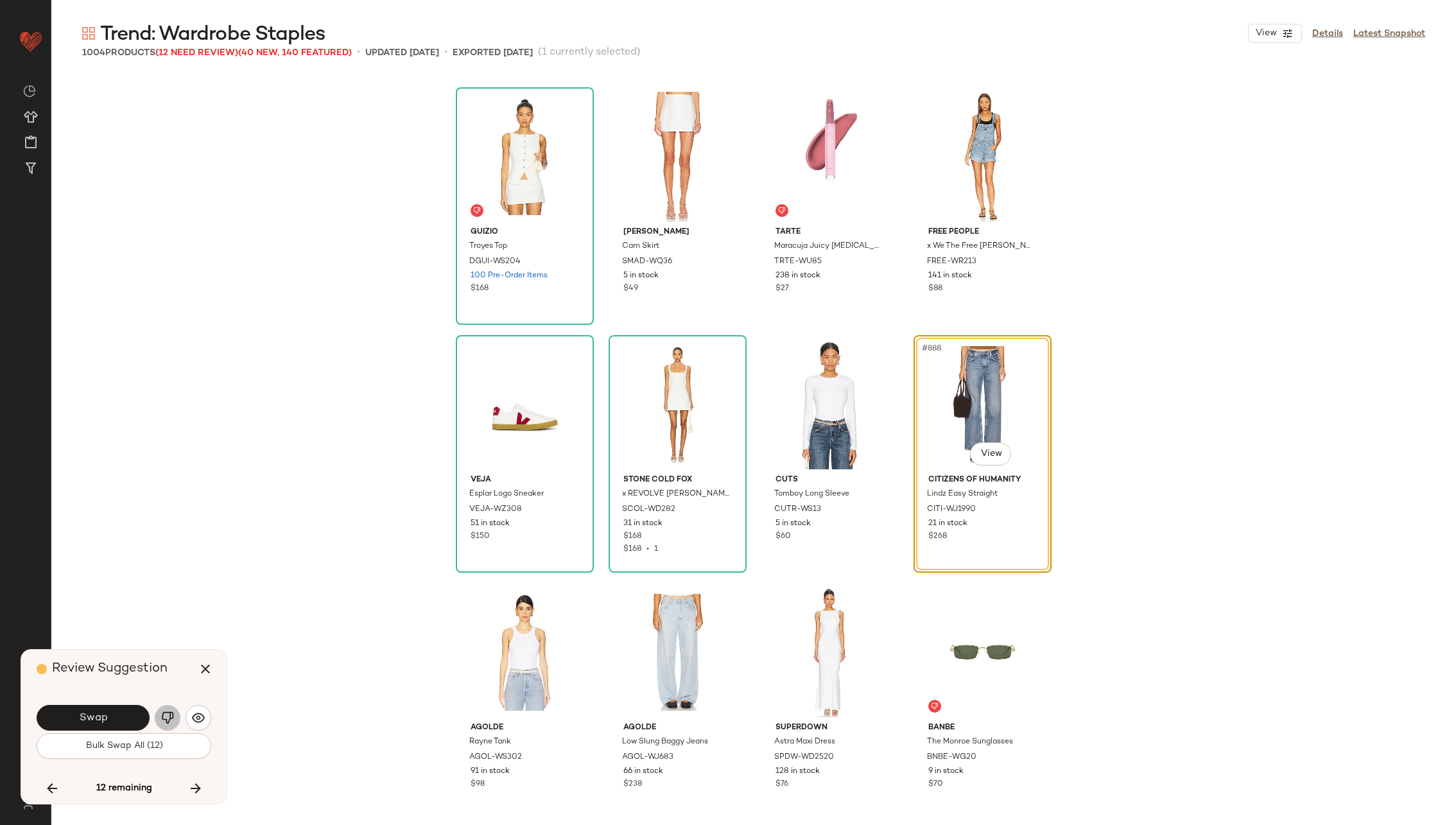
click at [165, 713] on img "button" at bounding box center [167, 718] width 13 height 13
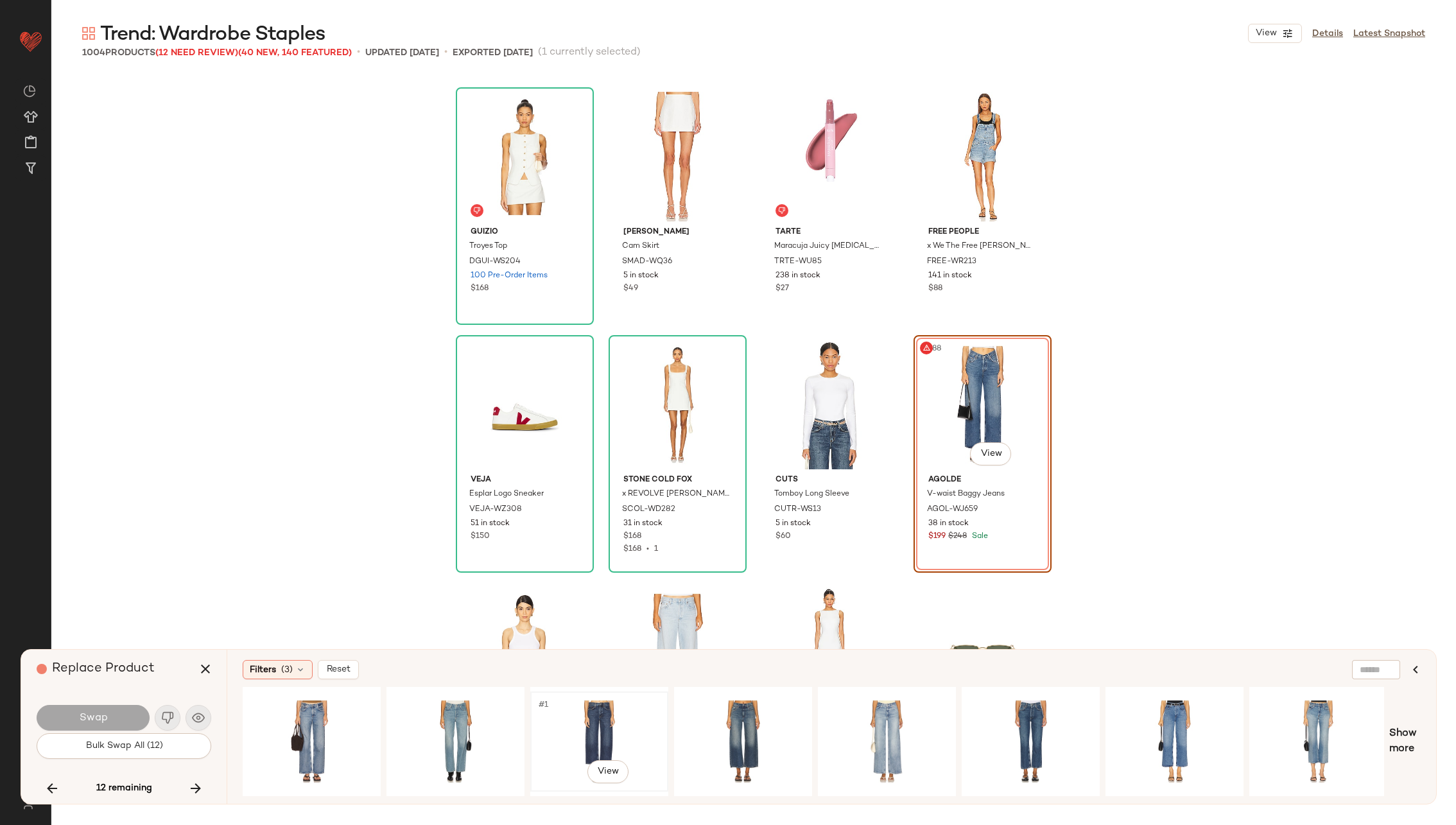
click at [559, 717] on div "#1 View" at bounding box center [598, 741] width 129 height 91
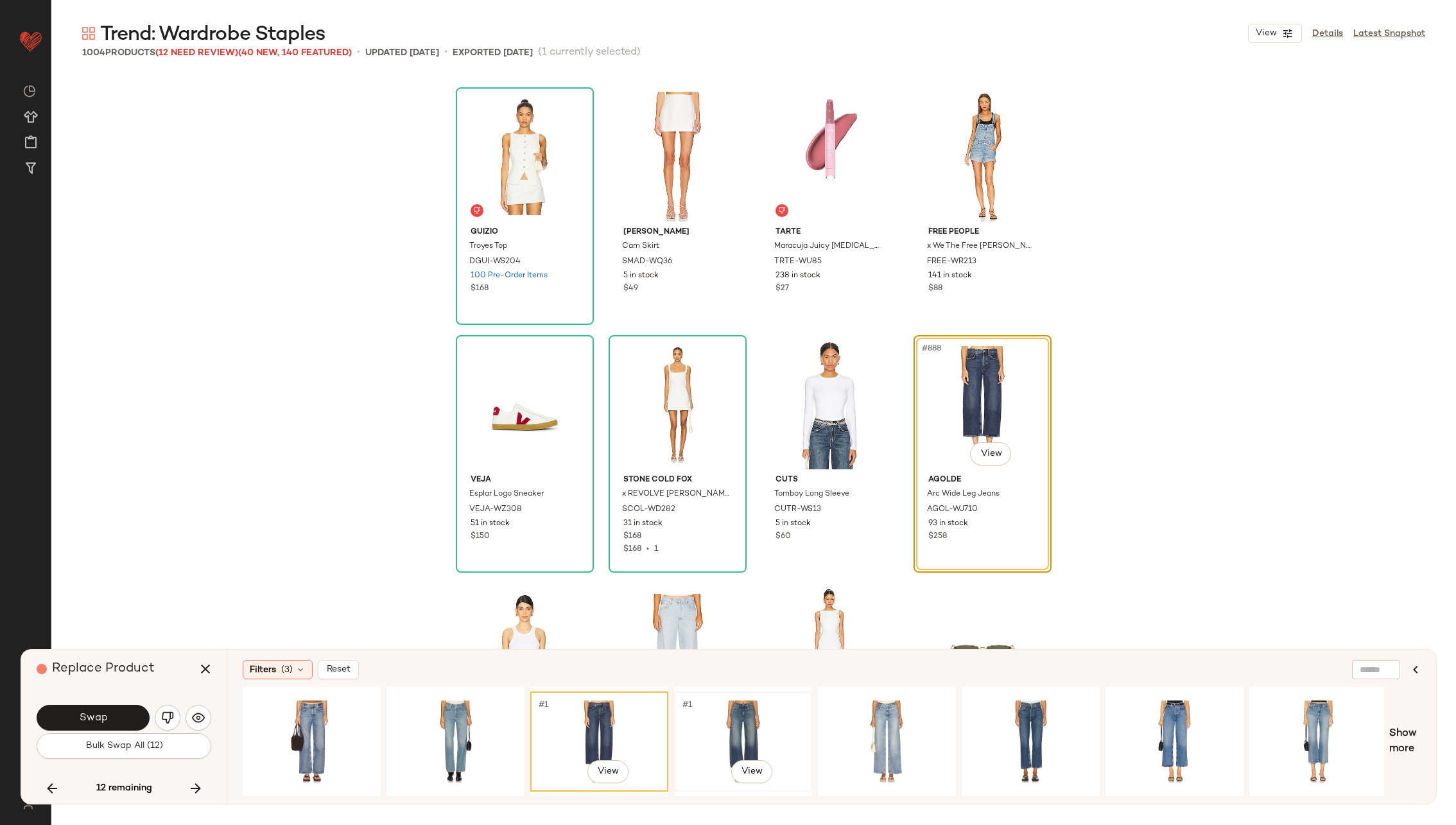
click at [694, 718] on div "#1 View" at bounding box center [743, 741] width 129 height 91
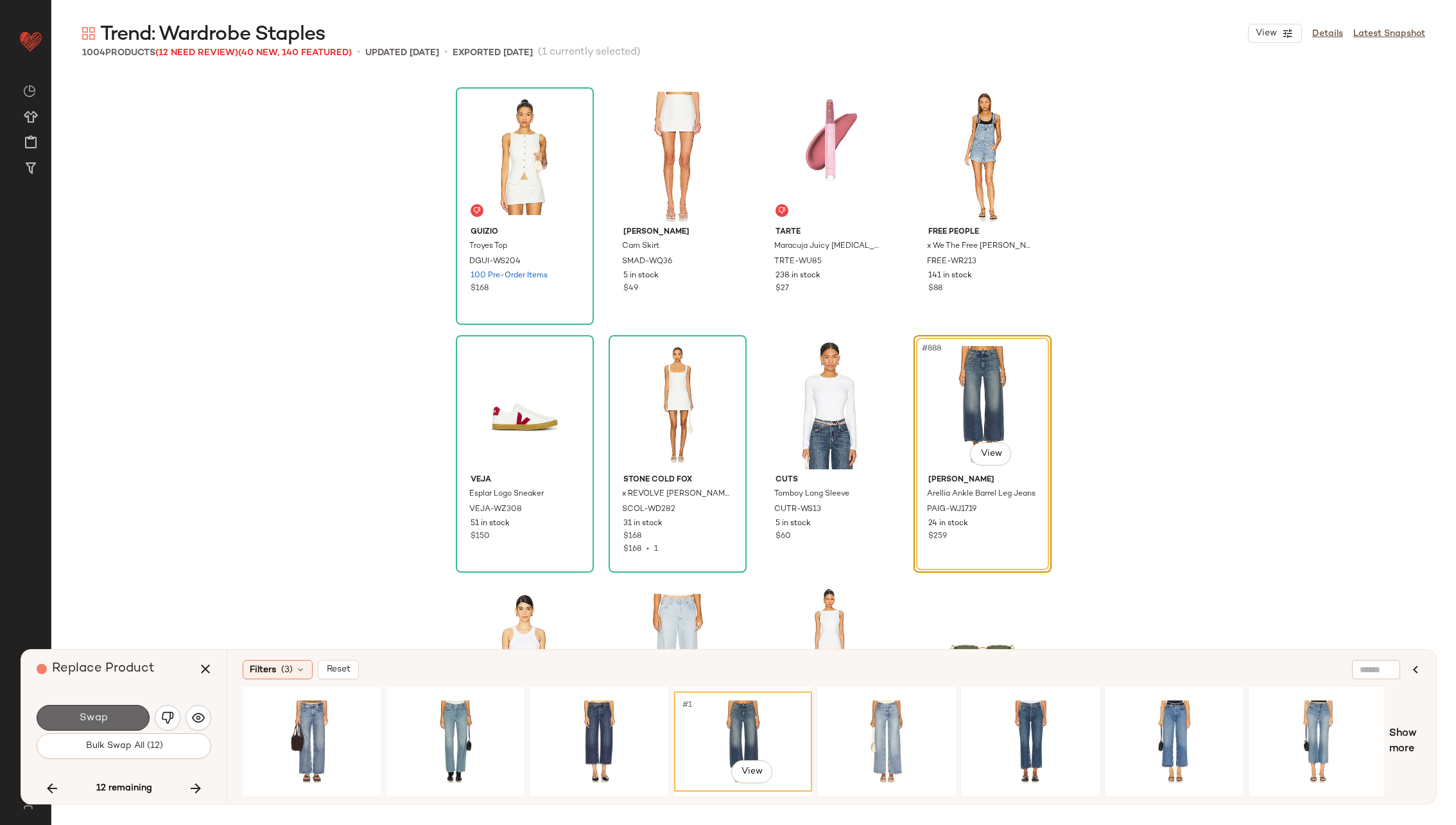
click at [101, 710] on button "Swap" at bounding box center [93, 718] width 113 height 25
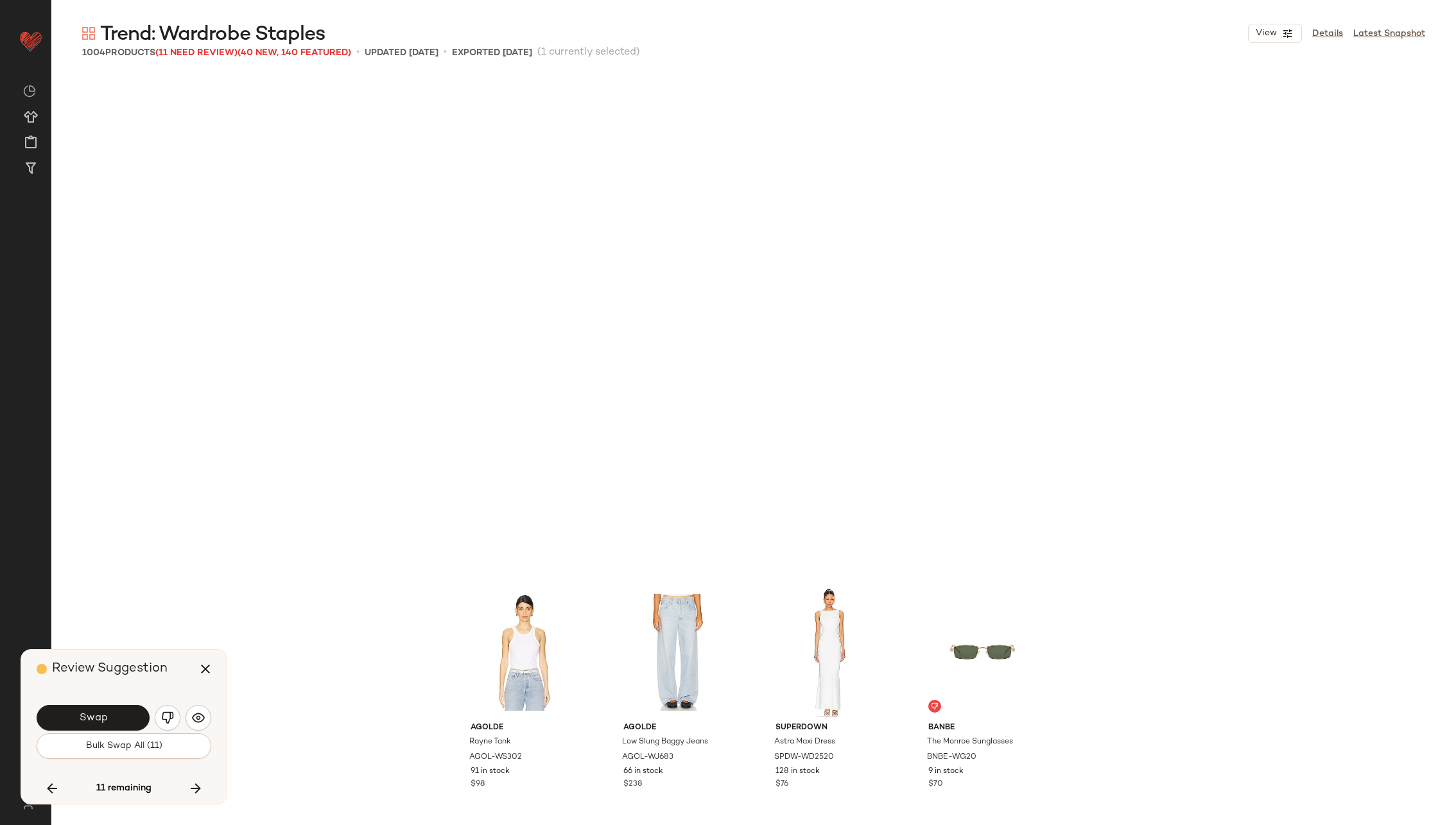
scroll to position [54998, 0]
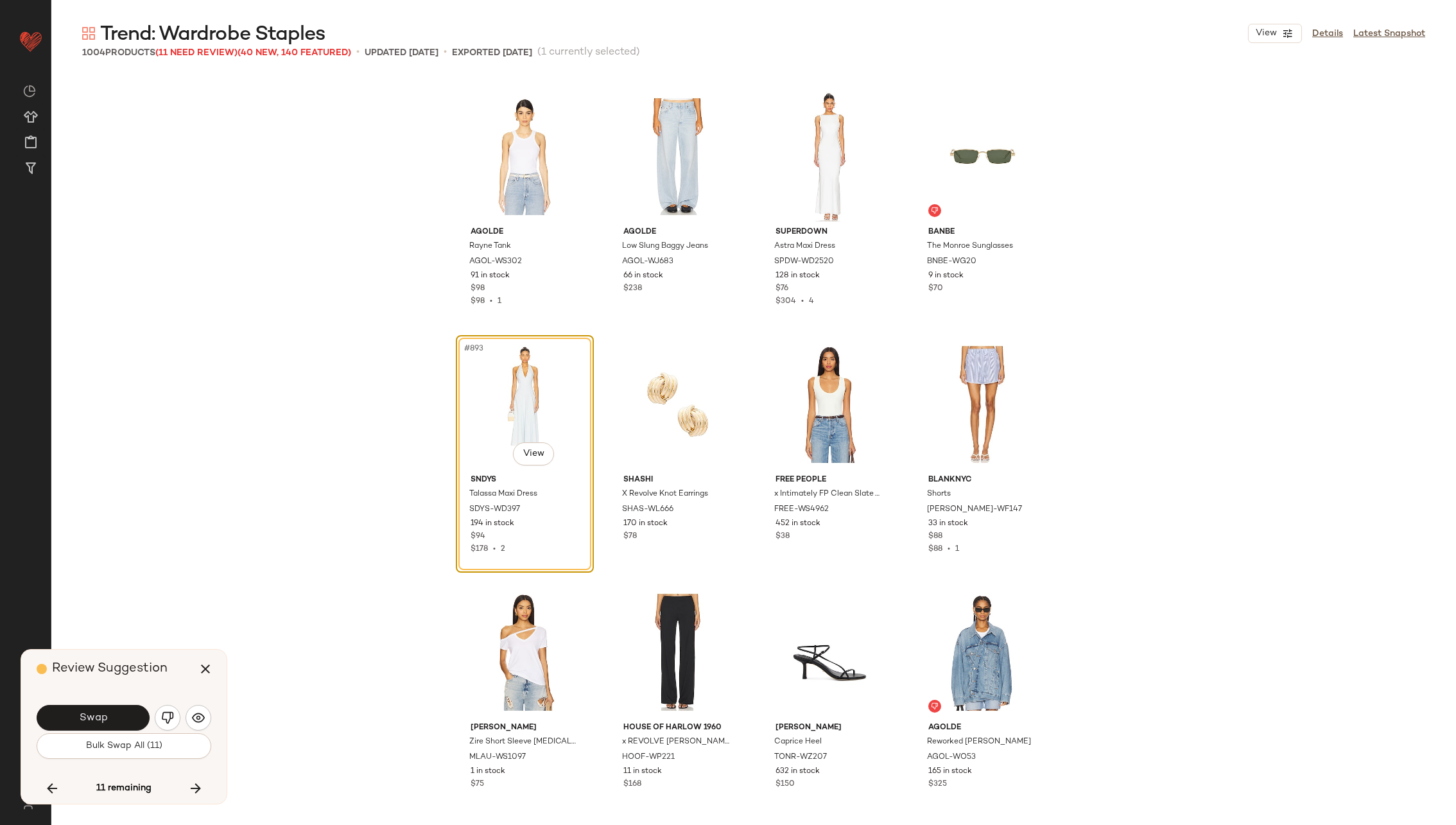
click at [101, 709] on button "Swap" at bounding box center [93, 718] width 113 height 25
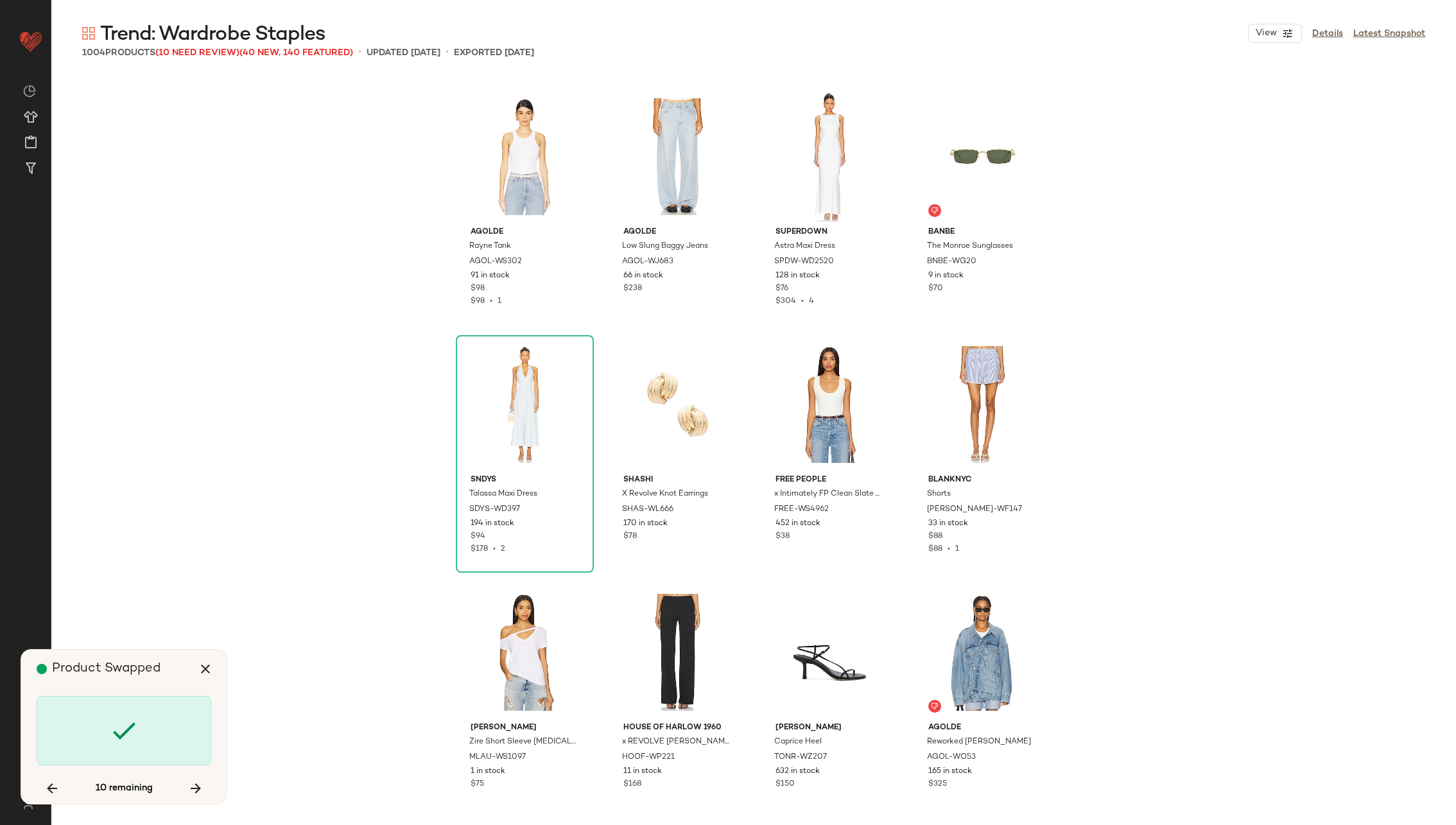
scroll to position [56235, 0]
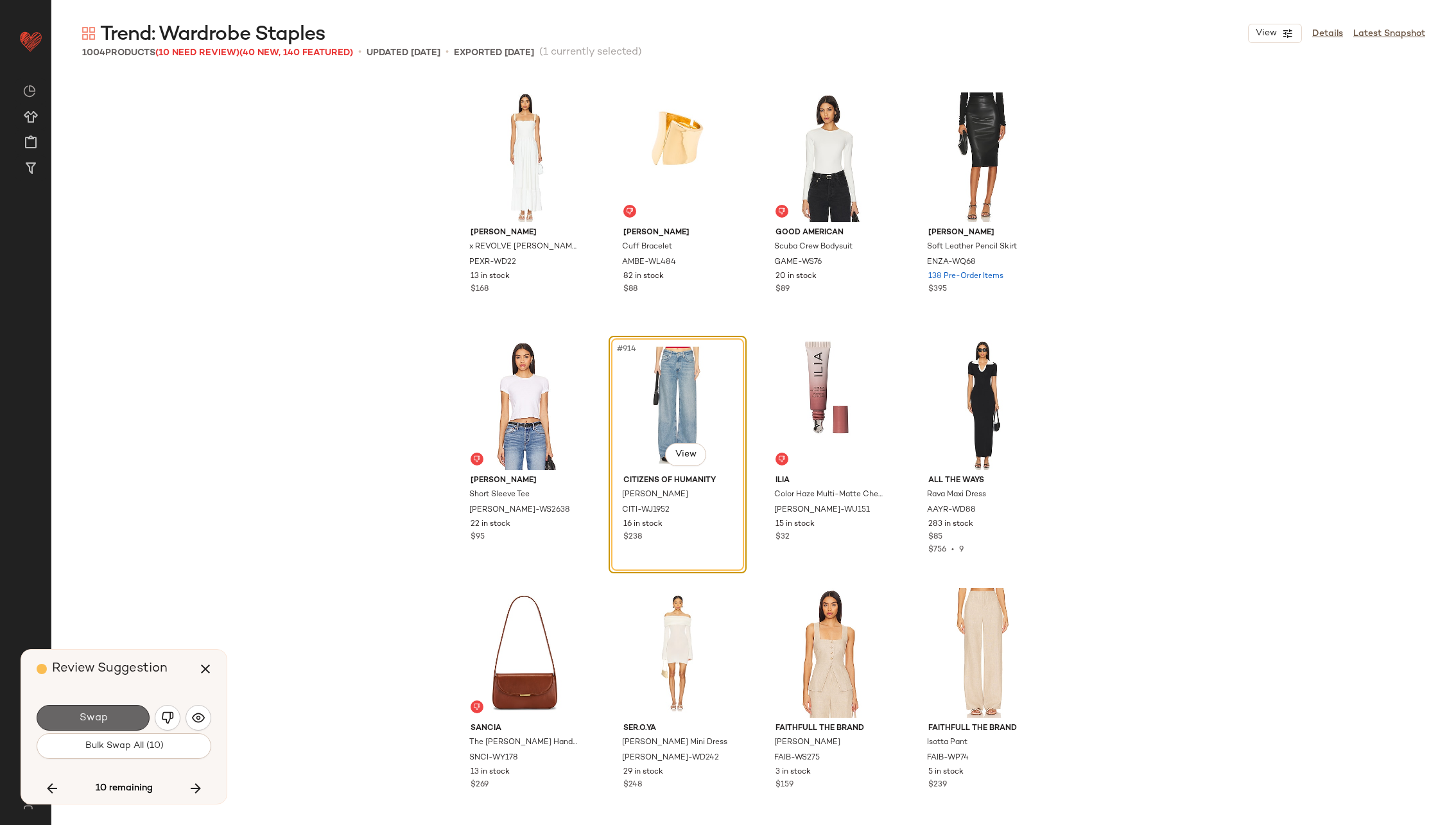
click at [103, 709] on button "Swap" at bounding box center [93, 718] width 113 height 25
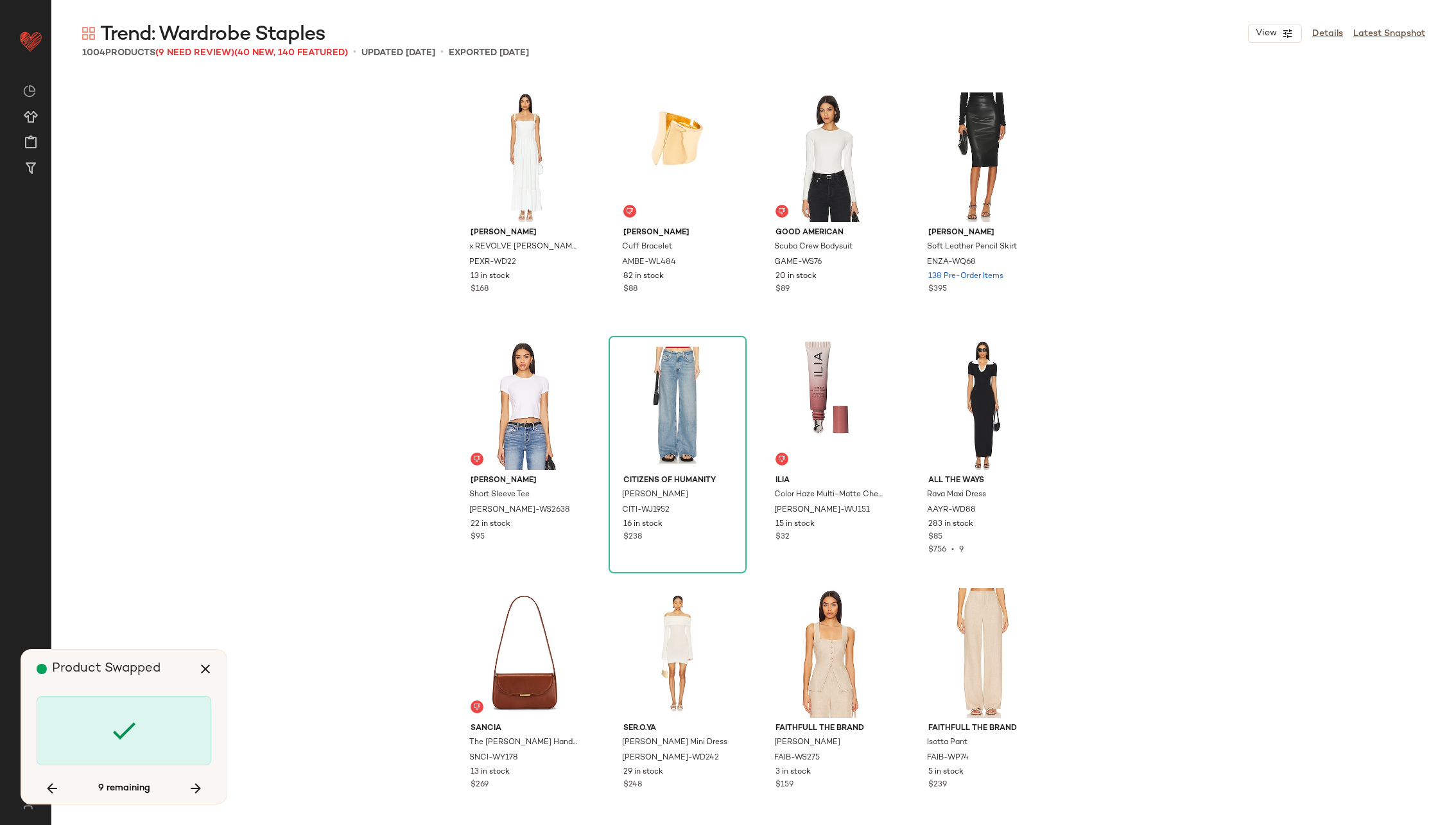
scroll to position [56979, 0]
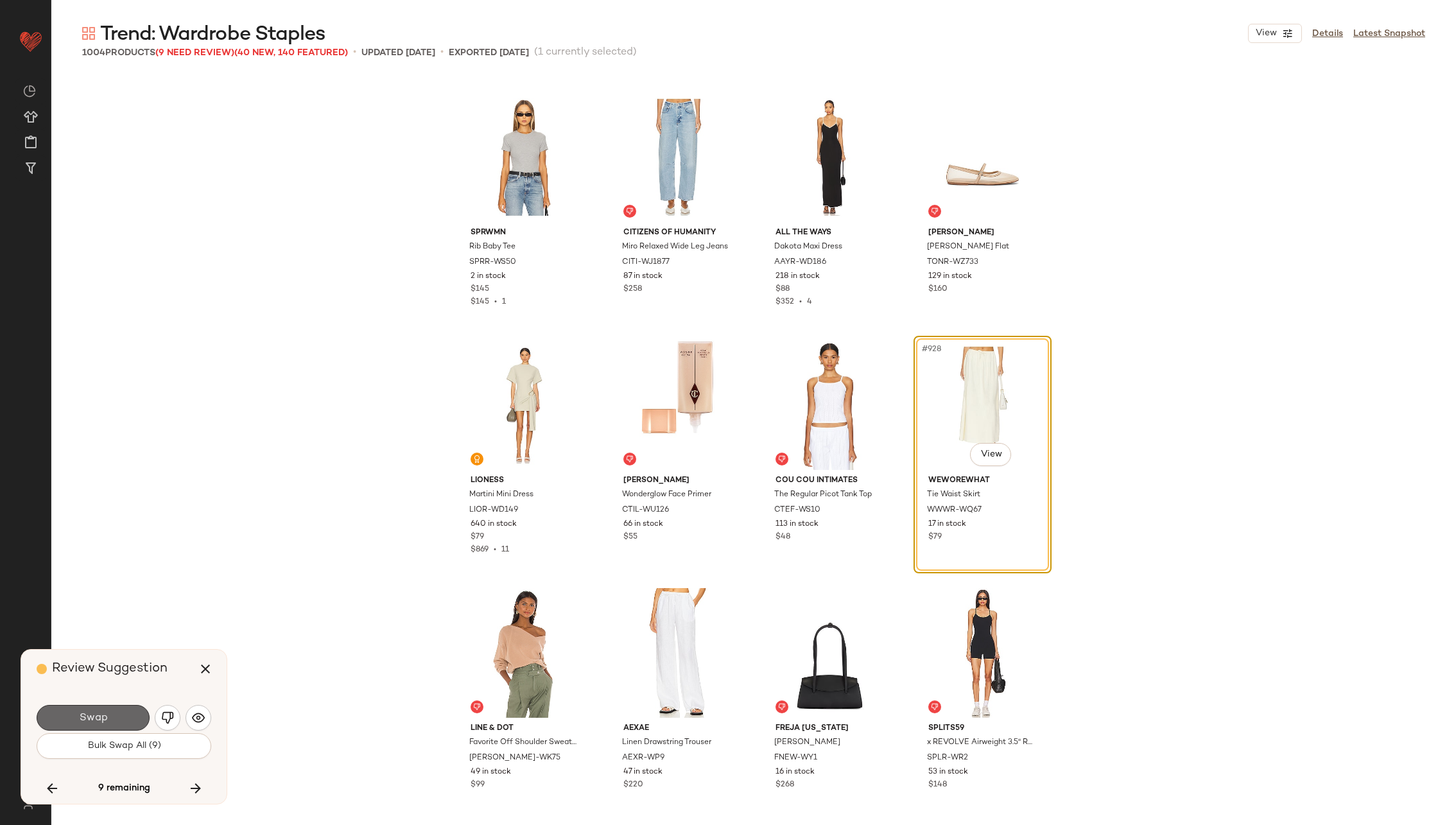
click at [105, 709] on button "Swap" at bounding box center [93, 718] width 113 height 25
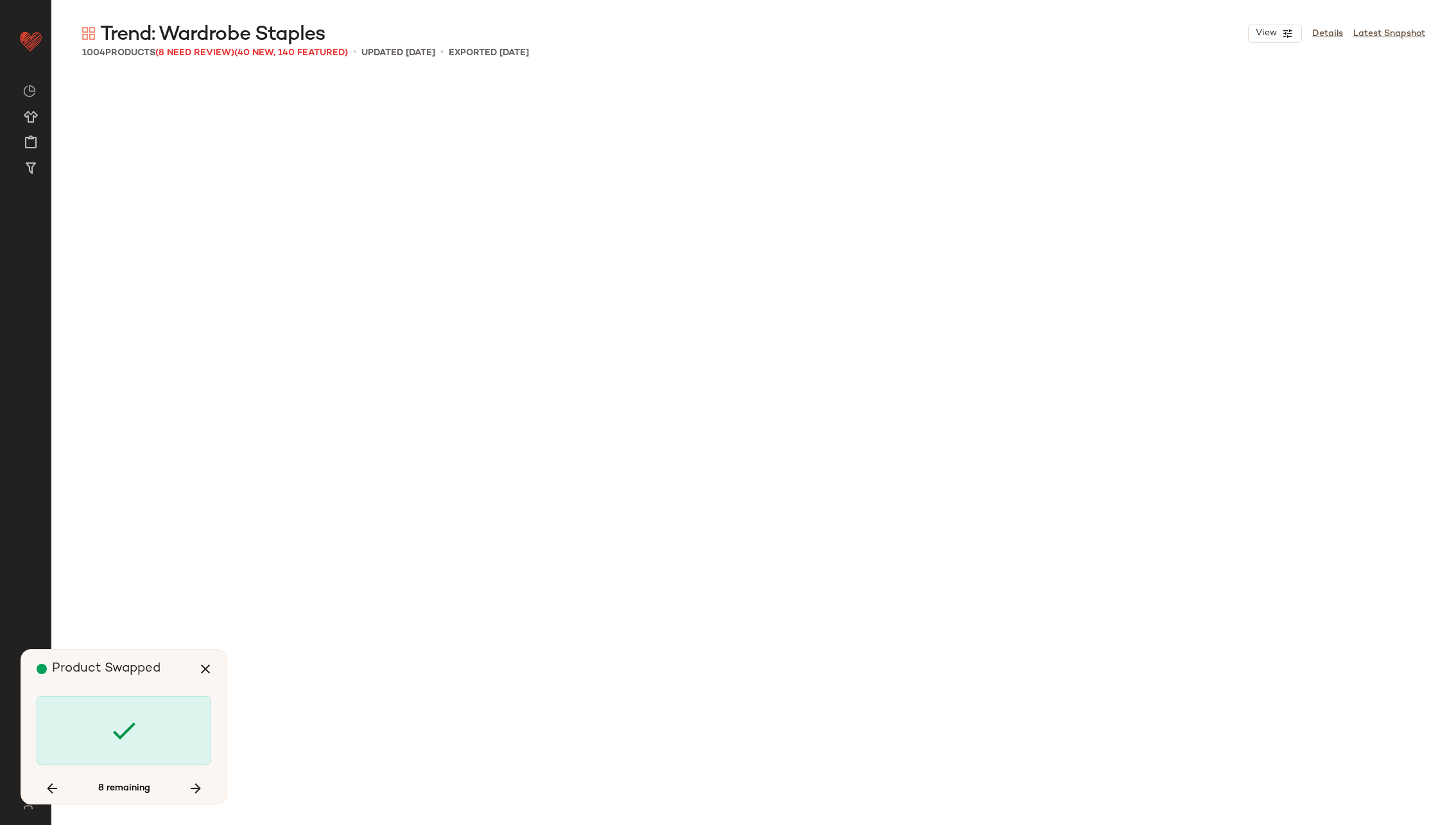
scroll to position [58218, 0]
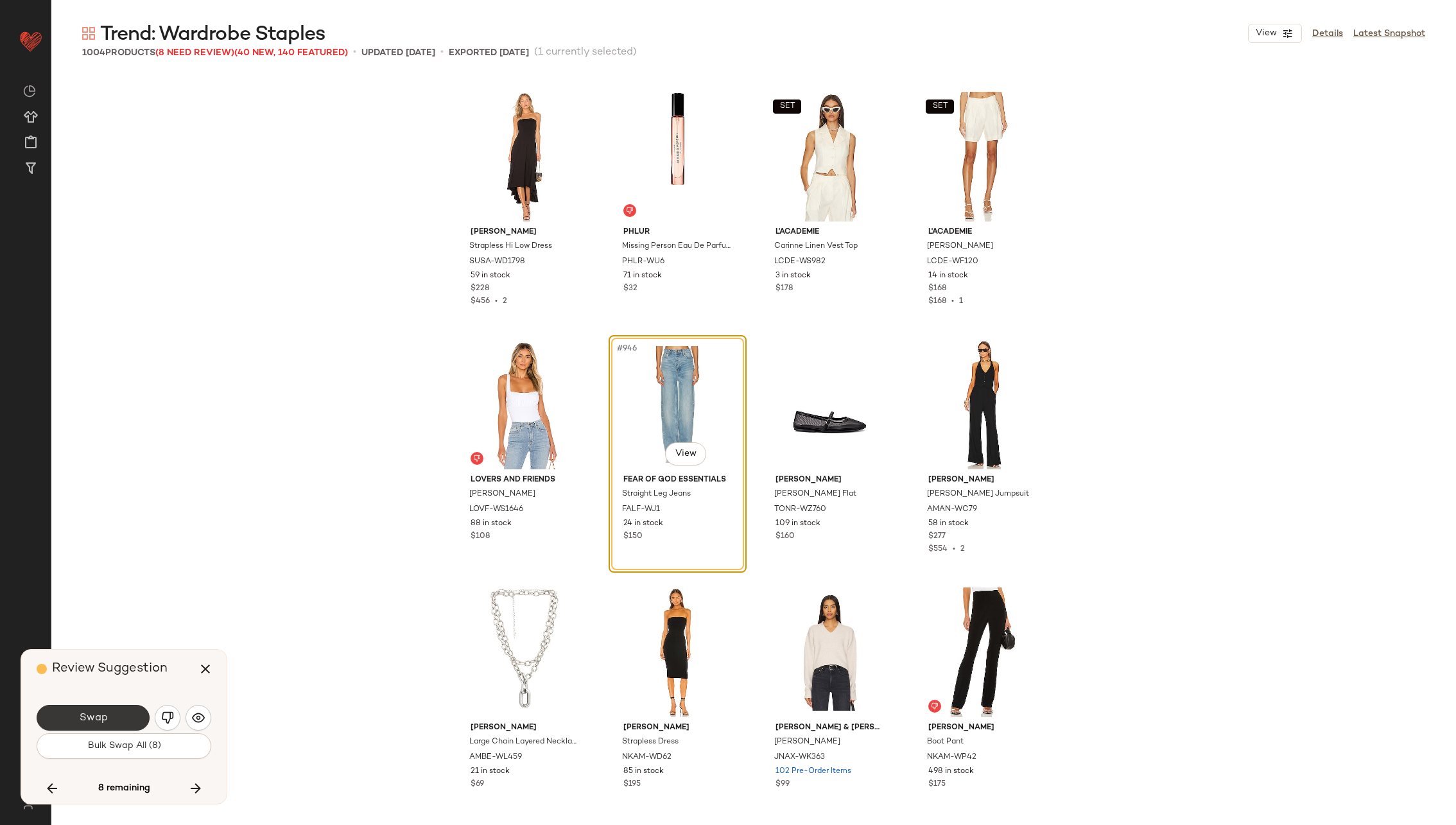
click at [107, 709] on button "Swap" at bounding box center [93, 718] width 113 height 25
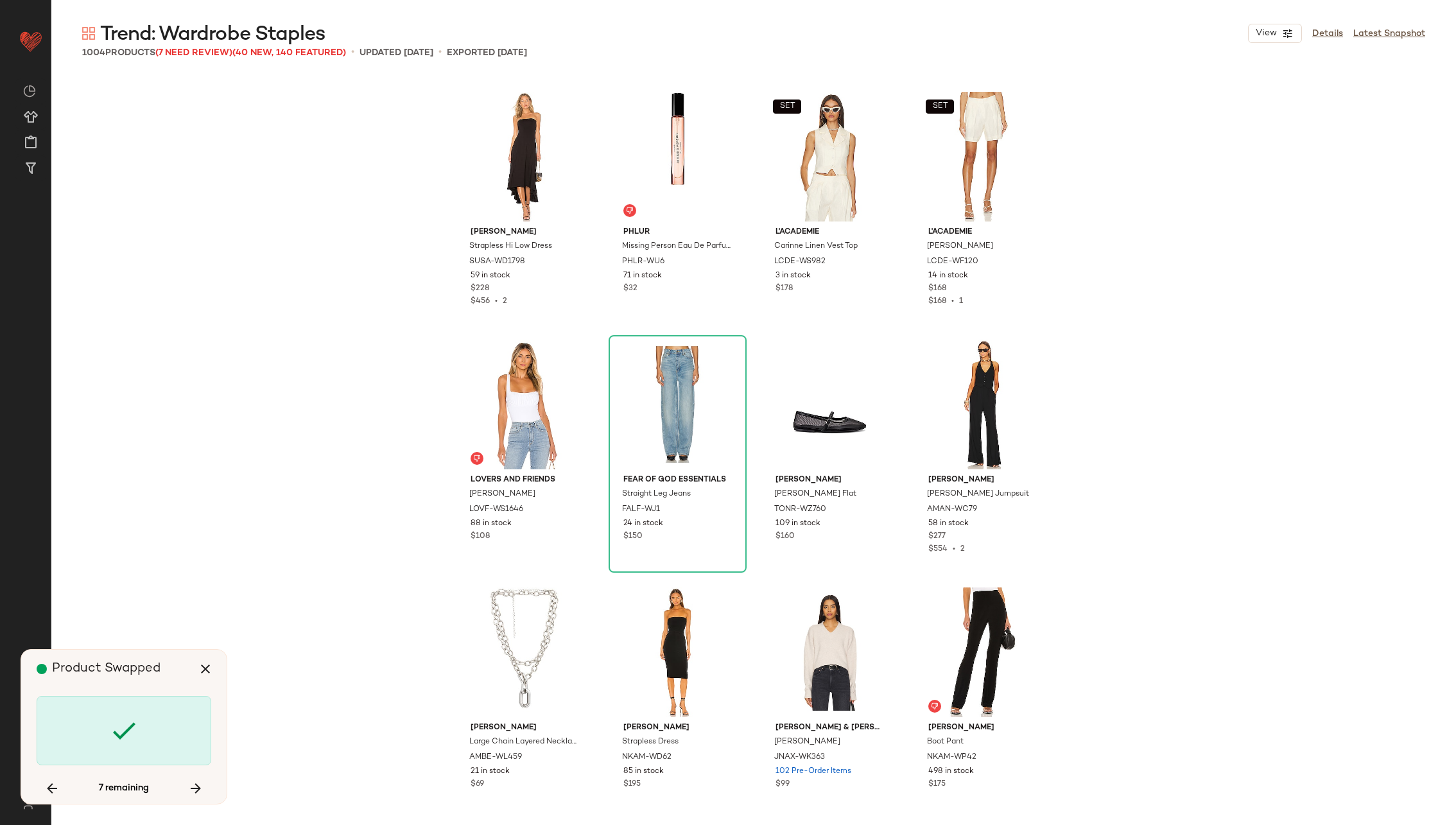
scroll to position [59209, 0]
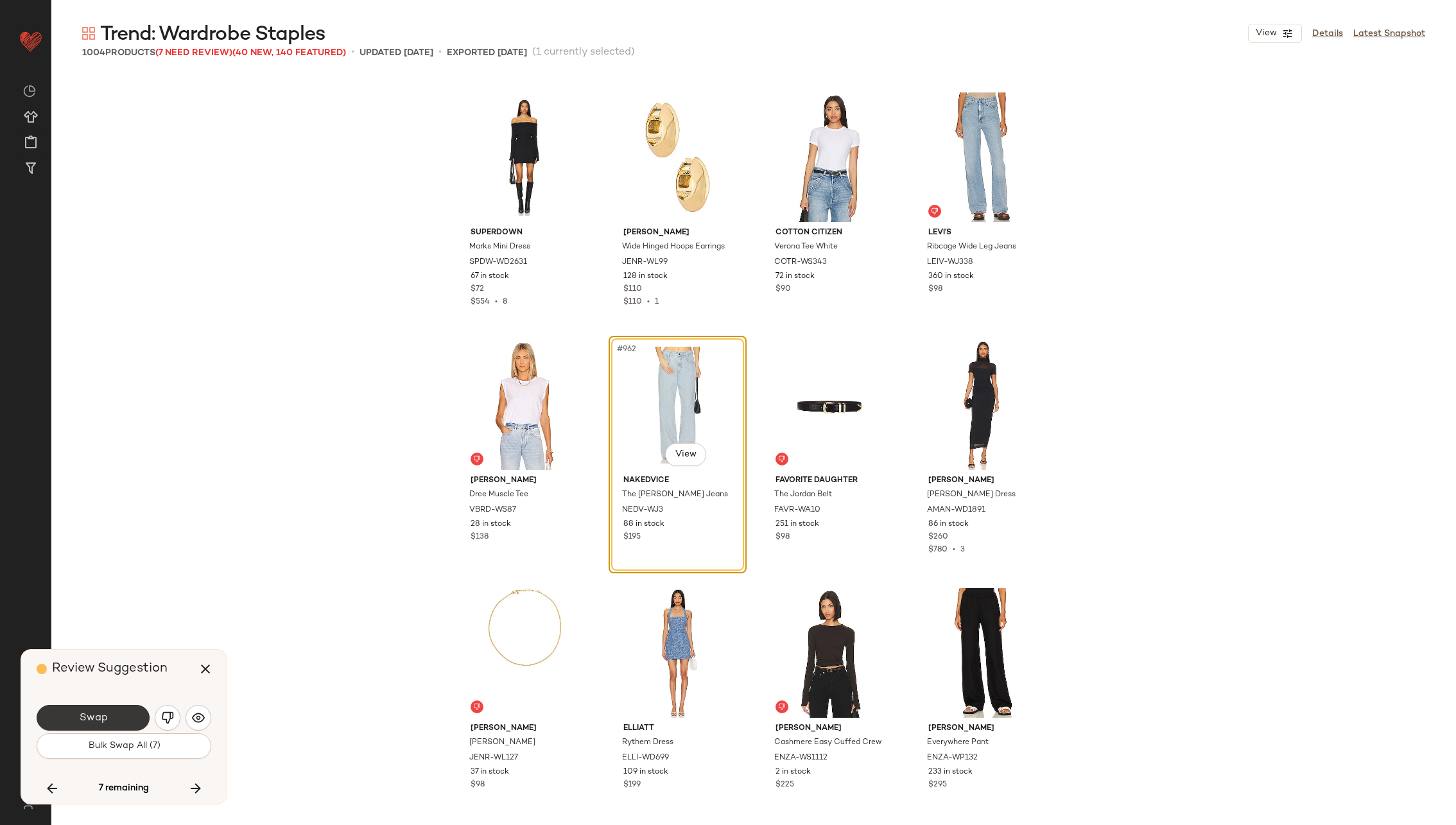
click at [107, 709] on button "Swap" at bounding box center [93, 718] width 113 height 25
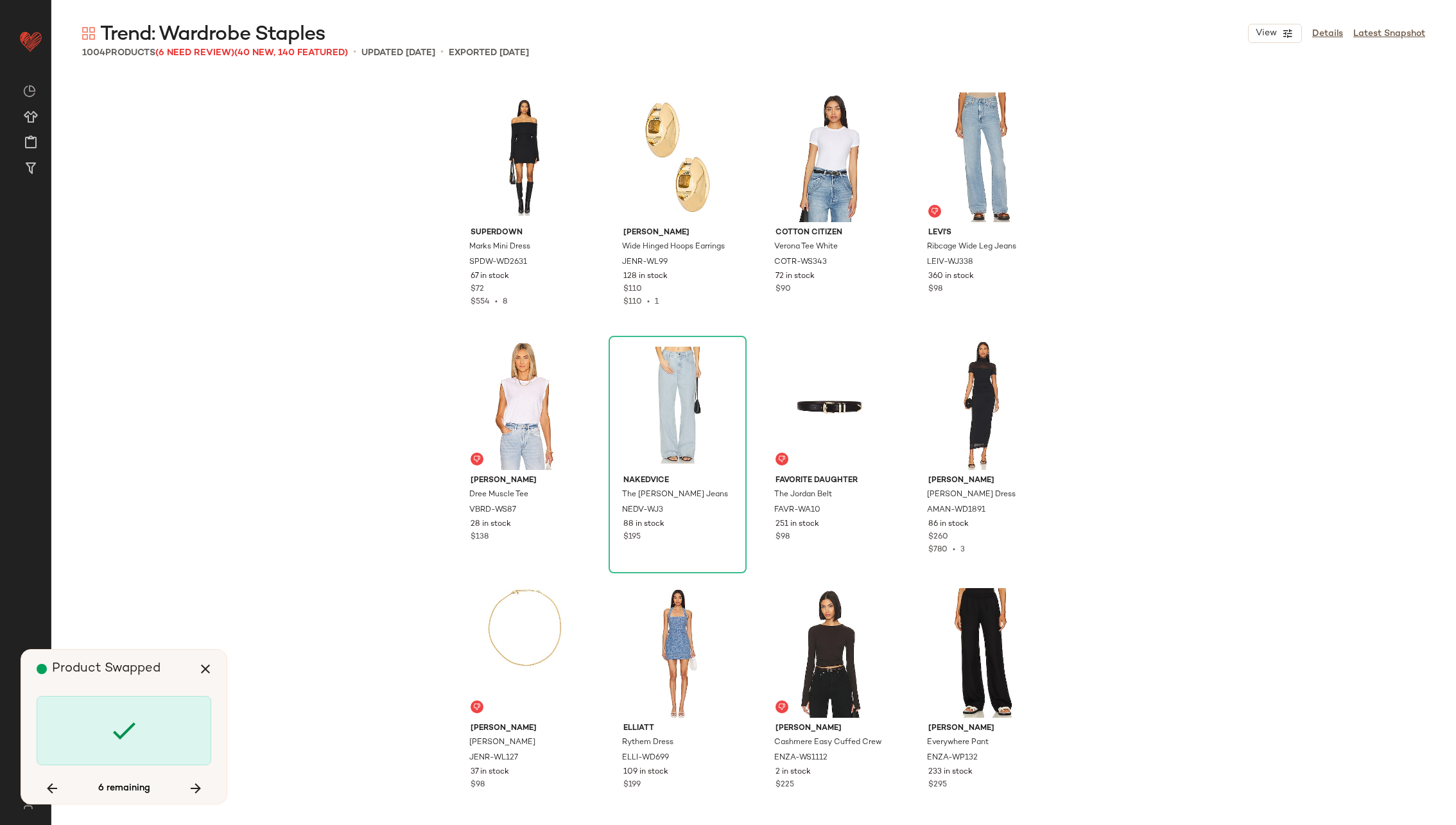
scroll to position [60200, 0]
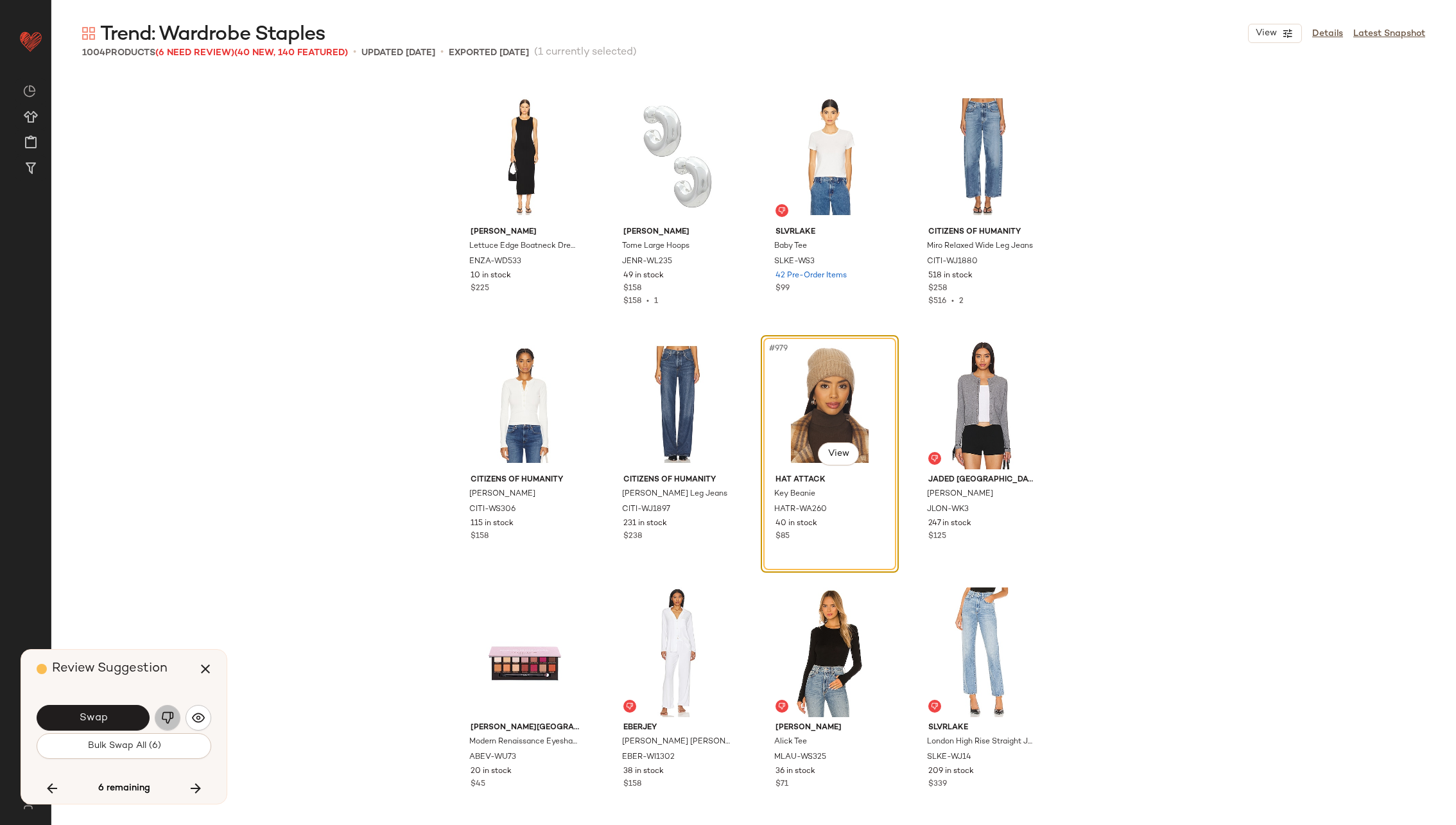
click at [168, 705] on button "button" at bounding box center [167, 718] width 25 height 25
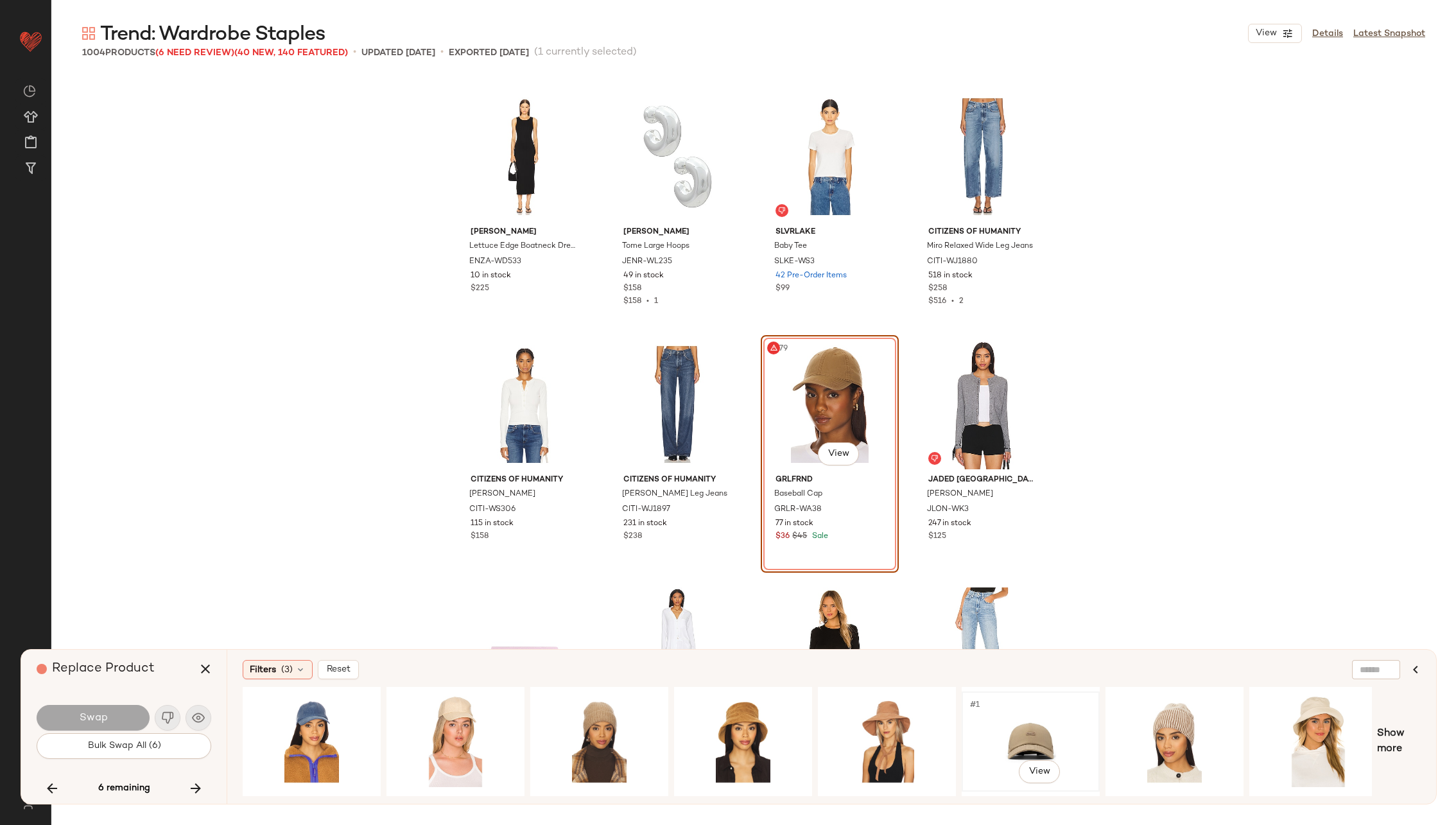
scroll to position [0, 301]
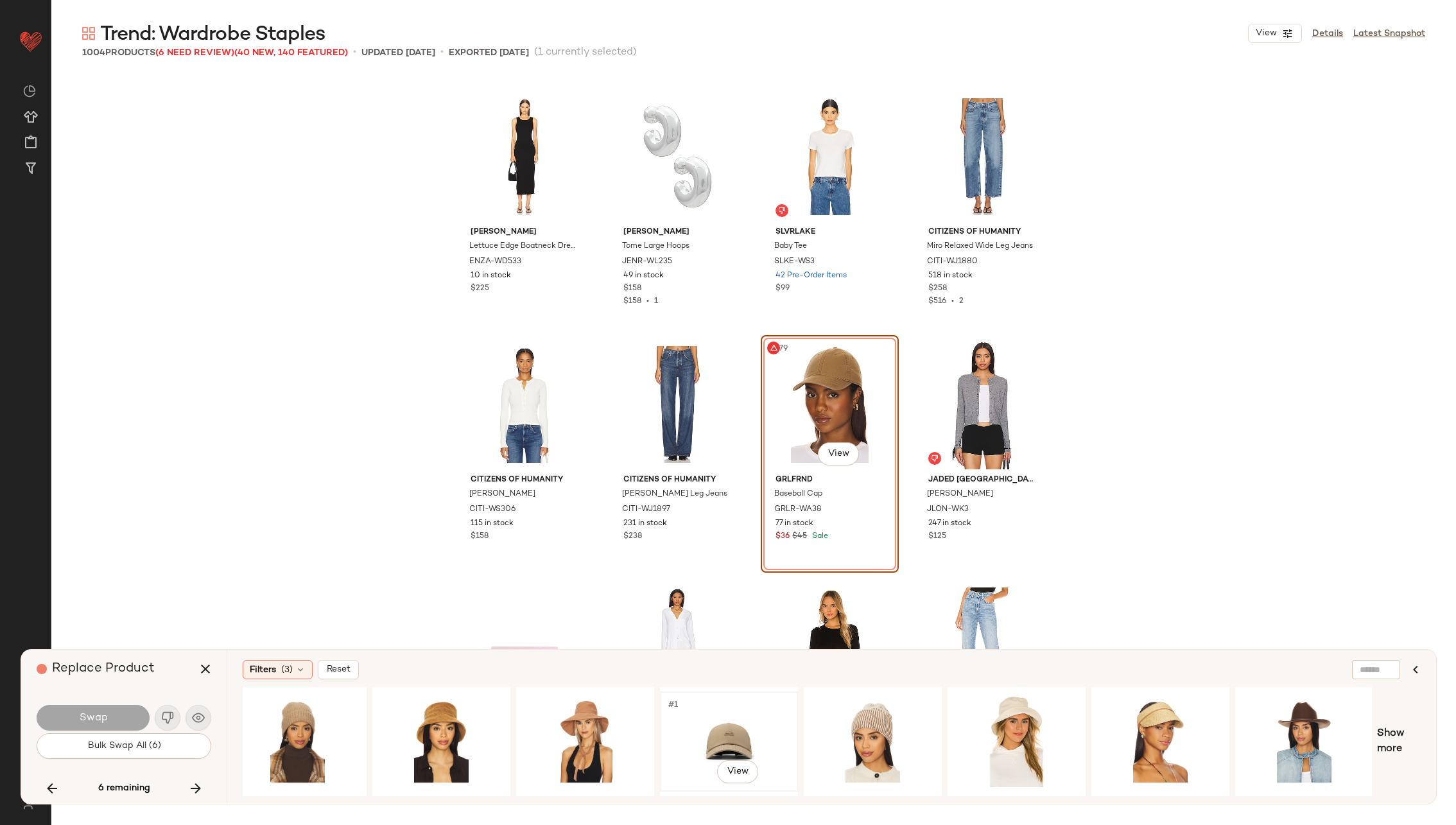
click at [730, 728] on div "#1 View" at bounding box center [728, 741] width 129 height 91
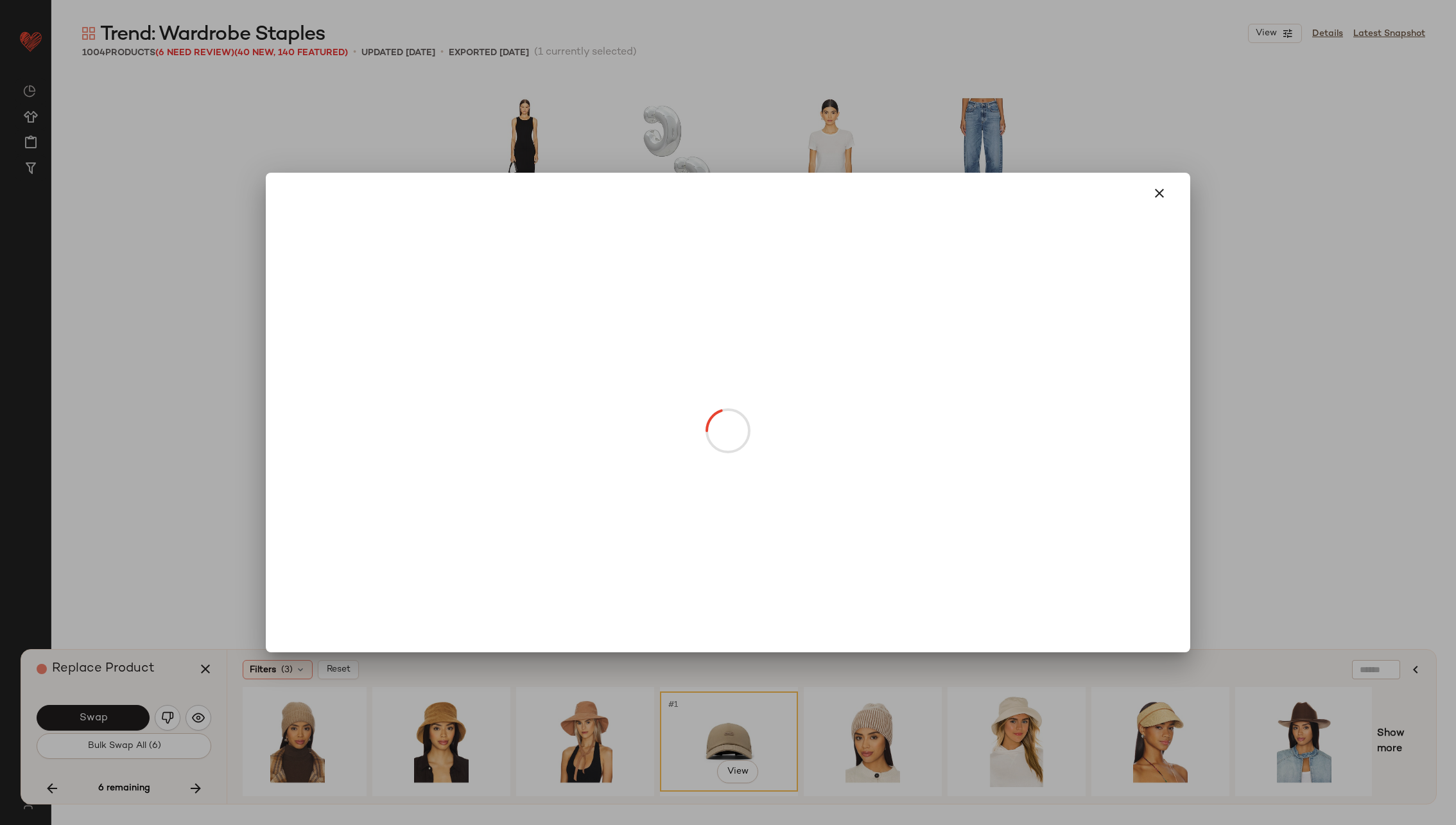
click at [832, 454] on body "Revolve ** Dashboard All Products Global Clipboards (23) Curations (70) [PERSON…" at bounding box center [728, 465] width 1456 height 930
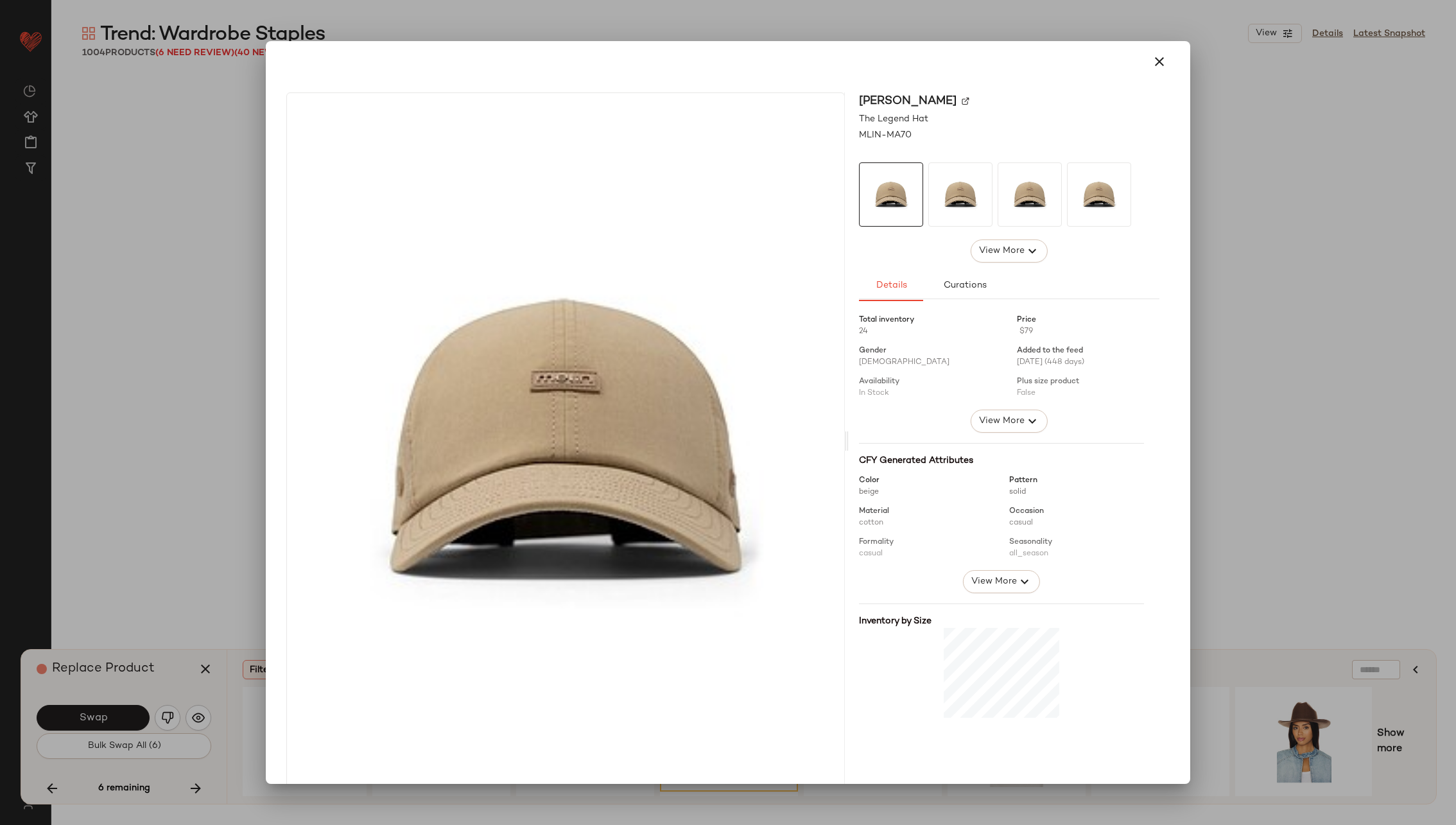
click at [961, 99] on img at bounding box center [965, 101] width 8 height 8
click at [1152, 63] on icon "button" at bounding box center [1159, 61] width 15 height 15
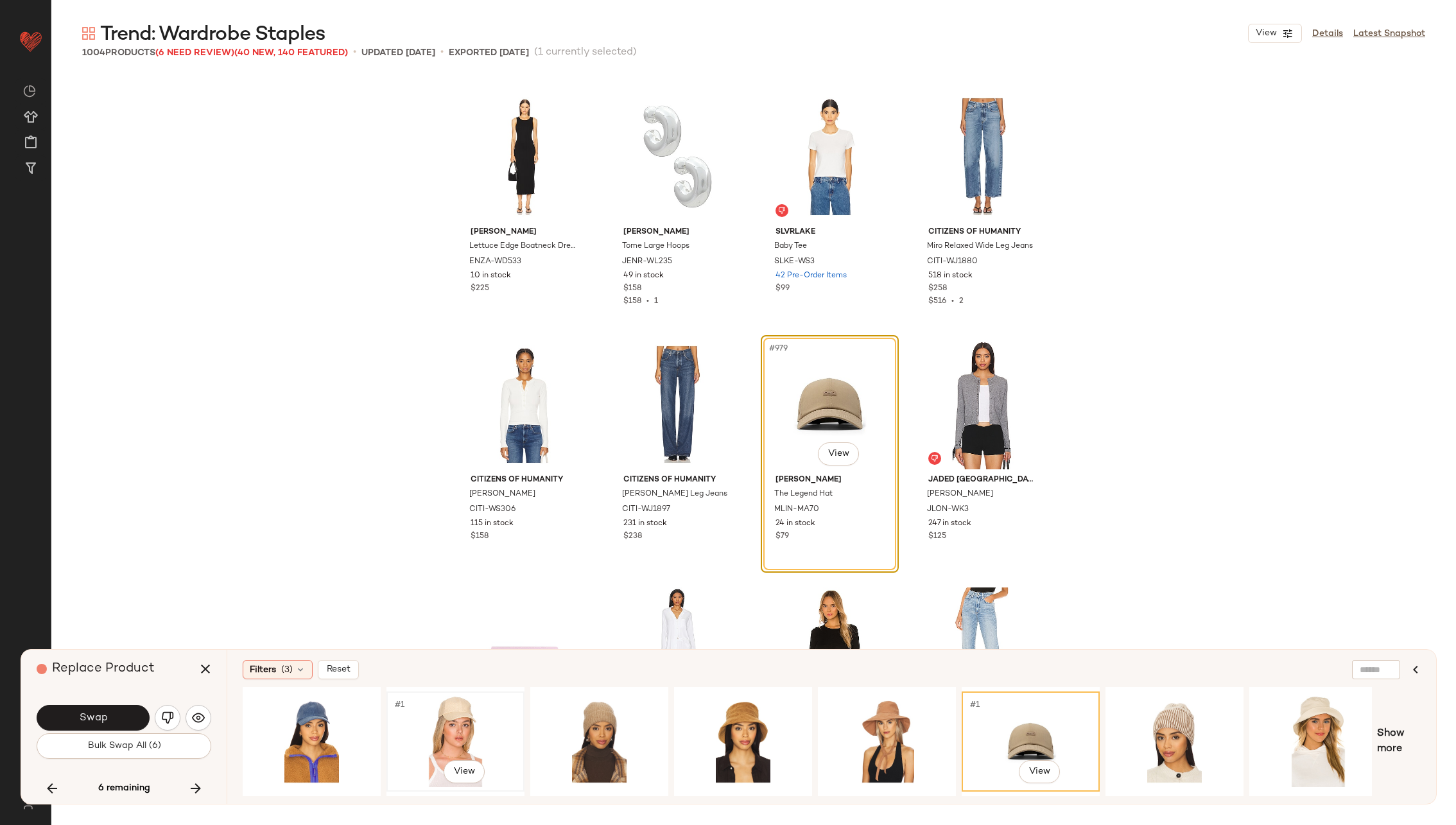
click at [469, 712] on div "#1 View" at bounding box center [455, 741] width 129 height 91
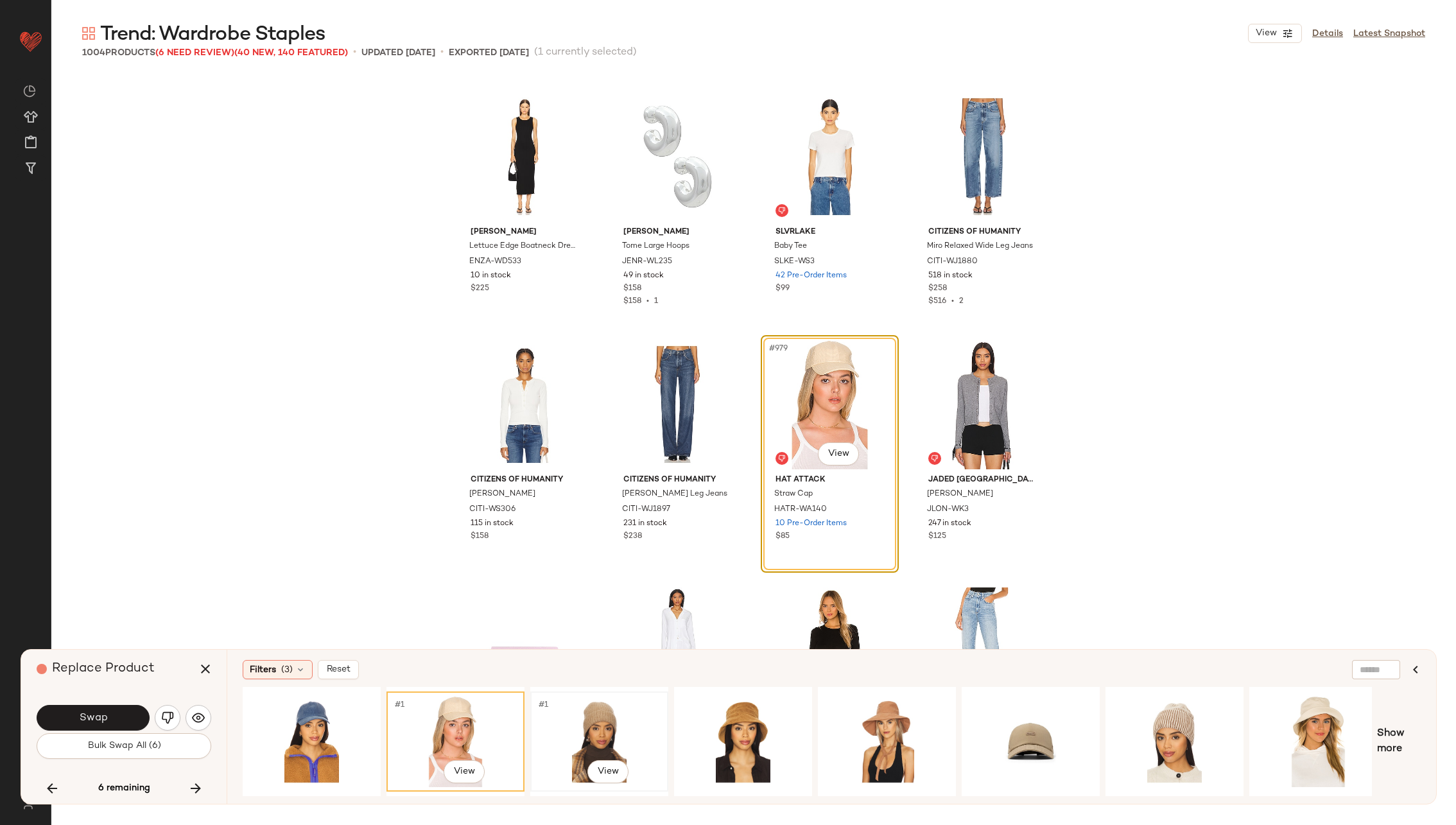
click at [592, 729] on div "#1 View" at bounding box center [598, 741] width 129 height 91
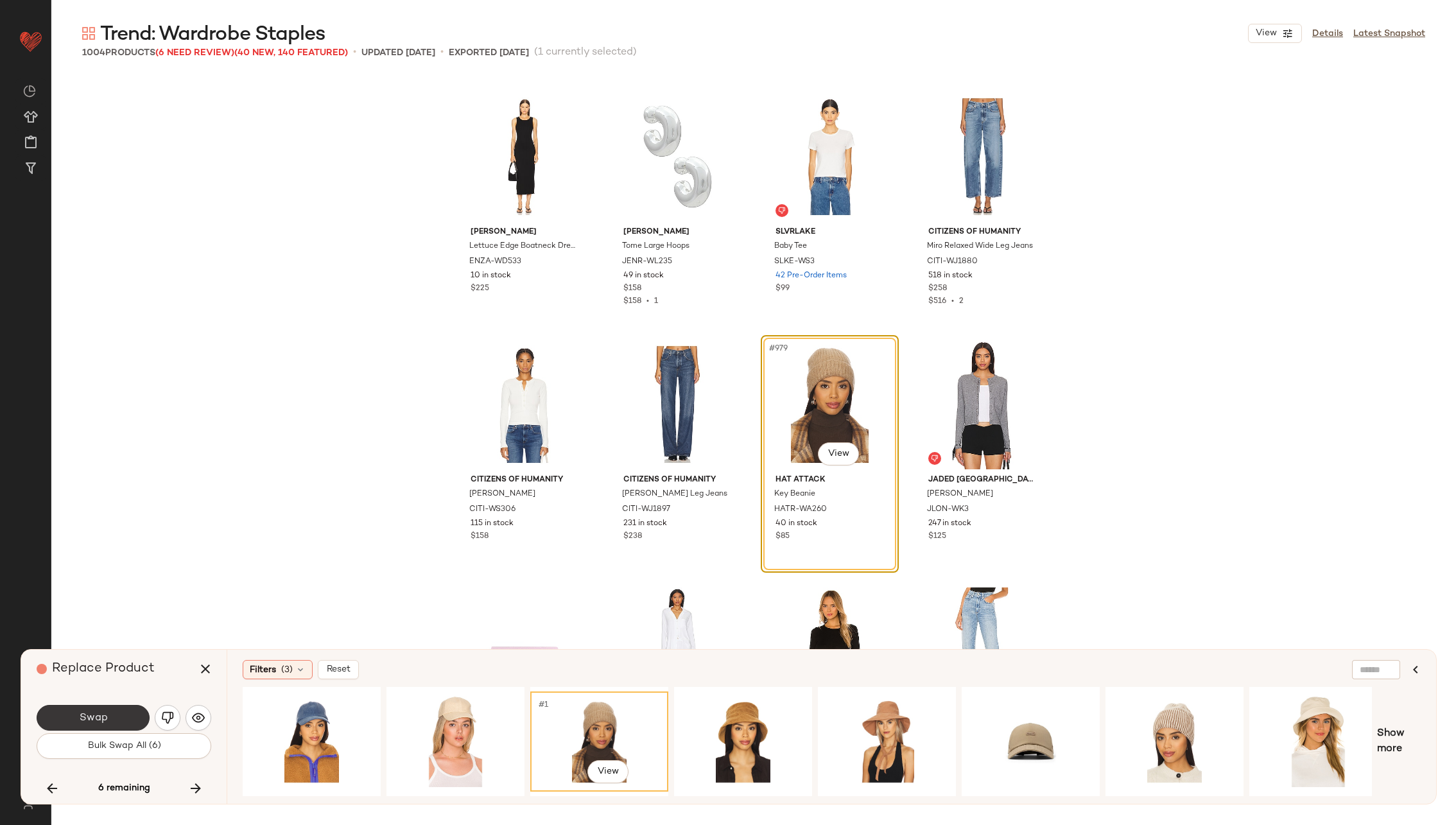
click at [127, 718] on button "Swap" at bounding box center [93, 718] width 113 height 25
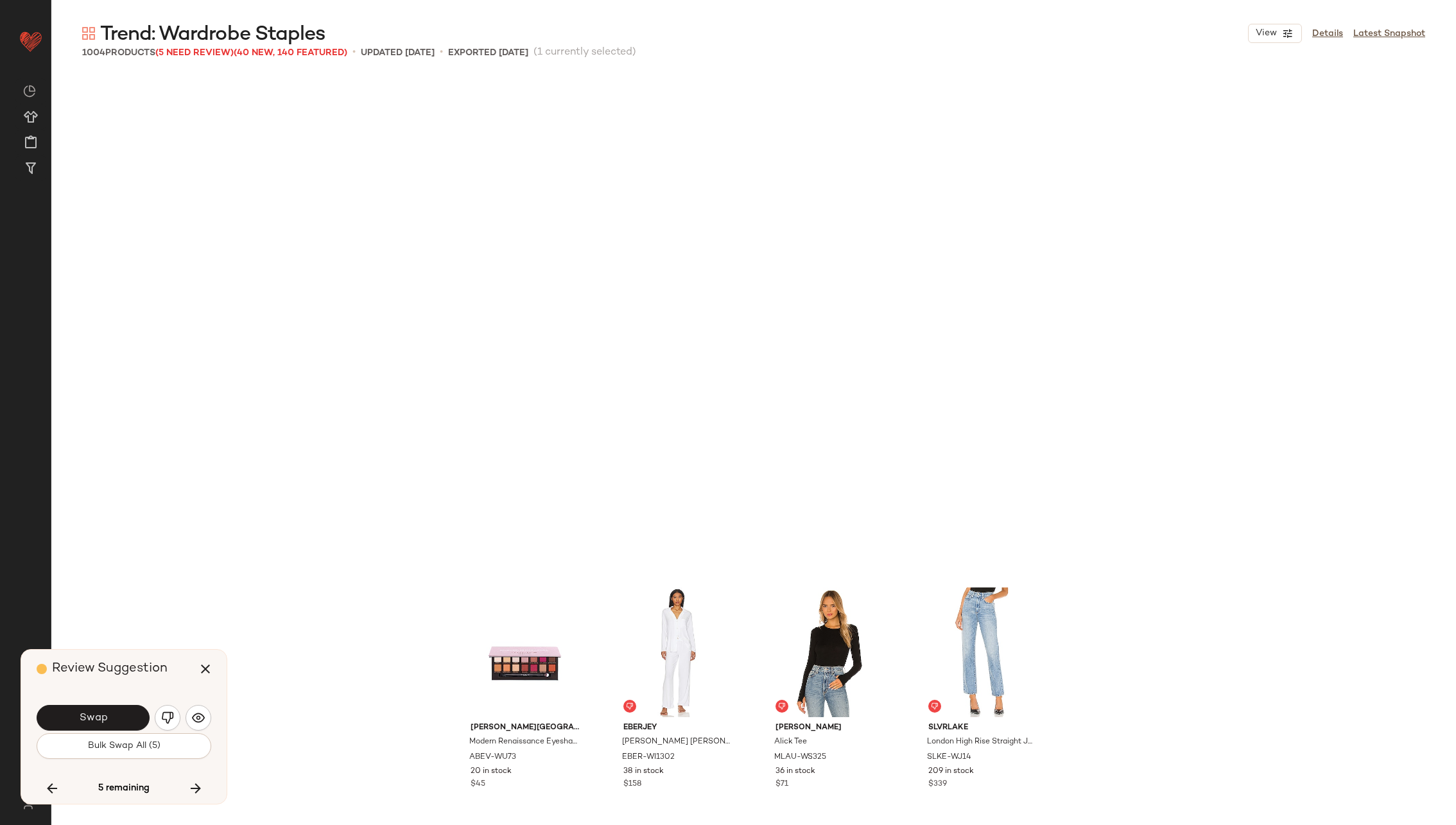
scroll to position [60694, 0]
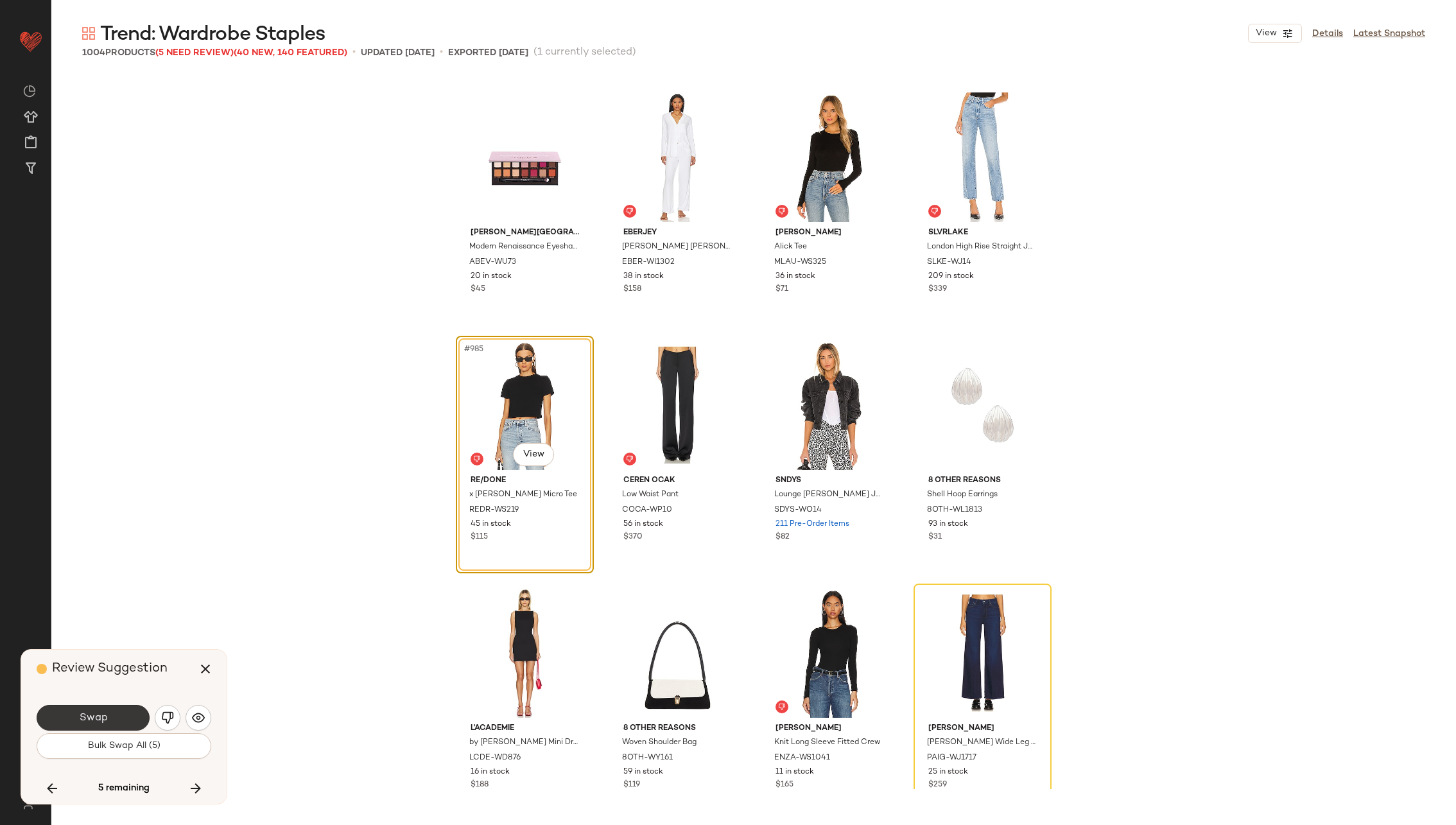
click at [113, 711] on button "Swap" at bounding box center [93, 718] width 113 height 25
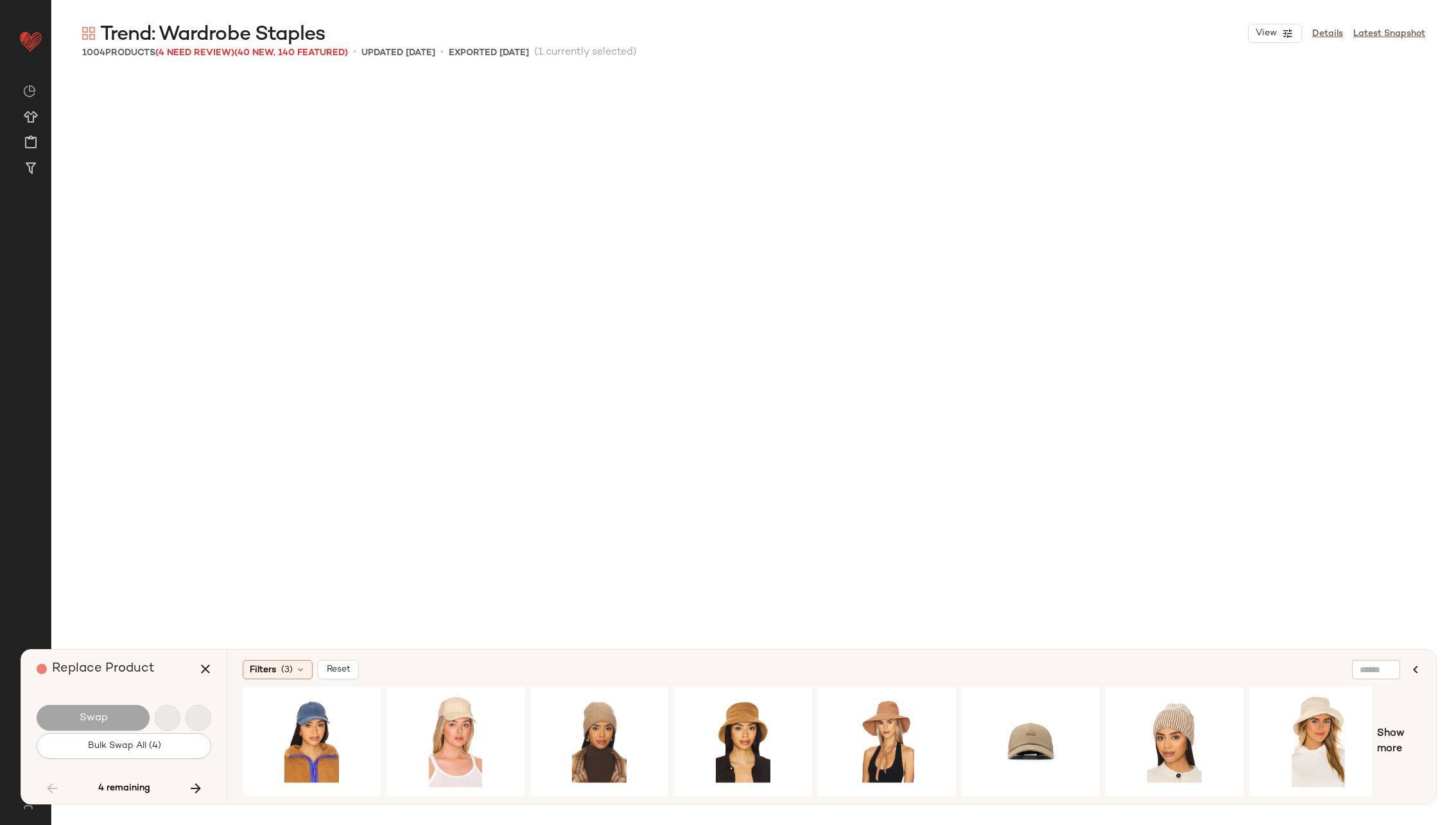
scroll to position [6688, 0]
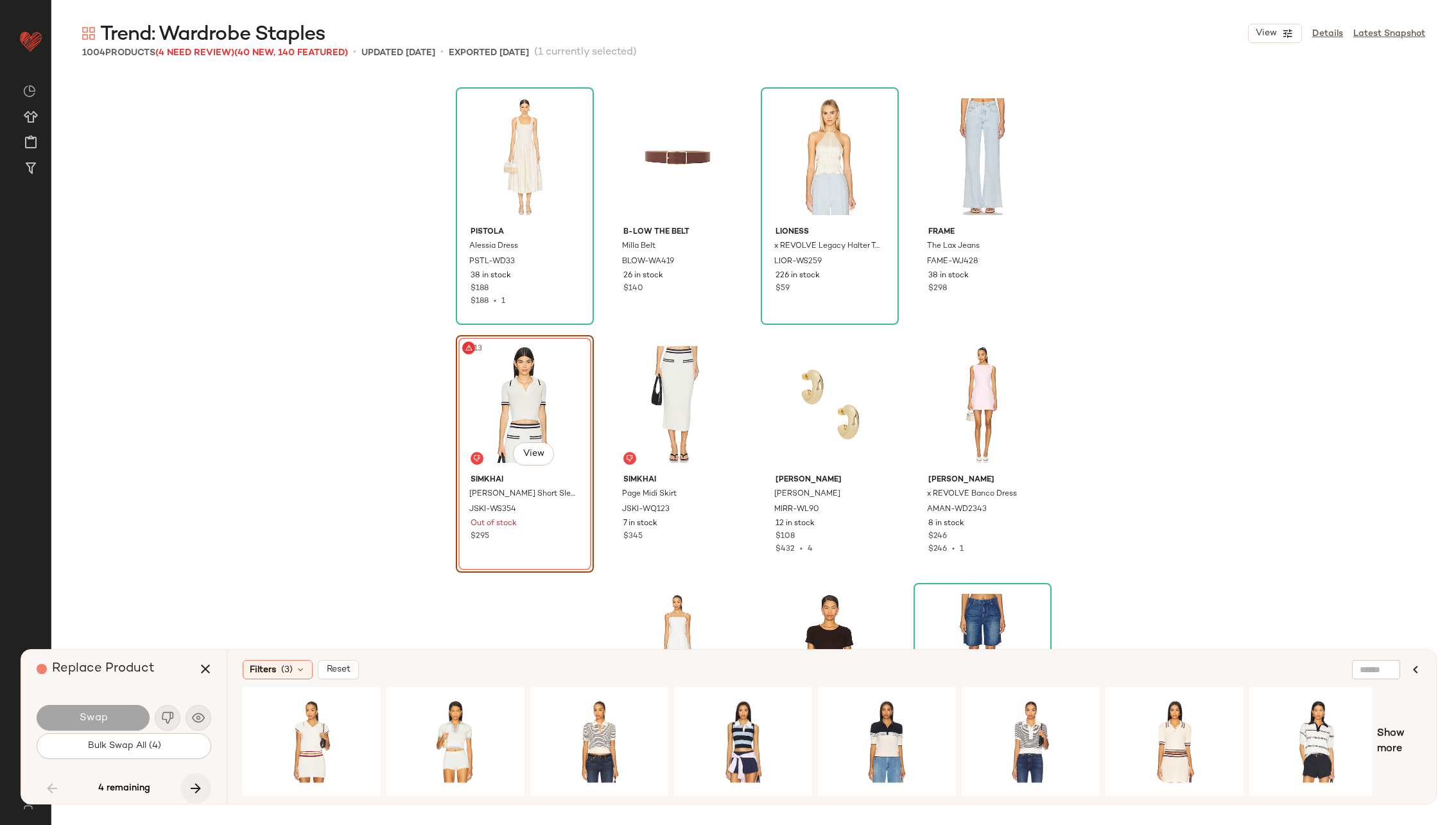
click at [200, 783] on icon "button" at bounding box center [195, 788] width 15 height 15
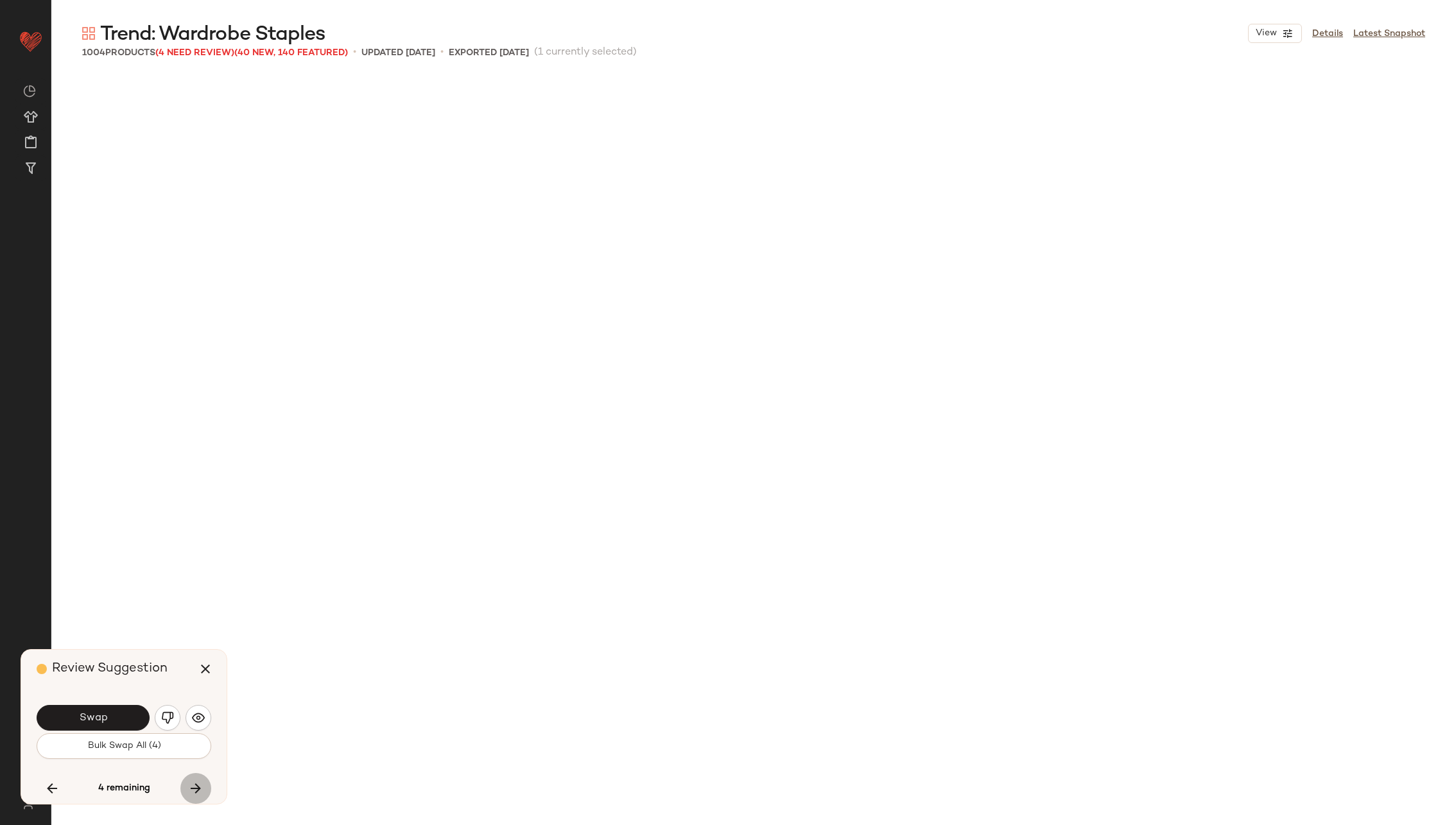
scroll to position [9909, 0]
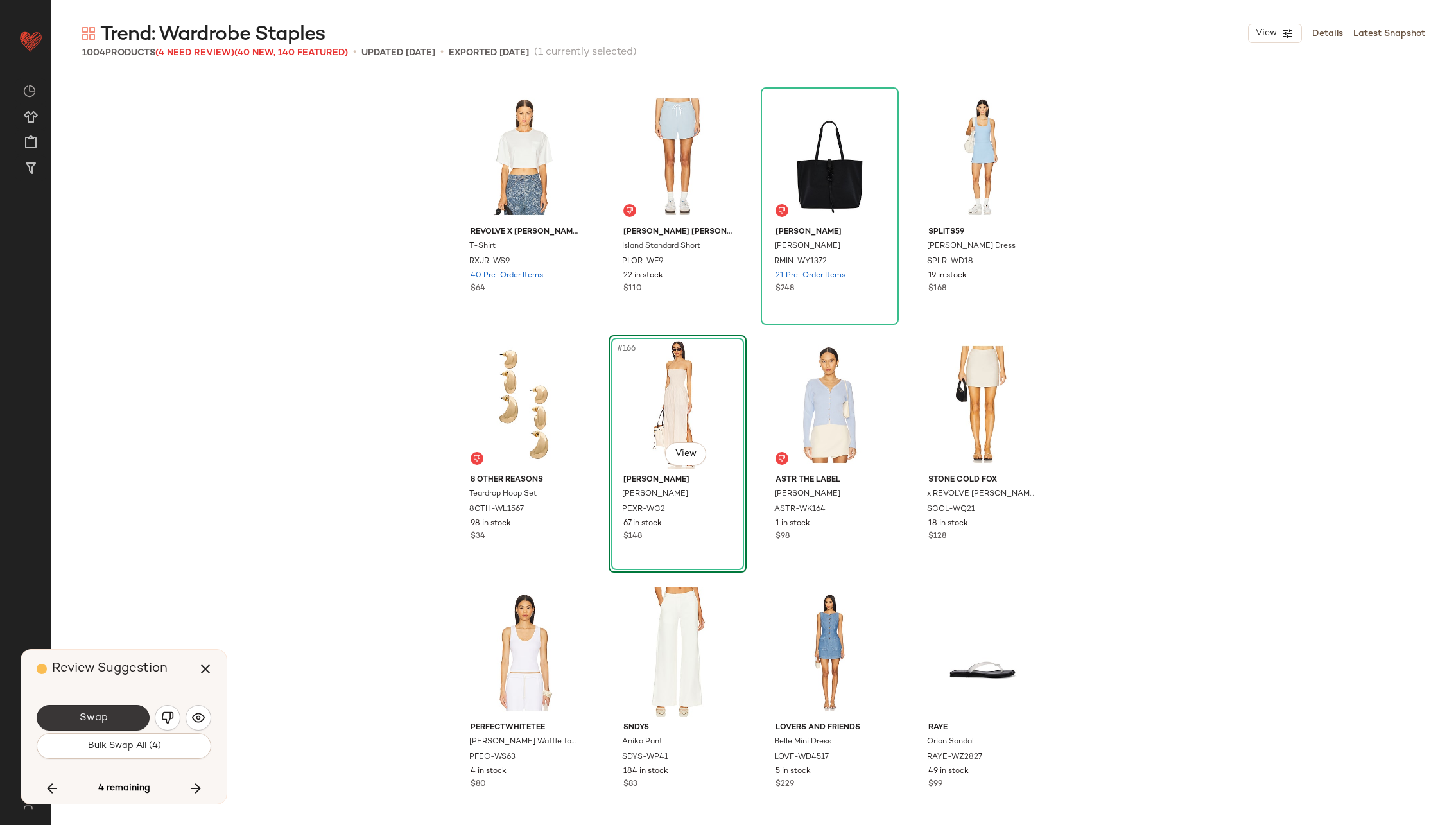
click at [132, 716] on button "Swap" at bounding box center [93, 718] width 113 height 25
click at [190, 792] on icon "button" at bounding box center [195, 788] width 15 height 15
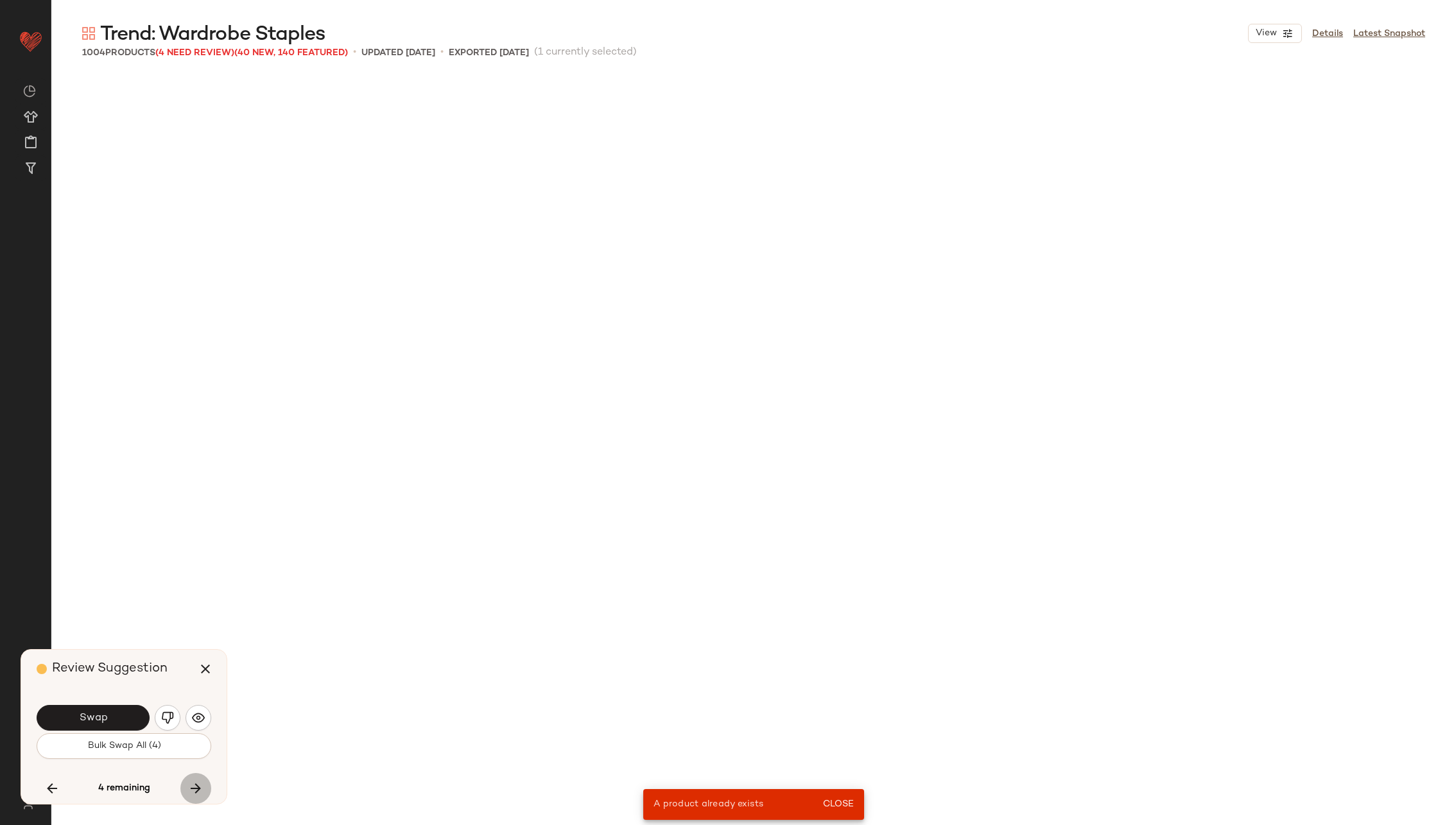
scroll to position [22791, 0]
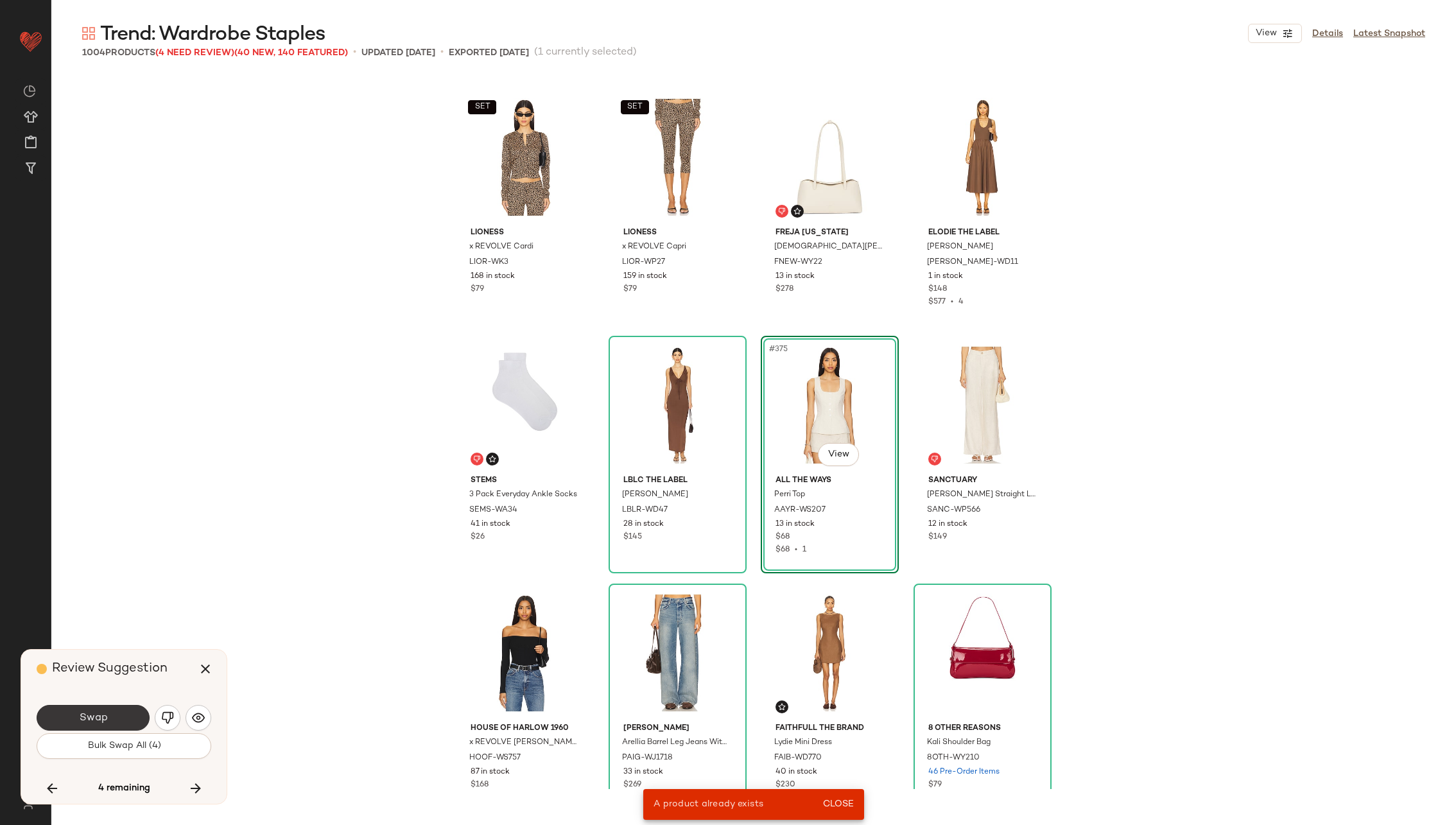
click at [120, 714] on button "Swap" at bounding box center [93, 718] width 113 height 25
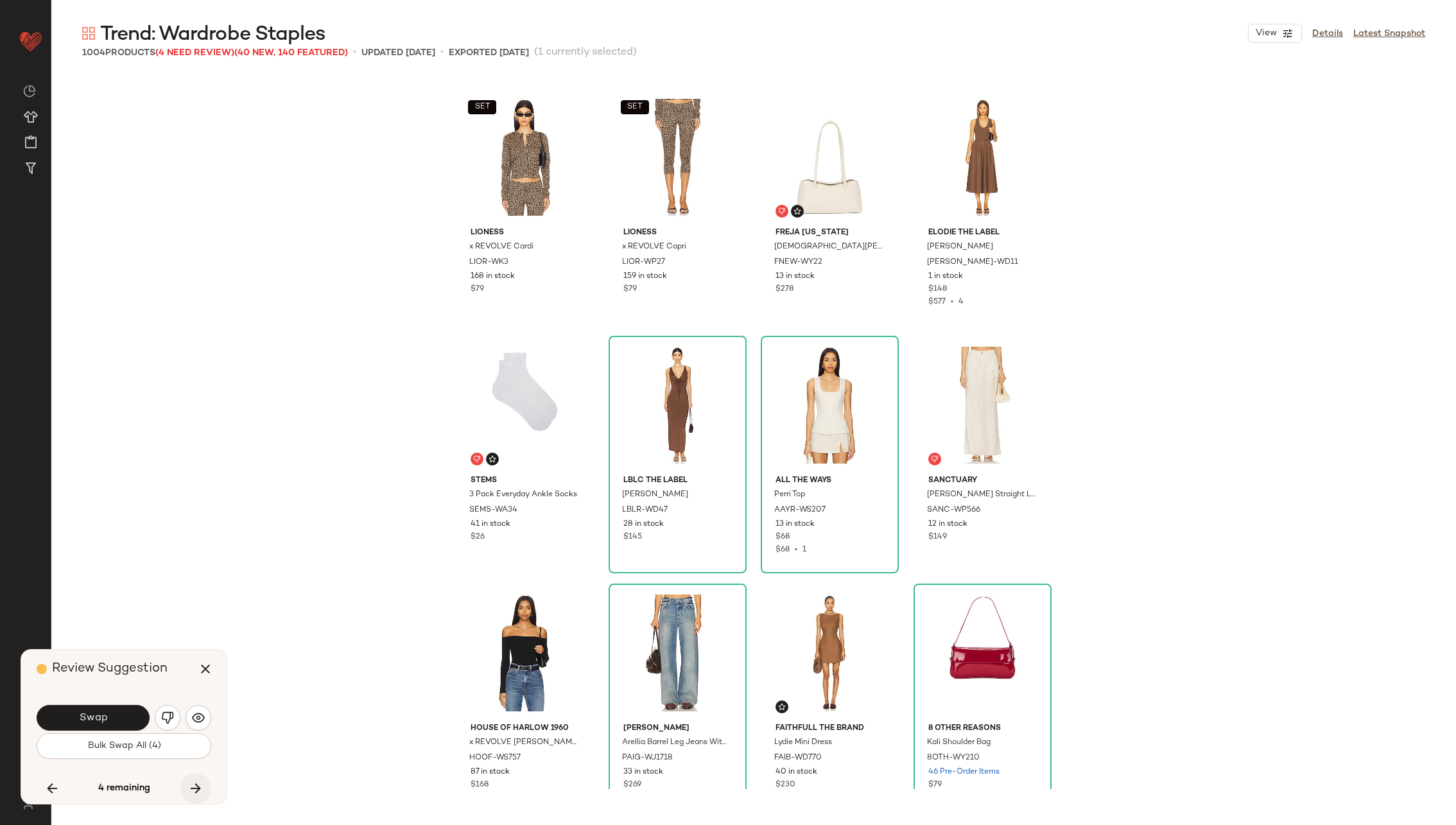
click at [190, 783] on icon "button" at bounding box center [195, 788] width 15 height 15
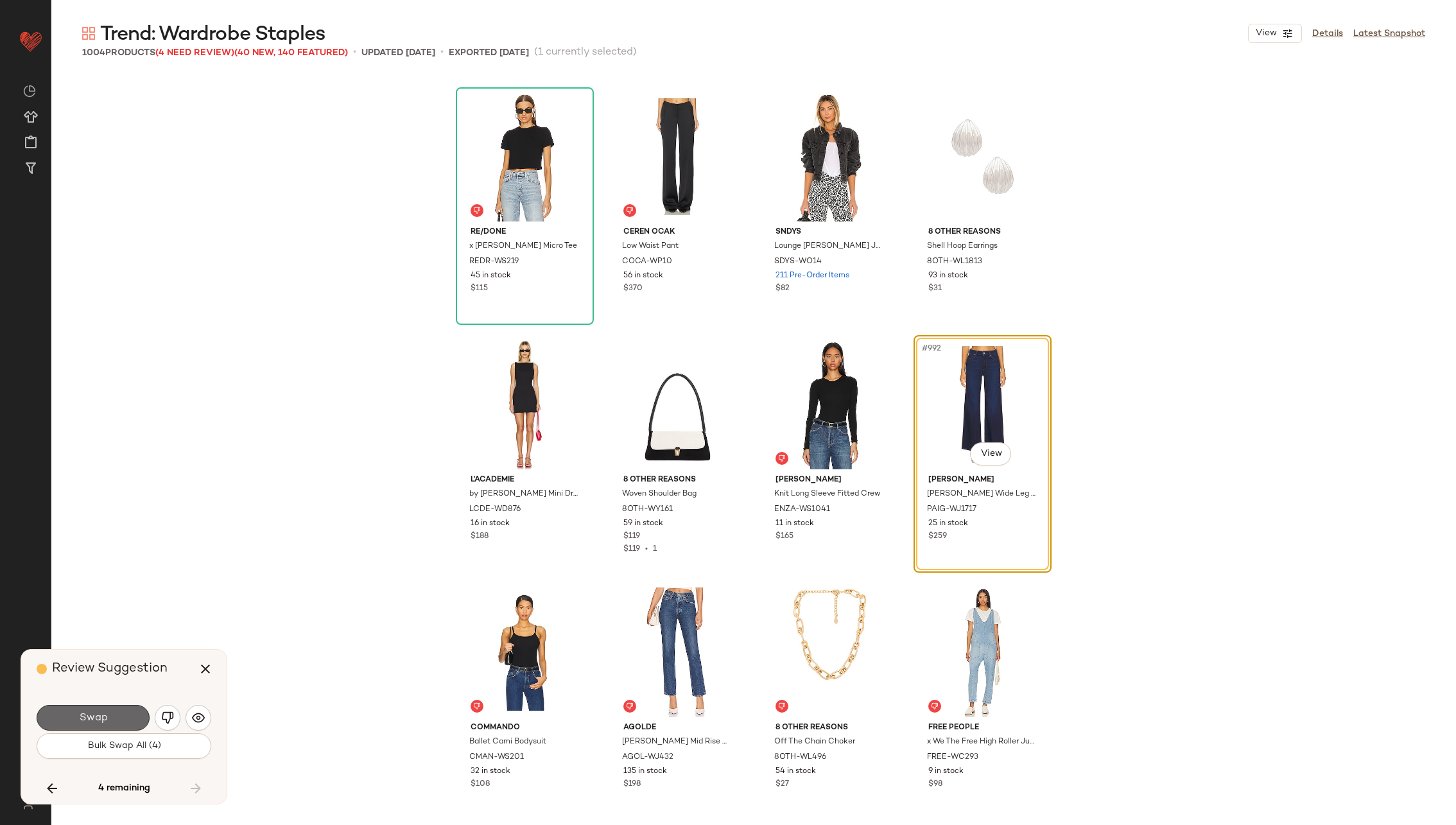
click at [116, 711] on button "Swap" at bounding box center [93, 718] width 113 height 25
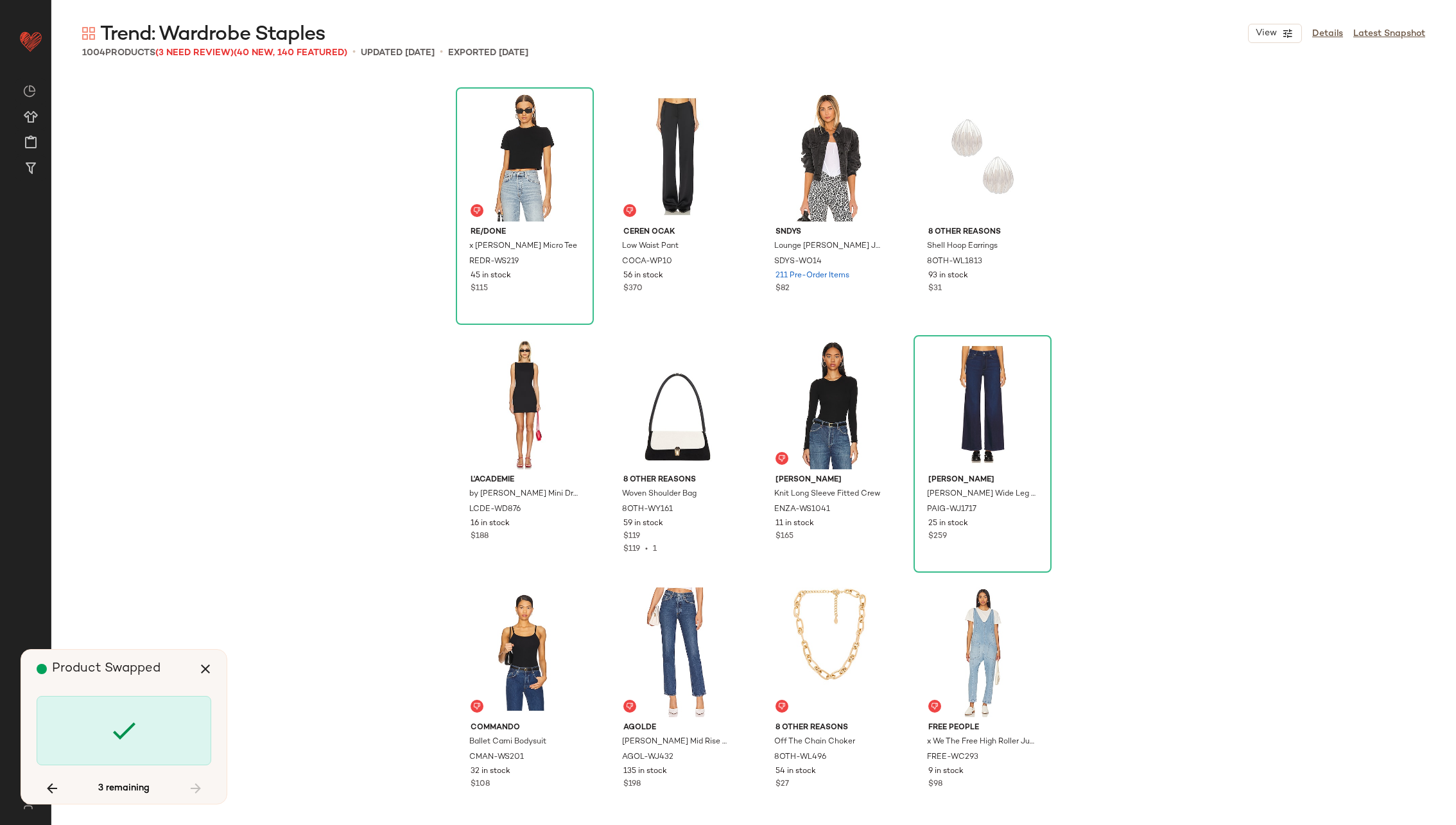
scroll to position [6688, 0]
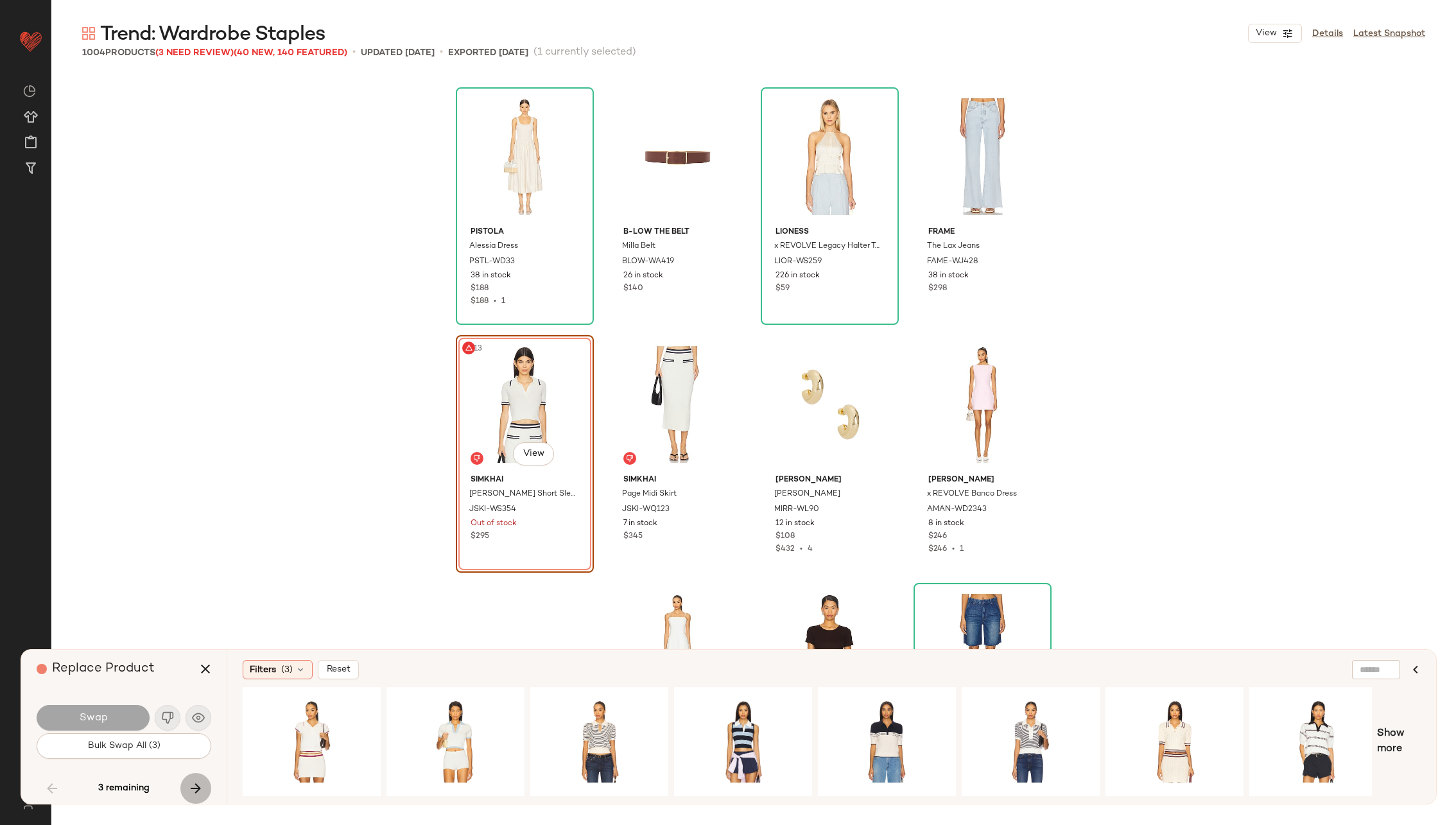
click at [199, 785] on icon "button" at bounding box center [195, 788] width 15 height 15
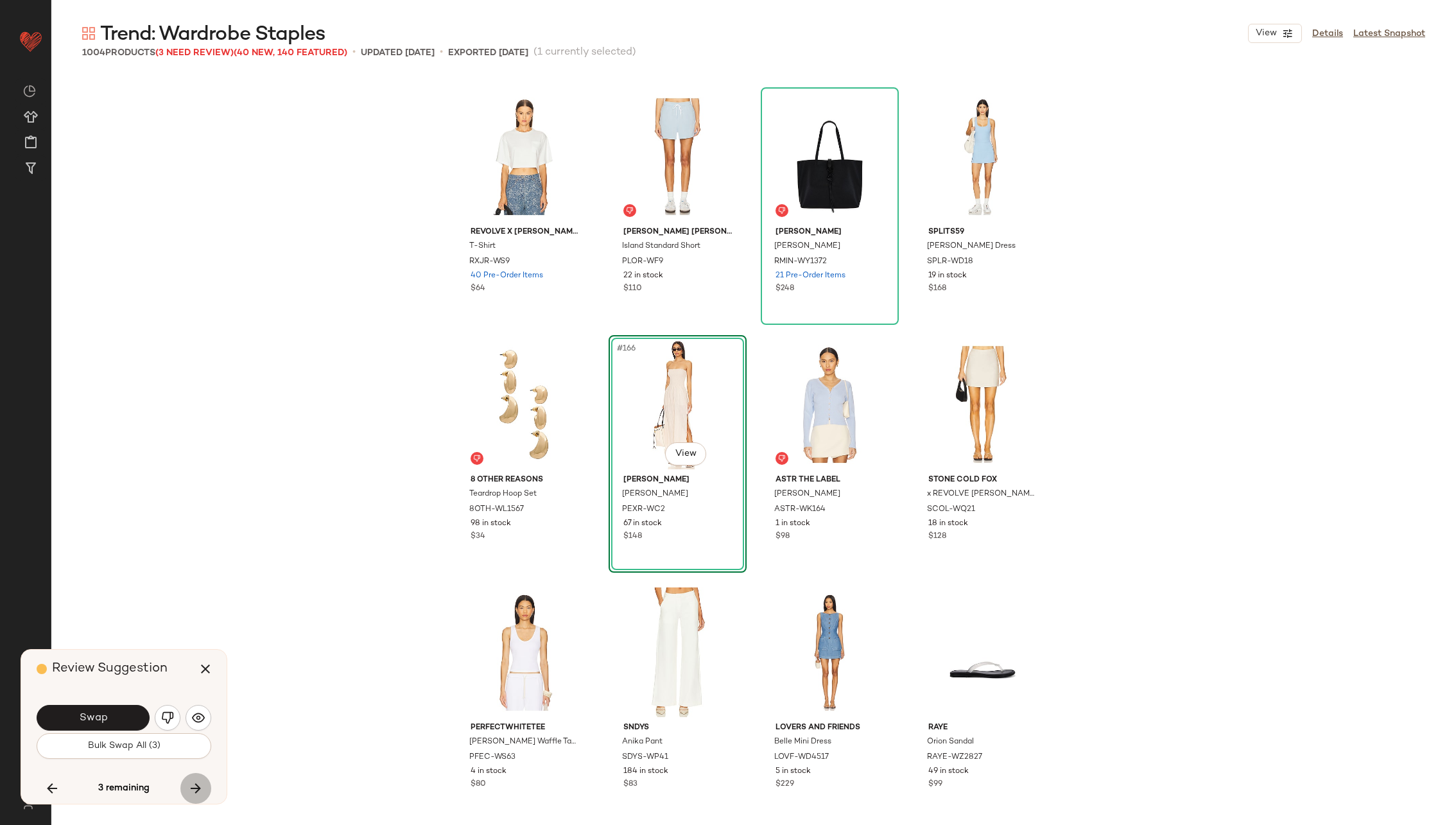
click at [200, 785] on icon "button" at bounding box center [195, 788] width 15 height 15
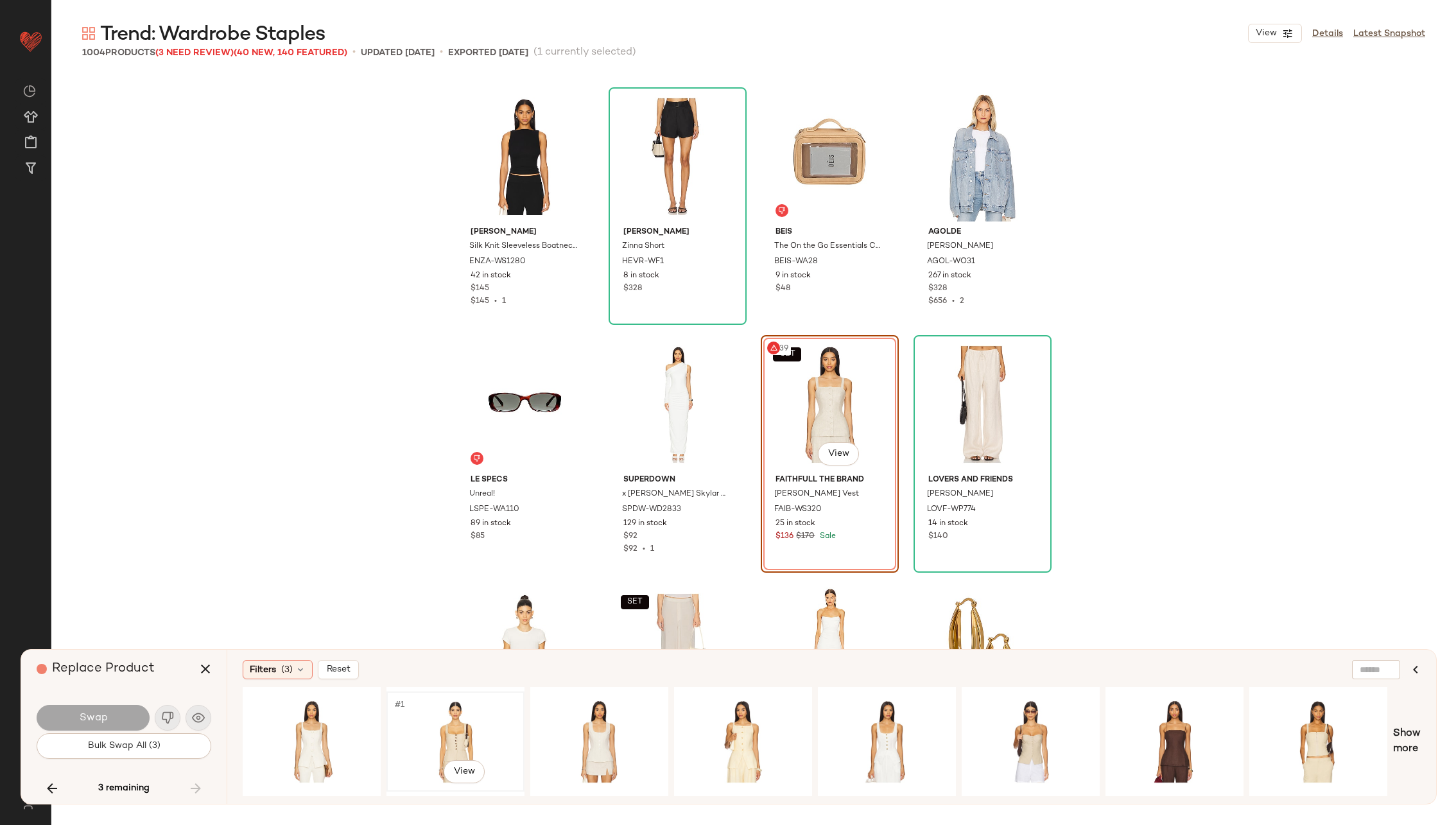
click at [454, 726] on div "#1 View" at bounding box center [455, 741] width 129 height 91
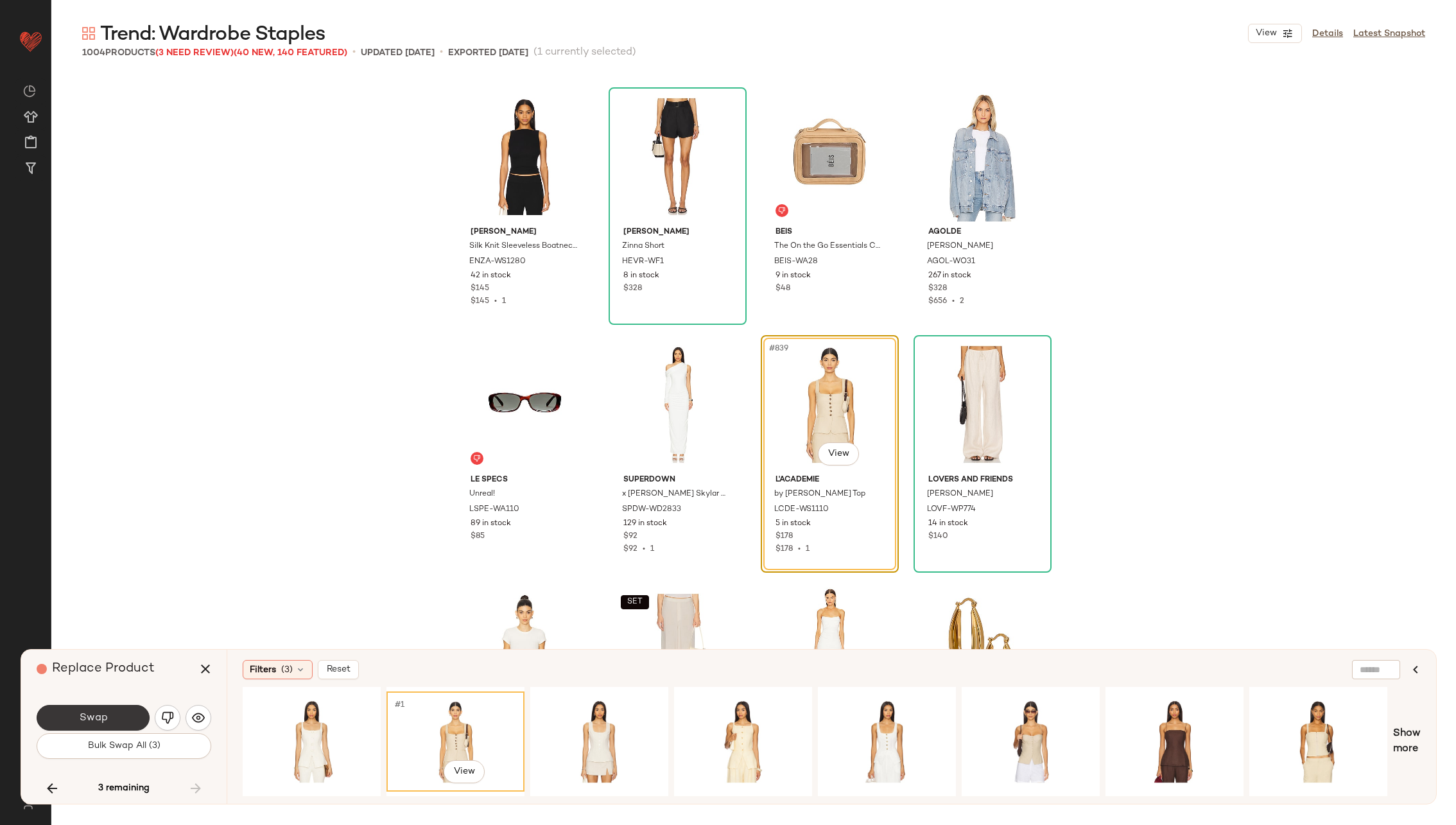
click at [105, 719] on span "Swap" at bounding box center [93, 718] width 29 height 13
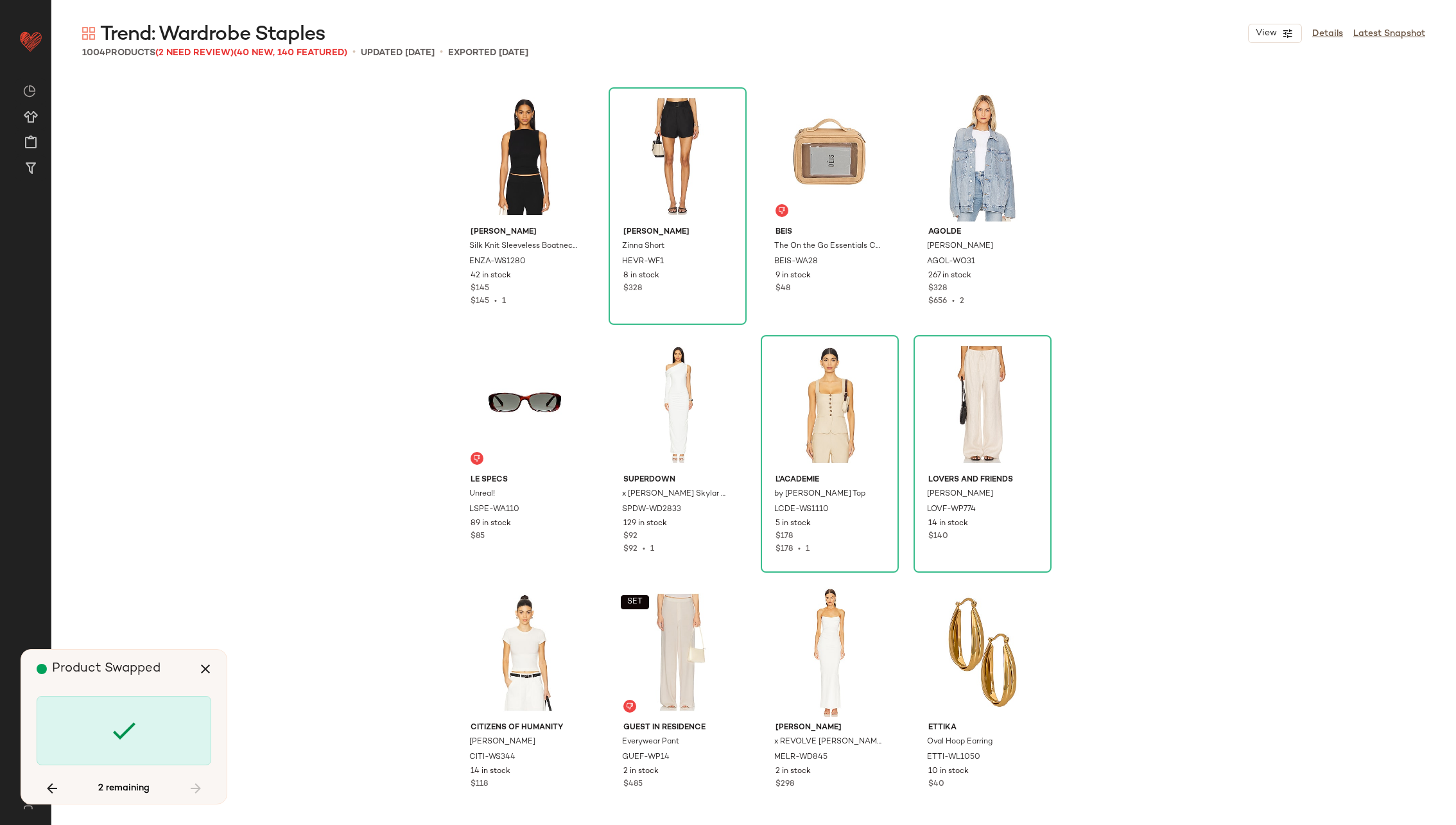
scroll to position [6688, 0]
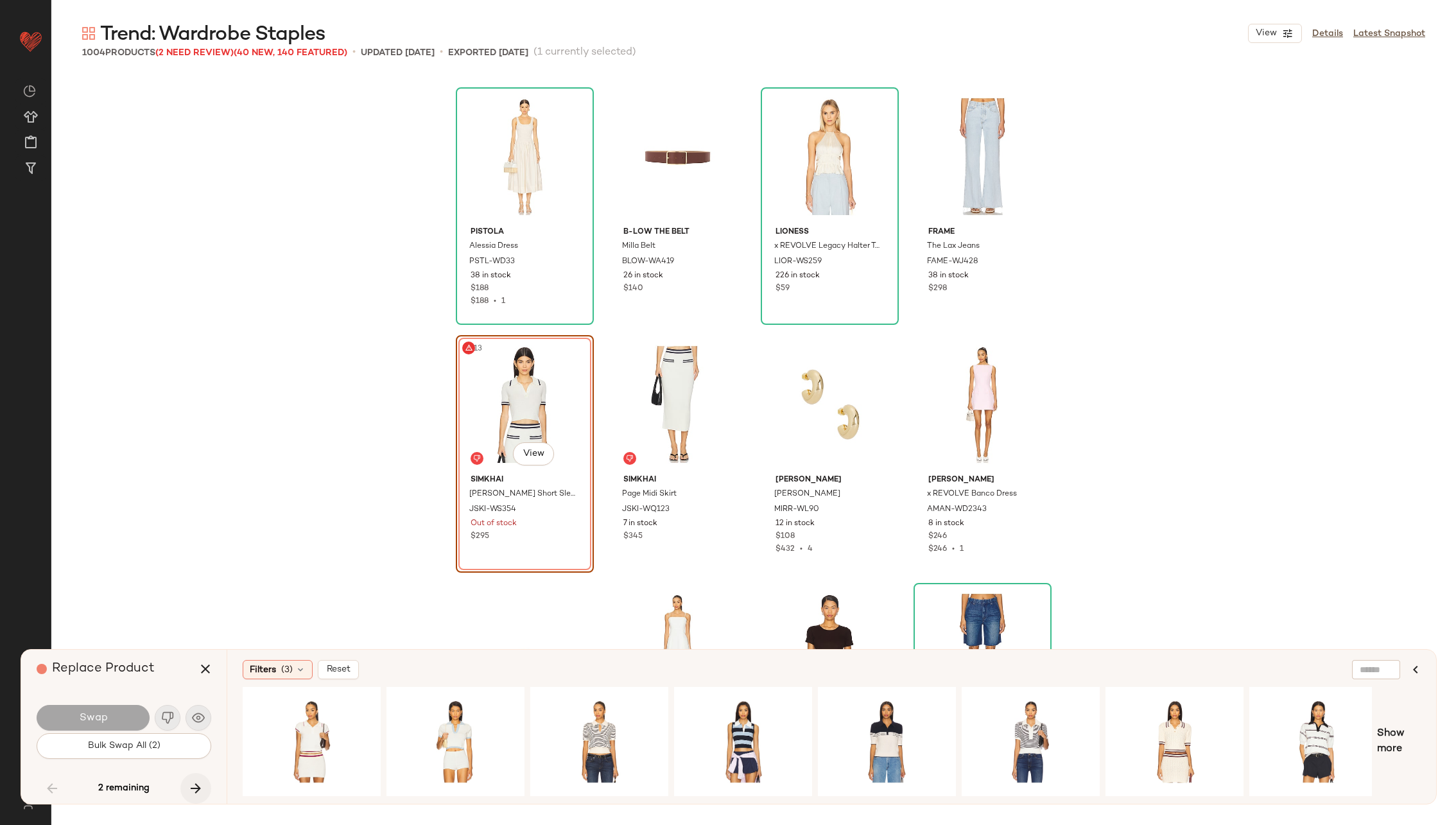
click at [200, 779] on button "button" at bounding box center [196, 788] width 31 height 31
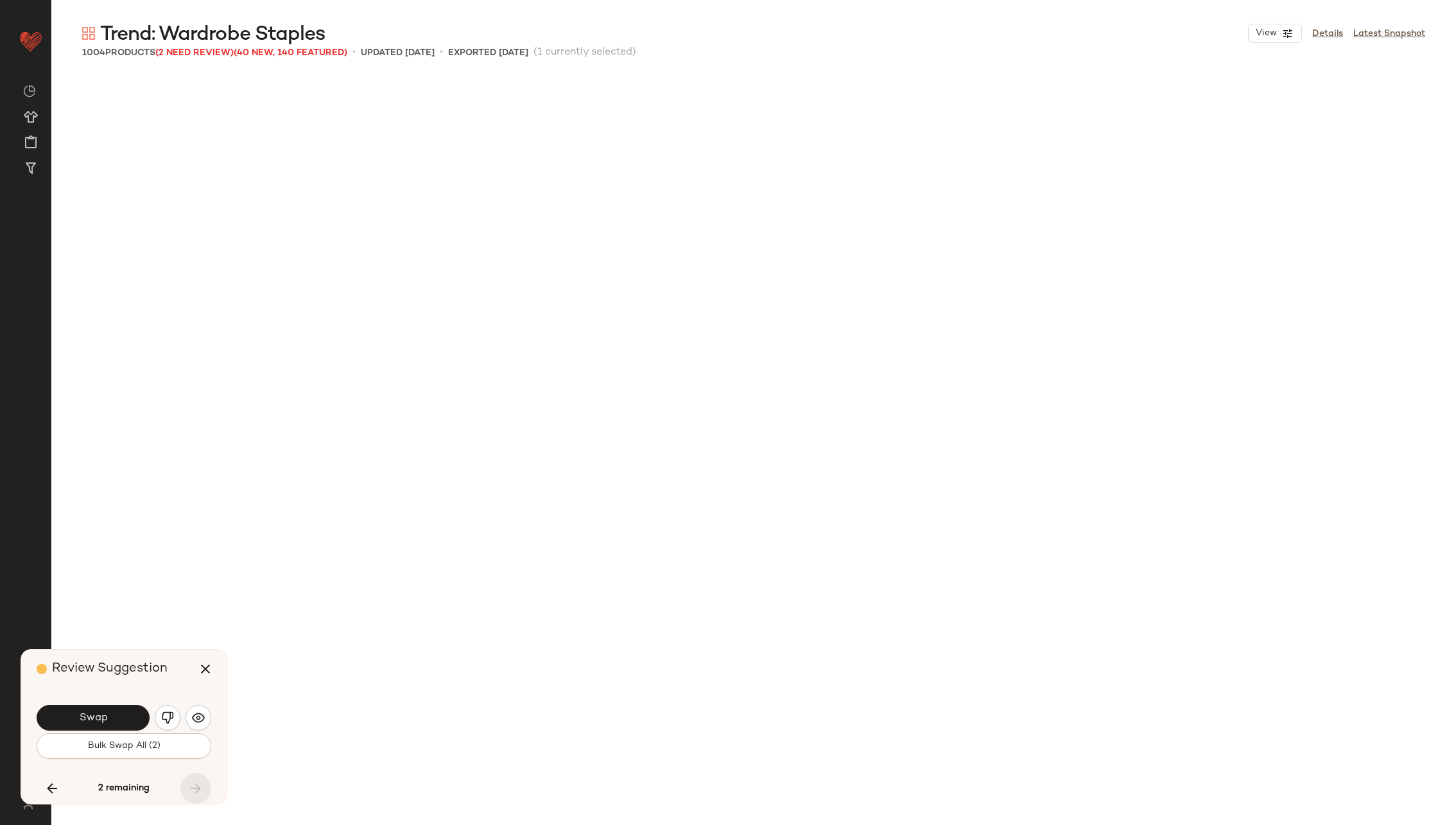
scroll to position [9909, 0]
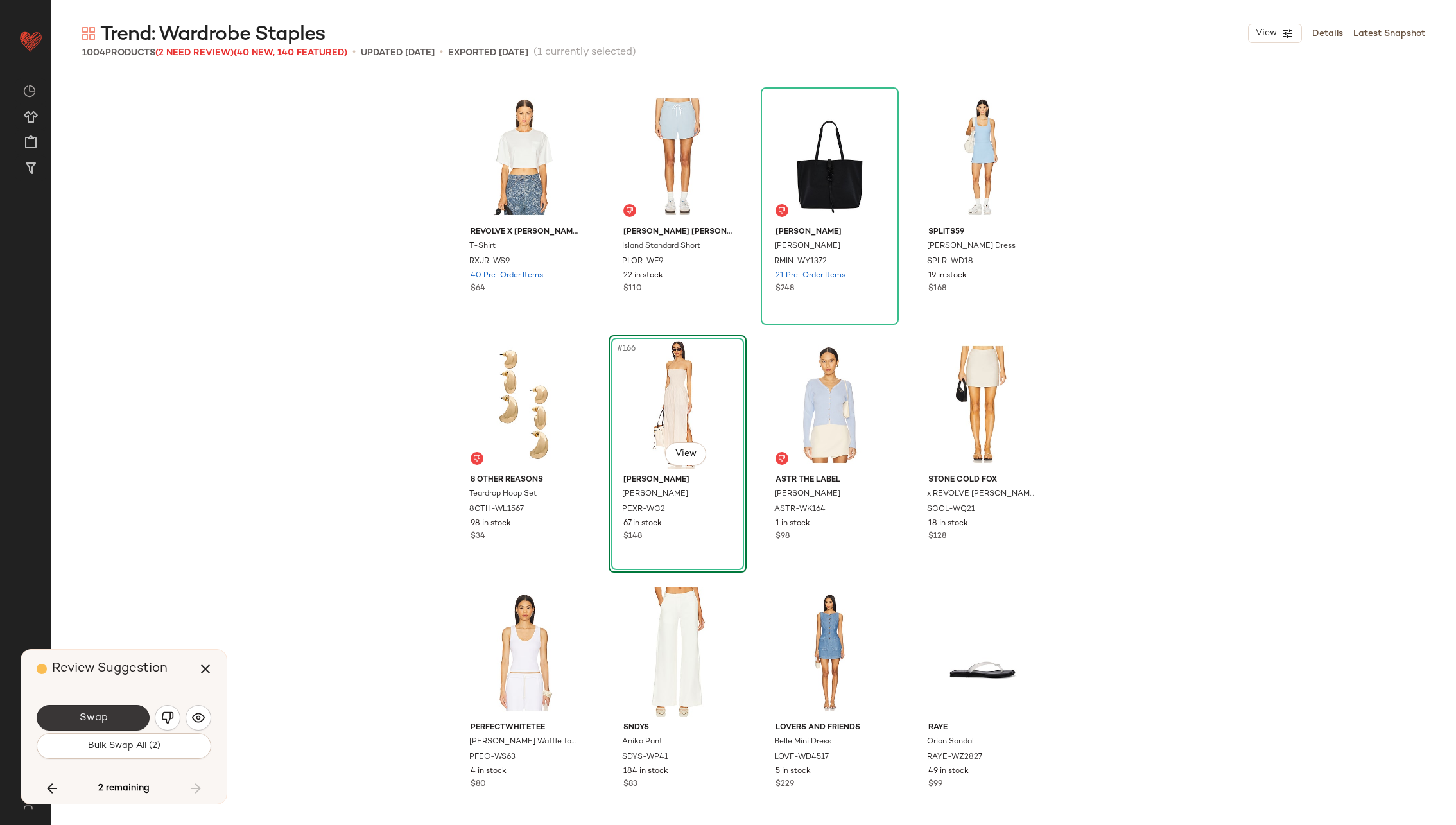
click at [72, 719] on button "Swap" at bounding box center [93, 718] width 113 height 25
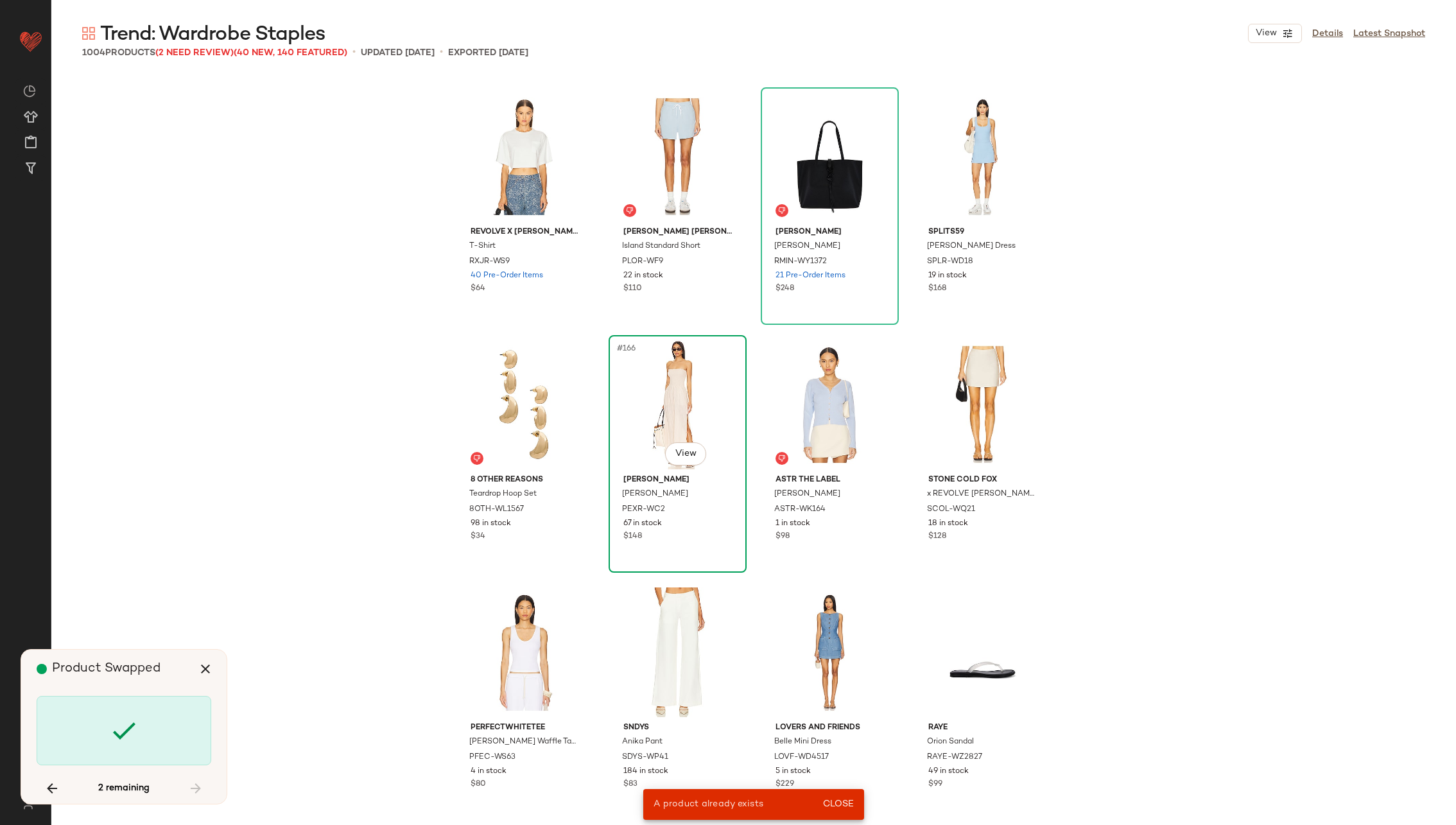
click at [678, 405] on div "#166 View" at bounding box center [677, 404] width 129 height 130
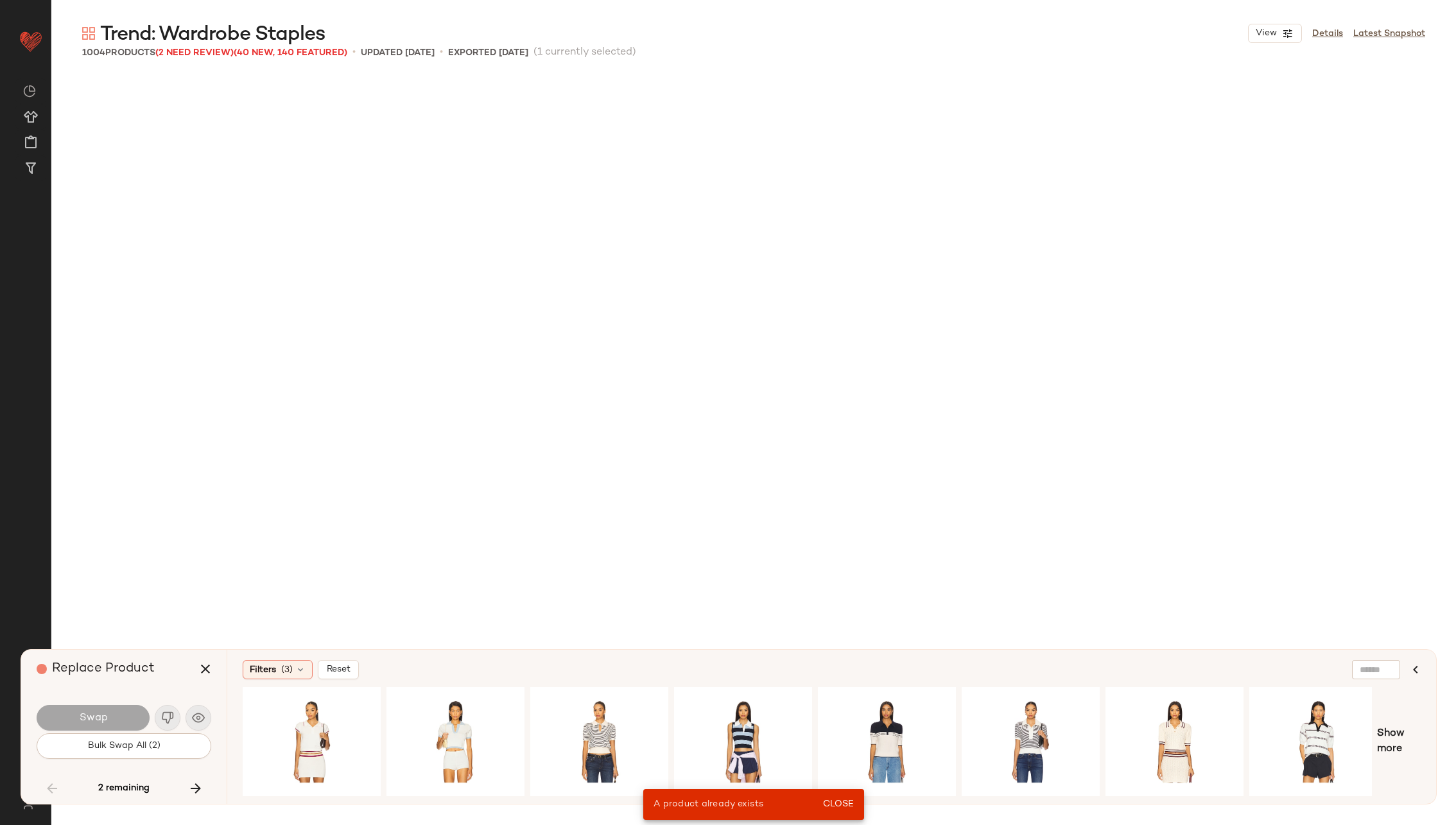
scroll to position [6688, 0]
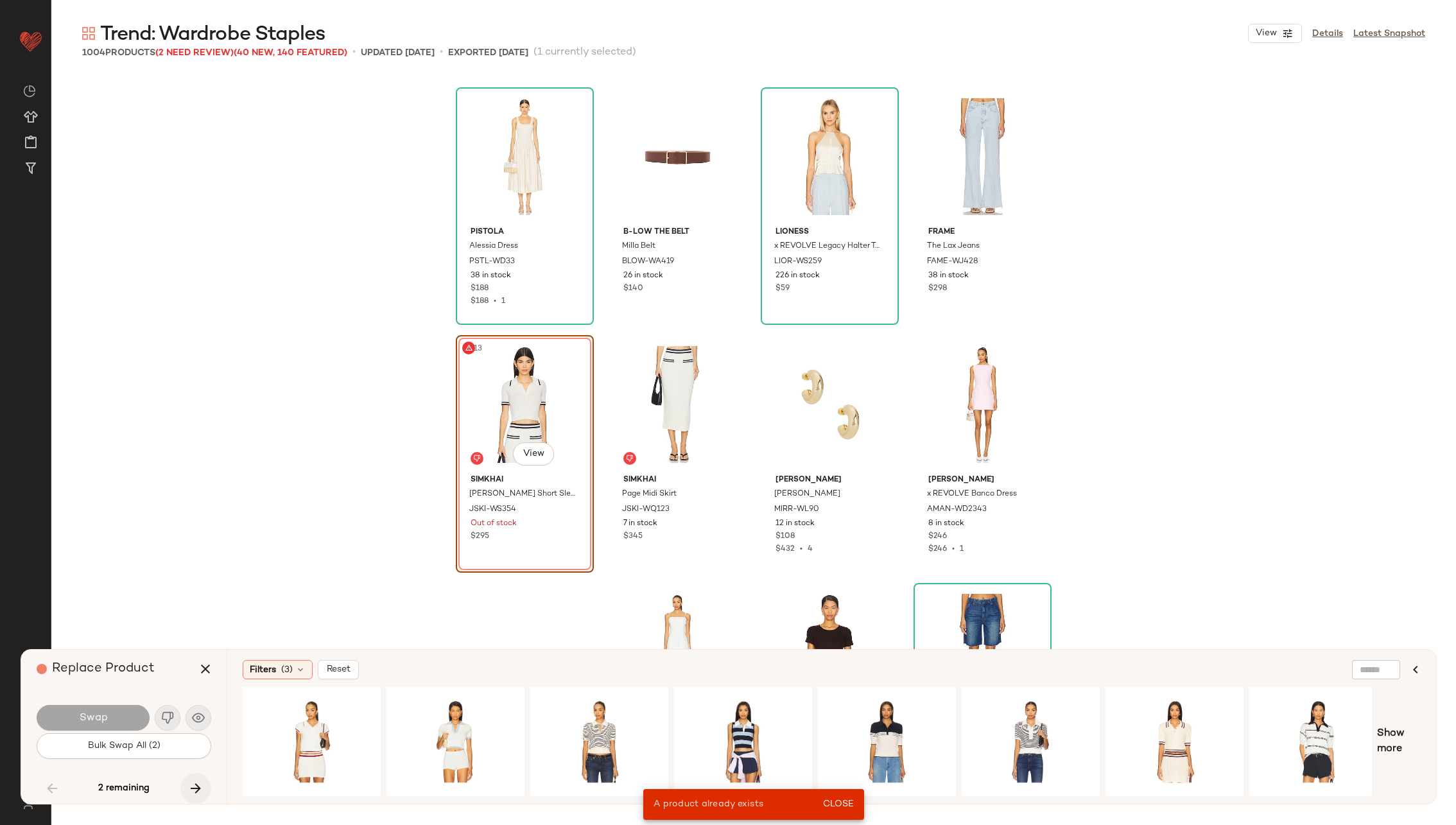
click at [190, 781] on icon "button" at bounding box center [195, 788] width 15 height 15
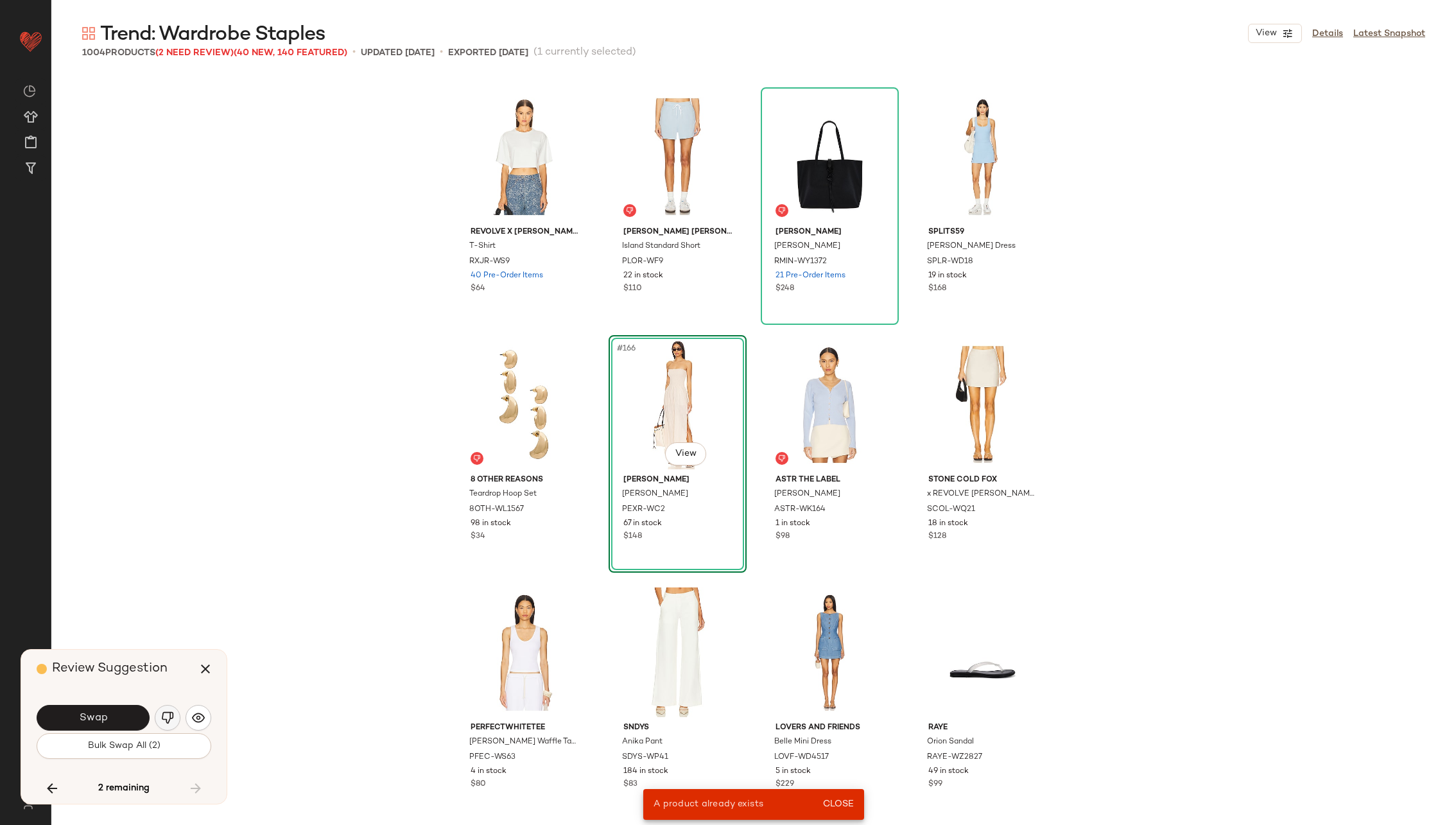
click at [164, 720] on img "button" at bounding box center [167, 718] width 13 height 13
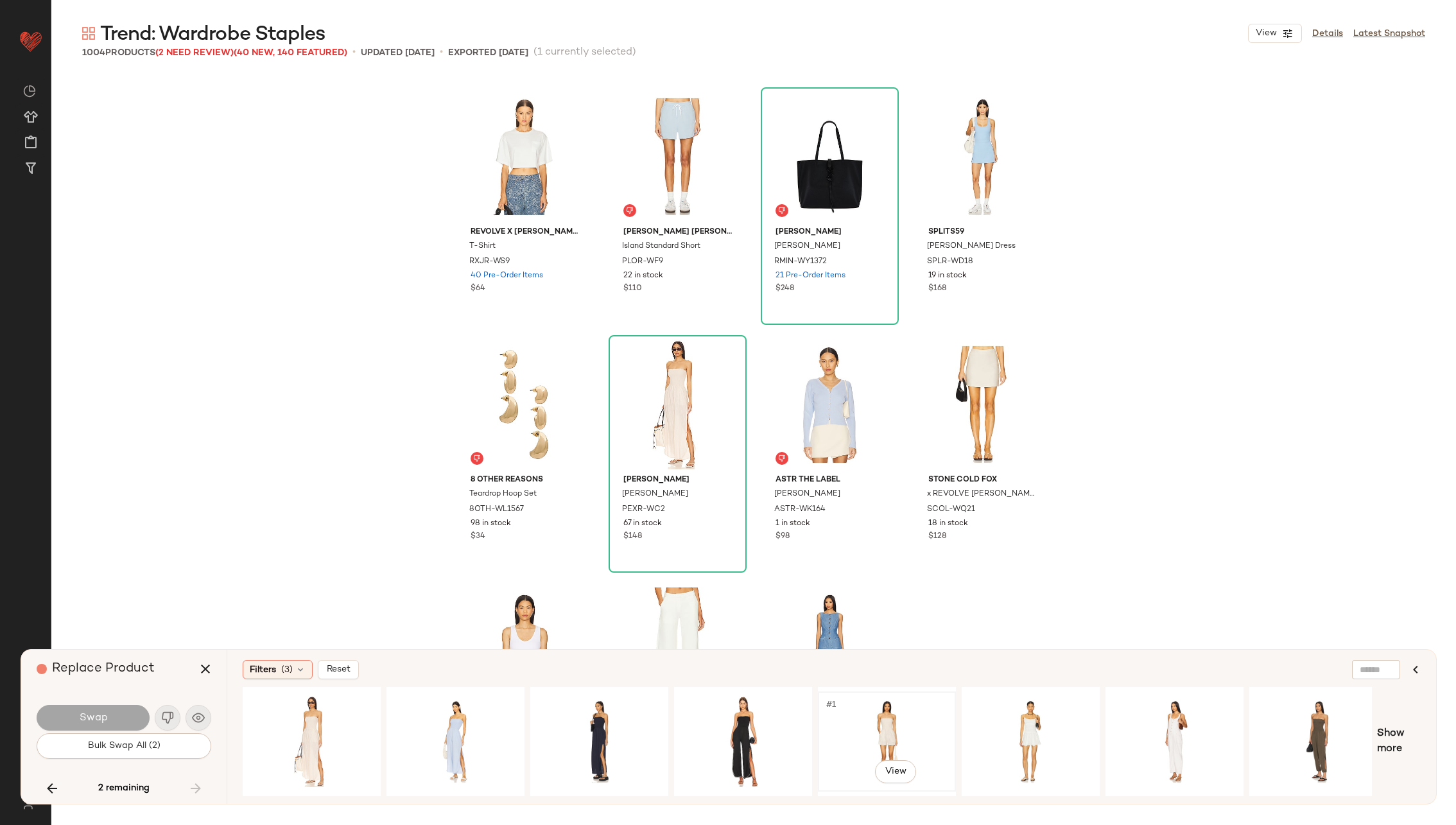
click at [876, 726] on div "#1 View" at bounding box center [886, 741] width 129 height 91
click at [883, 711] on div "#1 View" at bounding box center [886, 741] width 129 height 91
click at [1009, 710] on div "#1 View" at bounding box center [1030, 741] width 129 height 91
click at [872, 723] on div "#1 View" at bounding box center [886, 741] width 129 height 91
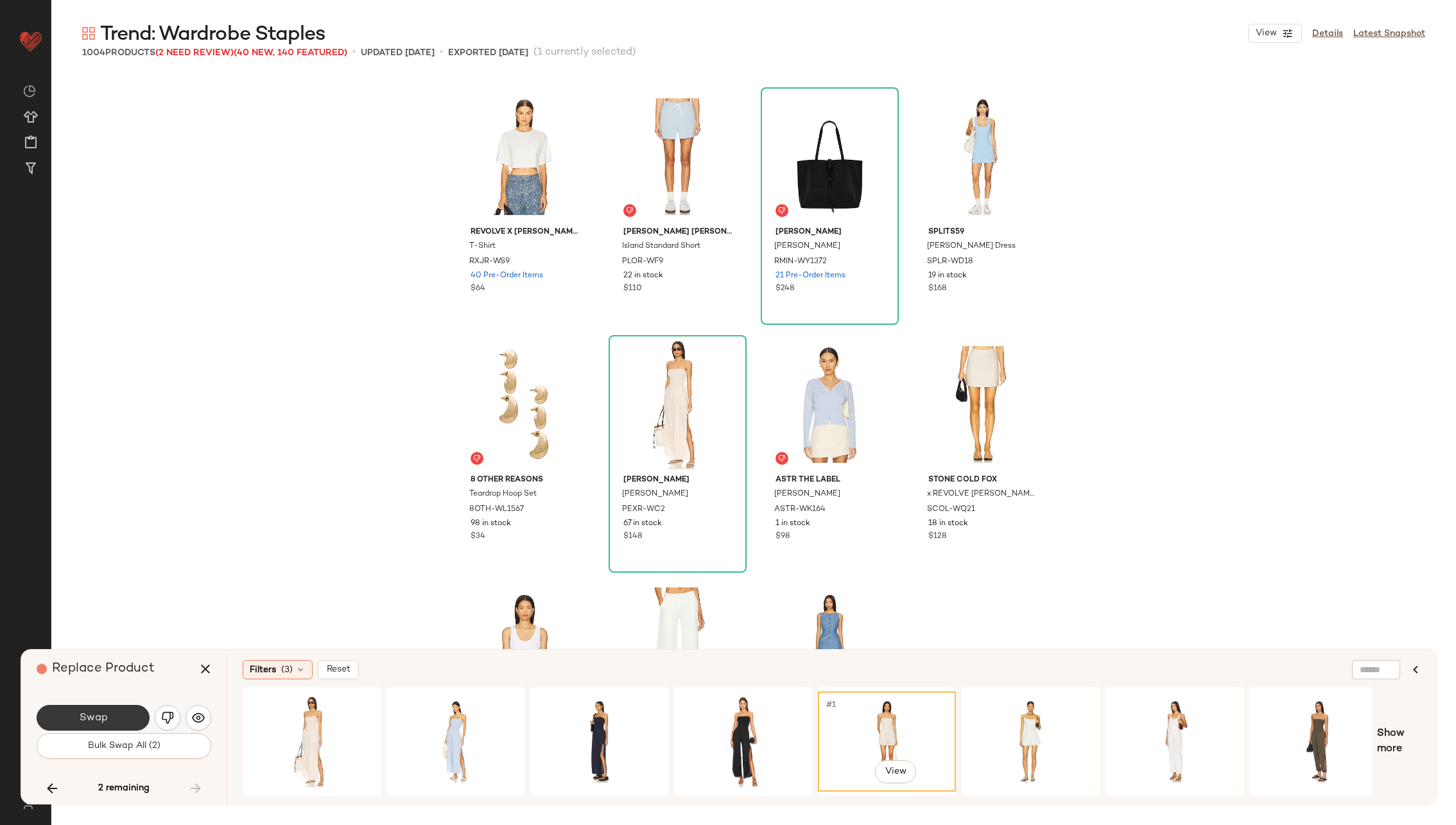
click at [94, 717] on span "Swap" at bounding box center [93, 718] width 29 height 13
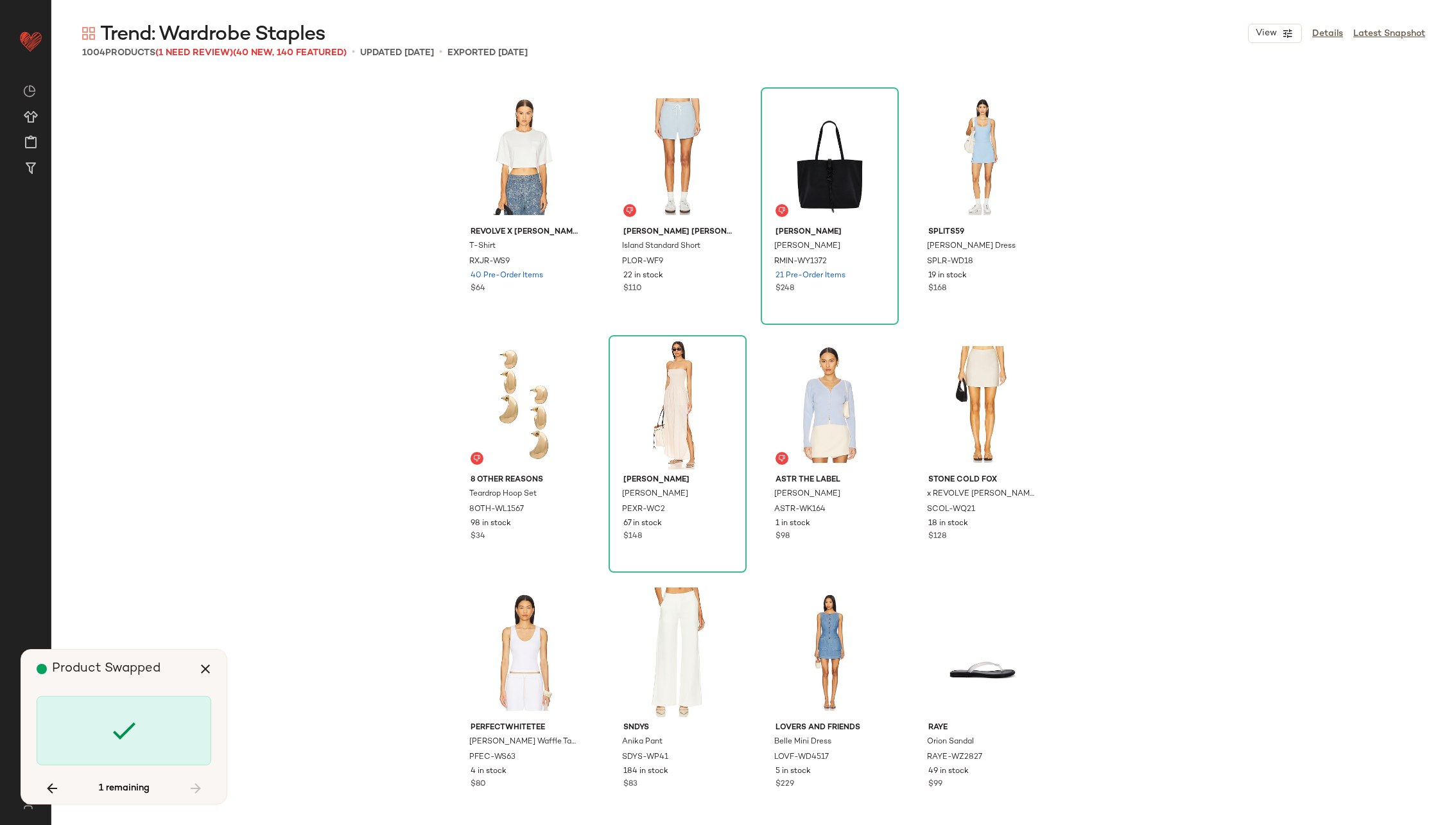
scroll to position [6688, 0]
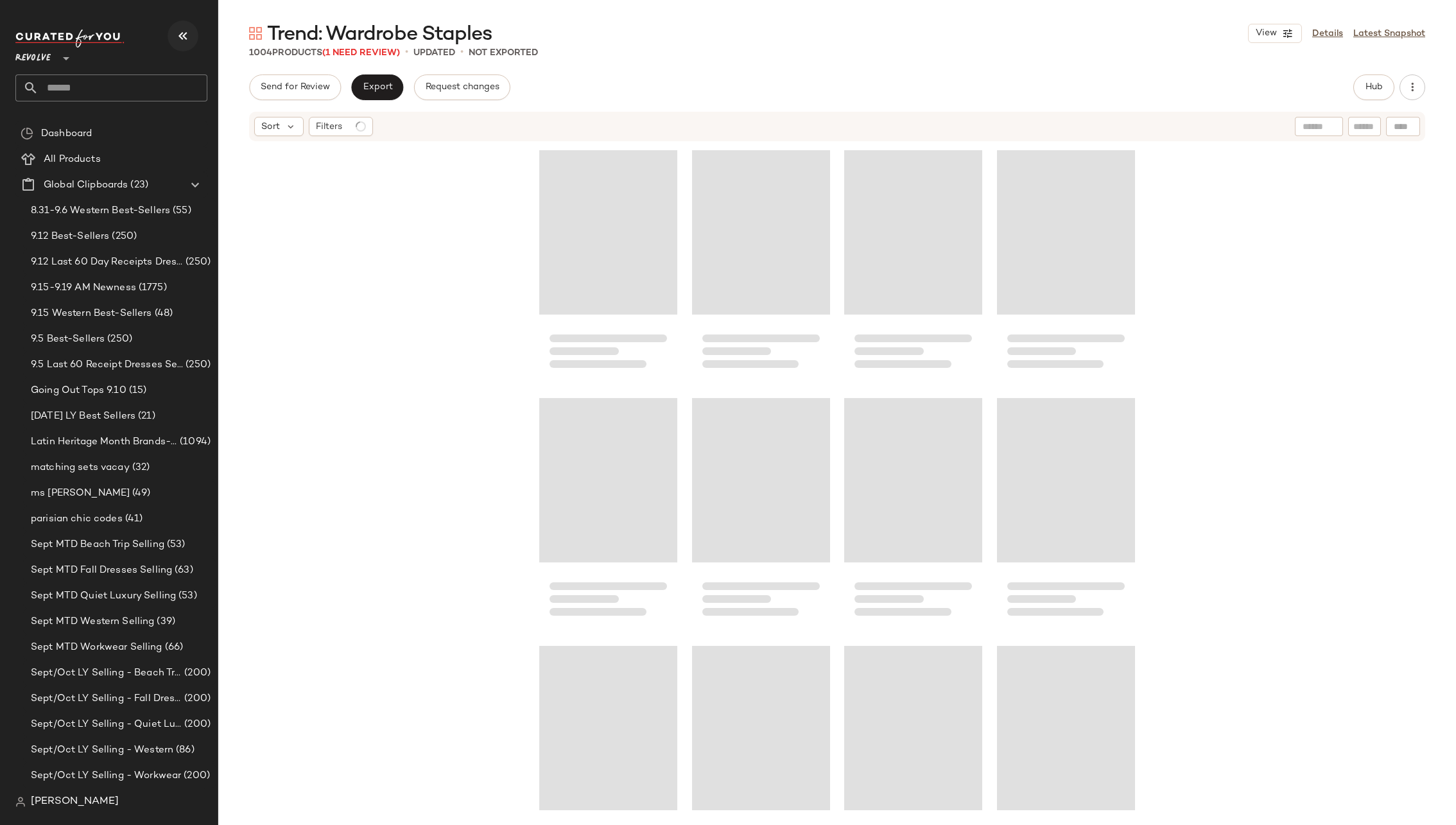
click at [186, 32] on icon "button" at bounding box center [182, 35] width 15 height 15
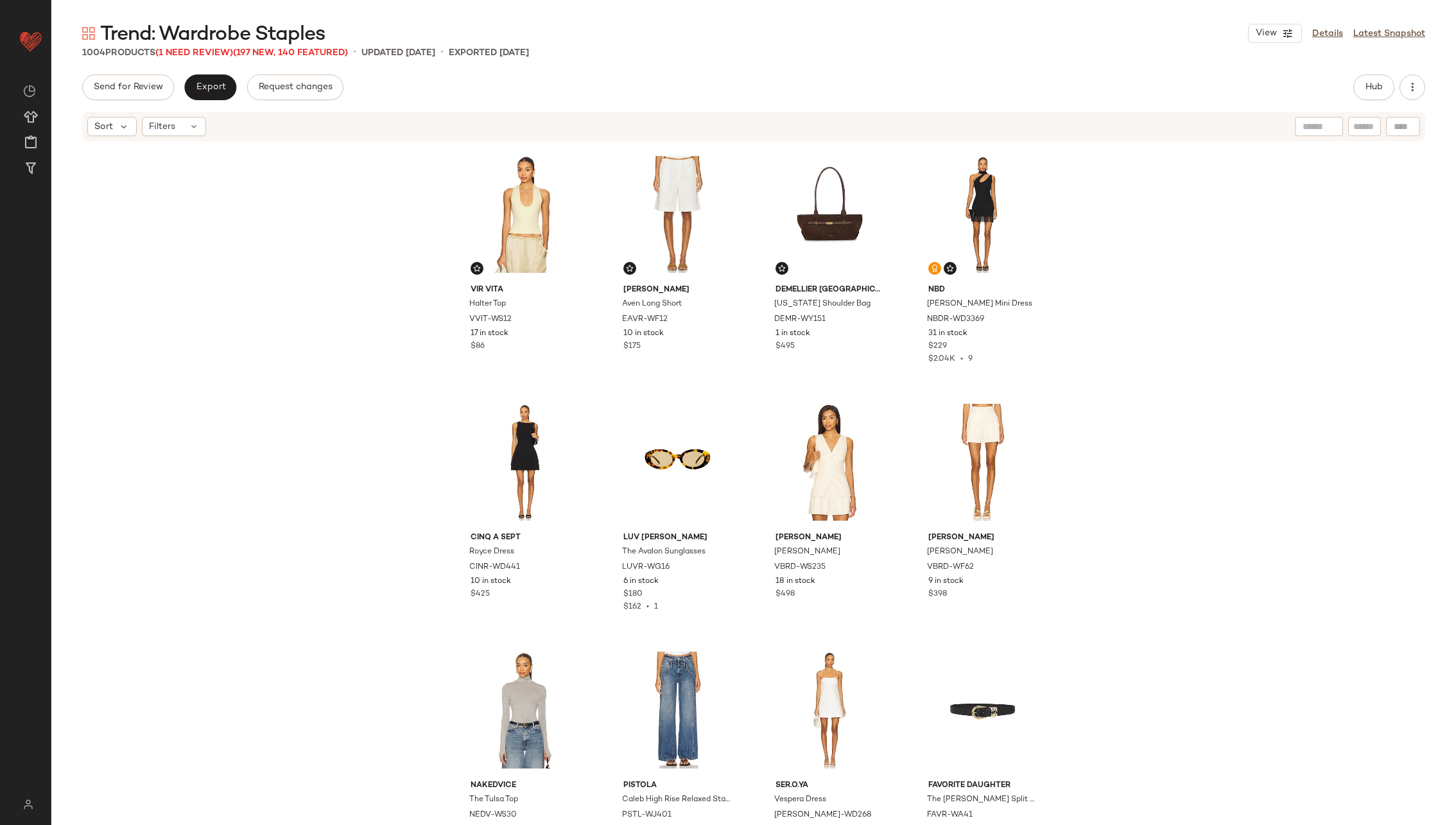
click at [201, 47] on span "Trend: Wardrobe Staples" at bounding box center [212, 34] width 225 height 25
click at [200, 53] on span "(1 Need Review)" at bounding box center [194, 52] width 78 height 10
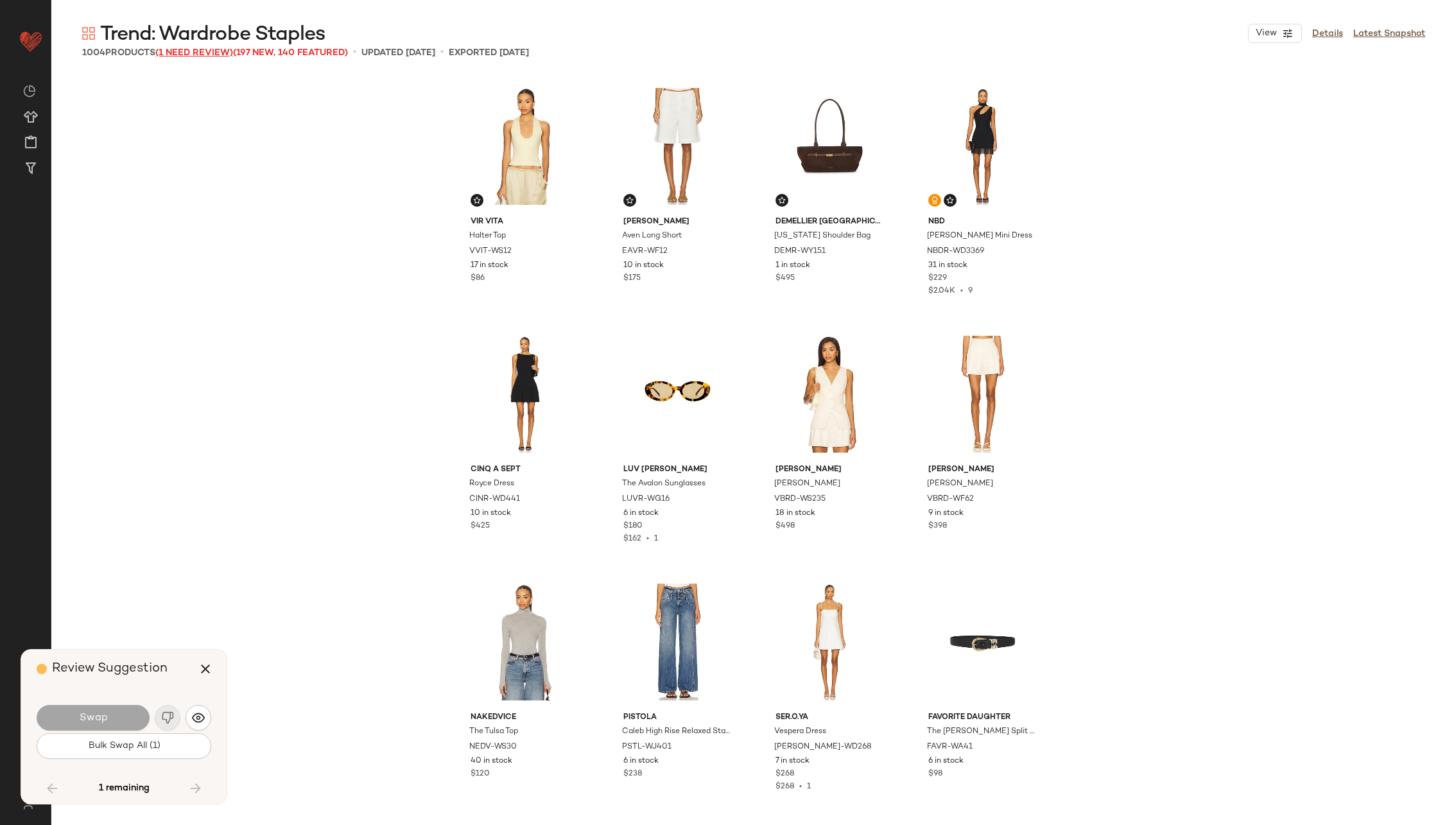
scroll to position [6688, 0]
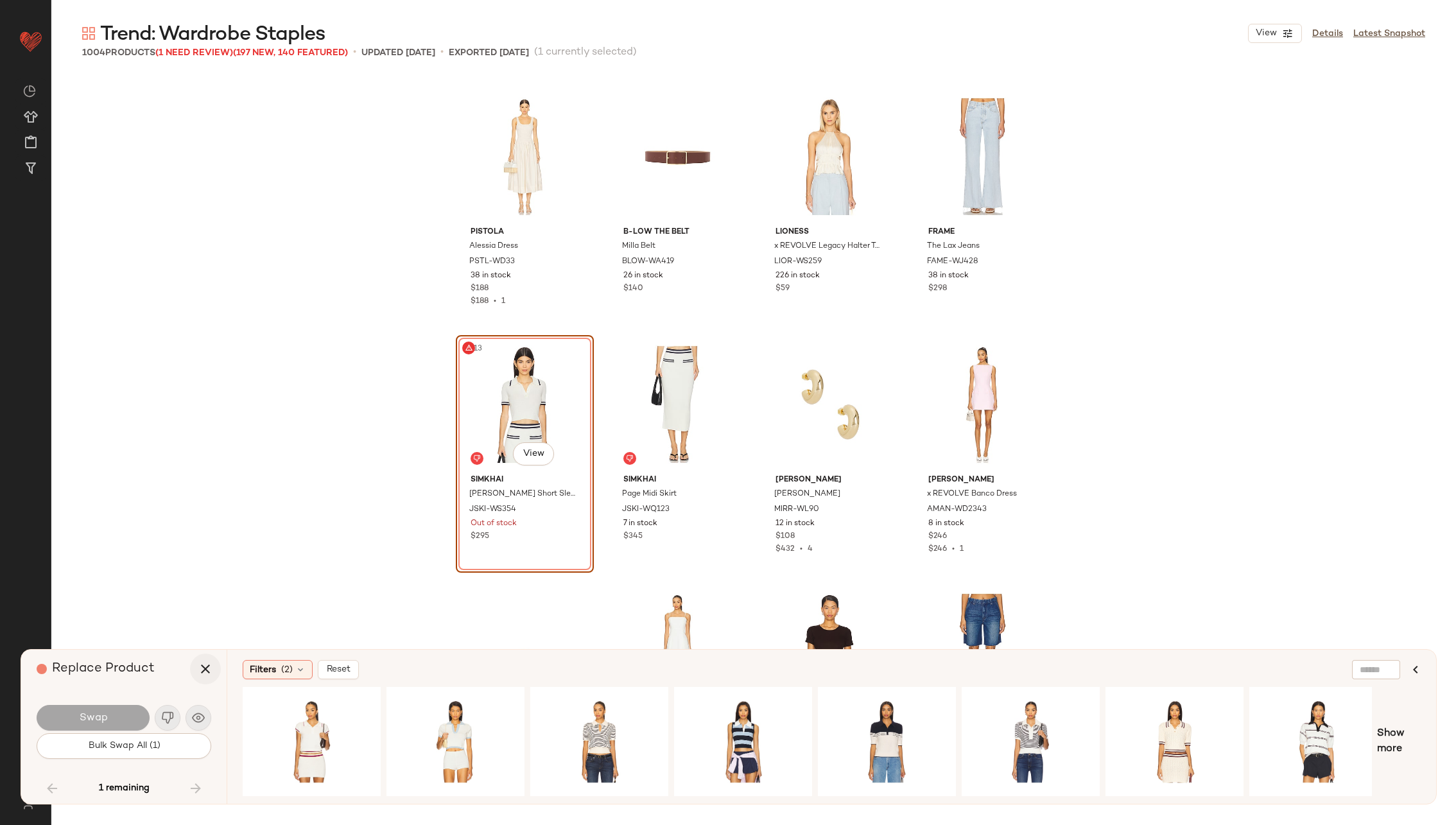
click at [206, 666] on icon "button" at bounding box center [205, 668] width 15 height 15
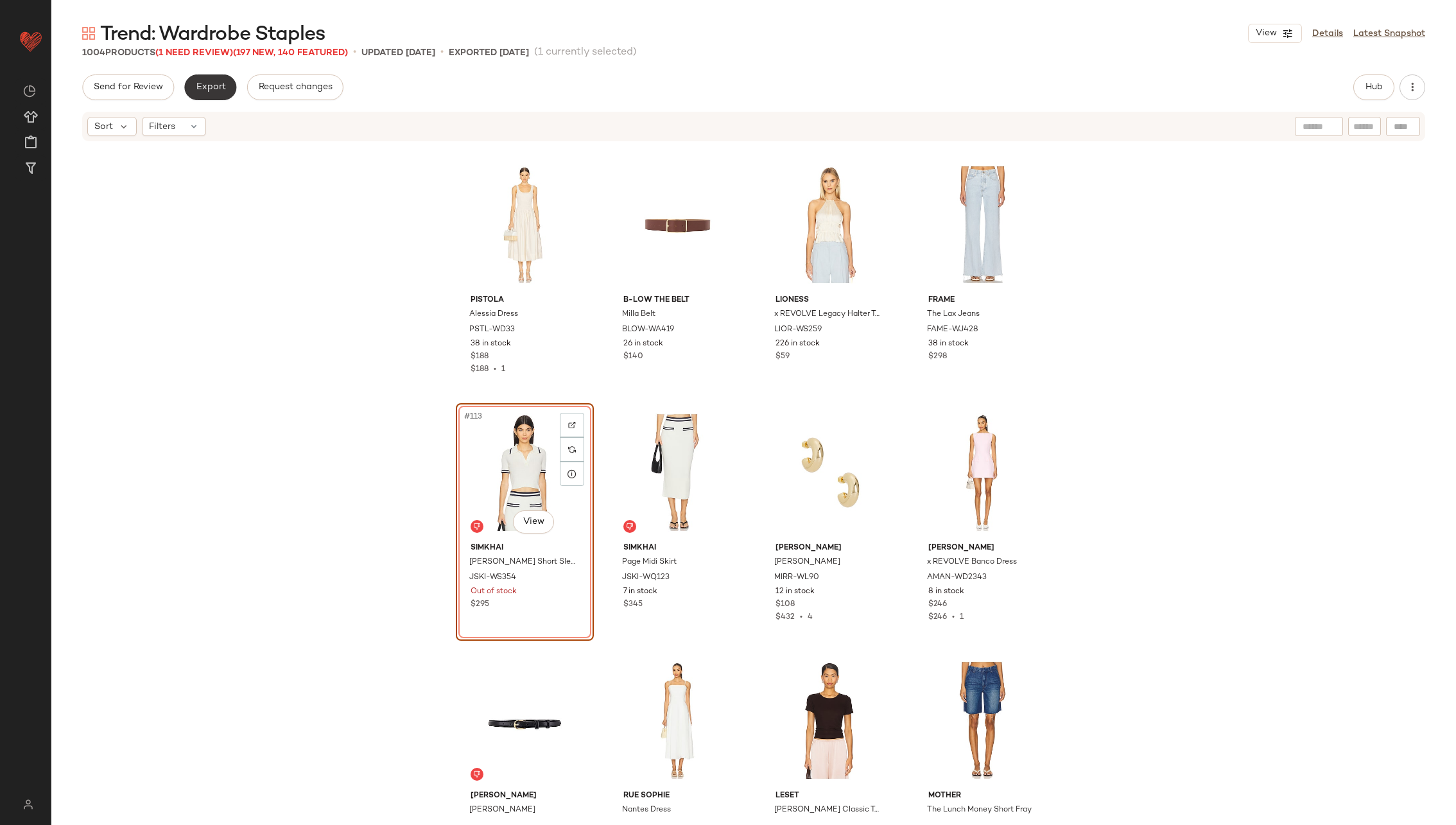
click at [222, 88] on span "Export" at bounding box center [209, 87] width 30 height 10
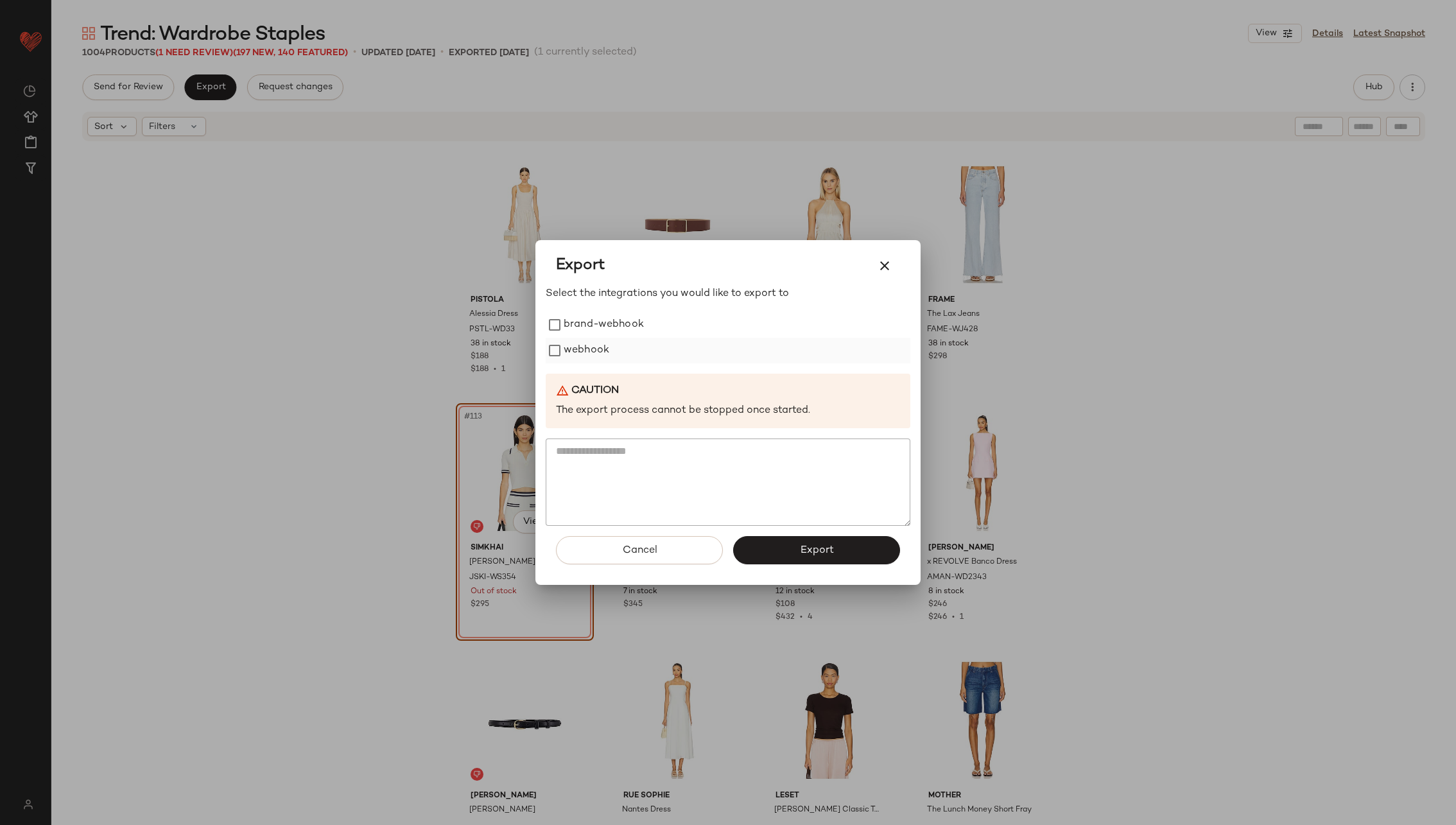
click at [583, 348] on label "webhook" at bounding box center [586, 350] width 45 height 25
click at [794, 539] on button "Export" at bounding box center [816, 550] width 167 height 28
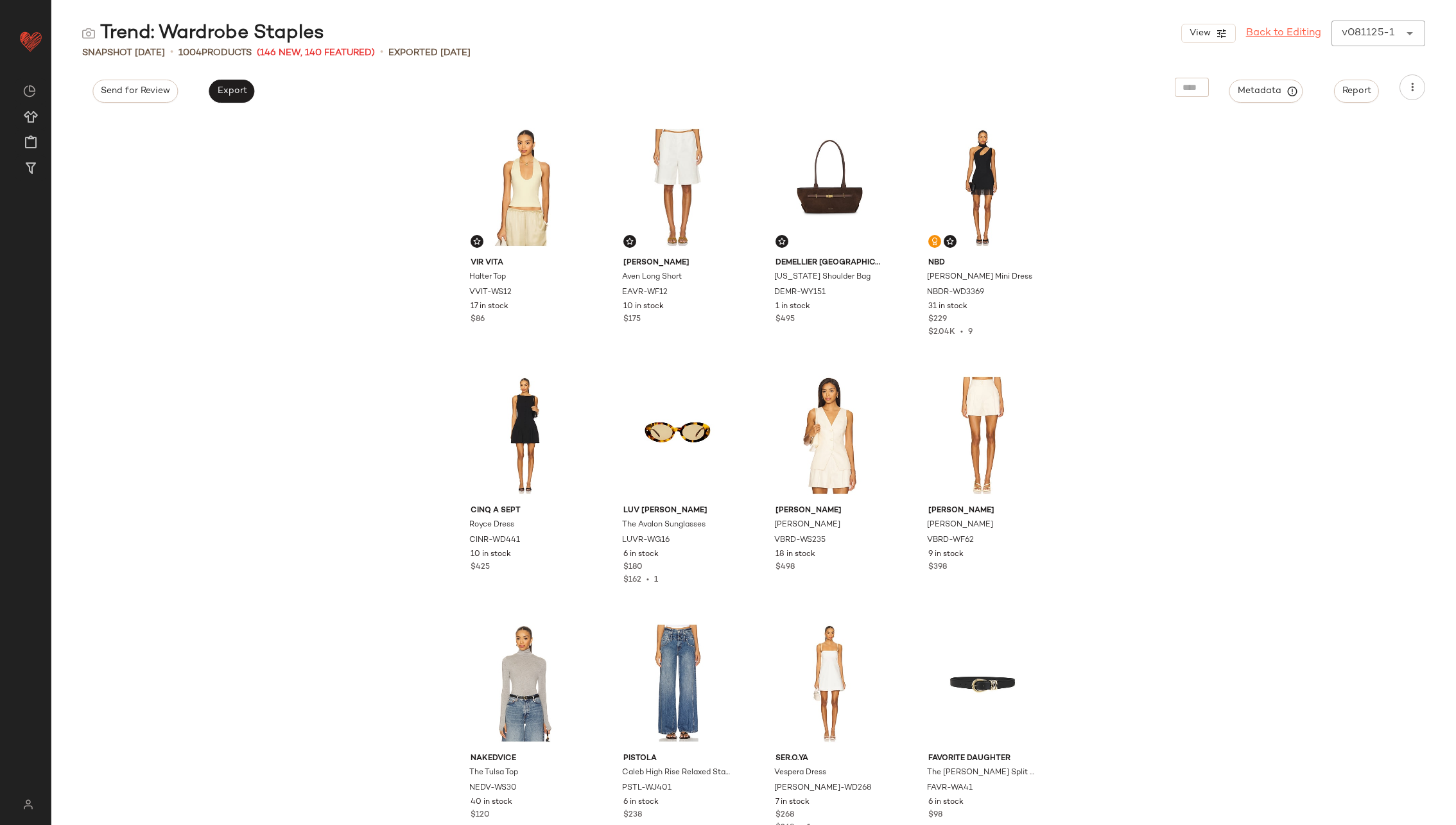
click at [1290, 29] on link "Back to Editing" at bounding box center [1283, 32] width 75 height 15
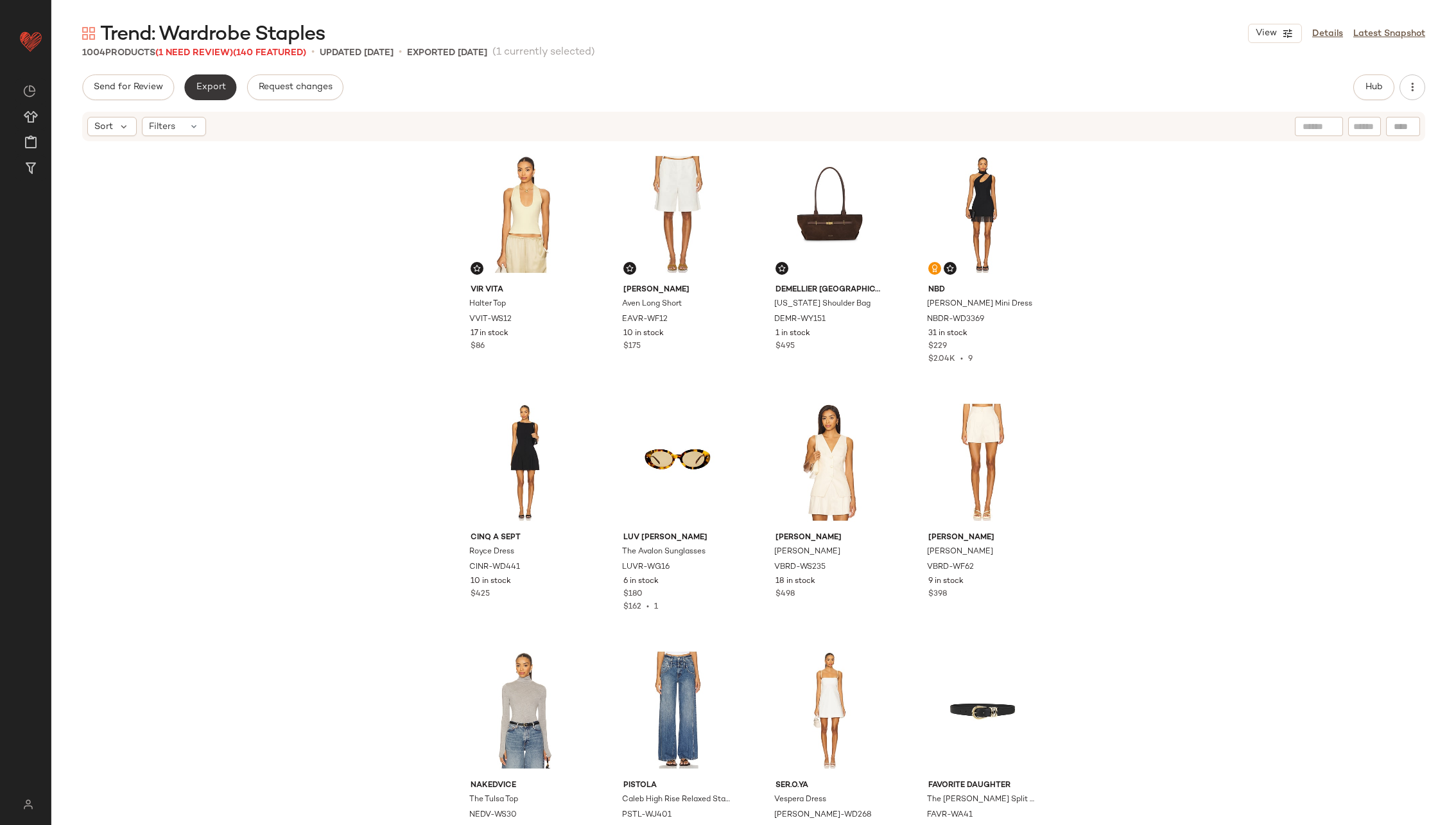
click at [218, 88] on span "Export" at bounding box center [209, 87] width 30 height 10
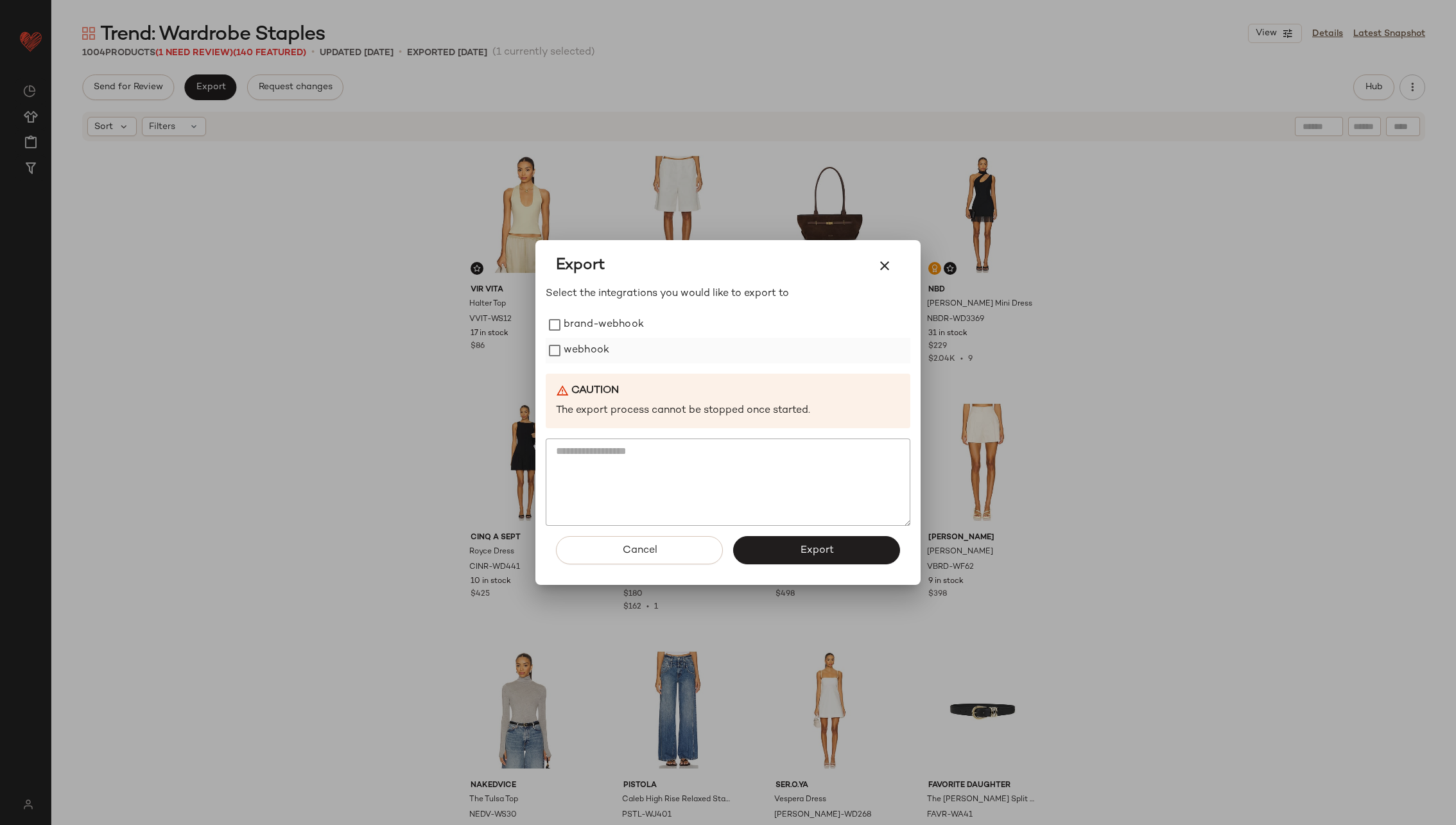
click at [591, 346] on label "webhook" at bounding box center [586, 350] width 45 height 25
click at [814, 547] on span "Export" at bounding box center [816, 551] width 34 height 13
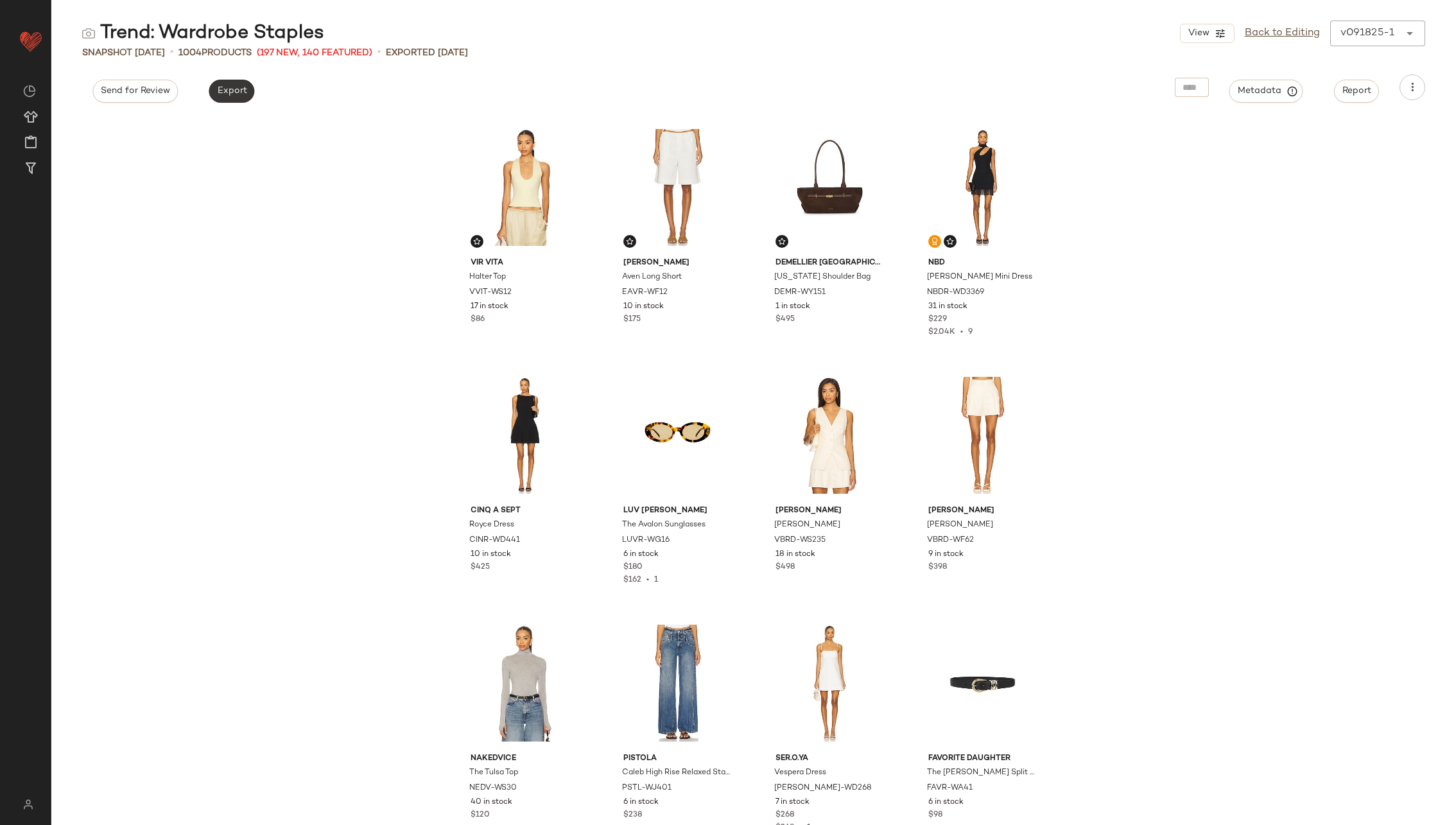
click at [237, 89] on span "Export" at bounding box center [231, 90] width 30 height 10
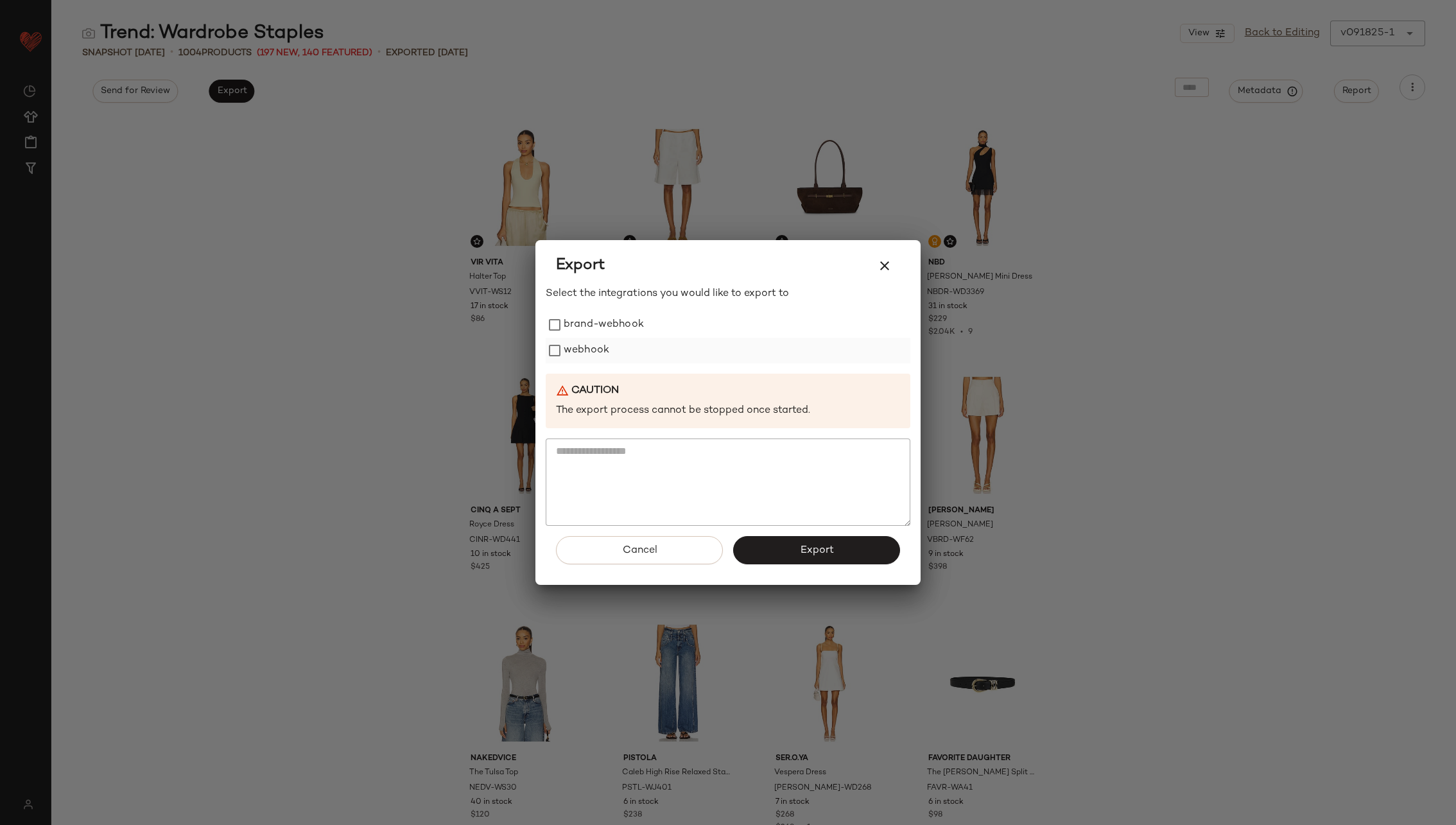
click at [582, 351] on label "webhook" at bounding box center [586, 350] width 45 height 25
click at [783, 545] on button "Export" at bounding box center [816, 550] width 167 height 28
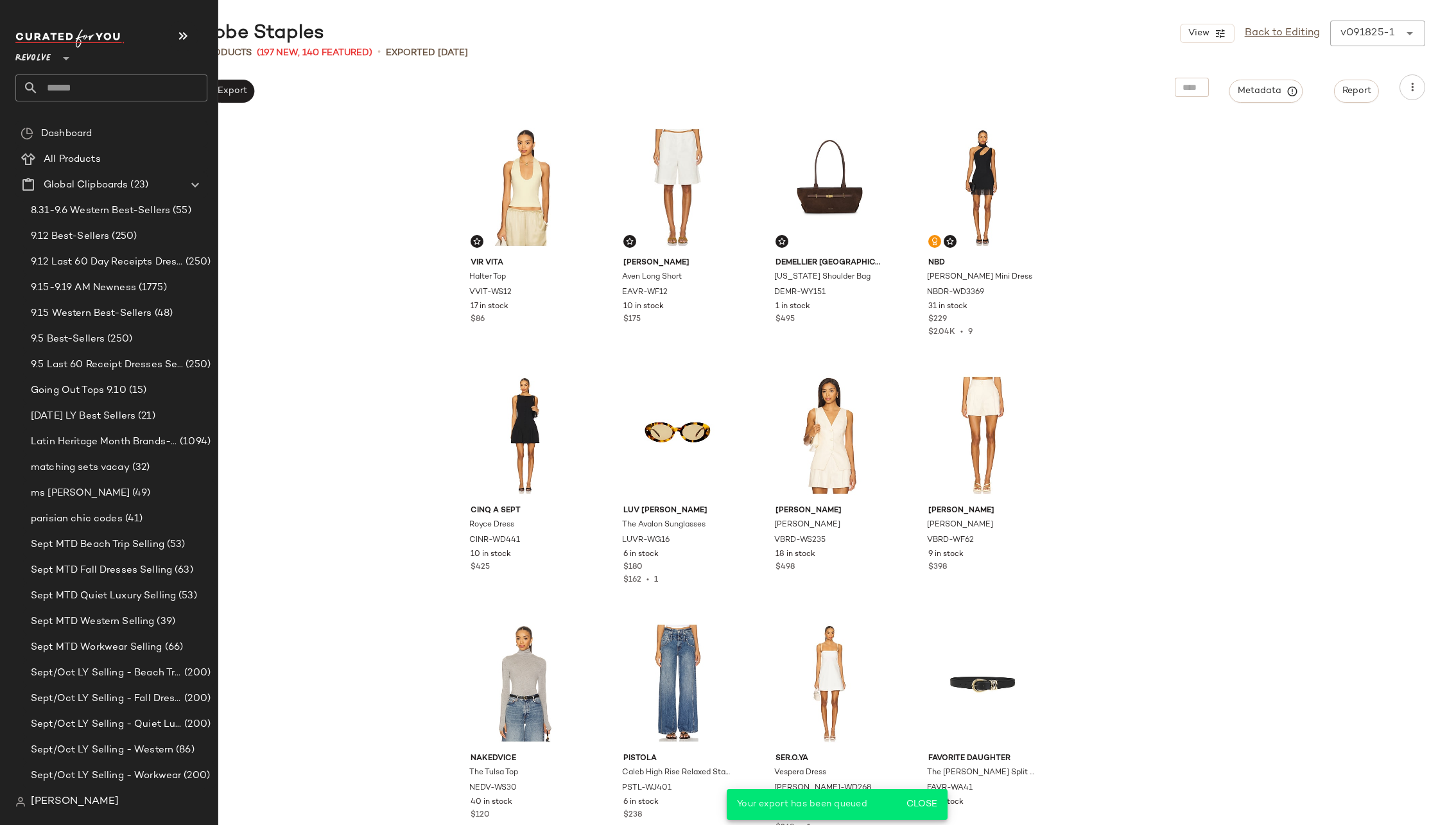
click at [92, 88] on input "text" at bounding box center [123, 88] width 169 height 27
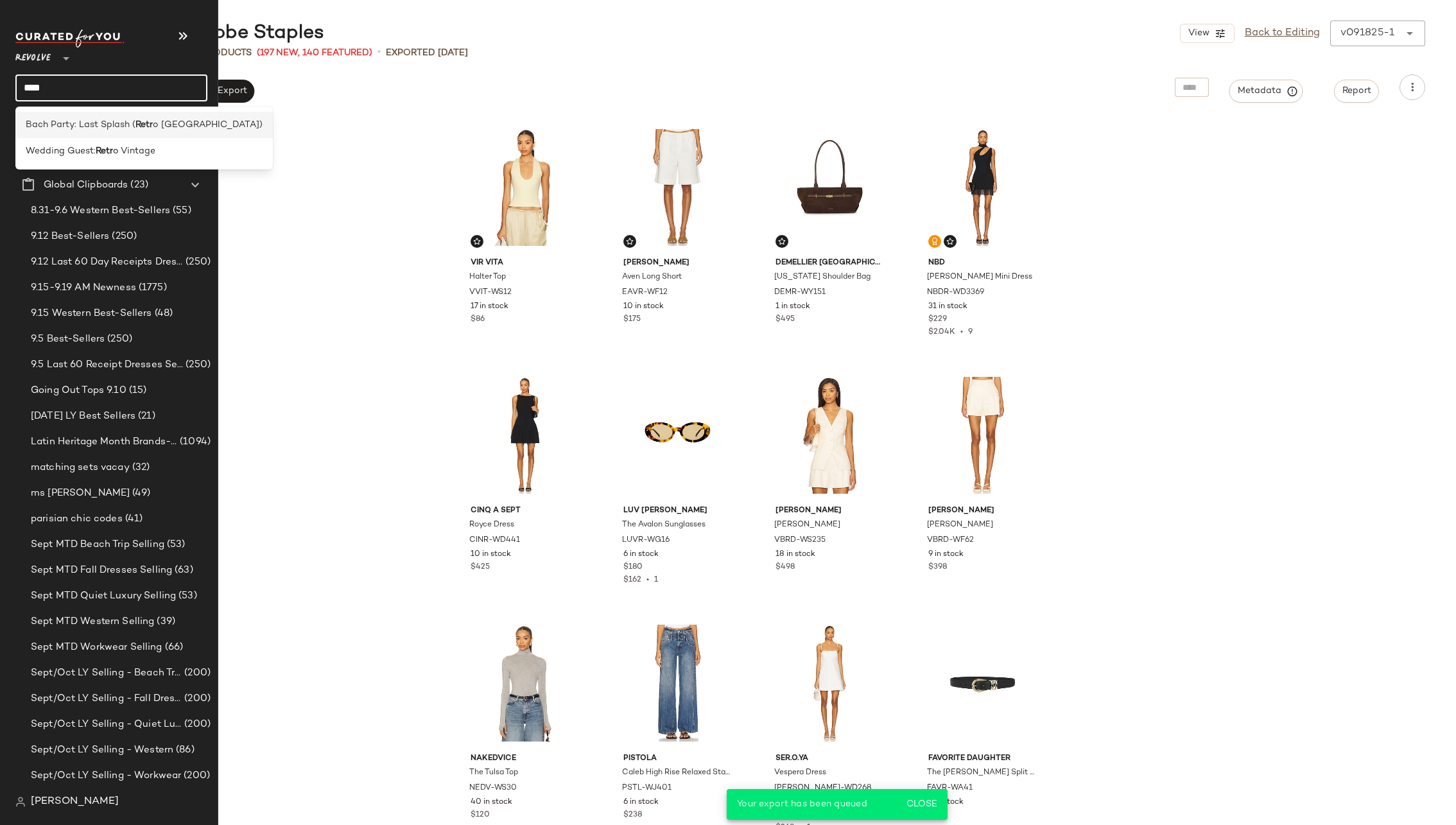
type input "****"
click at [54, 121] on span "Bach Party: Last Splash (" at bounding box center [80, 125] width 110 height 14
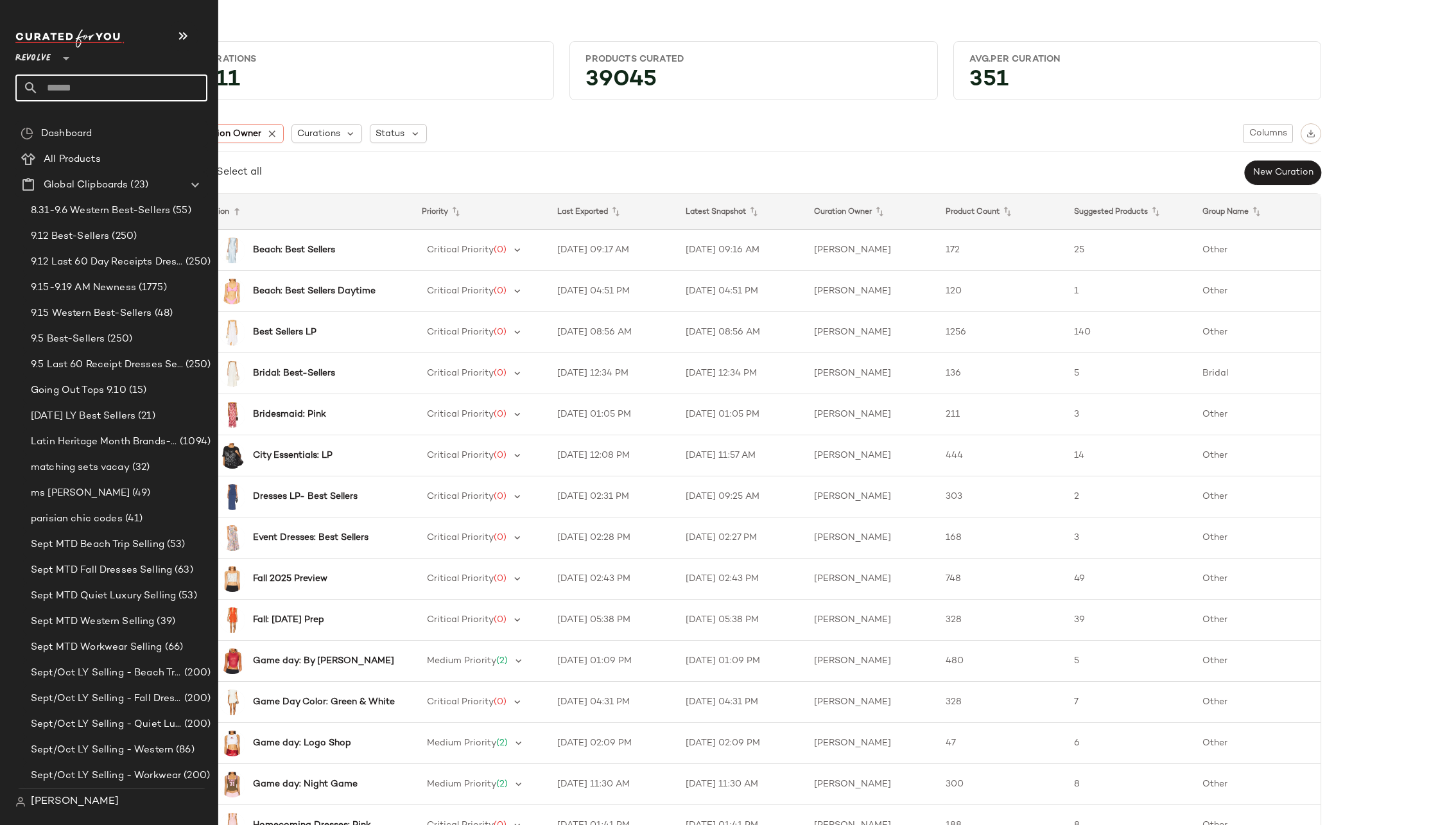
click at [74, 88] on input "text" at bounding box center [123, 88] width 169 height 27
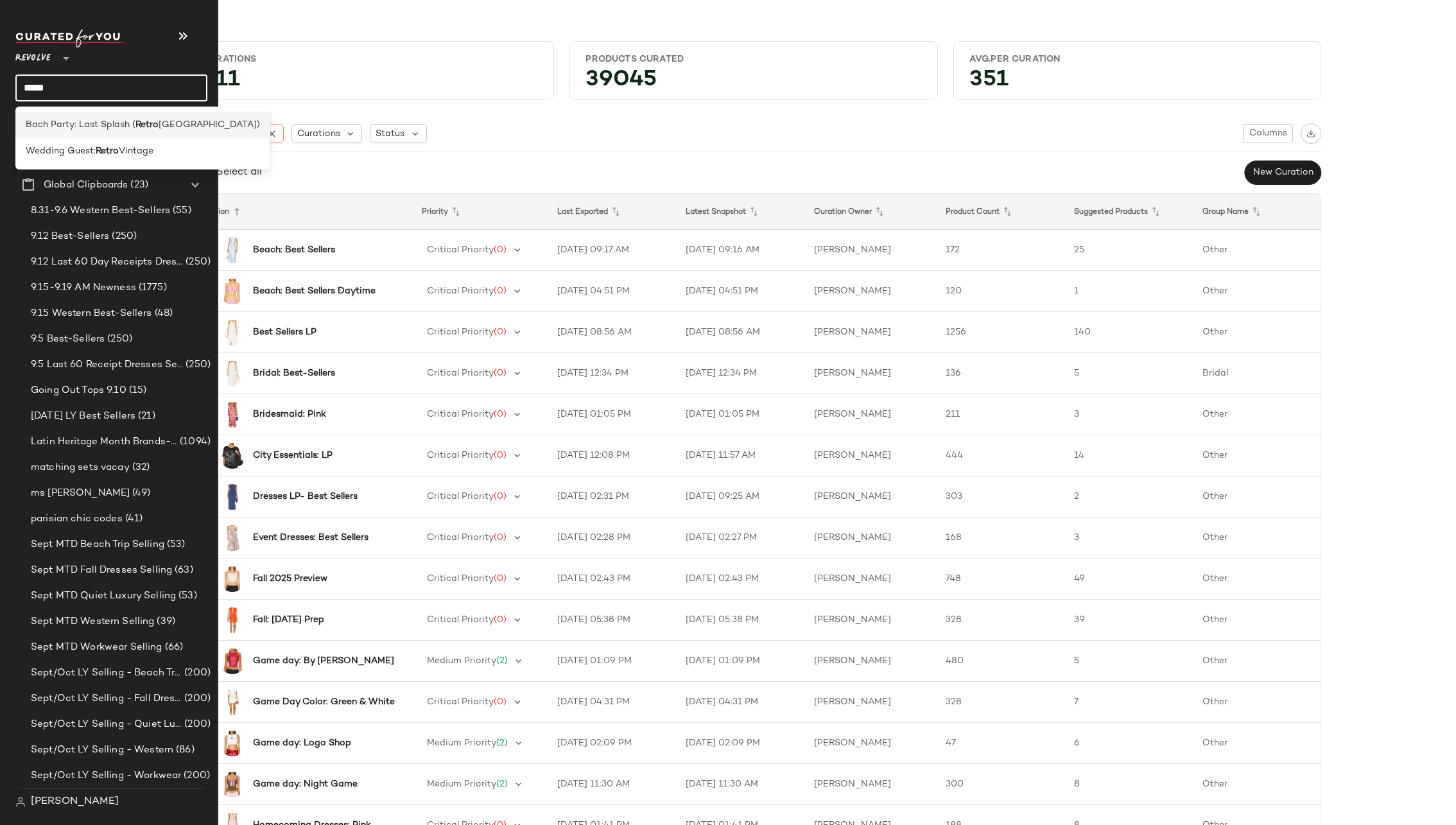
type input "*****"
click at [54, 119] on span "Bach Party: Last Splash (" at bounding box center [80, 125] width 110 height 14
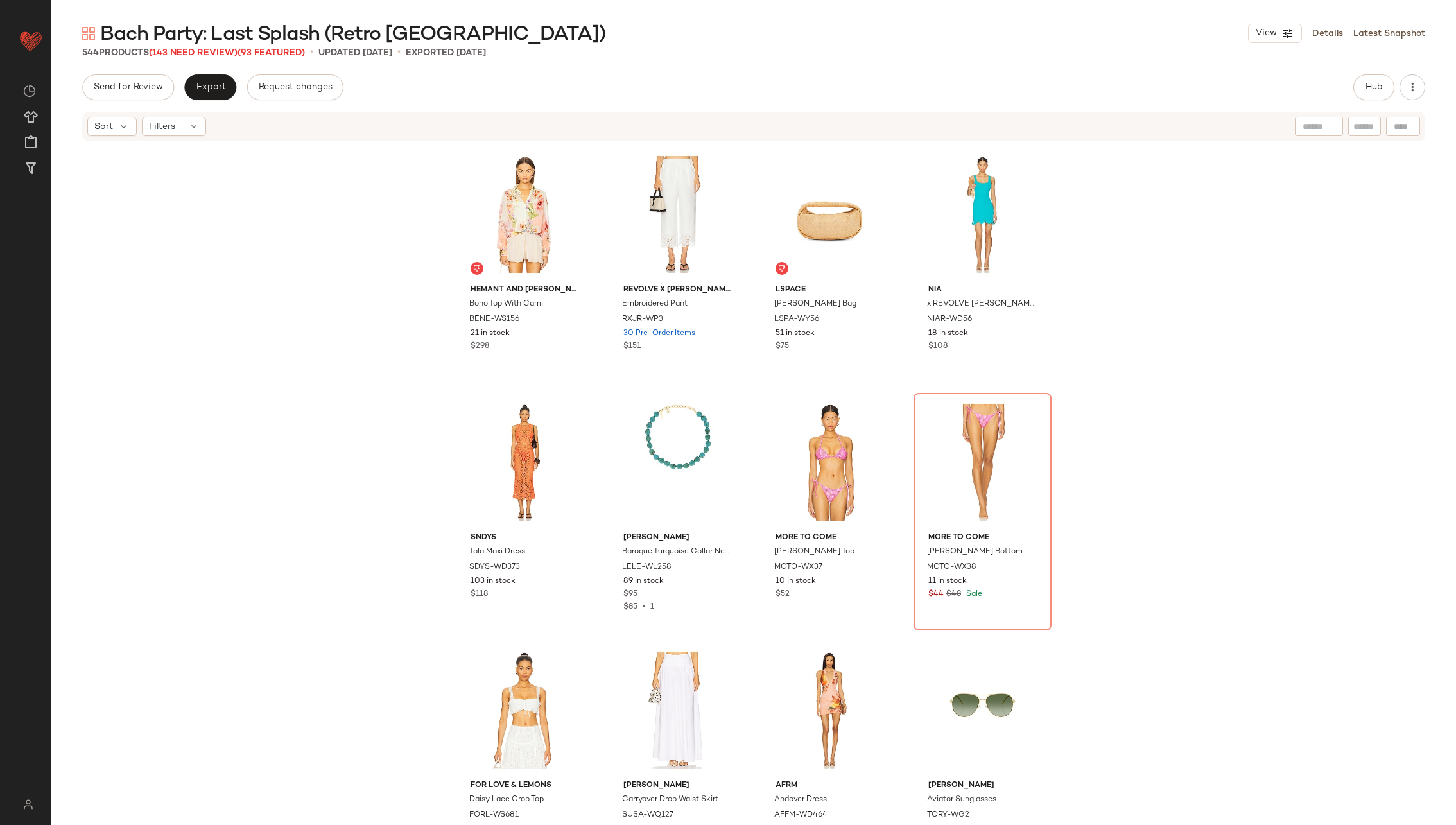
click at [200, 51] on span "(143 Need Review)" at bounding box center [193, 52] width 88 height 10
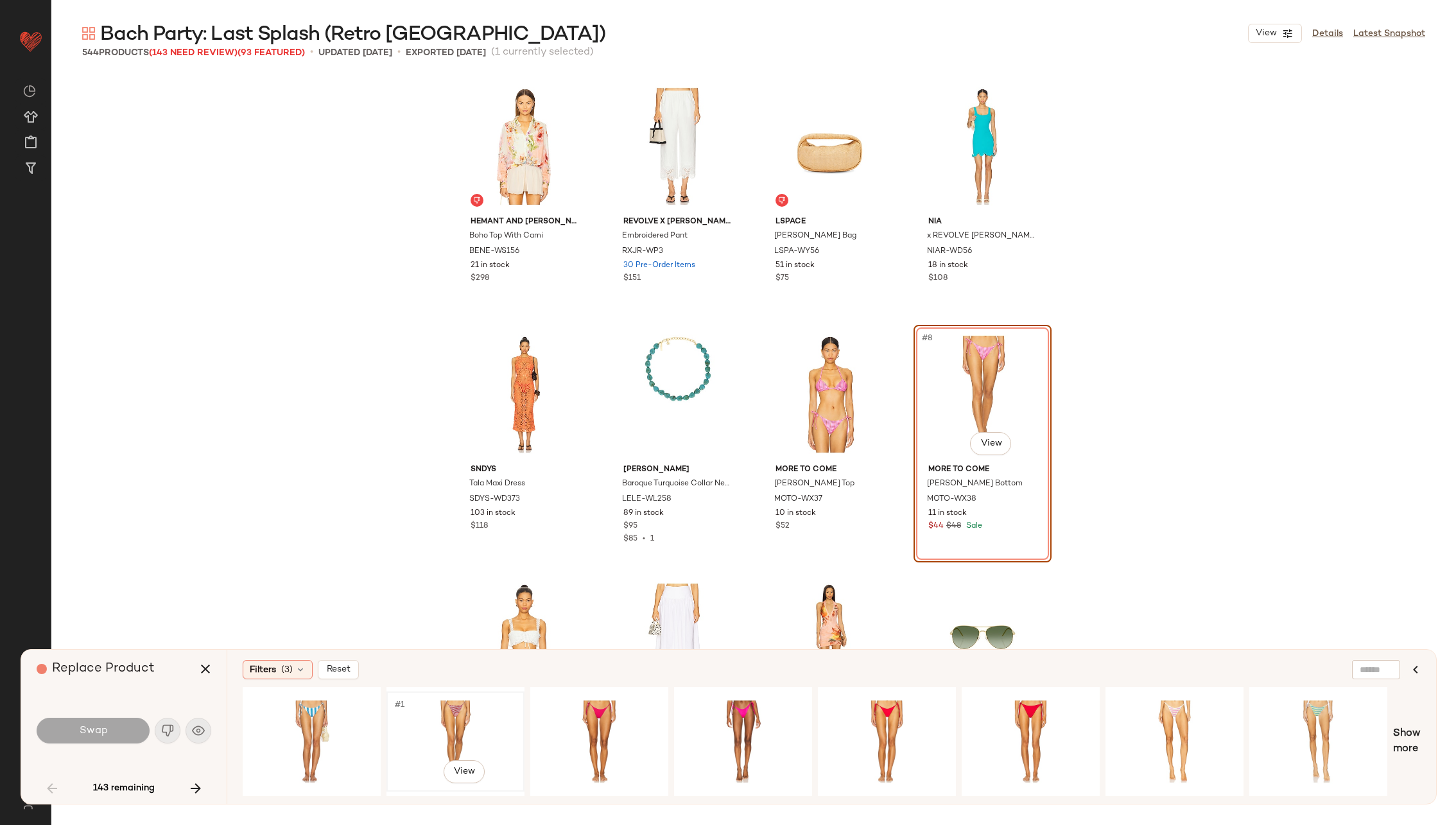
click at [460, 733] on div "#1 View" at bounding box center [455, 741] width 129 height 91
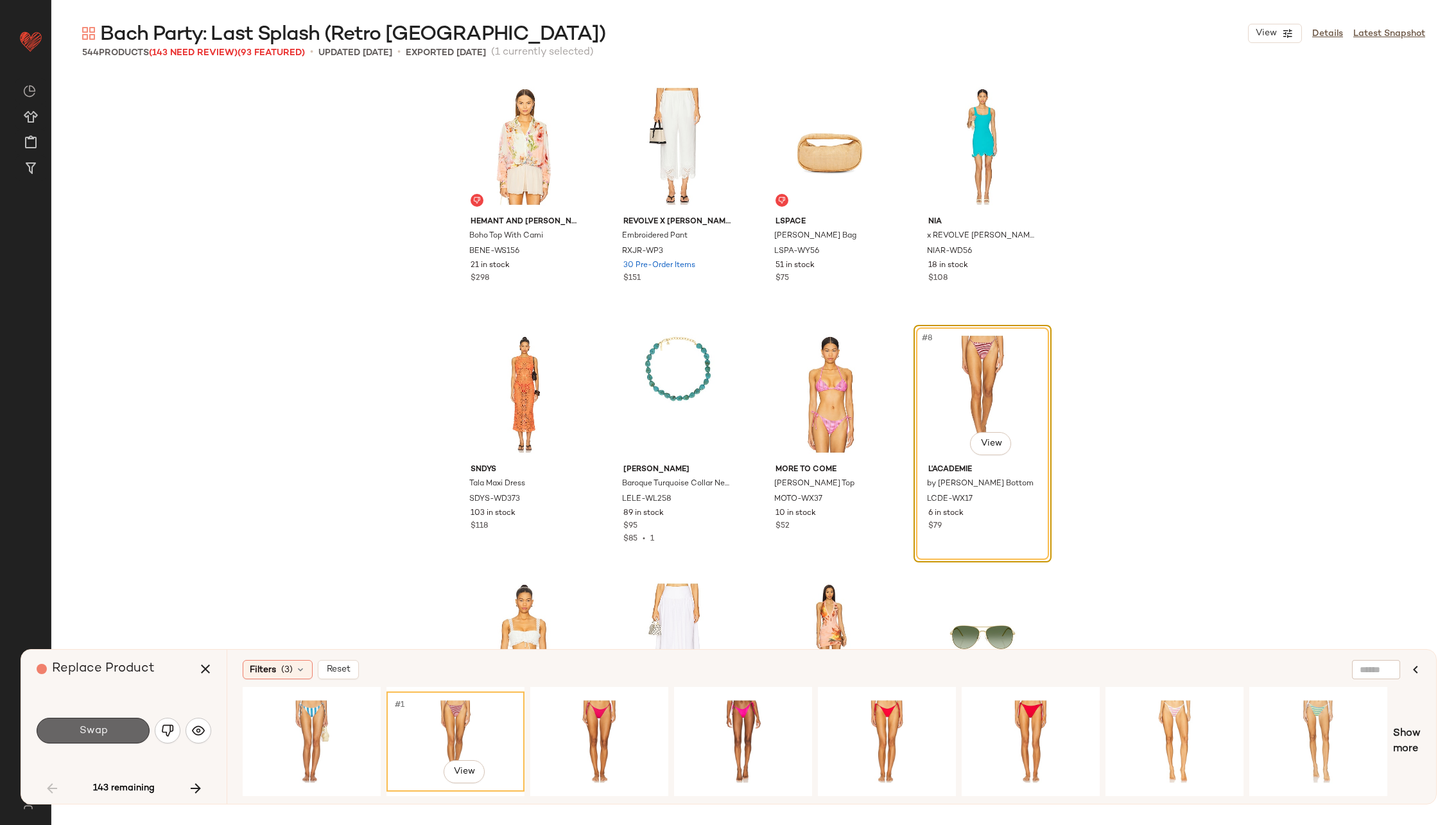
click at [122, 735] on button "Swap" at bounding box center [93, 730] width 113 height 25
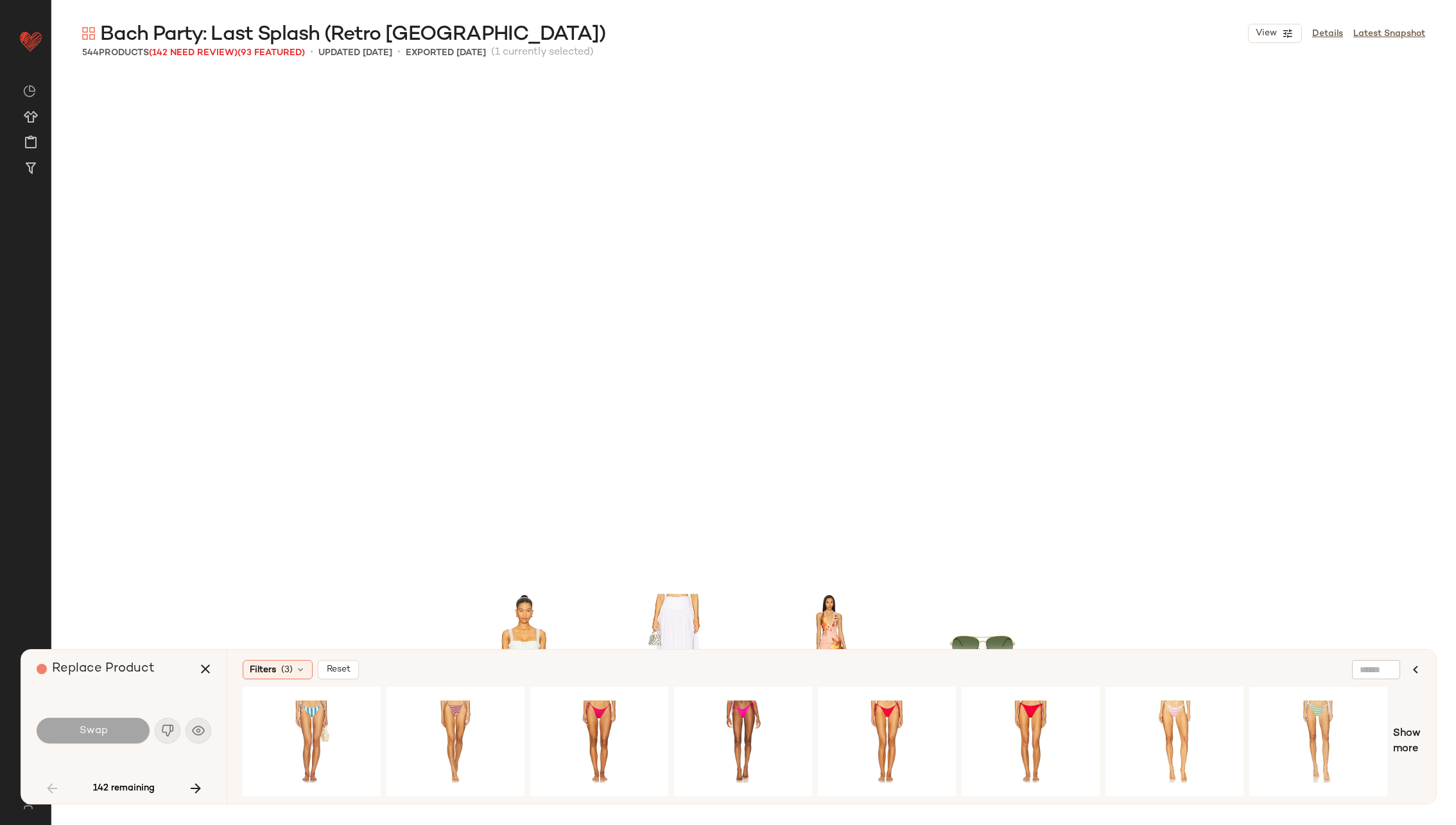
scroll to position [505, 0]
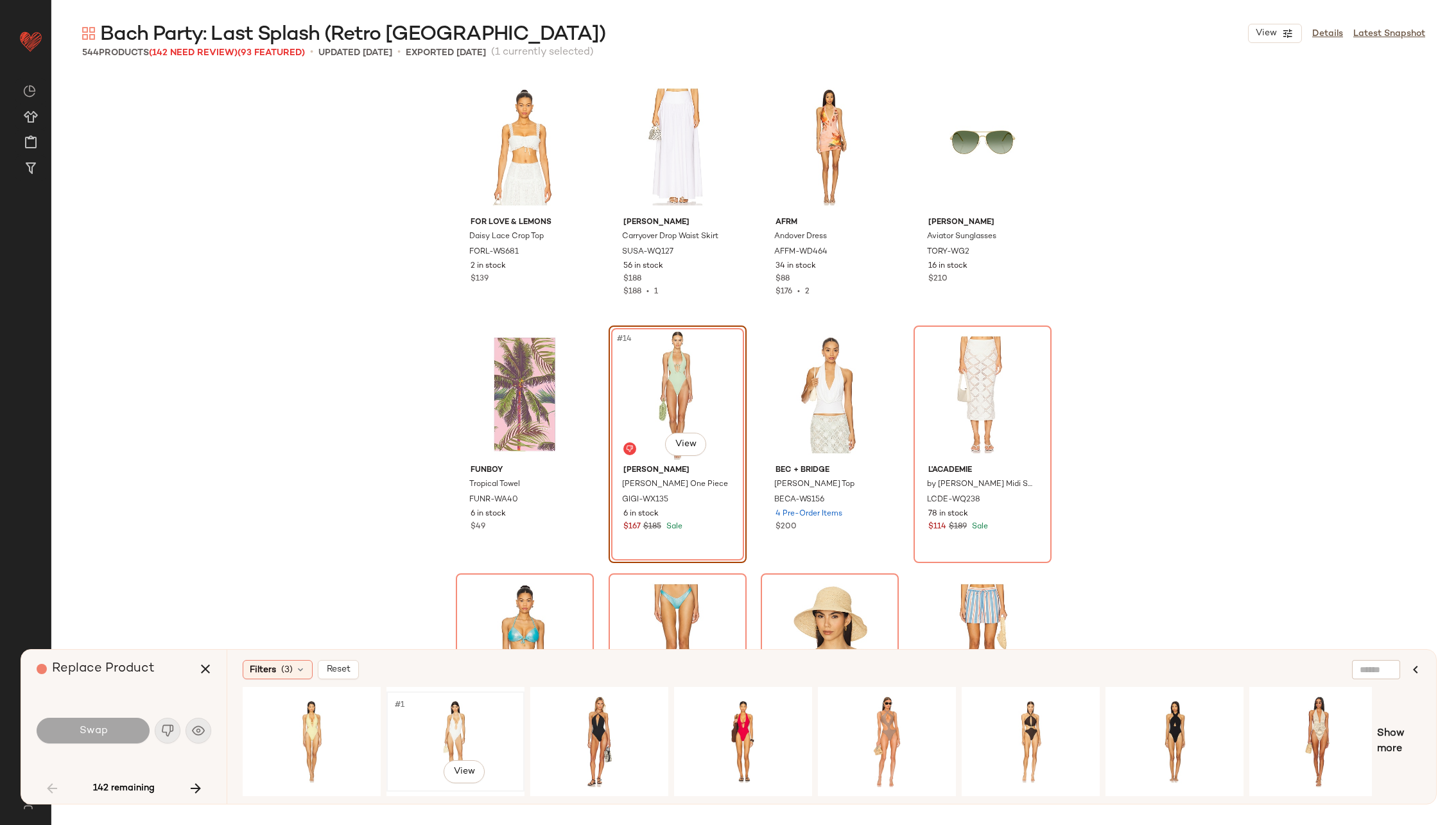
click at [454, 718] on div "#1 View" at bounding box center [455, 741] width 129 height 91
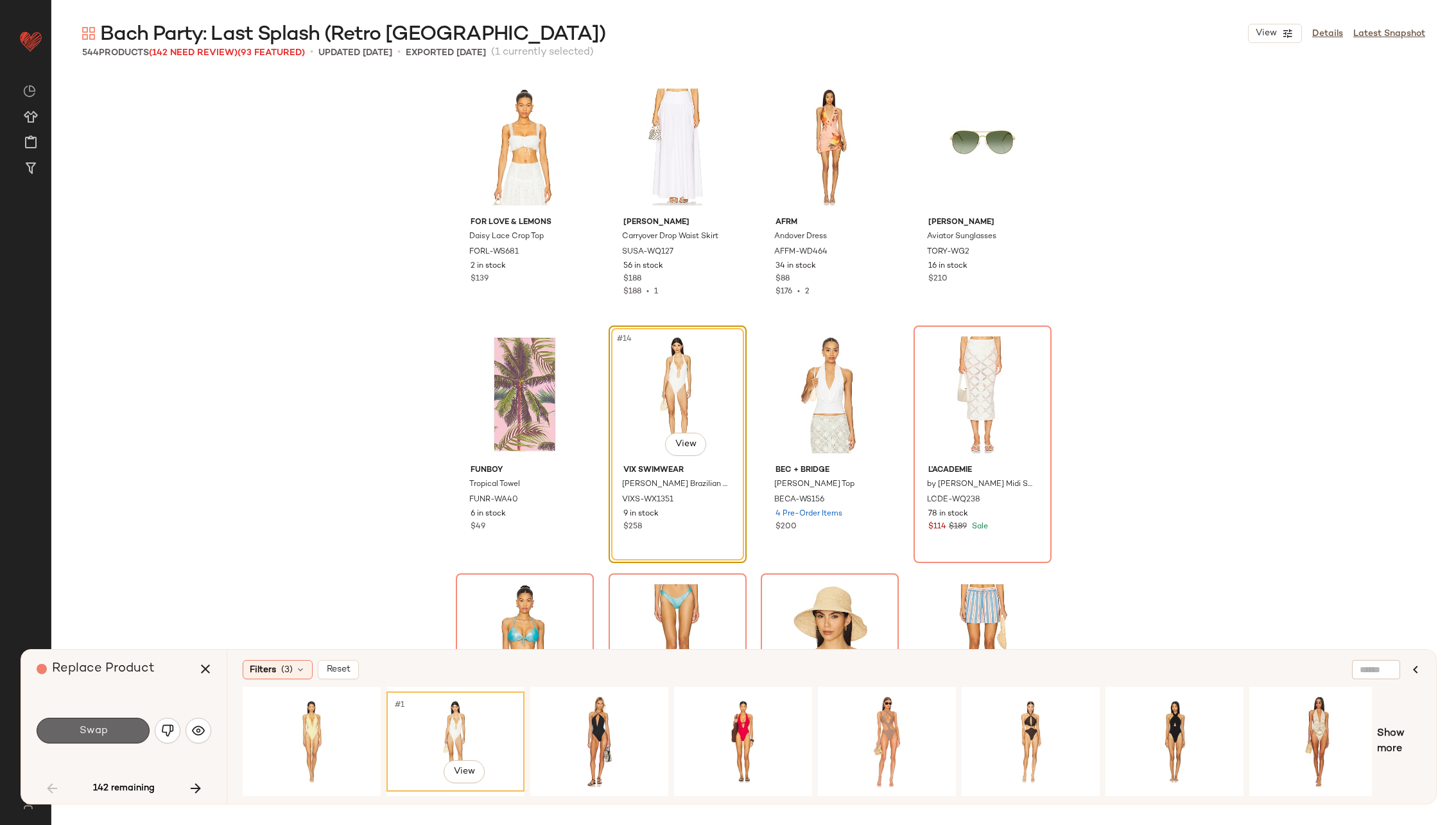
click at [87, 728] on span "Swap" at bounding box center [93, 731] width 29 height 13
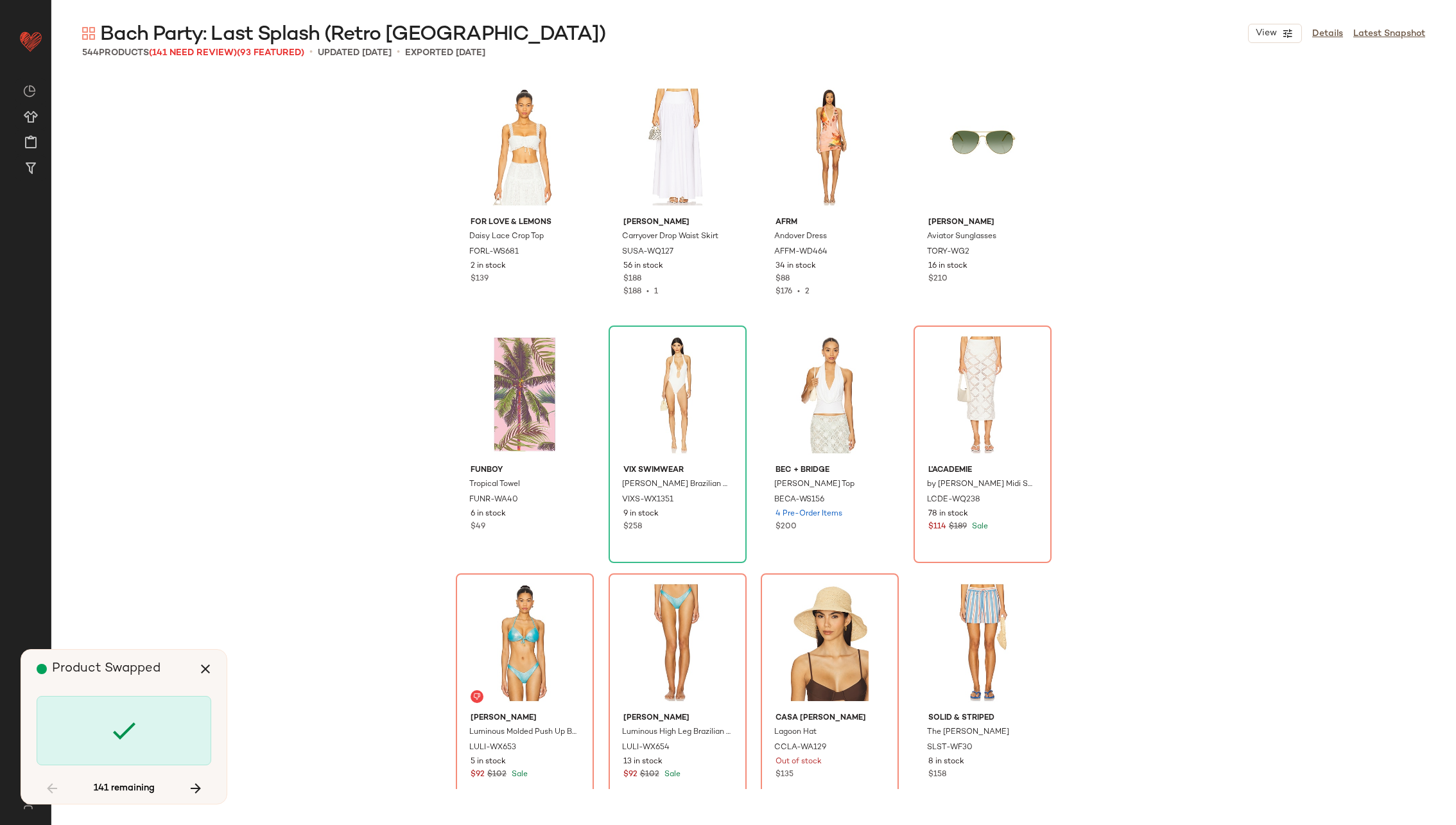
scroll to position [495, 0]
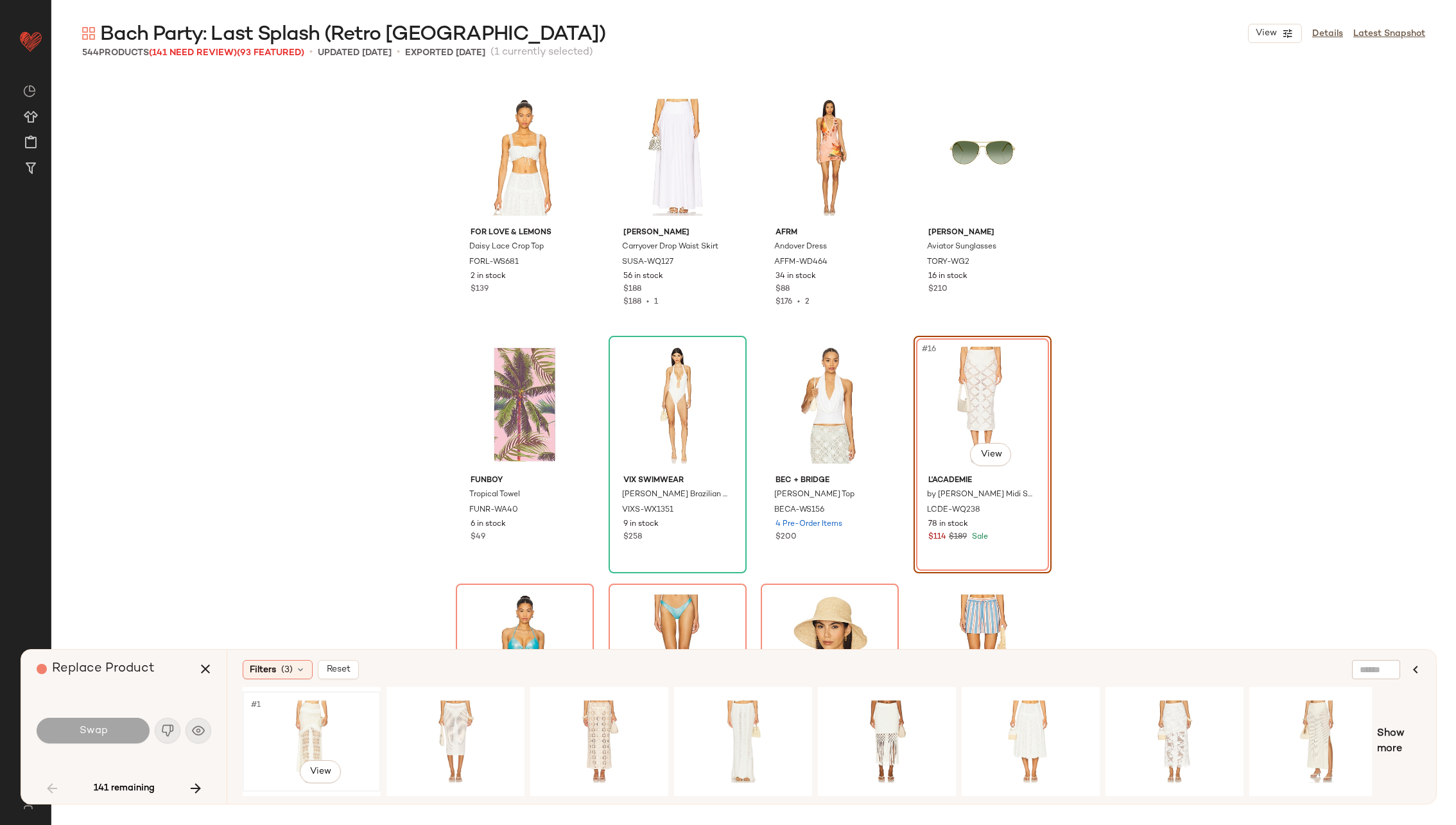
click at [340, 721] on div "#1 View" at bounding box center [311, 741] width 129 height 91
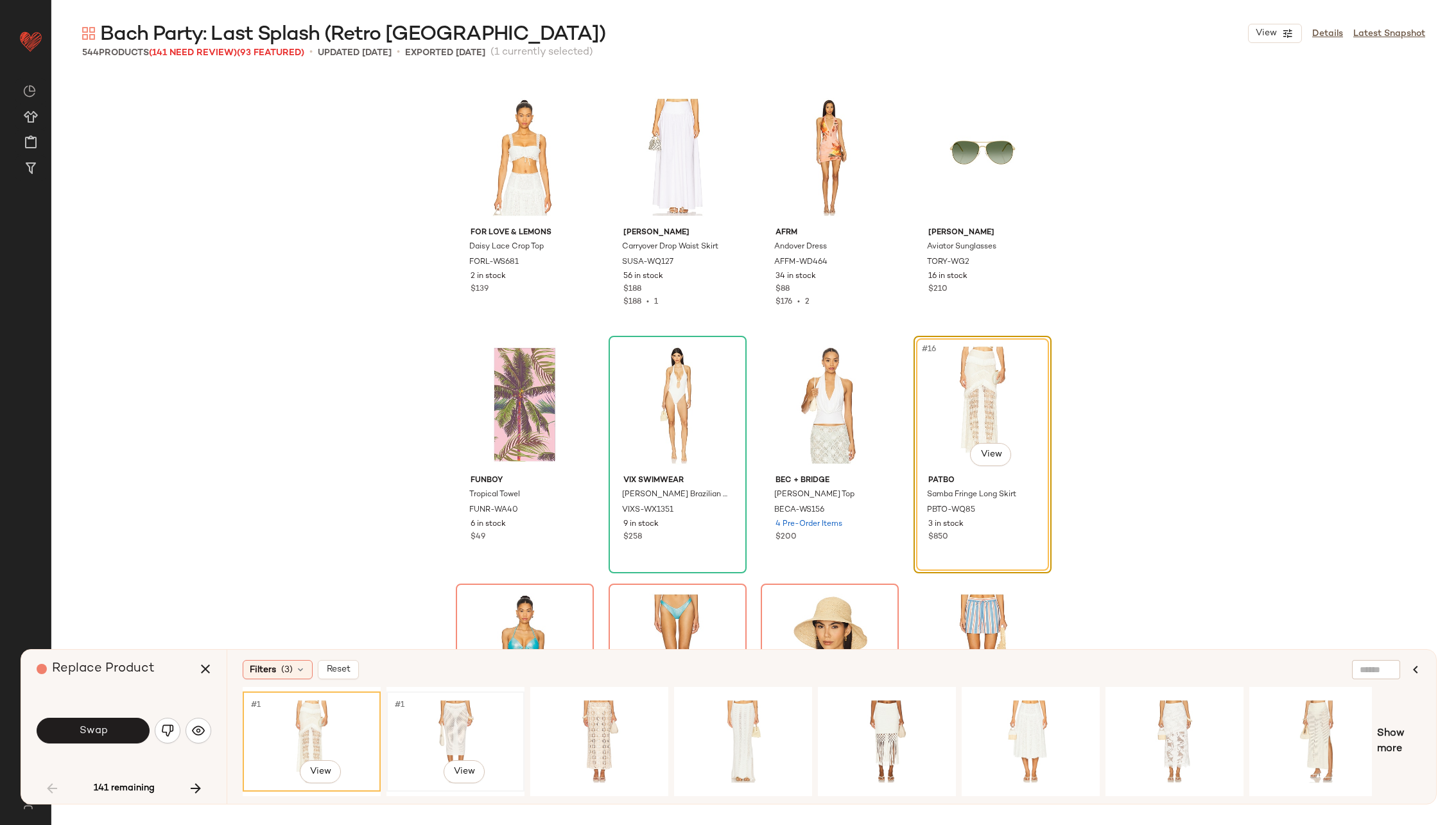
click at [425, 721] on div "#1 View" at bounding box center [455, 741] width 129 height 91
click at [572, 720] on div "#1 View" at bounding box center [598, 741] width 129 height 91
click at [328, 714] on div "#1 View" at bounding box center [311, 741] width 129 height 91
click at [99, 726] on span "Swap" at bounding box center [93, 731] width 29 height 13
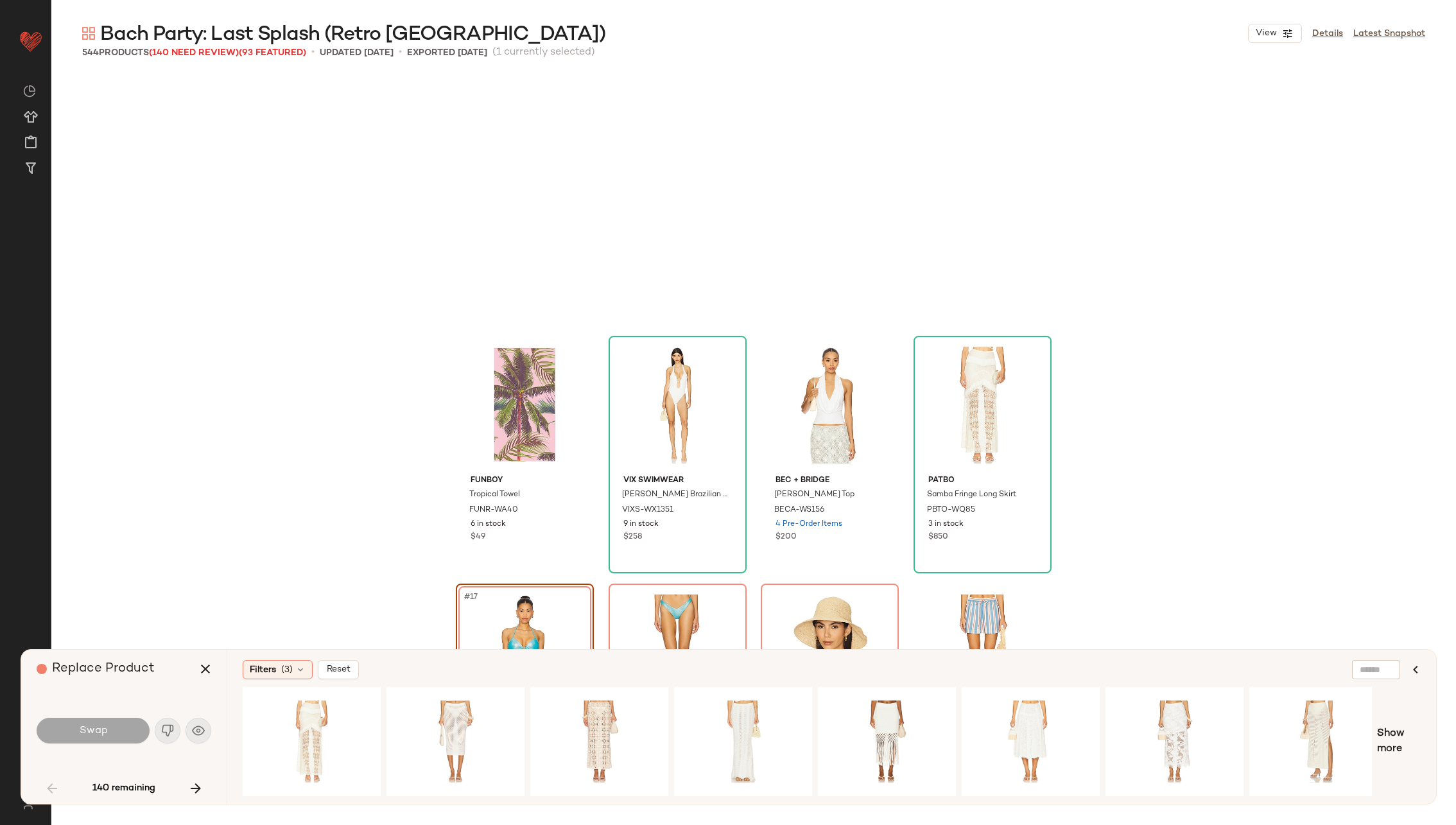
scroll to position [743, 0]
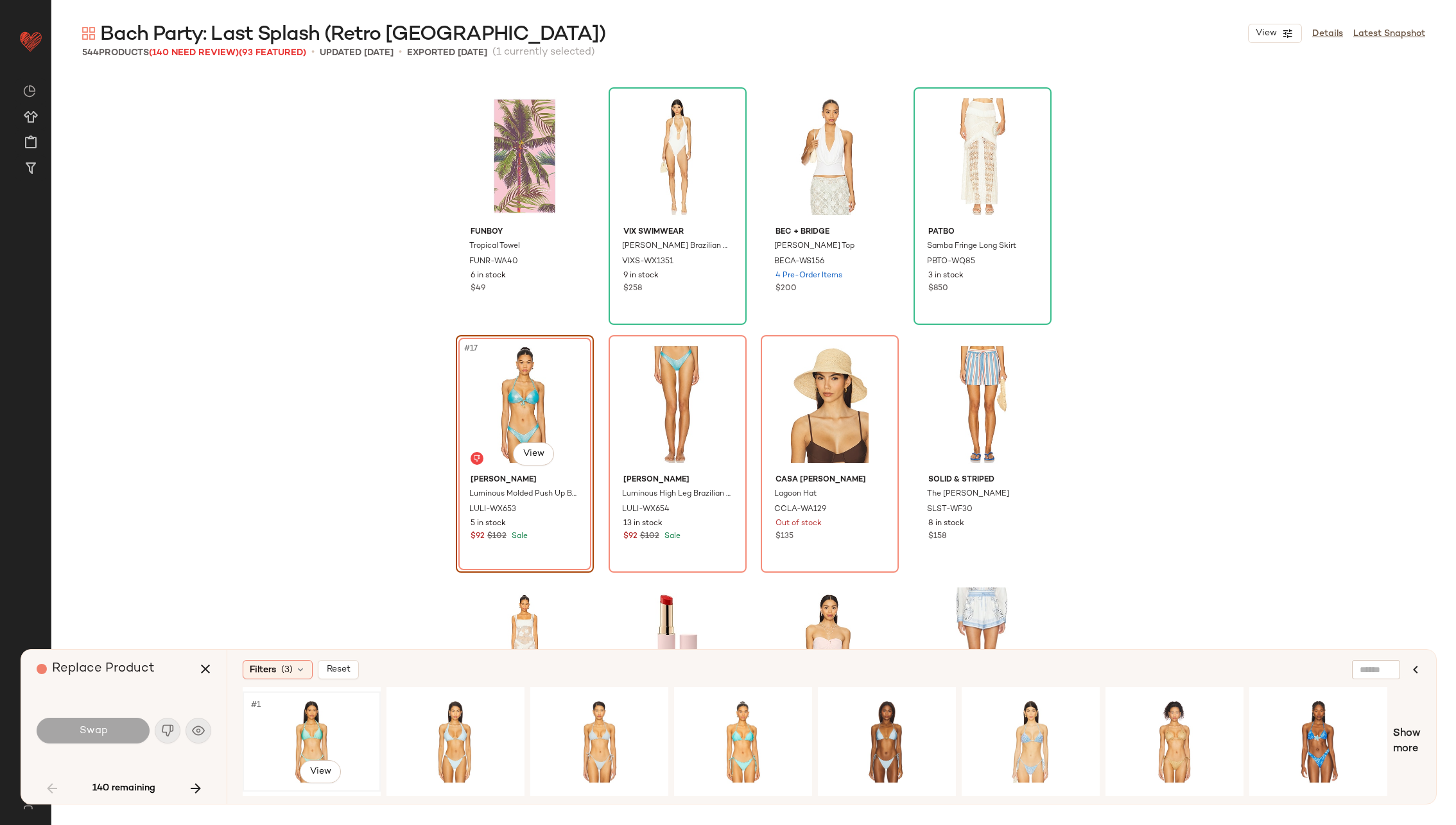
click at [286, 728] on div "#1 View" at bounding box center [311, 741] width 129 height 91
click at [111, 729] on button "Swap" at bounding box center [93, 730] width 113 height 25
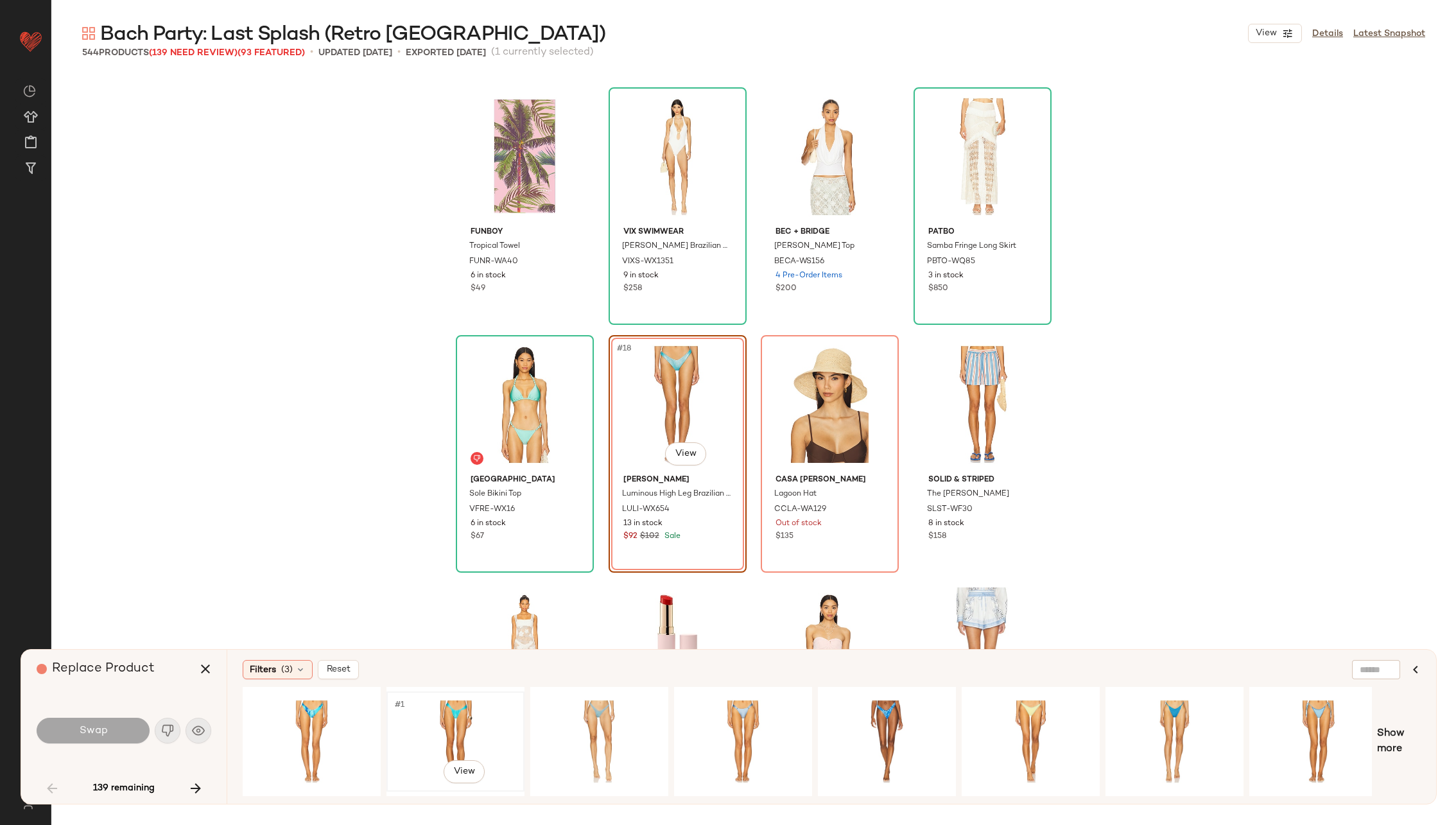
click at [423, 713] on div "#1 View" at bounding box center [455, 741] width 129 height 91
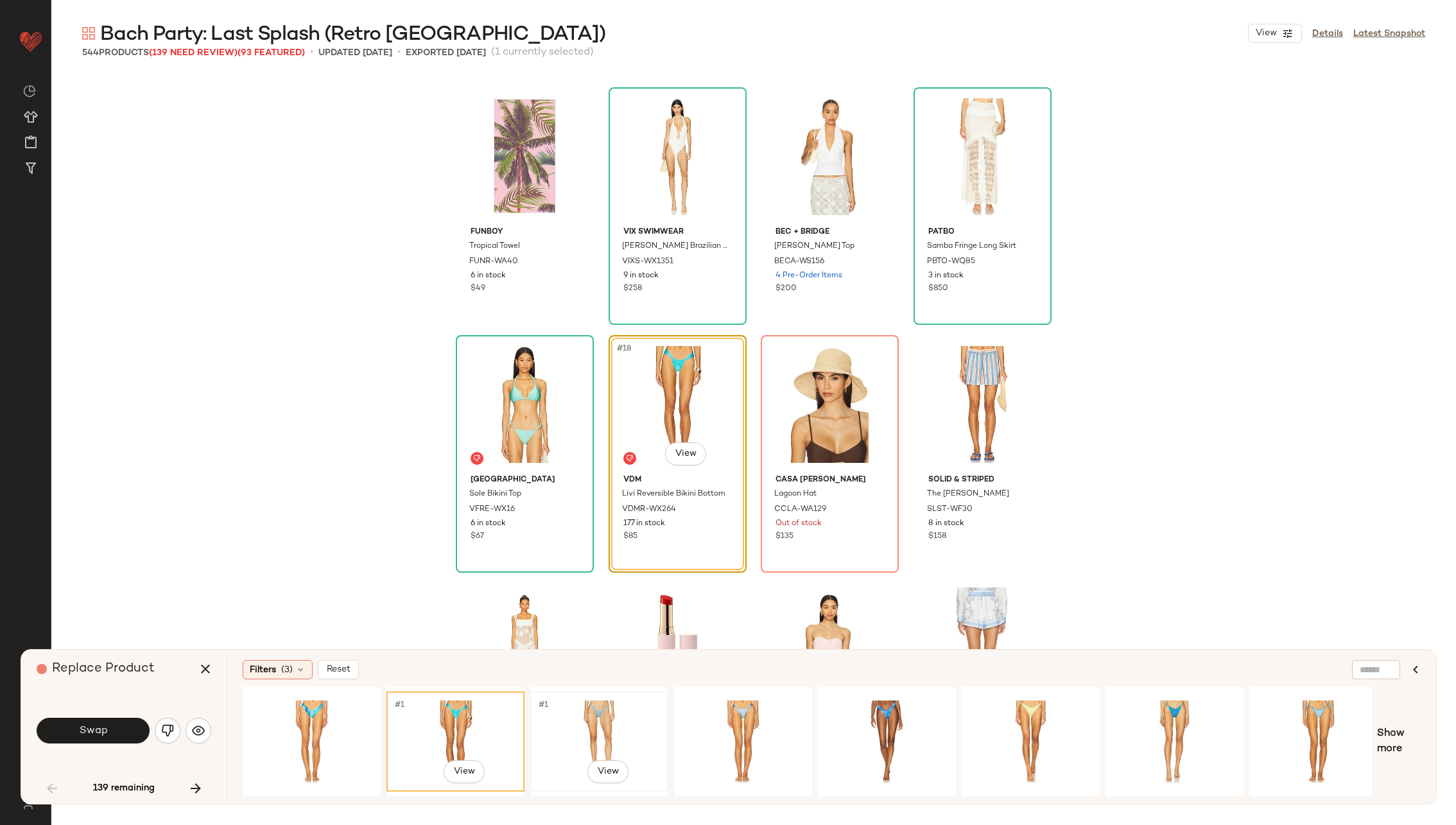
click at [585, 720] on div "#1 View" at bounding box center [598, 741] width 129 height 91
click at [432, 711] on div "#1 View" at bounding box center [455, 741] width 129 height 91
click at [107, 728] on button "Swap" at bounding box center [93, 730] width 113 height 25
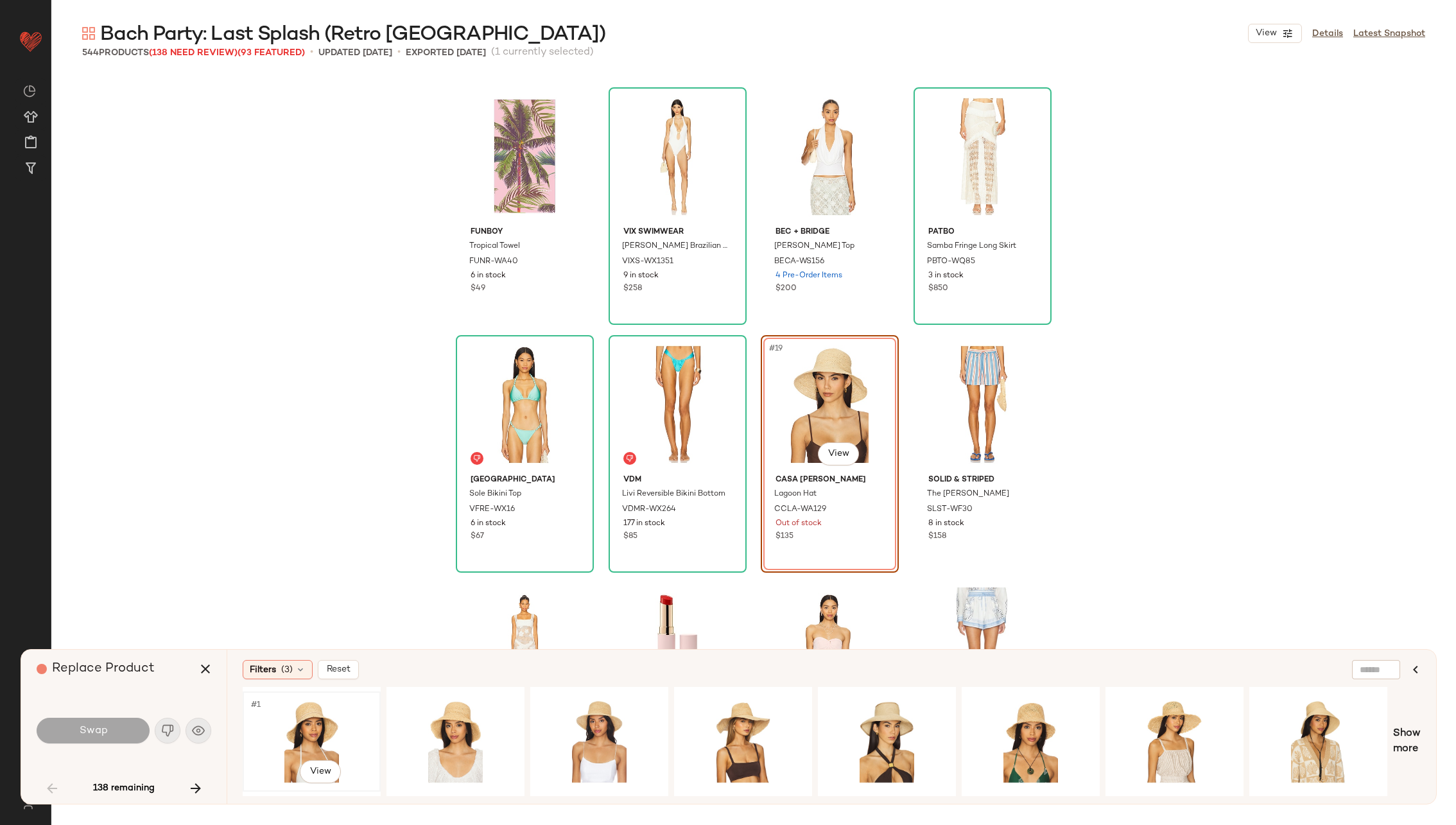
click at [307, 732] on div "#1 View" at bounding box center [311, 741] width 129 height 91
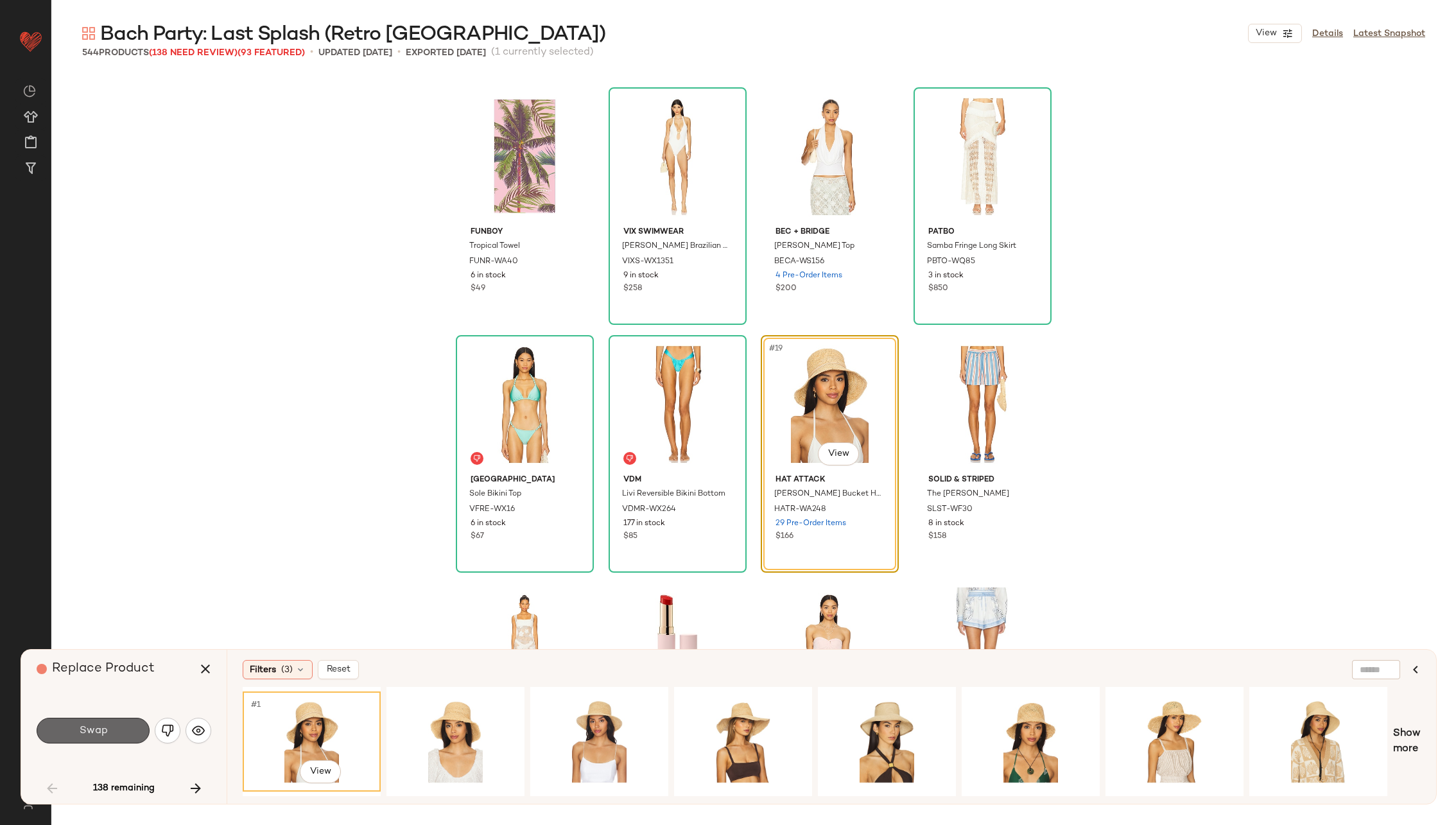
click at [103, 728] on span "Swap" at bounding box center [93, 731] width 29 height 13
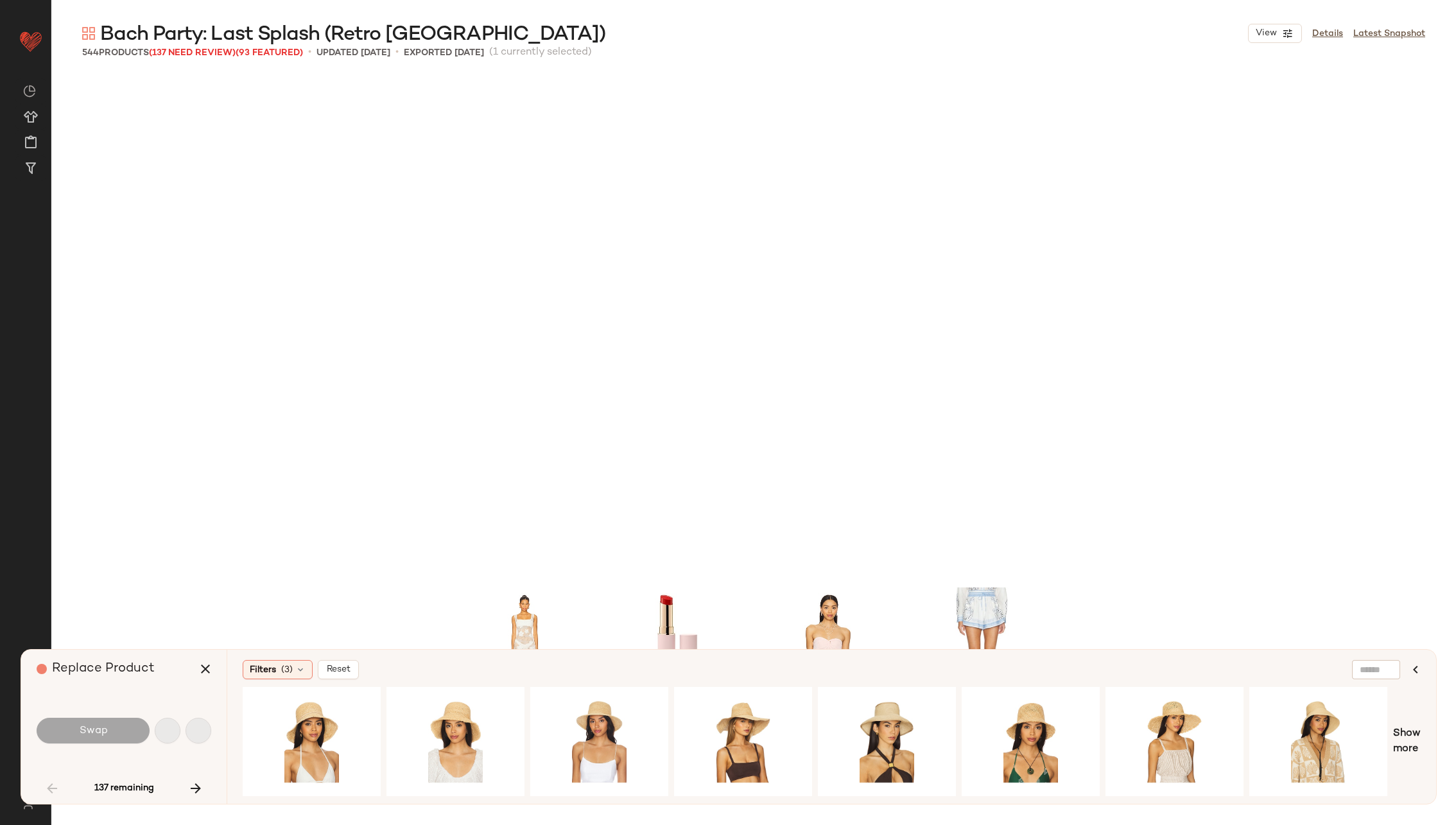
scroll to position [1238, 0]
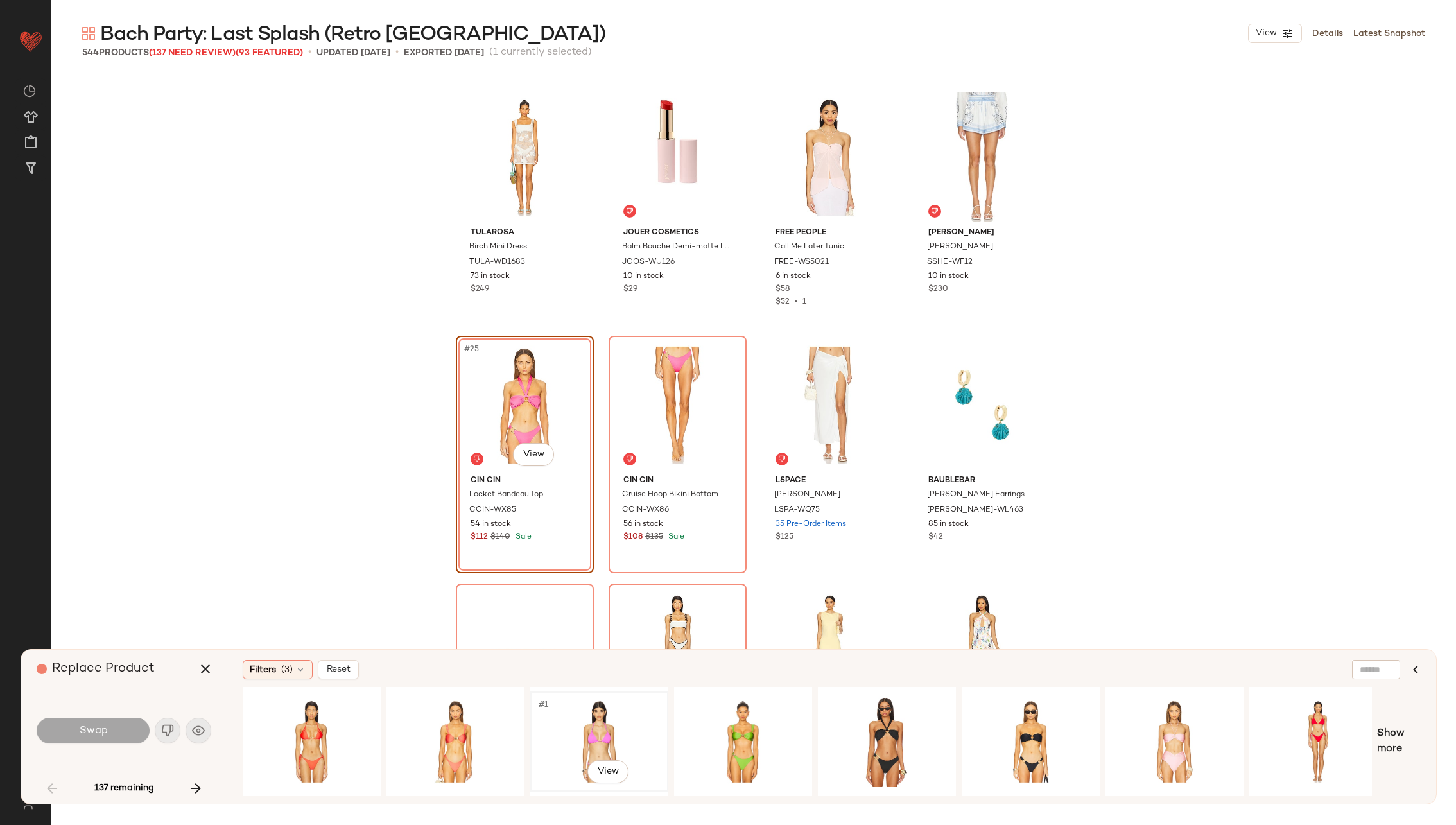
click at [584, 720] on div "#1 View" at bounding box center [598, 741] width 129 height 91
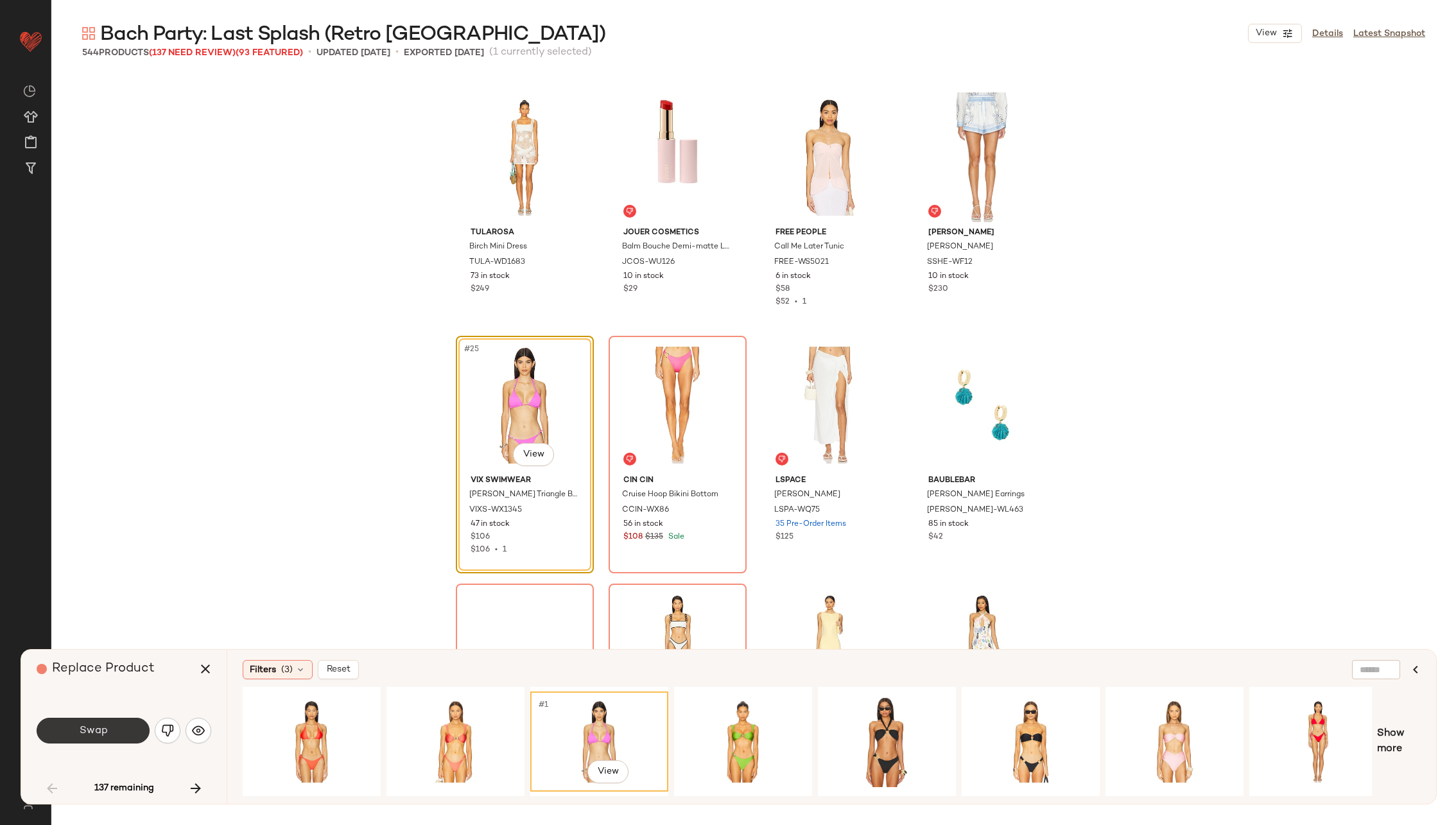
click at [69, 729] on button "Swap" at bounding box center [93, 730] width 113 height 25
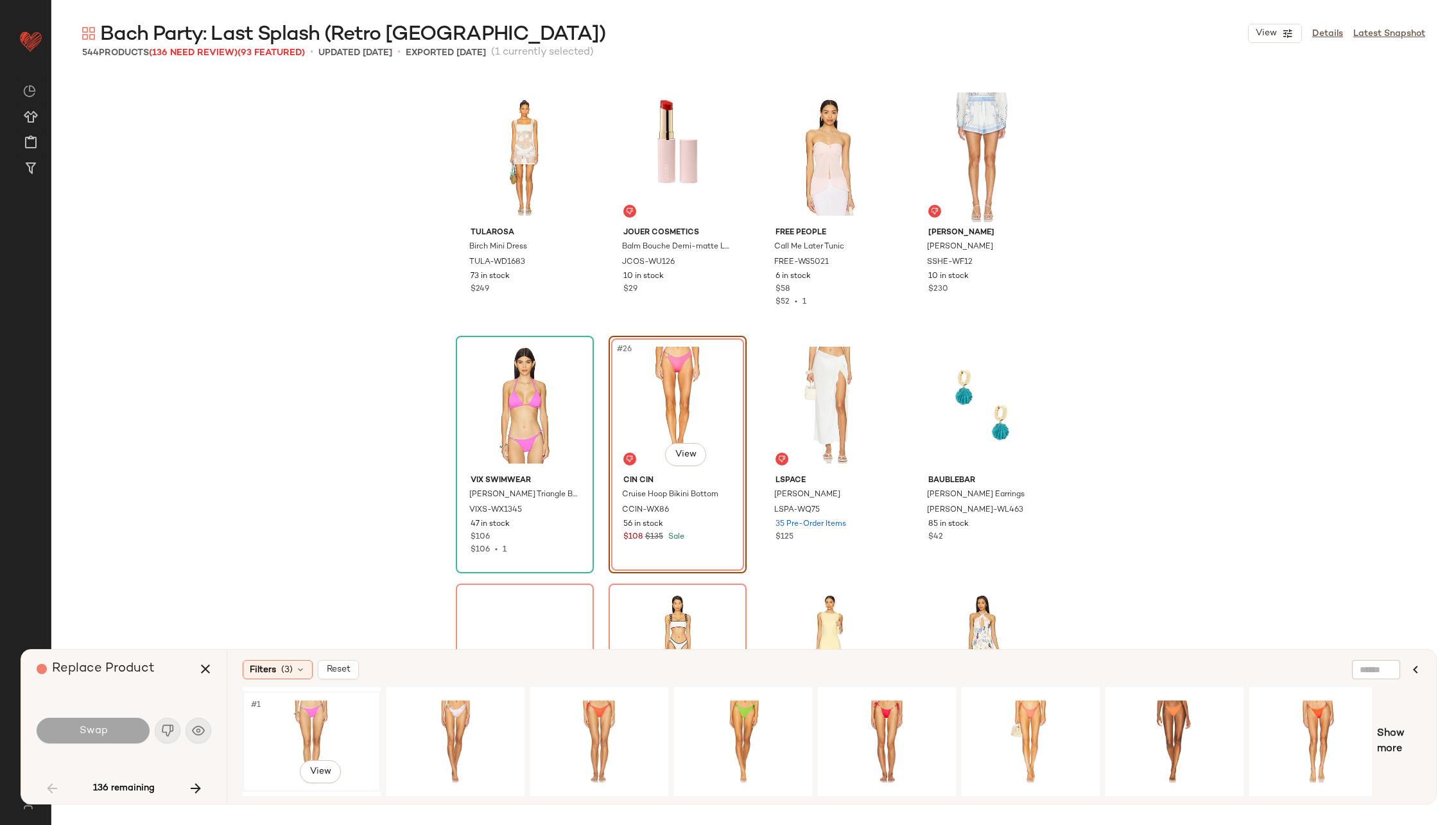
click at [297, 720] on div "#1 View" at bounding box center [311, 741] width 129 height 91
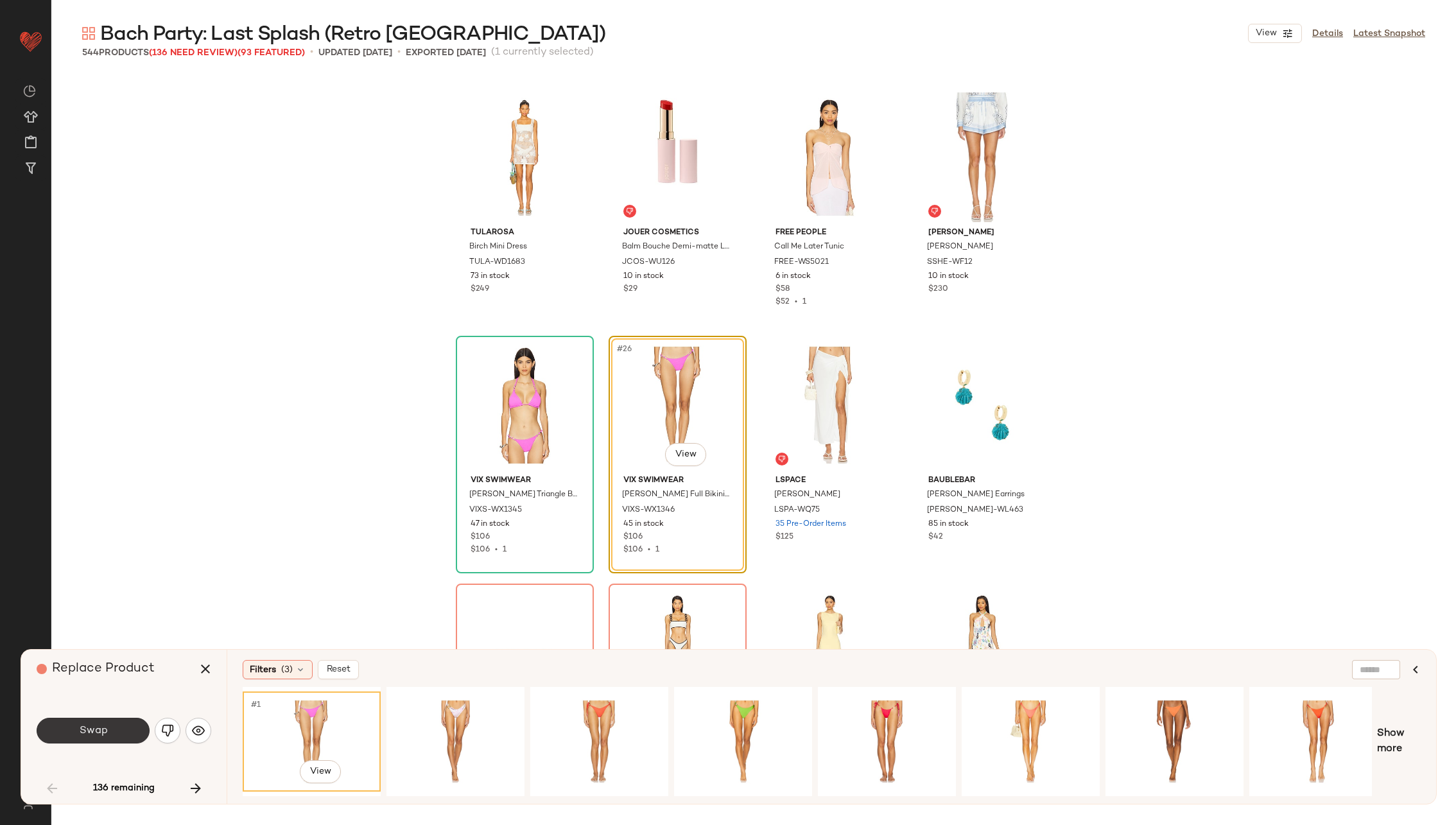
click at [92, 733] on span "Swap" at bounding box center [93, 731] width 29 height 13
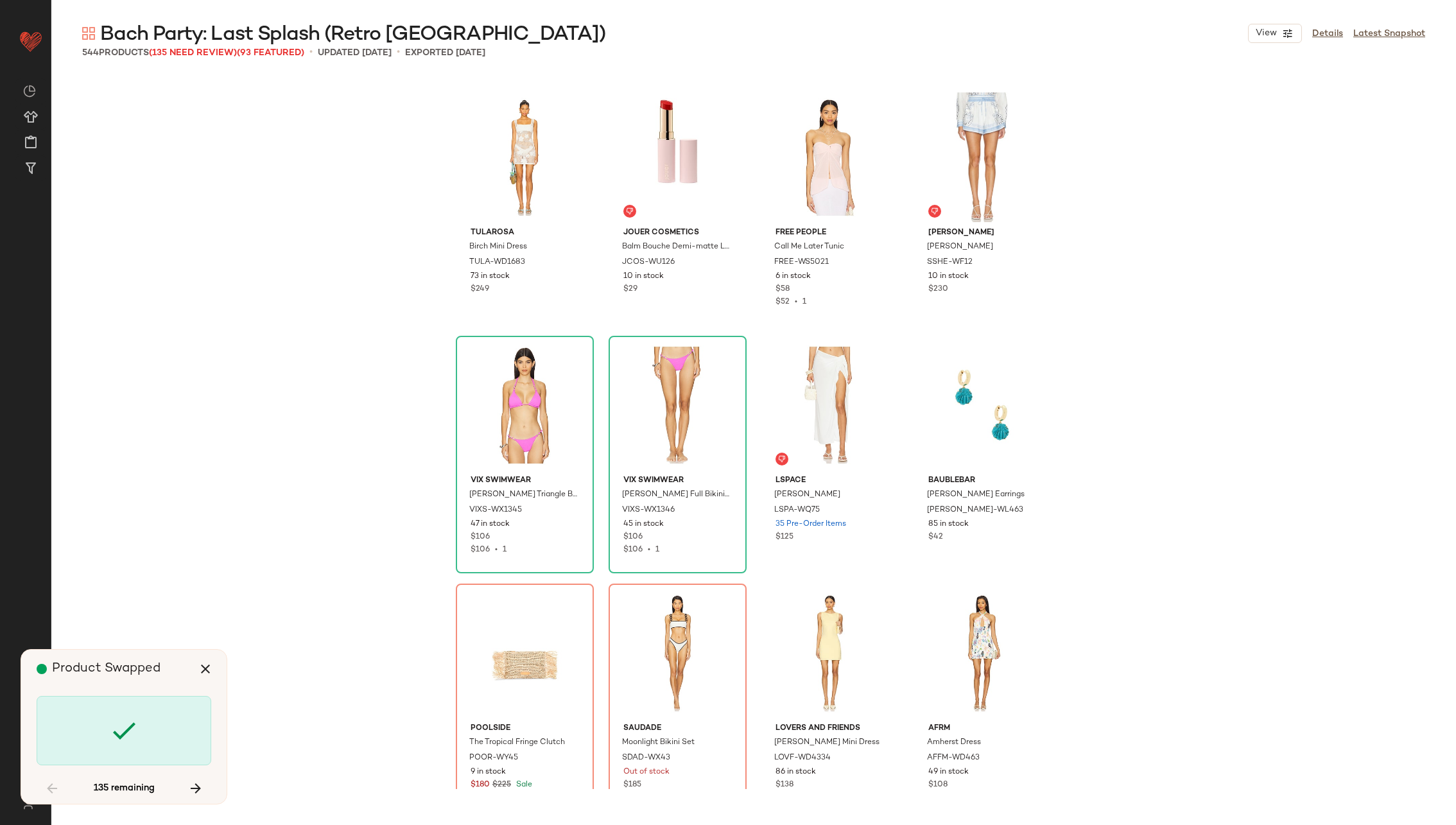
scroll to position [1487, 0]
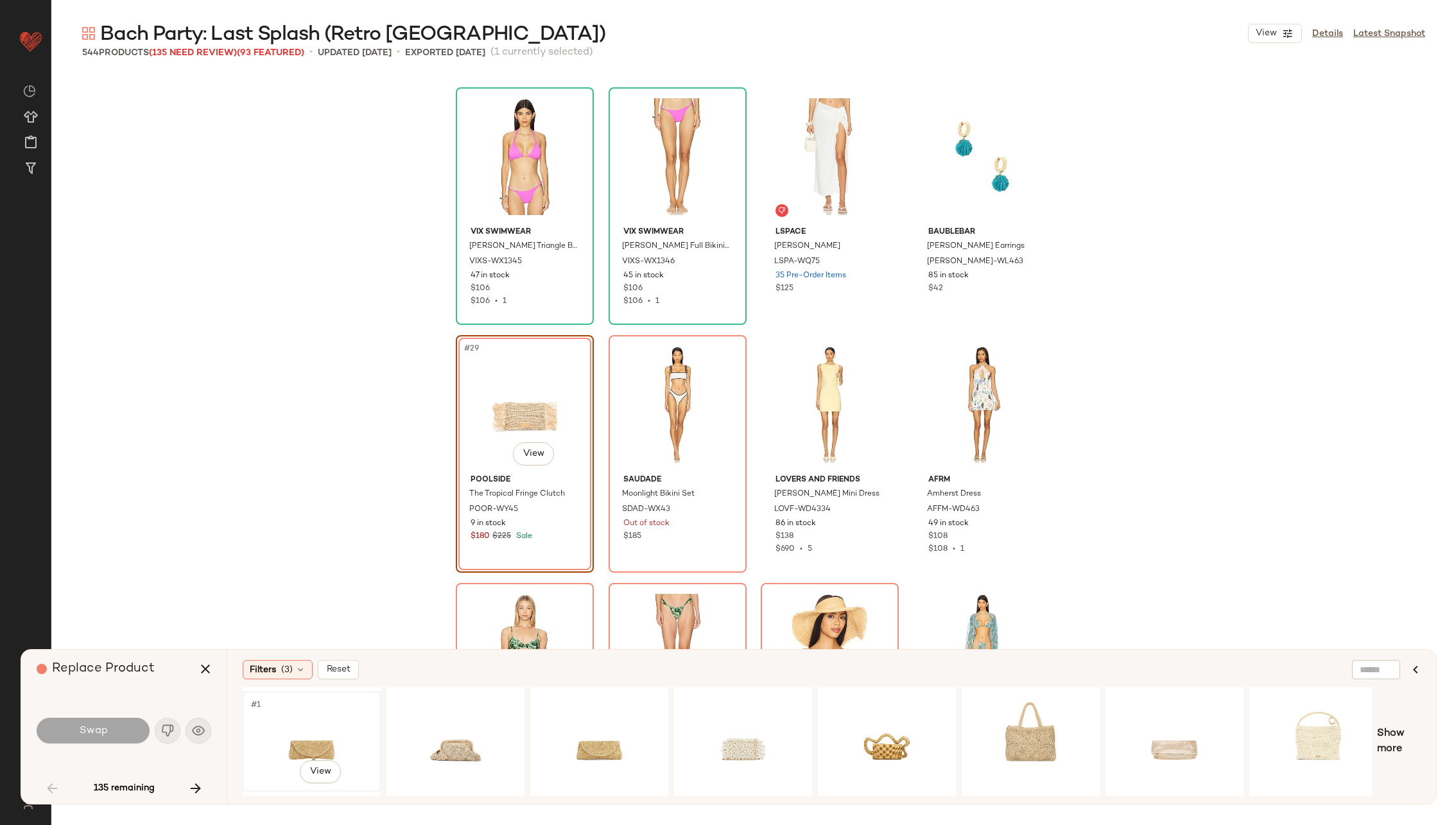
click at [301, 739] on div "#1 View" at bounding box center [311, 741] width 129 height 91
click at [469, 734] on div "#1 View" at bounding box center [455, 741] width 129 height 91
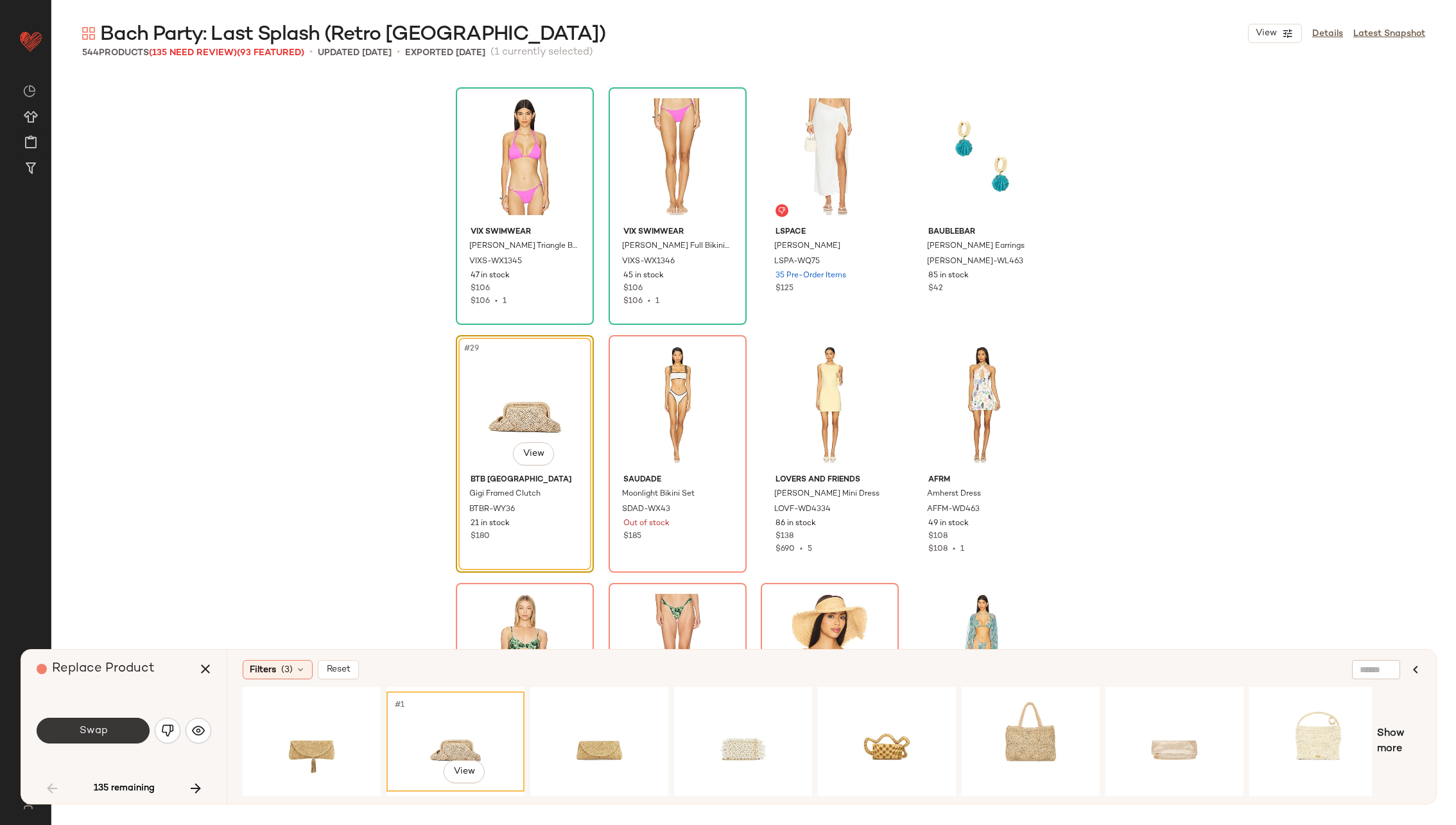
click at [113, 734] on button "Swap" at bounding box center [93, 730] width 113 height 25
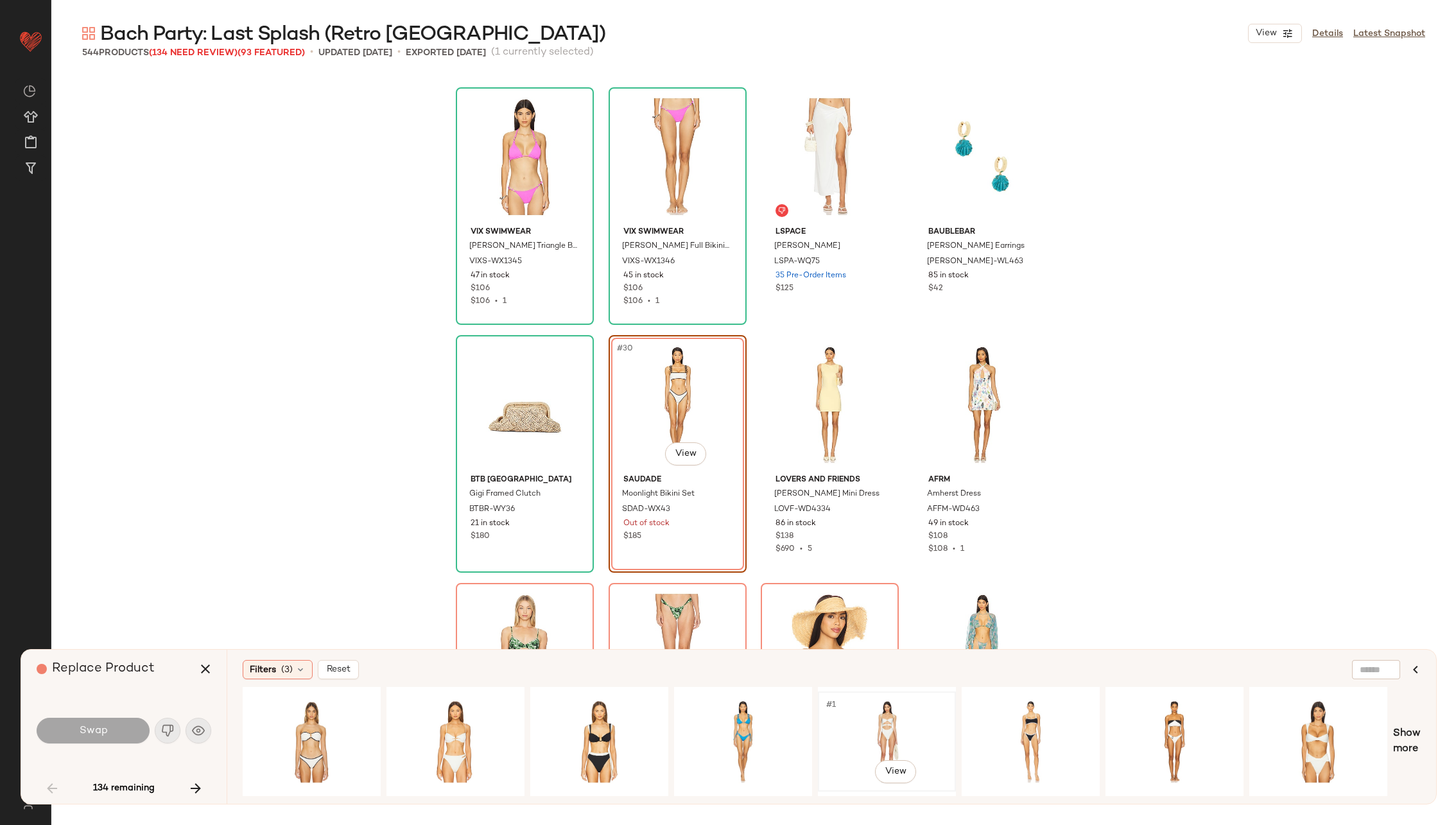
click at [849, 722] on div "#1 View" at bounding box center [886, 741] width 129 height 91
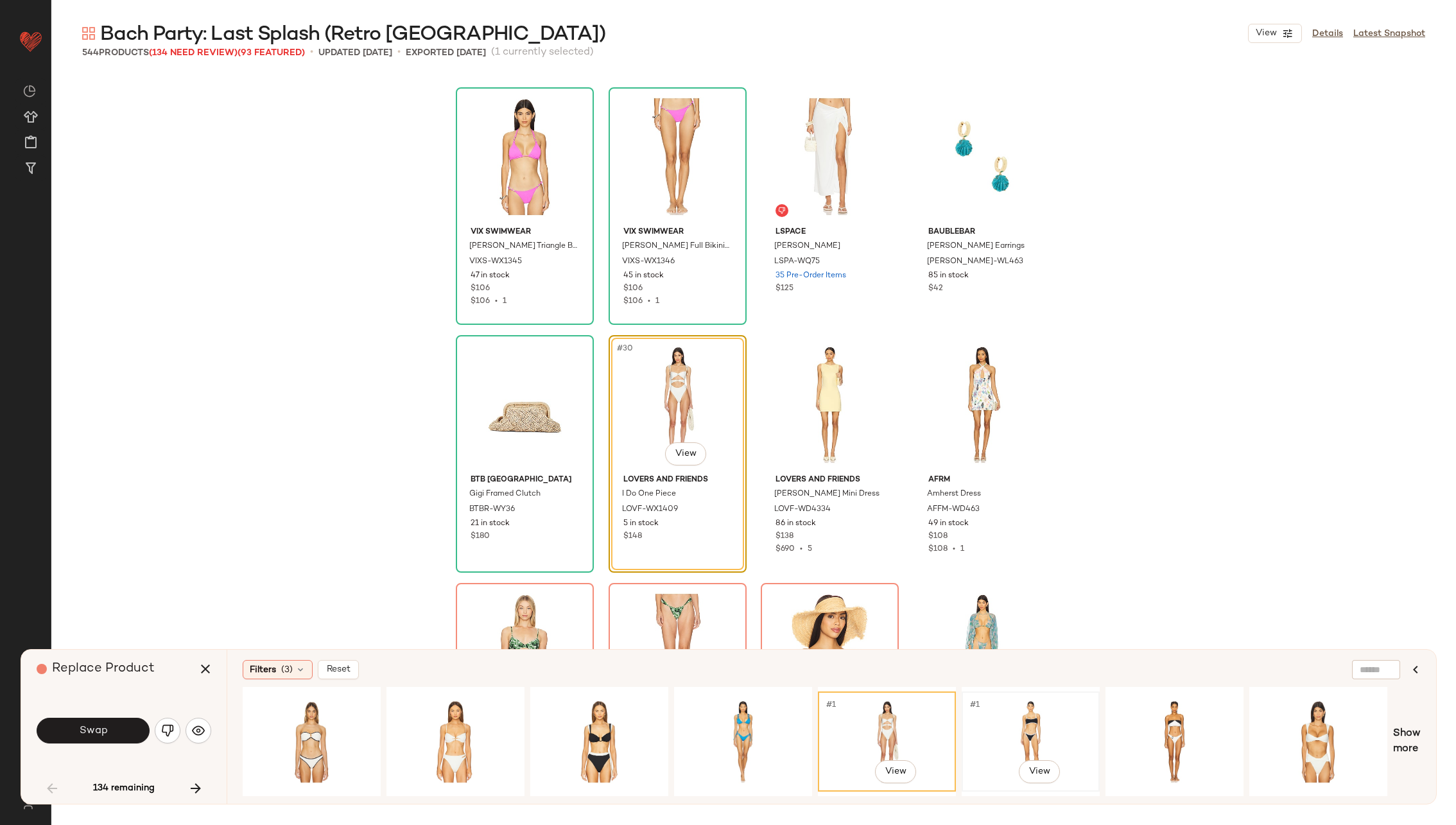
click at [1053, 730] on div "#1 View" at bounding box center [1030, 741] width 129 height 91
click at [1134, 723] on div "#1 View" at bounding box center [1173, 741] width 129 height 91
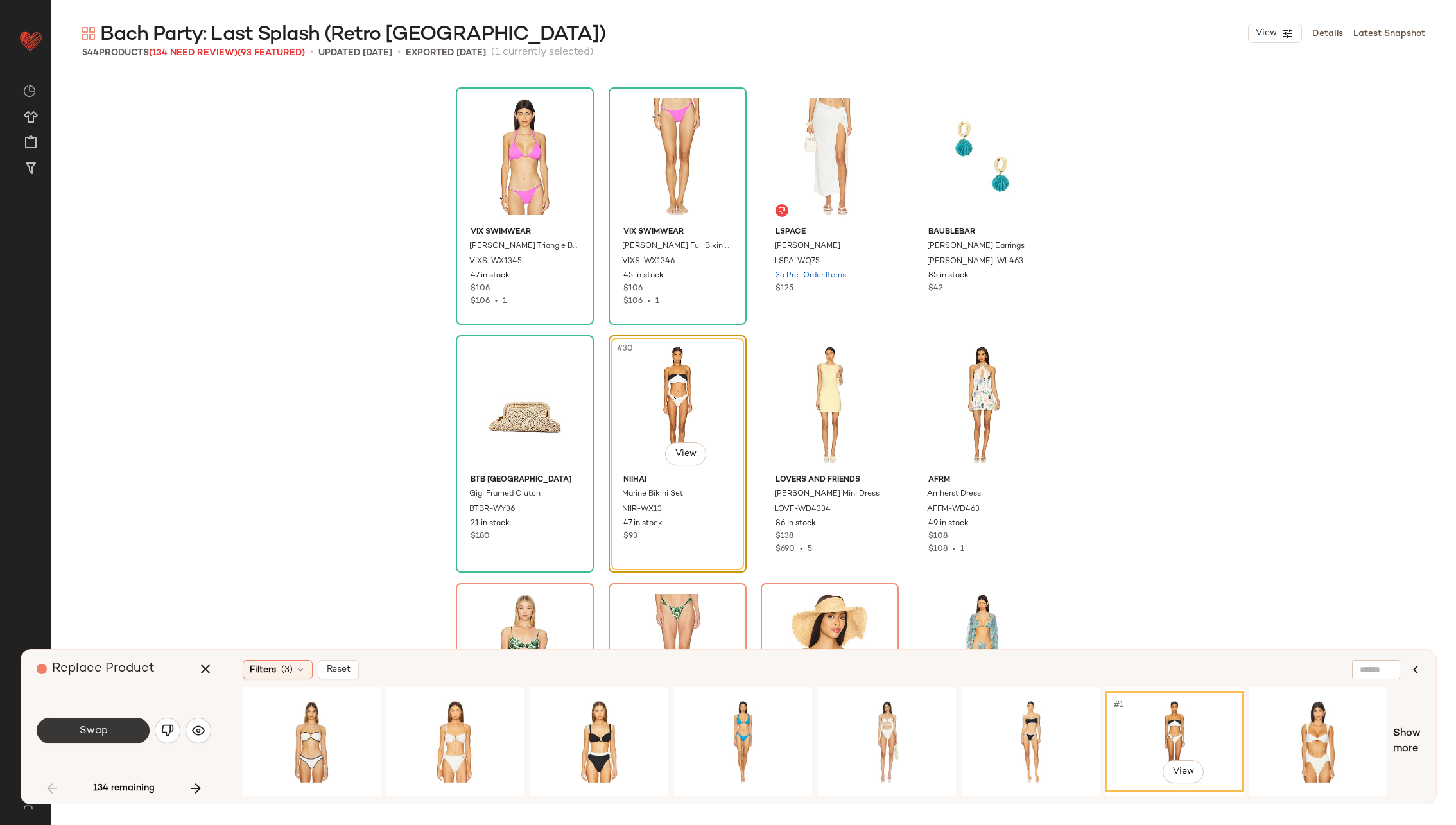
click at [110, 734] on button "Swap" at bounding box center [93, 730] width 113 height 25
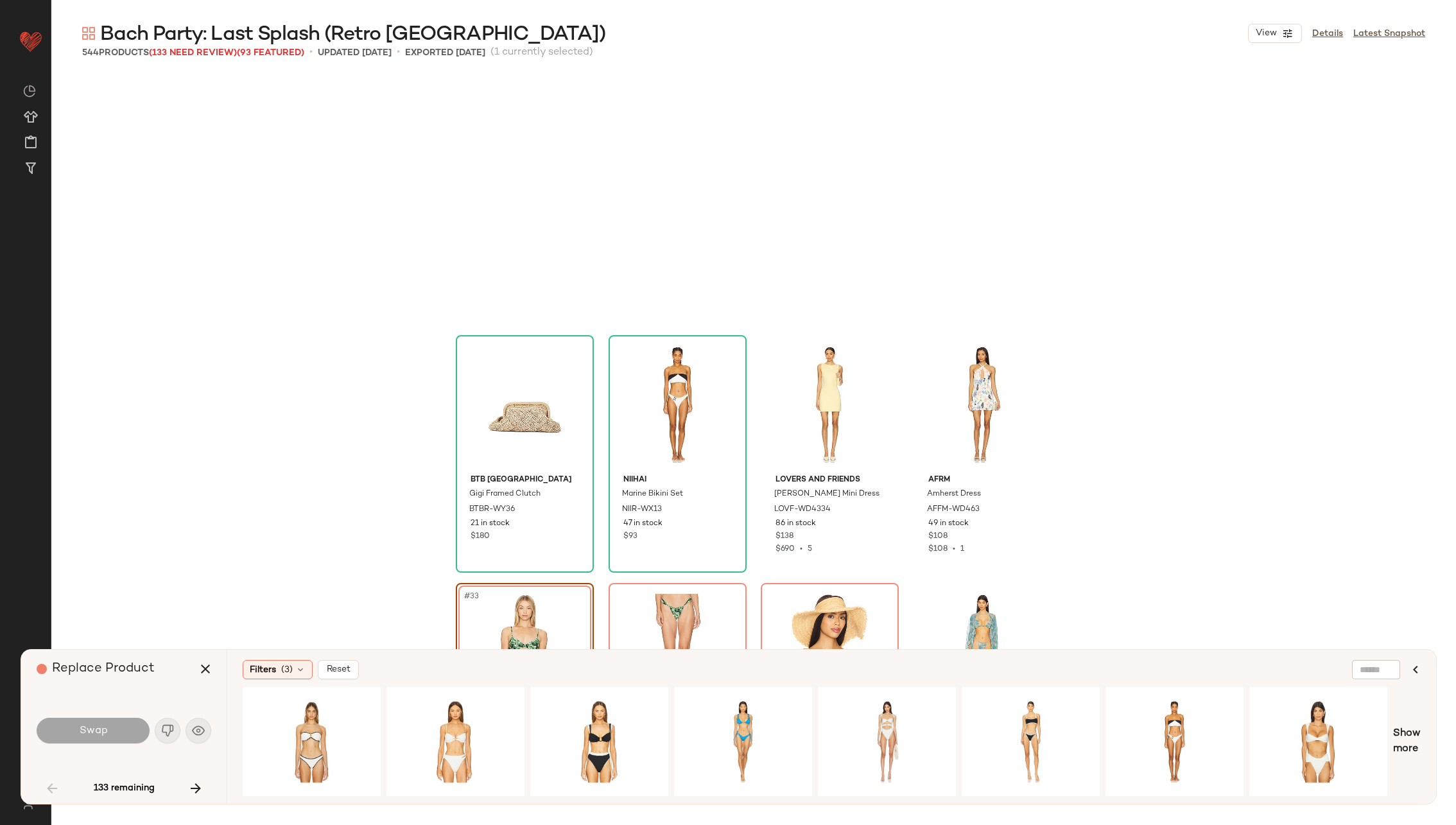
scroll to position [1734, 0]
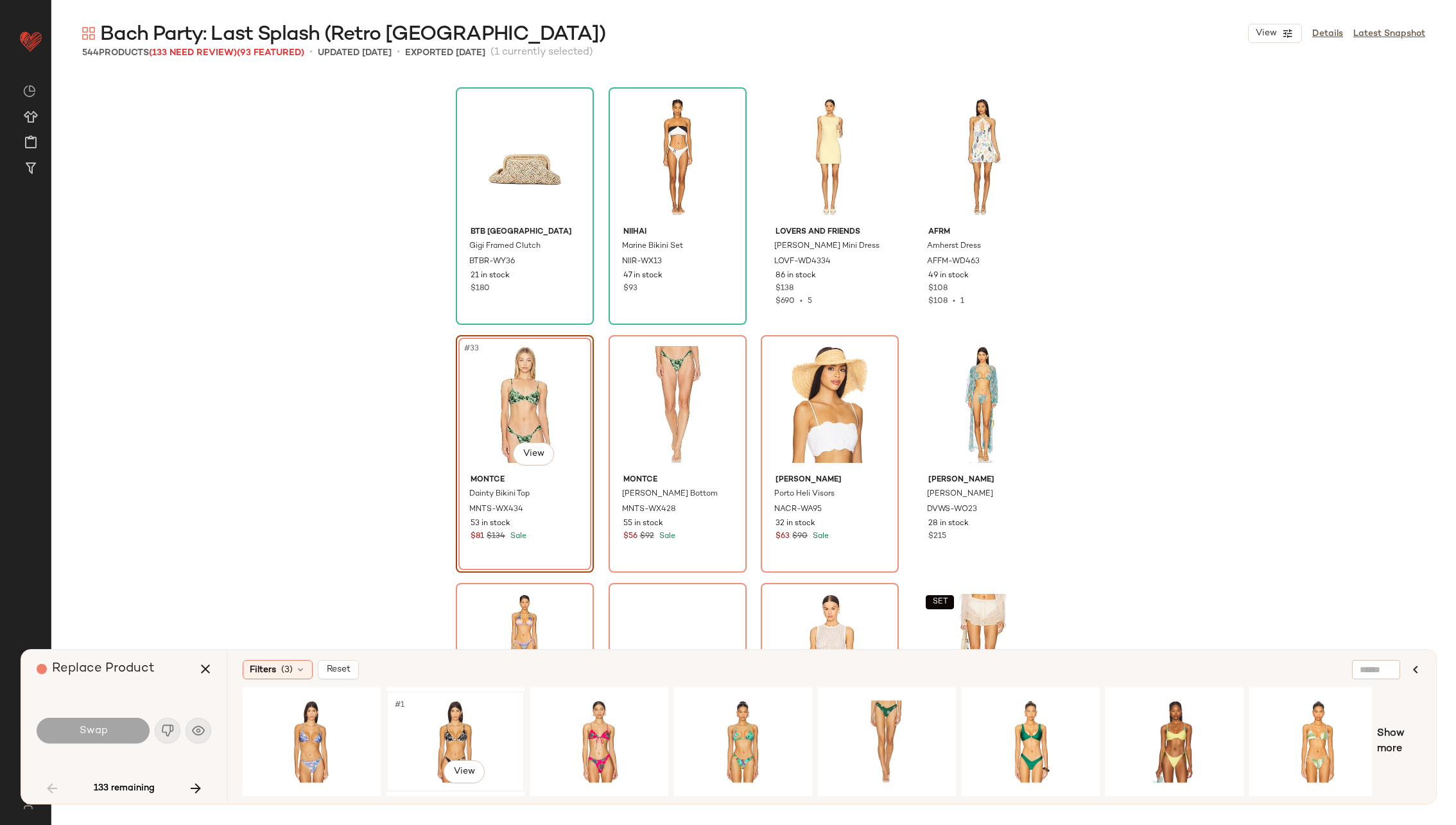
click at [443, 718] on div "#1 View" at bounding box center [455, 741] width 129 height 91
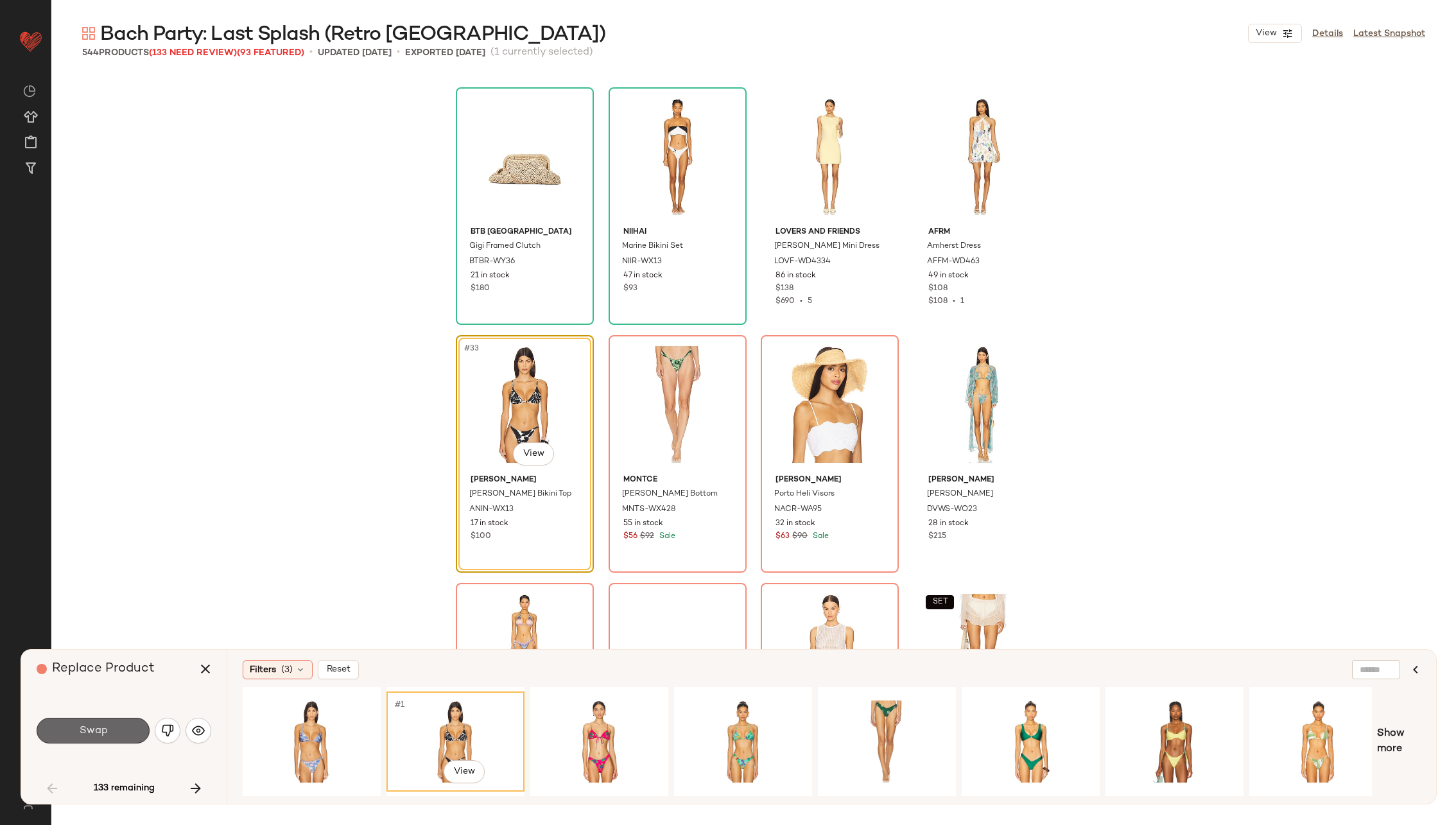
click at [97, 733] on span "Swap" at bounding box center [93, 731] width 29 height 13
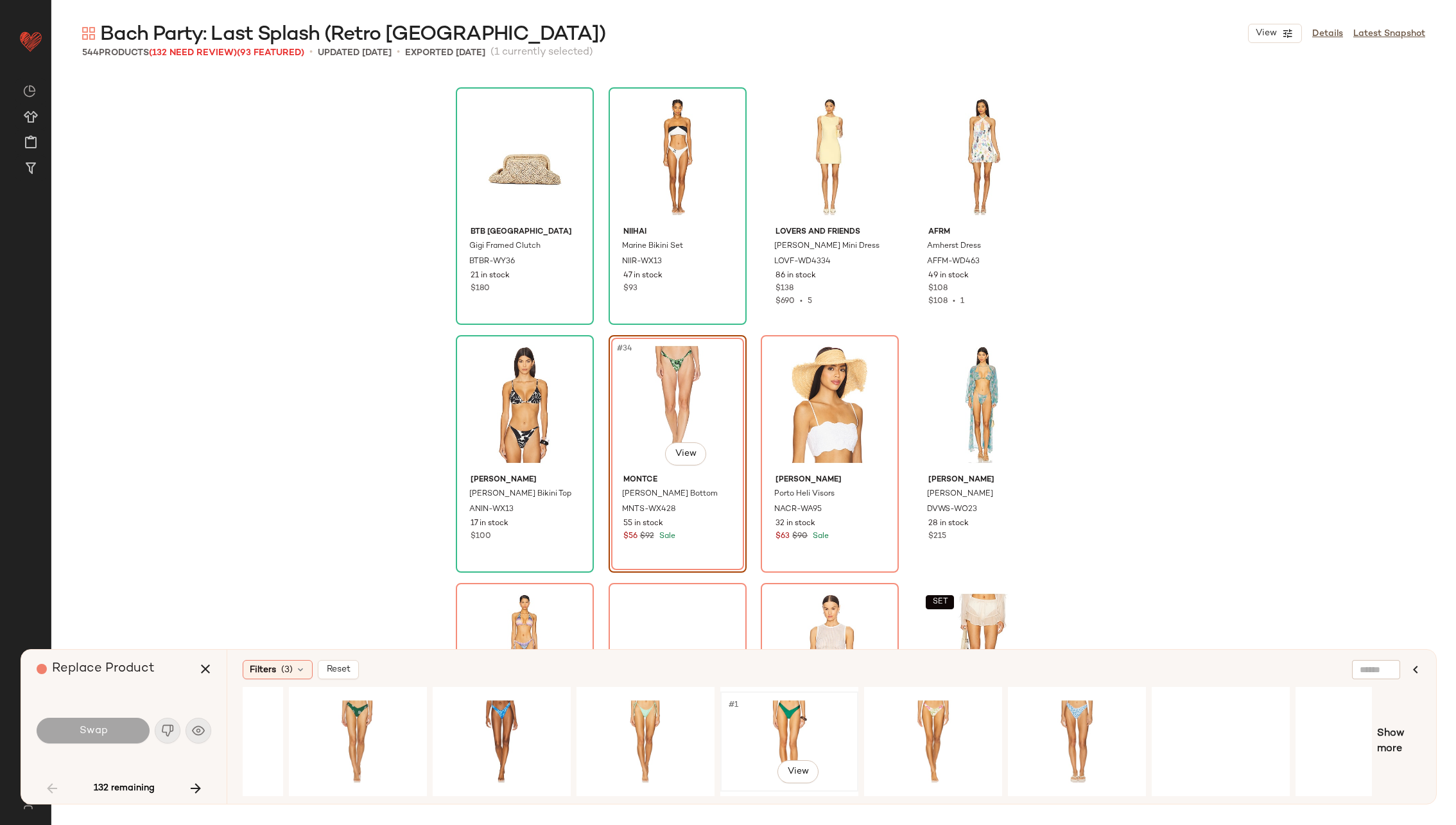
scroll to position [0, 301]
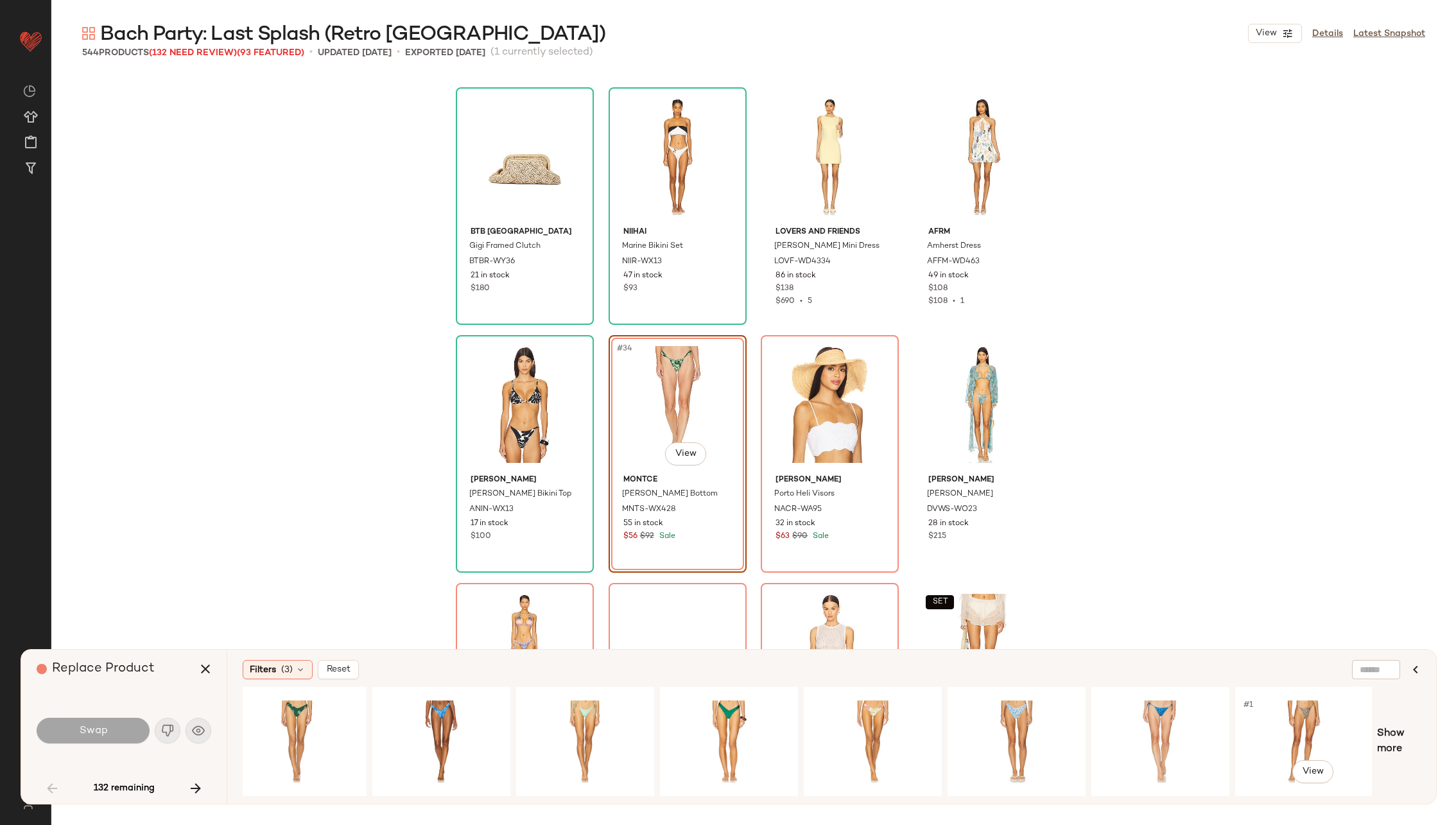
click at [1372, 729] on div "#1 View Show more" at bounding box center [831, 741] width 1178 height 109
click at [1388, 730] on span "Show more" at bounding box center [1398, 741] width 43 height 31
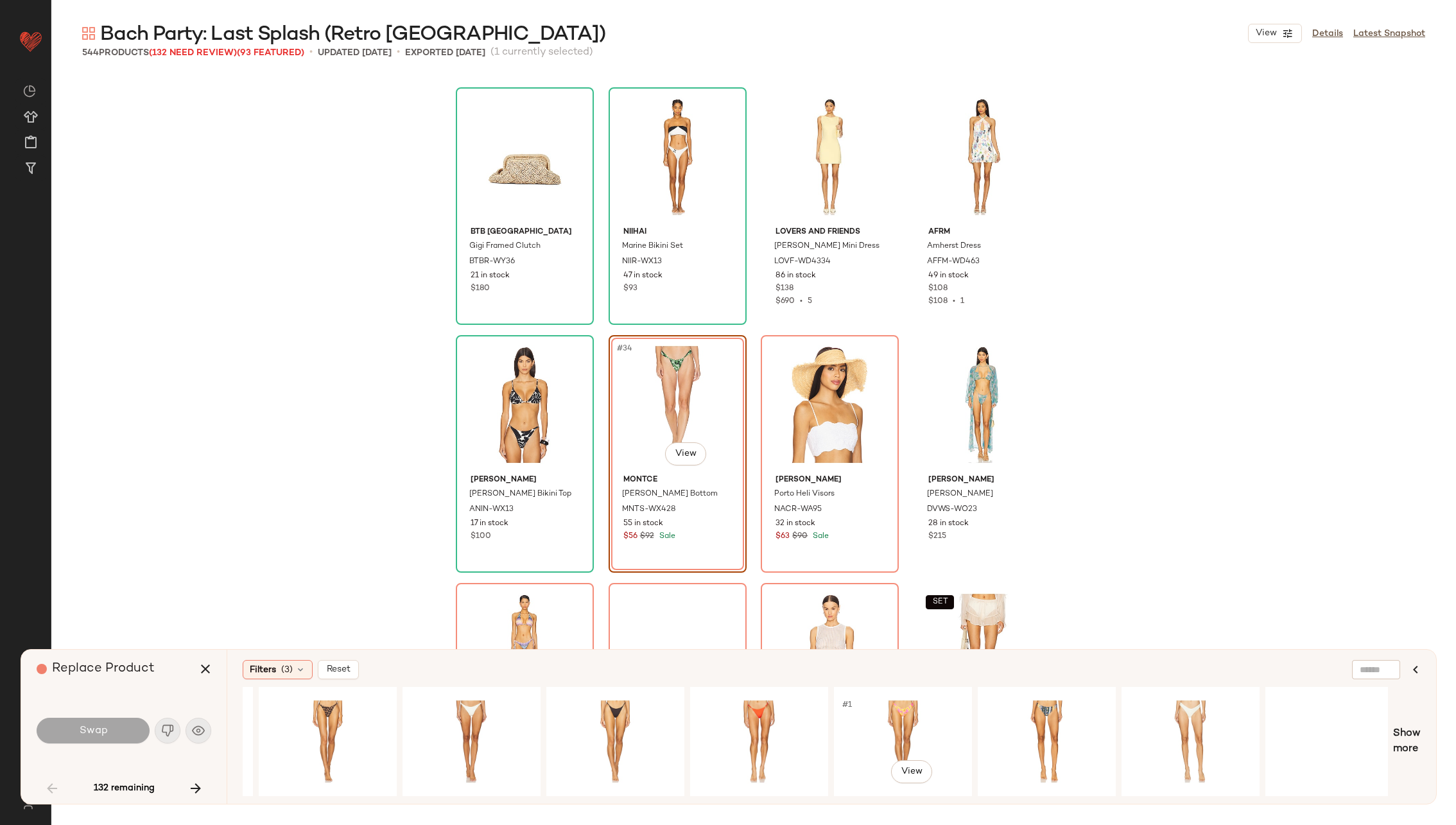
scroll to position [0, 1722]
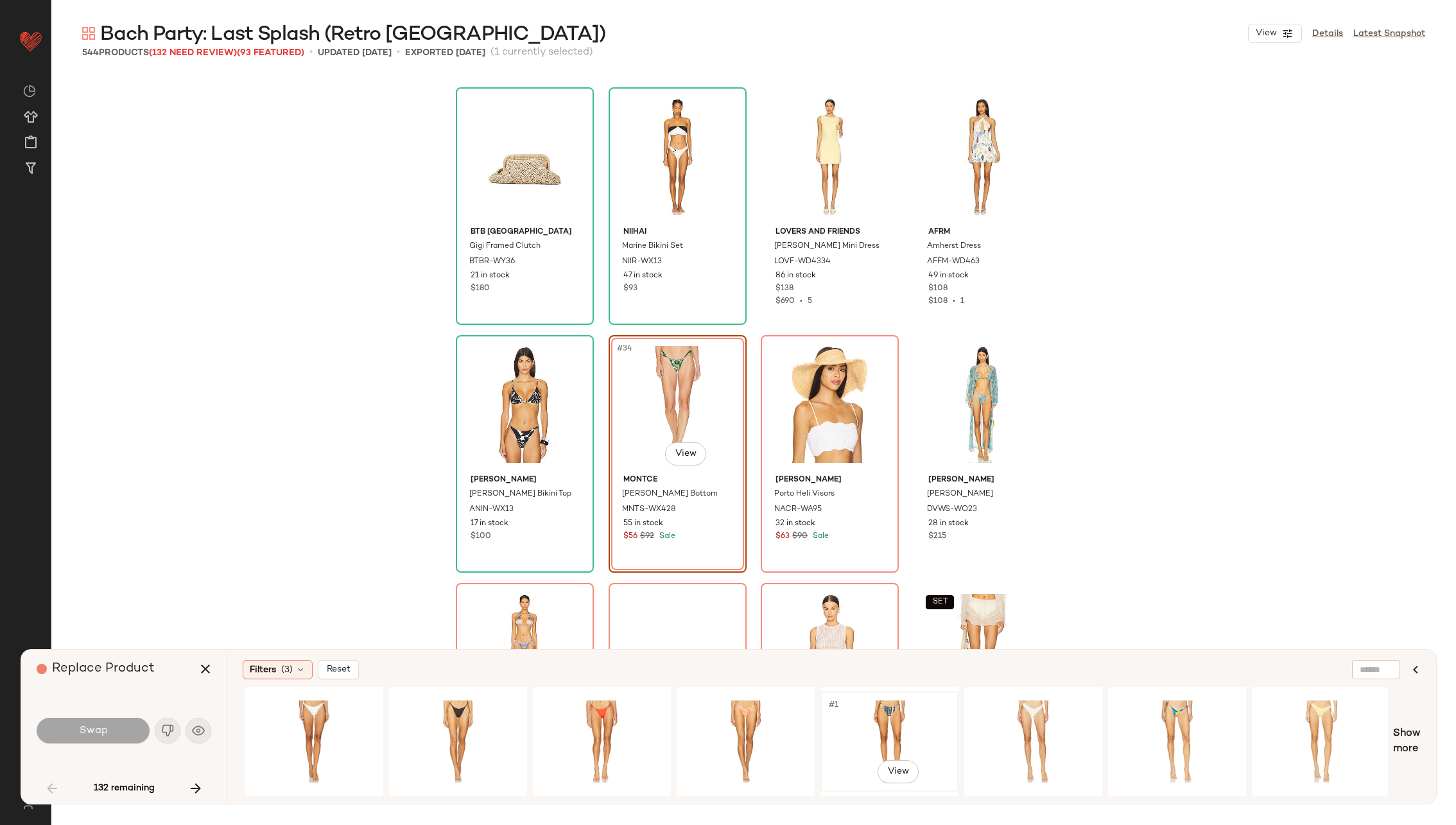
click at [912, 735] on div "#1 View" at bounding box center [889, 741] width 129 height 91
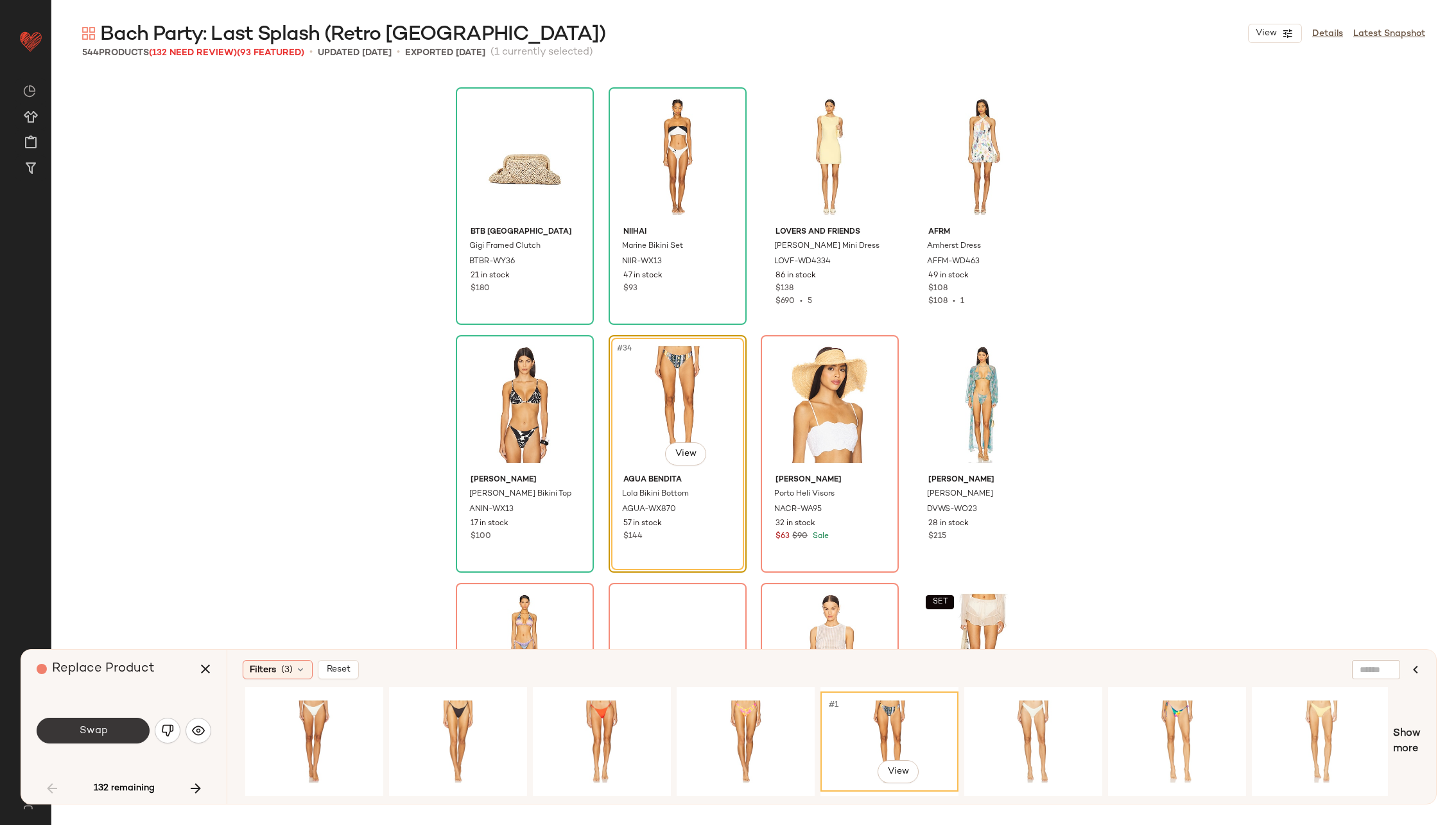
click at [74, 727] on button "Swap" at bounding box center [93, 730] width 113 height 25
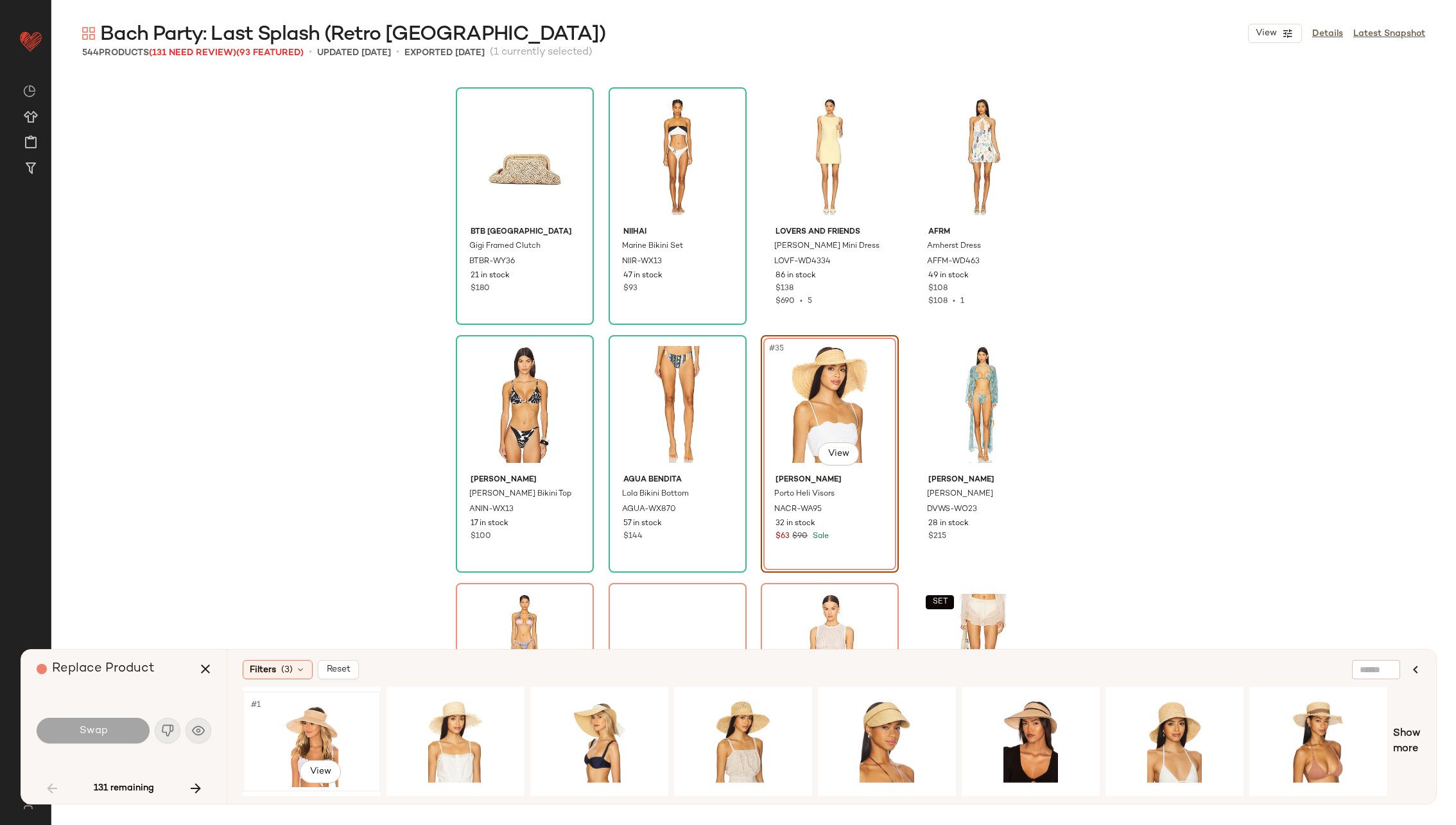
click at [333, 712] on div "#1 View" at bounding box center [311, 741] width 129 height 91
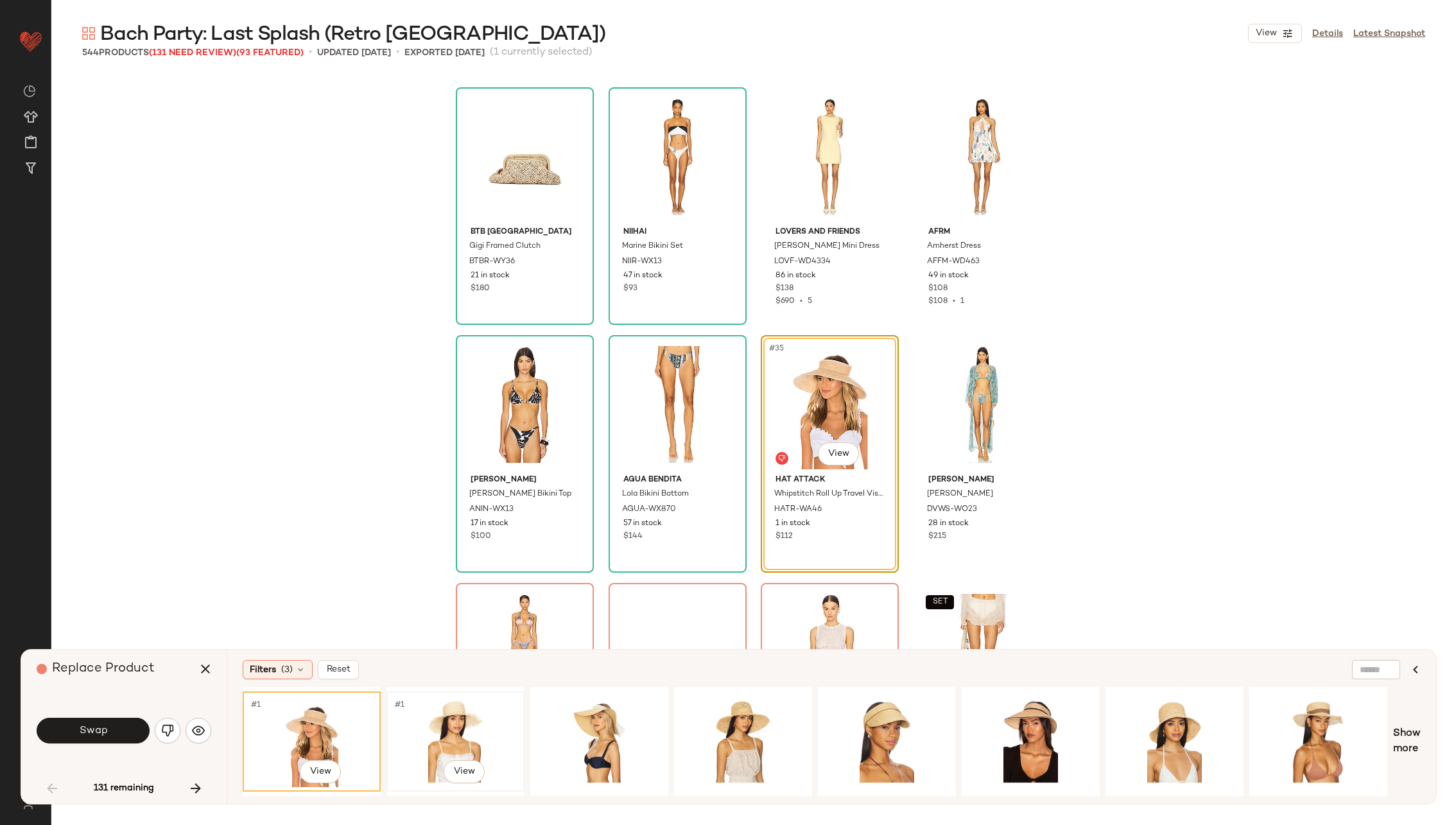
click at [441, 714] on div "#1 View" at bounding box center [455, 741] width 129 height 91
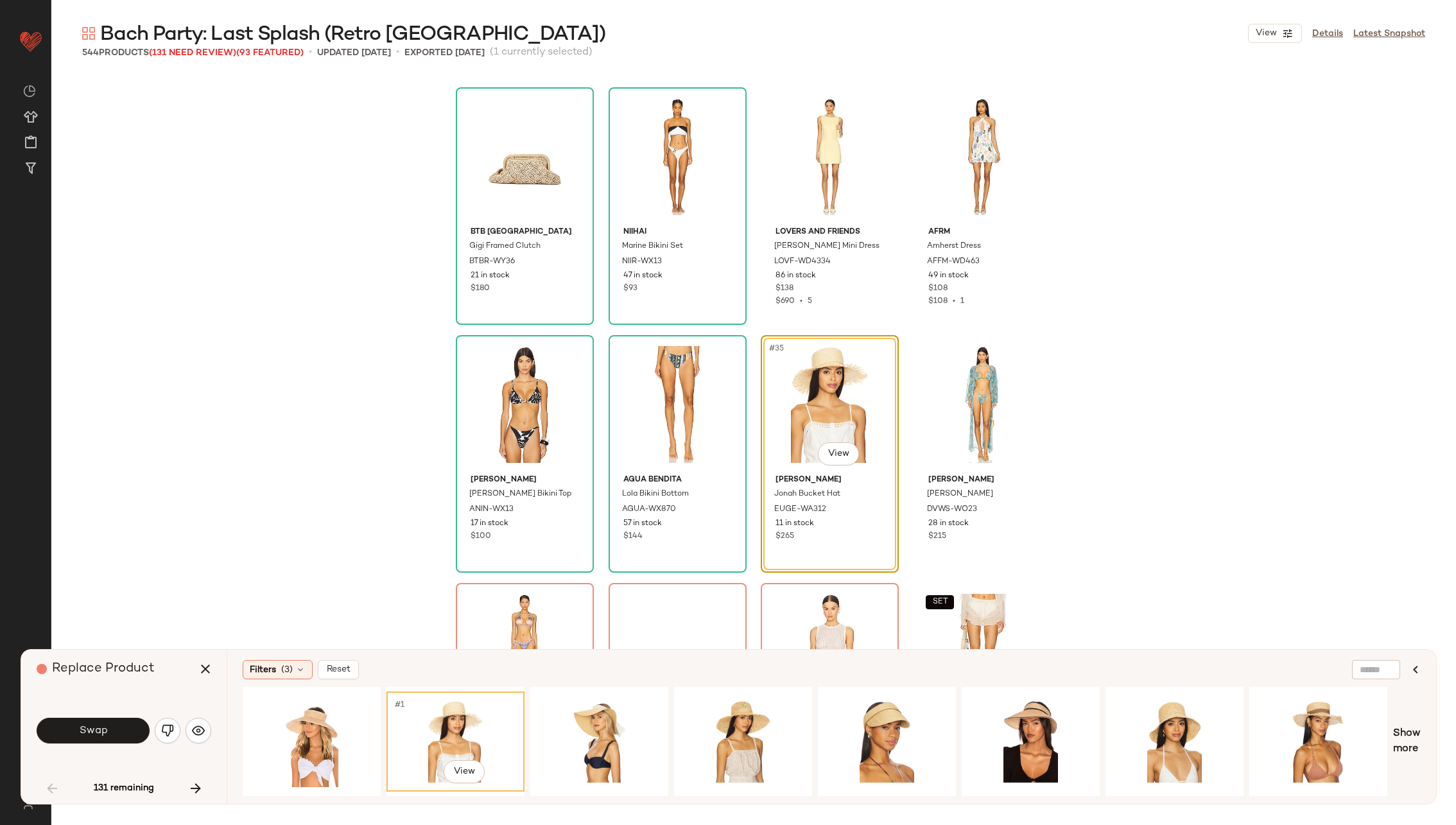
click at [114, 717] on div "Swap" at bounding box center [124, 730] width 174 height 31
click at [107, 723] on button "Swap" at bounding box center [93, 730] width 113 height 25
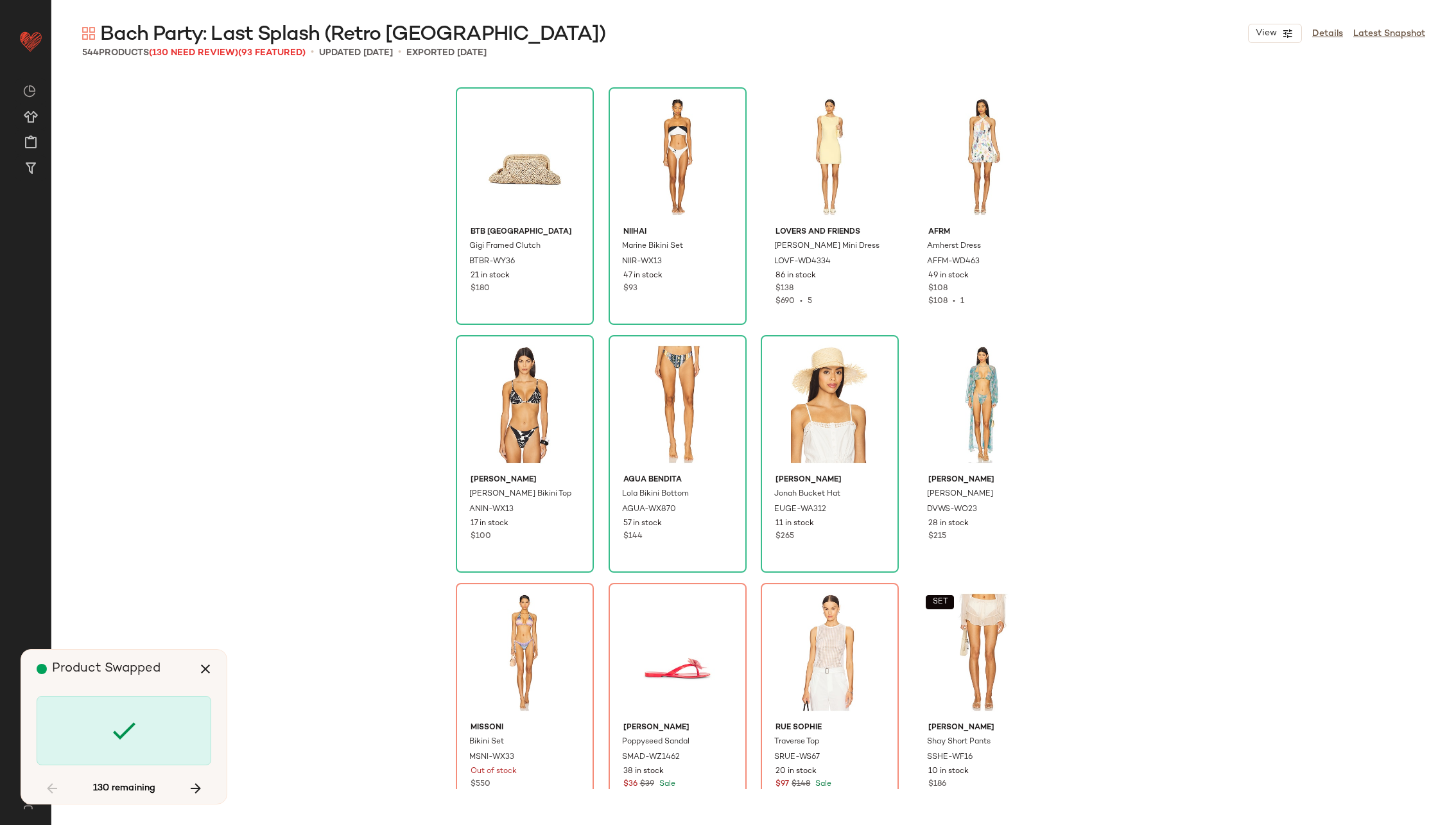
scroll to position [1981, 0]
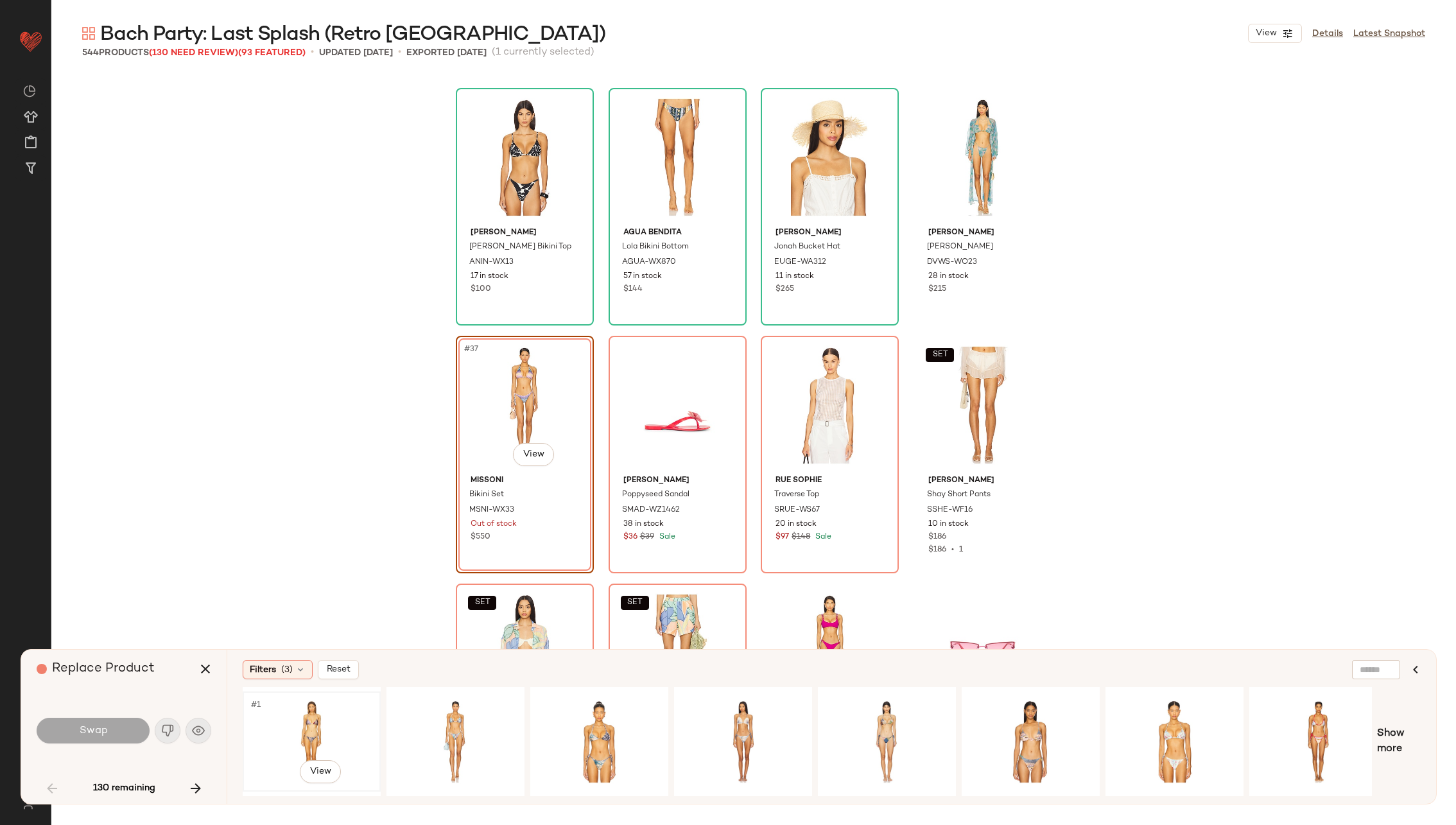
click at [314, 728] on div "#1 View" at bounding box center [311, 741] width 129 height 91
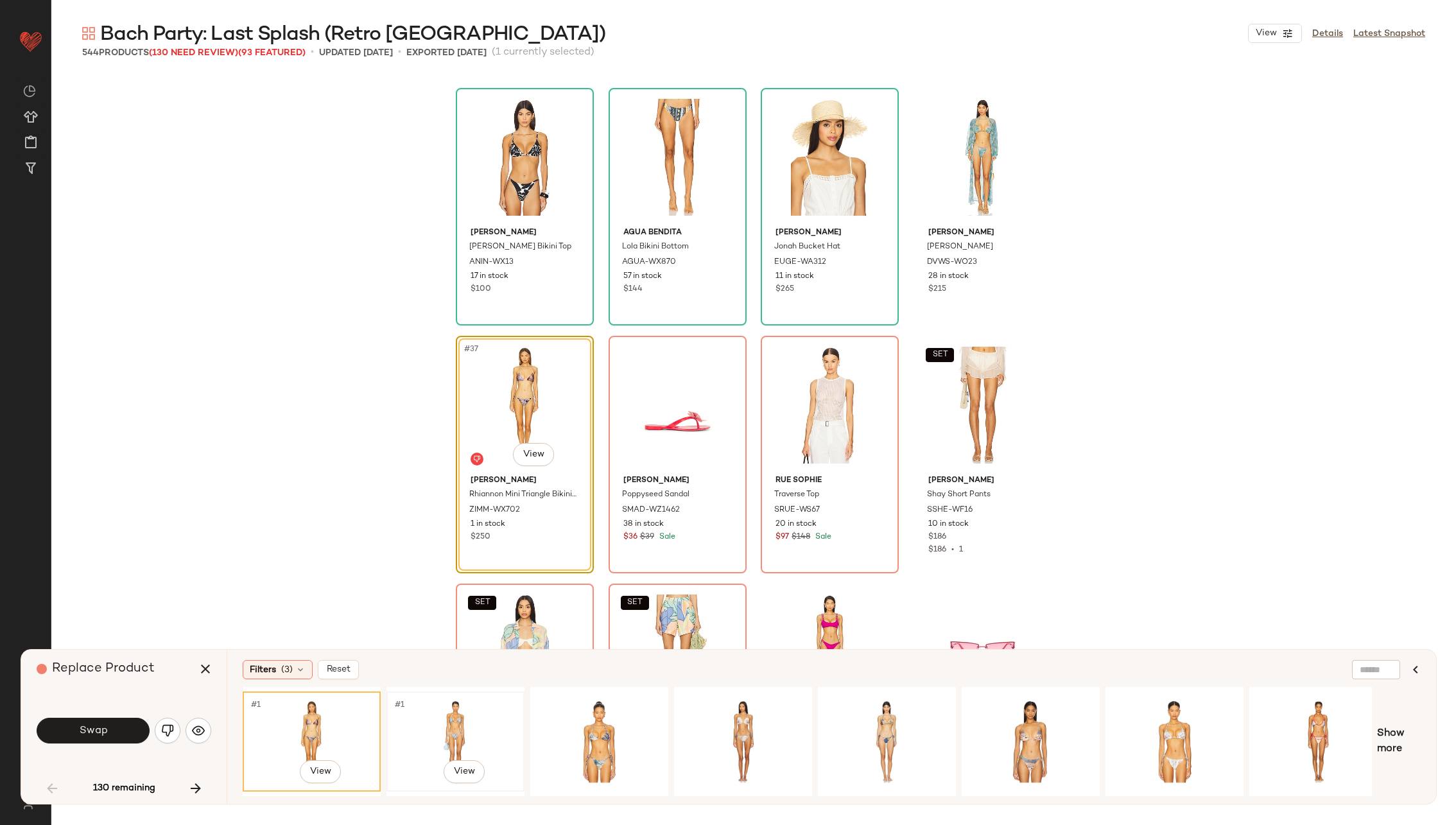
click at [468, 709] on div "#1 View" at bounding box center [455, 741] width 129 height 91
click at [729, 718] on div "#1 View" at bounding box center [743, 741] width 129 height 91
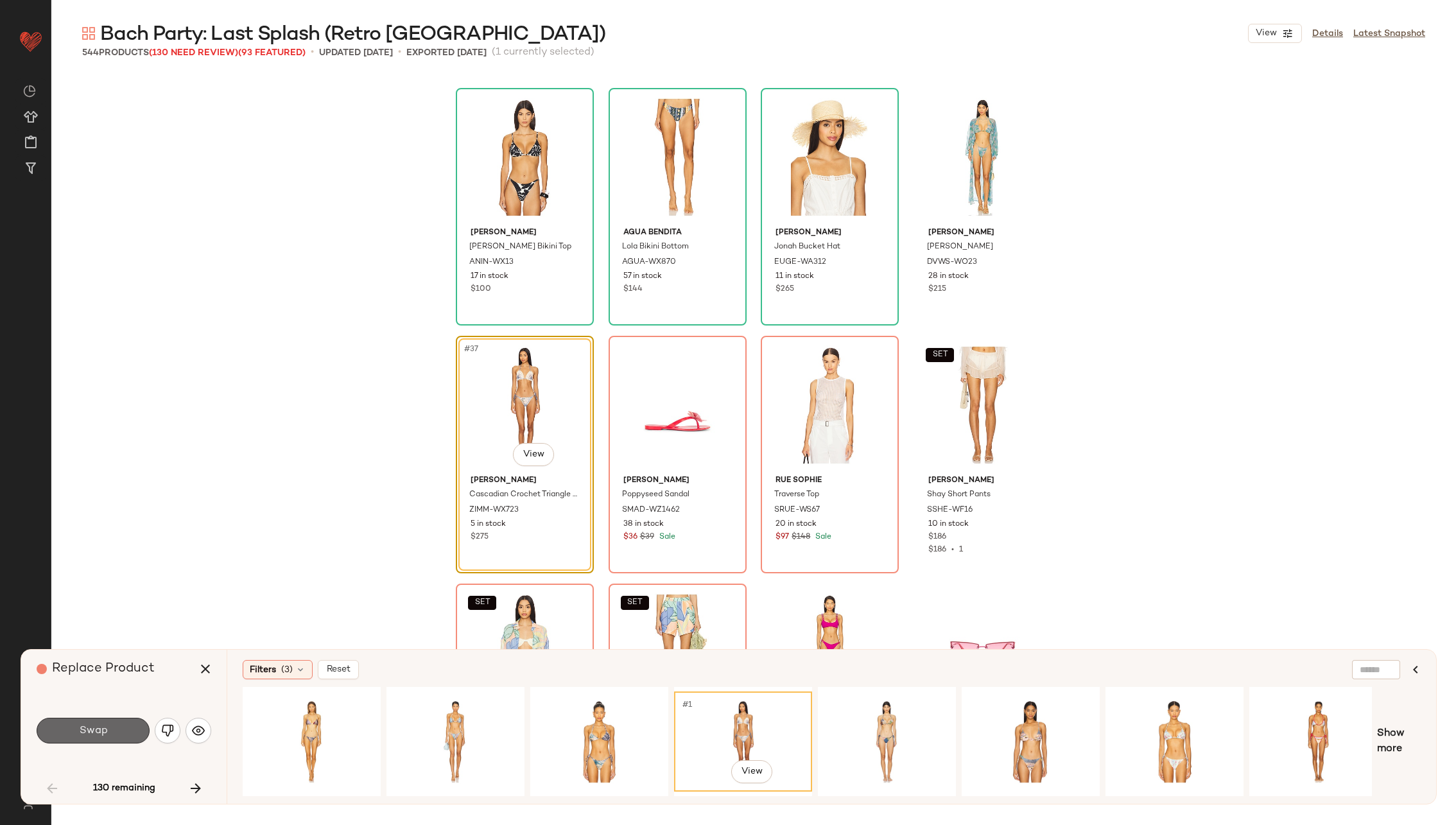
click at [107, 727] on button "Swap" at bounding box center [93, 730] width 113 height 25
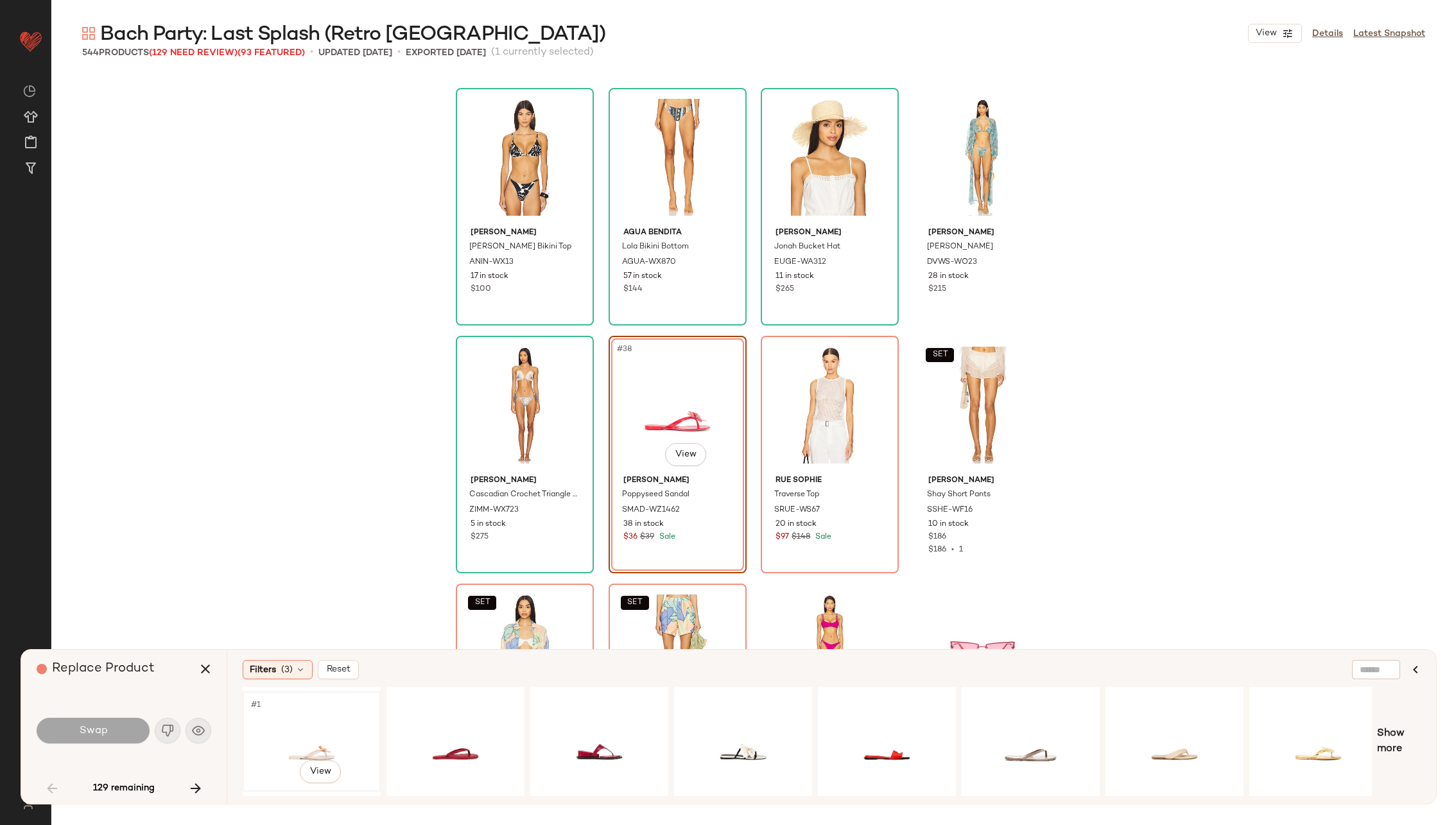
click at [316, 716] on div "#1 View" at bounding box center [311, 741] width 129 height 91
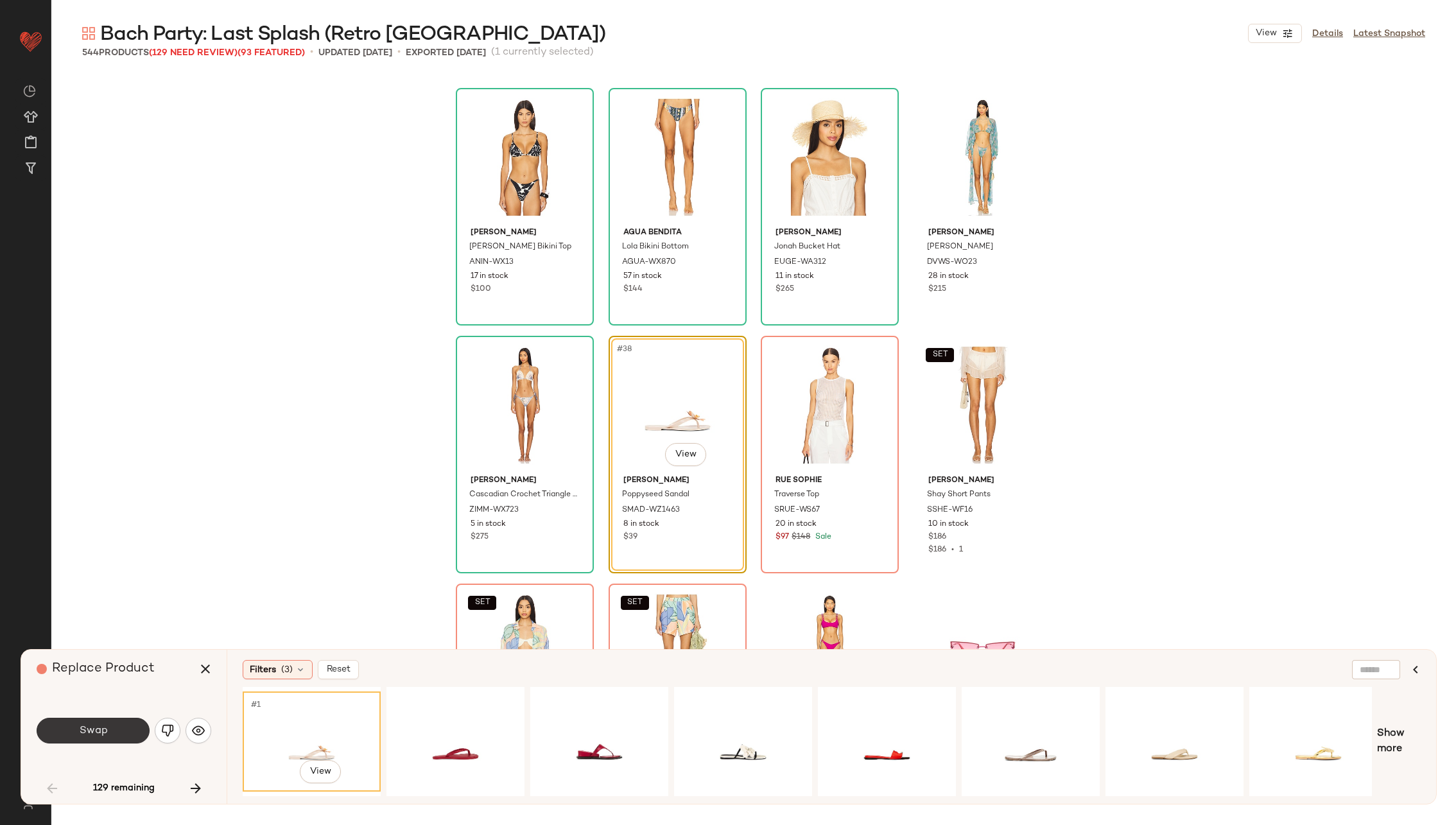
click at [121, 729] on button "Swap" at bounding box center [93, 730] width 113 height 25
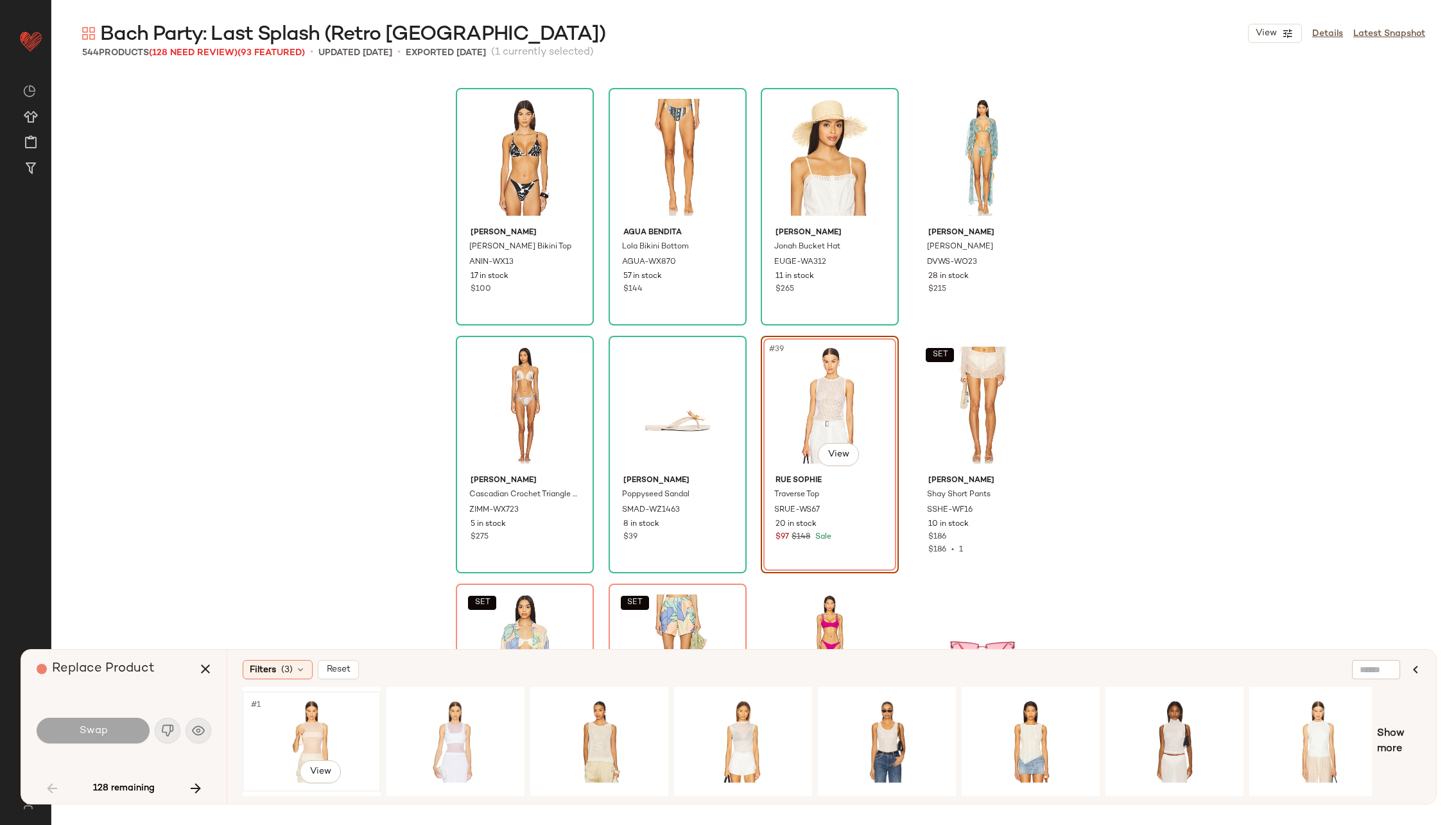
click at [314, 718] on div "#1 View" at bounding box center [311, 741] width 129 height 91
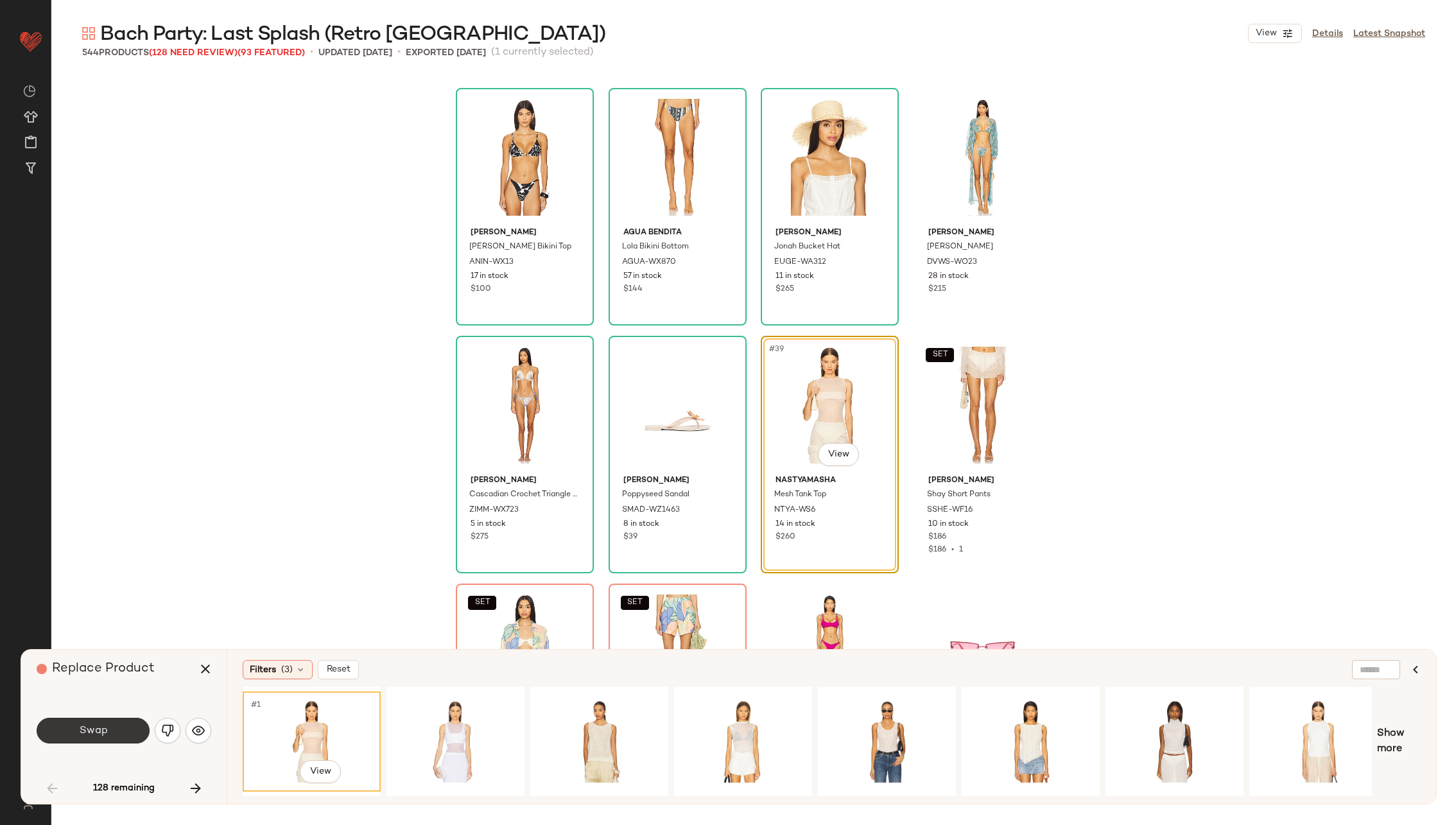
click at [120, 723] on button "Swap" at bounding box center [93, 730] width 113 height 25
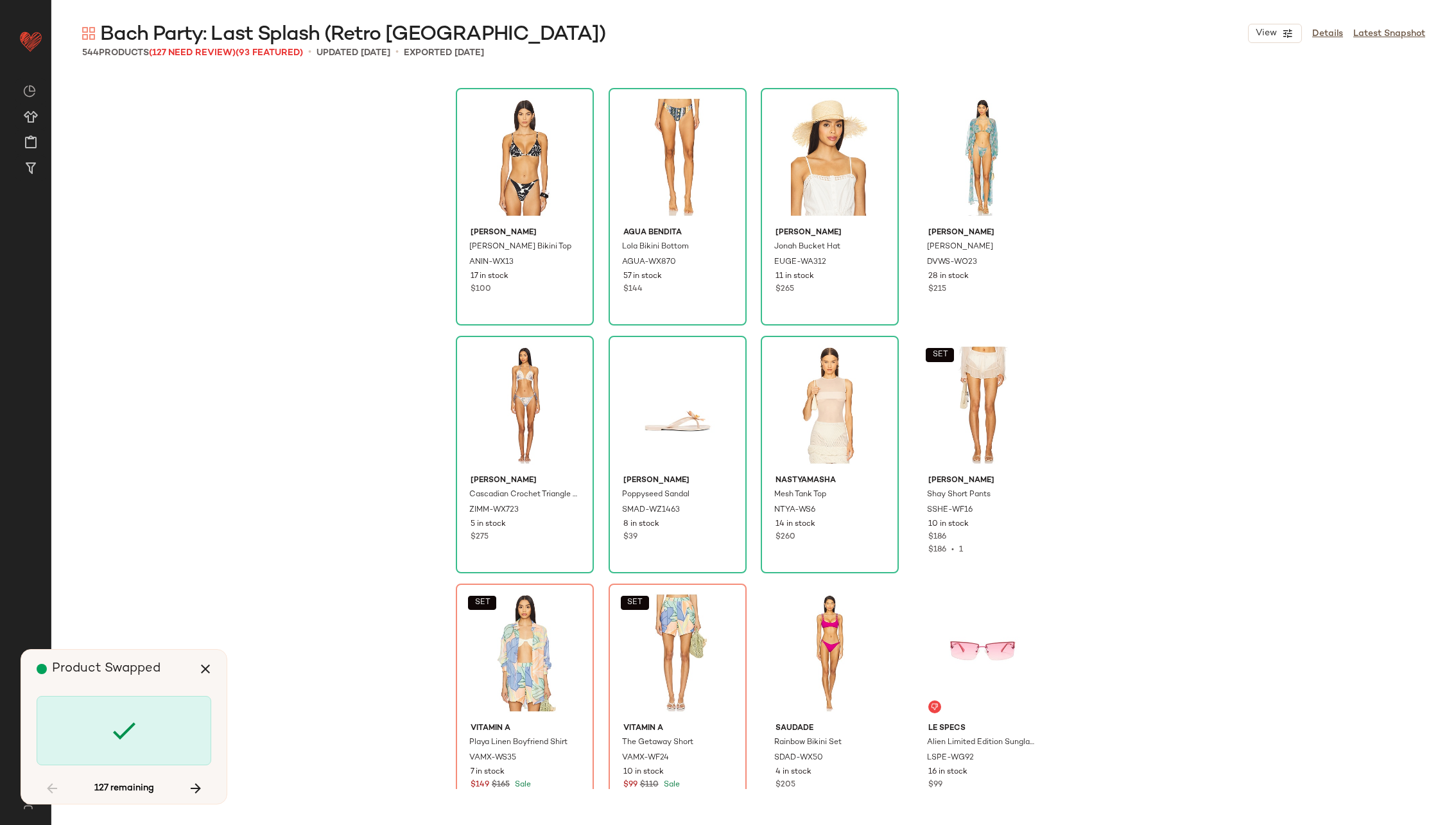
scroll to position [2229, 0]
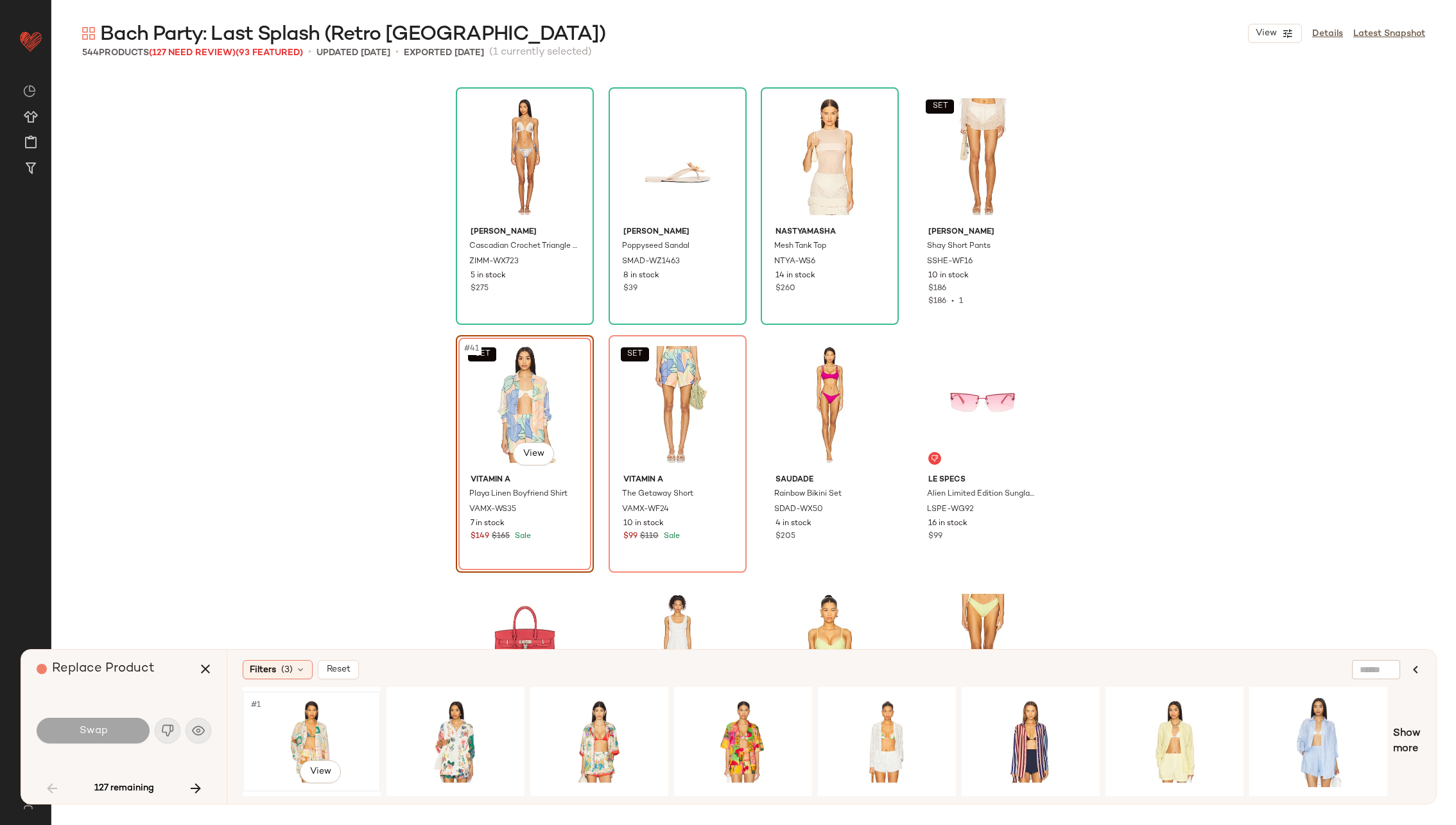
click at [298, 708] on div "#1 View" at bounding box center [311, 741] width 129 height 91
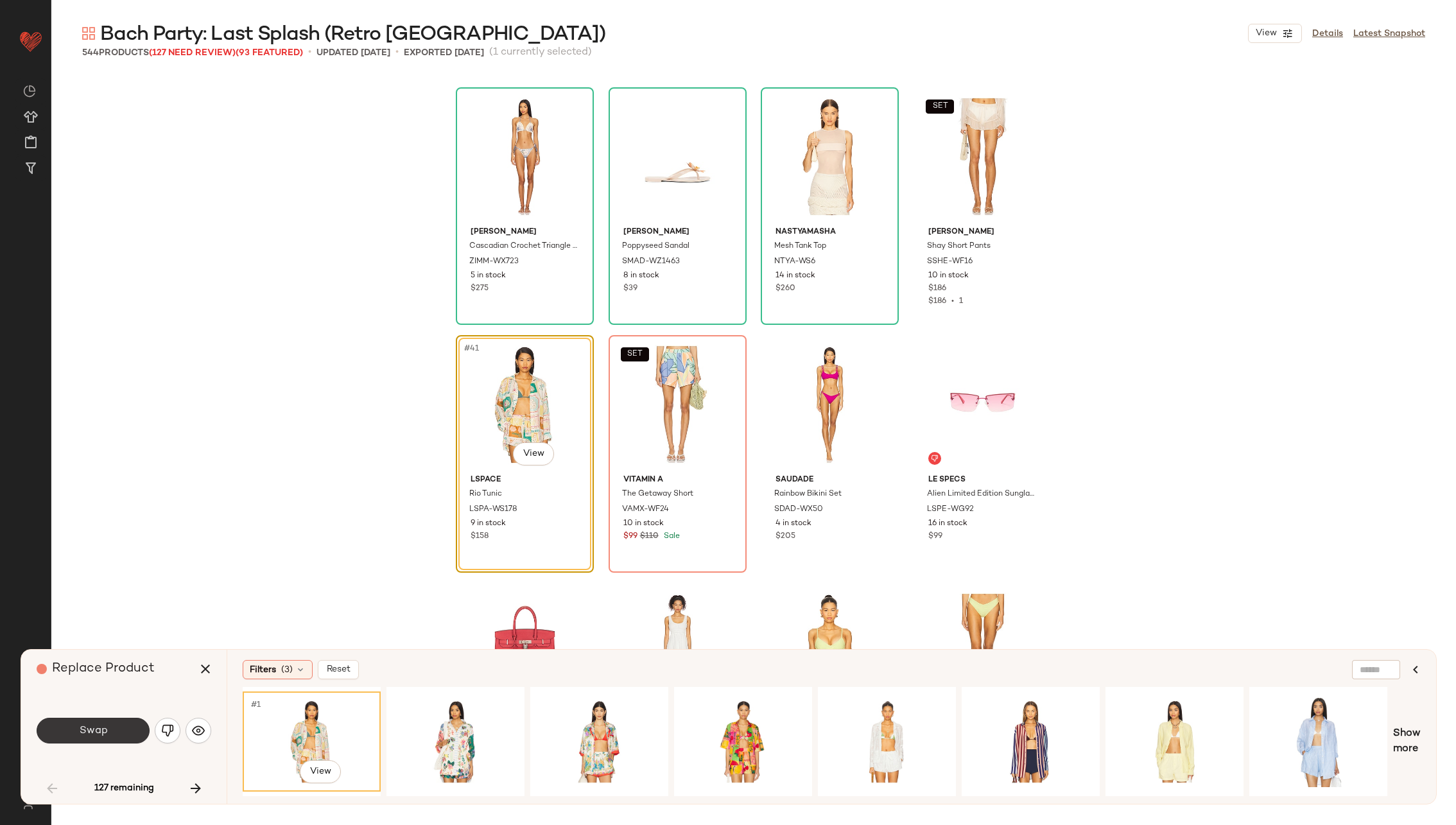
click at [117, 720] on button "Swap" at bounding box center [93, 730] width 113 height 25
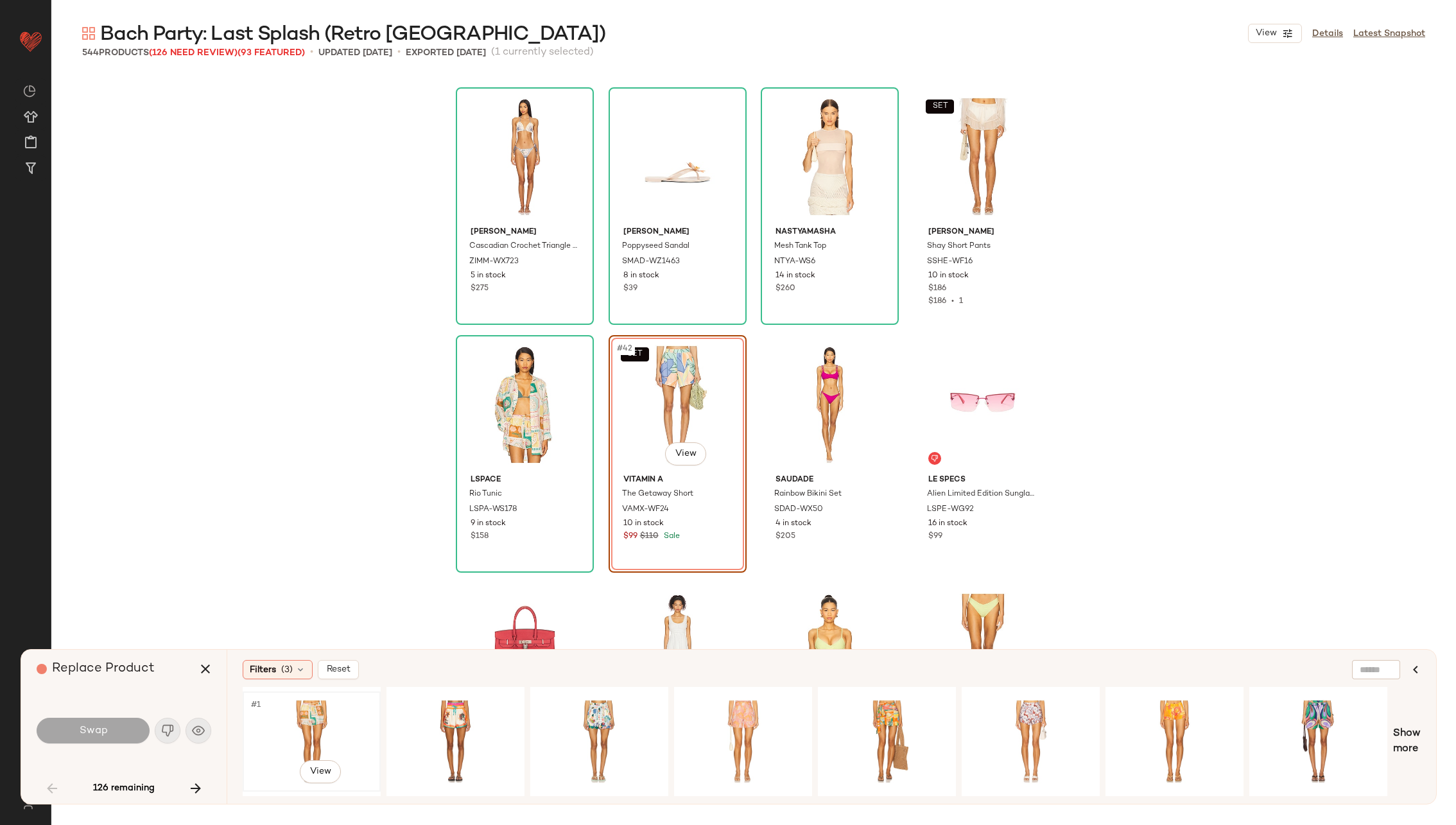
click at [292, 719] on div "#1 View" at bounding box center [311, 741] width 129 height 91
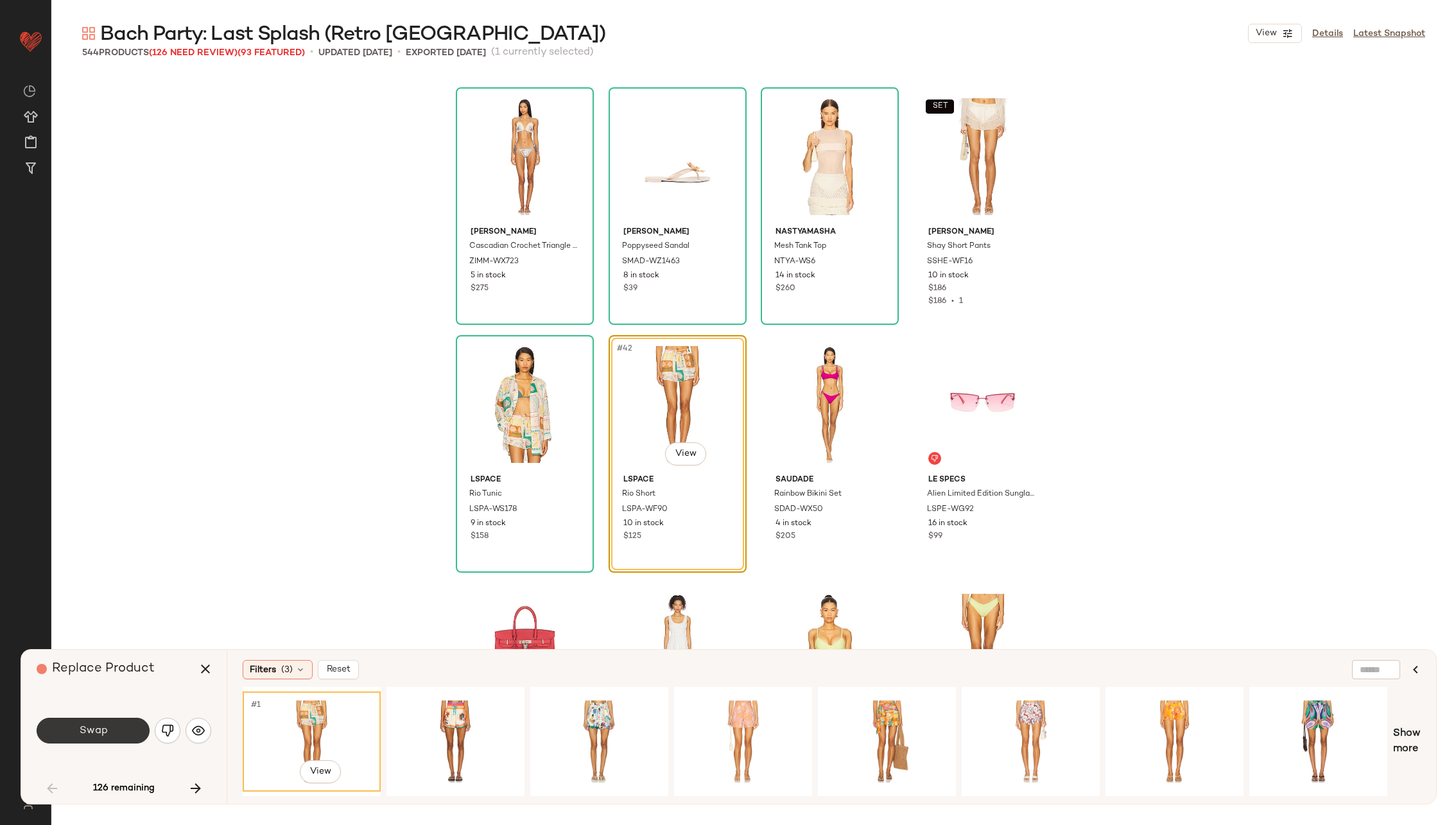
click at [110, 723] on button "Swap" at bounding box center [93, 730] width 113 height 25
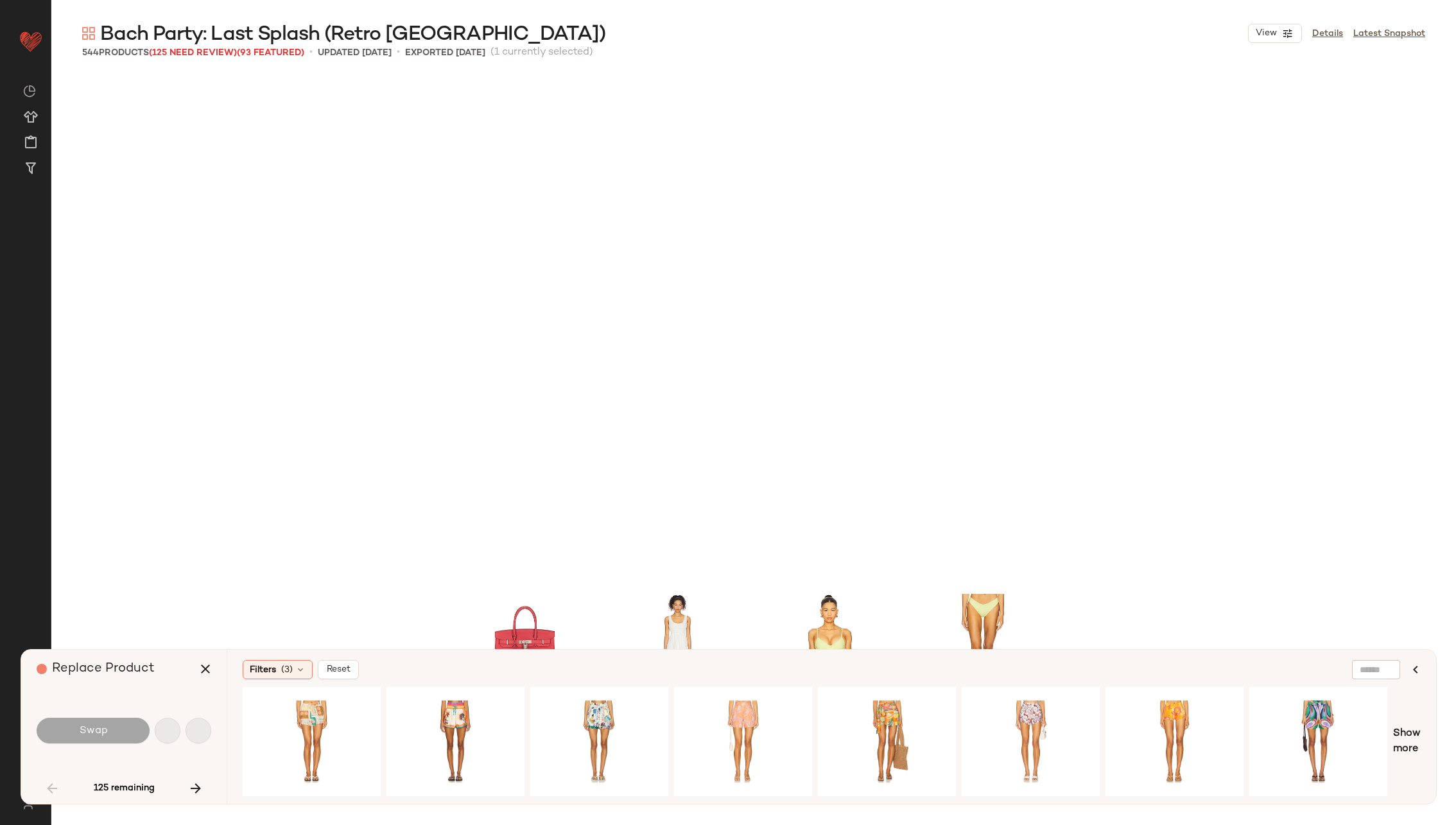
scroll to position [2724, 0]
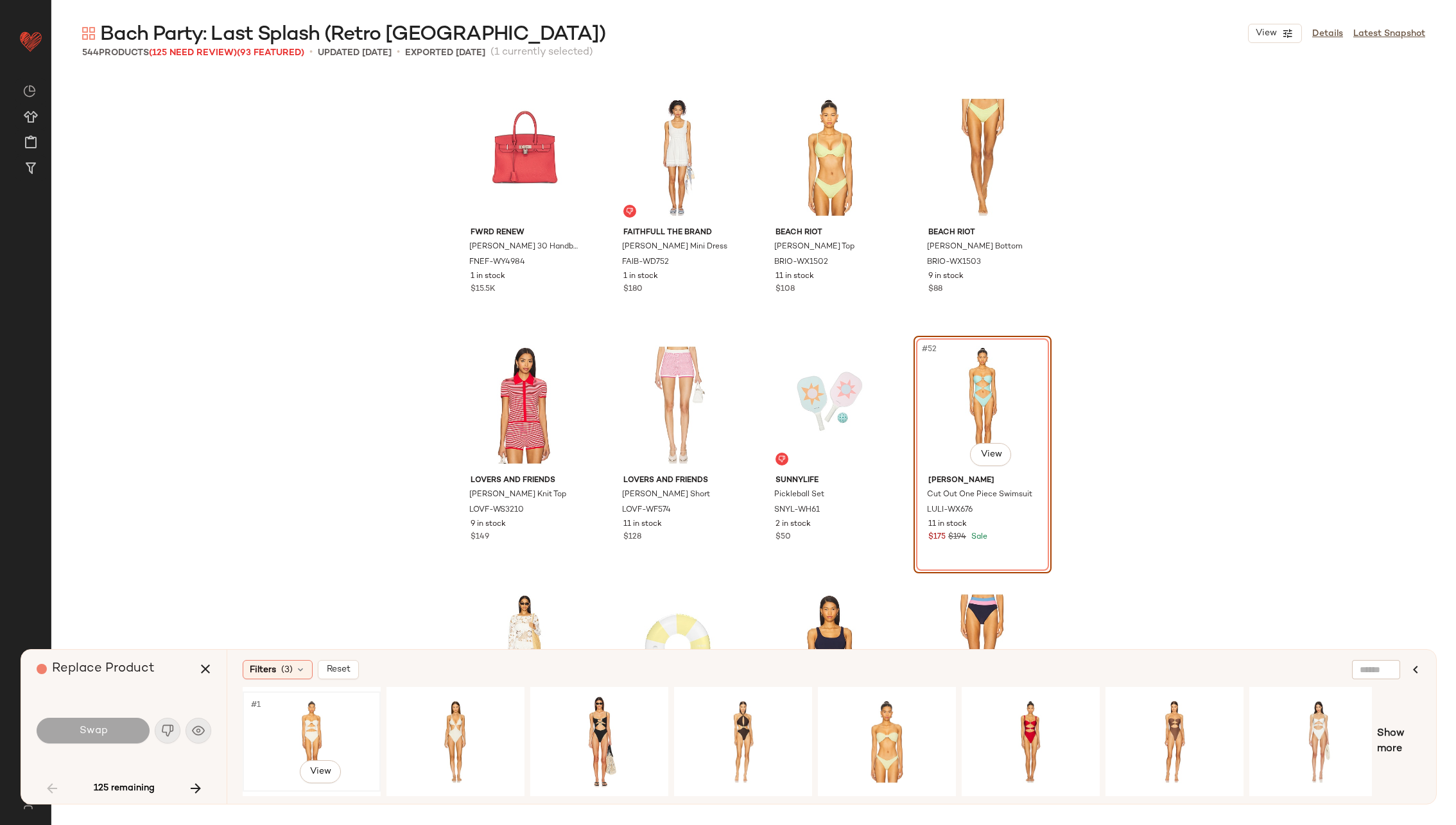
click at [298, 724] on div "#1 View" at bounding box center [311, 741] width 129 height 91
click at [115, 728] on button "Swap" at bounding box center [93, 730] width 113 height 25
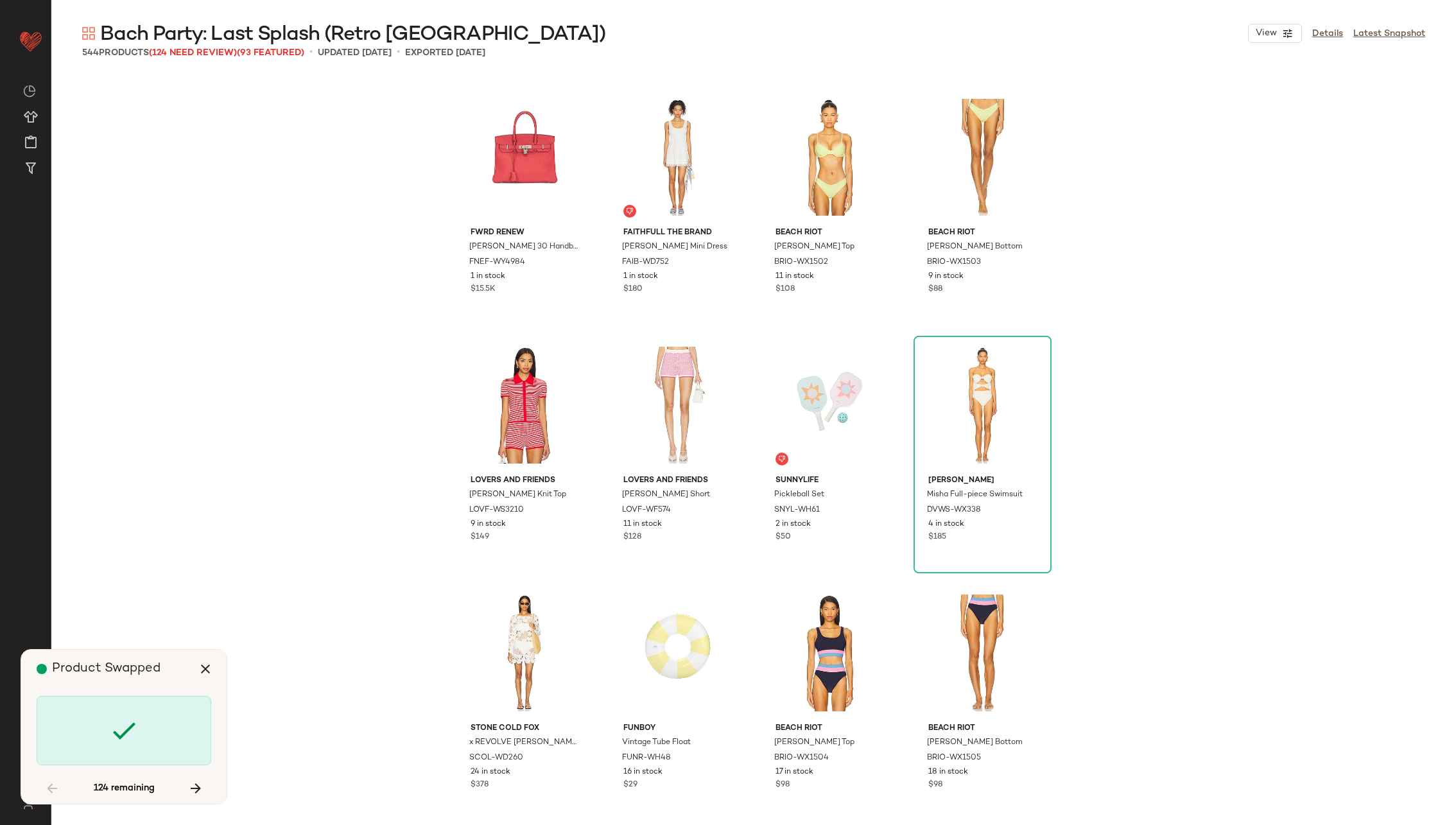
scroll to position [3221, 0]
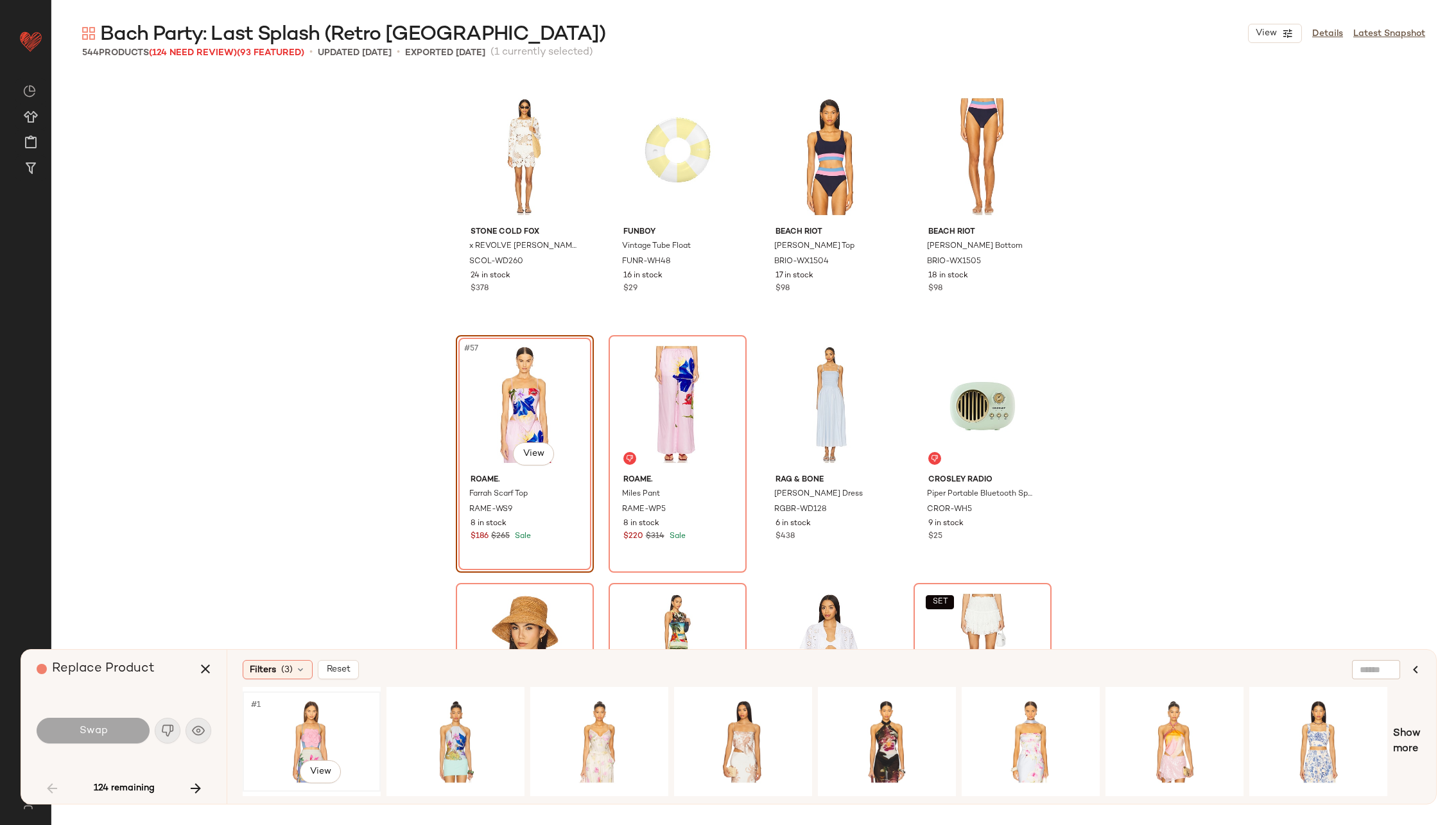
click at [298, 724] on div "#1 View" at bounding box center [311, 741] width 129 height 91
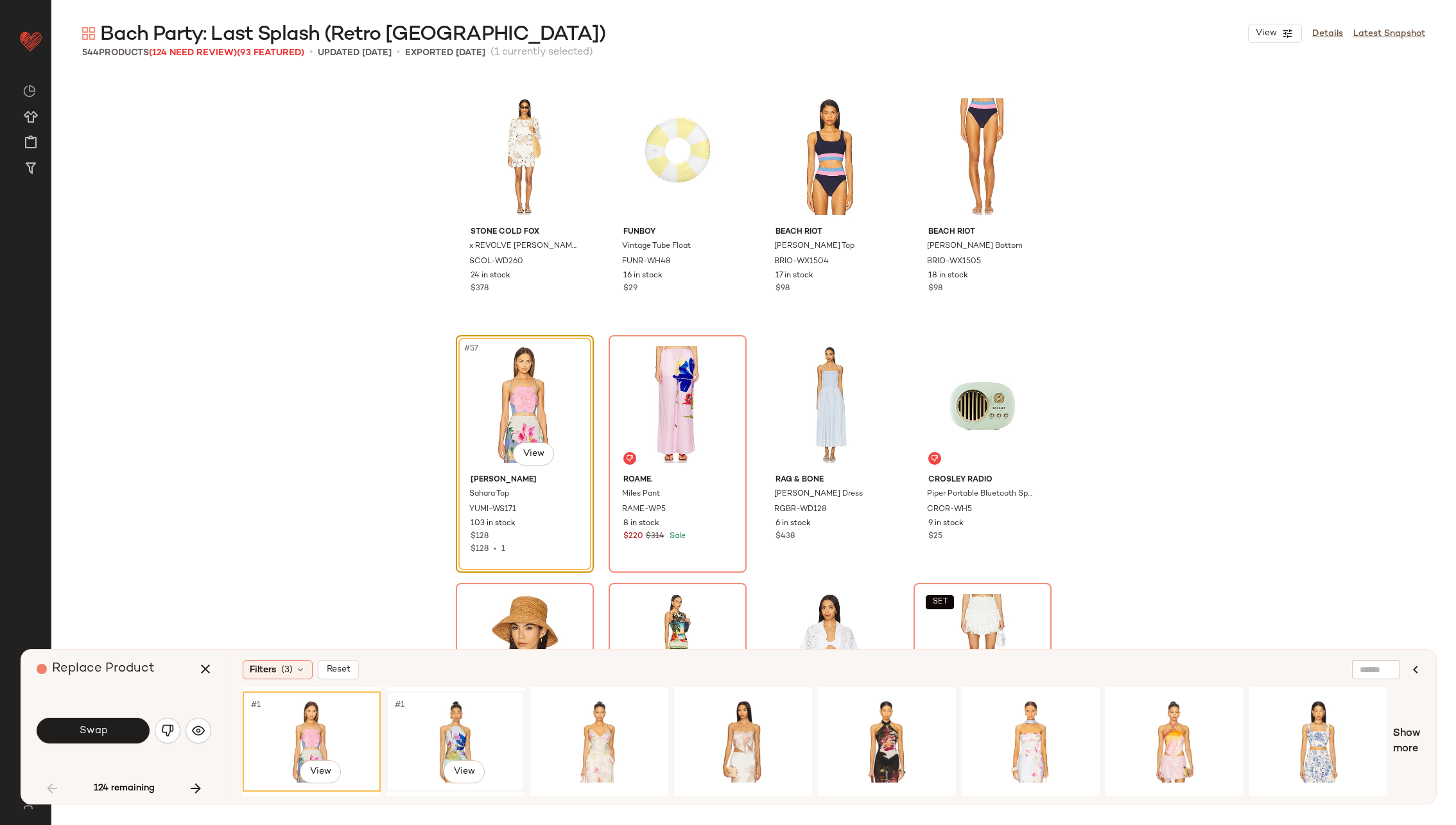
click at [457, 723] on div "#1 View" at bounding box center [455, 741] width 129 height 91
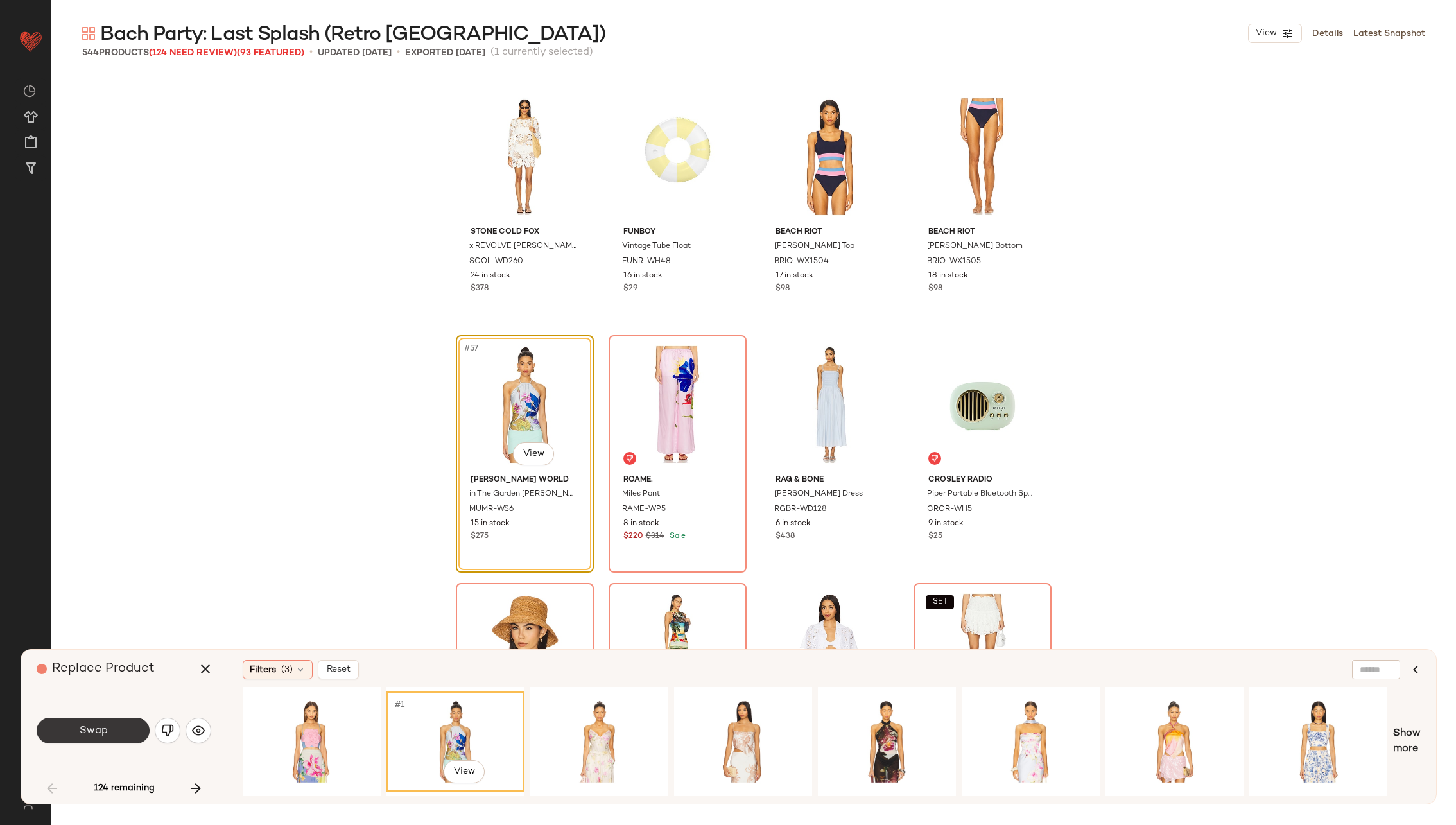
click at [106, 736] on span "Swap" at bounding box center [93, 731] width 29 height 13
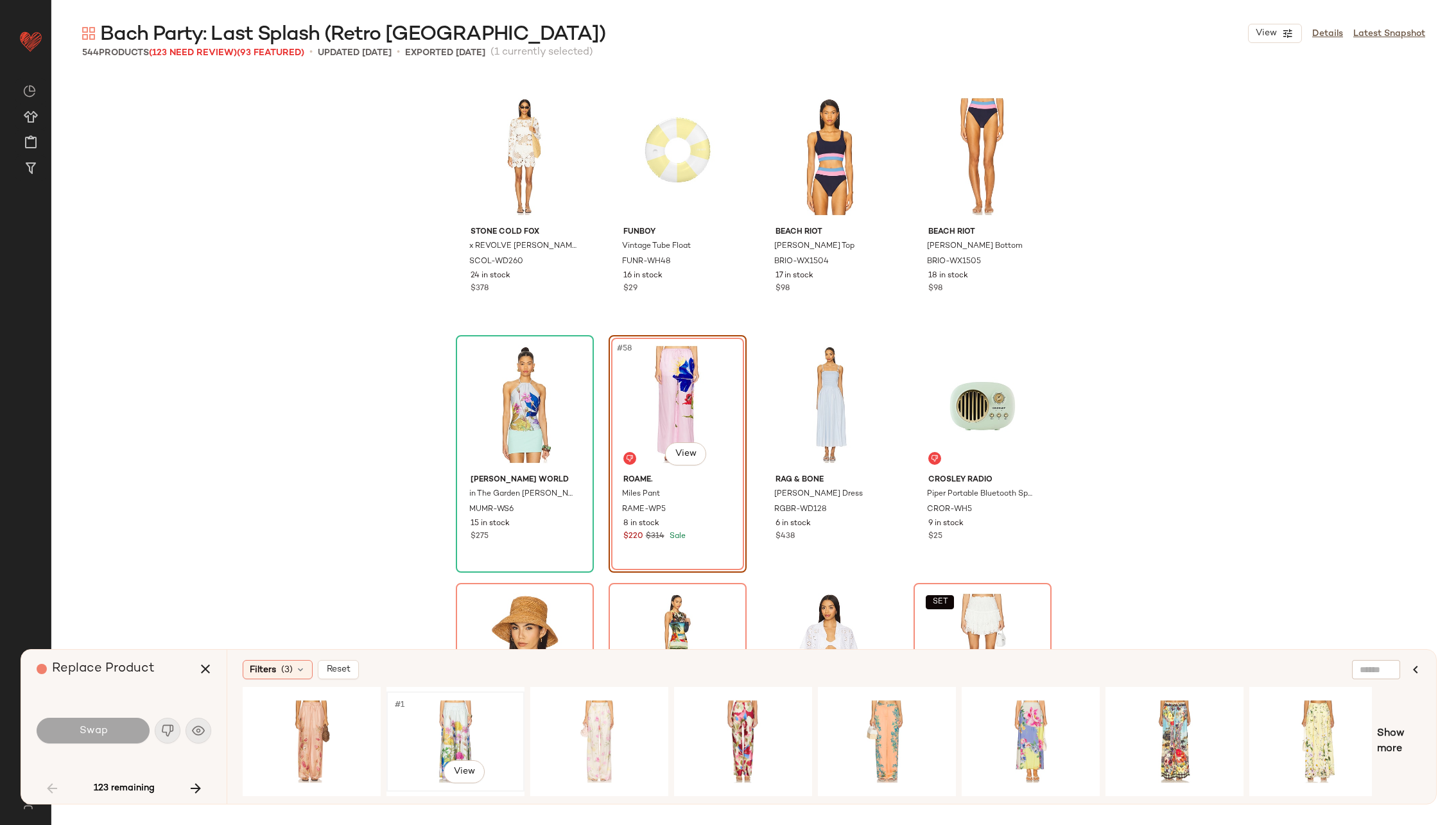
click at [472, 728] on div "#1 View" at bounding box center [455, 741] width 129 height 91
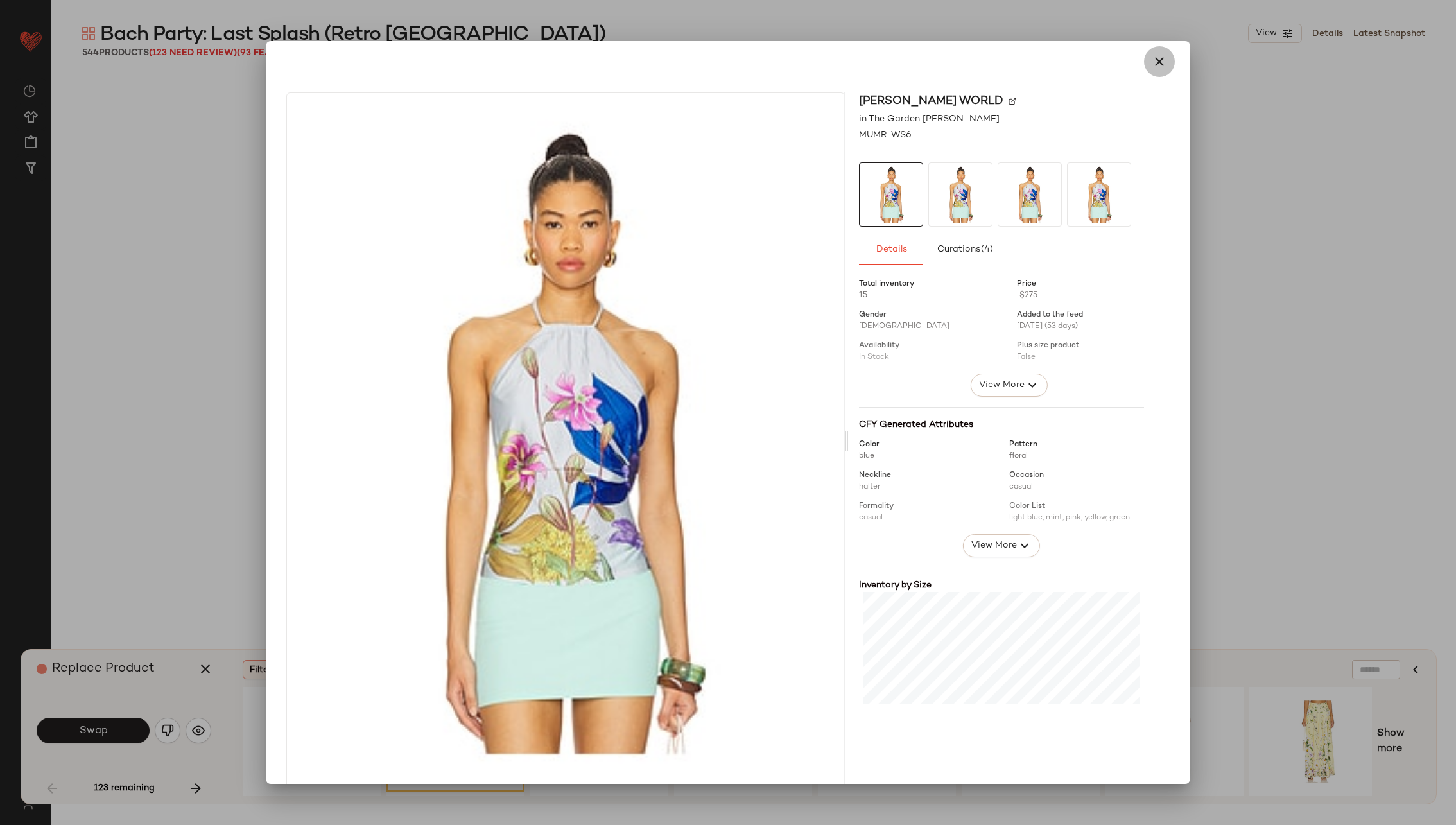
click at [1152, 65] on icon "button" at bounding box center [1159, 61] width 15 height 15
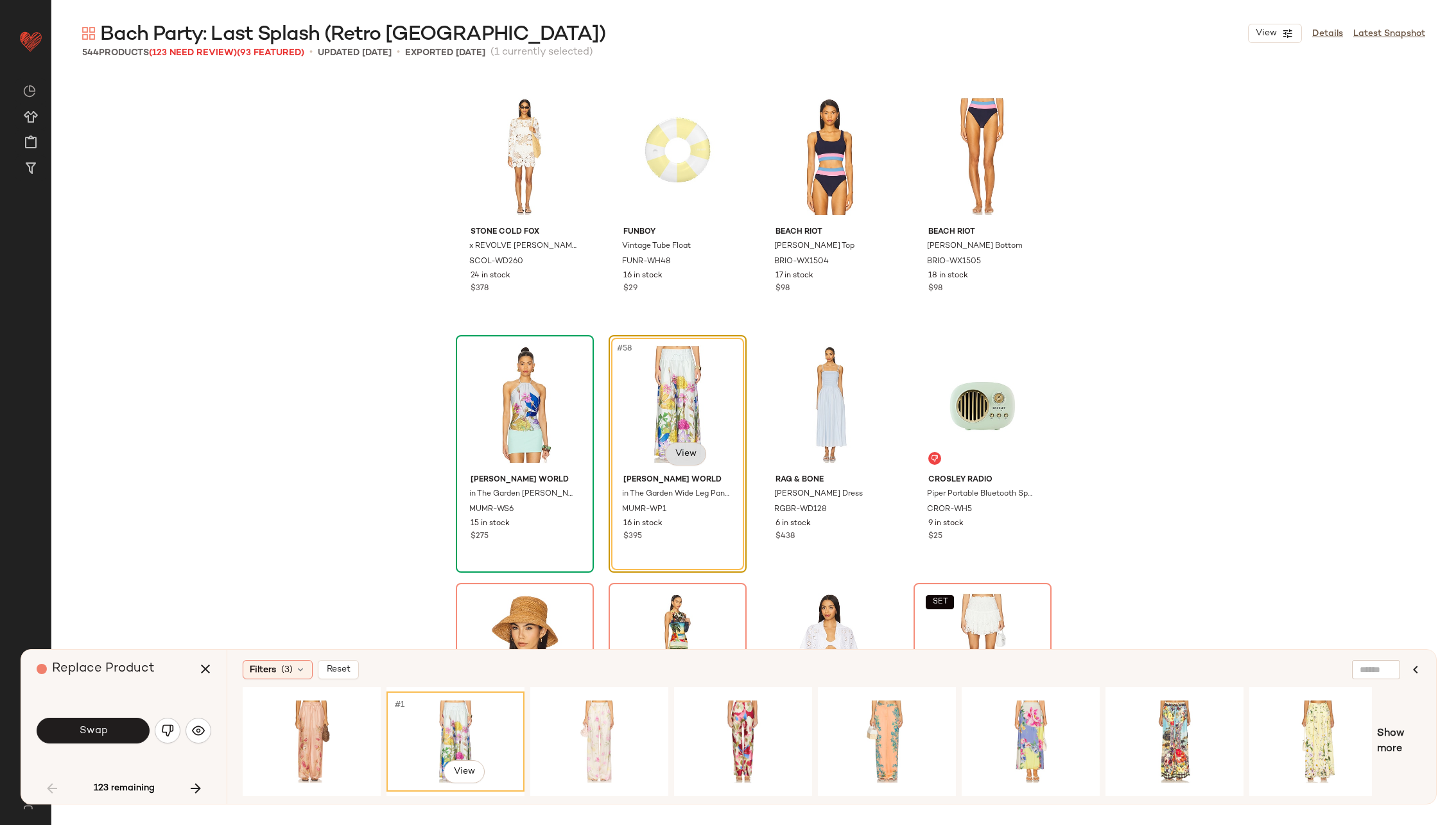
click at [677, 455] on body "Revolve ** Dashboard All Products Global Clipboards (23) Curations (70) Alexis …" at bounding box center [728, 465] width 1456 height 930
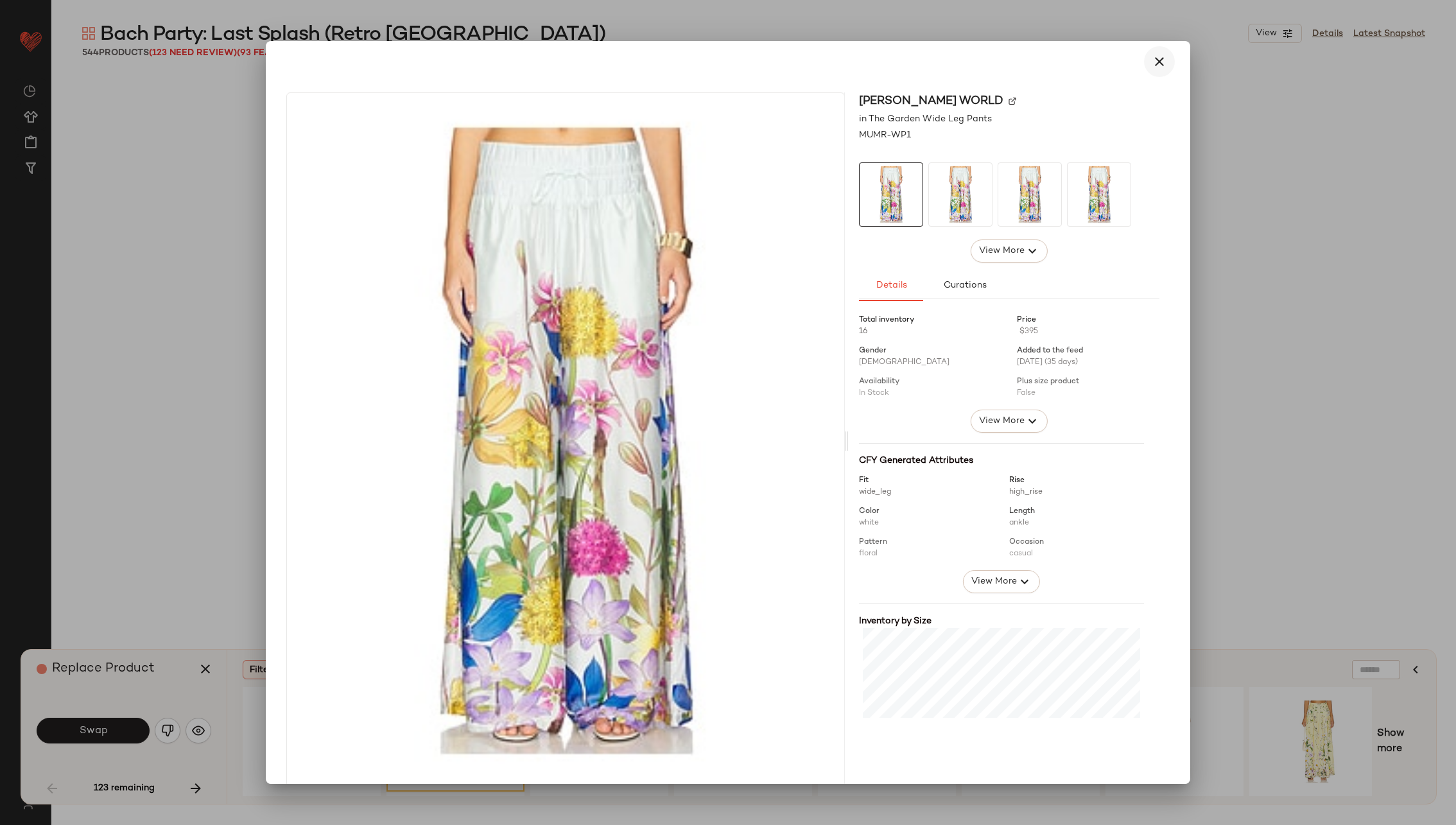
click at [1156, 60] on icon "button" at bounding box center [1159, 61] width 15 height 15
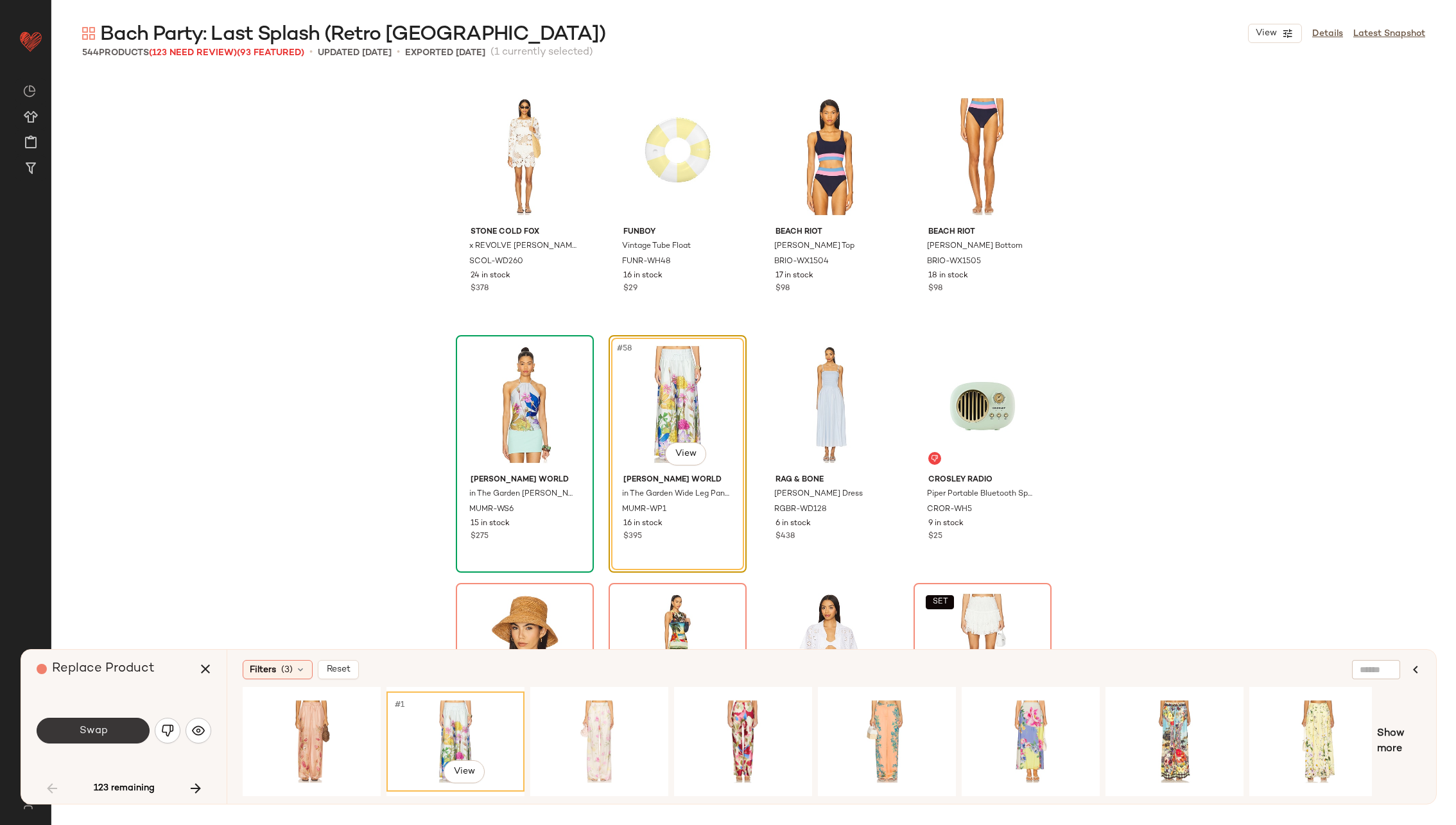
click at [107, 733] on span "Swap" at bounding box center [93, 731] width 29 height 13
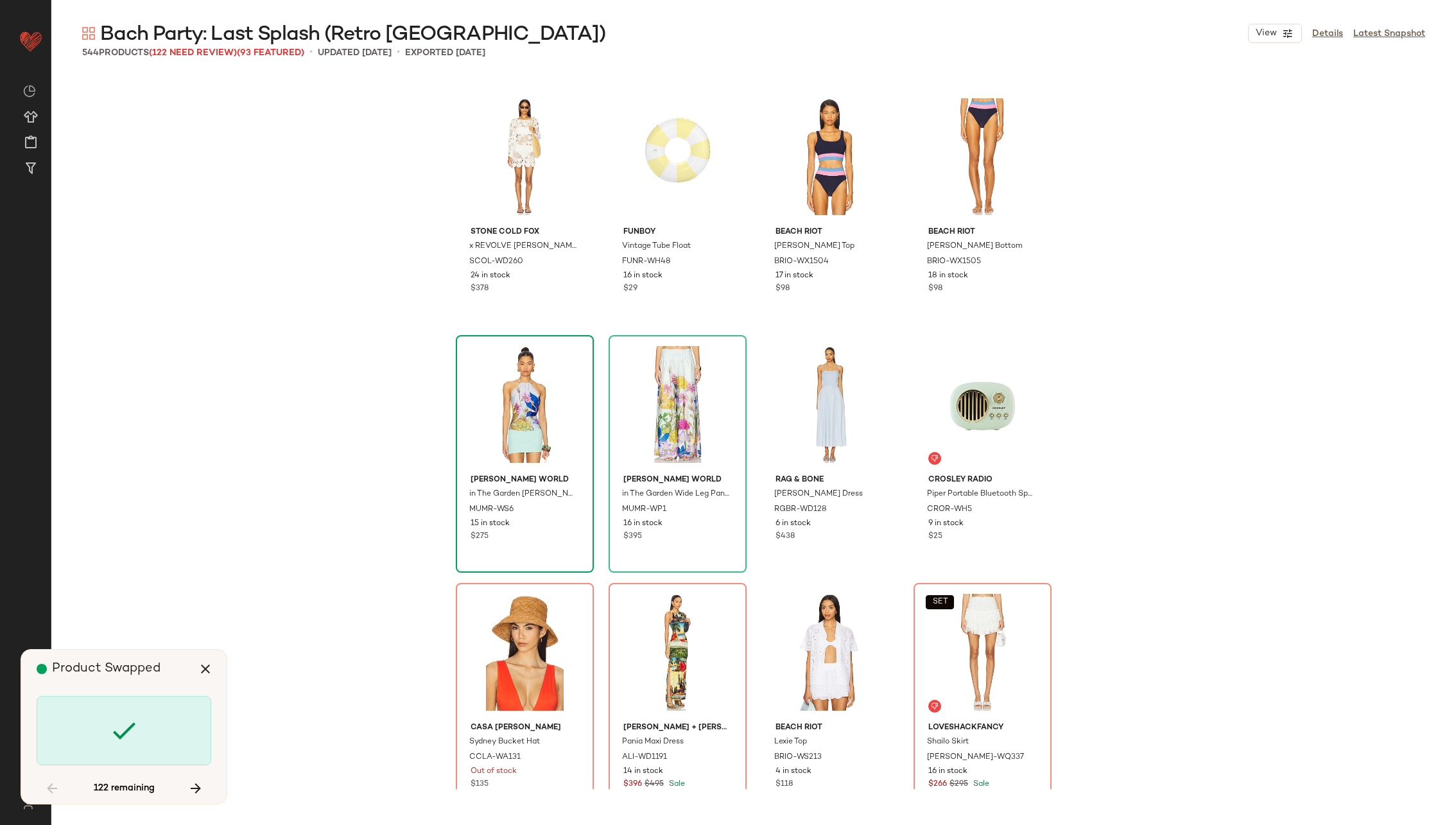
scroll to position [3468, 0]
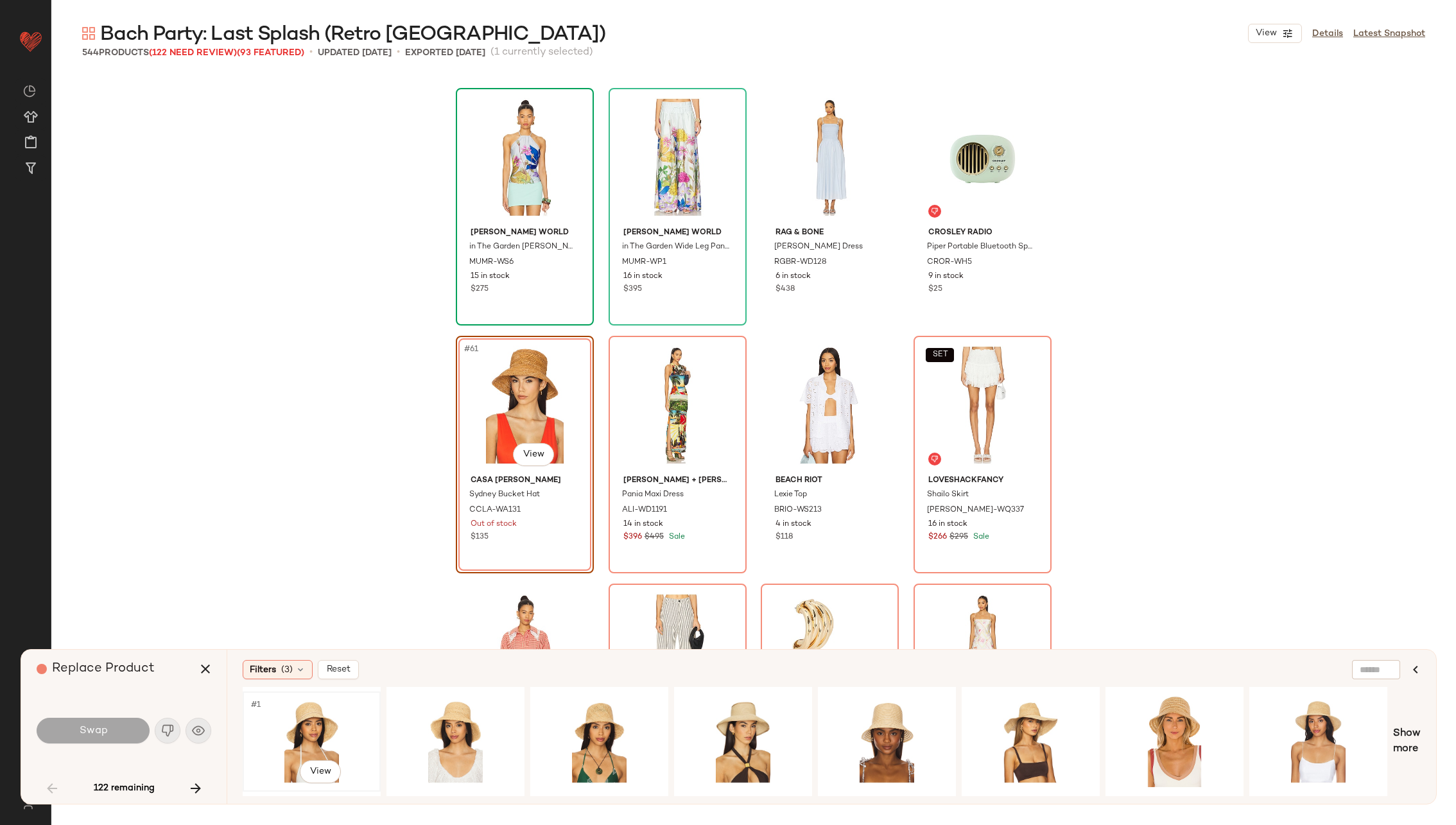
click at [297, 718] on div "#1 View" at bounding box center [311, 741] width 129 height 91
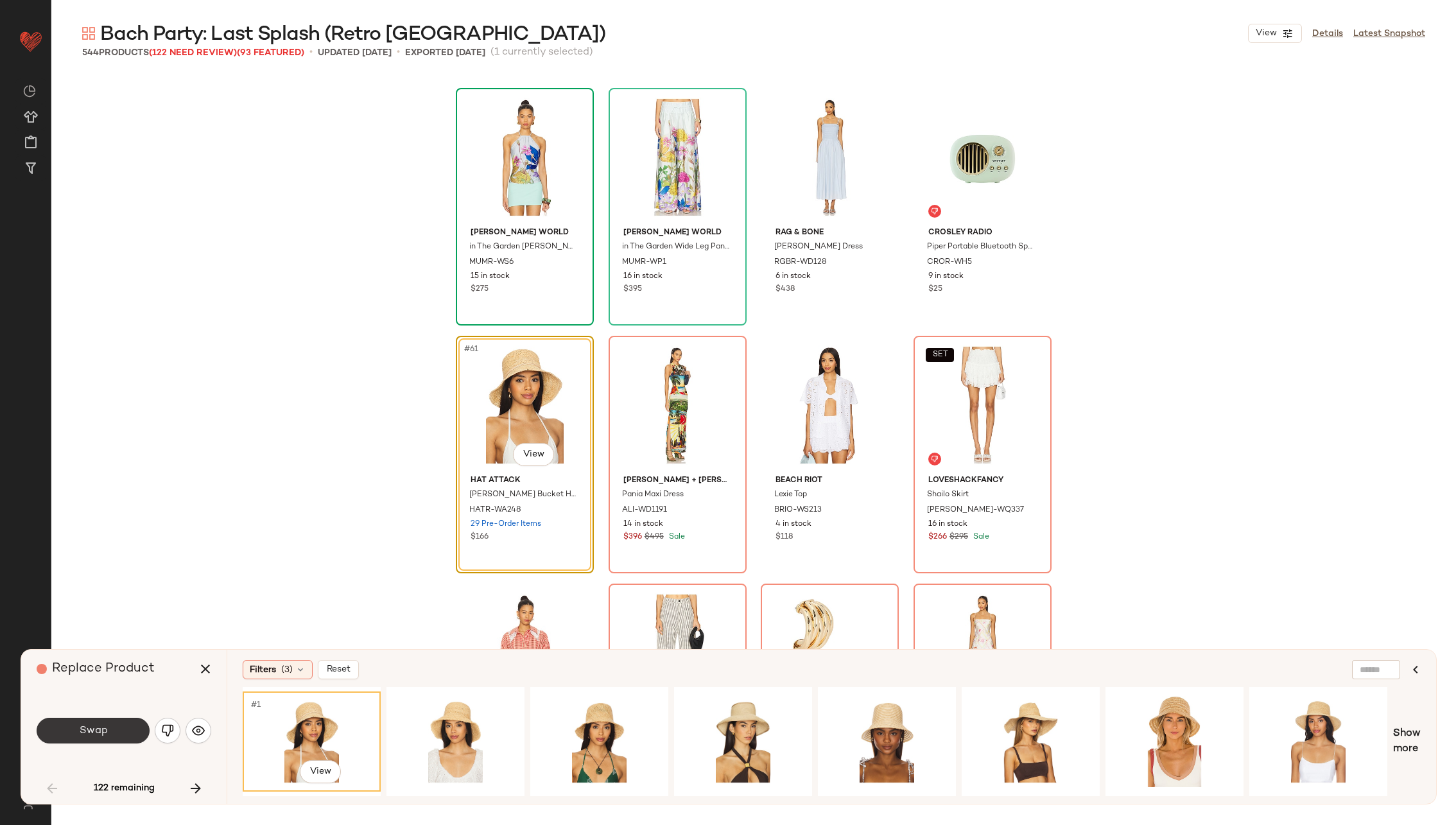
click at [117, 724] on button "Swap" at bounding box center [93, 730] width 113 height 25
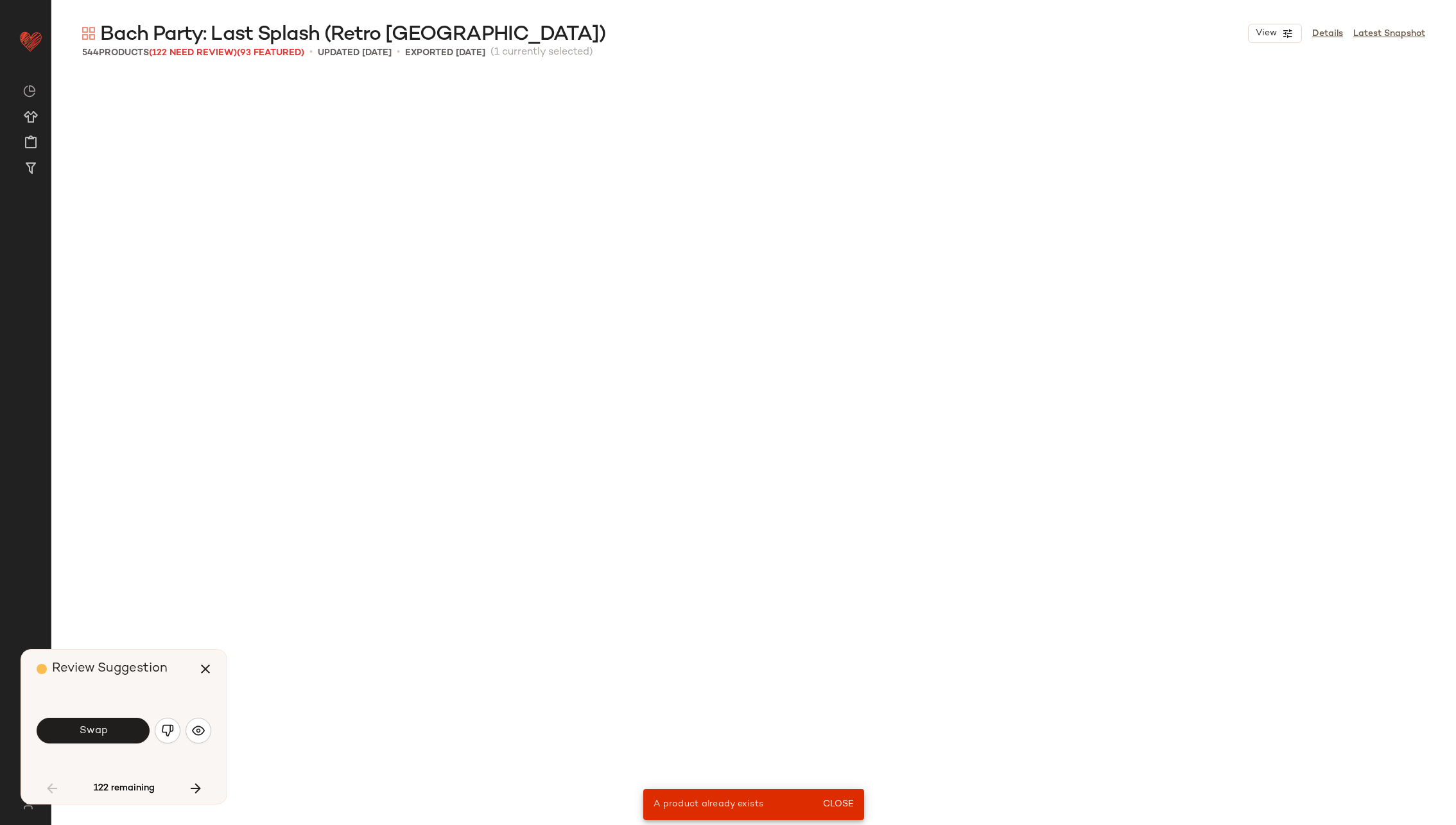
scroll to position [743, 0]
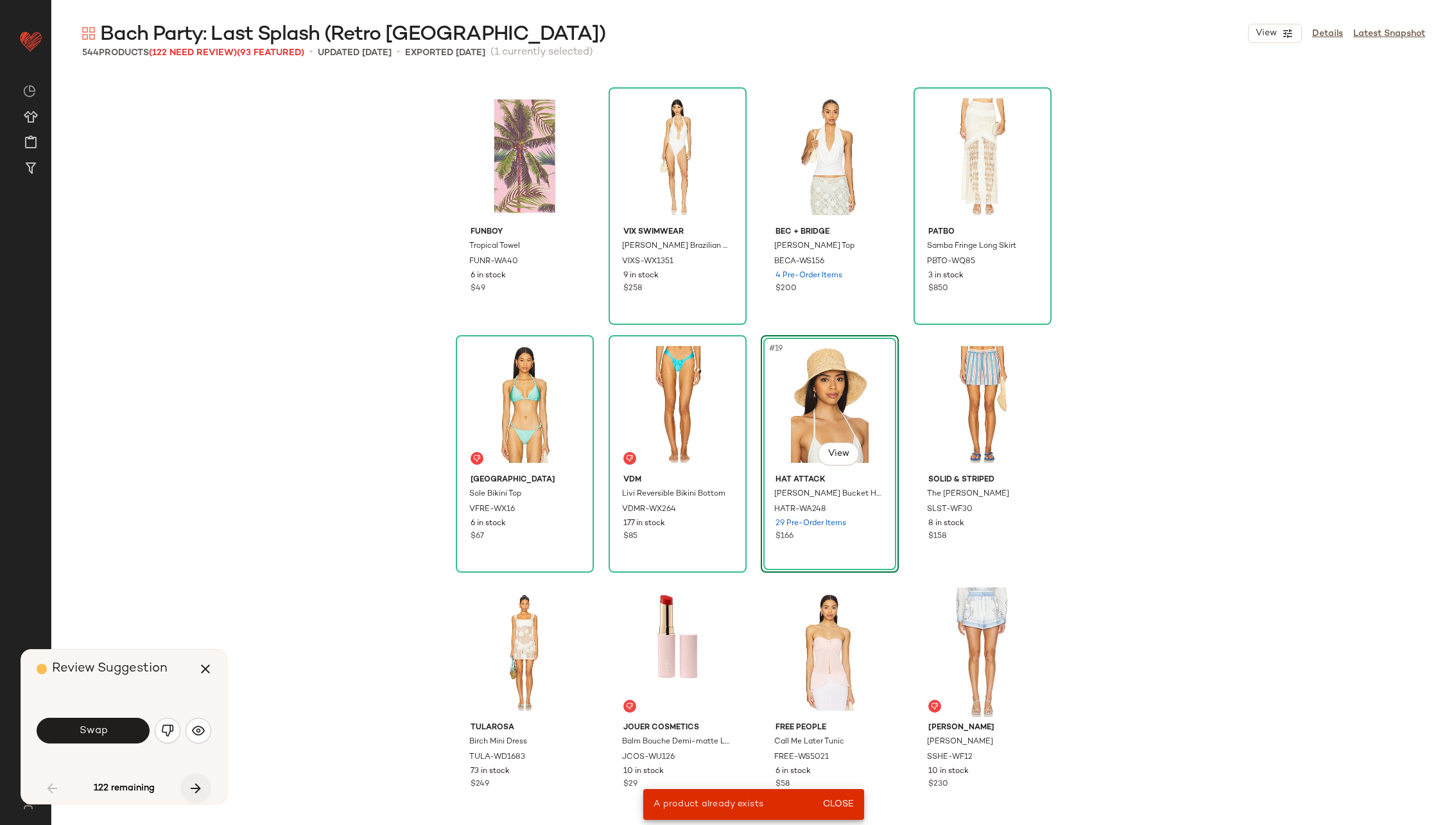
click at [199, 779] on button "button" at bounding box center [196, 788] width 31 height 31
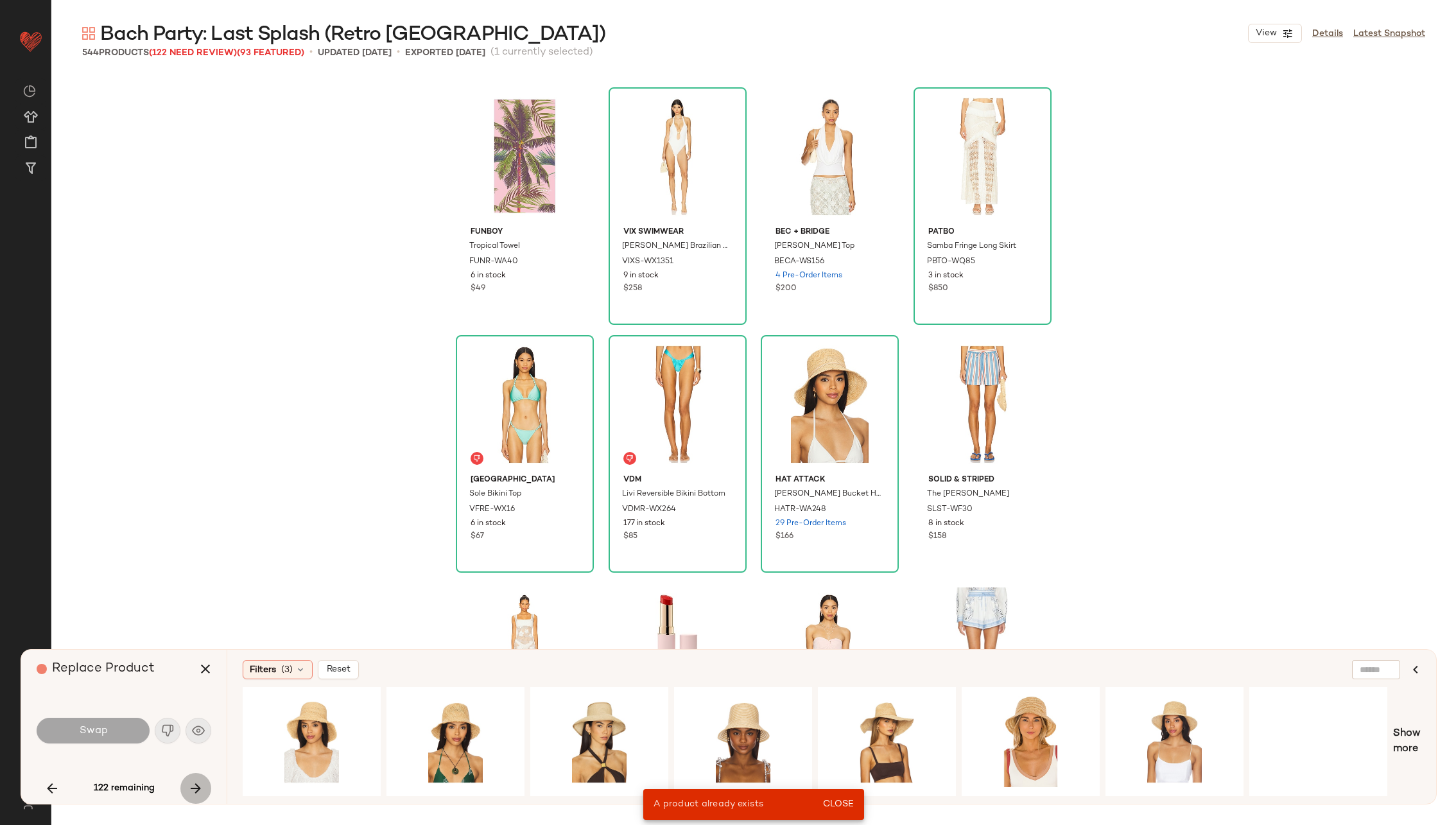
scroll to position [3468, 0]
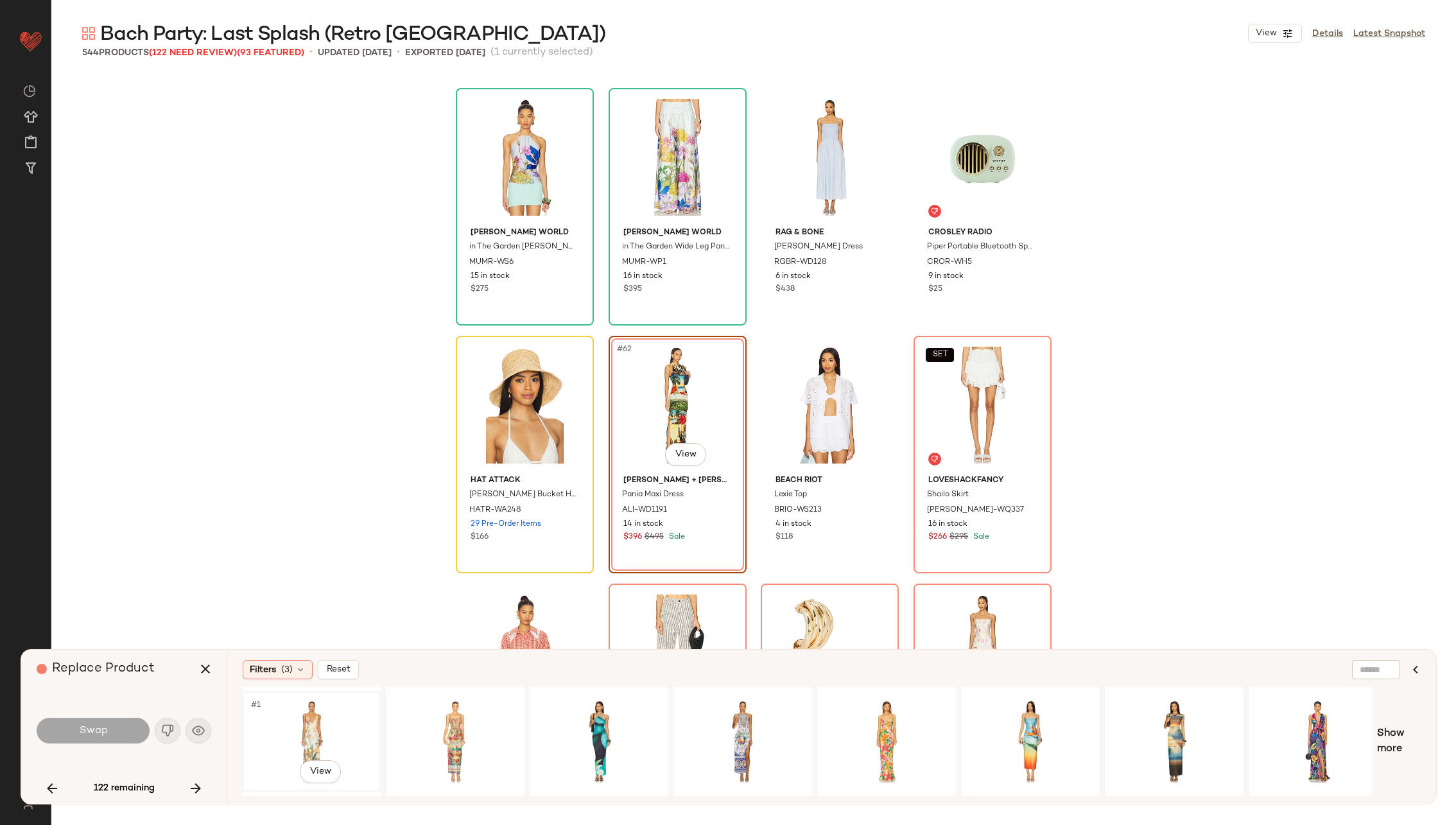
click at [302, 737] on div "#1 View" at bounding box center [311, 741] width 129 height 91
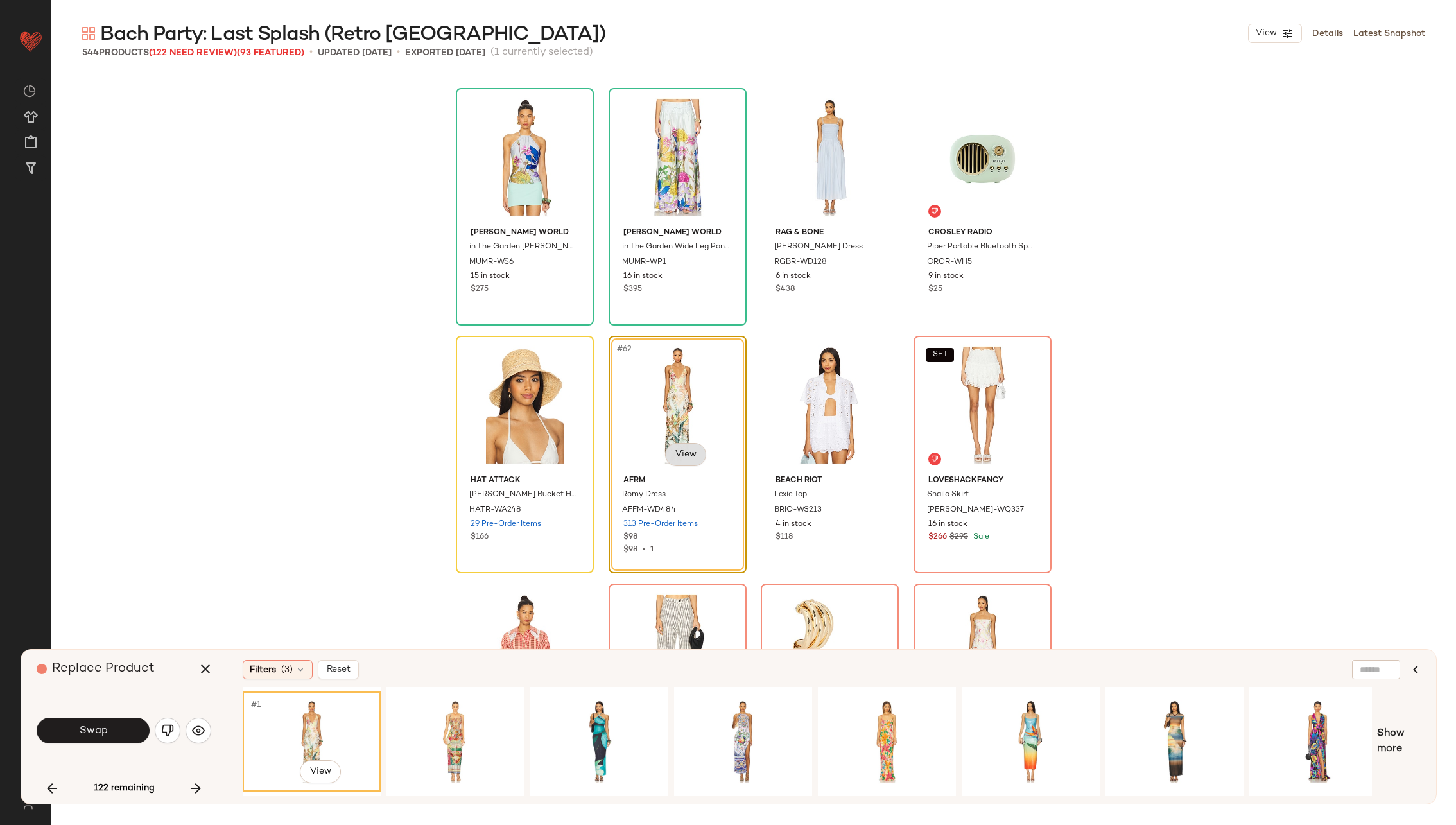
click at [691, 452] on body "Revolve ** Dashboard All Products Global Clipboards (23) Curations (70) Alexis …" at bounding box center [728, 465] width 1456 height 930
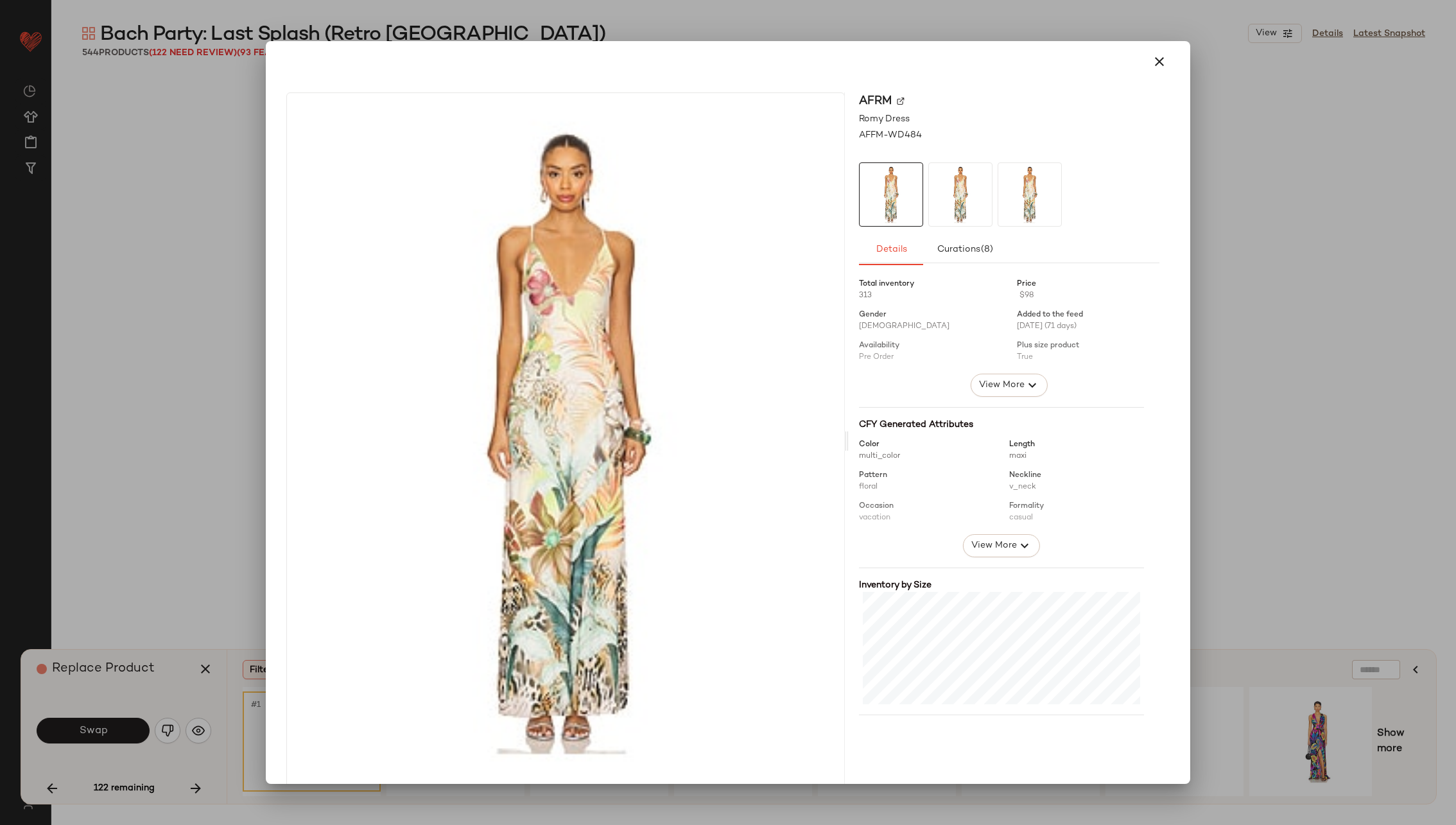
click at [896, 100] on img at bounding box center [900, 101] width 8 height 8
click at [190, 194] on div at bounding box center [728, 412] width 1456 height 825
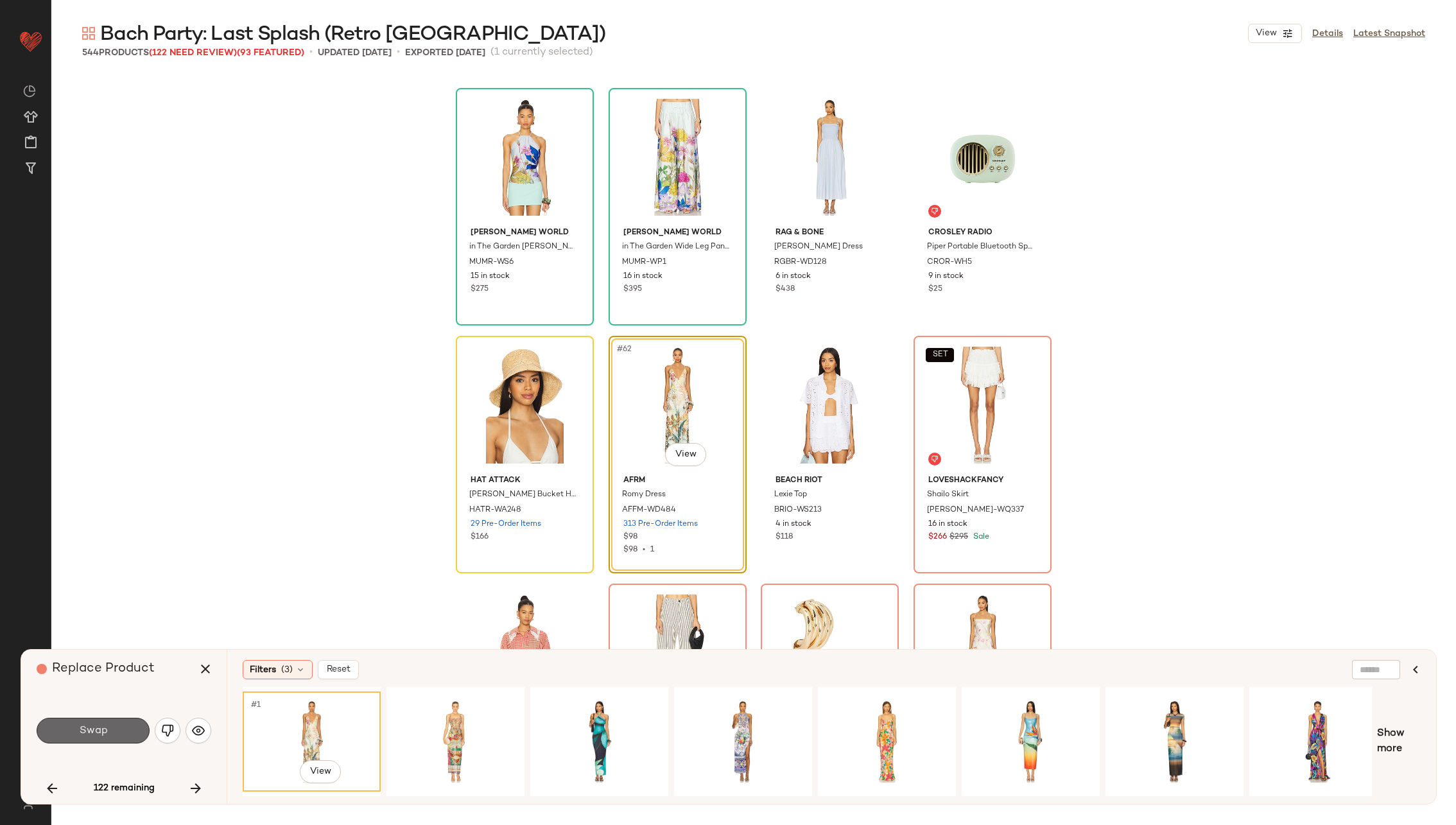
click at [126, 728] on button "Swap" at bounding box center [93, 730] width 113 height 25
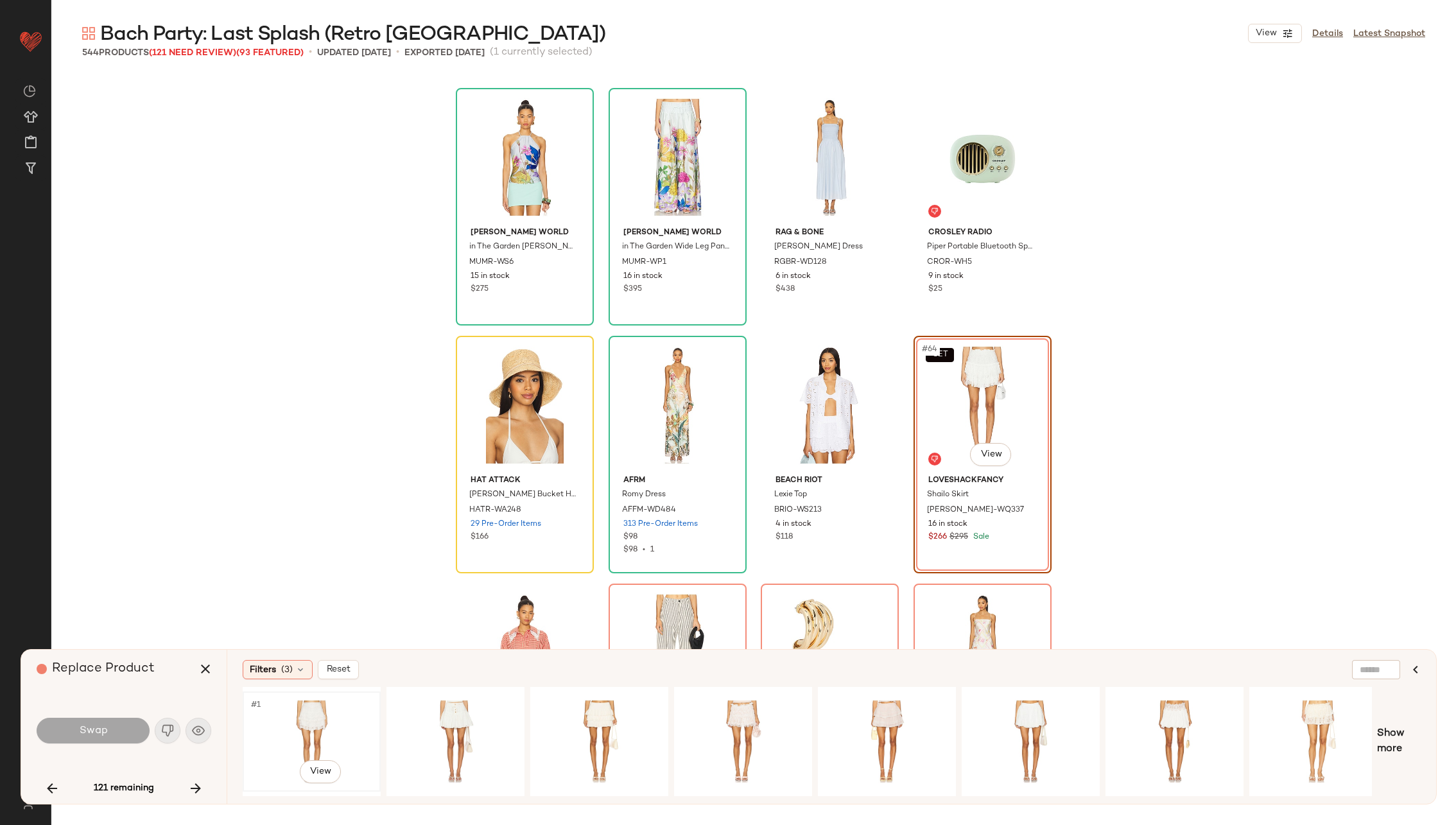
click at [304, 718] on div "#1 View" at bounding box center [311, 741] width 129 height 91
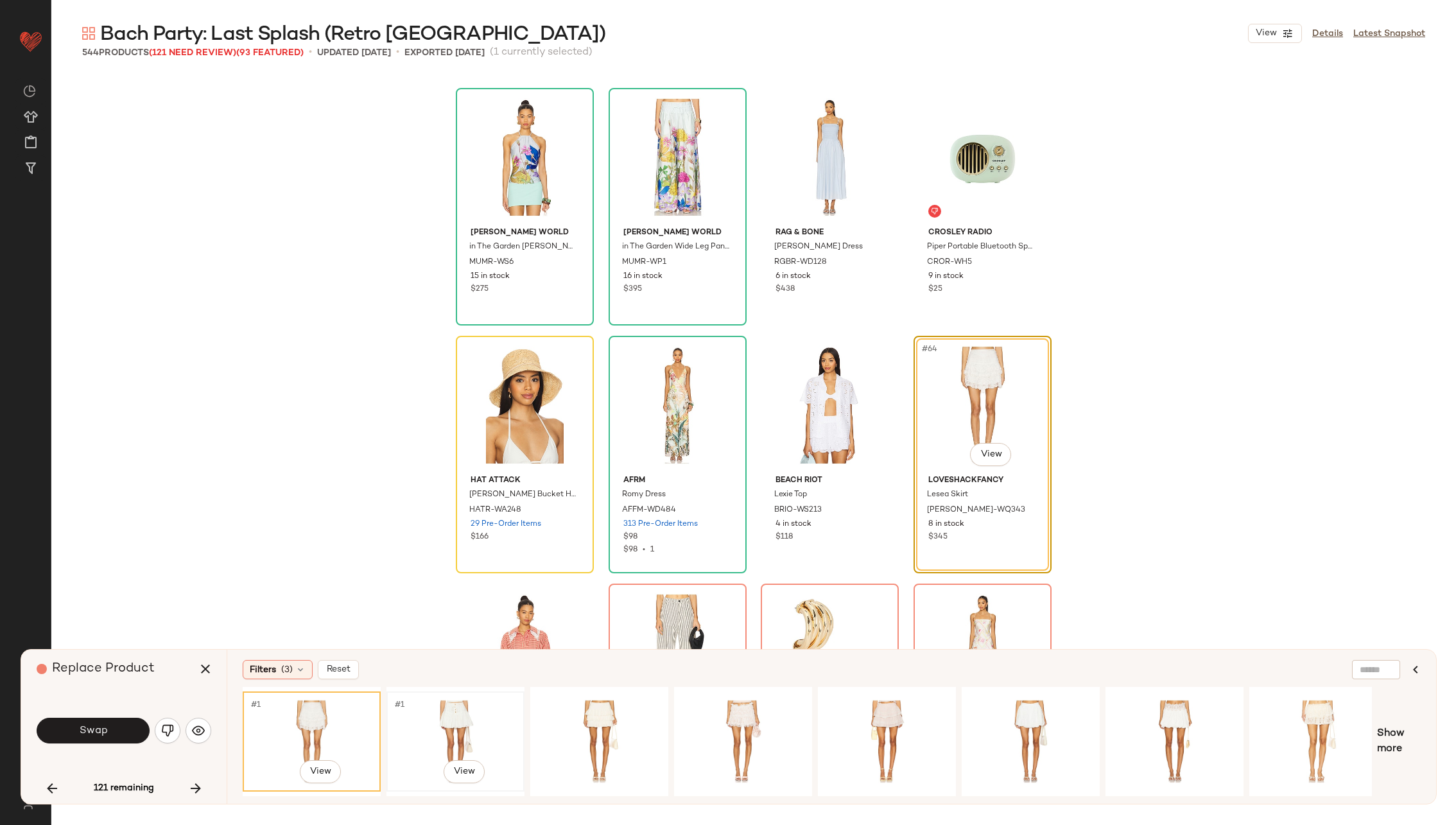
click at [454, 720] on div "#1 View" at bounding box center [455, 741] width 129 height 91
click at [1018, 720] on div "#1 View" at bounding box center [1030, 741] width 129 height 91
click at [463, 720] on div "#1 View" at bounding box center [455, 741] width 129 height 91
click at [316, 716] on div "#1 View" at bounding box center [311, 741] width 129 height 91
click at [105, 735] on span "Swap" at bounding box center [93, 731] width 29 height 13
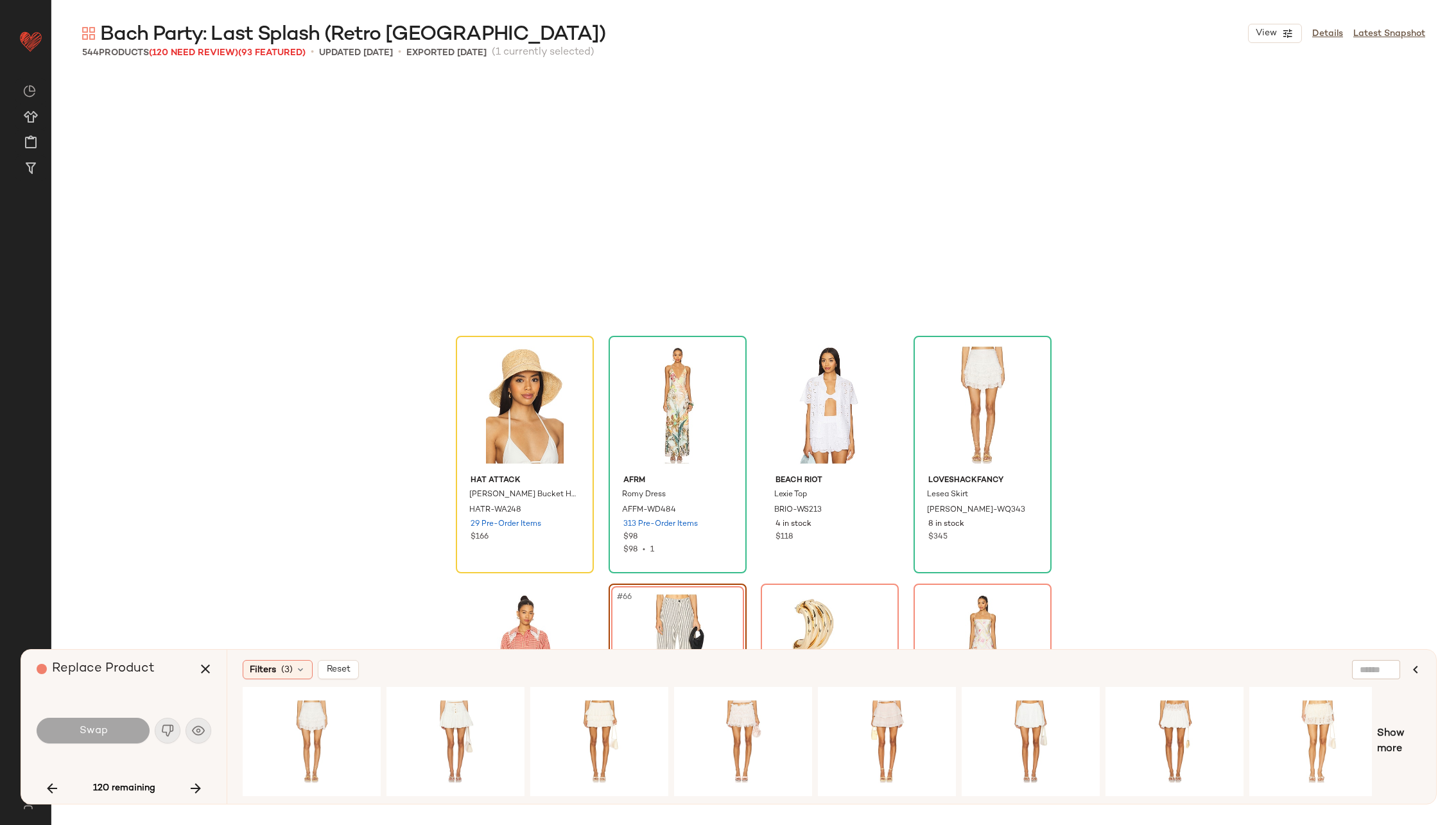
scroll to position [3716, 0]
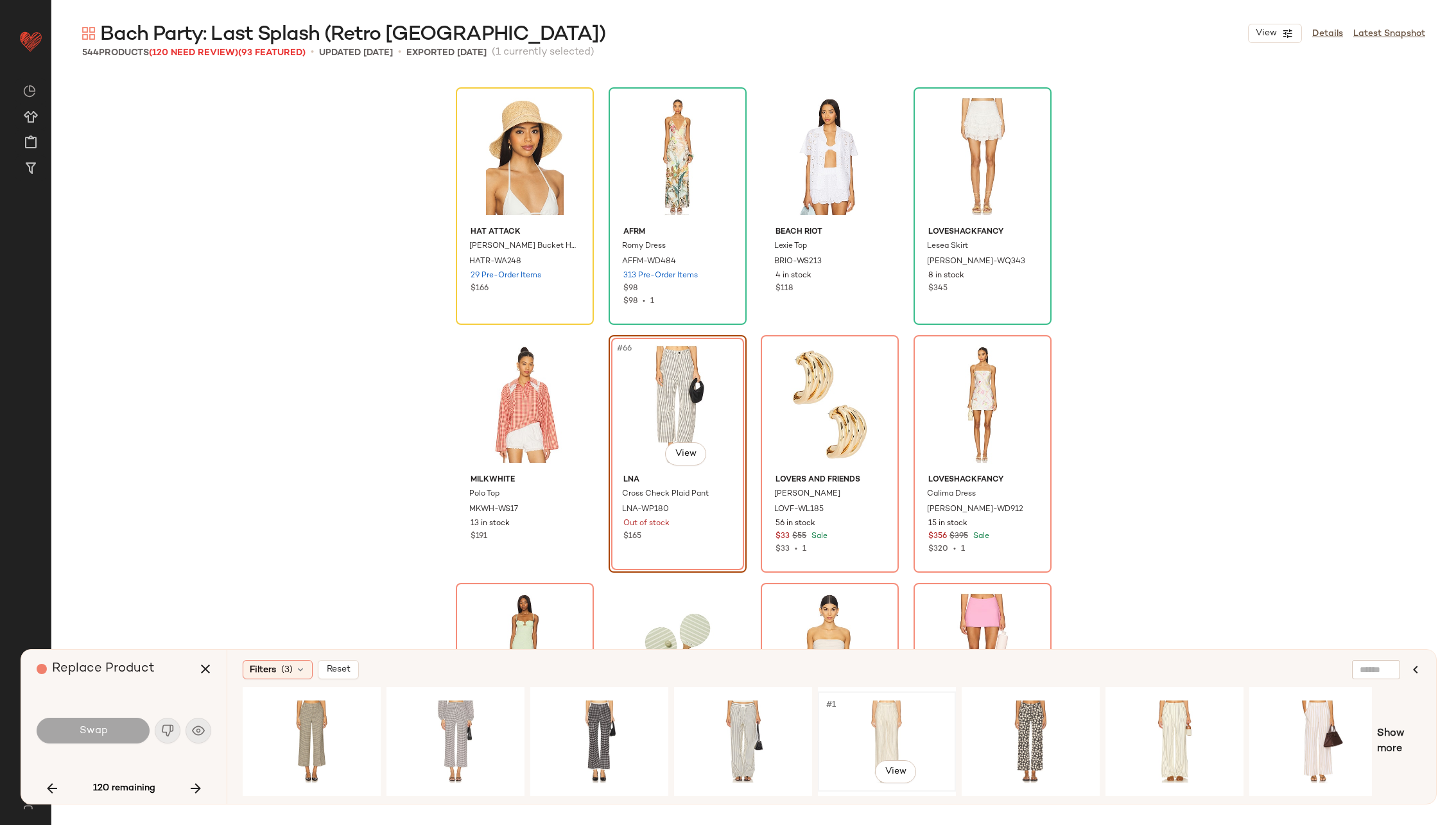
click at [902, 739] on div "#1 View" at bounding box center [886, 741] width 129 height 91
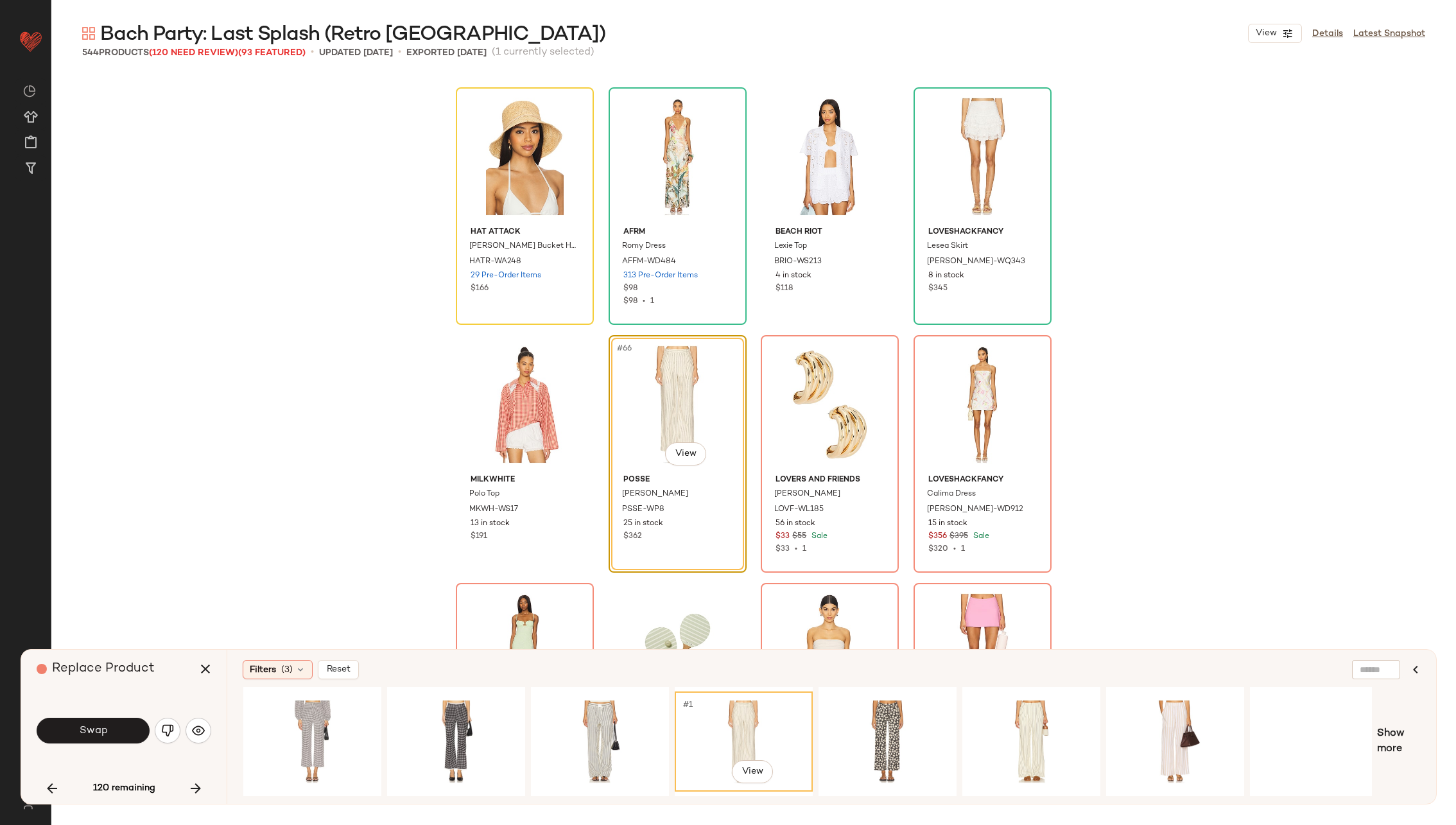
scroll to position [0, 301]
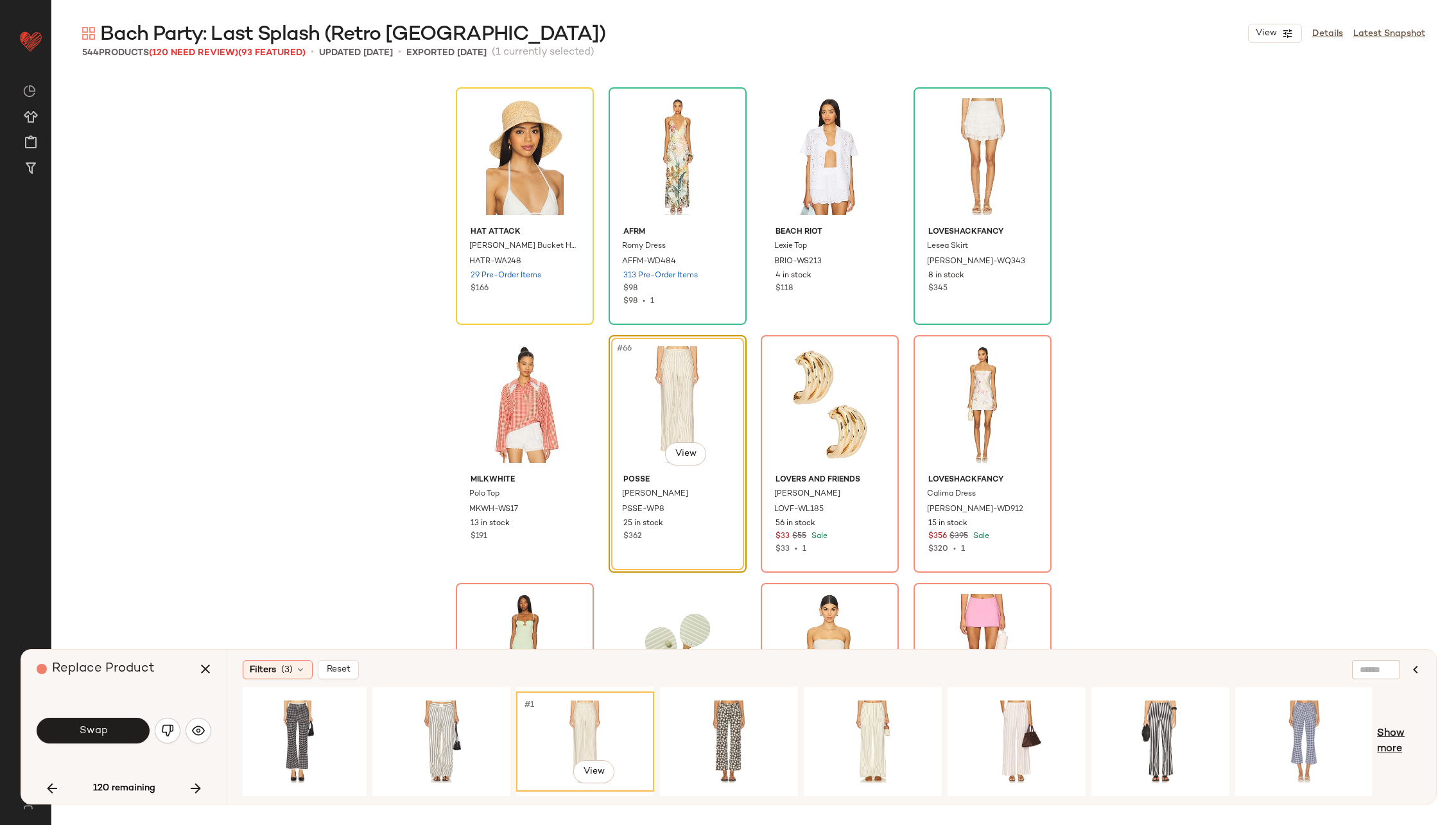
click at [1385, 741] on span "Show more" at bounding box center [1398, 741] width 43 height 31
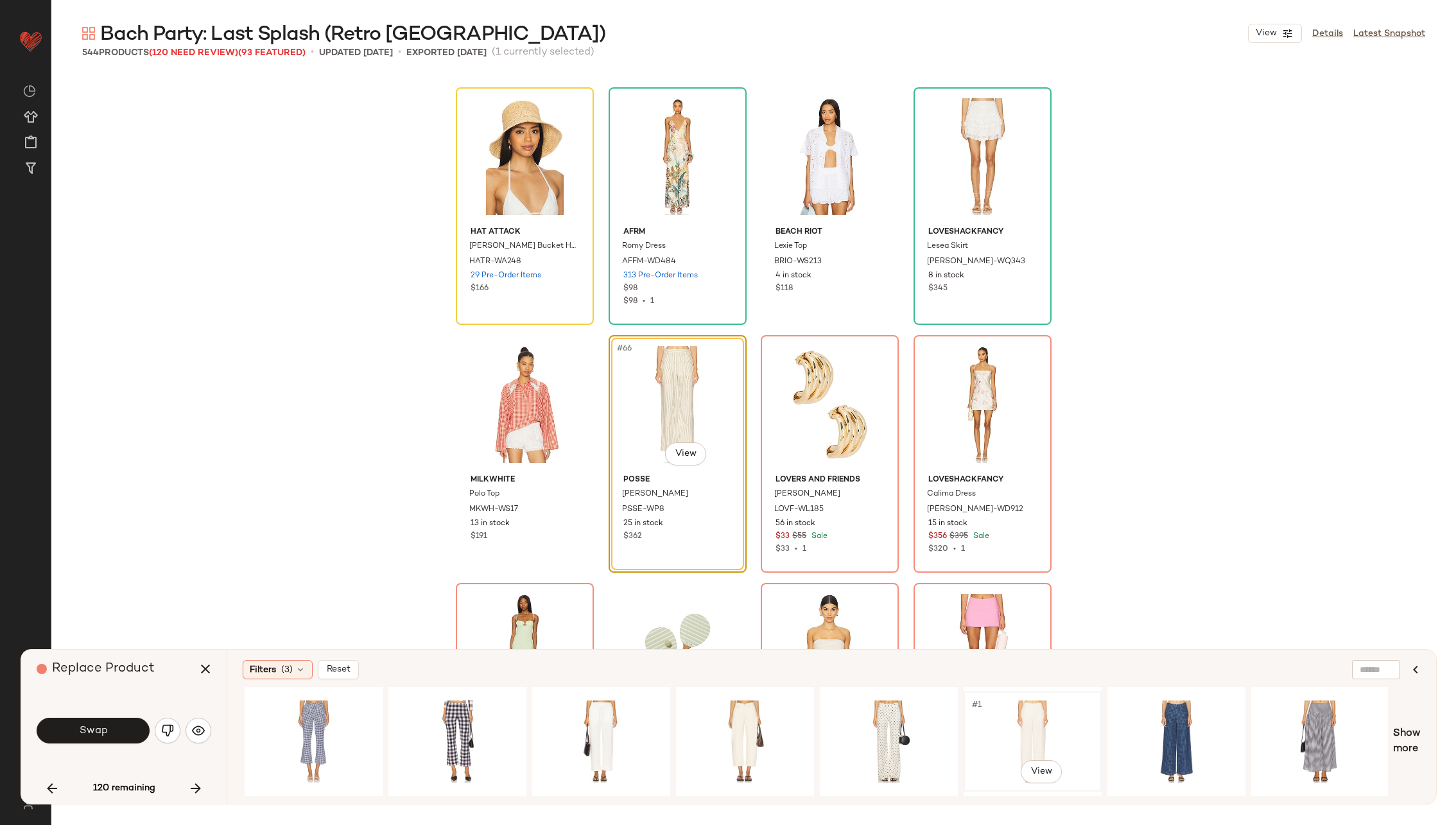
scroll to position [0, 1294]
click at [621, 730] on div "#1 View" at bounding box center [599, 741] width 129 height 91
click at [77, 732] on button "Swap" at bounding box center [93, 730] width 113 height 25
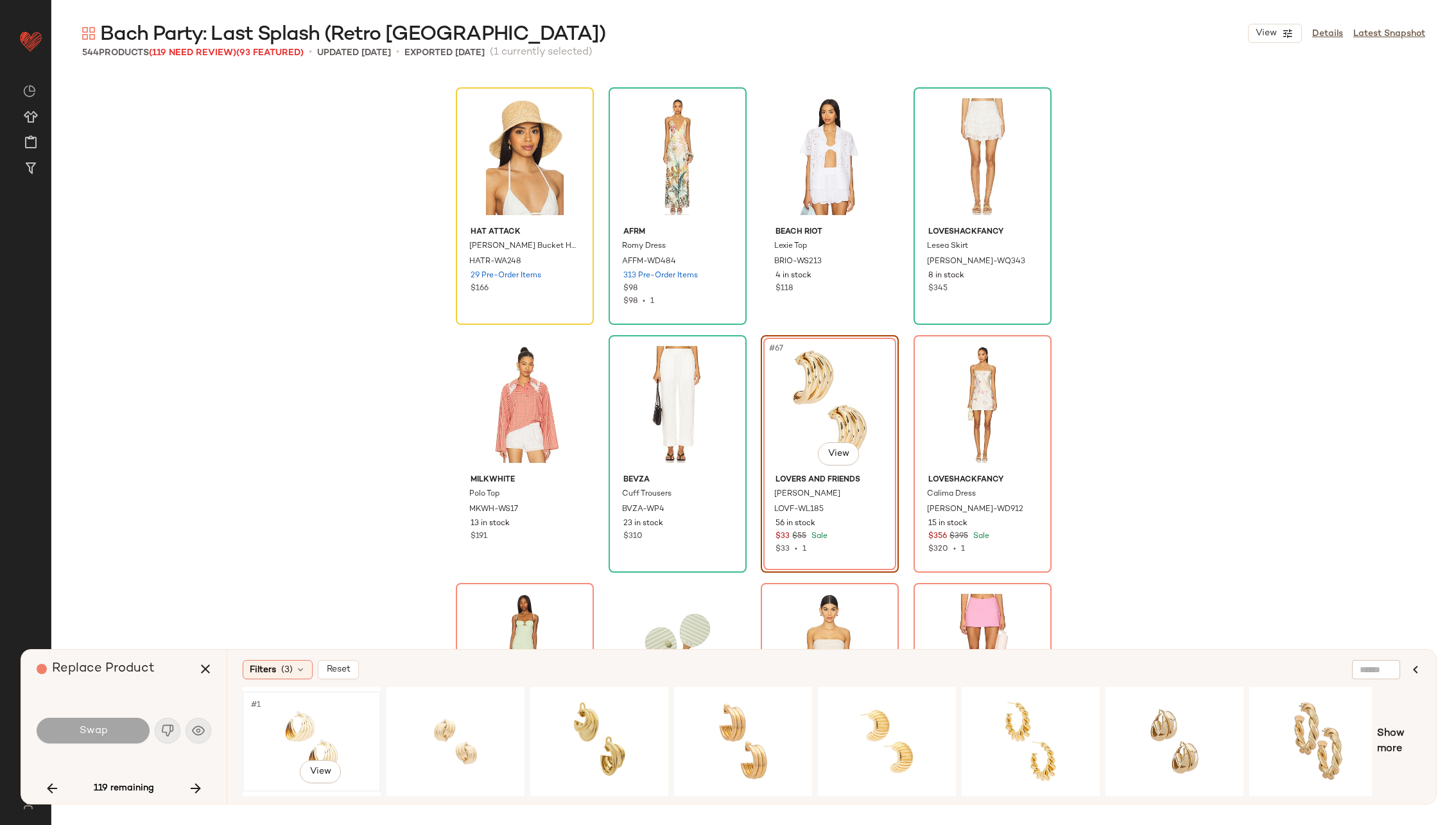
click at [285, 723] on div "#1 View" at bounding box center [311, 741] width 129 height 91
click at [95, 733] on span "Swap" at bounding box center [93, 731] width 29 height 13
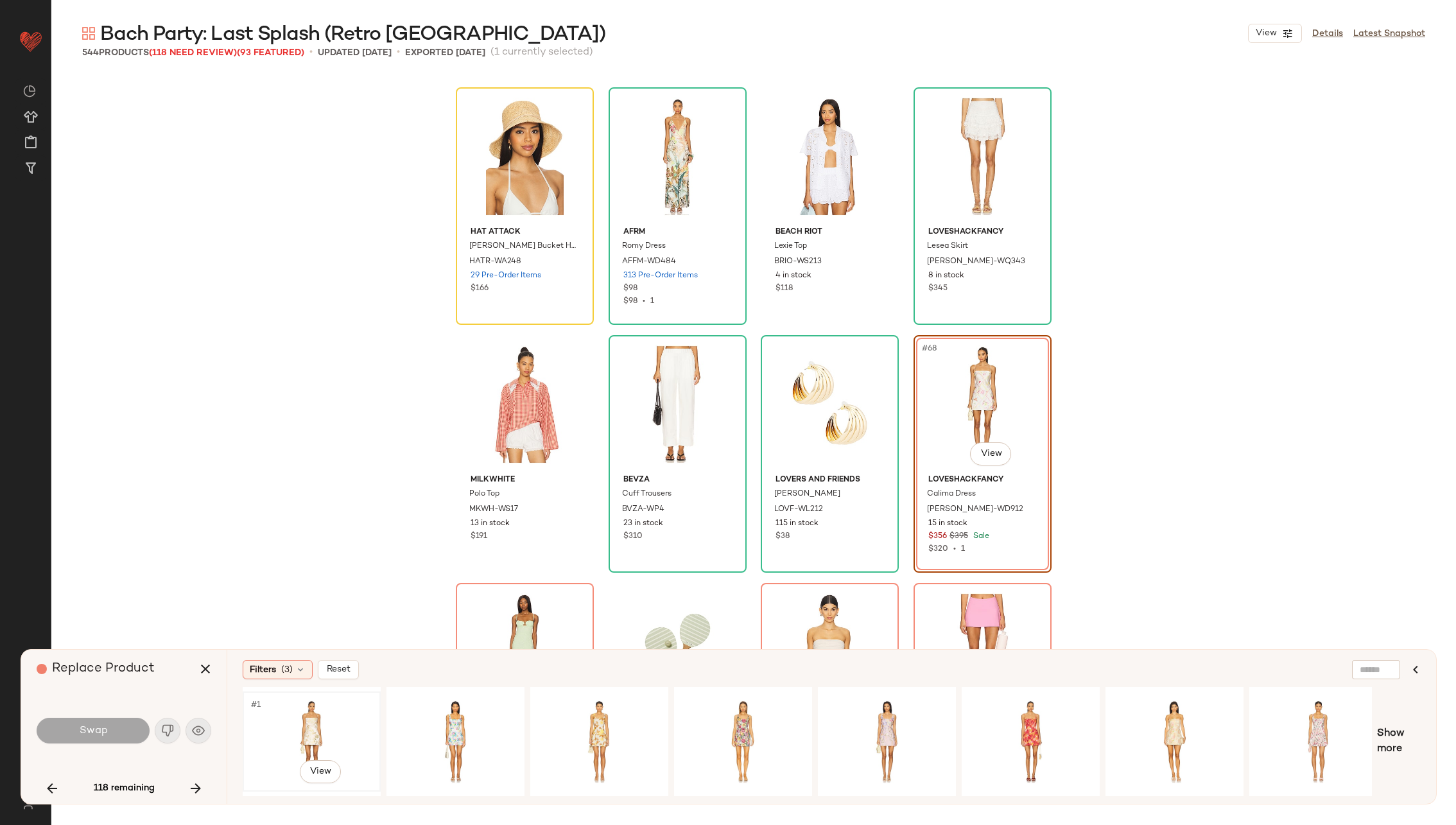
click at [319, 728] on div "#1 View" at bounding box center [311, 741] width 129 height 91
click at [426, 718] on div "#1 View" at bounding box center [455, 741] width 129 height 91
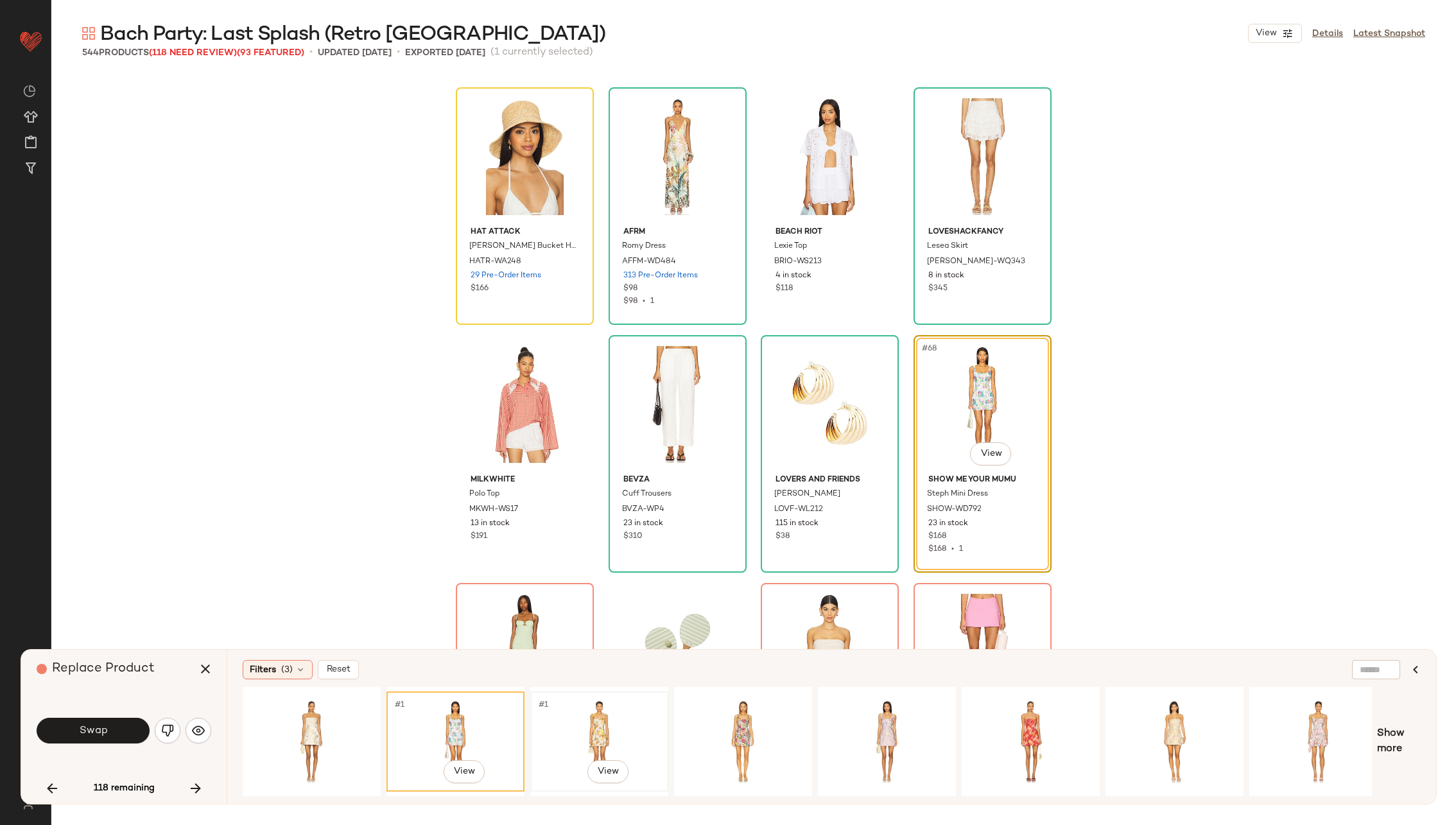
click at [578, 726] on div "#1 View" at bounding box center [598, 741] width 129 height 91
click at [487, 720] on div "#1 View" at bounding box center [455, 741] width 129 height 91
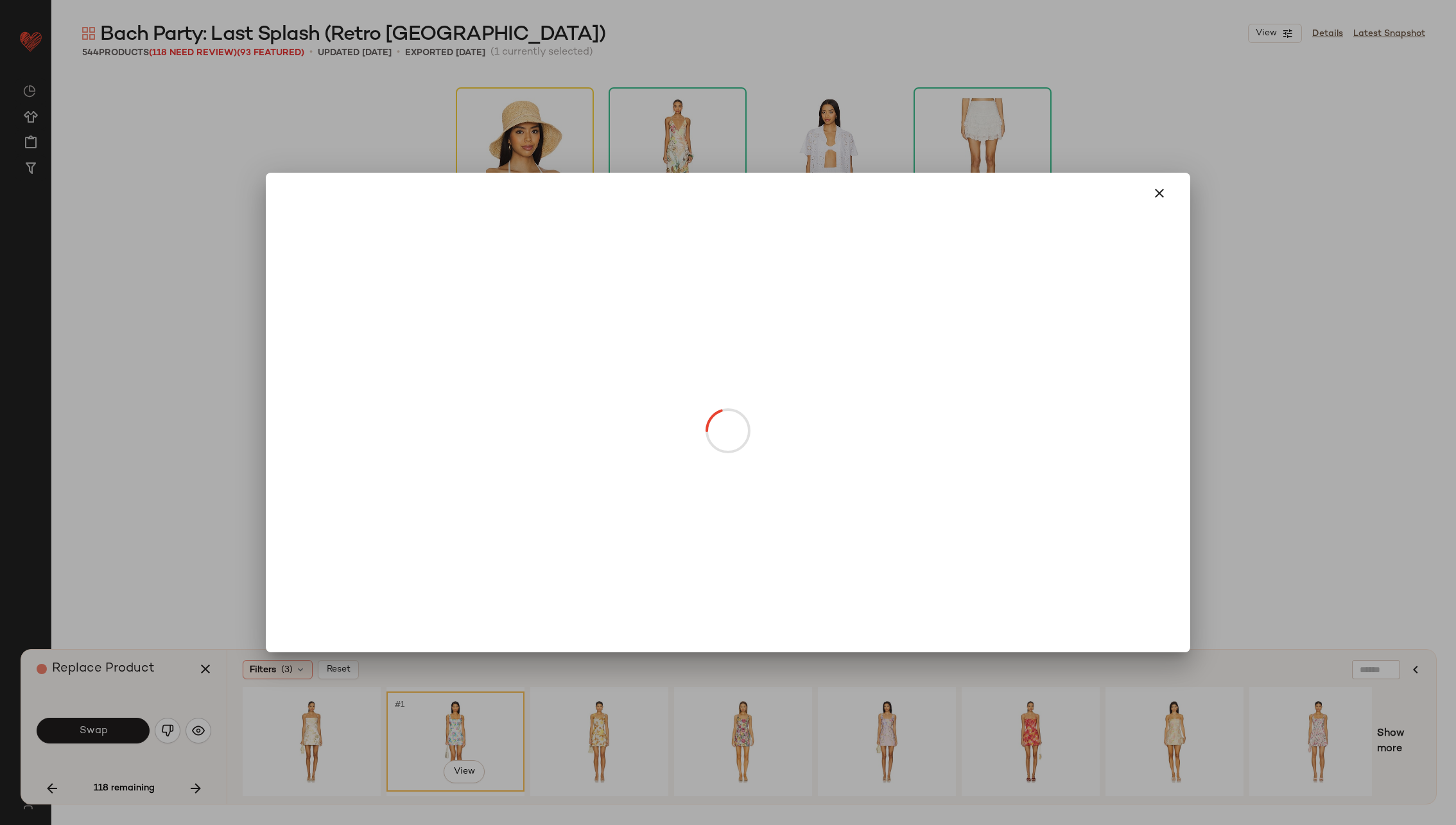
click at [989, 454] on body "Revolve ** Dashboard All Products Global Clipboards (23) Curations (70) Alexis …" at bounding box center [728, 465] width 1456 height 930
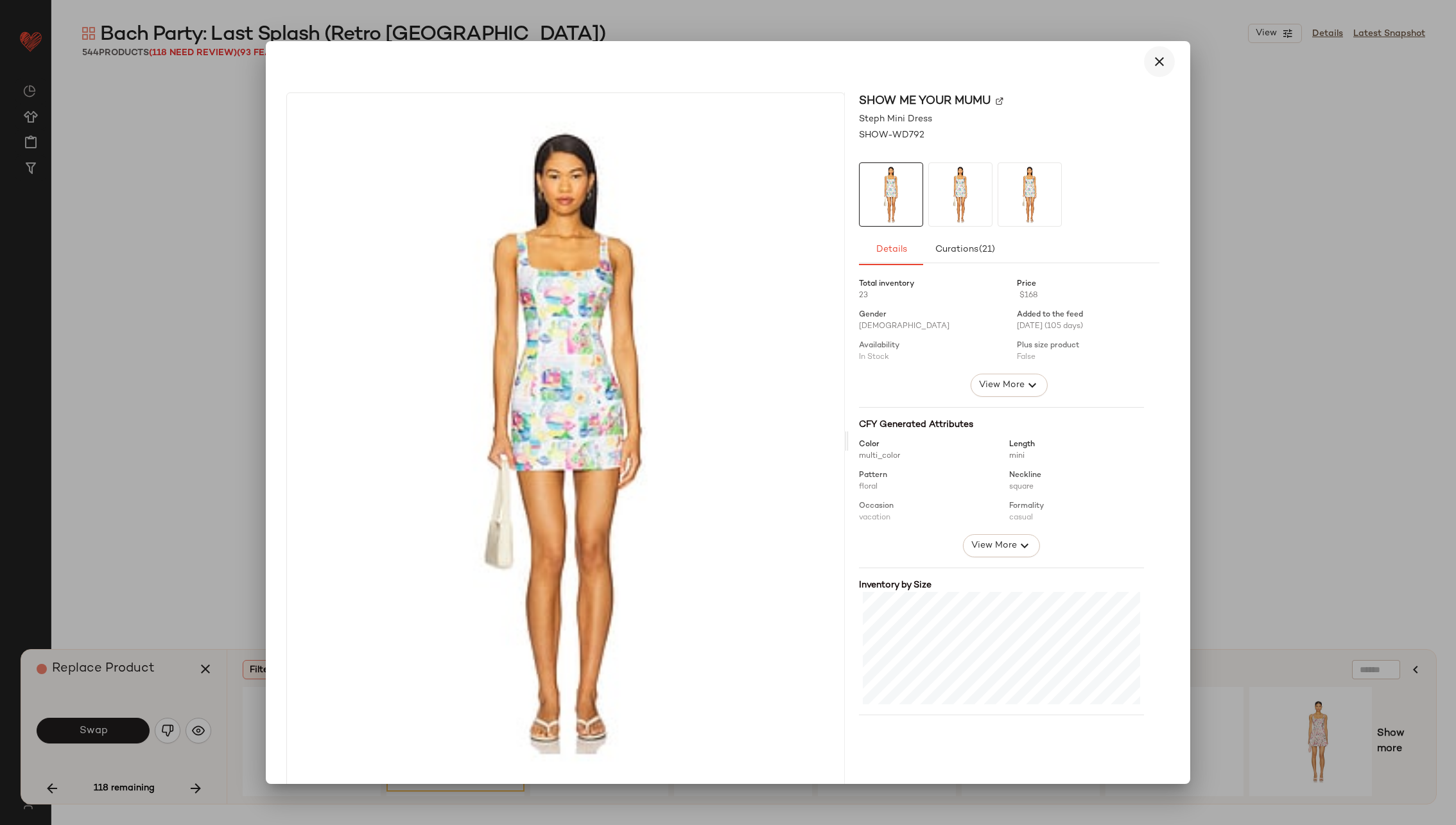
click at [1156, 65] on icon "button" at bounding box center [1159, 61] width 15 height 15
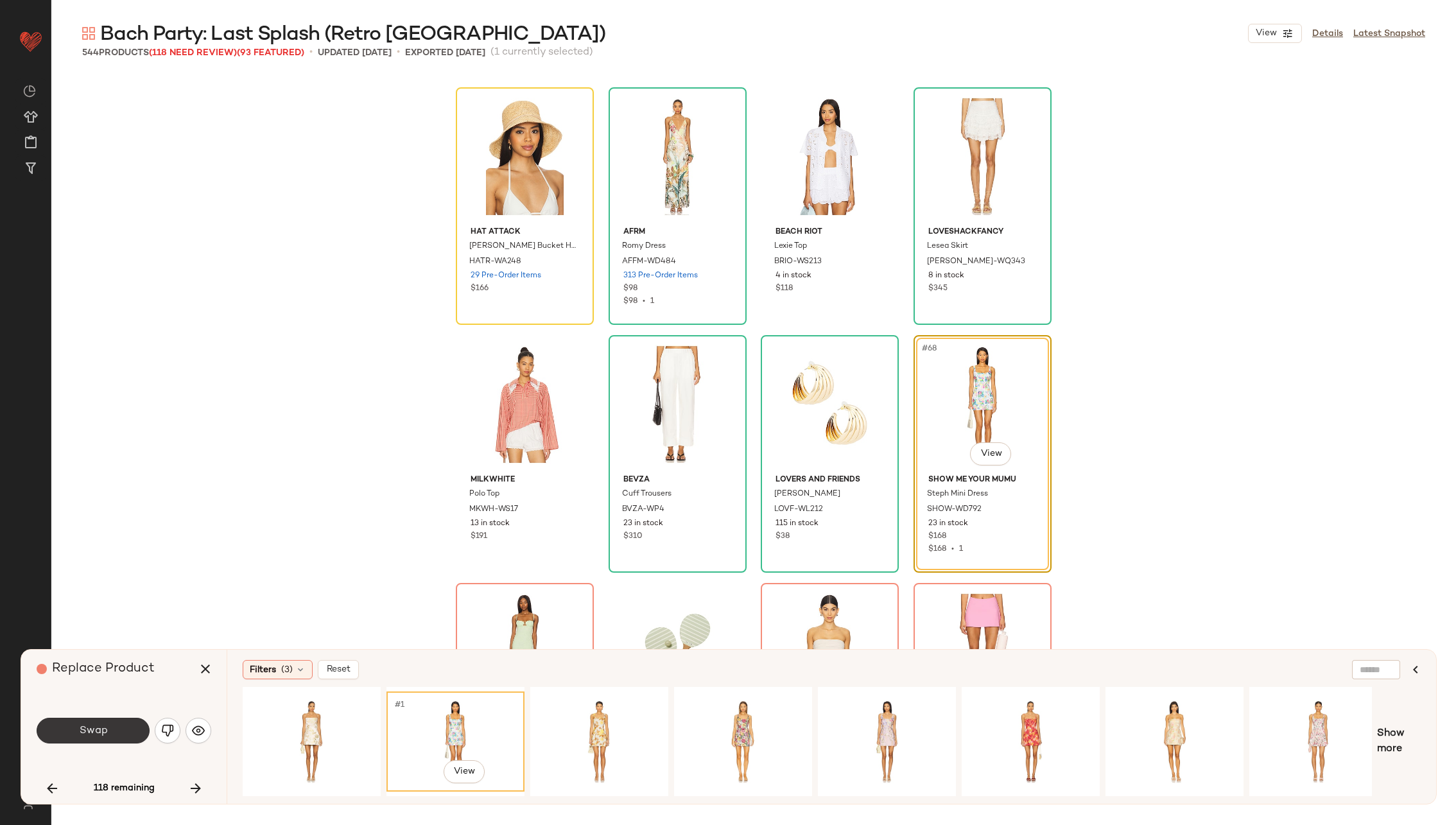
click at [125, 728] on button "Swap" at bounding box center [93, 730] width 113 height 25
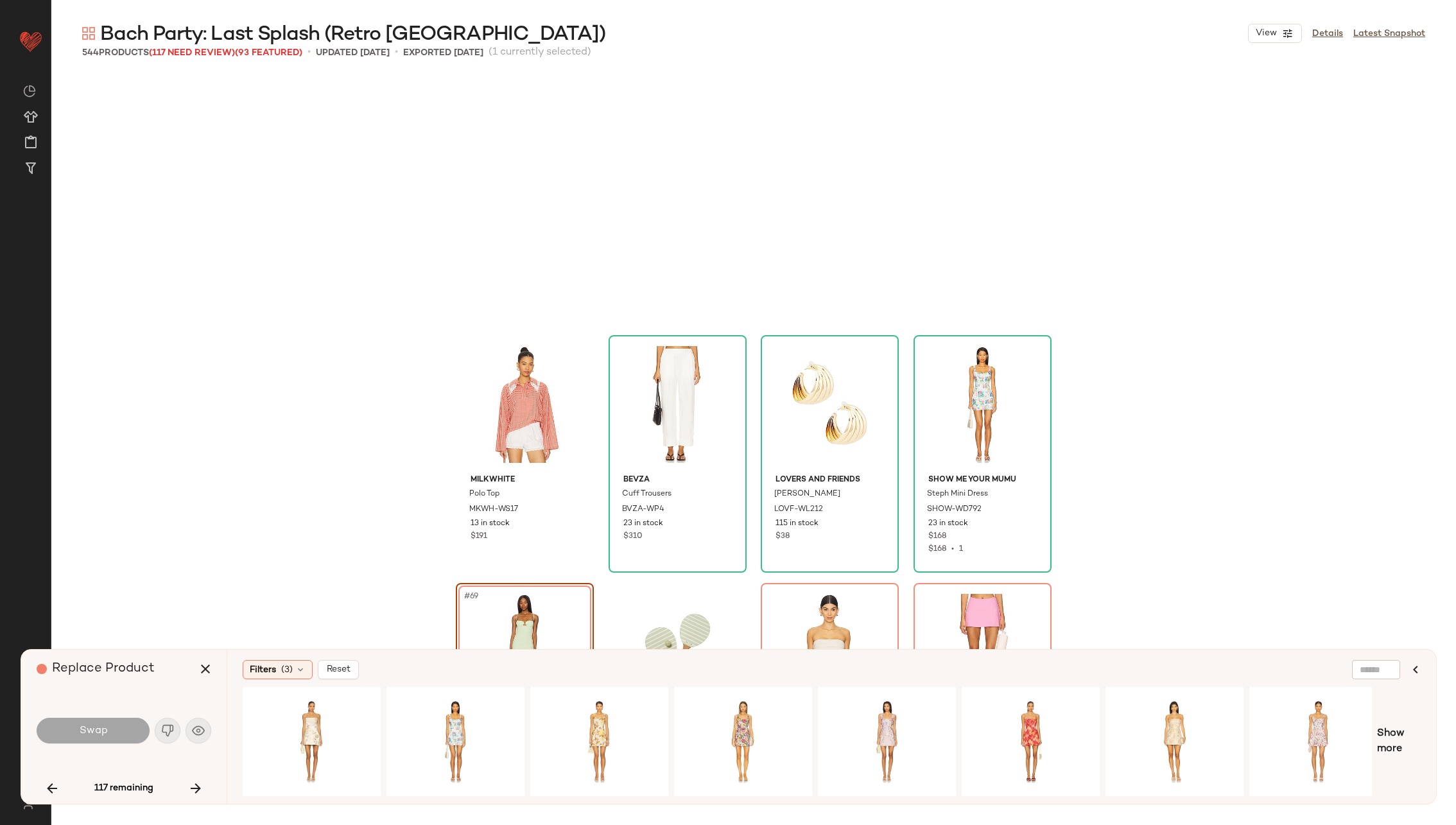
scroll to position [3963, 0]
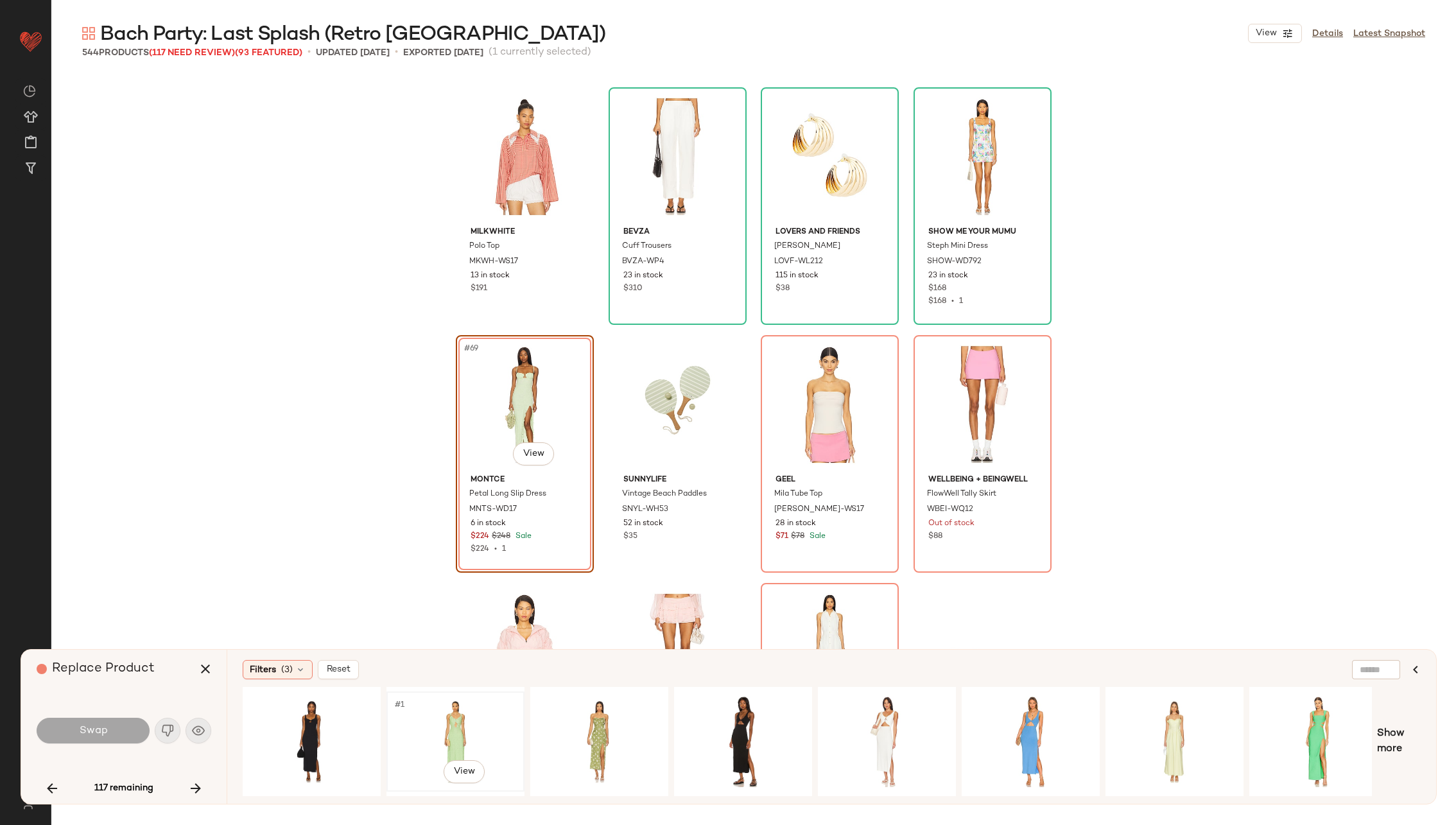
click at [423, 720] on div "#1 View" at bounding box center [455, 741] width 129 height 91
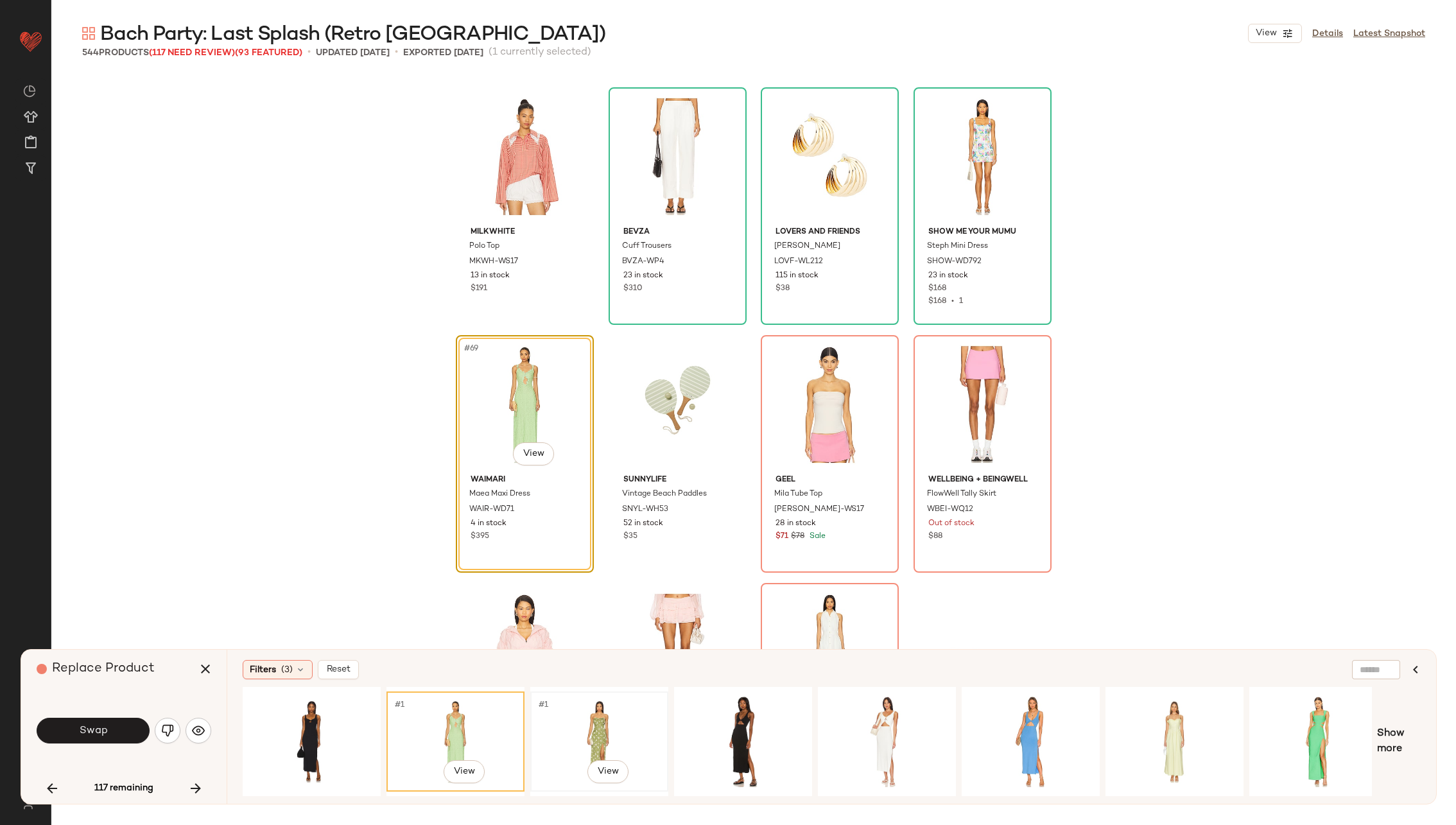
click at [570, 720] on div "#1 View" at bounding box center [598, 741] width 129 height 91
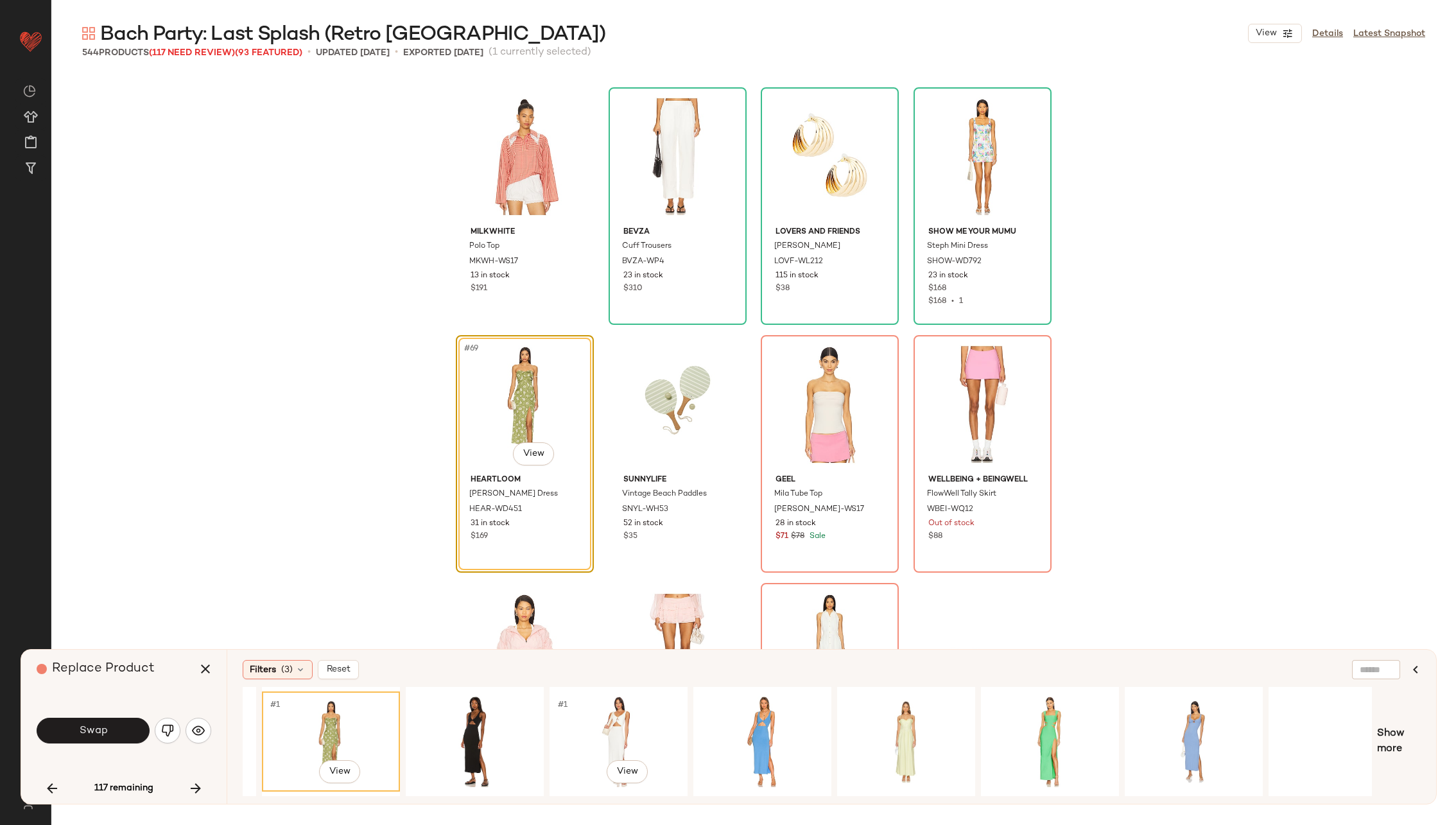
scroll to position [0, 301]
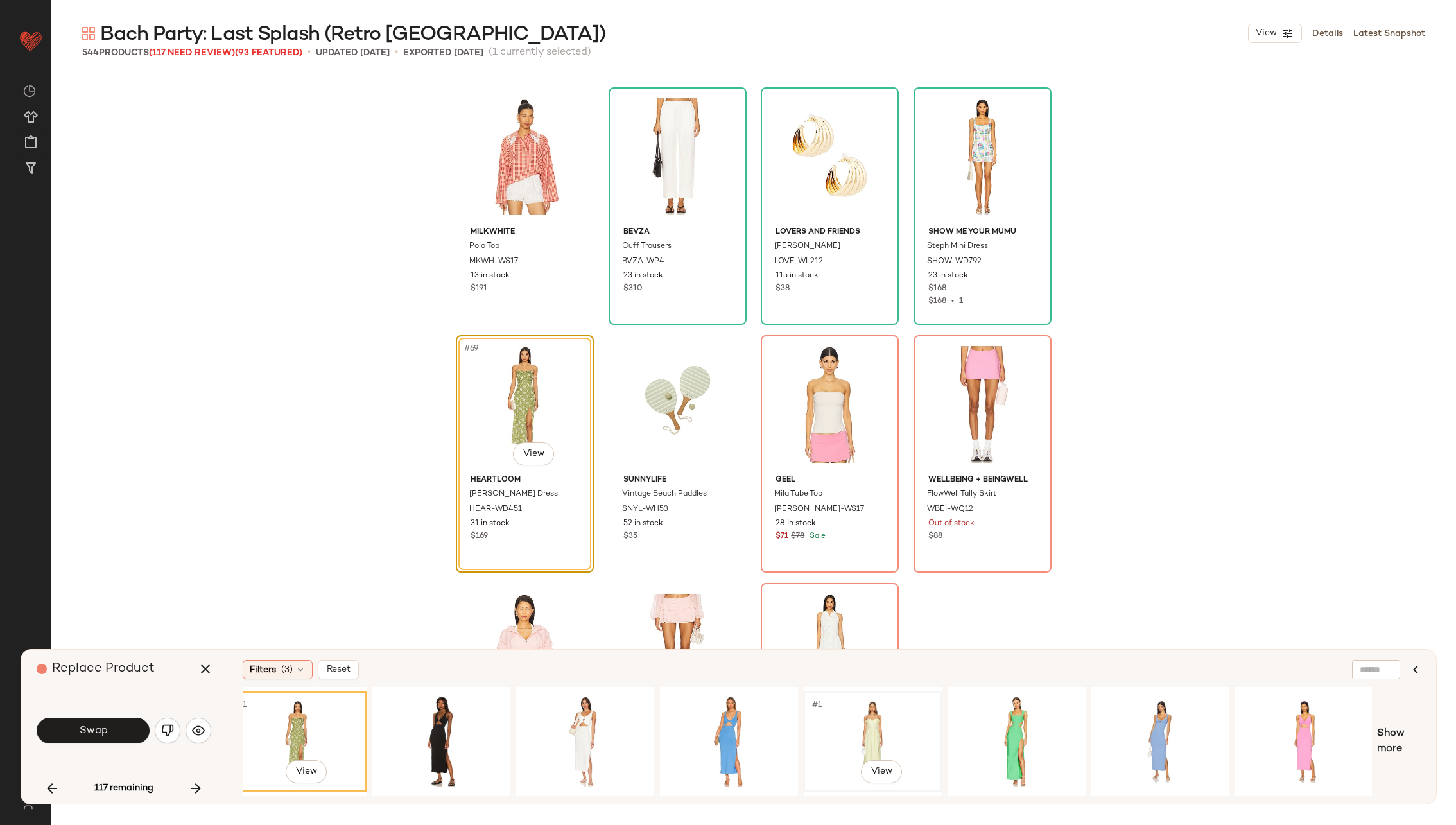
click at [878, 728] on div "#1 View" at bounding box center [872, 741] width 129 height 91
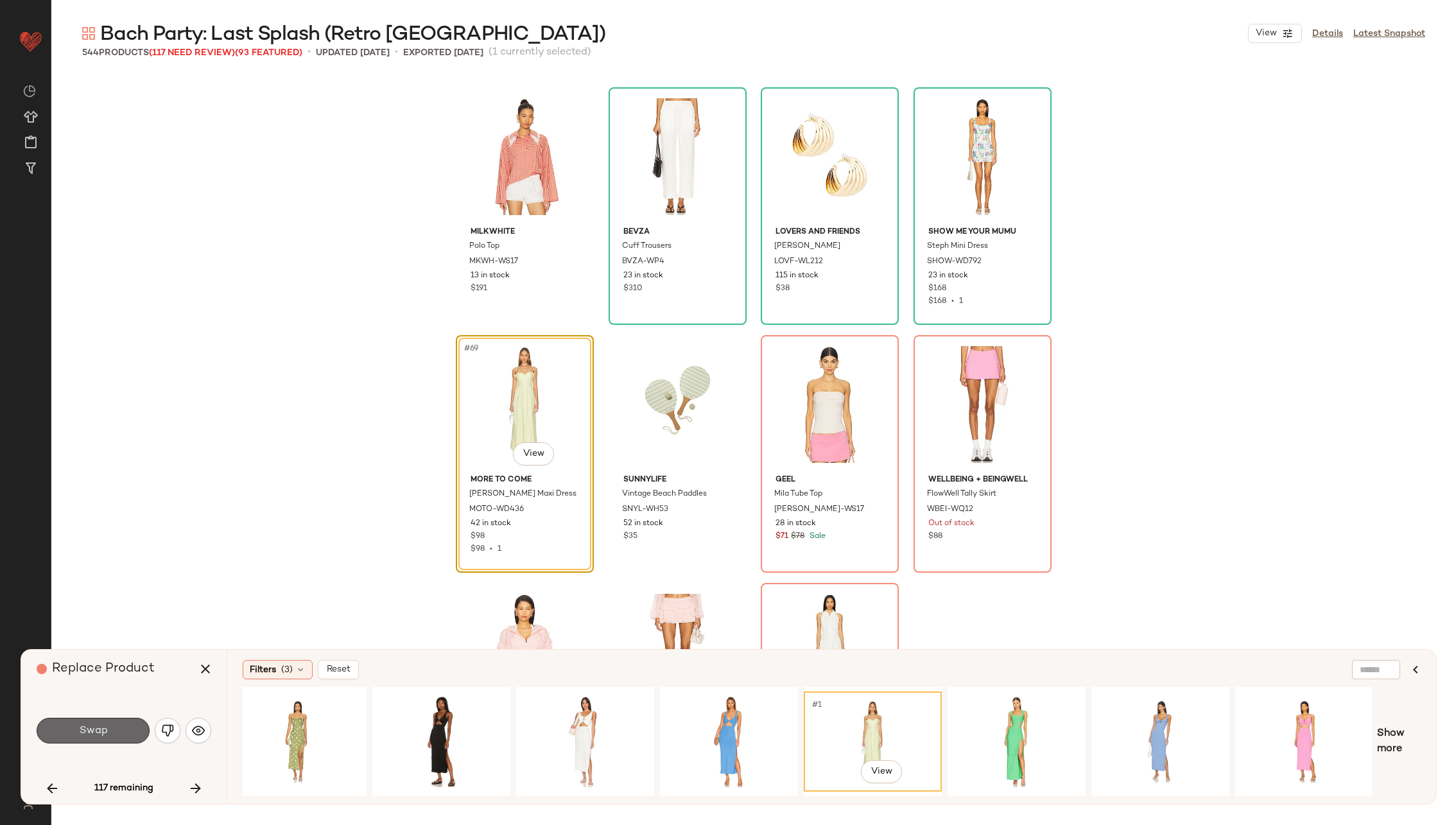
click at [122, 721] on button "Swap" at bounding box center [93, 730] width 113 height 25
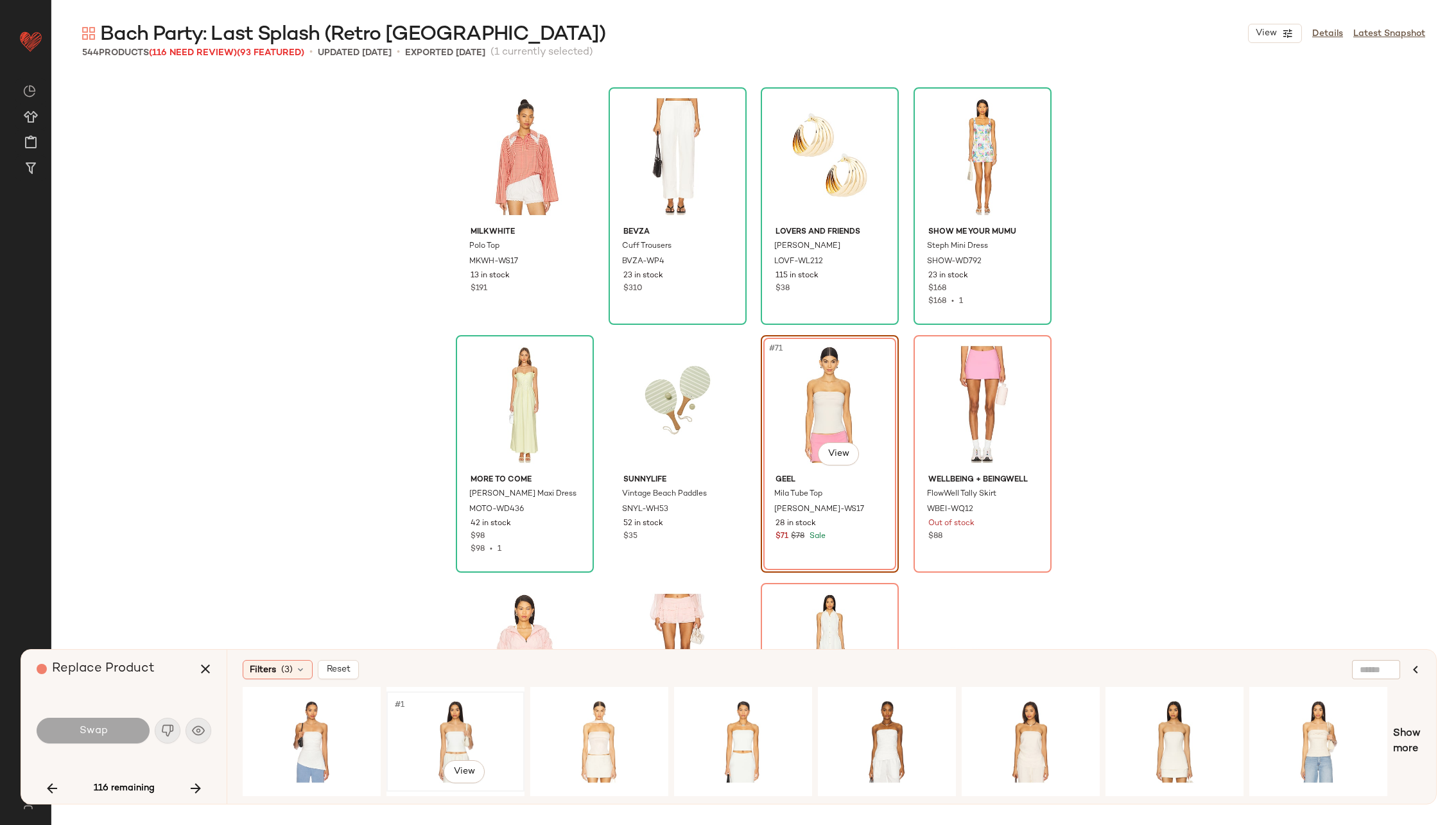
click at [446, 715] on div "#1 View" at bounding box center [455, 741] width 129 height 91
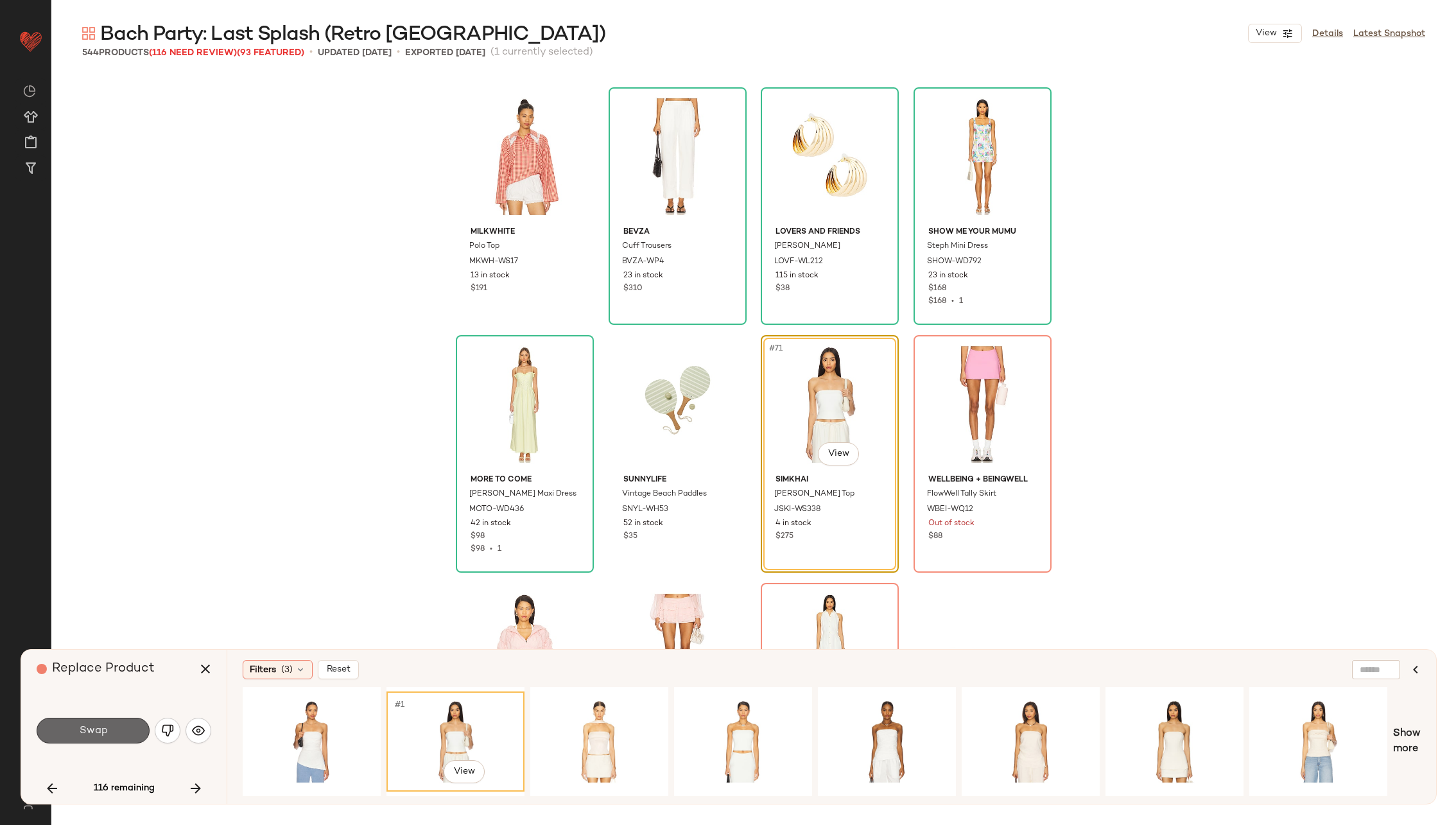
click at [100, 732] on span "Swap" at bounding box center [93, 731] width 29 height 13
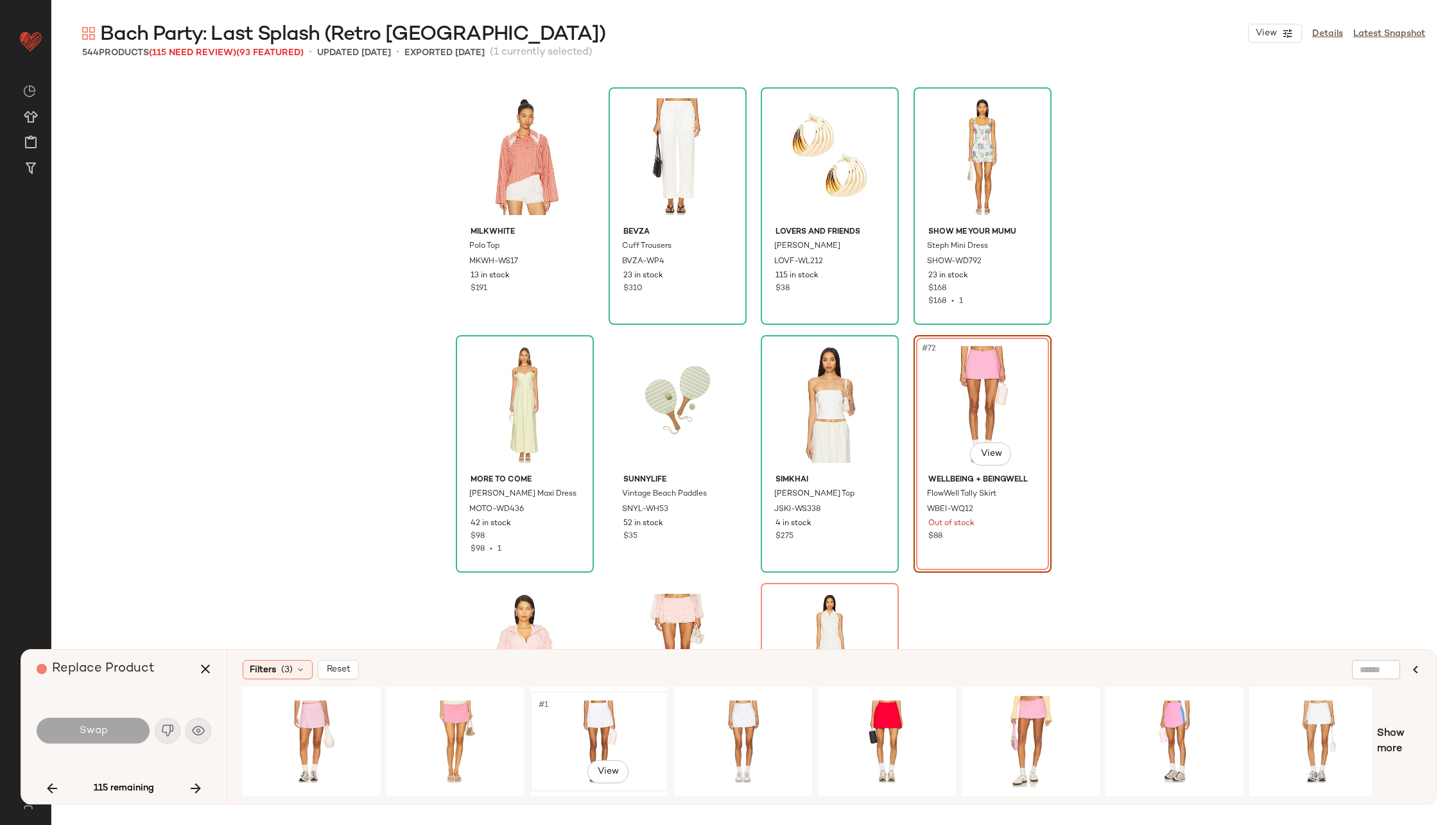
click at [589, 696] on div "#1 View" at bounding box center [598, 741] width 129 height 91
click at [104, 727] on span "Swap" at bounding box center [93, 731] width 29 height 13
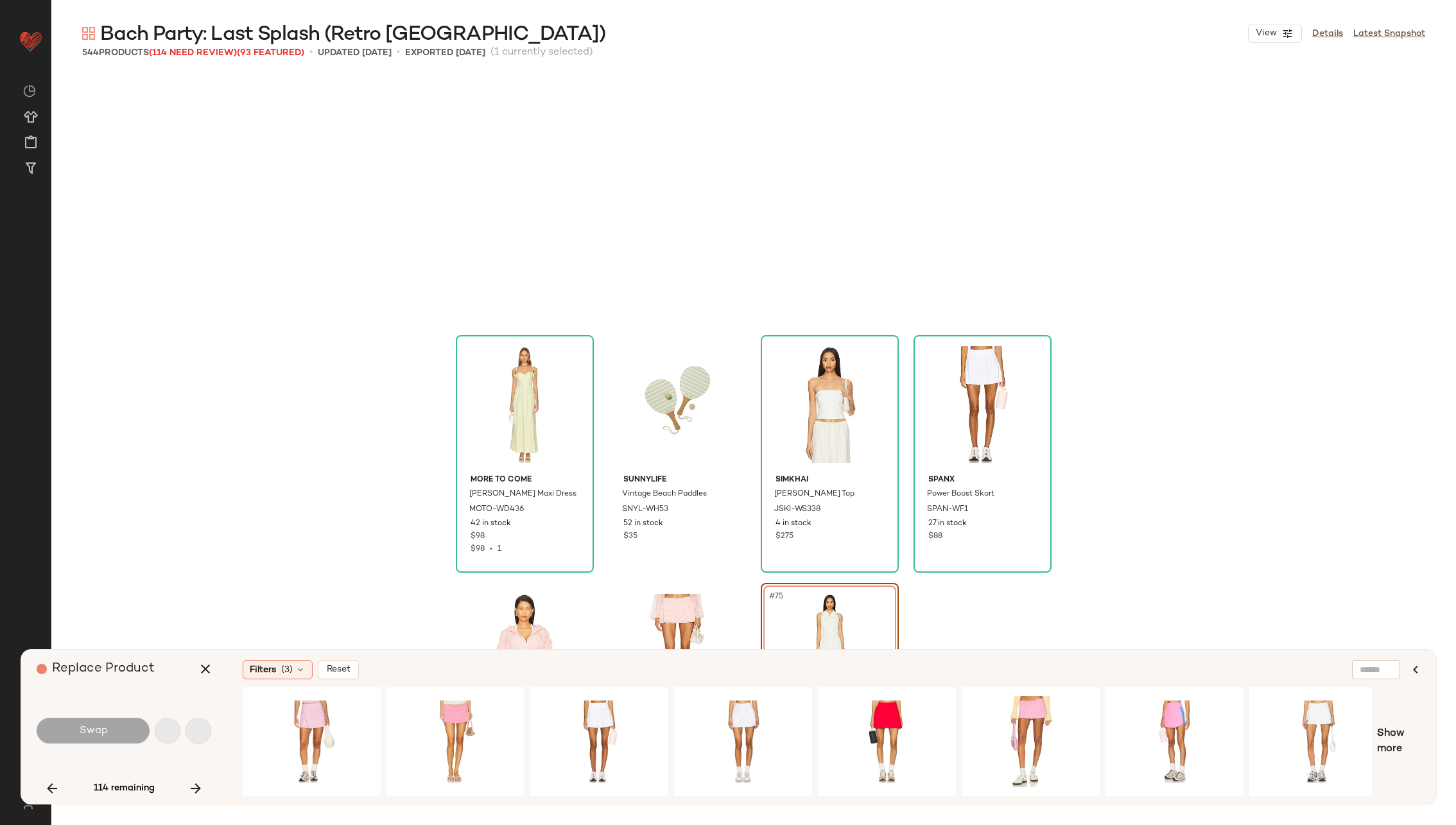
scroll to position [4211, 0]
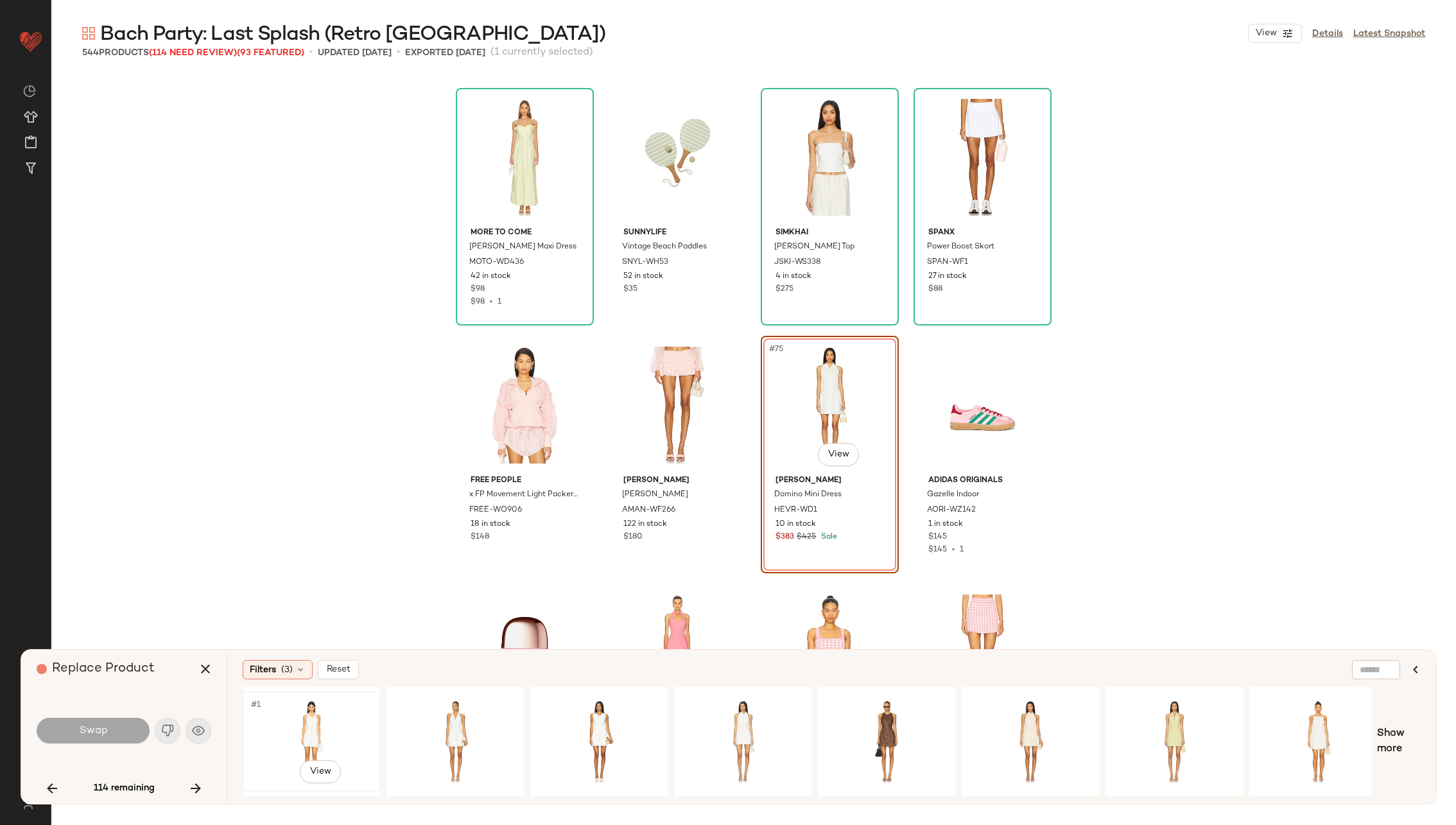
click at [277, 736] on div "#1 View" at bounding box center [311, 741] width 129 height 91
click at [413, 717] on div "#1 View" at bounding box center [455, 741] width 129 height 91
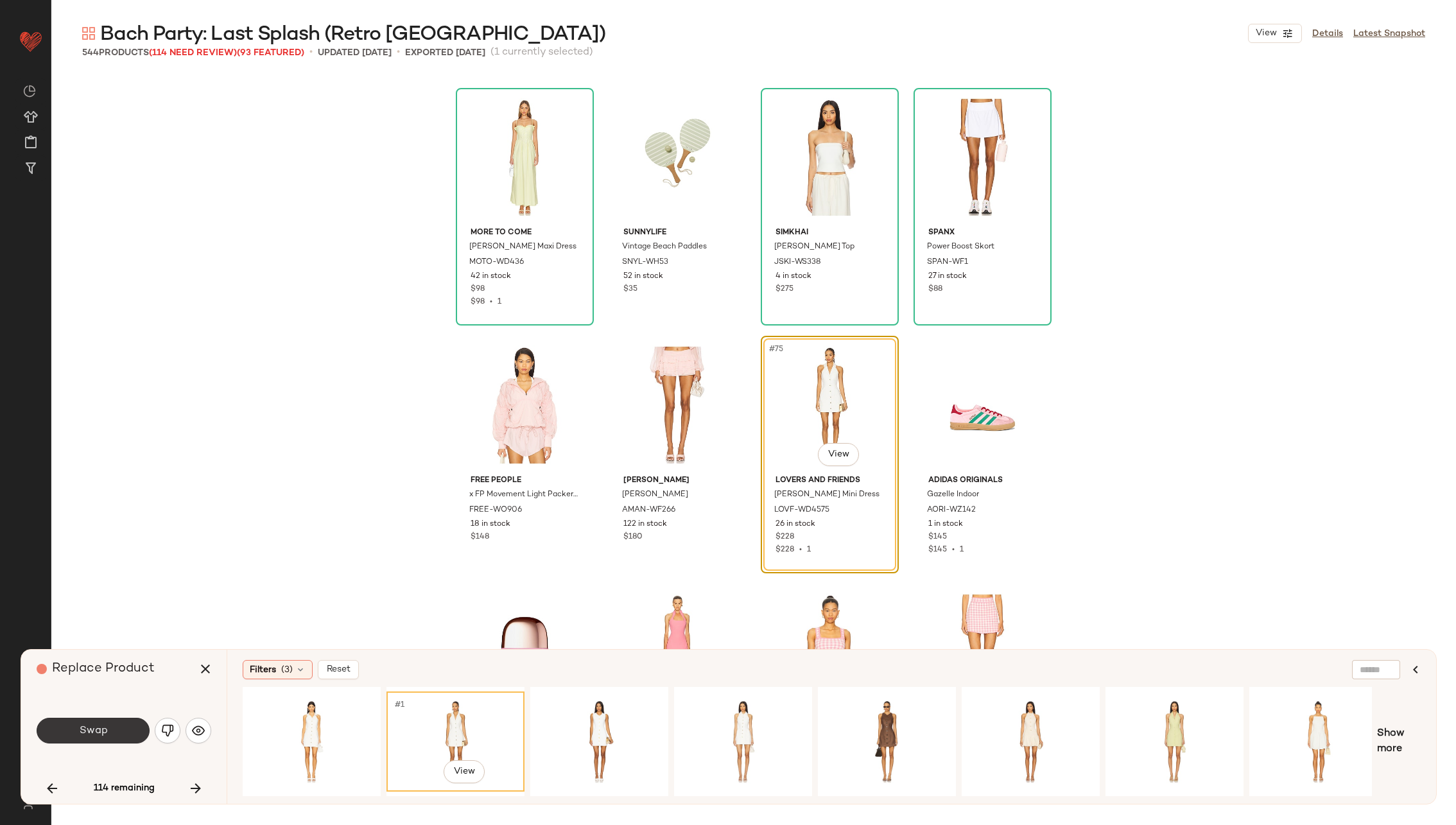
click at [84, 720] on button "Swap" at bounding box center [93, 730] width 113 height 25
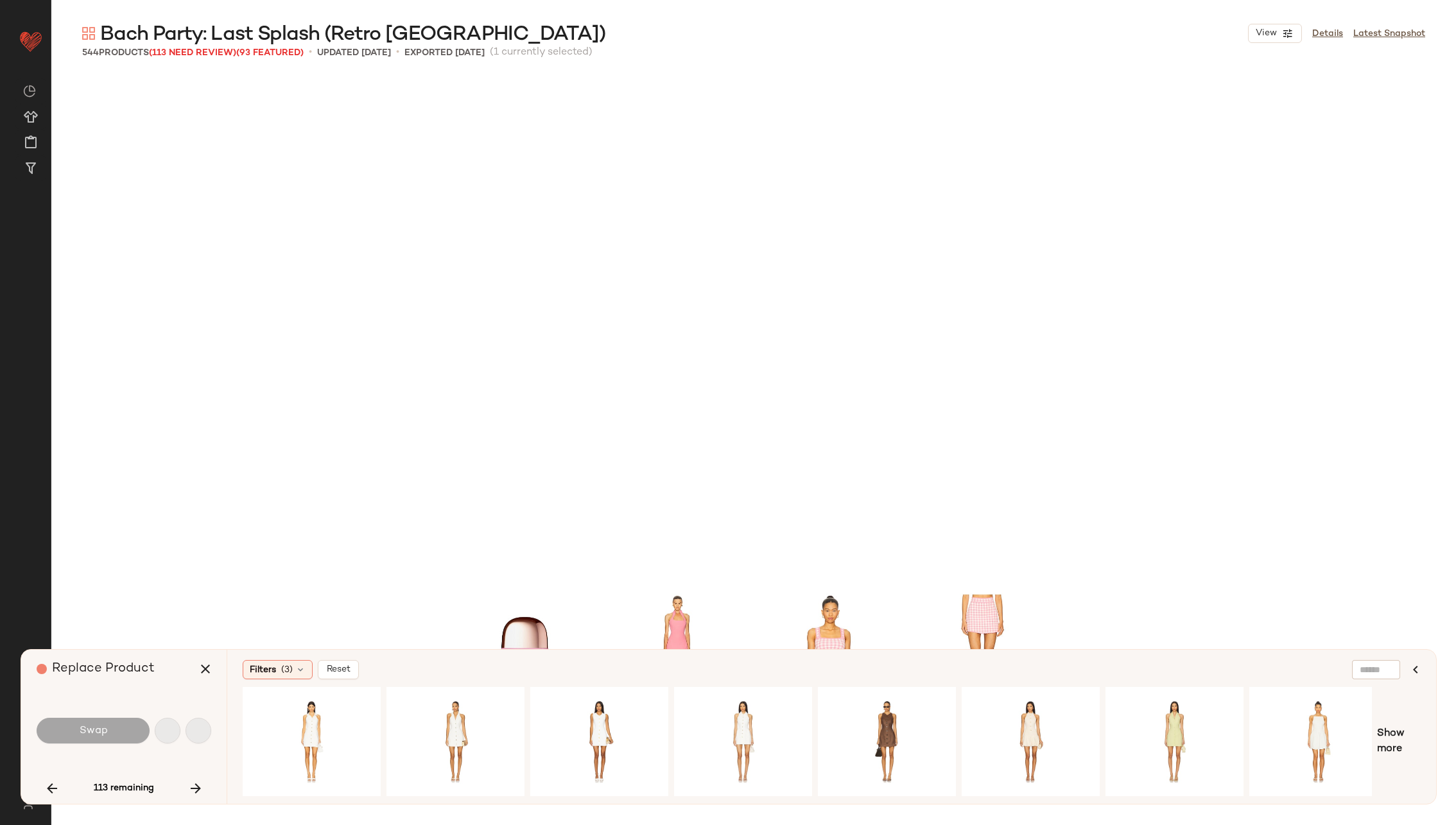
scroll to position [4707, 0]
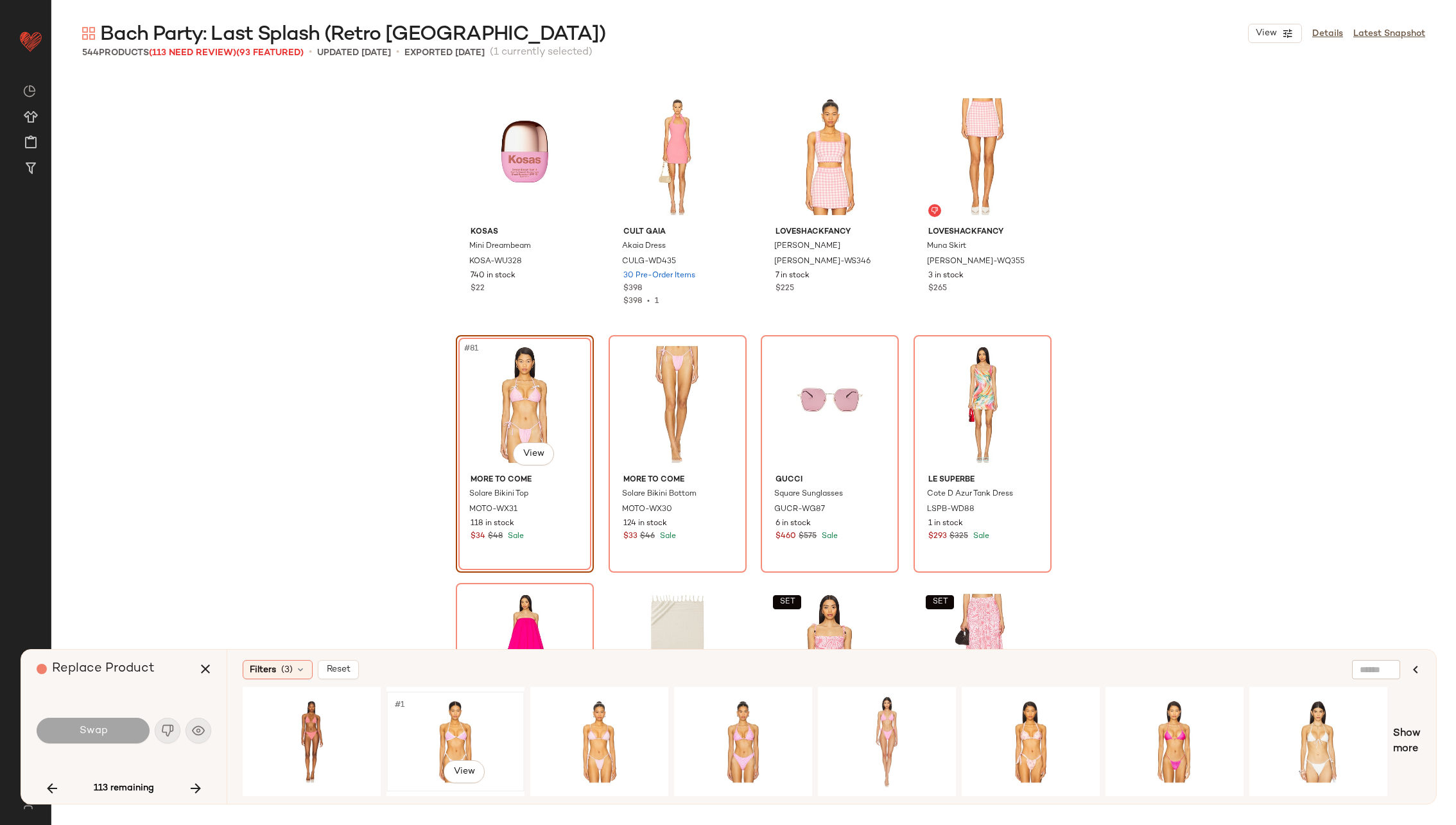
click at [435, 712] on div "#1 View" at bounding box center [455, 741] width 129 height 91
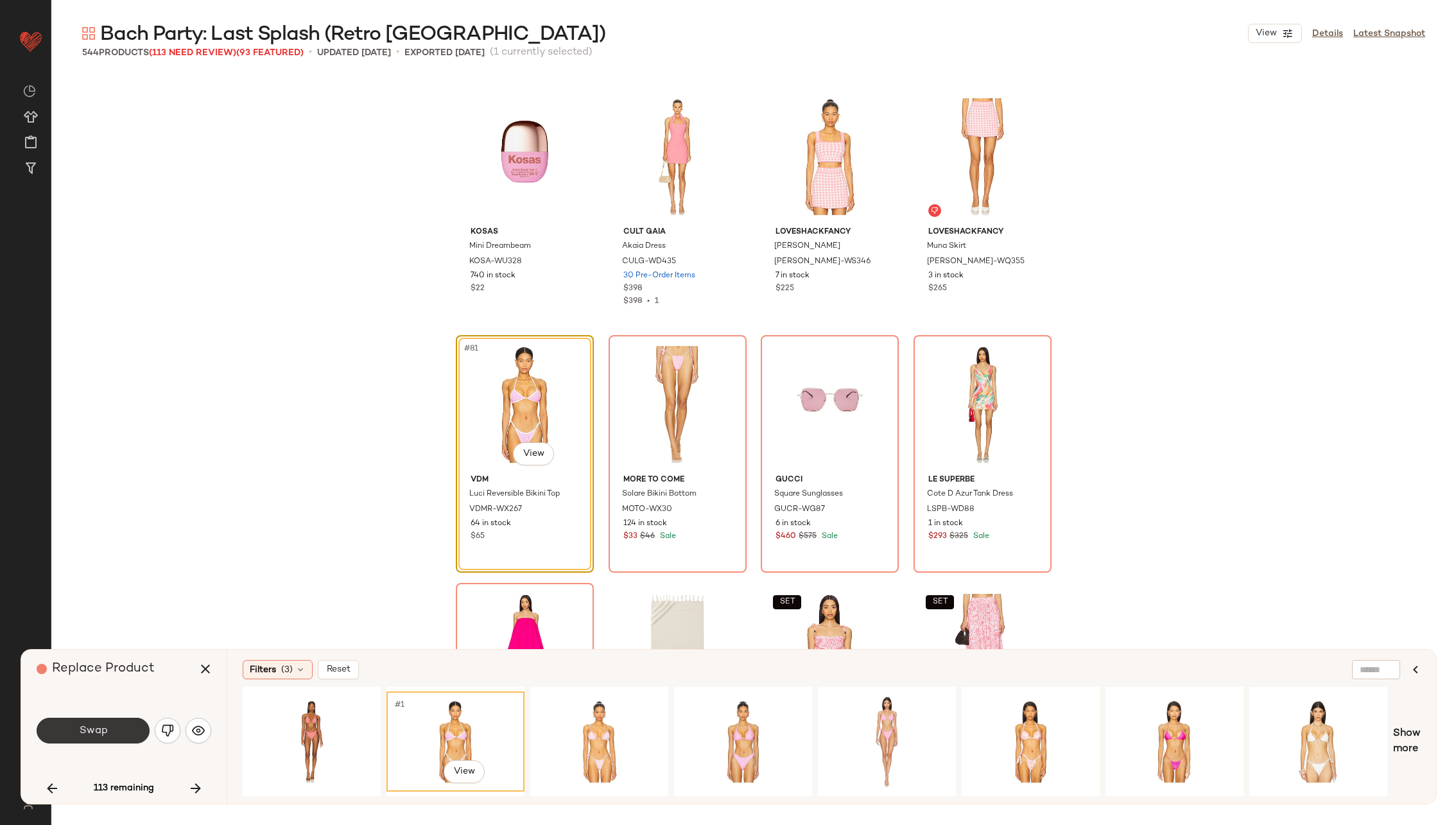
click at [118, 730] on button "Swap" at bounding box center [93, 730] width 113 height 25
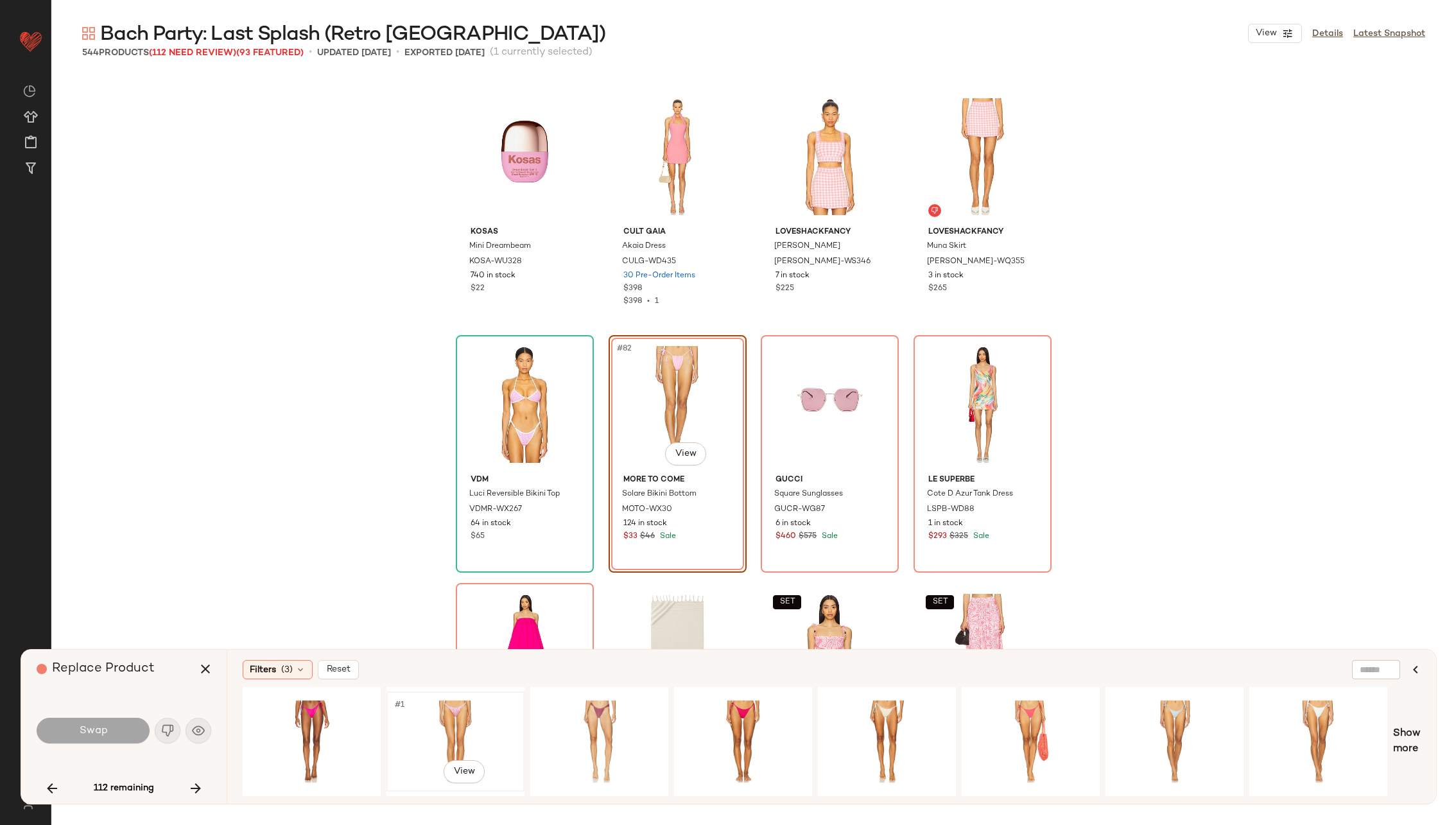
click at [459, 714] on div "#1 View" at bounding box center [455, 741] width 129 height 91
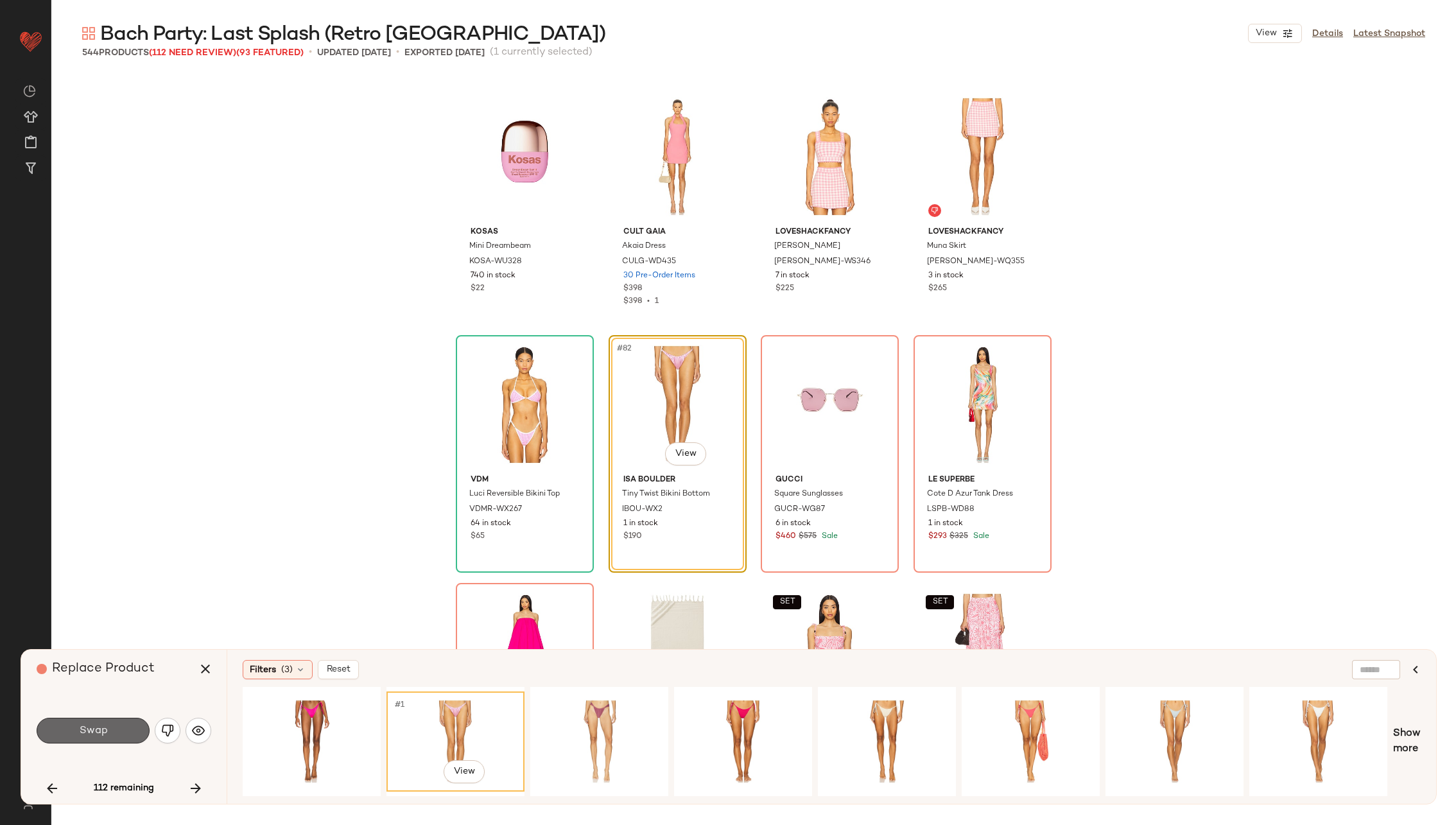
click at [97, 730] on span "Swap" at bounding box center [93, 731] width 29 height 13
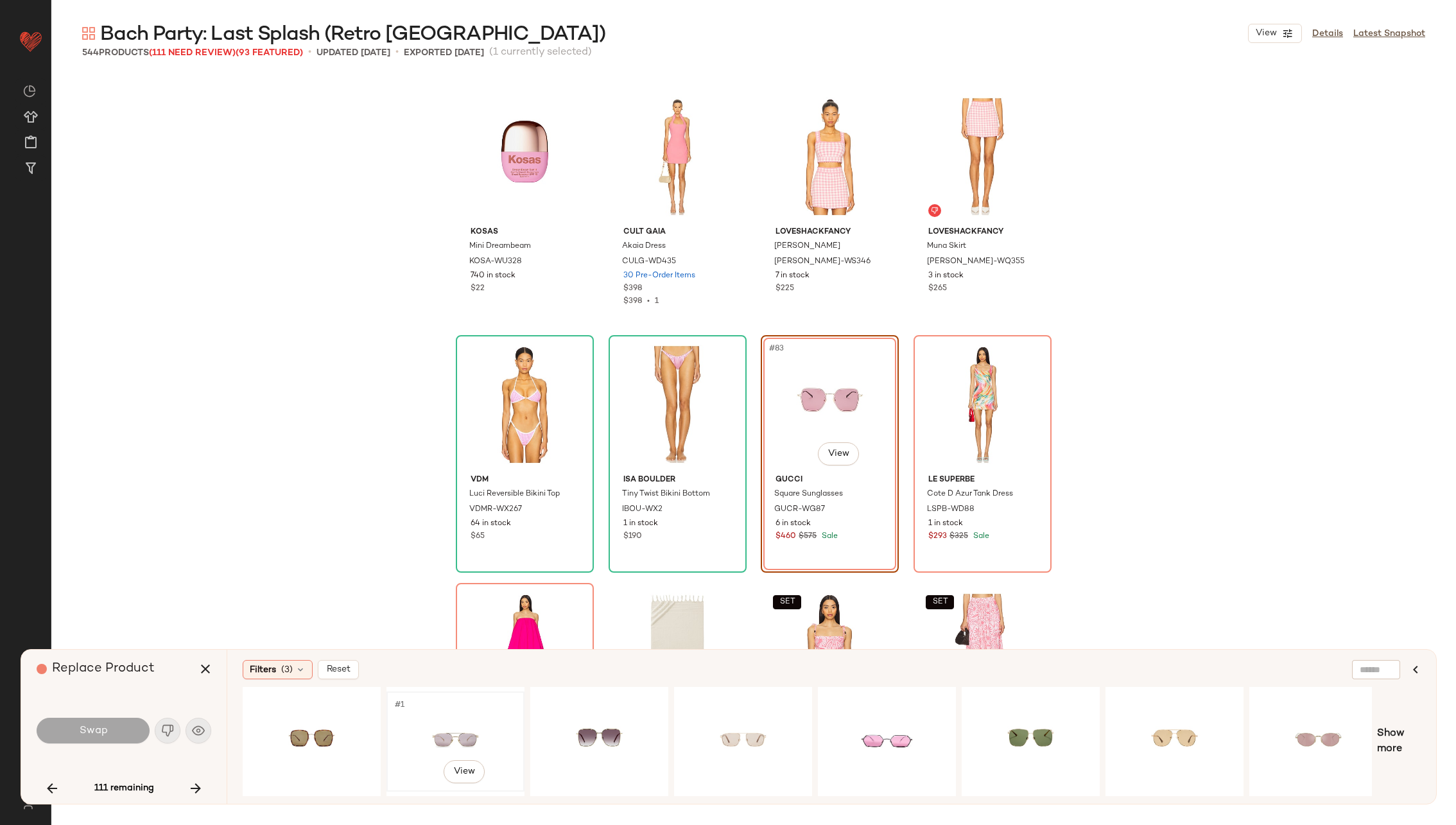
click at [445, 720] on div "#1 View" at bounding box center [455, 741] width 129 height 91
click at [746, 723] on div "#1 View" at bounding box center [743, 741] width 129 height 91
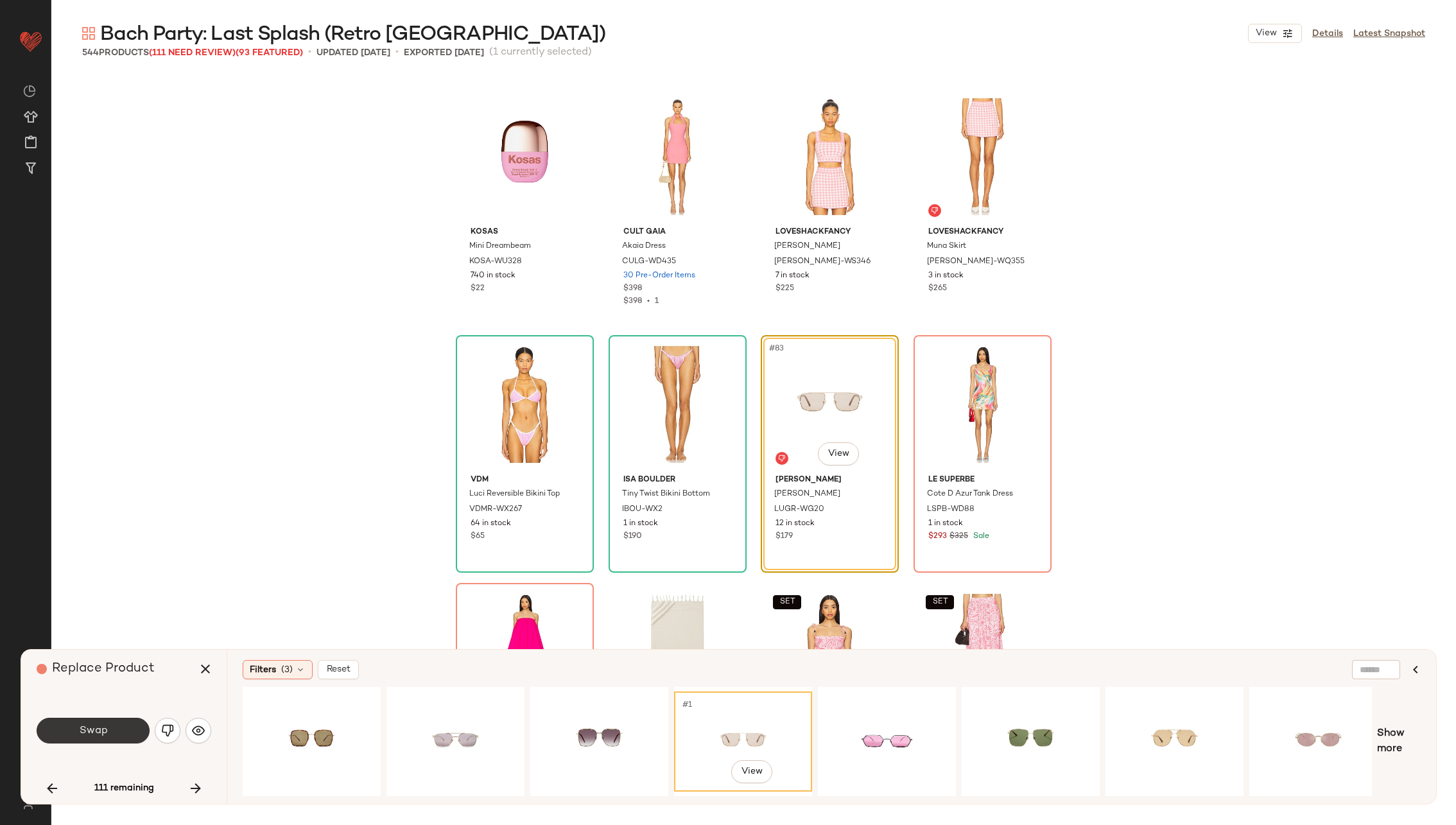
click at [107, 733] on button "Swap" at bounding box center [93, 730] width 113 height 25
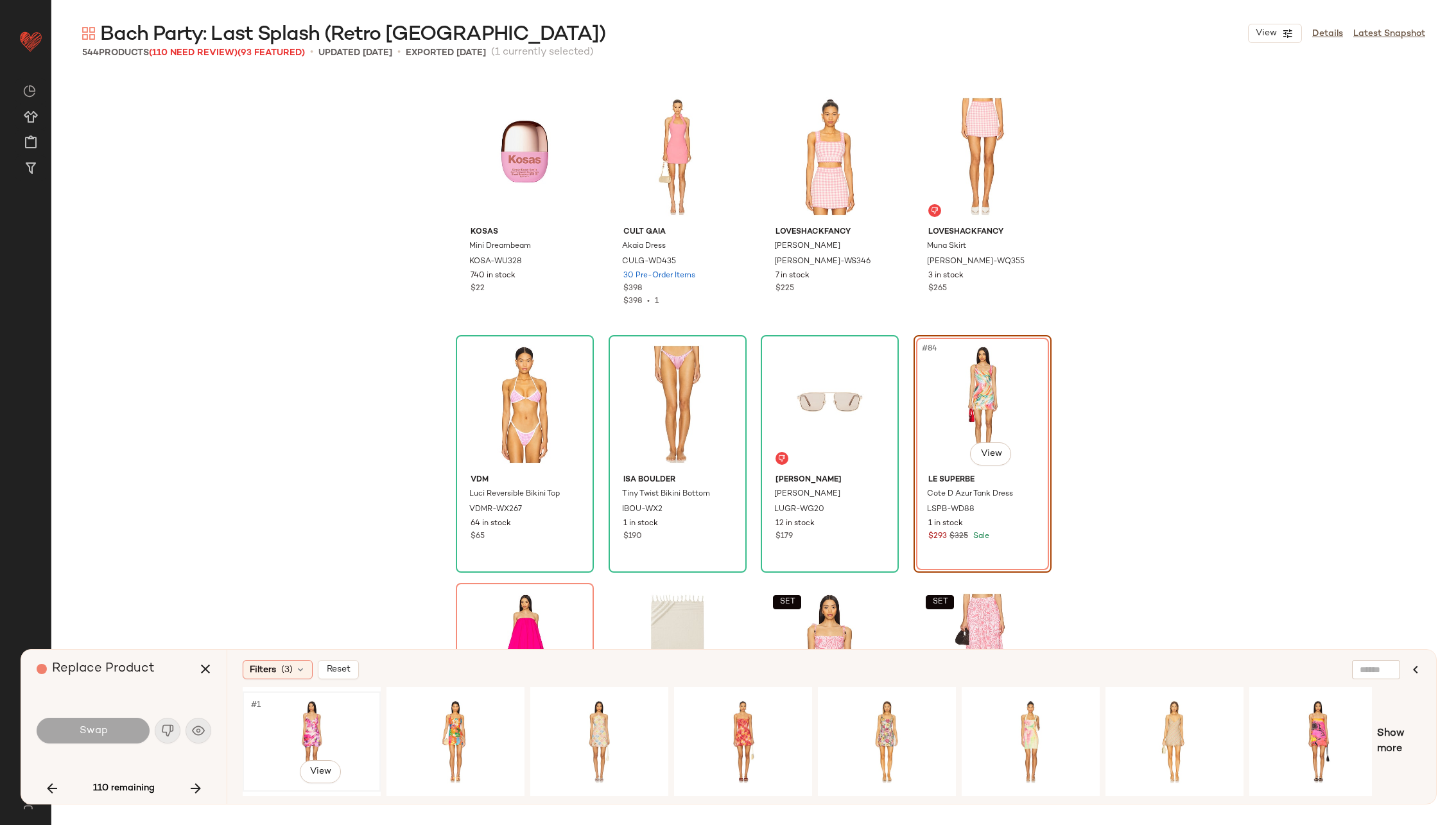
click at [296, 720] on div "#1 View" at bounding box center [311, 741] width 129 height 91
click at [91, 732] on span "Swap" at bounding box center [93, 731] width 29 height 13
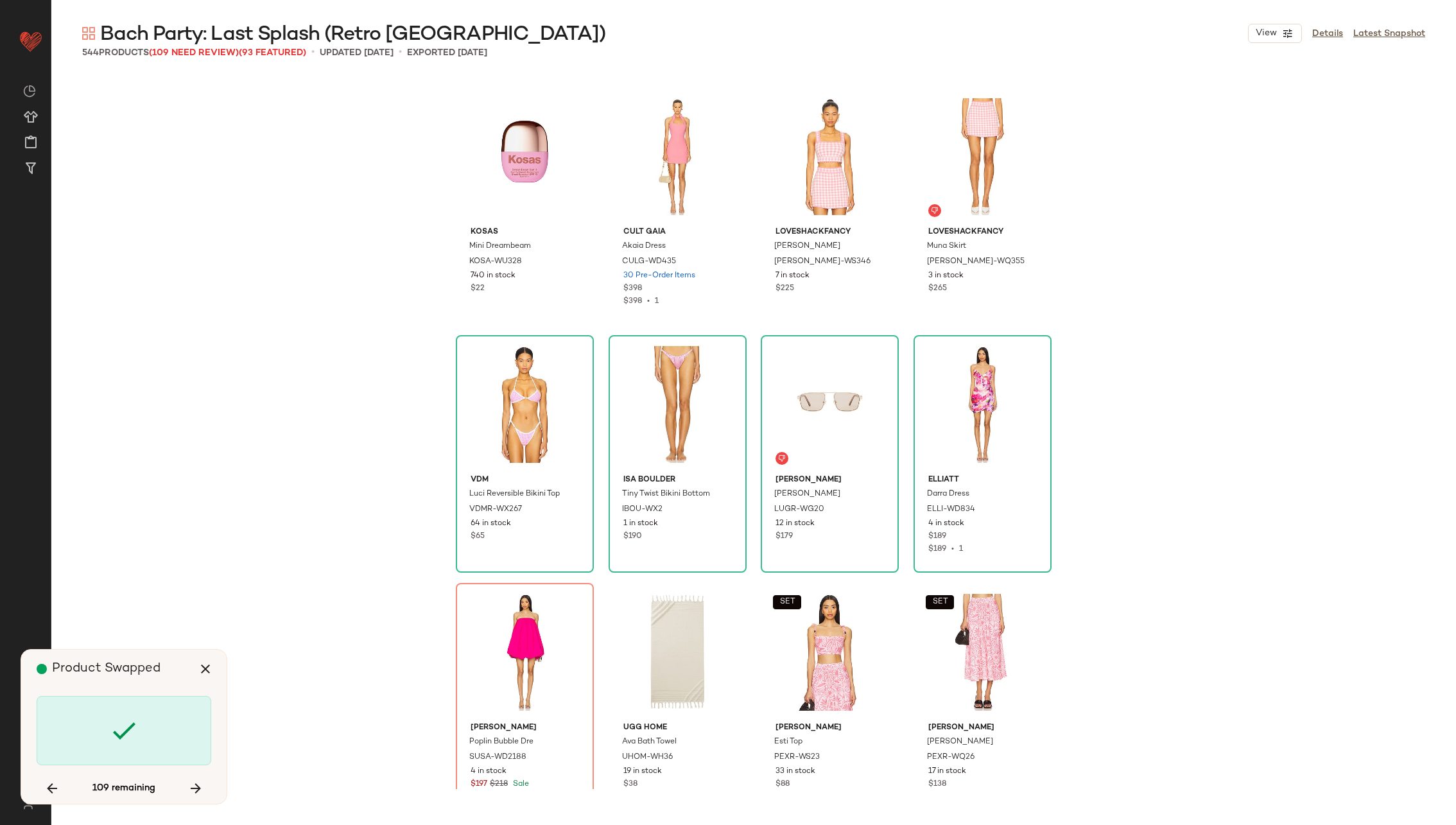
scroll to position [4955, 0]
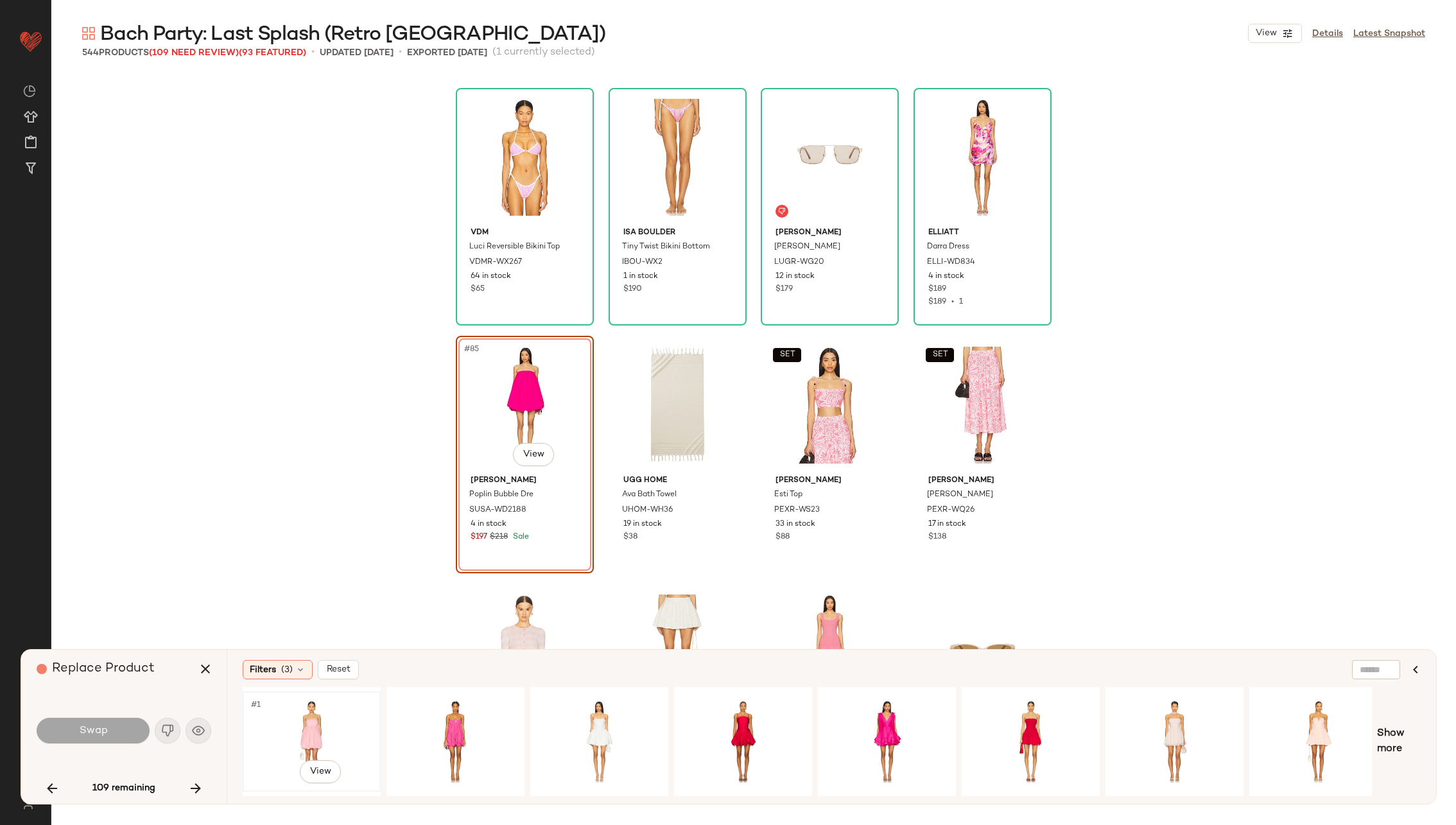
click at [289, 732] on div "#1 View" at bounding box center [311, 741] width 129 height 91
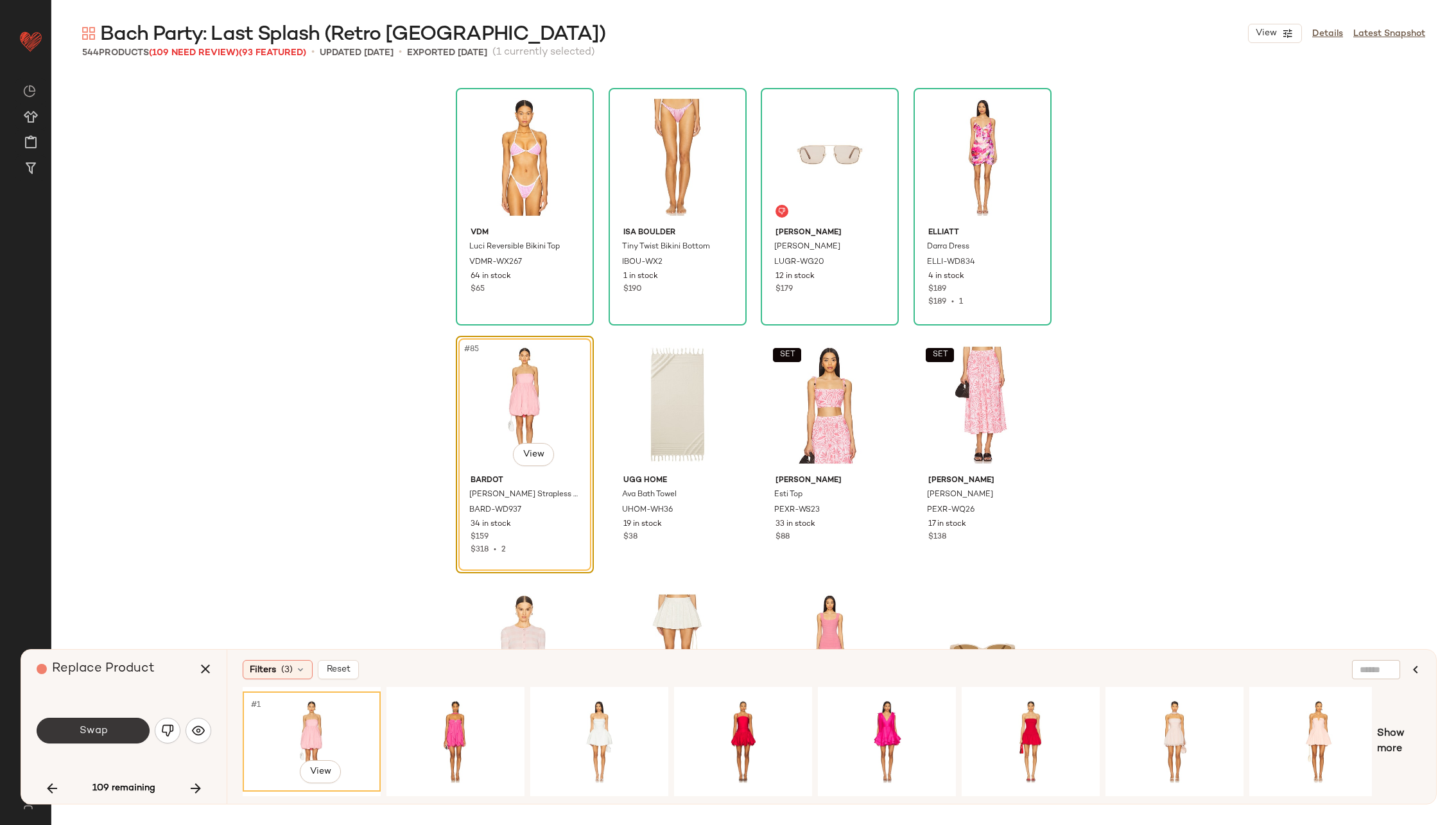
click at [101, 734] on span "Swap" at bounding box center [93, 731] width 29 height 13
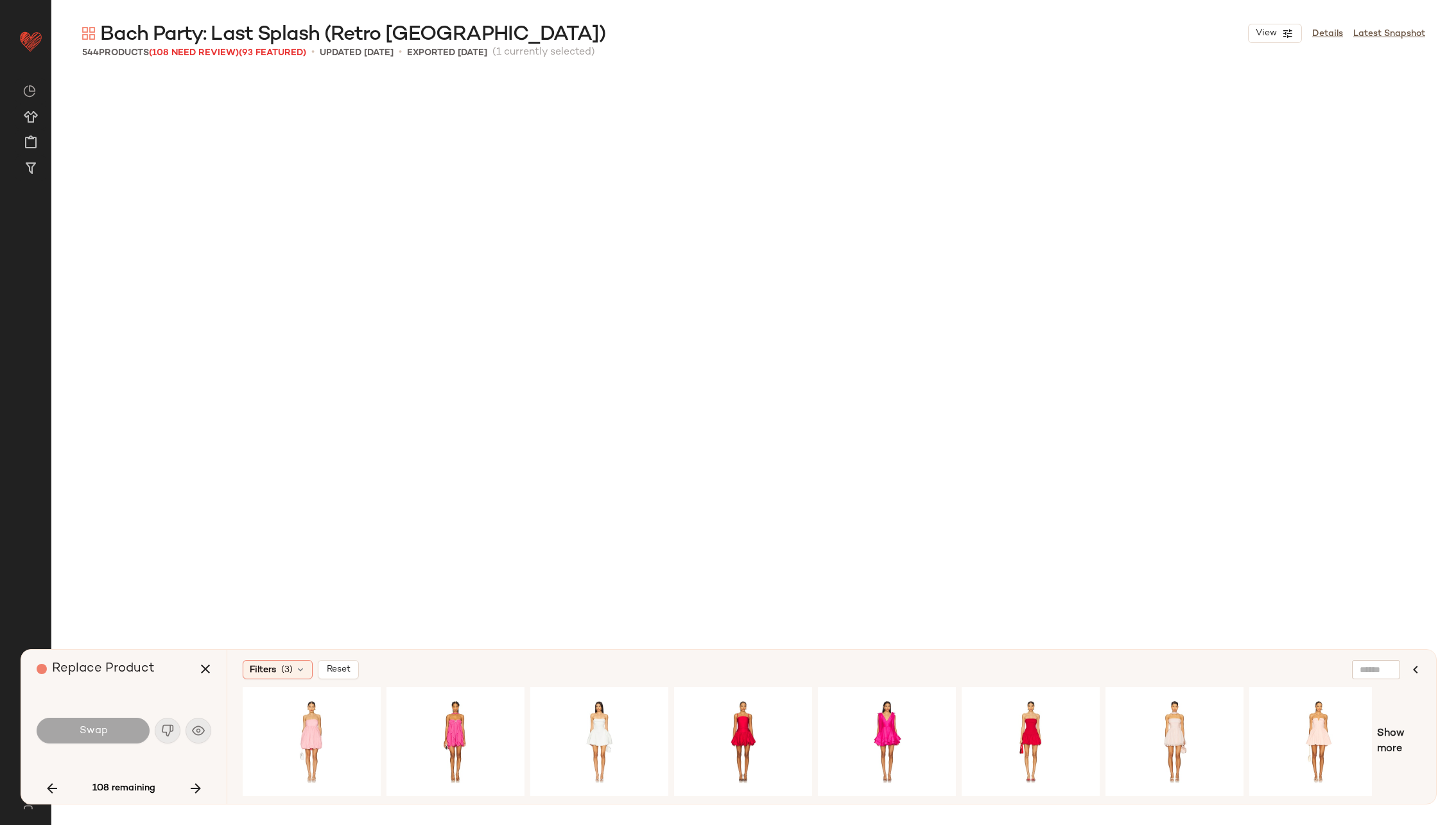
scroll to position [5697, 0]
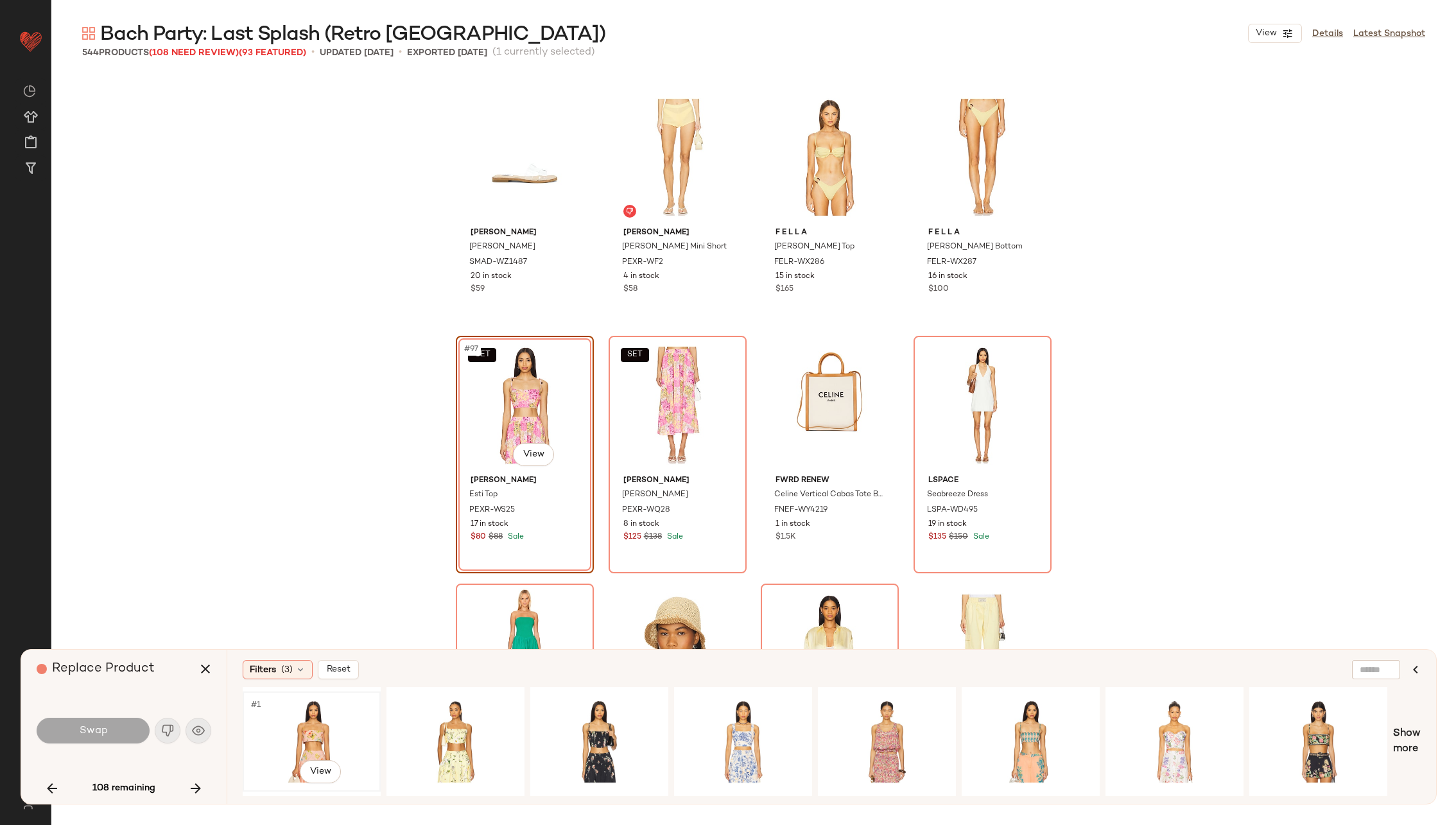
click at [322, 740] on div "#1 View" at bounding box center [311, 741] width 129 height 91
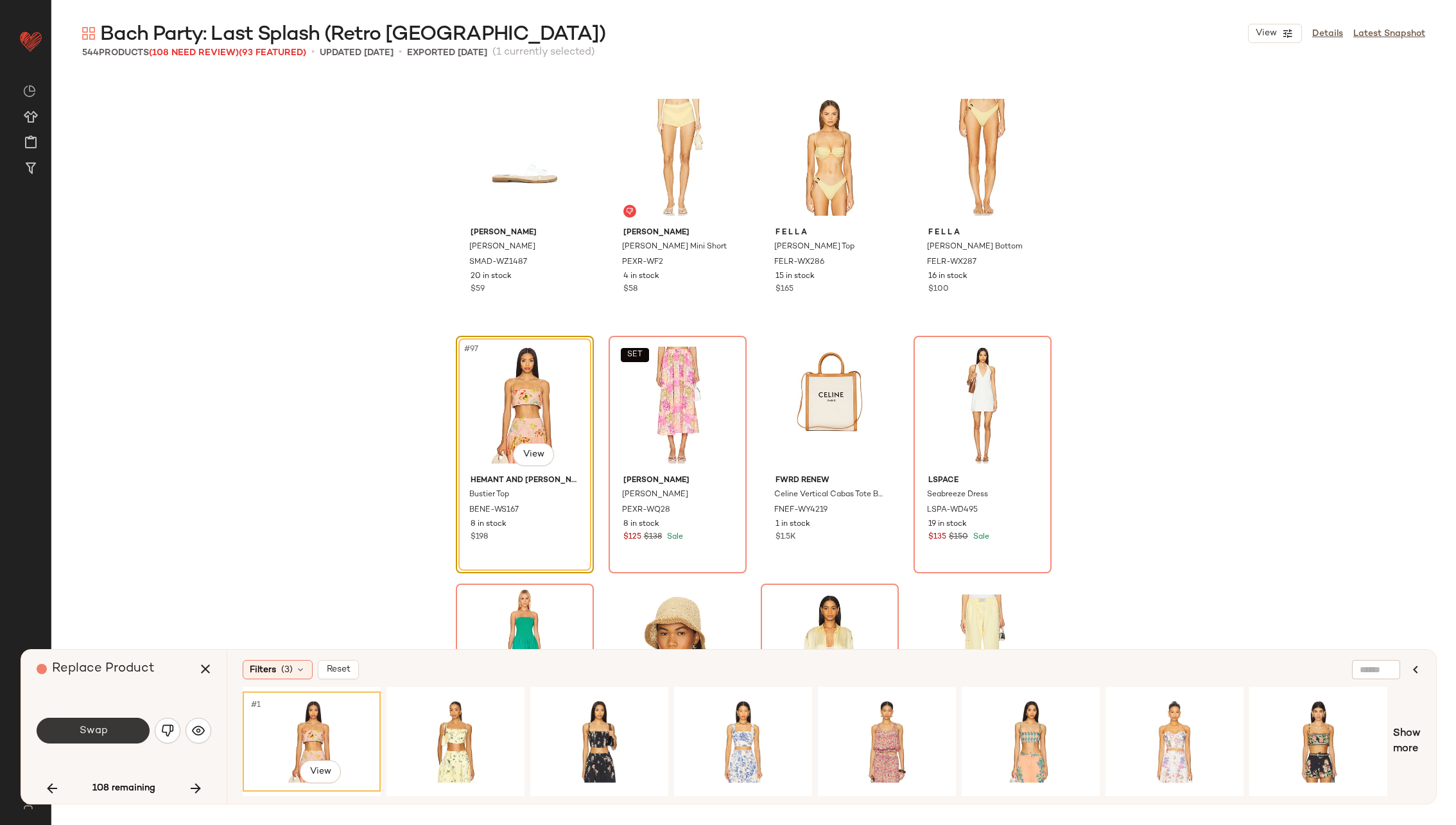
click at [88, 728] on span "Swap" at bounding box center [93, 731] width 29 height 13
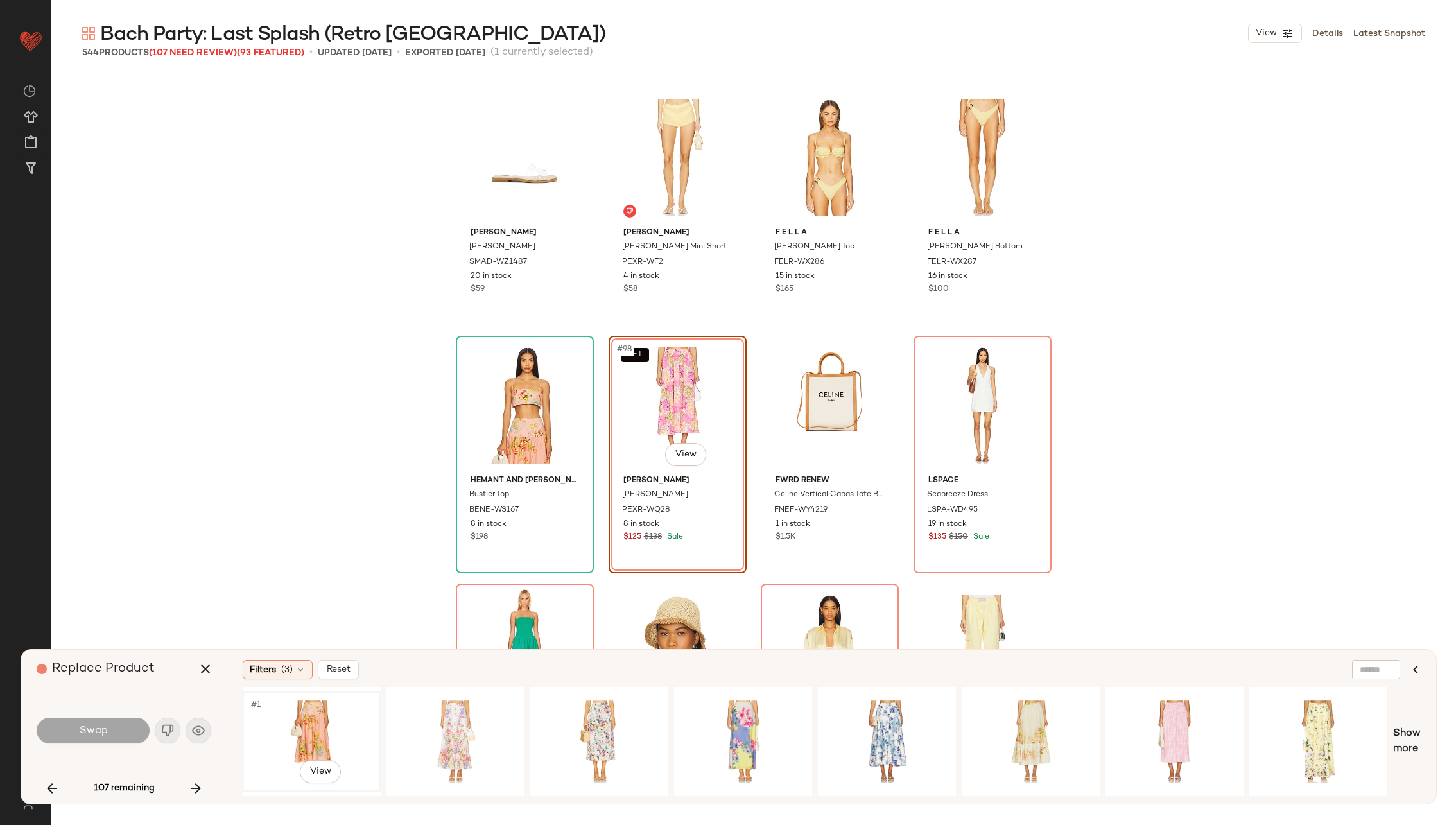
click at [314, 717] on div "#1 View" at bounding box center [311, 741] width 129 height 91
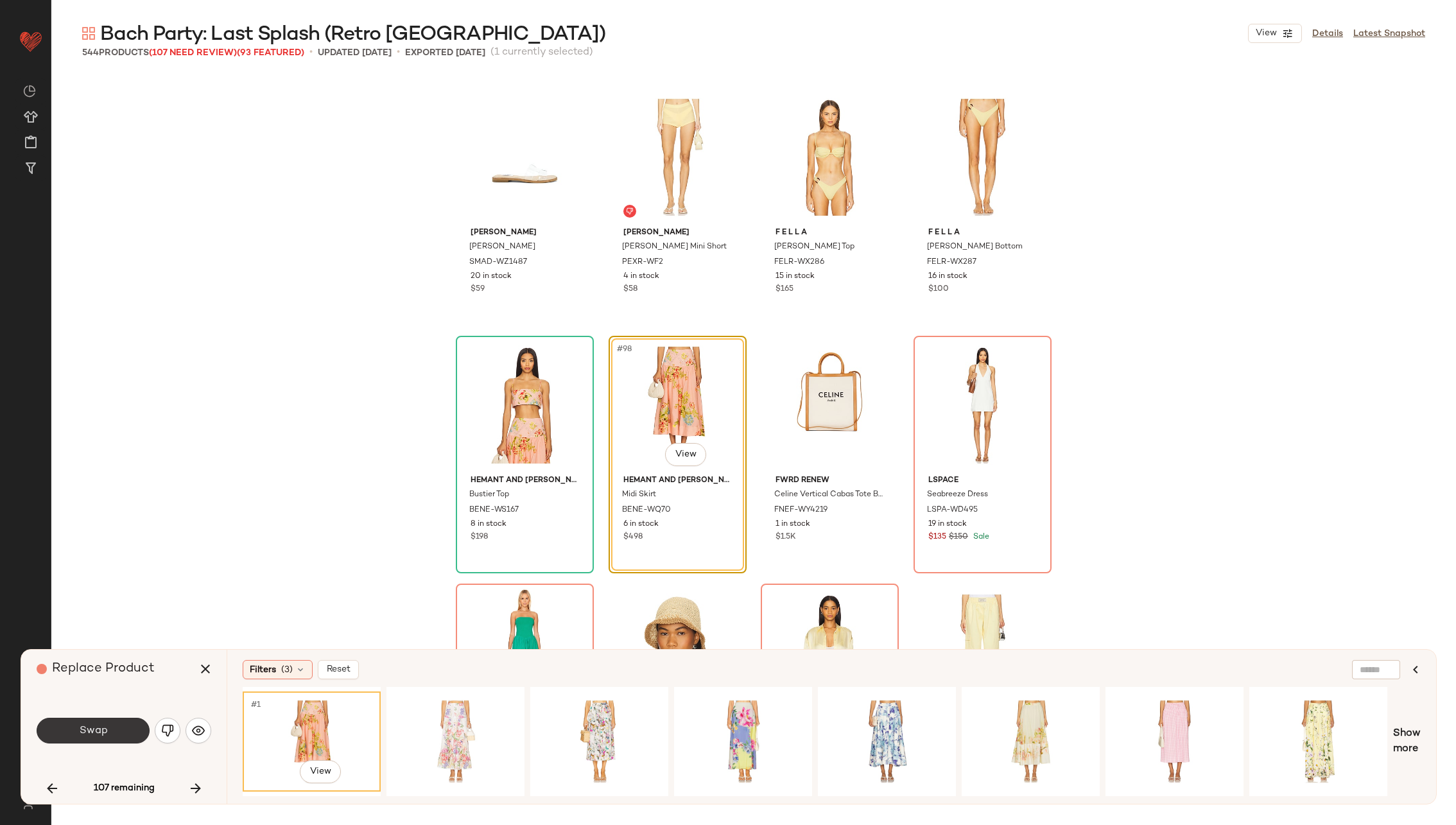
click at [106, 725] on span "Swap" at bounding box center [93, 731] width 29 height 13
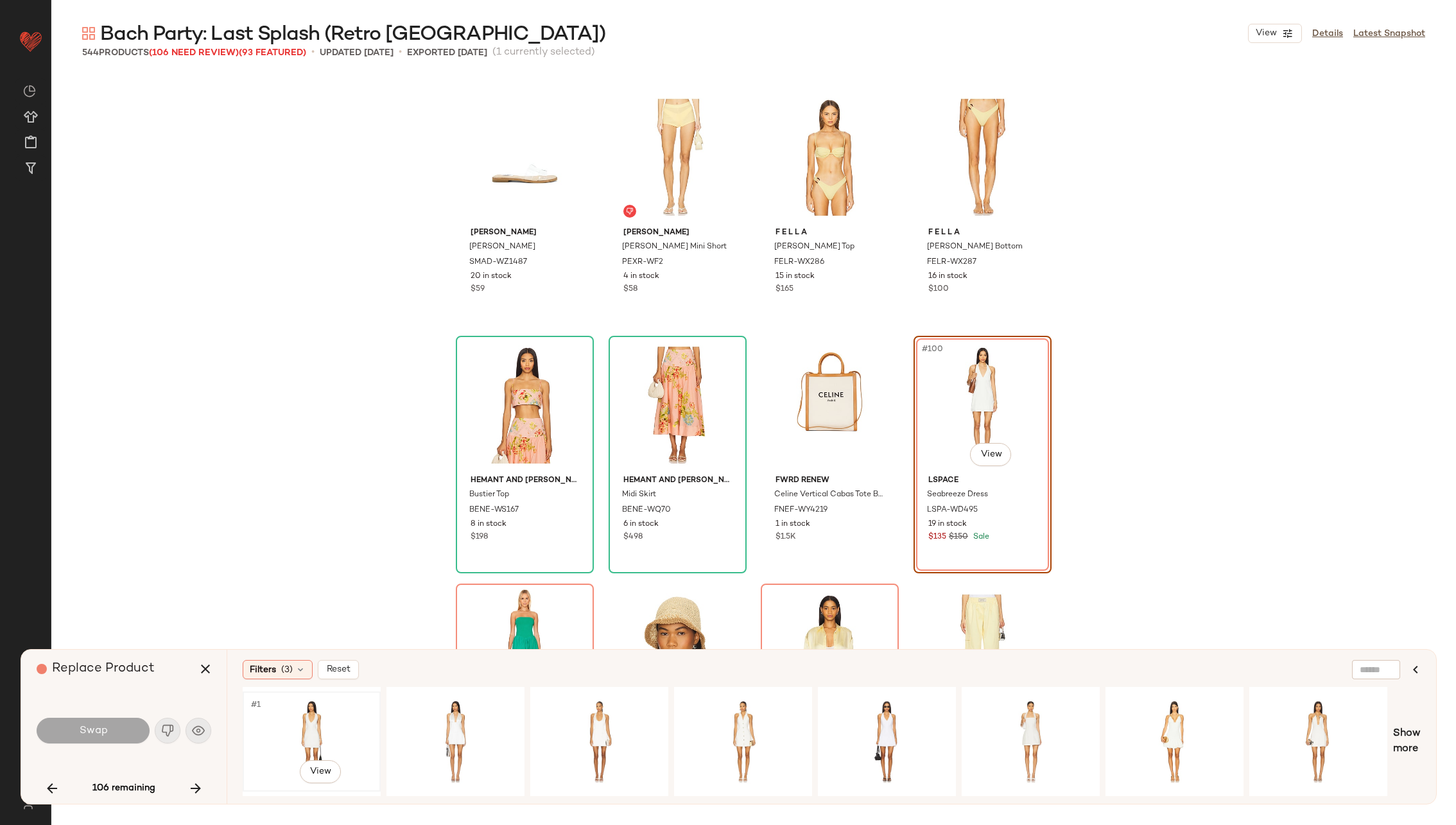
click at [292, 714] on div "#1 View" at bounding box center [311, 741] width 129 height 91
click at [111, 731] on button "Swap" at bounding box center [93, 730] width 113 height 25
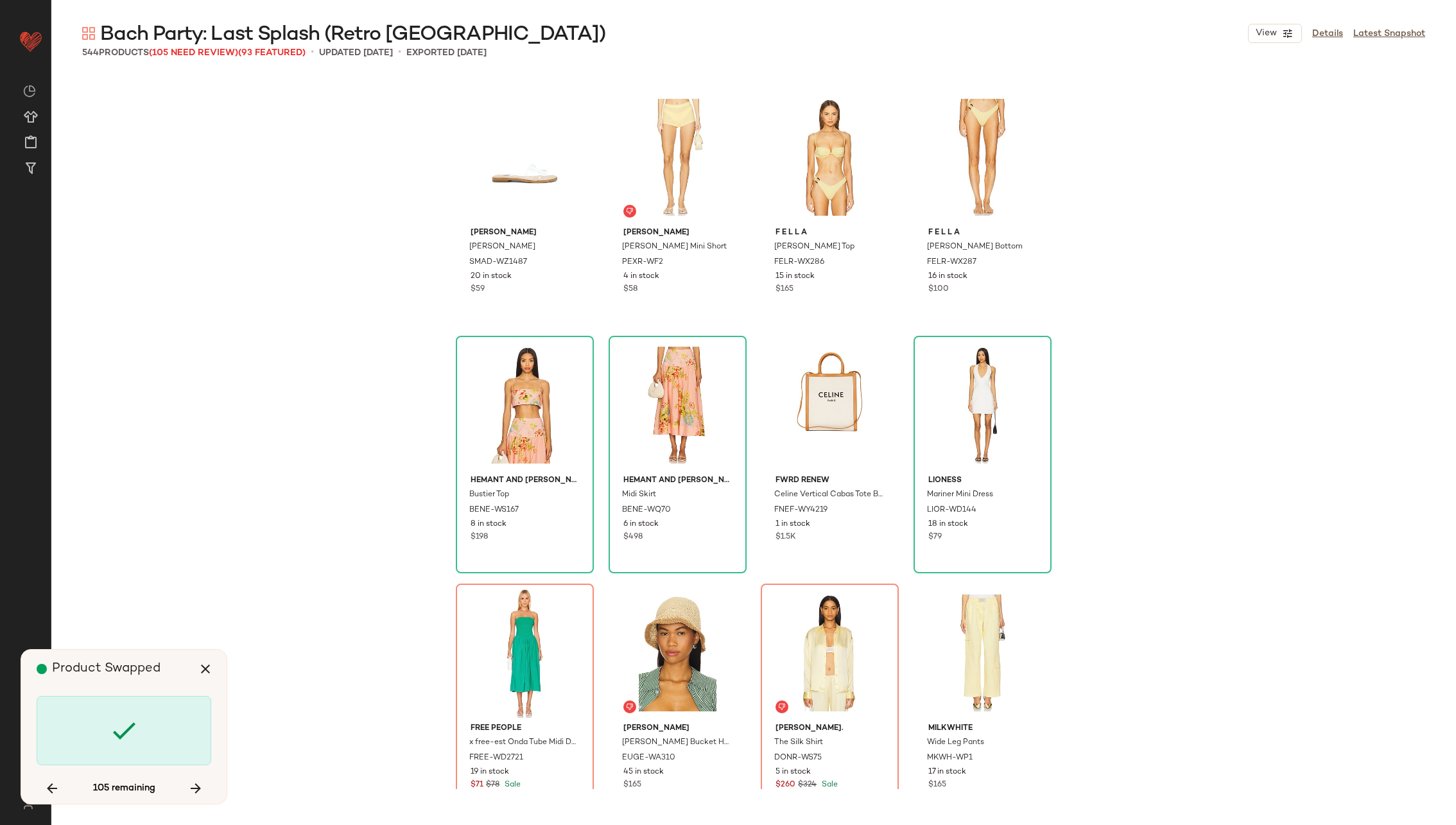
scroll to position [5946, 0]
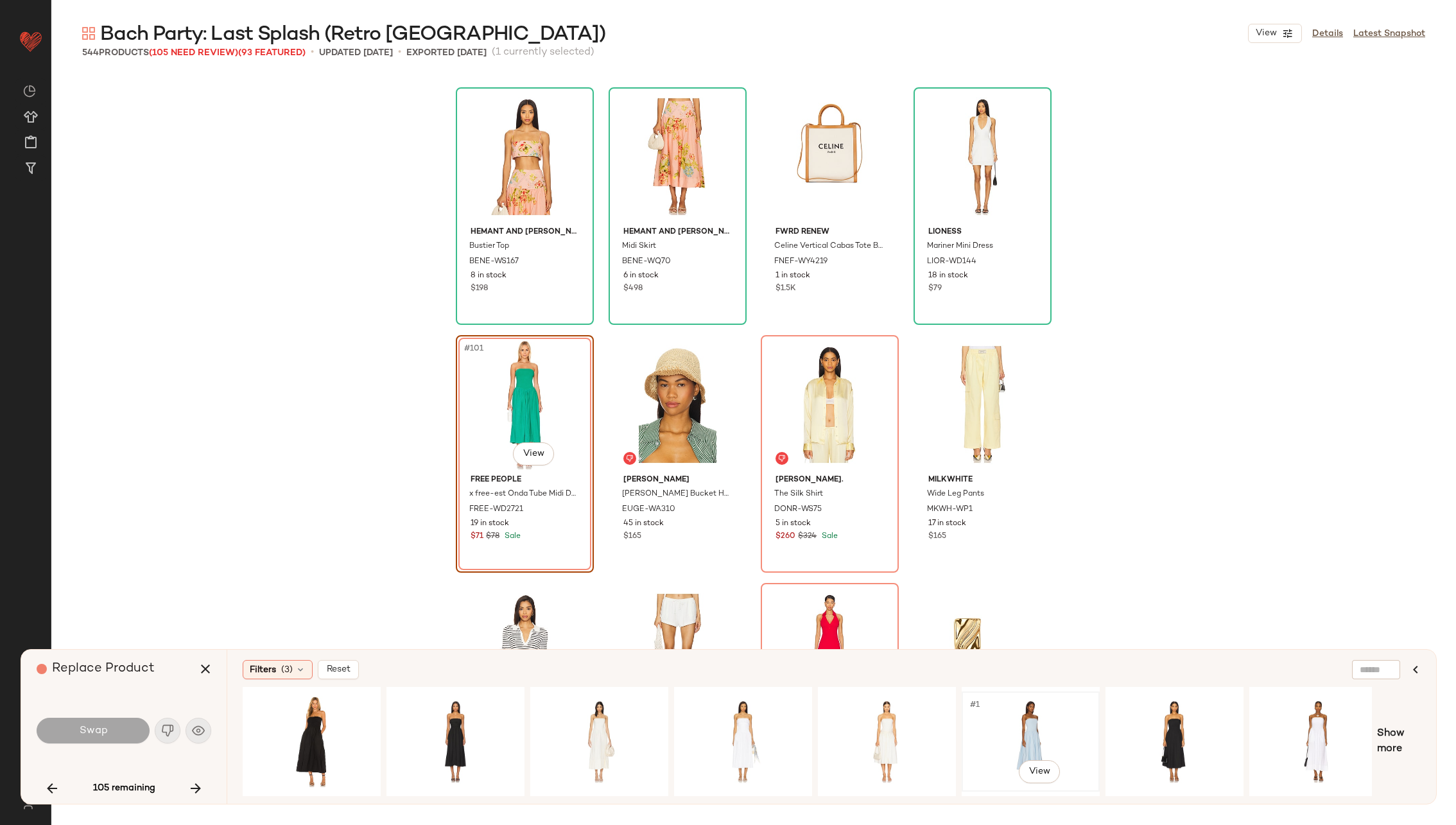
click at [996, 714] on div "#1 View" at bounding box center [1030, 741] width 129 height 91
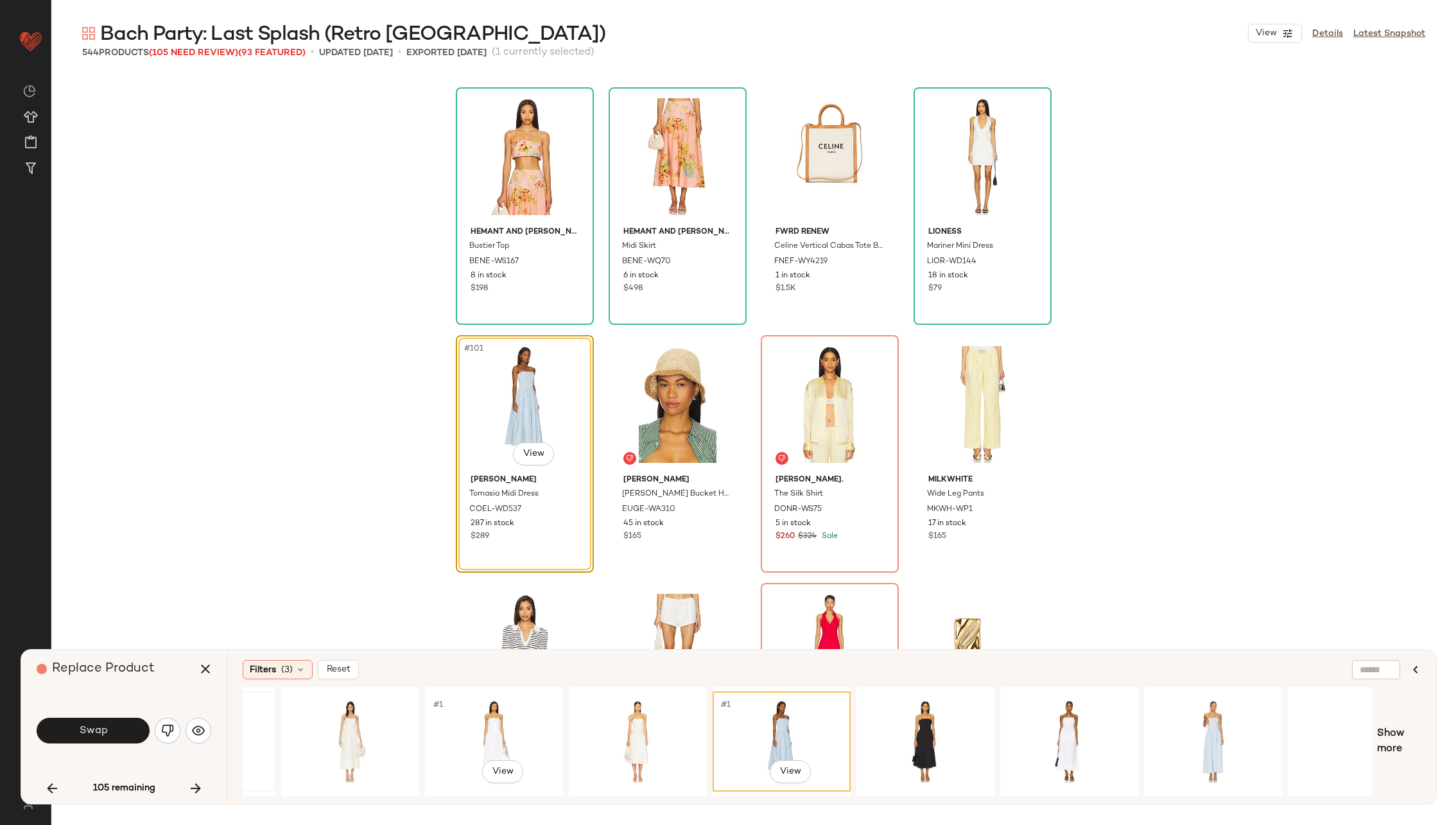
scroll to position [0, 301]
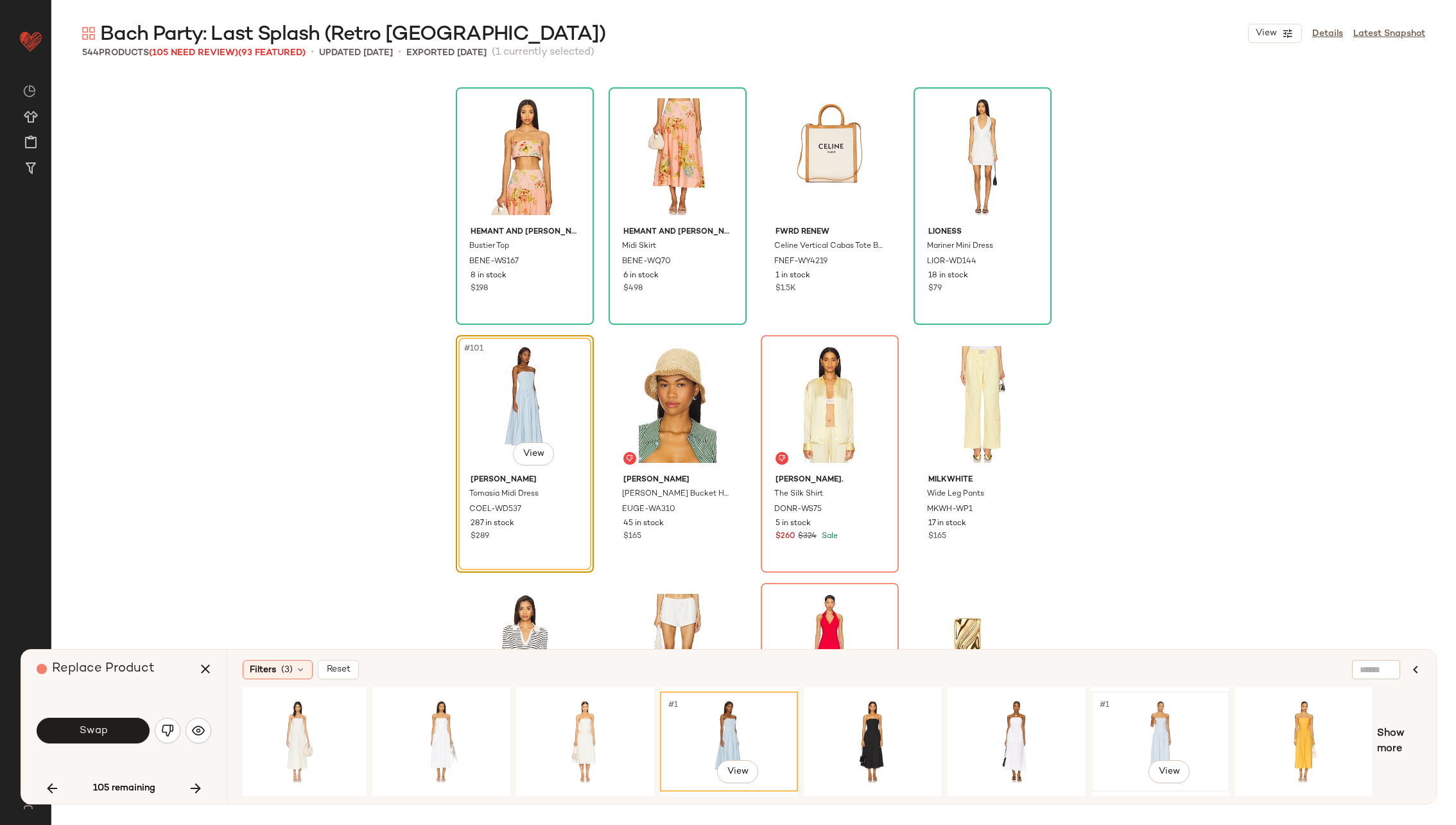
click at [1129, 729] on div "#1 View" at bounding box center [1160, 741] width 129 height 91
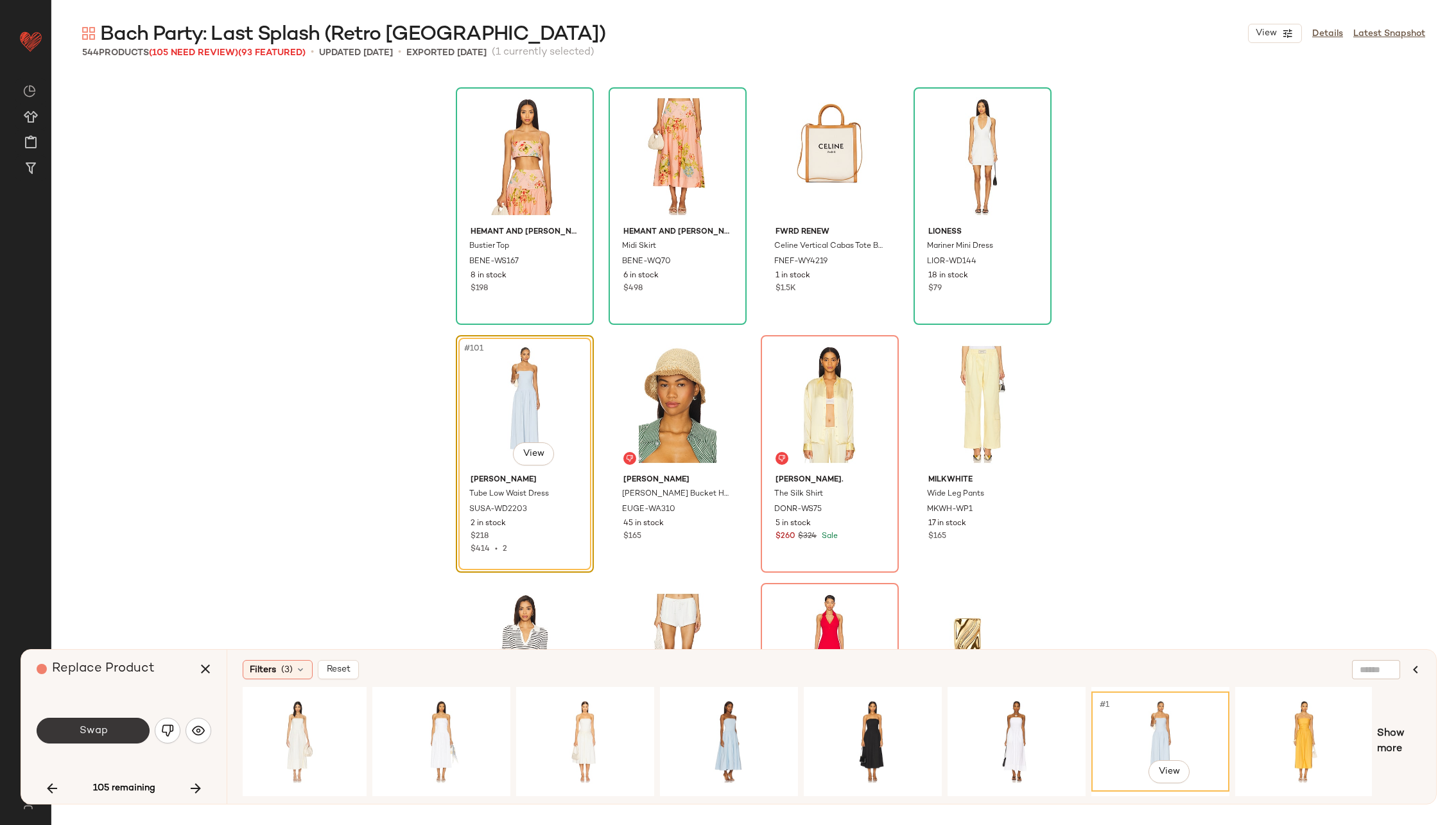
click at [107, 723] on button "Swap" at bounding box center [93, 730] width 113 height 25
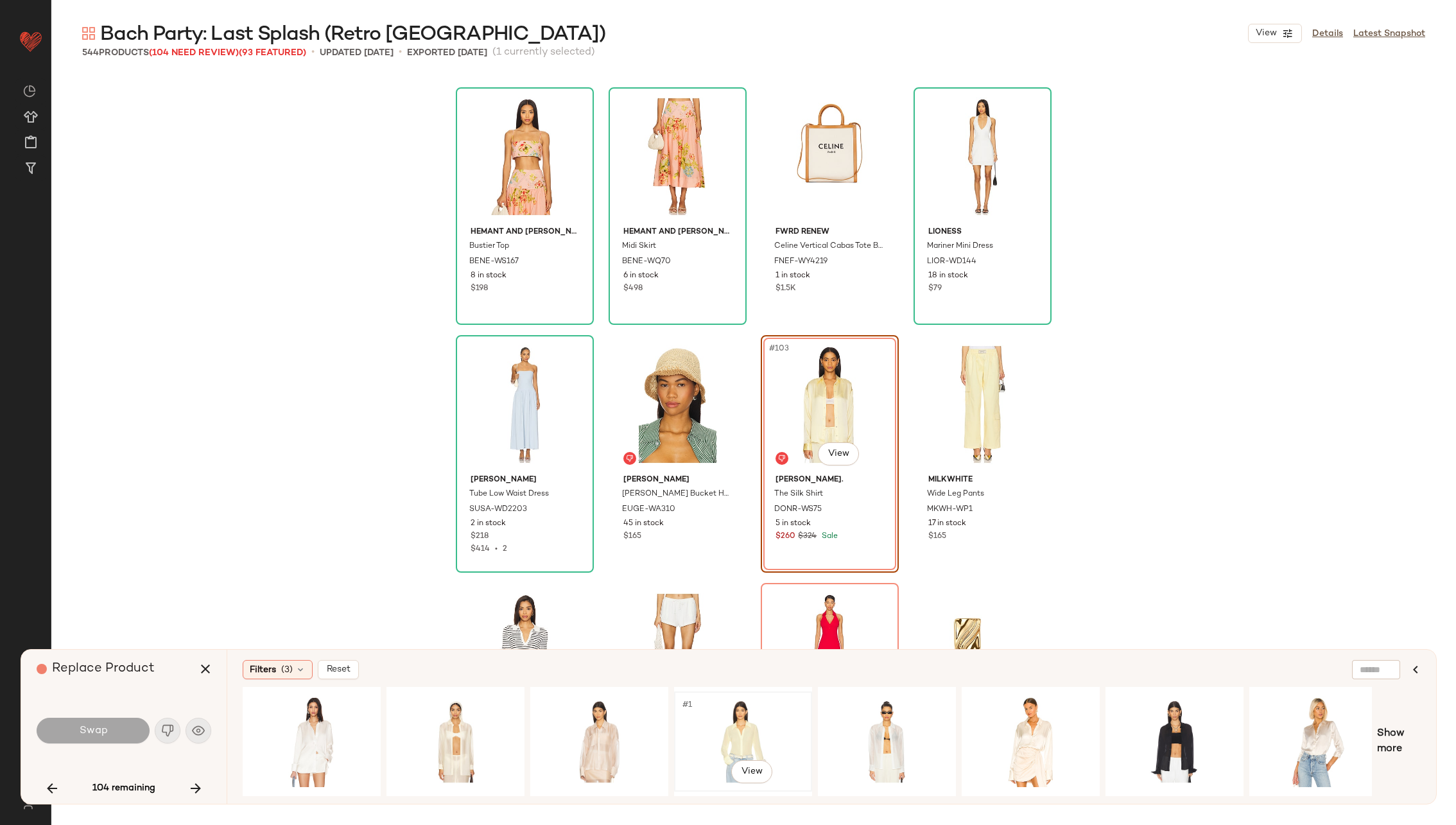
click at [705, 720] on div "#1 View" at bounding box center [743, 741] width 129 height 91
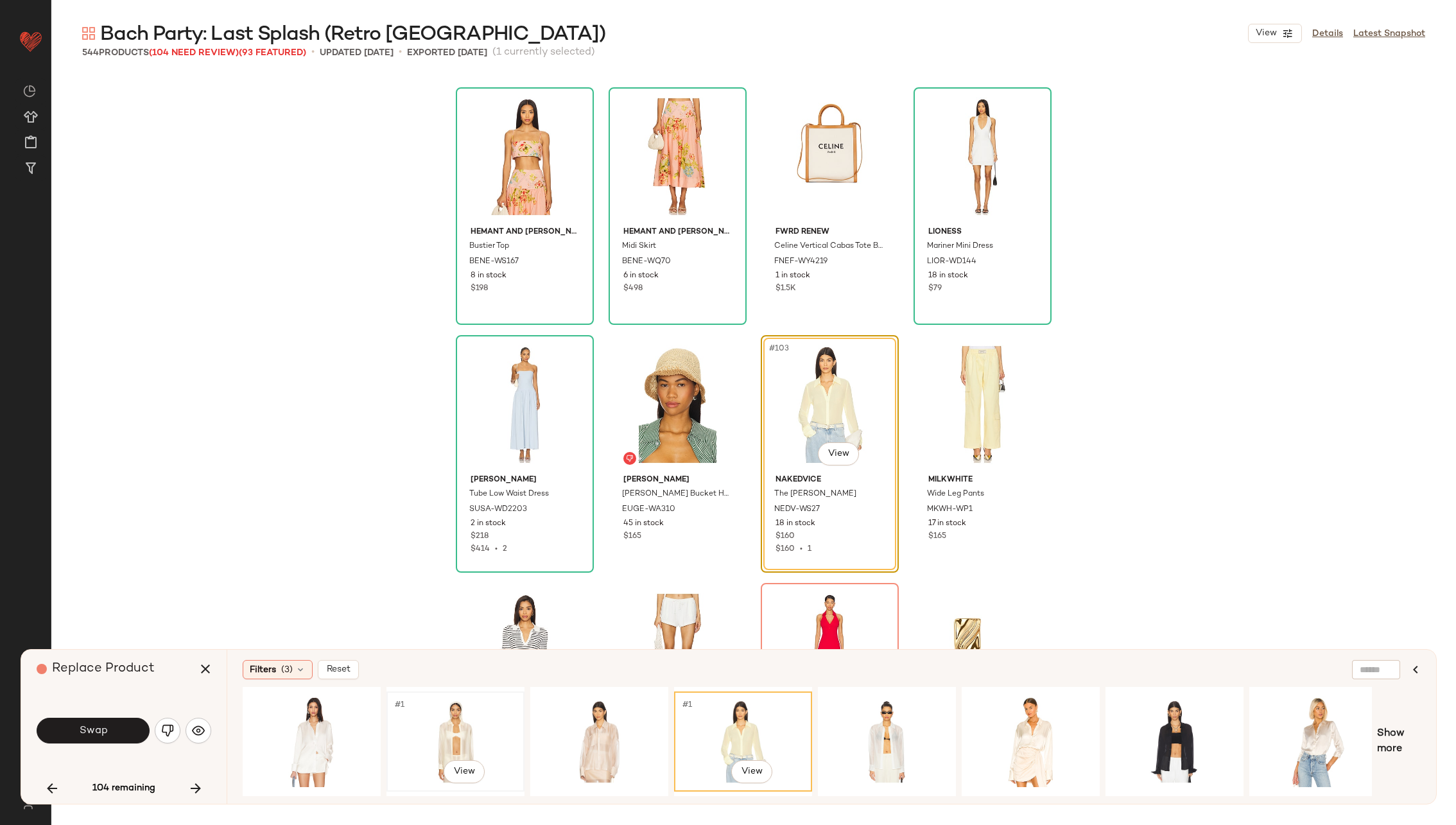
click at [472, 732] on div "#1 View" at bounding box center [455, 741] width 129 height 91
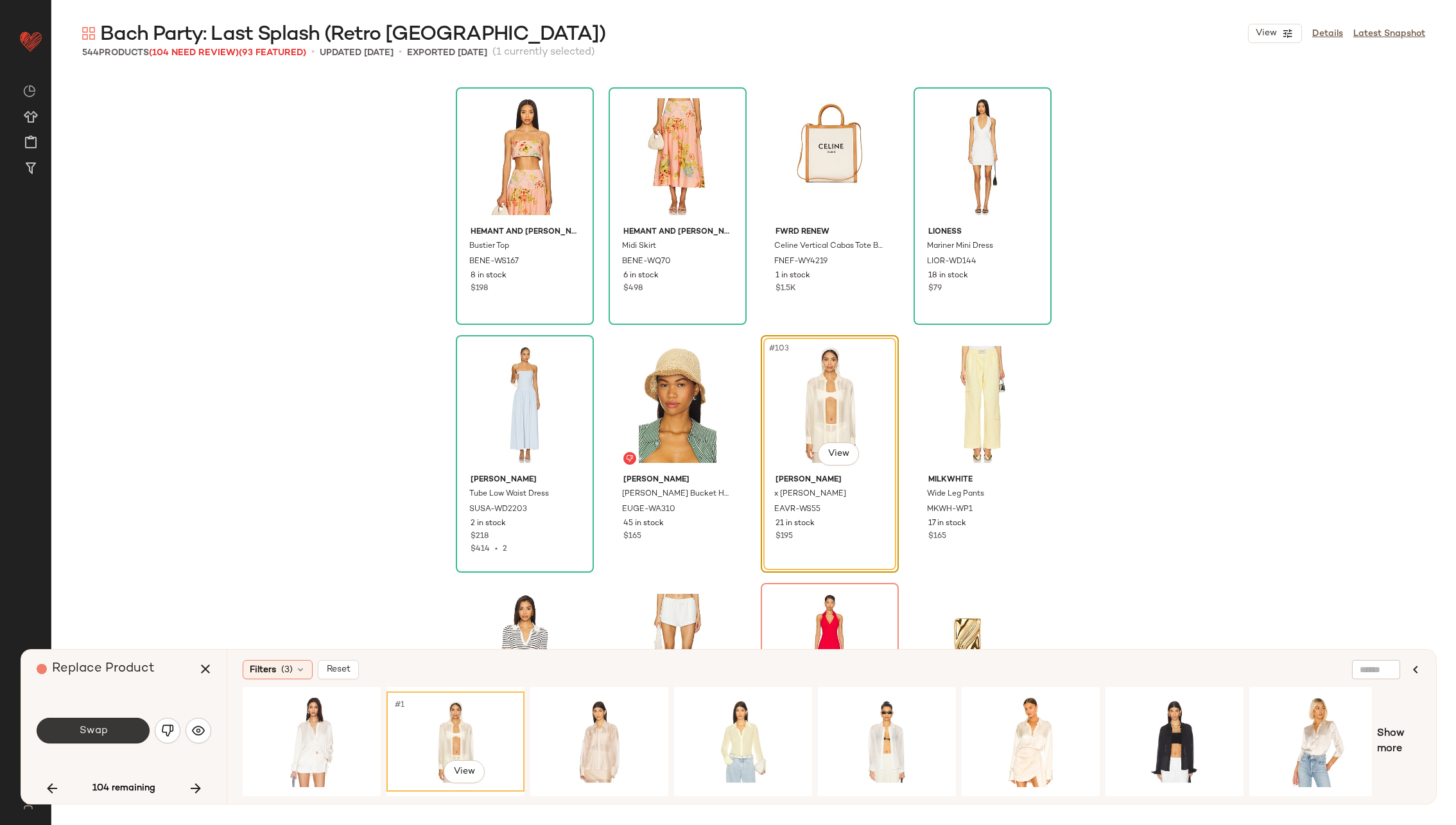
click at [77, 728] on button "Swap" at bounding box center [93, 730] width 113 height 25
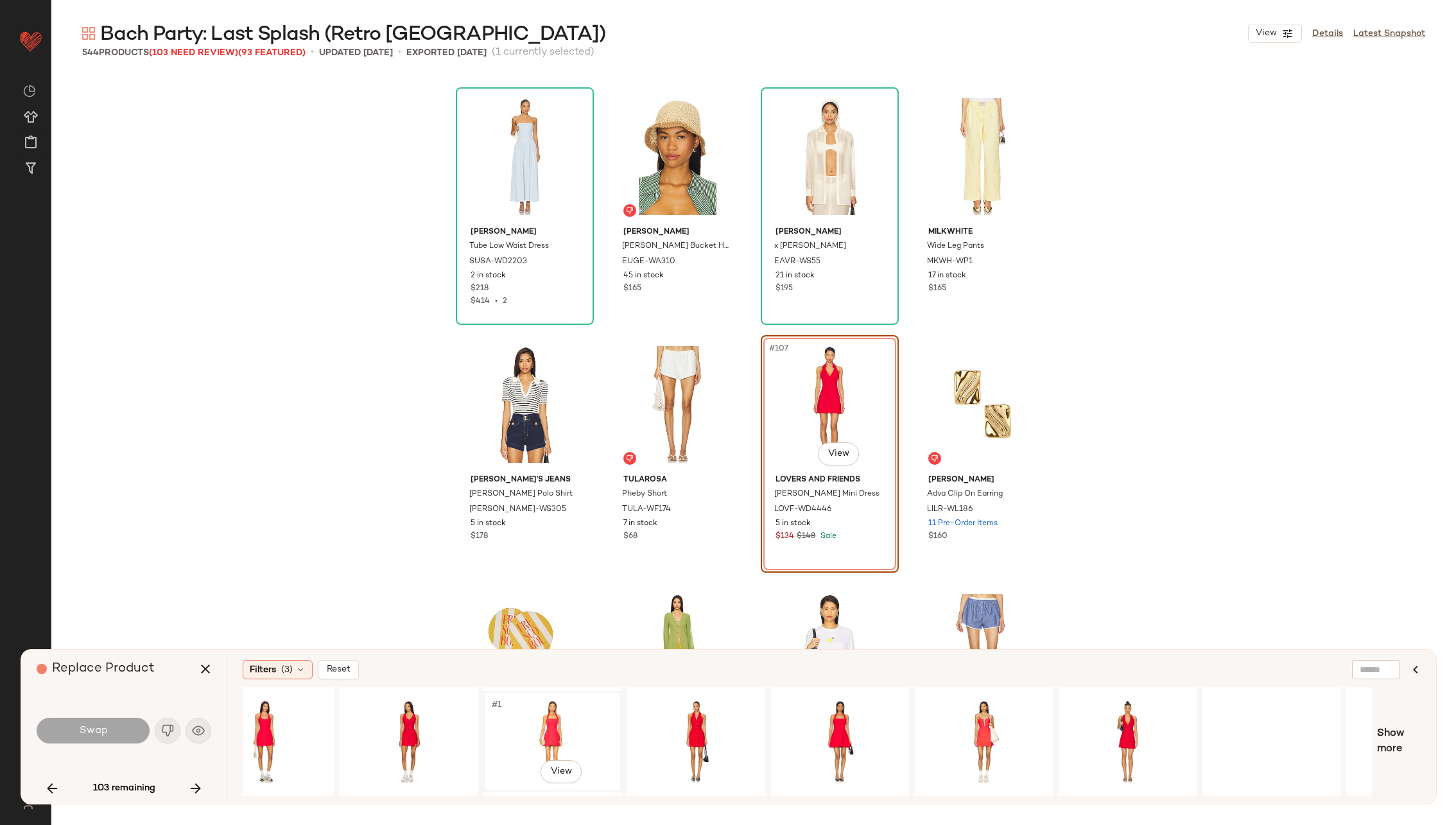
scroll to position [0, 301]
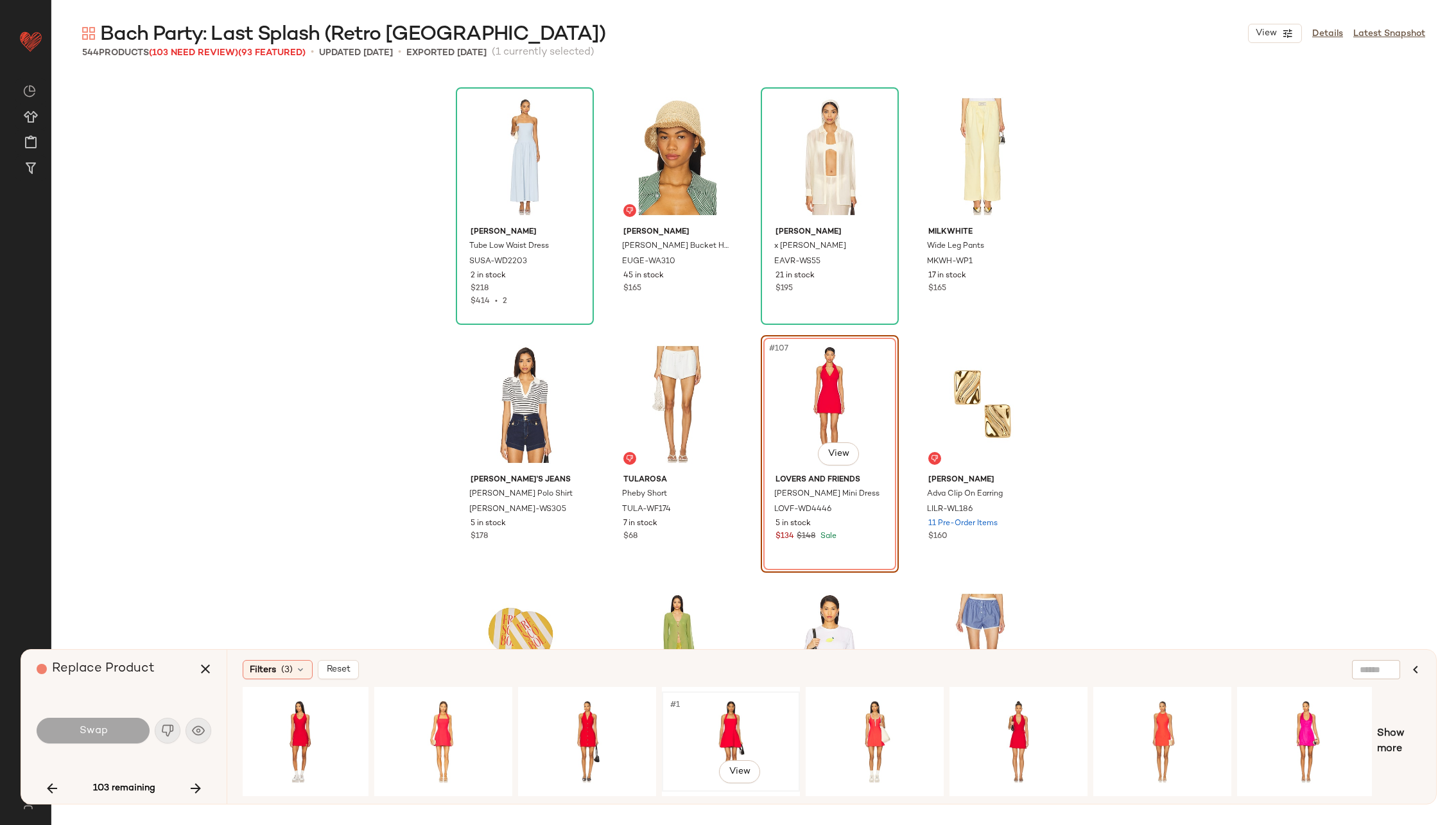
scroll to position [0, 165]
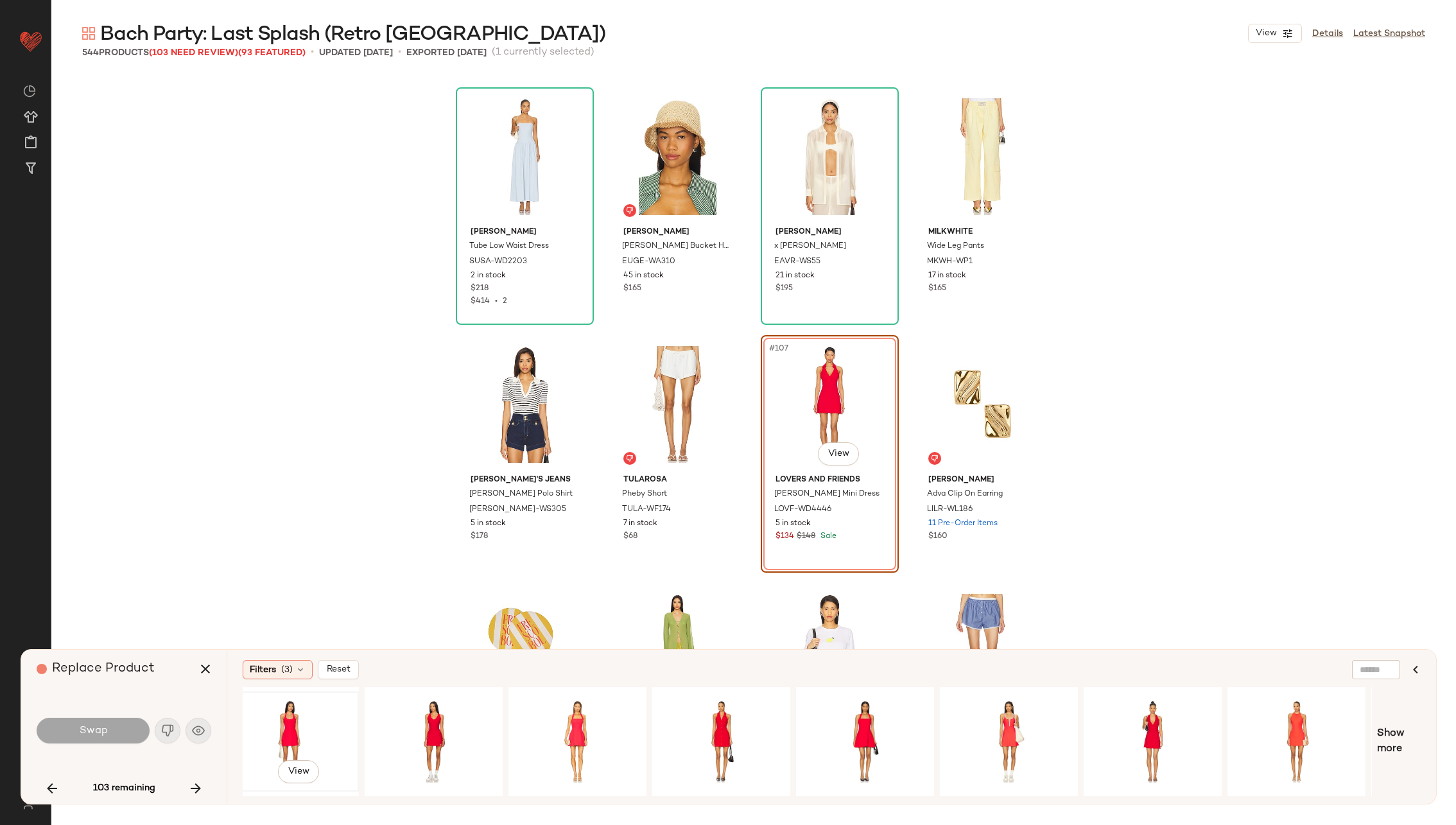
click at [325, 719] on div "#1 View" at bounding box center [290, 741] width 129 height 91
click at [433, 720] on div "#1 View" at bounding box center [433, 741] width 129 height 91
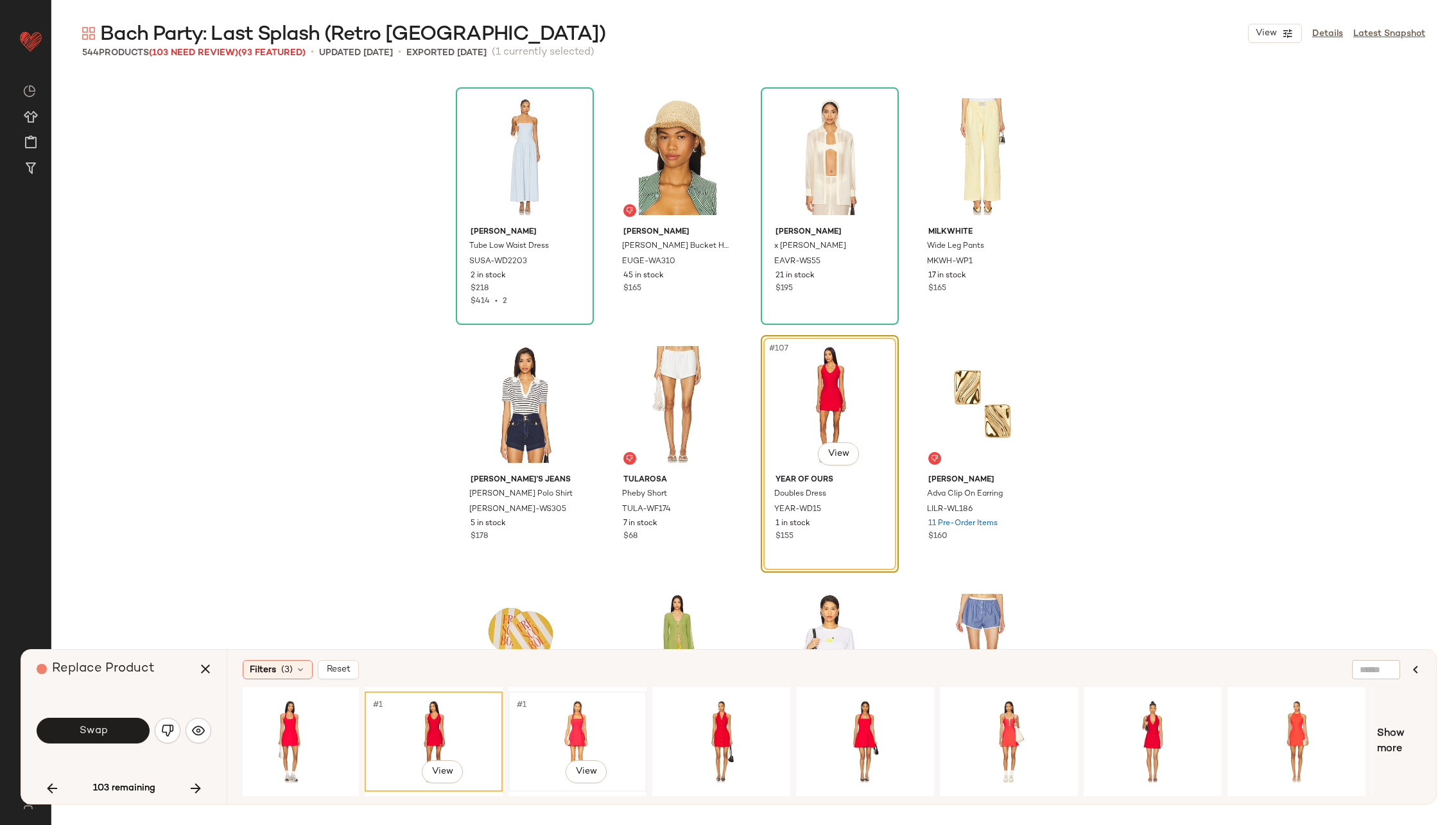
click at [564, 718] on div "#1 View" at bounding box center [577, 741] width 129 height 91
click at [685, 718] on div "#1 View" at bounding box center [720, 741] width 129 height 91
click at [867, 733] on div "#1 View" at bounding box center [865, 741] width 129 height 91
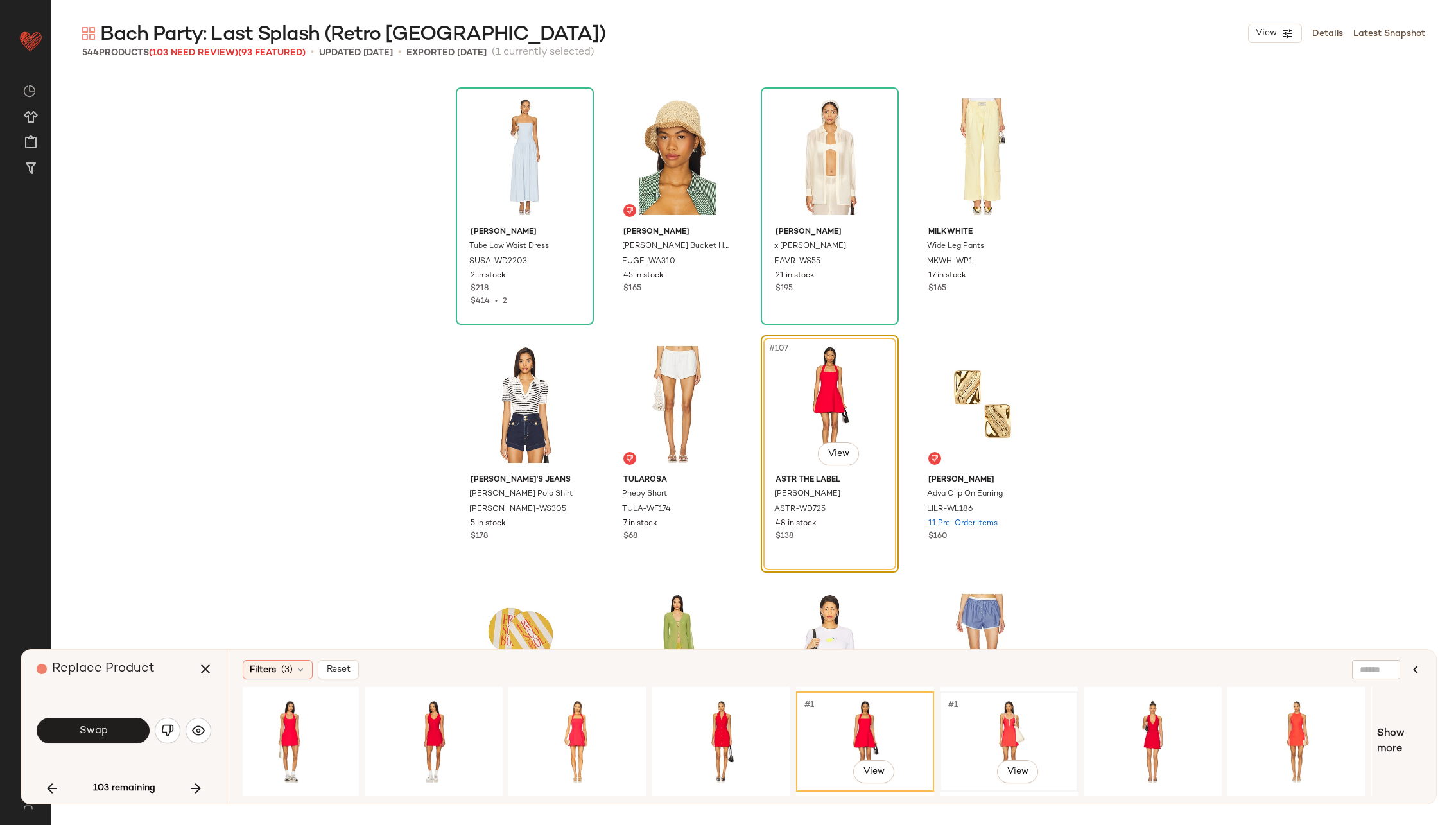
click at [1015, 732] on div "#1 View" at bounding box center [1008, 741] width 129 height 91
click at [1102, 714] on div "#1 View" at bounding box center [1152, 741] width 129 height 91
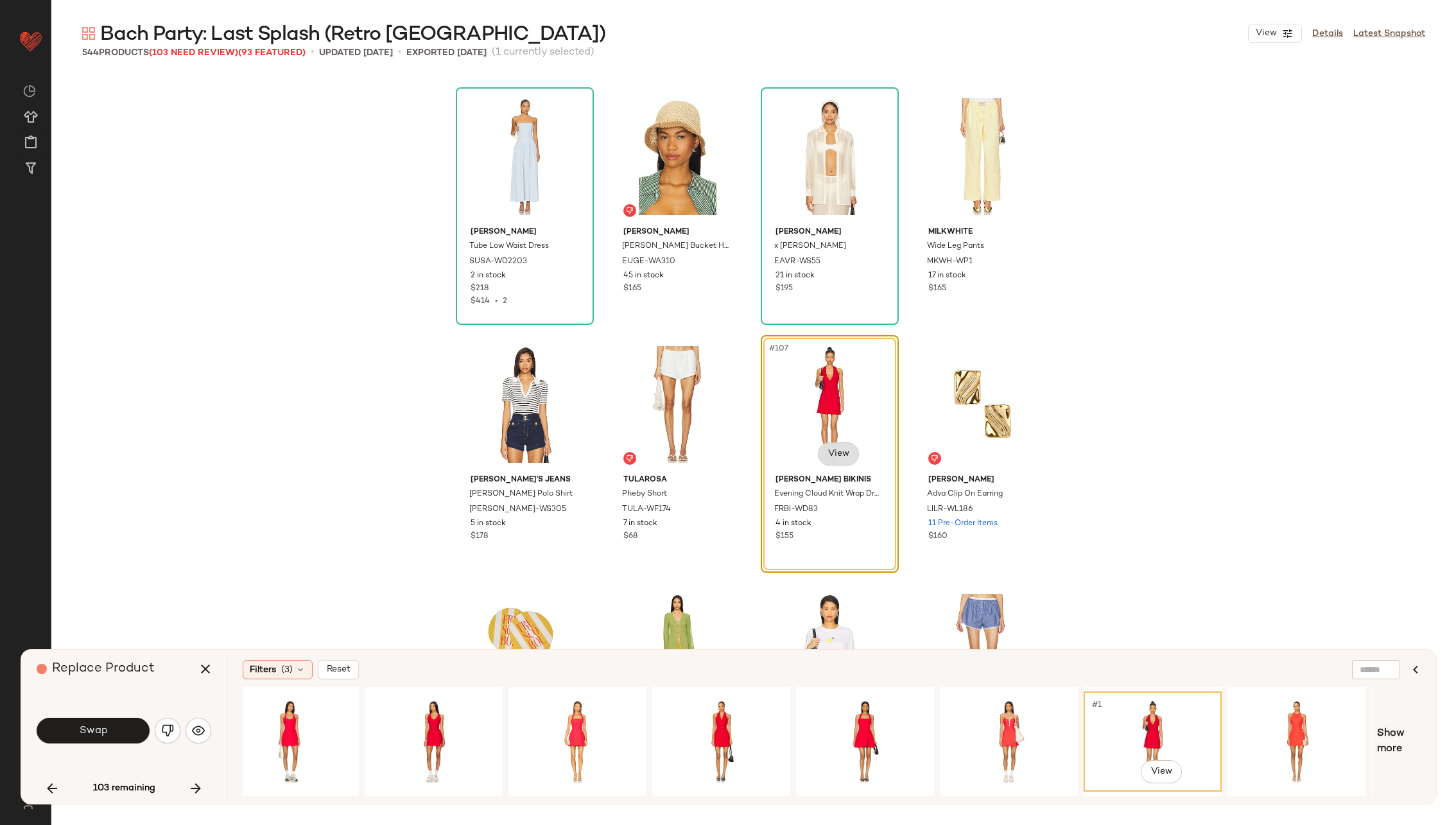
click at [840, 450] on body "Revolve ** Dashboard All Products Global Clipboards (23) Curations (70) Alexis …" at bounding box center [728, 465] width 1456 height 930
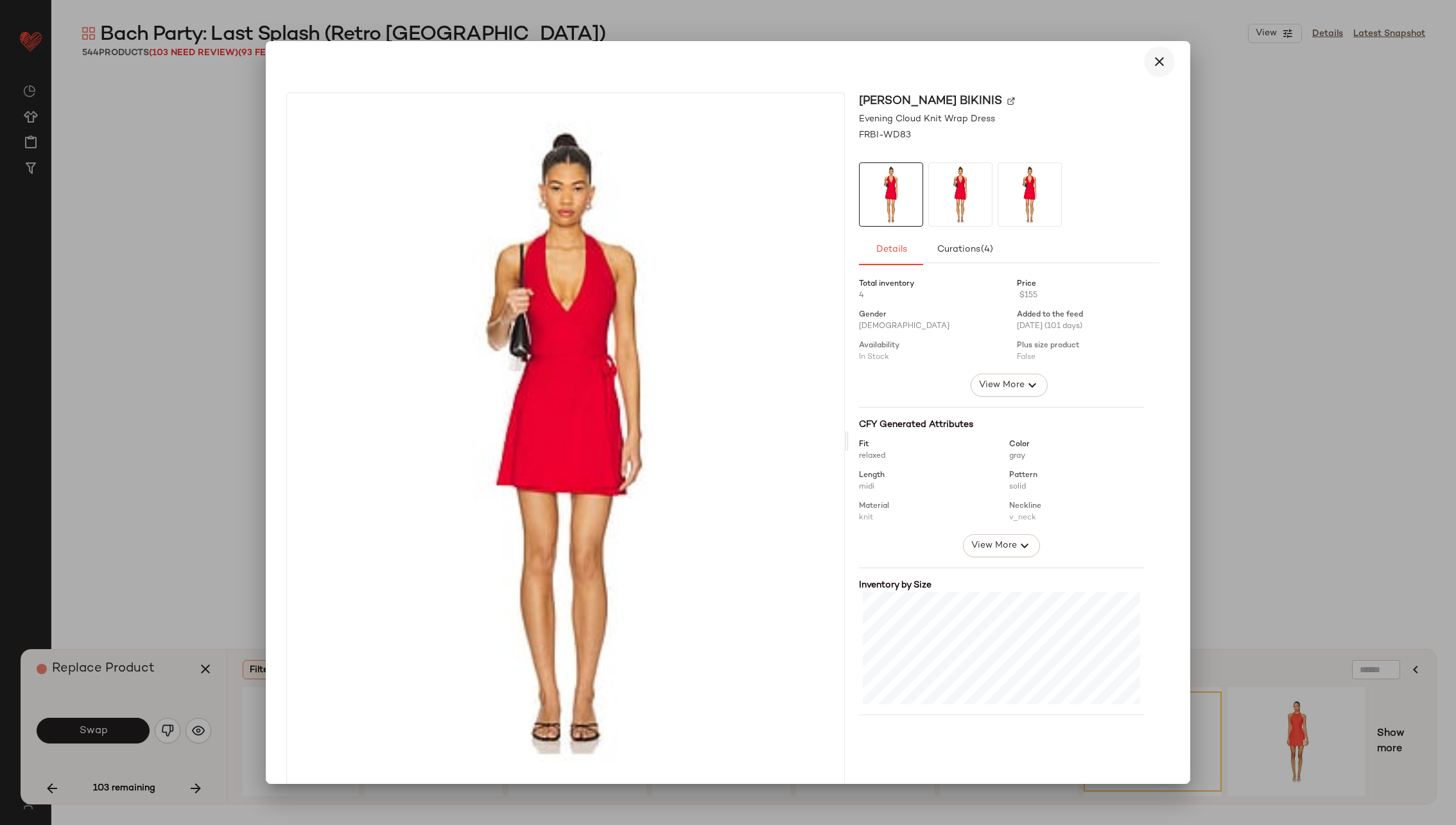
click at [1152, 60] on icon "button" at bounding box center [1159, 61] width 15 height 15
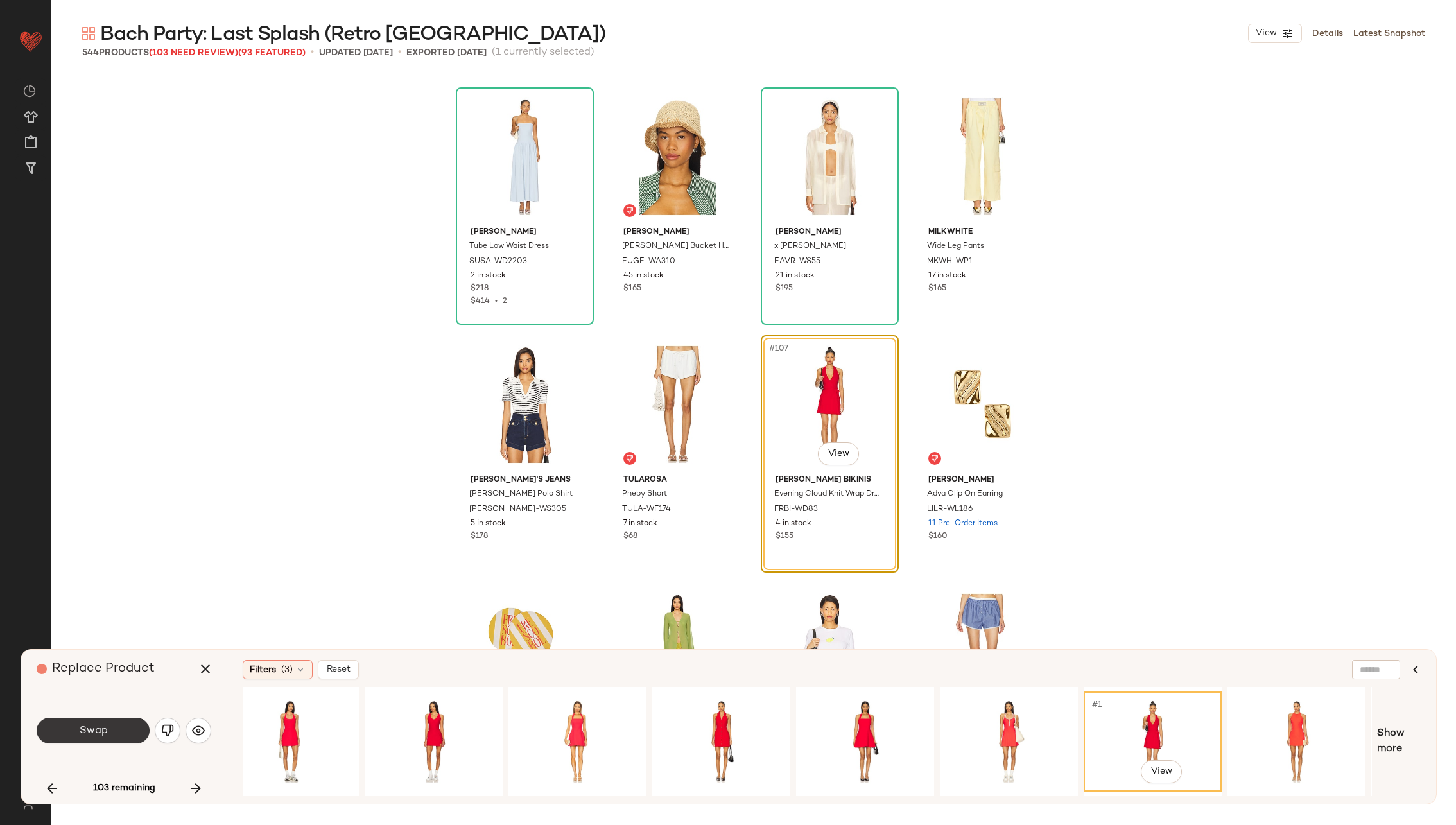
click at [93, 728] on span "Swap" at bounding box center [93, 731] width 29 height 13
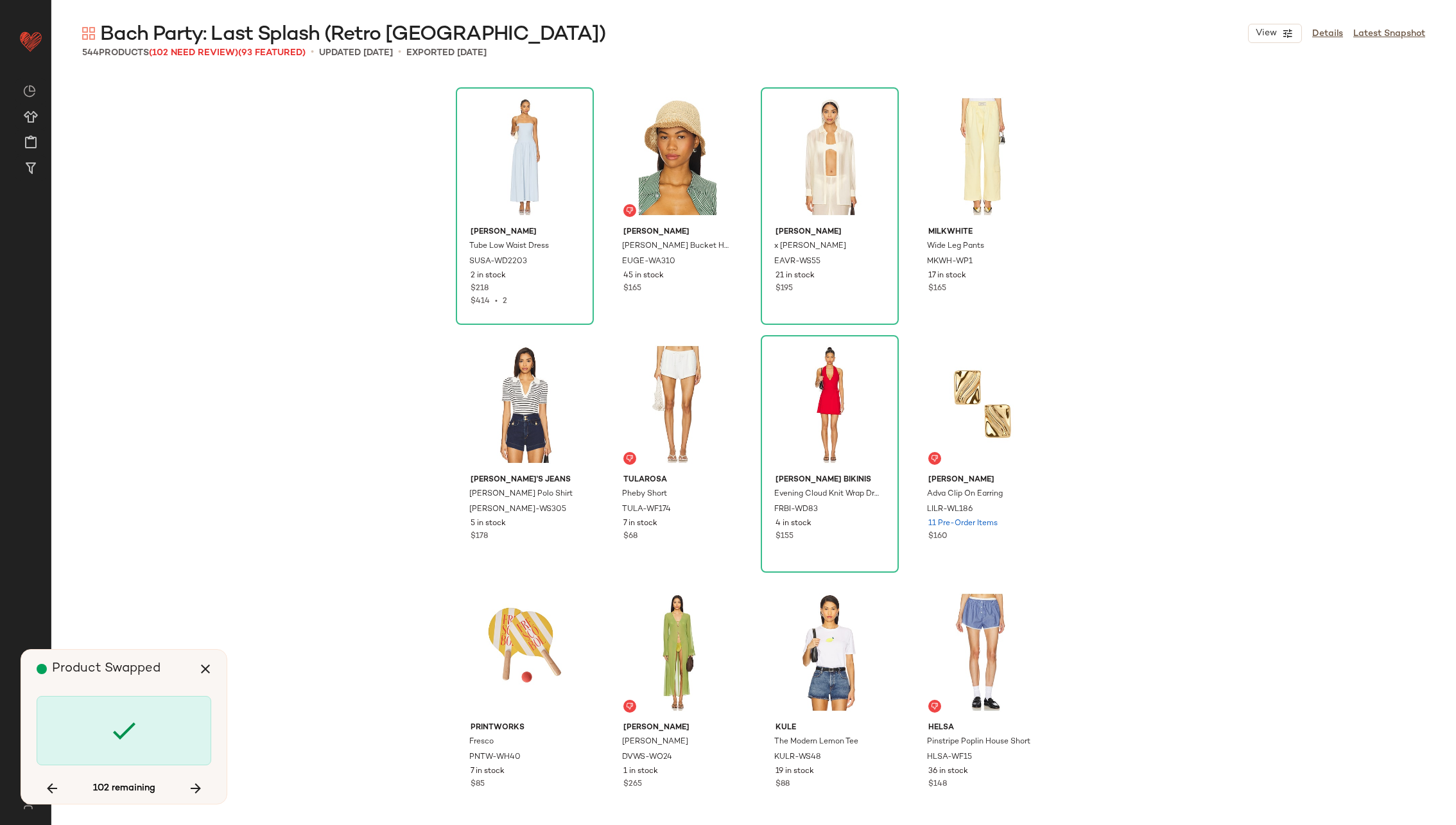
scroll to position [6937, 0]
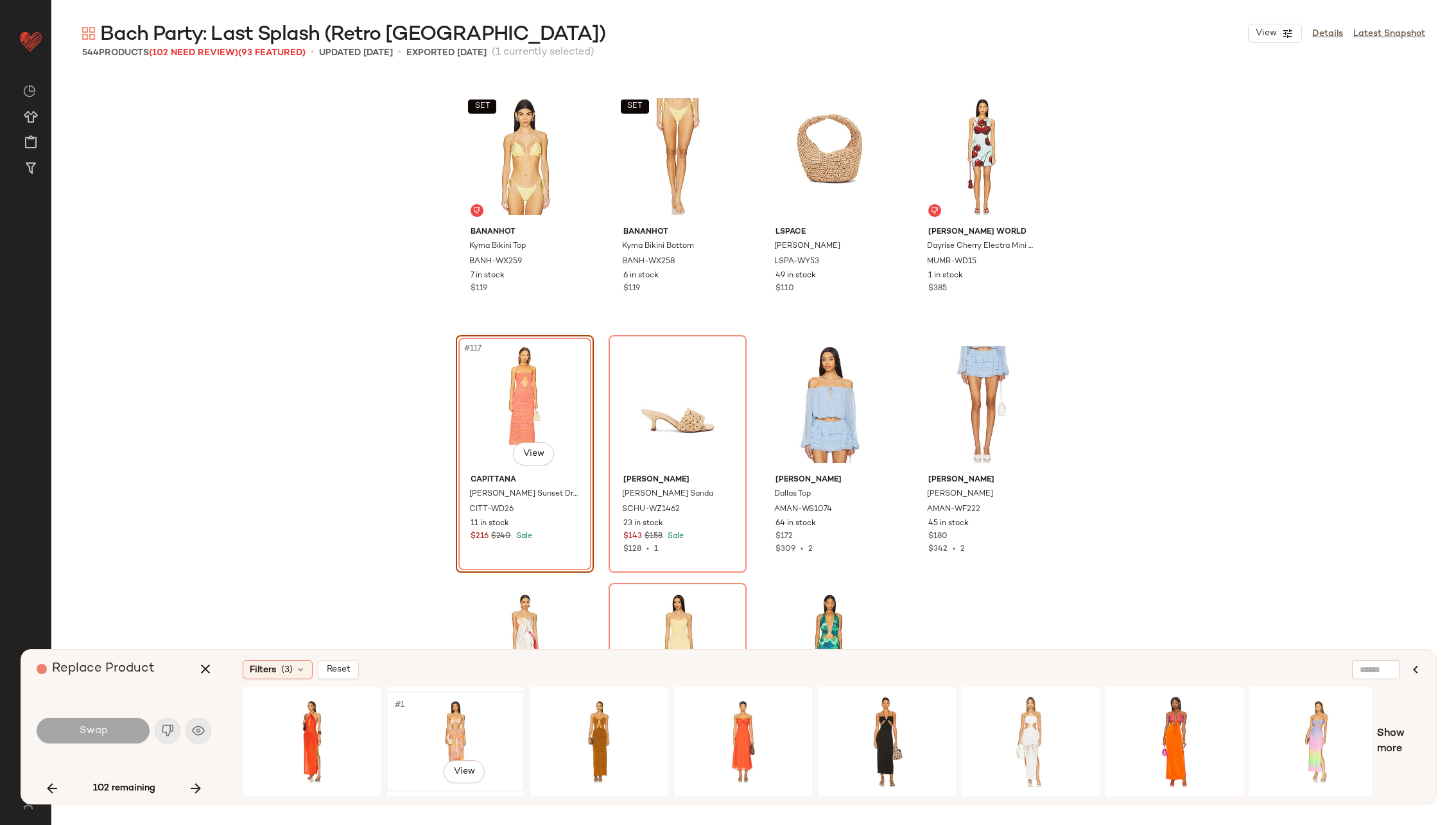
click at [459, 727] on div "#1 View" at bounding box center [455, 741] width 129 height 91
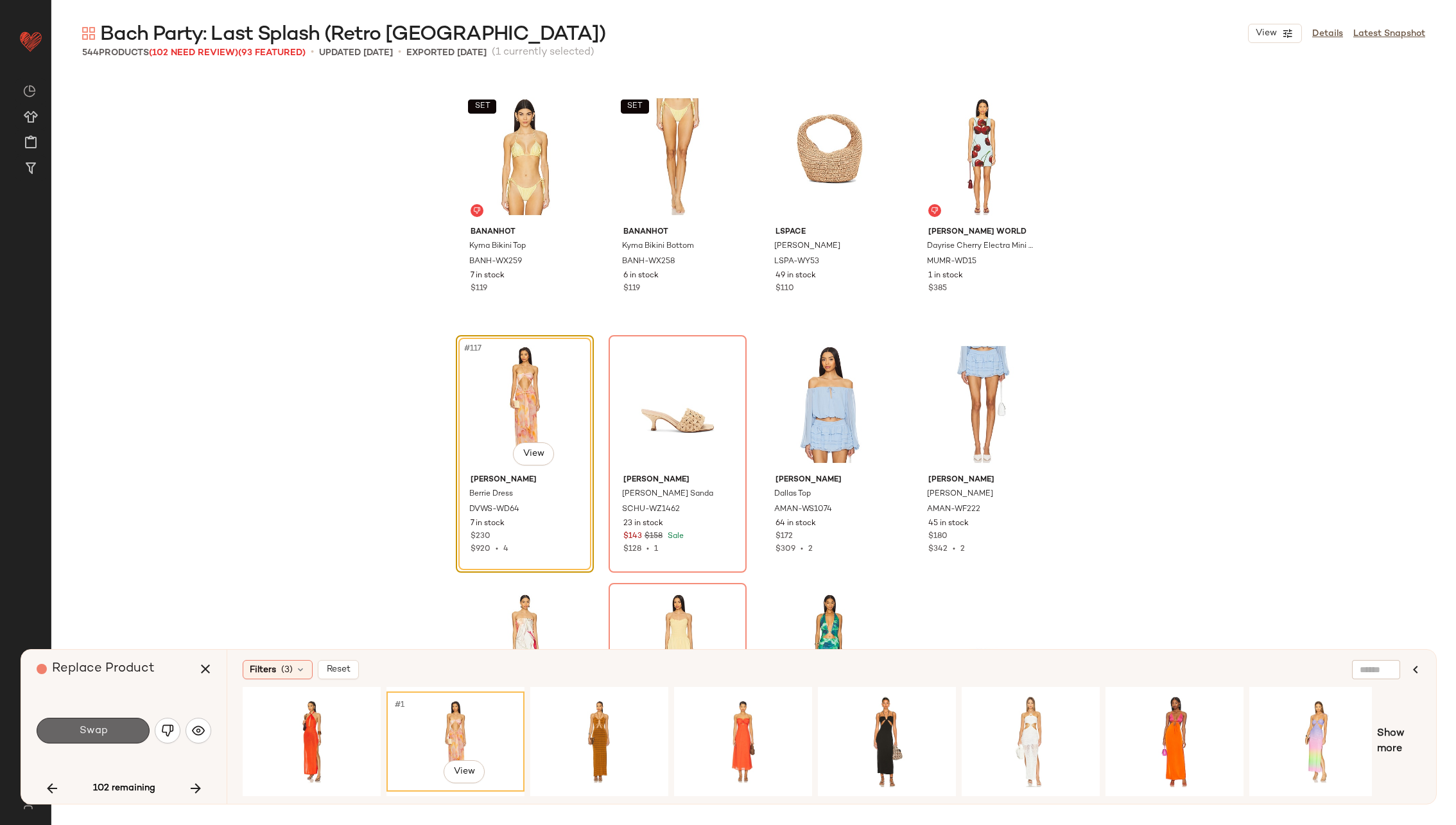
click at [125, 728] on button "Swap" at bounding box center [93, 730] width 113 height 25
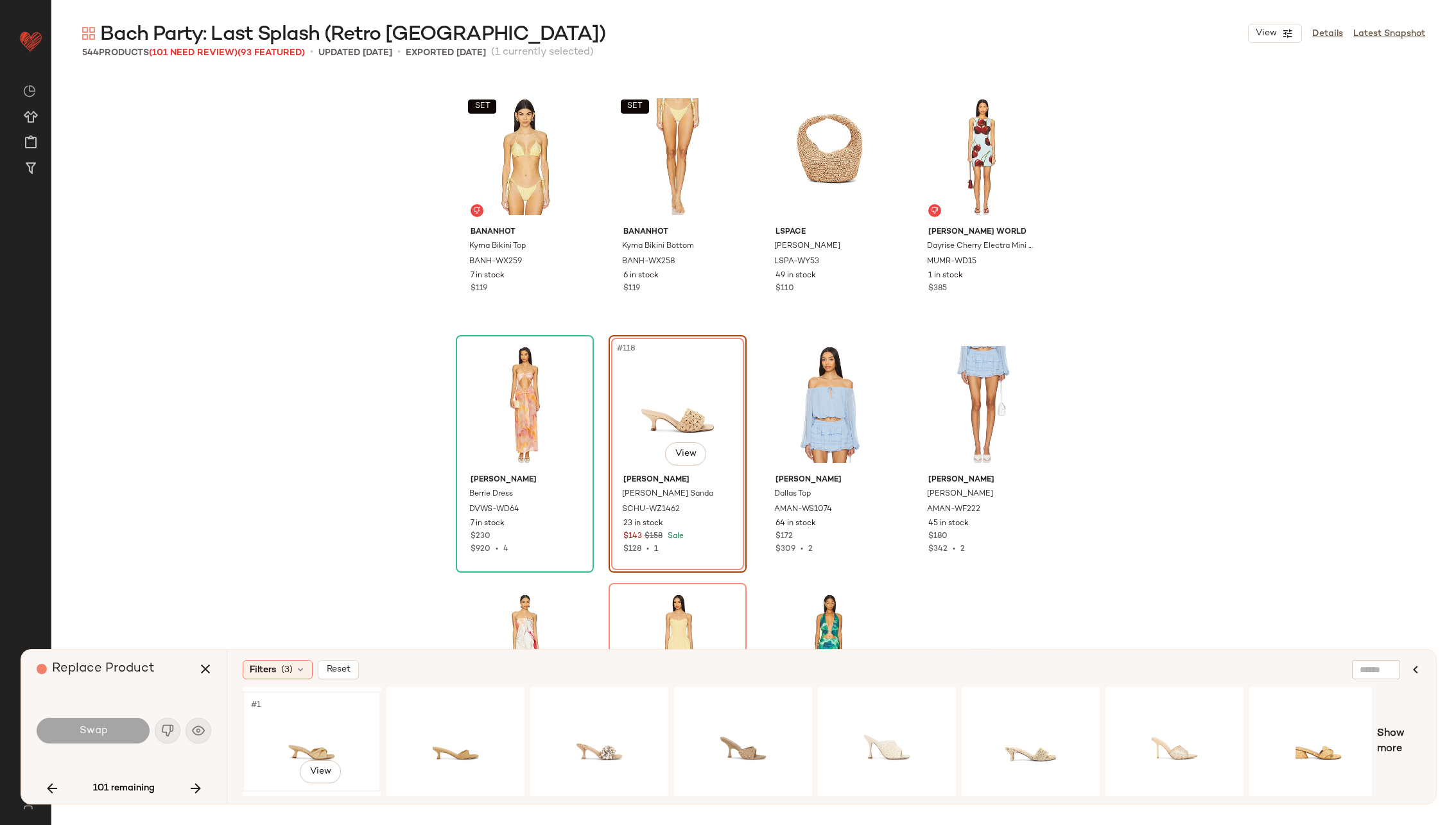
click at [321, 727] on div "#1 View" at bounding box center [311, 741] width 129 height 91
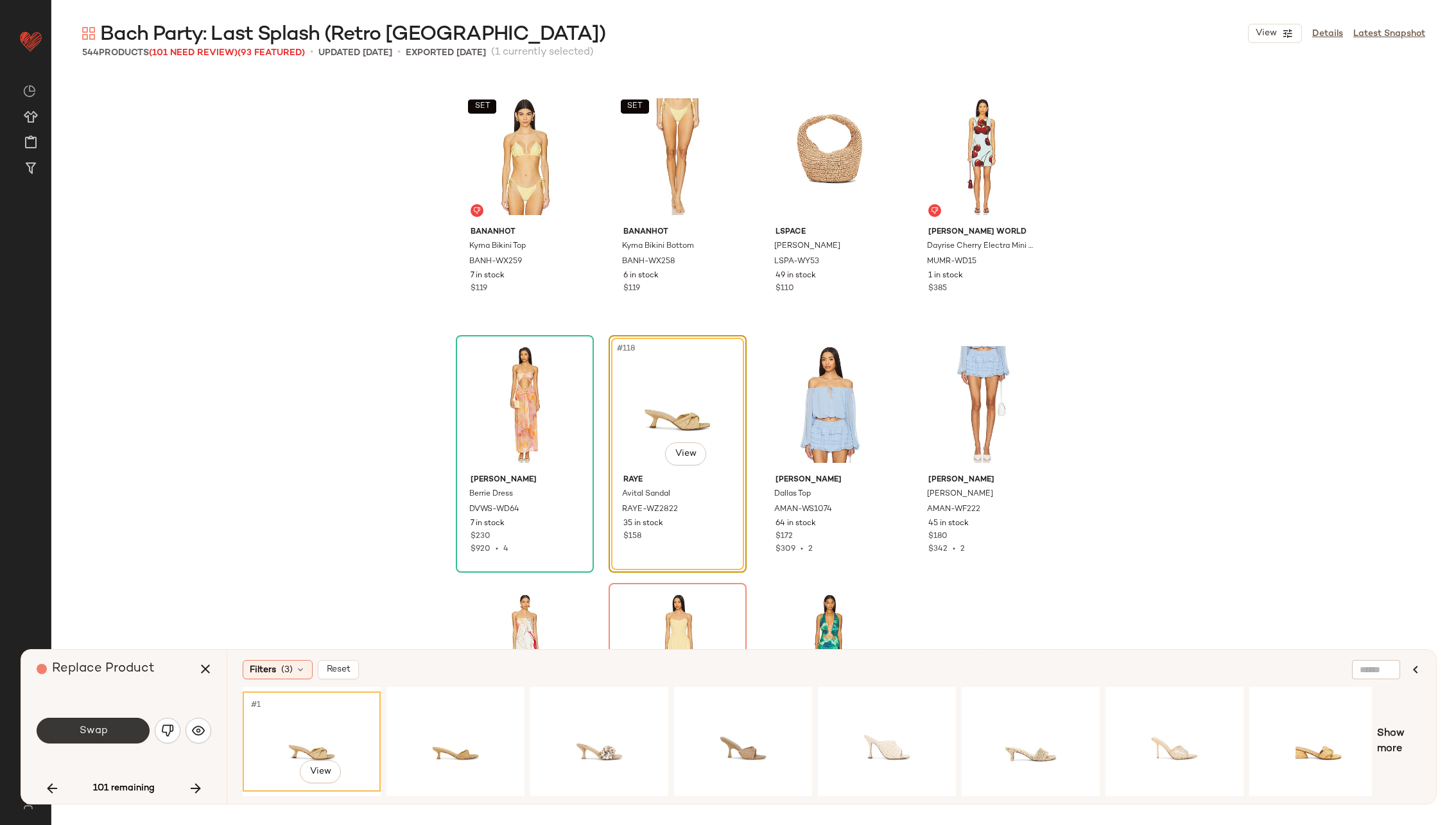
click at [115, 723] on button "Swap" at bounding box center [93, 730] width 113 height 25
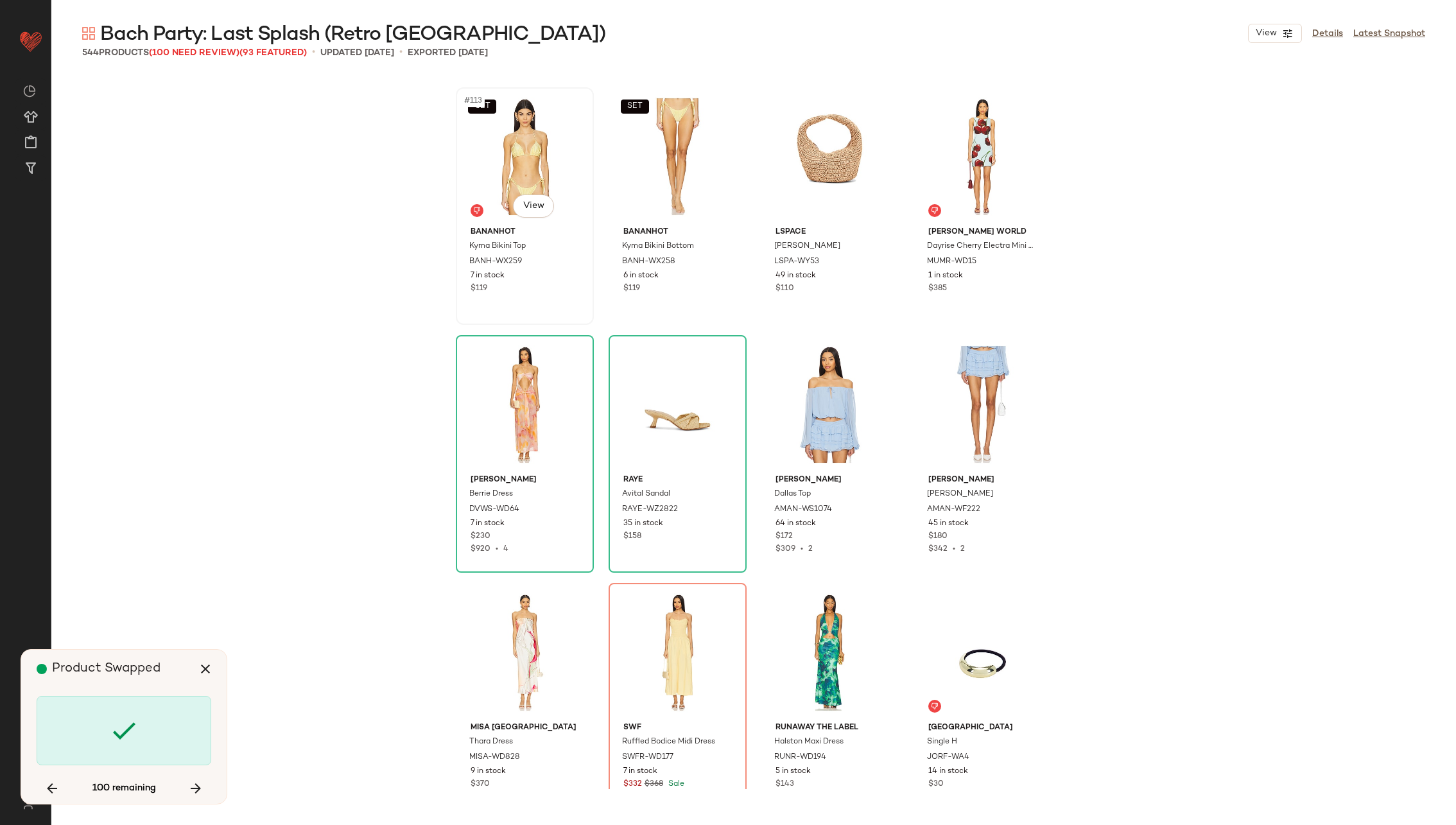
scroll to position [7184, 0]
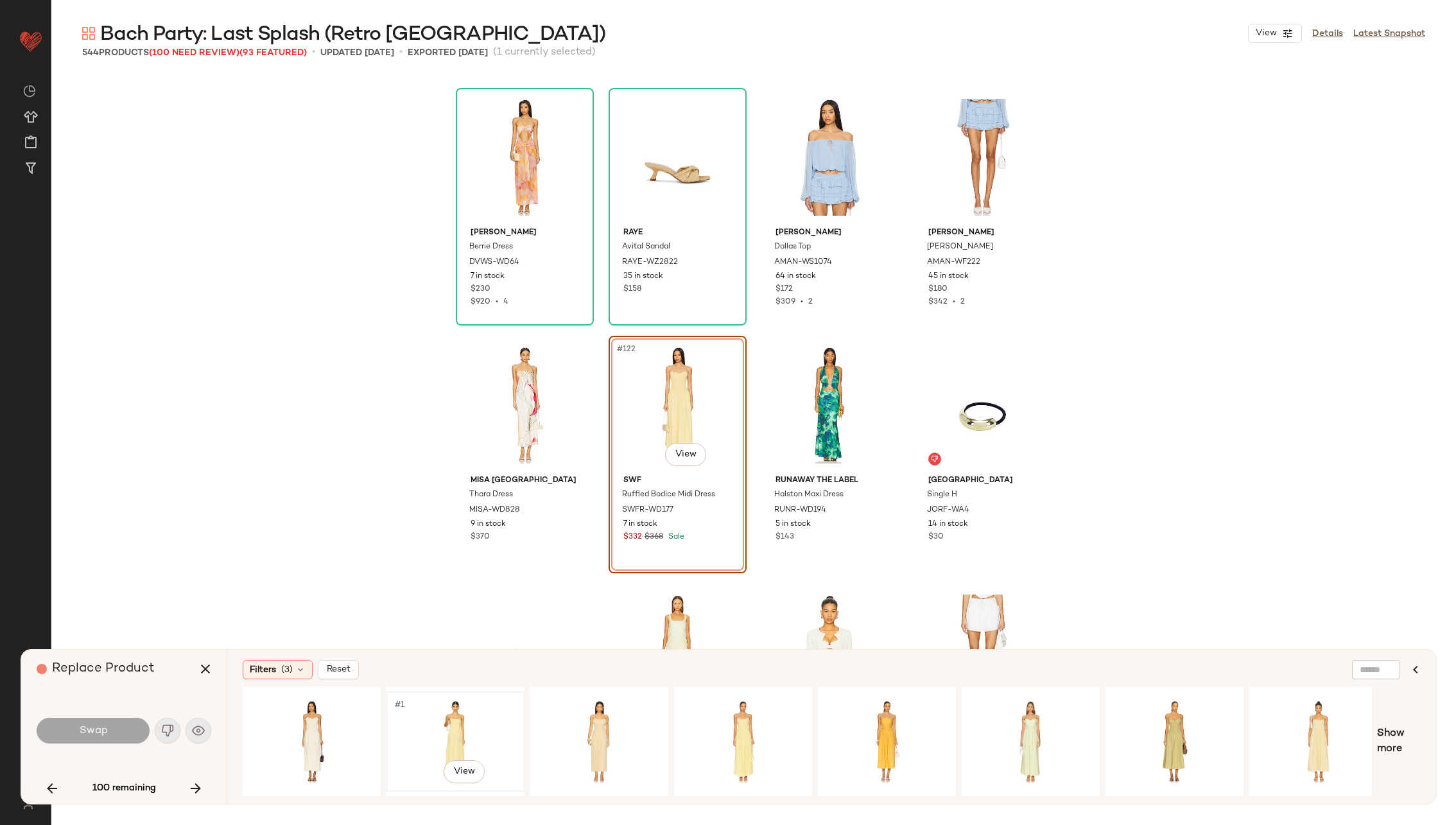
click at [452, 722] on div "#1 View" at bounding box center [455, 741] width 129 height 91
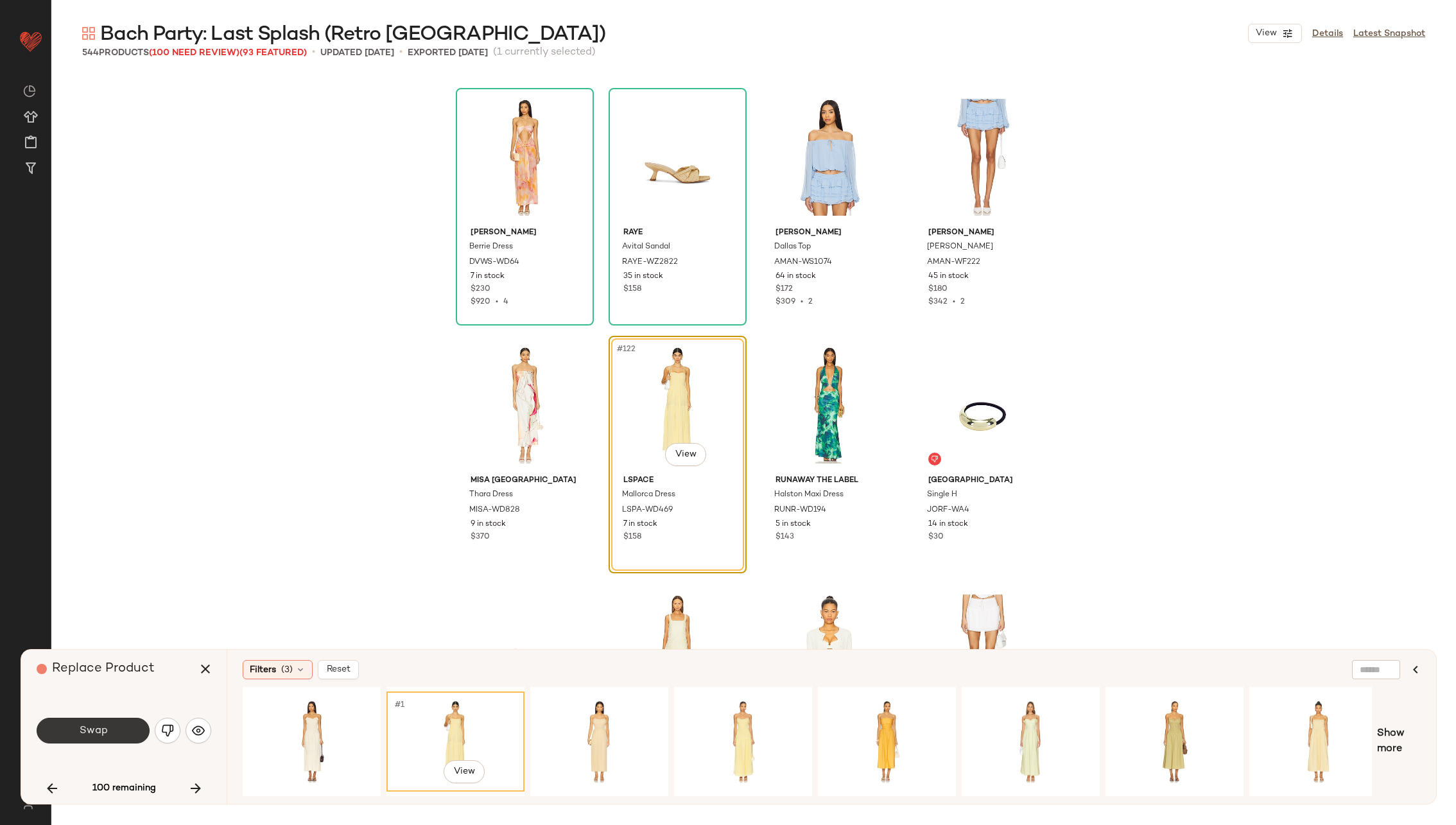
click at [118, 725] on button "Swap" at bounding box center [93, 730] width 113 height 25
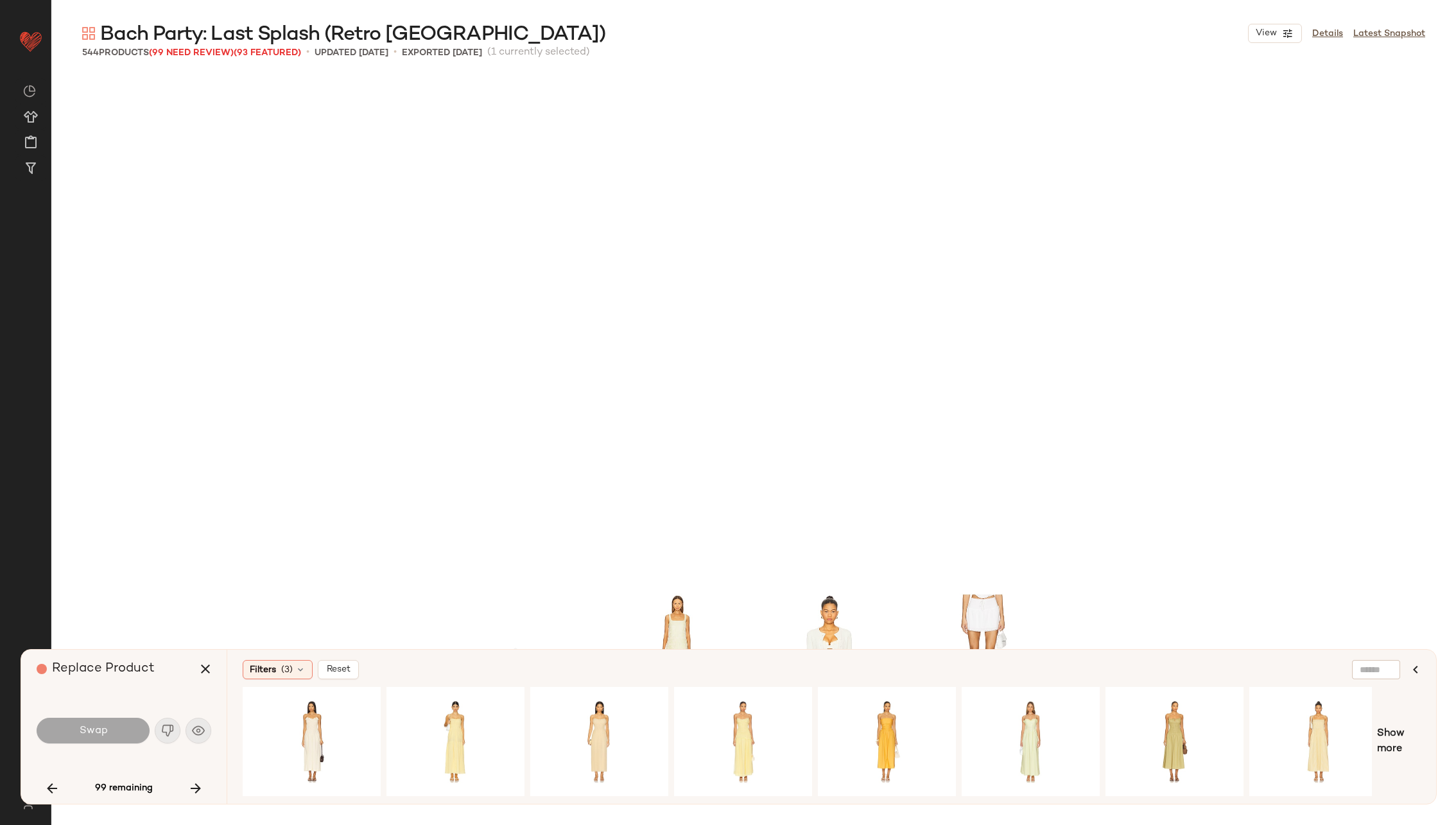
scroll to position [7680, 0]
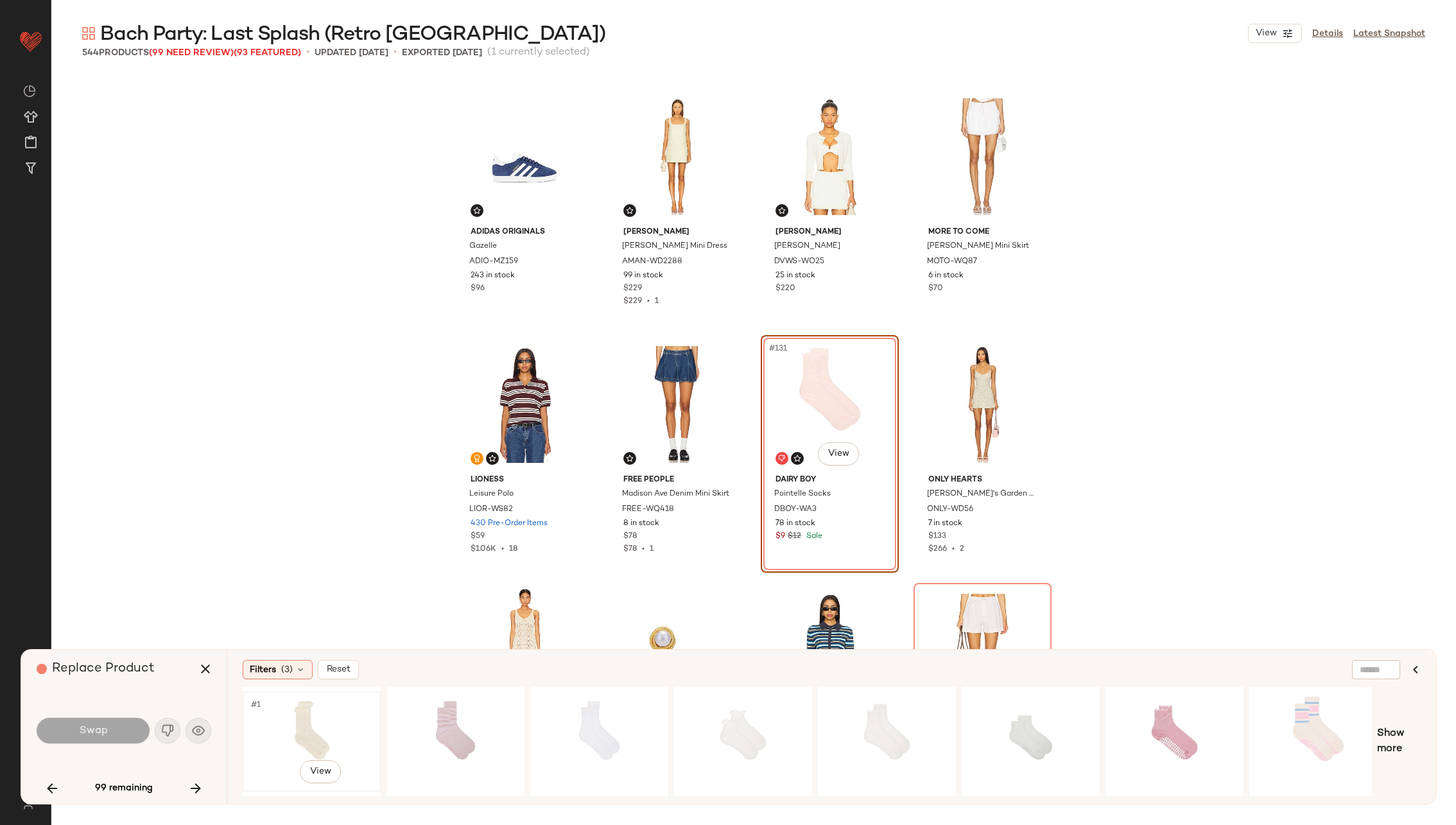
click at [293, 722] on div "#1 View" at bounding box center [311, 741] width 129 height 91
click at [116, 731] on button "Swap" at bounding box center [93, 730] width 113 height 25
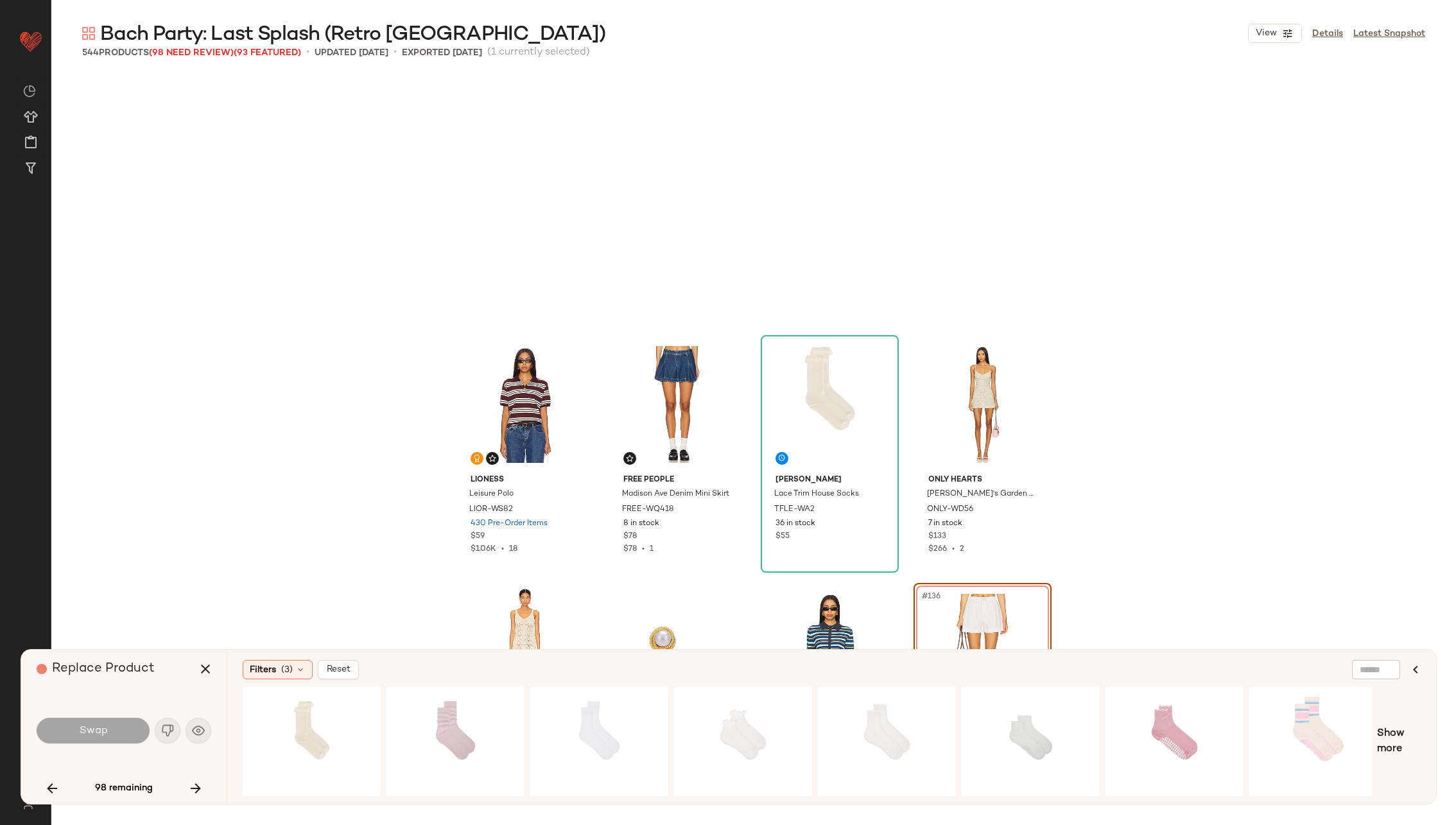
scroll to position [7927, 0]
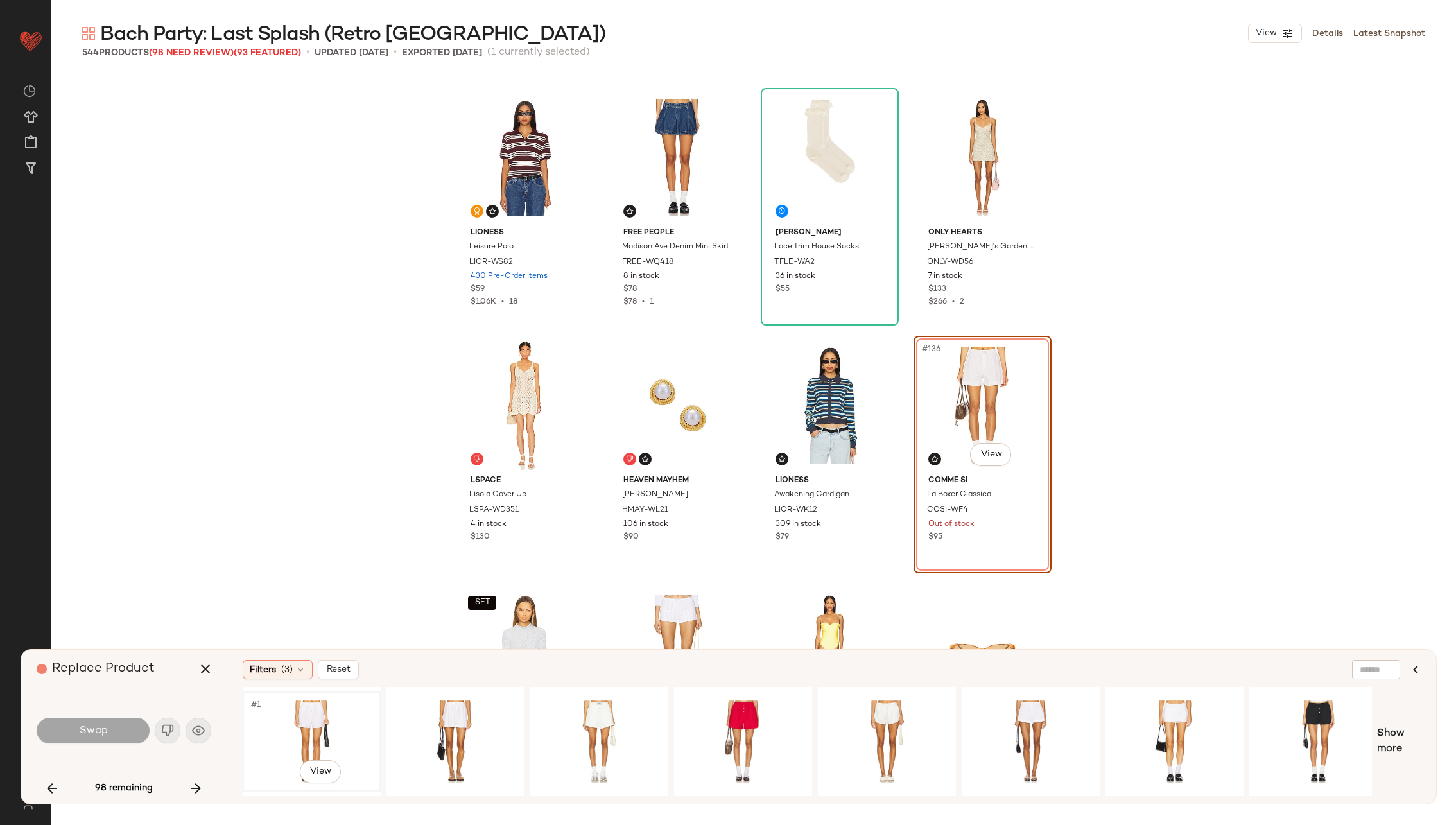
click at [264, 709] on div "#1 View" at bounding box center [311, 741] width 129 height 91
click at [128, 735] on button "Swap" at bounding box center [93, 730] width 113 height 25
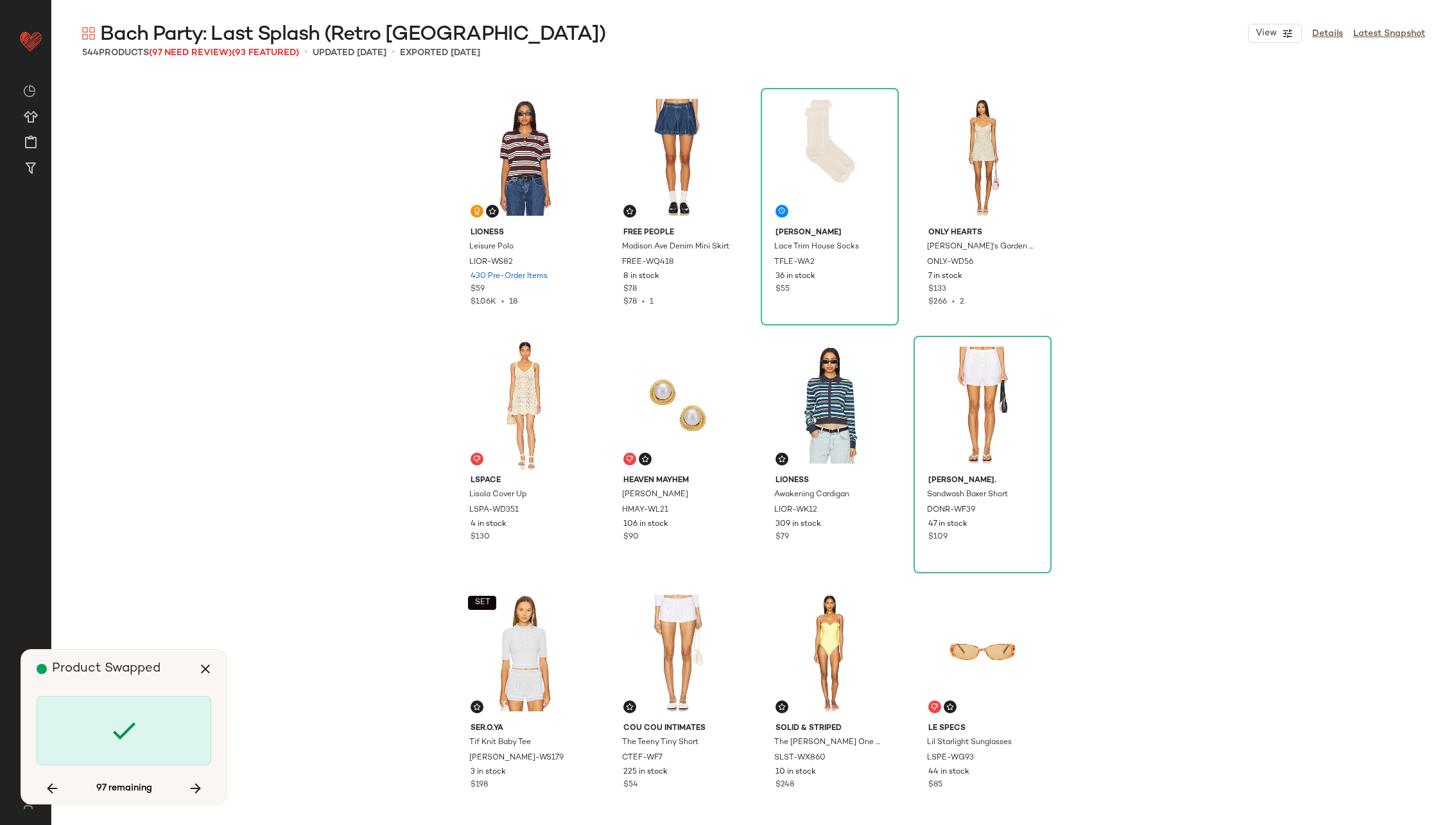
scroll to position [8423, 0]
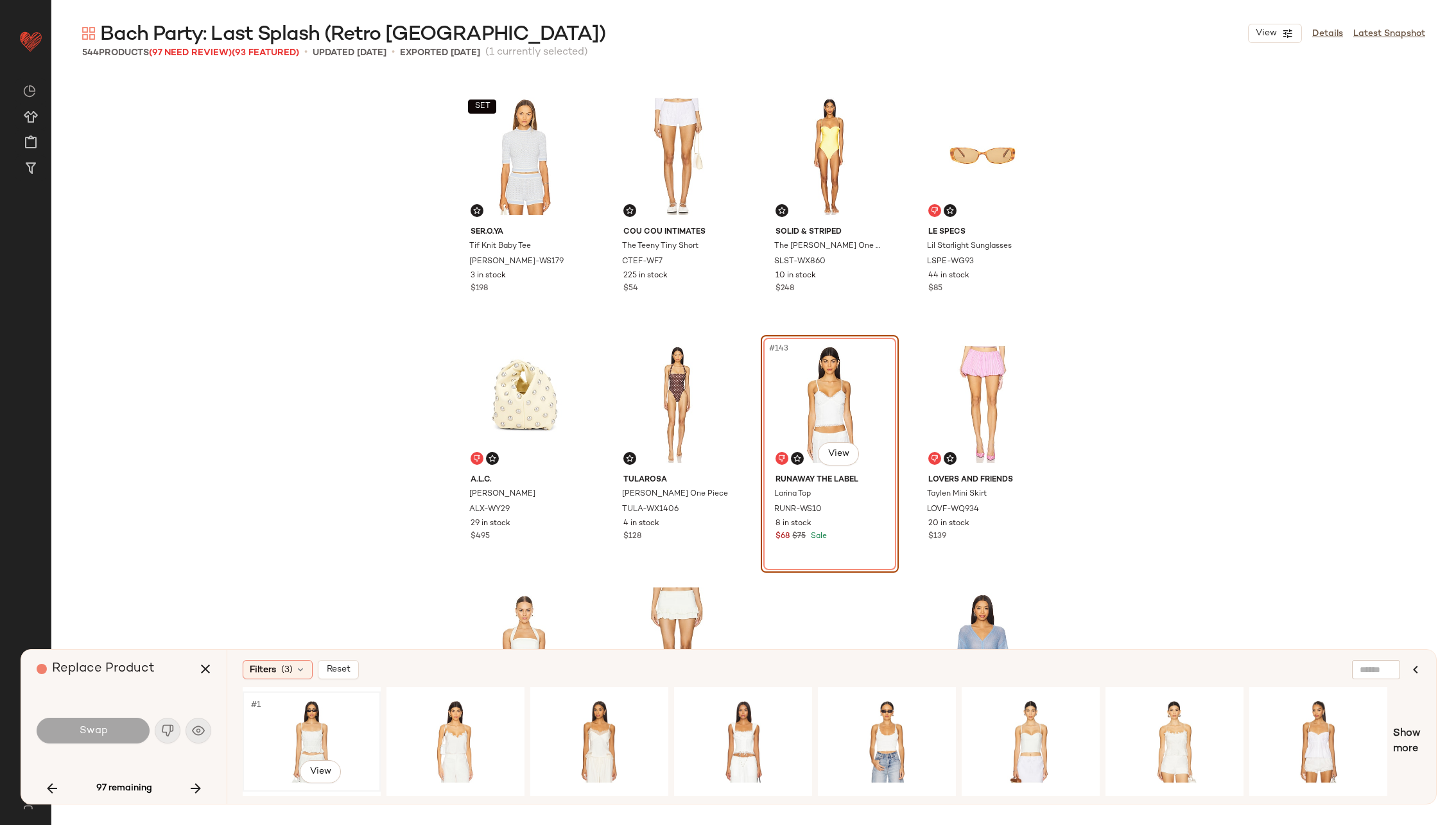
click at [276, 742] on div "#1 View" at bounding box center [311, 741] width 129 height 91
click at [74, 729] on button "Swap" at bounding box center [93, 730] width 113 height 25
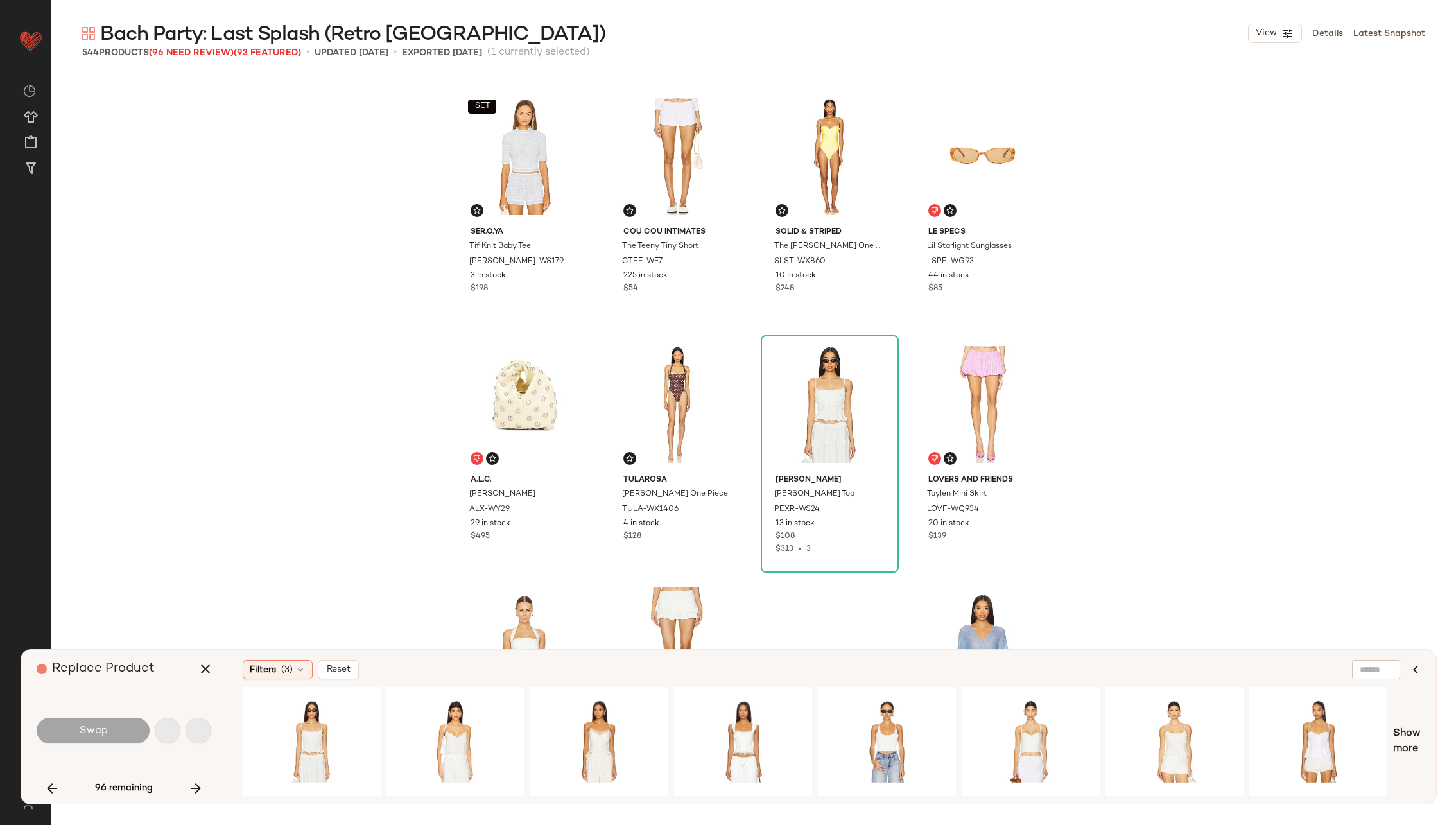
scroll to position [8919, 0]
